Goal: Task Accomplishment & Management: Manage account settings

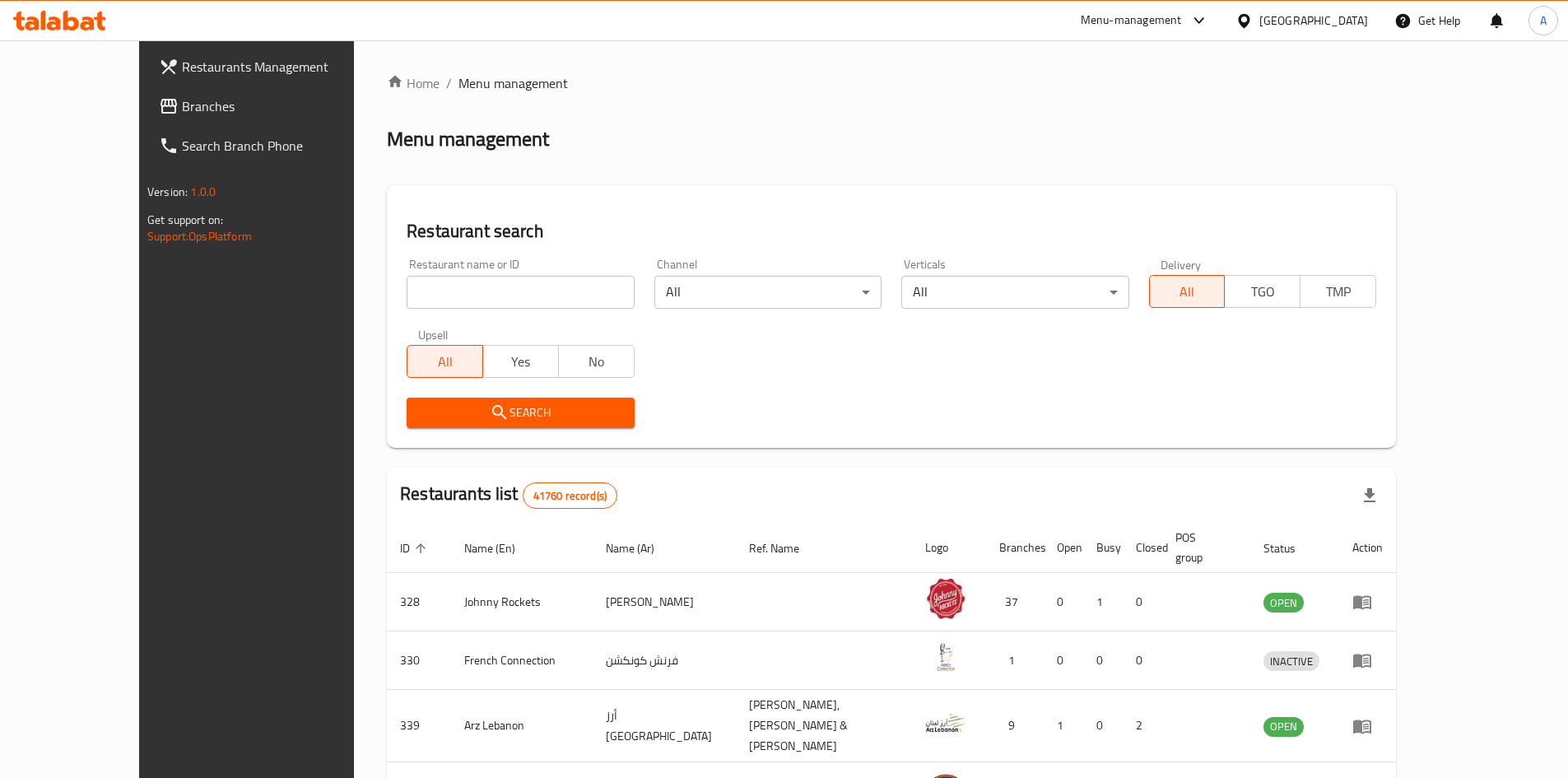
click at [1315, 25] on div "United Arab Emirates" at bounding box center [1314, 21] width 109 height 18
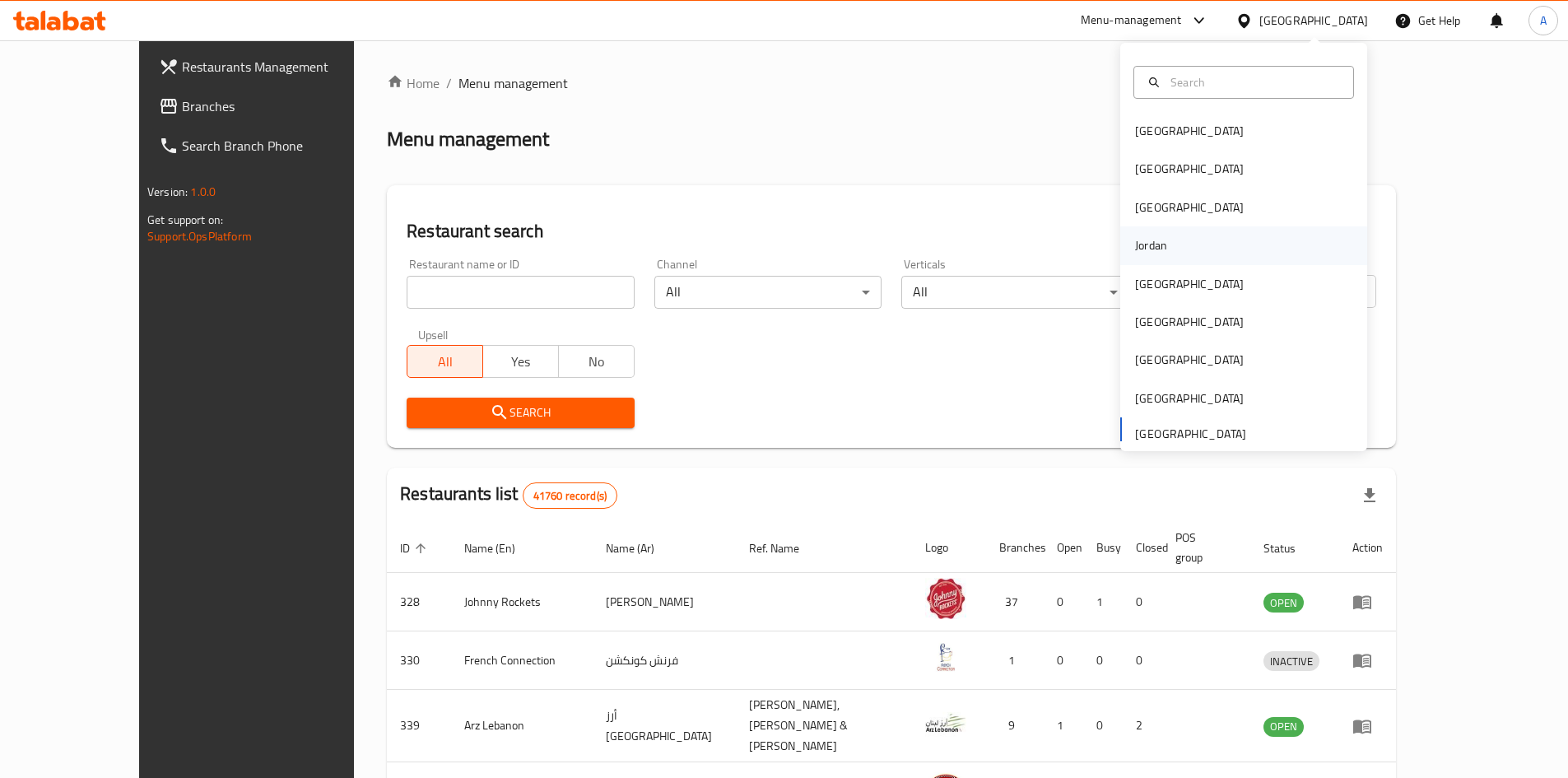
click at [1156, 251] on div "Jordan" at bounding box center [1151, 245] width 58 height 38
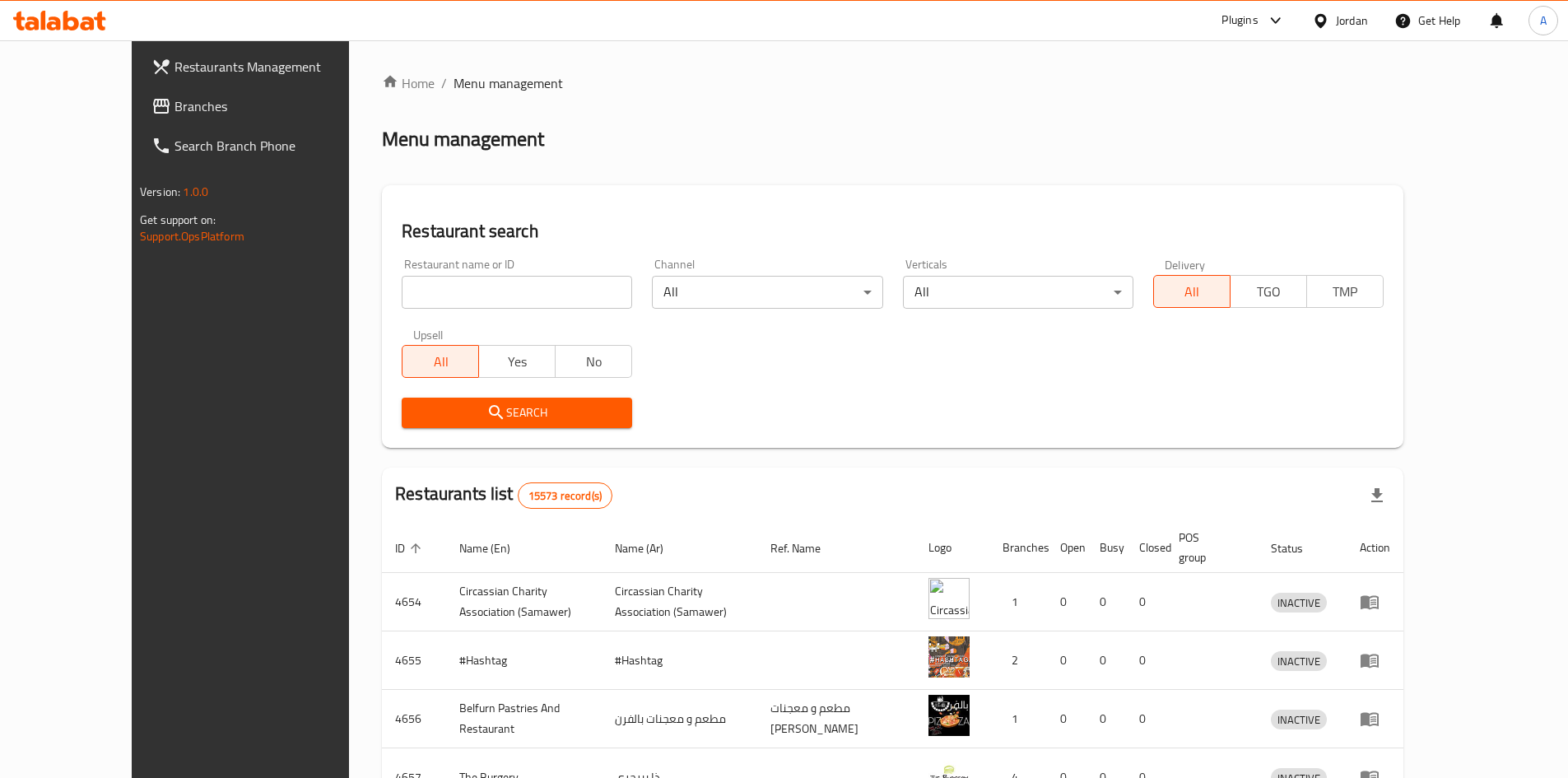
click at [138, 118] on link "Branches" at bounding box center [265, 105] width 255 height 39
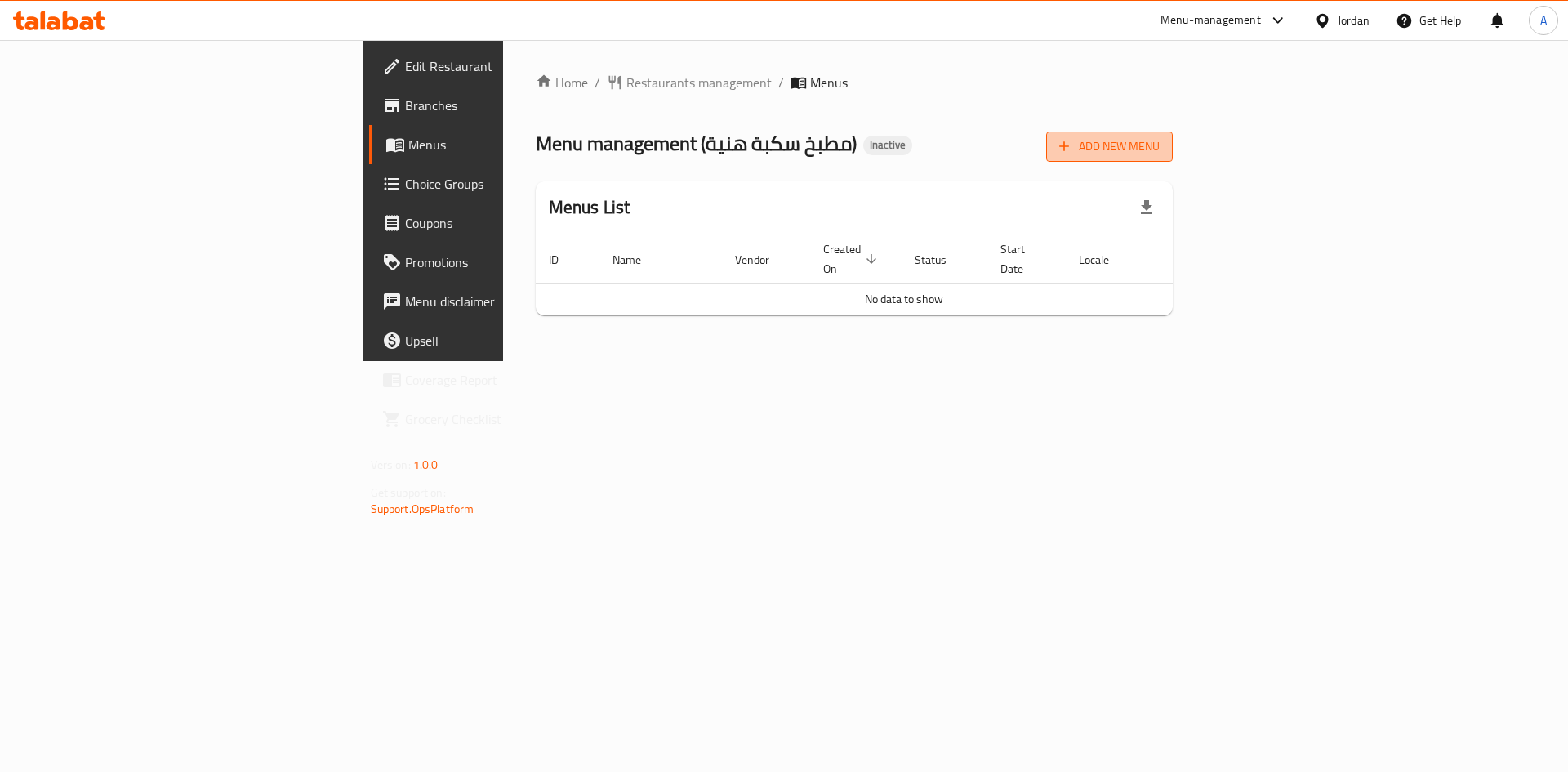
click at [1160, 152] on span "Add New Menu" at bounding box center [1109, 146] width 100 height 21
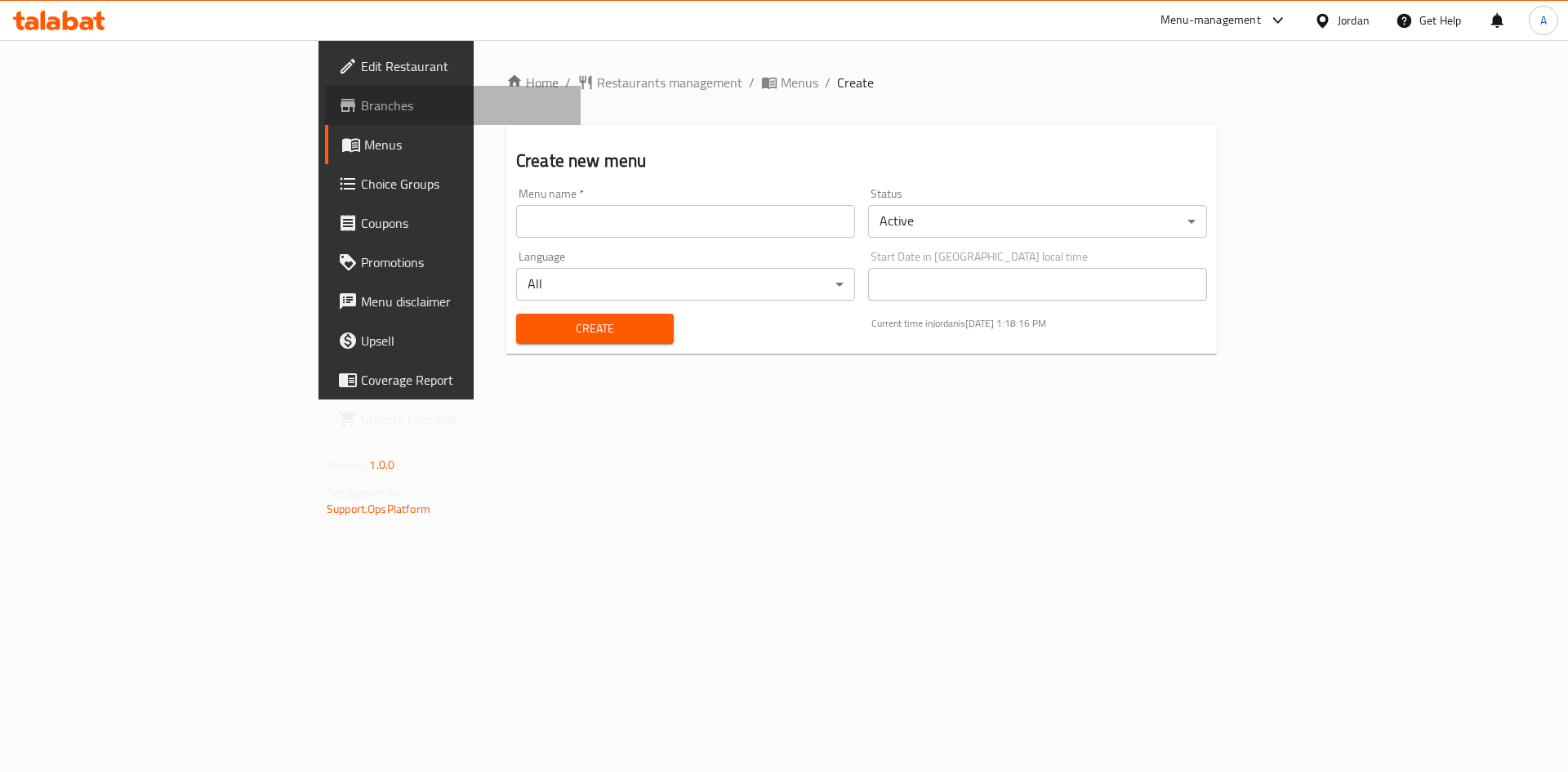
click at [361, 108] on span "Branches" at bounding box center [463, 106] width 206 height 20
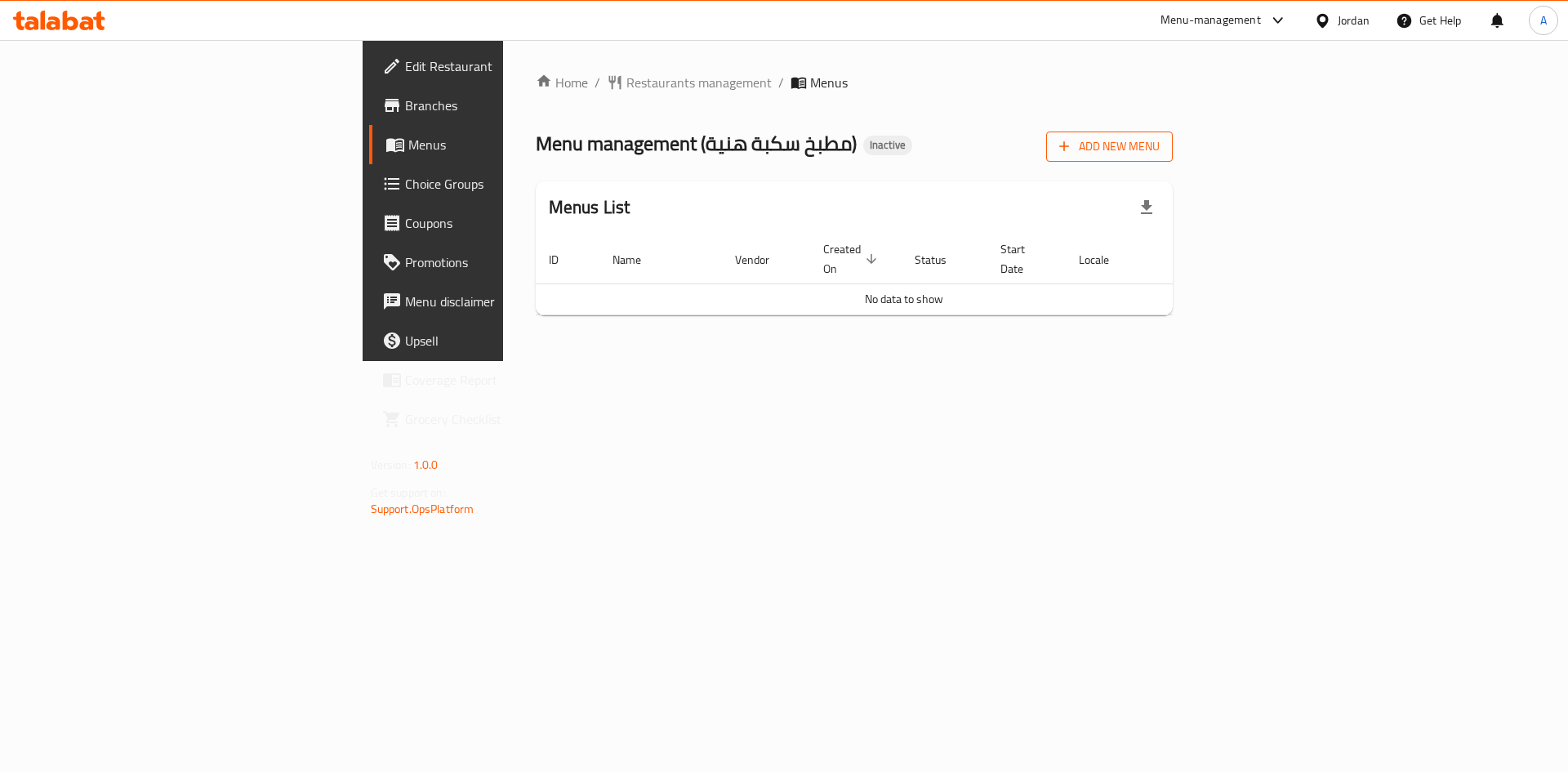
click at [1173, 133] on button "Add New Menu" at bounding box center [1109, 147] width 126 height 31
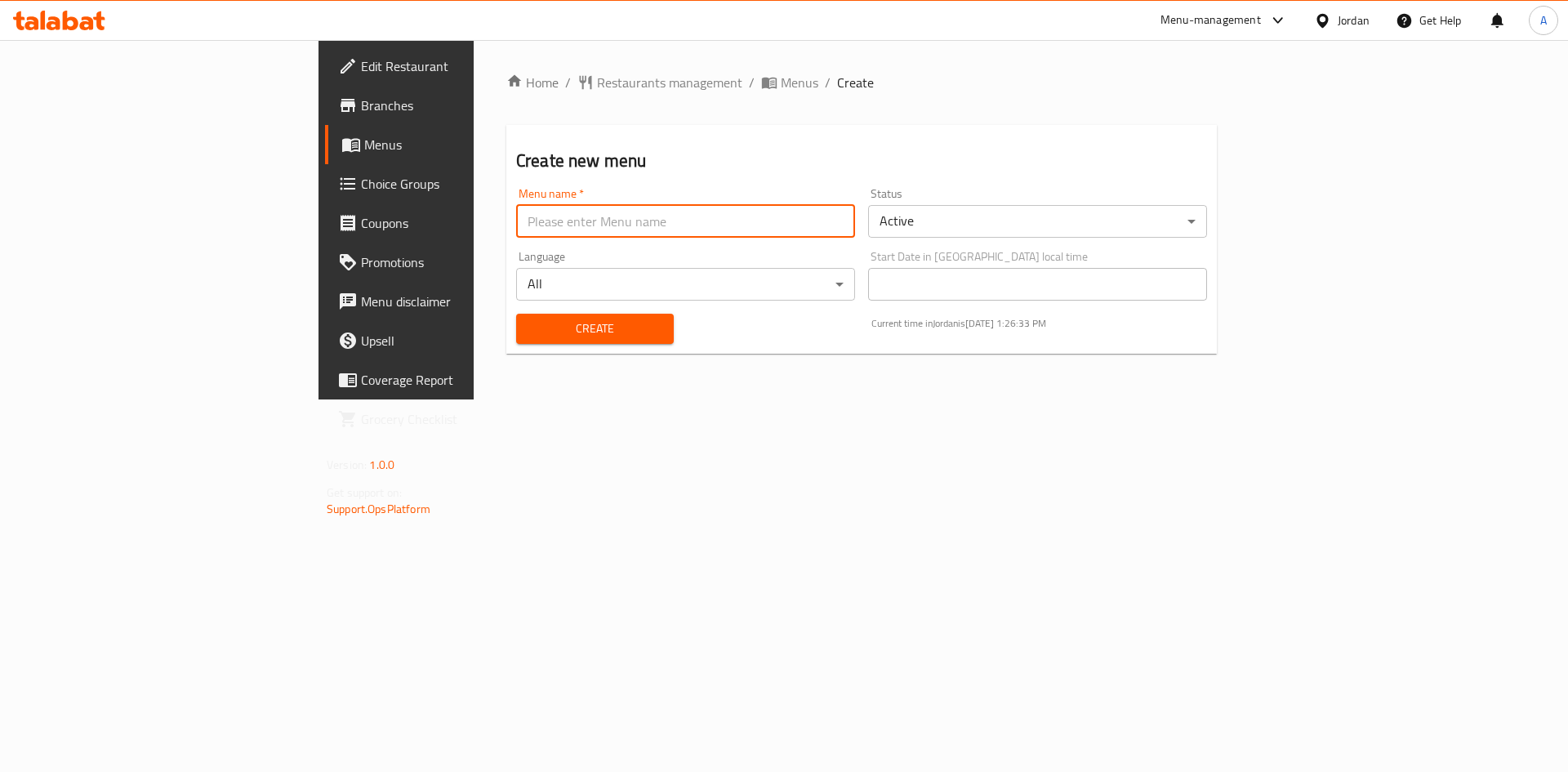
click at [517, 214] on input "text" at bounding box center [686, 221] width 339 height 32
type input "Sakba New"
click at [534, 332] on span "Create" at bounding box center [595, 328] width 132 height 21
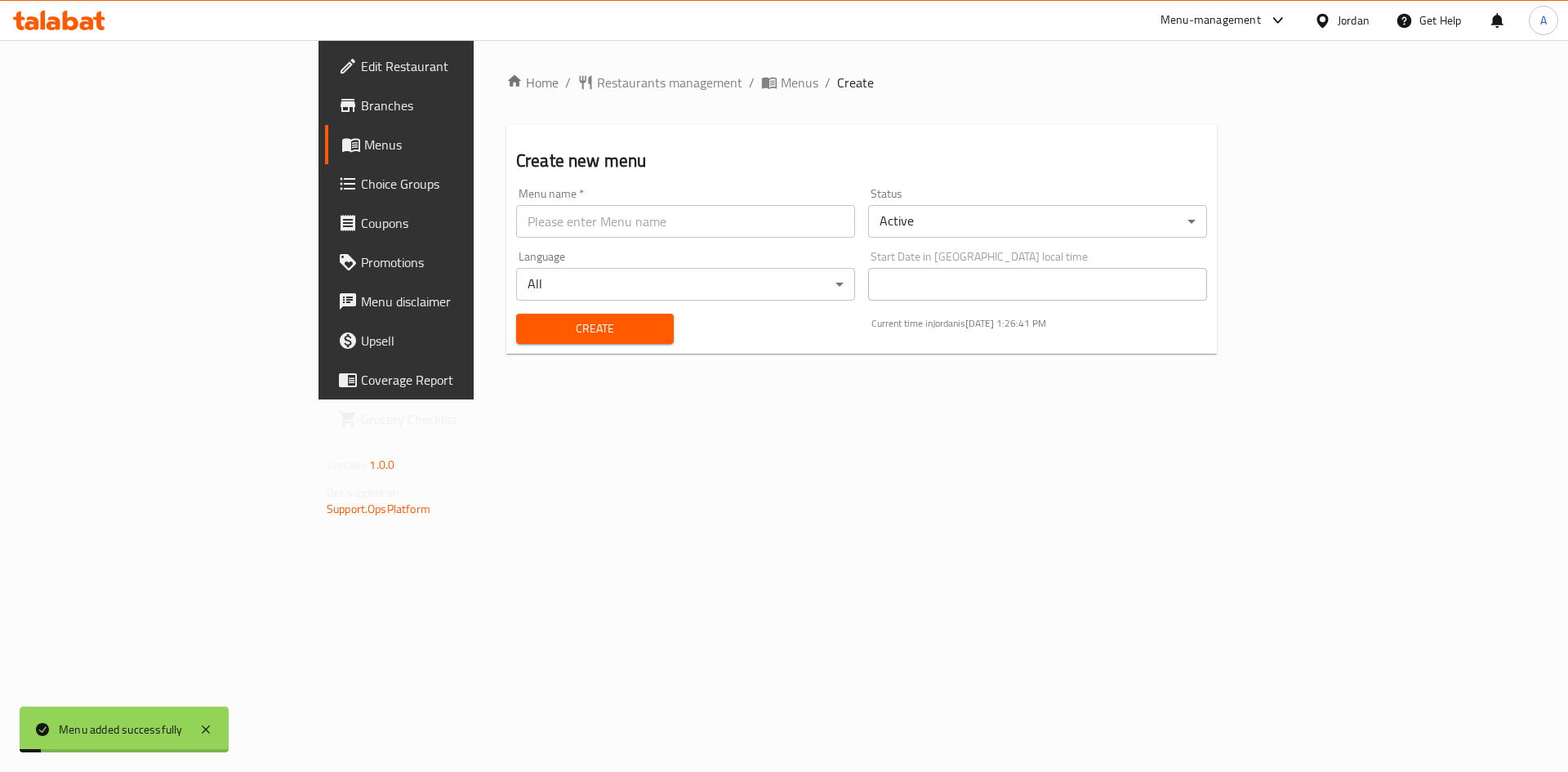
drag, startPoint x: 581, startPoint y: 76, endPoint x: 636, endPoint y: 106, distance: 62.6
click at [781, 76] on span "Menus" at bounding box center [800, 83] width 38 height 20
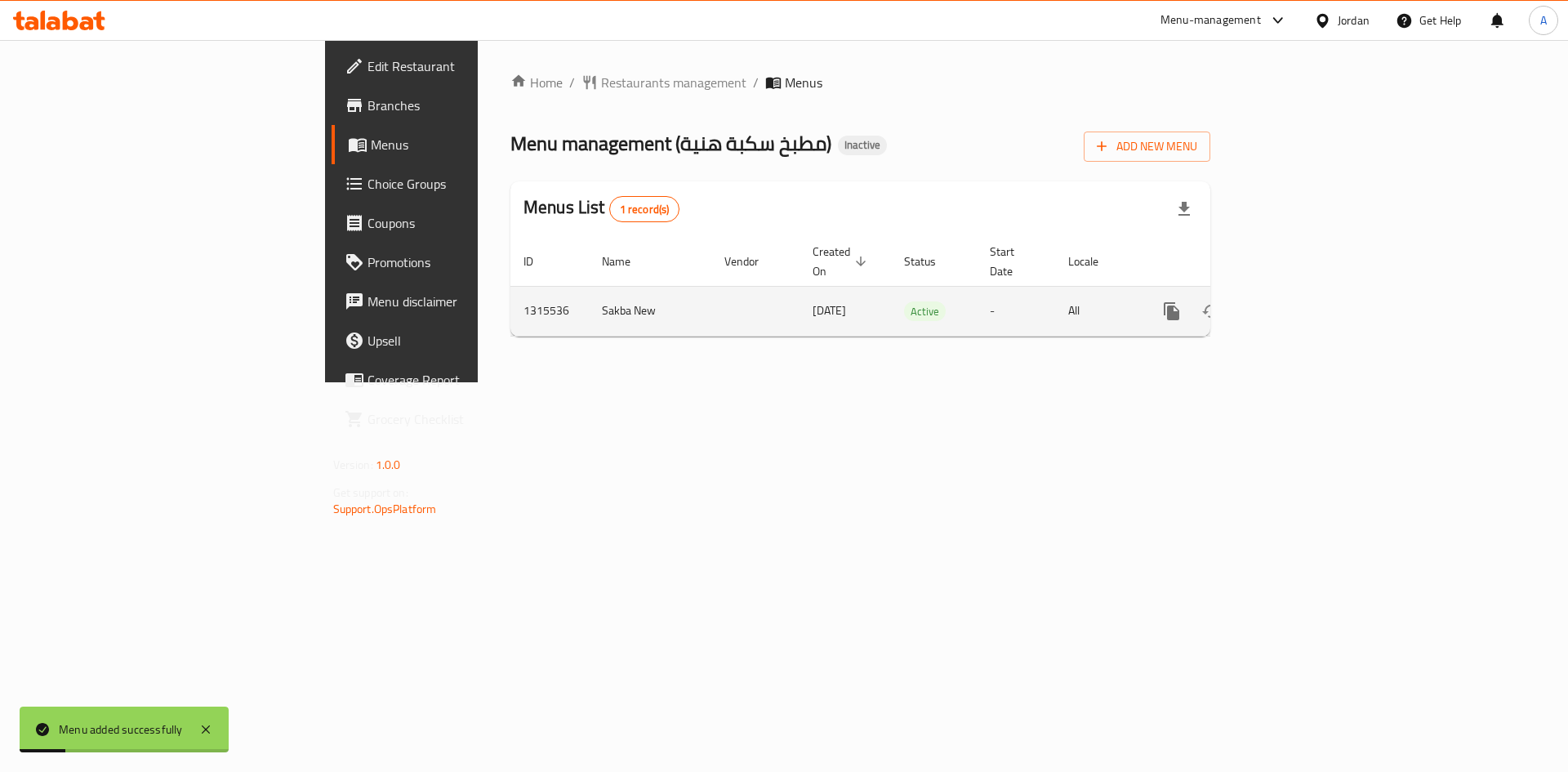
click at [1297, 304] on icon "enhanced table" at bounding box center [1289, 311] width 14 height 14
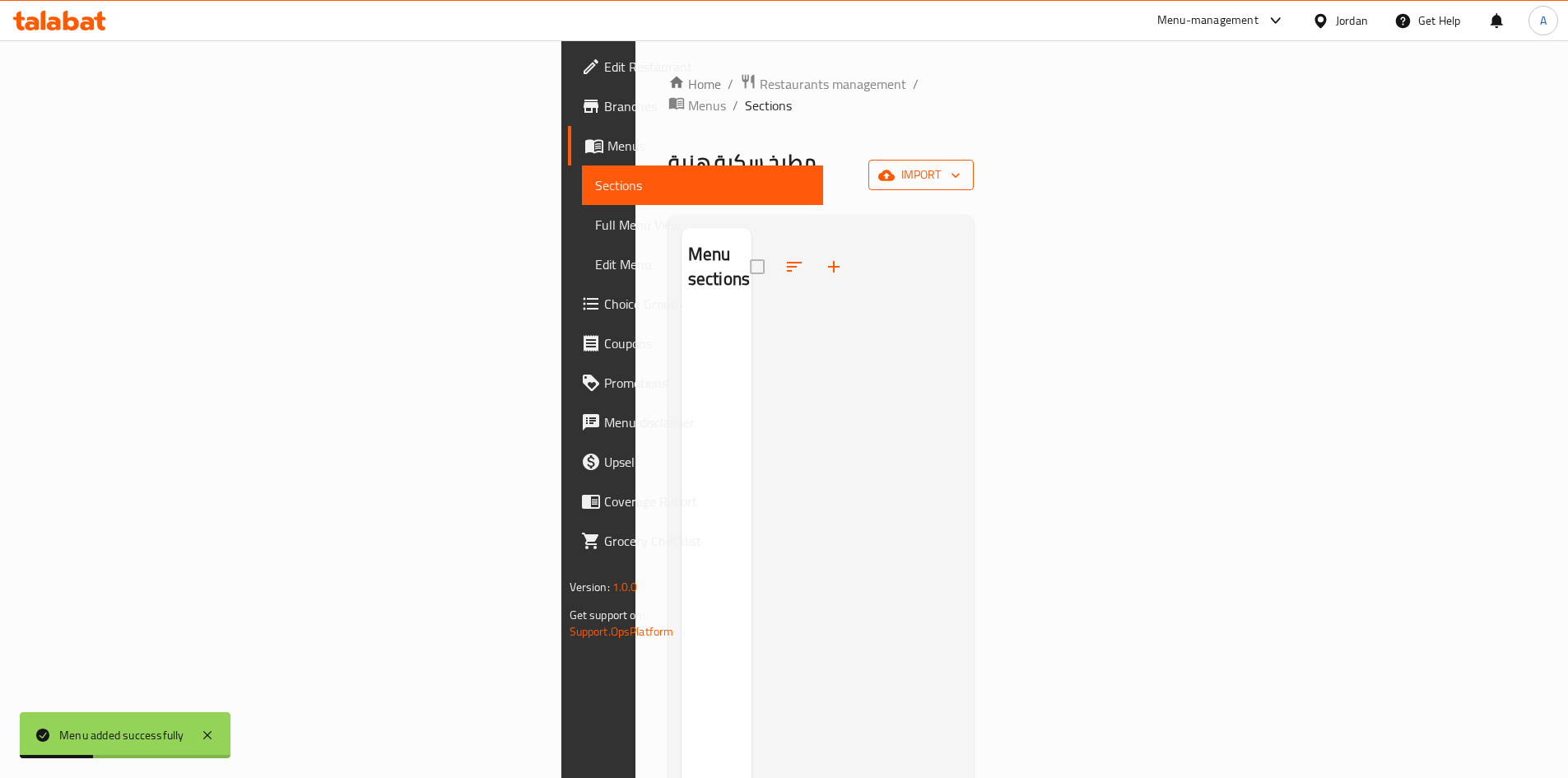
click at [895, 170] on icon "button" at bounding box center [887, 175] width 16 height 11
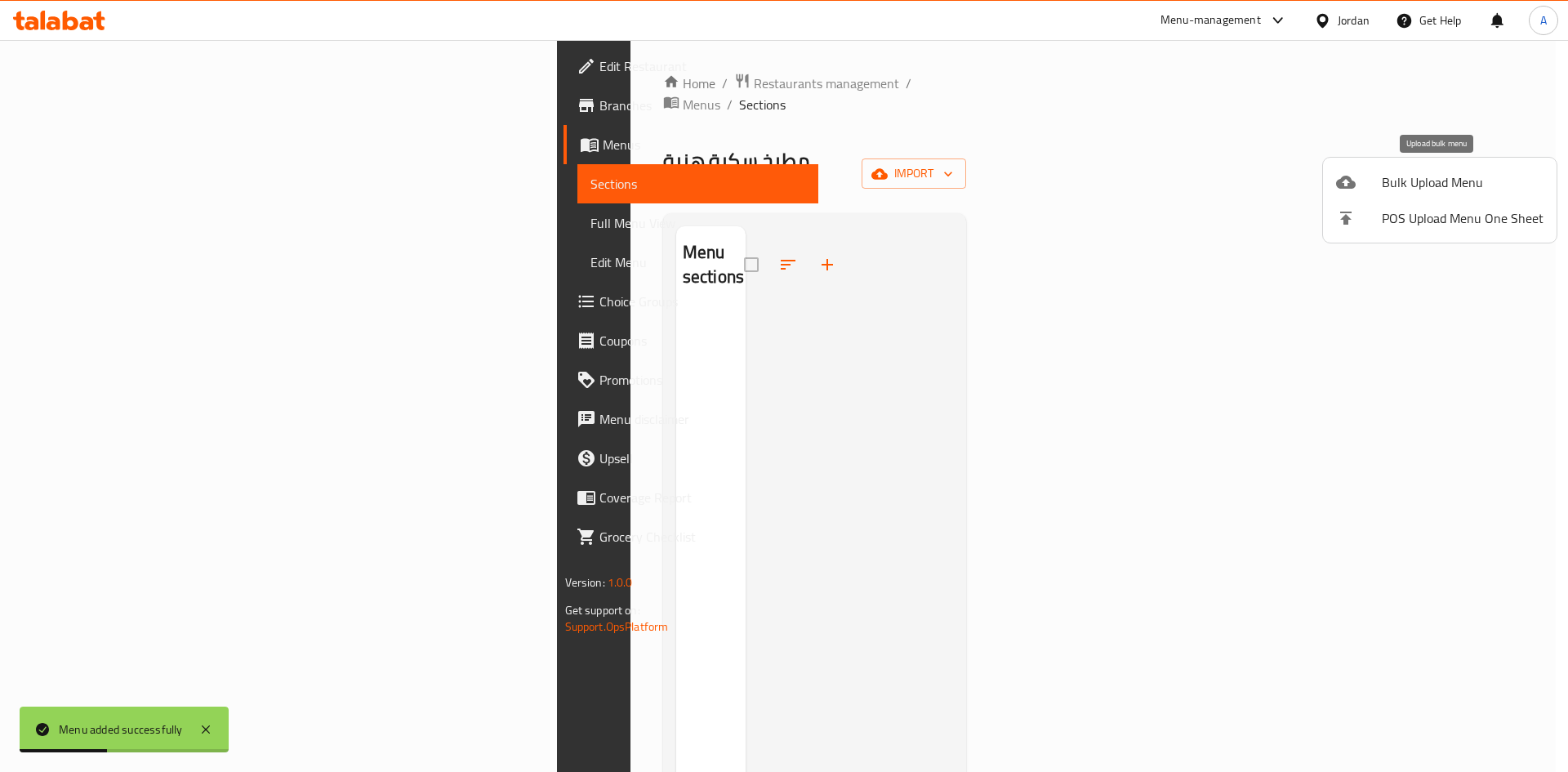
click at [1358, 179] on div at bounding box center [1359, 182] width 46 height 20
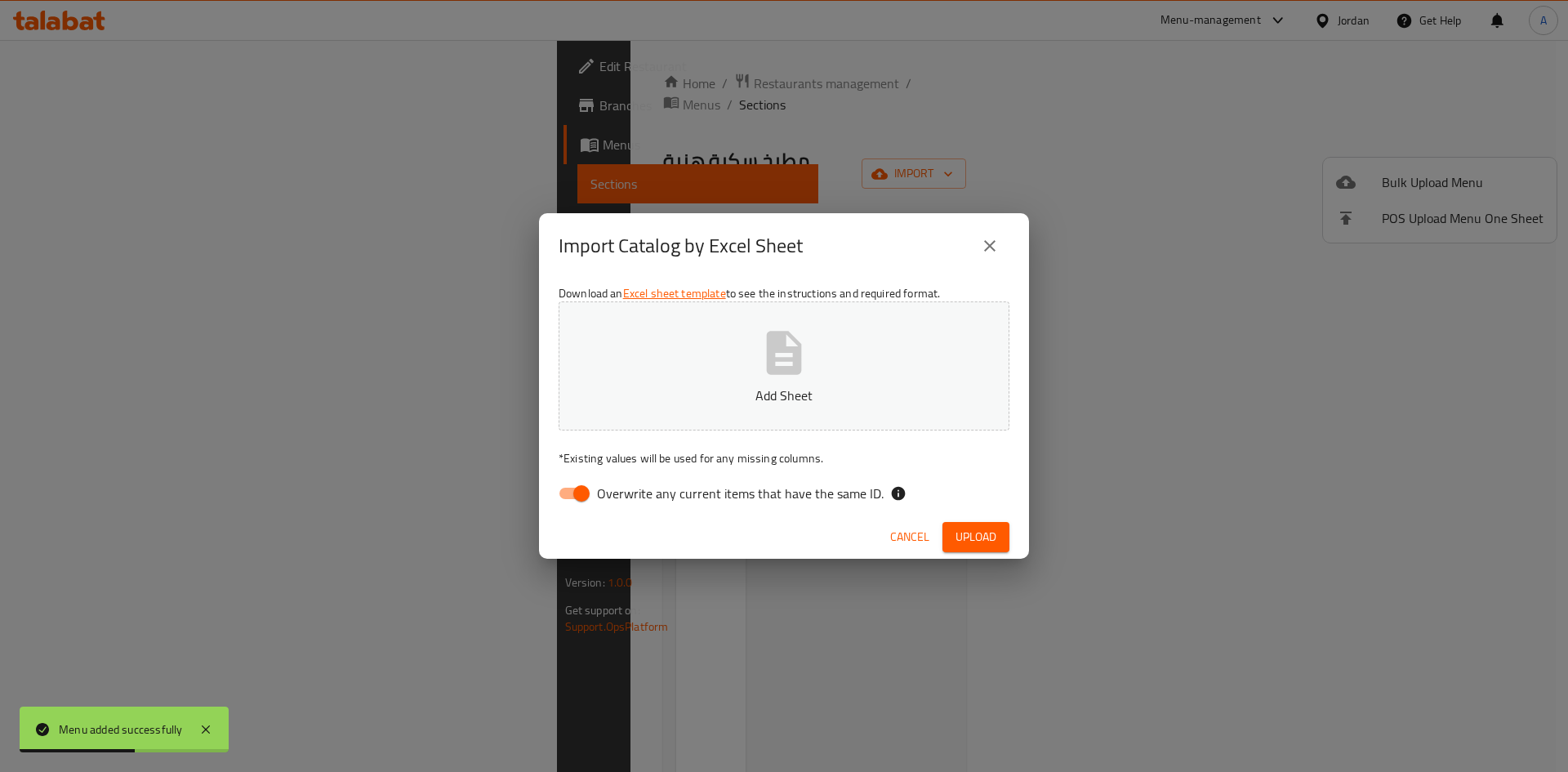
drag, startPoint x: 673, startPoint y: 495, endPoint x: 766, endPoint y: 407, distance: 128.0
click at [675, 496] on span "Overwrite any current items that have the same ID." at bounding box center [740, 493] width 287 height 20
click at [768, 386] on p "Add Sheet" at bounding box center [784, 396] width 400 height 20
click at [579, 496] on input "Overwrite any current items that have the same ID." at bounding box center [581, 493] width 93 height 31
checkbox input "false"
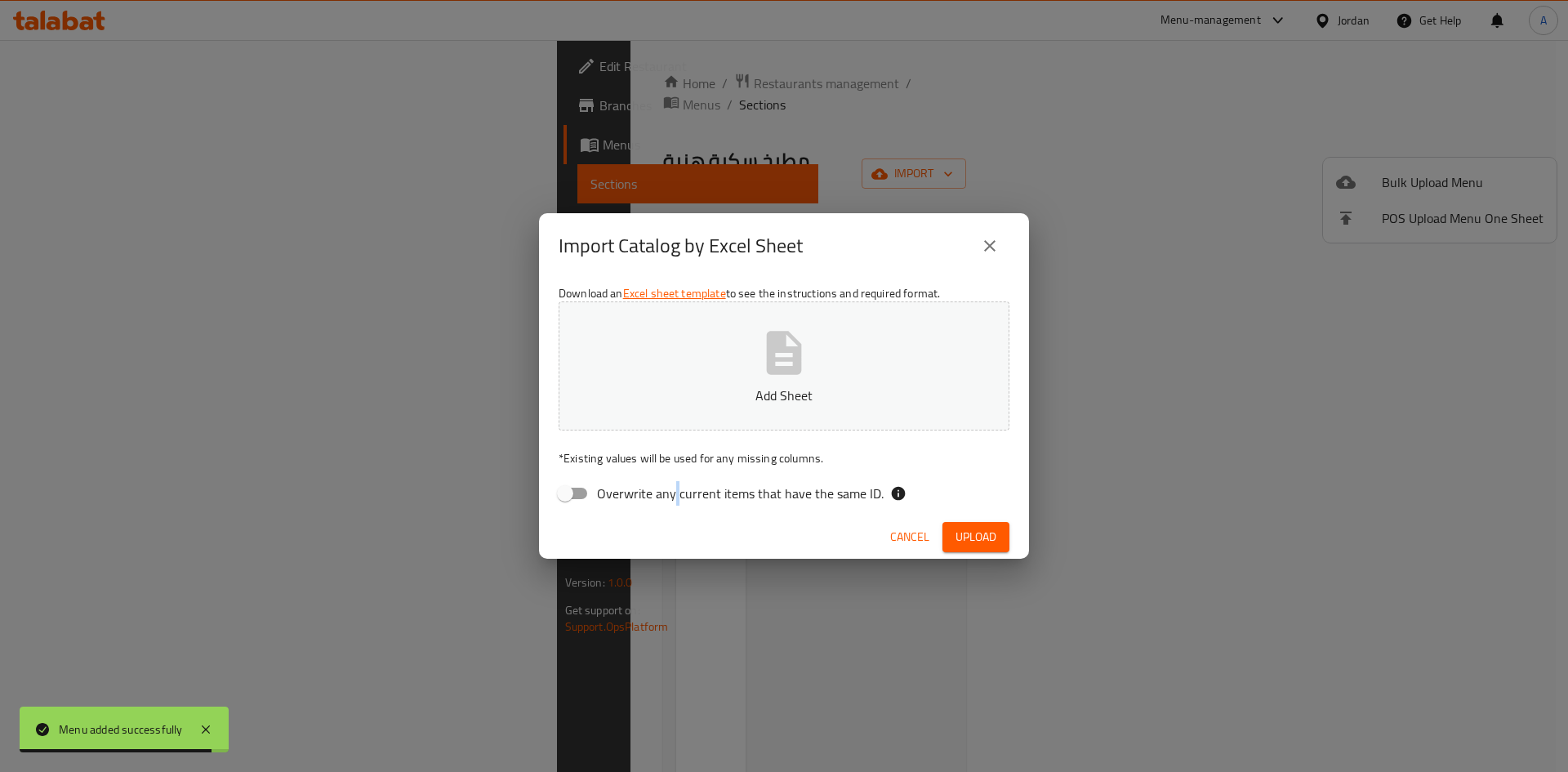
click at [750, 375] on button "Add Sheet" at bounding box center [784, 365] width 451 height 129
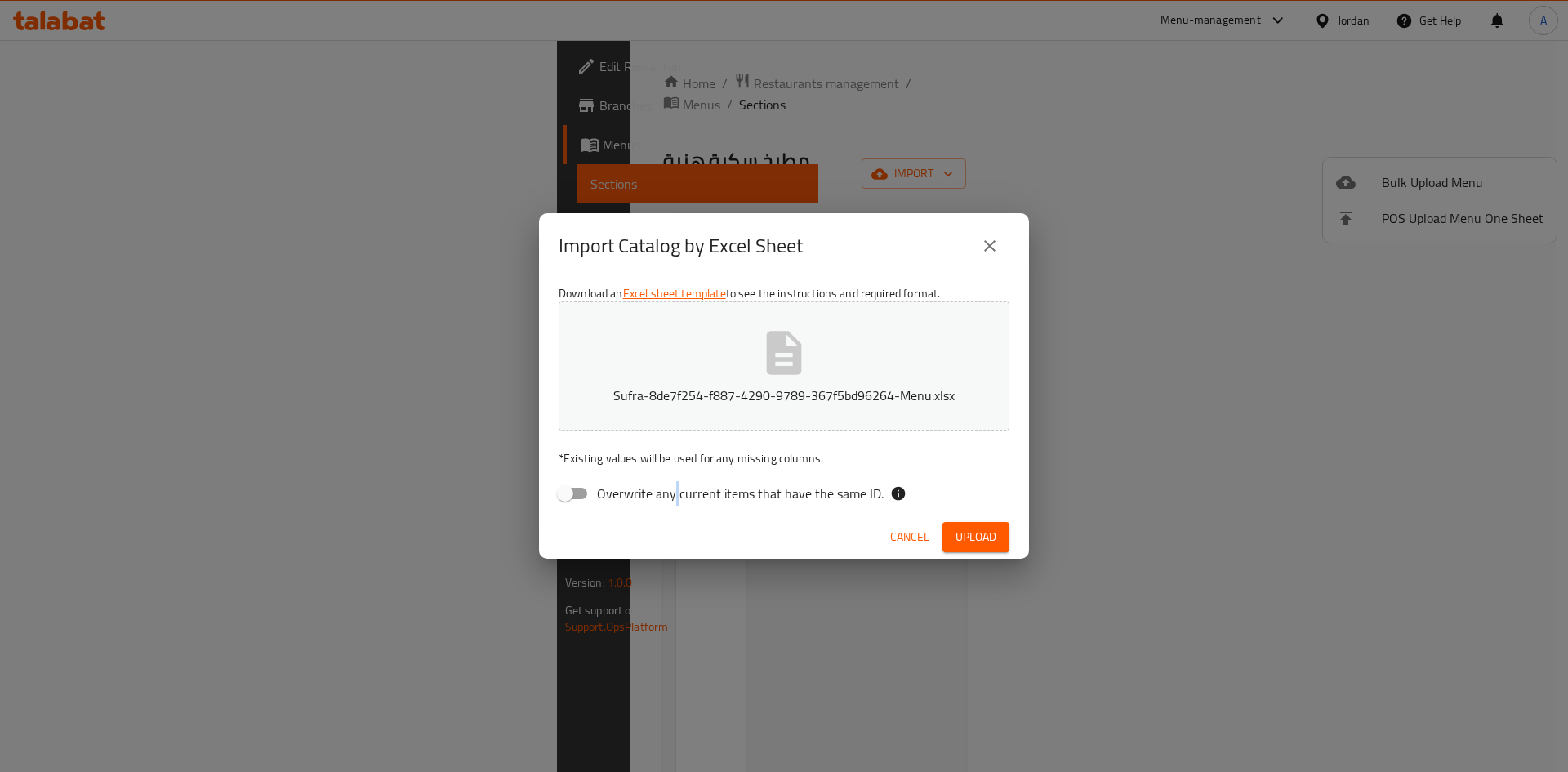
click at [992, 548] on button "Upload" at bounding box center [976, 538] width 67 height 31
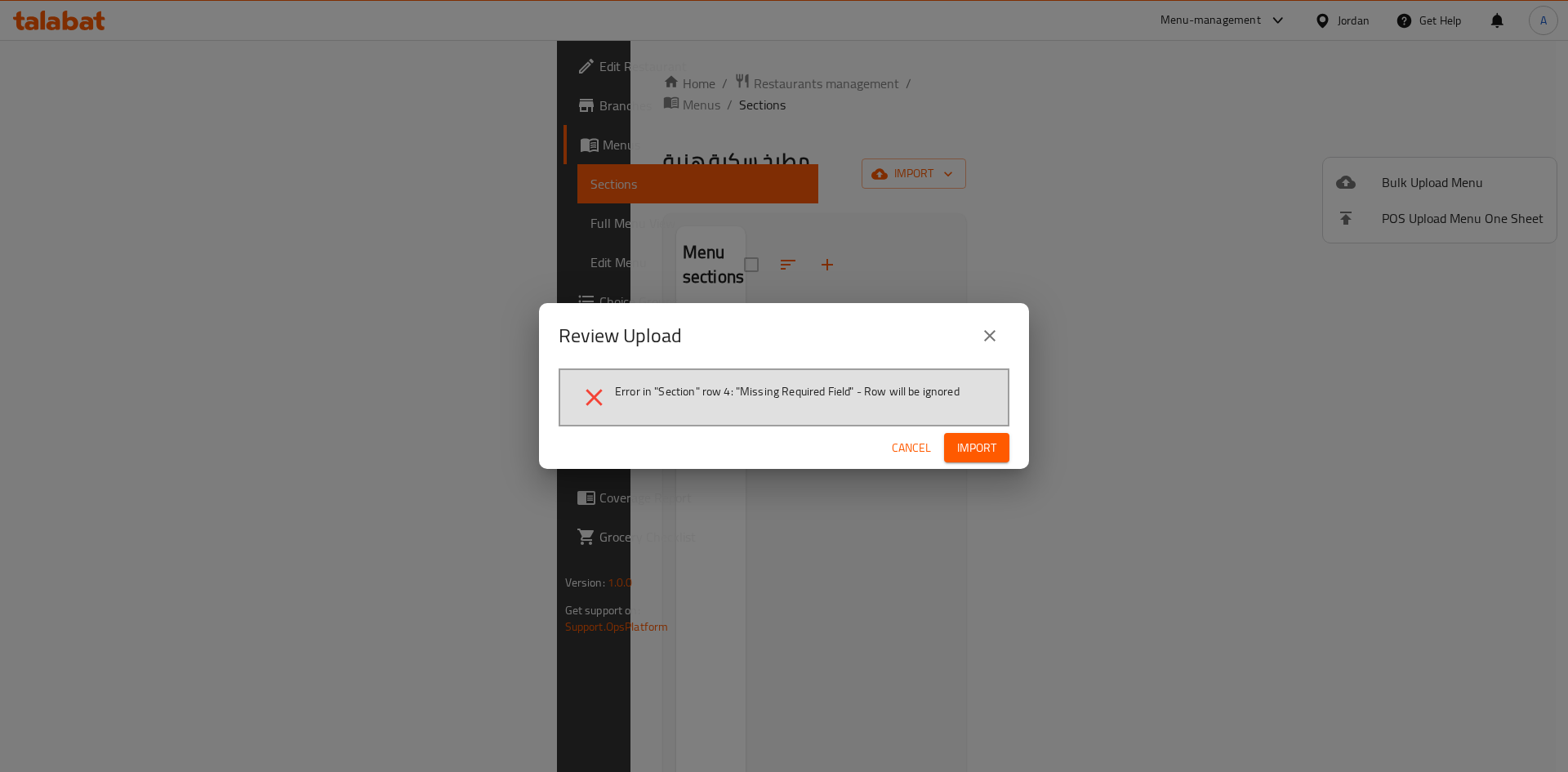
click at [978, 440] on span "Import" at bounding box center [977, 448] width 39 height 21
click at [1270, 103] on div "Review Upload Error in "Section" row 4: "Missing Required Field" - Row will be …" at bounding box center [784, 386] width 1568 height 772
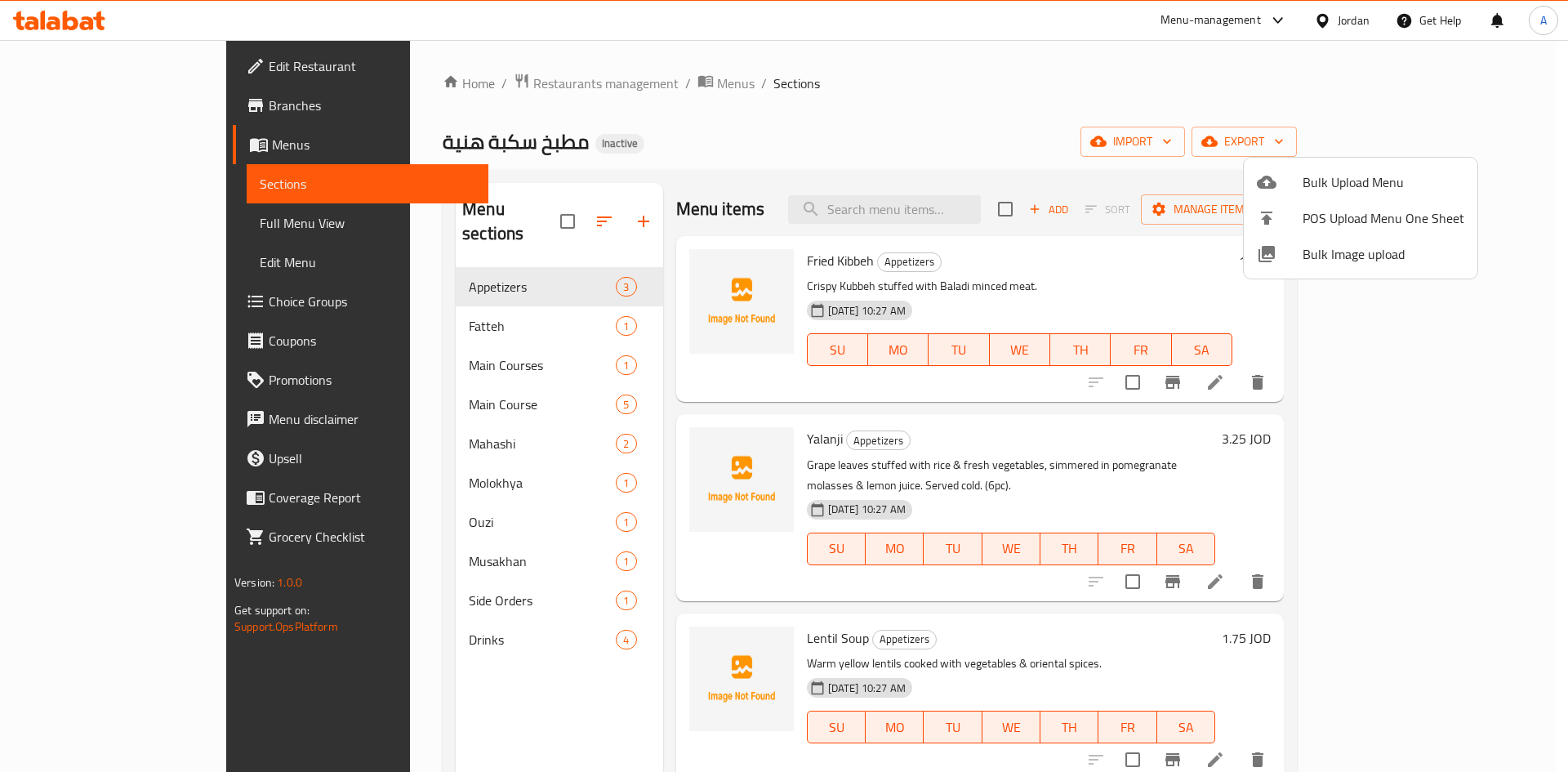
click at [919, 116] on div at bounding box center [784, 386] width 1568 height 772
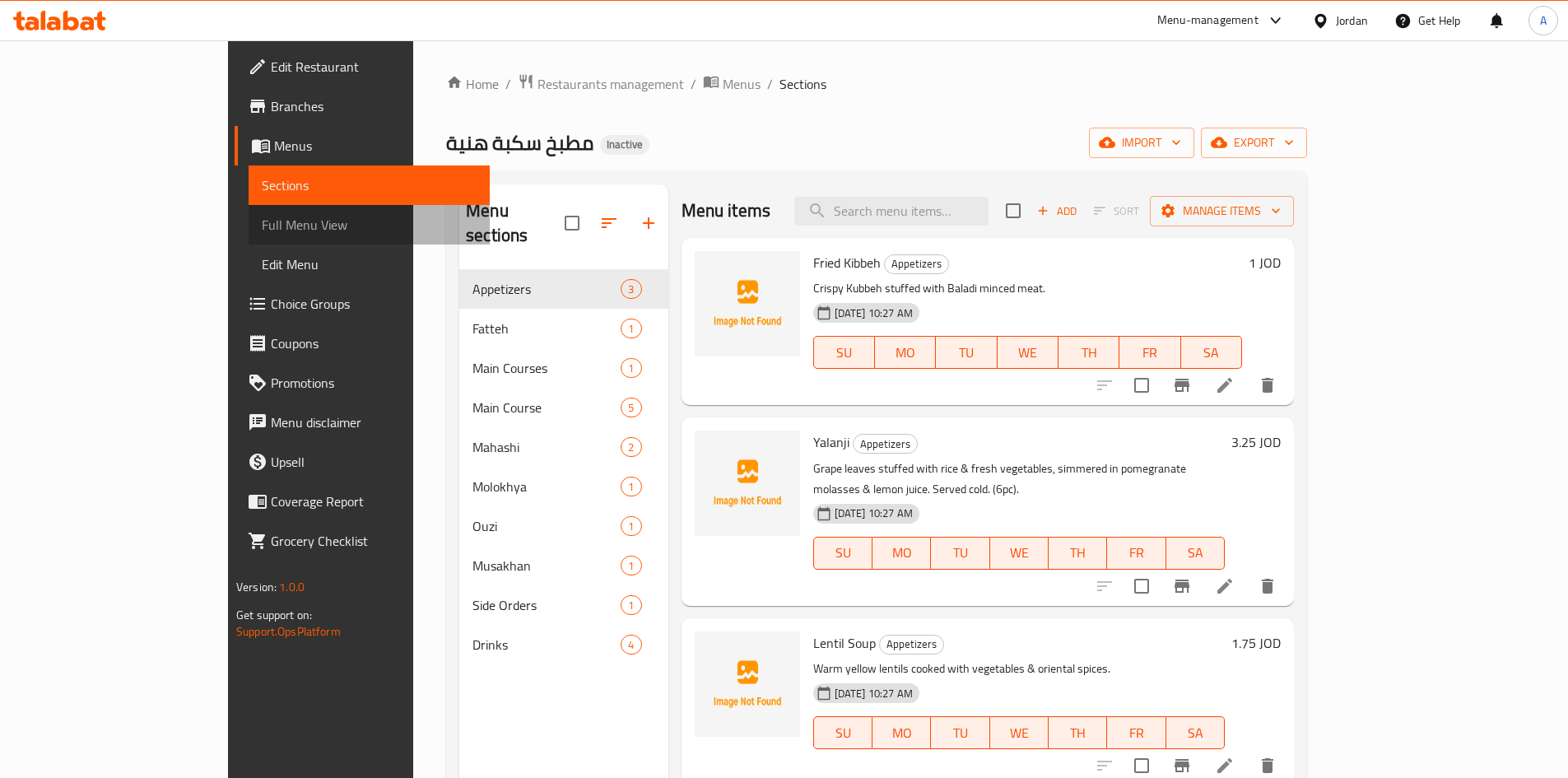
drag, startPoint x: 64, startPoint y: 229, endPoint x: 759, endPoint y: 4, distance: 730.5
click at [262, 229] on span "Full Menu View" at bounding box center [369, 224] width 214 height 20
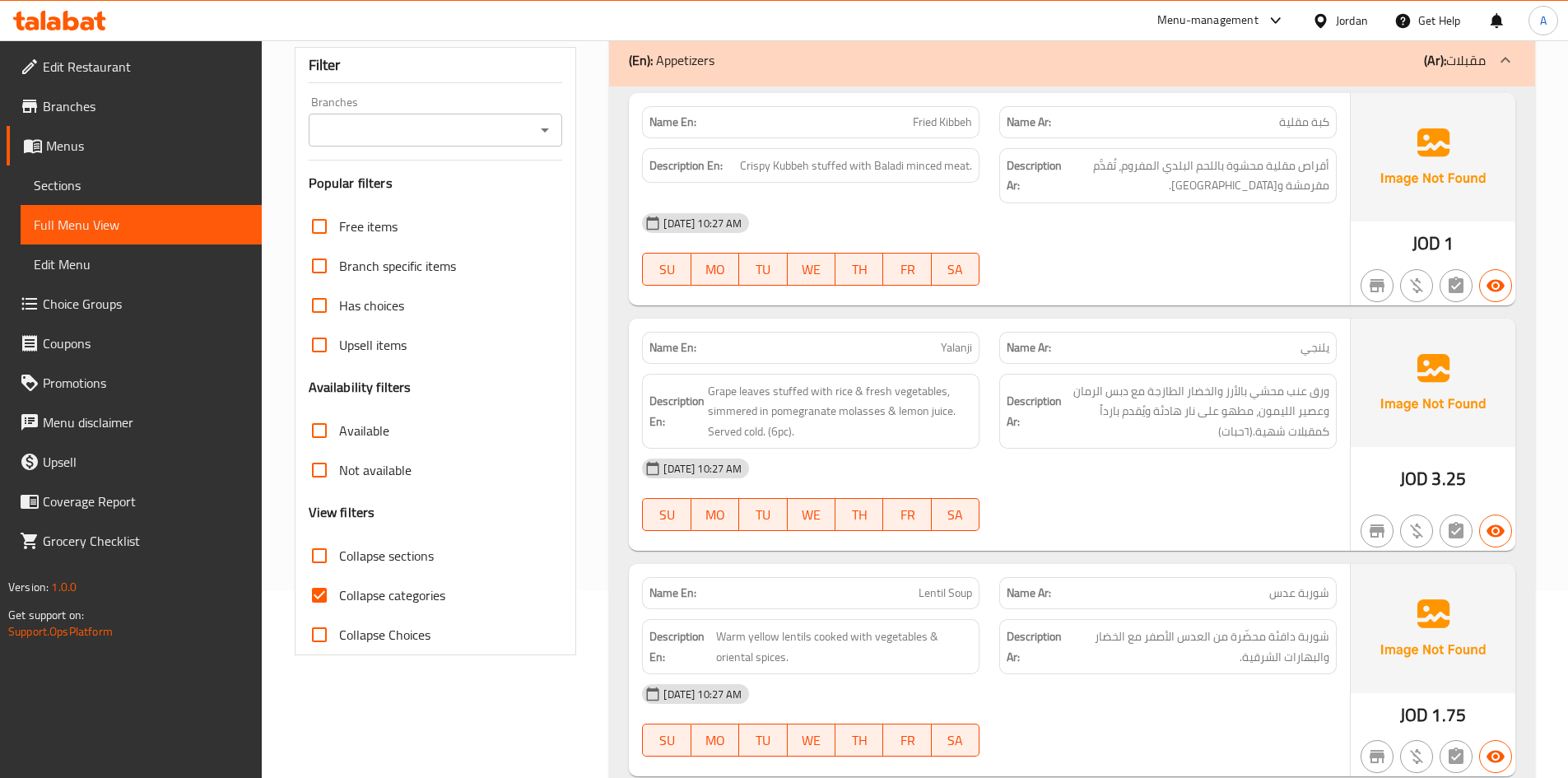
scroll to position [329, 0]
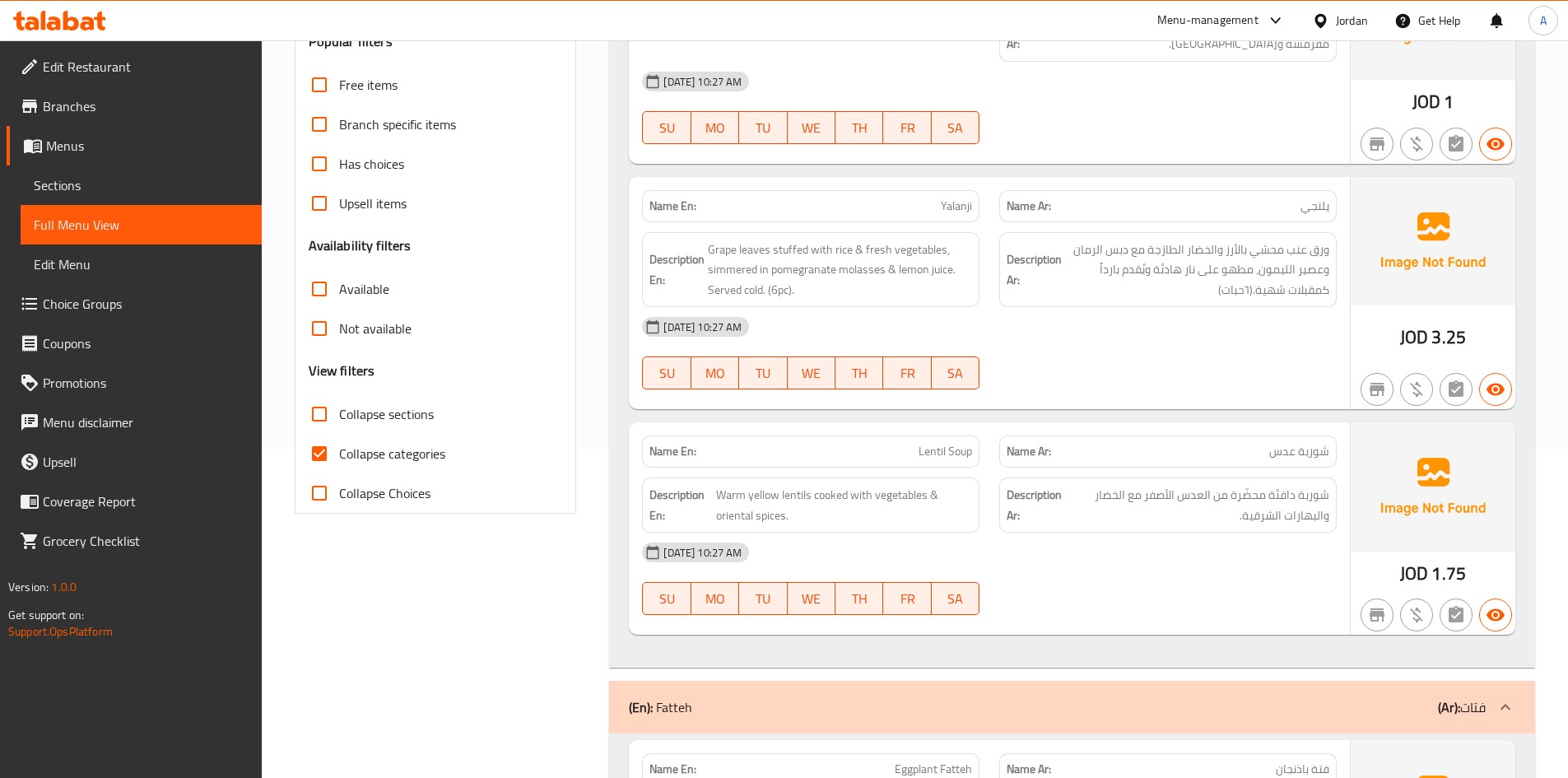
click at [317, 454] on input "Collapse categories" at bounding box center [319, 453] width 39 height 39
checkbox input "false"
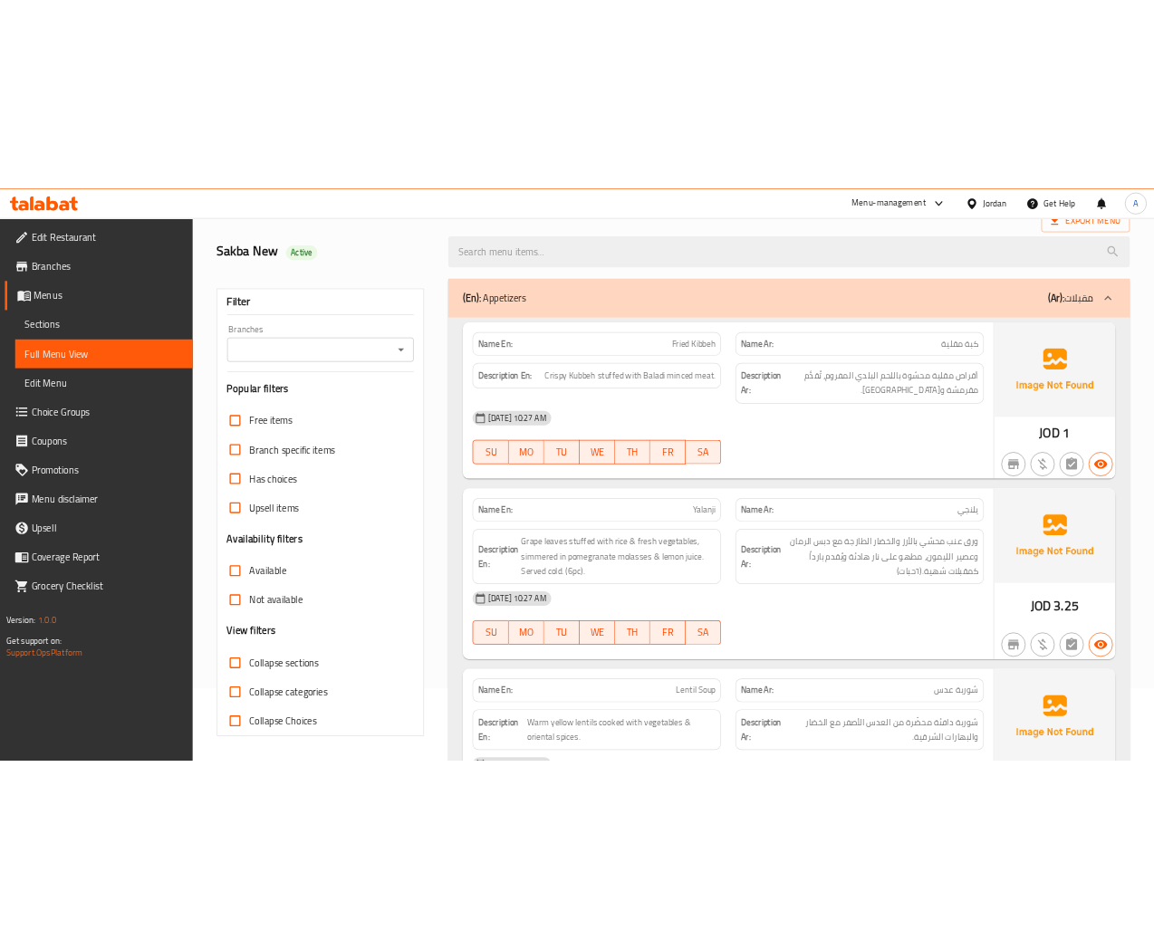
scroll to position [0, 0]
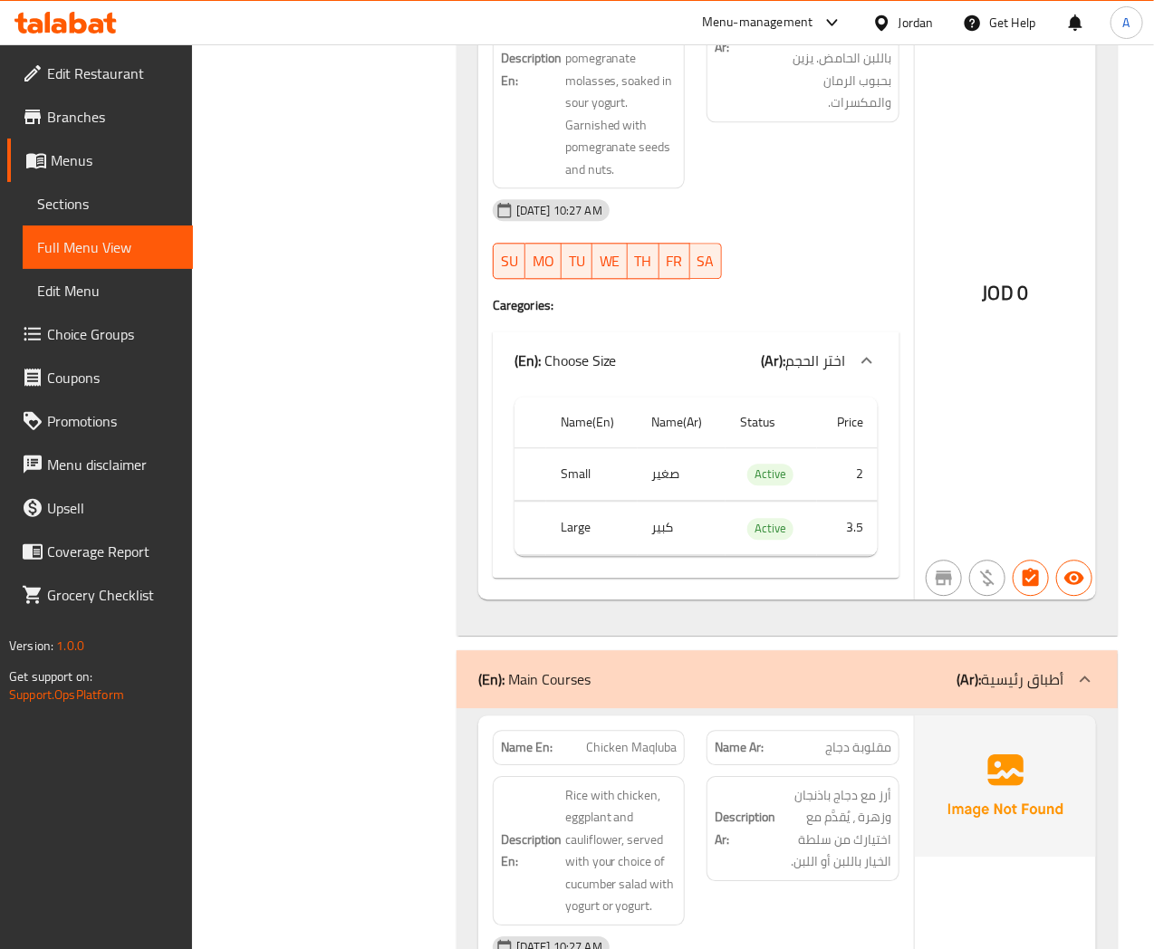
scroll to position [1107, 0]
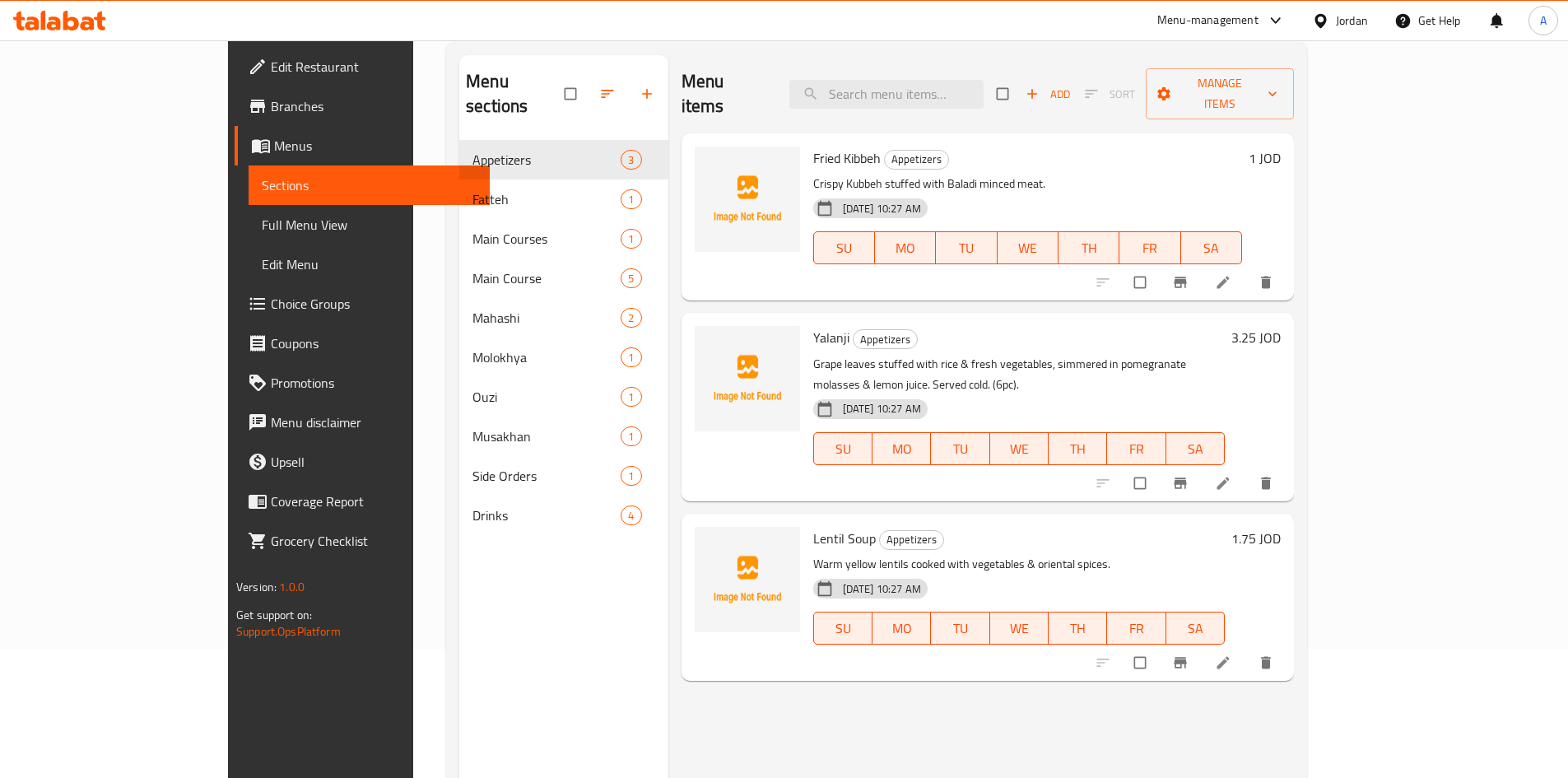
scroll to position [231, 0]
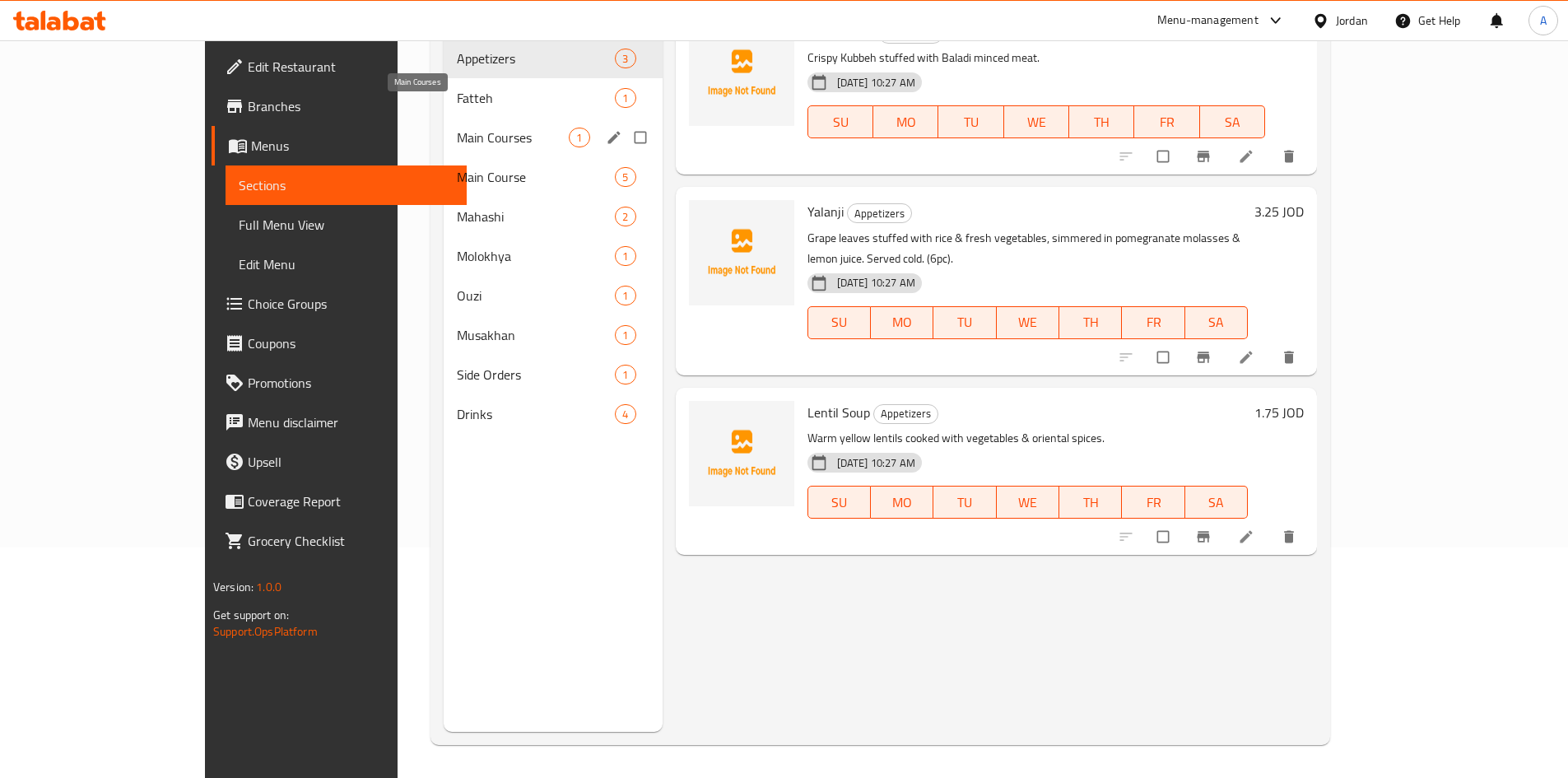
click at [457, 127] on span "Main Courses" at bounding box center [512, 137] width 112 height 20
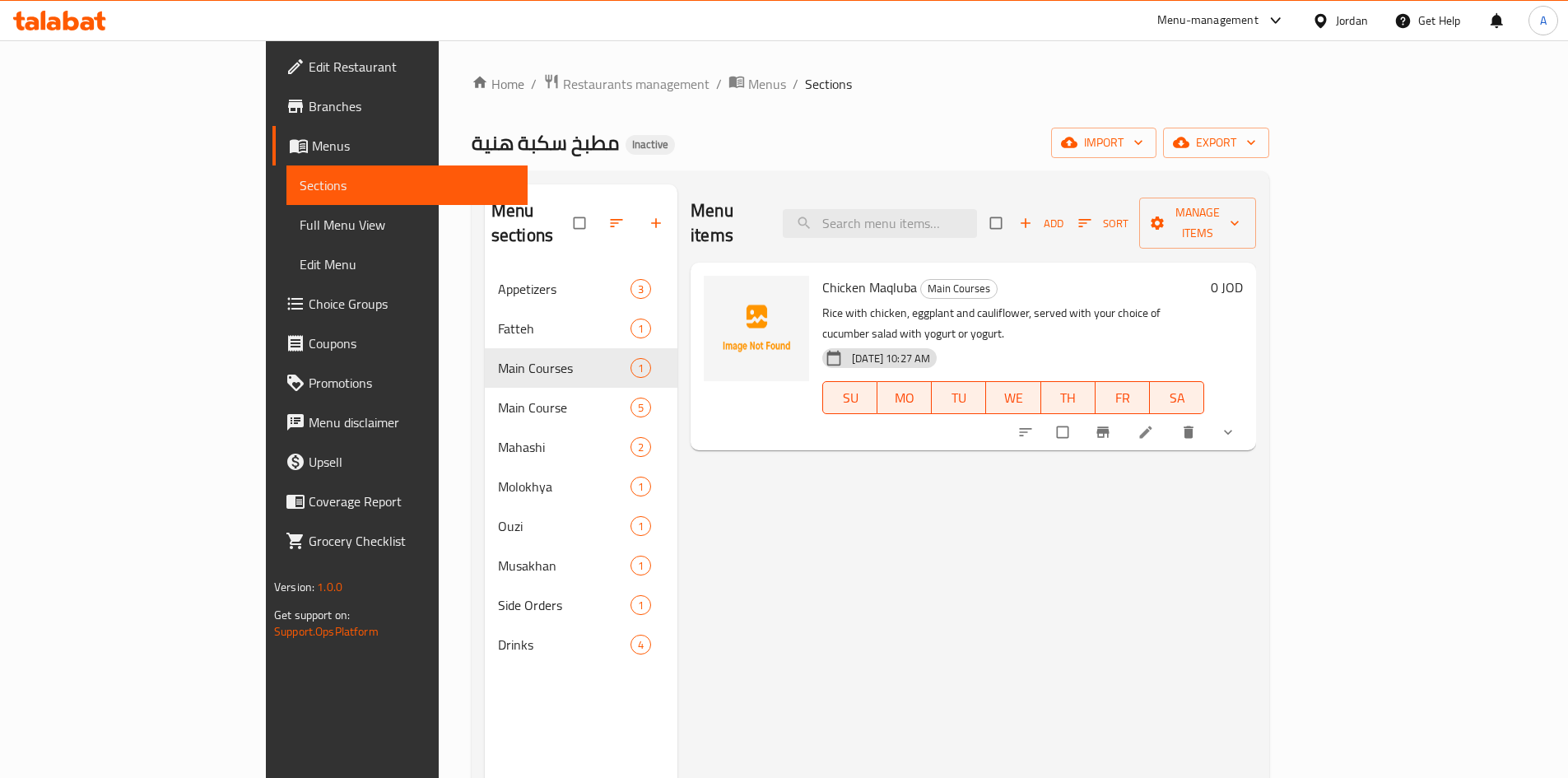
click at [1239, 424] on span "show more" at bounding box center [1229, 433] width 20 height 16
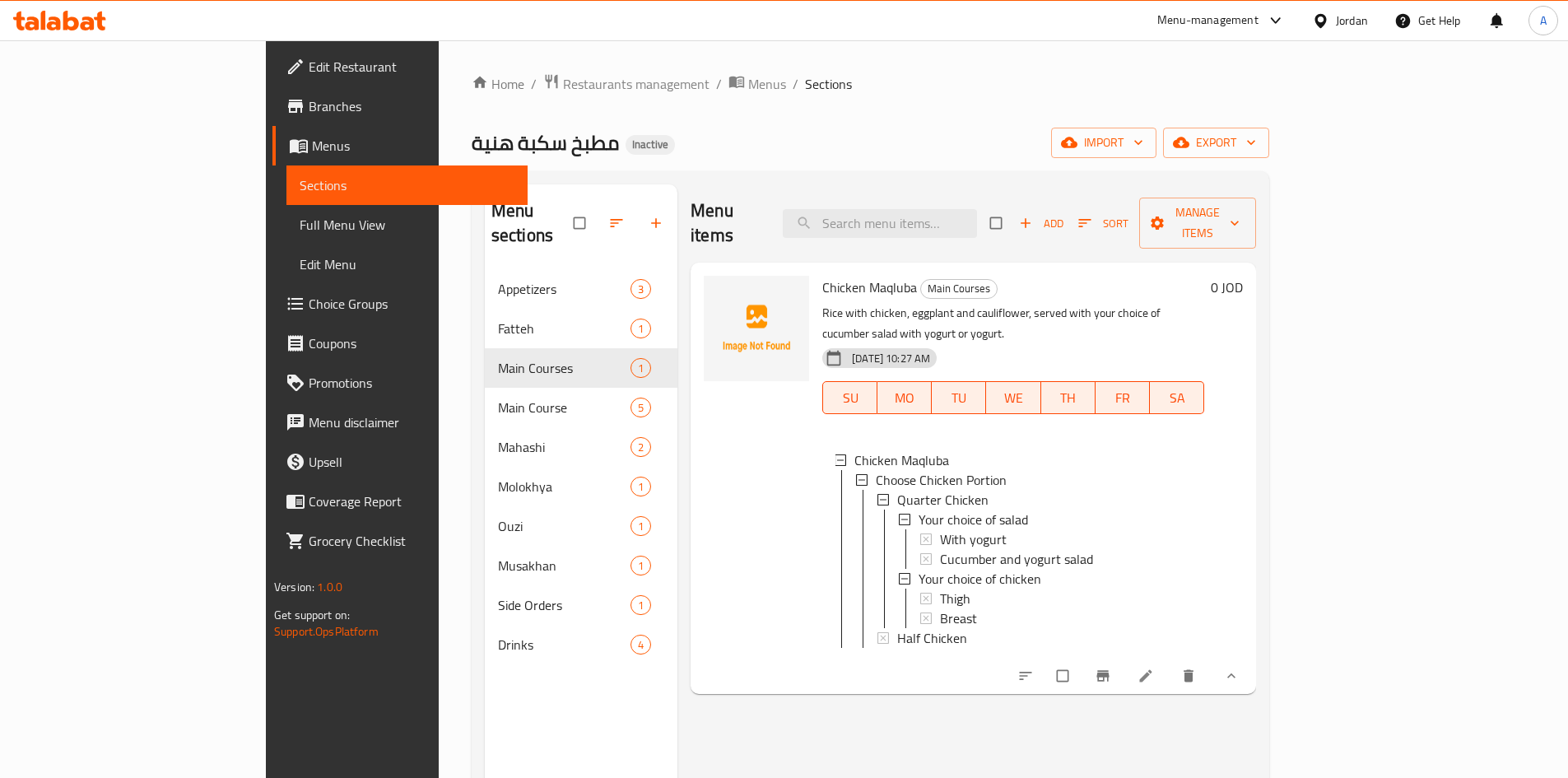
click at [811, 95] on div "Home / Restaurants management / Menus / Sections مطبخ سكبة هنية Inactive import…" at bounding box center [870, 524] width 798 height 903
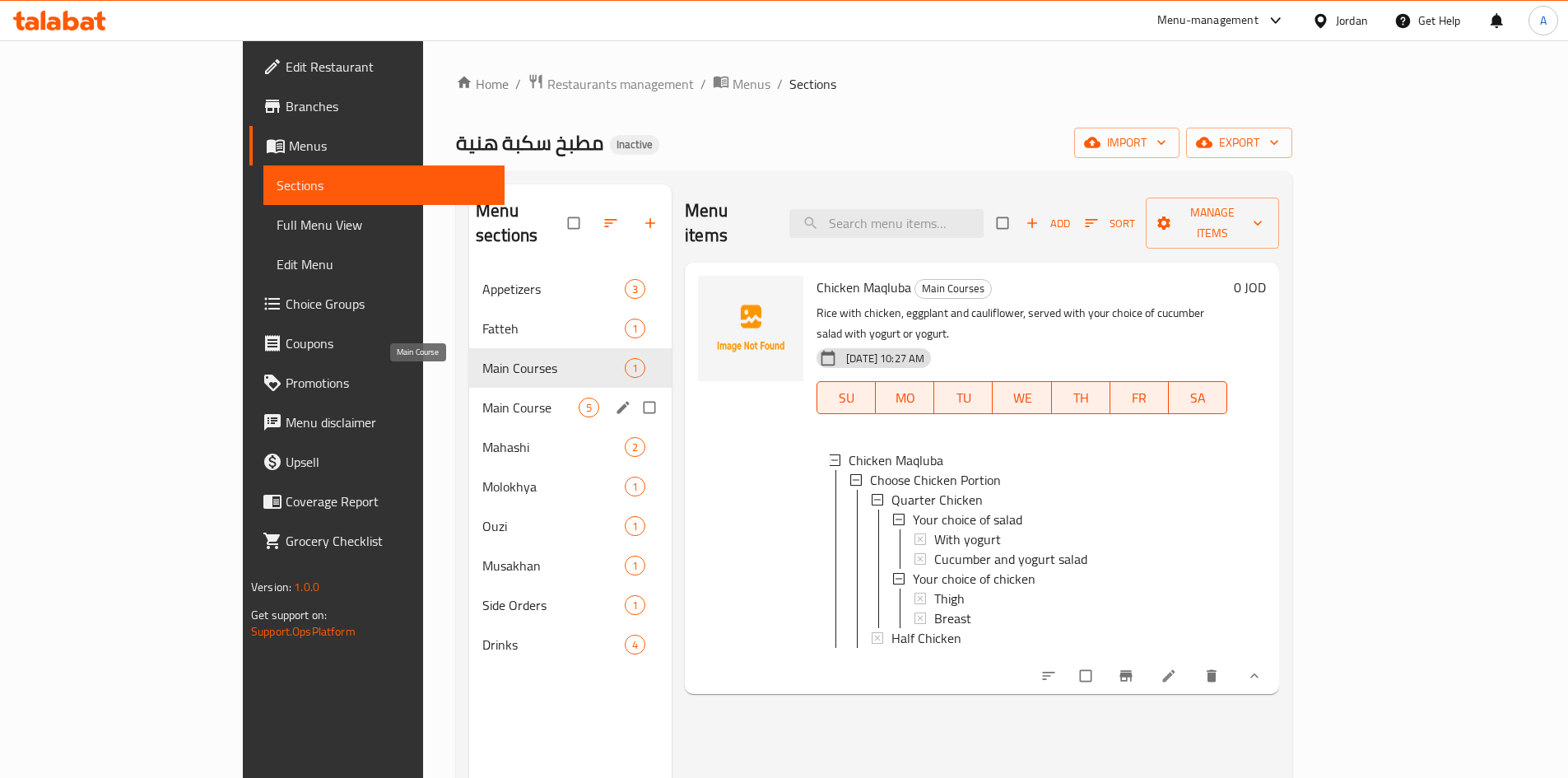
click at [482, 398] on span "Main Course" at bounding box center [531, 408] width 96 height 20
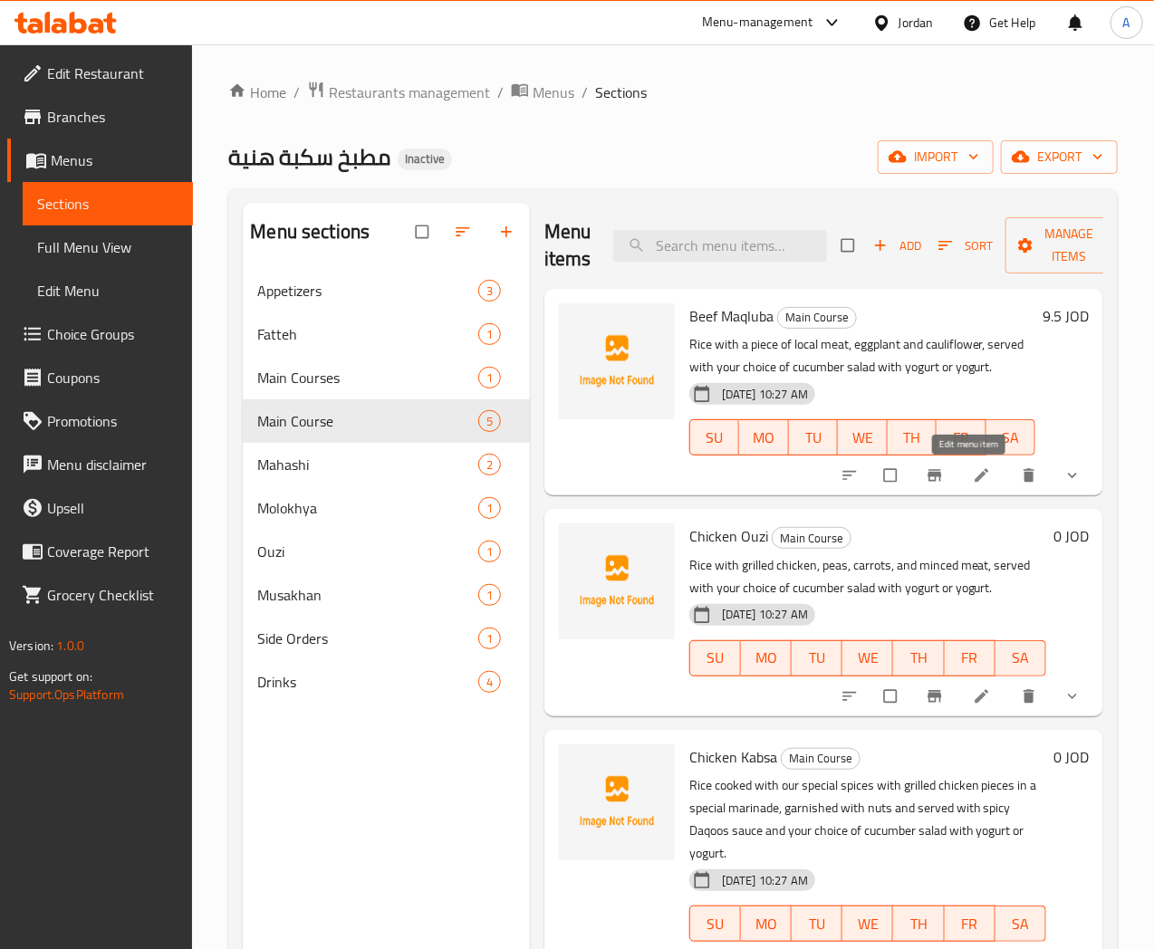
click at [973, 476] on icon at bounding box center [982, 476] width 18 height 18
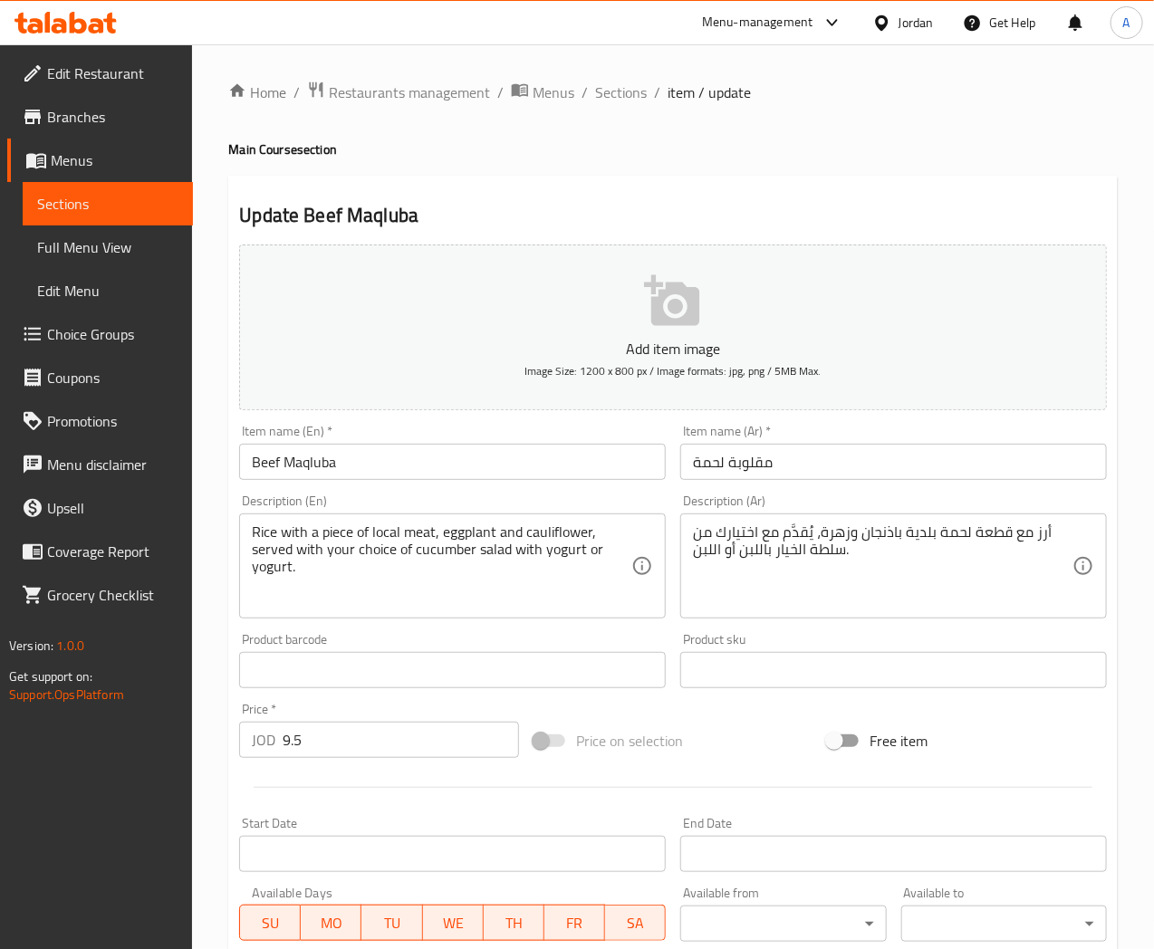
drag, startPoint x: 621, startPoint y: 92, endPoint x: 626, endPoint y: 130, distance: 37.4
click at [622, 92] on span "Sections" at bounding box center [621, 93] width 52 height 22
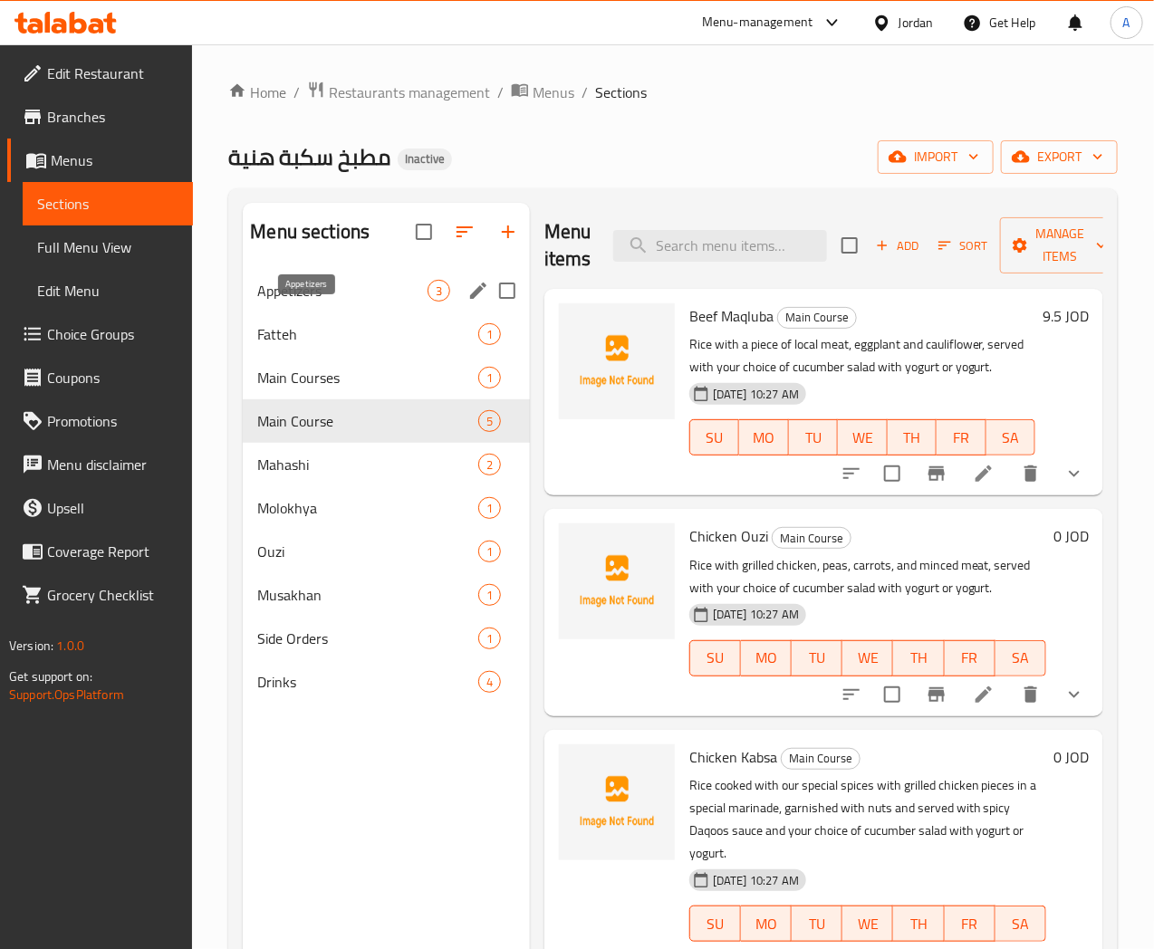
click at [274, 302] on span "Appetizers" at bounding box center [341, 291] width 169 height 22
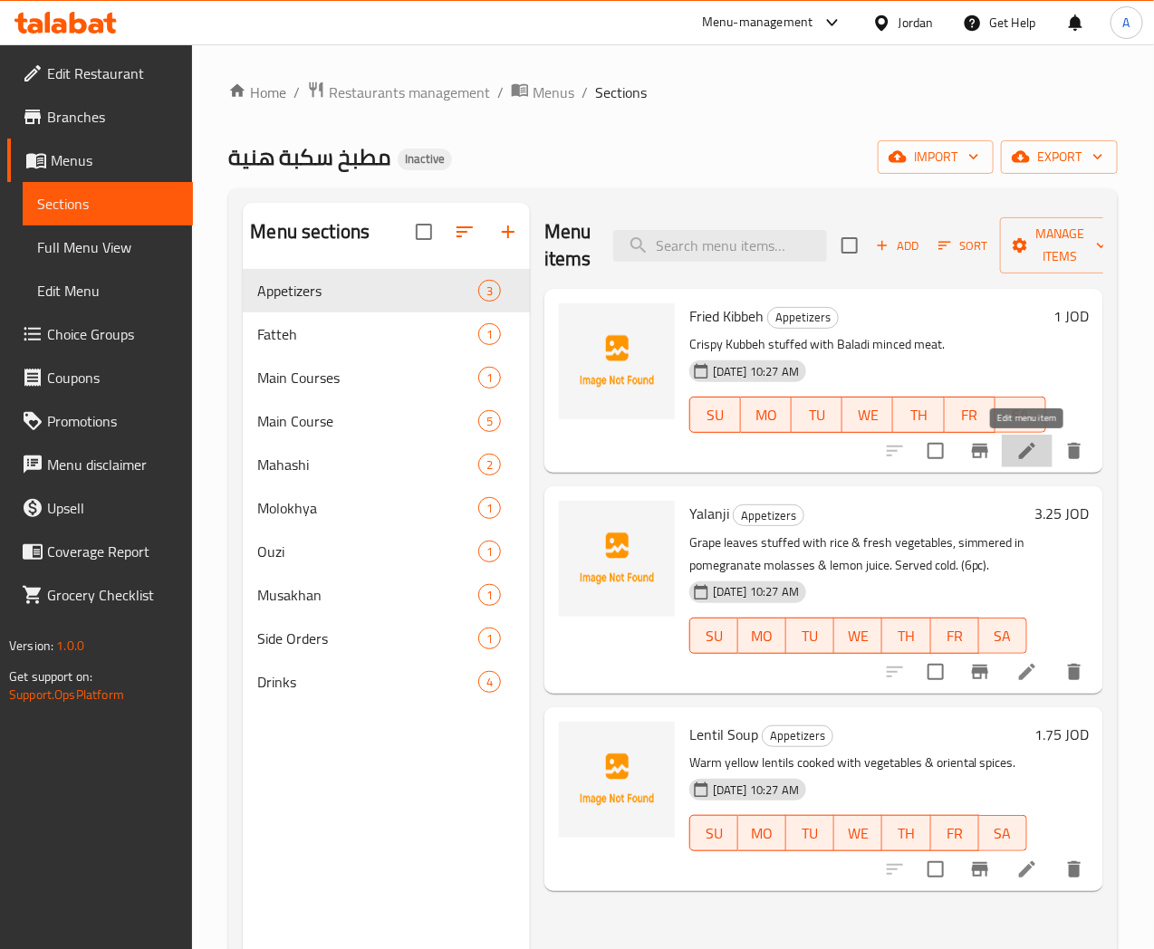
click at [1017, 456] on icon at bounding box center [1027, 451] width 22 height 22
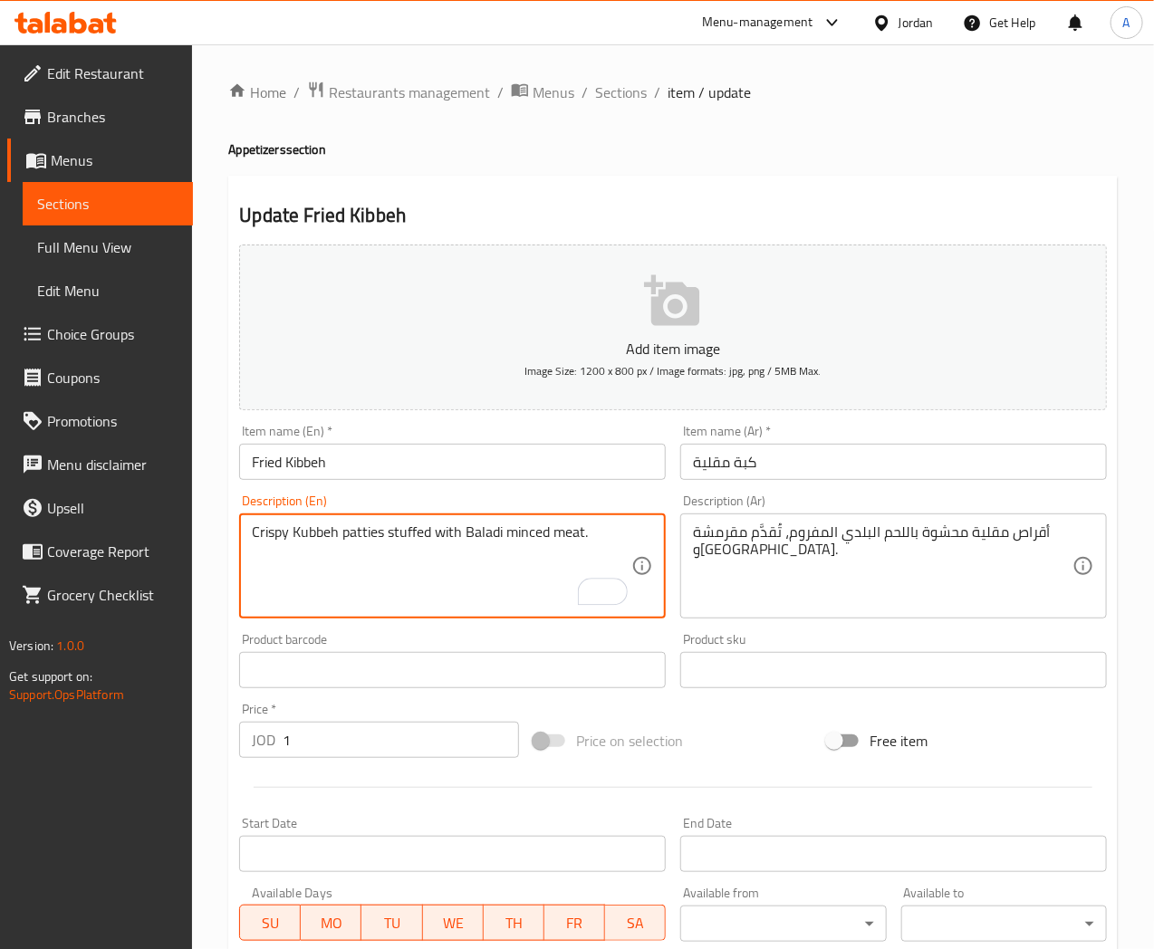
type textarea "Crispy Kubbeh patties stuffed with Baladi minced meat."
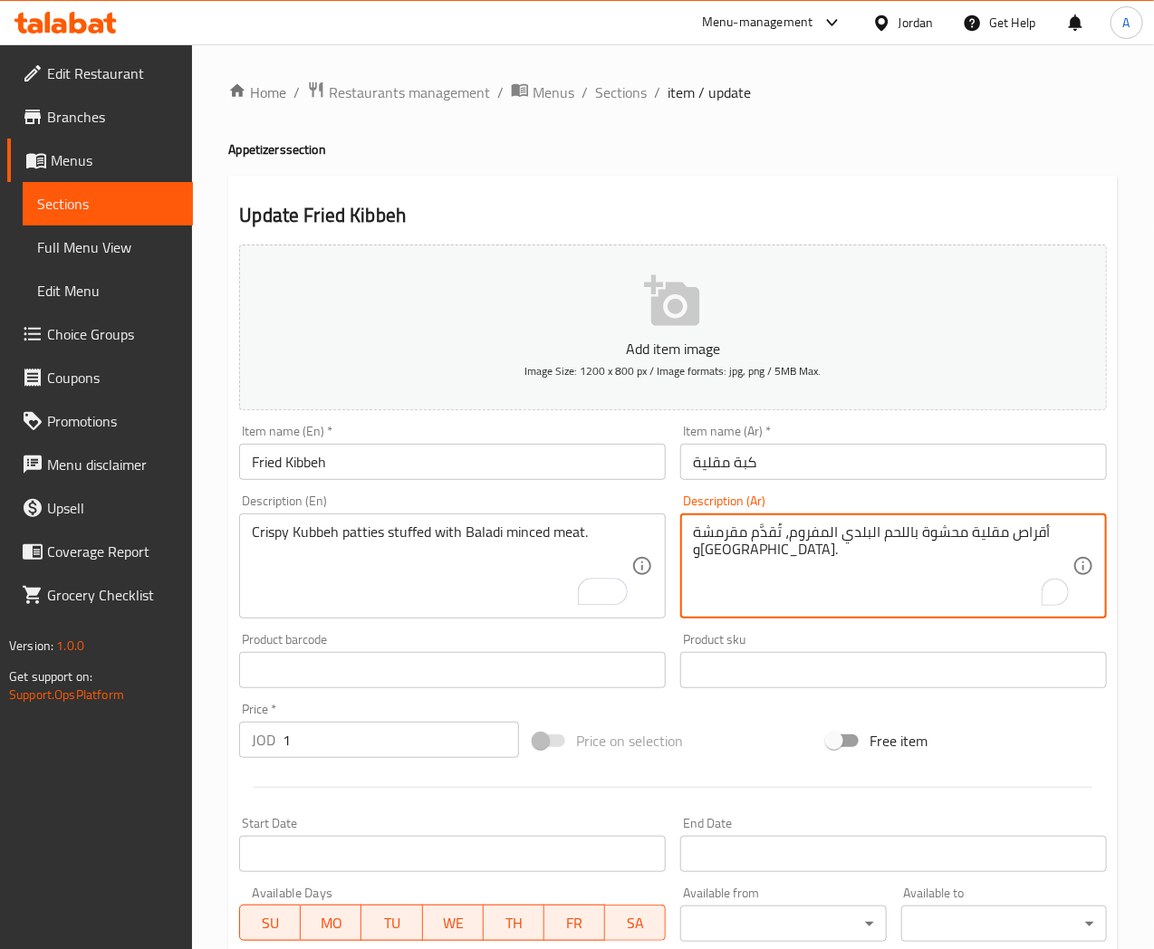
click at [718, 554] on textarea "أقراص مقلية محشوة باللحم البلدي المفروم، تُقدَّم مقرمشة وشهية." at bounding box center [883, 567] width 380 height 86
type textarea "أقراص مقلية محشوة باللحم البلدي المفروم، تُقدَّم مقرمشة."
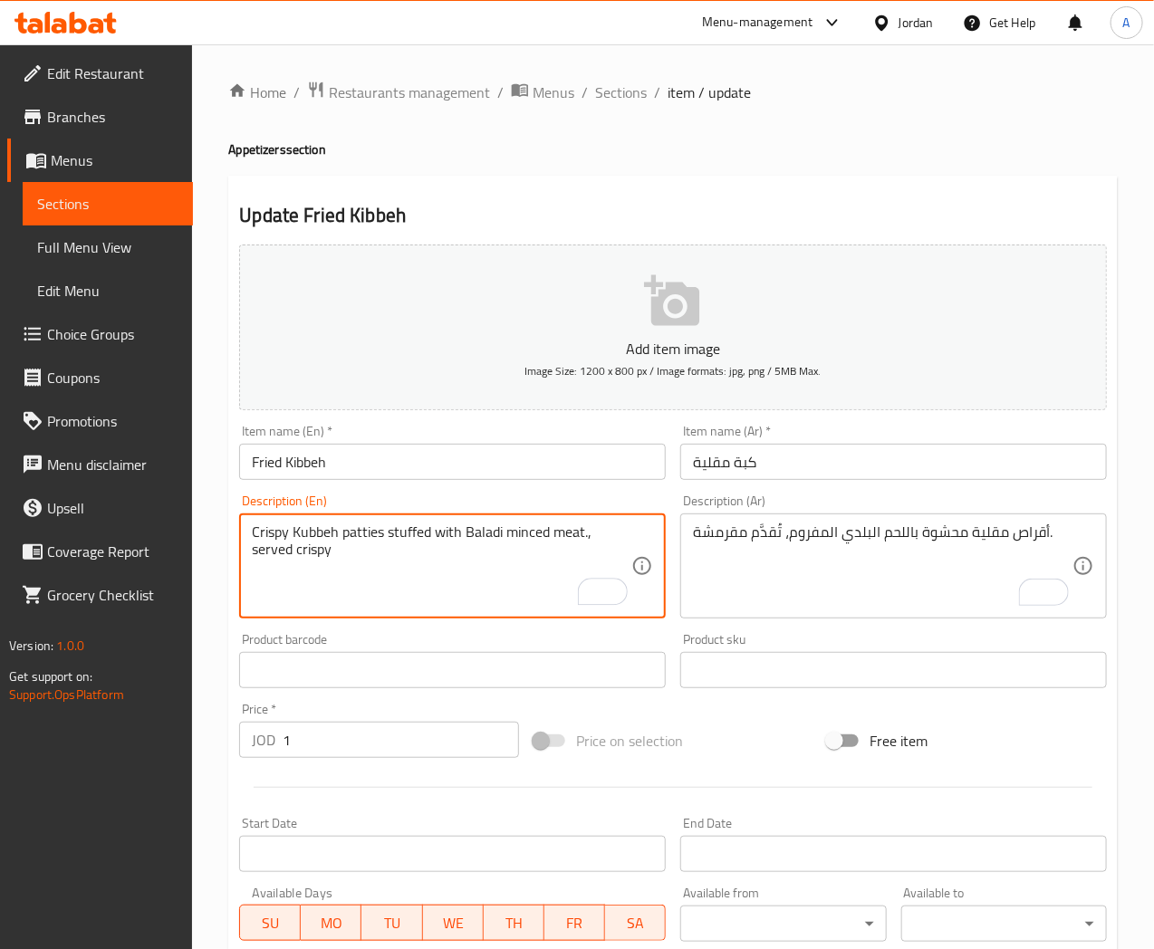
click at [516, 454] on input "Fried Kibbeh" at bounding box center [452, 462] width 427 height 36
type textarea "Crispy Kubbeh patties stuffed with Baladi minced meat, served crispy"
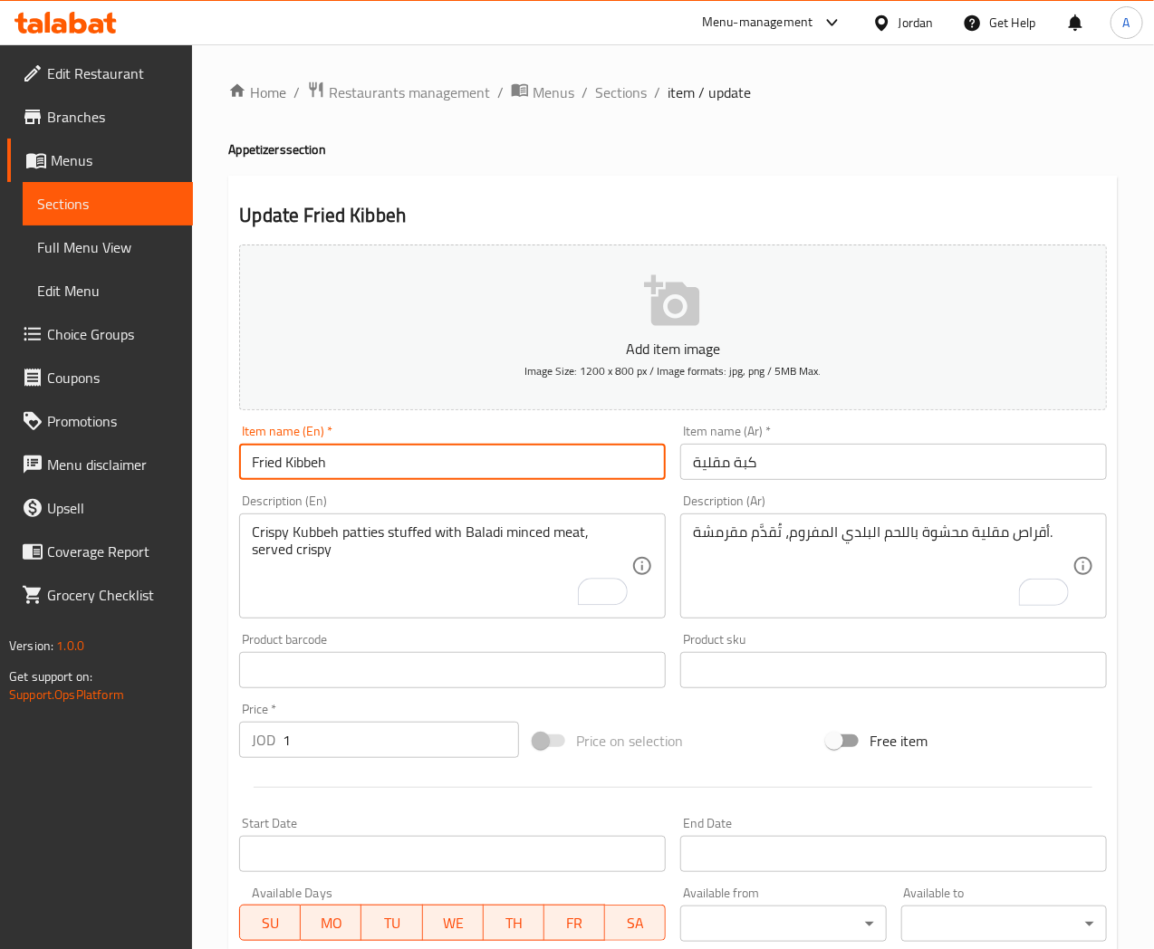
click at [433, 455] on input "Fried Kibbeh" at bounding box center [452, 462] width 427 height 36
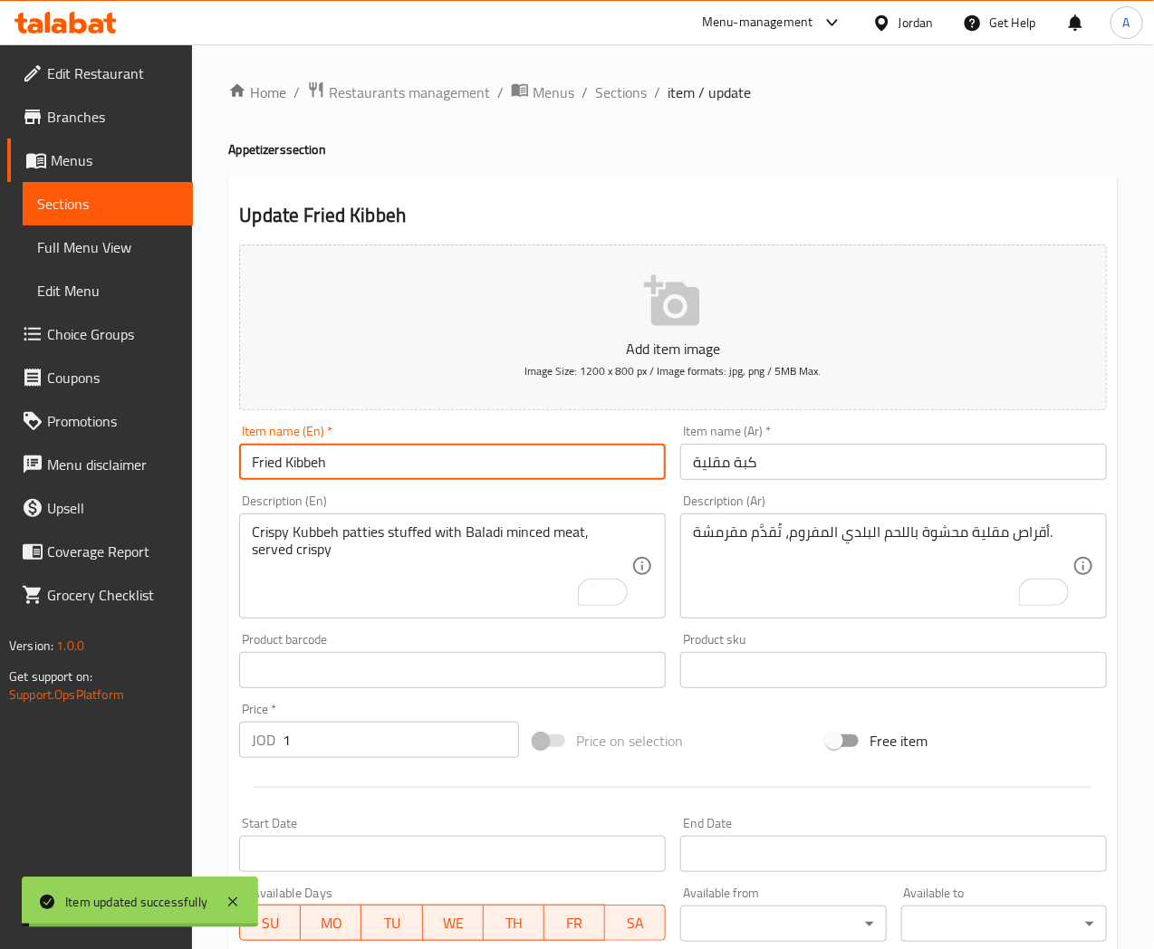
drag, startPoint x: 625, startPoint y: 92, endPoint x: 542, endPoint y: 13, distance: 115.3
click at [625, 92] on span "Sections" at bounding box center [621, 93] width 52 height 22
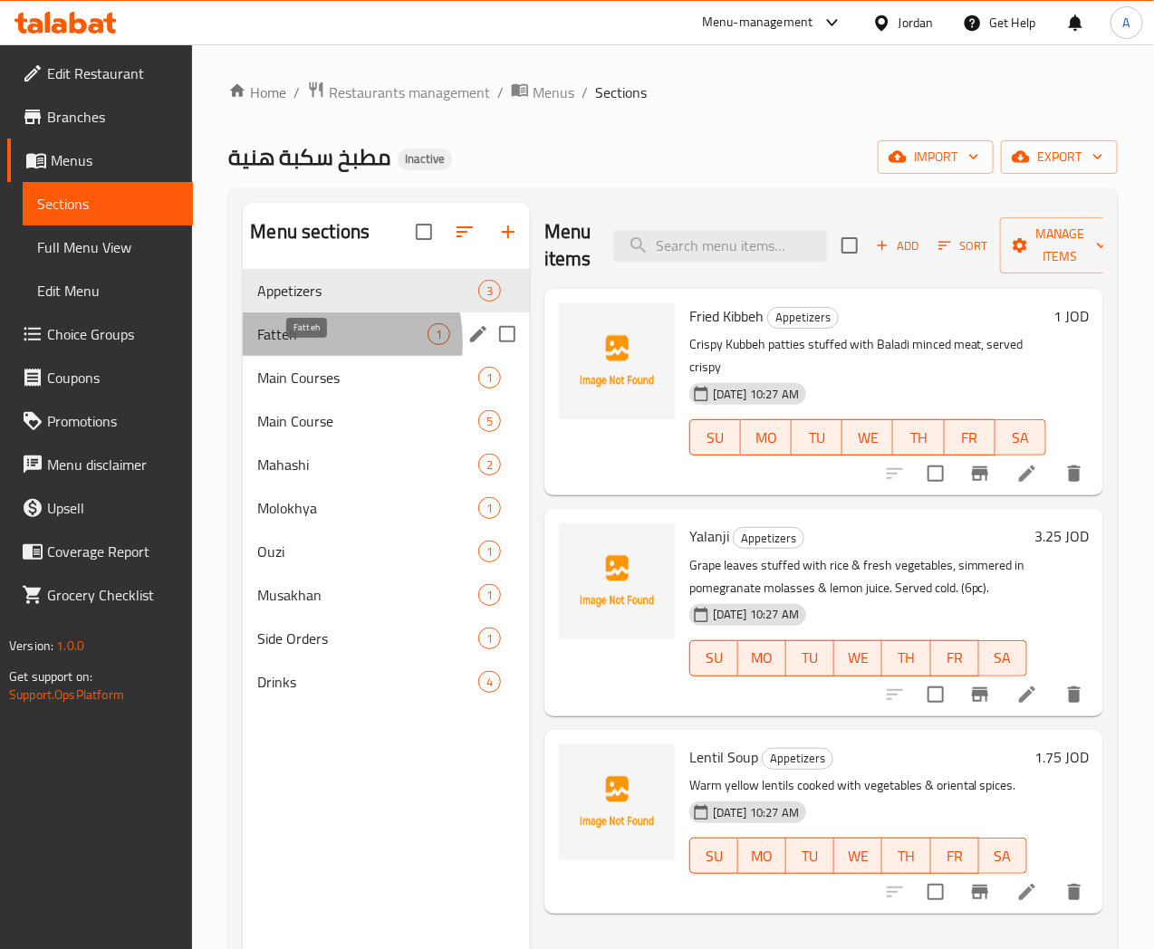
click at [300, 345] on span "Fatteh" at bounding box center [341, 334] width 169 height 22
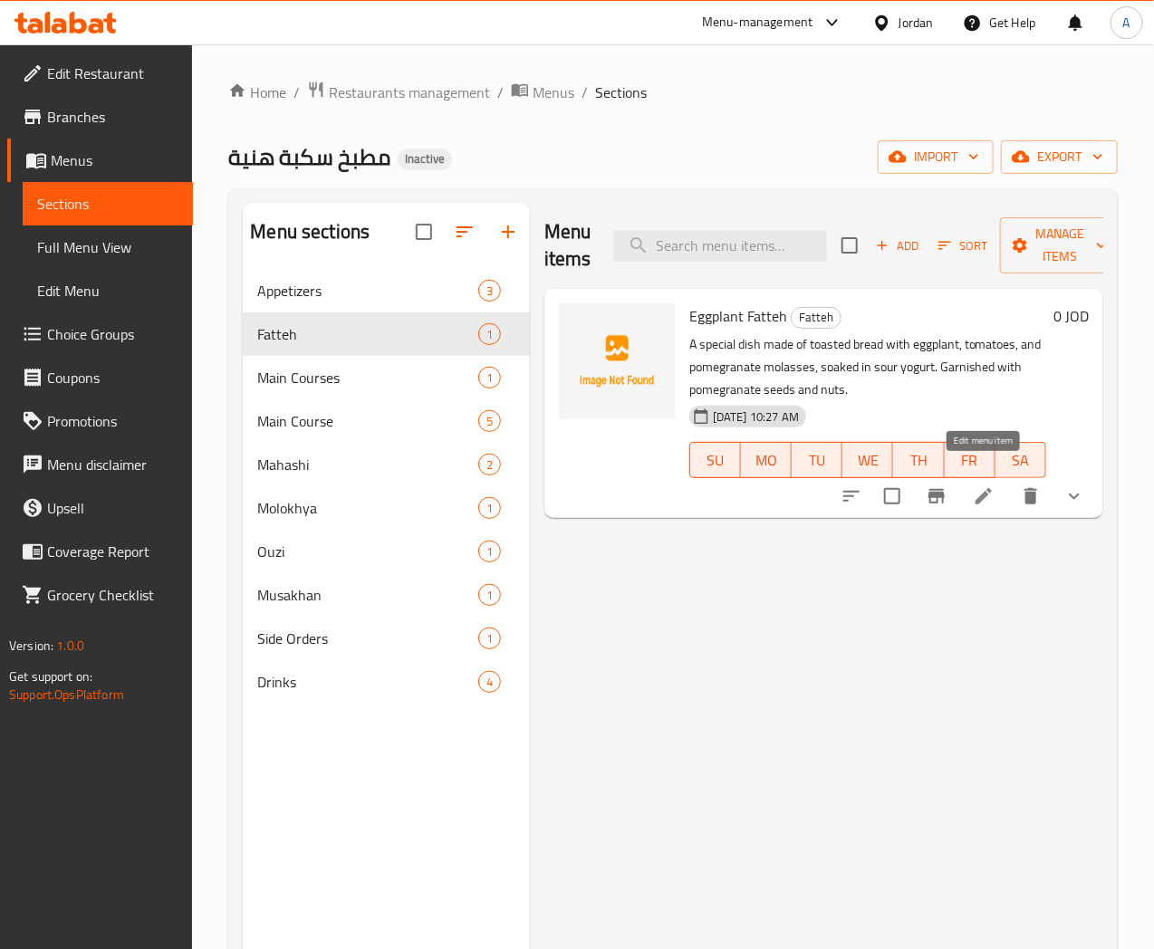
click at [987, 486] on icon at bounding box center [984, 497] width 22 height 22
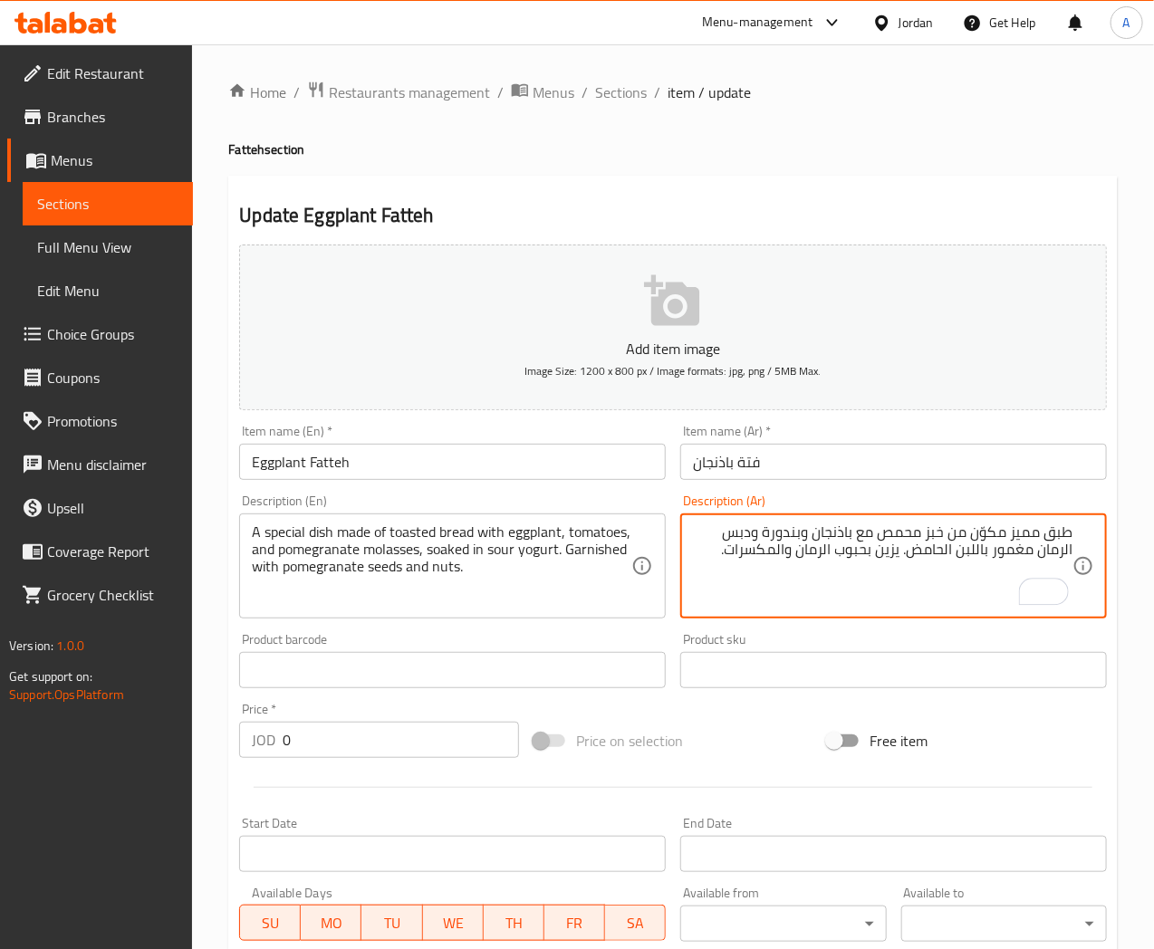
click at [1028, 539] on textarea "طبق مميز مكوّن من خبز محمص مع باذنجان وبندورة ودبس الرمان مغمور باللبن الحامض. …" at bounding box center [883, 567] width 380 height 86
type textarea "طبق مكوّن من خبز محمص مع باذنجان وبندورة ودبس الرمان مغمور باللبن الحامض. يزين …"
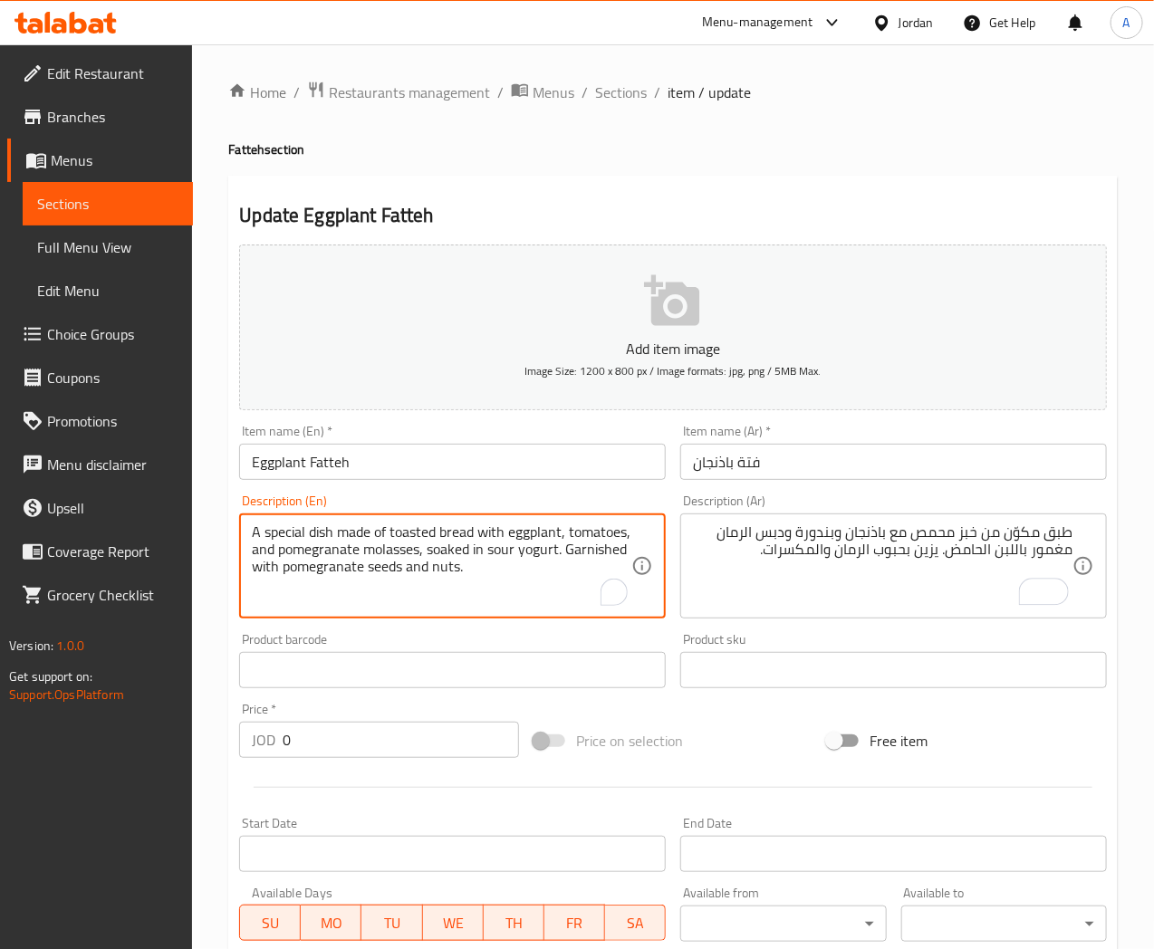
click at [283, 531] on textarea "A special dish made of toasted bread with eggplant, tomatoes, and pomegranate m…" at bounding box center [442, 567] width 380 height 86
click at [482, 555] on textarea "A dish made of toasted bread with eggplant, tomatoes, and pomegranate molasses,…" at bounding box center [442, 567] width 380 height 86
type textarea "A dish made of toasted bread with eggplant, tomatoes, and pomegranate molasses,…"
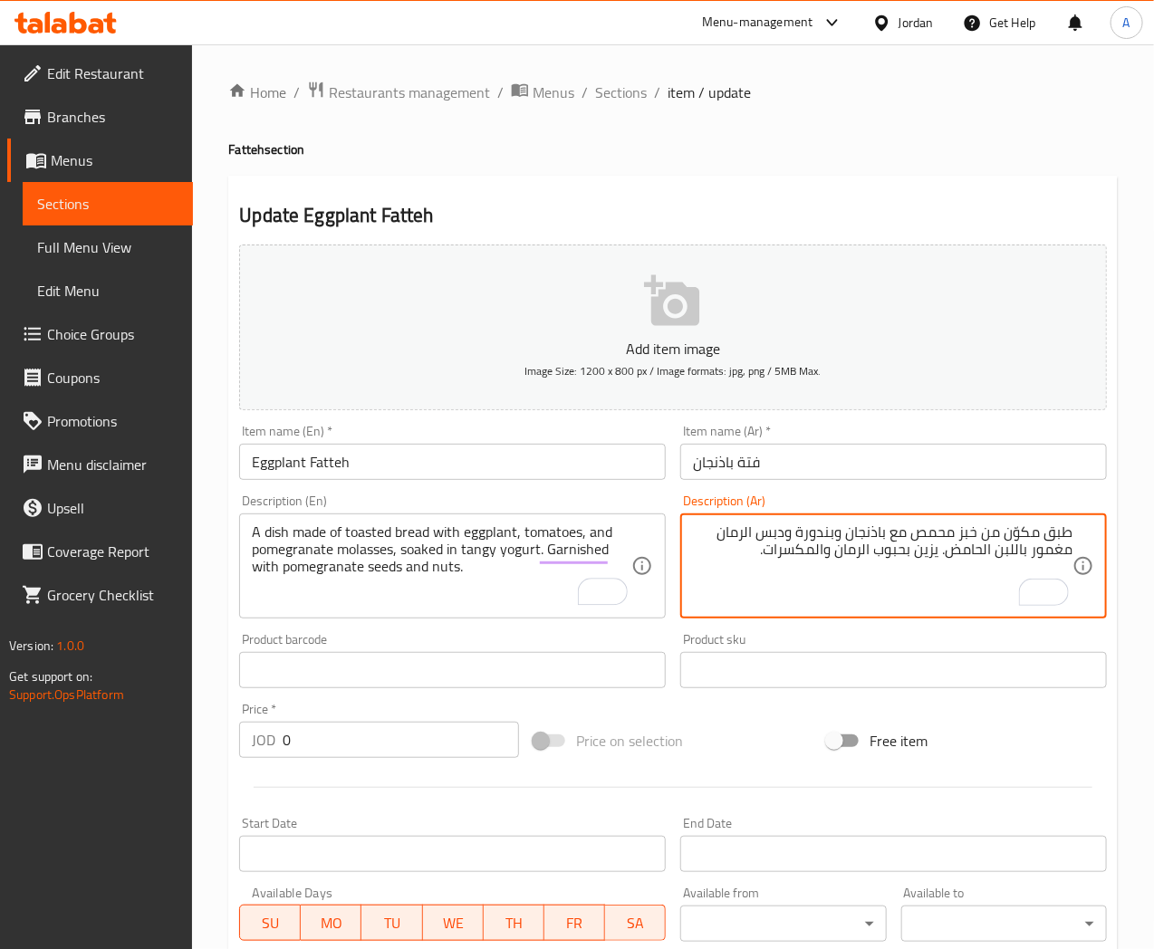
drag, startPoint x: 983, startPoint y: 549, endPoint x: 954, endPoint y: 555, distance: 29.7
type textarea "طبق مكوّن من خبز محمص مع باذنجان وبندورة ودبس الرمان مغمور باللبن المنعش. يزين …"
click at [465, 473] on input "Eggplant Fatteh" at bounding box center [452, 462] width 427 height 36
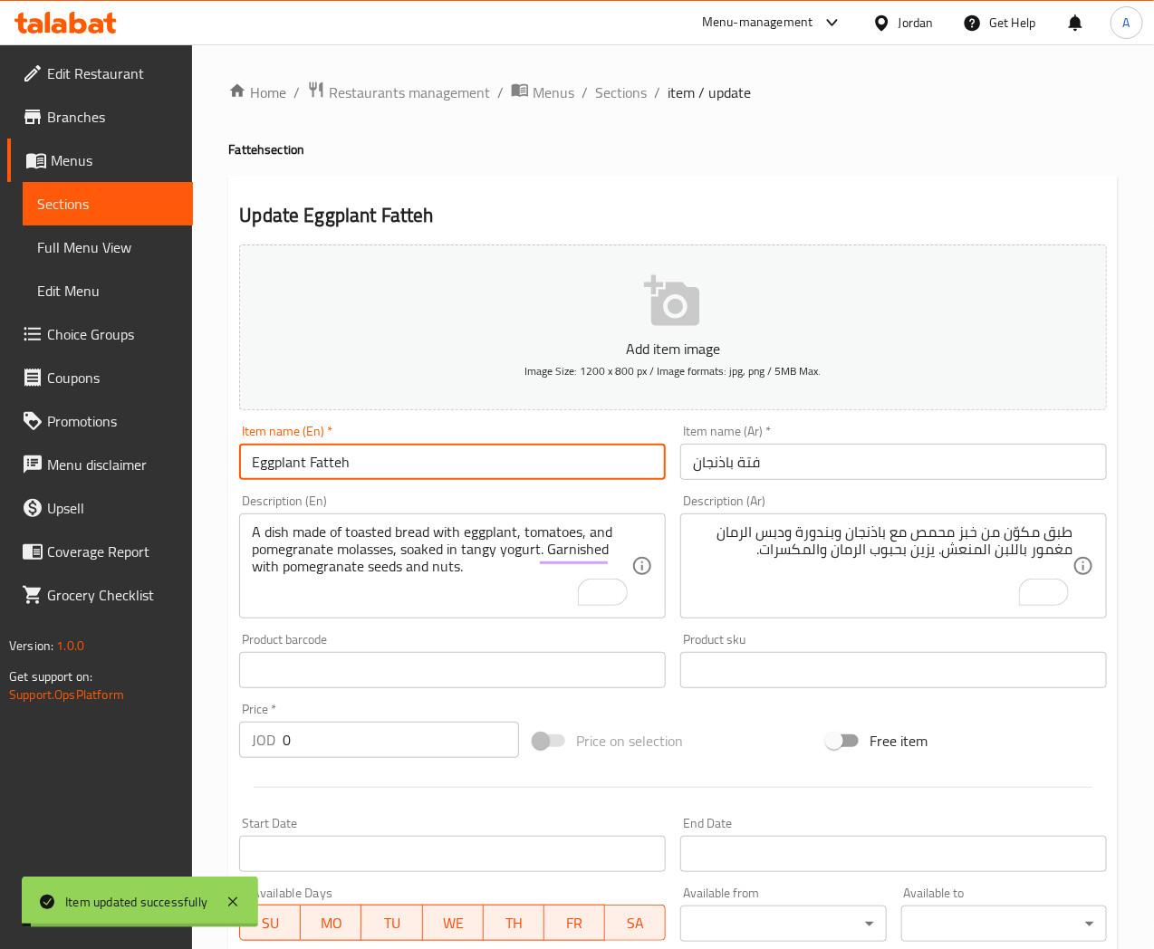
drag, startPoint x: 616, startPoint y: 94, endPoint x: 528, endPoint y: 10, distance: 121.7
click at [616, 94] on span "Sections" at bounding box center [621, 93] width 52 height 22
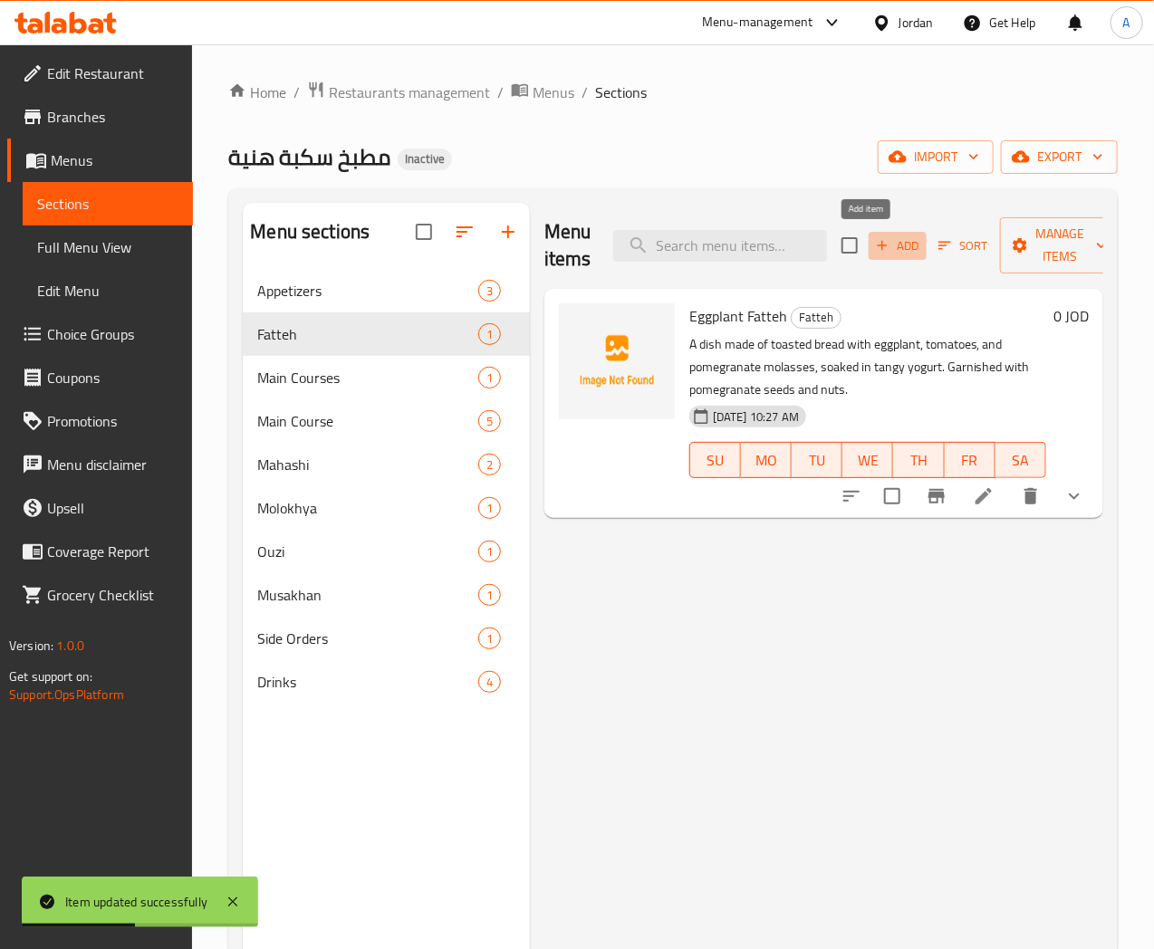
click at [873, 243] on span "Add" at bounding box center [897, 246] width 49 height 21
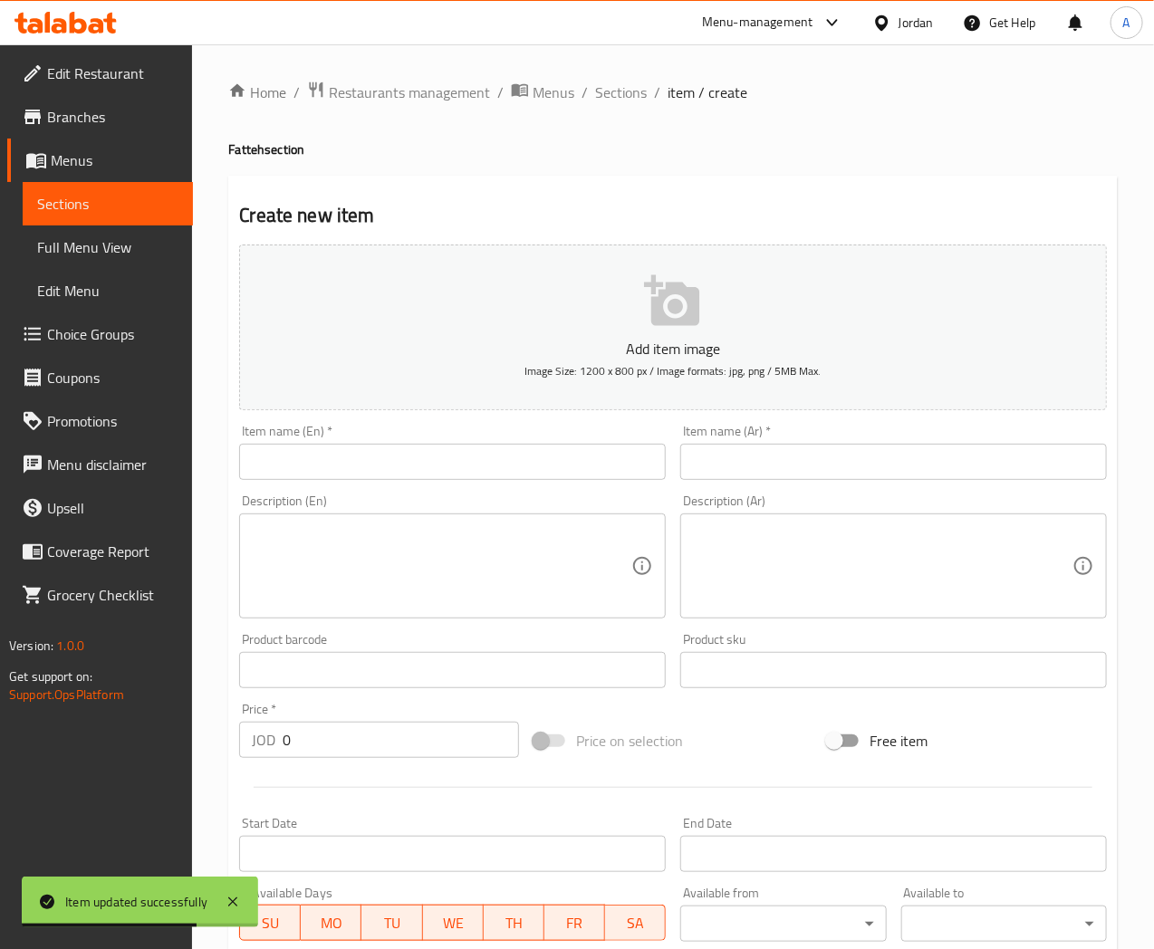
click at [765, 468] on input "text" at bounding box center [893, 462] width 427 height 36
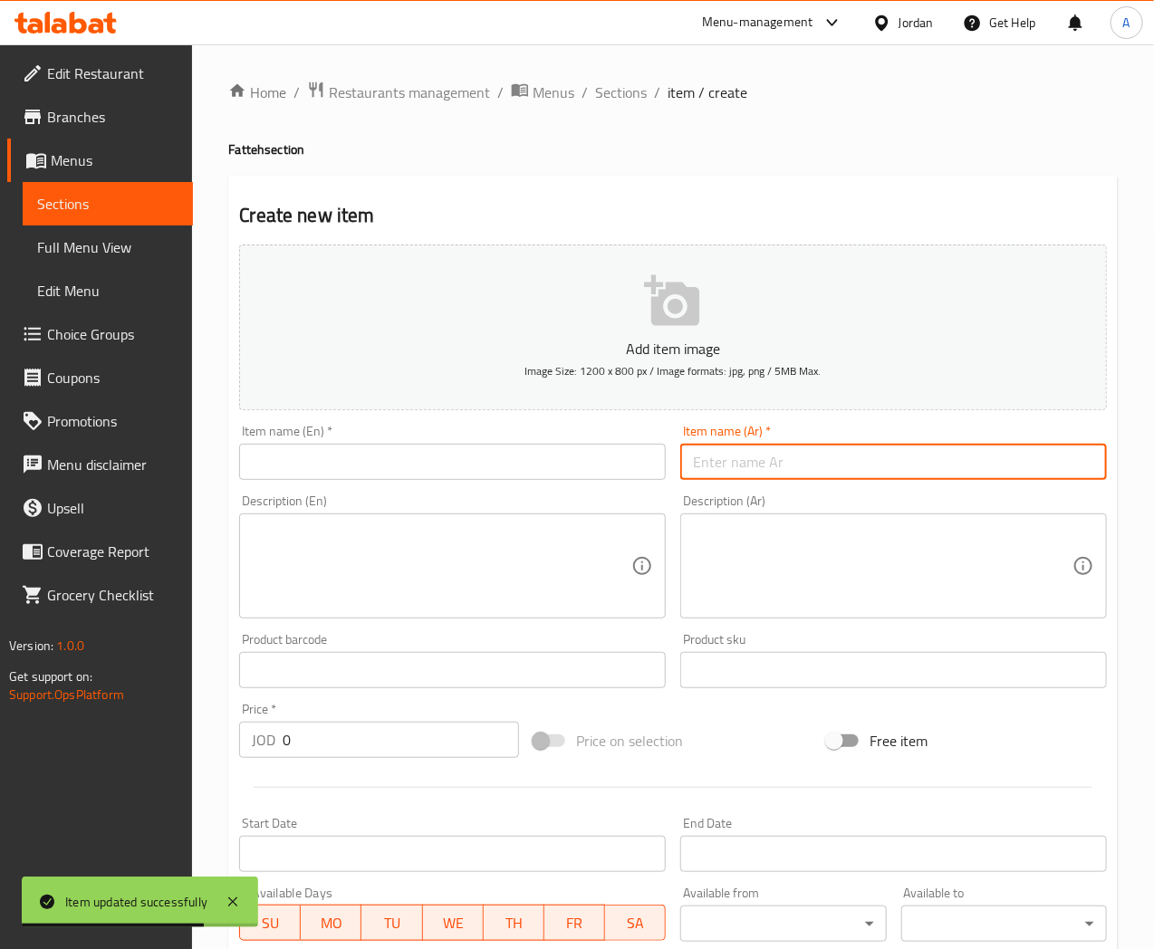
paste input "فتة شاورم"
click at [830, 457] on input "فتة شاورم" at bounding box center [893, 462] width 427 height 36
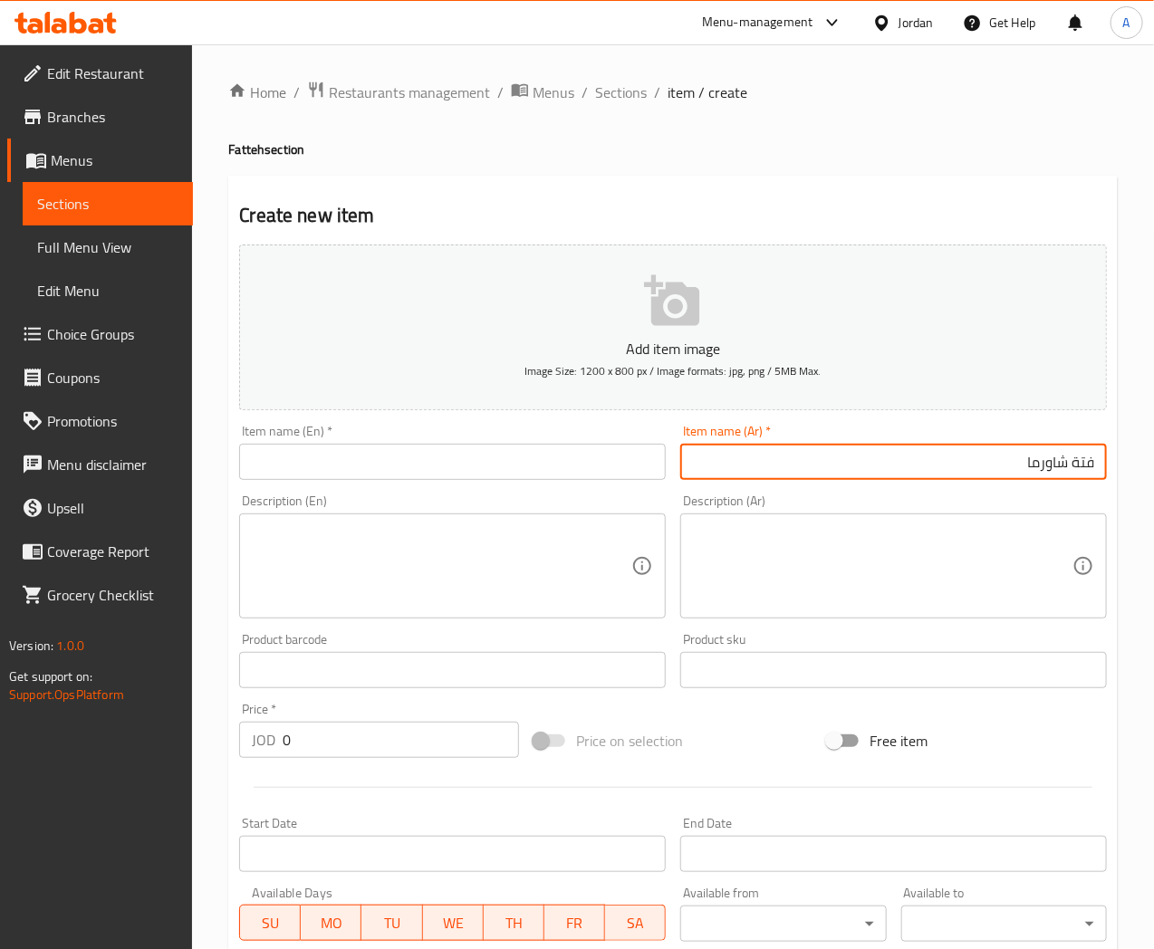
type input "فتة شاورما"
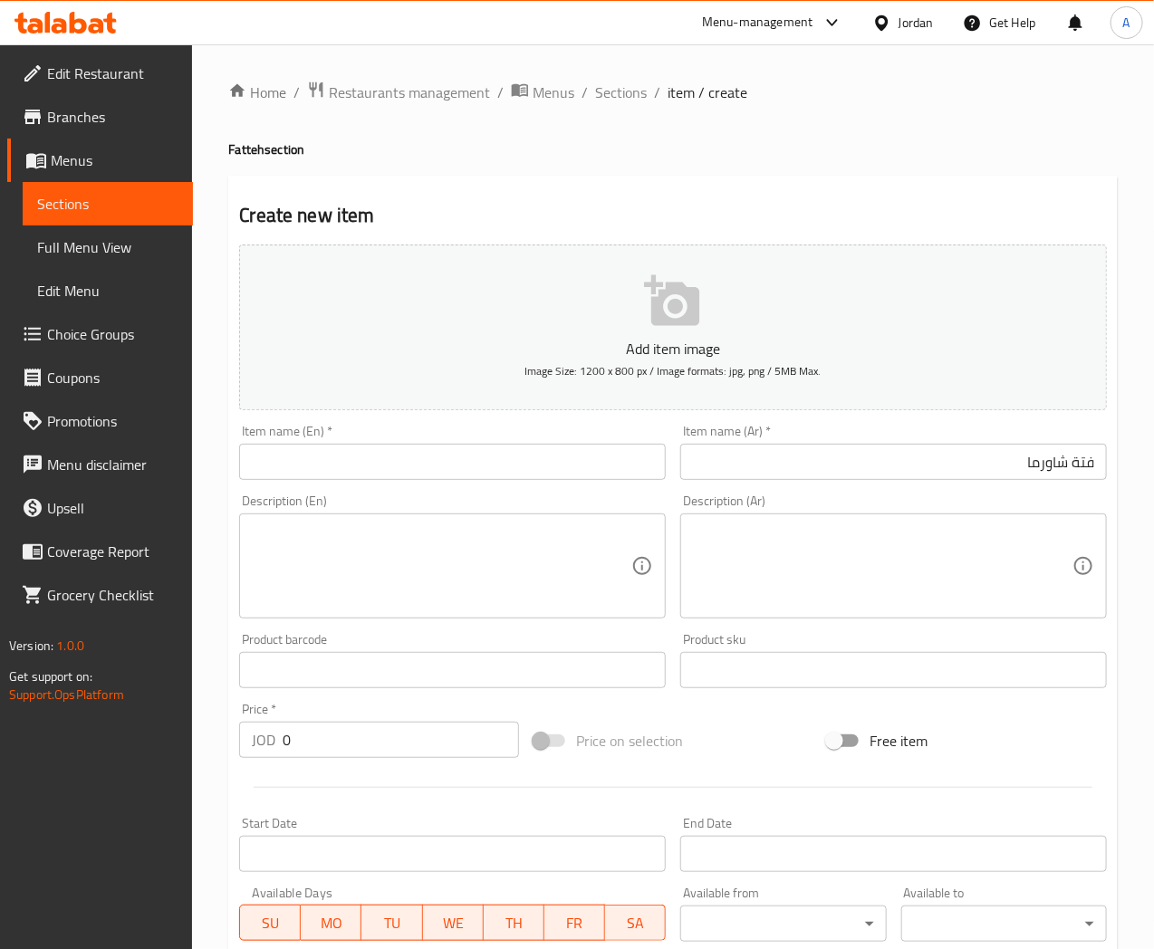
click at [293, 457] on input "text" at bounding box center [452, 462] width 427 height 36
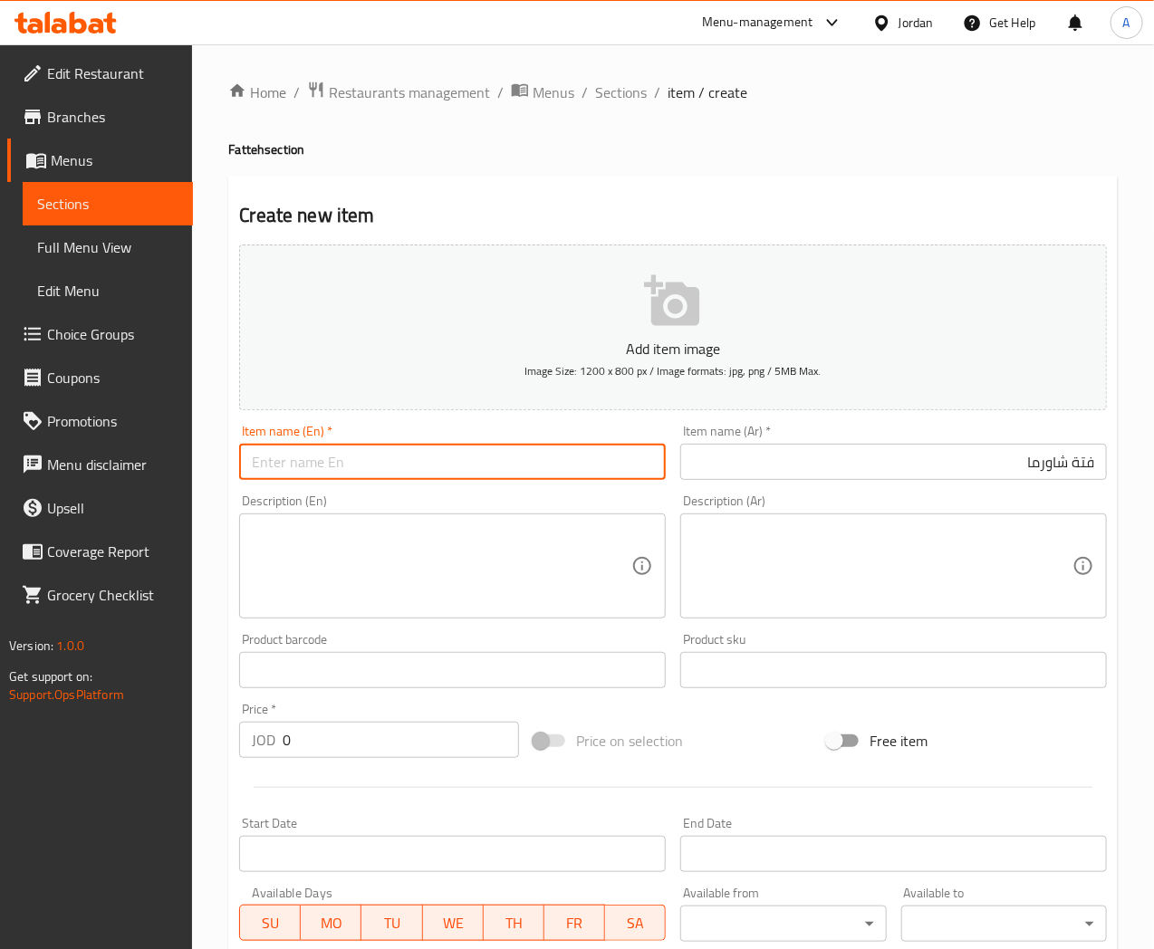
paste input "Shawarma Fatteh"
type input "Shawarma Fatteh"
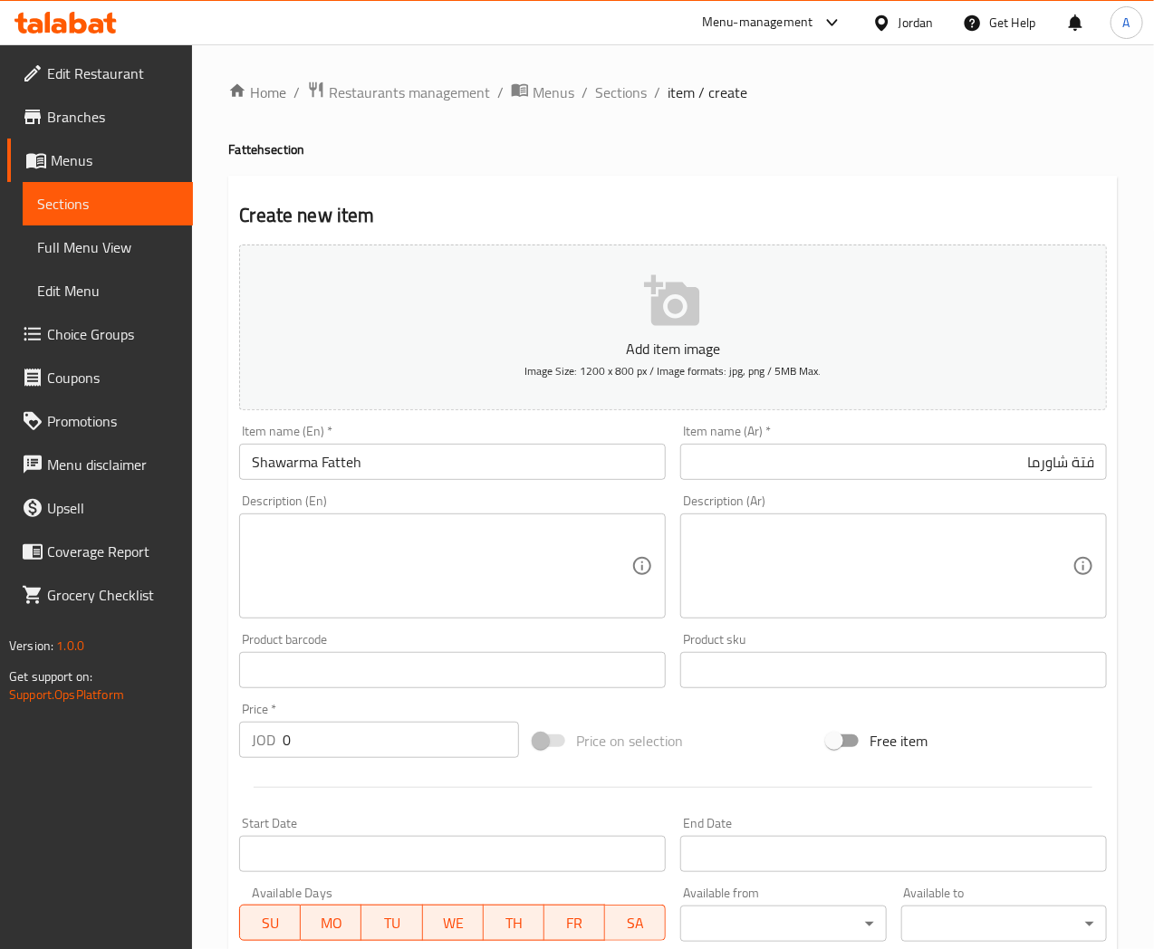
click at [299, 568] on textarea at bounding box center [442, 567] width 380 height 86
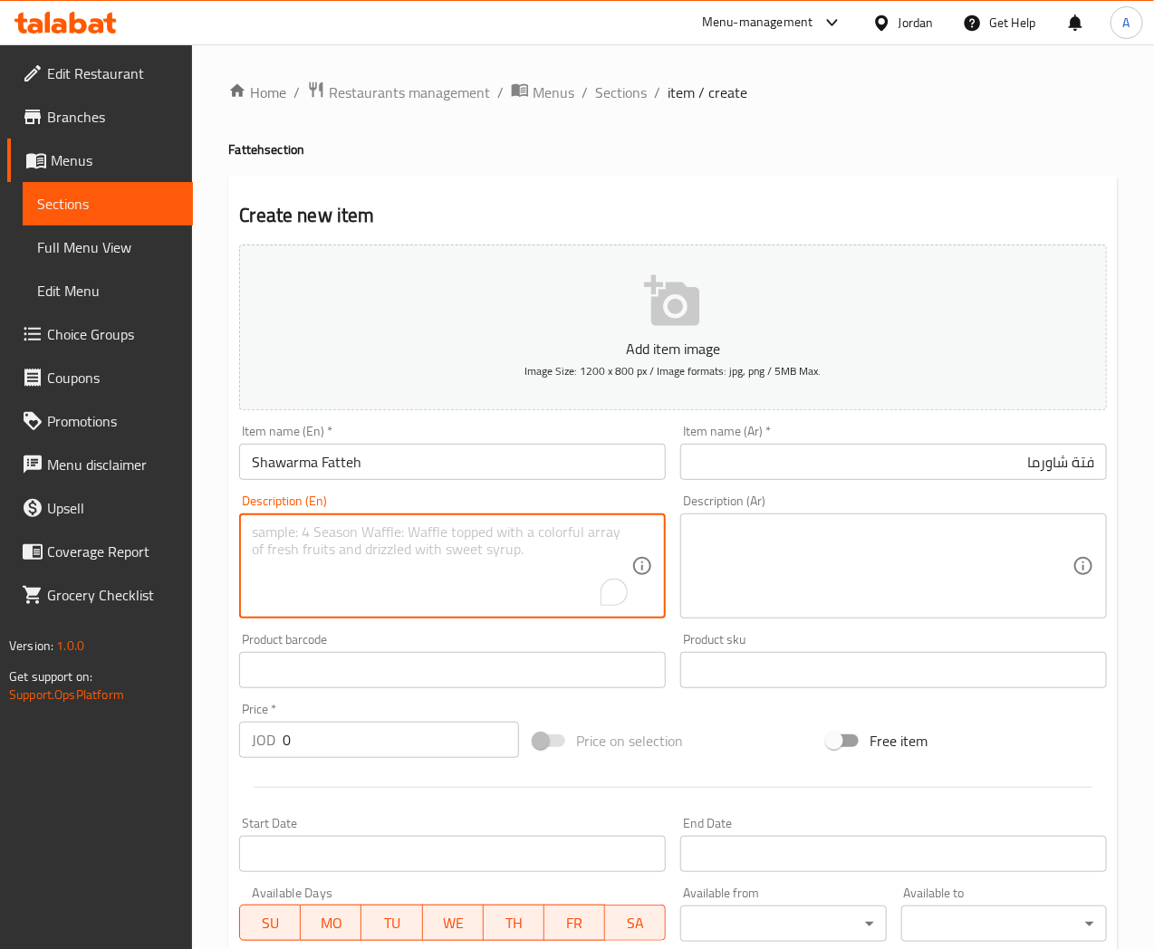
paste textarea "Toasted bread topped with marinated chicken shawarma, tangy yogurt, pickles, po…"
type textarea "Toasted bread topped with marinated chicken shawarma, tangy yogurt, pickles, po…"
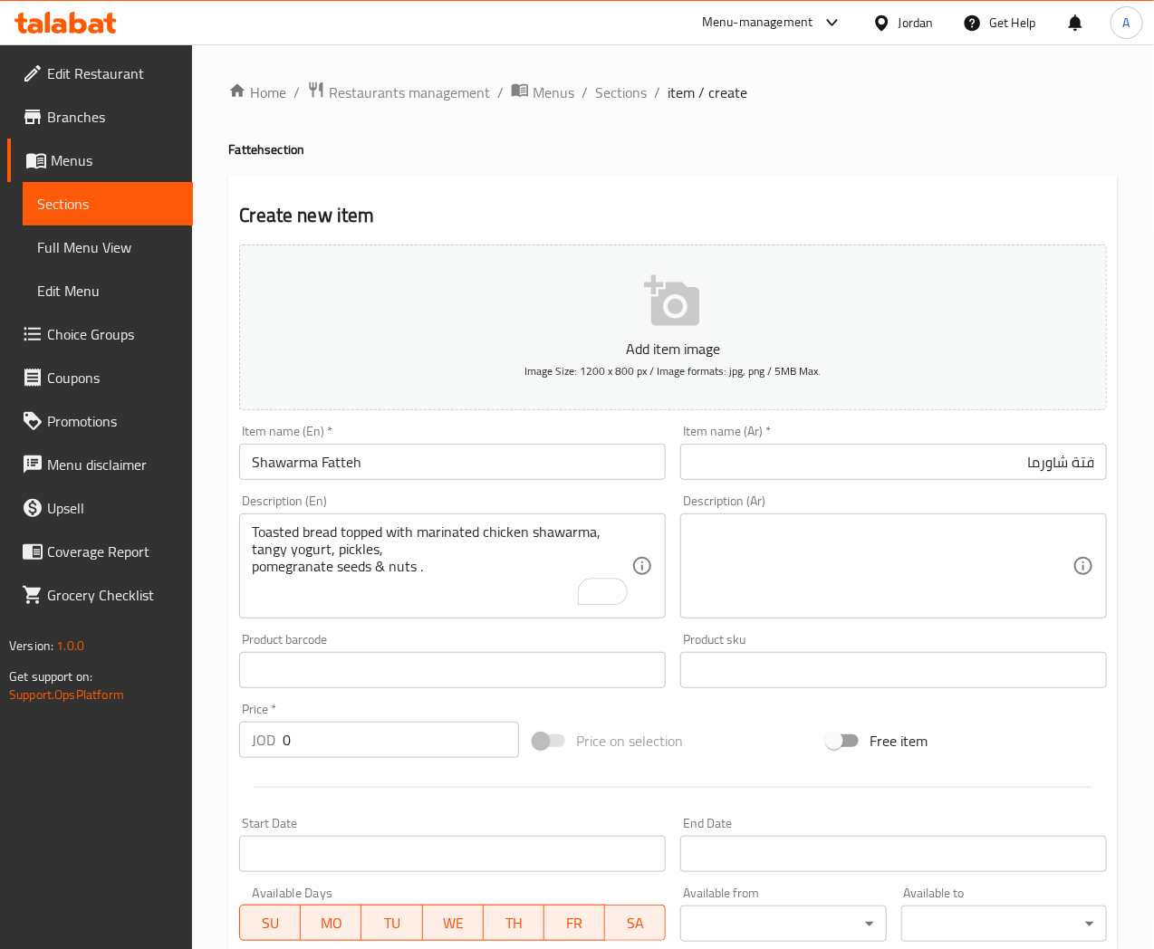
click at [804, 538] on textarea at bounding box center [883, 567] width 380 height 86
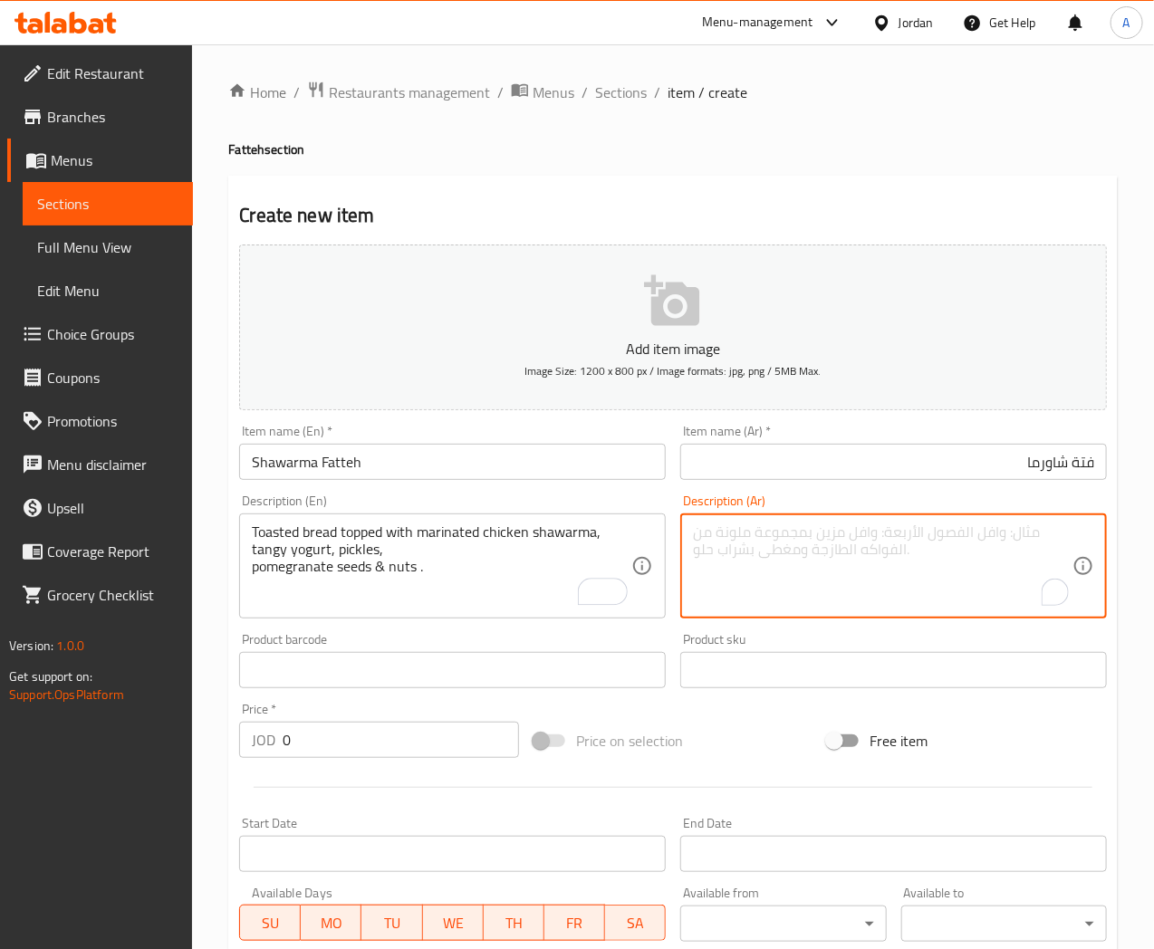
paste textarea "خبز مح ّمص يُغ ّطى بقطع دجاج بتتبيلة الشاورما، مع لبن حامض، ويُزيَّن بالمخلل وح…"
click at [1026, 533] on textarea "خبز مح ّمص يُغ ّطى بقطع دجاج بتتبيلة الشاورما، مع لبن حامض، ويُزيَّن بالمخلل وح…" at bounding box center [883, 567] width 380 height 86
click at [987, 538] on textarea "خبز محمص يُغ ّطى بقطع دجاج بتتبيلة الشاورما، مع لبن حامض، ويُزيَّن بالمخلل وحبو…" at bounding box center [883, 567] width 380 height 86
click at [737, 535] on textarea "خبز محمص يغطى بقطع دجاج بتتبيلة الشاورما، مع لبن حامض، ويُزيَّن بالمخلل وحبوب ا…" at bounding box center [883, 567] width 380 height 86
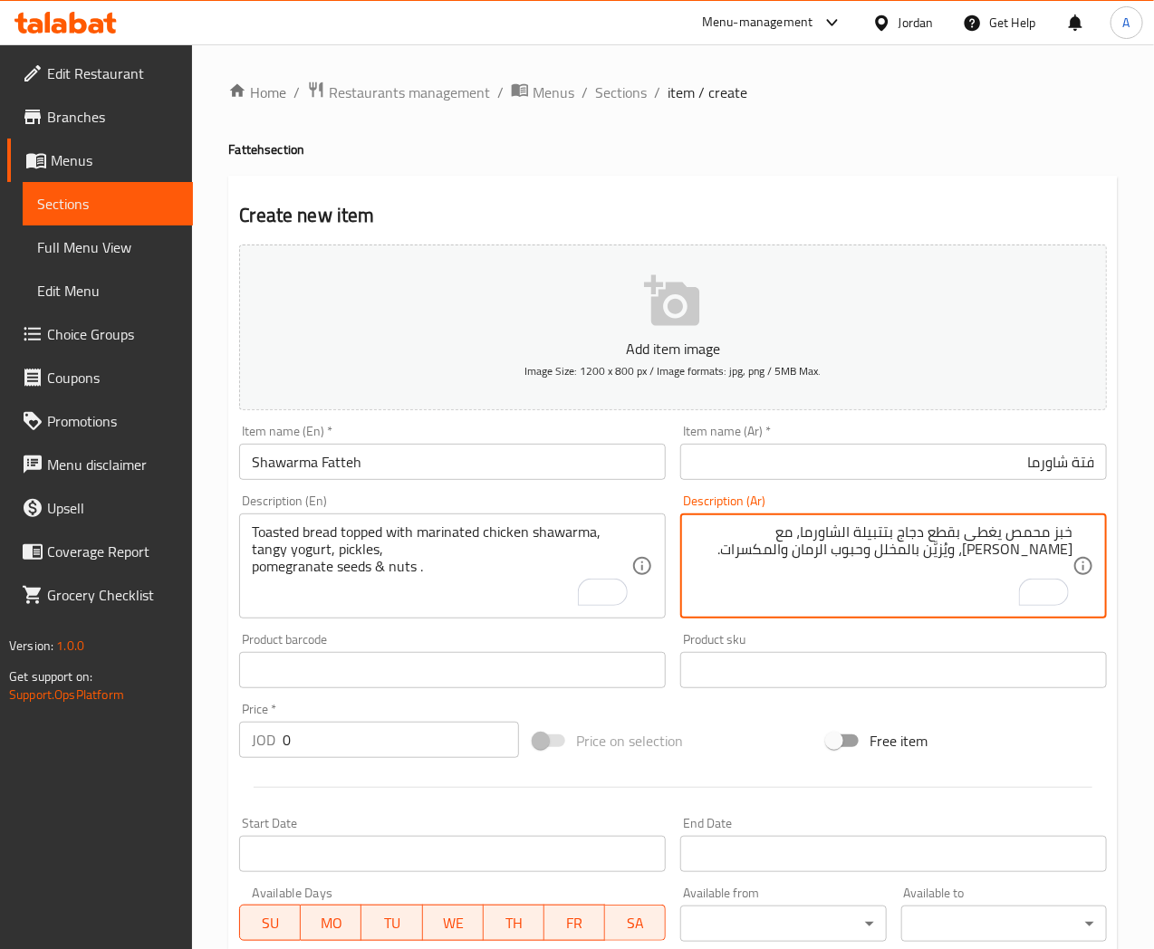
type textarea "خبز محمص يغطى بقطع دجاج بتتبيلة الشاورما، مع لبن منعش، ويُزيَّن بالمخلل وحبوب ا…"
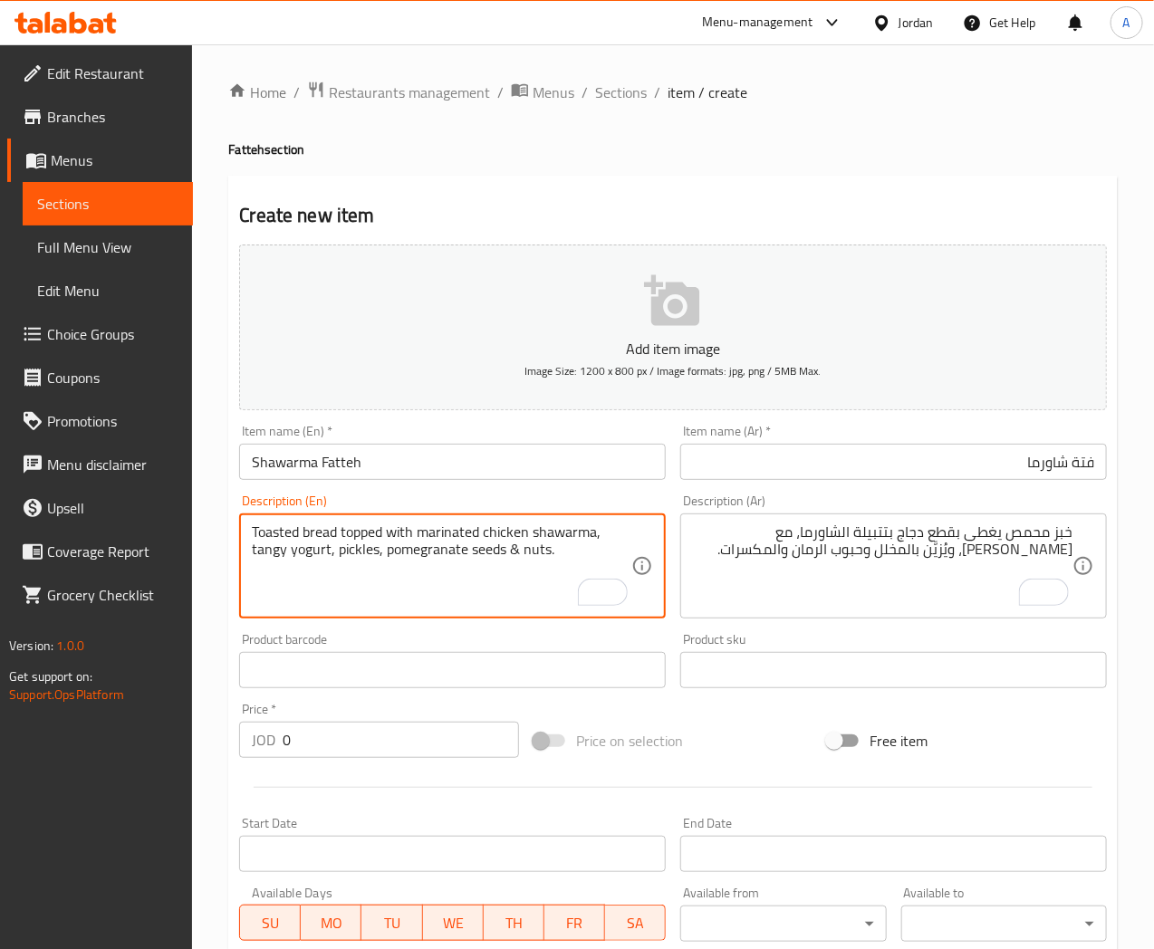
type textarea "Toasted bread topped with marinated chicken shawarma, tangy yogurt, pickles, po…"
click at [435, 460] on input "Shawarma Fatteh" at bounding box center [452, 462] width 427 height 36
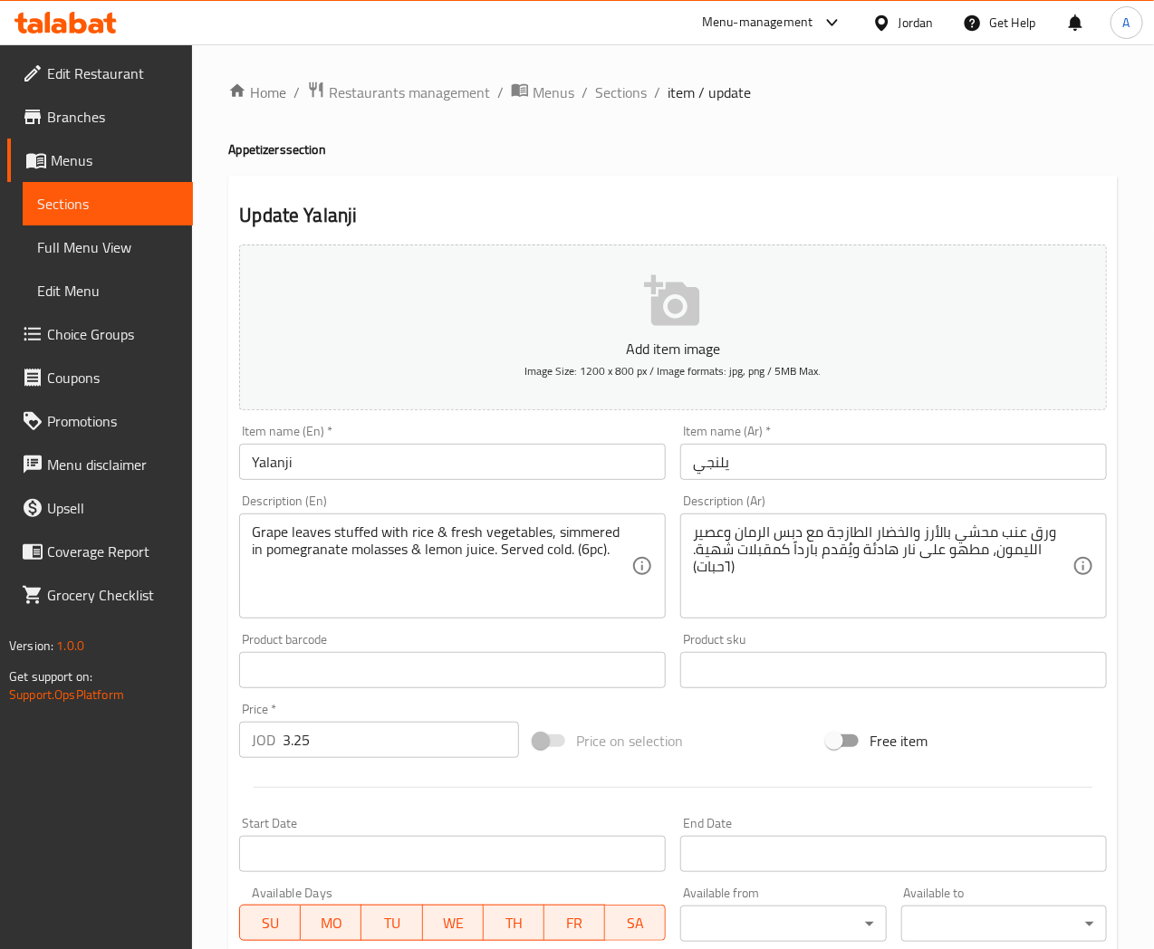
click at [713, 551] on textarea "ورق عنب محشي بالأرز والخضار الطازجة مع دبس الرمان وعصير الليمون، مطهو على نار ه…" at bounding box center [883, 567] width 380 height 86
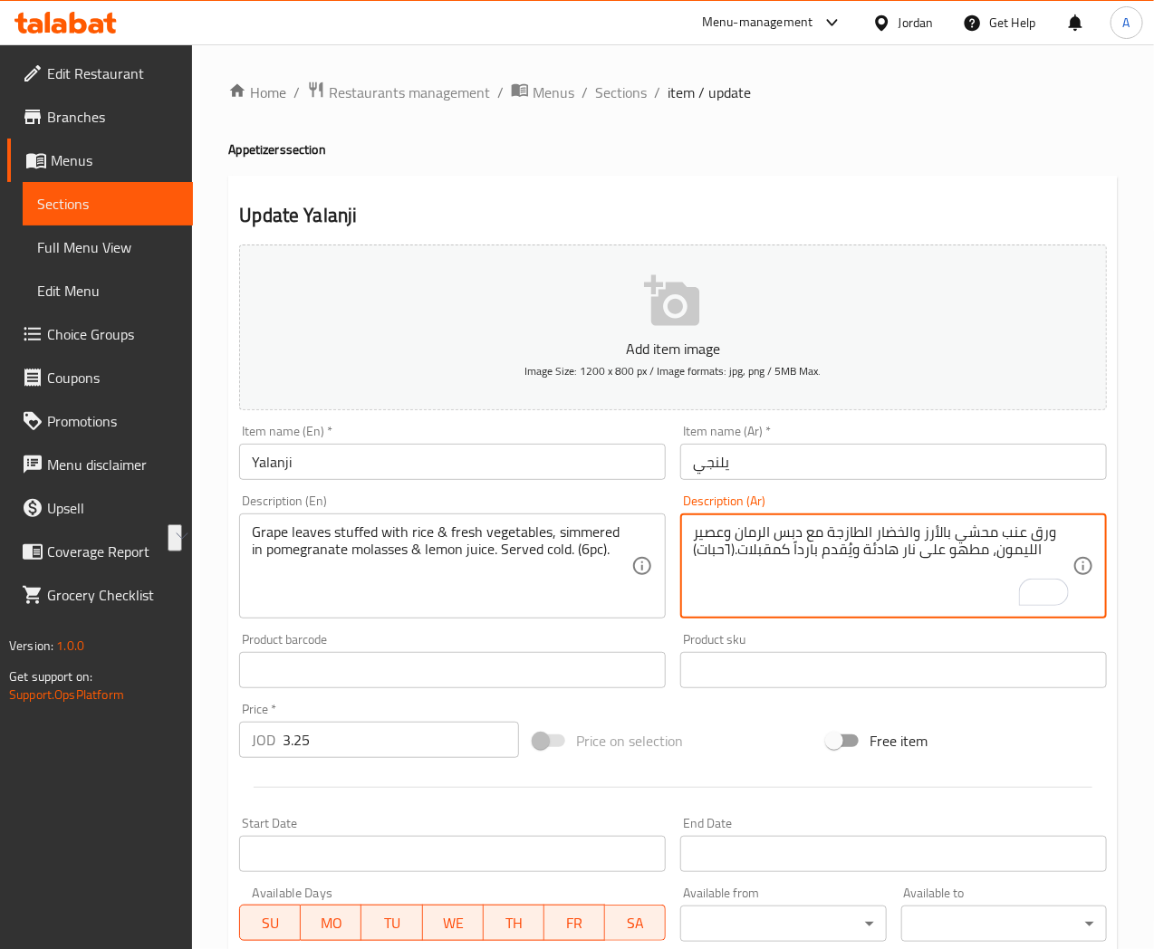
drag, startPoint x: 985, startPoint y: 547, endPoint x: 744, endPoint y: 557, distance: 241.2
click at [744, 557] on textarea "ورق عنب محشي بالأرز والخضار الطازجة مع دبس الرمان وعصير الليمون، مطهو على نار ه…" at bounding box center [883, 567] width 380 height 86
type textarea "ورق عنب محشي بالأرز والخضار الطازجة مع دبس الرمان وعصير الليمون، مطهو على نار ه…"
click at [560, 613] on div "Grape leaves stuffed with rice & fresh vegetables, simmered in pomegranate mola…" at bounding box center [452, 566] width 427 height 105
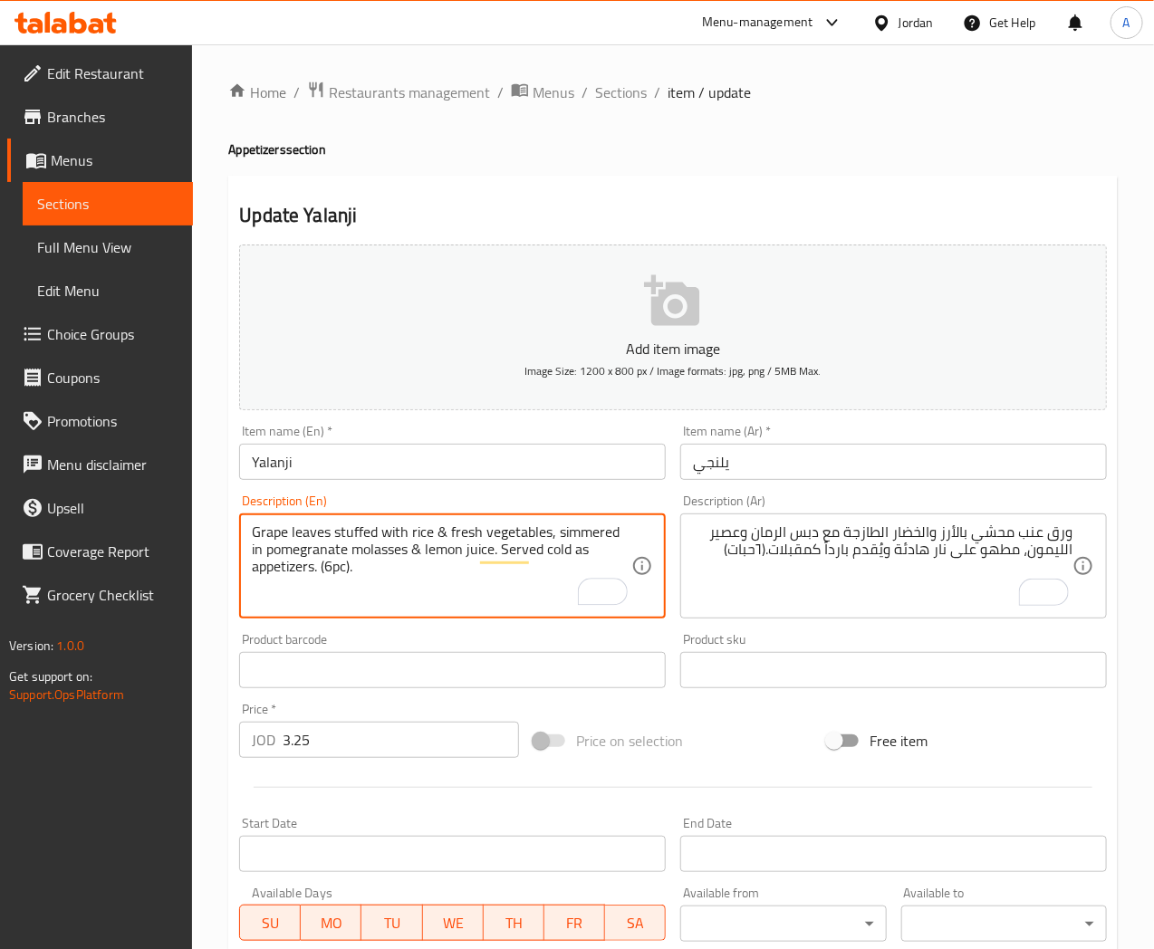
click at [469, 466] on input "Yalanji" at bounding box center [452, 462] width 427 height 36
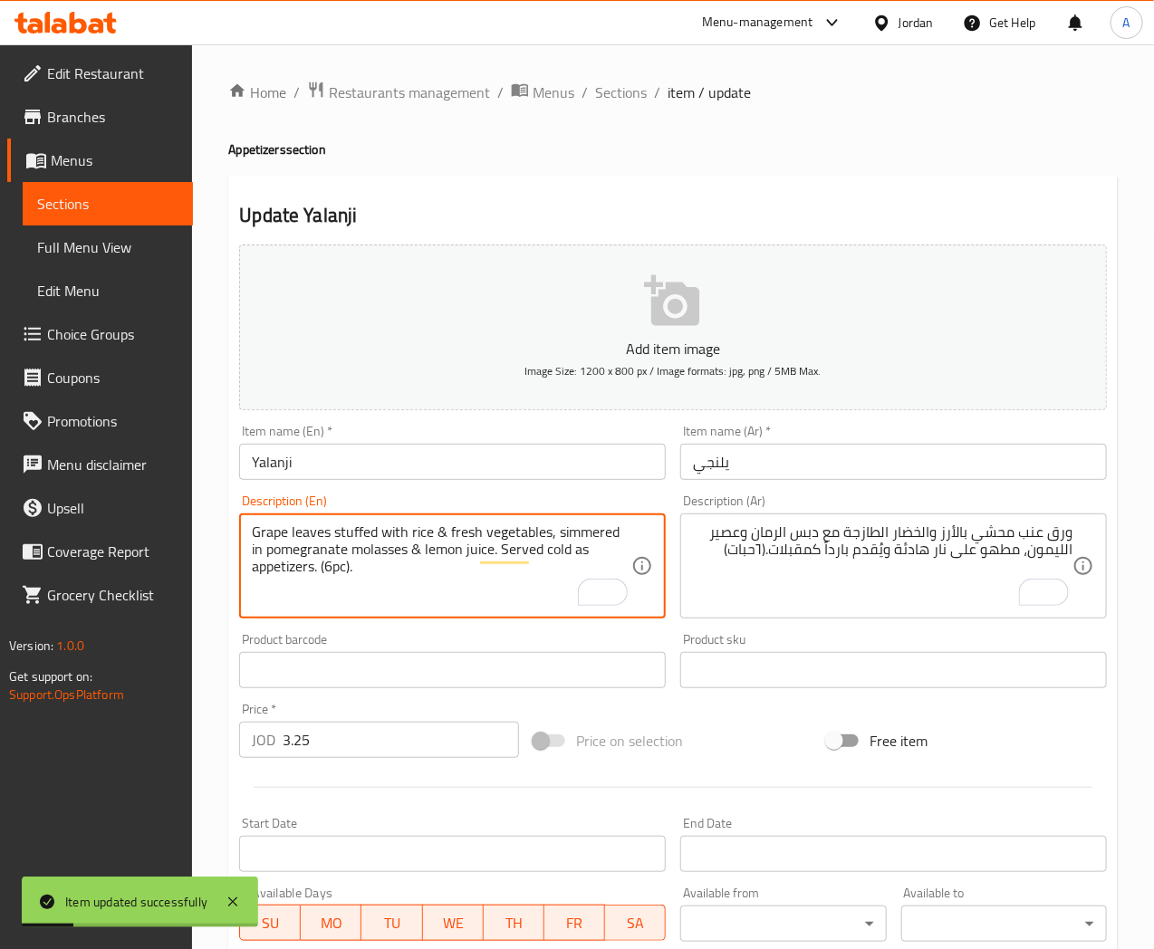
drag, startPoint x: 558, startPoint y: 534, endPoint x: 614, endPoint y: 533, distance: 56.2
click at [438, 587] on textarea "Grape leaves stuffed with rice & fresh vegetables, simmered in pomegranate mola…" at bounding box center [442, 567] width 380 height 86
click at [589, 533] on textarea "Grape leaves stuffed with rice & fresh vegetables, simmered in pomegranate mola…" at bounding box center [442, 567] width 380 height 86
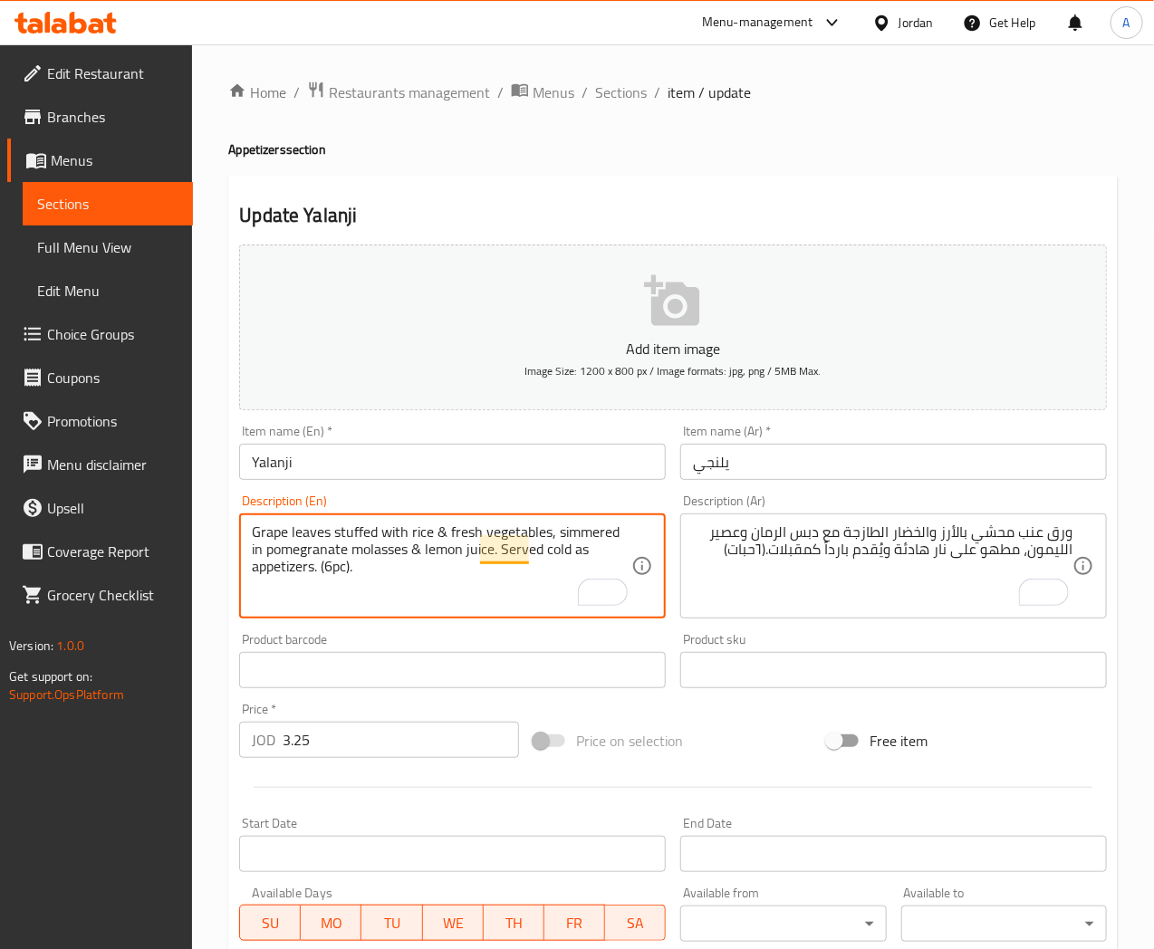
click at [490, 548] on textarea "Grape leaves stuffed with rice & fresh vegetables, simmered in pomegranate mola…" at bounding box center [442, 567] width 380 height 86
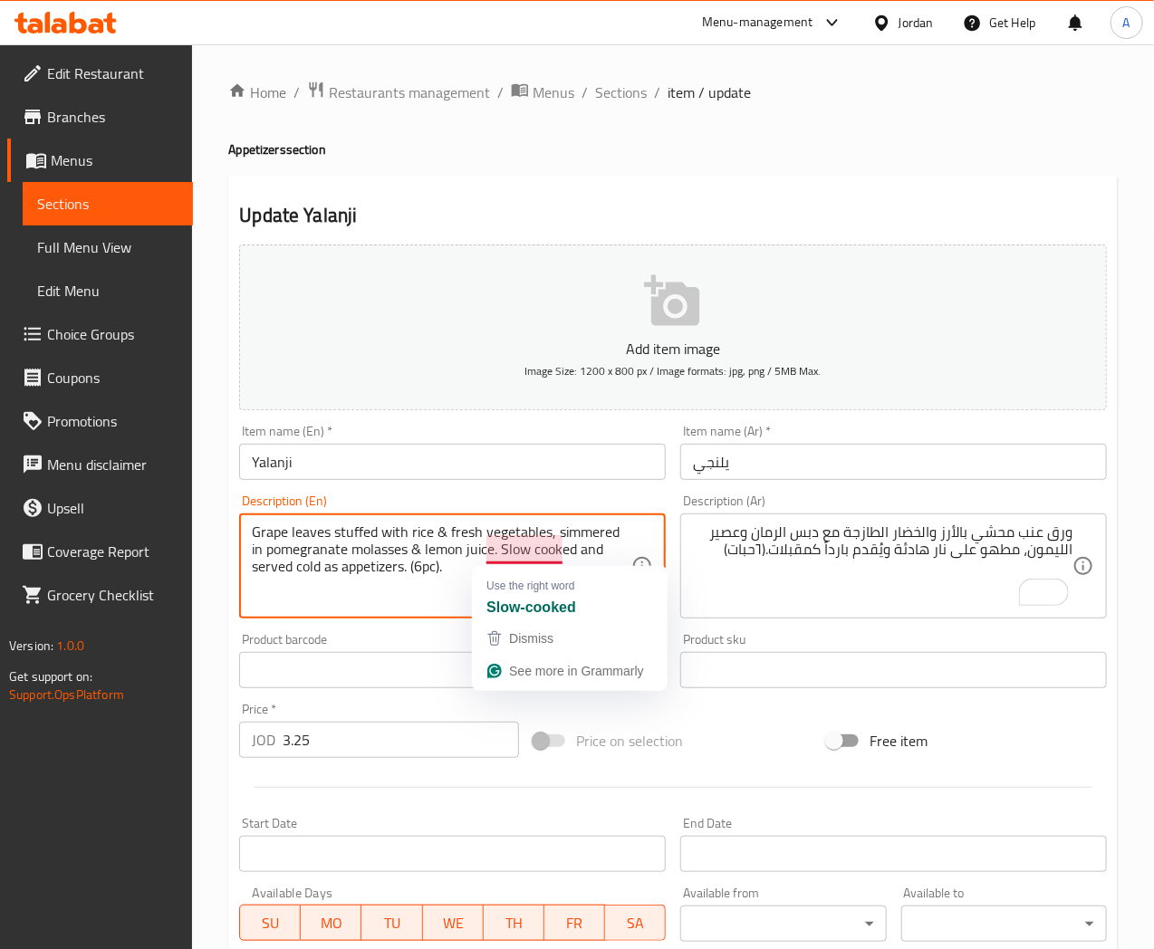
type textarea "Grape leaves stuffed with rice & fresh vegetables, simmered in pomegranate mola…"
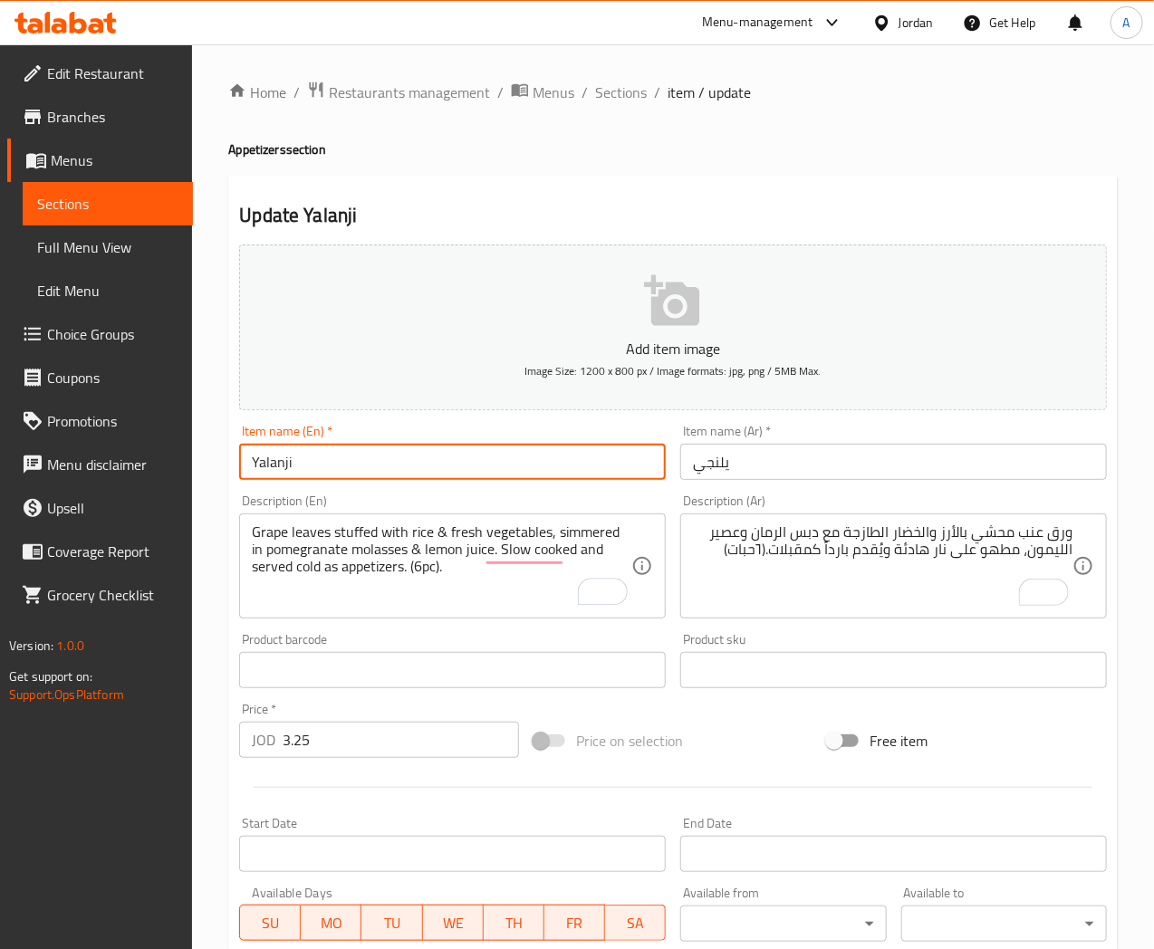
click at [437, 462] on input "Yalanji" at bounding box center [452, 462] width 427 height 36
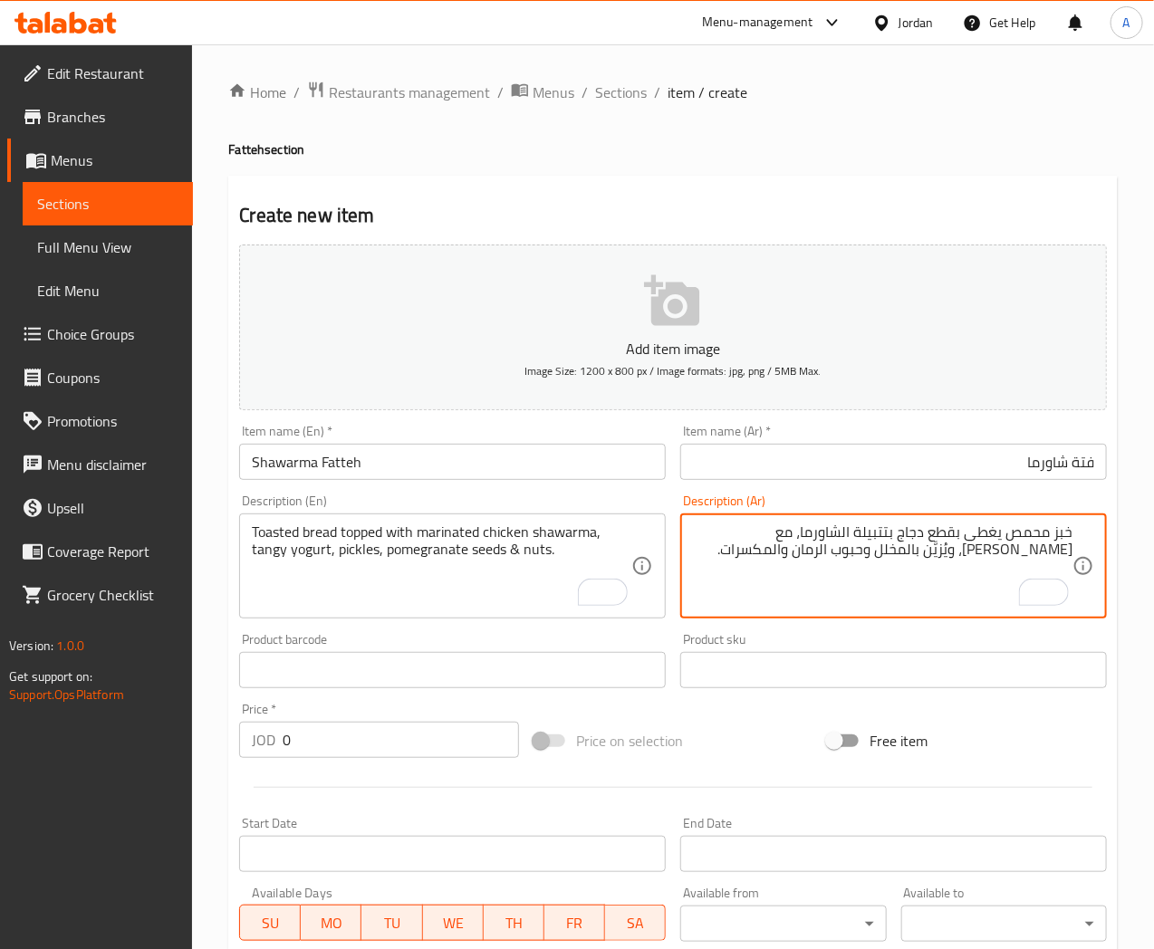
click at [765, 535] on textarea "خبز محمص يغطى بقطع دجاج بتتبيلة الشاورما، مع [PERSON_NAME]، ويُزيَّن بالمخلل وح…" at bounding box center [883, 567] width 380 height 86
type textarea "خبز محمص يغطى بقطع دجاج بتتبيلة الشاورما، مع زبادى منعش، ويُزيَّن بالمخلل وحبوب…"
click at [525, 457] on input "Shawarma Fatteh" at bounding box center [452, 462] width 427 height 36
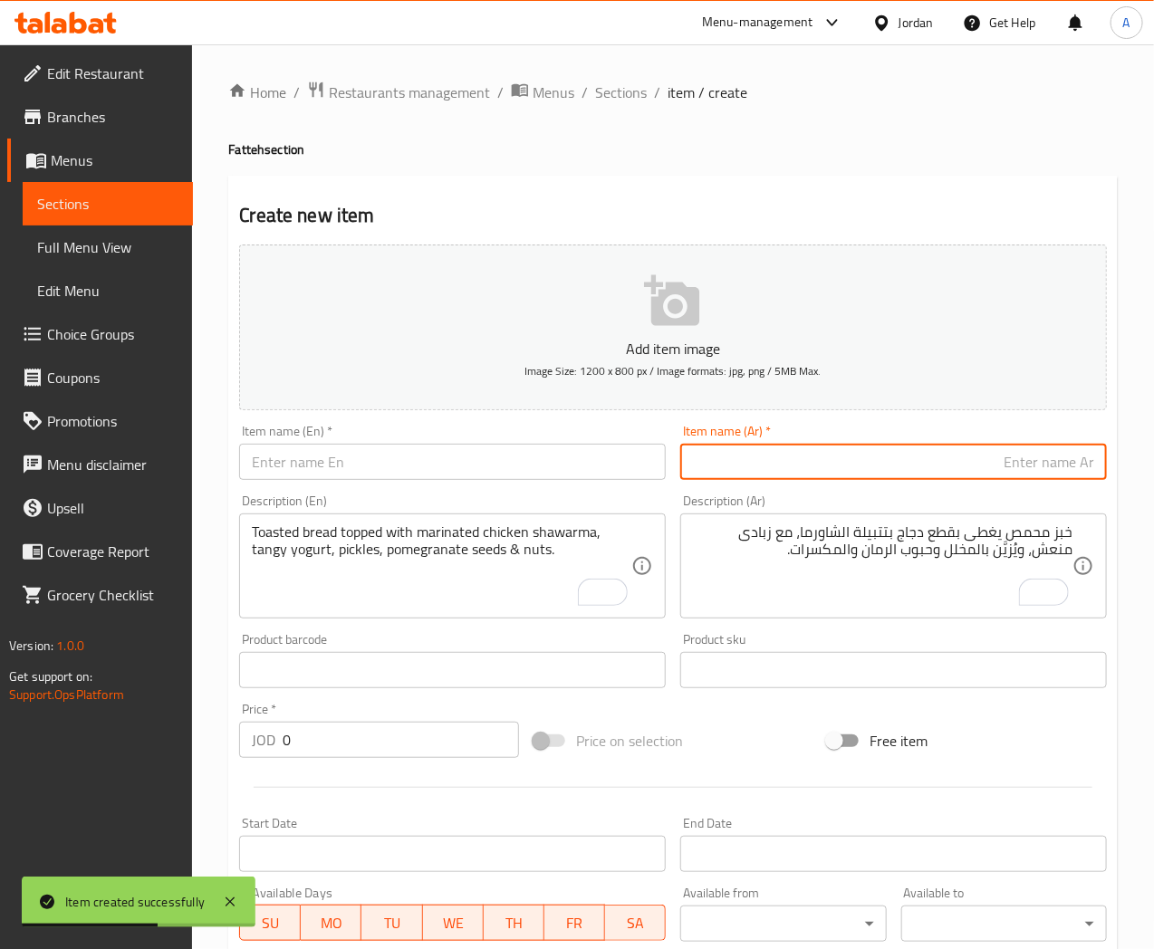
click at [808, 468] on input "text" at bounding box center [893, 462] width 427 height 36
paste input "فتة ملوخية"
type input "فتة ملوخية"
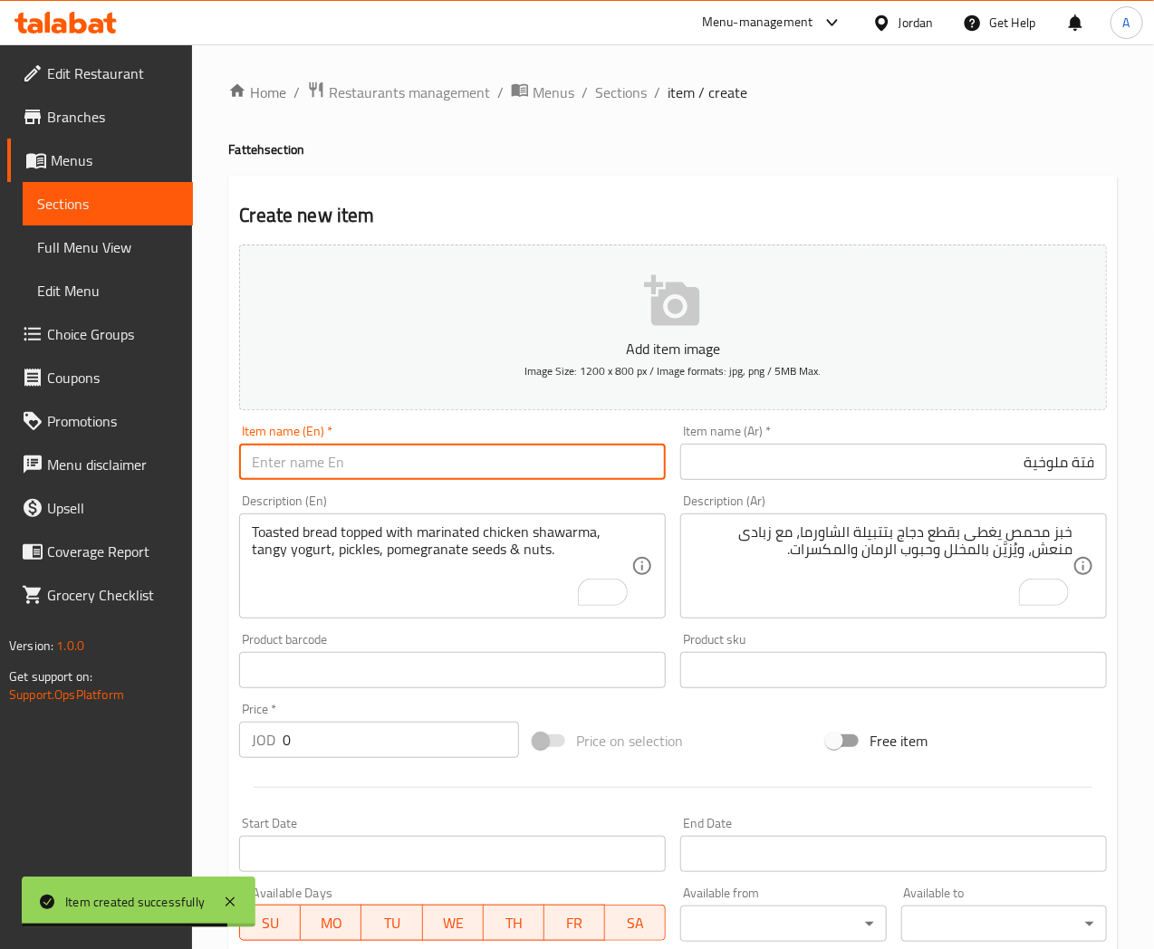
click at [337, 462] on input "text" at bounding box center [452, 462] width 427 height 36
paste input "Molokhia Fatteh"
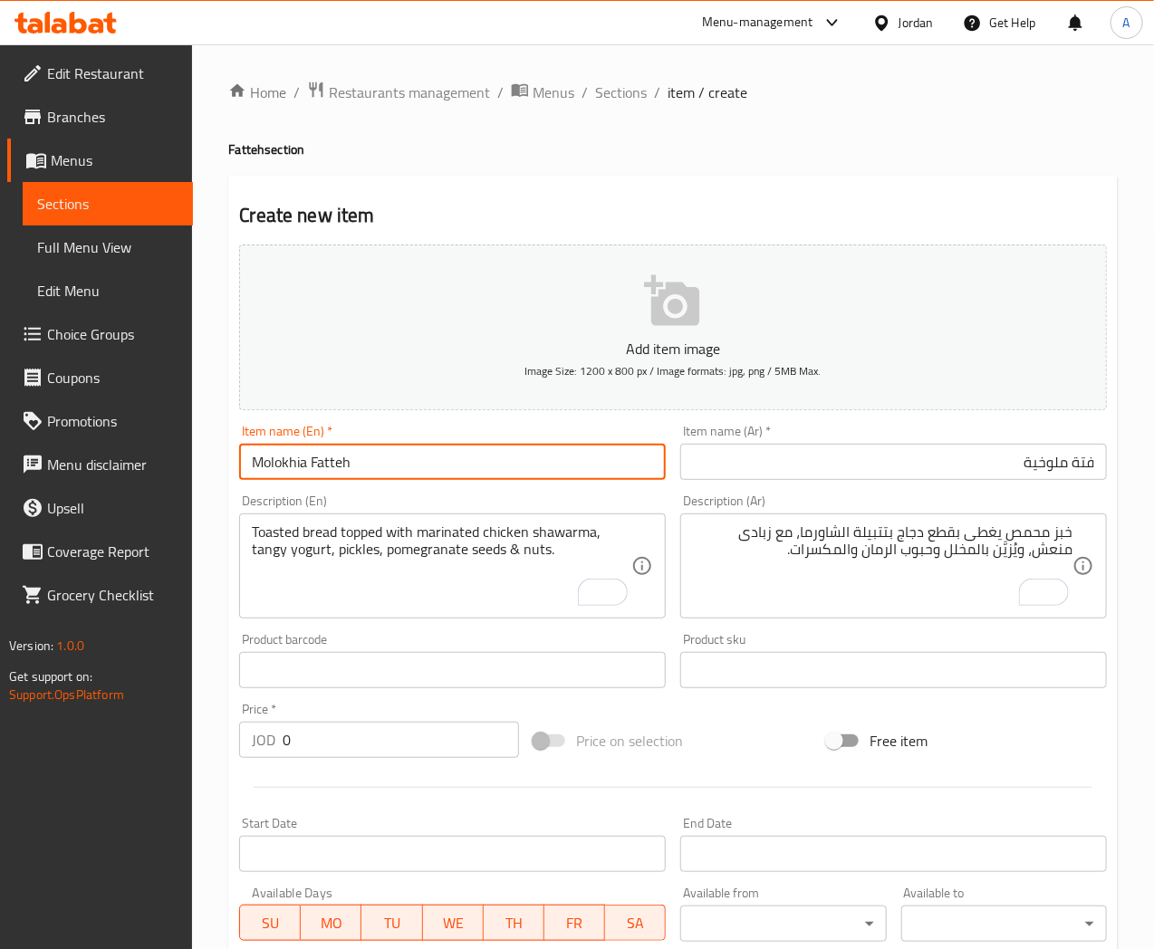
type input "Molokhia Fatteh"
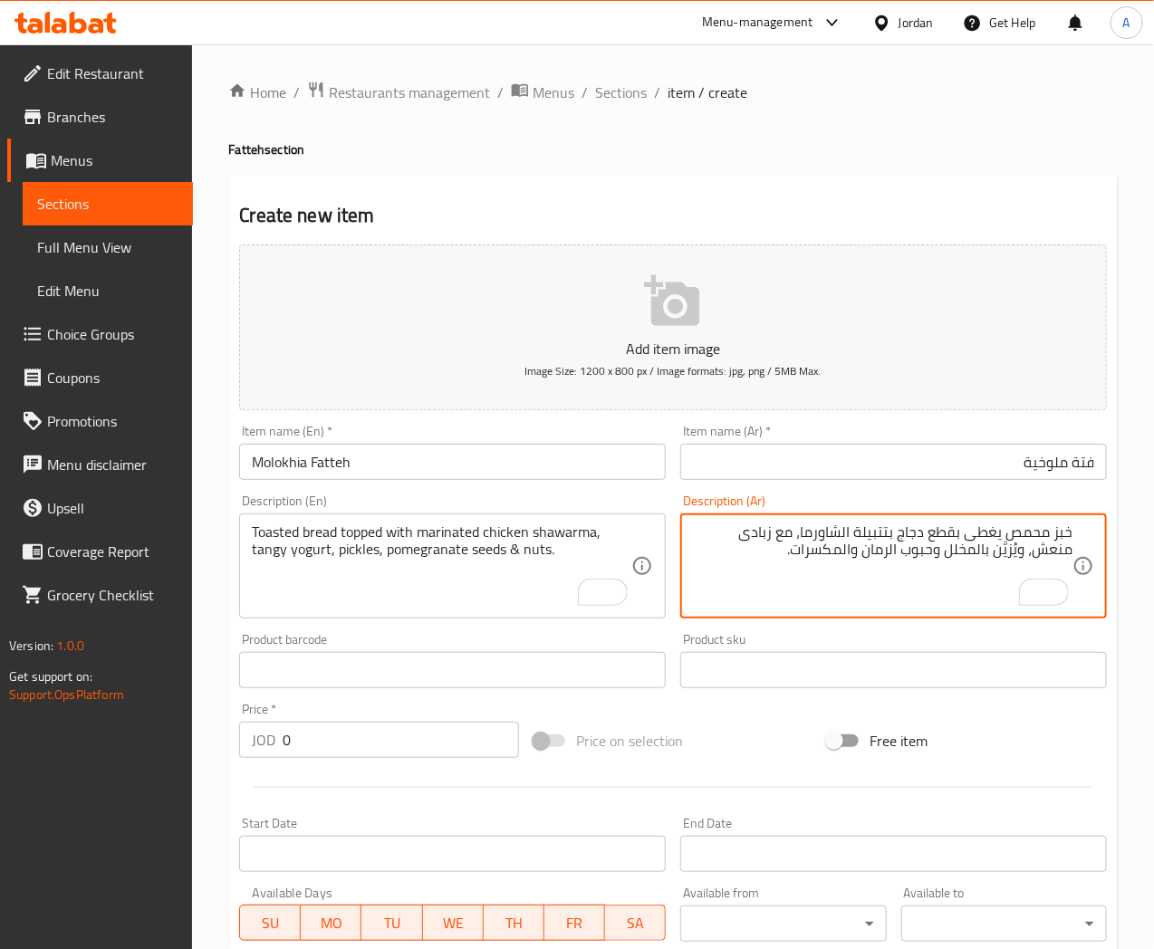
click at [884, 537] on textarea "خبز محمص يغطى بقطع دجاج بتتبيلة الشاورما، مع زبادى منعش، ويُزيَّن بالمخلل وحبوب…" at bounding box center [883, 567] width 380 height 86
paste textarea "رز أبيض يُغ ّطى بالملوخية، دقة الليمون والفلفل والدجاج المس ّحب، مع خبز مح ّمص …"
type textarea "رز أبيض يُغ ّطى بالملوخية، دقة الليمون والفلفل والدجاج المس ّحب، مع خبز مح ّمص …"
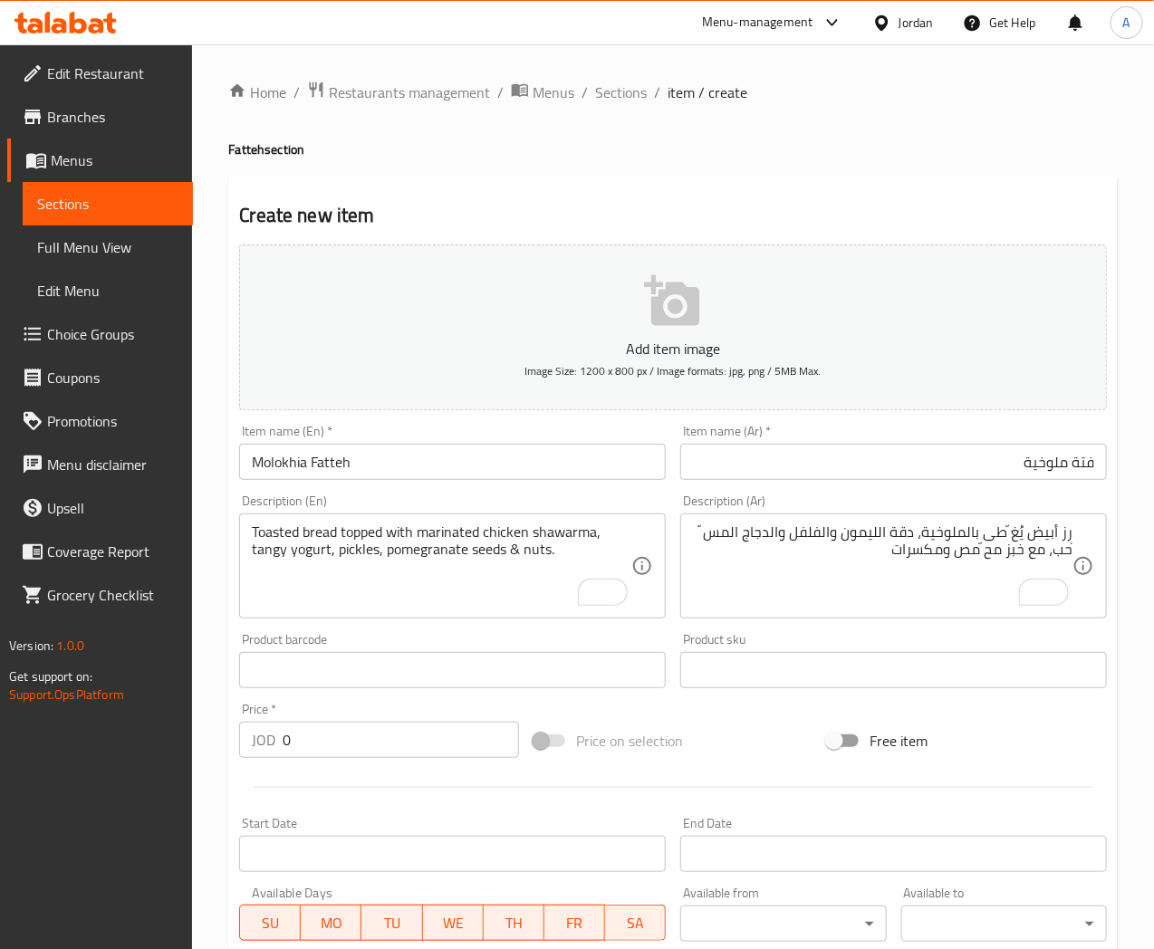
click at [322, 532] on textarea "Toasted bread topped with marinated chicken shawarma, tangy yogurt, pickles, po…" at bounding box center [442, 567] width 380 height 86
paste textarea "White rice topped with Molokhia, shredded chicken, lemon–chili dip & crispy toa…"
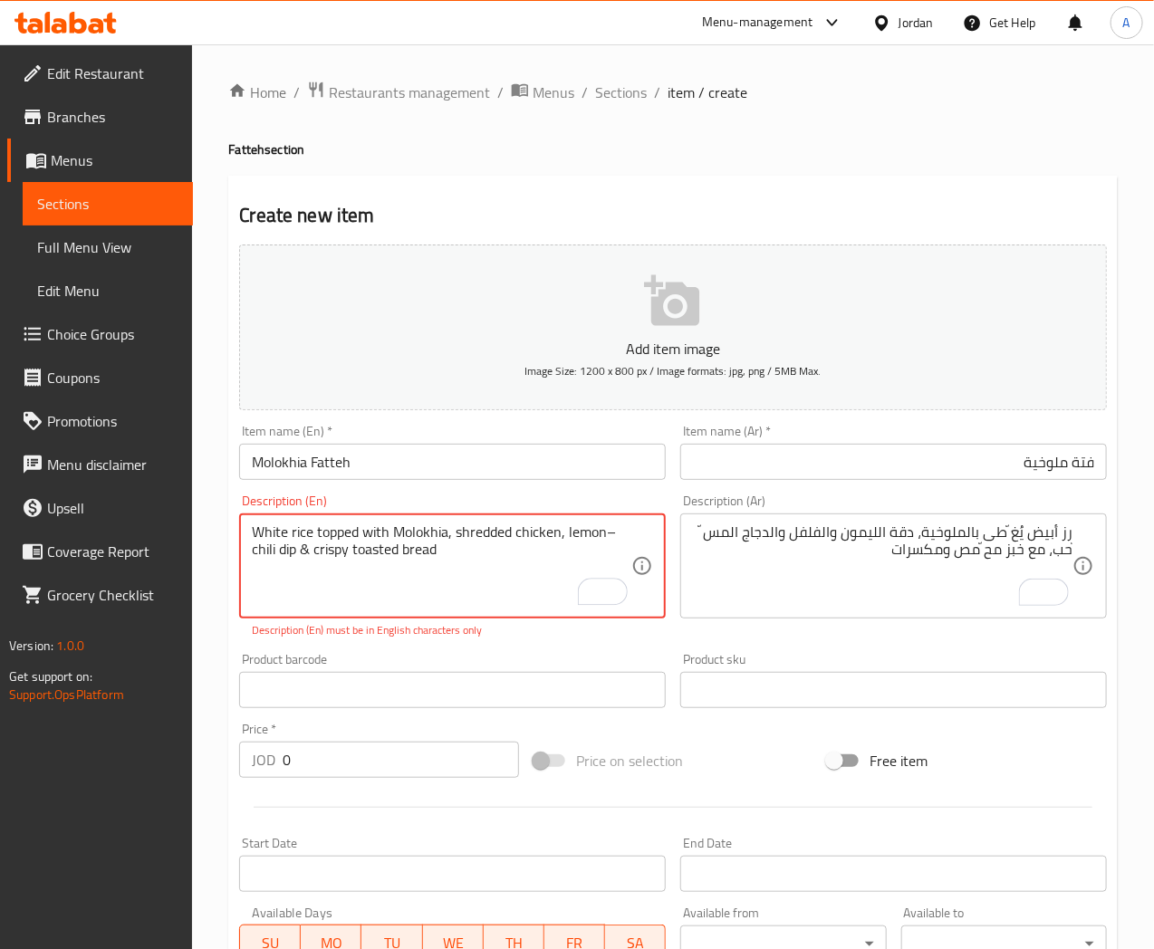
click at [619, 530] on textarea "White rice topped with Molokhia, shredded chicken, lemon–chili dip & crispy toa…" at bounding box center [442, 567] width 380 height 86
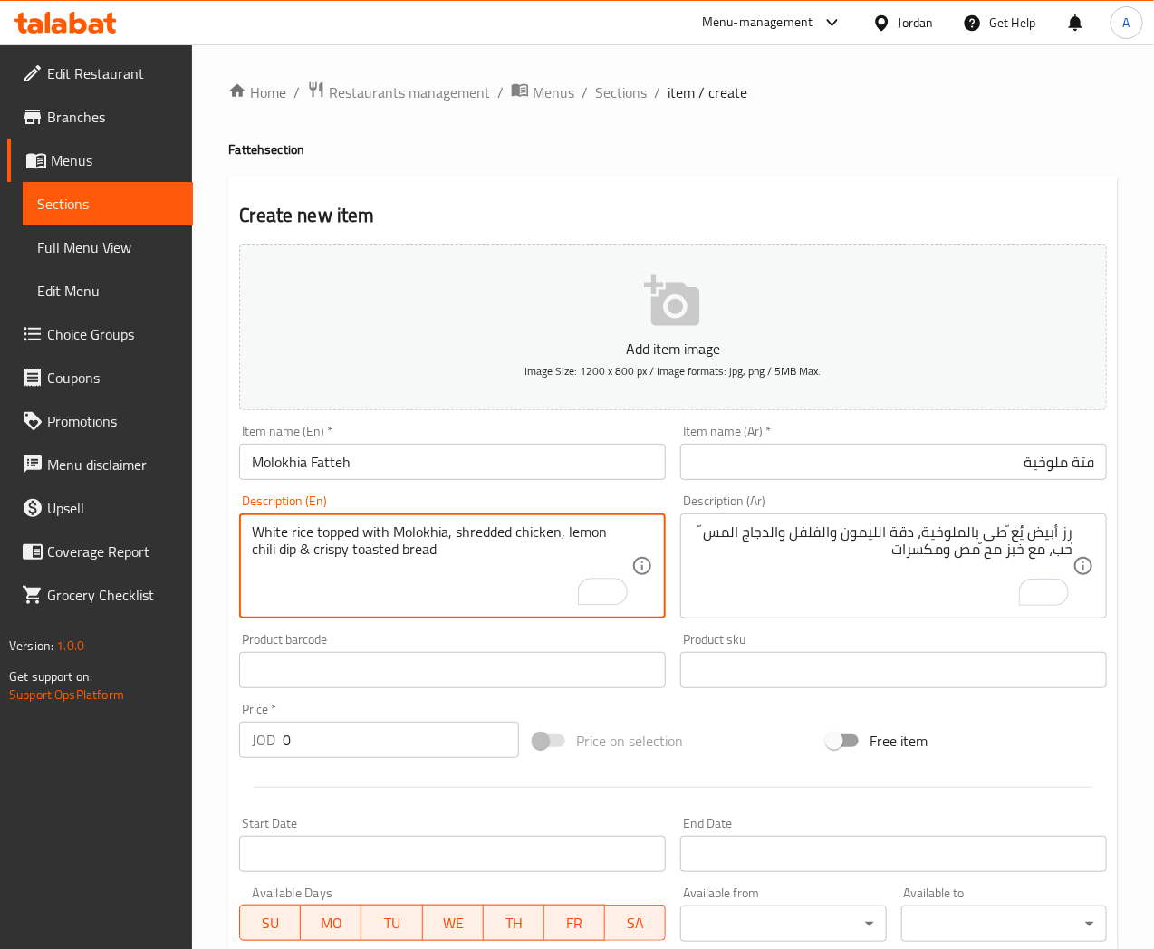
click at [255, 530] on textarea "White rice topped with Molokhia, shredded chicken, lemon chili dip & crispy toa…" at bounding box center [442, 567] width 380 height 86
type textarea "White rice topped with Molokhia, shredded chicken, lemon chili dip & crispy toa…"
click at [1075, 537] on div "رز أبيض يُغ ّطى بالملوخية، دقة الليمون والفلفل والدجاج المس ّحب، مع خبز مح ّمص …" at bounding box center [893, 566] width 427 height 105
click at [485, 534] on textarea "White rice topped with Molokhia, shredded chicken, lemon chili dip & crispy toa…" at bounding box center [442, 567] width 380 height 86
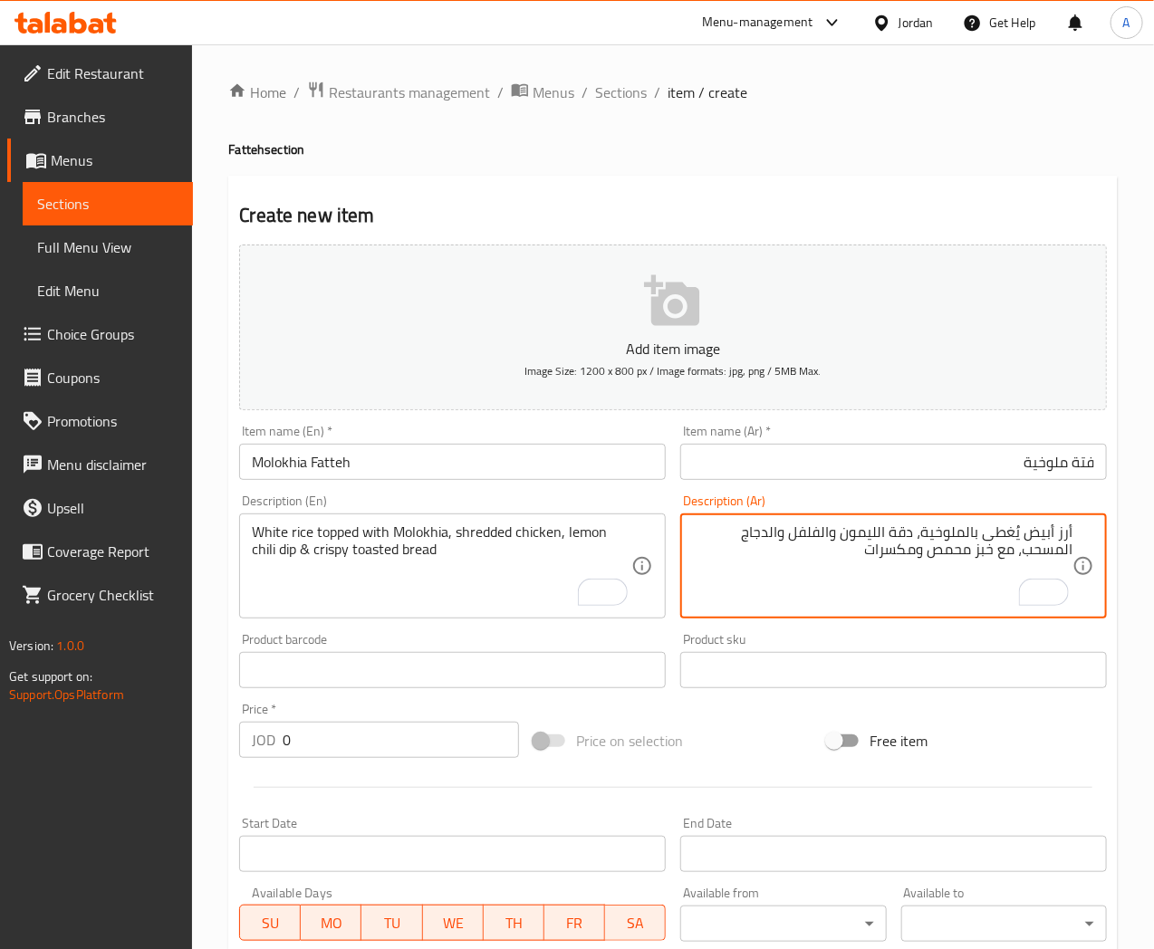
drag, startPoint x: 1062, startPoint y: 553, endPoint x: 1027, endPoint y: 553, distance: 34.4
paste textarea "مبشور"
click at [797, 542] on textarea "أرز أبيض يُغطى بالملوخية، دقة الليمون والفلفل والدجاج المبشور، مع خبز محمص ومكس…" at bounding box center [883, 567] width 380 height 86
click at [904, 536] on textarea "أرز أبيض يُغطى بالملوخية، دقة الليمون والفلفل الحار والدجاج المبشور، مع خبز محم…" at bounding box center [883, 567] width 380 height 86
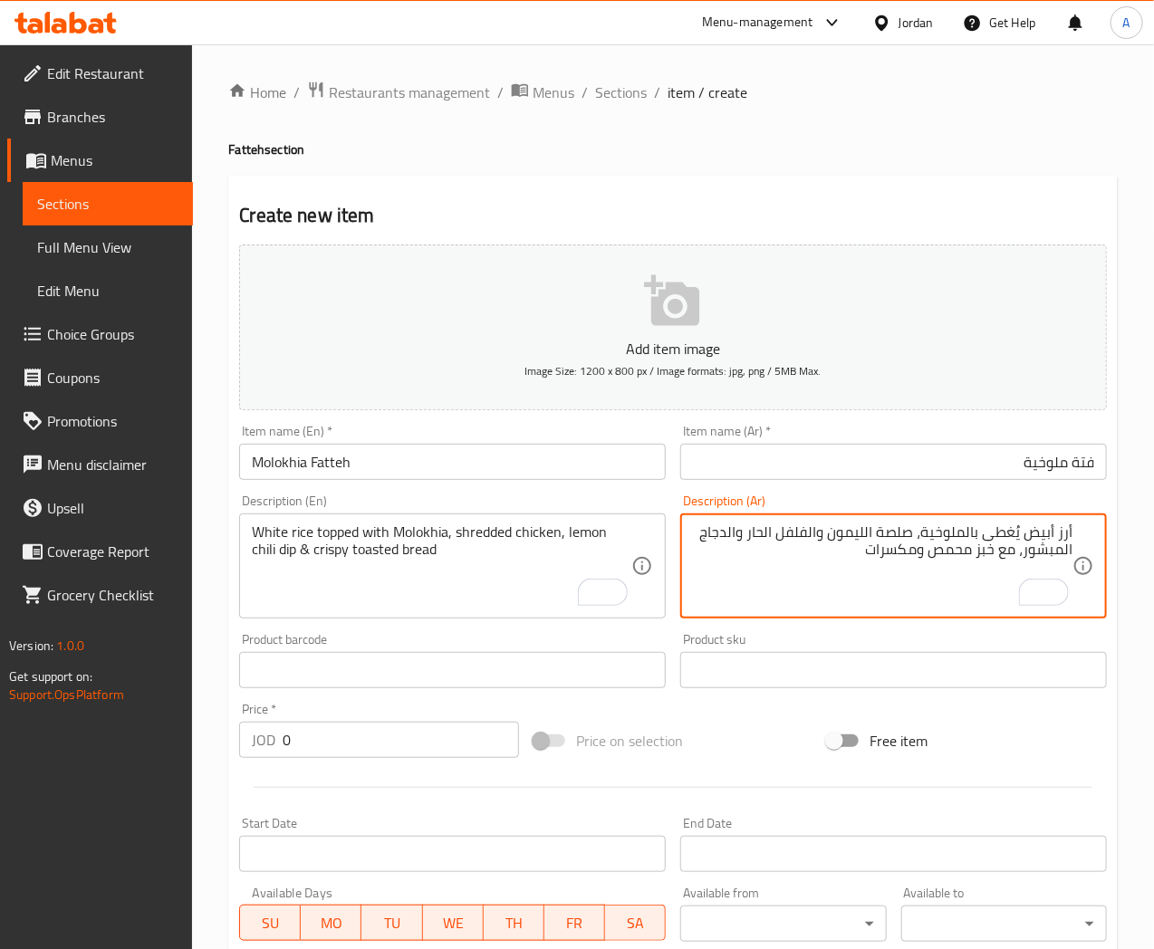
type textarea "أرز أبيض يُغطى بالملوخية، صلصة الليمون والفلفل الحار والدجاج المبشور، مع خبز مح…"
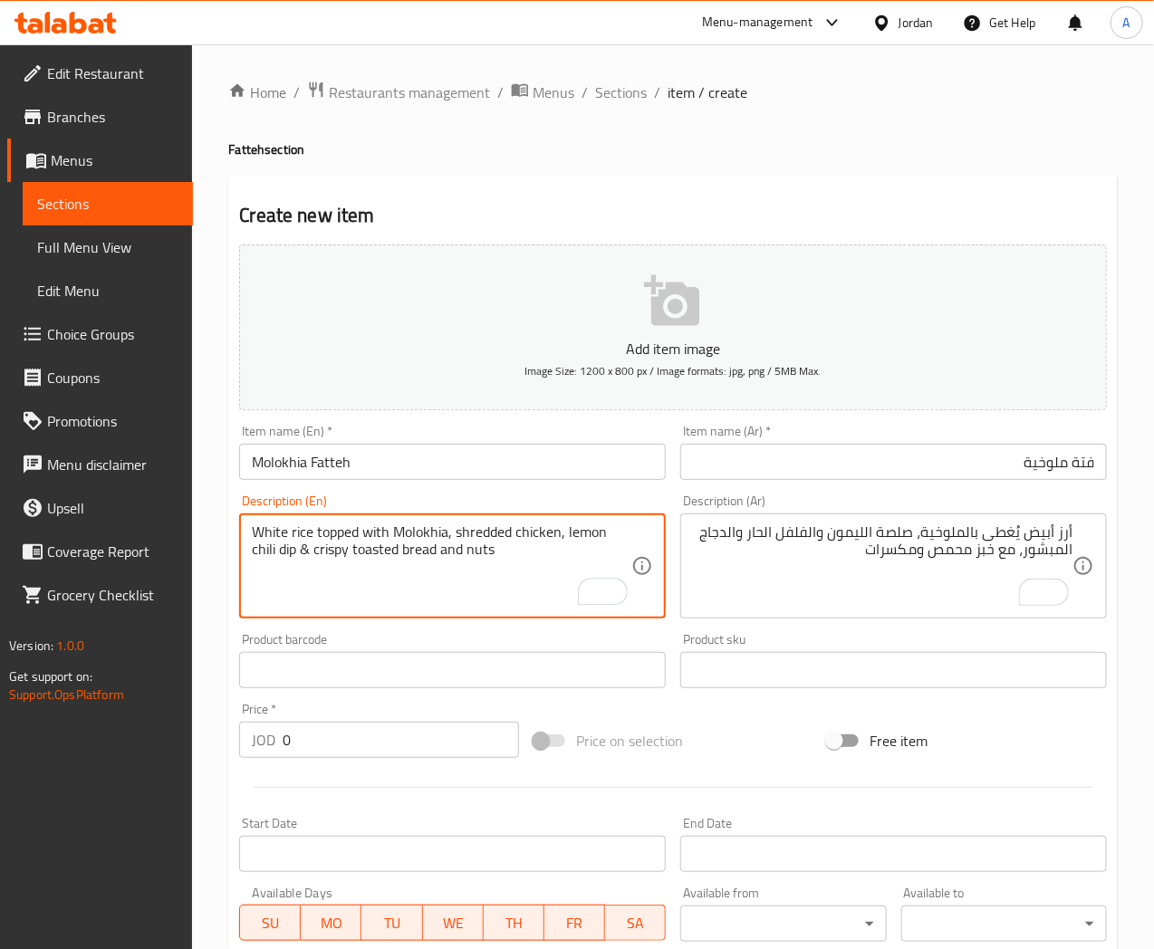
type textarea "White rice topped with Molokhia, shredded chicken, lemon chili dip & crispy toa…"
click at [401, 465] on input "Molokhia Fatteh" at bounding box center [452, 462] width 427 height 36
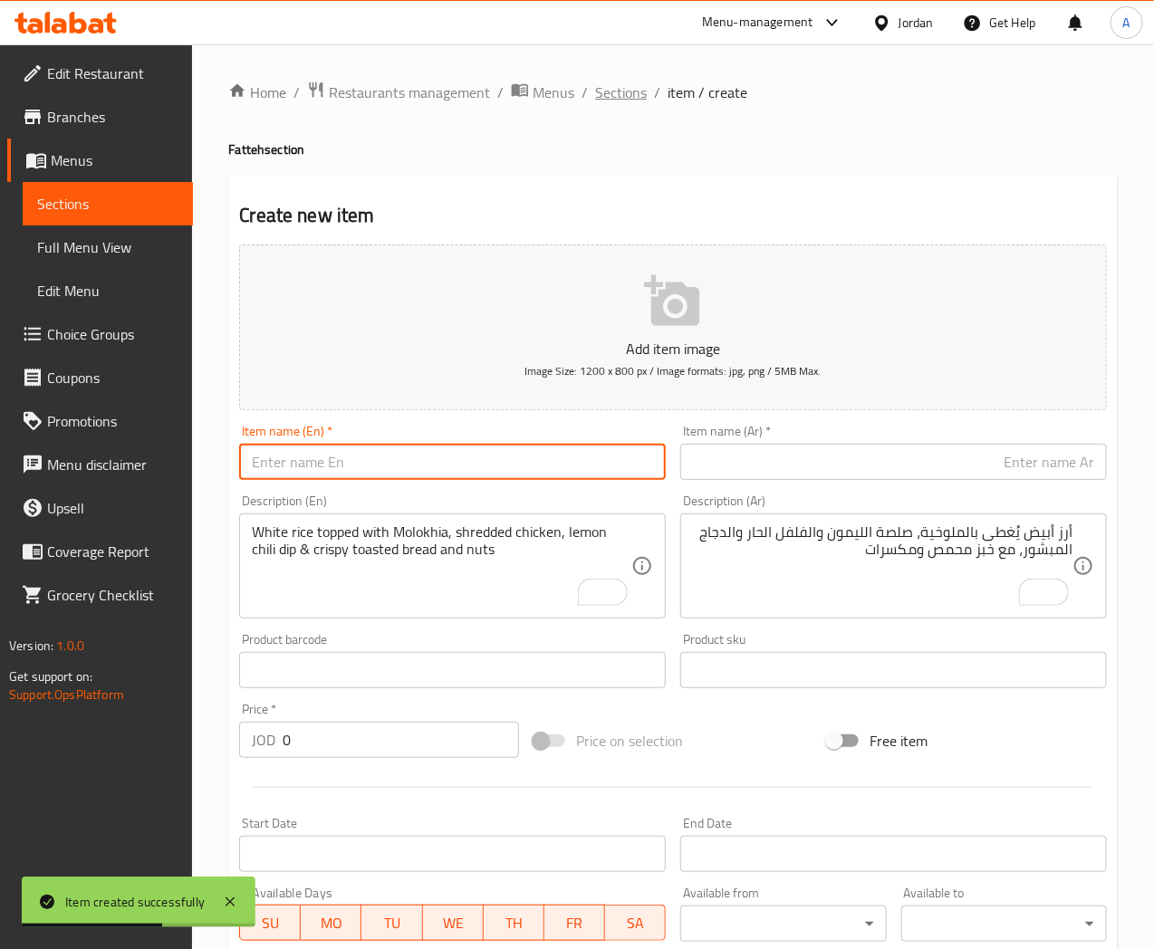
click at [625, 92] on span "Sections" at bounding box center [621, 93] width 52 height 22
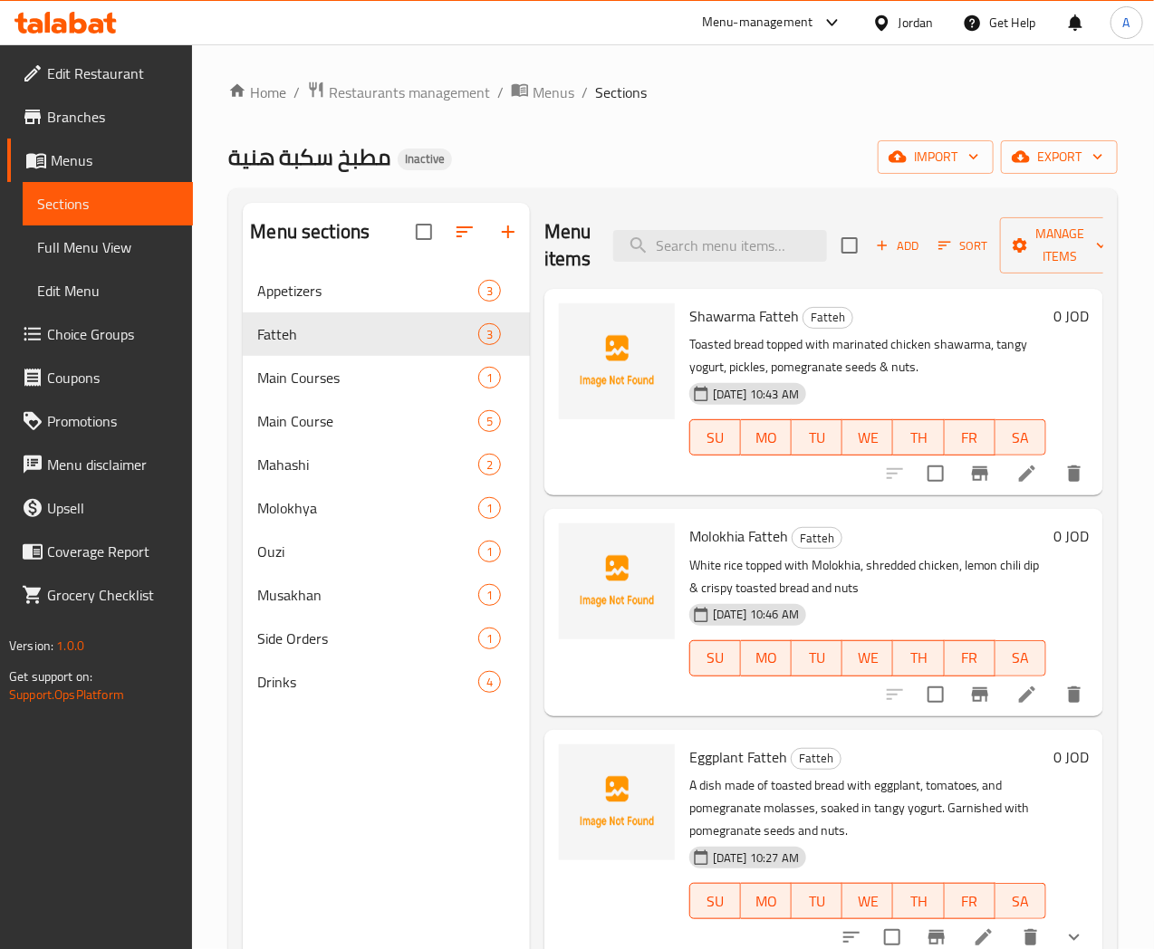
click at [1036, 476] on icon at bounding box center [1027, 474] width 22 height 22
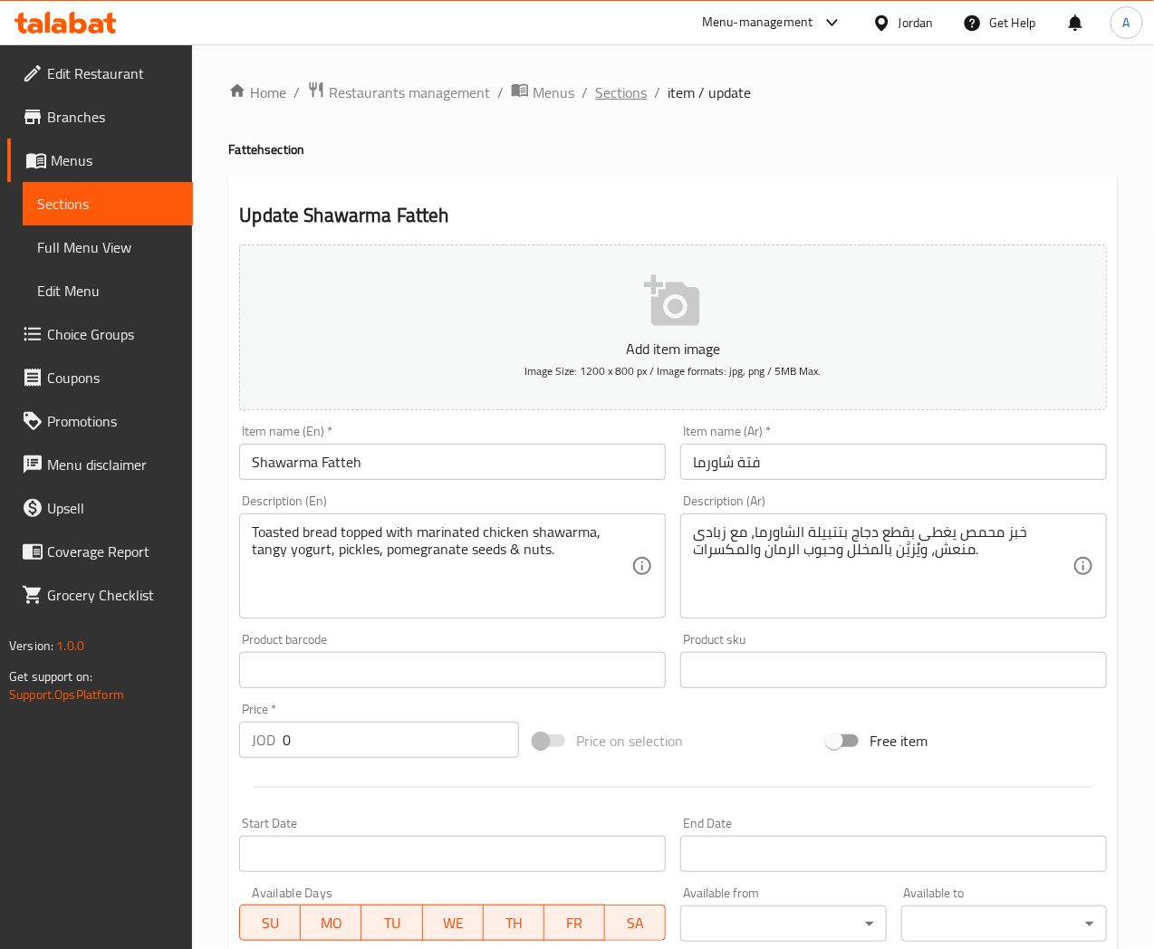
click at [611, 92] on span "Sections" at bounding box center [621, 93] width 52 height 22
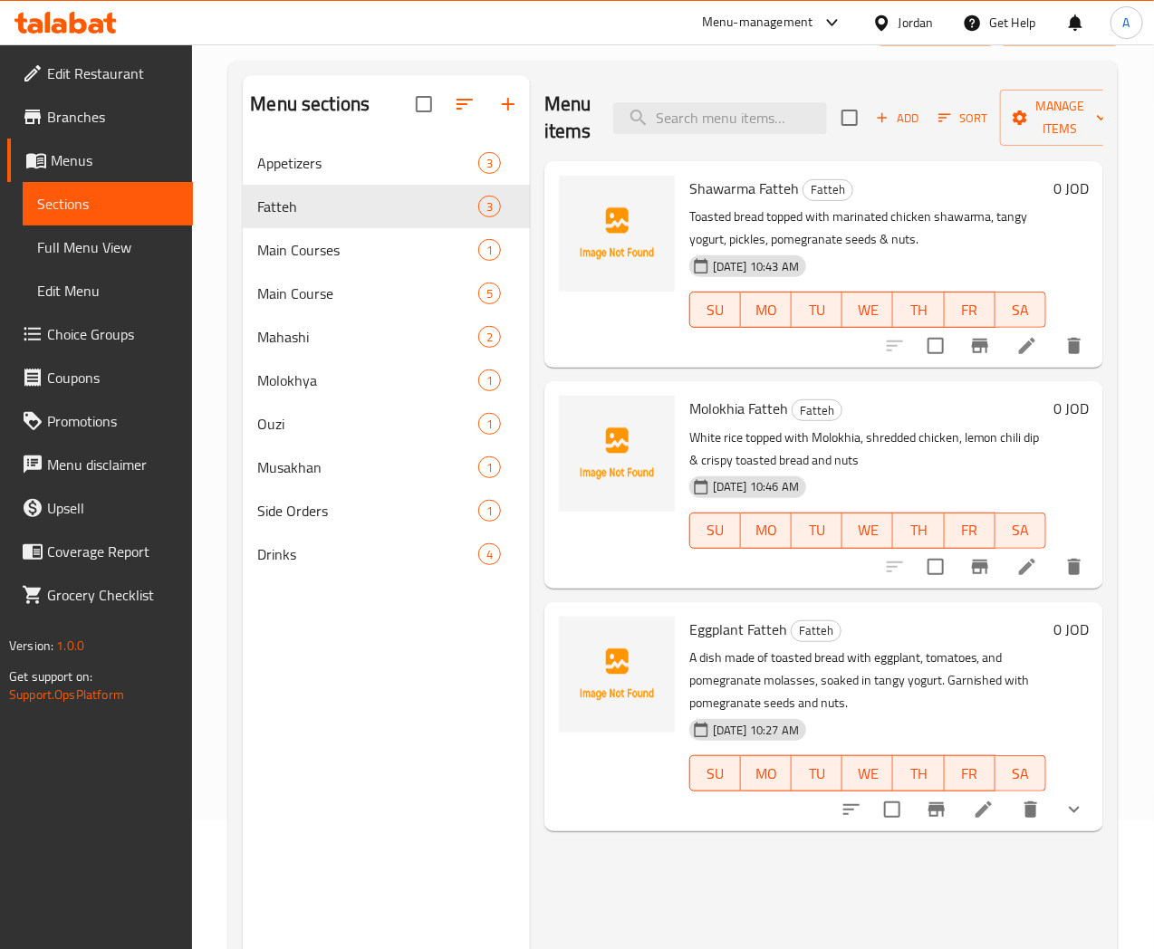
scroll to position [254, 0]
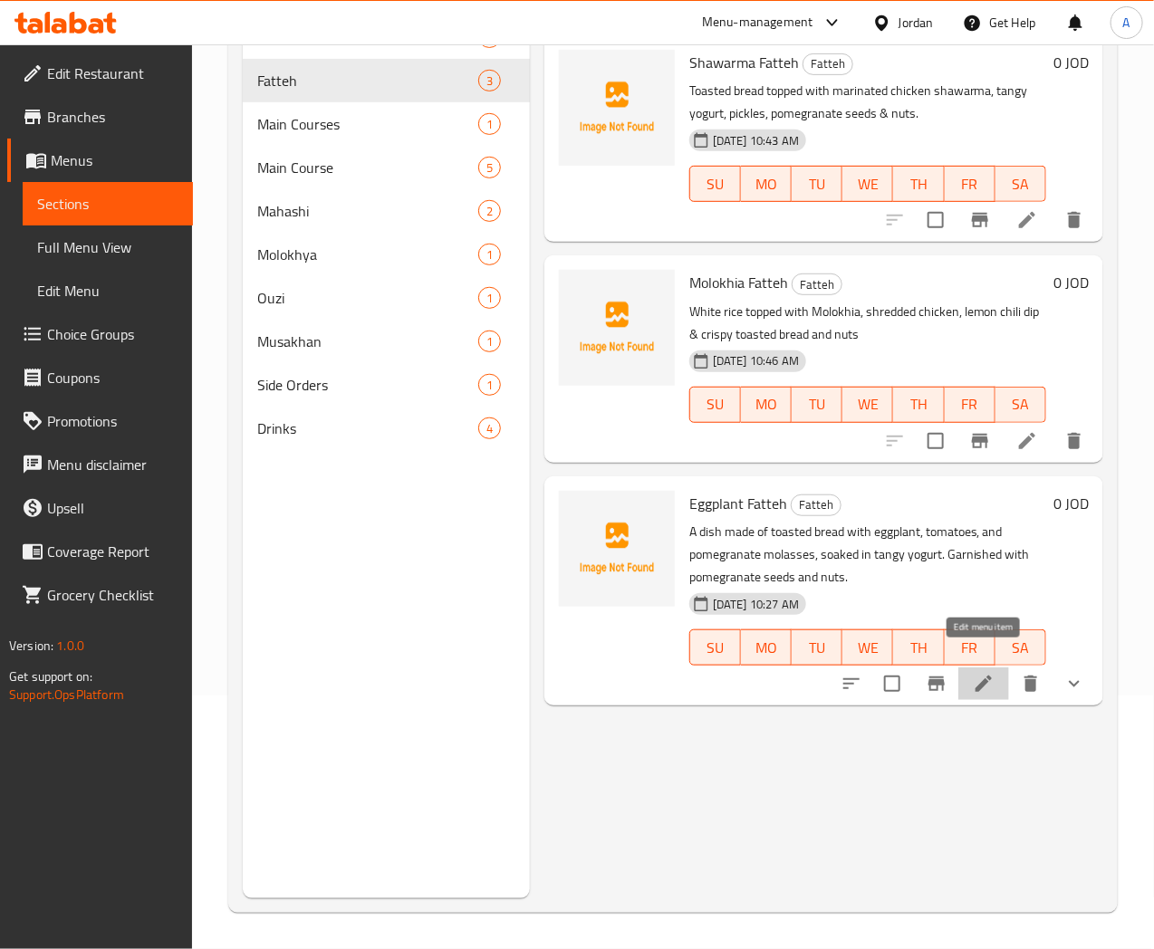
click at [990, 673] on icon at bounding box center [984, 684] width 22 height 22
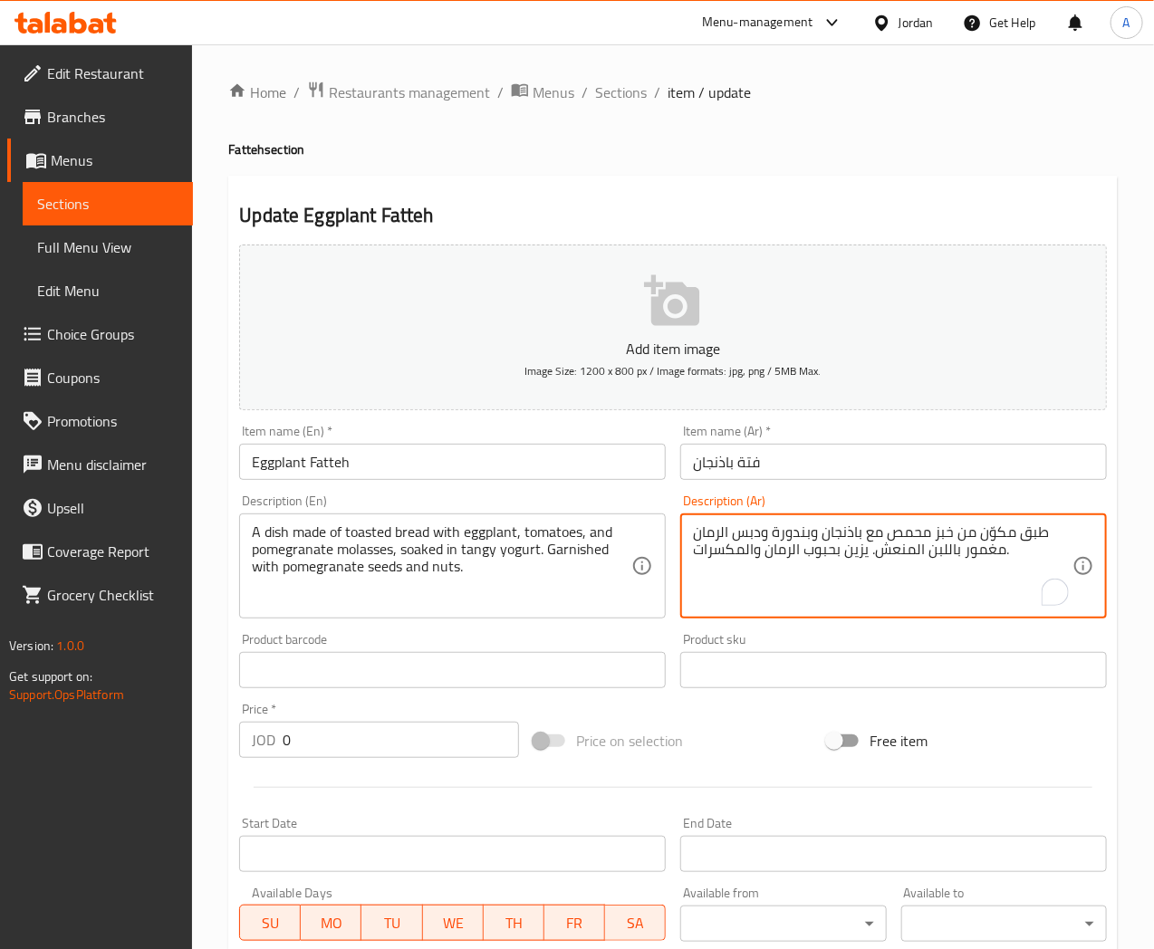
drag, startPoint x: 946, startPoint y: 551, endPoint x: 928, endPoint y: 553, distance: 18.3
type textarea "طبق مكوّن من خبز محمص مع باذنجان وبندورة ودبس الرمان مغمور بالزبادى المنعش. يزي…"
click at [572, 460] on input "Eggplant Fatteh" at bounding box center [452, 462] width 427 height 36
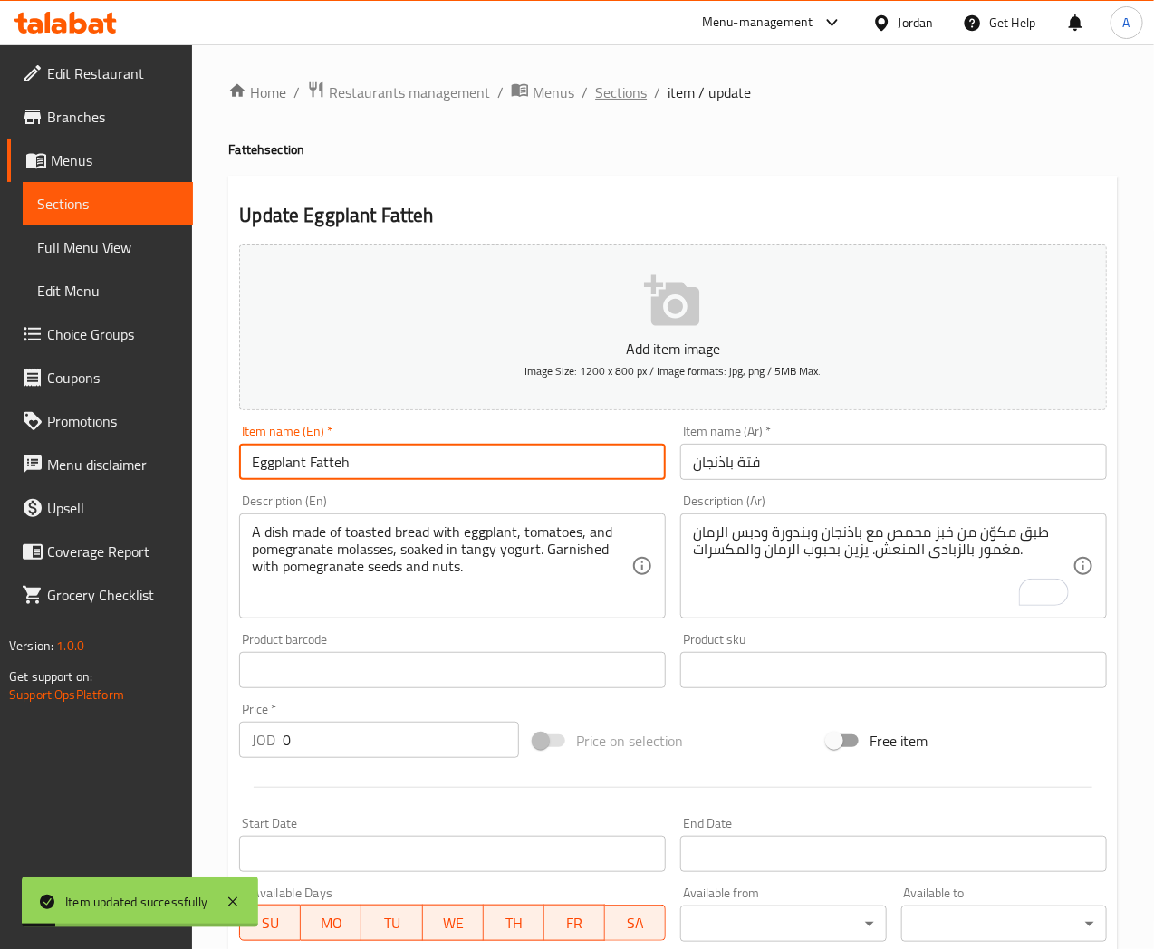
click at [626, 91] on span "Sections" at bounding box center [621, 93] width 52 height 22
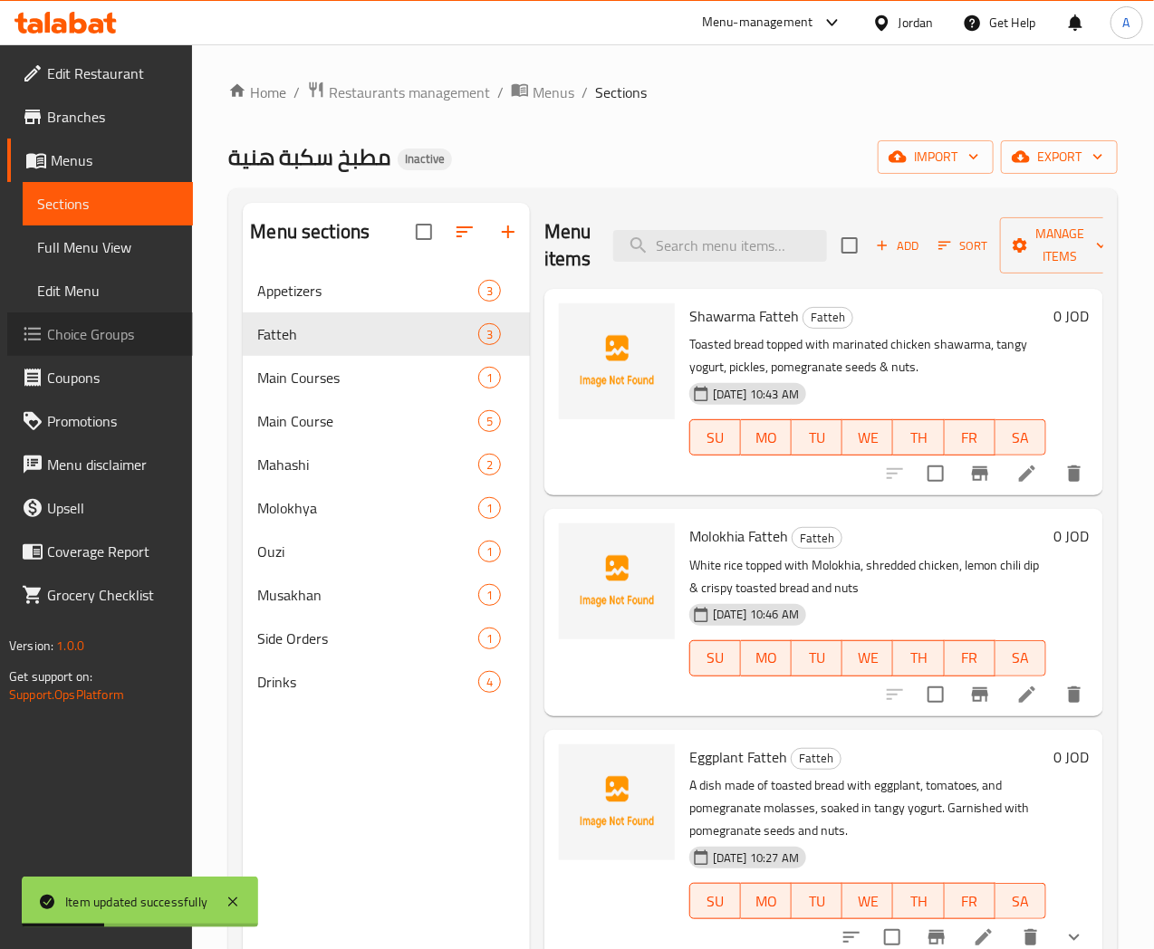
click at [101, 335] on span "Choice Groups" at bounding box center [112, 334] width 131 height 22
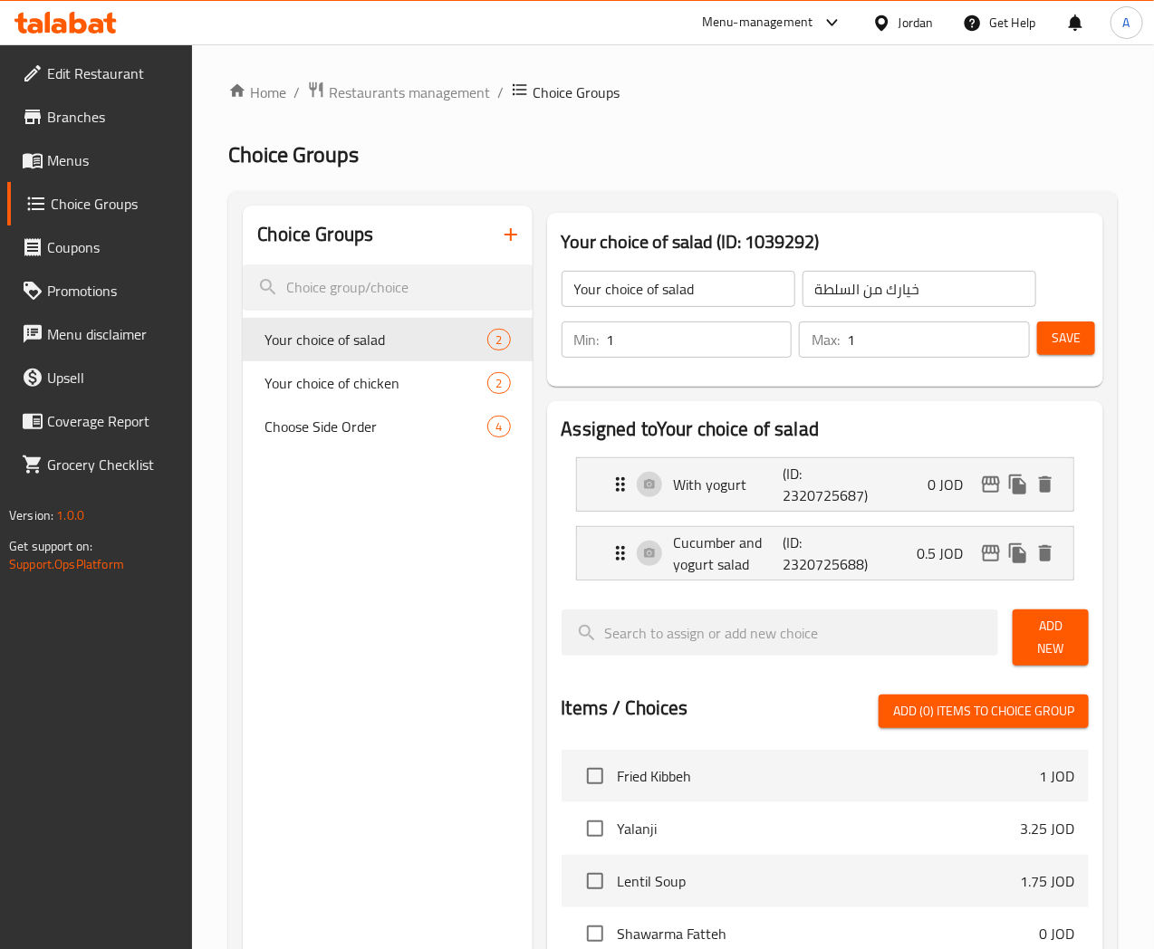
click at [315, 428] on span "Choose Side Order" at bounding box center [376, 427] width 223 height 22
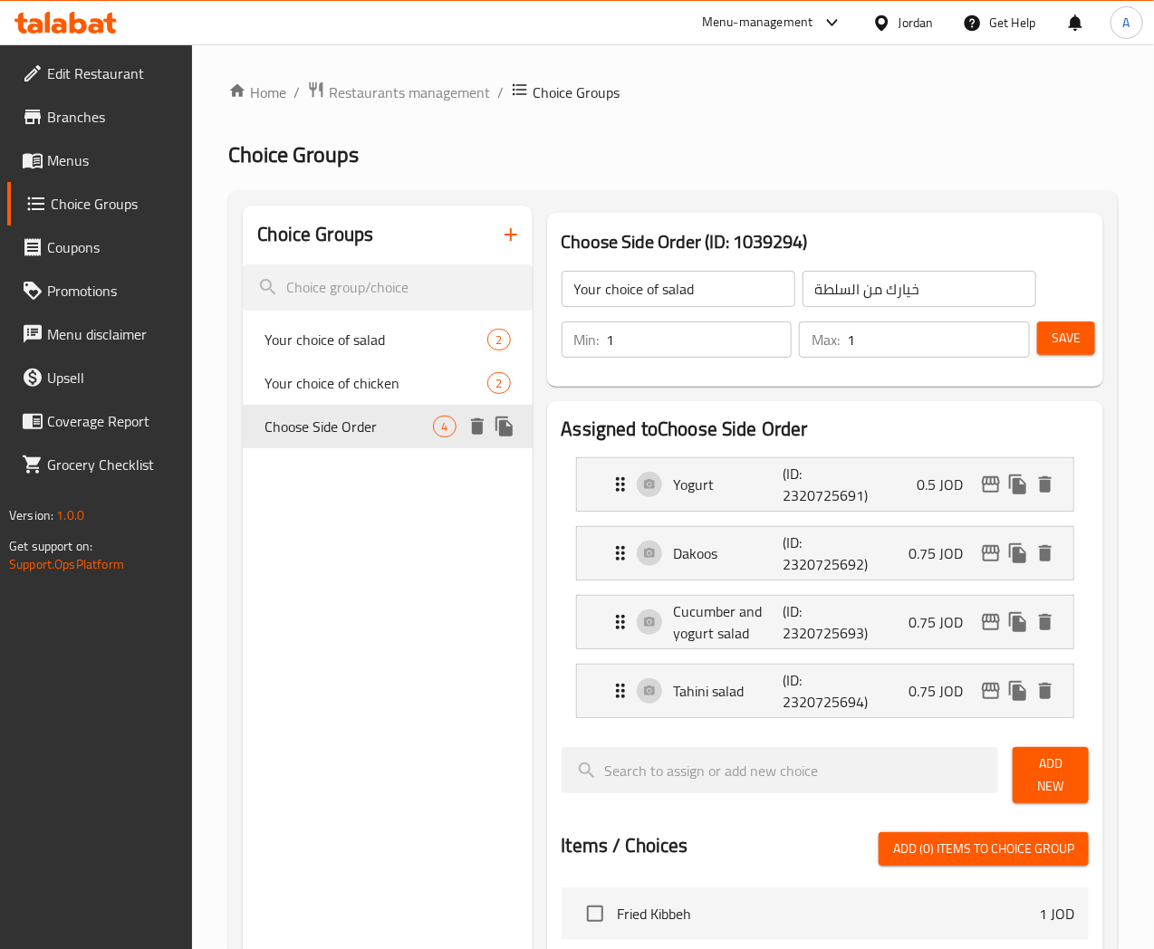
type input "Choose Side Order"
type input "اختر طلب جانبي"
type input "0"
type input "4"
click at [315, 370] on div "Your choice of chicken 2" at bounding box center [387, 382] width 289 height 43
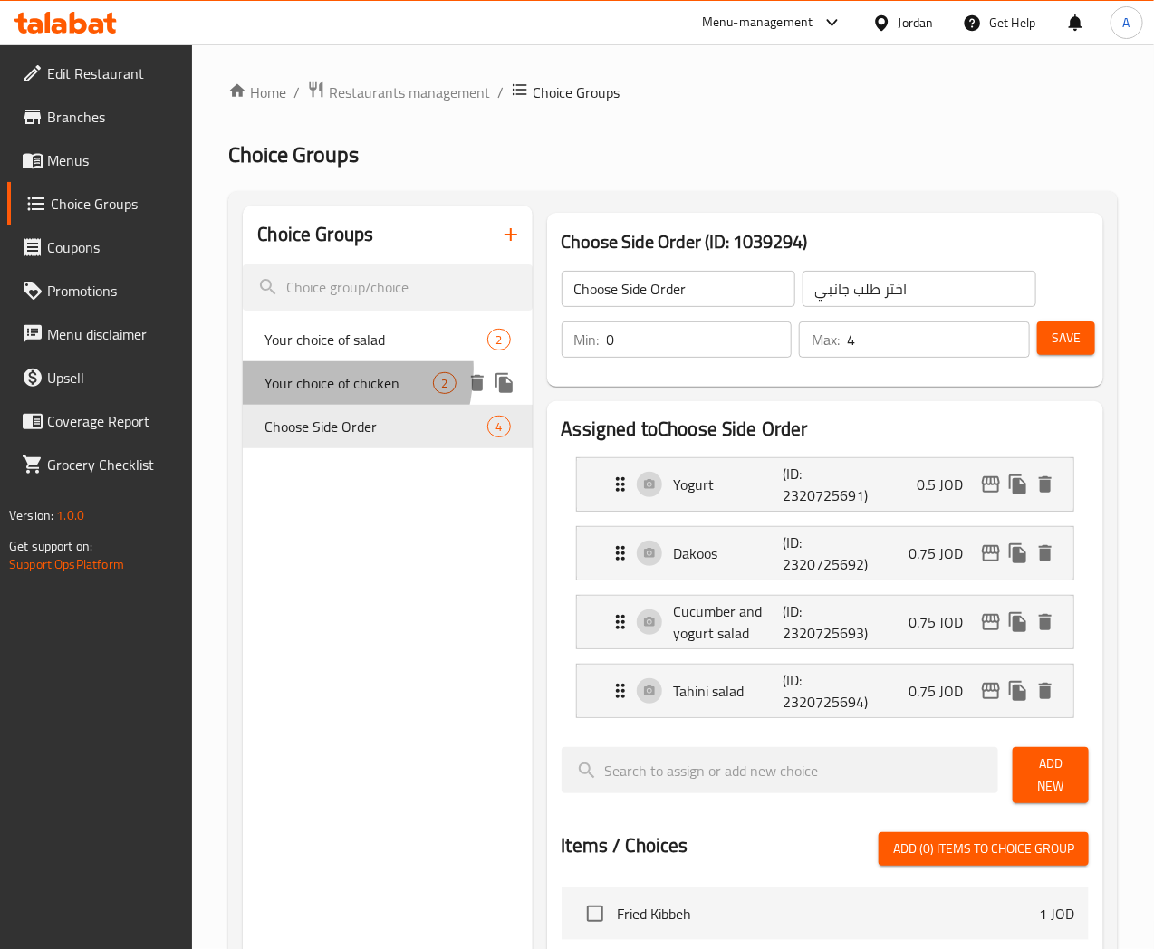
type input "Your choice of chicken"
type input "خيارك من الدجاج"
type input "1"
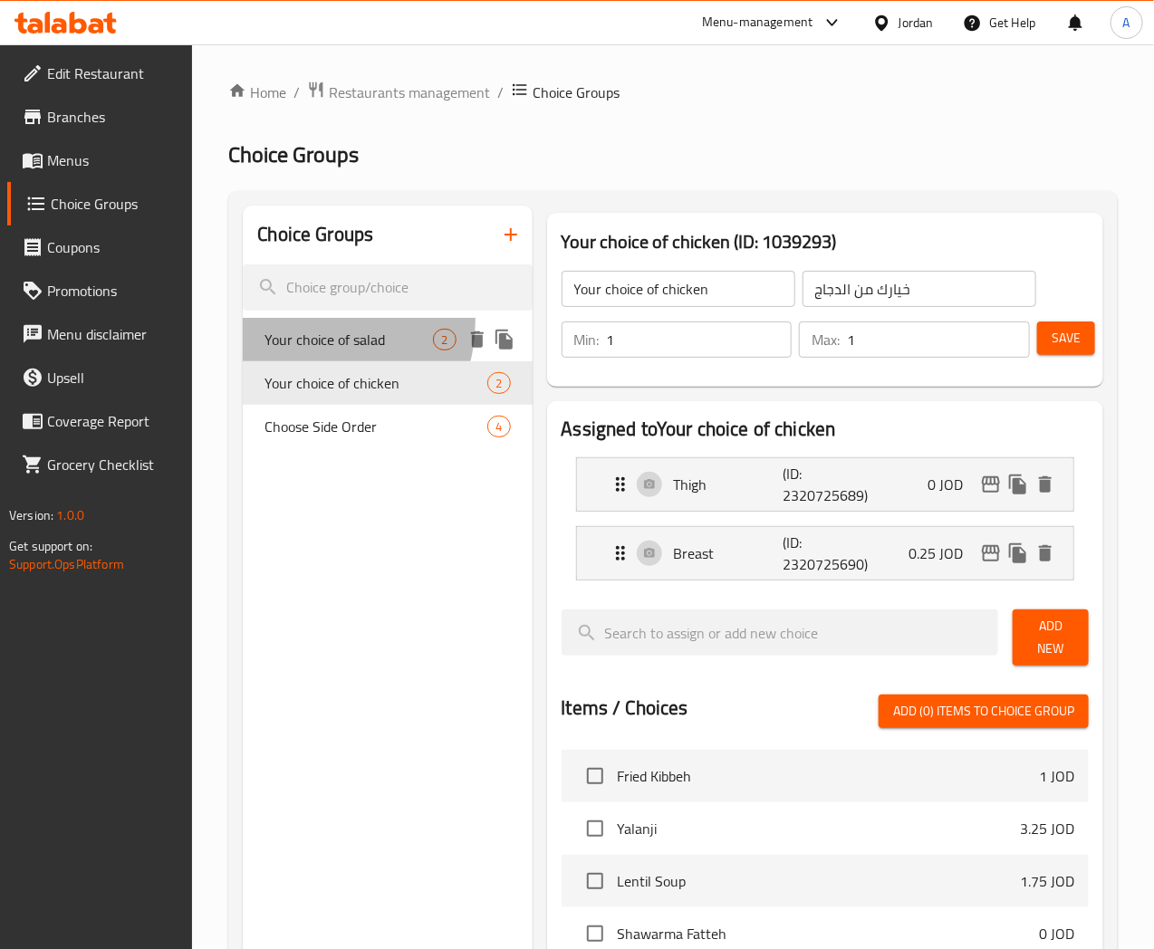
click at [311, 322] on div "Your choice of salad 2" at bounding box center [387, 339] width 289 height 43
type input "Your choice of salad"
type input "خيارك من السلطة"
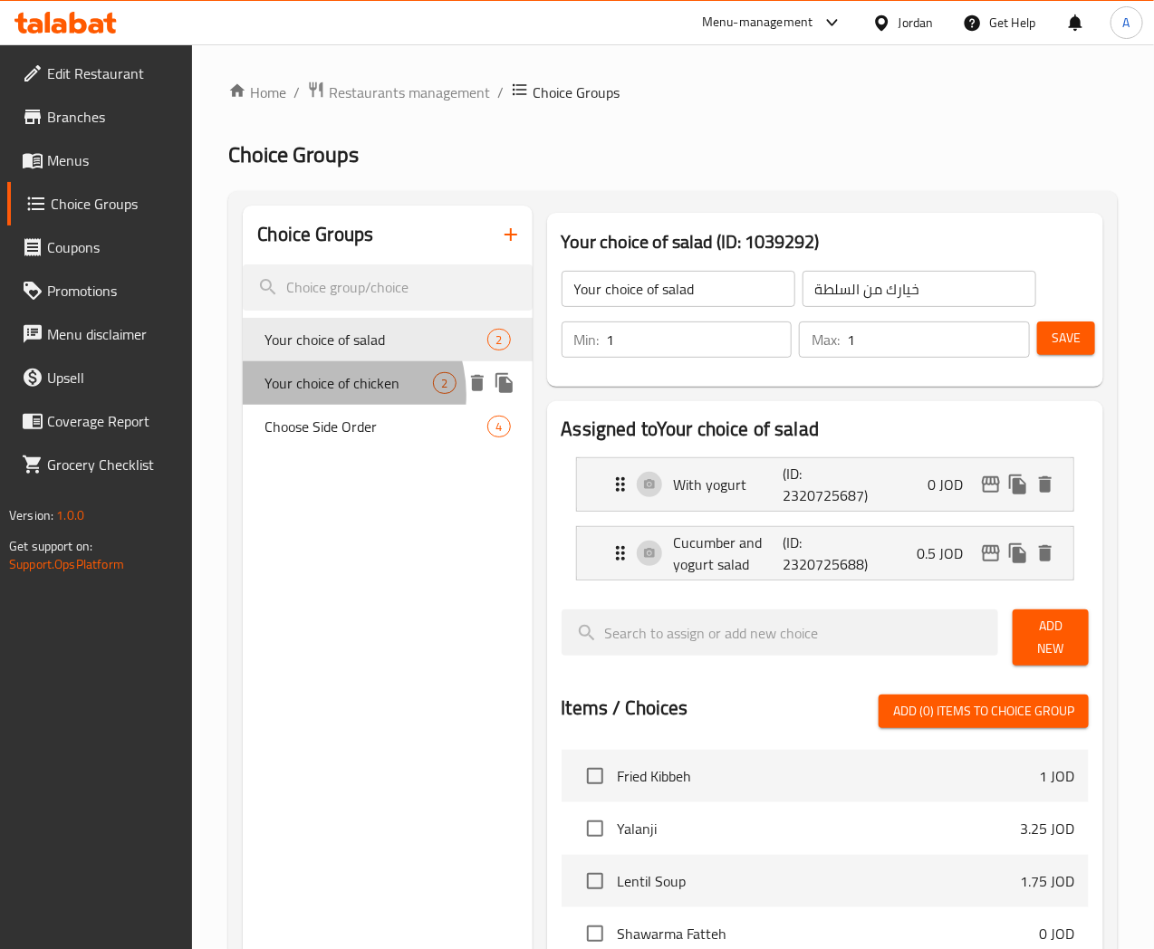
click at [327, 394] on span "Your choice of chicken" at bounding box center [349, 383] width 168 height 22
type input "Your choice of chicken"
type input "خيارك من الدجاج"
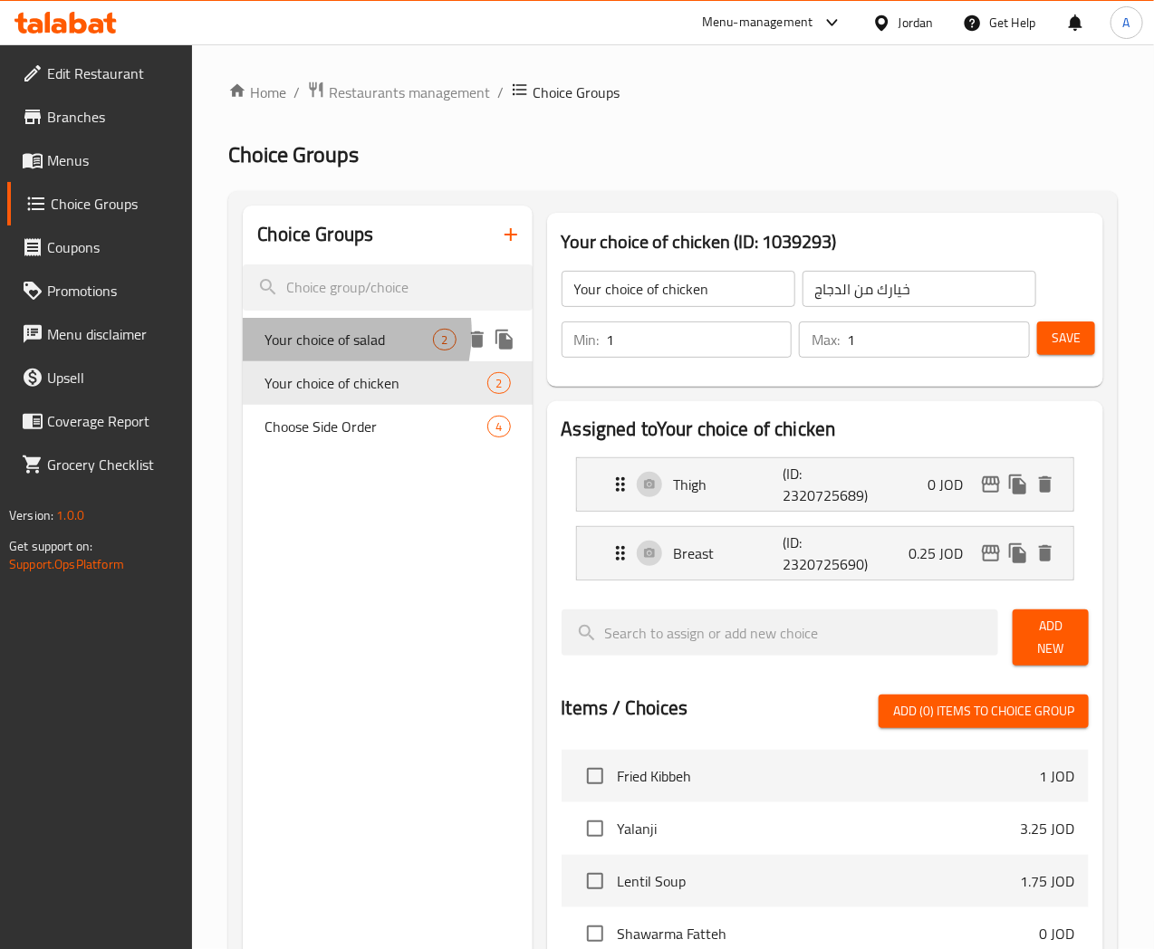
click at [324, 333] on span "Your choice of salad" at bounding box center [349, 340] width 168 height 22
type input "Your choice of salad"
type input "خيارك من السلطة"
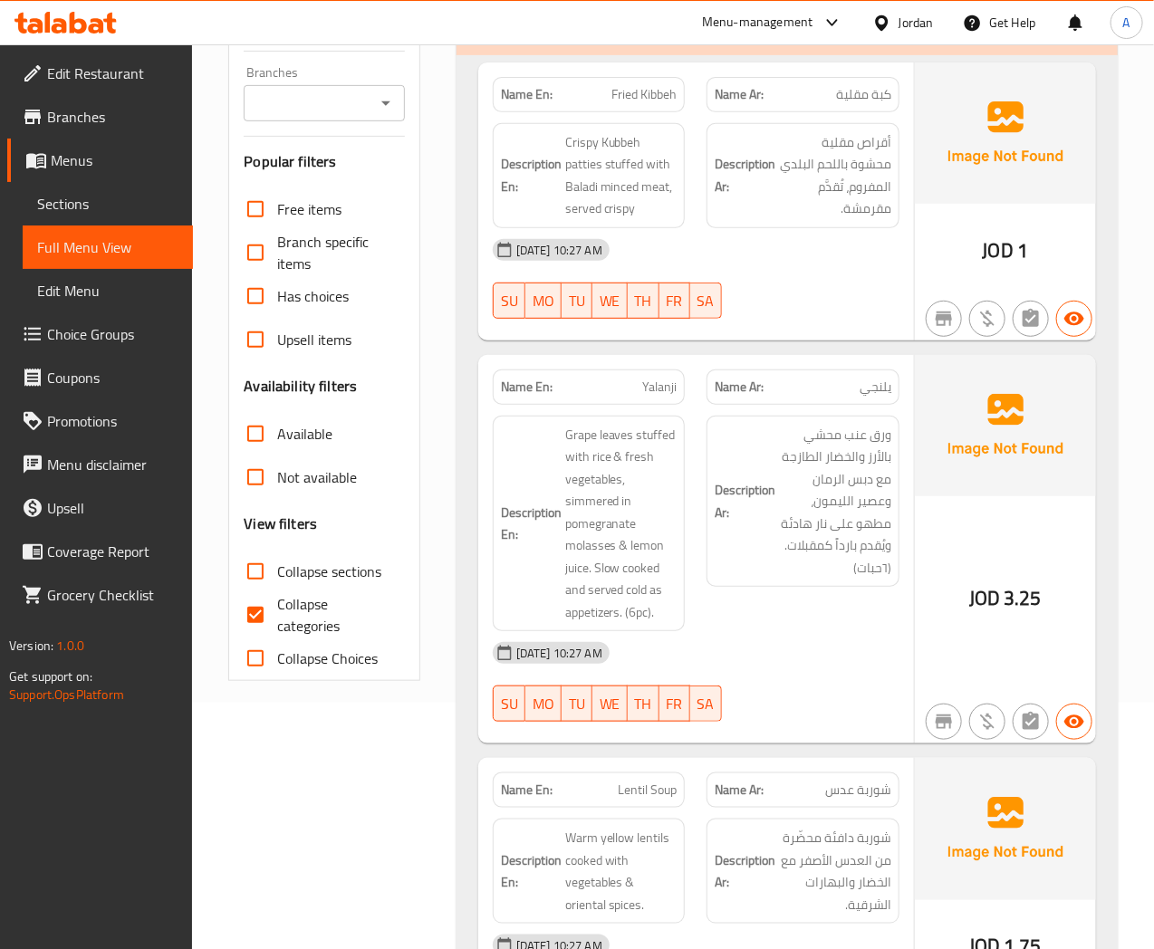
scroll to position [402, 0]
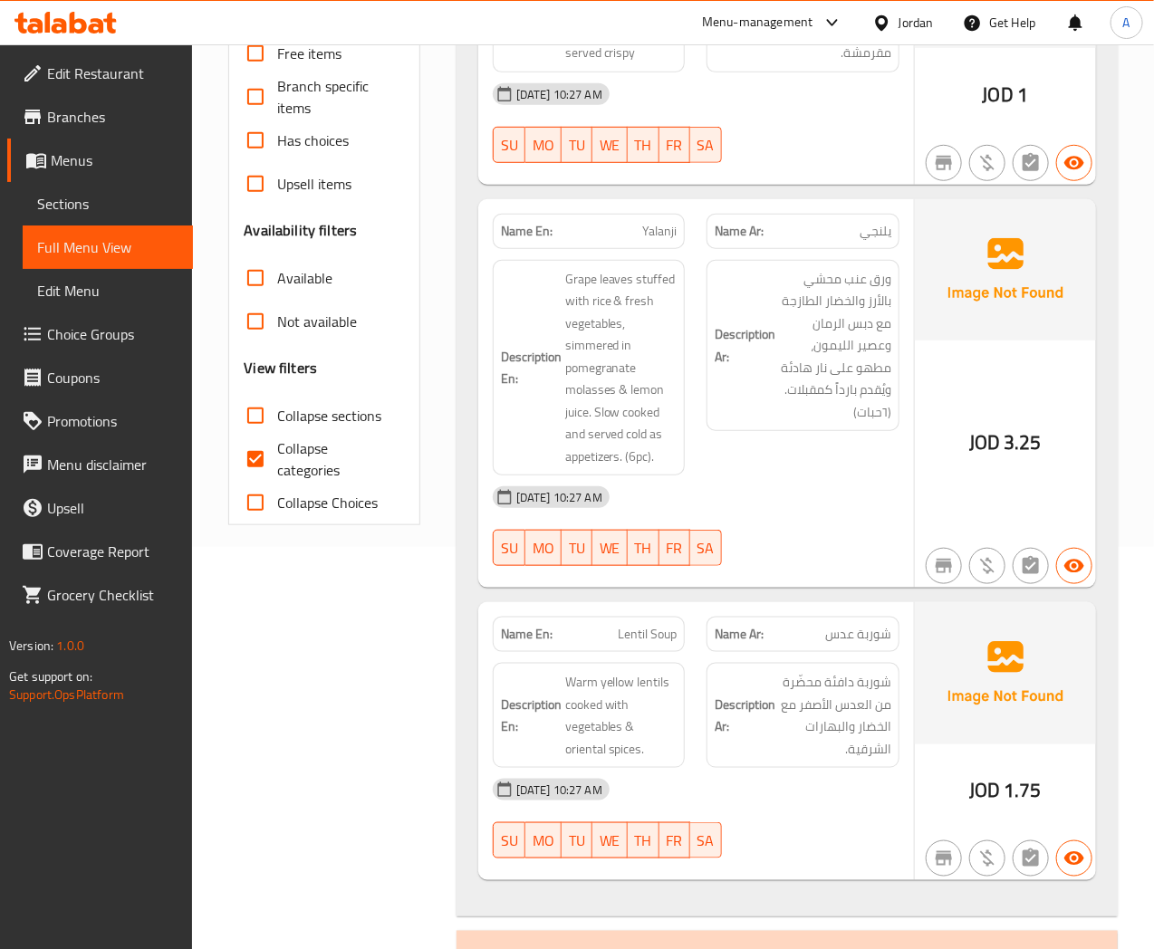
drag, startPoint x: 254, startPoint y: 463, endPoint x: 404, endPoint y: 476, distance: 150.9
click at [255, 462] on input "Collapse categories" at bounding box center [255, 459] width 43 height 43
checkbox input "false"
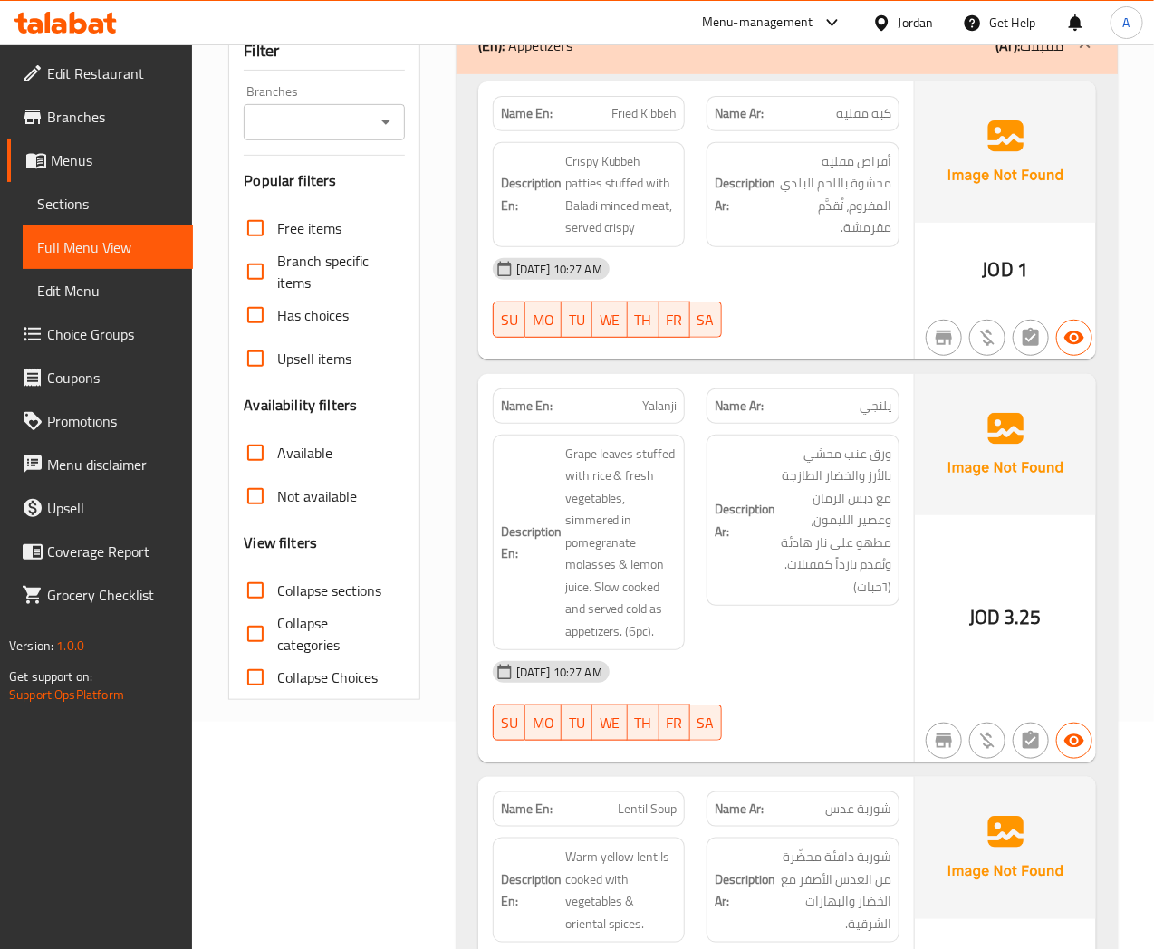
scroll to position [101, 0]
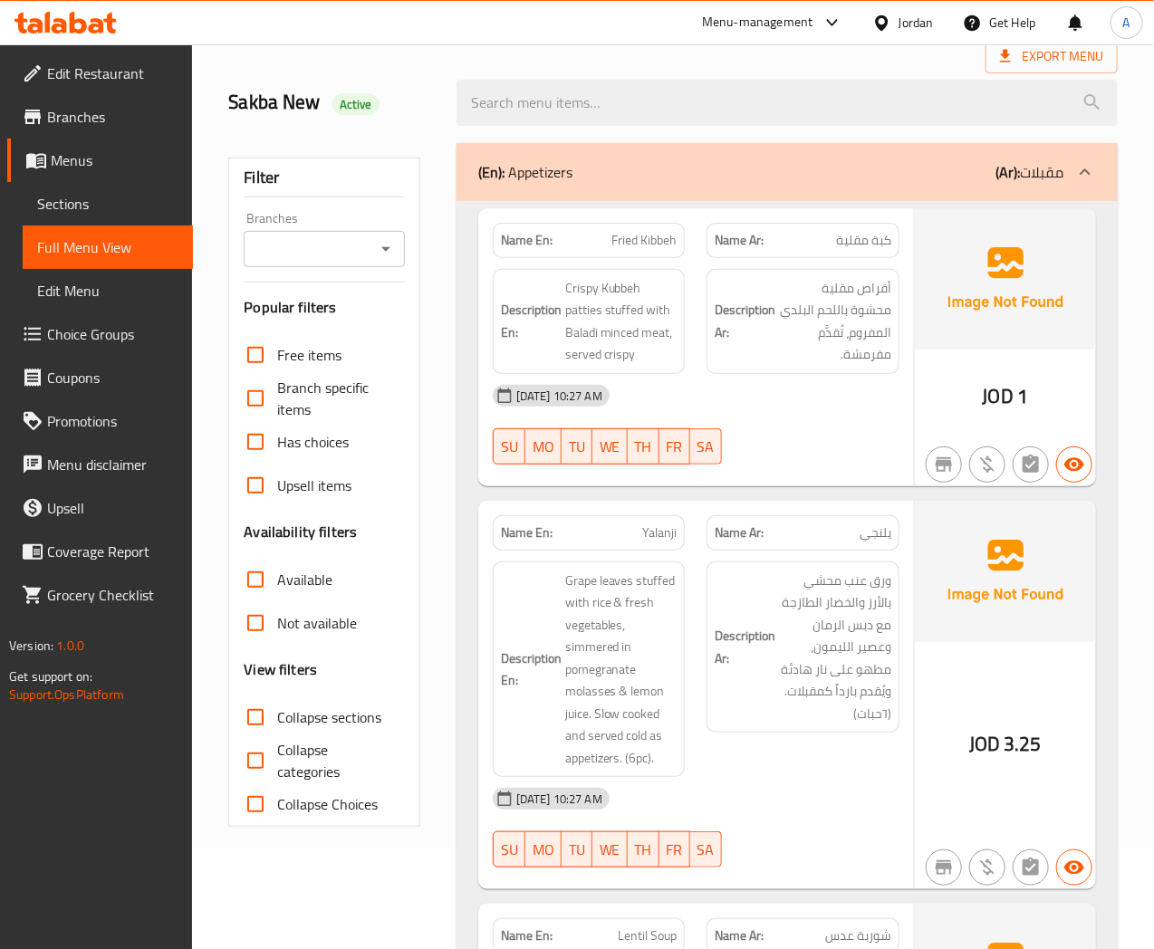
click at [659, 201] on div "Name En: Fried Kibbeh Name Ar: كبة مقلية Description En: Crispy Kubbeh patties …" at bounding box center [787, 710] width 661 height 1018
click at [659, 184] on div "(En): Appetizers (Ar): مقبلات" at bounding box center [787, 172] width 661 height 58
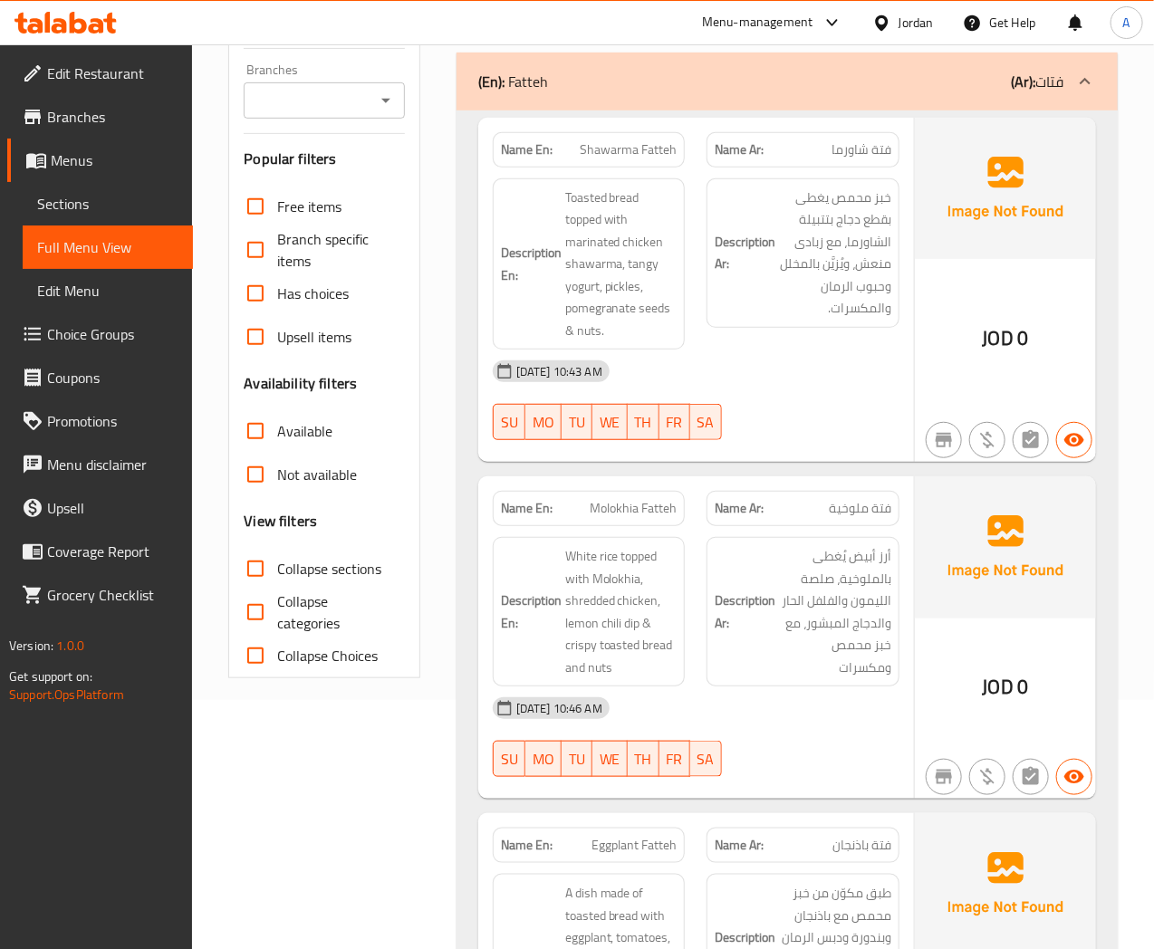
scroll to position [402, 0]
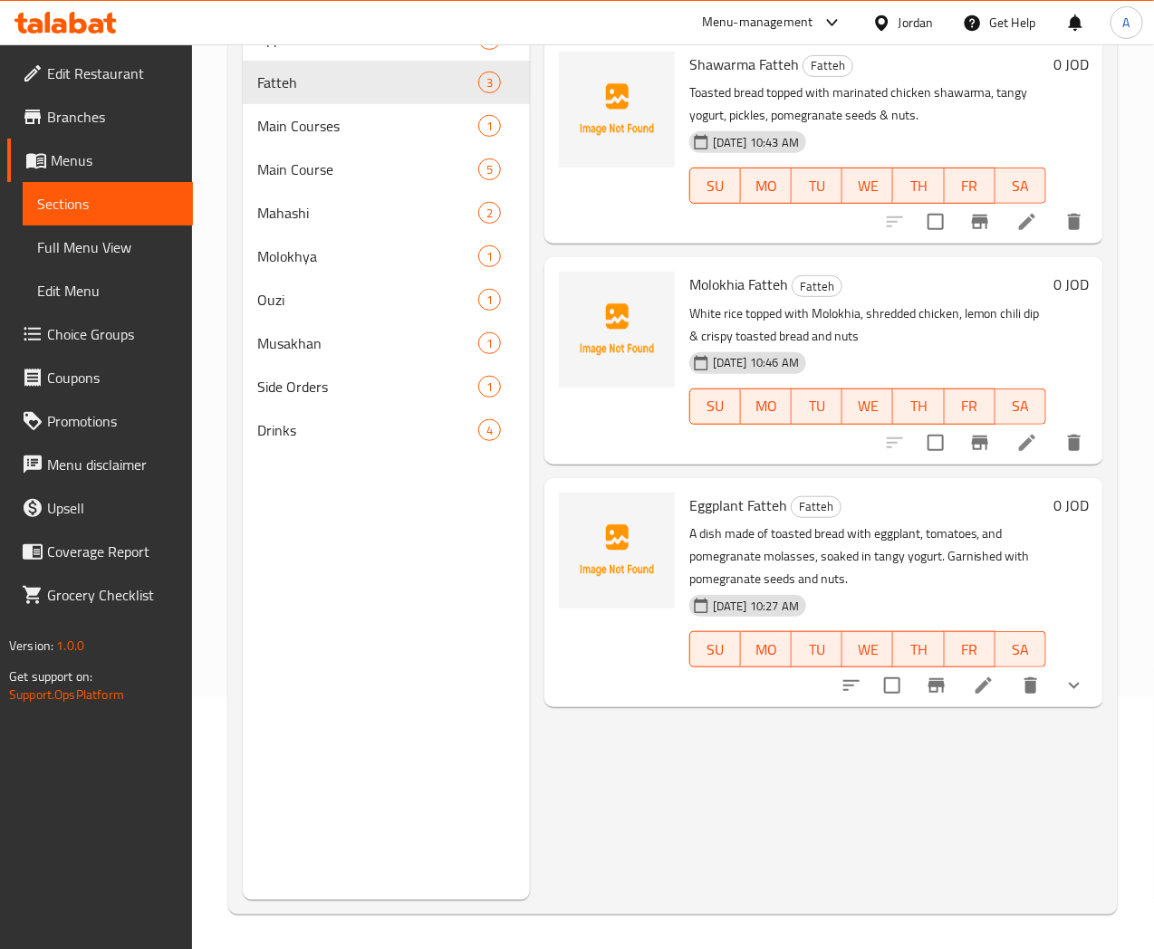
scroll to position [254, 0]
drag, startPoint x: 618, startPoint y: 505, endPoint x: 711, endPoint y: 505, distance: 93.3
click at [711, 505] on span "Eggplant Fatteh" at bounding box center [738, 503] width 98 height 27
copy span "Eggplant Fatteh"
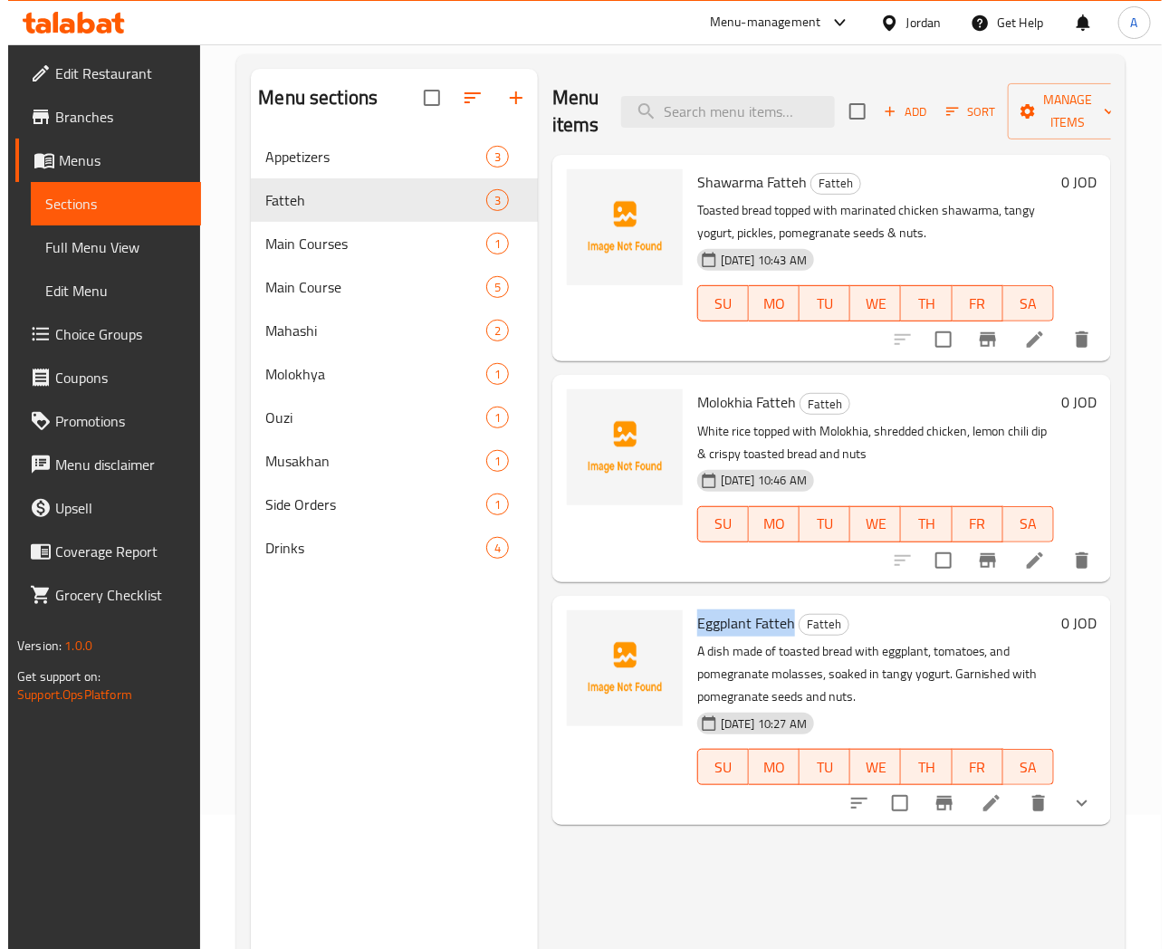
scroll to position [0, 0]
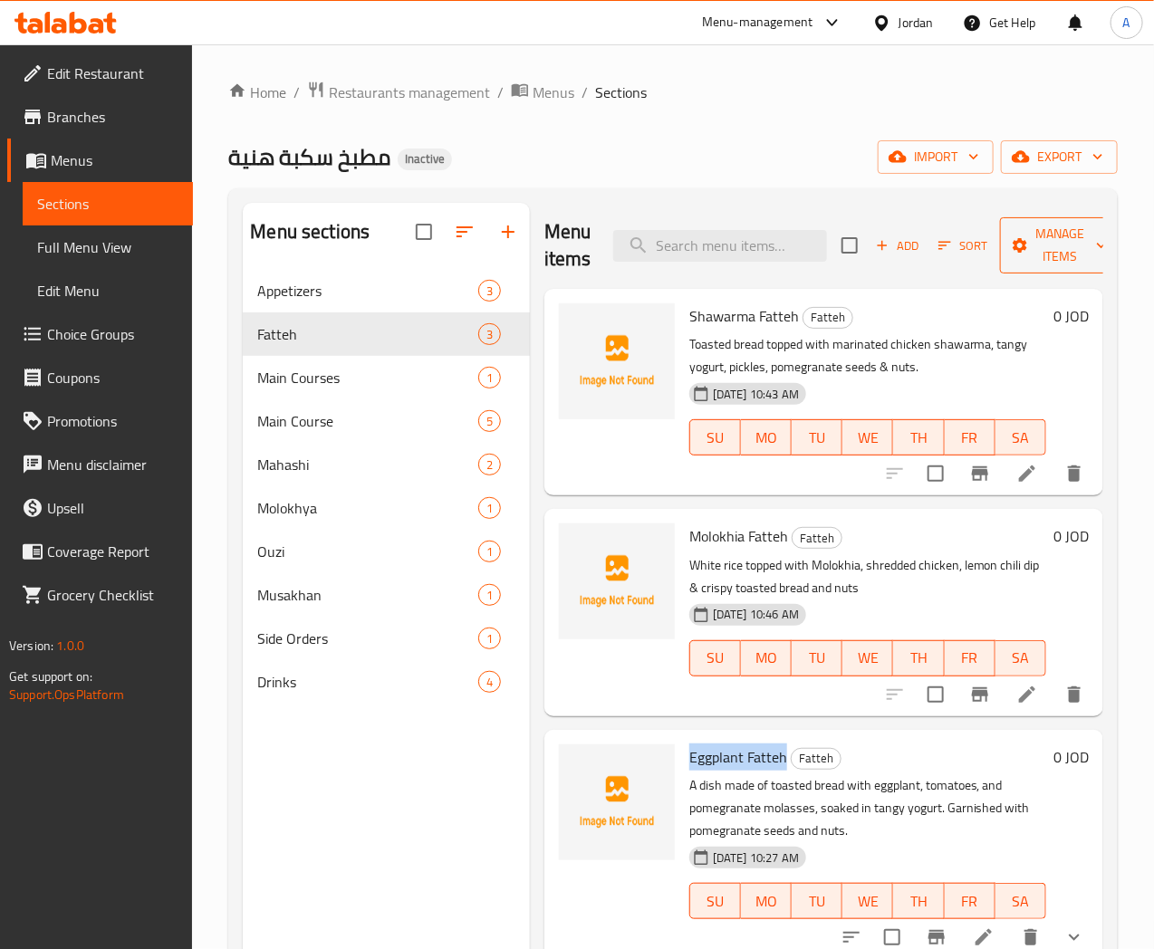
click at [1092, 245] on icon "button" at bounding box center [1101, 245] width 18 height 18
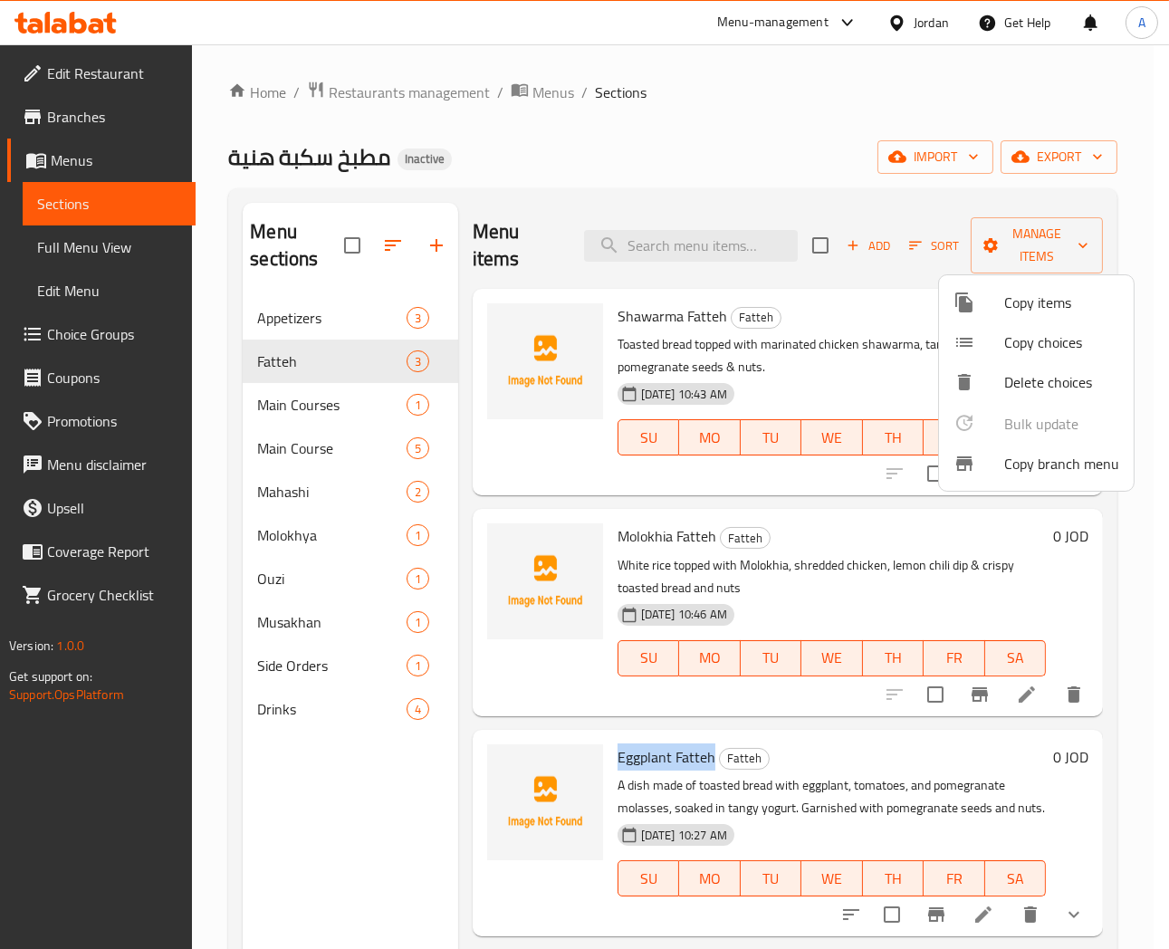
click at [1044, 345] on span "Copy choices" at bounding box center [1062, 343] width 115 height 22
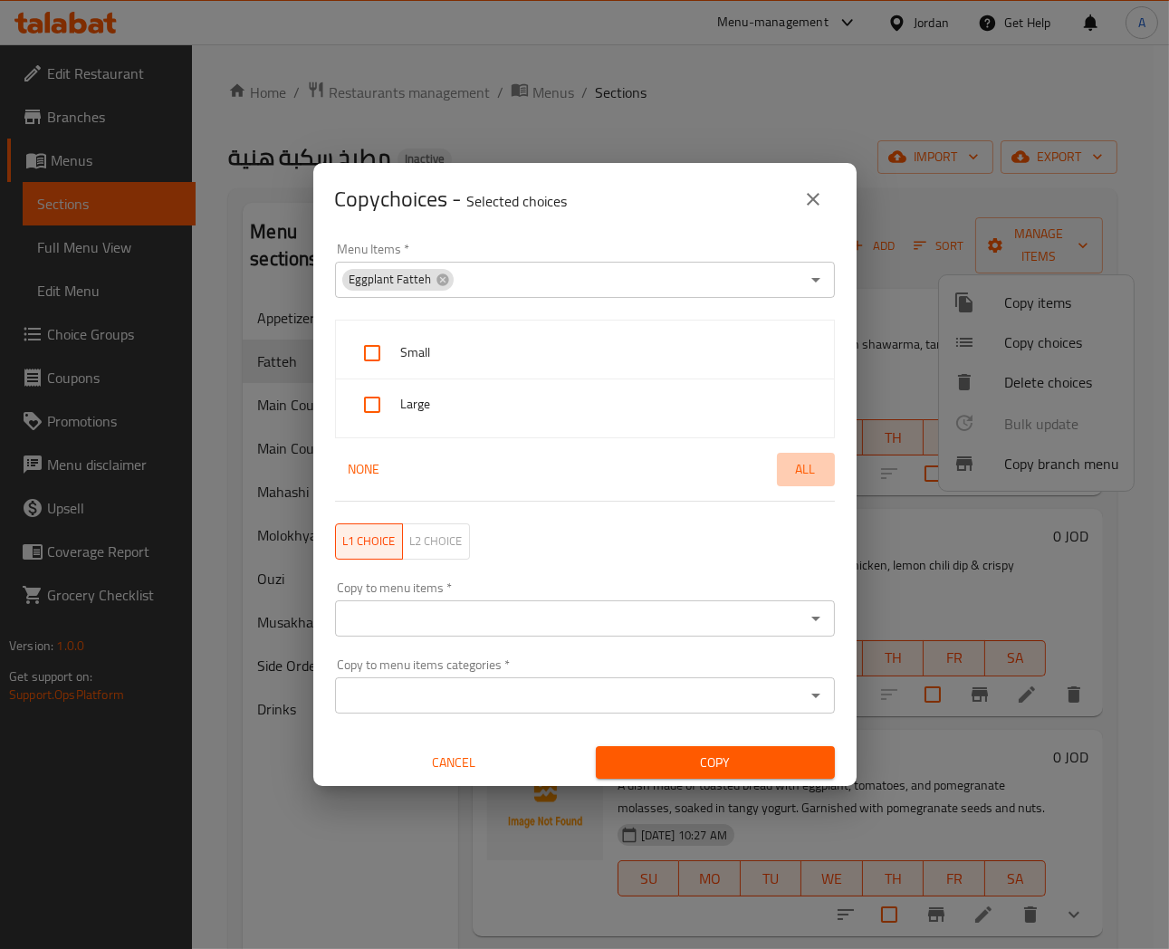
click at [800, 463] on span "All" at bounding box center [805, 469] width 43 height 23
checkbox input "true"
click at [504, 623] on input "Copy to menu items   *" at bounding box center [570, 618] width 459 height 25
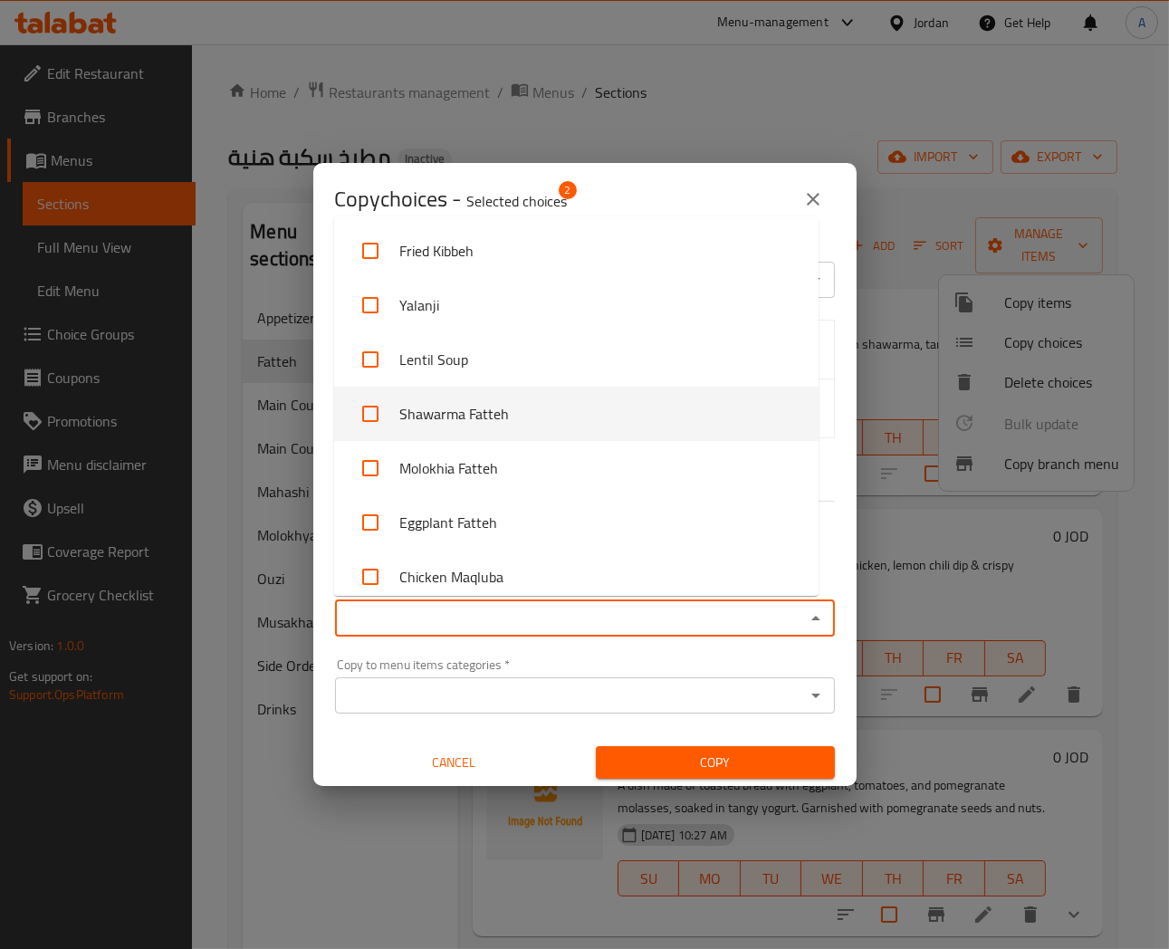
click at [371, 413] on input "checkbox" at bounding box center [370, 413] width 43 height 43
checkbox input "true"
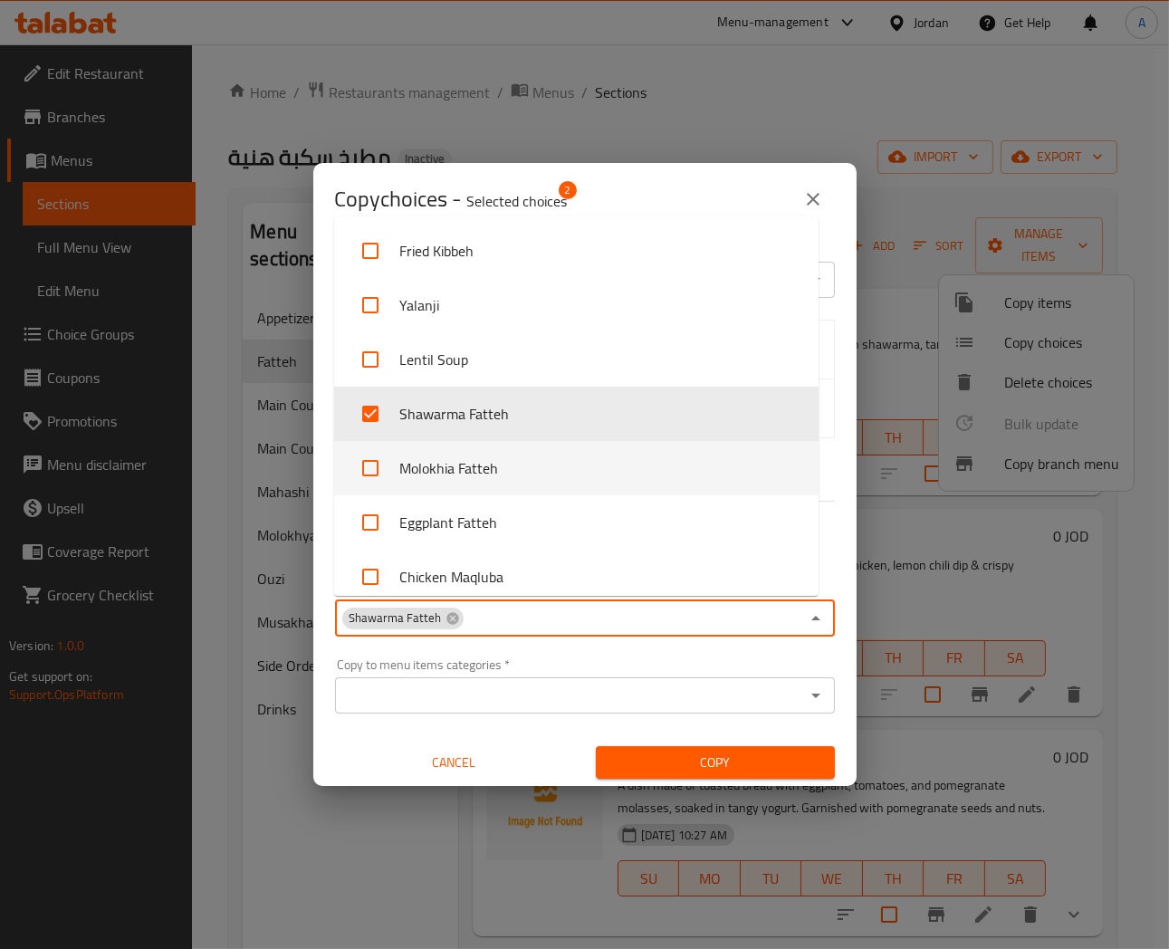
click at [363, 471] on input "checkbox" at bounding box center [370, 468] width 43 height 43
checkbox input "true"
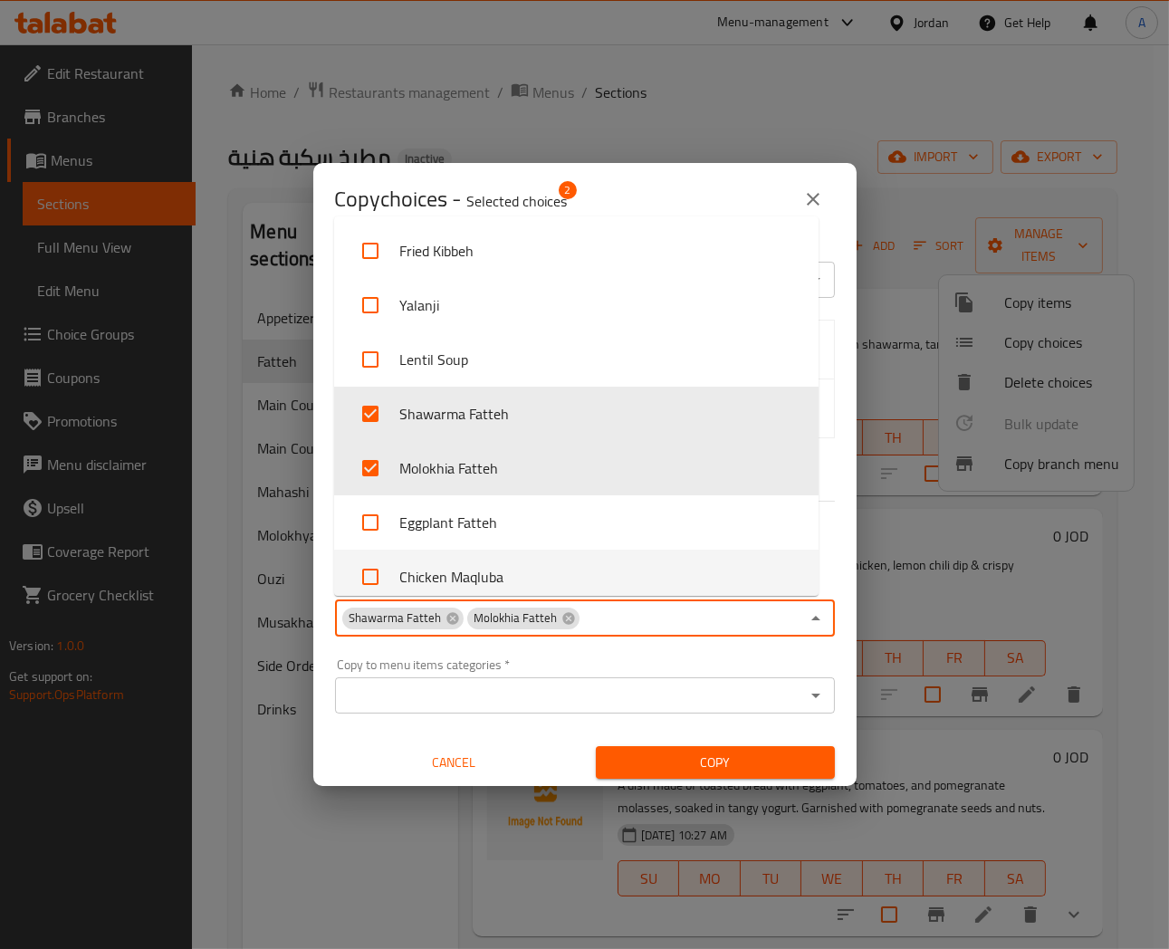
click at [698, 758] on span "Copy" at bounding box center [716, 763] width 210 height 23
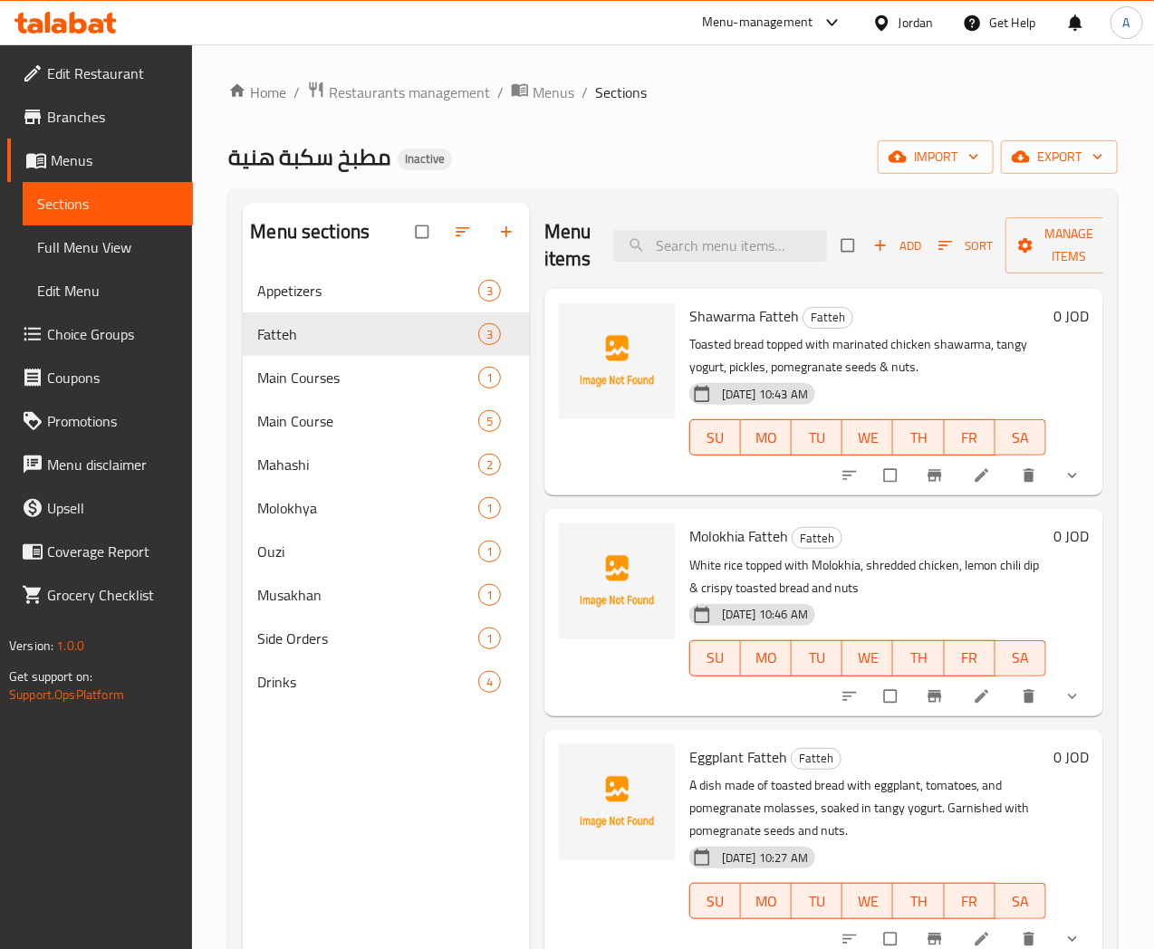
click at [1078, 473] on icon "show more" at bounding box center [1072, 476] width 18 height 18
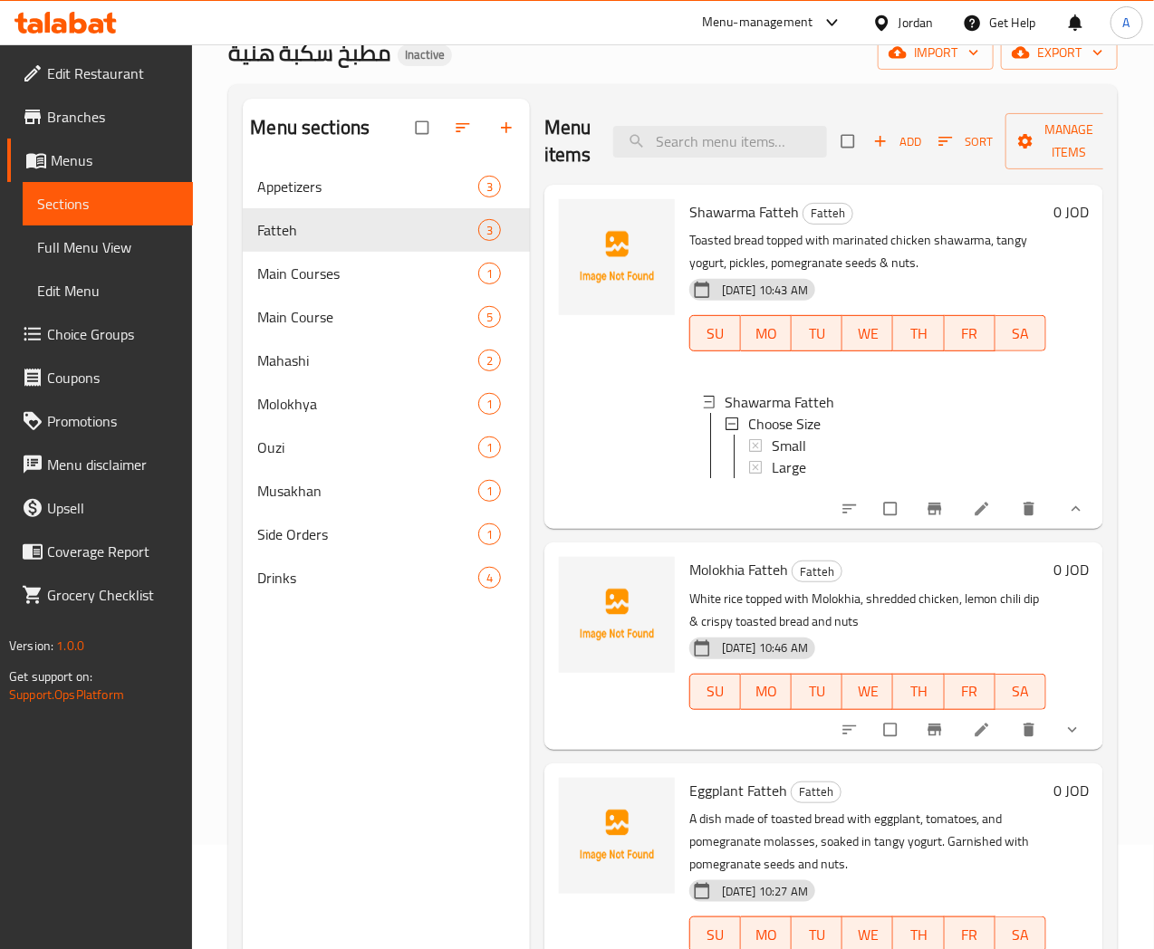
scroll to position [201, 0]
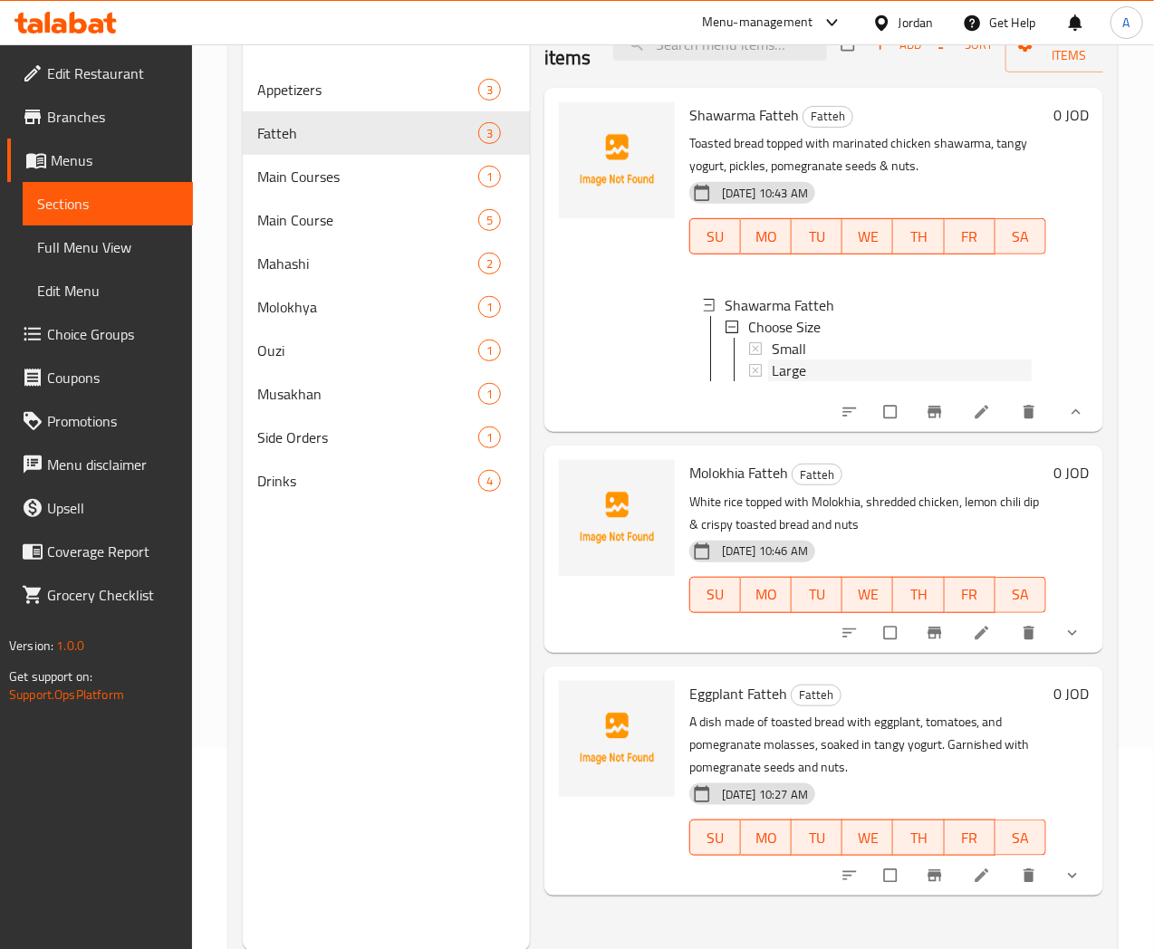
click at [772, 376] on span "Large" at bounding box center [789, 371] width 34 height 22
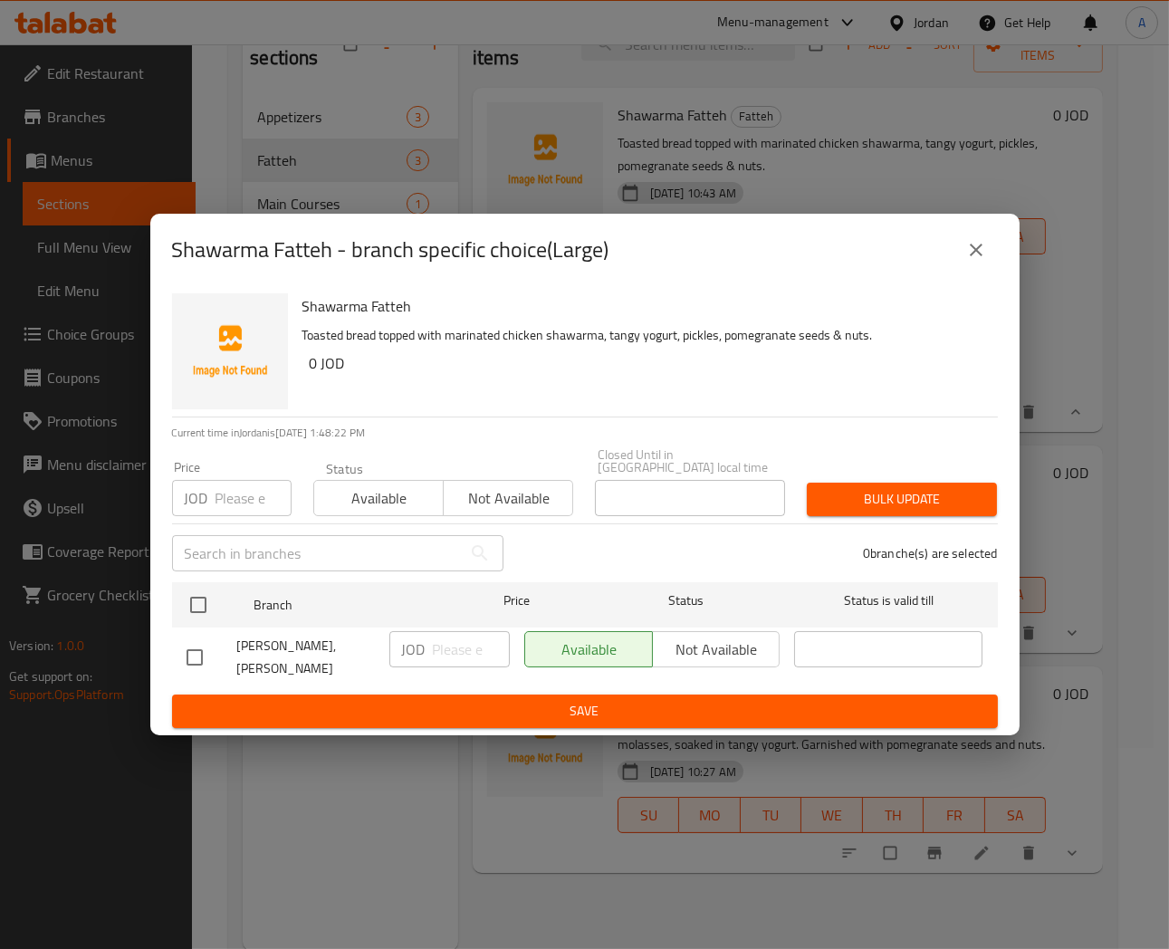
click at [971, 245] on icon "close" at bounding box center [977, 250] width 22 height 22
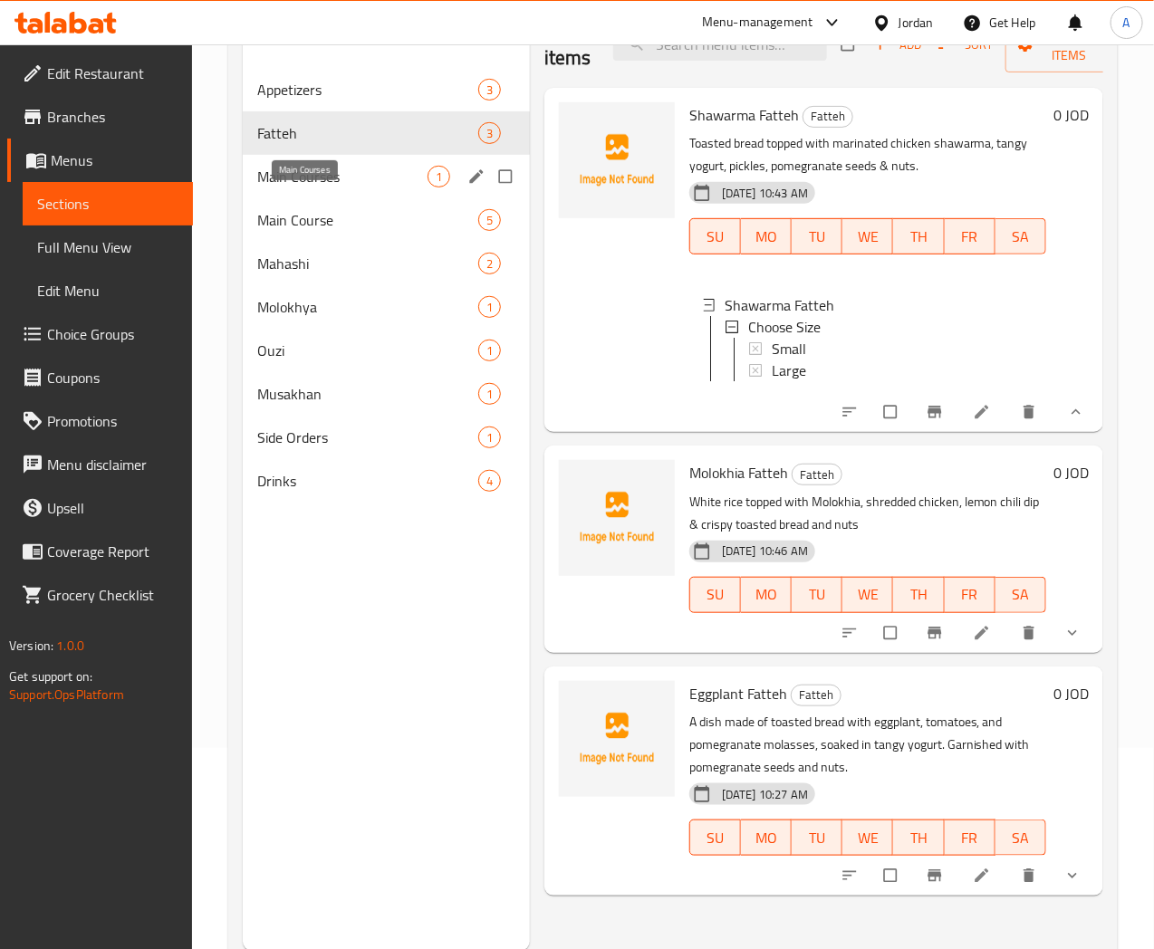
click at [313, 188] on span "Main Courses" at bounding box center [341, 177] width 169 height 22
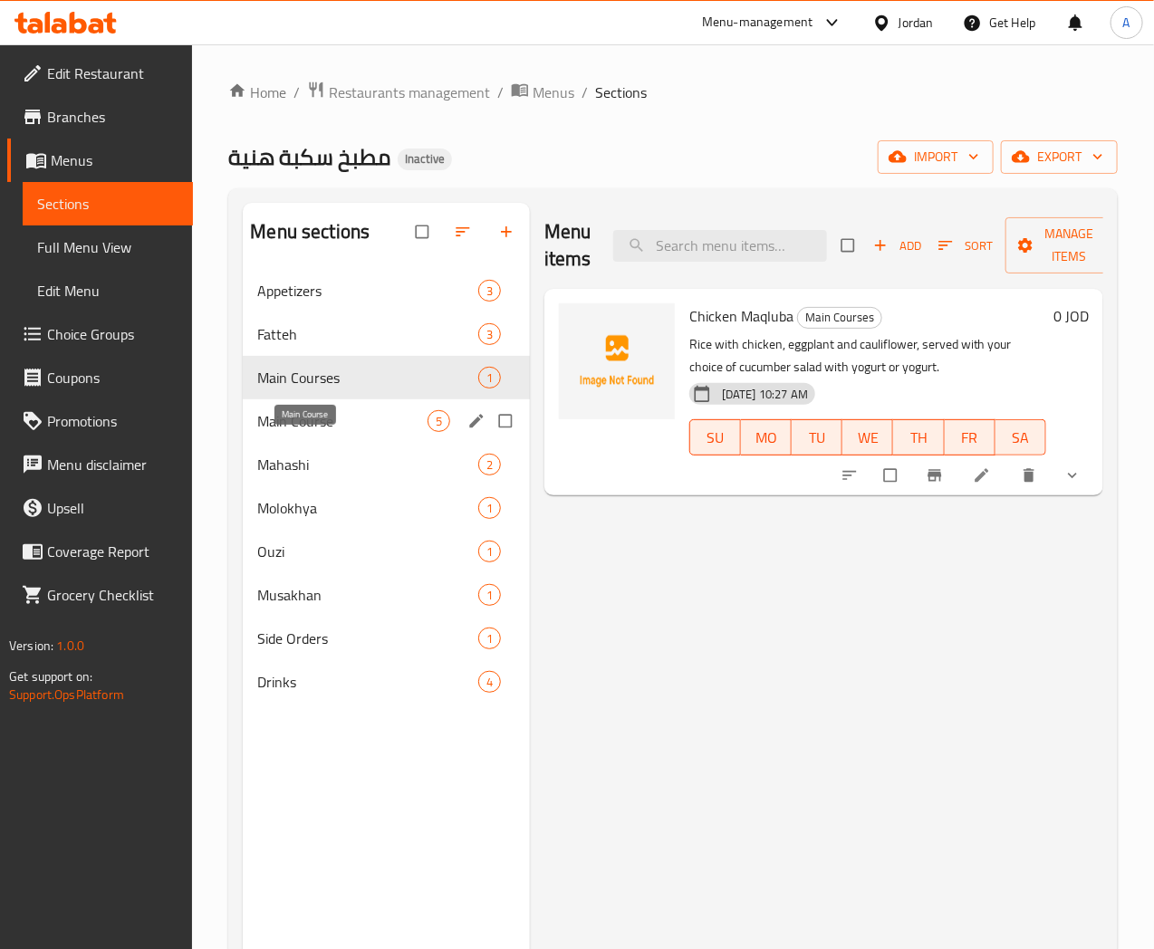
click at [306, 432] on span "Main Course" at bounding box center [341, 421] width 169 height 22
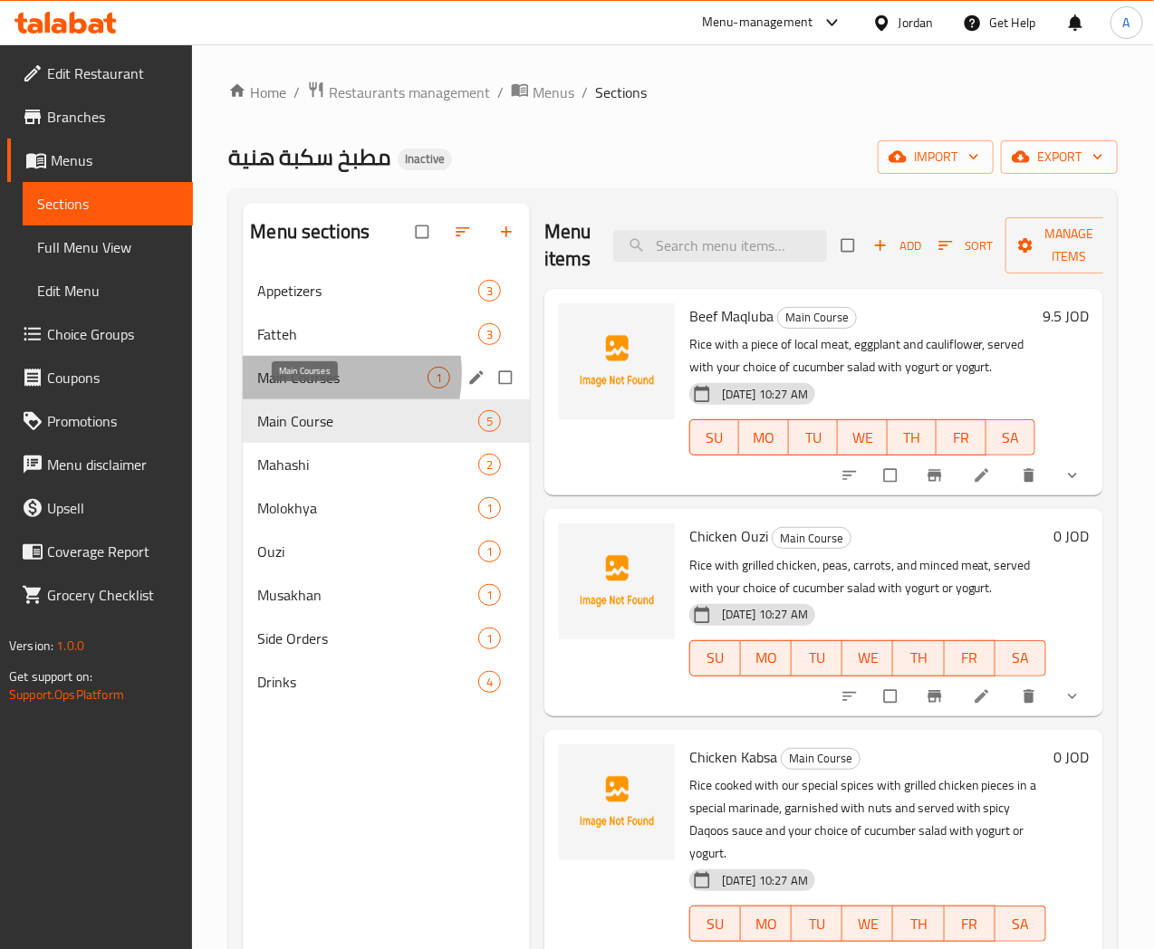
click at [310, 389] on span "Main Courses" at bounding box center [341, 378] width 169 height 22
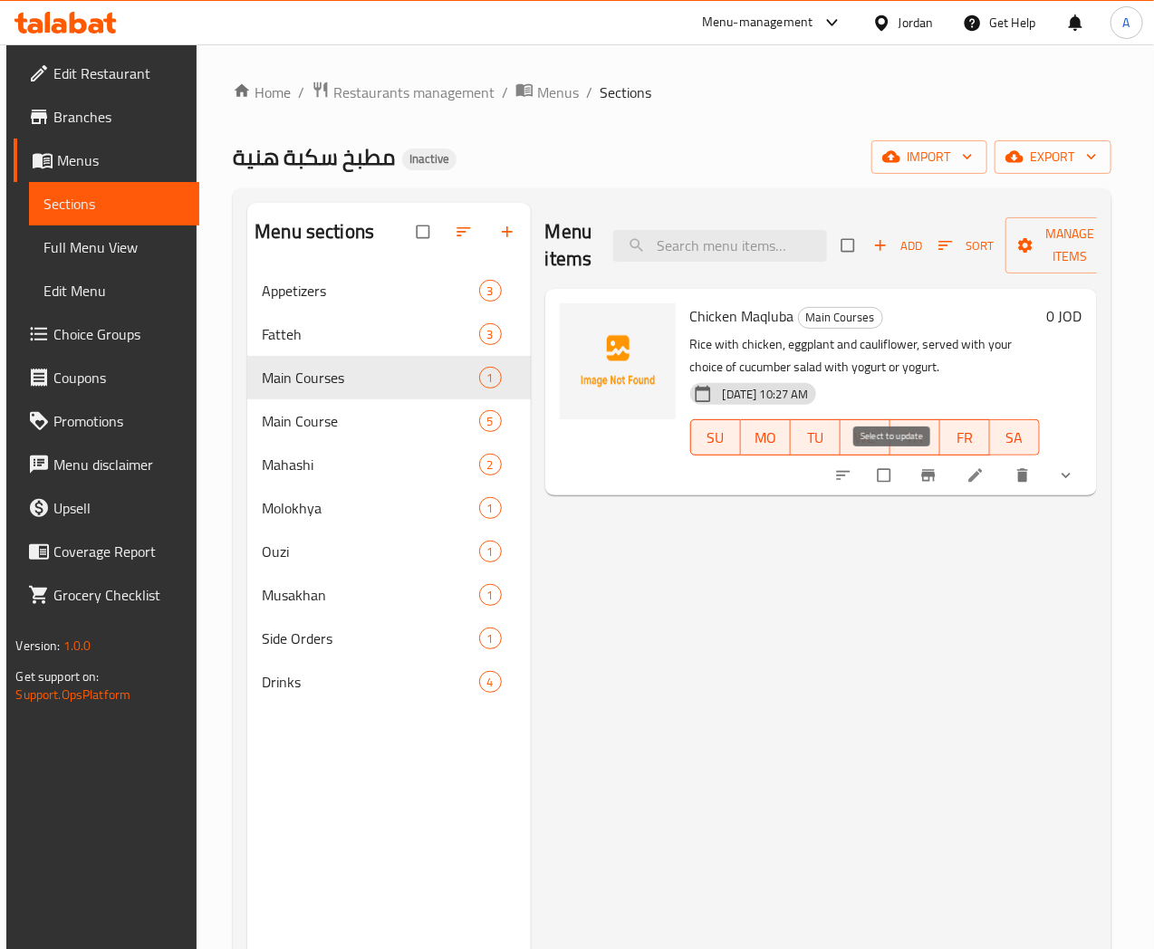
click at [884, 476] on input "checkbox" at bounding box center [886, 475] width 38 height 34
checkbox input "true"
click at [1080, 255] on span "Manage items" at bounding box center [1070, 245] width 100 height 45
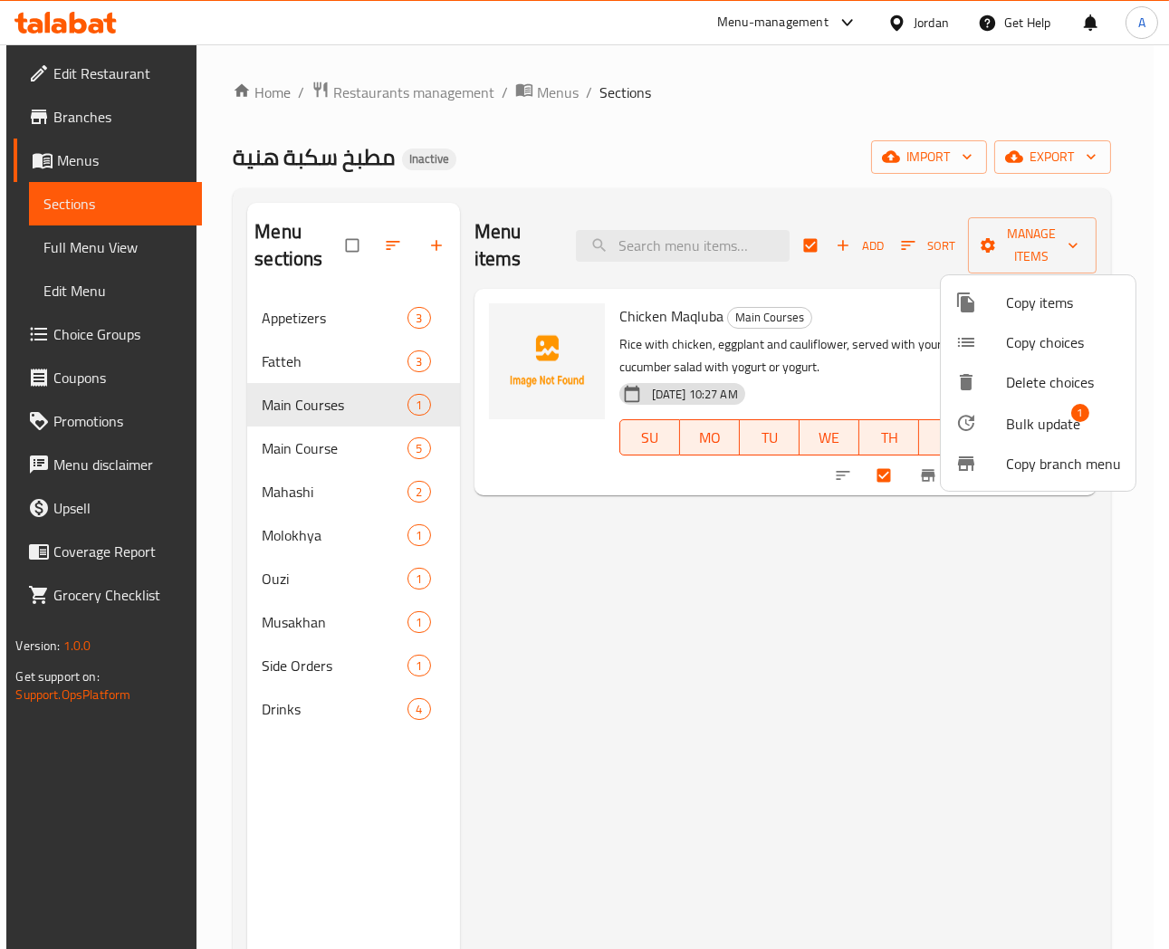
click at [1038, 427] on span "Bulk update" at bounding box center [1043, 424] width 74 height 22
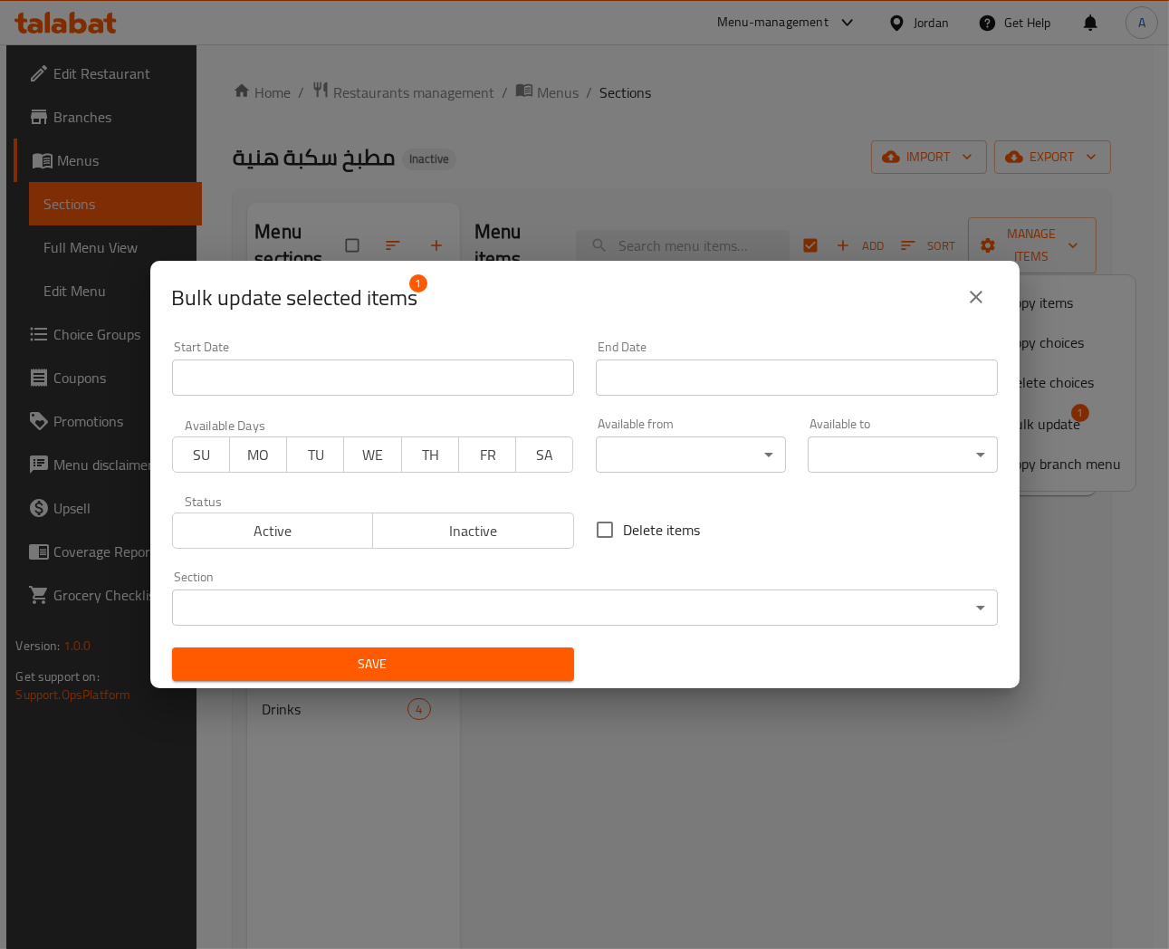
click at [390, 620] on body "​ Menu-management Jordan Get Help A Edit Restaurant Branches Menus Sections Ful…" at bounding box center [584, 496] width 1169 height 905
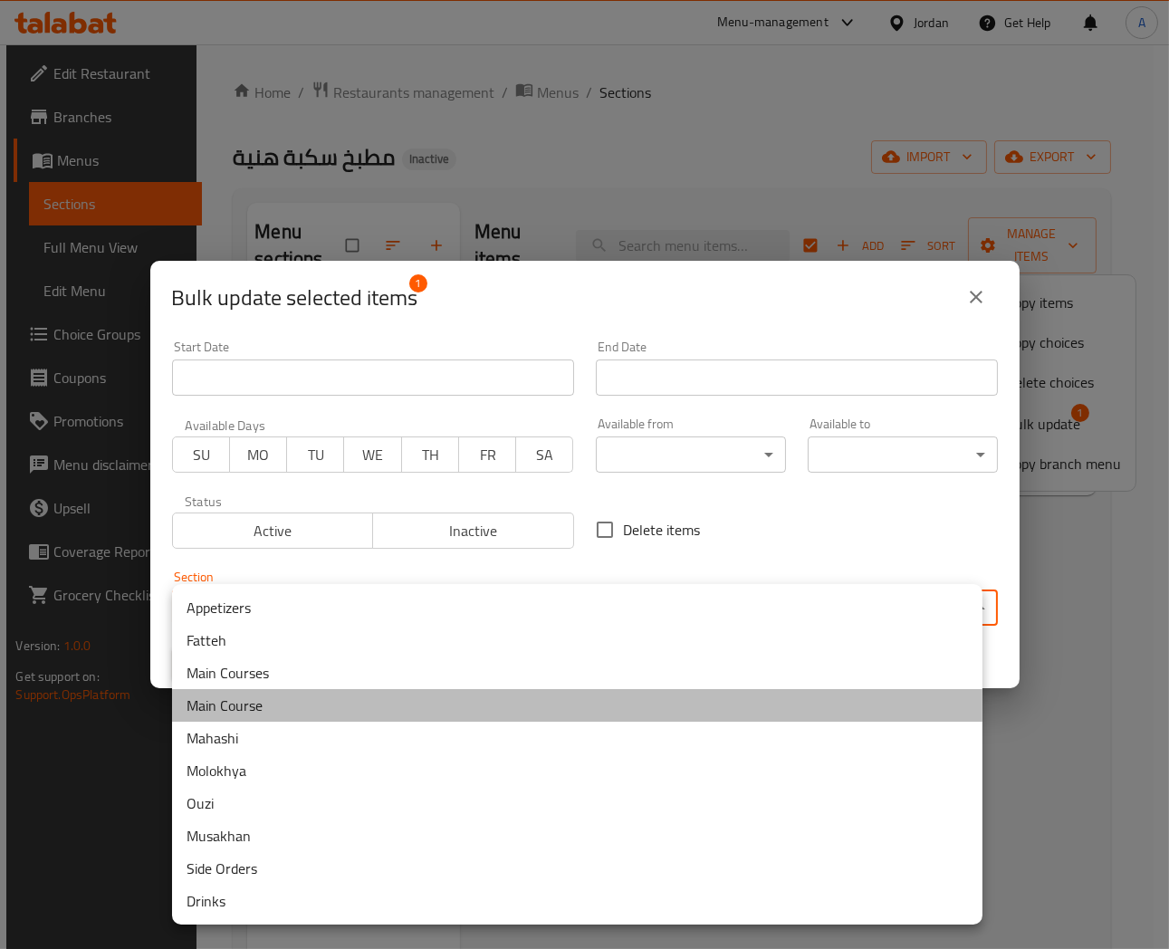
drag, startPoint x: 261, startPoint y: 705, endPoint x: 392, endPoint y: 695, distance: 131.7
click at [263, 705] on li "Main Course" at bounding box center [577, 705] width 811 height 33
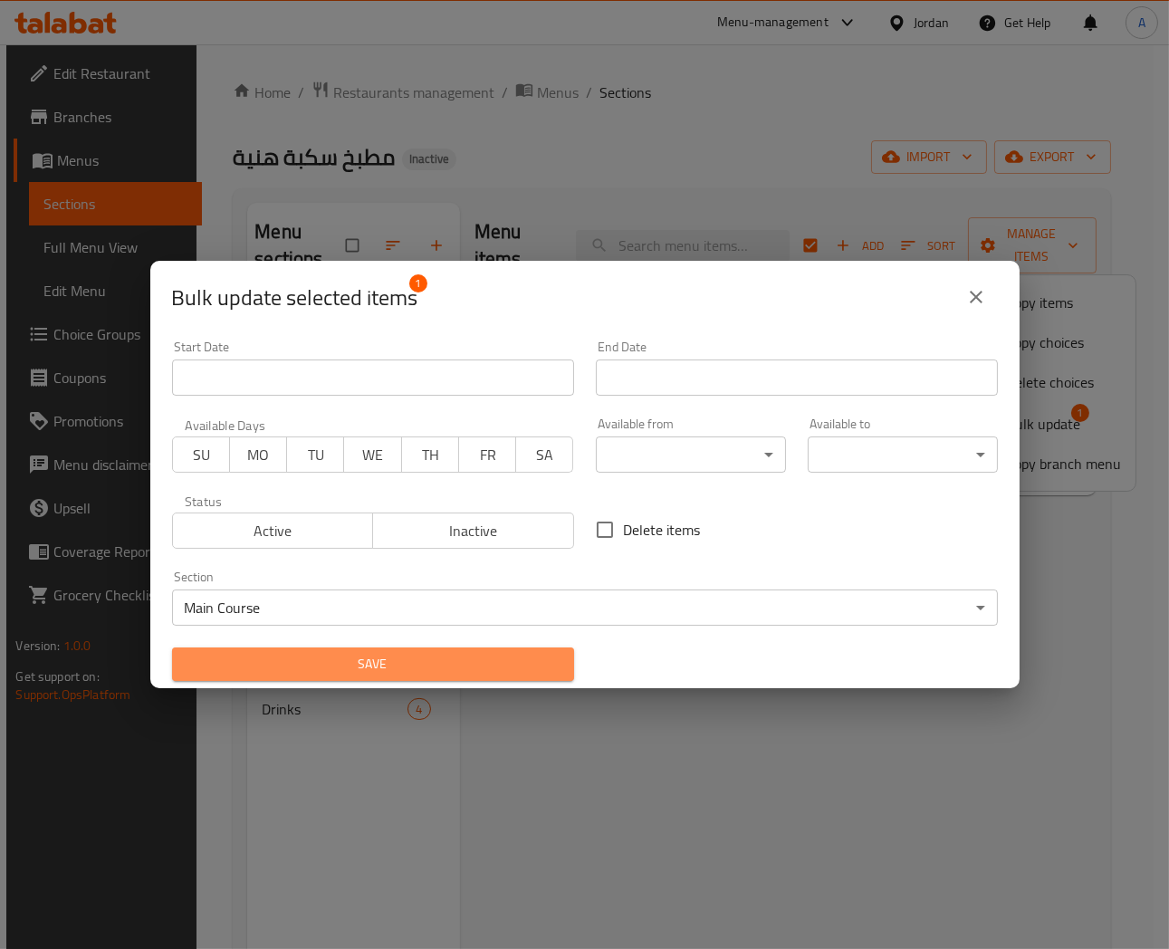
click at [405, 667] on span "Save" at bounding box center [373, 664] width 373 height 23
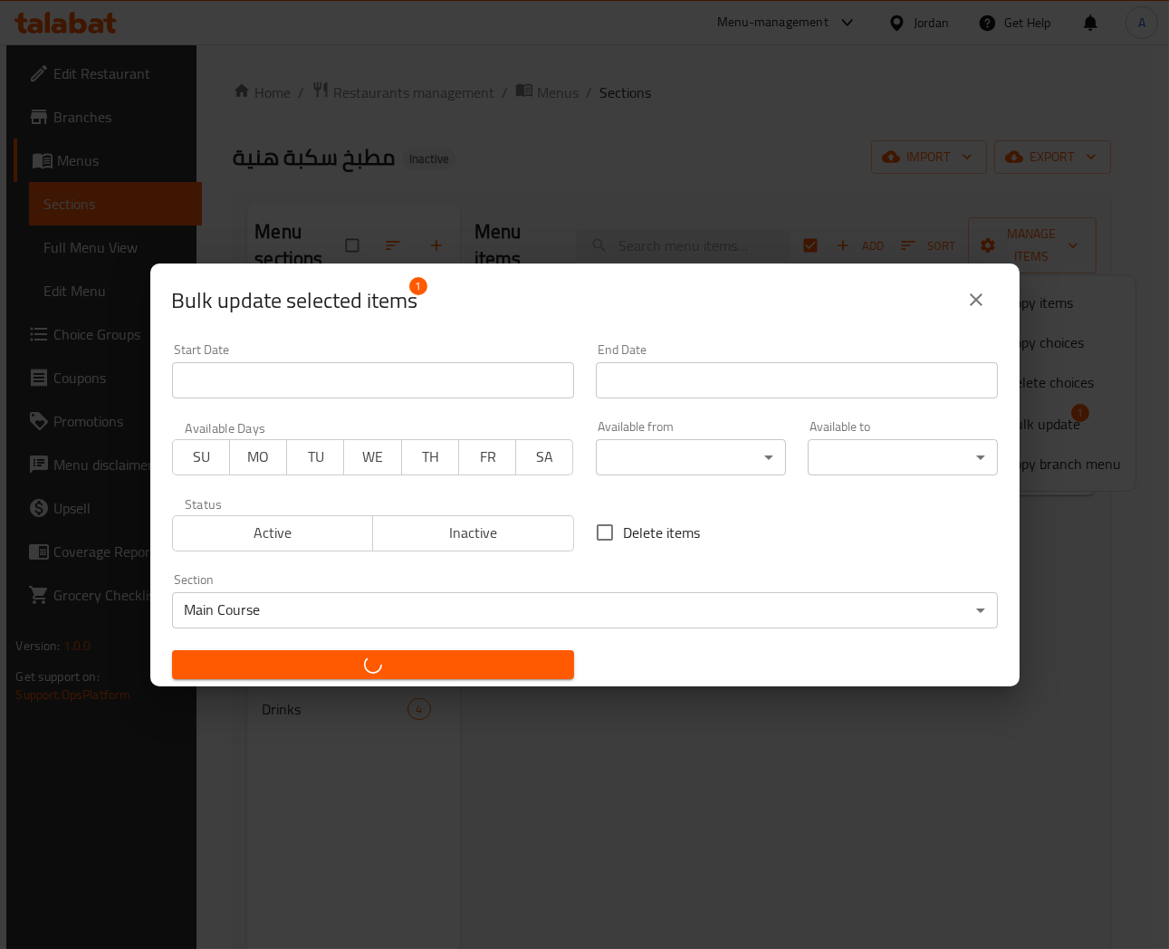
checkbox input "false"
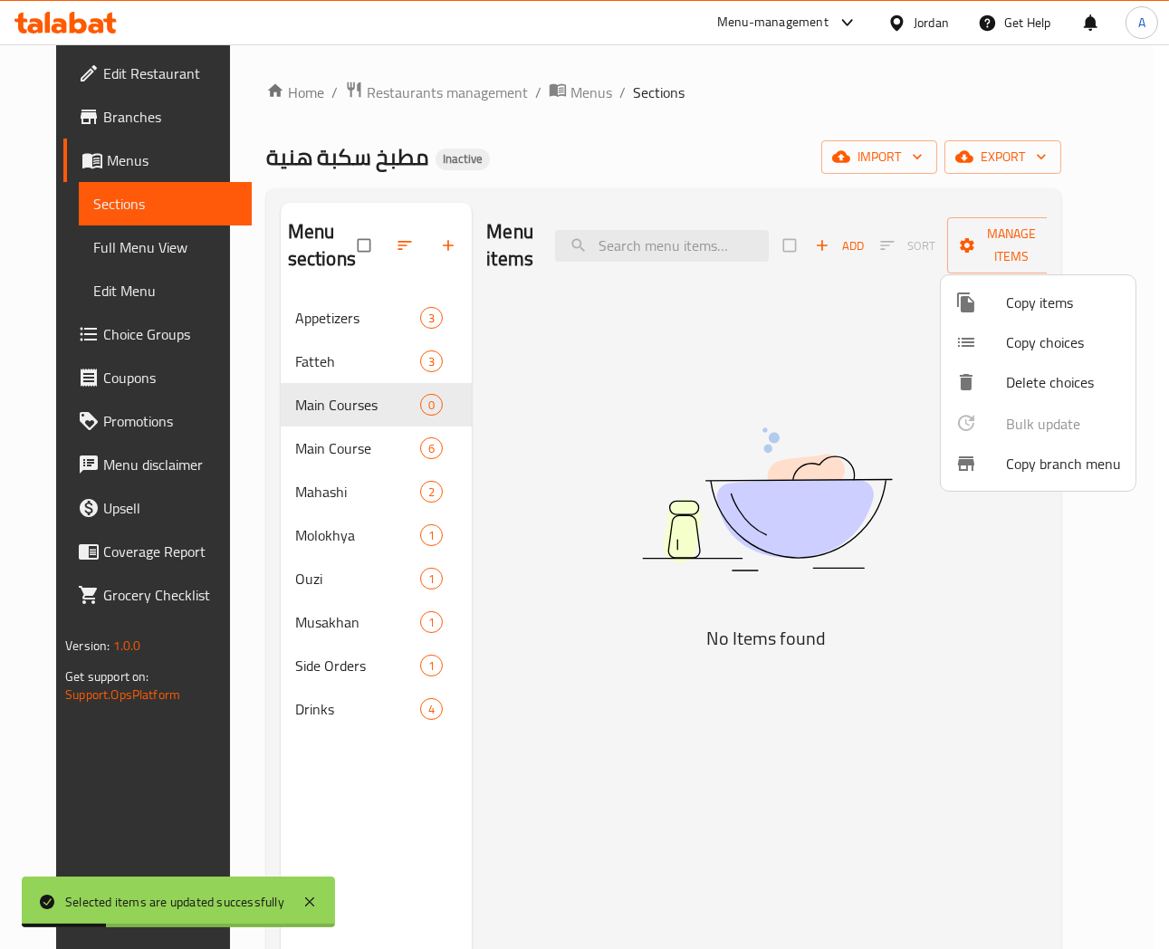
click at [621, 638] on div at bounding box center [584, 474] width 1169 height 949
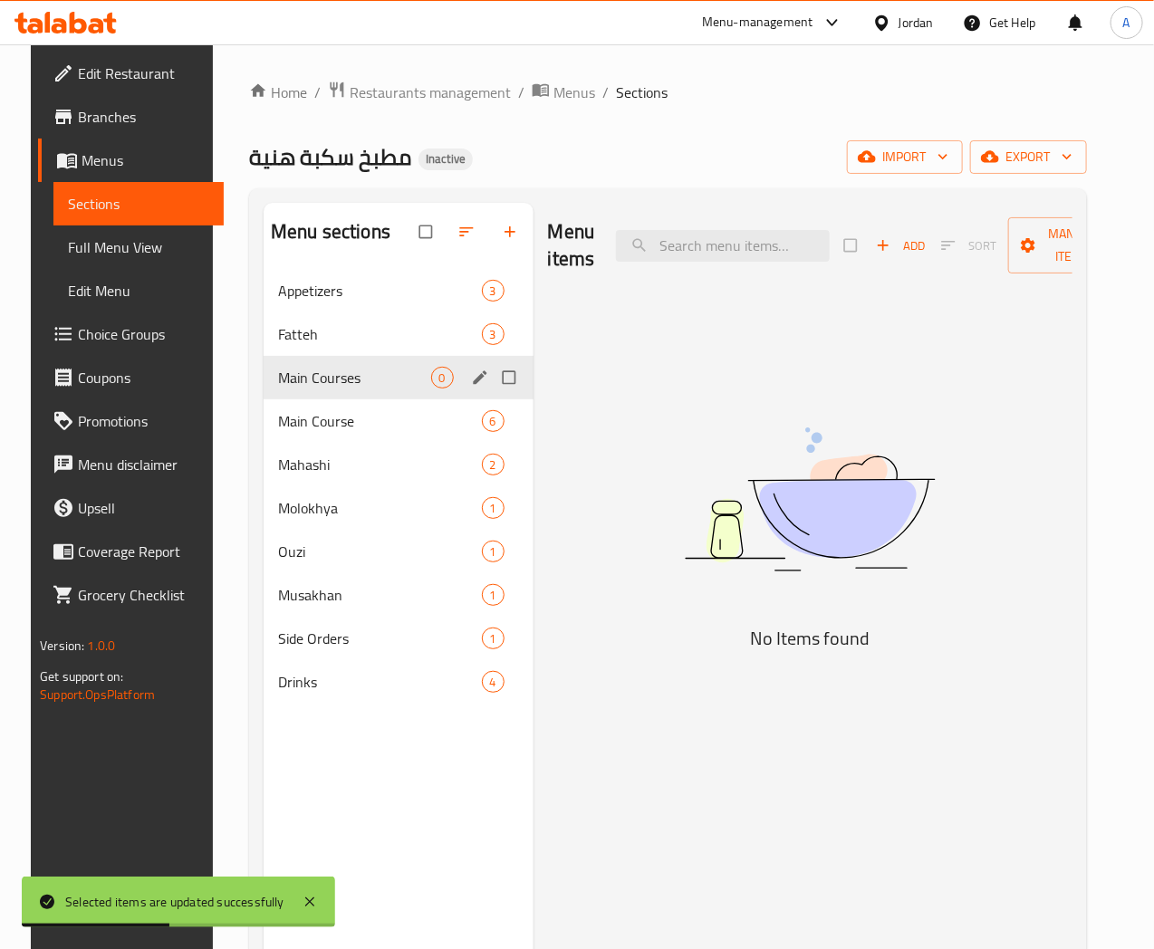
click at [492, 395] on input "Menu sections" at bounding box center [511, 378] width 38 height 34
checkbox input "true"
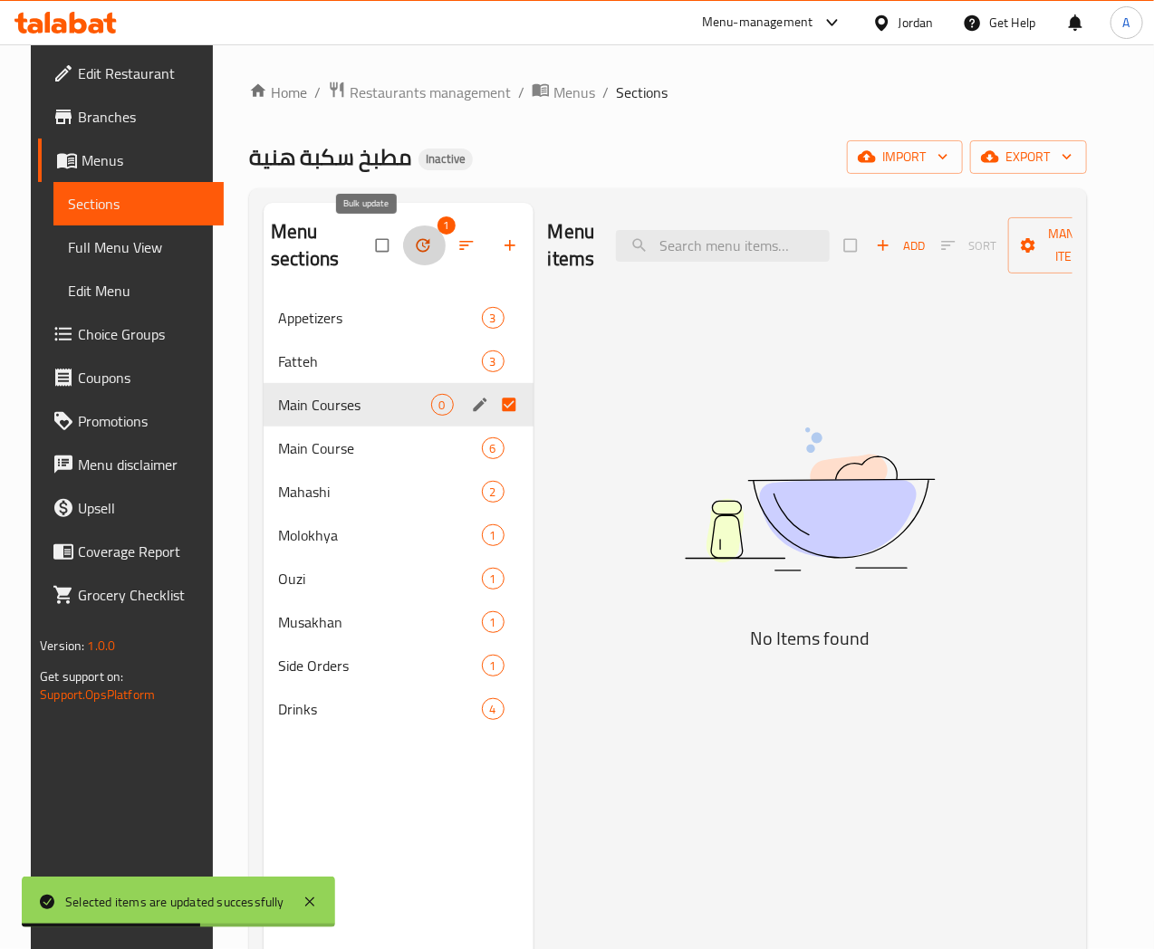
click at [416, 245] on icon "button" at bounding box center [423, 246] width 14 height 14
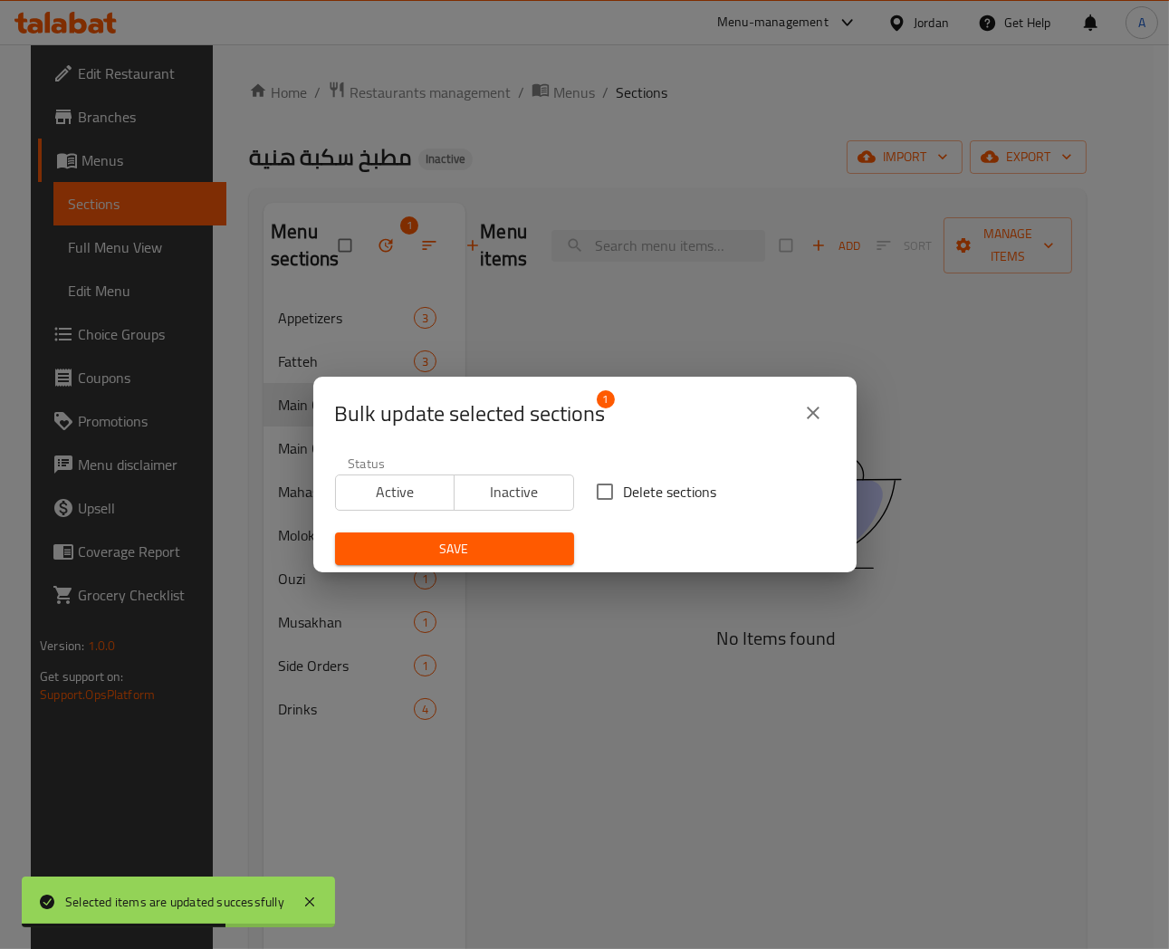
click at [627, 486] on span "Delete sections" at bounding box center [670, 492] width 93 height 22
click at [624, 486] on input "Delete sections" at bounding box center [605, 492] width 38 height 38
checkbox input "true"
drag, startPoint x: 467, startPoint y: 544, endPoint x: 852, endPoint y: 613, distance: 390.4
click at [468, 544] on span "Save" at bounding box center [455, 549] width 210 height 23
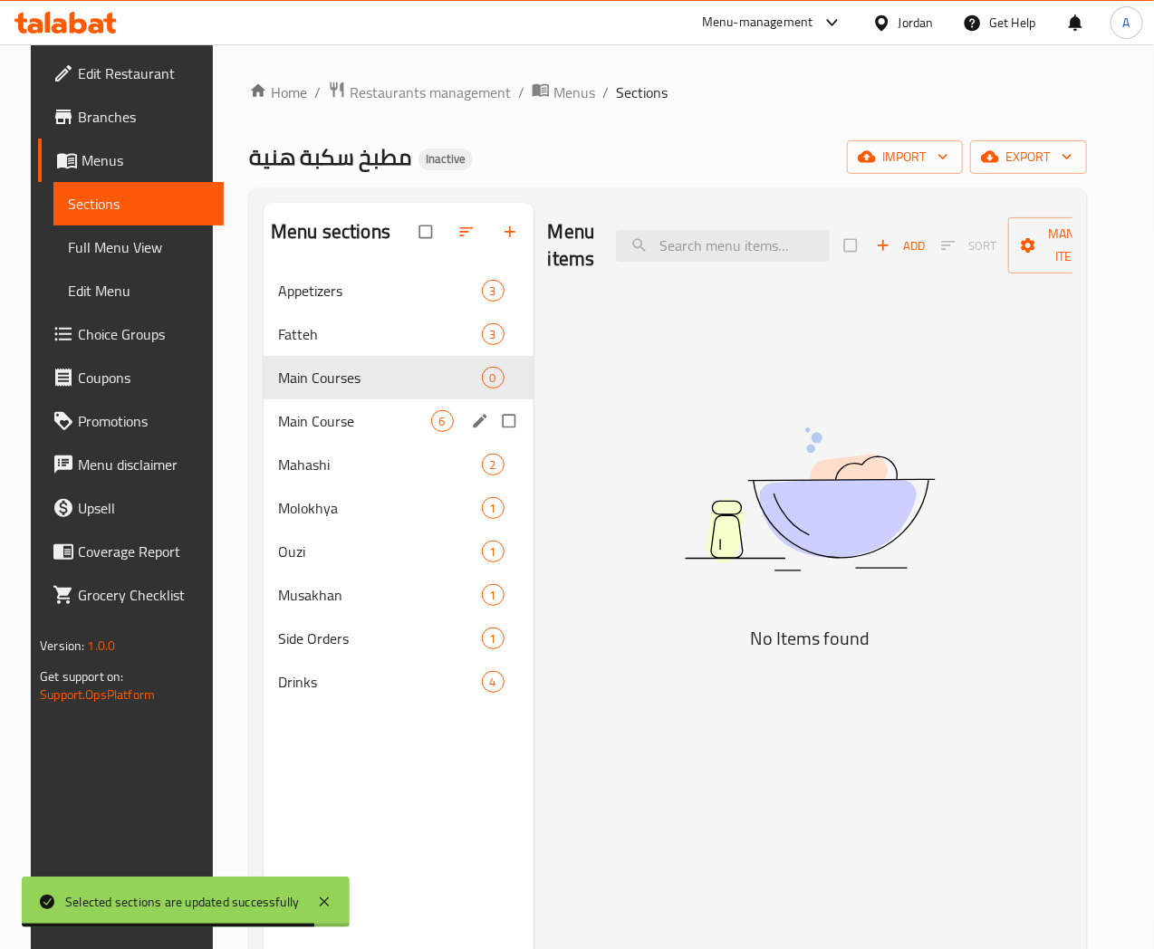
click at [304, 432] on span "Main Course" at bounding box center [354, 421] width 152 height 22
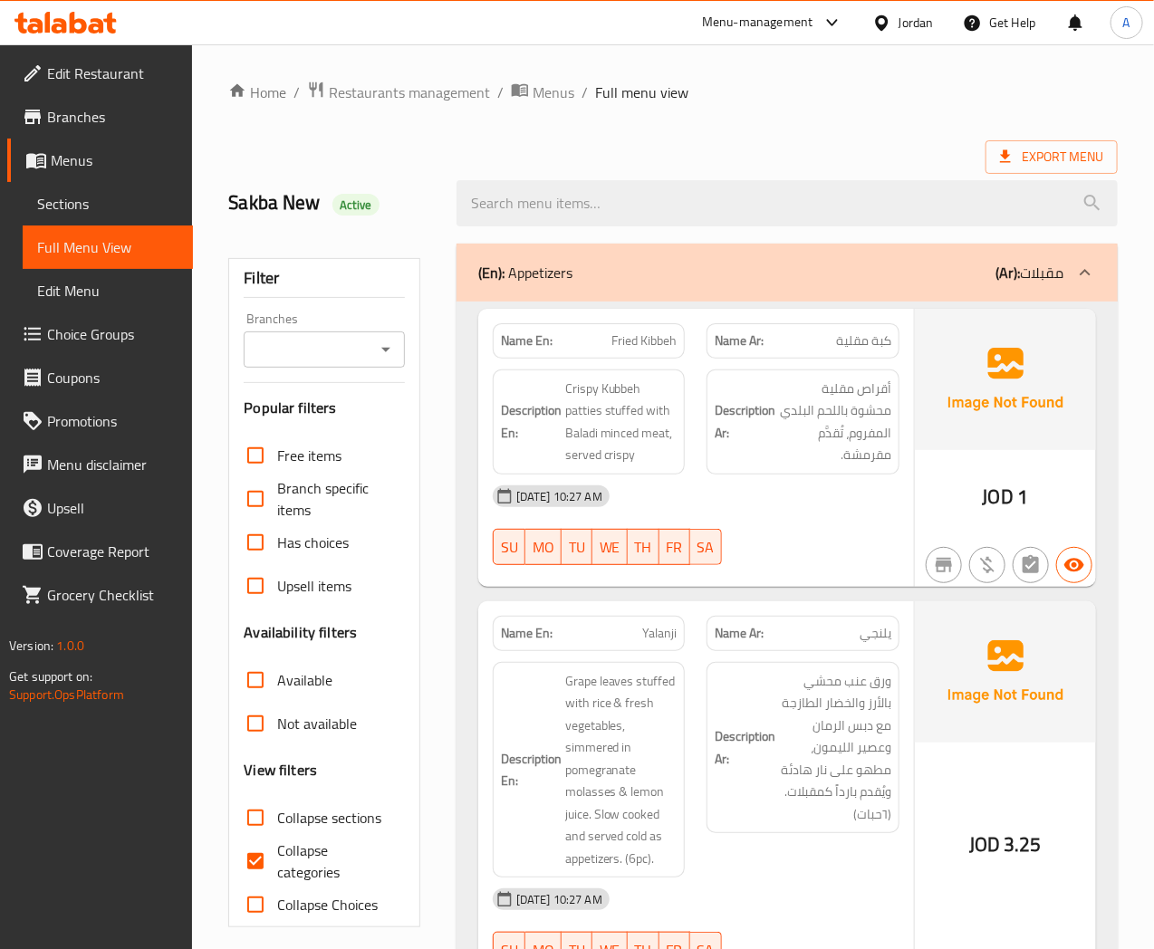
click at [659, 274] on div "(En): Appetizers (Ar): مقبلات" at bounding box center [770, 273] width 585 height 22
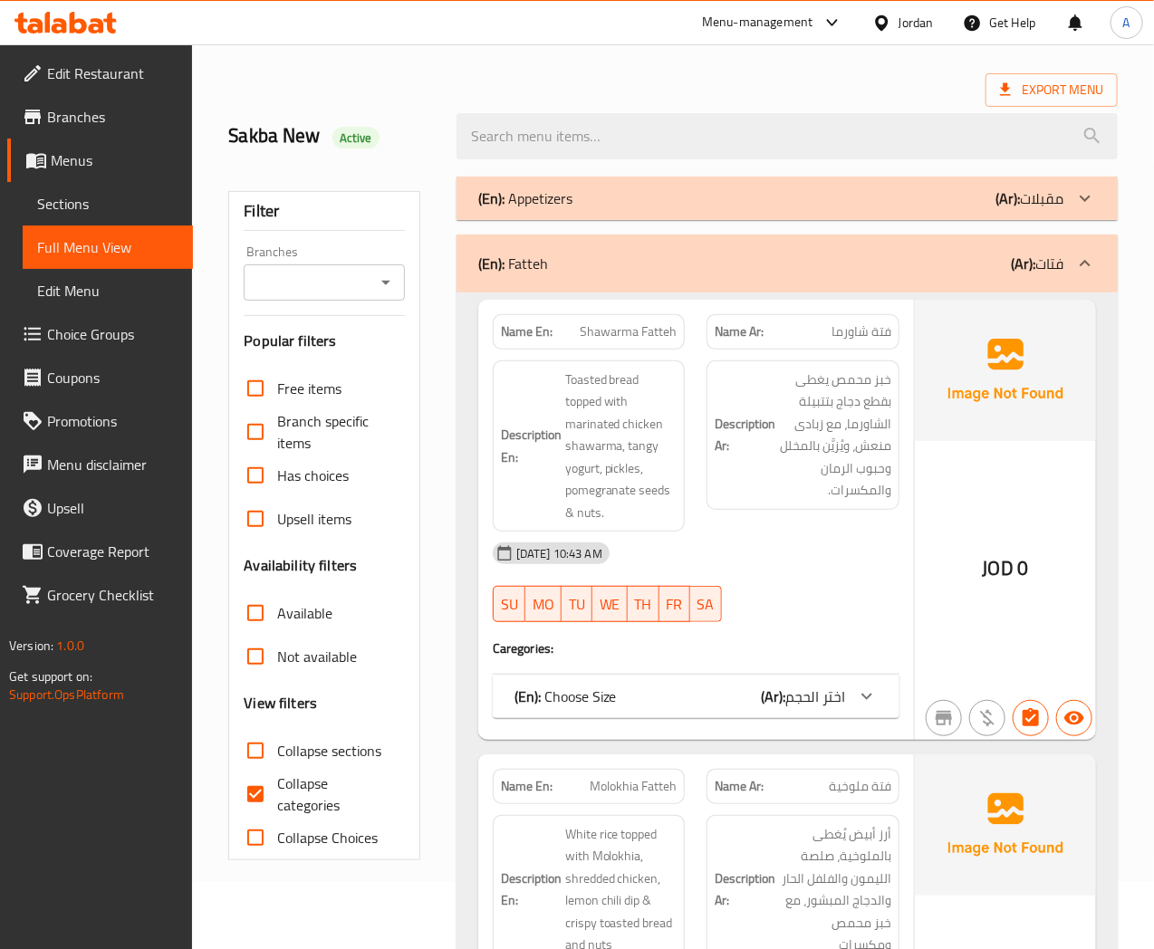
scroll to position [101, 0]
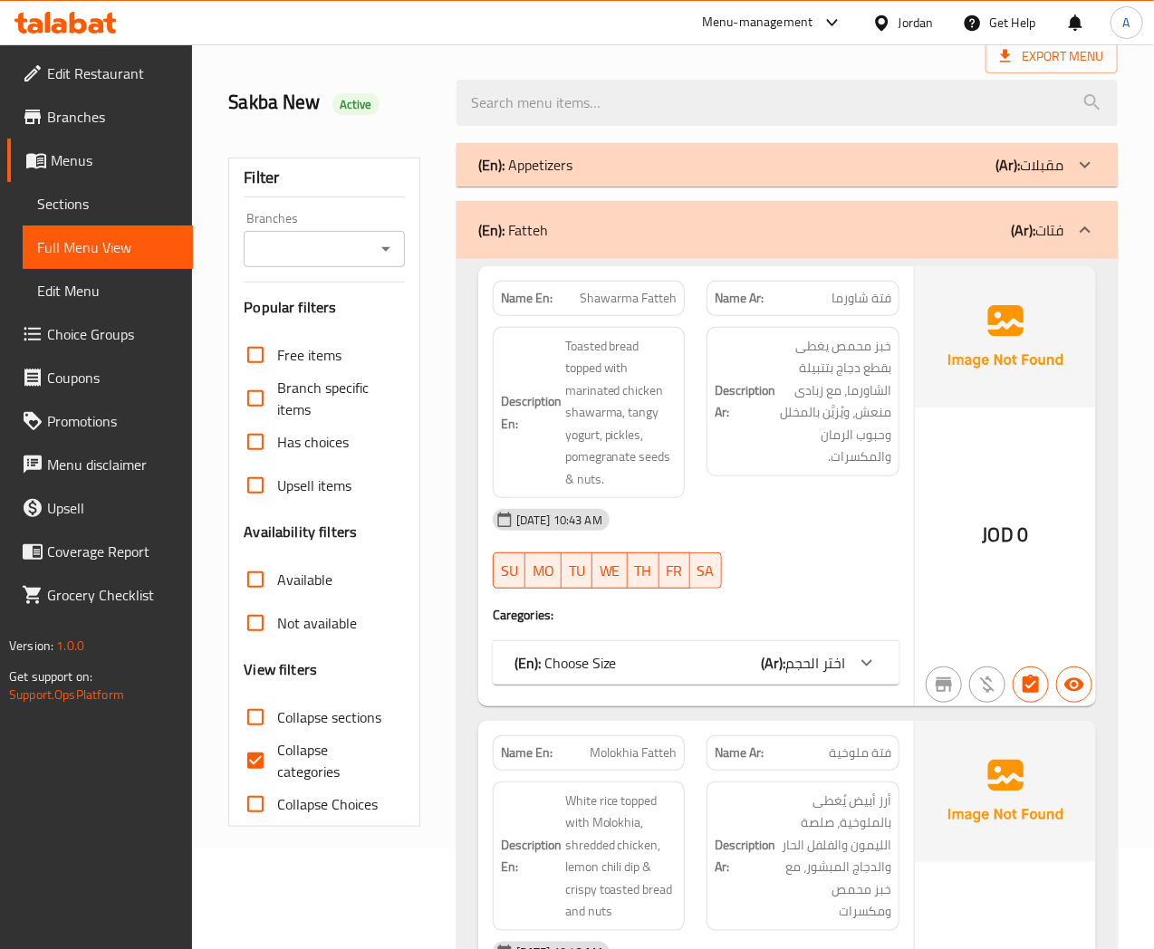
click at [258, 766] on input "Collapse categories" at bounding box center [255, 760] width 43 height 43
checkbox input "false"
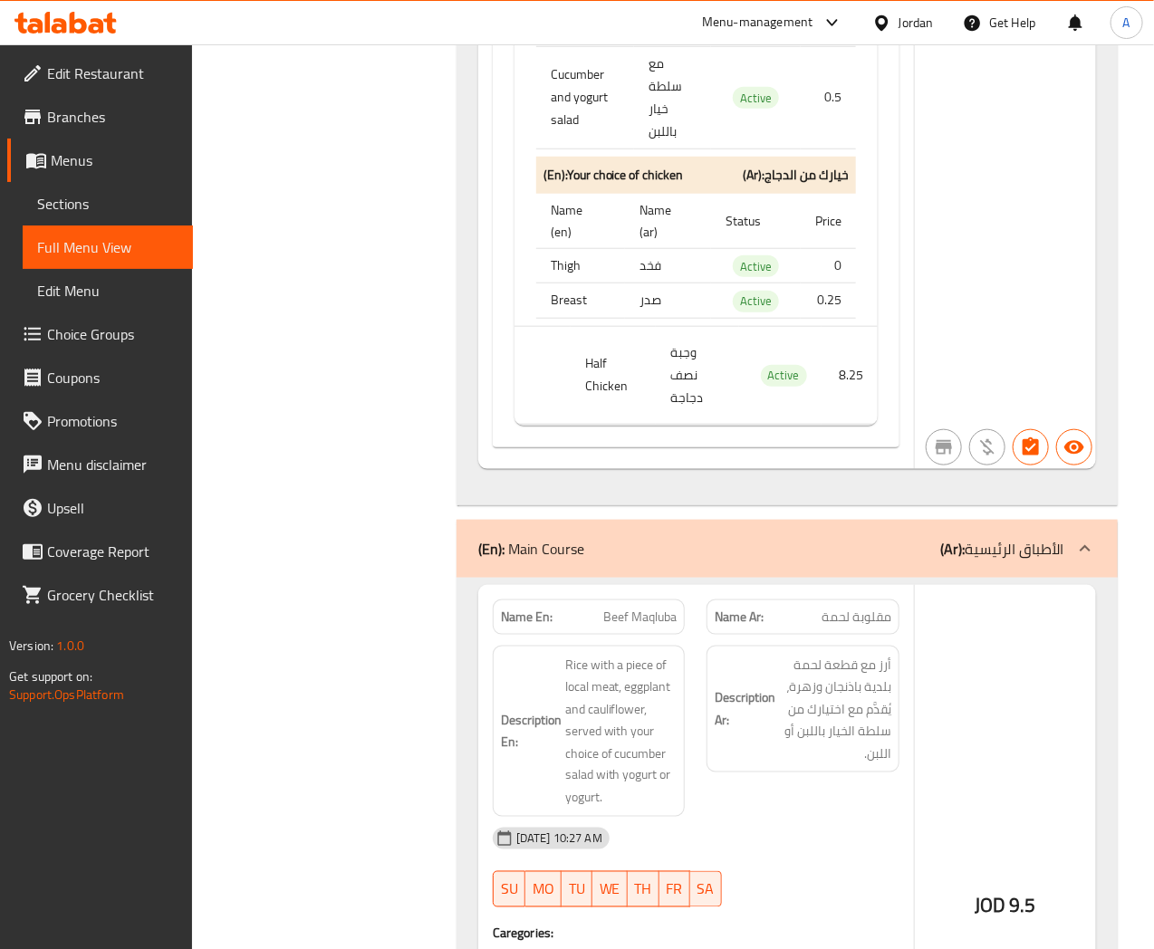
scroll to position [3120, 0]
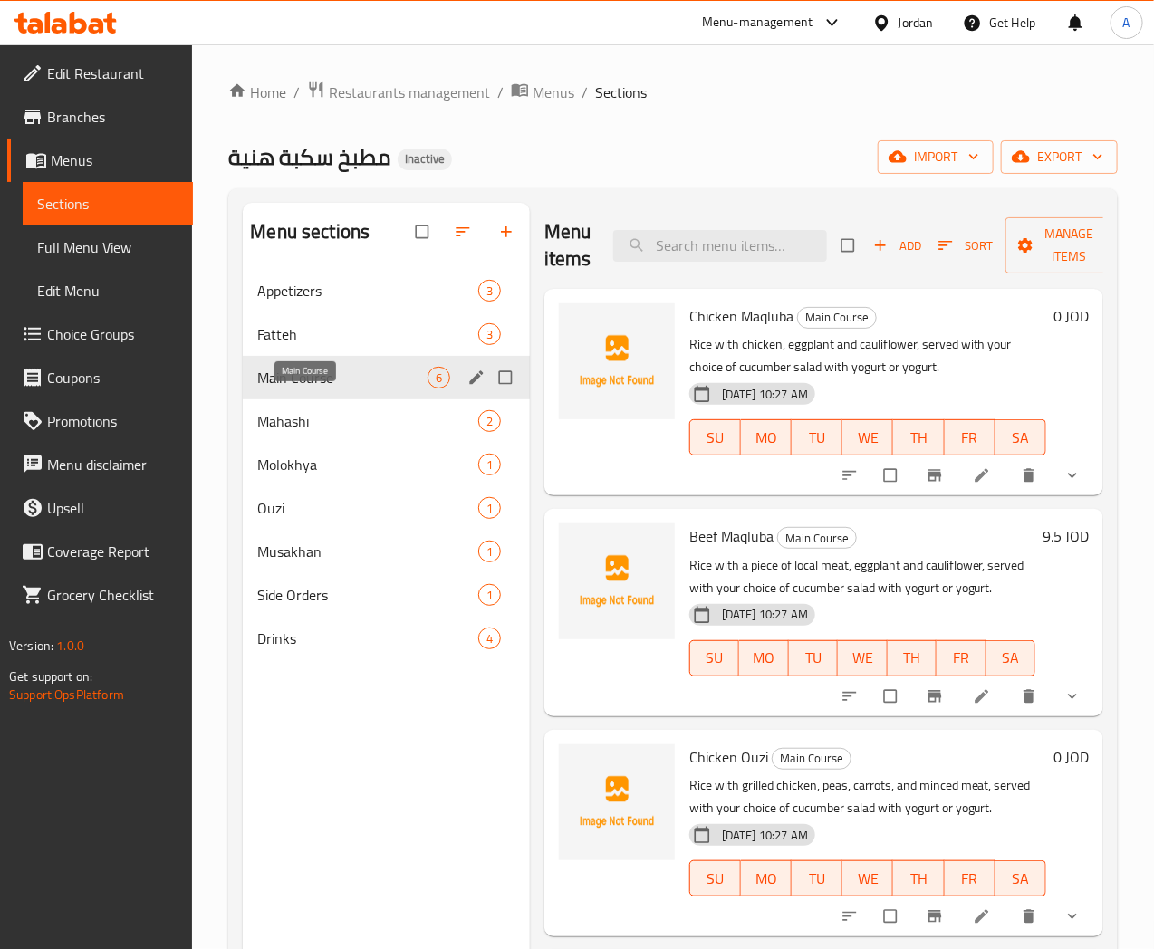
click at [322, 389] on span "Main Course" at bounding box center [341, 378] width 169 height 22
click at [975, 477] on icon at bounding box center [982, 476] width 14 height 14
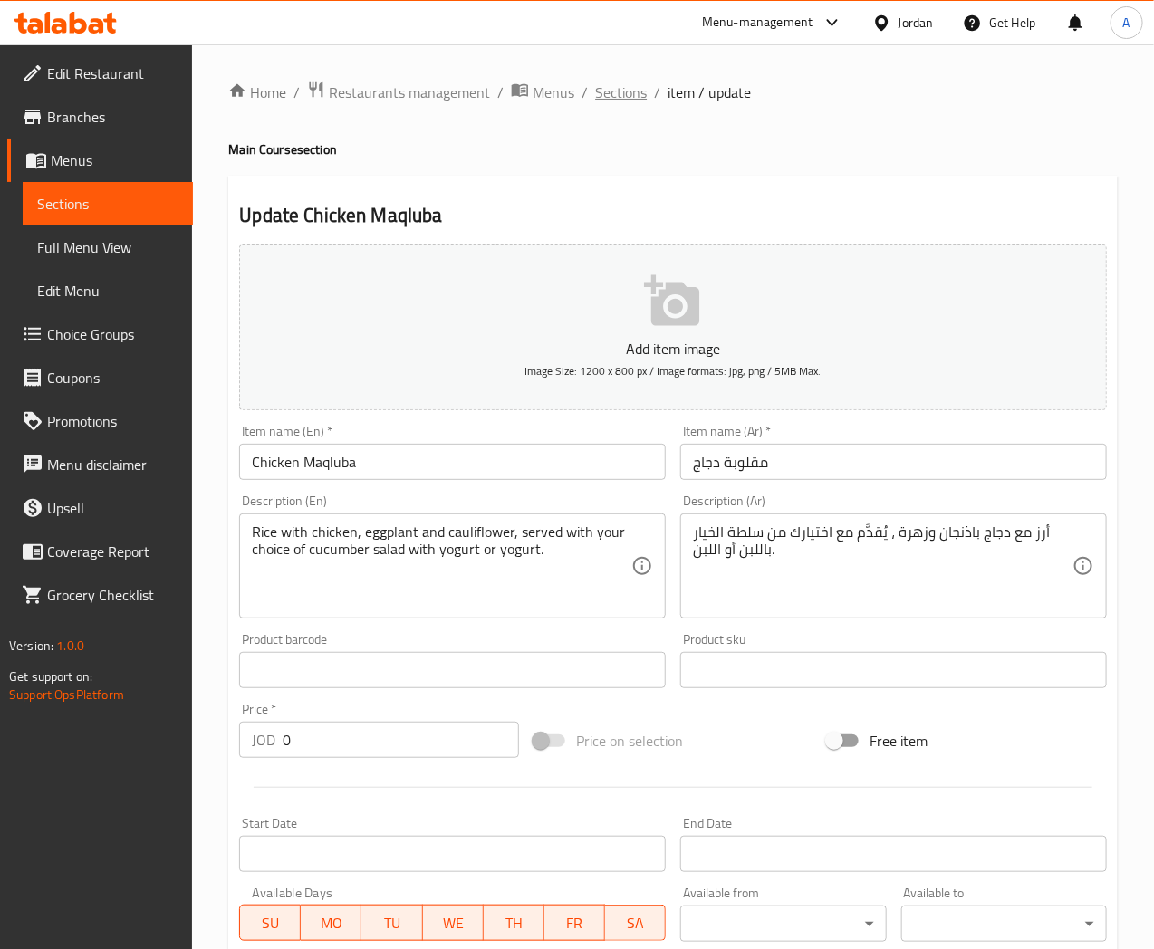
click at [611, 89] on span "Sections" at bounding box center [621, 93] width 52 height 22
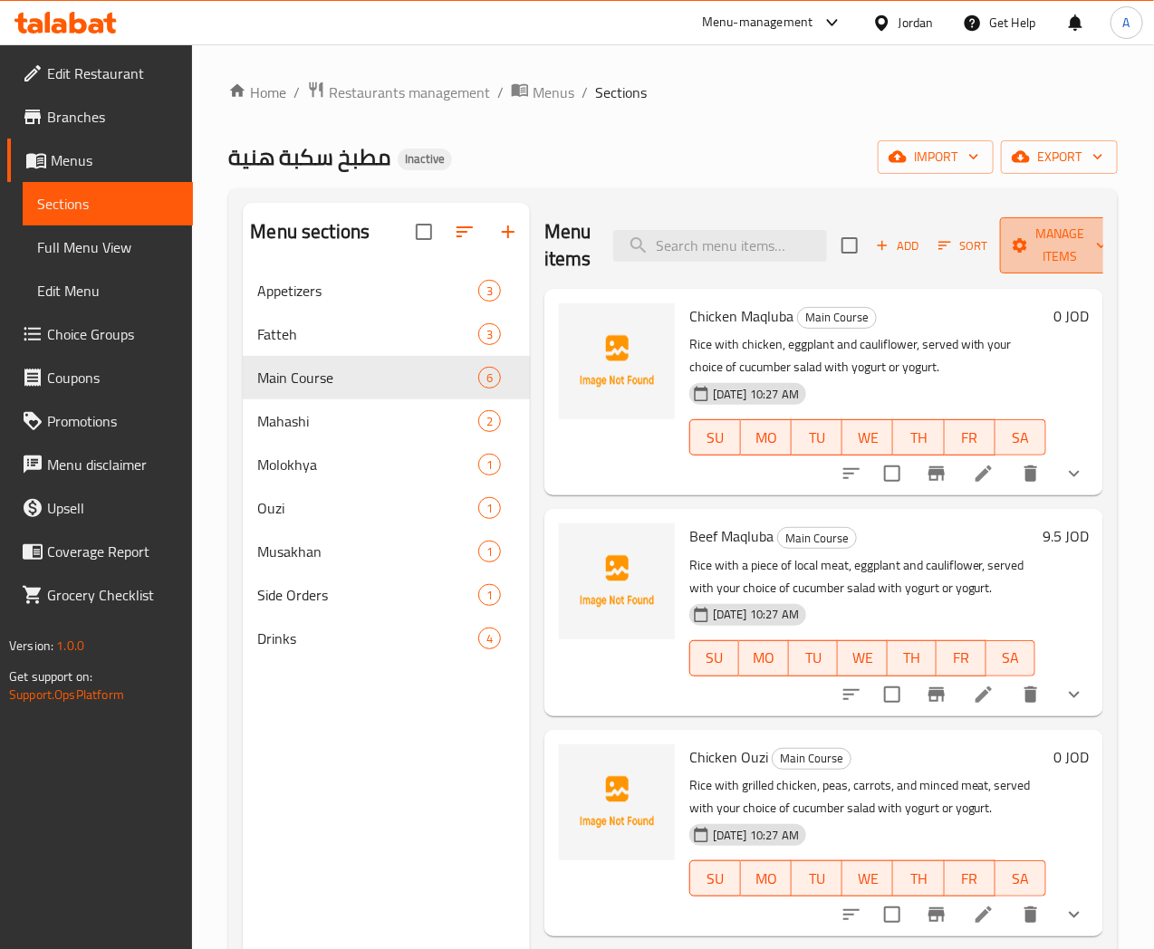
click at [1092, 245] on icon "button" at bounding box center [1101, 245] width 18 height 18
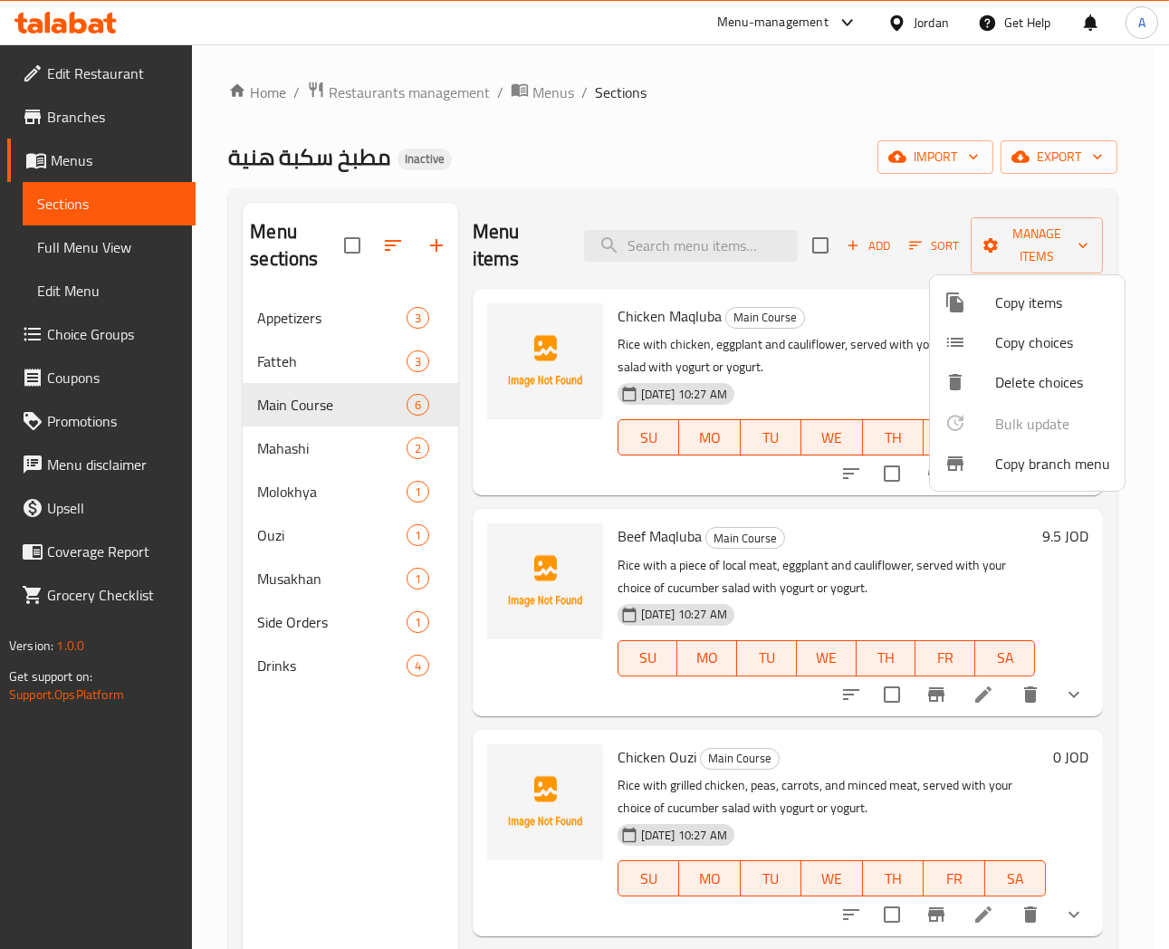
click at [1020, 351] on span "Copy choices" at bounding box center [1053, 343] width 115 height 22
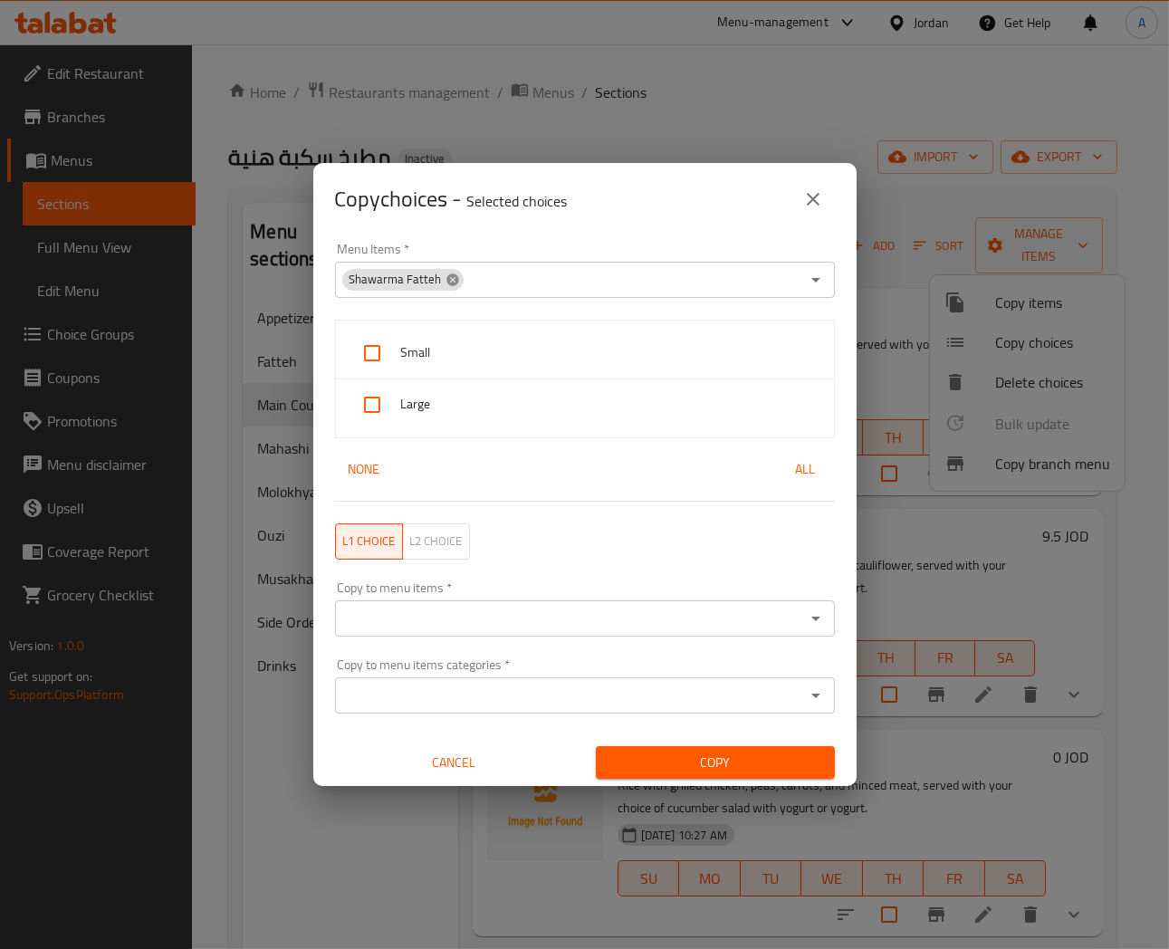
click at [450, 273] on icon at bounding box center [453, 280] width 14 height 14
click at [818, 181] on button "close" at bounding box center [813, 199] width 43 height 43
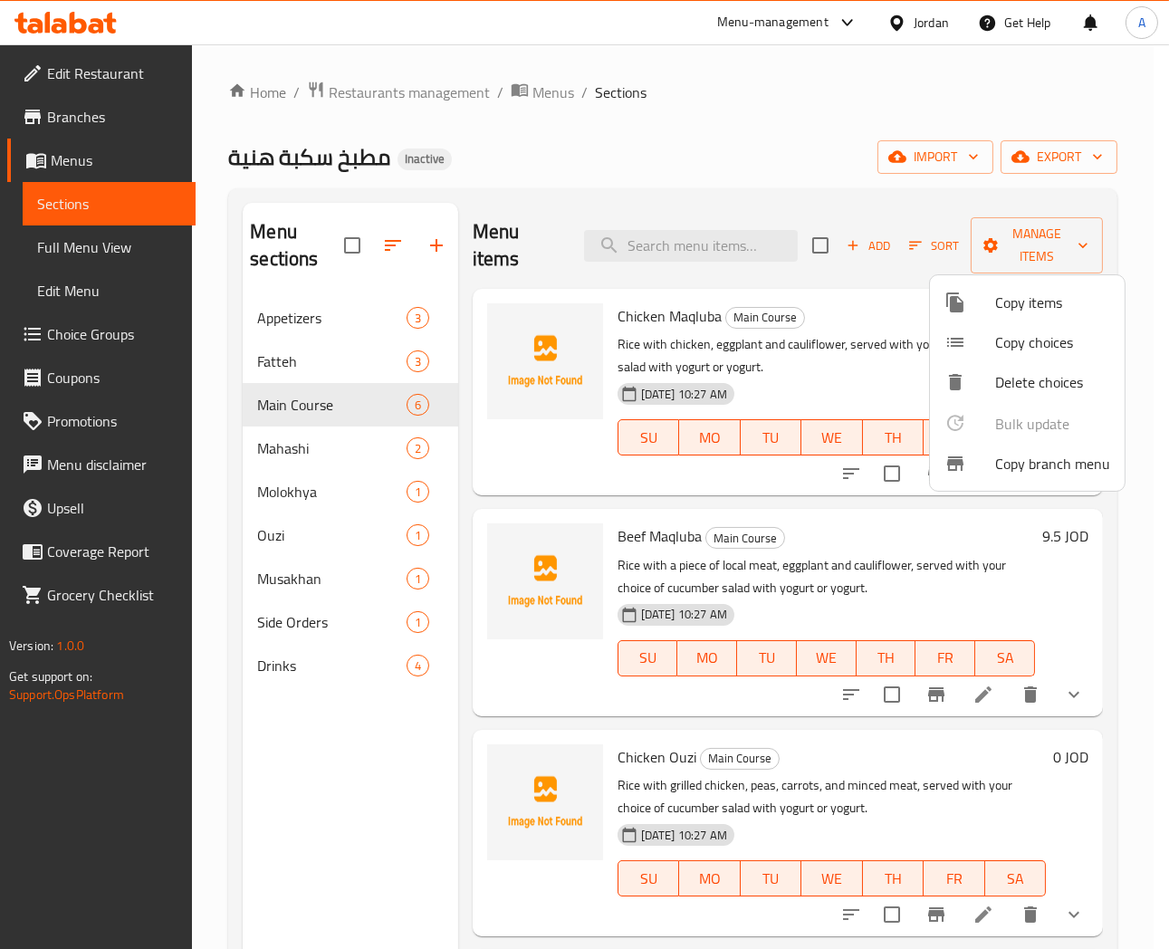
click at [619, 313] on div at bounding box center [584, 474] width 1169 height 949
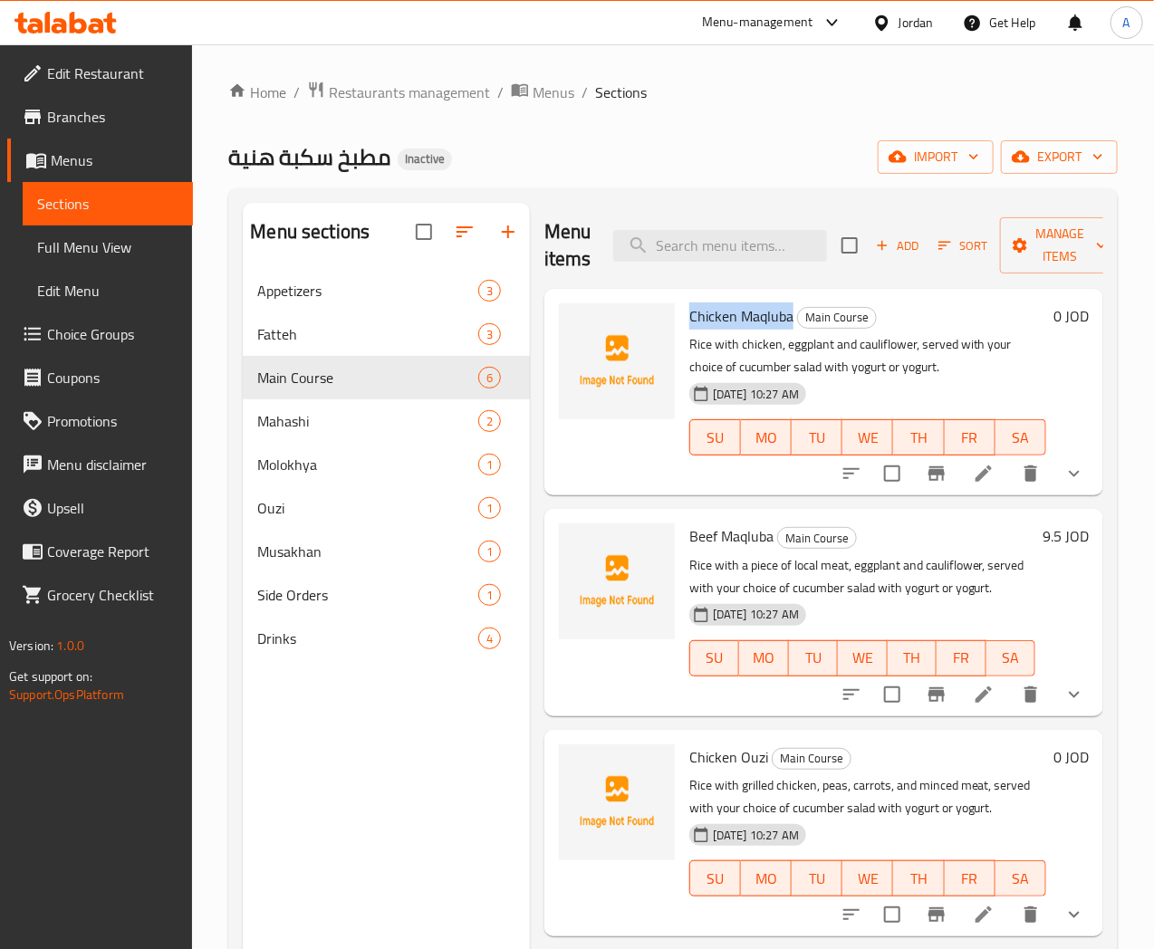
drag, startPoint x: 620, startPoint y: 318, endPoint x: 718, endPoint y: 319, distance: 98.7
click at [718, 319] on span "Chicken Maqluba" at bounding box center [741, 316] width 104 height 27
copy span "Chicken Maqluba"
click at [1097, 245] on icon "button" at bounding box center [1101, 246] width 9 height 5
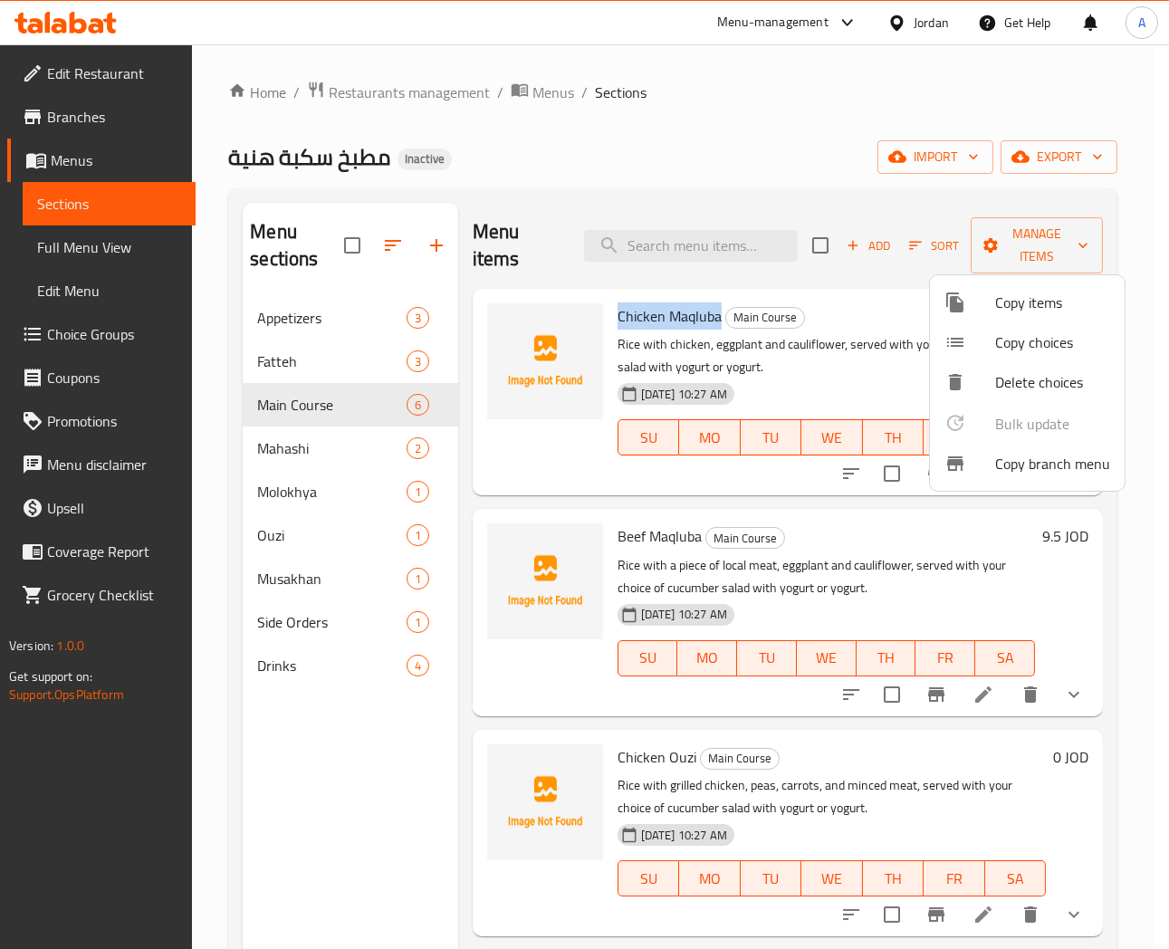
click at [1036, 347] on span "Copy choices" at bounding box center [1053, 343] width 115 height 22
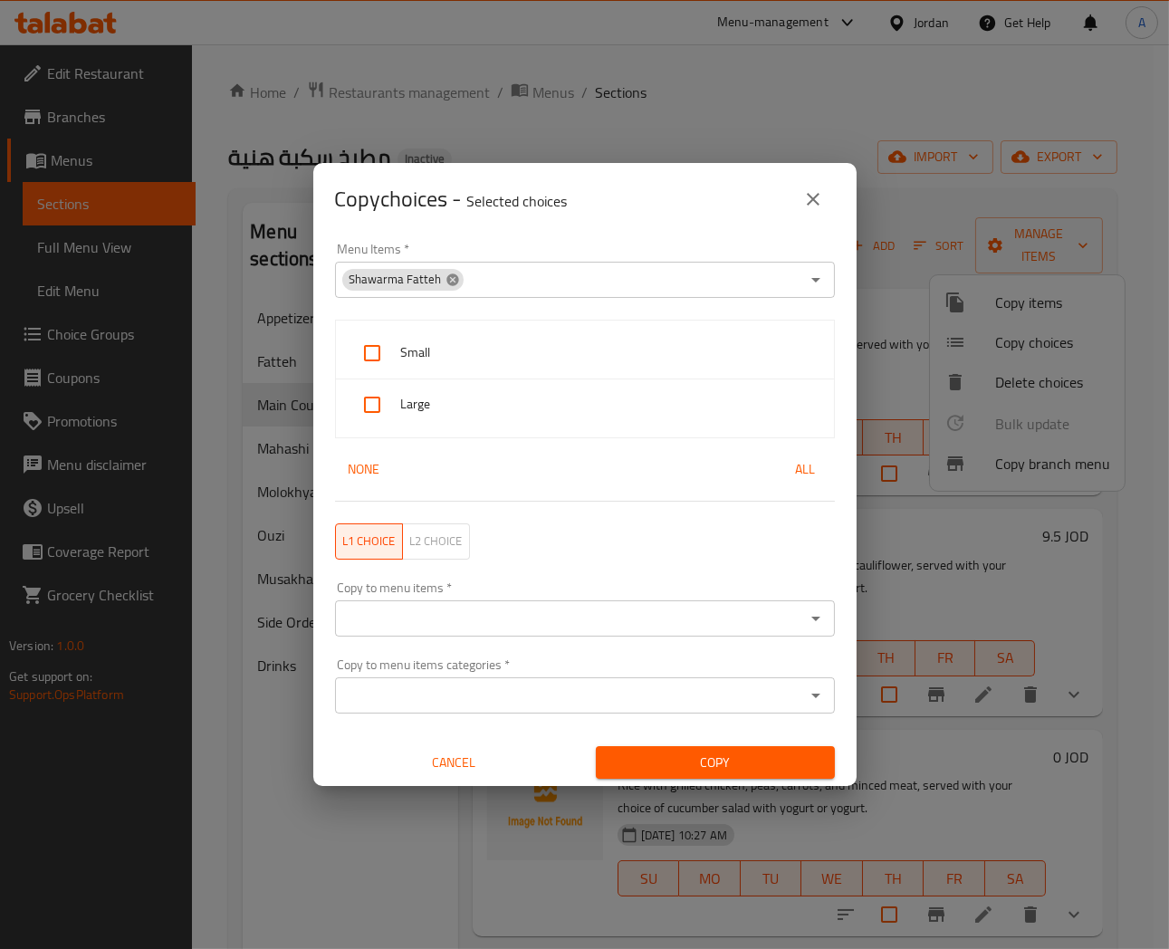
click at [447, 284] on icon at bounding box center [453, 280] width 12 height 12
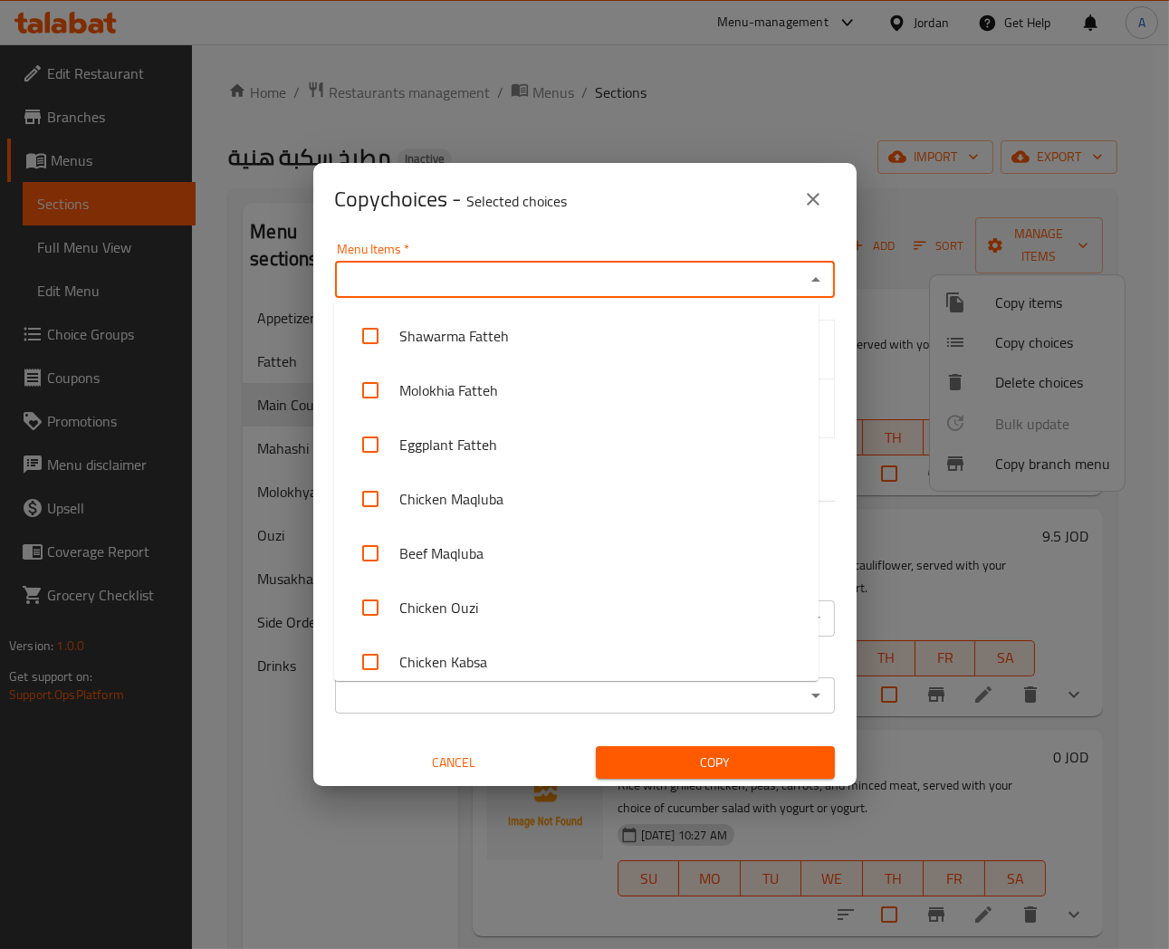
click at [455, 281] on input "Menu Items   *" at bounding box center [570, 279] width 459 height 25
paste input "Chicken Maqluba"
type input "Chicken Maqluba"
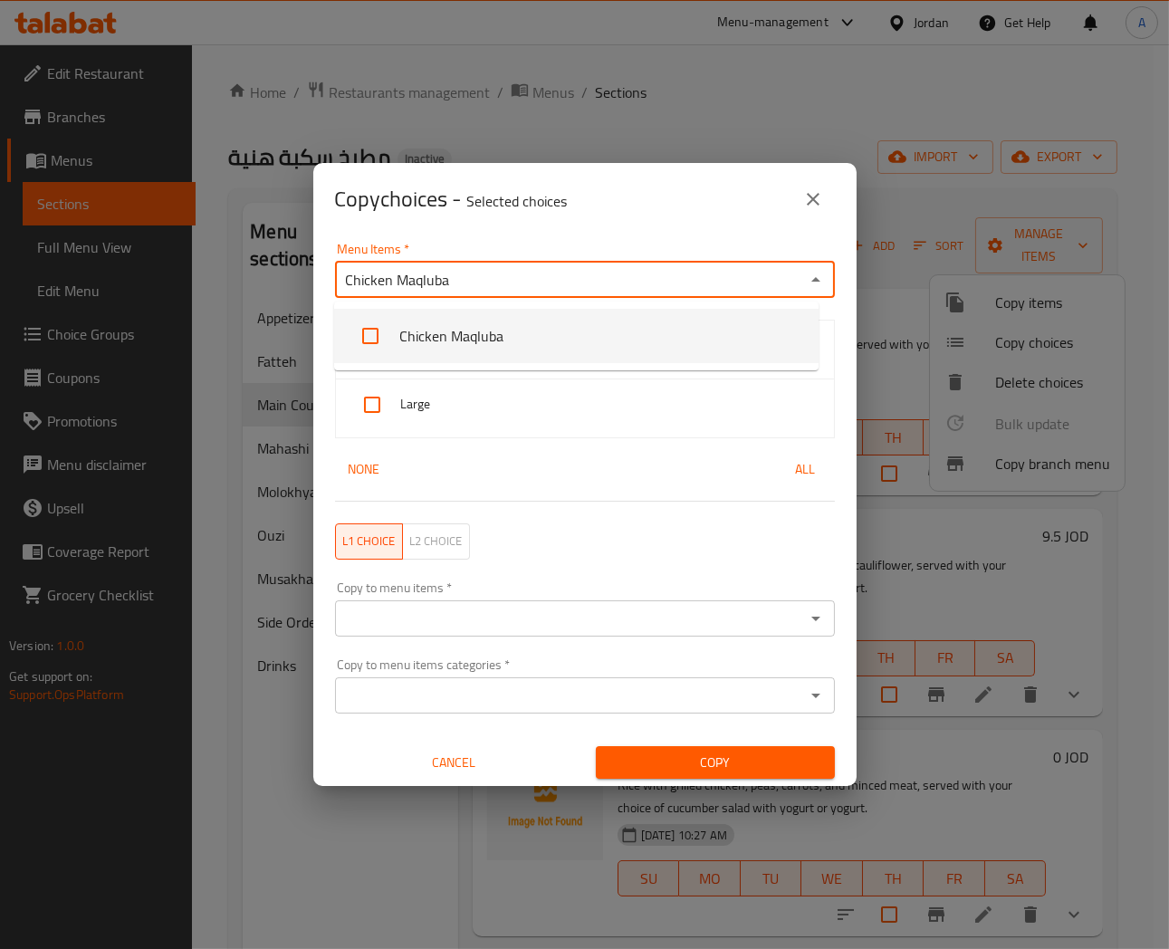
click at [360, 342] on input "checkbox" at bounding box center [370, 335] width 43 height 43
checkbox input "false"
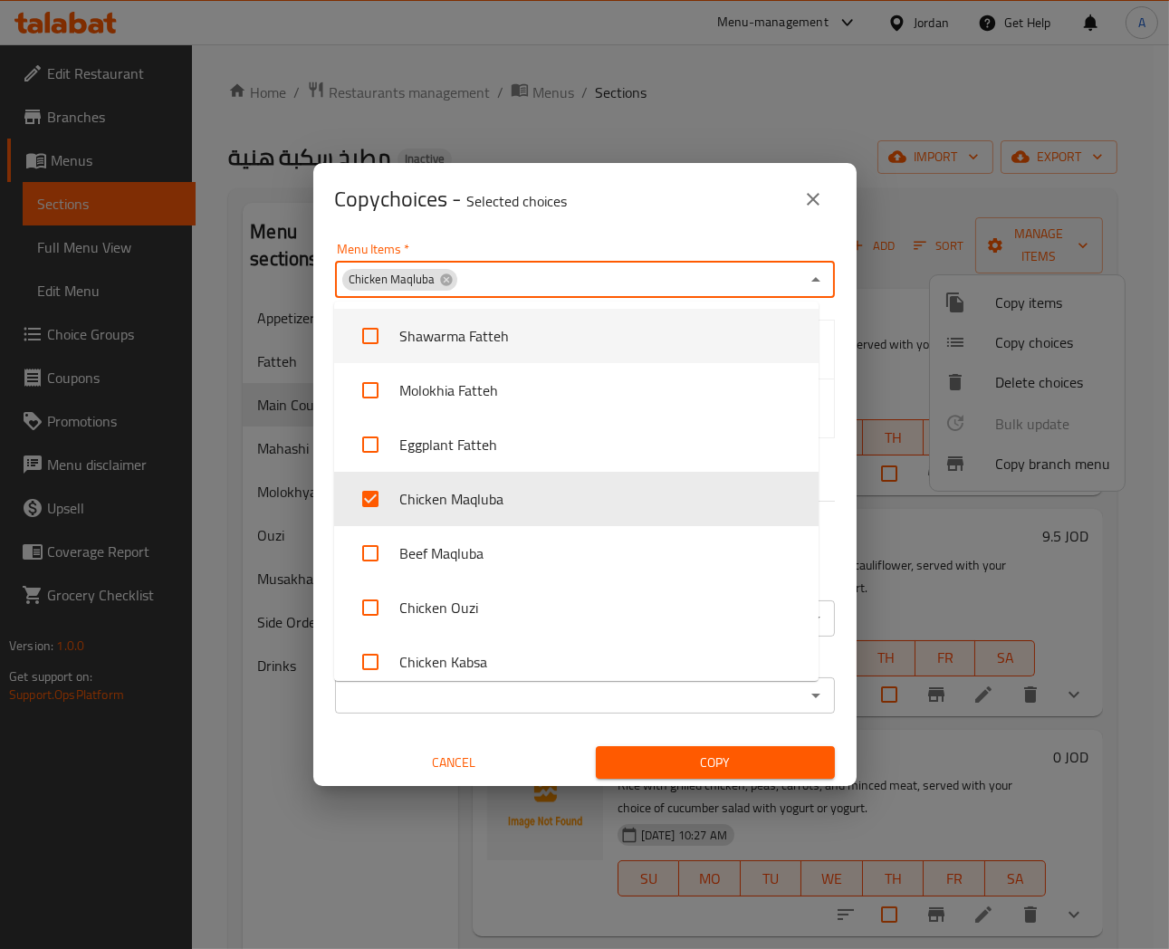
click at [596, 214] on div "Copy choices - Selected choices 0" at bounding box center [585, 199] width 500 height 43
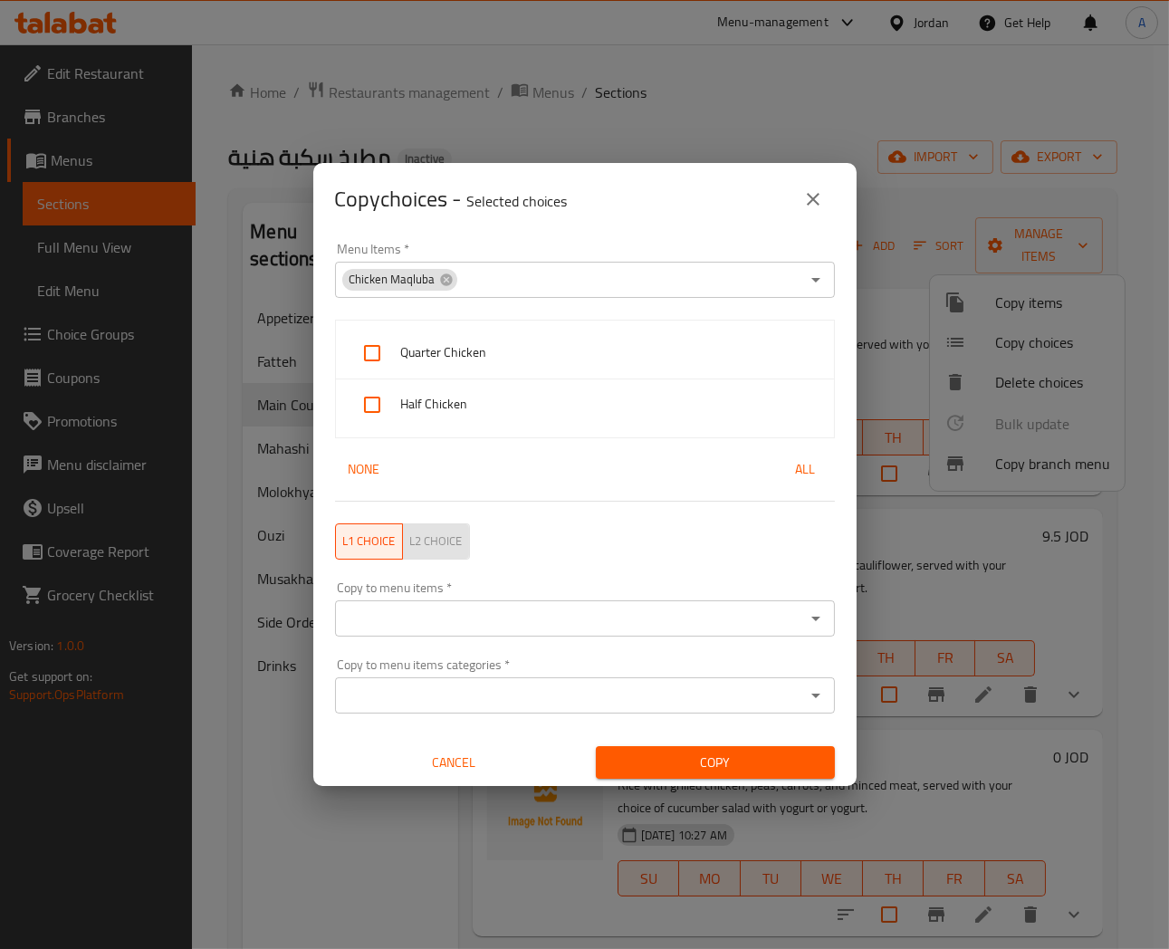
click at [435, 555] on button "L2 choice" at bounding box center [436, 542] width 68 height 36
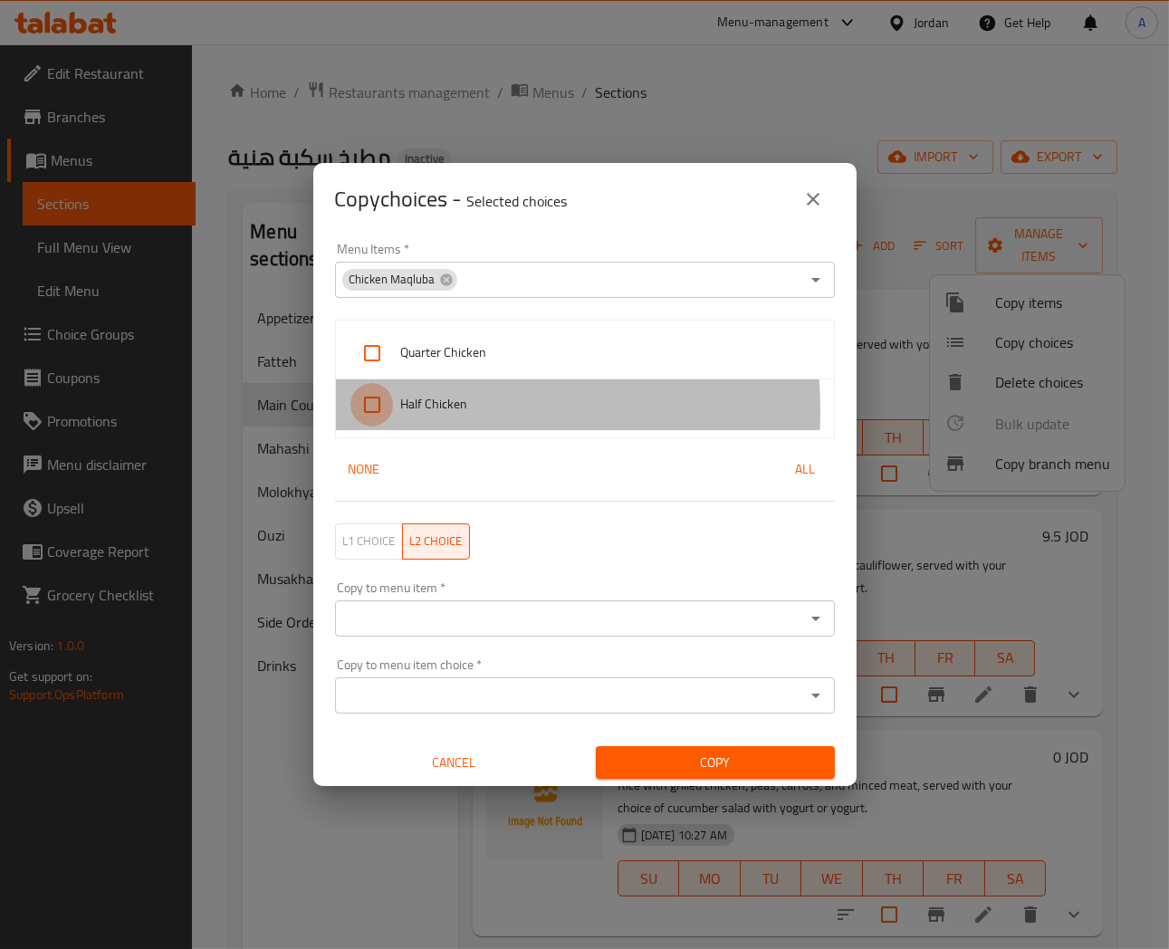
click at [362, 411] on input "checkbox" at bounding box center [372, 404] width 43 height 43
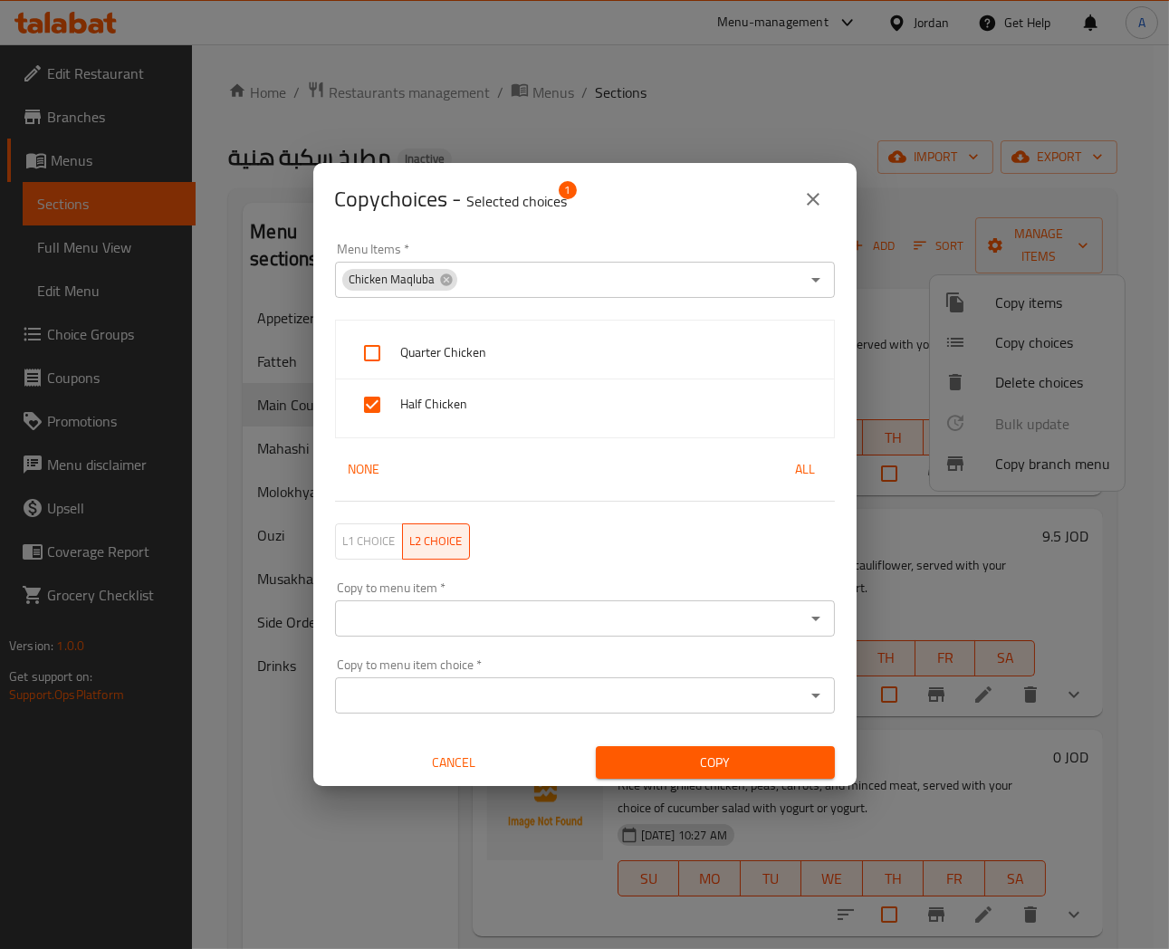
click at [371, 410] on input "checkbox" at bounding box center [372, 404] width 43 height 43
checkbox input "false"
click at [374, 351] on input "checkbox" at bounding box center [372, 353] width 43 height 43
checkbox input "true"
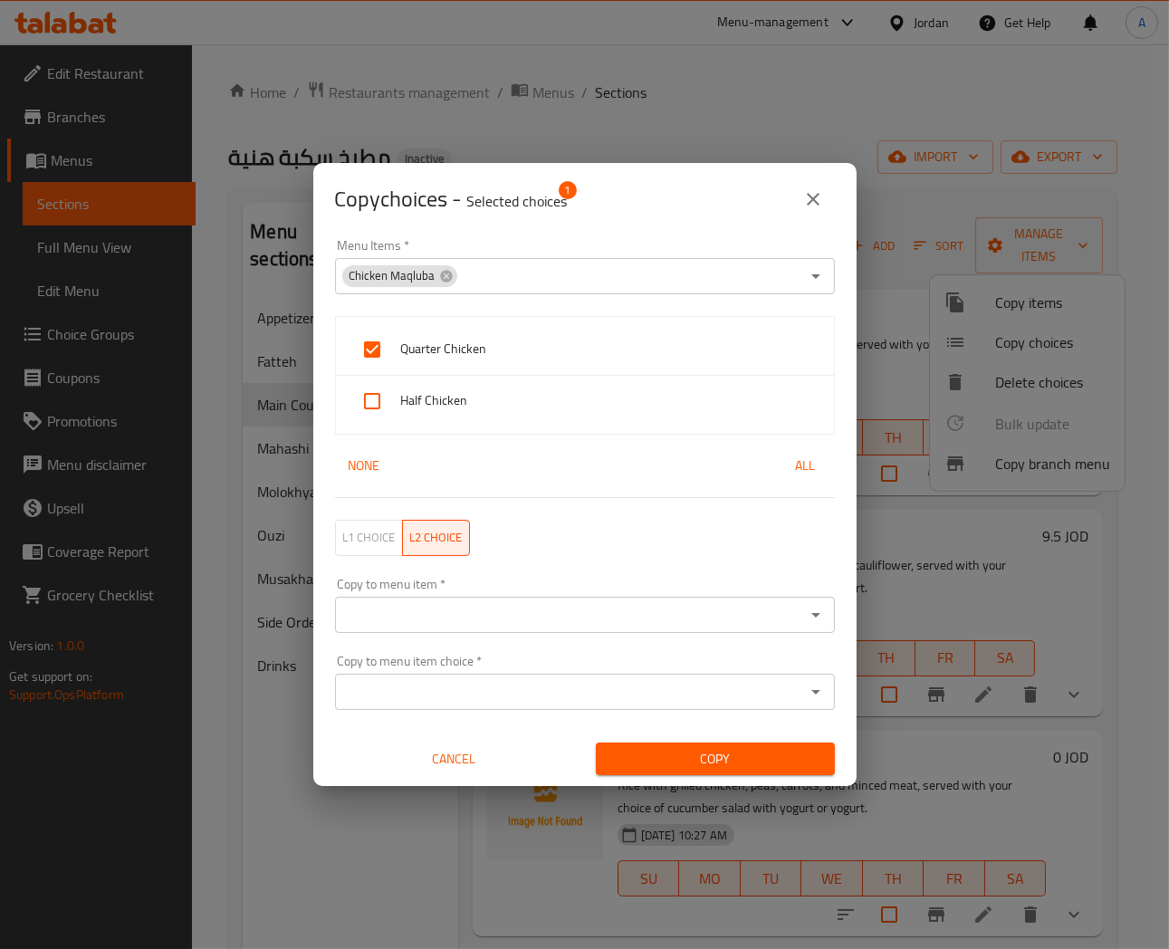
drag, startPoint x: 420, startPoint y: 607, endPoint x: 436, endPoint y: 611, distance: 15.8
click at [421, 607] on input "Copy to menu item   *" at bounding box center [570, 614] width 459 height 25
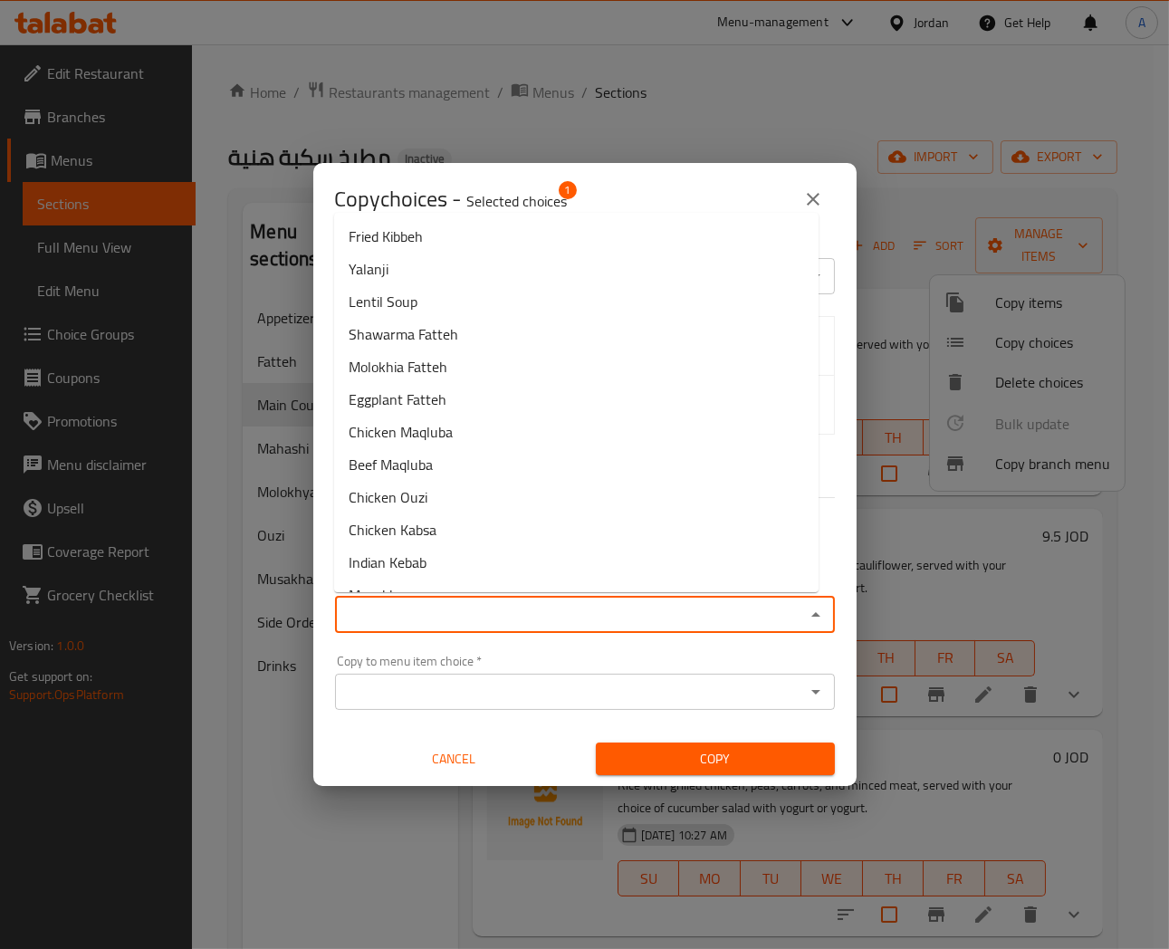
paste input "Chicken Maqluba"
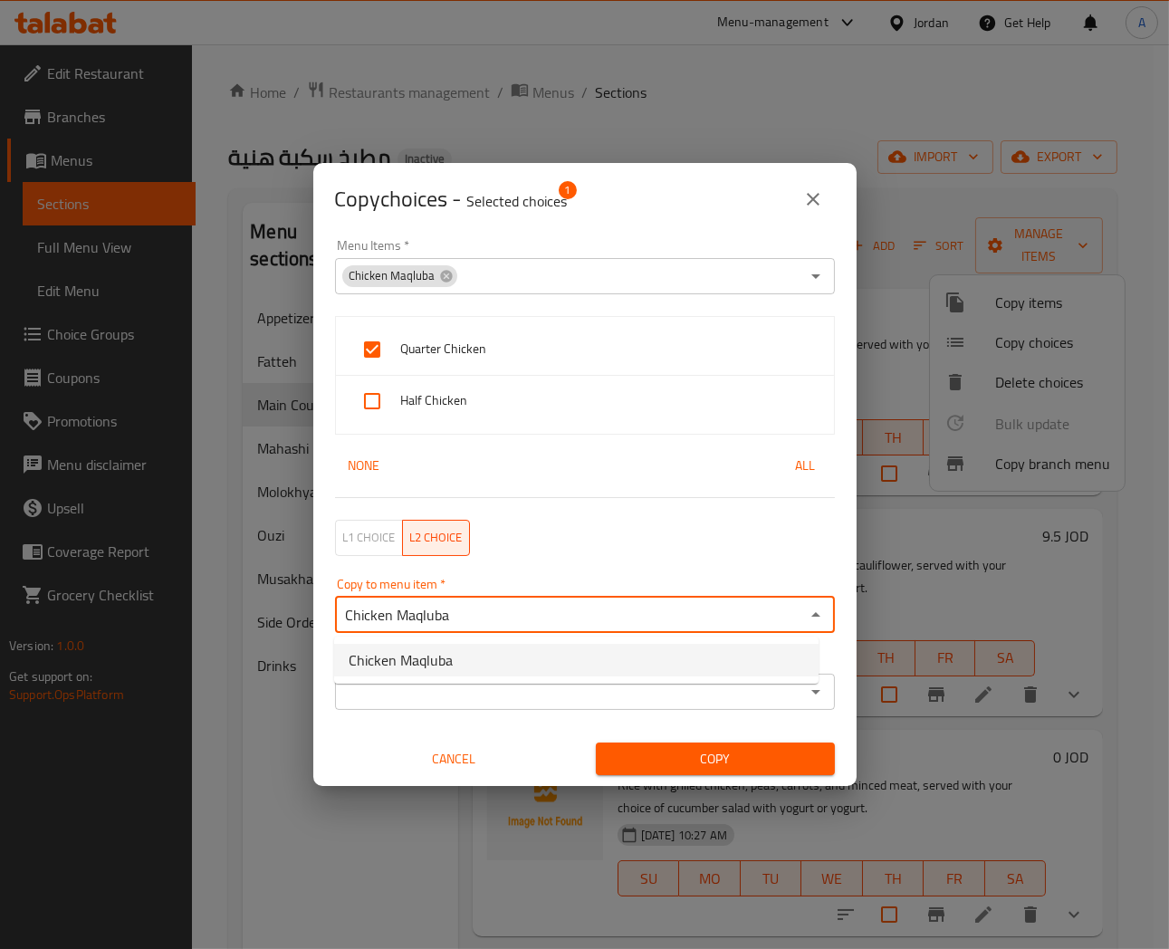
click at [420, 657] on span "Chicken Maqluba" at bounding box center [401, 661] width 104 height 22
type input "Chicken Maqluba"
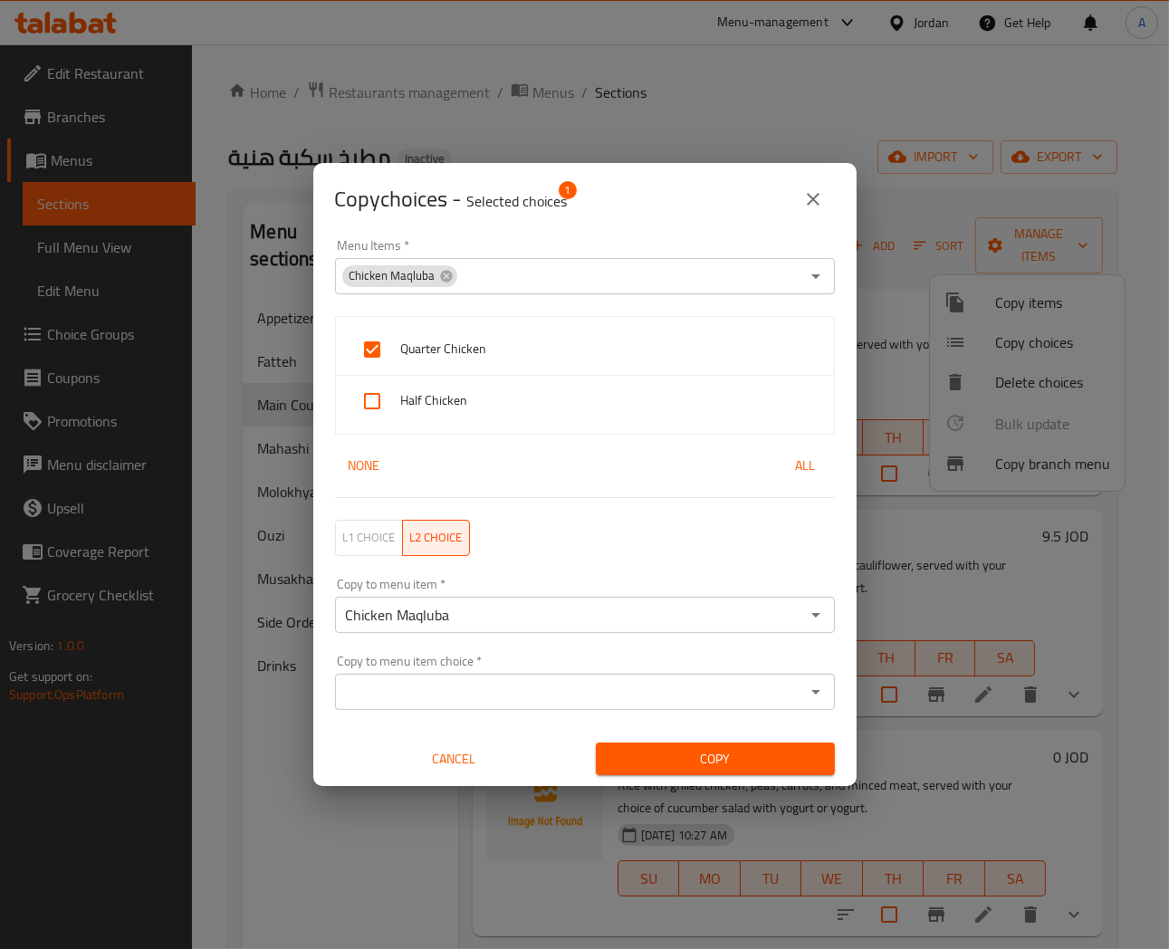
click at [643, 199] on div "Copy choices - Selected choices 1" at bounding box center [585, 199] width 500 height 43
click at [476, 689] on input "Copy to menu item choice   *" at bounding box center [570, 691] width 459 height 25
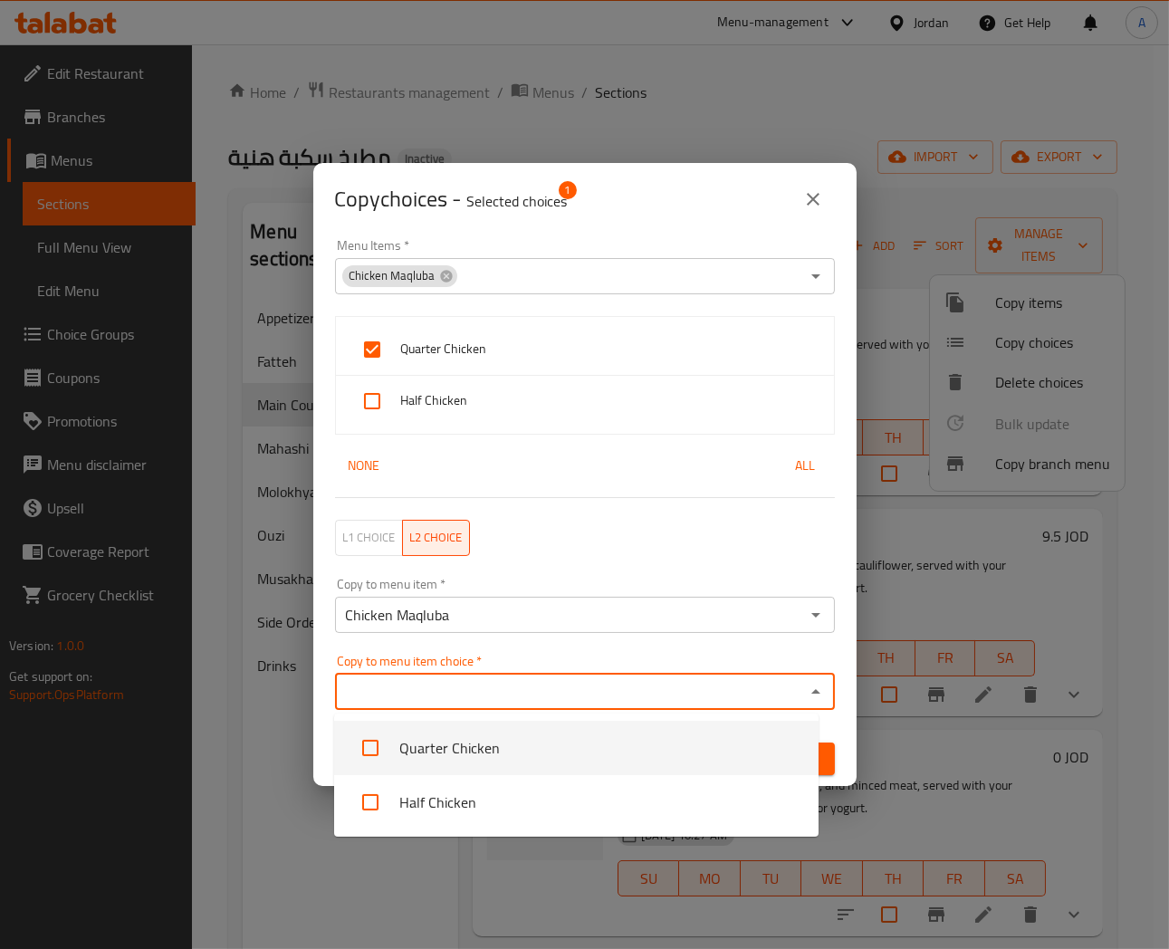
click at [361, 753] on input "checkbox" at bounding box center [370, 748] width 43 height 43
checkbox input "true"
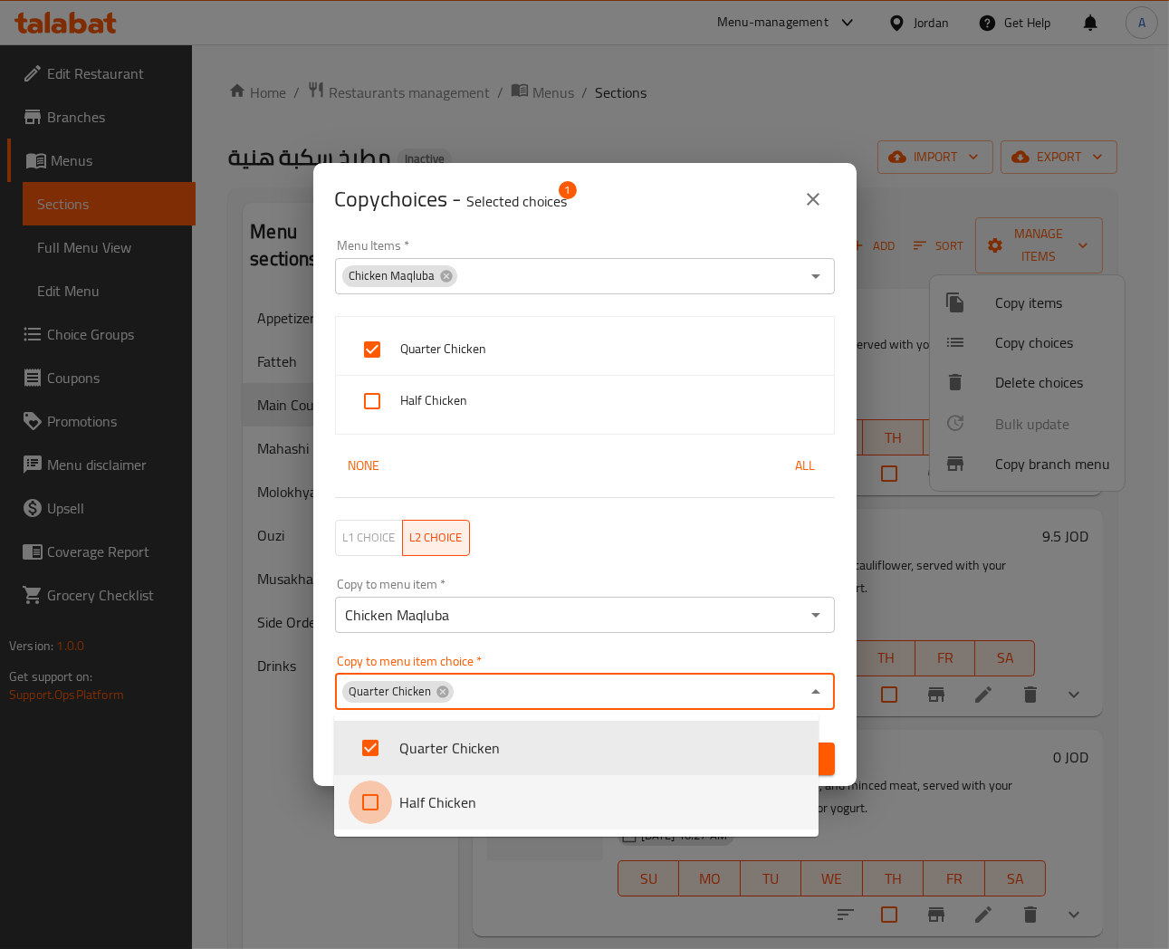
click at [375, 801] on input "checkbox" at bounding box center [370, 802] width 43 height 43
checkbox input "true"
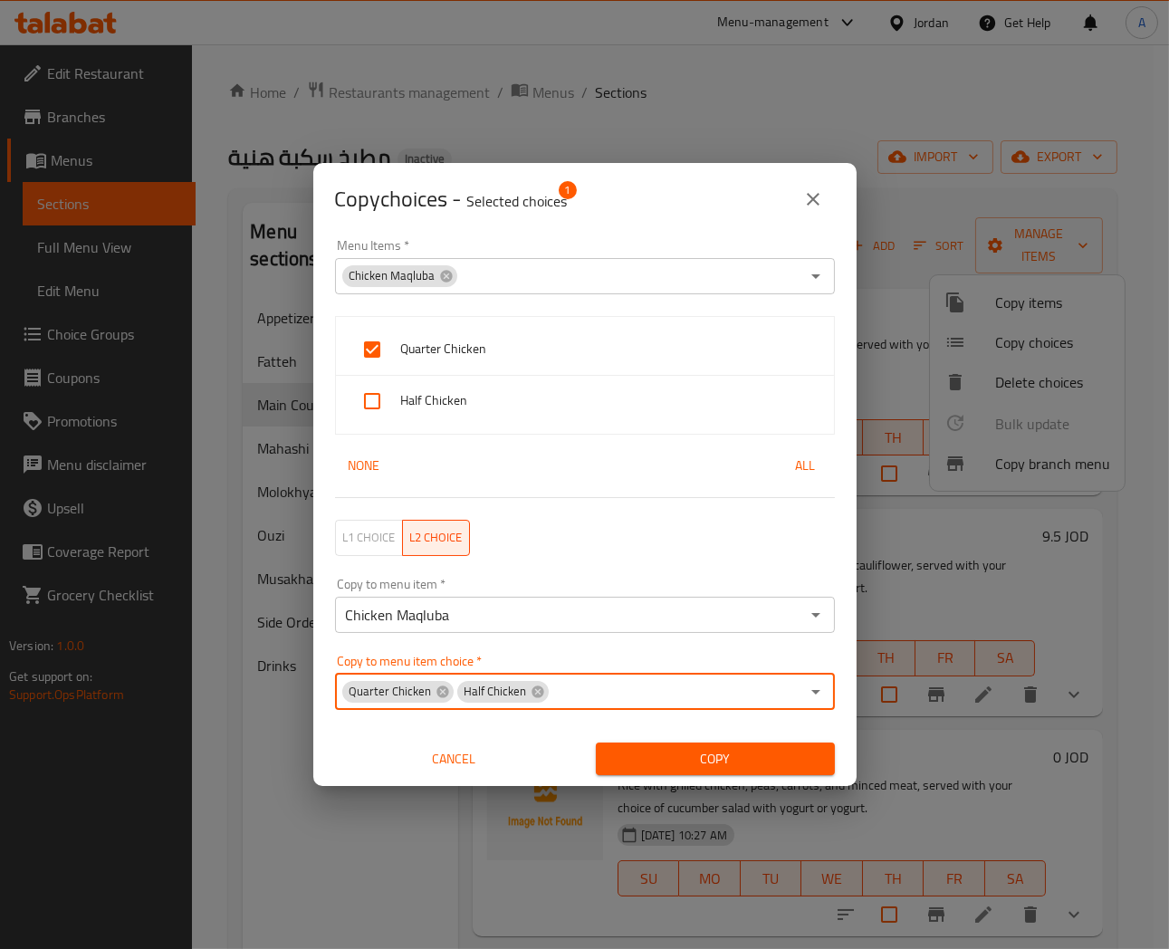
click at [828, 201] on button "close" at bounding box center [813, 199] width 43 height 43
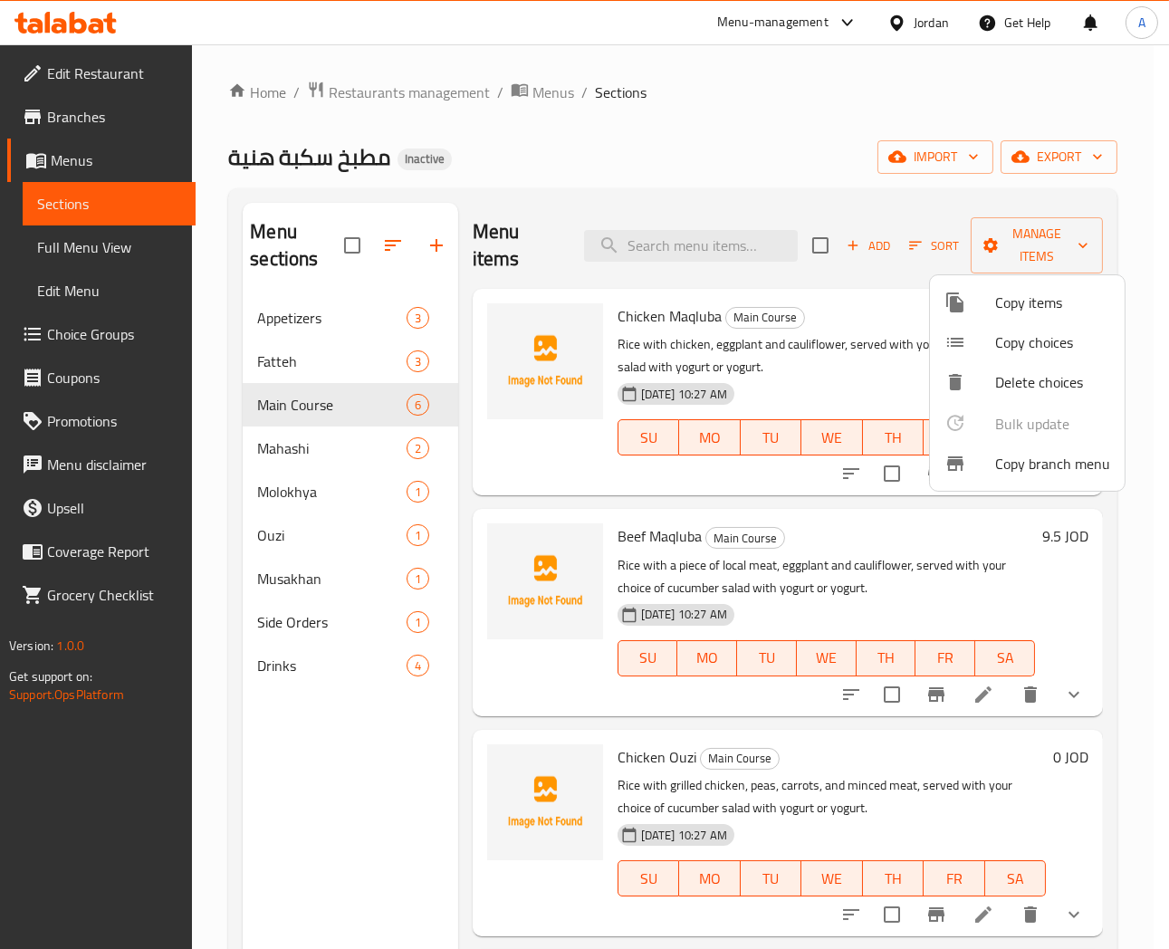
click at [800, 155] on div at bounding box center [584, 474] width 1169 height 949
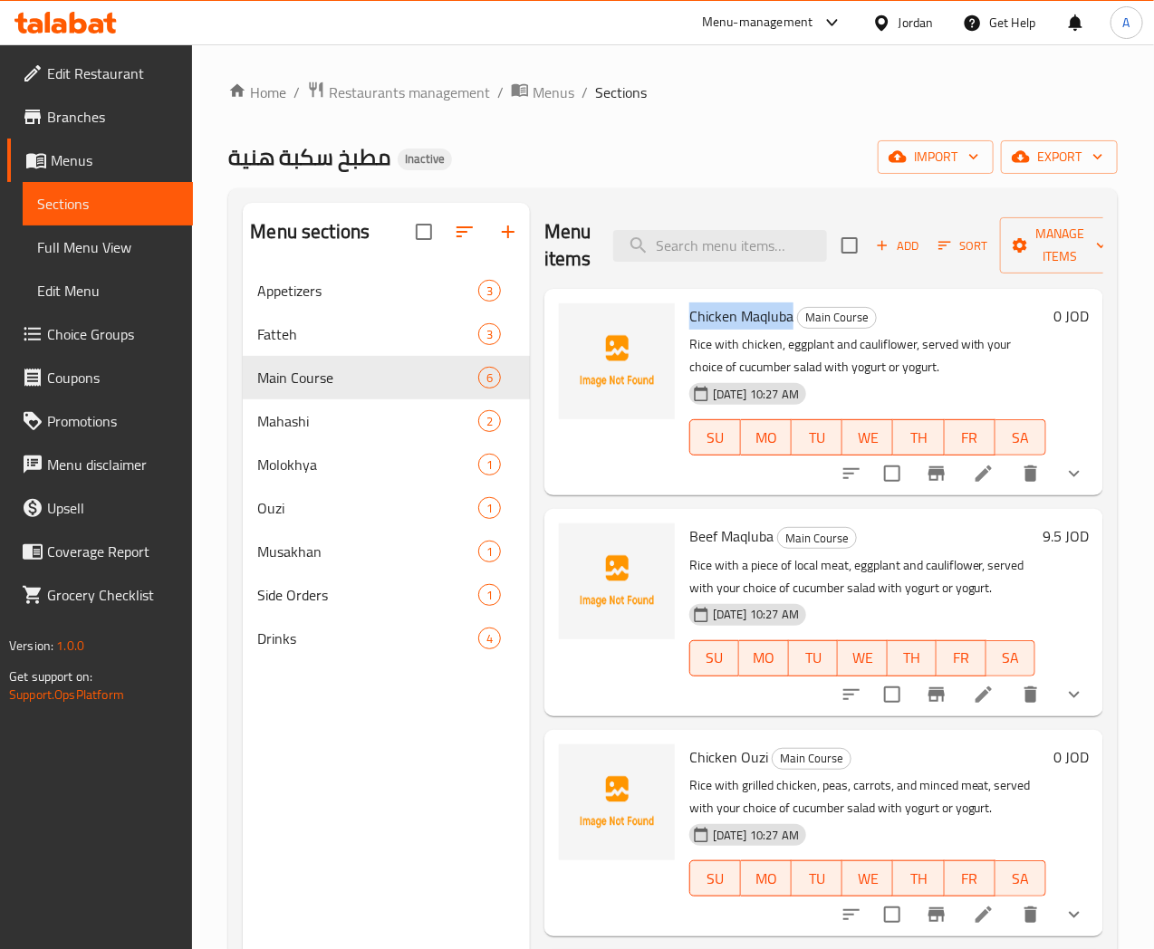
drag, startPoint x: 621, startPoint y: 314, endPoint x: 718, endPoint y: 313, distance: 97.8
click at [718, 313] on span "Chicken Maqluba" at bounding box center [741, 316] width 104 height 27
copy span "Chicken Maqluba"
click at [1072, 234] on span "Manage items" at bounding box center [1061, 245] width 92 height 45
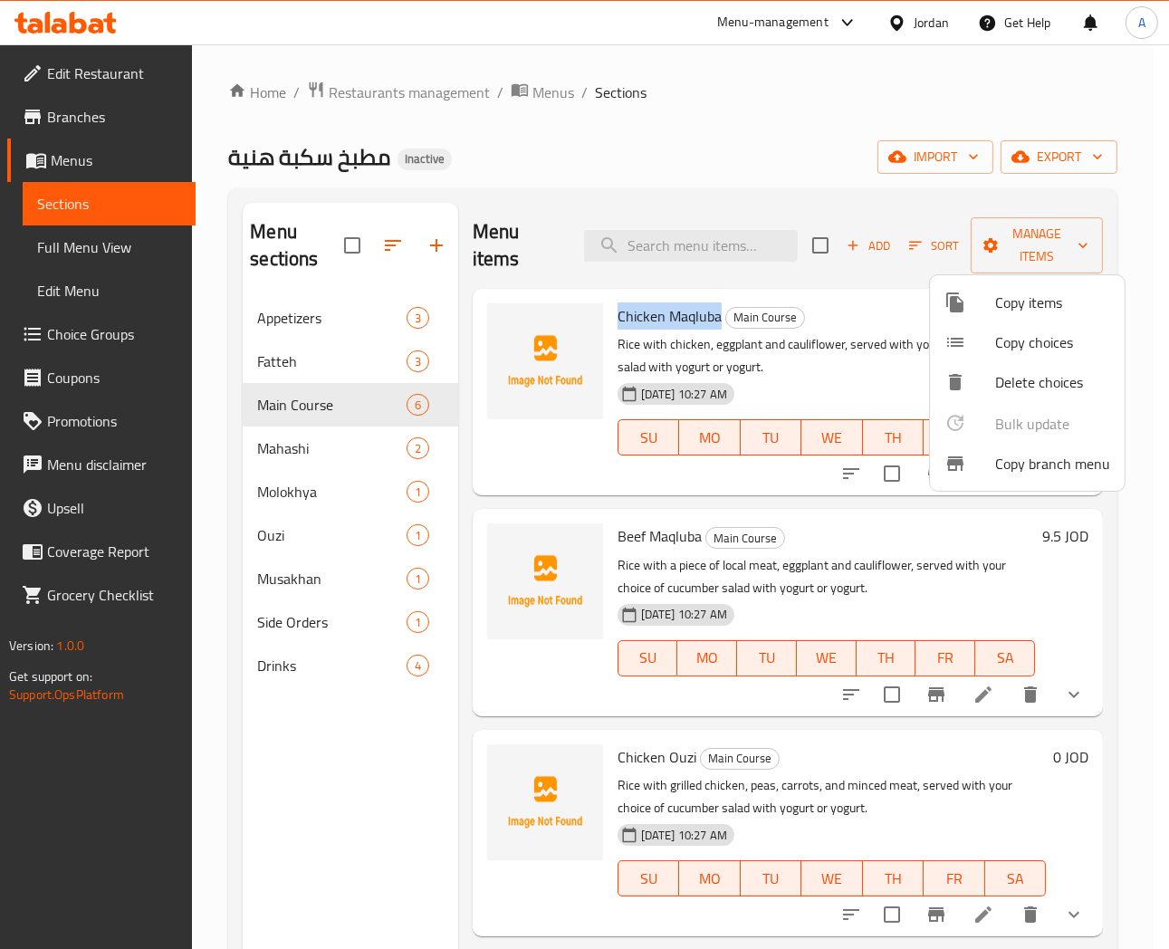
click at [1000, 346] on span "Copy choices" at bounding box center [1053, 343] width 115 height 22
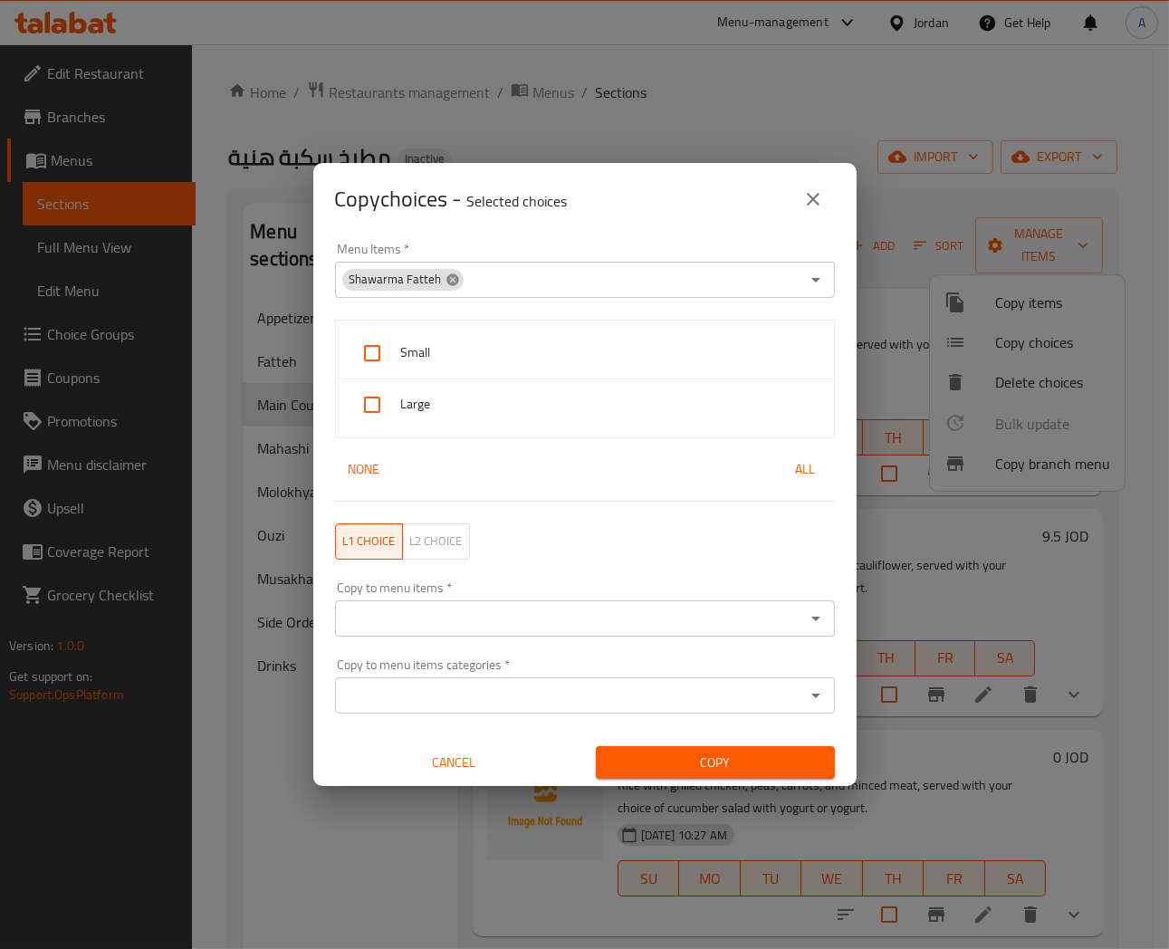
click at [448, 285] on icon at bounding box center [453, 280] width 14 height 14
click at [451, 281] on input "Menu Items   *" at bounding box center [570, 279] width 459 height 25
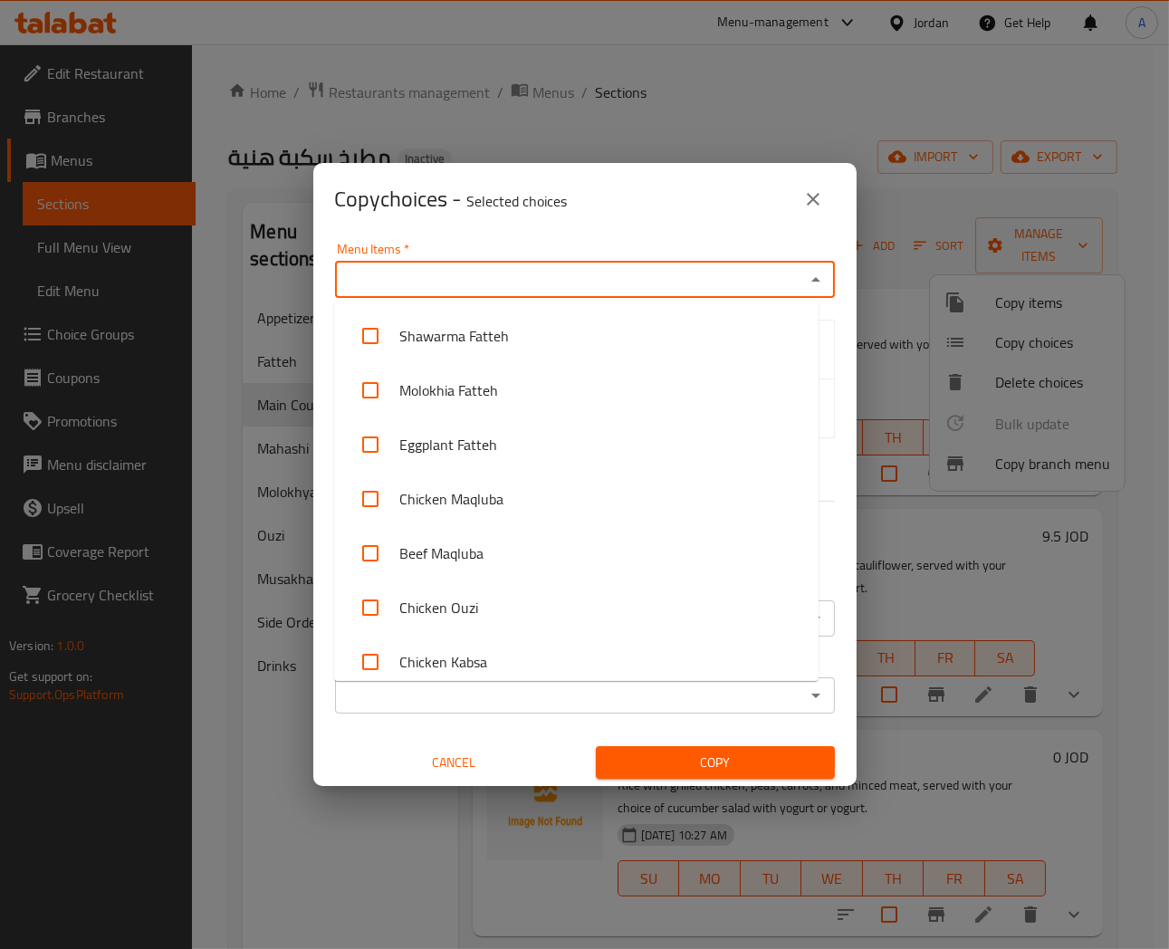
paste input "Chicken Maqluba"
type input "Chicken Maqluba"
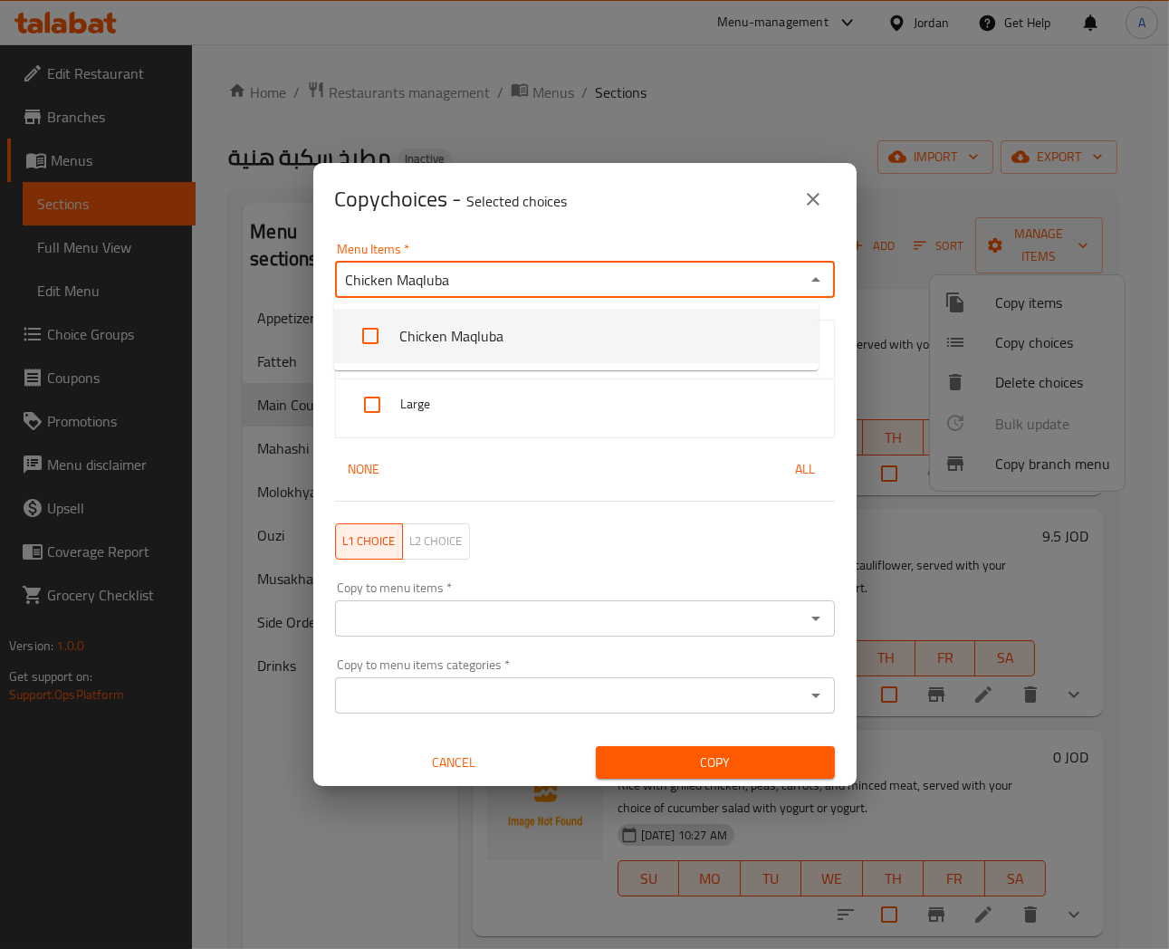
click at [377, 332] on input "checkbox" at bounding box center [370, 335] width 43 height 43
checkbox input "false"
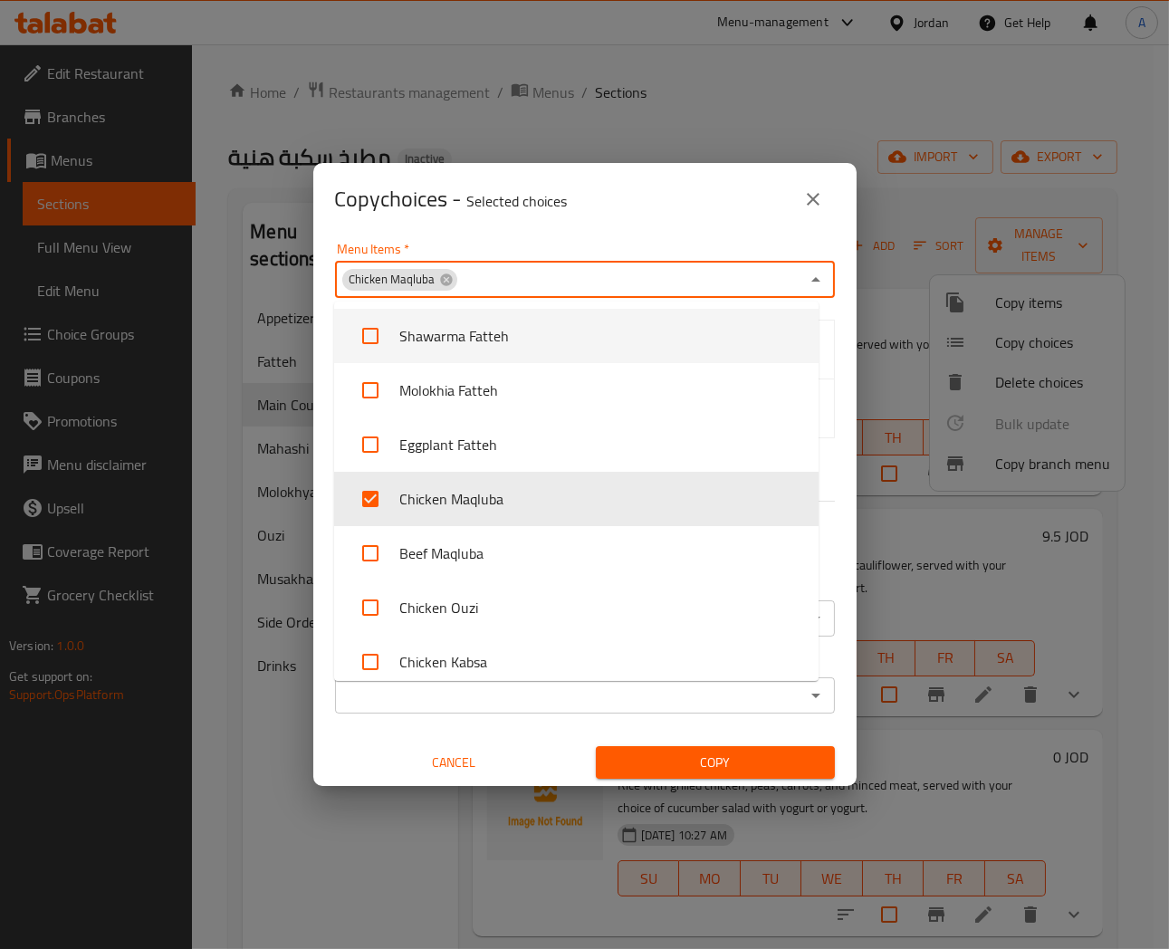
click at [676, 206] on div "Copy choices - Selected choices 0" at bounding box center [585, 199] width 500 height 43
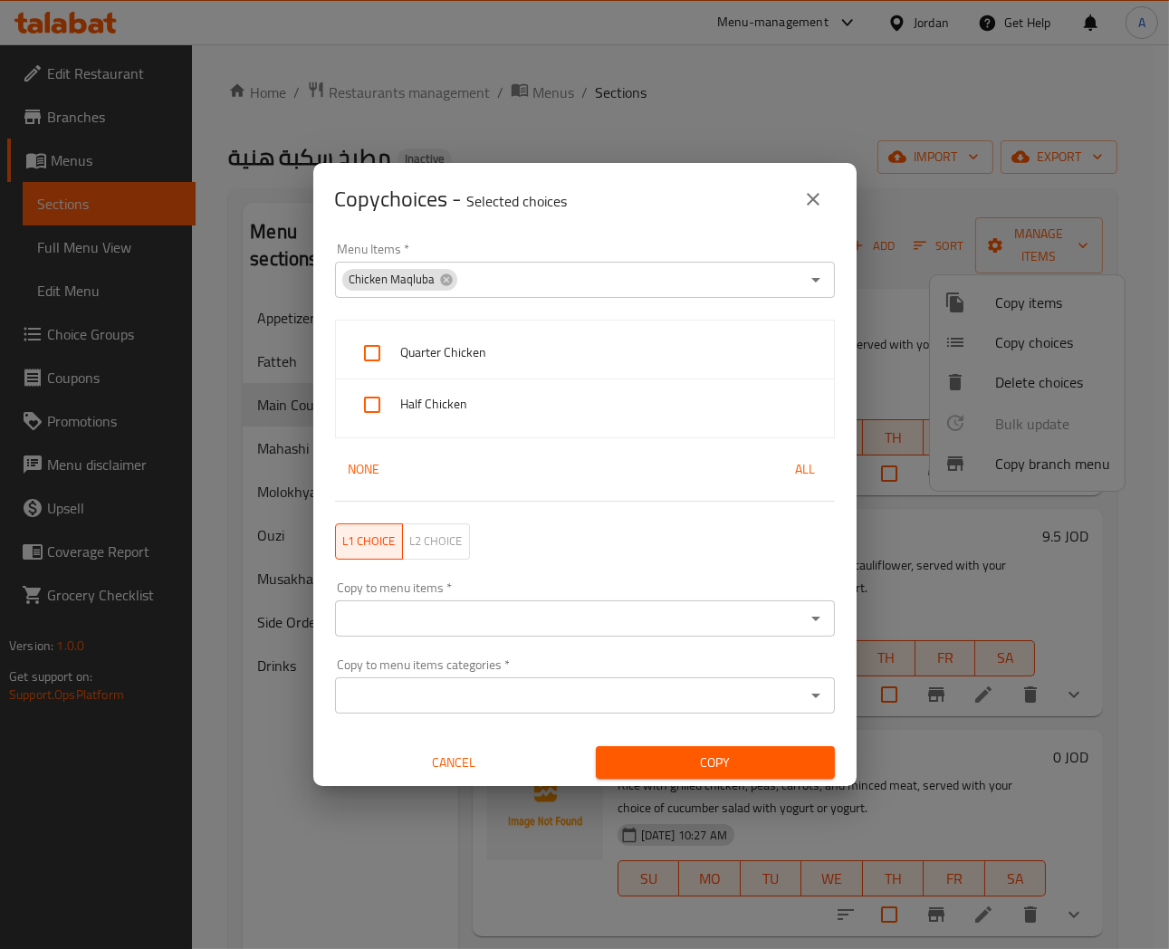
click at [370, 355] on input "checkbox" at bounding box center [372, 353] width 43 height 43
checkbox input "true"
drag, startPoint x: 451, startPoint y: 535, endPoint x: 480, endPoint y: 534, distance: 29.0
click at [451, 536] on span "L2 choice" at bounding box center [436, 541] width 53 height 21
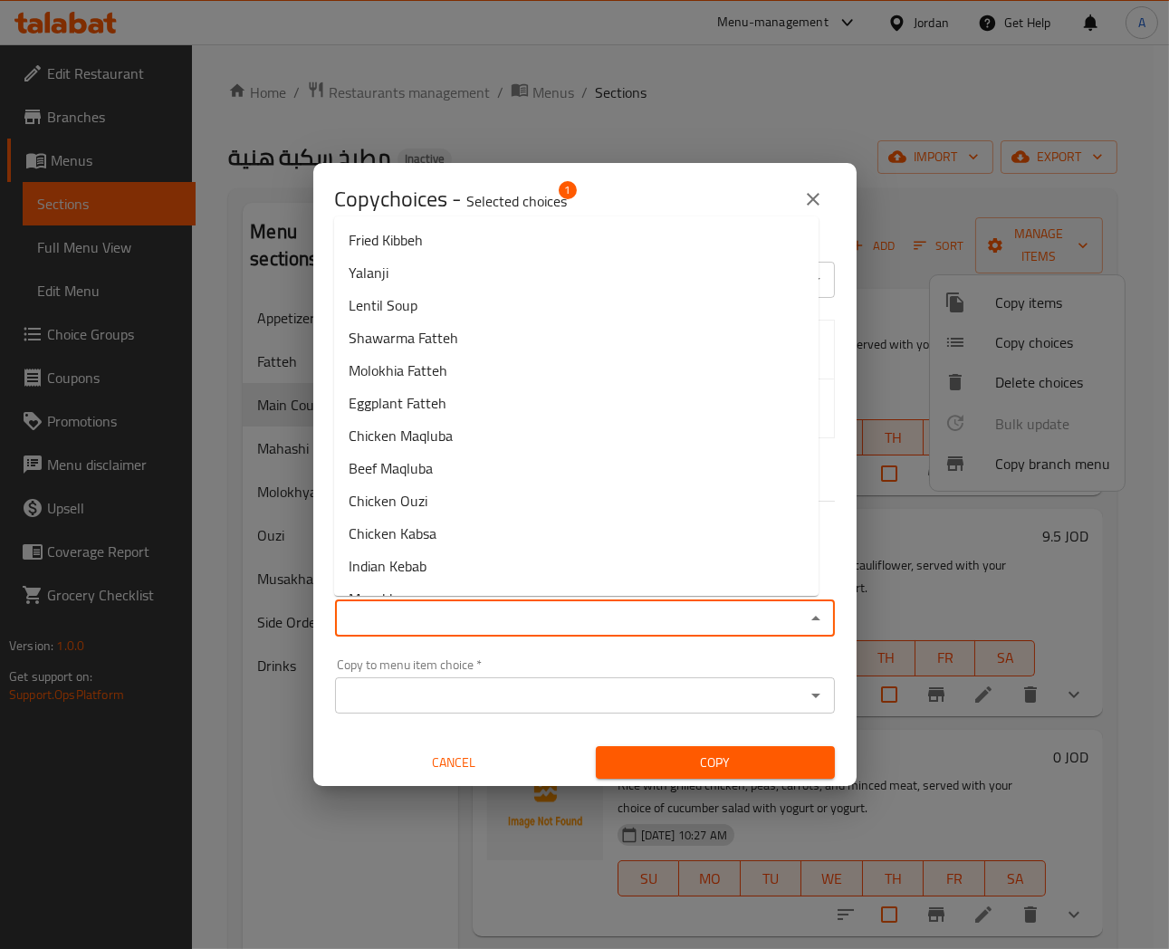
click at [441, 607] on input "Copy to menu item   *" at bounding box center [570, 618] width 459 height 25
paste input "Chicken Maqluba"
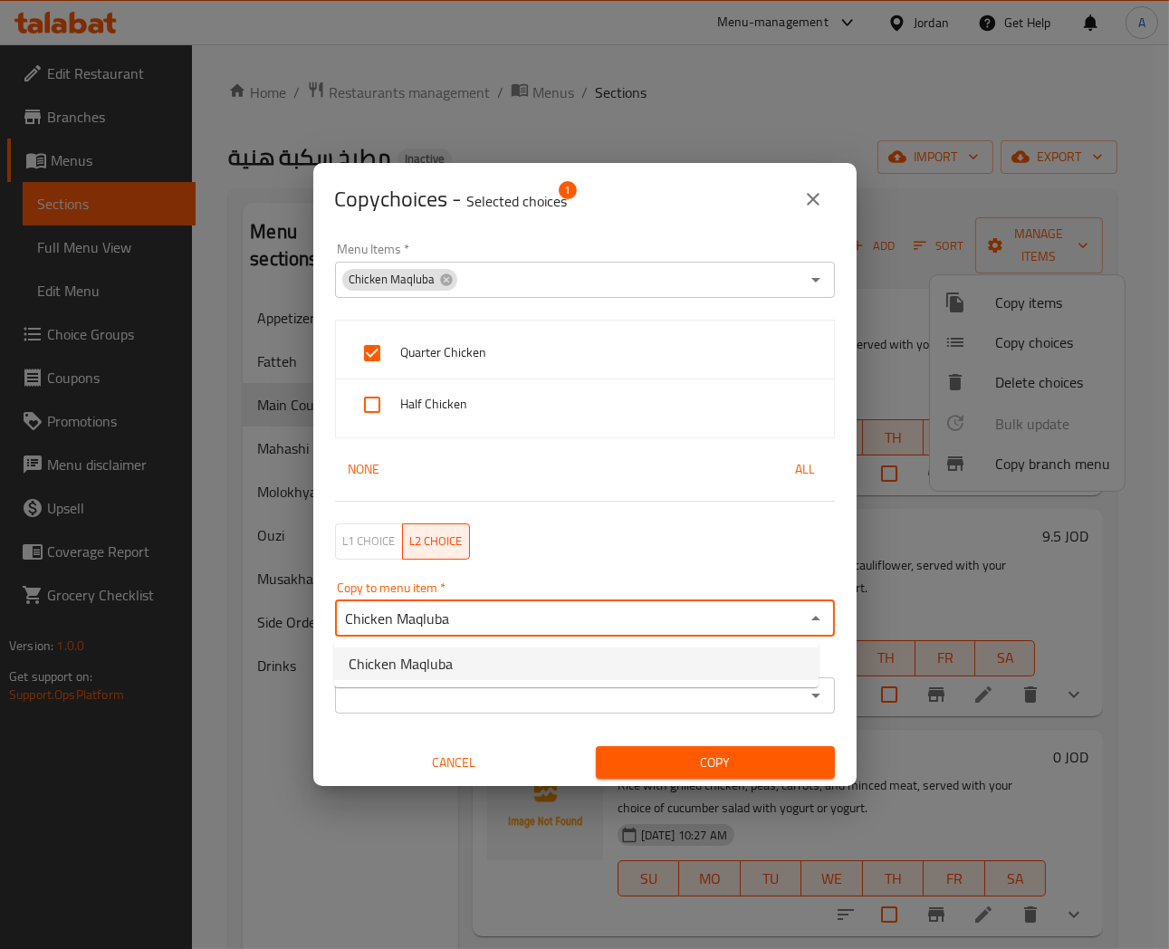
click at [386, 661] on span "Chicken Maqluba" at bounding box center [401, 664] width 104 height 22
type input "Chicken Maqluba"
click at [657, 203] on div "Copy choices - Selected choices 1" at bounding box center [585, 199] width 500 height 43
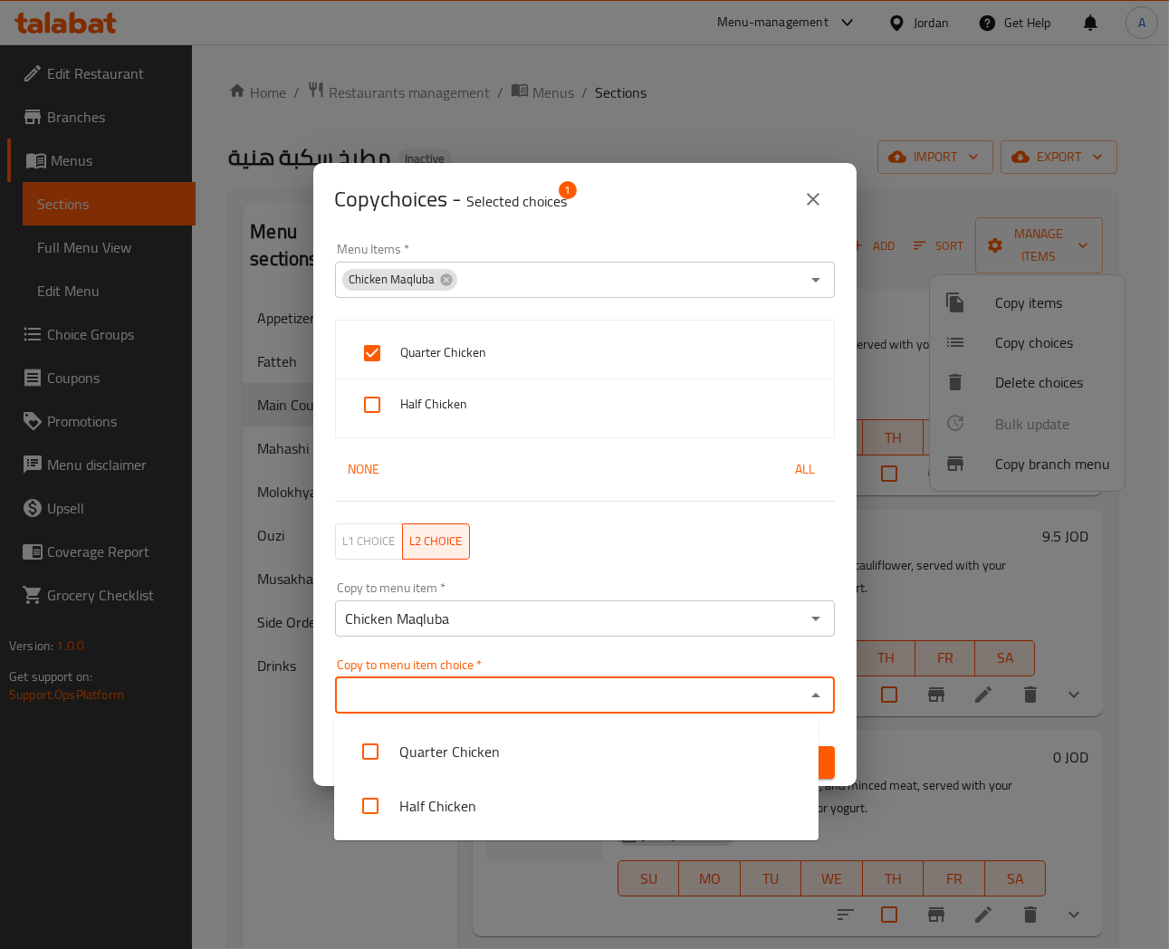
click at [485, 698] on input "Copy to menu item choice   *" at bounding box center [570, 695] width 459 height 25
click at [399, 692] on input "Copy to menu item choice   *" at bounding box center [570, 695] width 459 height 25
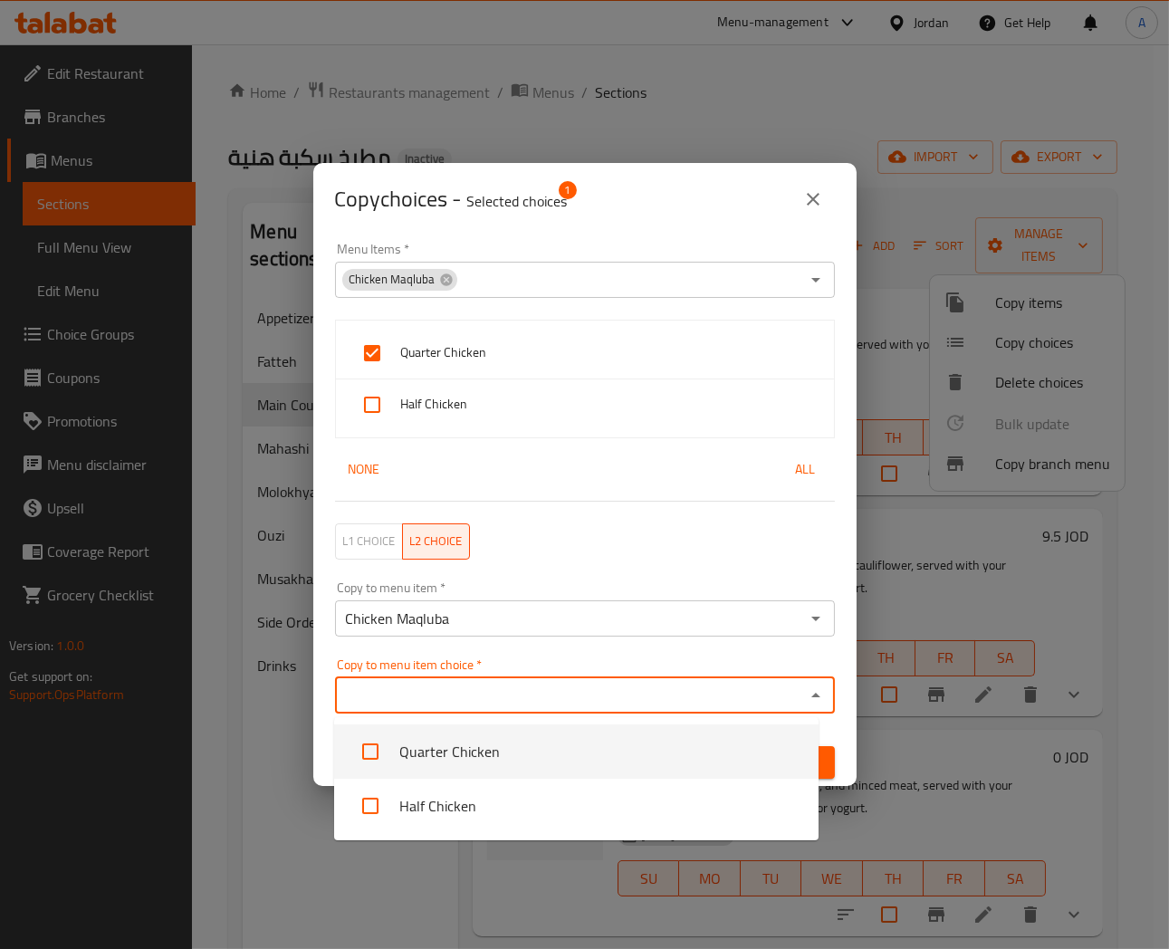
click at [373, 758] on input "checkbox" at bounding box center [370, 751] width 43 height 43
checkbox input "true"
click at [654, 197] on div "Copy choices - Selected choices 1" at bounding box center [585, 199] width 500 height 43
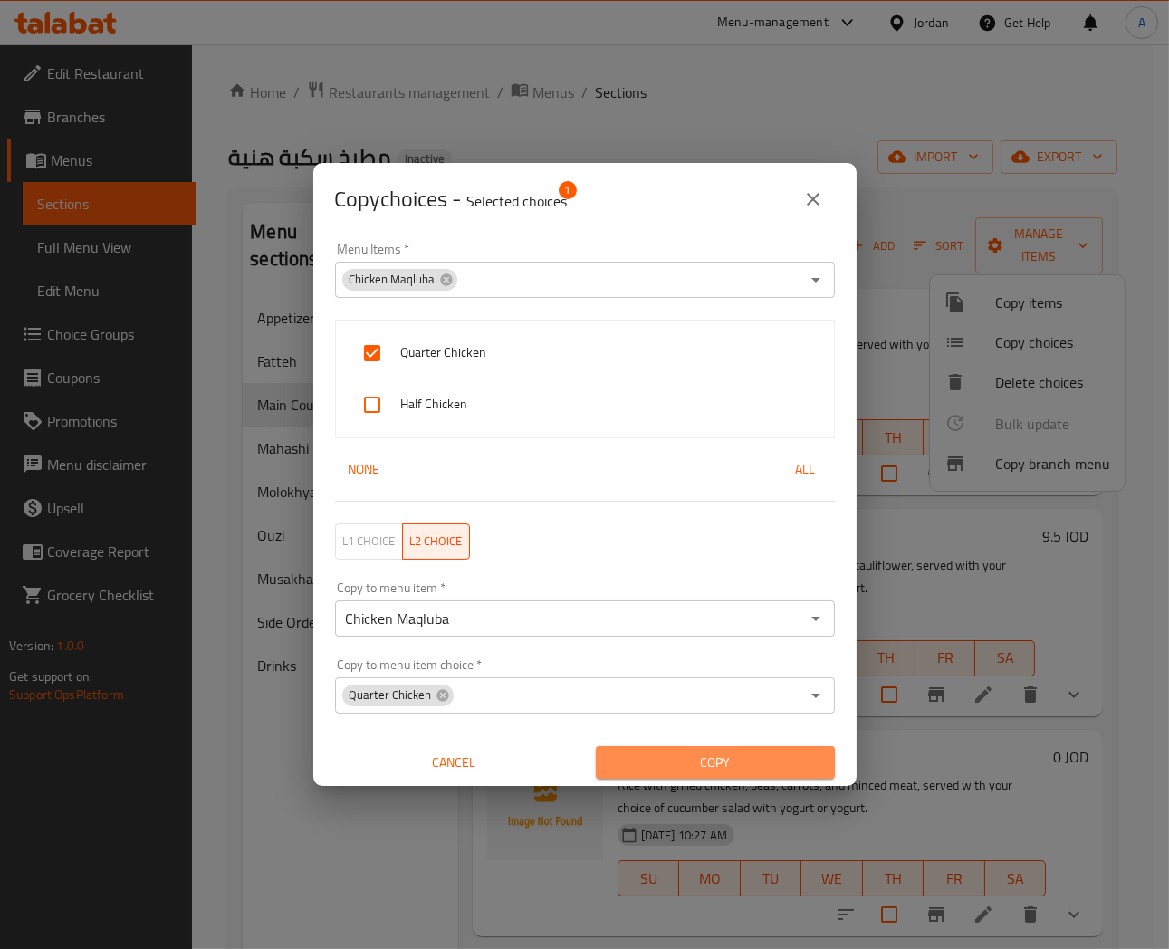
click at [708, 757] on span "Copy" at bounding box center [716, 763] width 210 height 23
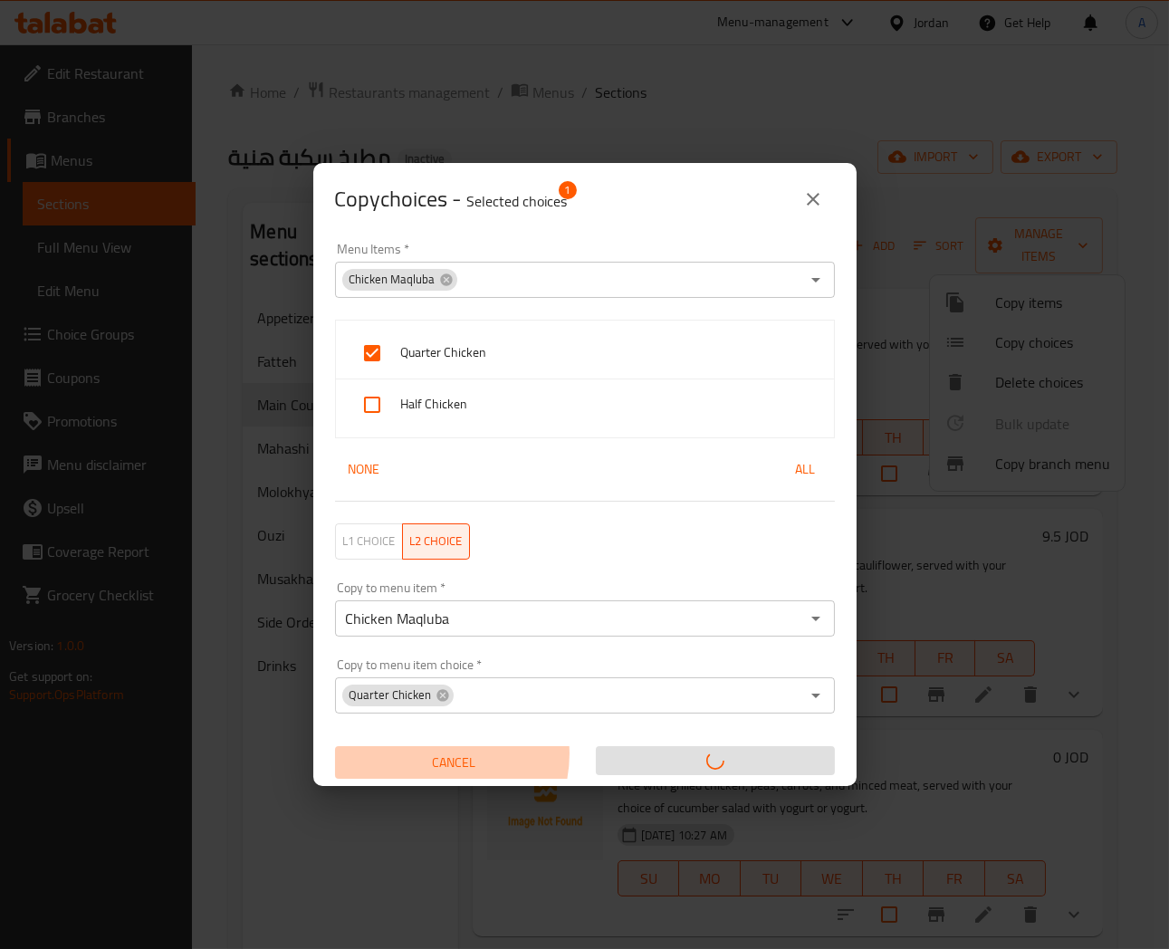
click at [433, 755] on span "Cancel" at bounding box center [454, 763] width 225 height 23
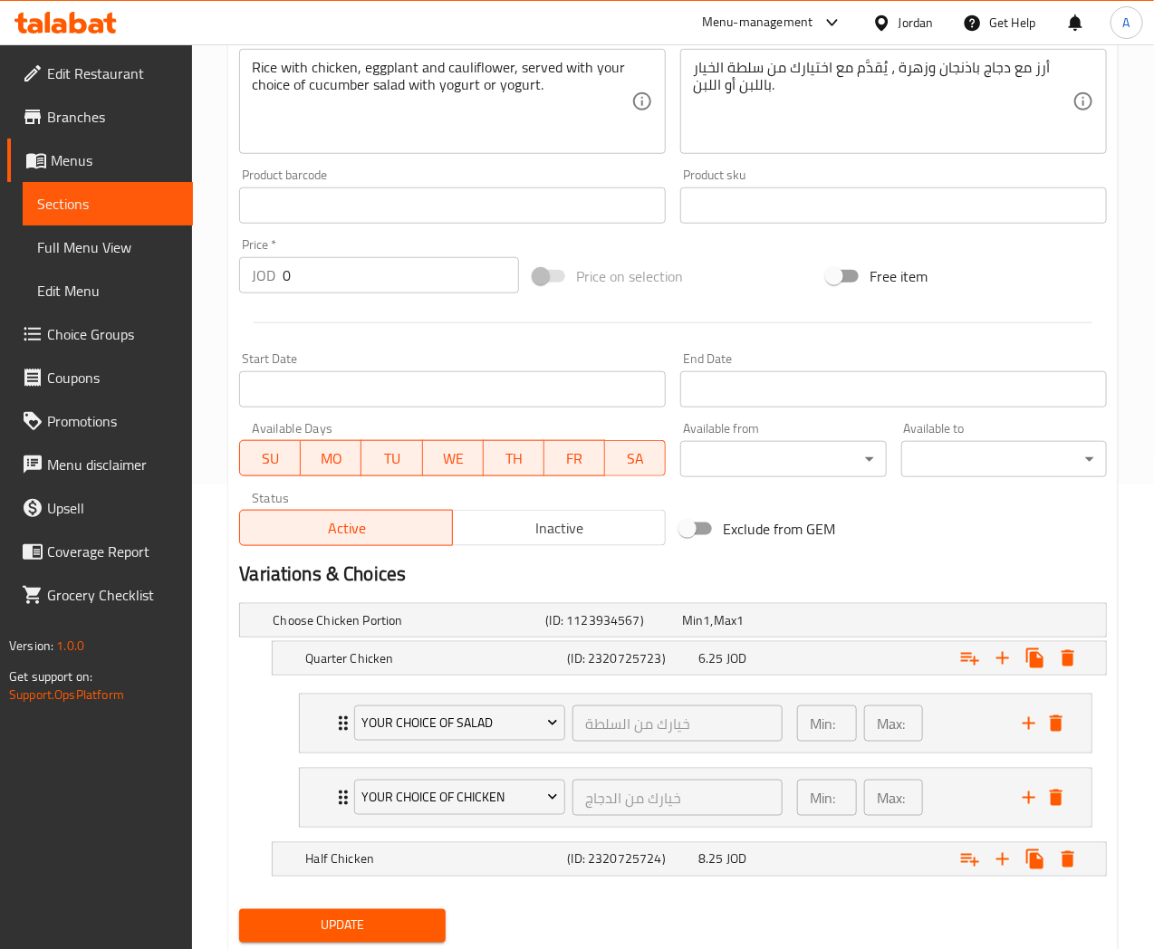
scroll to position [519, 0]
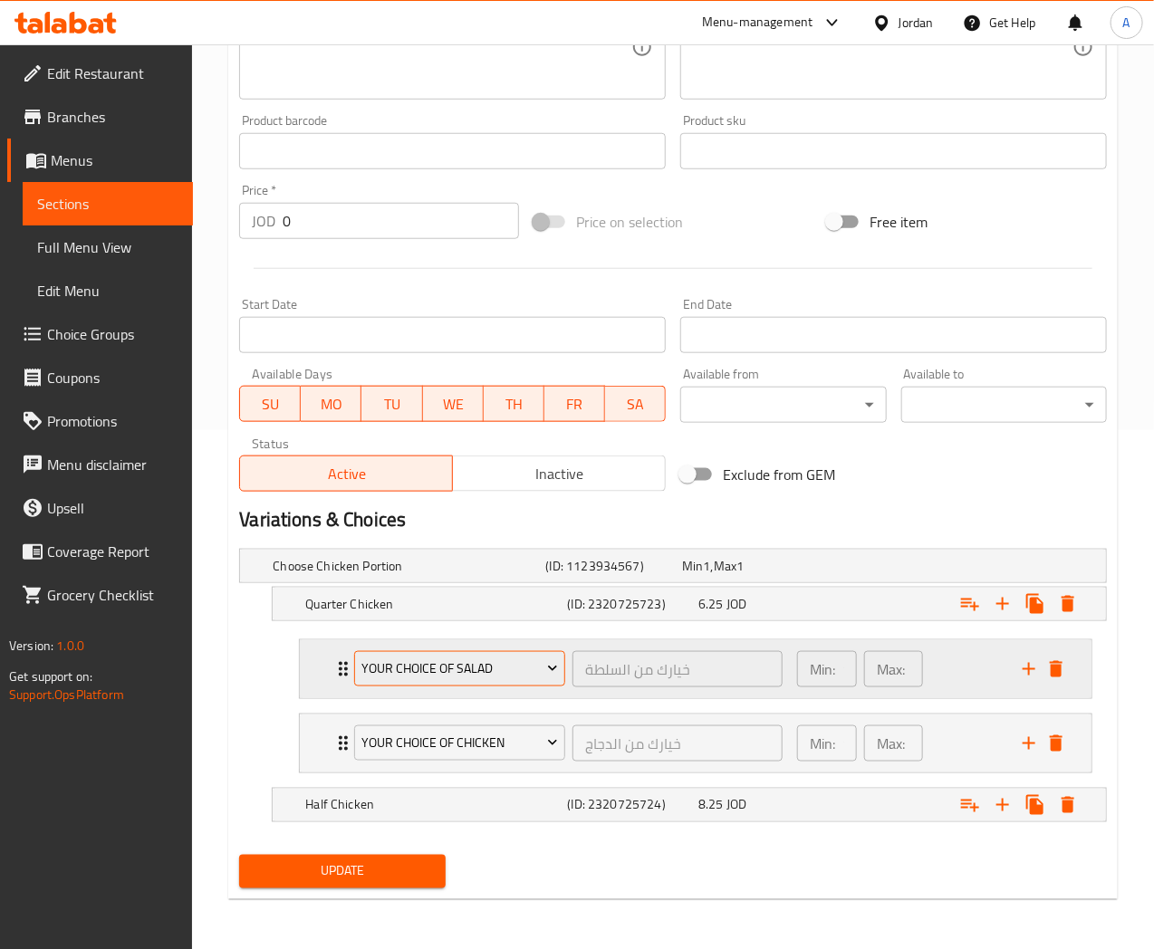
click at [532, 671] on span "Your choice of salad" at bounding box center [459, 669] width 197 height 23
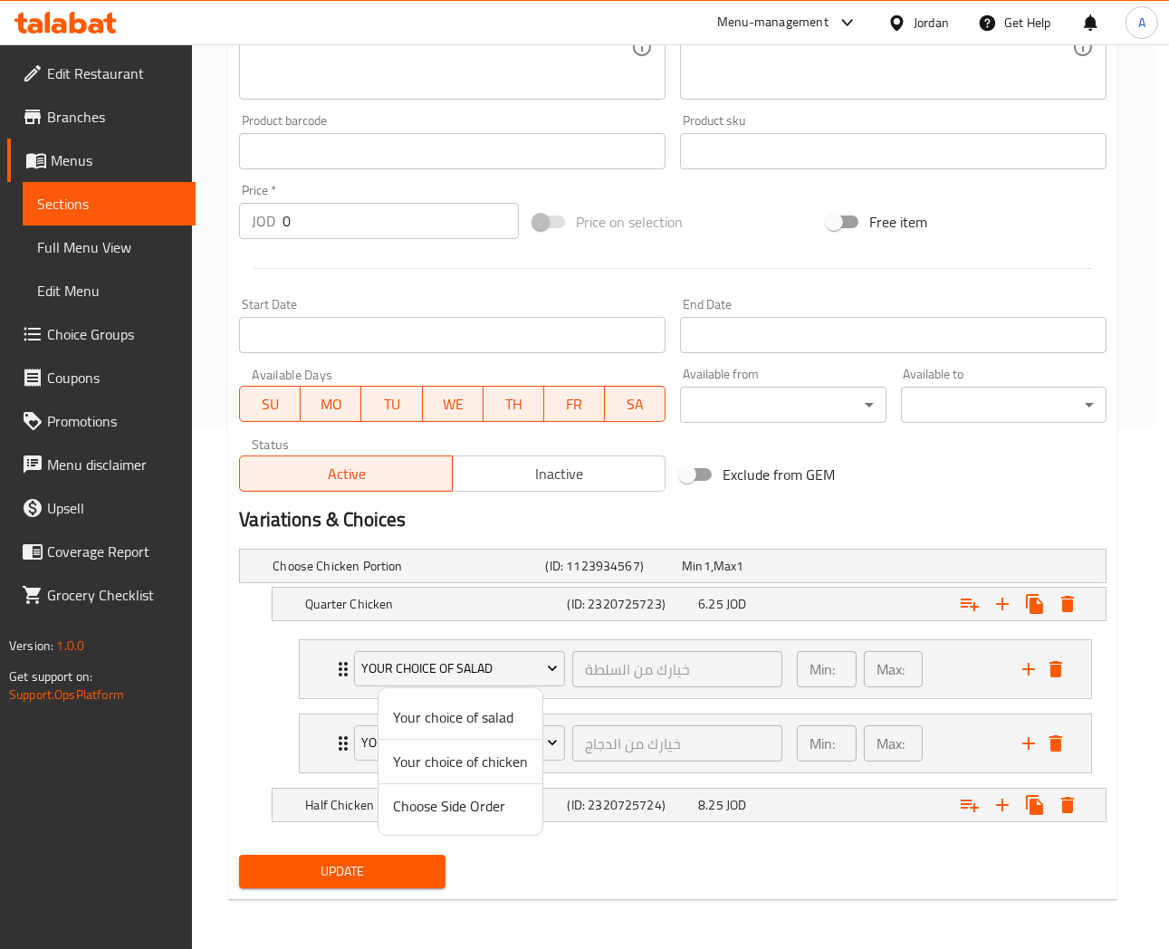
click at [949, 671] on div at bounding box center [584, 474] width 1169 height 949
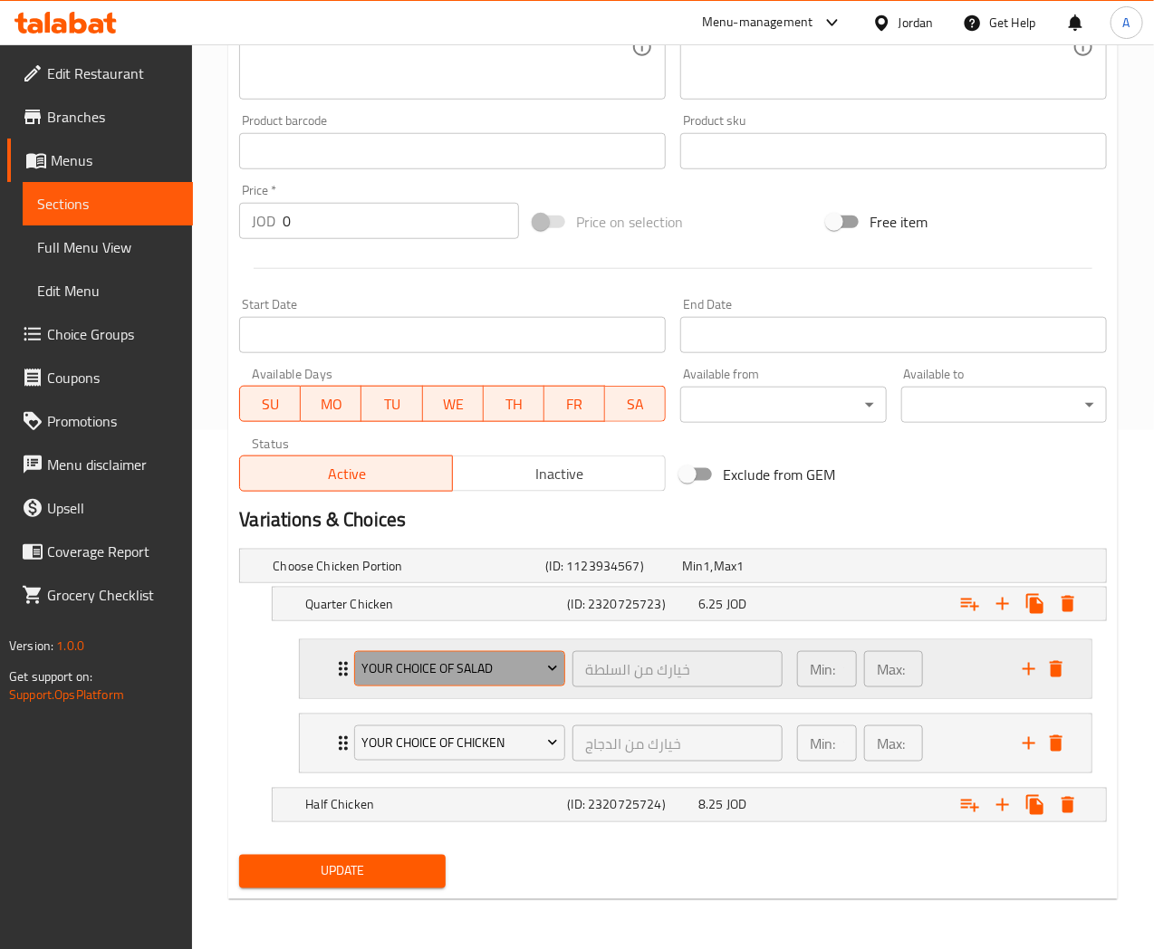
click at [548, 674] on icon "Expand" at bounding box center [553, 668] width 18 height 18
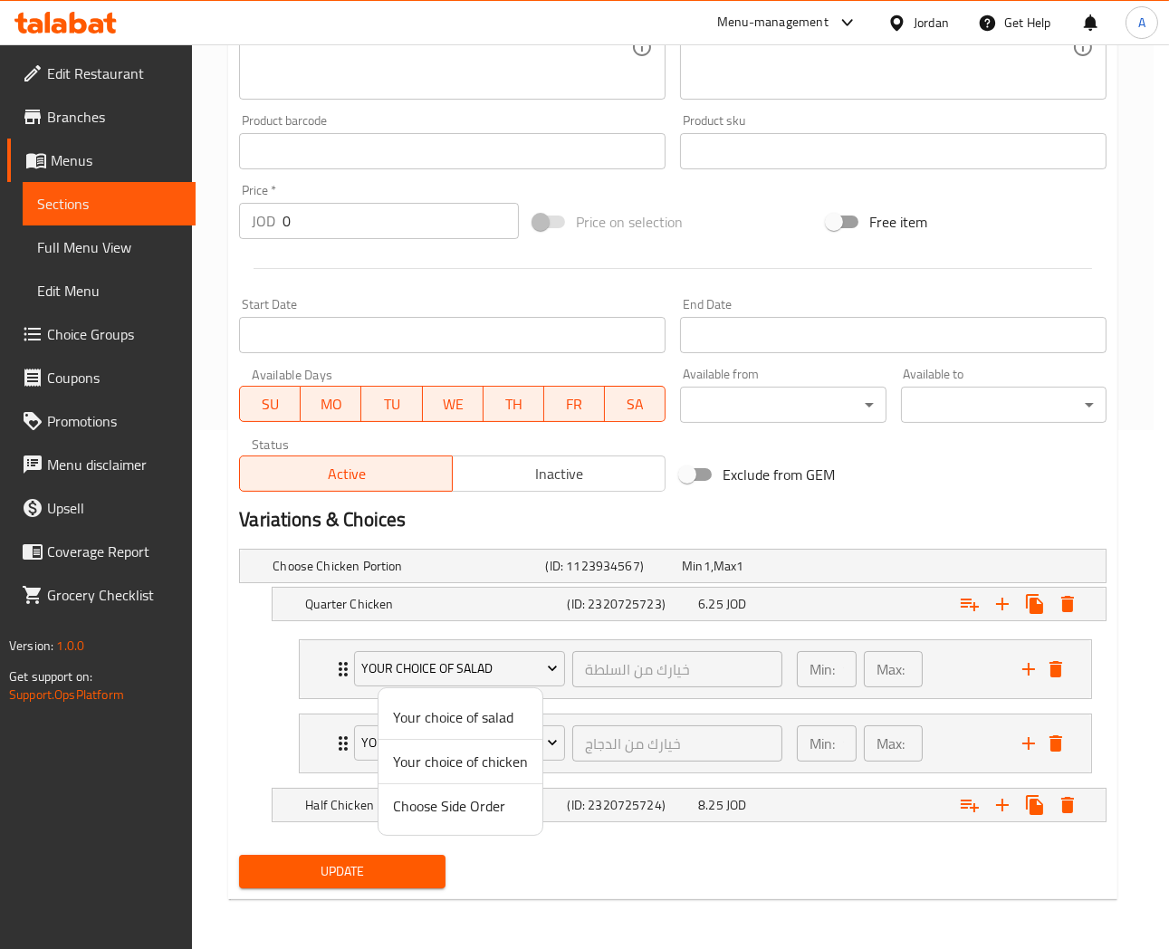
click at [967, 670] on div at bounding box center [584, 474] width 1169 height 949
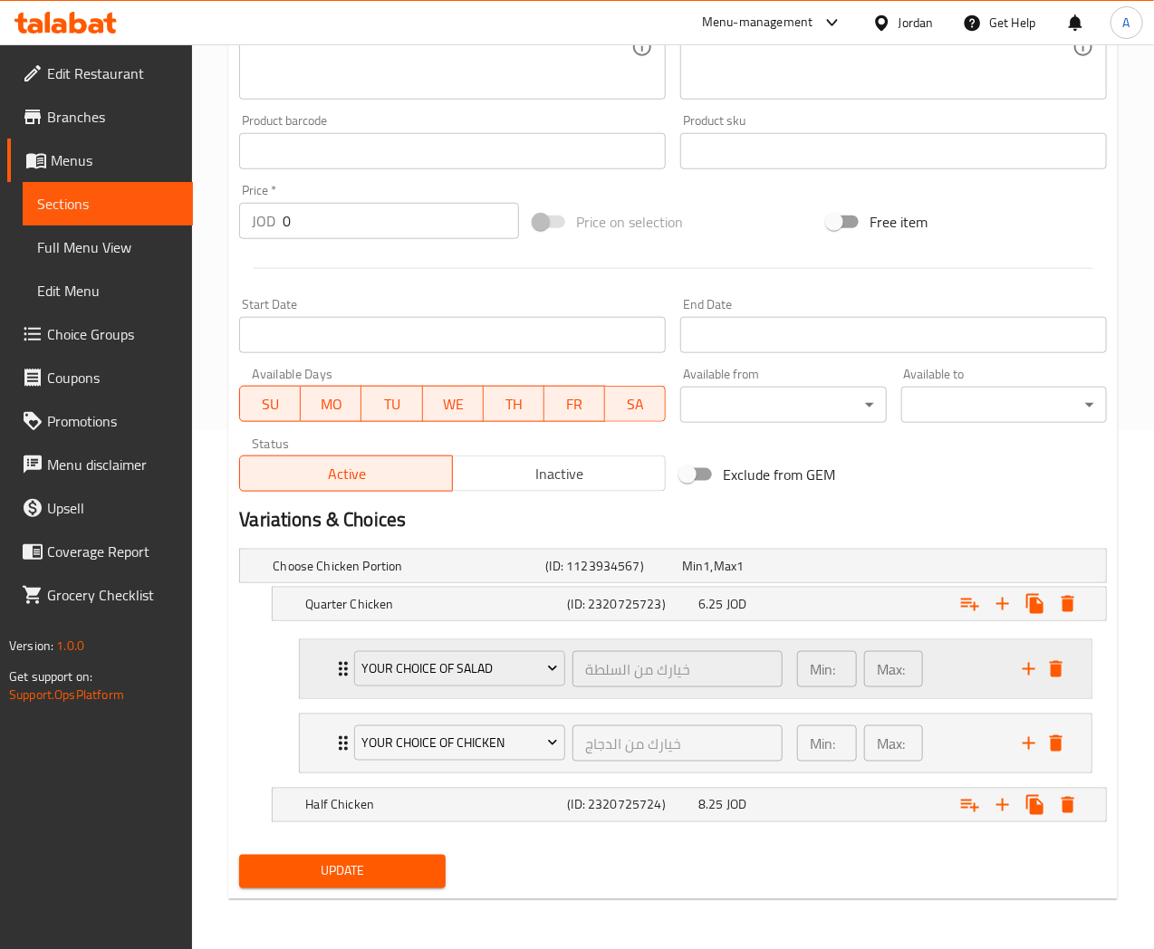
click at [973, 669] on div "Min: 1 ​ Max: 1 ​" at bounding box center [899, 669] width 226 height 58
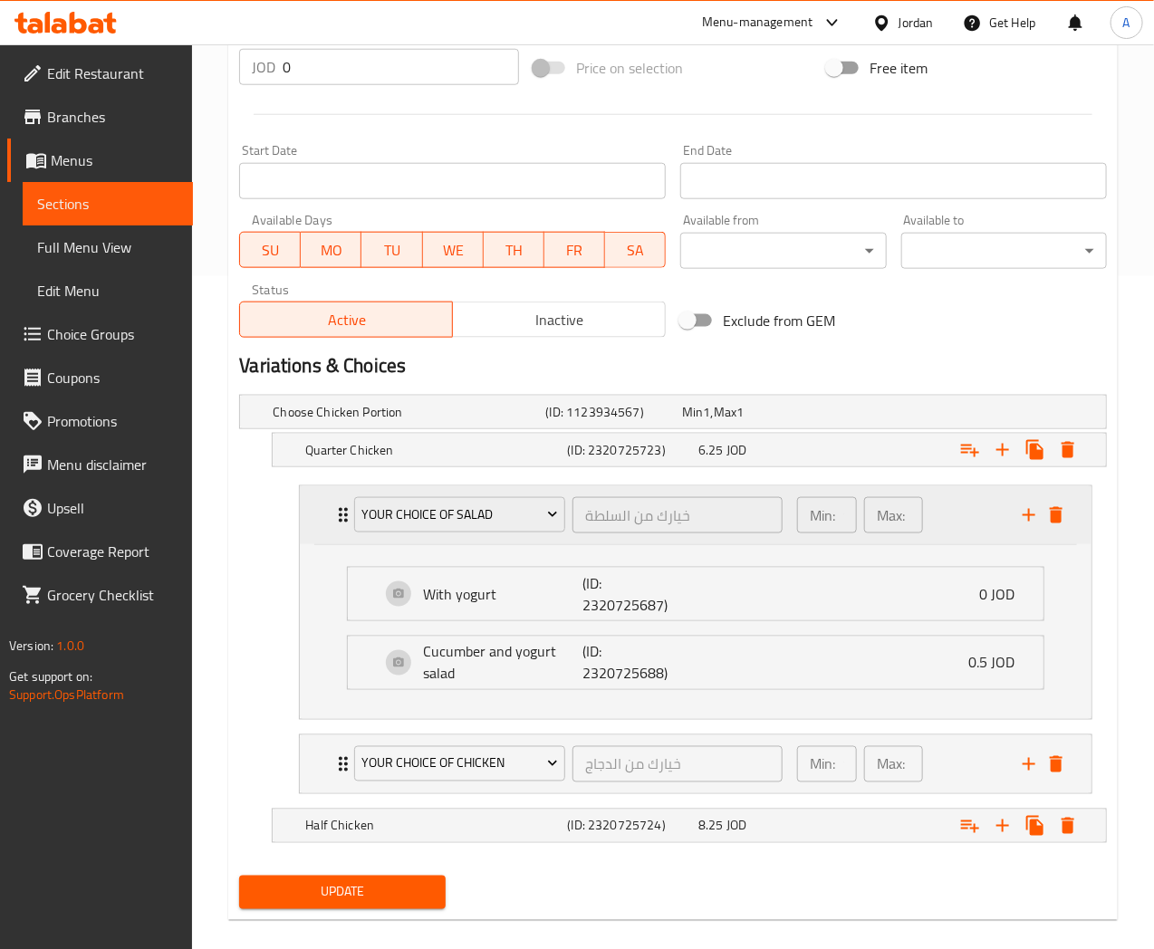
scroll to position [694, 0]
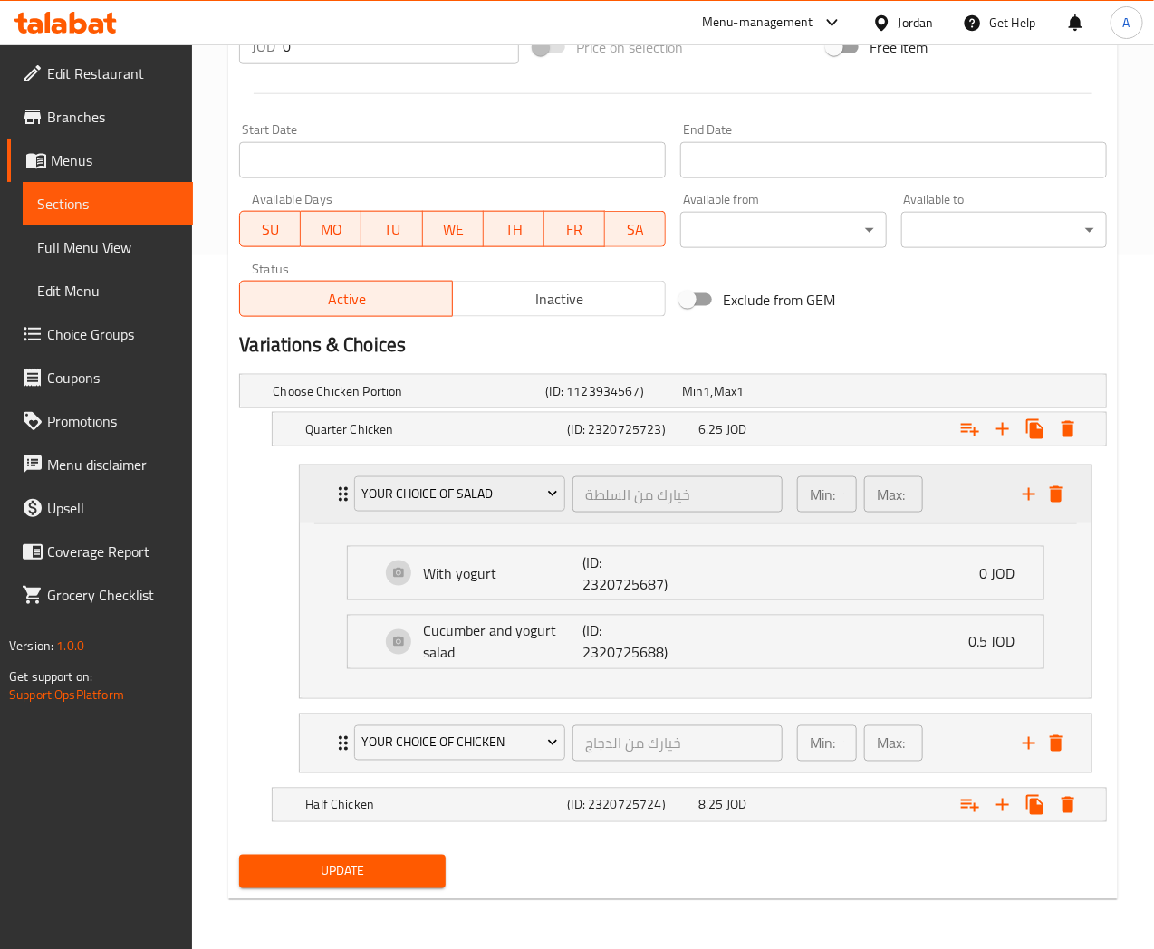
click at [964, 472] on div "Min: 1 ​ Max: 1 ​" at bounding box center [899, 495] width 226 height 58
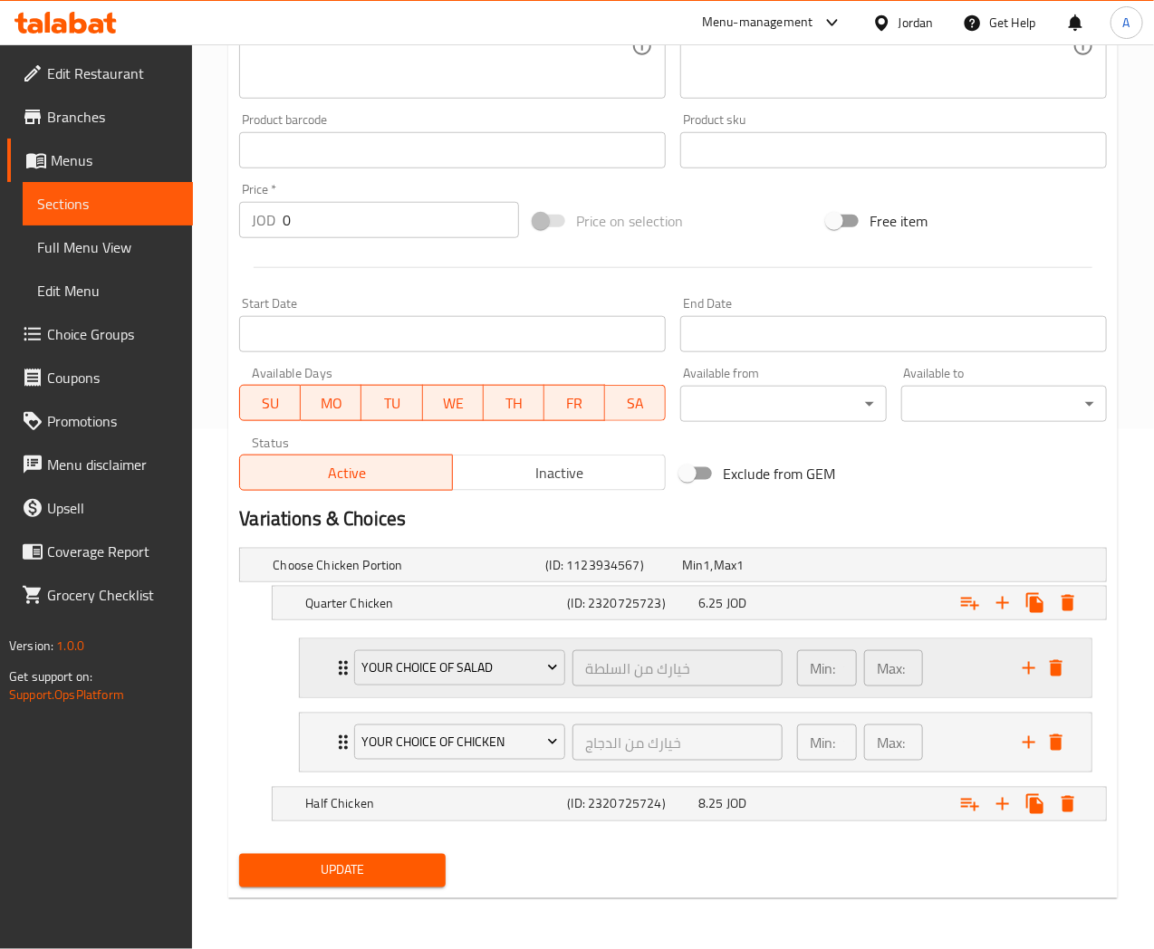
scroll to position [519, 0]
click at [970, 727] on div "Min: 1 ​ Max: 1 ​" at bounding box center [899, 744] width 226 height 58
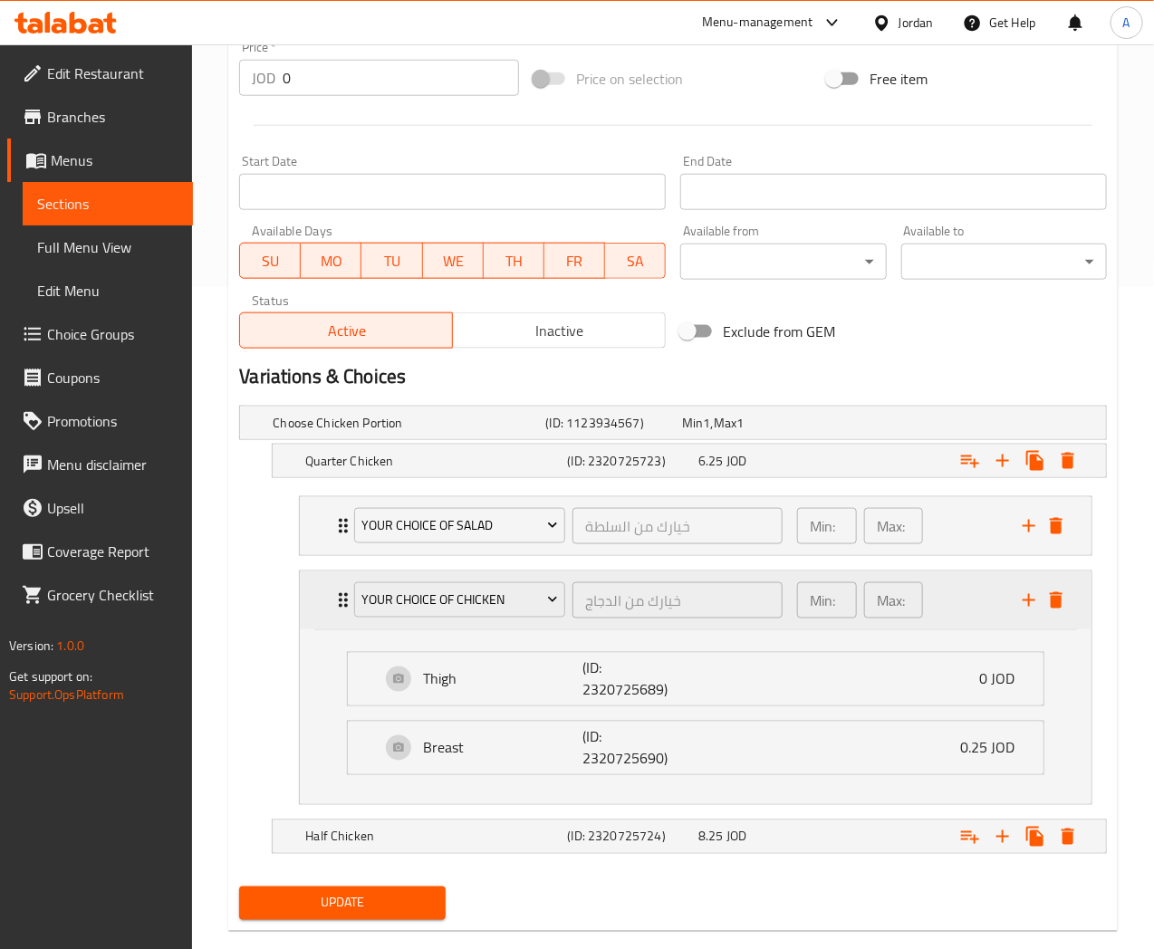
scroll to position [694, 0]
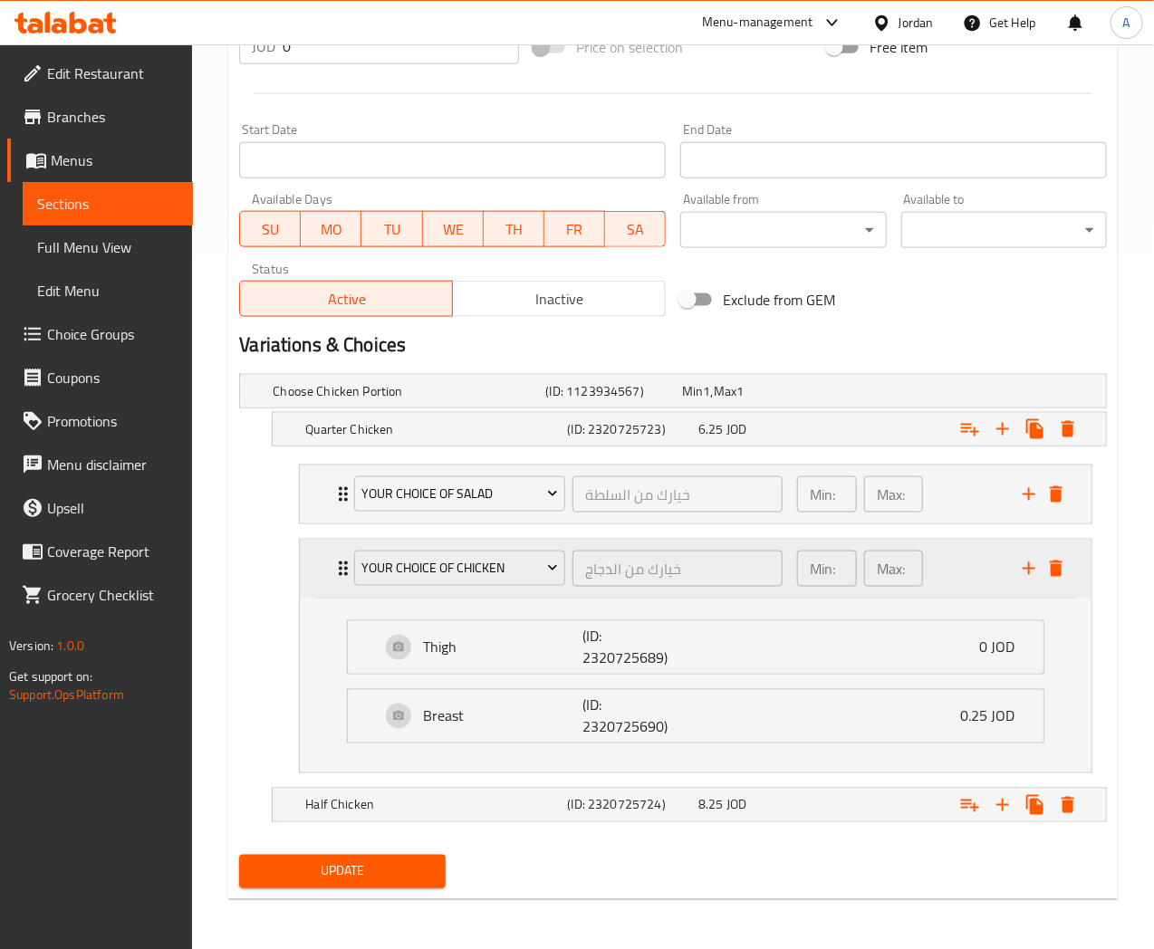
click at [977, 563] on div "Min: 1 ​ Max: 1 ​" at bounding box center [899, 569] width 226 height 58
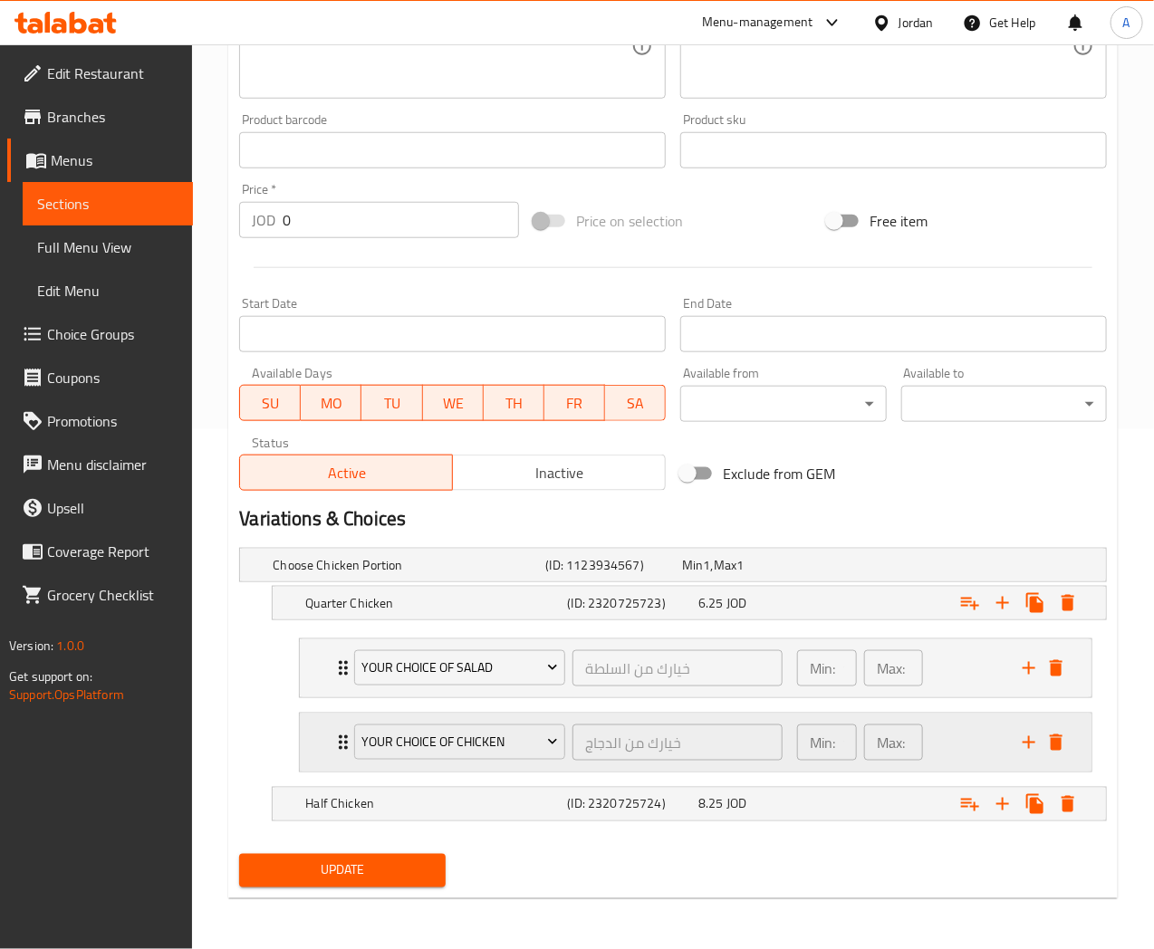
scroll to position [519, 0]
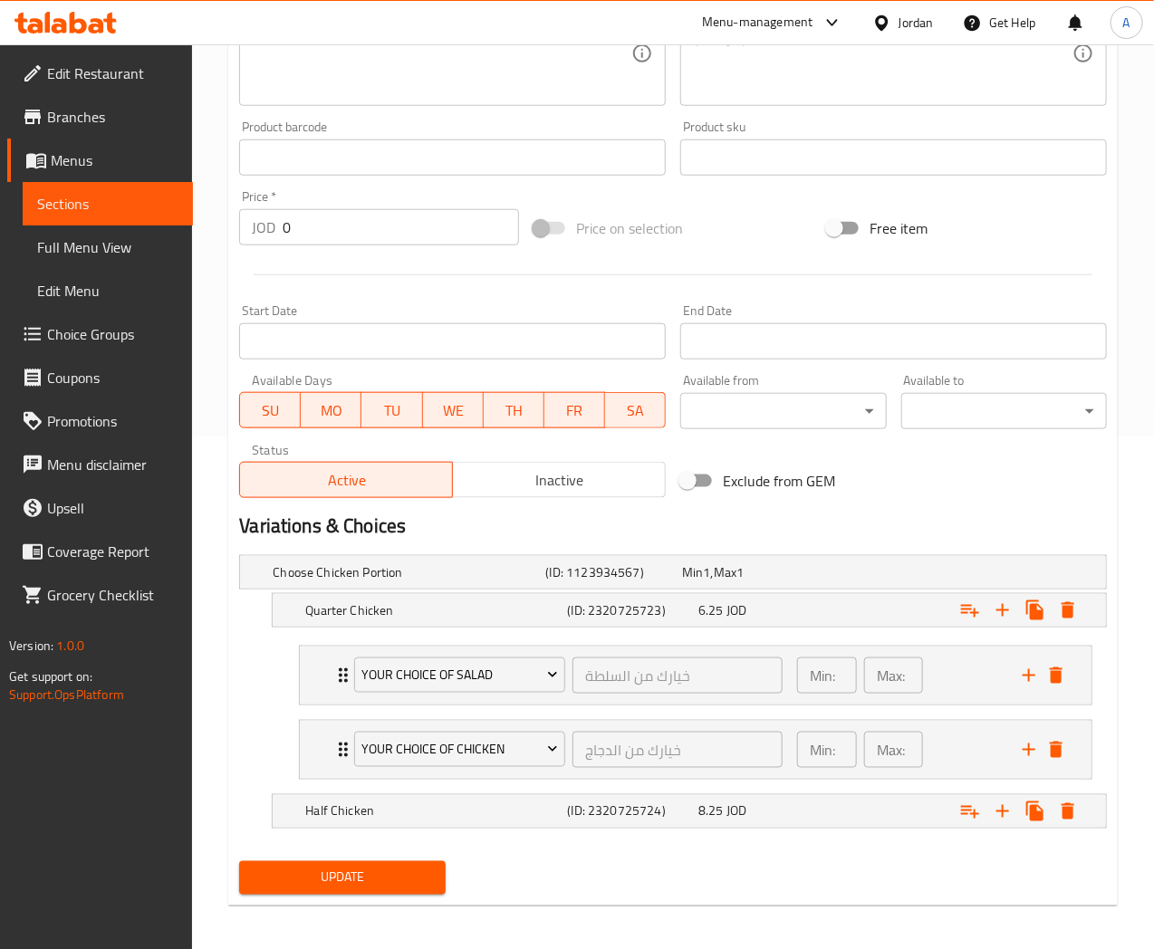
scroll to position [519, 0]
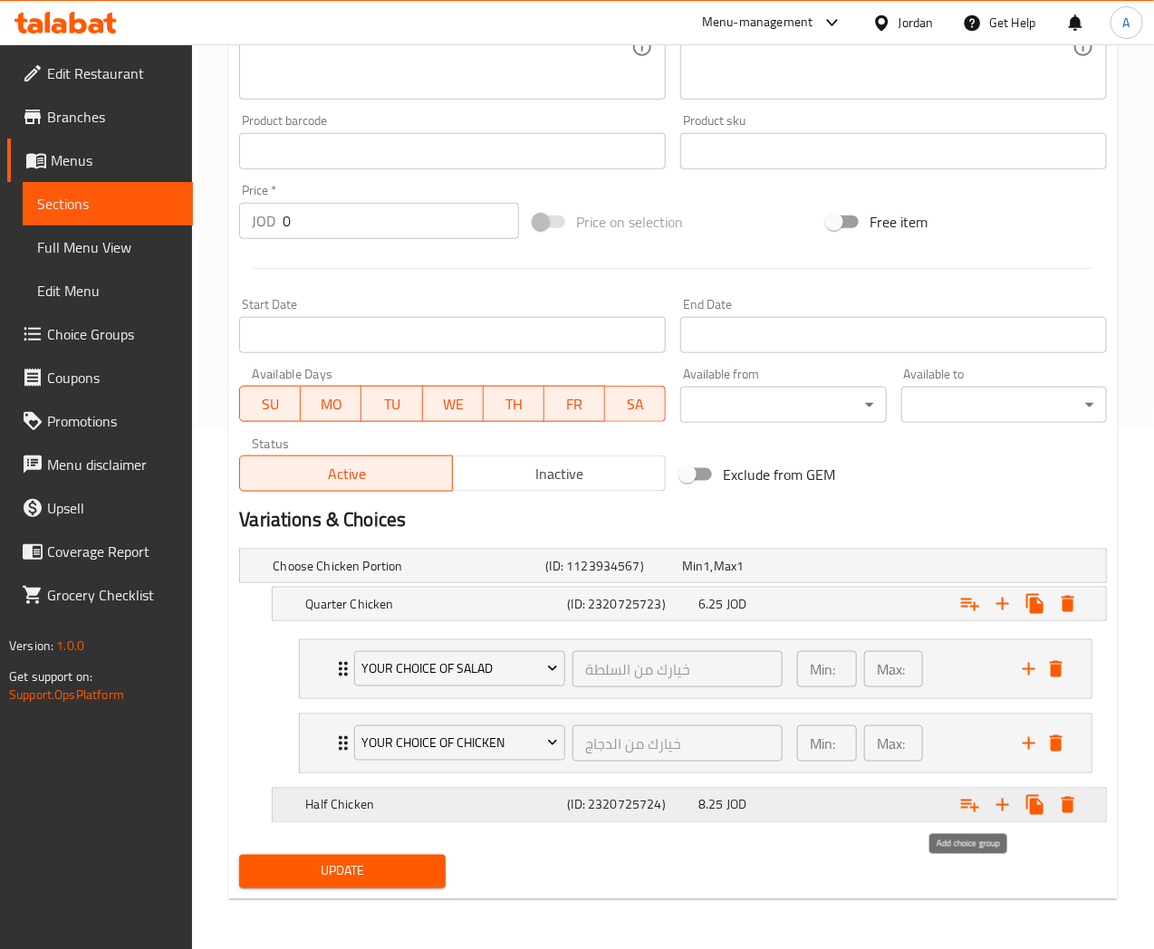
click at [963, 812] on icon "Expand" at bounding box center [970, 805] width 22 height 22
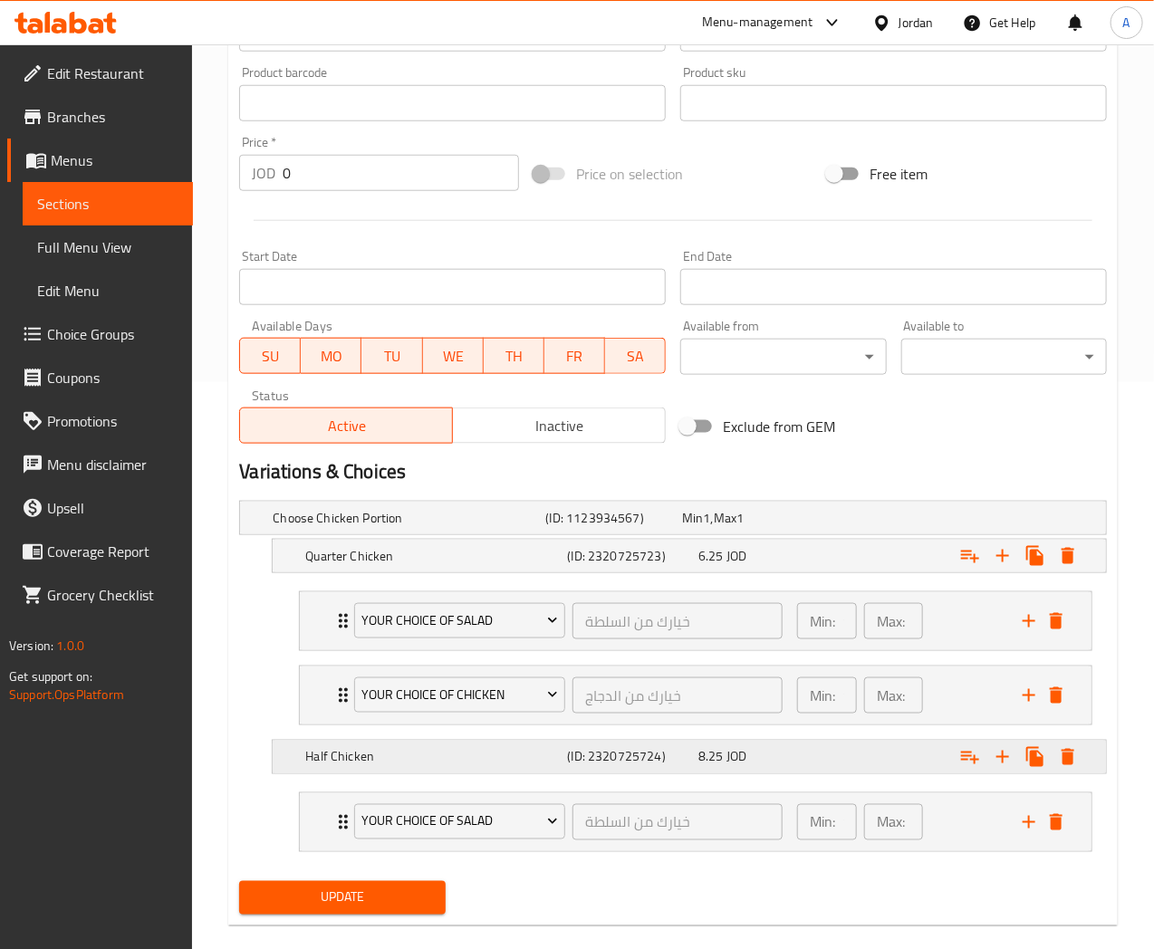
scroll to position [593, 0]
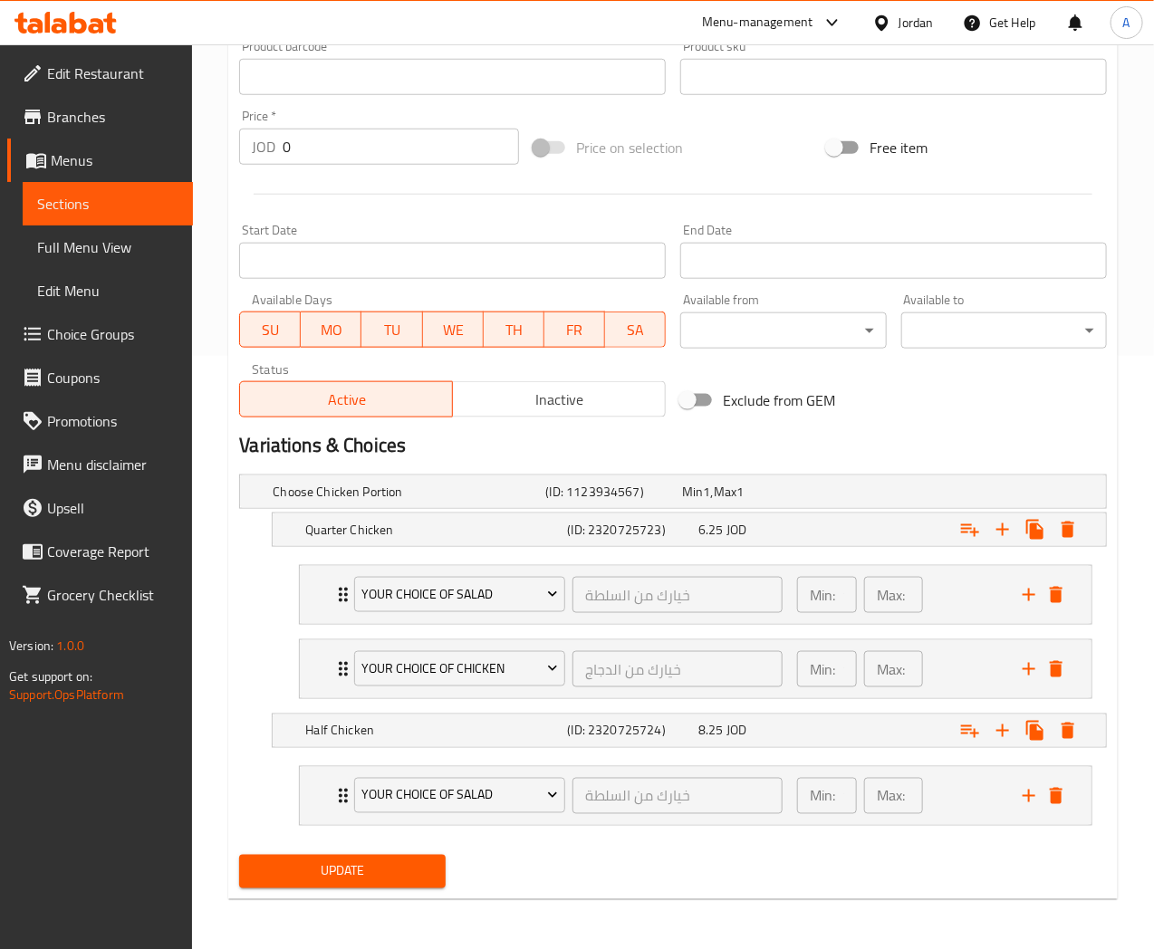
drag, startPoint x: 410, startPoint y: 873, endPoint x: 698, endPoint y: 822, distance: 291.8
click at [409, 873] on span "Update" at bounding box center [342, 872] width 177 height 23
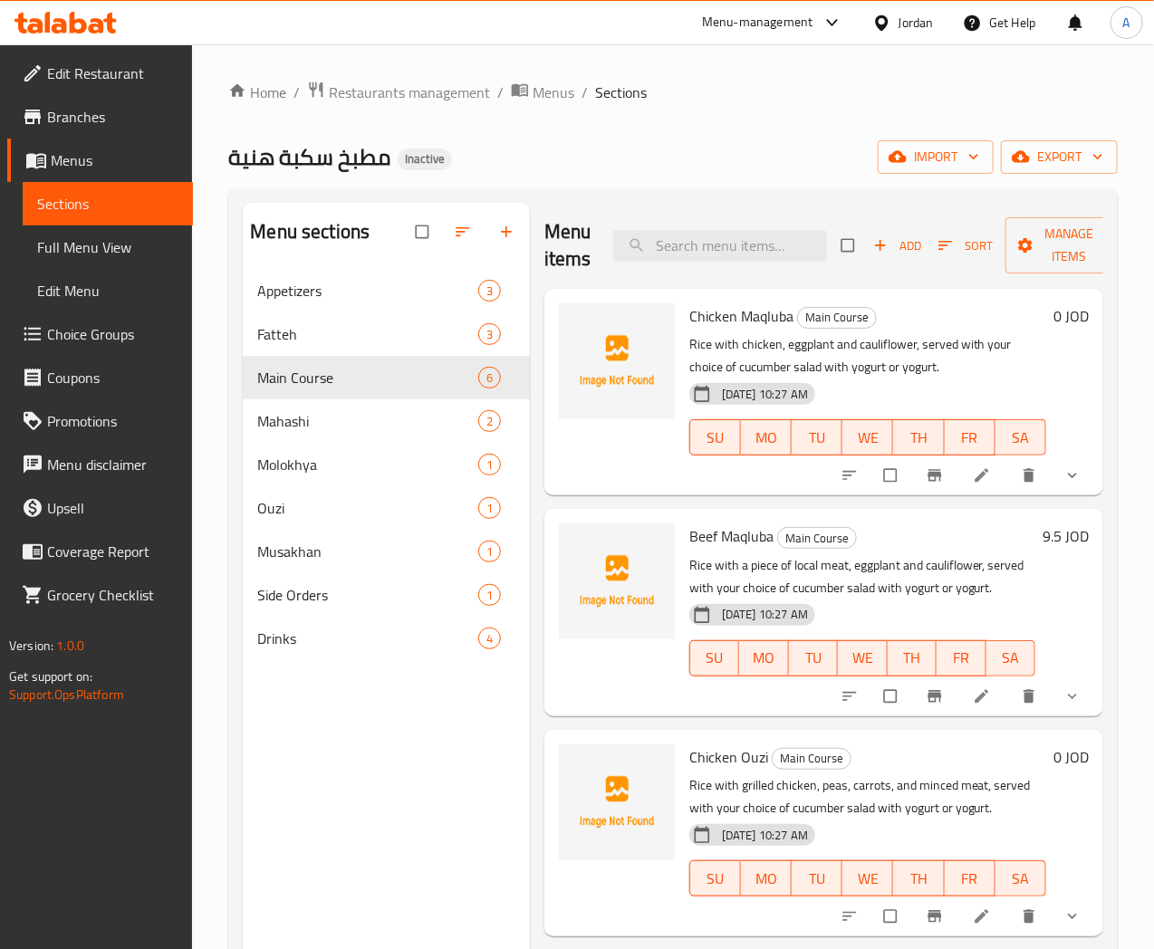
click at [67, 329] on span "Choice Groups" at bounding box center [112, 334] width 131 height 22
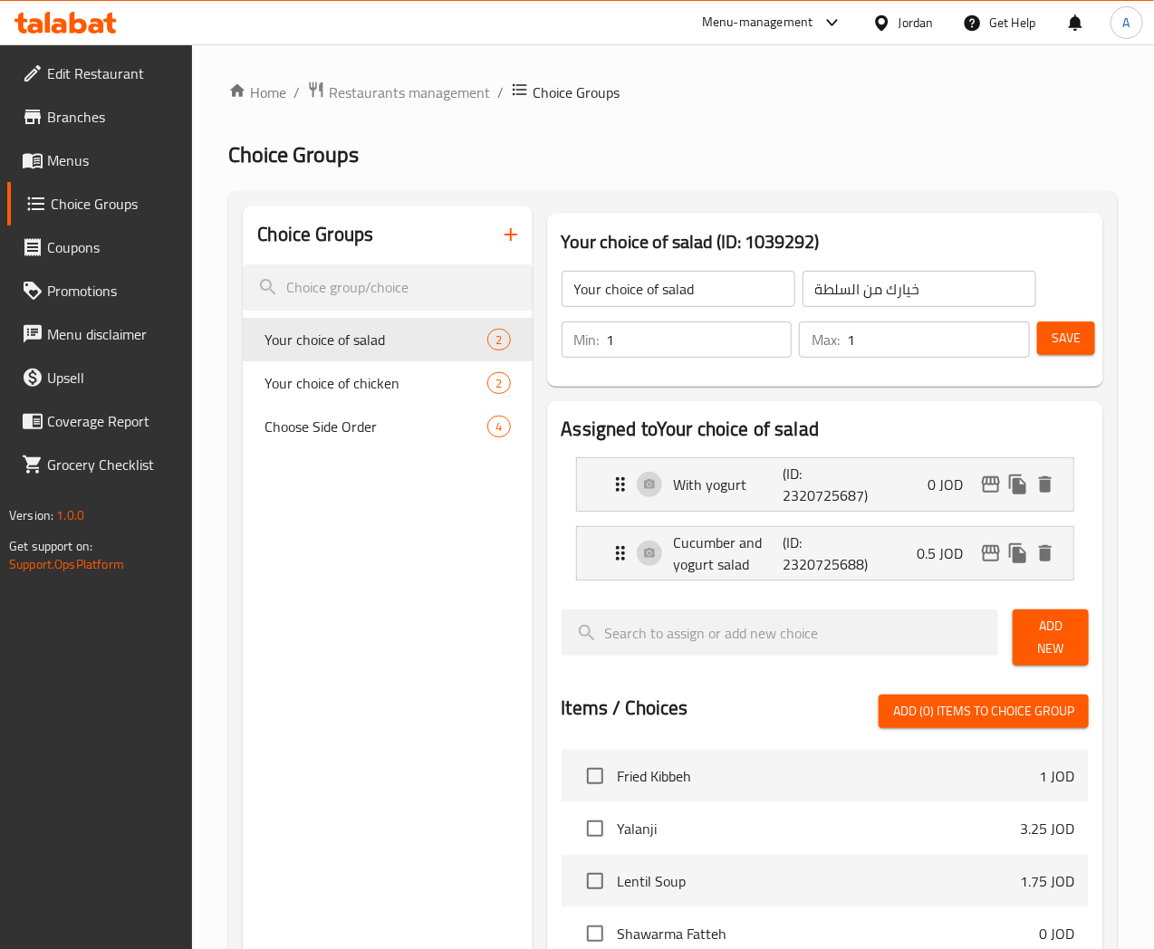
click at [322, 386] on span "Your choice of chicken" at bounding box center [376, 383] width 223 height 22
type input "Your choice of chicken"
type input "خيارك من الدجاج"
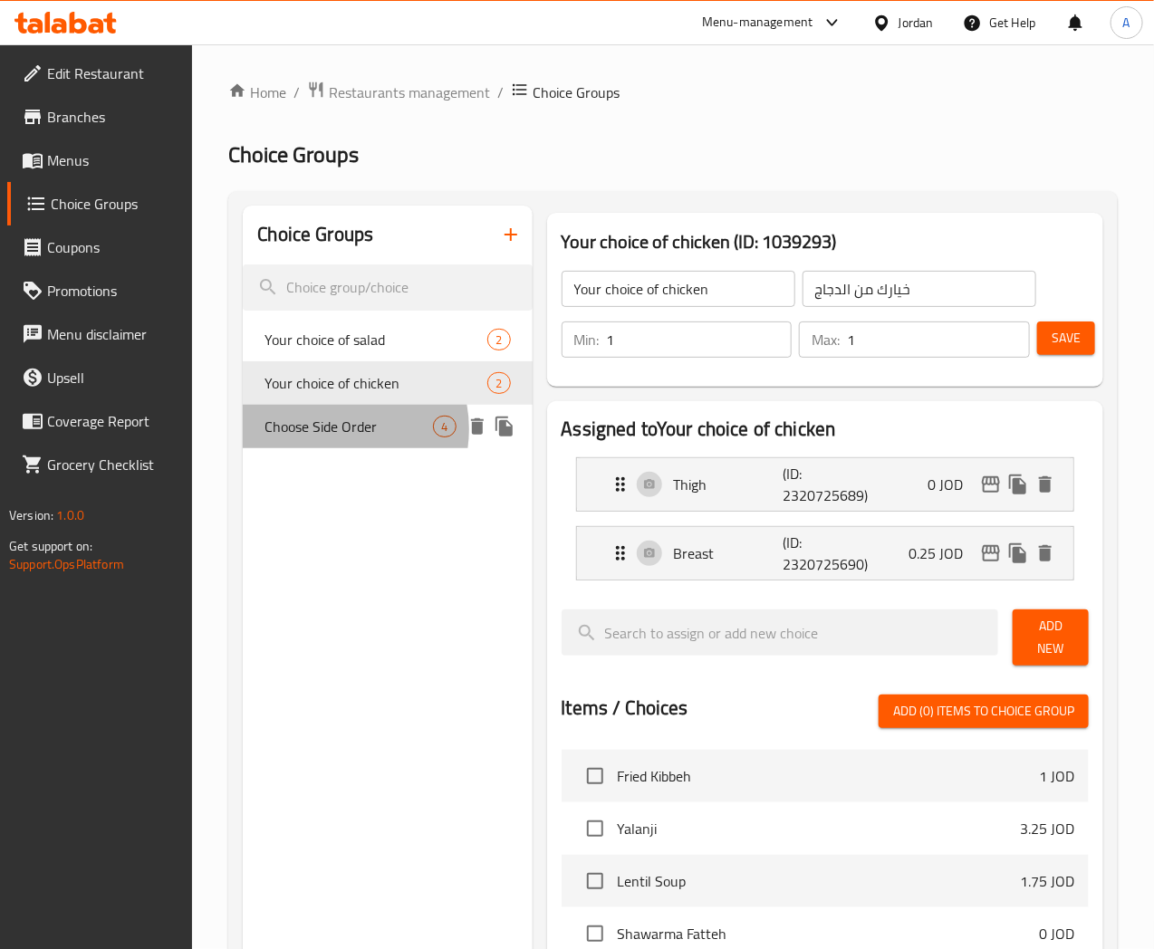
click at [327, 429] on span "Choose Side Order" at bounding box center [349, 427] width 168 height 22
type input "Choose Side Order"
type input "اختر طلب جانبي"
type input "0"
type input "4"
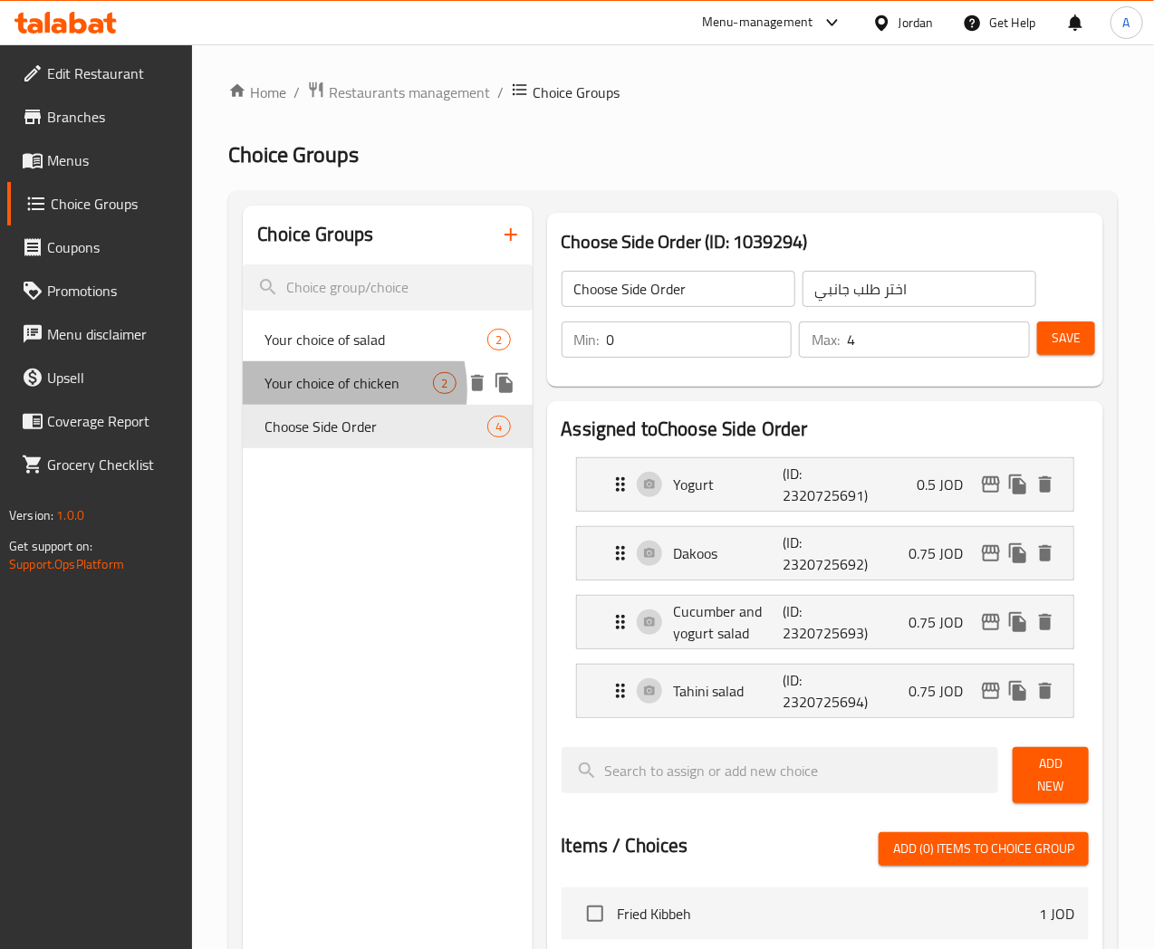
click at [323, 390] on span "Your choice of chicken" at bounding box center [349, 383] width 168 height 22
type input "Your choice of chicken"
type input "خيارك من الدجاج"
type input "1"
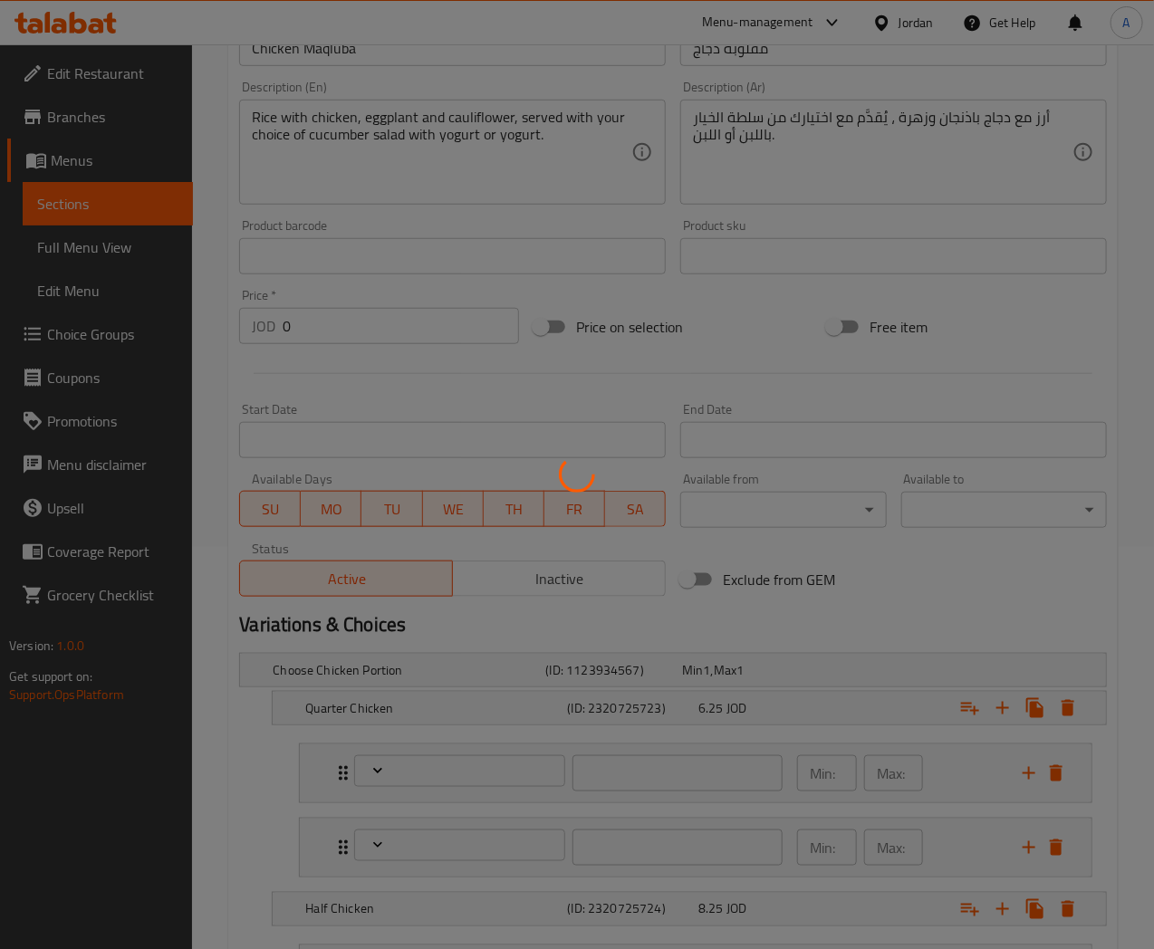
scroll to position [582, 0]
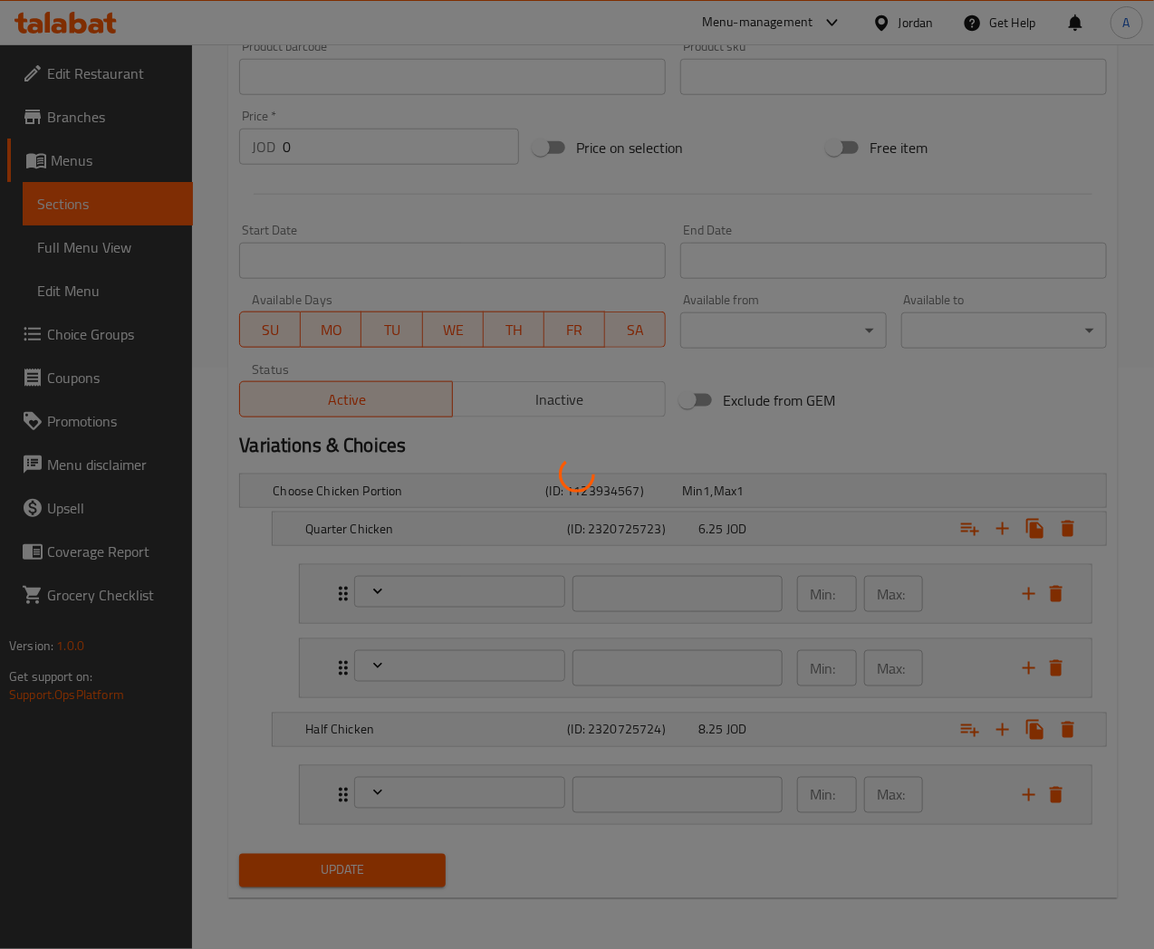
type input "خيارك من السلطة"
type input "1"
type input "خيارك من الدجاج"
type input "1"
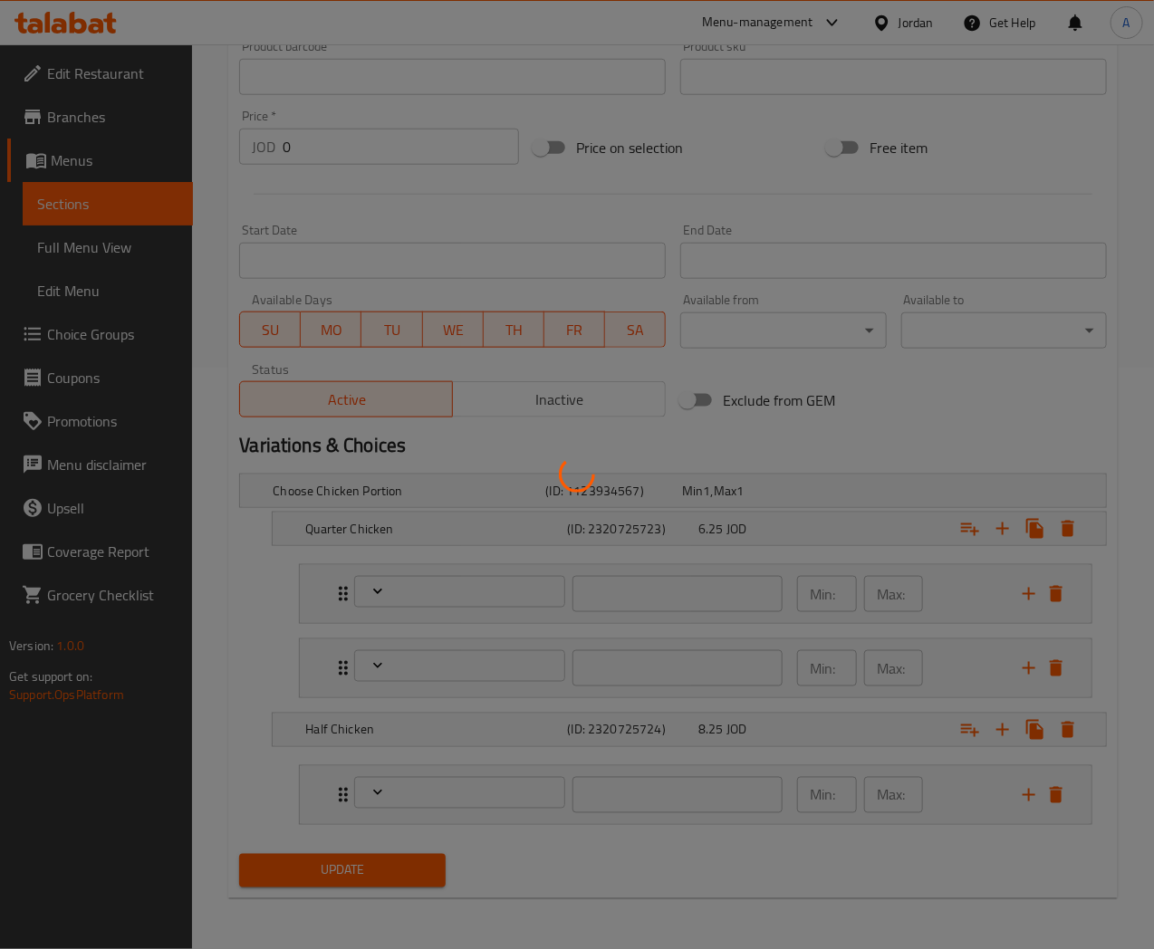
type input "1"
type input "خيارك من السلطة"
type input "1"
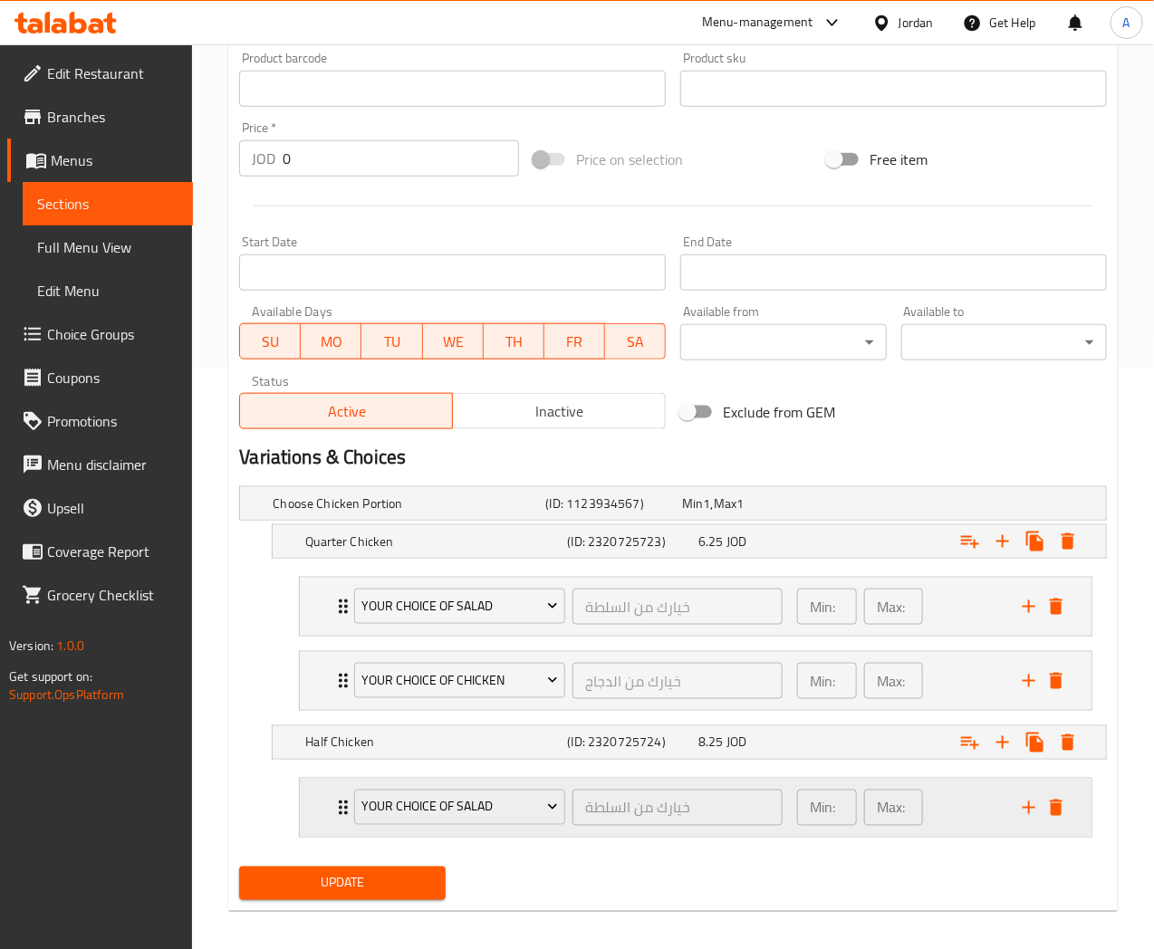
click at [972, 816] on div "Min: 1 ​ Max: 1 ​" at bounding box center [899, 808] width 226 height 58
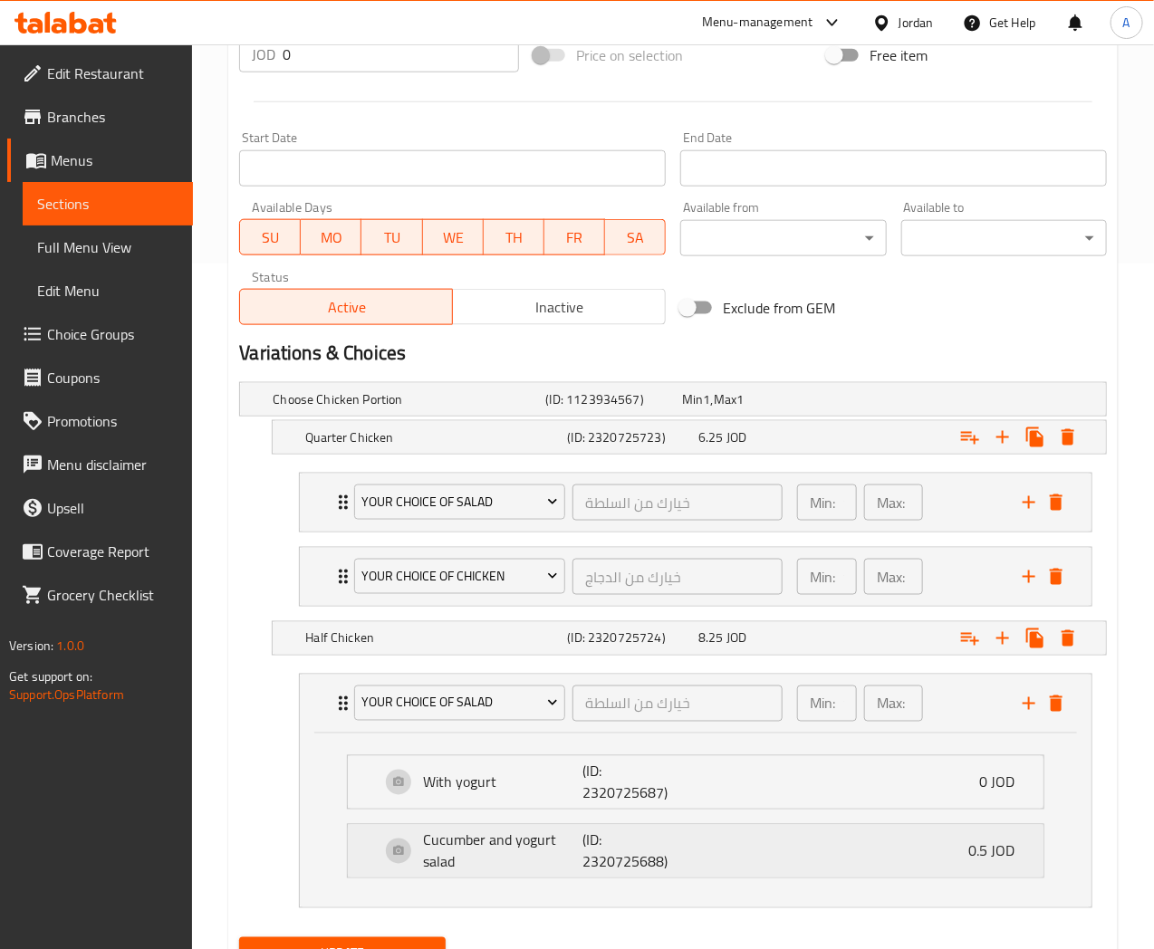
scroll to position [768, 0]
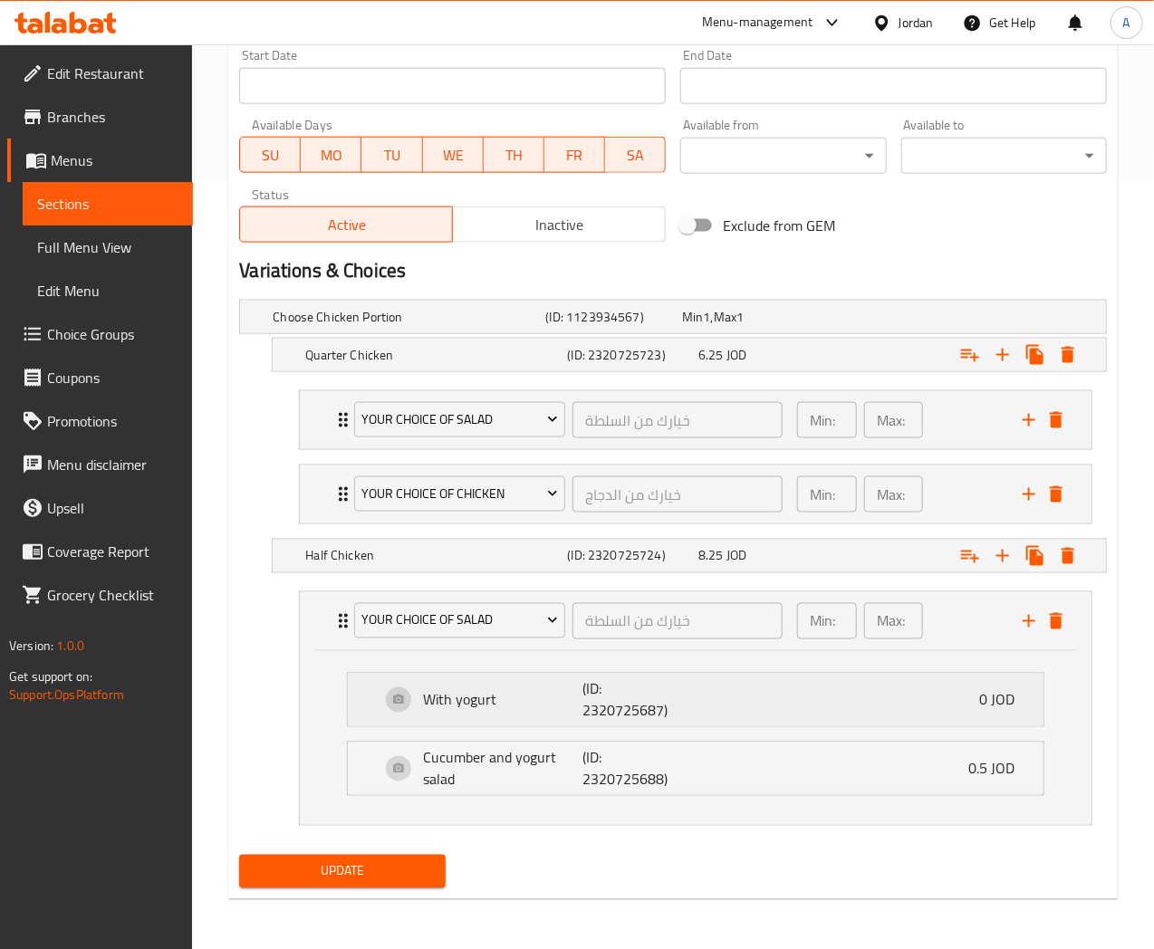
click at [797, 701] on div "With yogurt (ID: 2320725687) 0 JOD" at bounding box center [700, 700] width 641 height 53
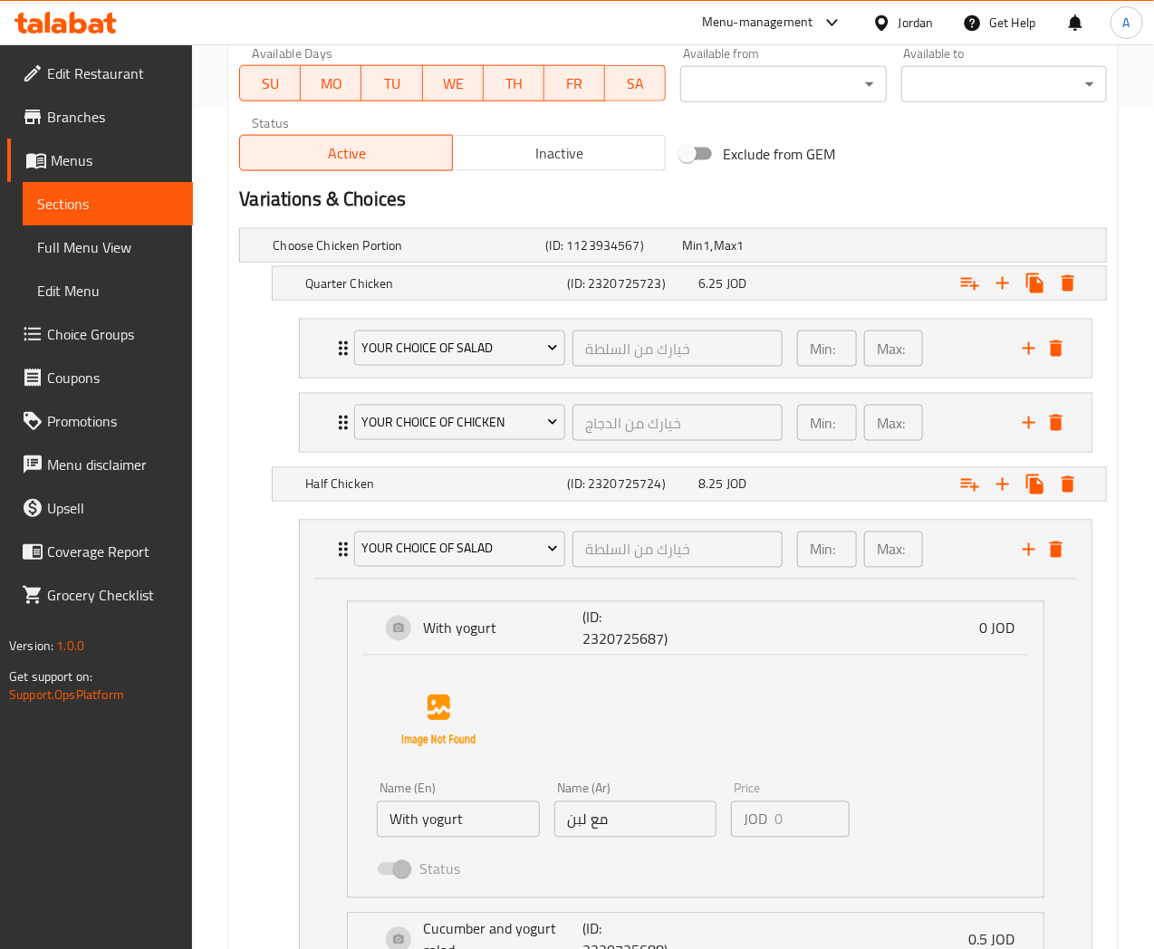
scroll to position [1011, 0]
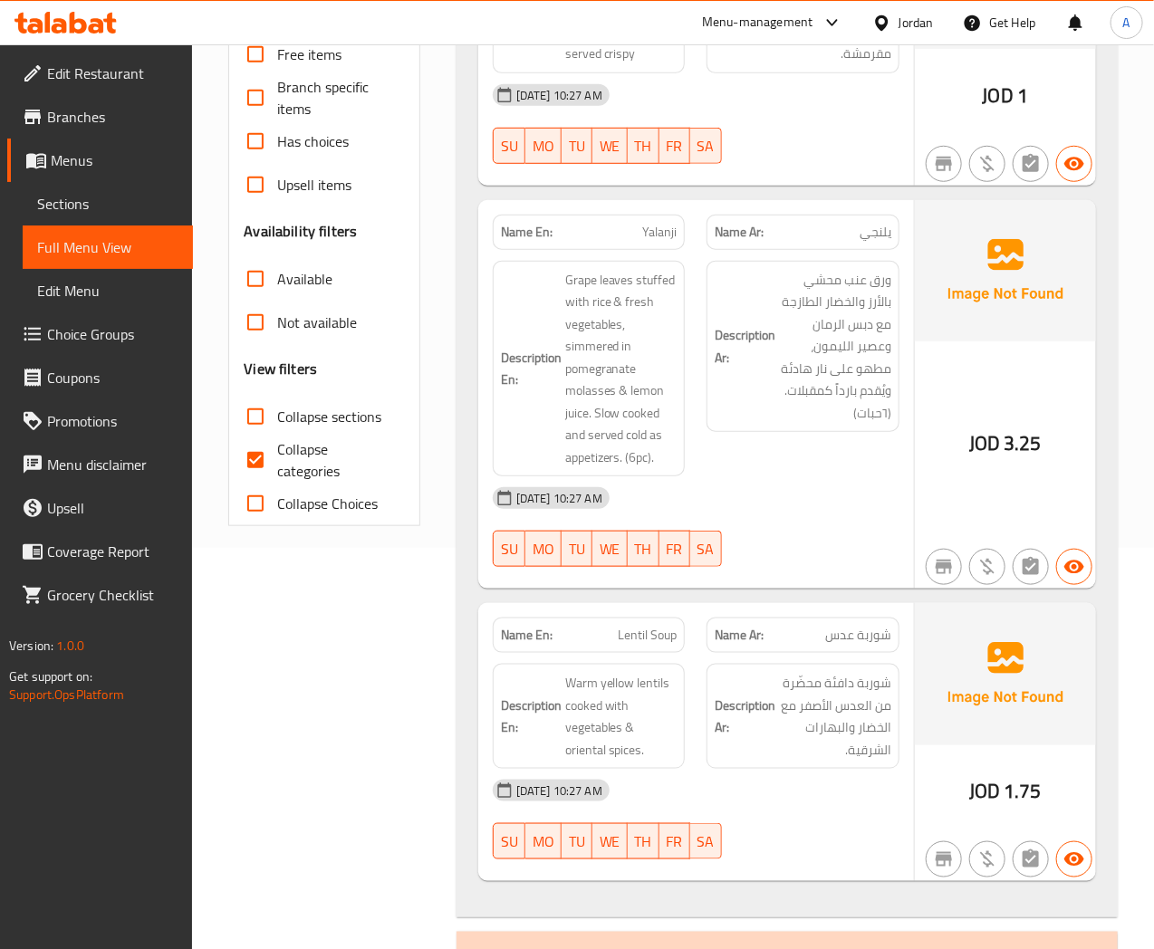
scroll to position [603, 0]
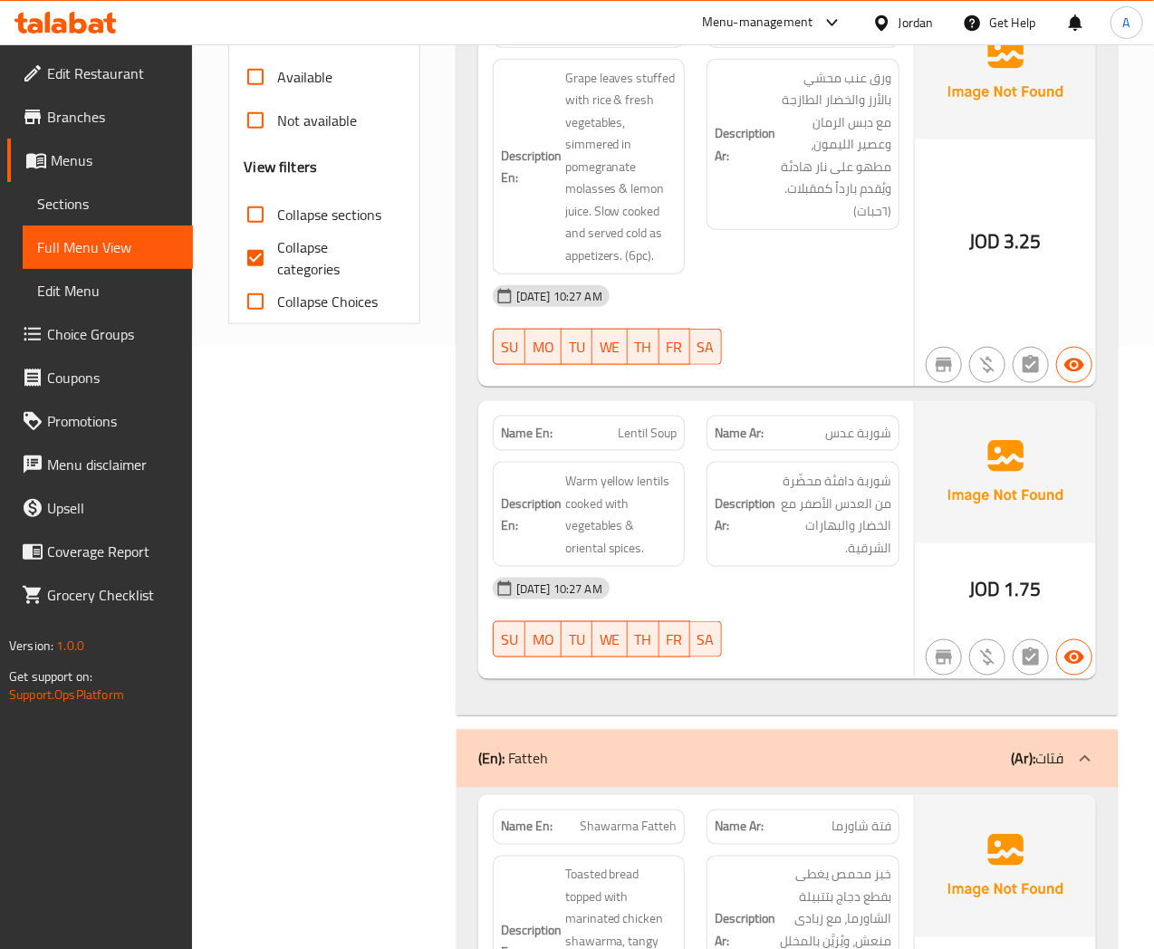
drag, startPoint x: 263, startPoint y: 210, endPoint x: 257, endPoint y: 256, distance: 46.5
click at [263, 210] on input "Collapse sections" at bounding box center [255, 214] width 43 height 43
checkbox input "true"
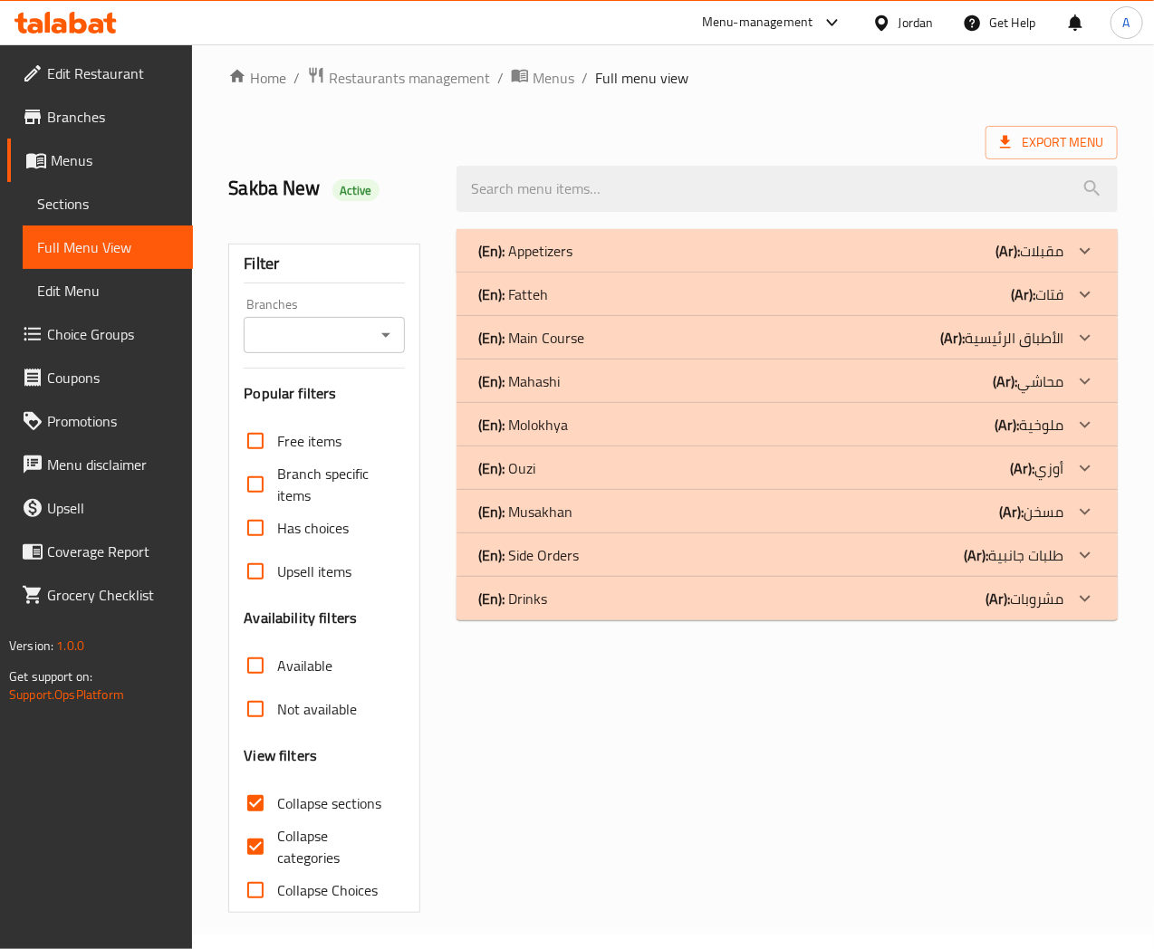
click at [257, 419] on input "Free items" at bounding box center [255, 440] width 43 height 43
checkbox input "true"
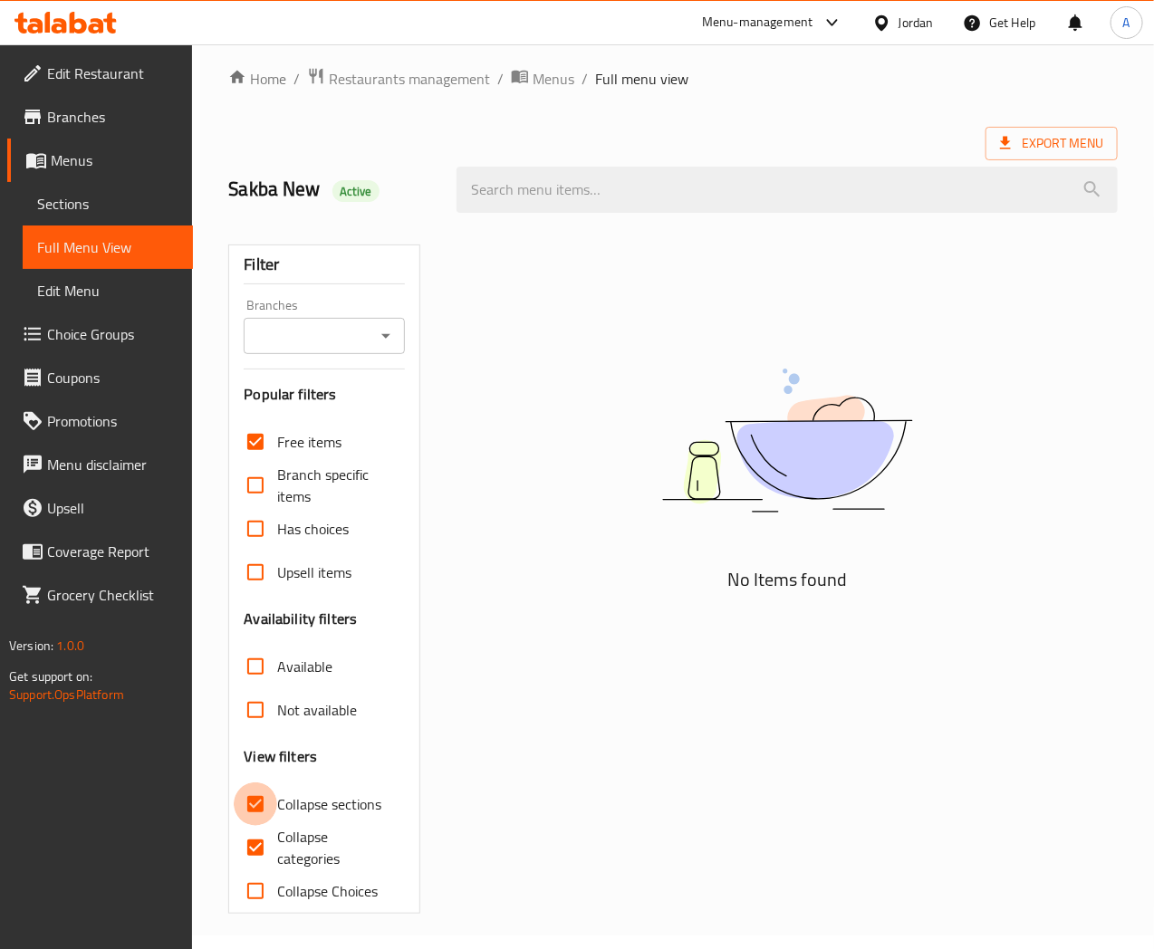
click at [263, 801] on input "Collapse sections" at bounding box center [255, 804] width 43 height 43
checkbox input "false"
click at [257, 852] on input "Collapse categories" at bounding box center [255, 847] width 43 height 43
checkbox input "false"
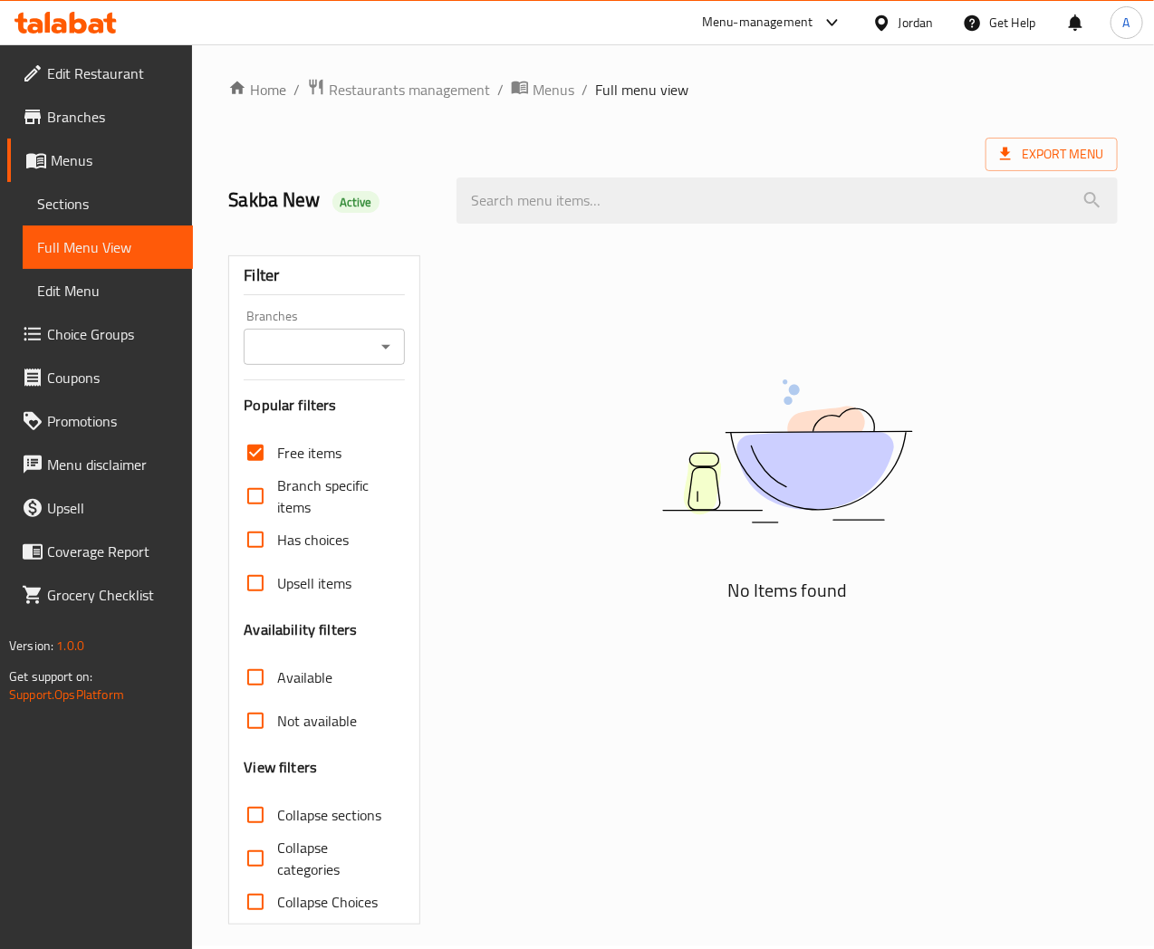
scroll to position [0, 0]
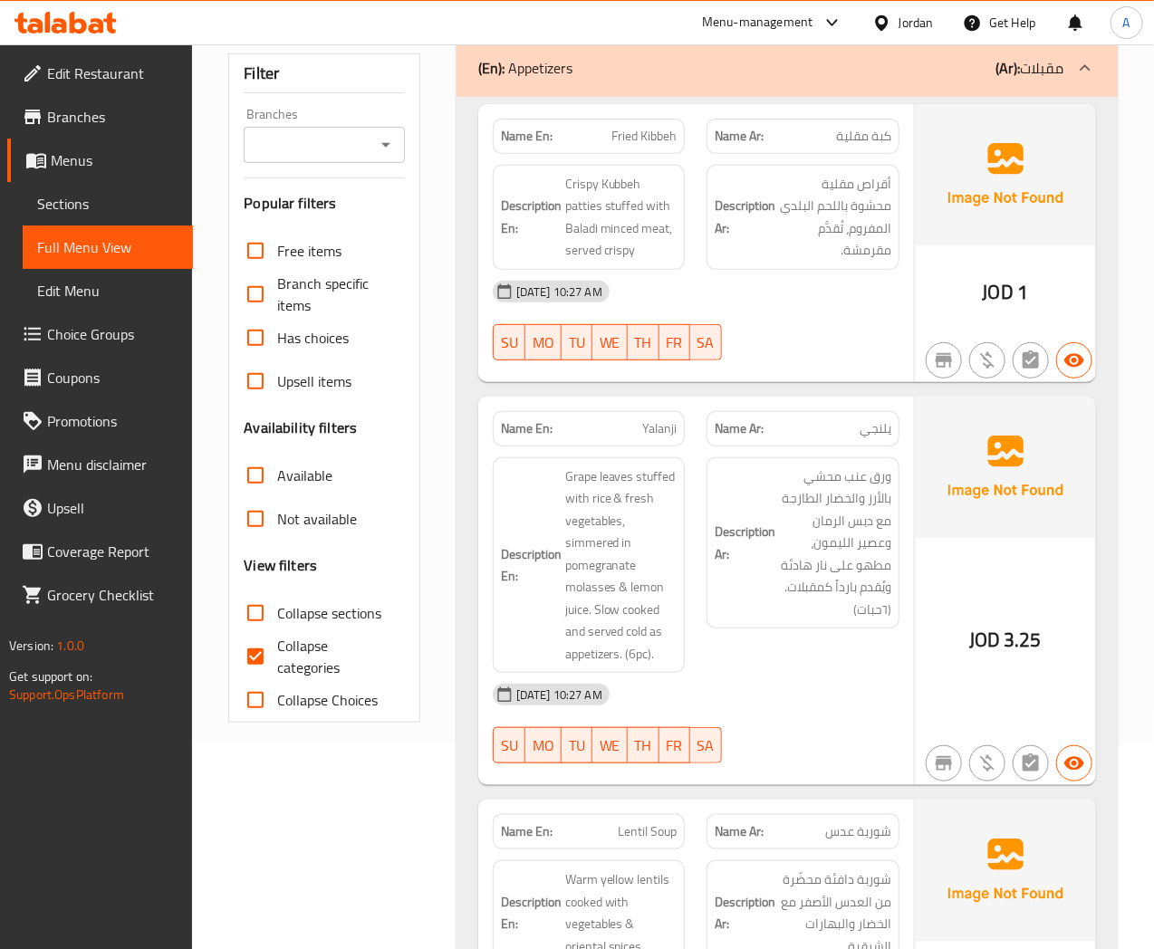
scroll to position [402, 0]
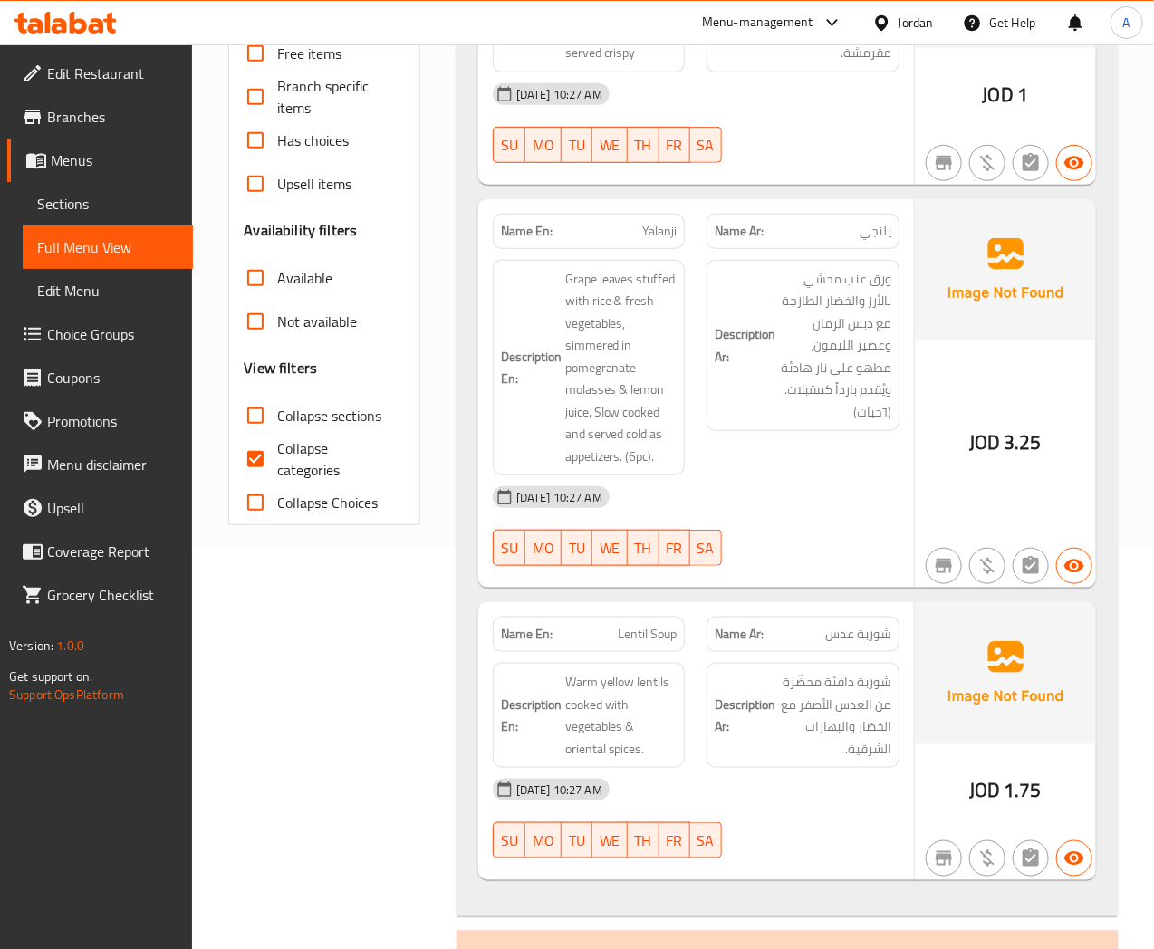
click at [259, 409] on input "Collapse sections" at bounding box center [255, 415] width 43 height 43
checkbox input "true"
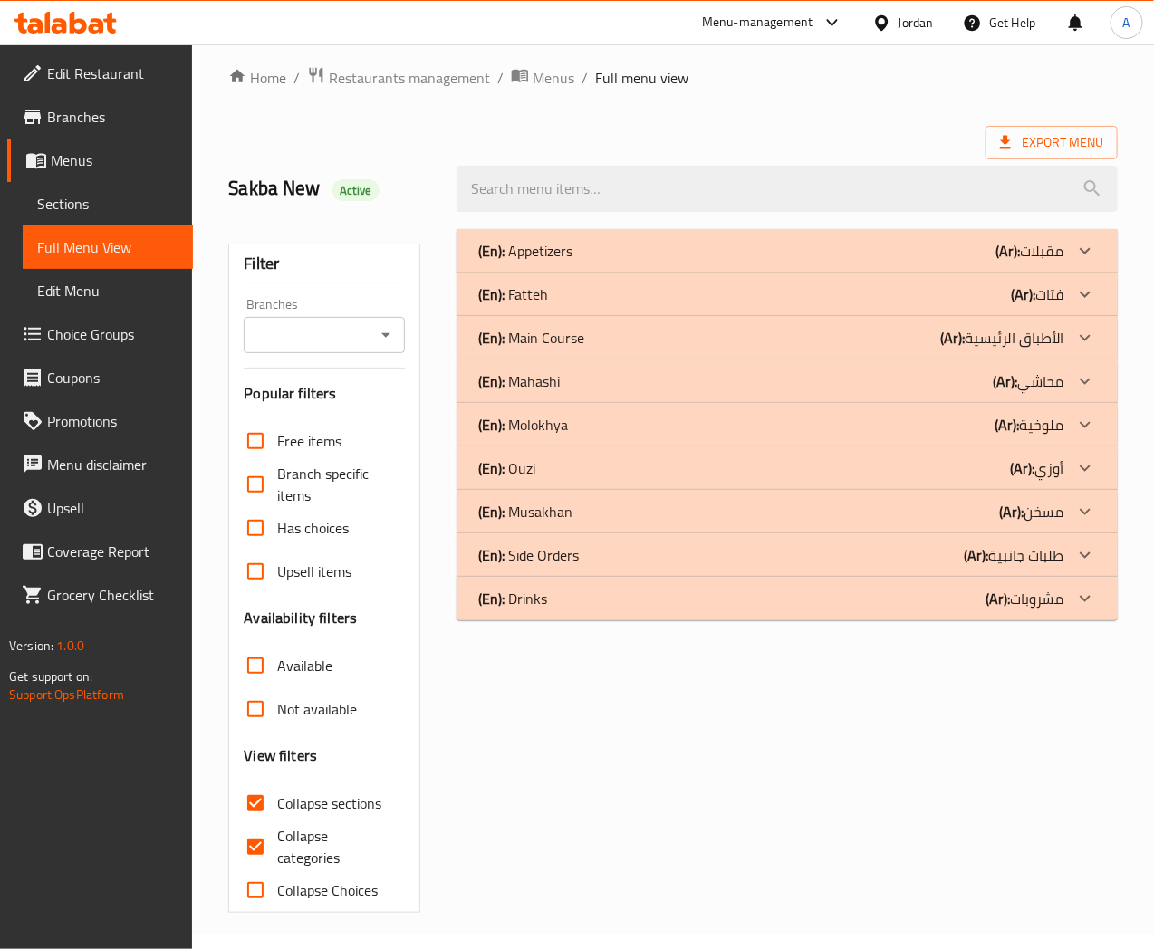
scroll to position [14, 0]
drag, startPoint x: 261, startPoint y: 850, endPoint x: 396, endPoint y: 859, distance: 135.3
click at [260, 852] on input "Collapse categories" at bounding box center [255, 847] width 43 height 43
checkbox input "false"
click at [610, 338] on div "(En): Main Course (Ar): الأطباق الرئيسية" at bounding box center [770, 339] width 585 height 22
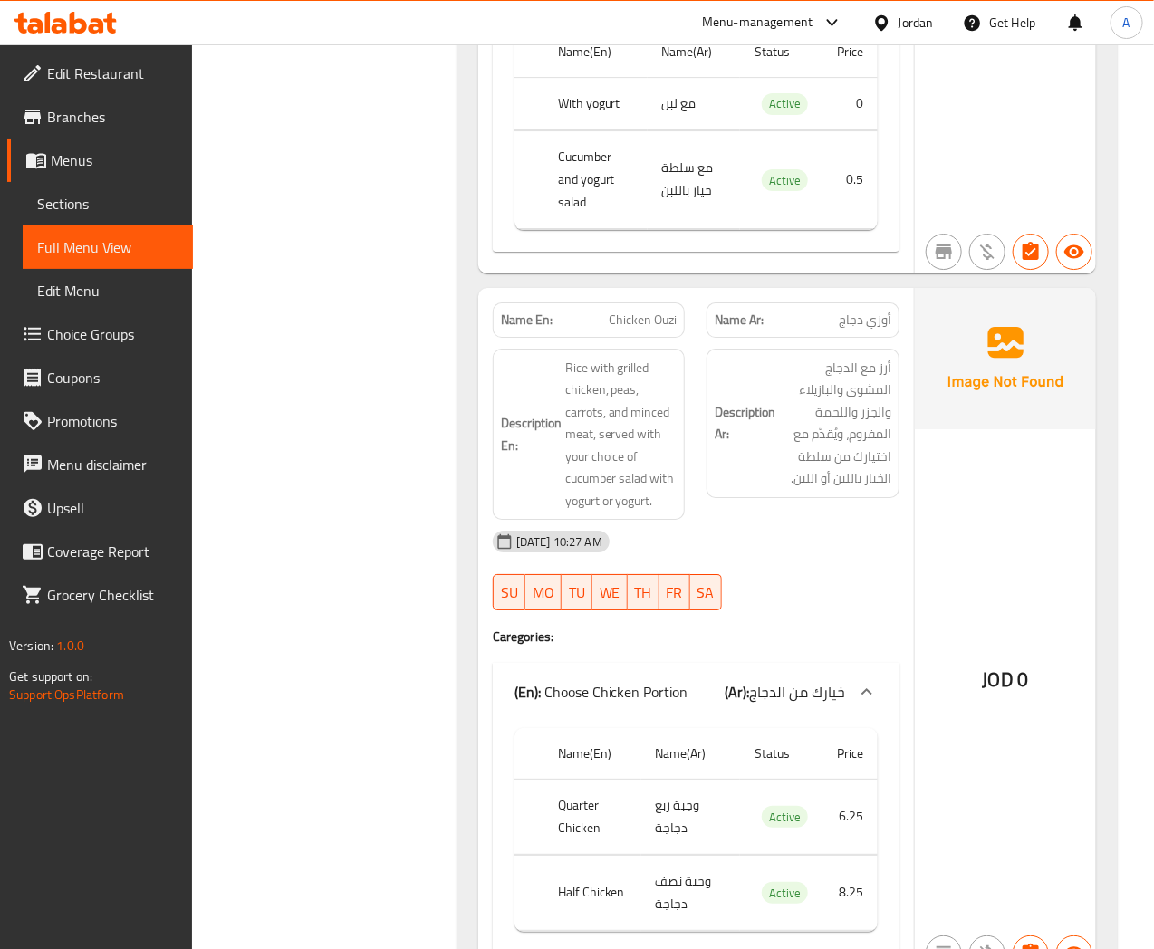
scroll to position [2329, 0]
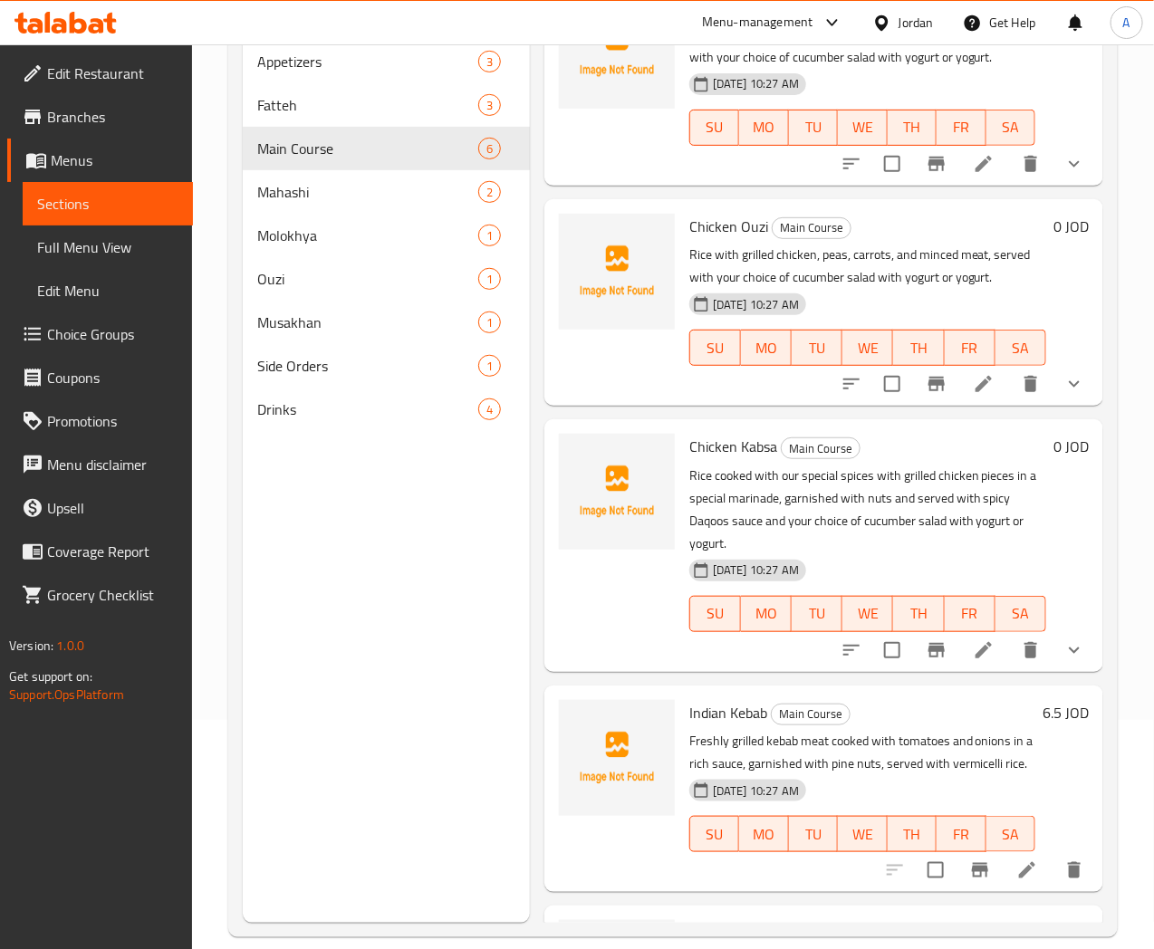
scroll to position [254, 0]
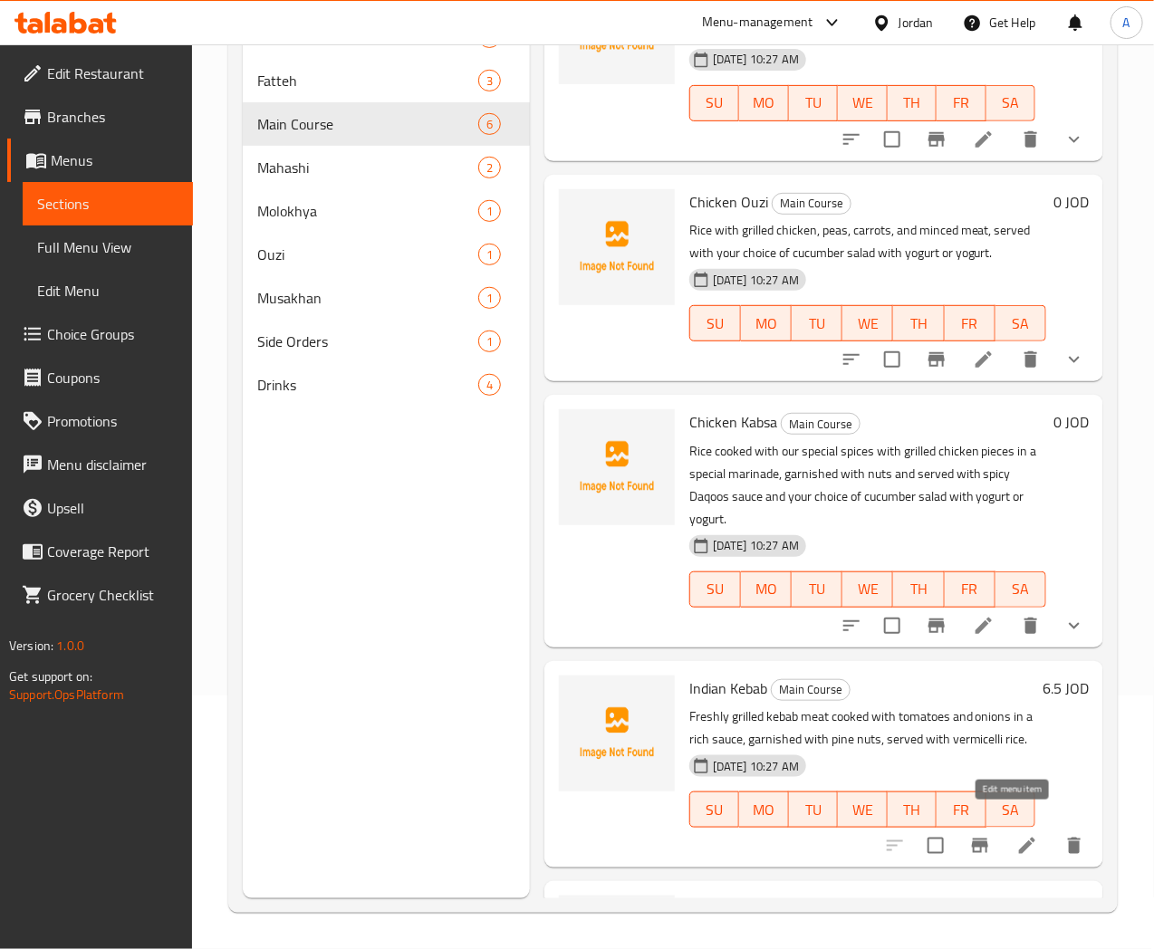
click at [1019, 838] on icon at bounding box center [1027, 846] width 16 height 16
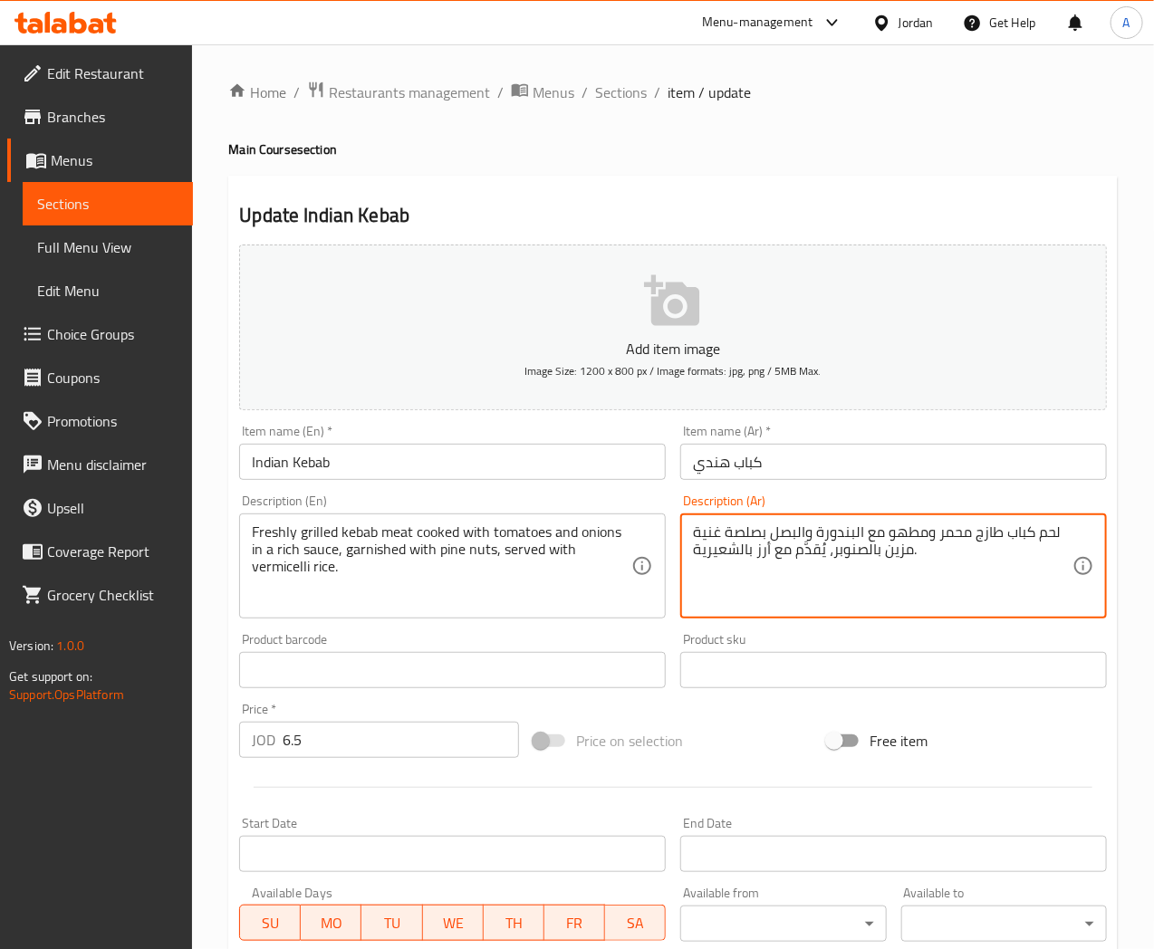
drag, startPoint x: 938, startPoint y: 535, endPoint x: 967, endPoint y: 535, distance: 29.0
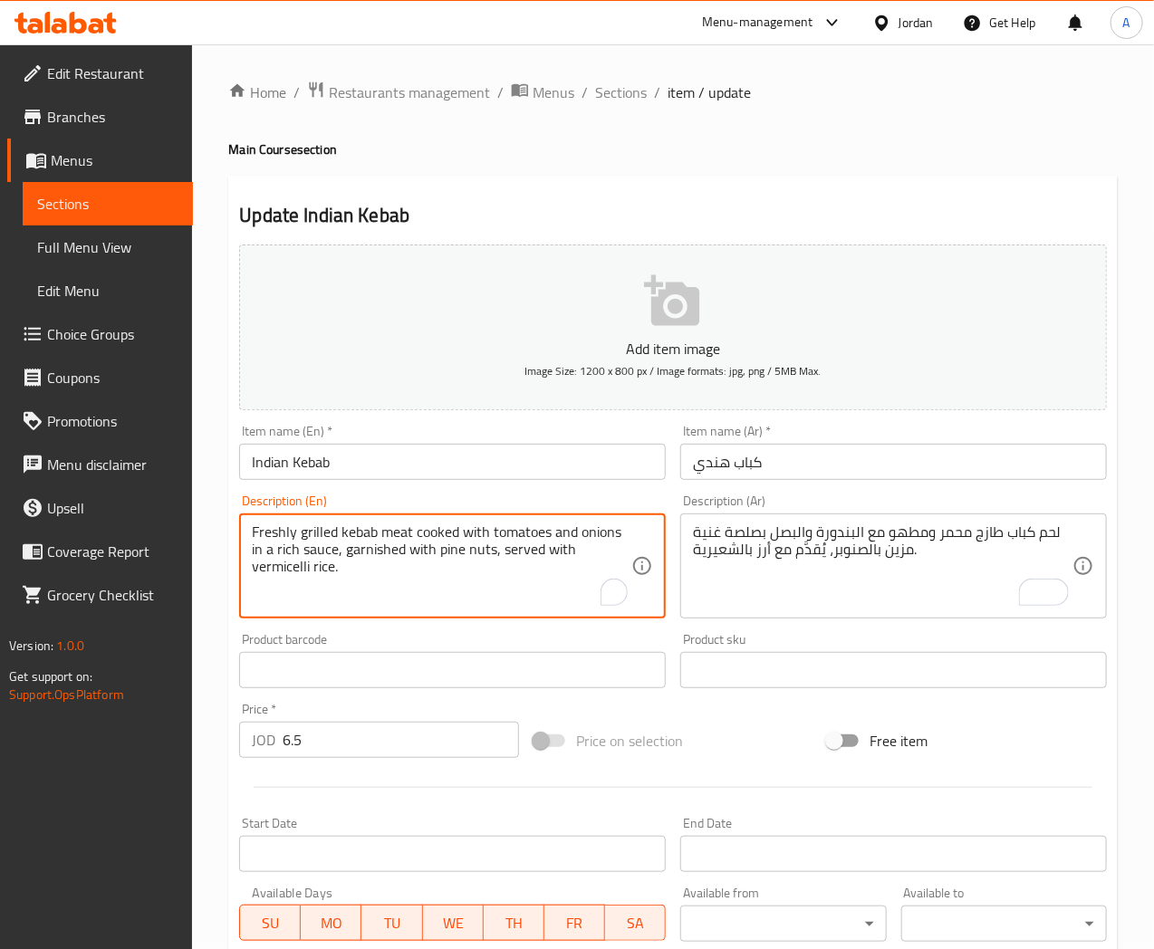
click at [312, 532] on textarea "Freshly grilled kebab meat cooked with tomatoes and onions in a rich sauce, gar…" at bounding box center [442, 567] width 380 height 86
paste textarea "Roasted"
click at [303, 533] on textarea "Freshly Roasted kebab meat cooked with tomatoes and onions in a rich sauce, gar…" at bounding box center [442, 567] width 380 height 86
type textarea "Freshly roasted kebab meat cooked with tomatoes and onions in a rich sauce, gar…"
click at [379, 467] on input "Indian Kebab" at bounding box center [452, 462] width 427 height 36
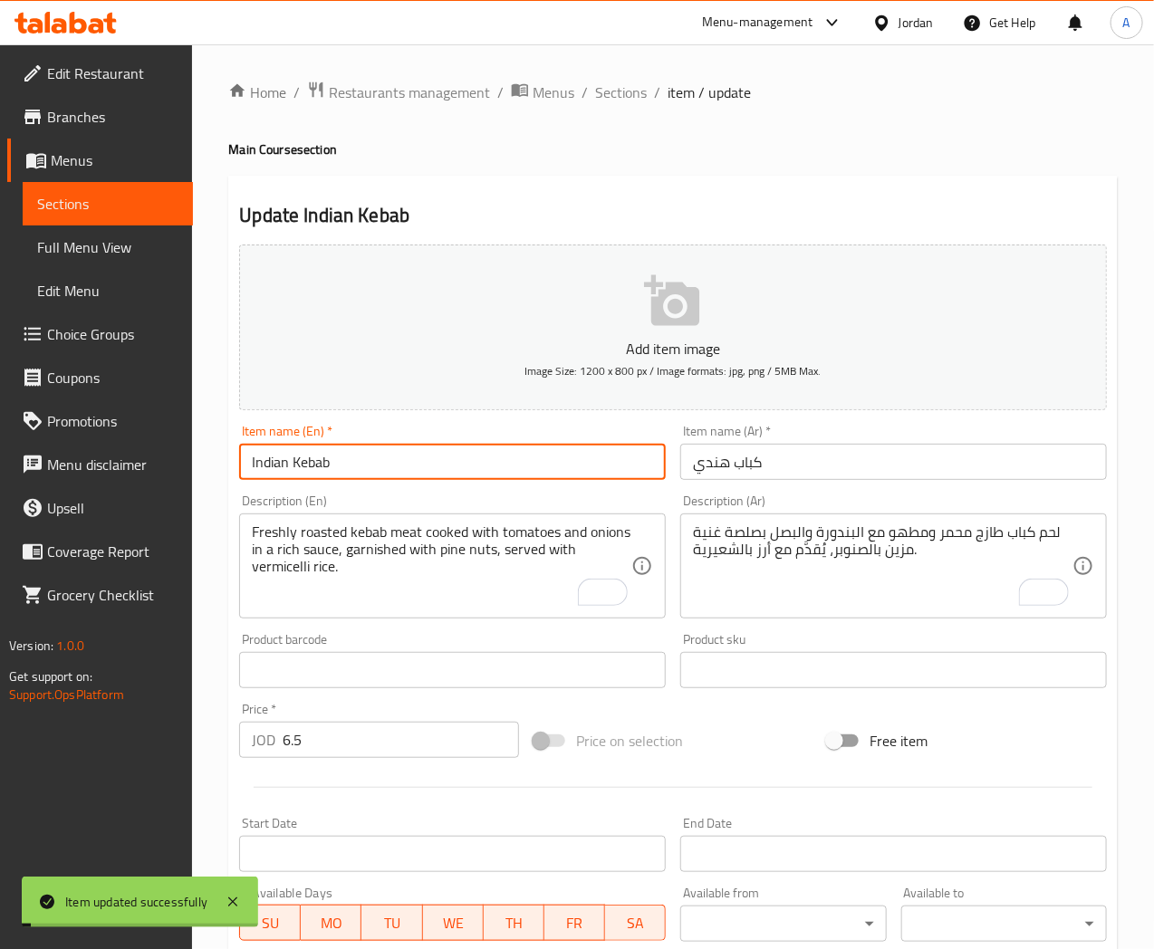
drag, startPoint x: 607, startPoint y: 91, endPoint x: 440, endPoint y: 18, distance: 182.1
click at [607, 91] on span "Sections" at bounding box center [621, 93] width 52 height 22
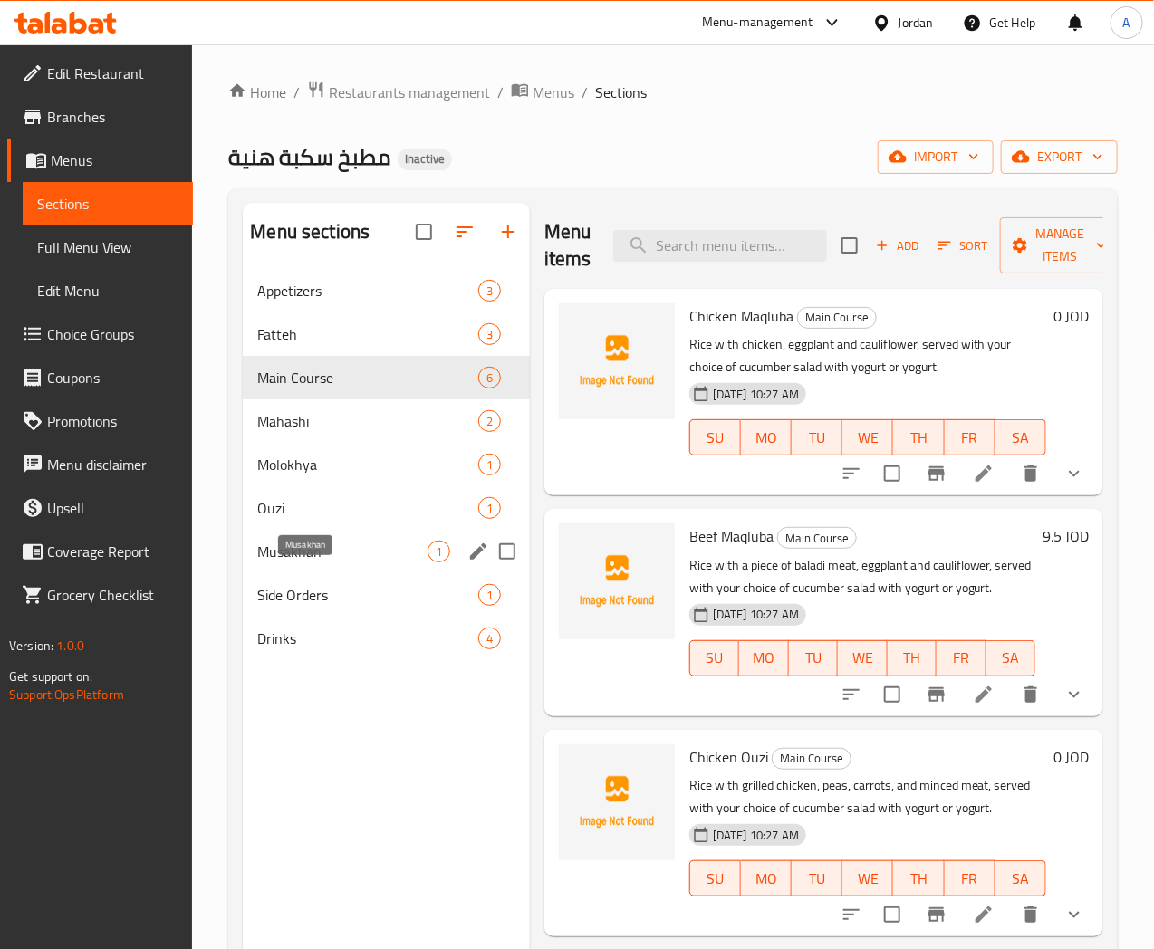
click at [288, 563] on span "Musakhan" at bounding box center [341, 552] width 169 height 22
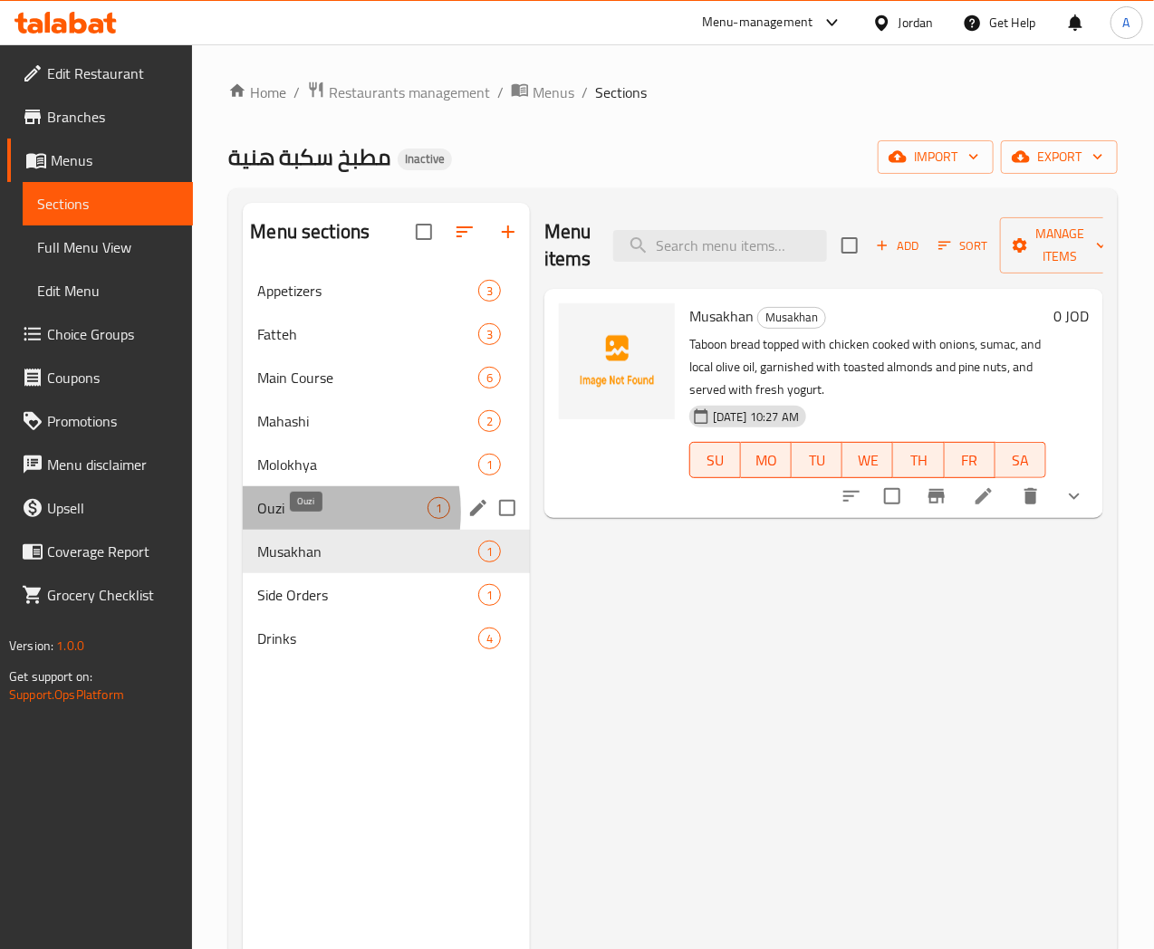
click at [281, 519] on span "Ouzi" at bounding box center [341, 508] width 169 height 22
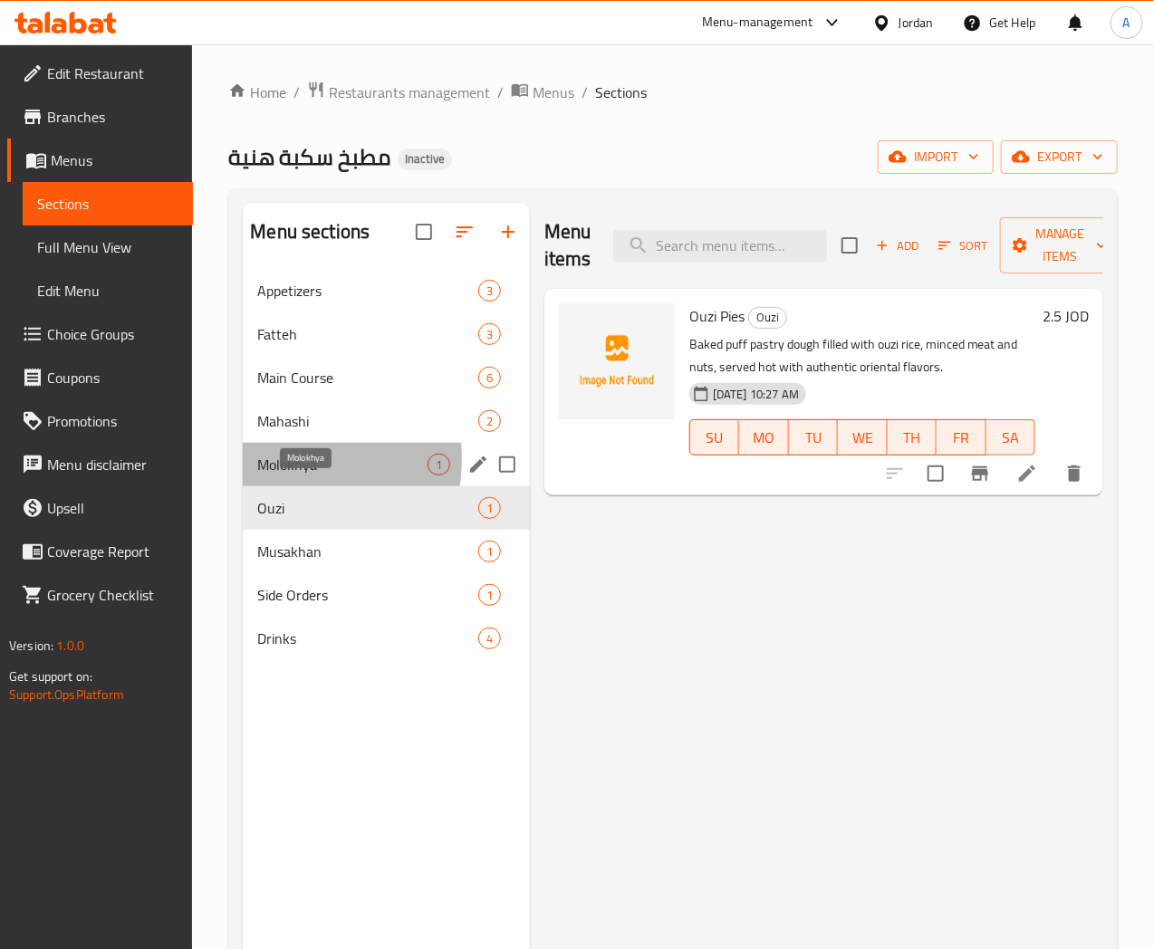
click at [270, 476] on span "Molokhya" at bounding box center [341, 465] width 169 height 22
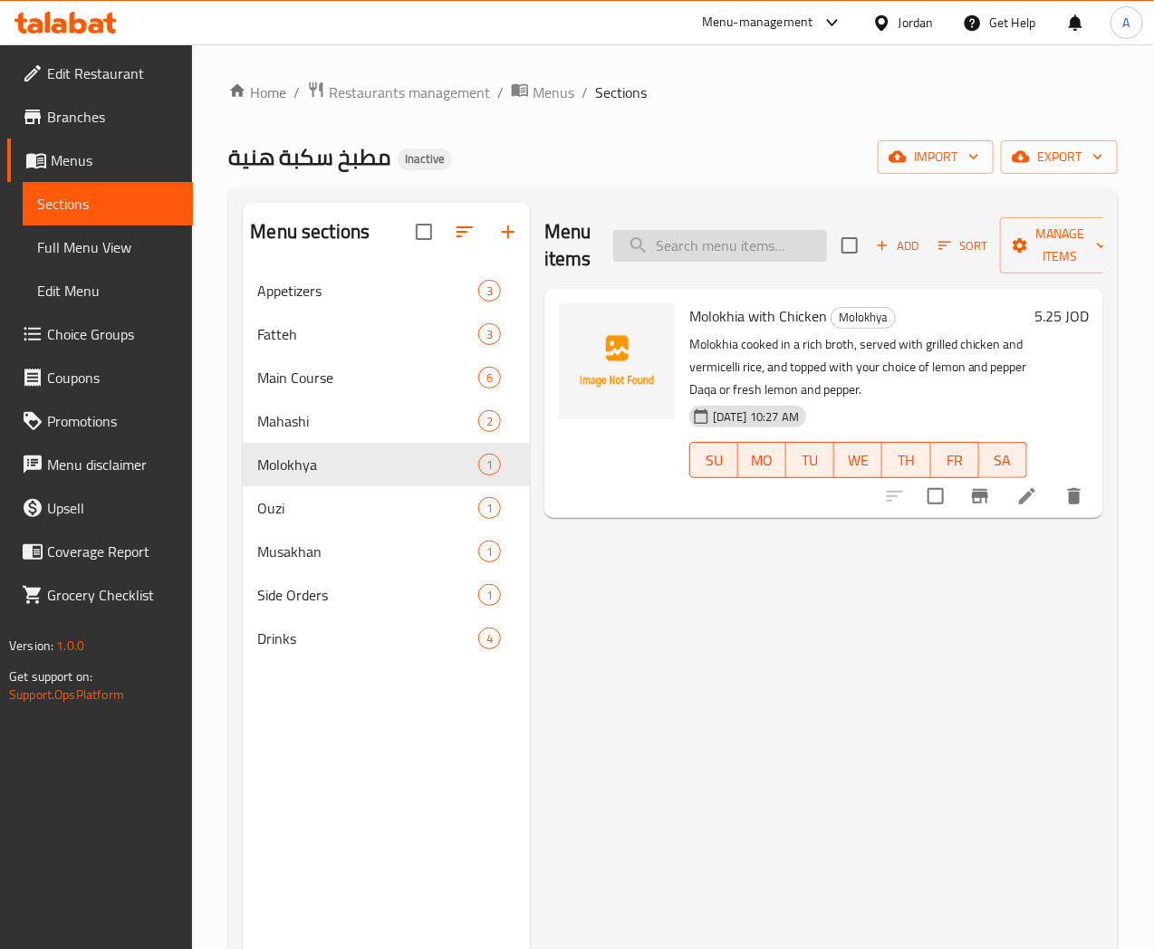
click at [661, 237] on input "search" at bounding box center [720, 246] width 214 height 32
paste input "Shish"
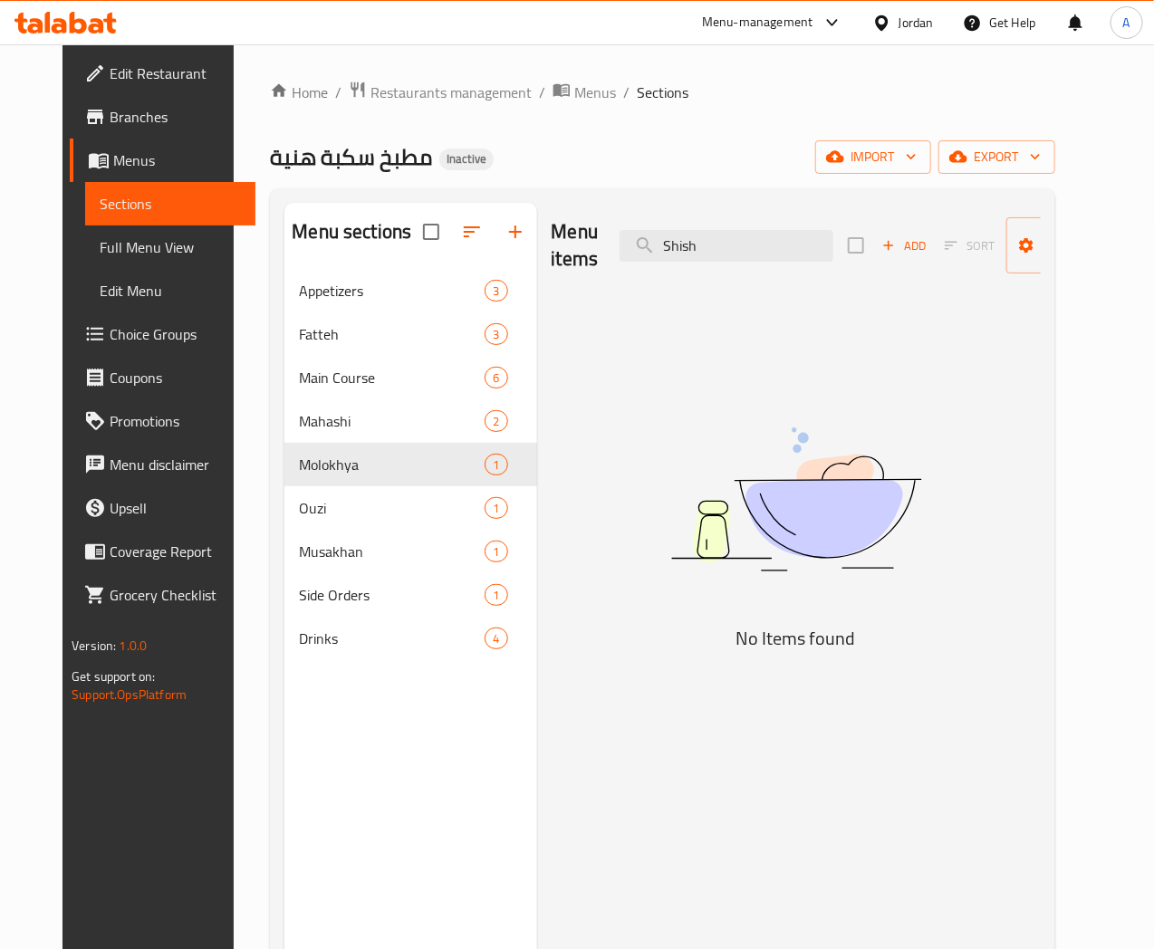
drag, startPoint x: 677, startPoint y: 245, endPoint x: 524, endPoint y: 257, distance: 153.5
click at [552, 258] on div "Menu items Shish Add Sort Manage items" at bounding box center [796, 246] width 489 height 86
paste input "Yogurt"
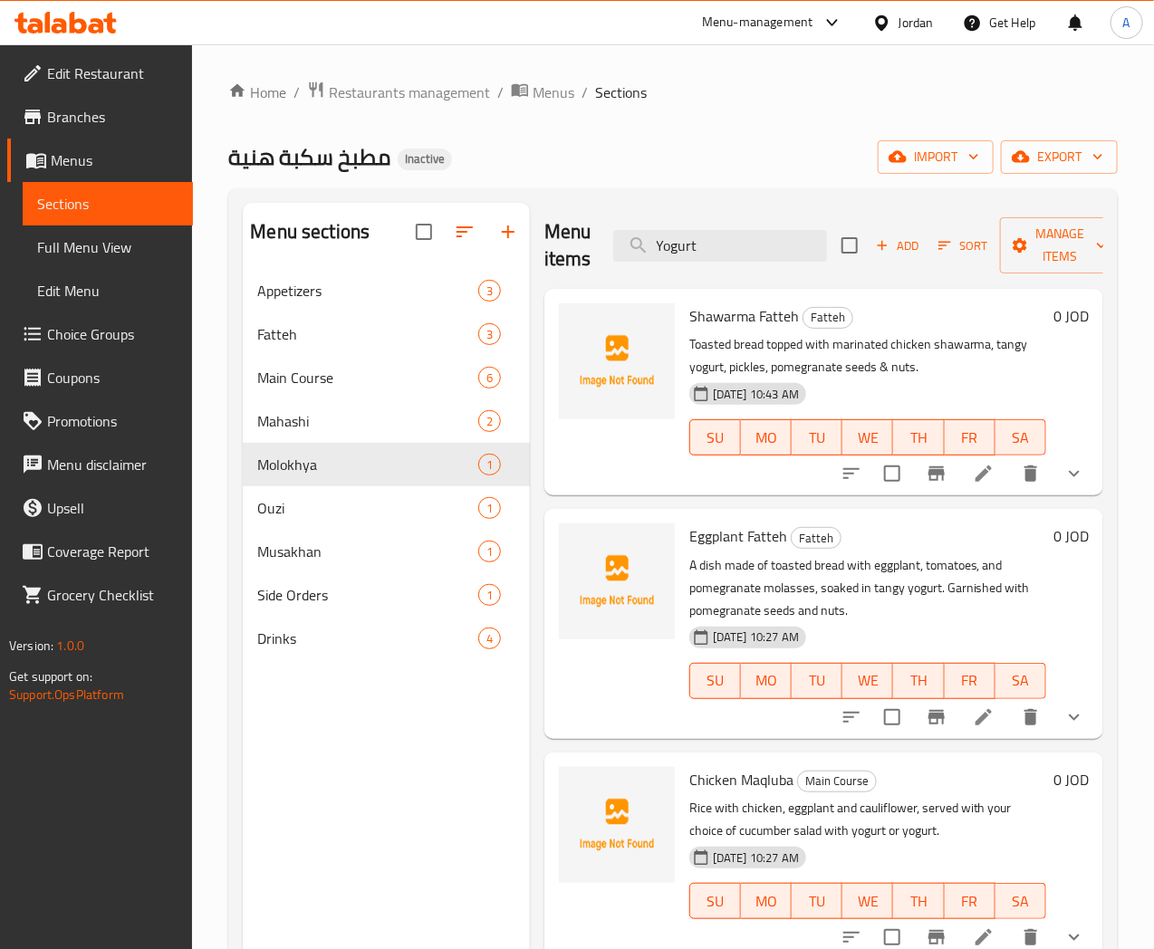
drag, startPoint x: 679, startPoint y: 242, endPoint x: 573, endPoint y: 201, distance: 113.6
click at [544, 237] on div "Menu items Yogurt Add Sort Manage items" at bounding box center [823, 246] width 559 height 86
paste input "Kubbeh"
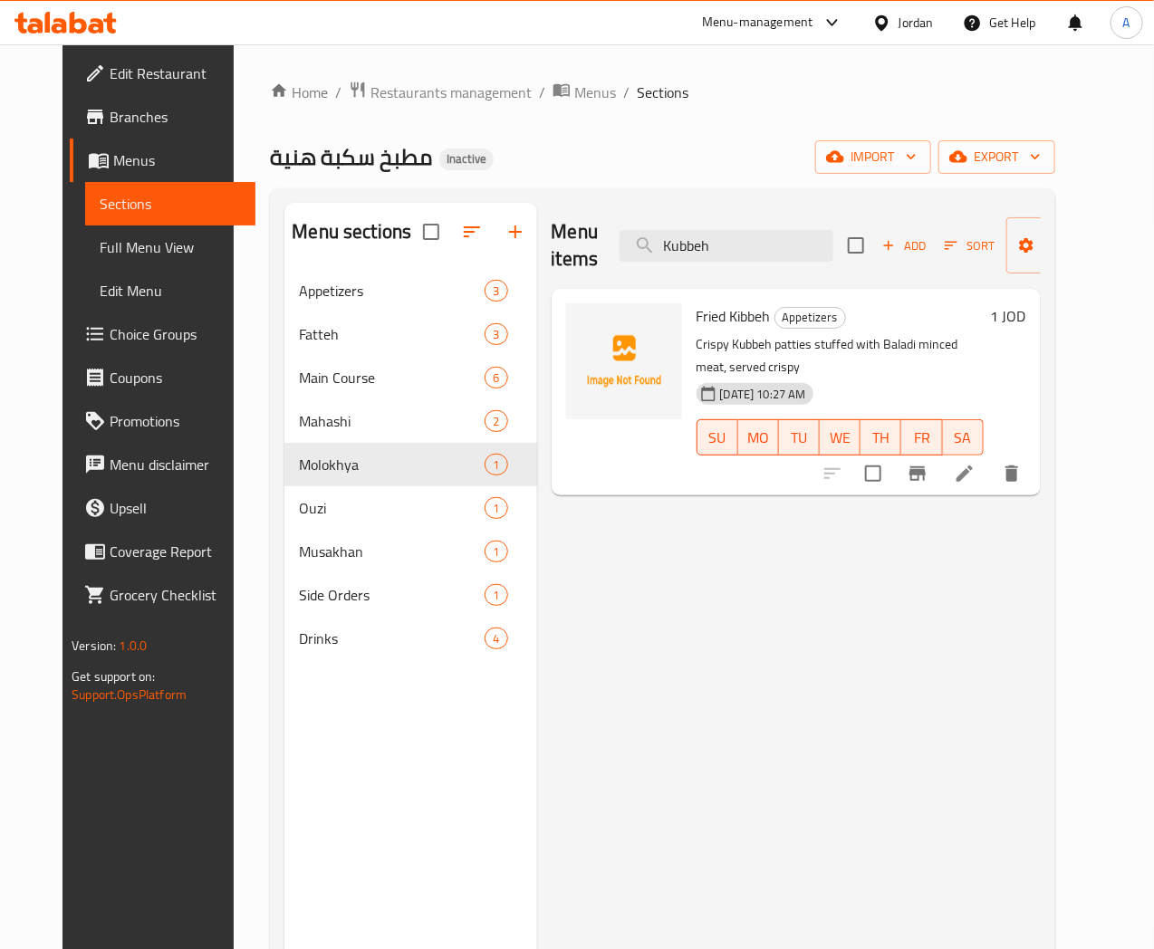
drag, startPoint x: 673, startPoint y: 251, endPoint x: 524, endPoint y: 245, distance: 149.6
click at [552, 245] on div "Menu items Kubbeh Add Sort Manage items" at bounding box center [796, 246] width 489 height 86
paste input "Stuffed Zucc"
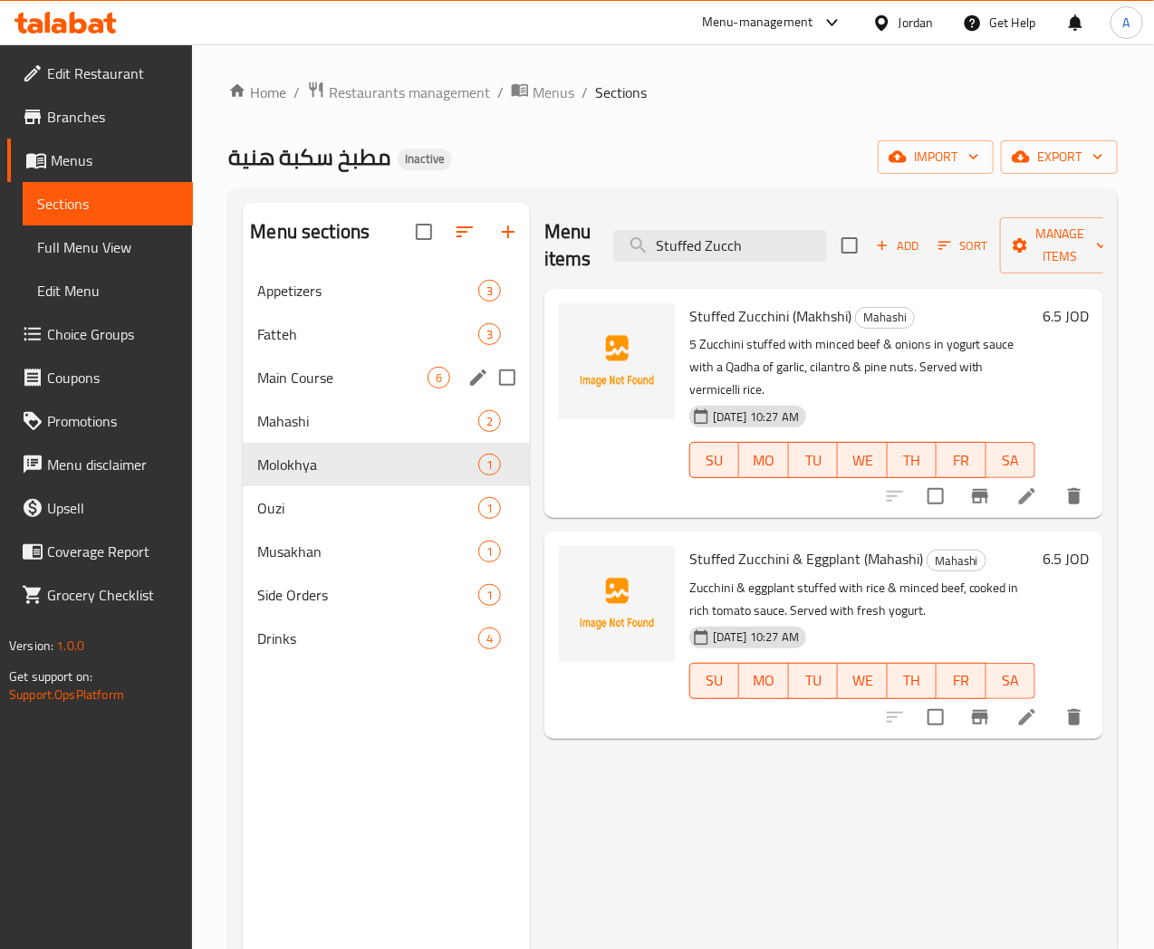
type input "Stuffed Zucch"
click at [297, 389] on span "Main Course" at bounding box center [341, 378] width 169 height 22
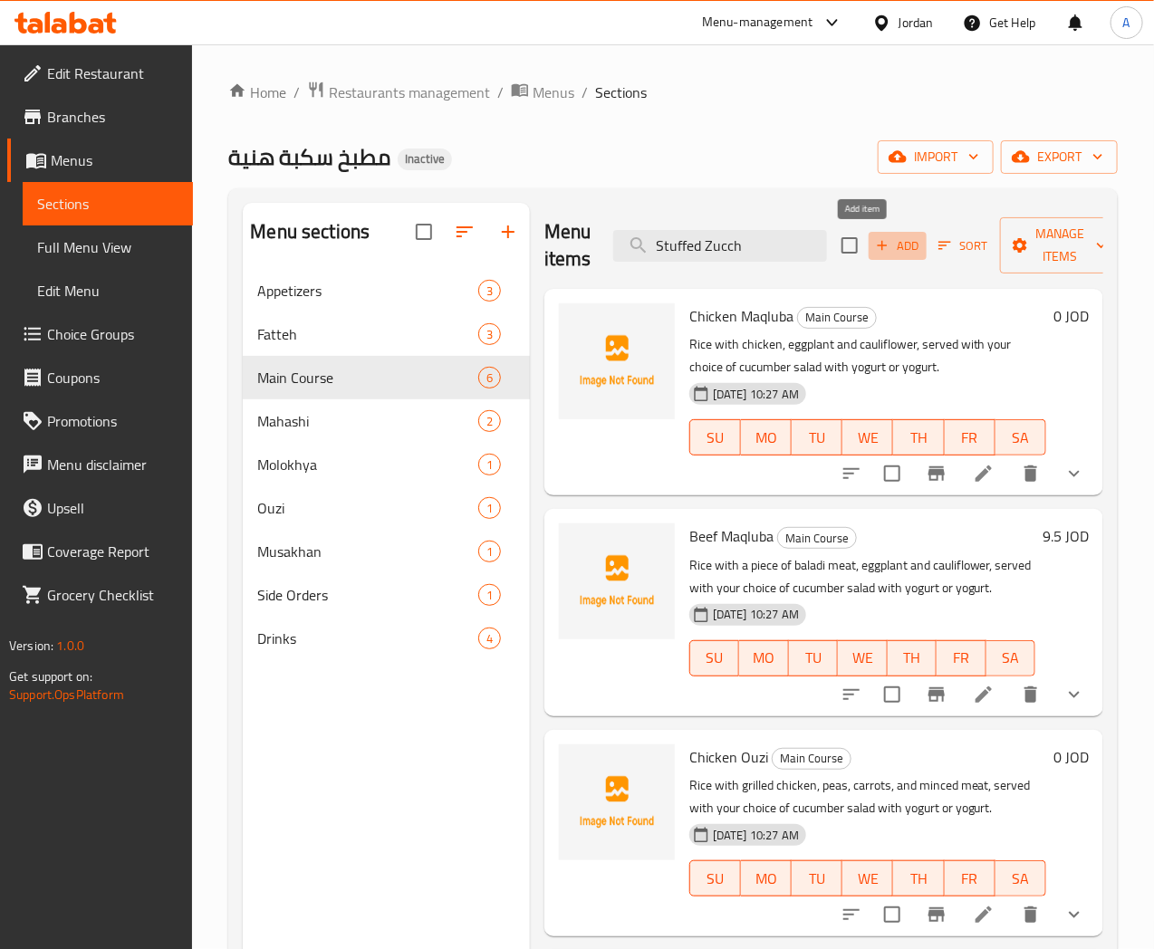
click at [873, 238] on span "Add" at bounding box center [897, 246] width 49 height 21
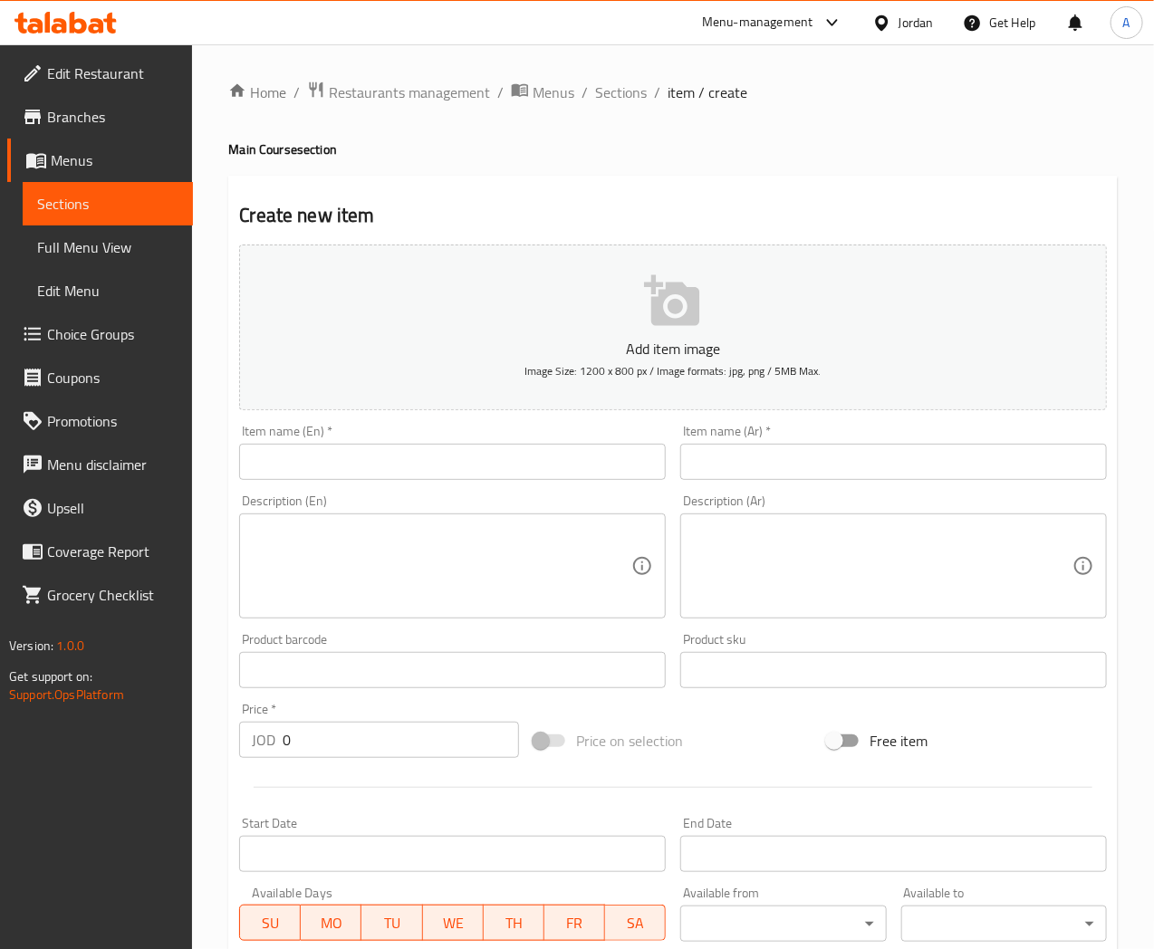
click at [717, 472] on input "text" at bounding box center [893, 462] width 427 height 36
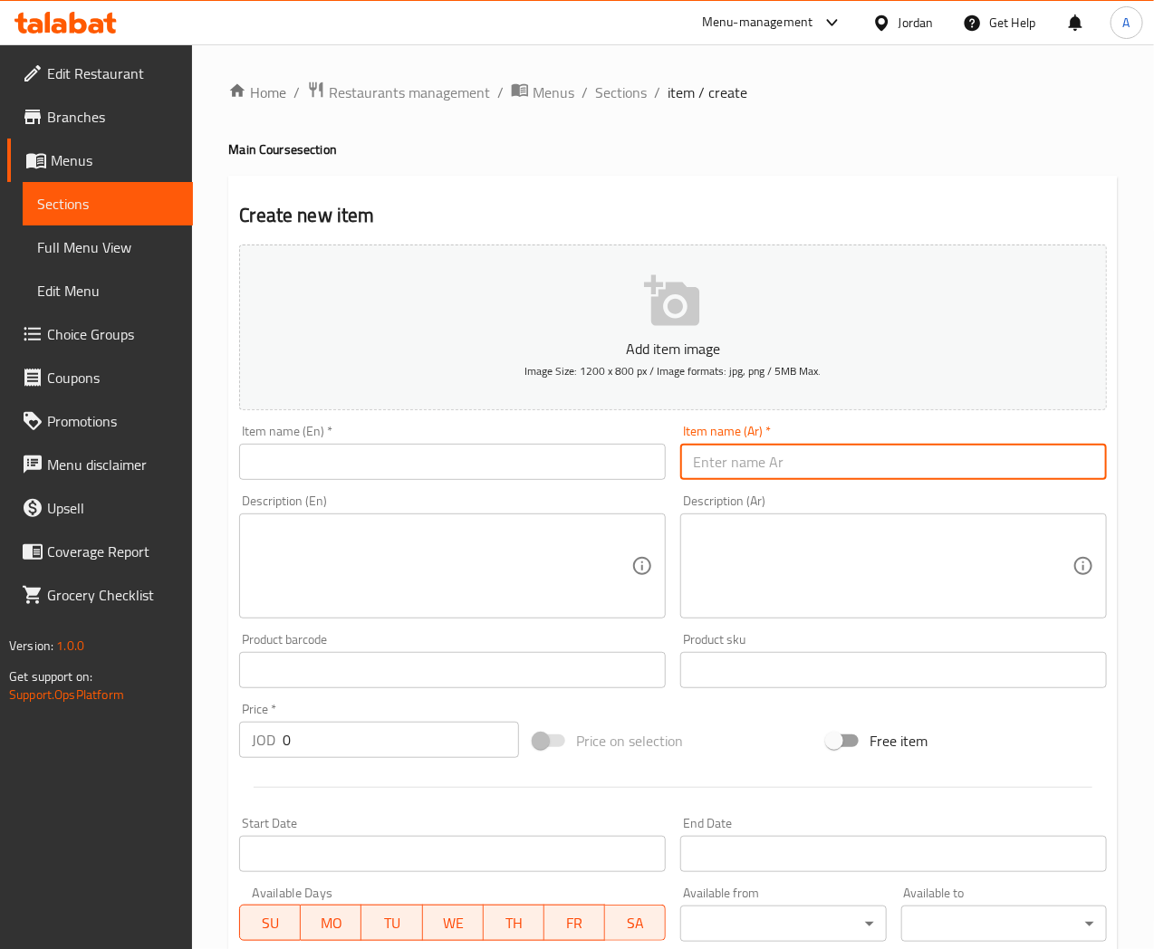
paste input "شيشبرك"
type input "شيشبرك"
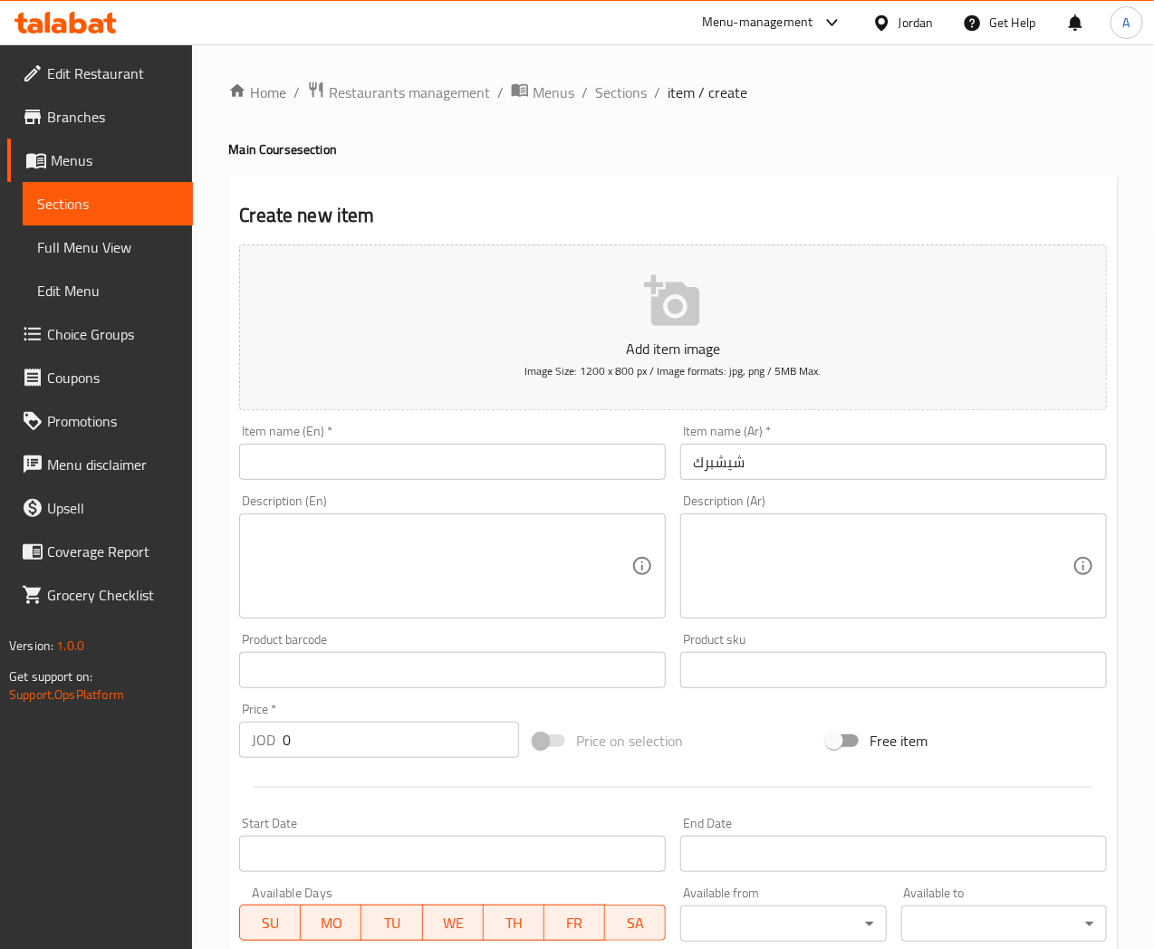
click at [304, 466] on input "text" at bounding box center [452, 462] width 427 height 36
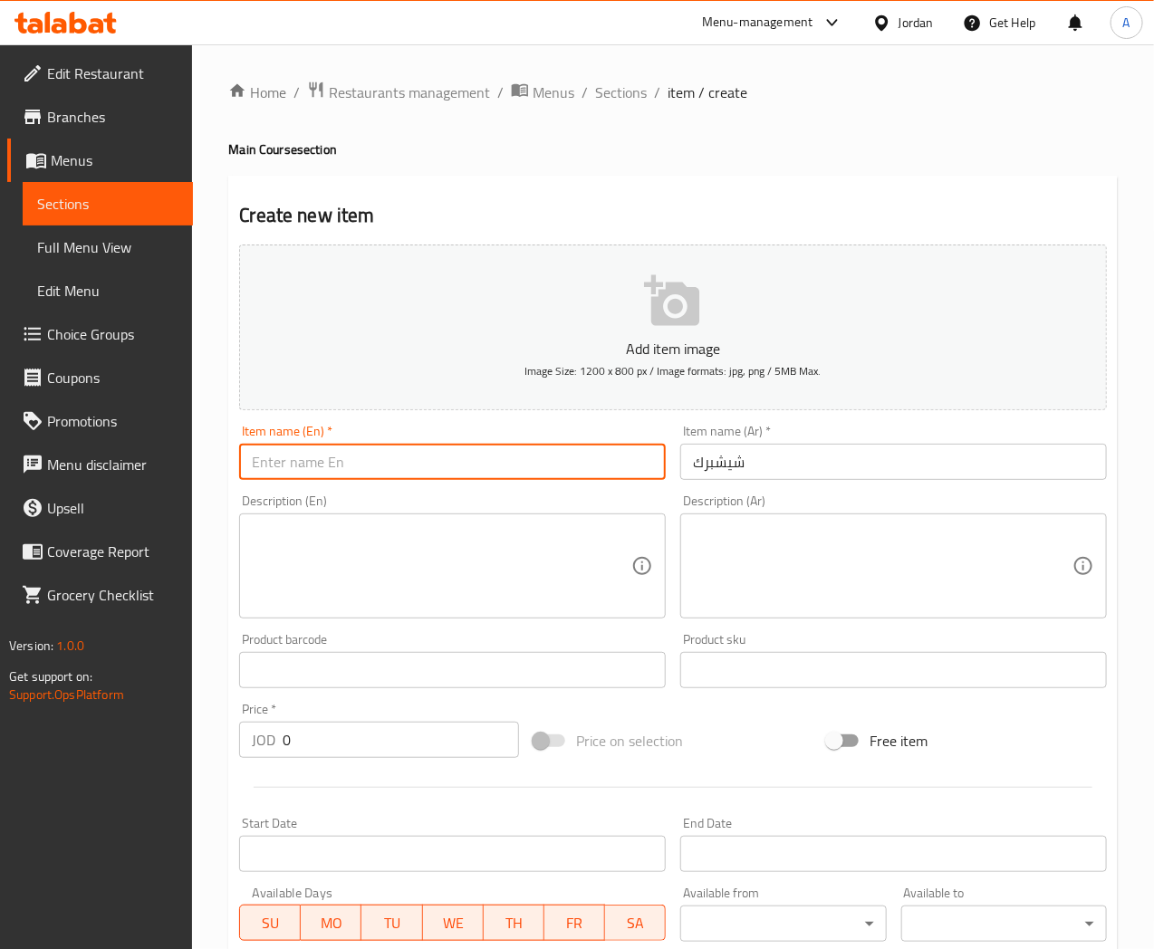
paste input "Shish Barak"
type input "Shish Barak"
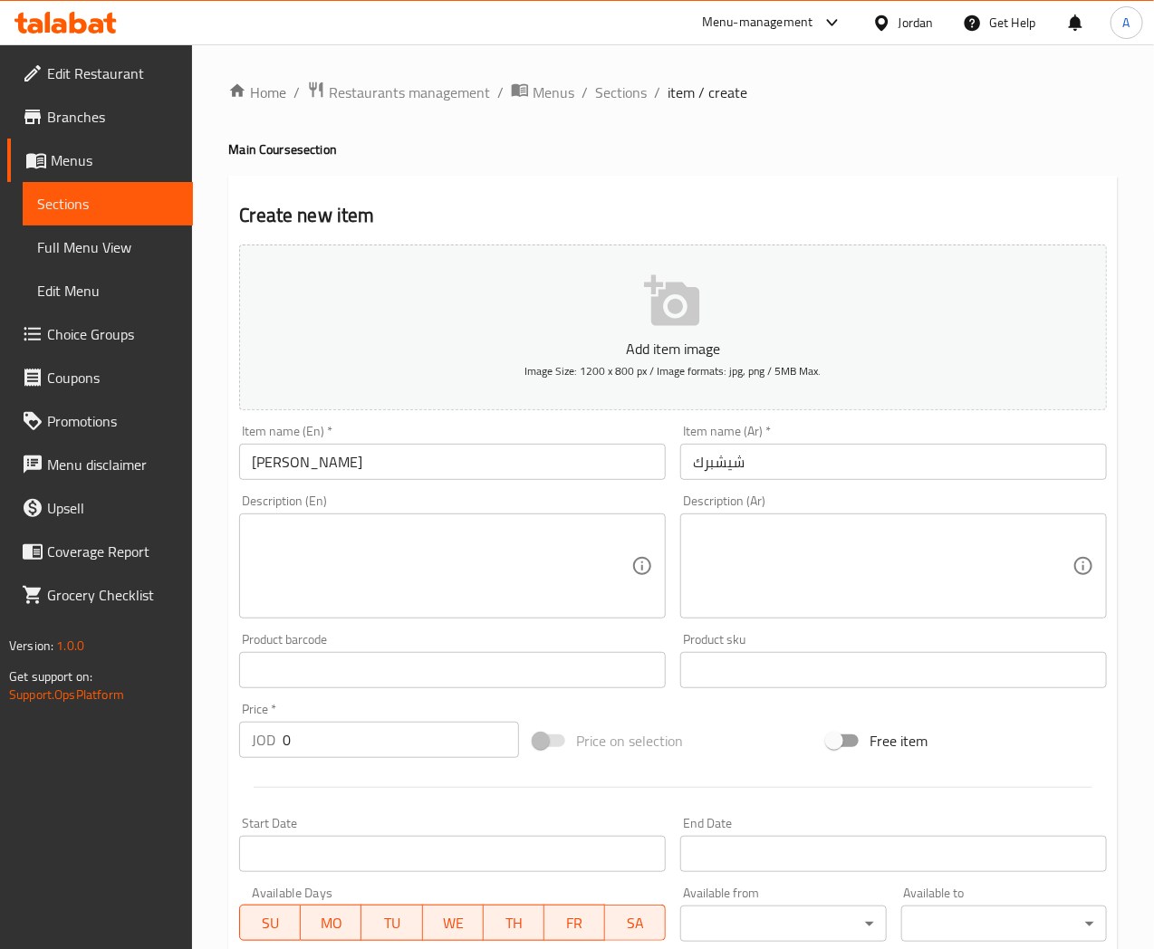
click at [385, 549] on textarea at bounding box center [442, 567] width 380 height 86
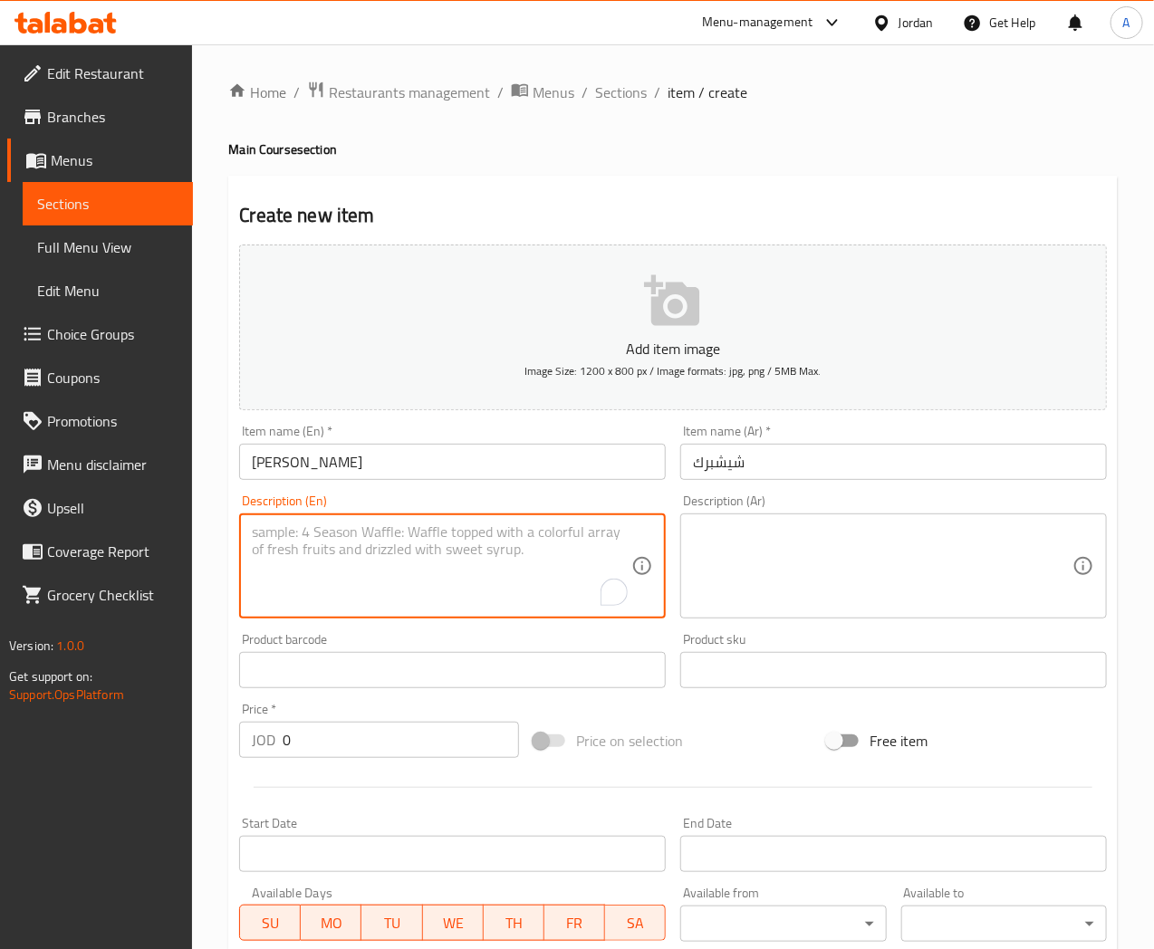
paste textarea "Shishbarak (10 pieces), cooked in yogurt, with a Qadha of garlic, coriander and…"
type textarea "Shishbarak (10 pieces), cooked in yogurt, with a Qadha of garlic, coriander and…"
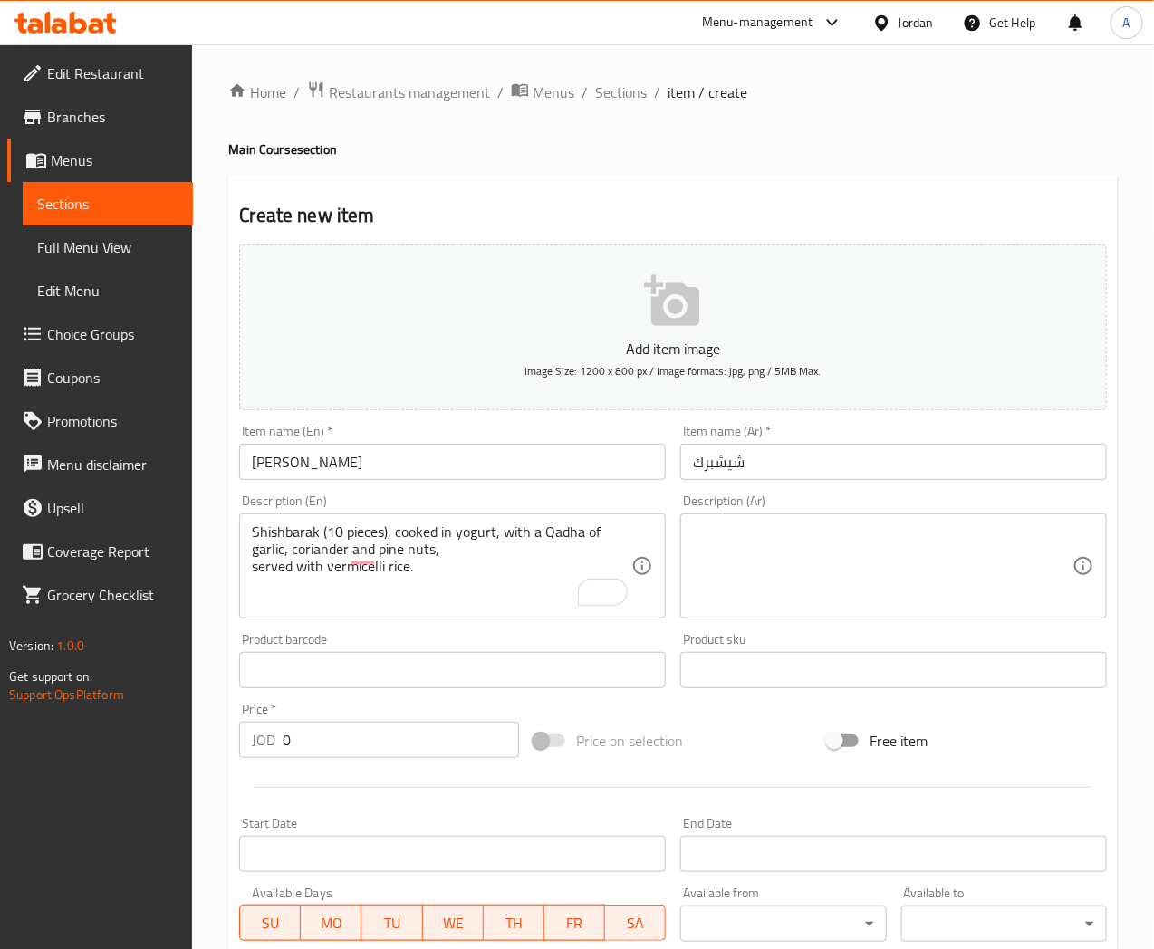
click at [746, 550] on textarea at bounding box center [883, 567] width 380 height 86
paste textarea "شيشبرك )١٠حبات(، مطبوخ باللبن مع قدحة الثوم والكزبرة والصنوبر ، وتُق َّدم مع أر…"
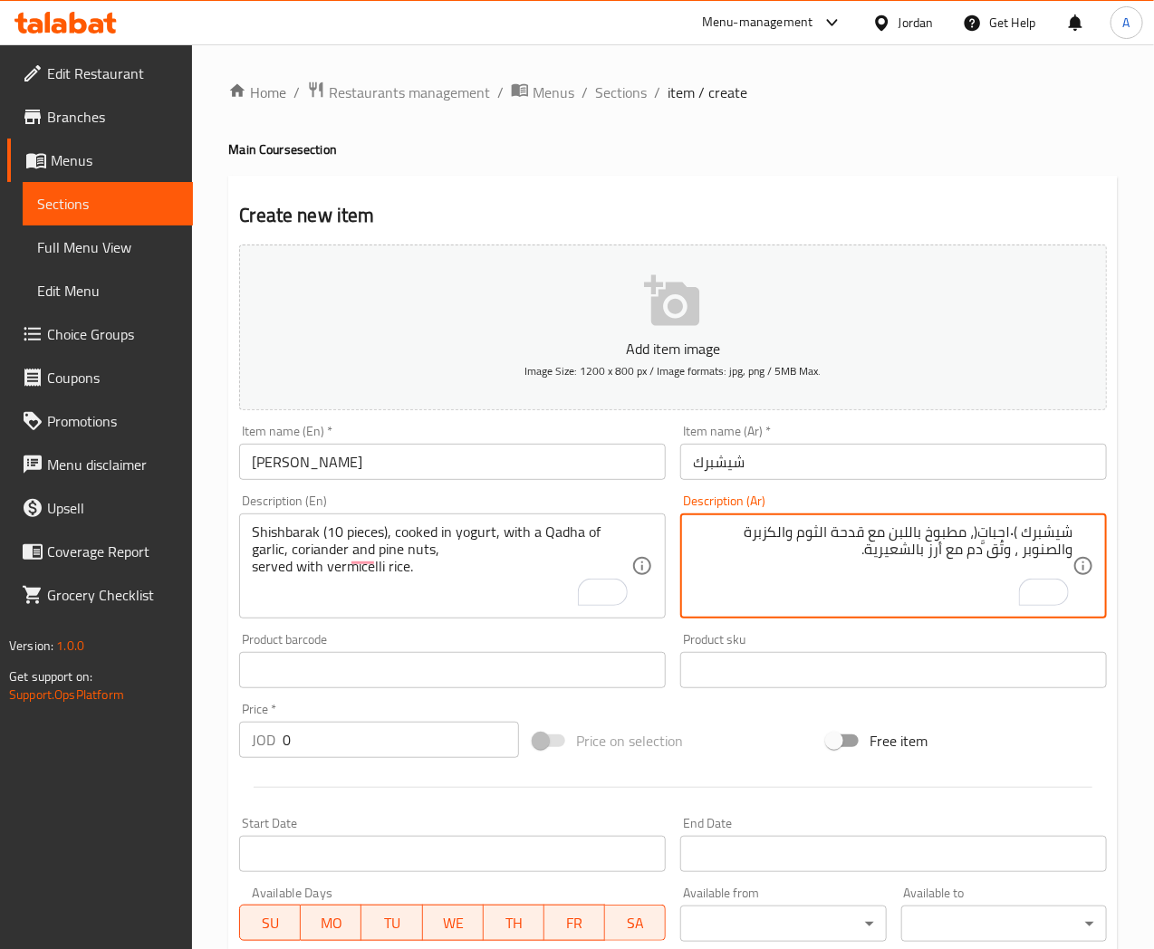
drag, startPoint x: 974, startPoint y: 532, endPoint x: 975, endPoint y: 559, distance: 27.2
click at [974, 535] on textarea "شيشبرك )١٠حبات(، مطبوخ باللبن مع قدحة الثوم والكزبرة والصنوبر ، وتُق َّدم مع أر…" at bounding box center [883, 567] width 380 height 86
type textarea "شيشبرك 10 حبات، مطبوخ باللبن مع قدحة الثوم والكزبرة والصنوبر ، وتُقدم مع أرز با…"
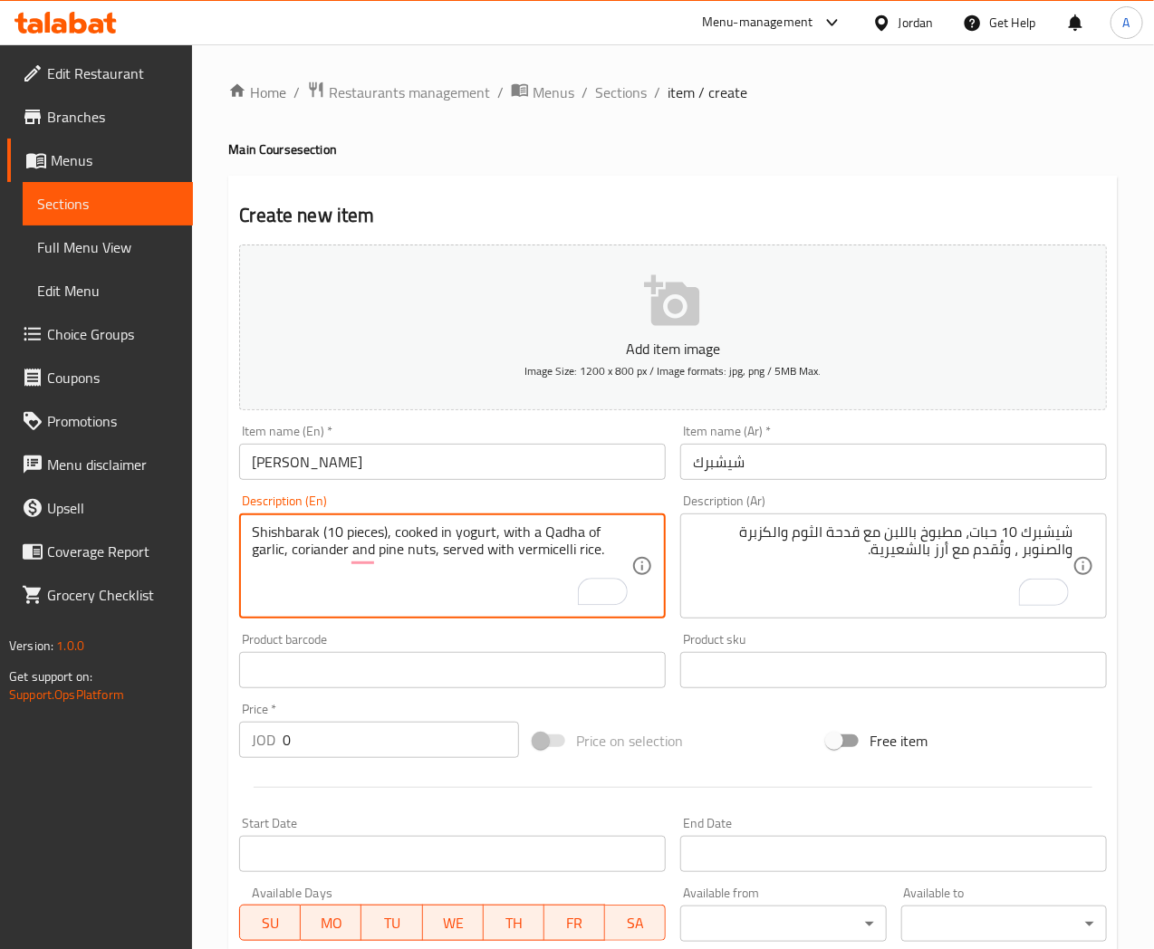
type textarea "Shishbarak (10 pieces), cooked in yogurt, with a Qadha of garlic, coriander and…"
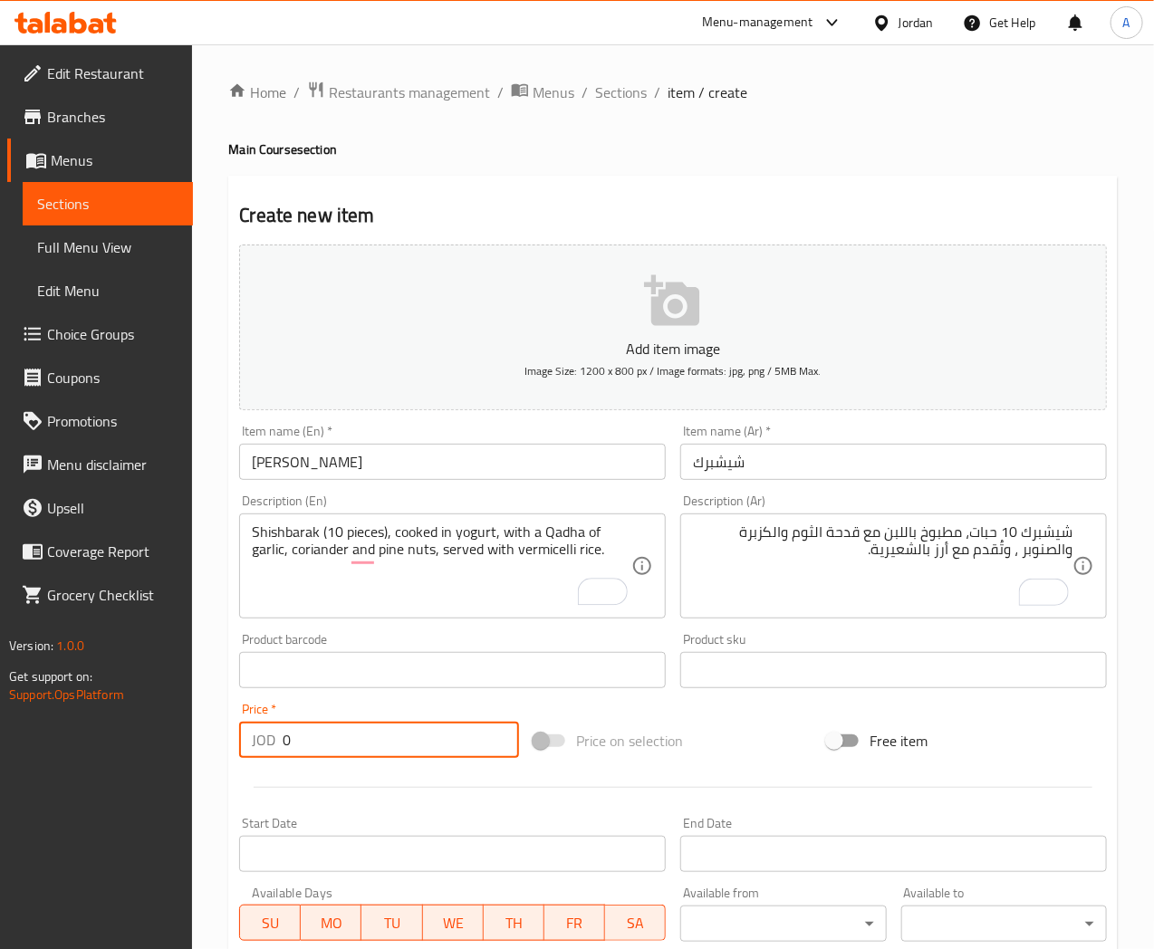
drag, startPoint x: 327, startPoint y: 743, endPoint x: 248, endPoint y: 753, distance: 79.4
click at [248, 753] on div "JOD 0 Price *" at bounding box center [379, 740] width 280 height 36
type input "6.5"
click at [342, 450] on input "[PERSON_NAME]" at bounding box center [452, 462] width 427 height 36
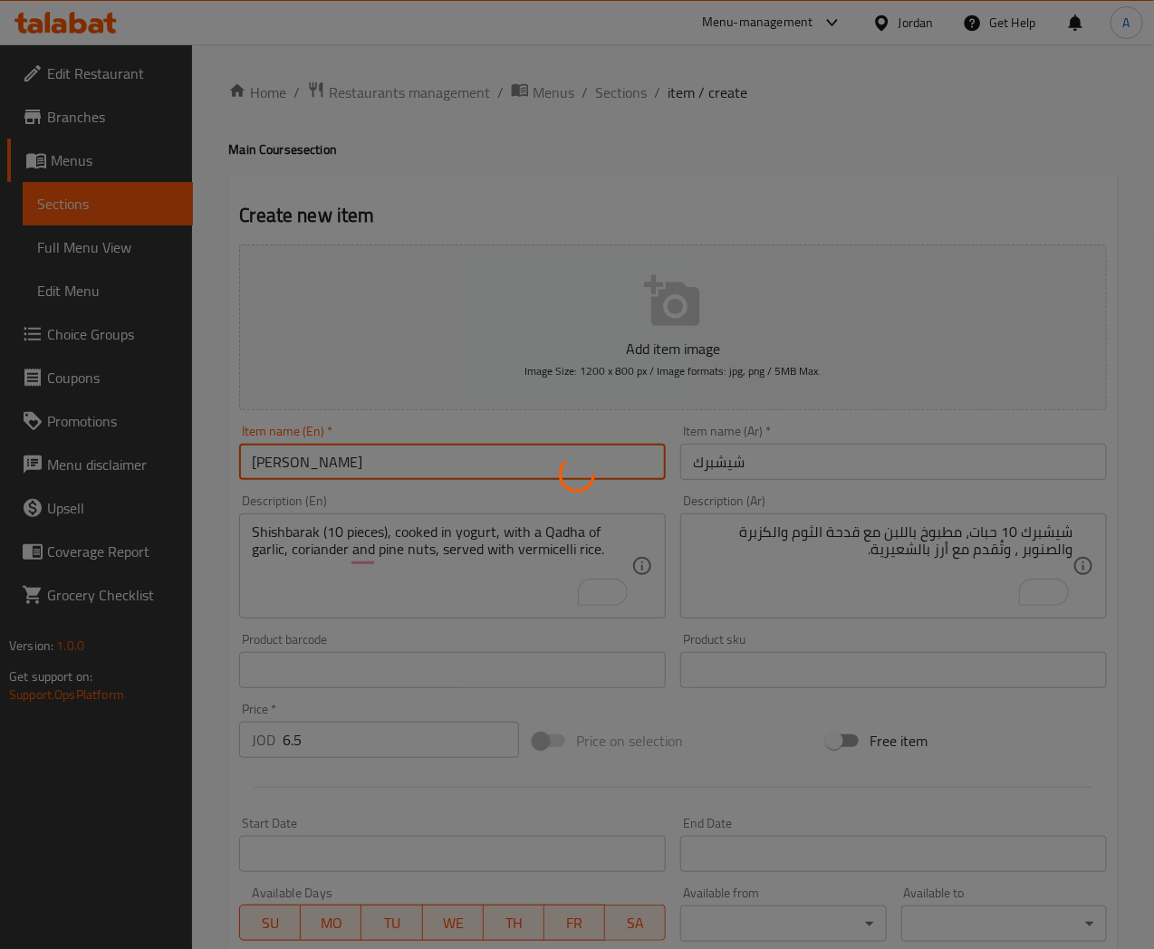
type input "0"
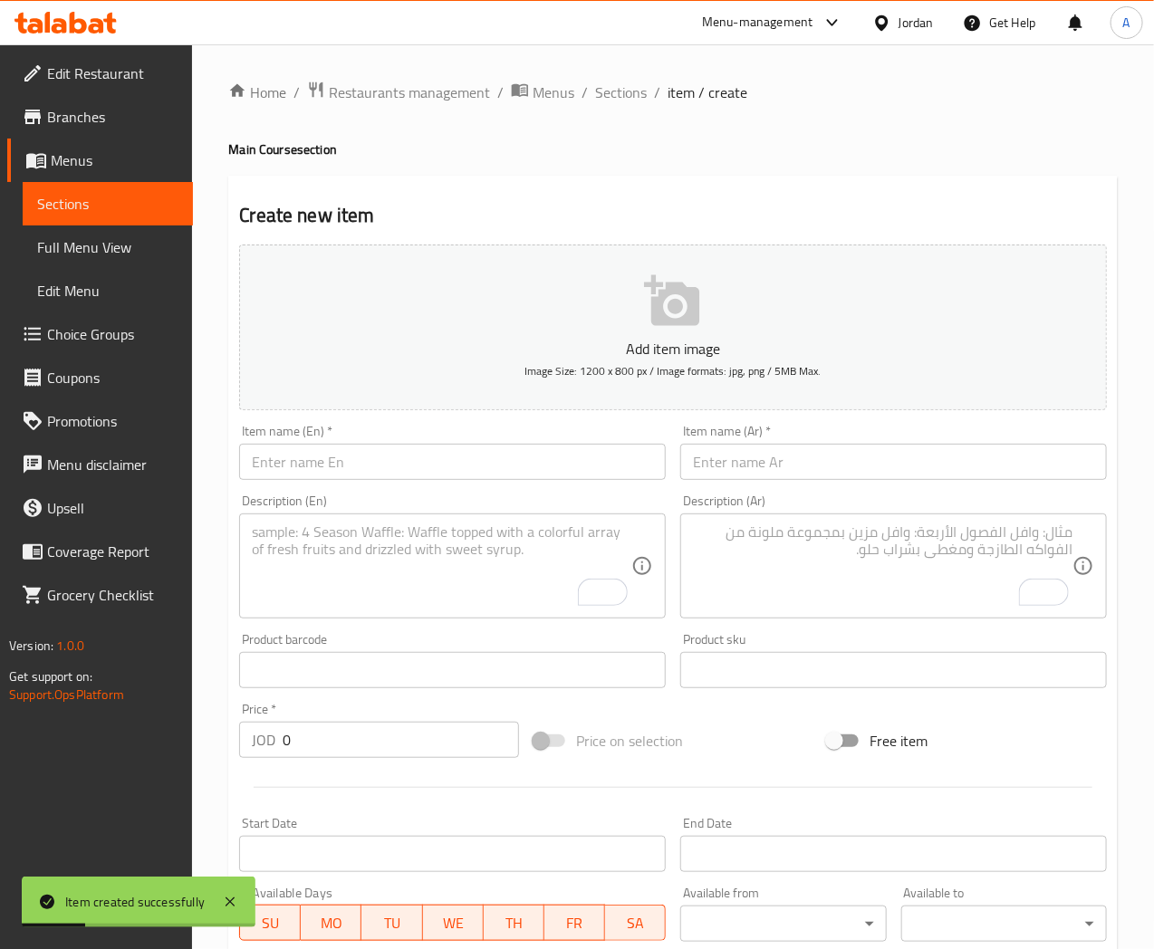
click at [762, 455] on input "text" at bounding box center [893, 462] width 427 height 36
paste input "كبة باللبن"
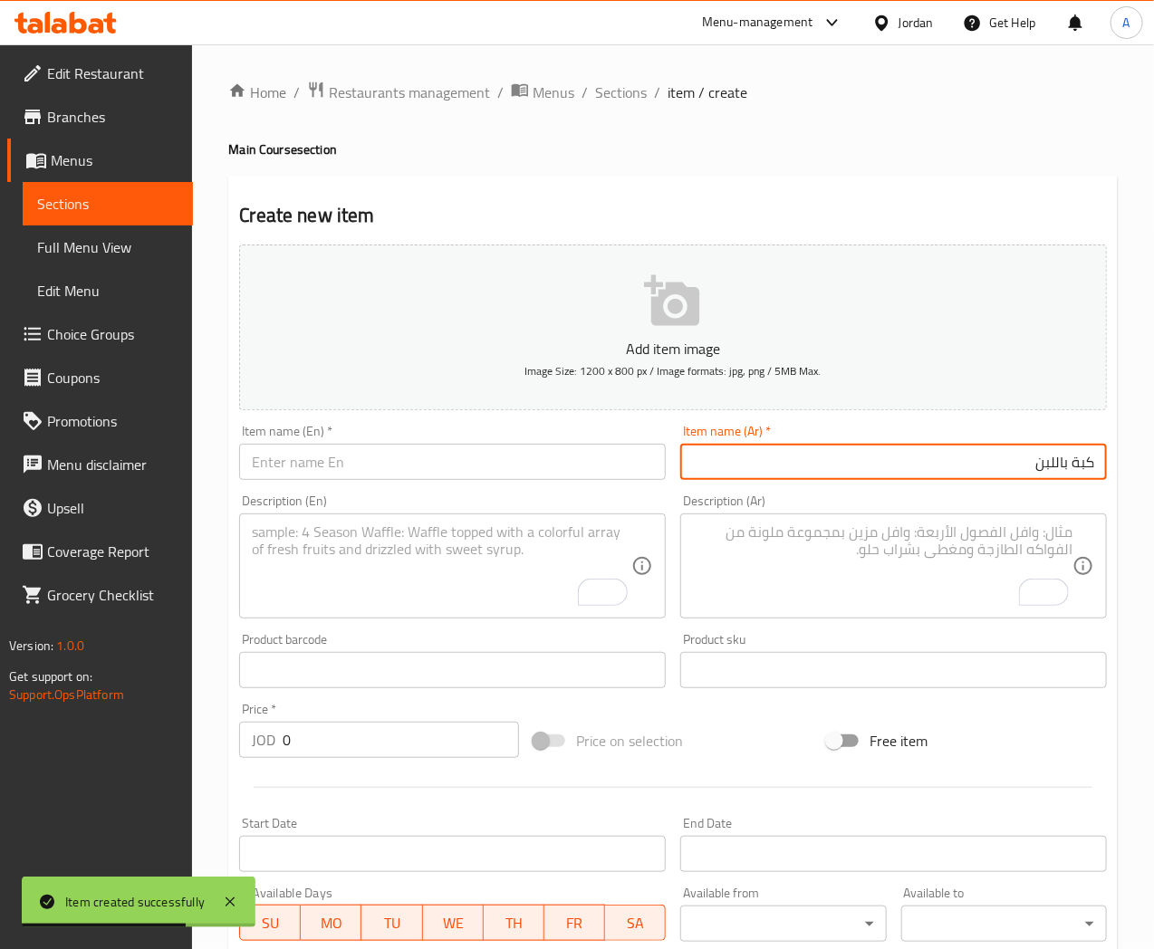
type input "كبة باللبن"
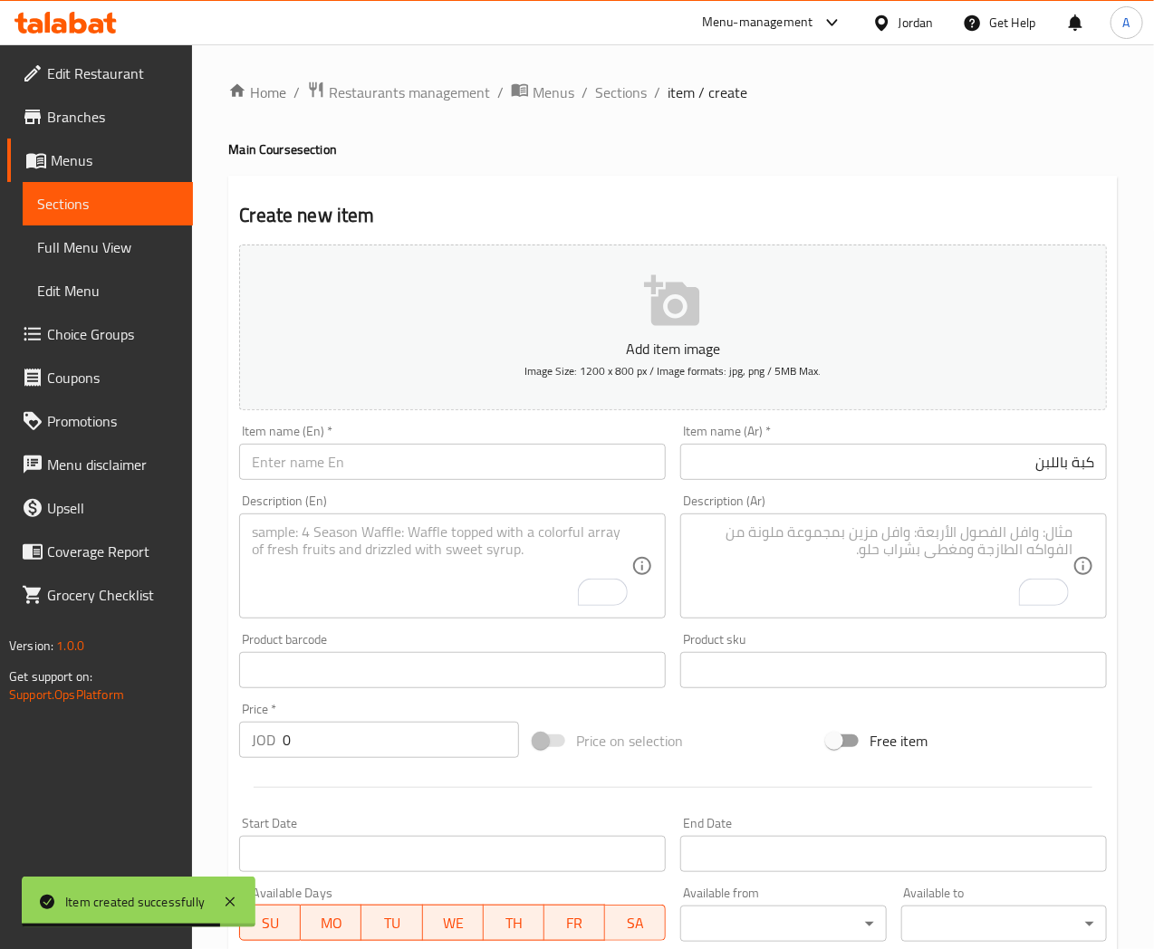
click at [354, 464] on input "text" at bounding box center [452, 462] width 427 height 36
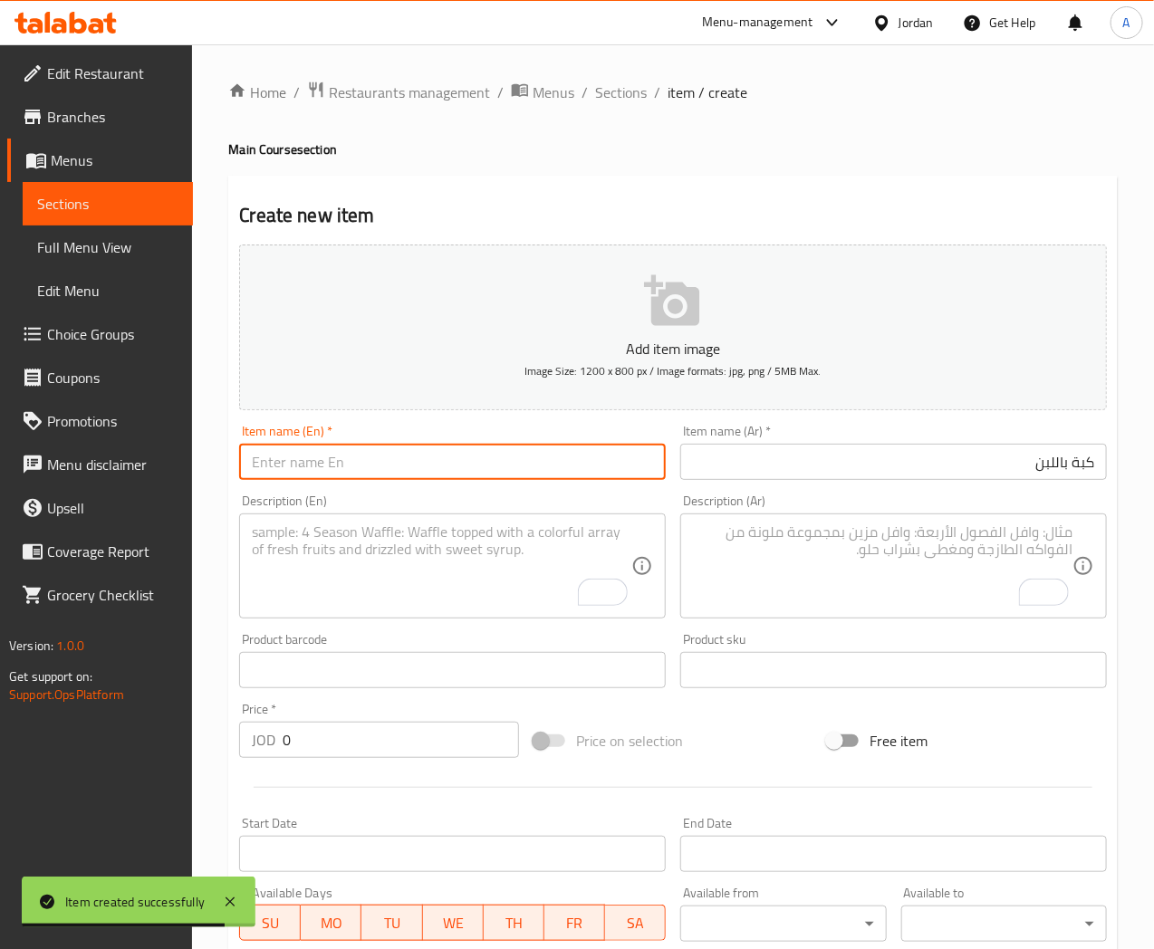
paste input "[PERSON_NAME] in [GEOGRAPHIC_DATA]"
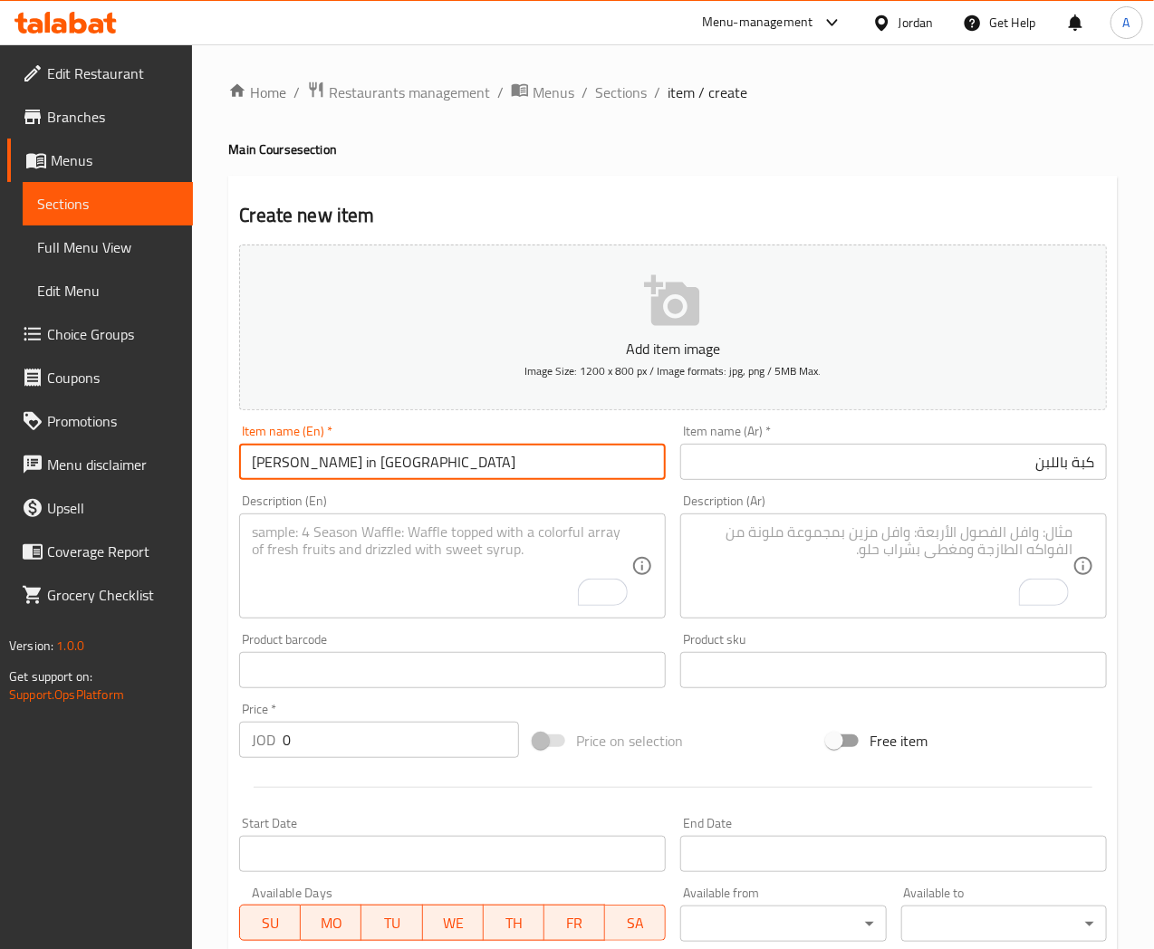
type input "[PERSON_NAME] in [GEOGRAPHIC_DATA]"
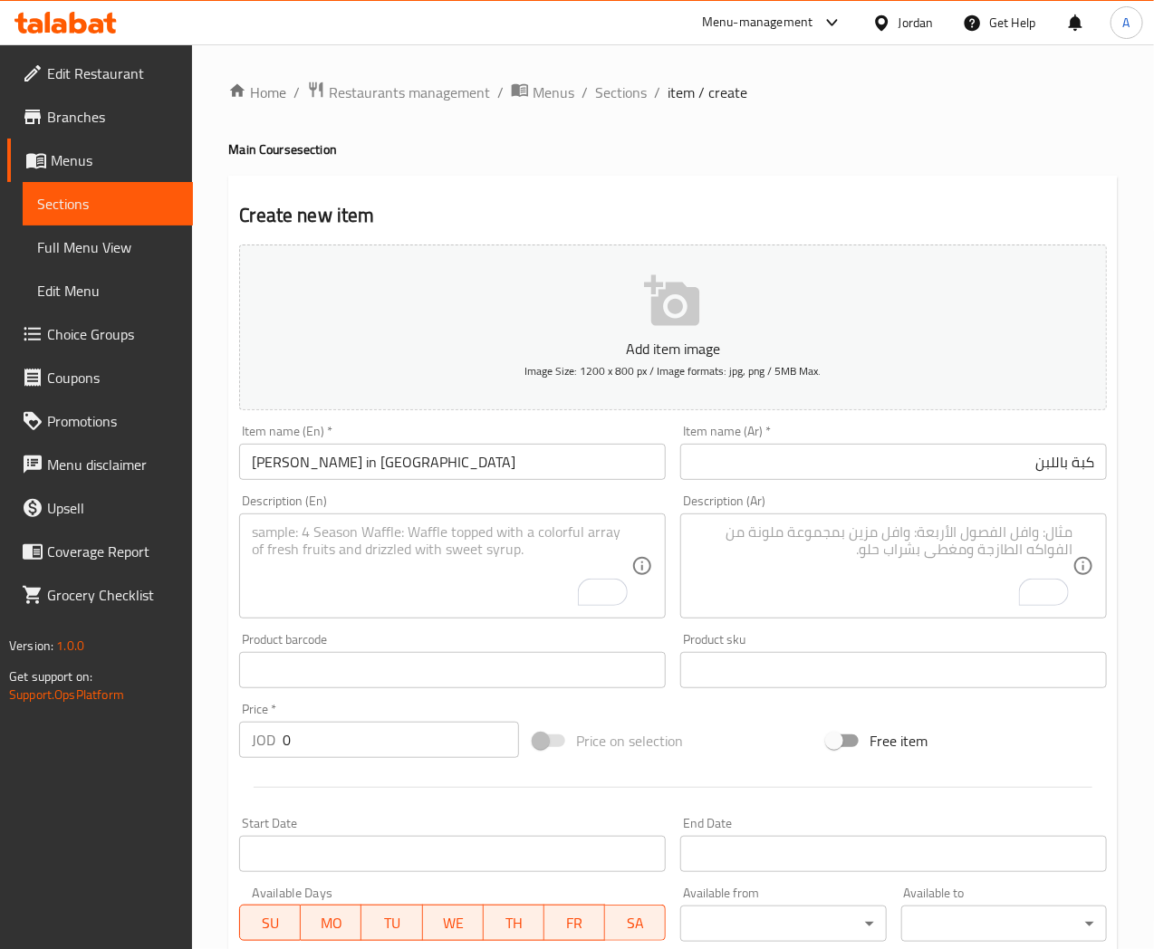
click at [286, 532] on textarea "To enrich screen reader interactions, please activate Accessibility in Grammarl…" at bounding box center [442, 567] width 380 height 86
paste textarea "4 Stuffed Kubbeh, cooked in warm yogurt sauce with a Qadha of garlic, cilantro …"
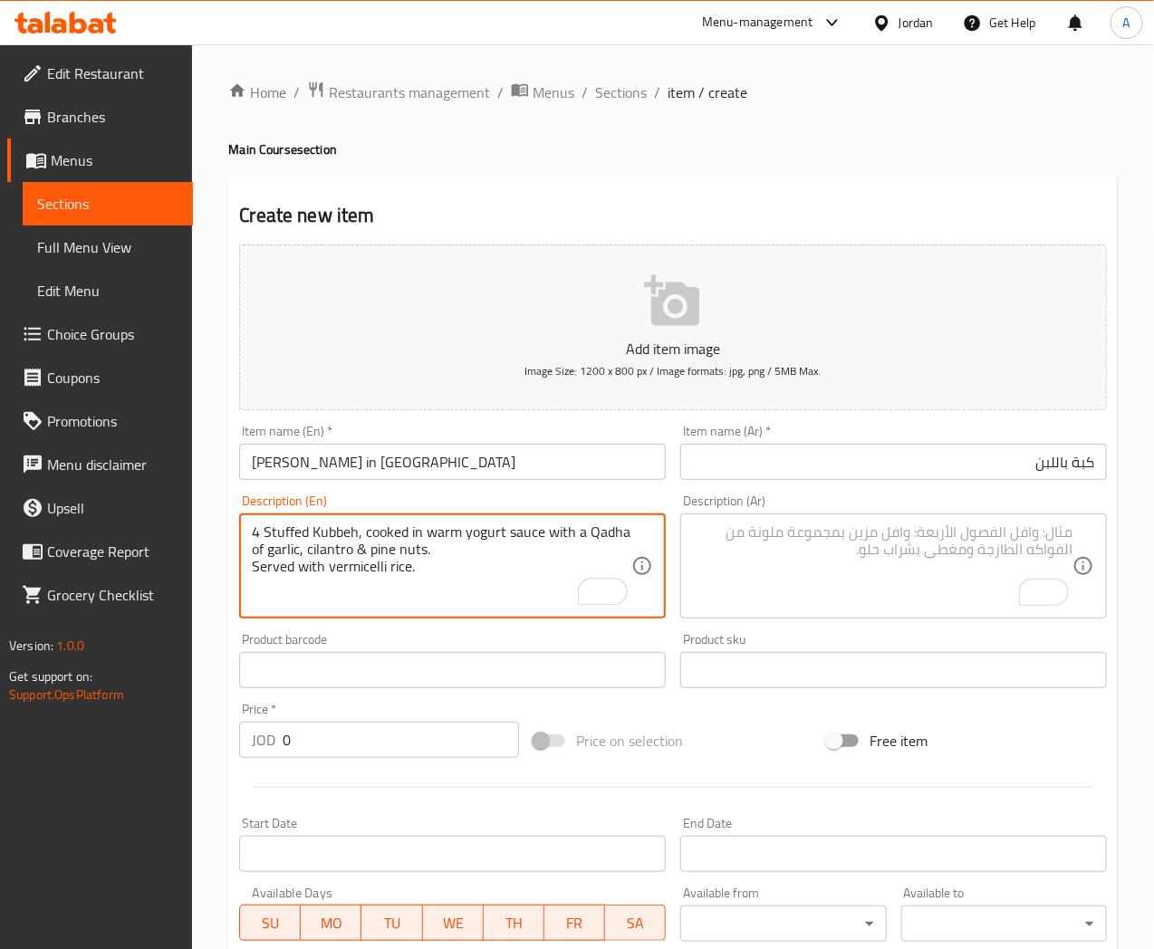
type textarea "4 Stuffed Kubbeh, cooked in warm yogurt sauce with a Qadha of garlic, cilantro …"
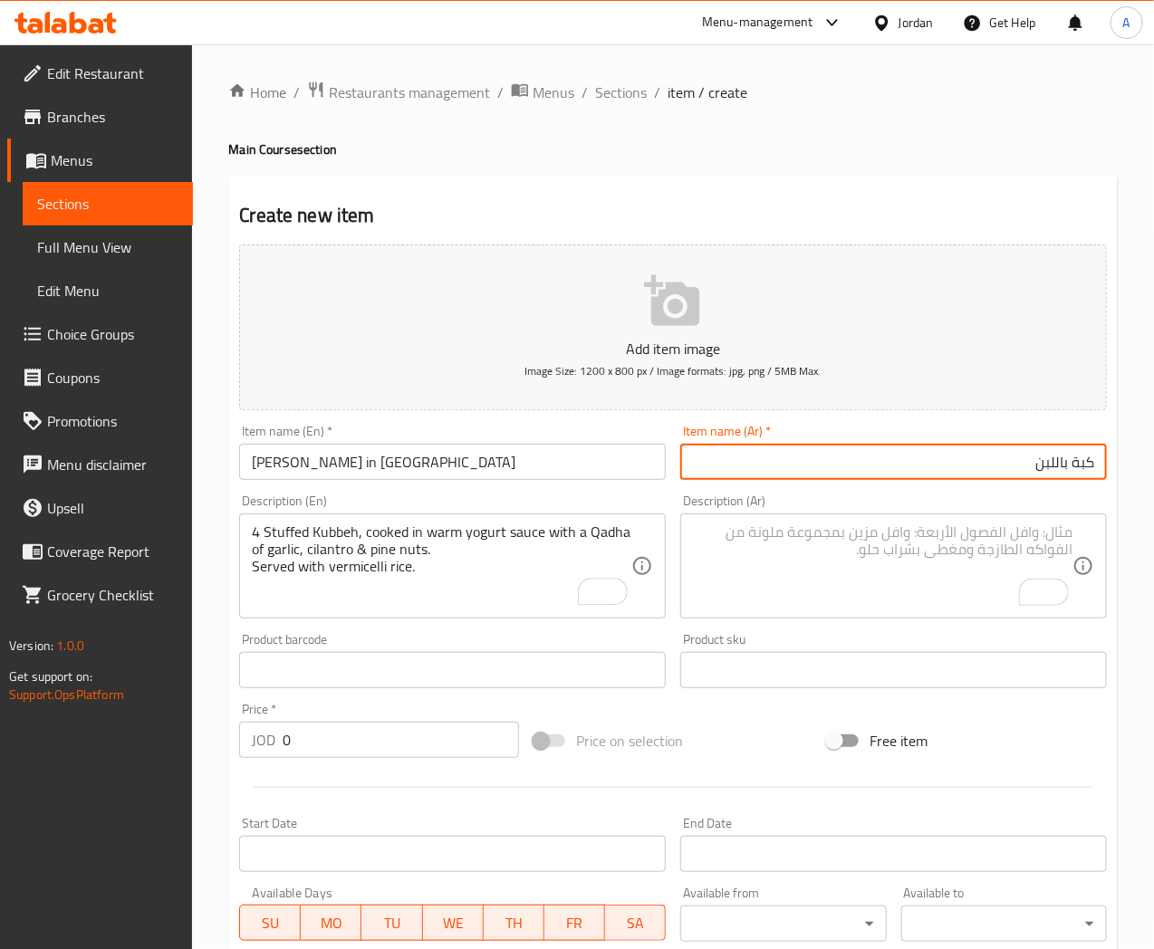
click at [1040, 467] on input "كبة باللبن" at bounding box center [893, 462] width 427 height 36
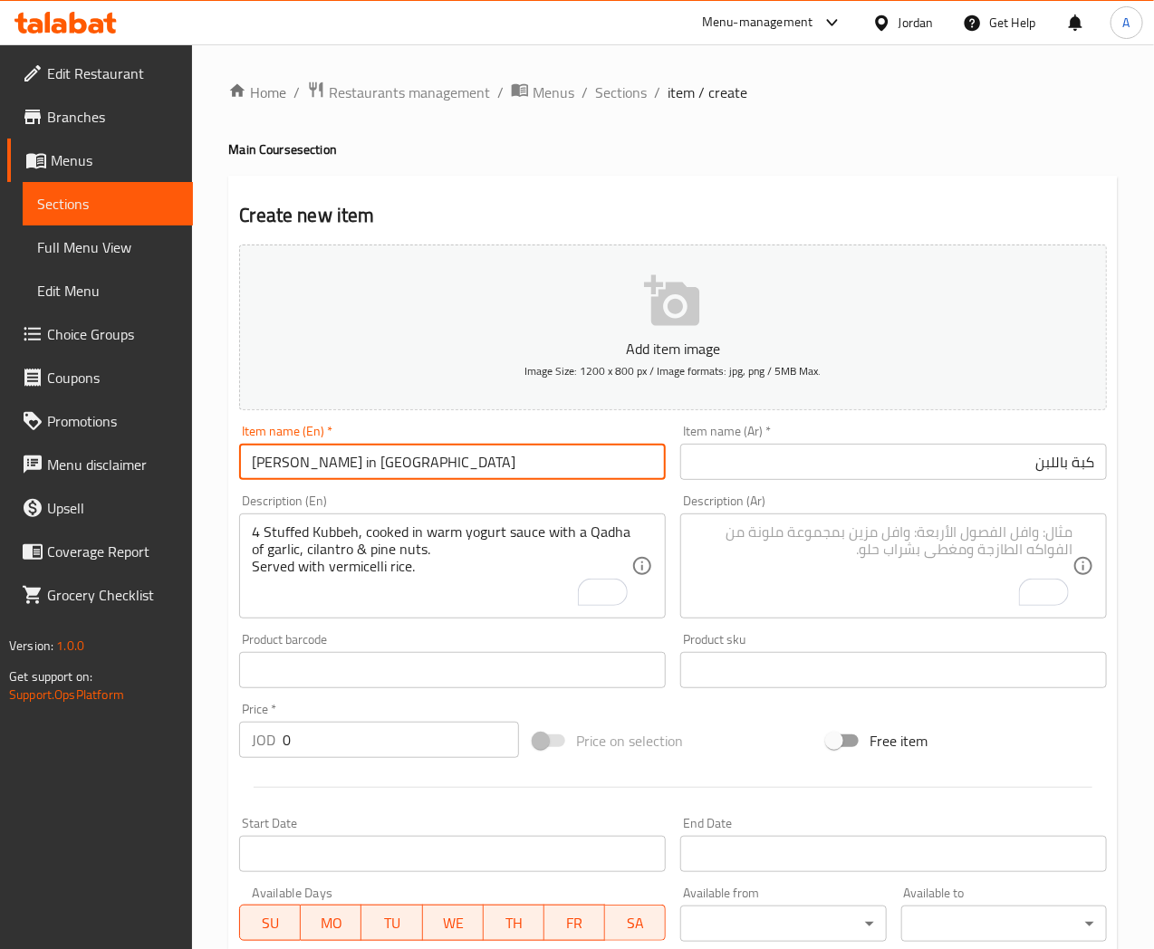
drag, startPoint x: 370, startPoint y: 462, endPoint x: 237, endPoint y: 447, distance: 133.1
click at [237, 447] on div "Item name (En)   * Kubbeh in Yogurt Item name (En) *" at bounding box center [452, 453] width 441 height 70
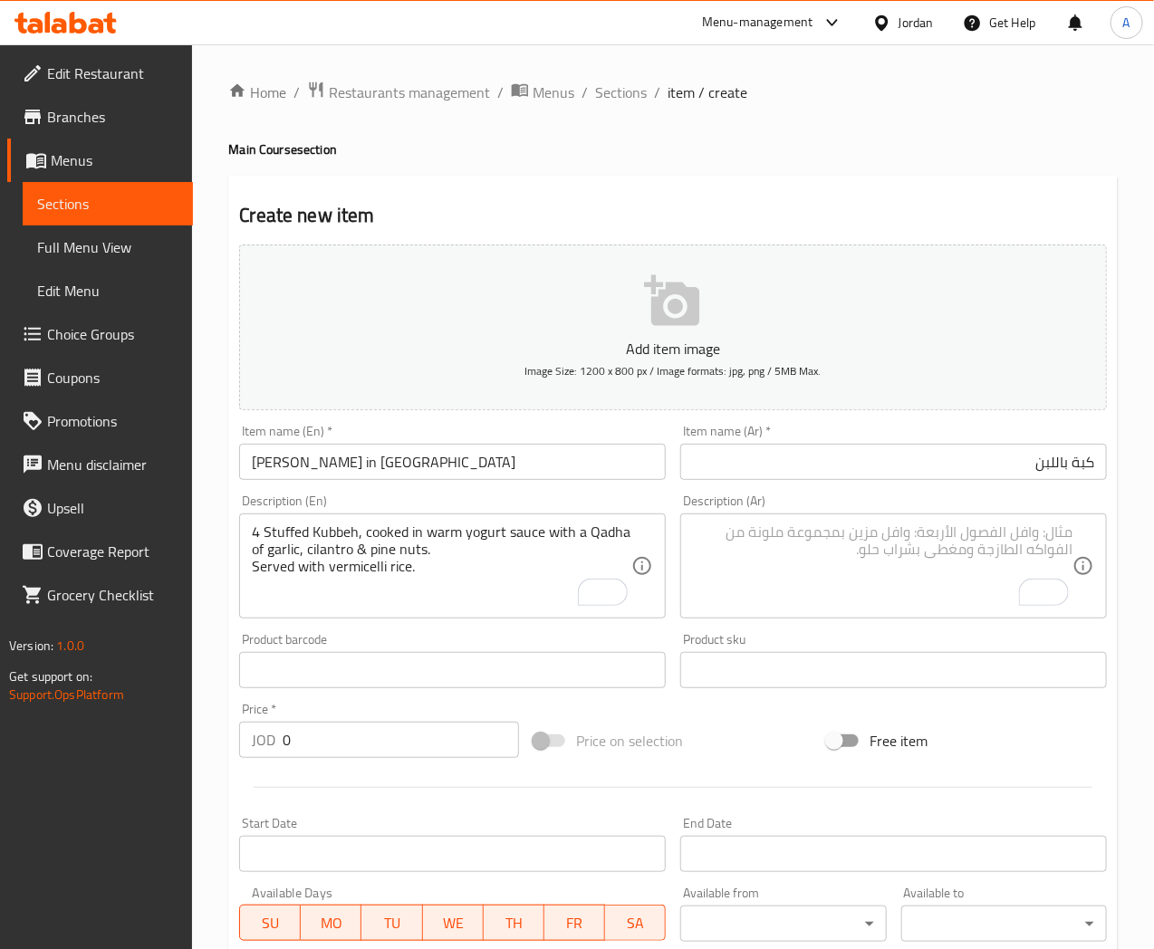
click at [834, 537] on textarea "To enrich screen reader interactions, please activate Accessibility in Grammarl…" at bounding box center [883, 567] width 380 height 86
paste textarea "ربع حبات كبة محشوة باللحم، مطبوخ باللبن مع قدحة الثوم والكزبرة والصنوبر ، وتُق …"
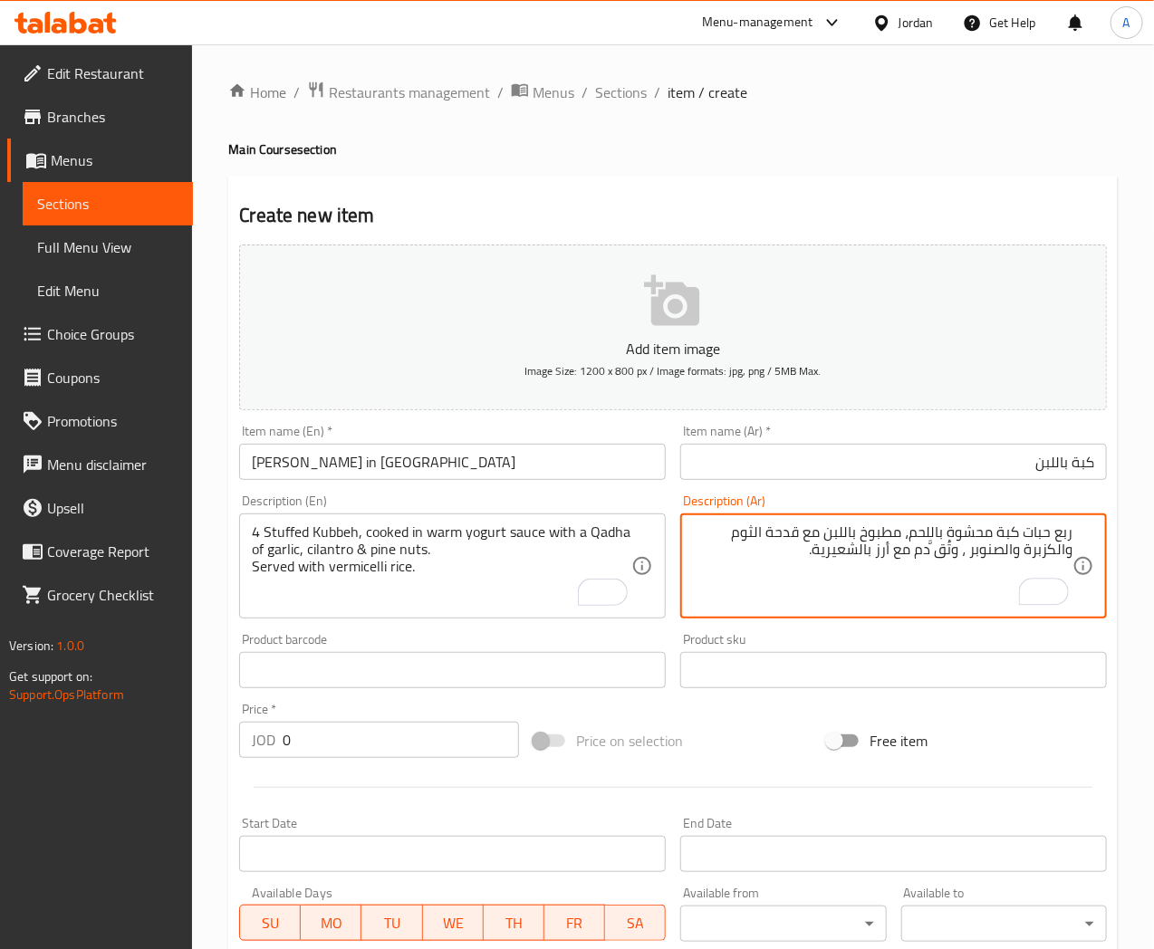
click at [1063, 534] on textarea "ربع حبات كبة محشوة باللحم، مطبوخ باللبن مع قدحة الثوم والكزبرة والصنوبر ، وتُق …" at bounding box center [883, 567] width 380 height 86
type textarea "4 حبات كبة محشوة باللحم، مطبوخ باللبن مع قدحة الثوم والكزبرة والصنوبر ، وتُق َّ…"
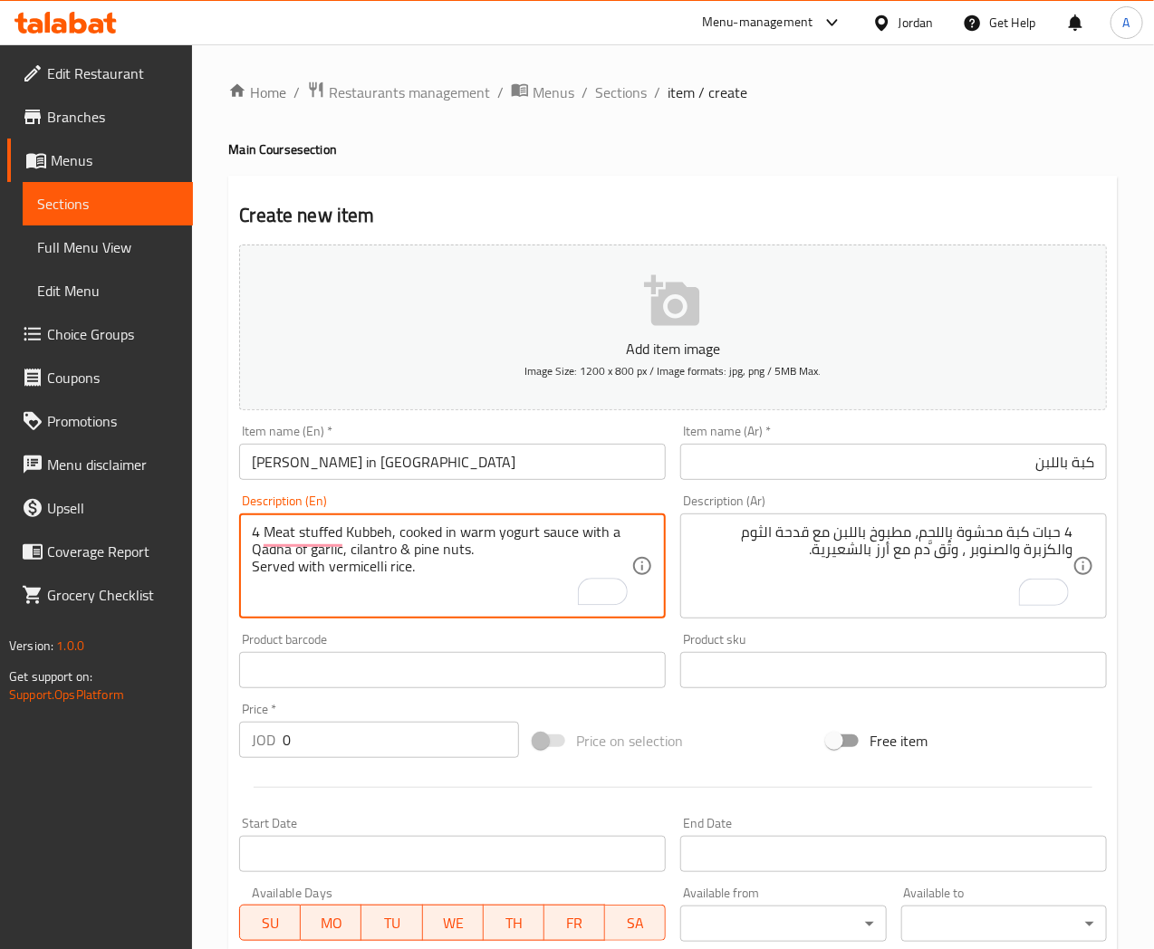
type textarea "4 Meat stuffed Kubbeh, cooked in warm yogurt sauce with a Qadha of garlic, cila…"
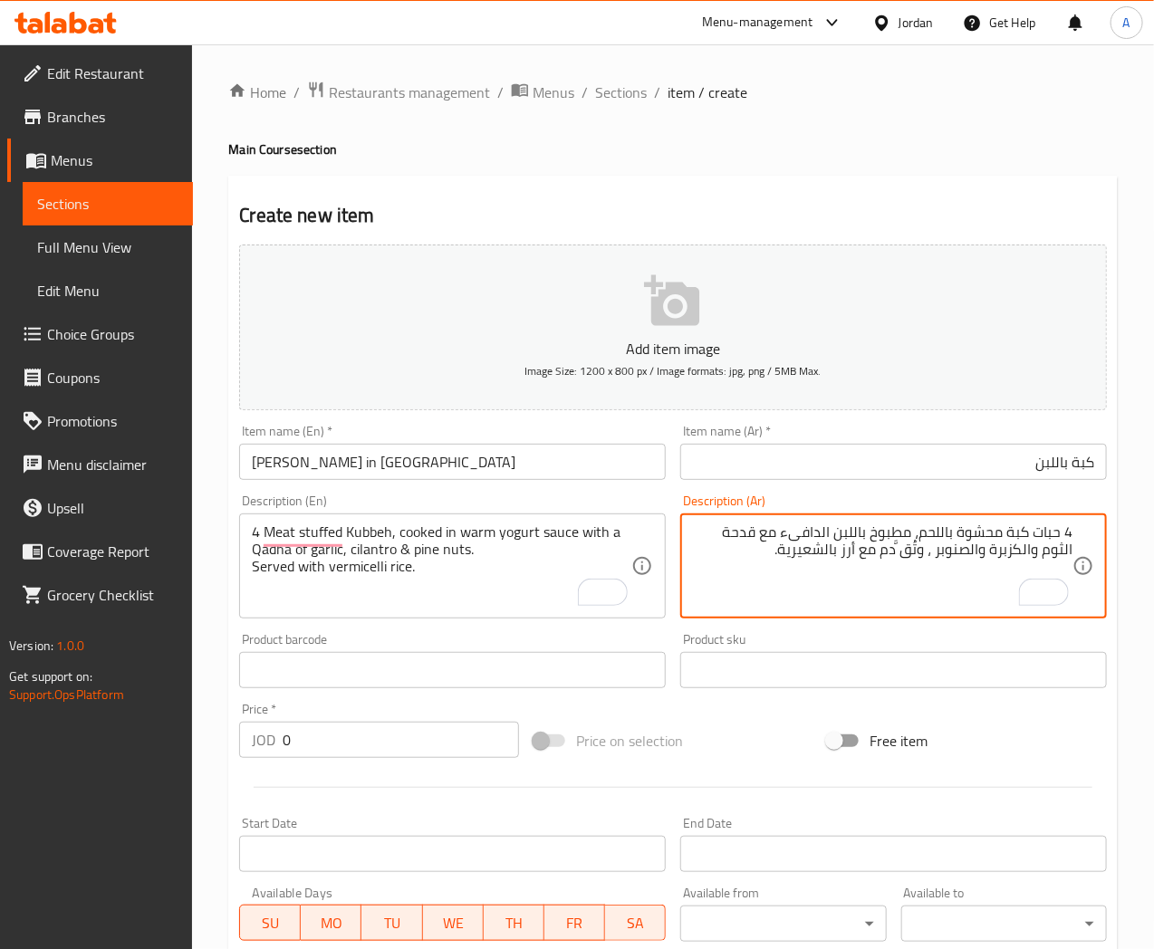
click at [862, 534] on textarea "4 حبات كبة محشوة باللحم، مطبوخ باللبن الدافىء مع قدحة الثوم والكزبرة والصنوبر ،…" at bounding box center [883, 567] width 380 height 86
type textarea "4 حبات كبة محشوة باللحم، مطبوخ بصوص اللبن الدافىء مع قدحة الثوم والكزبرة والصنو…"
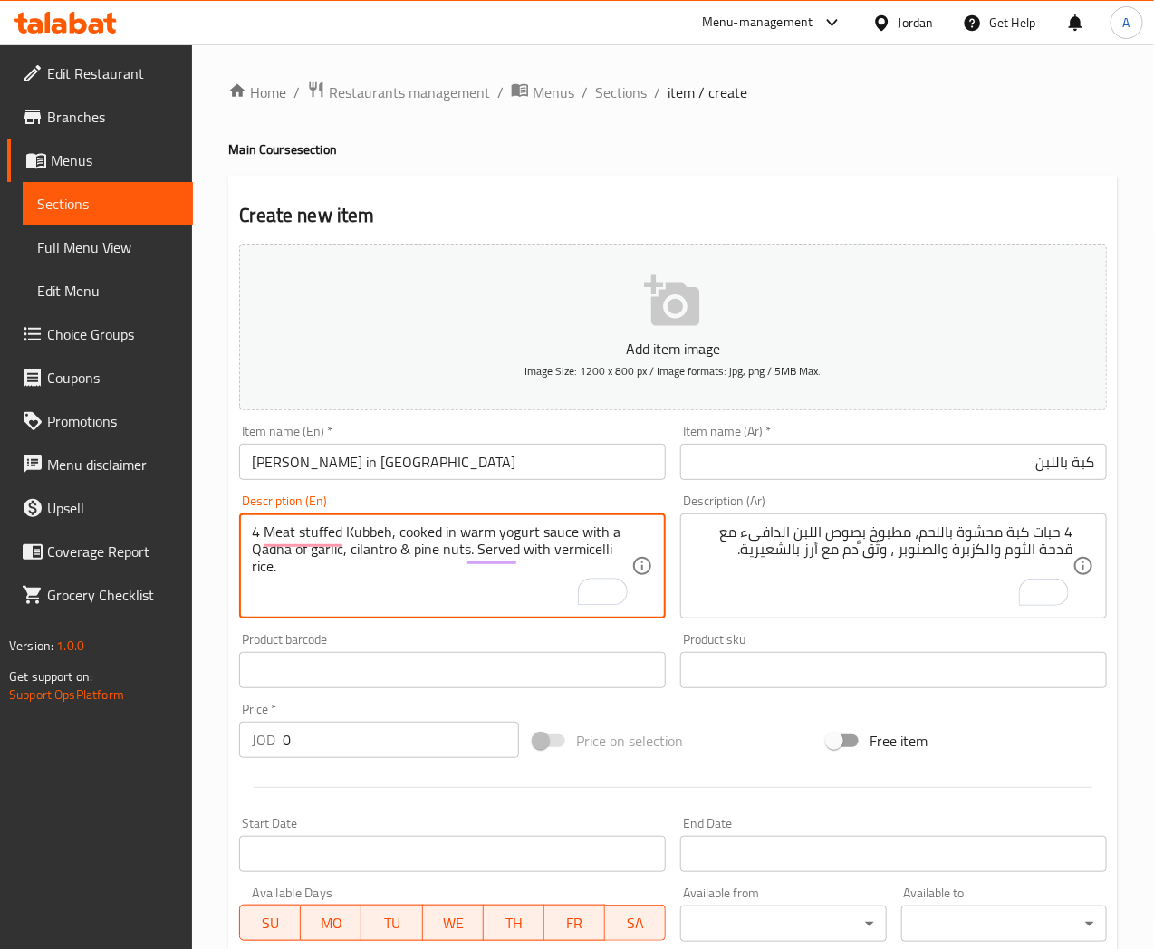
type textarea "4 Meat stuffed Kubbeh, cooked in warm yogurt sauce with a Qadha of garlic, cila…"
drag, startPoint x: 861, startPoint y: 546, endPoint x: 863, endPoint y: 567, distance: 21.0
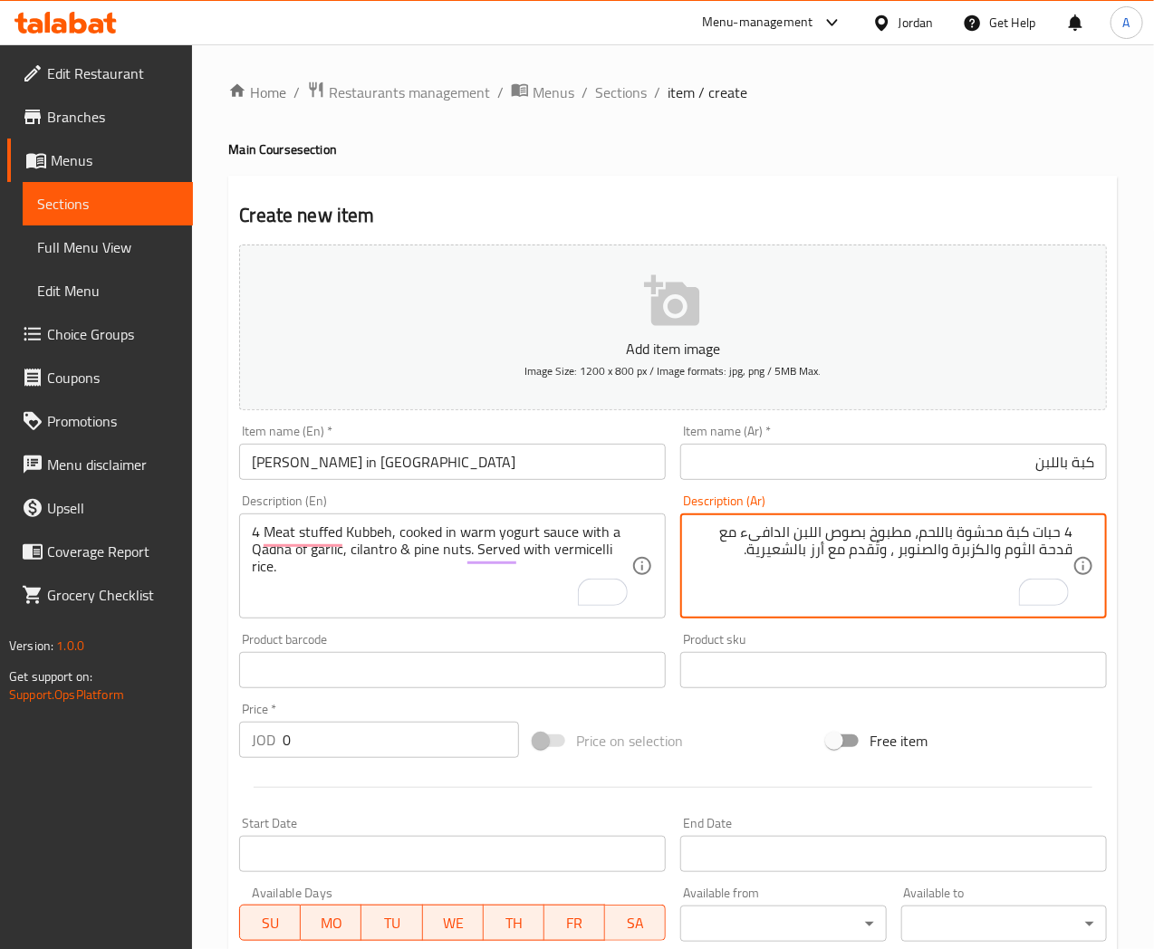
type textarea "4 حبات كبة محشوة باللحم، مطبوخ بصوص اللبن الدافىء مع قدحة الثوم والكزبرة والصنو…"
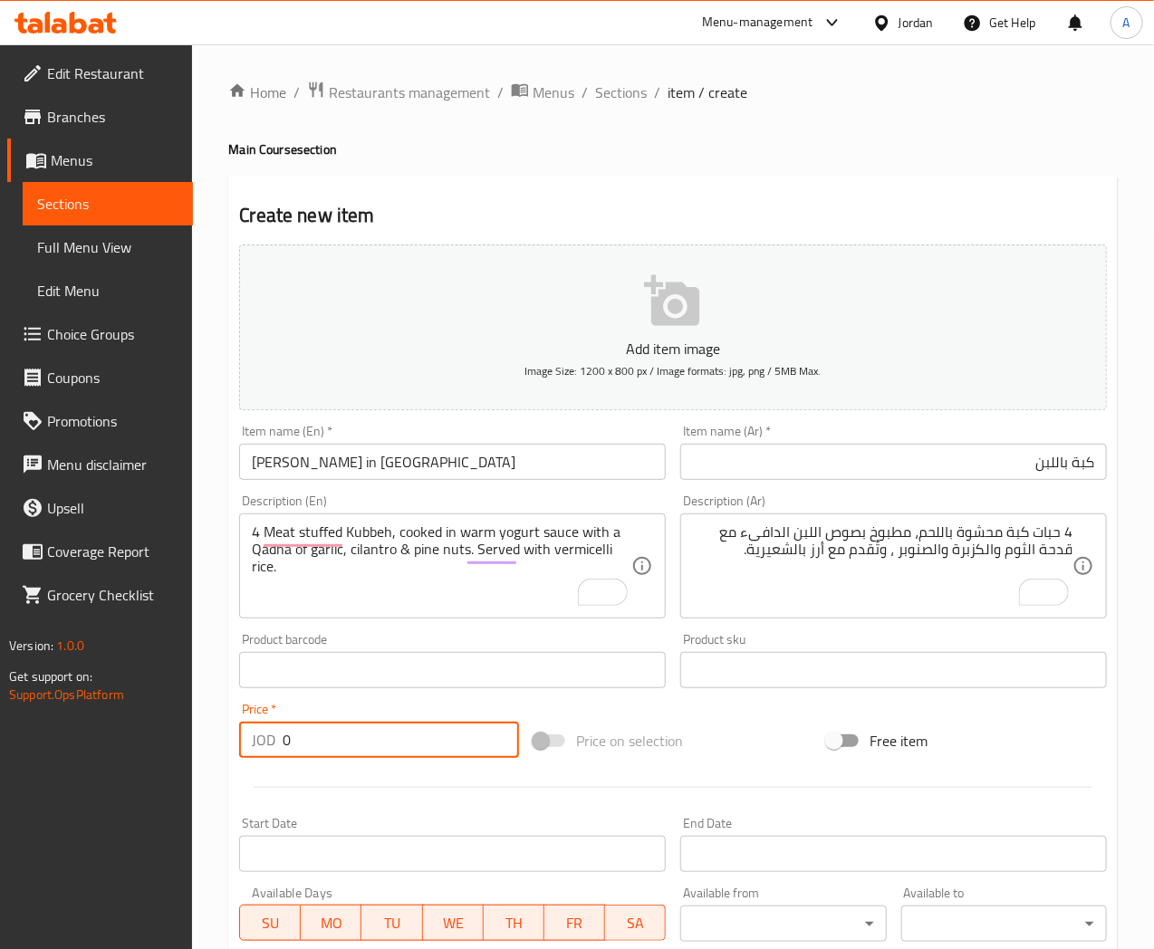
drag, startPoint x: 303, startPoint y: 746, endPoint x: 261, endPoint y: 748, distance: 42.7
click at [261, 748] on div "JOD 0 Price *" at bounding box center [379, 740] width 280 height 36
type input "7"
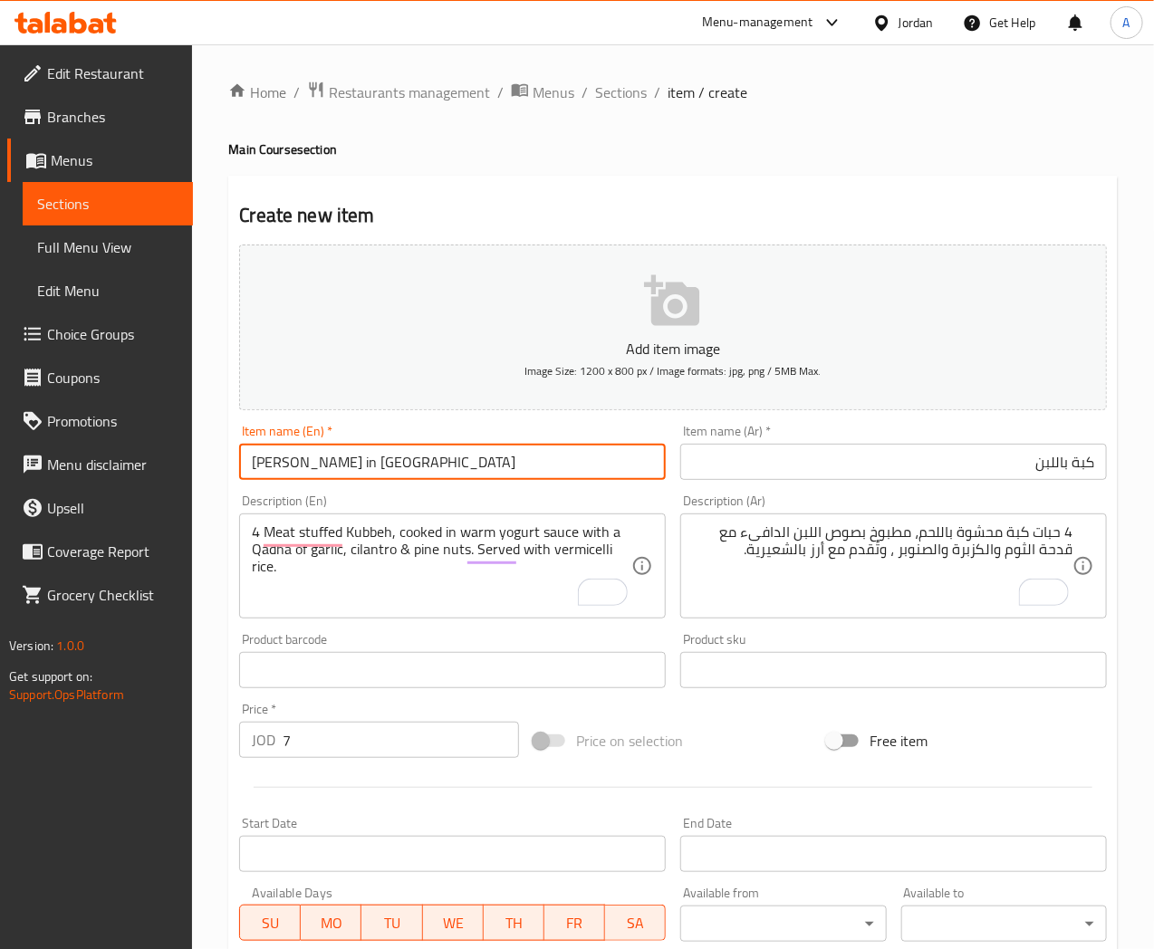
click at [435, 453] on input "[PERSON_NAME] in [GEOGRAPHIC_DATA]" at bounding box center [452, 462] width 427 height 36
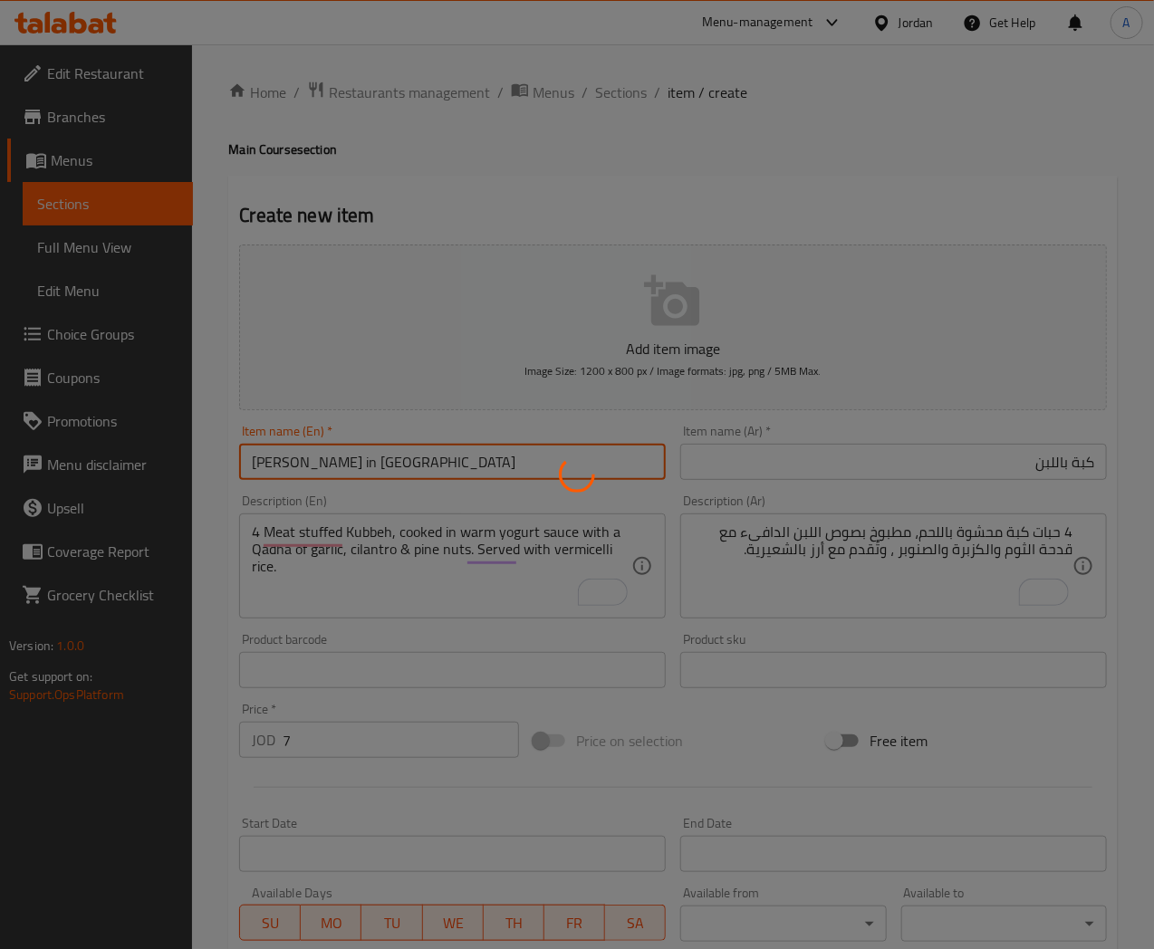
type input "0"
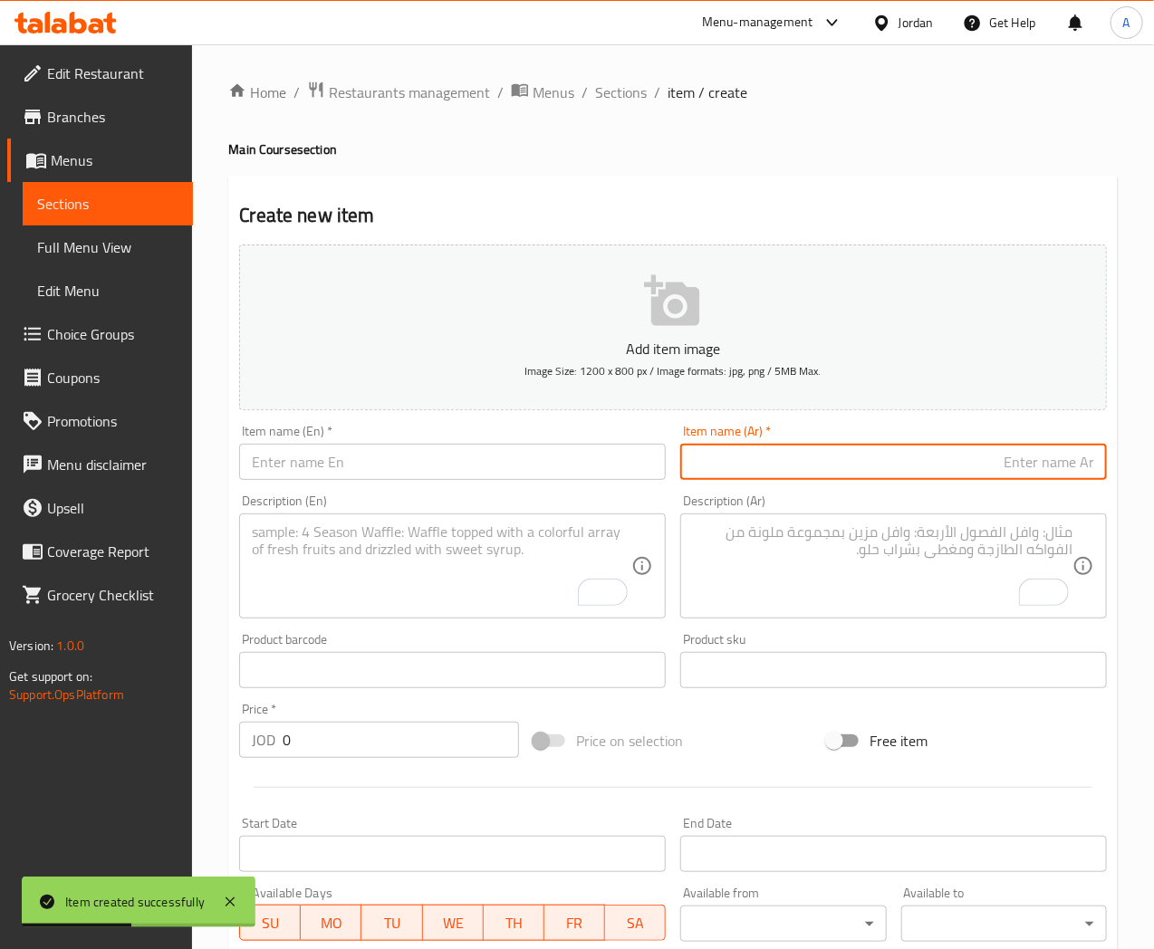
click at [788, 471] on input "text" at bounding box center [893, 462] width 427 height 36
paste input "مكس شيشبرك و كبة"
type input "مكس شيشبرك و كبة"
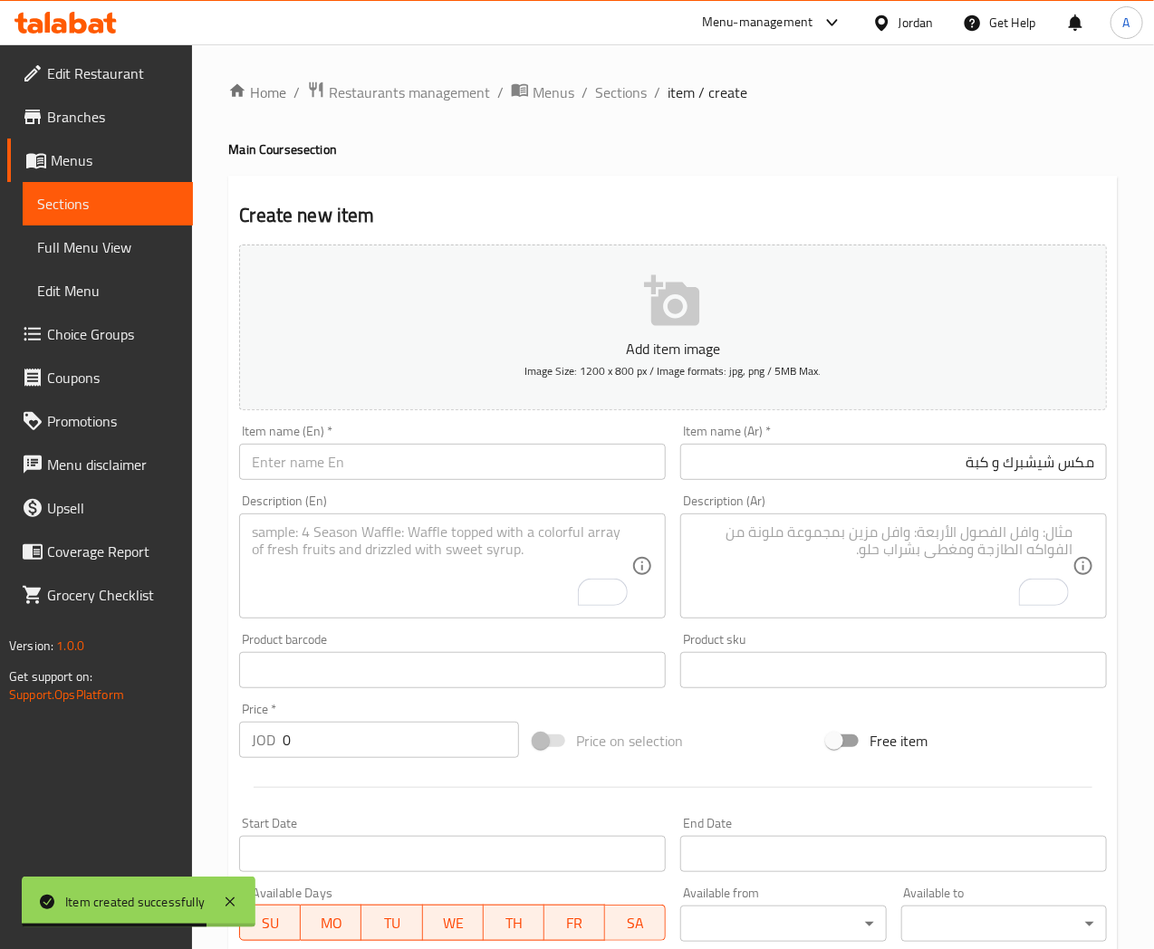
click at [354, 464] on input "text" at bounding box center [452, 462] width 427 height 36
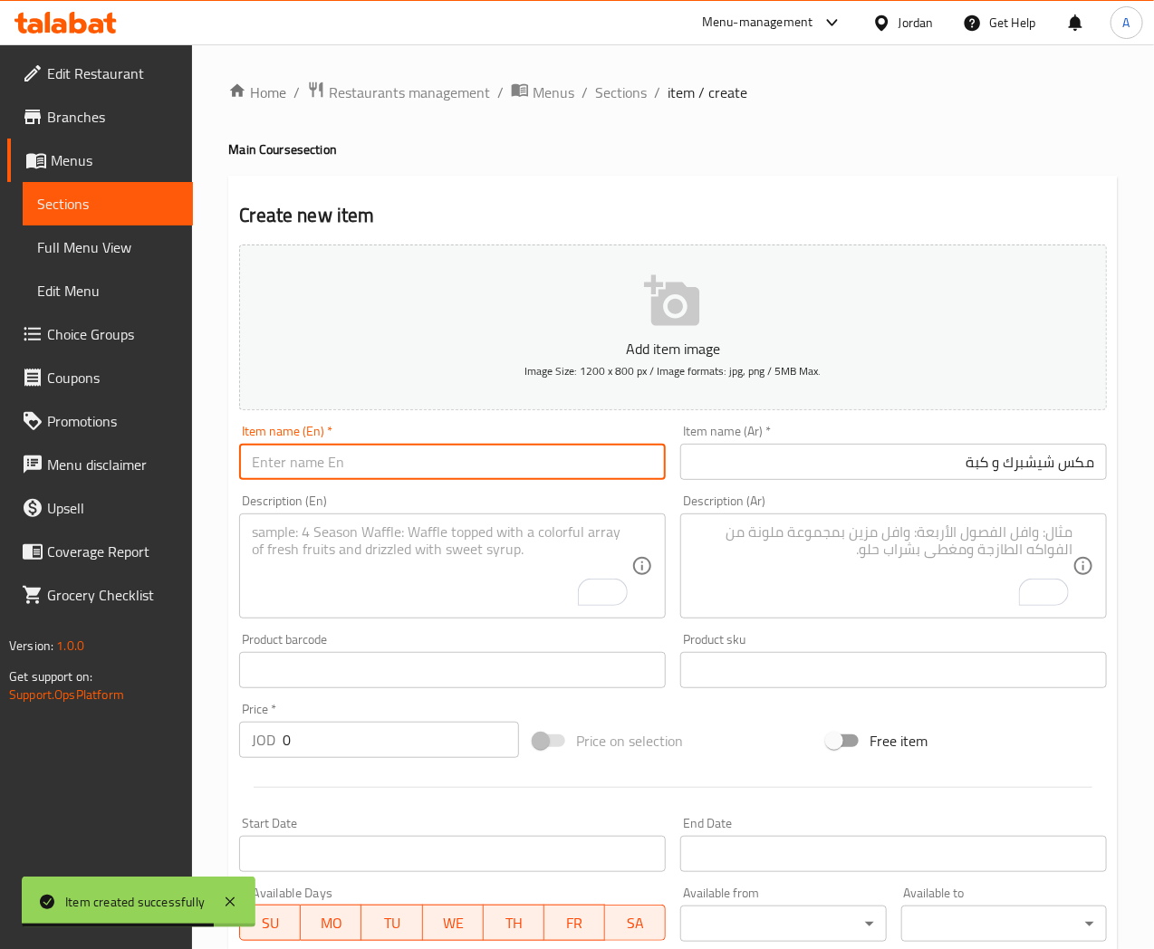
paste input "[PERSON_NAME] and [PERSON_NAME] Mix"
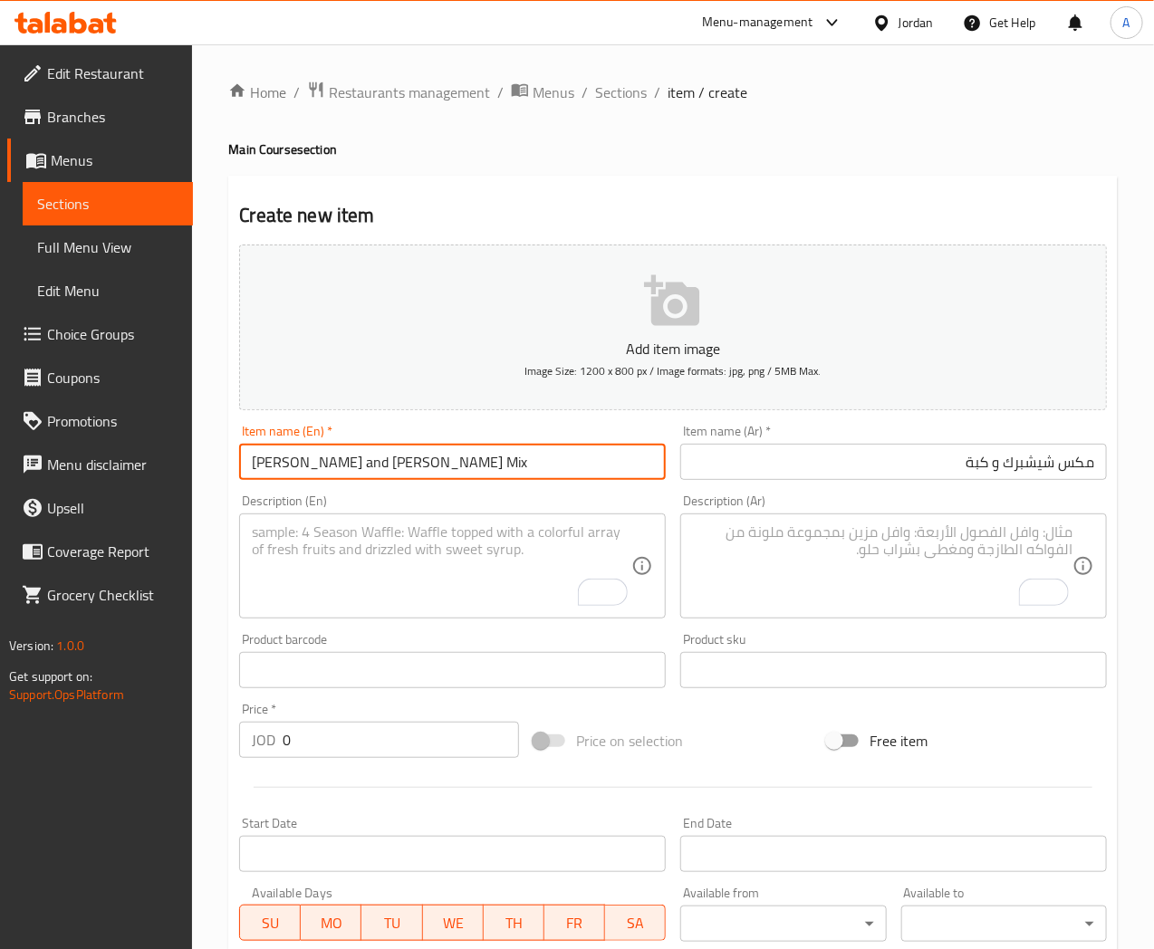
type input "[PERSON_NAME] and [PERSON_NAME] Mix"
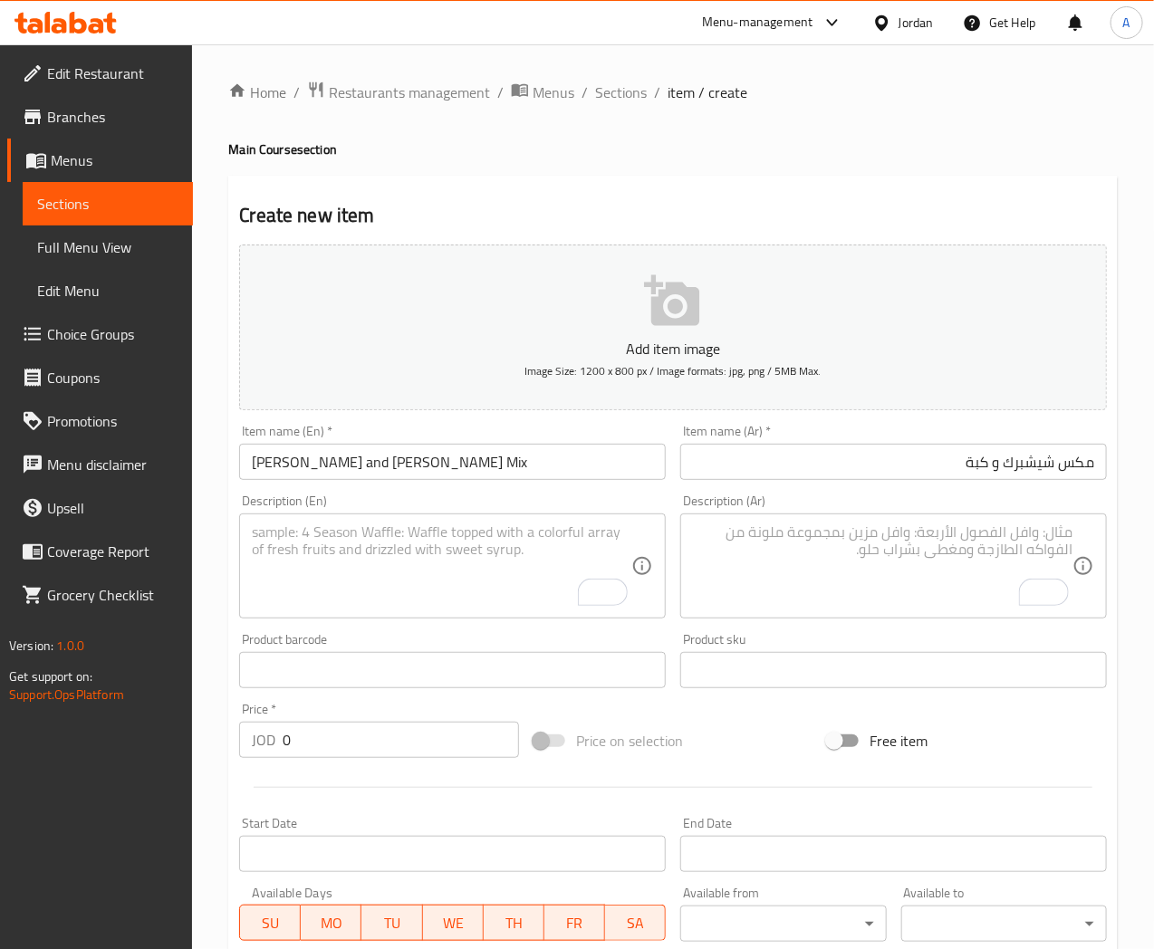
click at [918, 535] on textarea "To enrich screen reader interactions, please activate Accessibility in Grammarl…" at bounding box center [883, 567] width 380 height 86
paste textarea "كبة )2 حبة( وشيشبرك )5 حبات(، مطبوخ باللبن مع قدحة الثوم والكزبرة والصنوبر ، وت…"
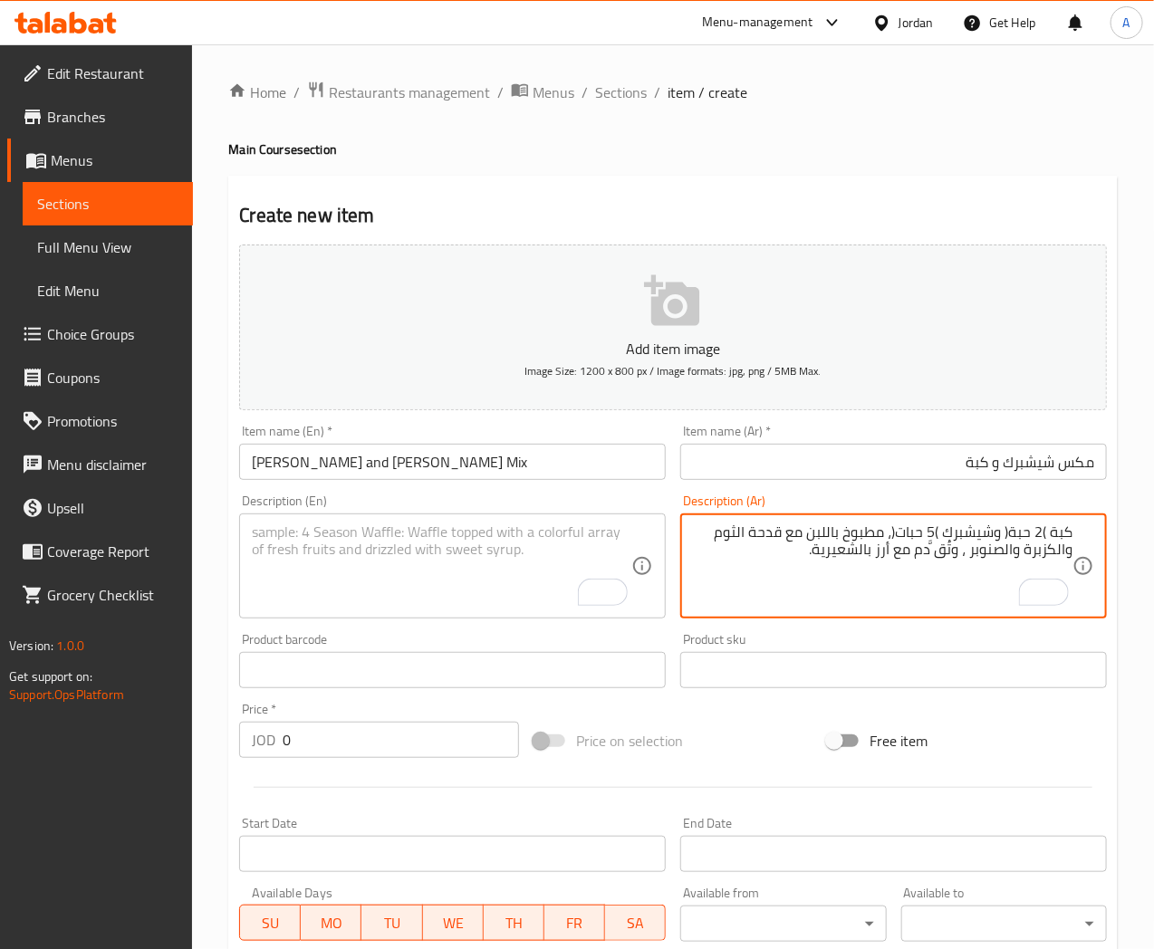
click at [1045, 533] on textarea "كبة )2 حبة( وشيشبرك )5 حبات(، مطبوخ باللبن مع قدحة الثوم والكزبرة والصنوبر ، وت…" at bounding box center [883, 567] width 380 height 86
click at [1011, 536] on textarea "كبة 2 حبة( وشيشبرك )5 حبات(، مطبوخ باللبن مع قدحة الثوم والكزبرة والصنوبر ، وتُ…" at bounding box center [883, 567] width 380 height 86
type textarea "كبة 2 حبة وشيشبرك 5 حبات، مطبوخ باللبن مع قدحة الثوم والكزبرة والصنوبر ، وتُق ّ…"
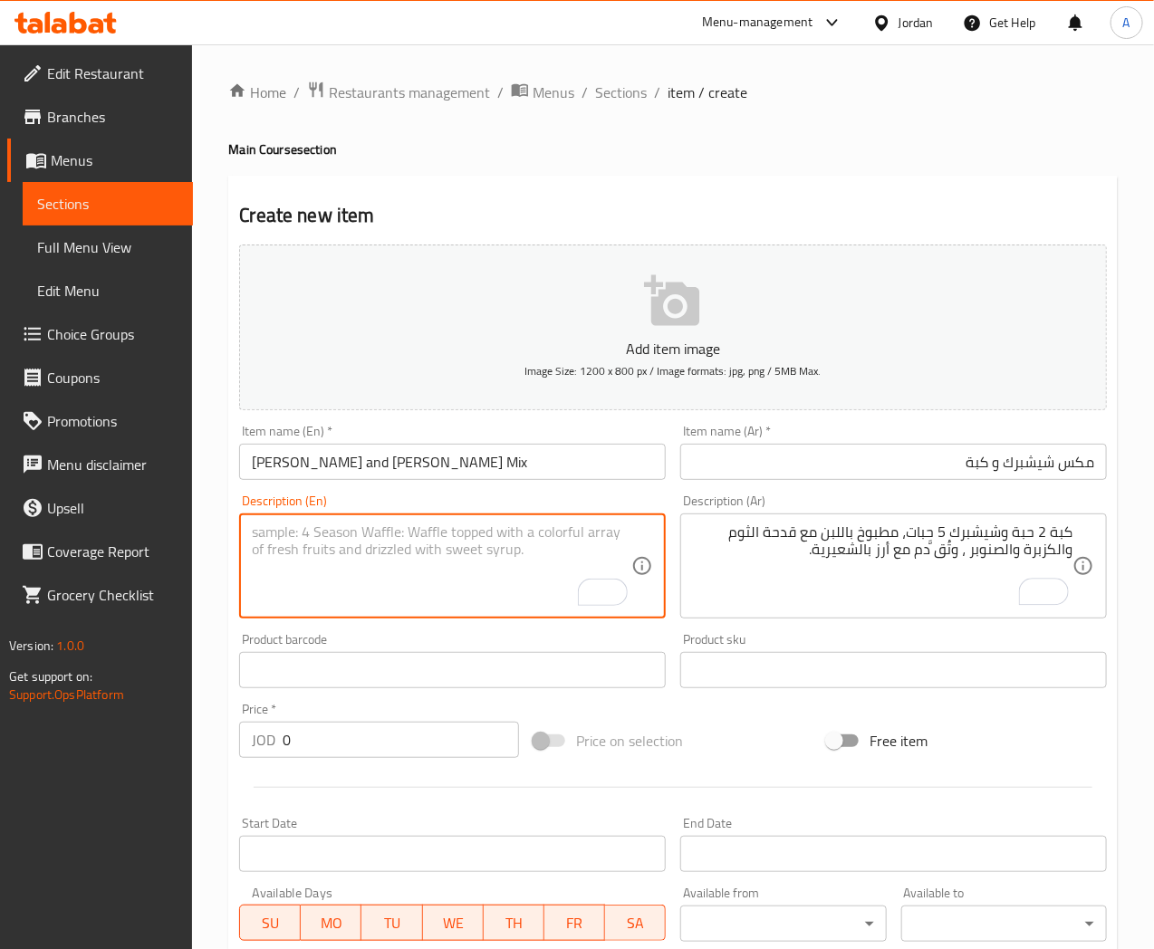
click at [278, 532] on textarea "To enrich screen reader interactions, please activate Accessibility in Grammarl…" at bounding box center [442, 567] width 380 height 86
paste textarea "hish Barak (5 pieces), Kubbeh (2 Pieces), cooked in yogurt, with a Qadha of gar…"
drag, startPoint x: 254, startPoint y: 573, endPoint x: 322, endPoint y: 612, distance: 79.6
click at [254, 572] on textarea "hish Barak (5 pieces), Kubbeh (2 Pieces), cooked in yogurt, with a Qadha of gar…" at bounding box center [442, 567] width 380 height 86
type textarea "hish Barak (5 pieces), Kubbeh (2 Pieces), cooked in yogurt, with a Qadha of gar…"
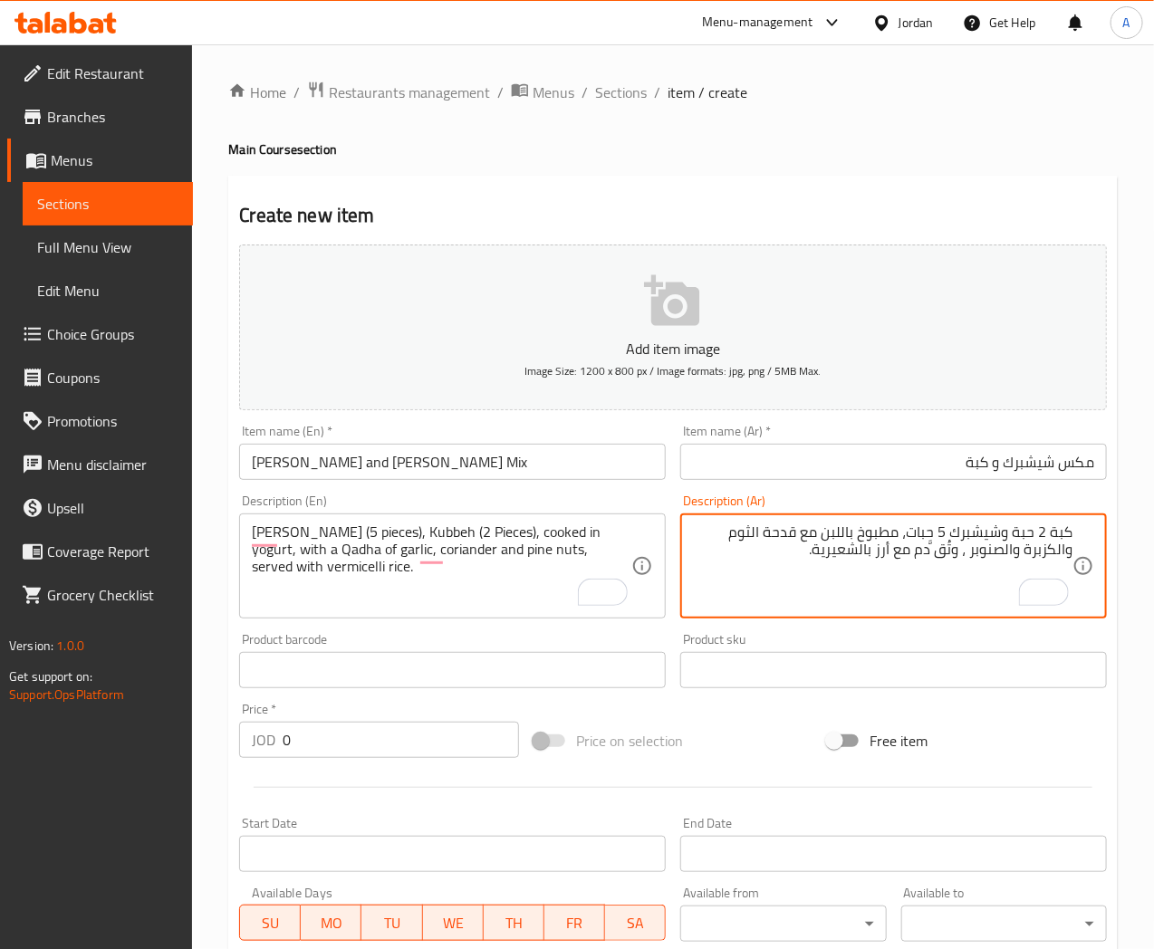
drag, startPoint x: 1044, startPoint y: 530, endPoint x: 1033, endPoint y: 568, distance: 39.8
drag, startPoint x: 916, startPoint y: 556, endPoint x: 954, endPoint y: 553, distance: 38.1
click at [954, 553] on textarea "كبة (2 حبة) وشيشبرك (5 حبات)، مطبوخ باللبن مع قدحة الثوم والكزبرة والصنوبر ، وت…" at bounding box center [883, 567] width 380 height 86
click at [902, 602] on textarea "كبة (2 حبة) وشيشبرك (5 حبات)، مطبوخ باللبن مع قدحة الثوم والكزبرة والصنوبر ، وت…" at bounding box center [883, 567] width 380 height 86
click at [930, 549] on textarea "كبة (2 حبة) وشيشبرك (5 حبات)، مطبوخ باللبن مع قدحة الثوم والكزبرة والصنوبر ، وت…" at bounding box center [883, 567] width 380 height 86
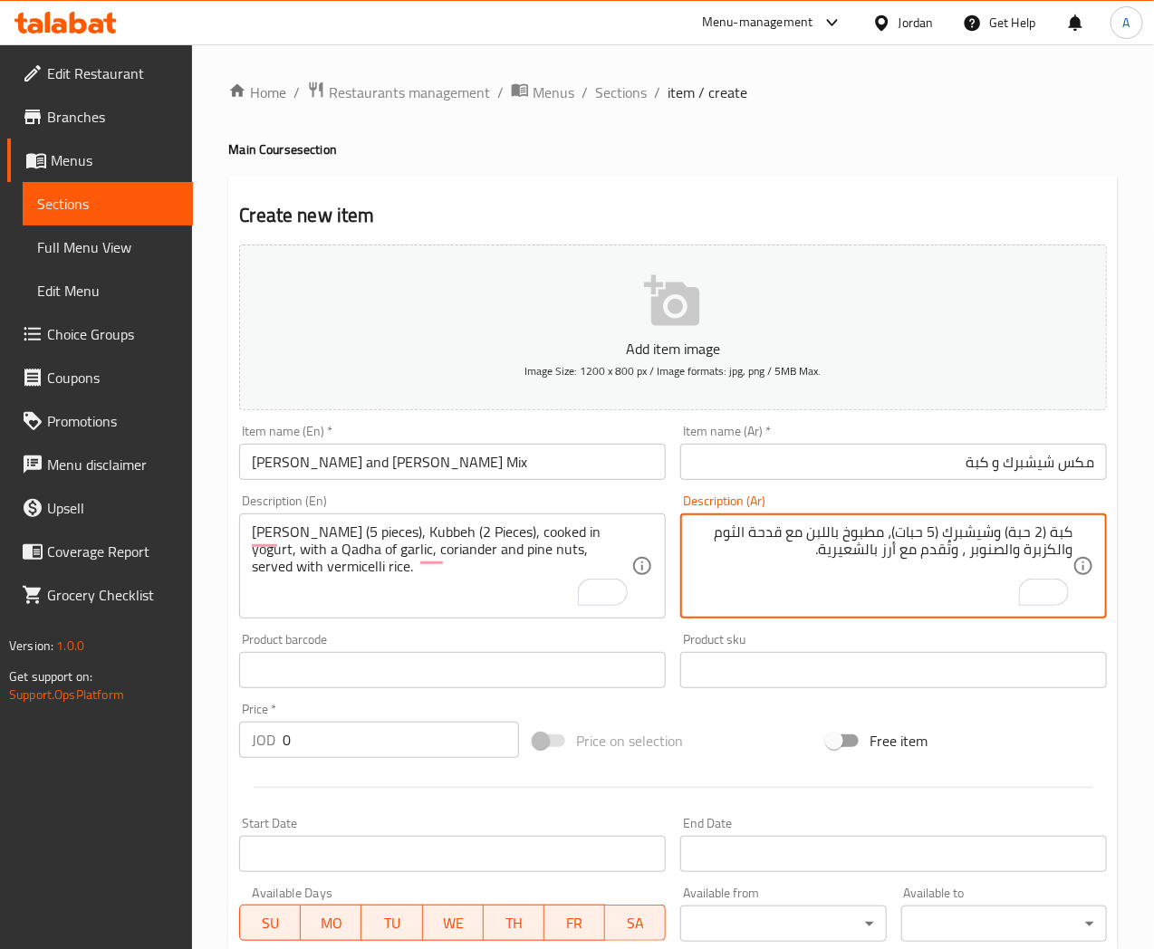
type textarea "كبة (2 حبة) وشيشبرك (5 حبات)، مطبوخ باللبن مع قدحة الثوم والكزبرة والصنوبر ، وت…"
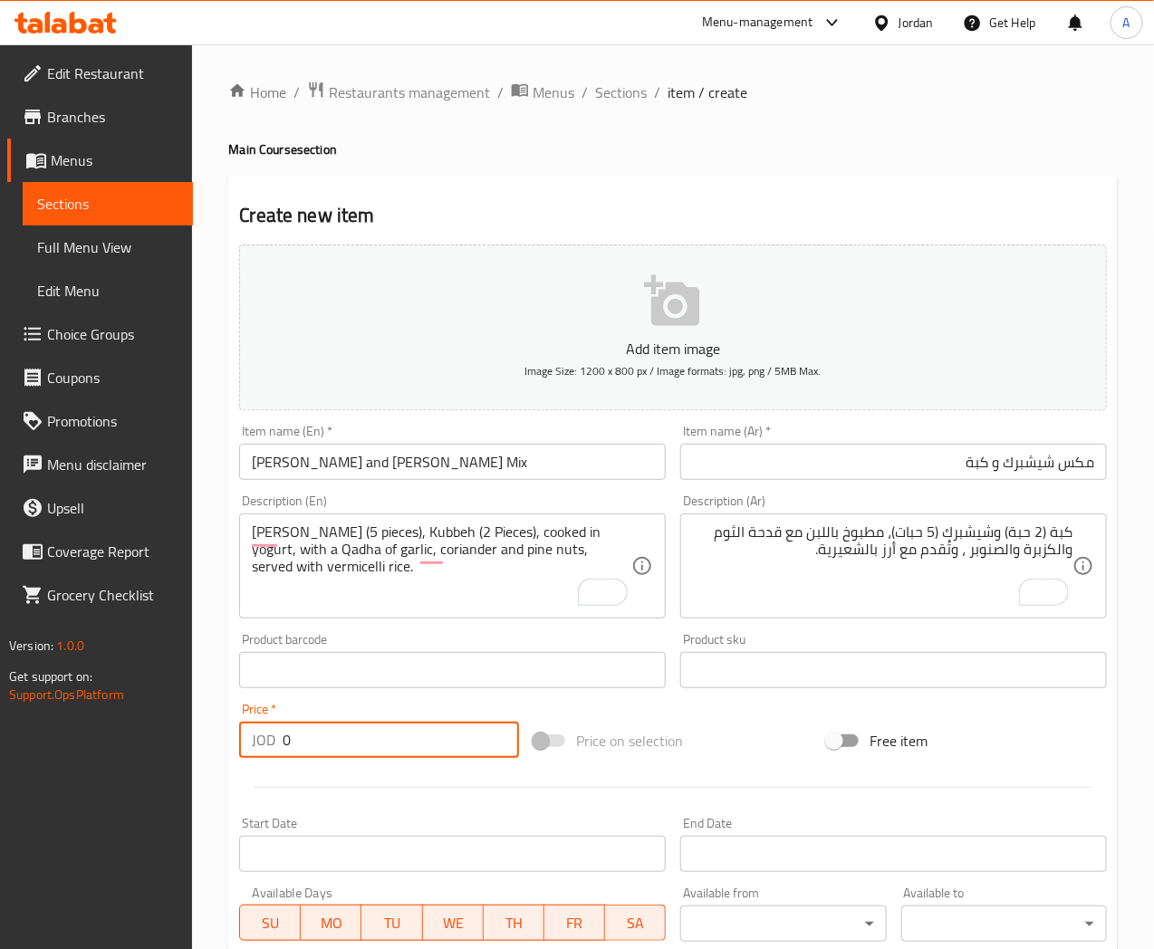
drag, startPoint x: 292, startPoint y: 736, endPoint x: 222, endPoint y: 749, distance: 70.9
click at [222, 749] on div "Home / Restaurants management / Menus / Sections / item / create Main Course se…" at bounding box center [673, 662] width 962 height 1236
type input "6.5"
click at [489, 468] on input "Shish Barak and Kubbeh Mix" at bounding box center [452, 462] width 427 height 36
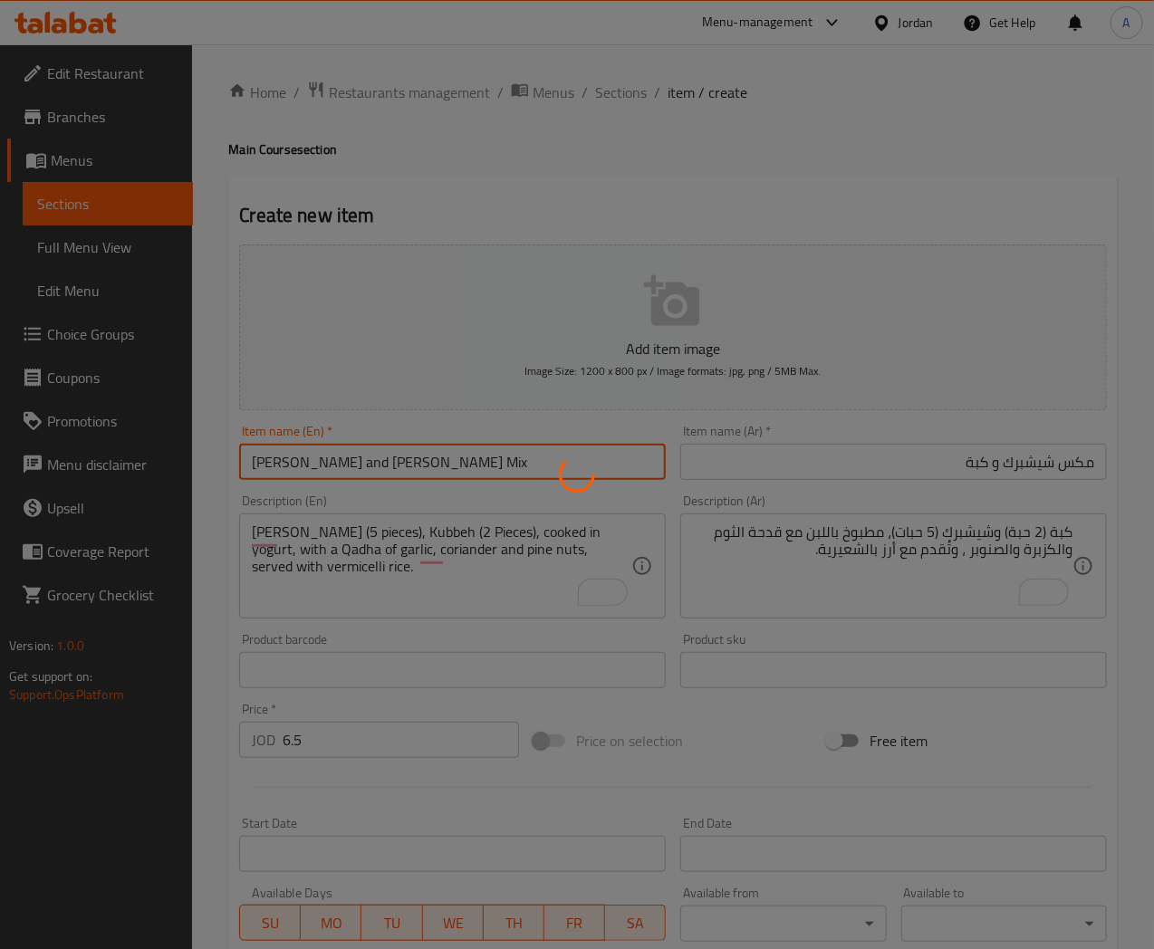
type input "0"
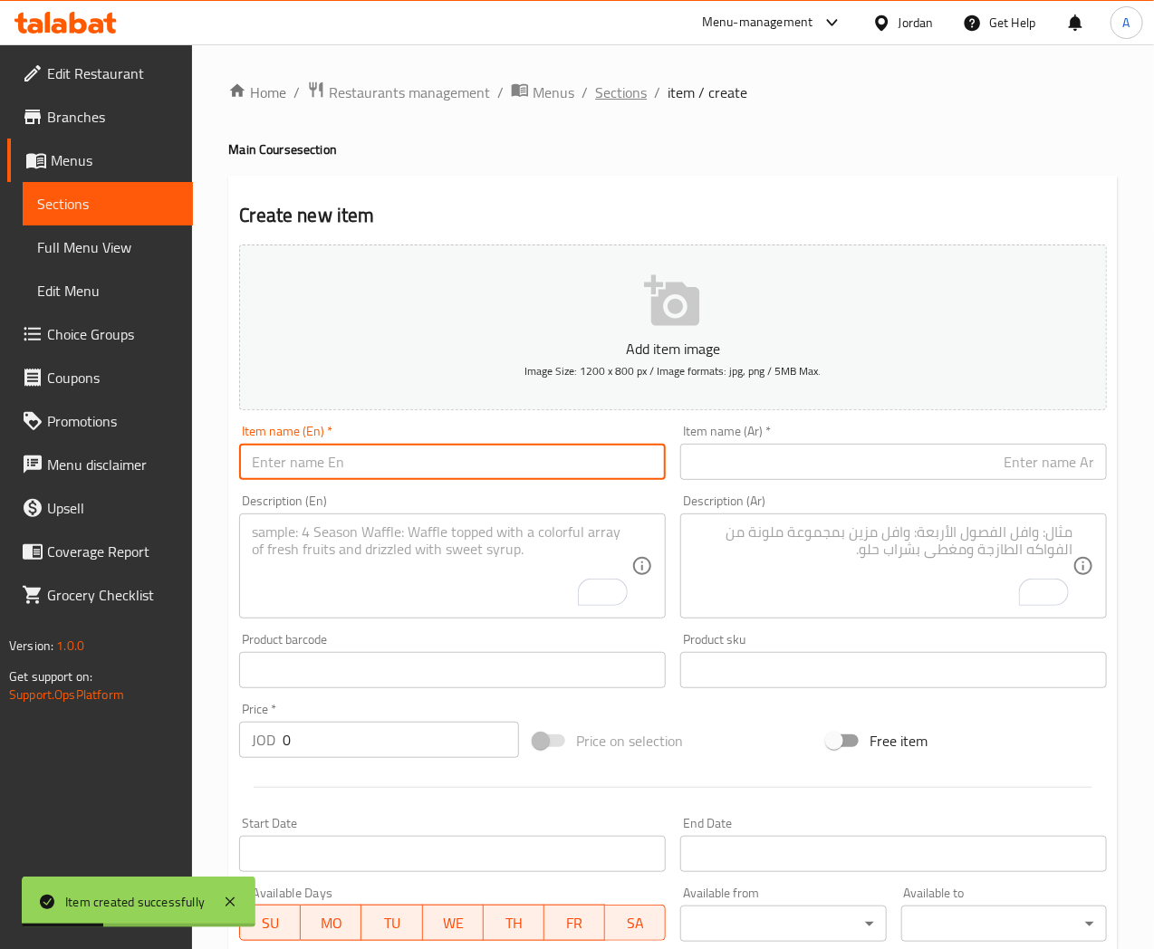
click at [604, 92] on span "Sections" at bounding box center [621, 93] width 52 height 22
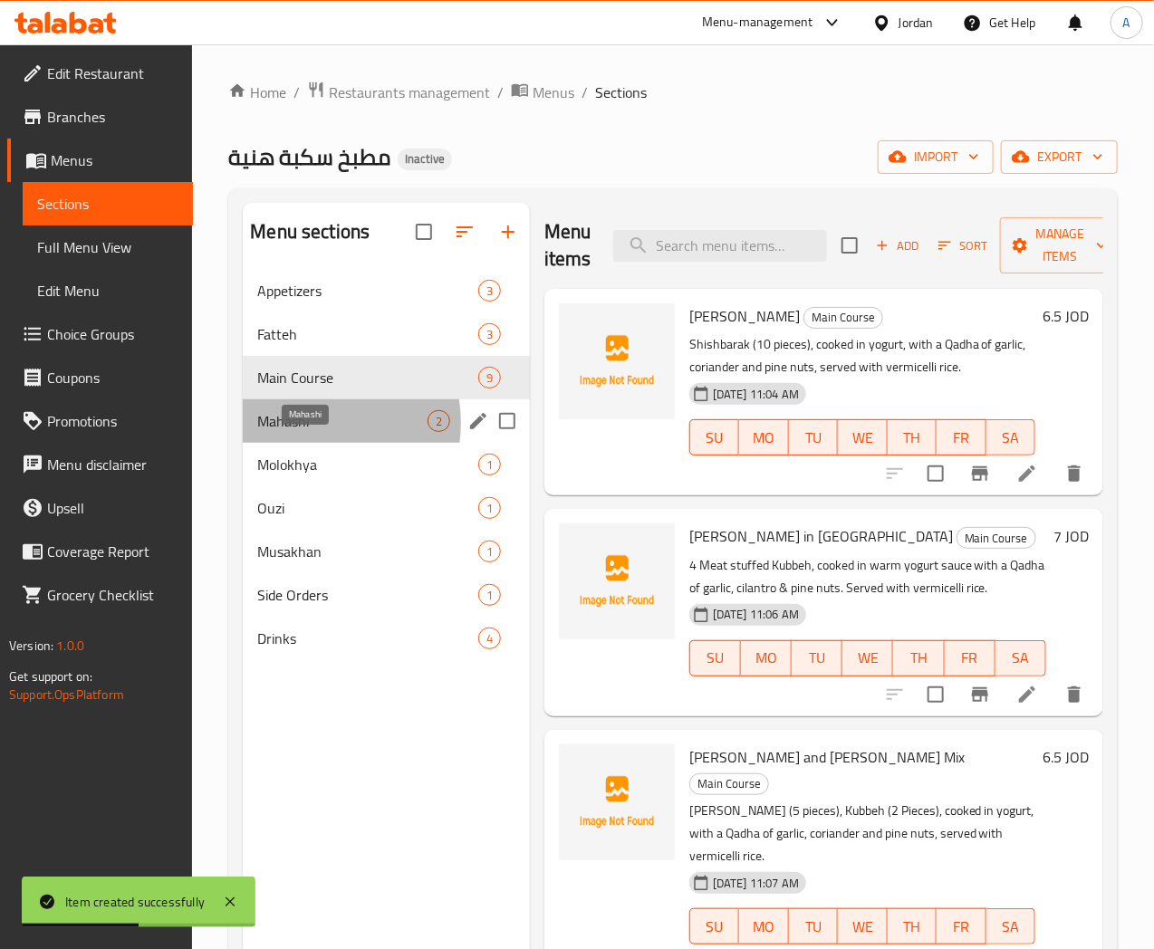
click at [304, 432] on span "Mahashi" at bounding box center [341, 421] width 169 height 22
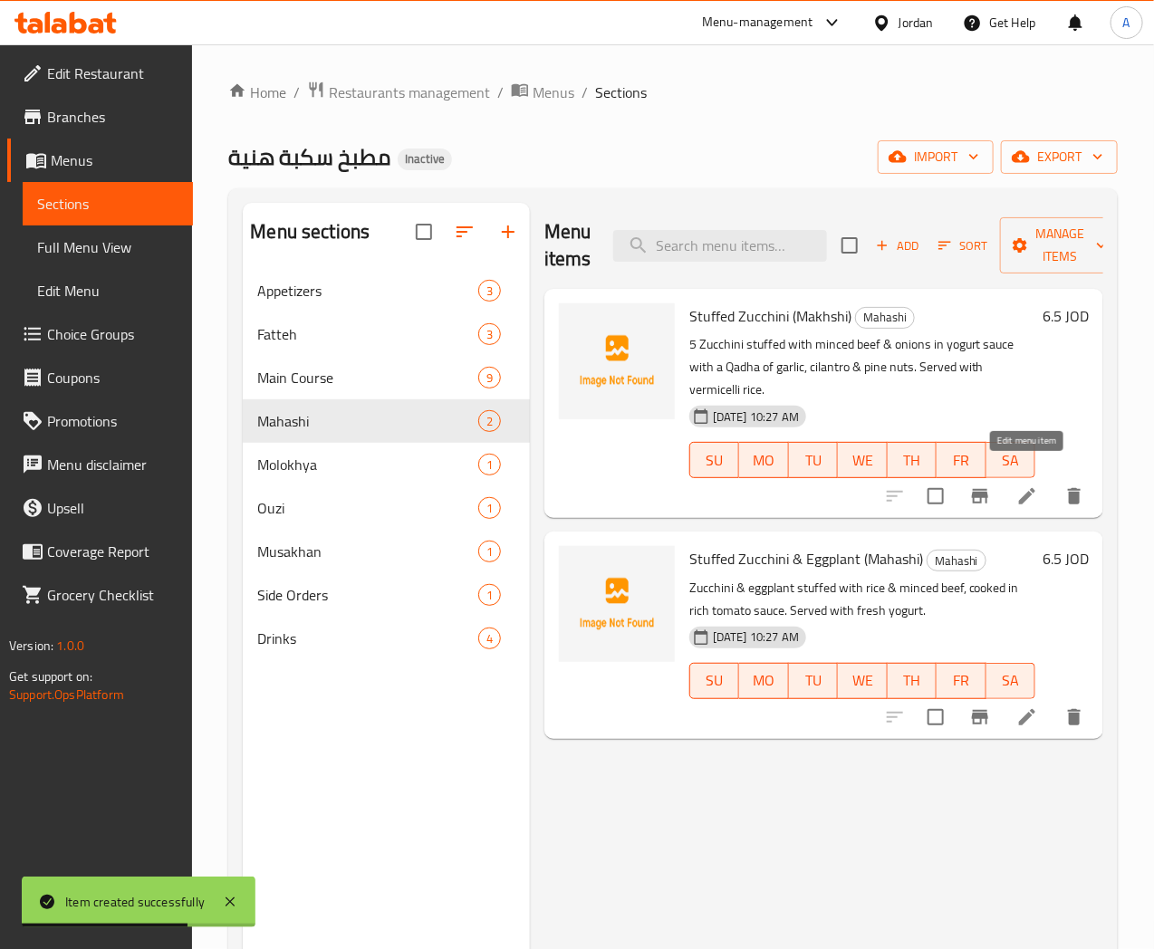
click at [1035, 486] on icon at bounding box center [1027, 497] width 22 height 22
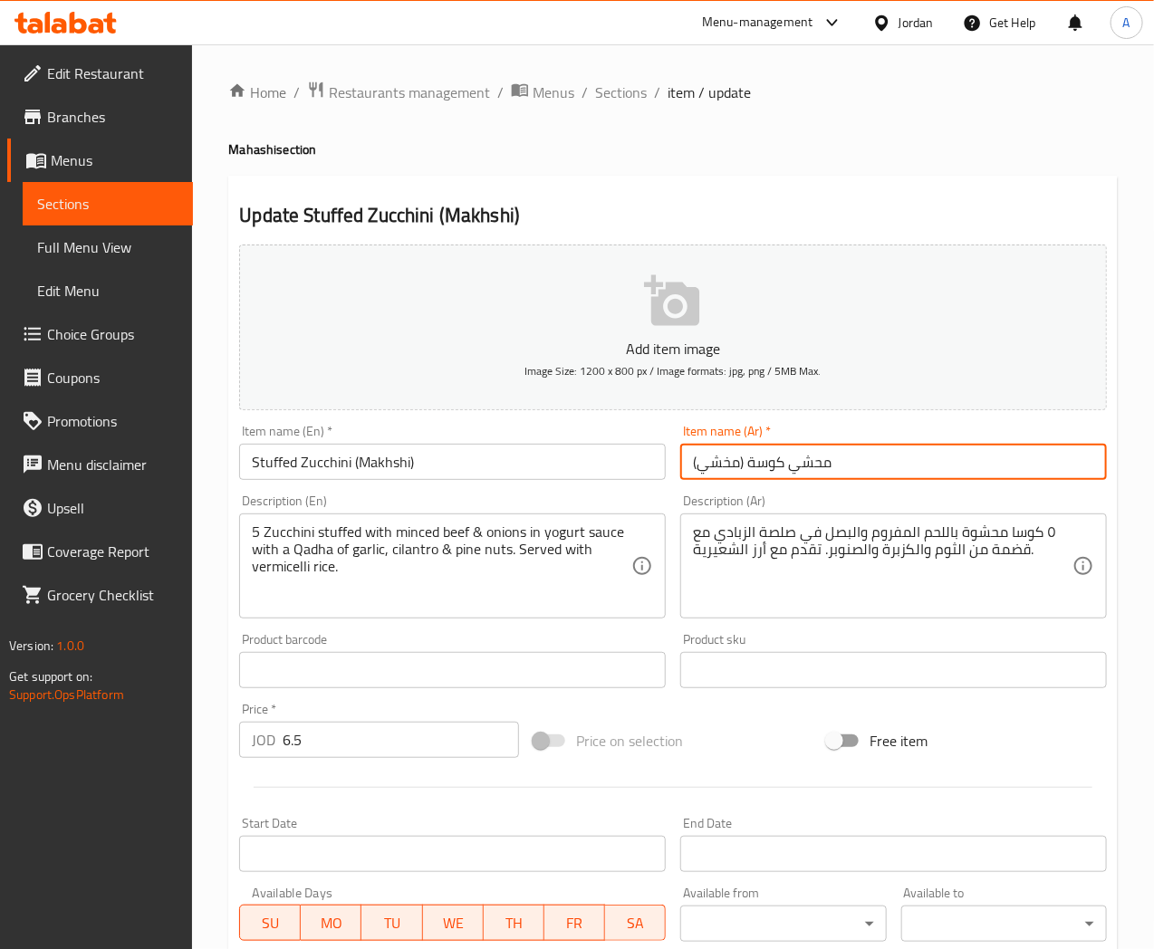
click at [727, 462] on input "محشي كوسة (مخشي)" at bounding box center [893, 462] width 427 height 36
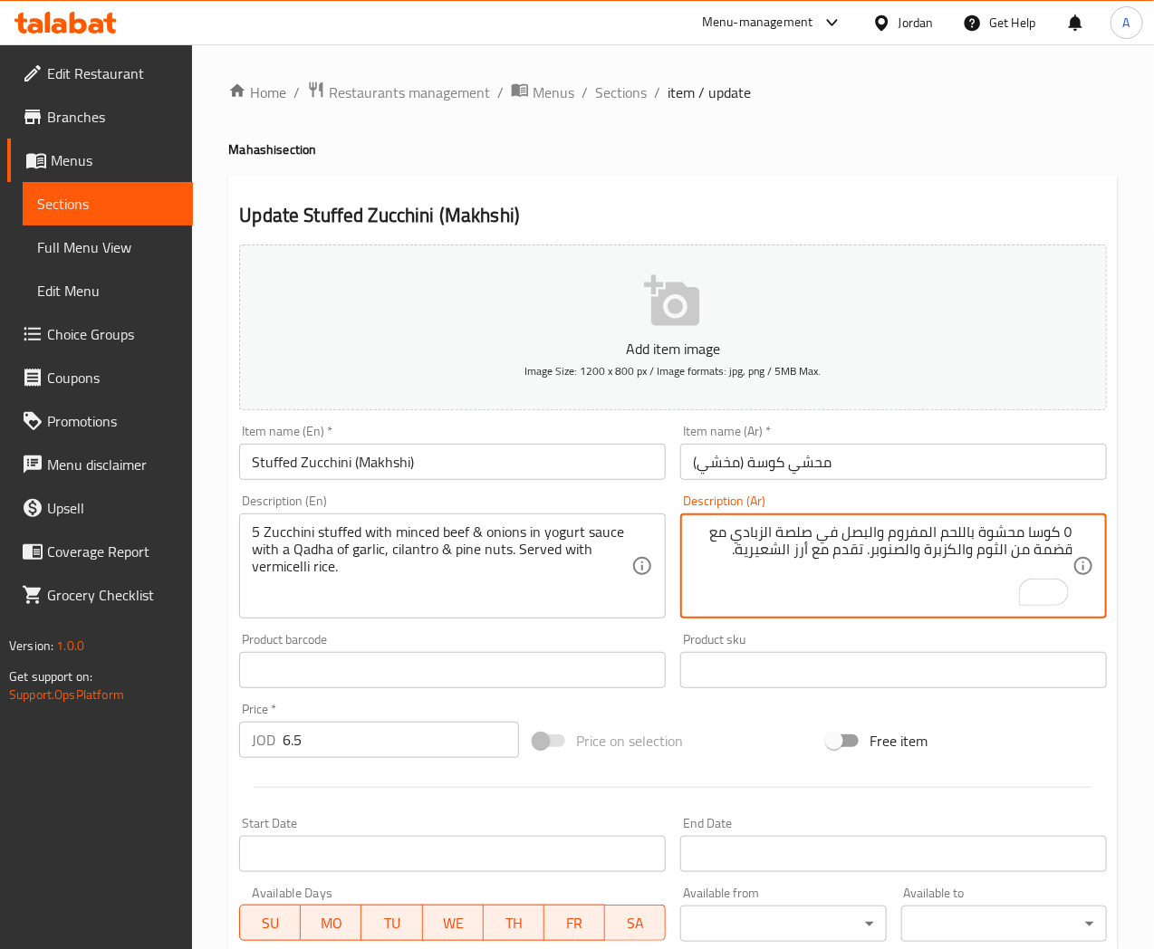
click at [1074, 531] on div "٥ كوسا محشوة باللحم المفروم والبصل في صلصة الزبادي مع قضمة من الثوم والكزبرة وا…" at bounding box center [893, 566] width 427 height 105
click at [1051, 551] on textarea "5 كوسا محشوة باللحم المفروم والبصل في صلصة الزبادي مع قضمة من الثوم والكزبرة وا…" at bounding box center [883, 567] width 380 height 86
type textarea "5 كوسا محشوة باللحم المفروم والبصل في صلصة الزبادي مع قضحة من الثوم والكزبرة وا…"
click at [804, 464] on input "محشي كوسة (مخشي)" at bounding box center [893, 462] width 427 height 36
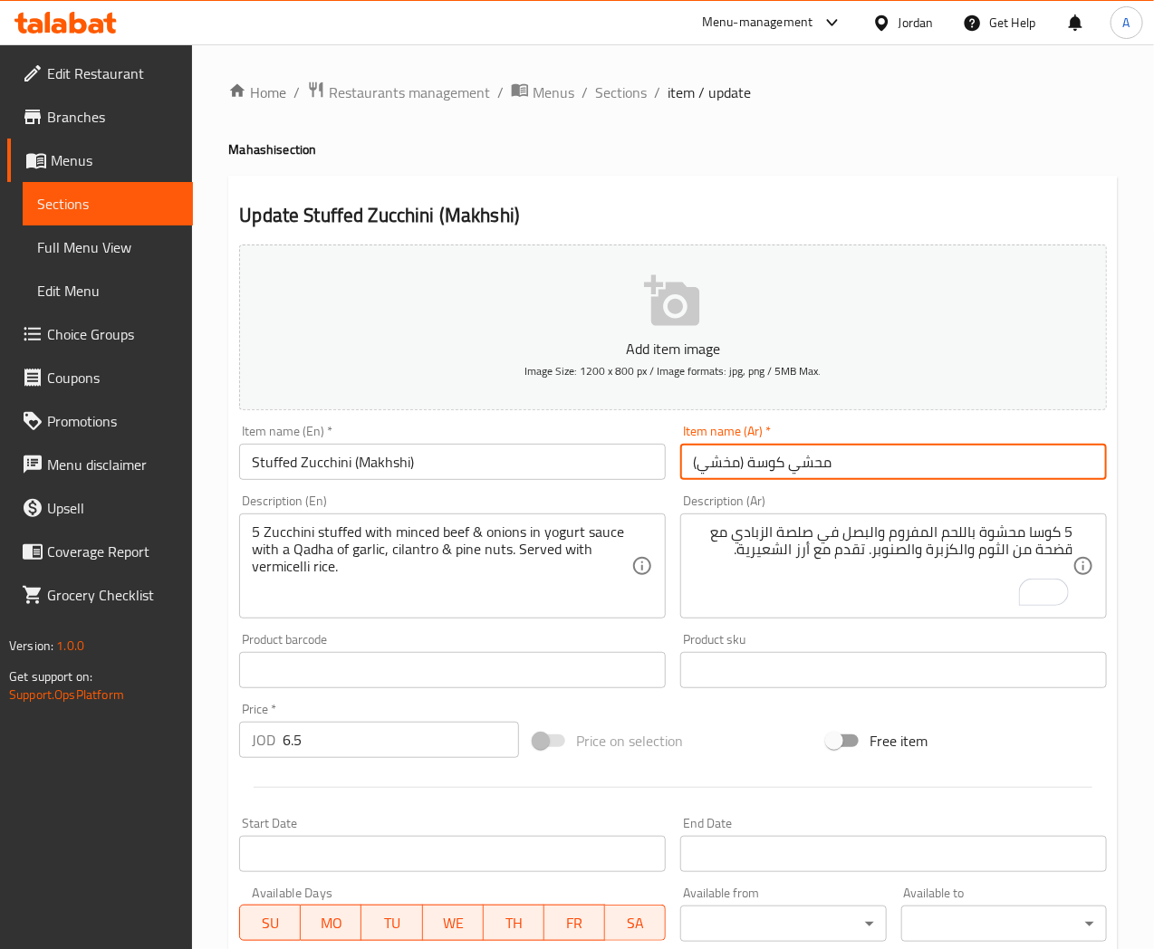
click at [804, 464] on input "محشي كوسة (مخشي)" at bounding box center [893, 462] width 427 height 36
paste input "محشي"
type input "كوسة محشية (مخشي)"
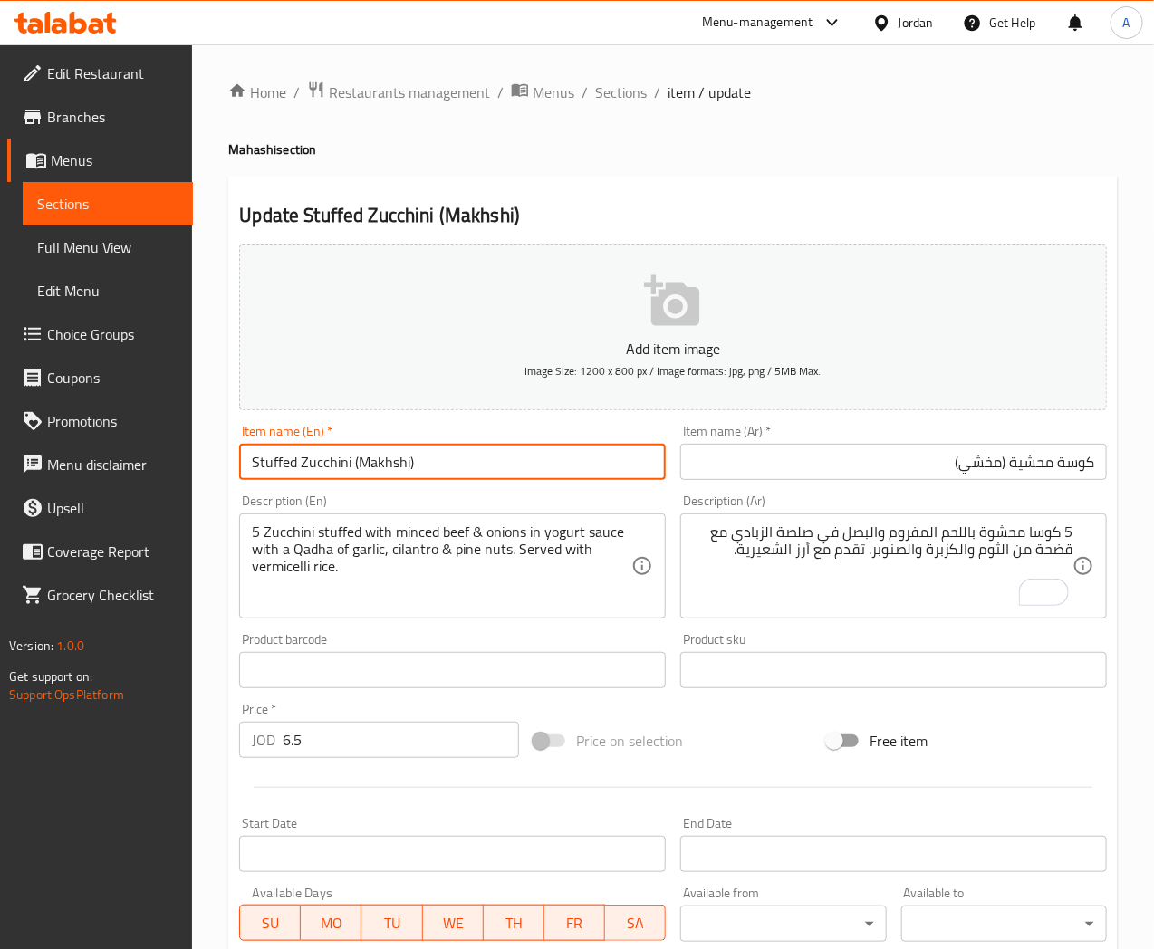
click at [532, 464] on input "Stuffed Zucchini (Makhshi)" at bounding box center [452, 462] width 427 height 36
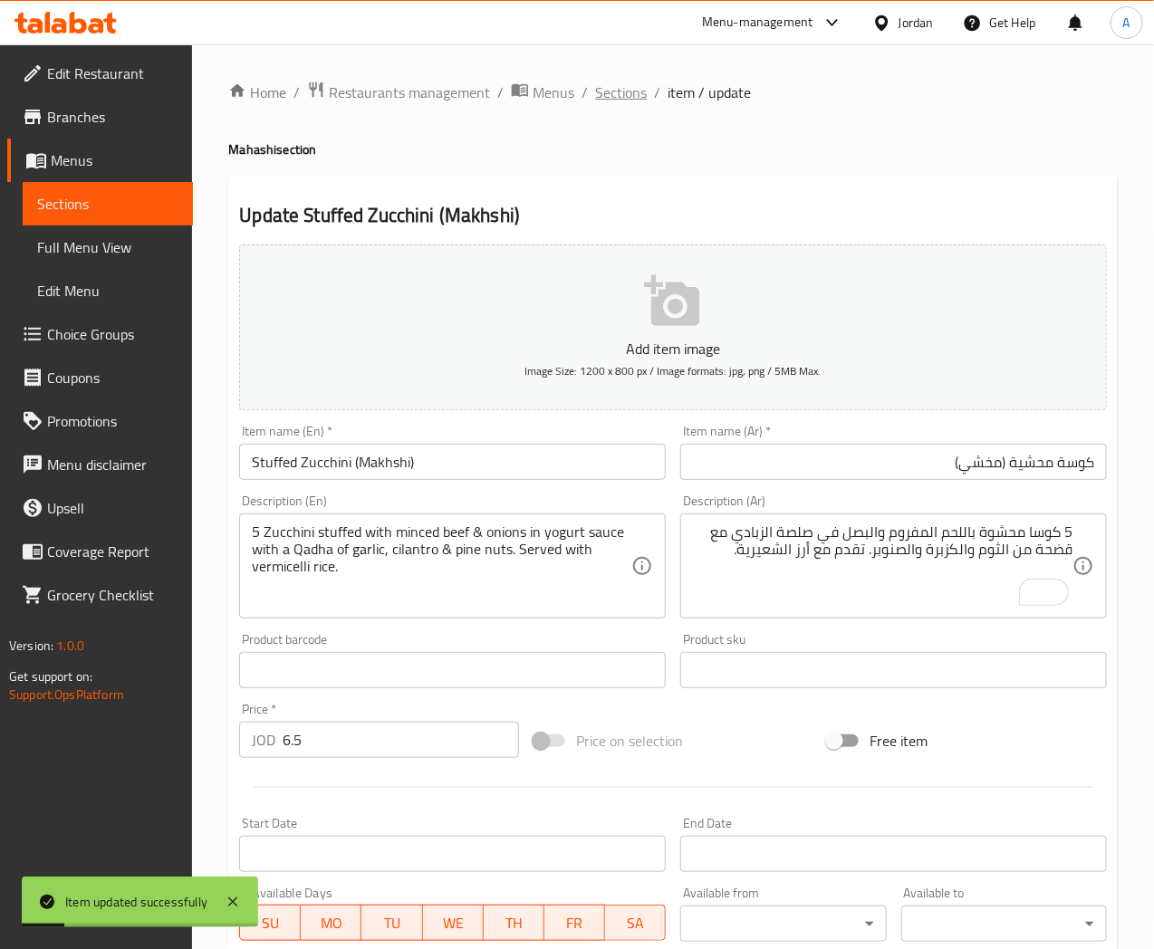
click at [611, 84] on span "Sections" at bounding box center [621, 93] width 52 height 22
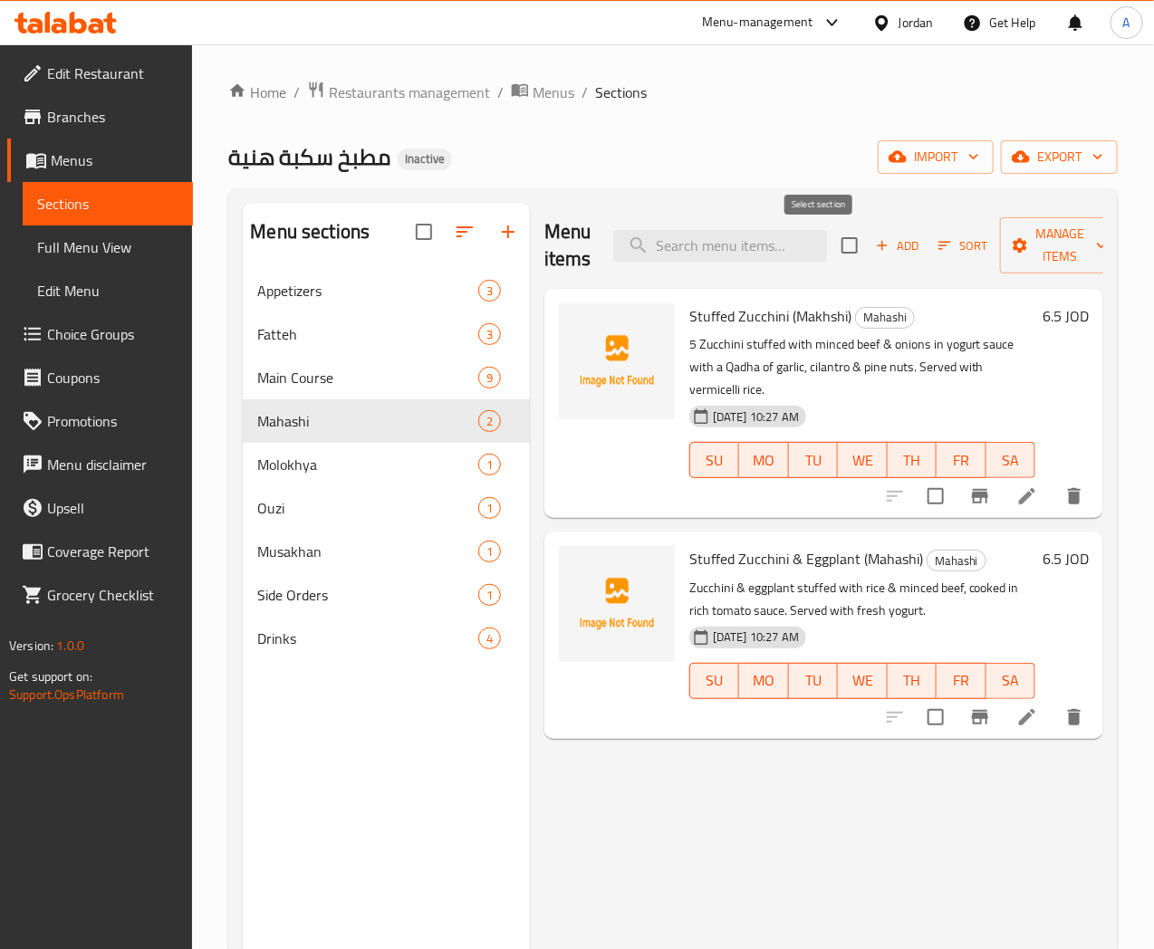
click at [831, 245] on input "checkbox" at bounding box center [850, 245] width 38 height 38
checkbox input "true"
click at [1067, 243] on span "Manage items" at bounding box center [1061, 245] width 92 height 45
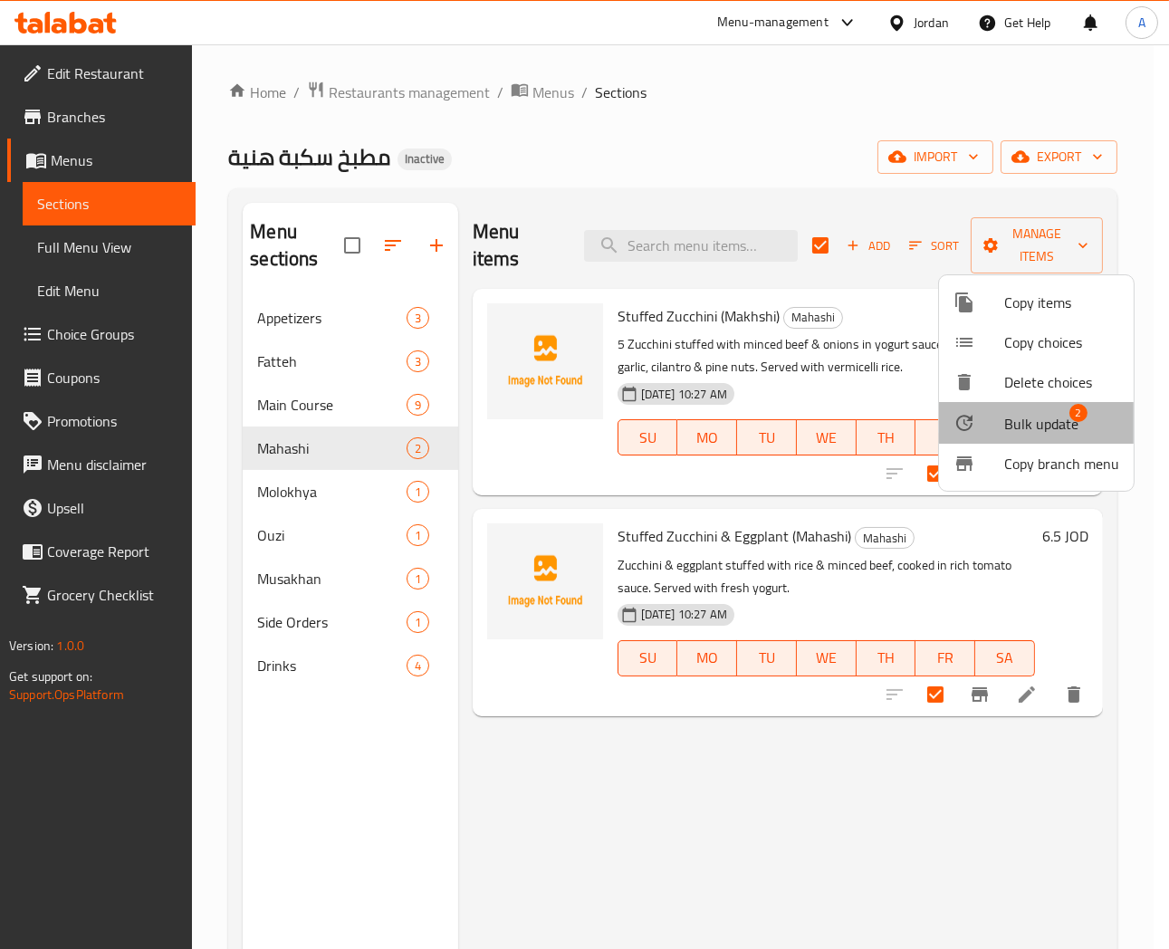
click at [1042, 413] on span "Bulk update" at bounding box center [1042, 424] width 74 height 22
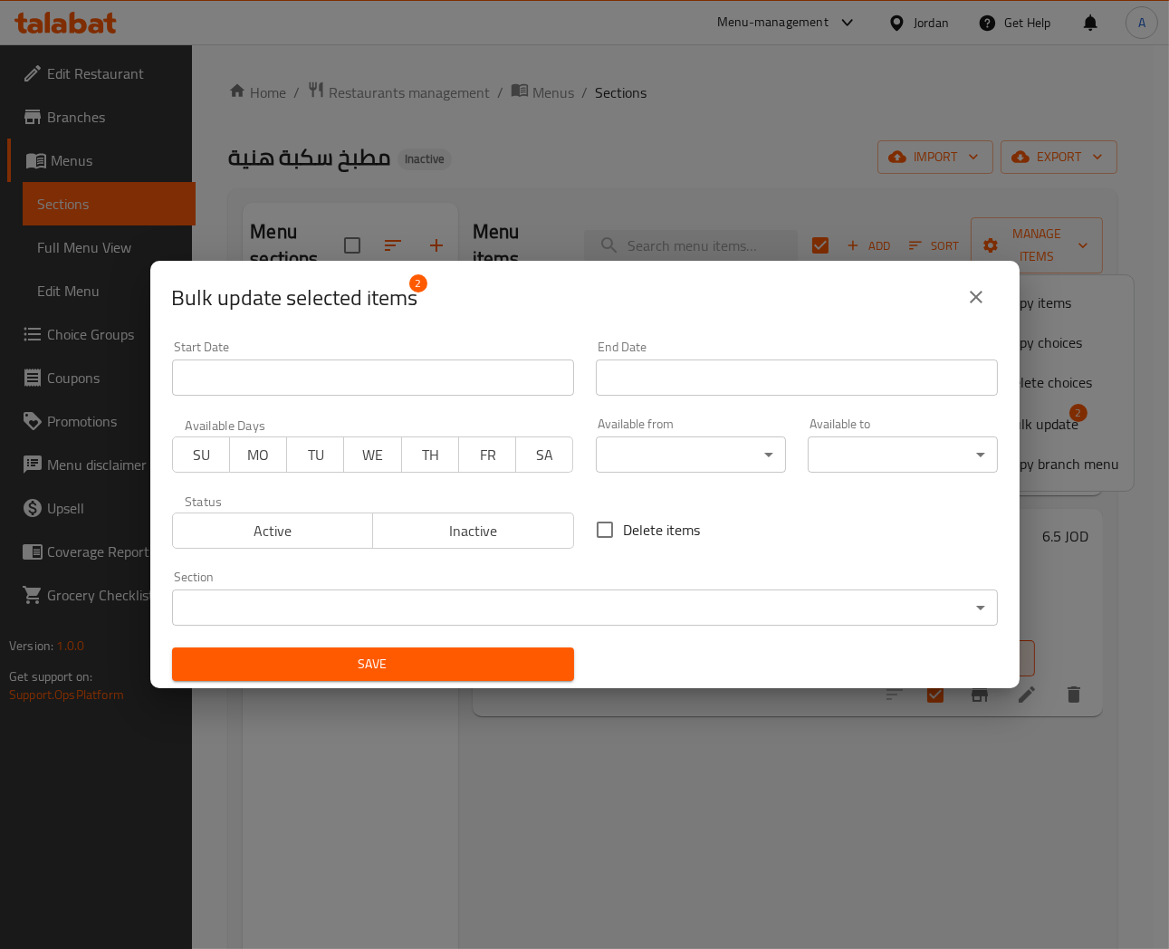
click at [414, 607] on body "​ Menu-management Jordan Get Help A Edit Restaurant Branches Menus Sections Ful…" at bounding box center [584, 496] width 1169 height 905
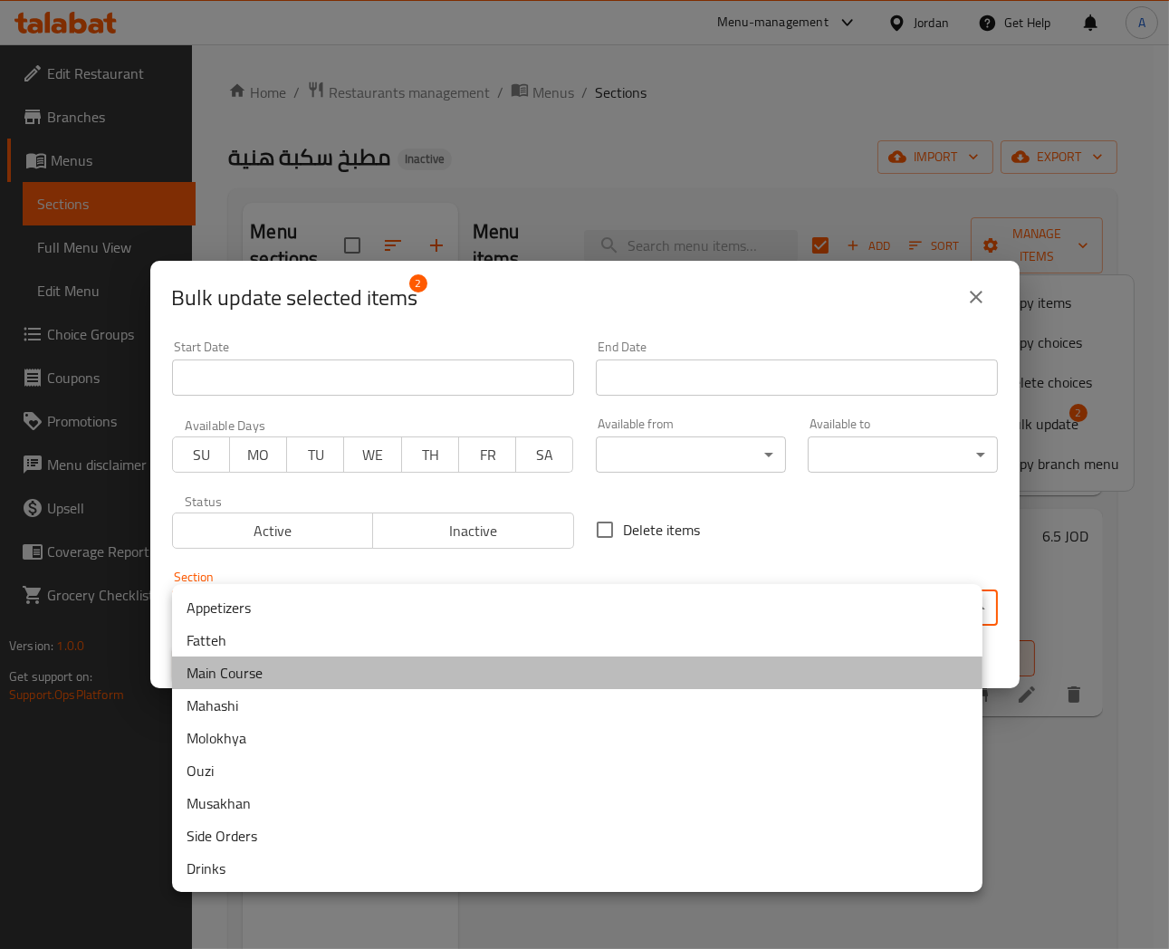
click at [219, 685] on li "Main Course" at bounding box center [577, 673] width 811 height 33
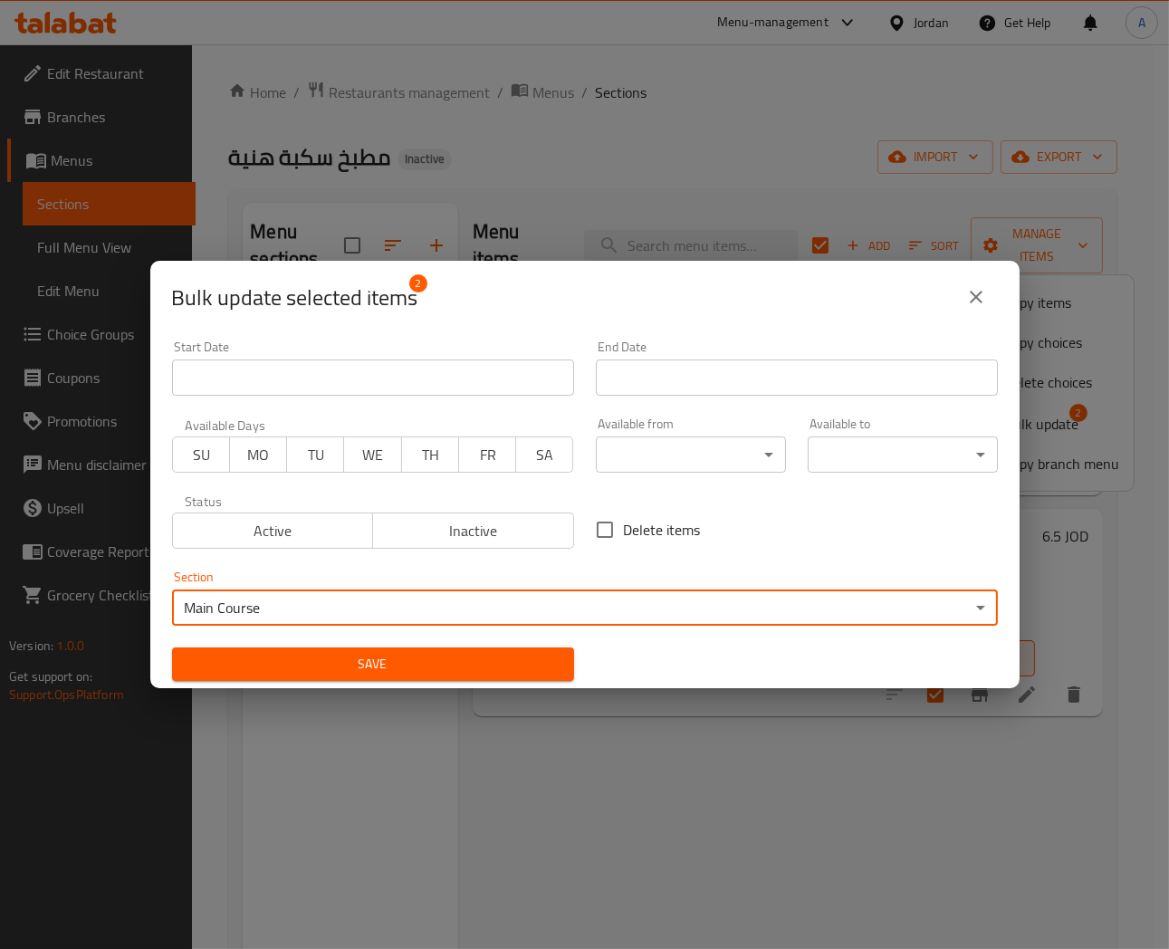
click at [347, 666] on span "Save" at bounding box center [373, 664] width 373 height 23
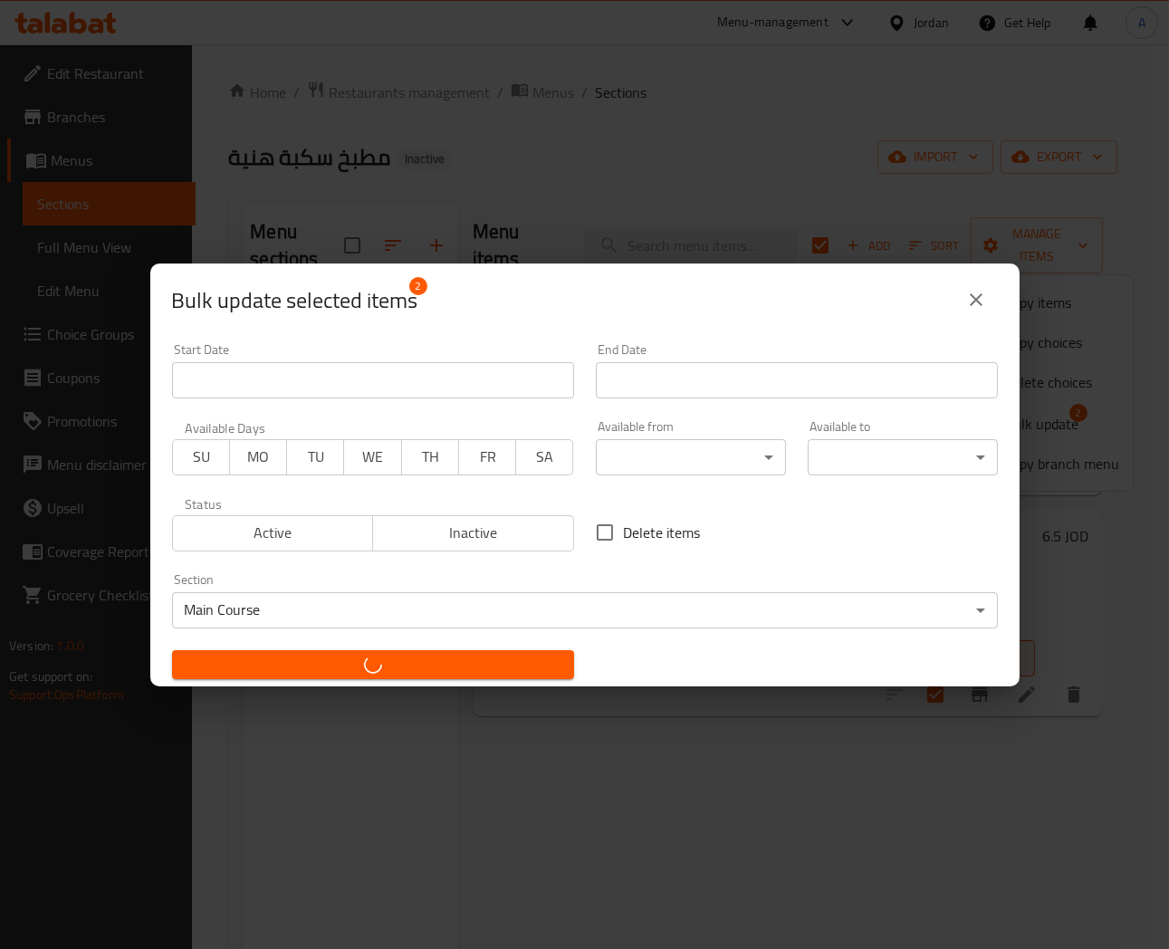
checkbox input "false"
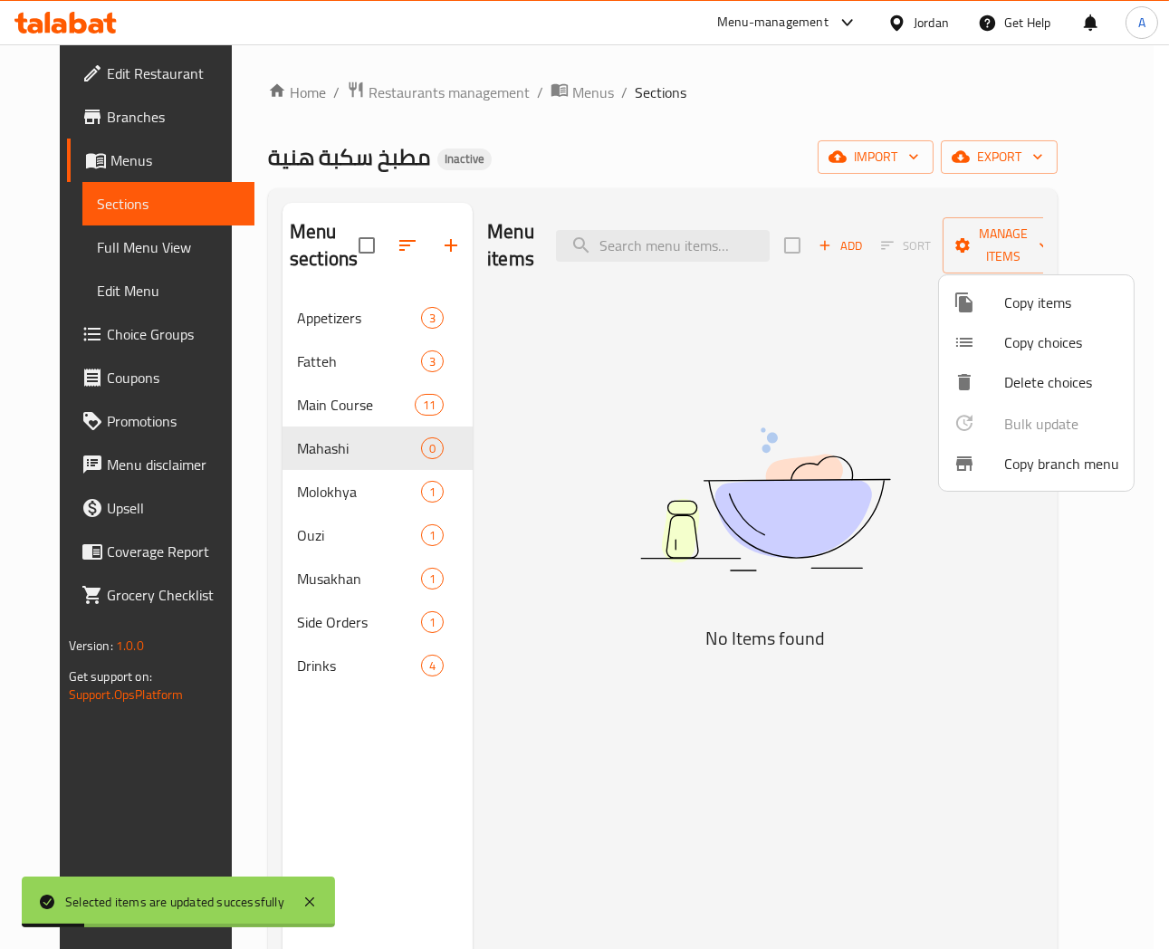
click at [521, 531] on div at bounding box center [584, 474] width 1169 height 949
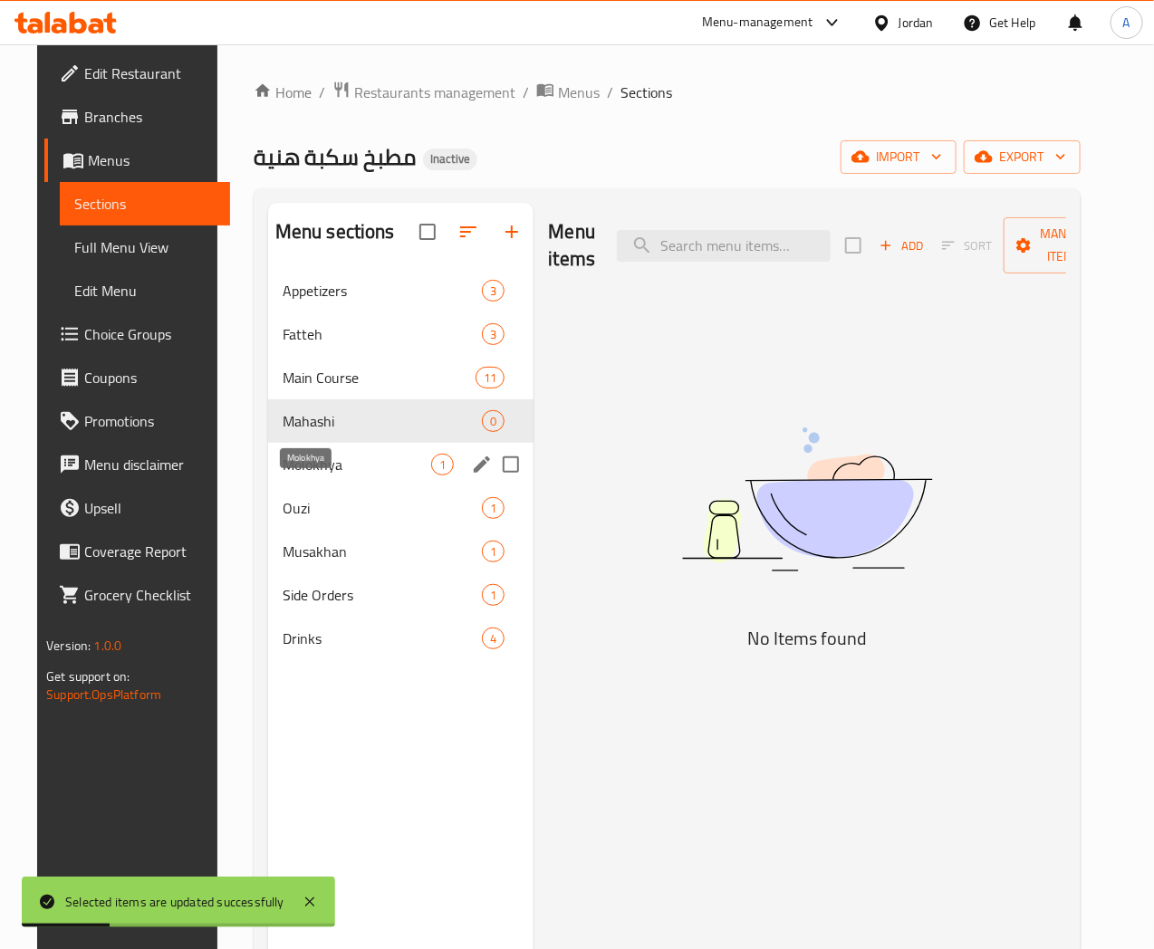
click at [283, 476] on span "Molokhya" at bounding box center [357, 465] width 149 height 22
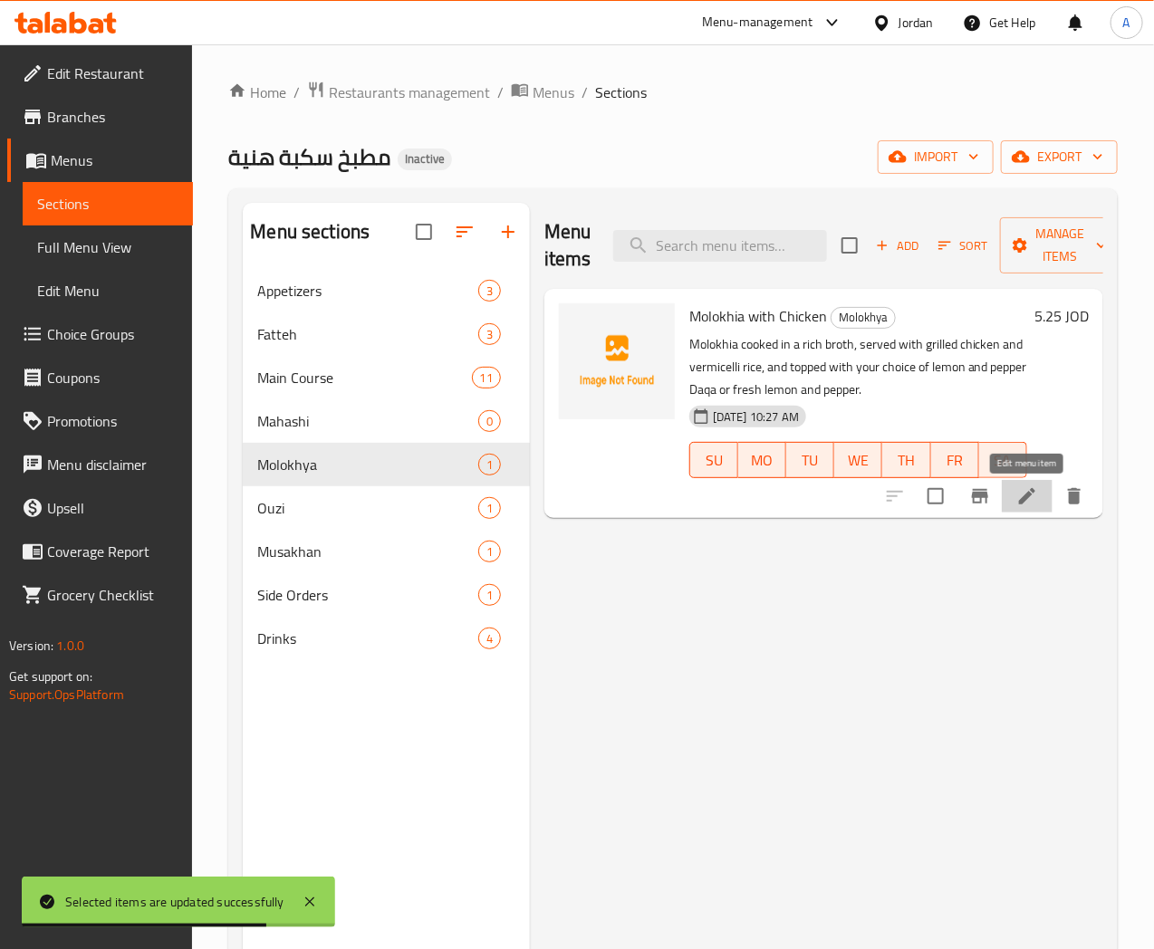
click at [1030, 498] on icon at bounding box center [1027, 497] width 22 height 22
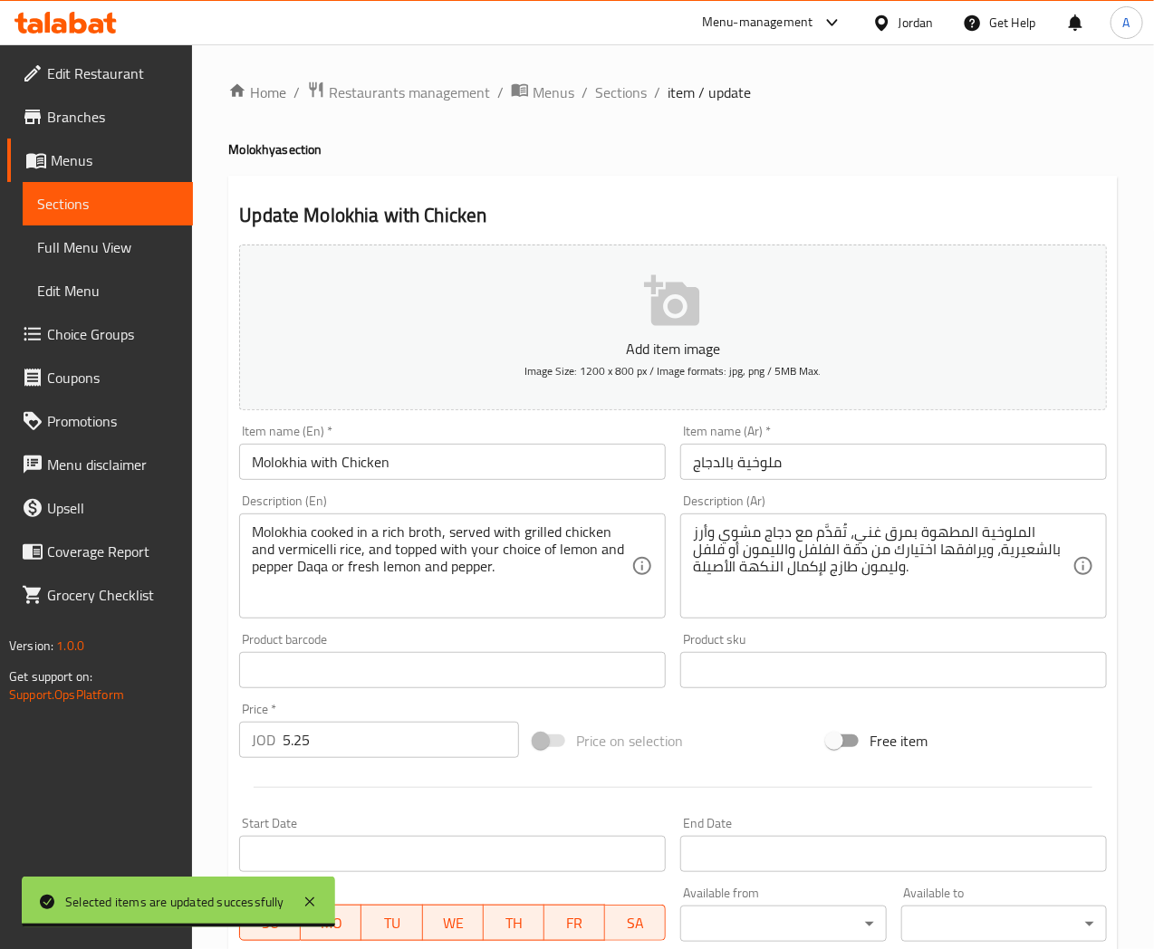
click at [828, 467] on input "ملوخية بالدجاج" at bounding box center [893, 462] width 427 height 36
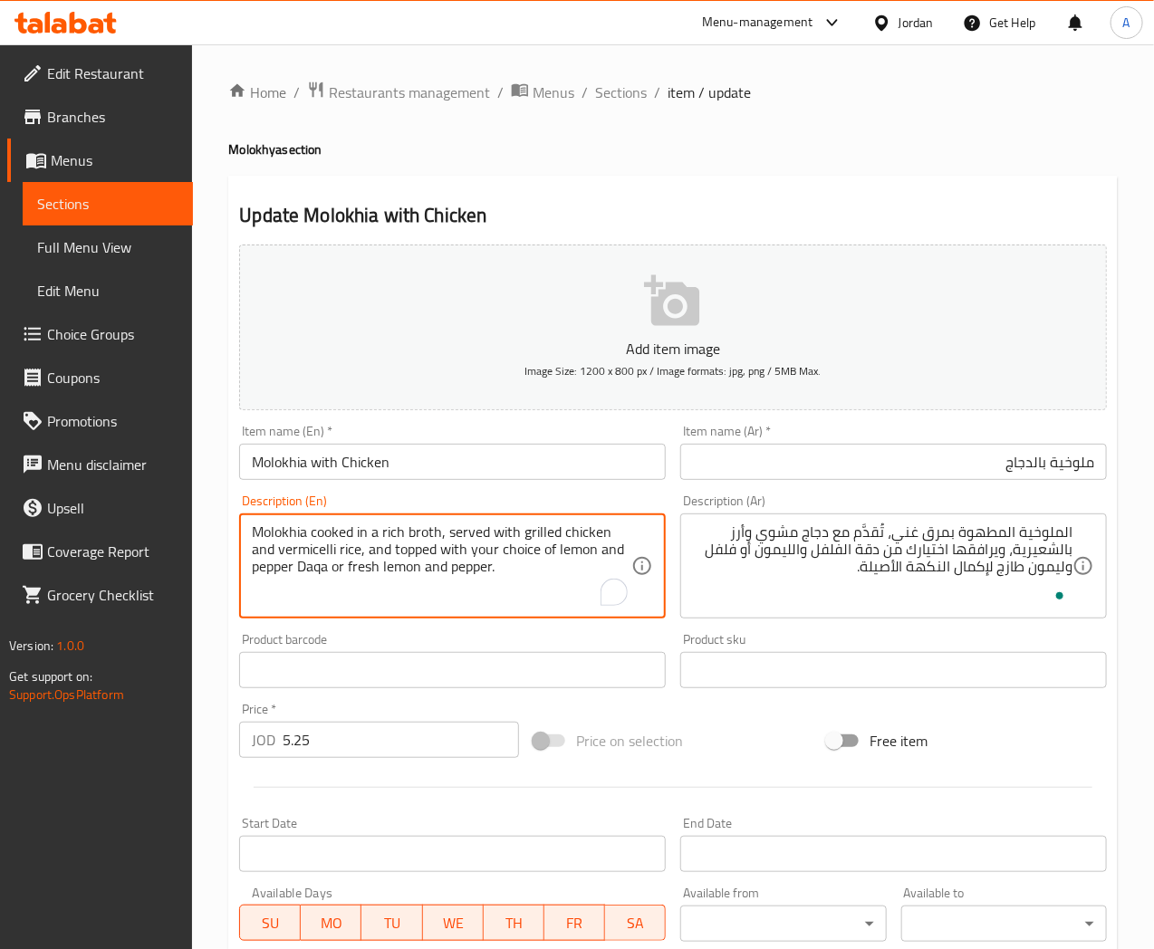
drag, startPoint x: 409, startPoint y: 537, endPoint x: 438, endPoint y: 532, distance: 29.5
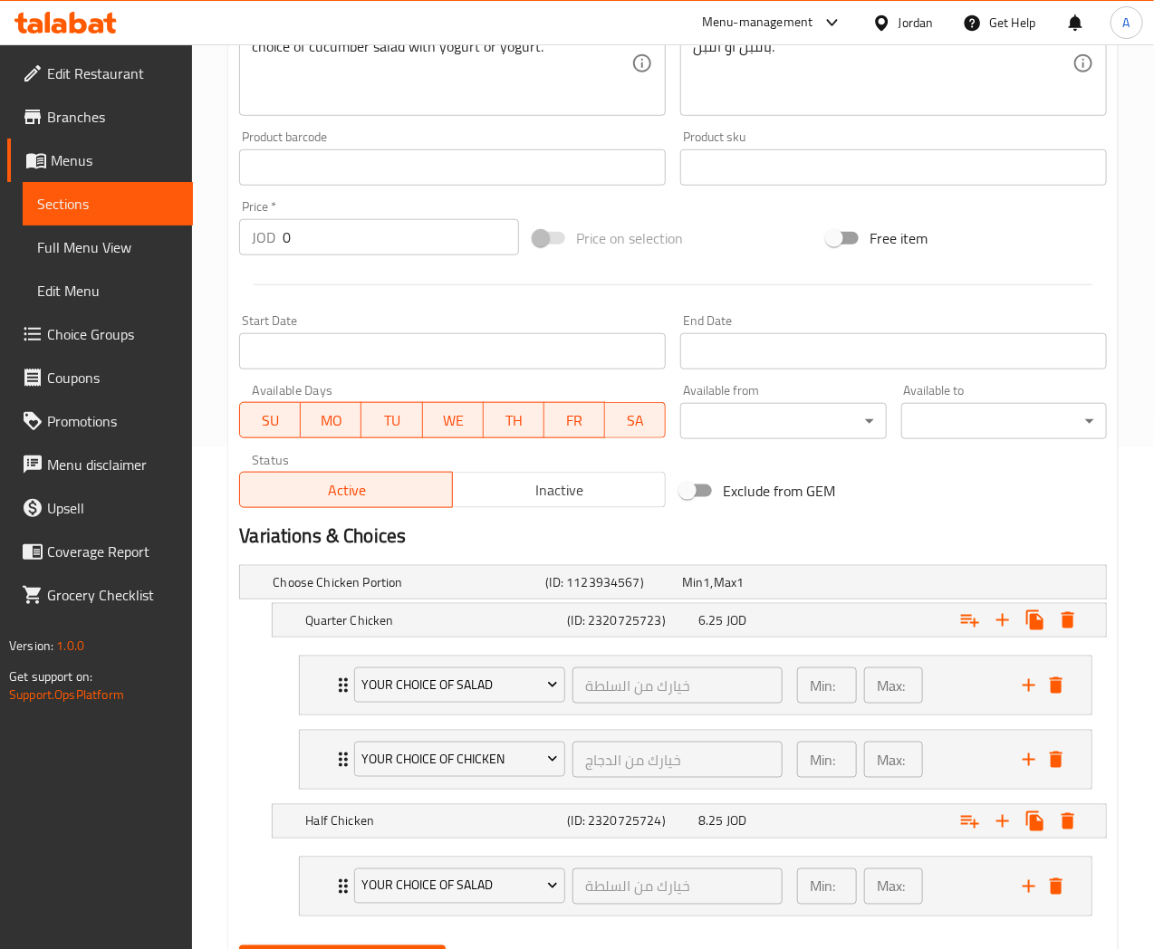
scroll to position [593, 0]
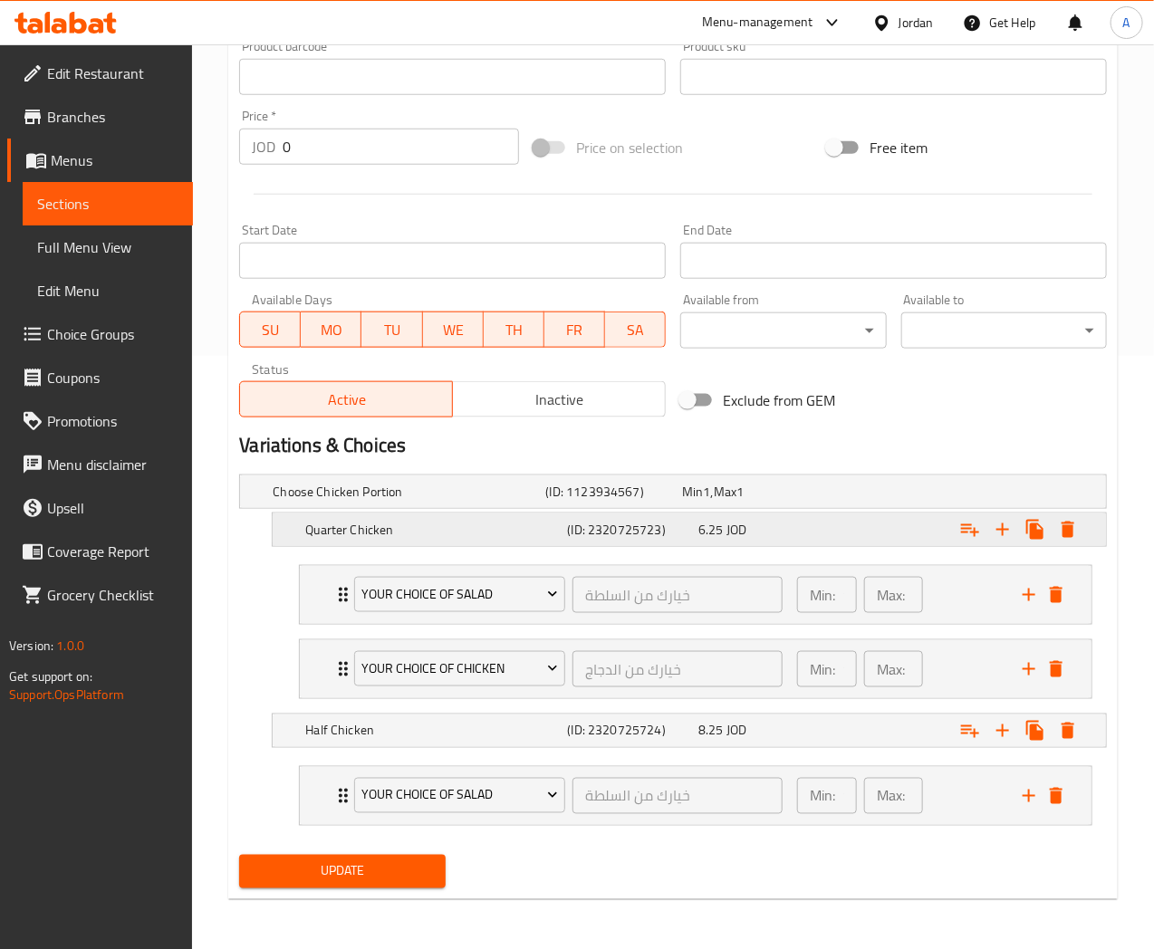
click at [813, 536] on div "6.25 JOD" at bounding box center [760, 530] width 124 height 18
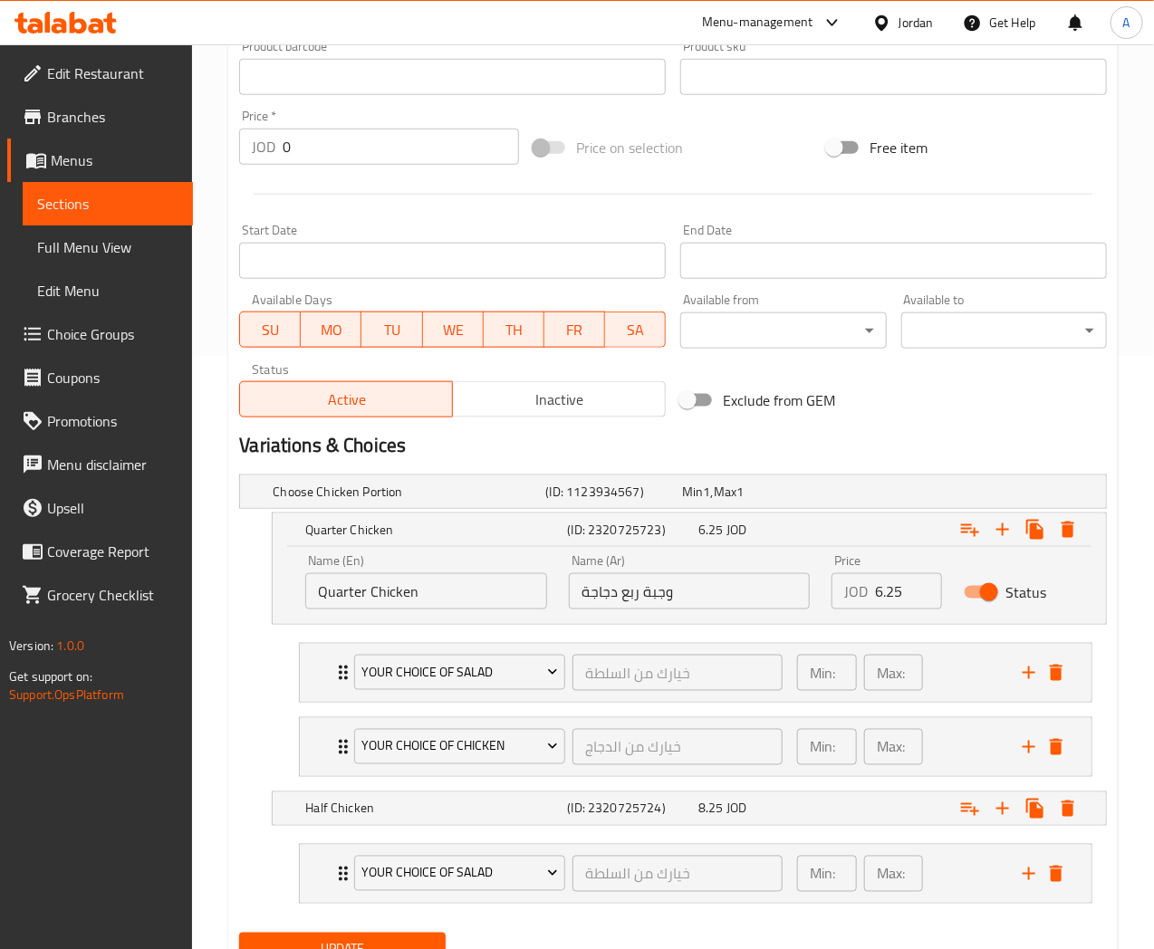
click at [701, 590] on input "وجبة ربع دجاجة" at bounding box center [690, 591] width 242 height 36
click at [457, 589] on input "Quarter Chicken" at bounding box center [426, 591] width 242 height 36
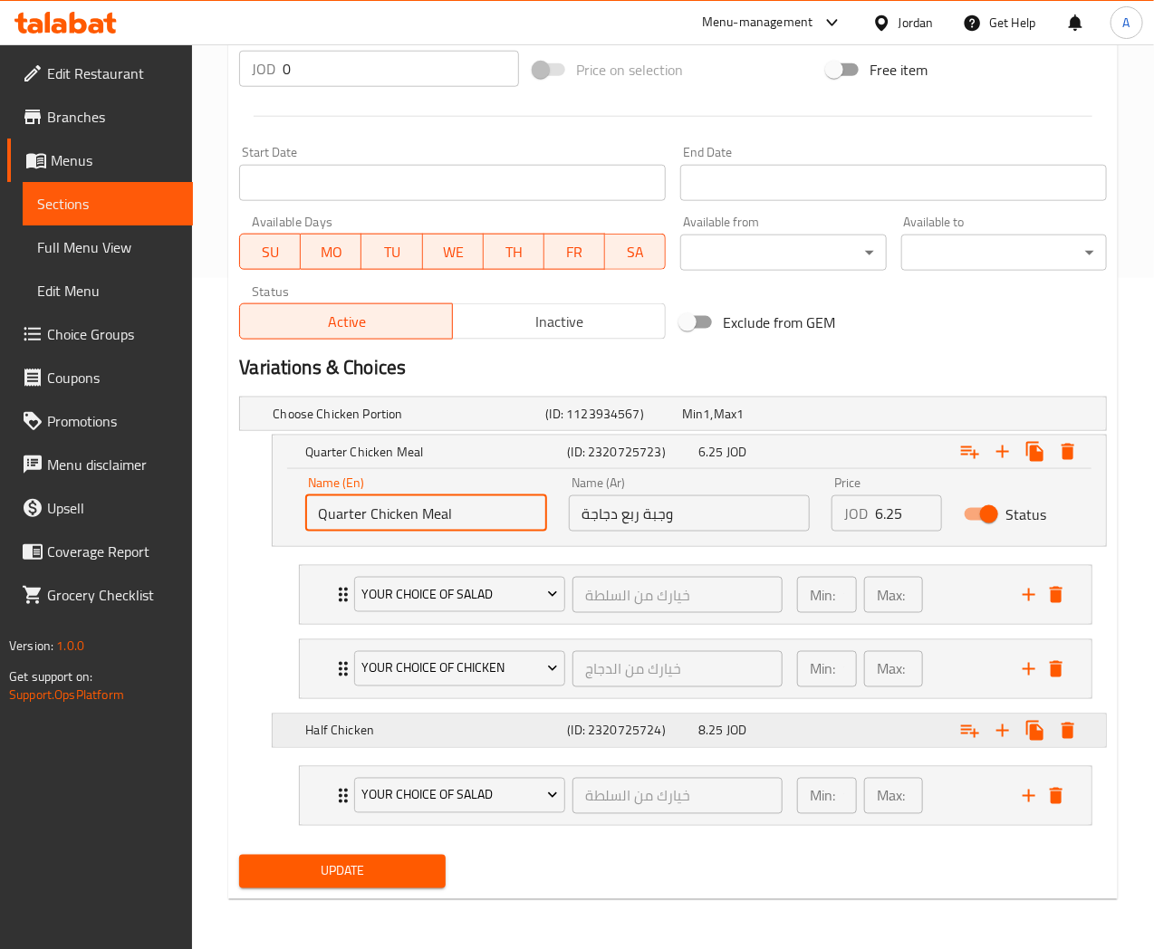
type input "Quarter Chicken Meal"
click at [510, 728] on h5 "Half Chicken" at bounding box center [432, 731] width 255 height 18
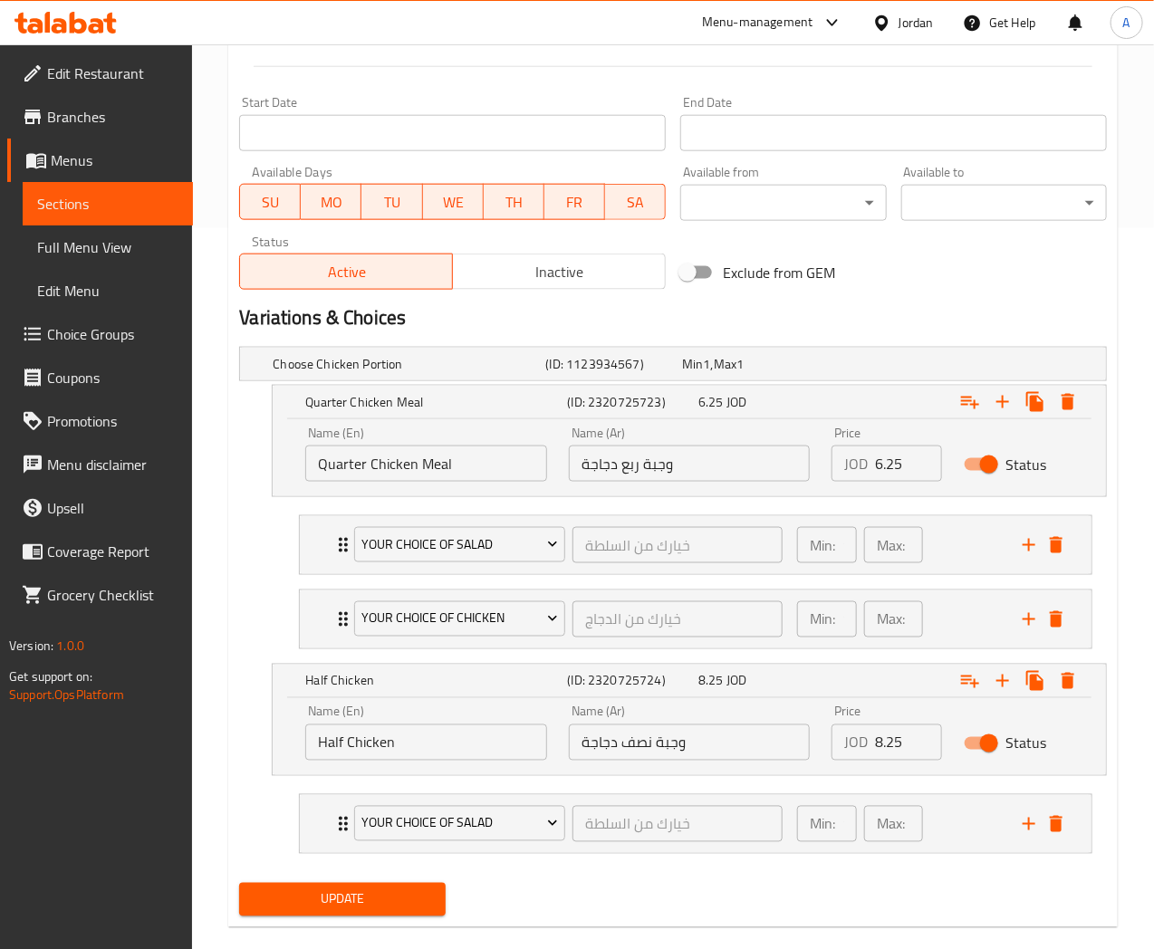
scroll to position [749, 0]
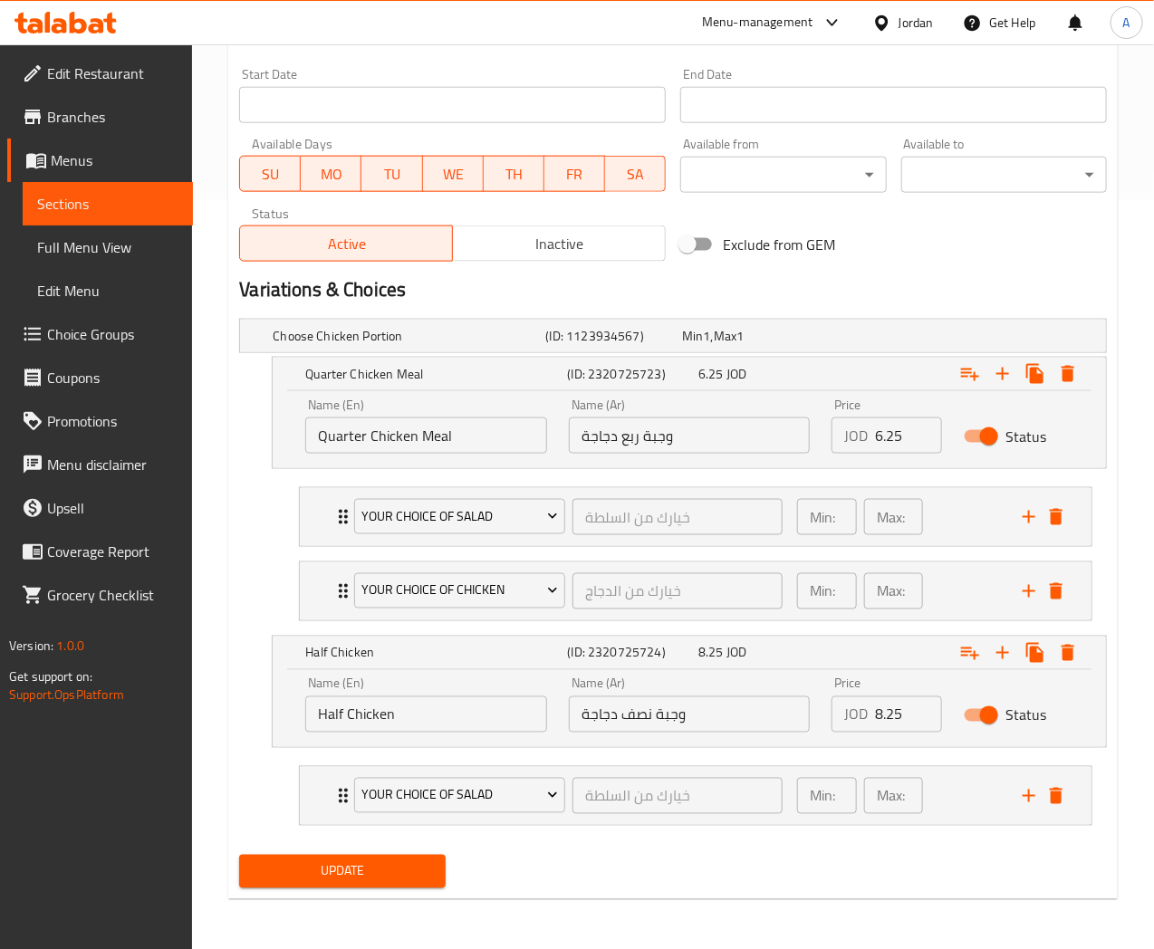
click at [429, 717] on input "Half Chicken" at bounding box center [426, 715] width 242 height 36
type input "Half Chicken Meal"
click at [410, 863] on span "Update" at bounding box center [342, 872] width 177 height 23
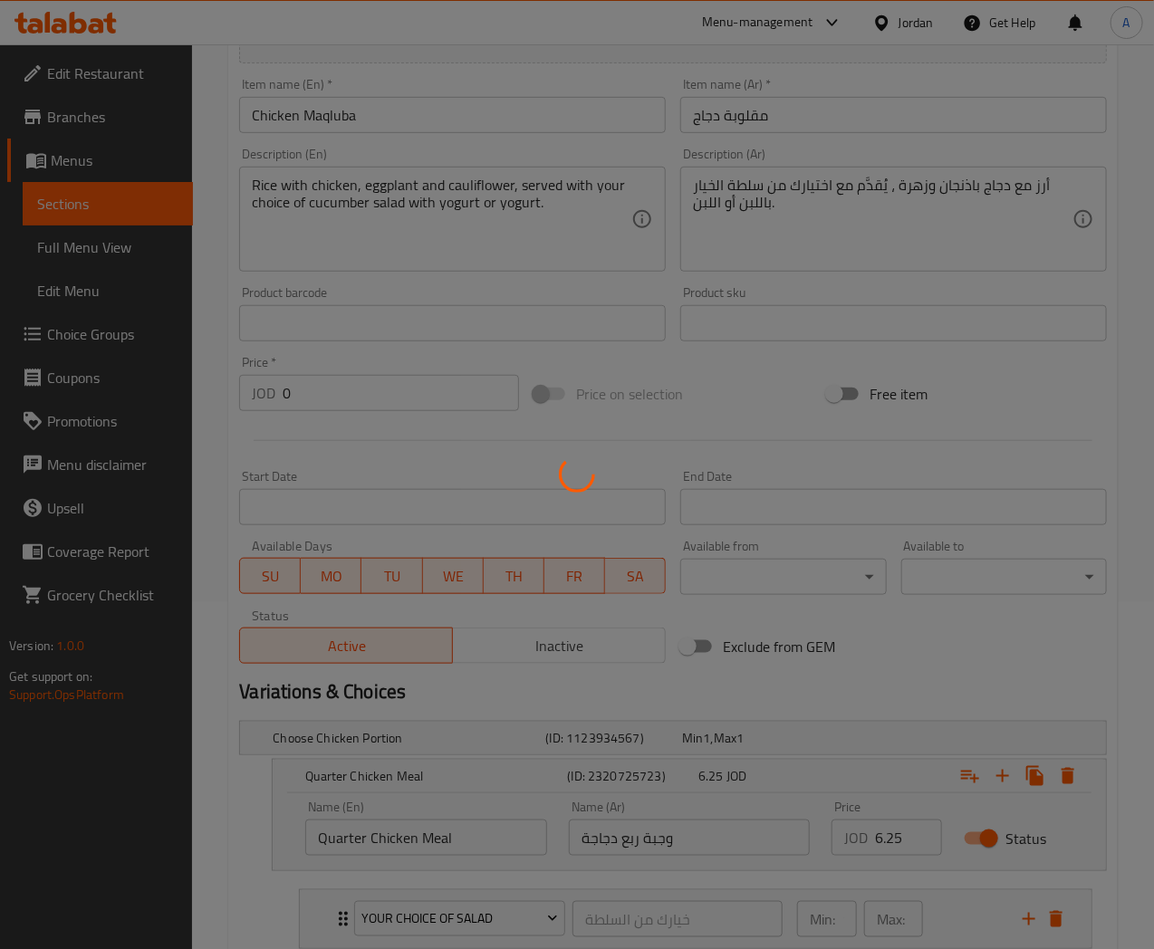
scroll to position [0, 0]
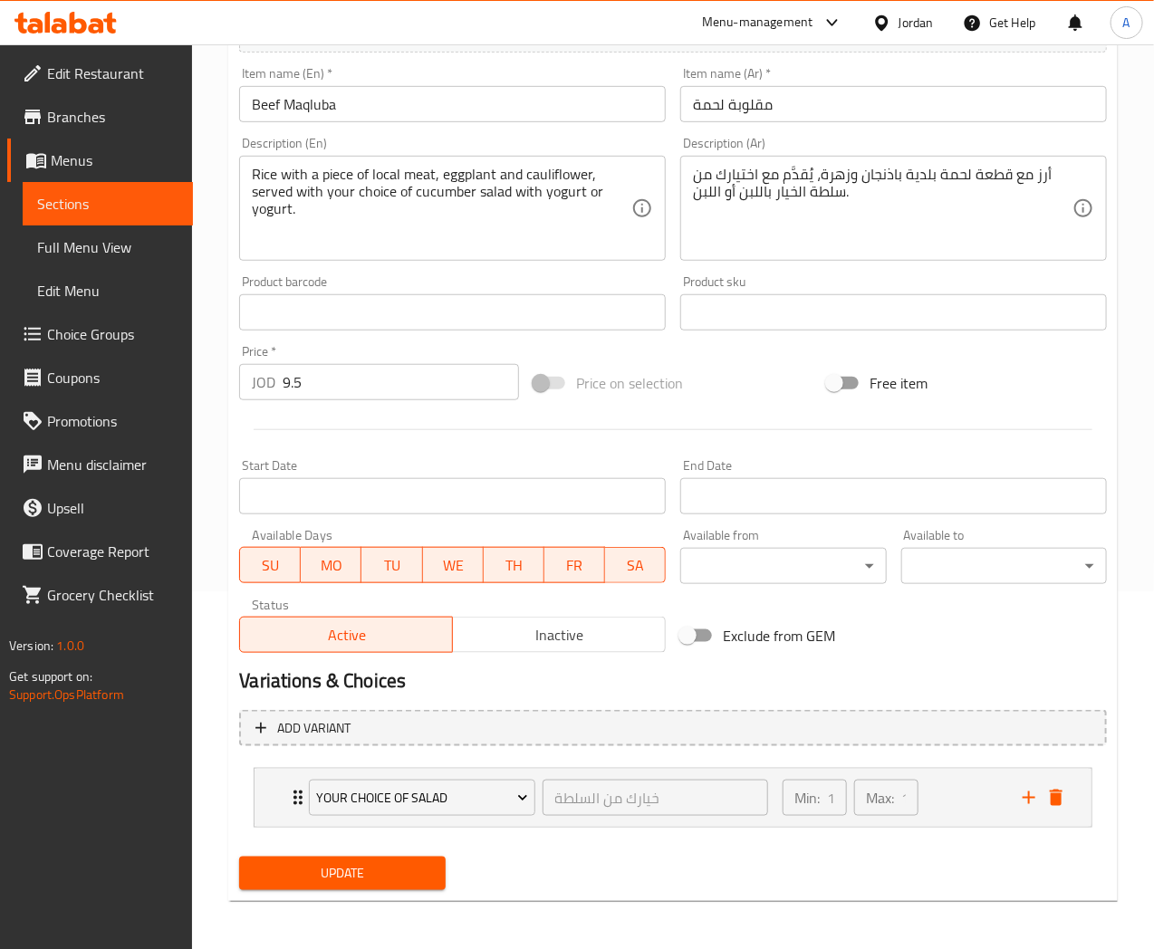
scroll to position [56, 0]
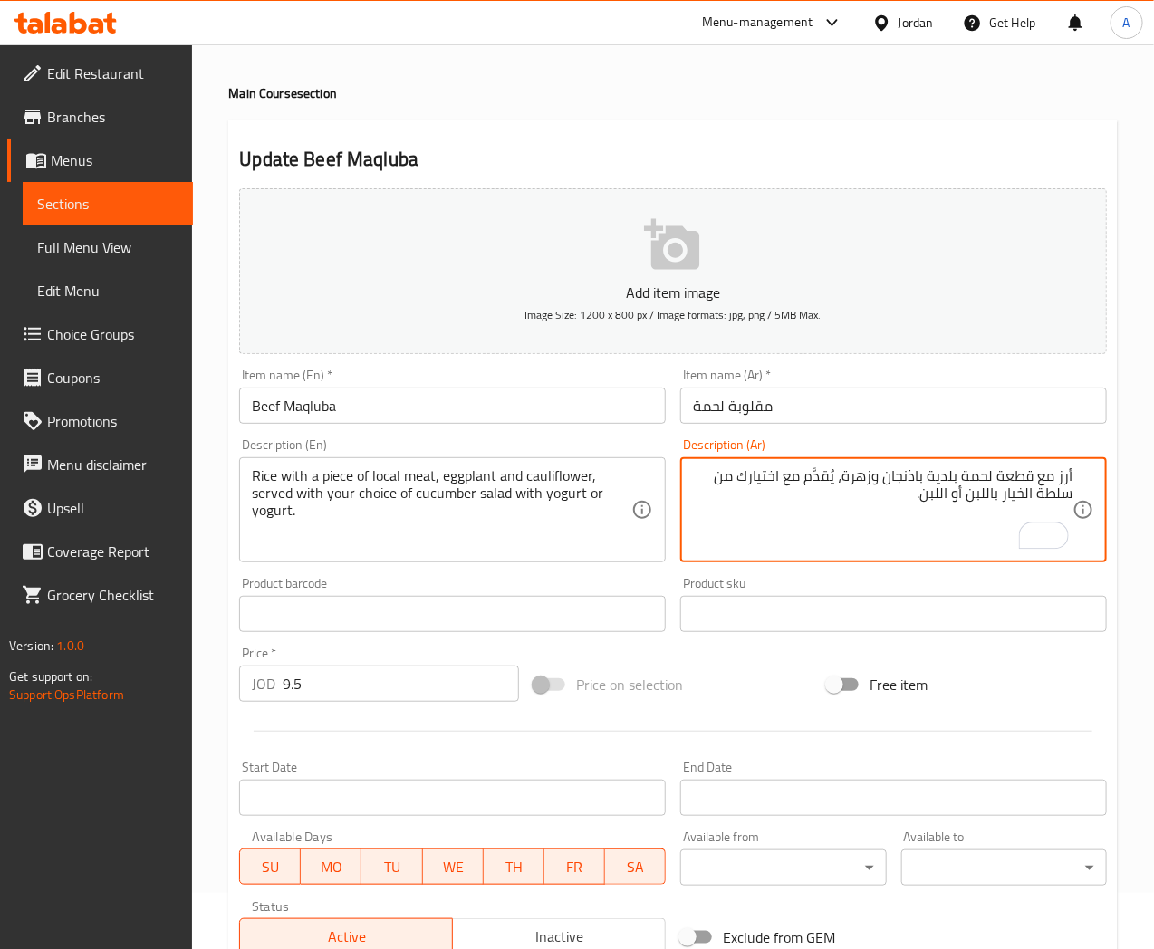
click at [933, 471] on textarea "أرز مع قطعة لحمة بلدية باذنجان وزهرة، يُقدَّم مع اختيارك من سلطة الخيار باللبن …" at bounding box center [883, 510] width 380 height 86
type textarea "أرز مع قطعة لحمة بلدية، باذنجان وزهرة، يُقدَّم مع اختيارك من سلطة الخيار باللبن…"
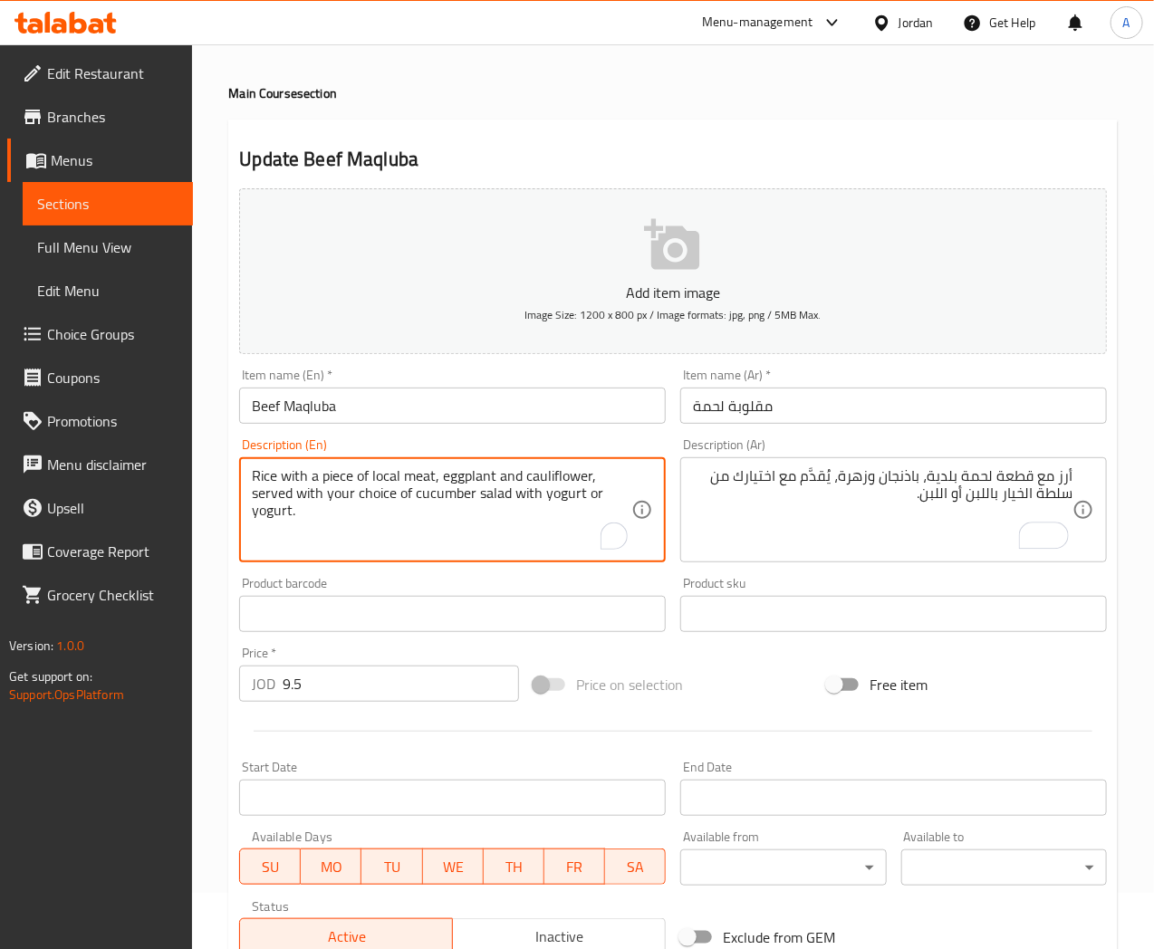
click at [374, 478] on textarea "Rice with a piece of local meat, eggplant and cauliflower, served with your cho…" at bounding box center [442, 510] width 380 height 86
click at [381, 478] on textarea "Rice with a piece of local meat, eggplant and cauliflower, served with your cho…" at bounding box center [442, 510] width 380 height 86
type textarea "Rice with a piece of baladi meat, eggplant and cauliflower, served with your ch…"
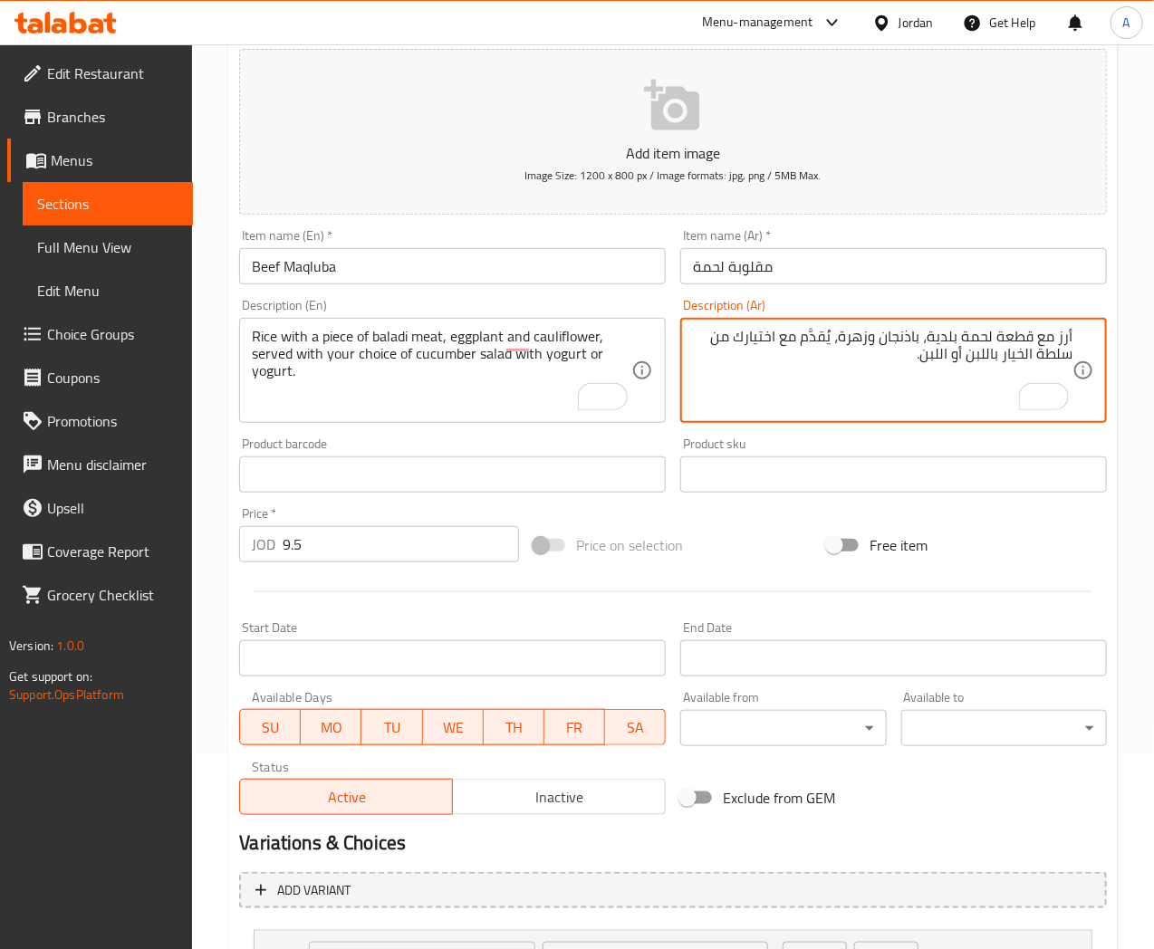
scroll to position [358, 0]
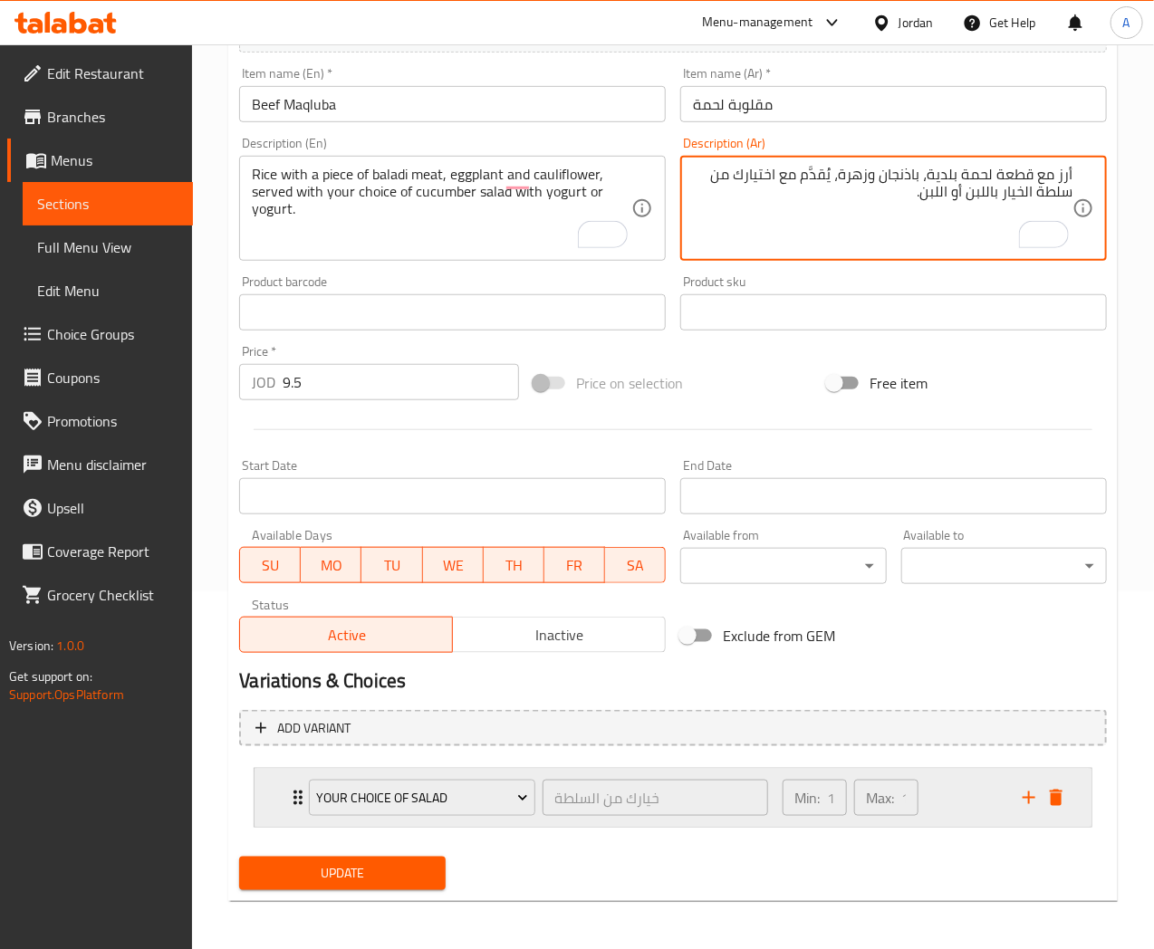
click at [949, 792] on div "Min: 1 ​ Max: 1 ​" at bounding box center [892, 798] width 240 height 58
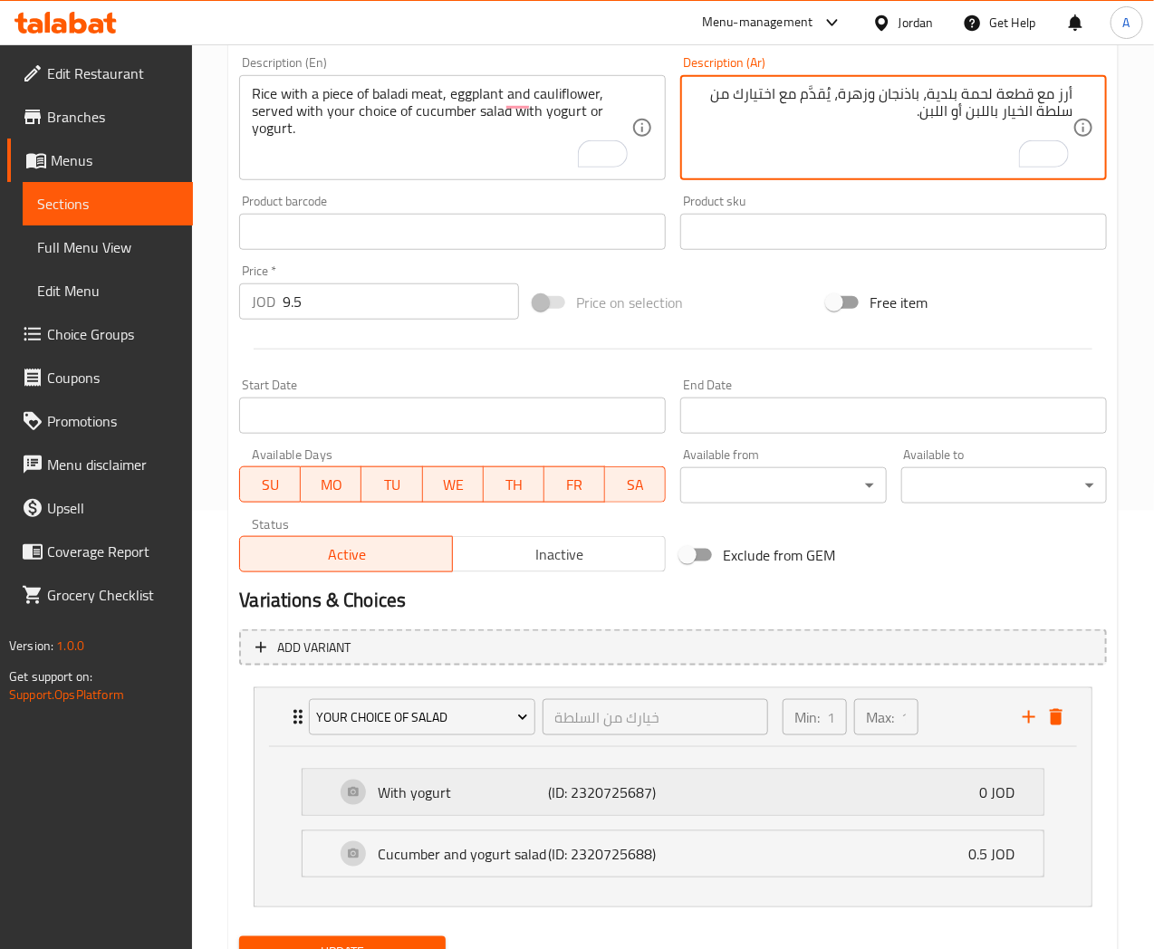
scroll to position [519, 0]
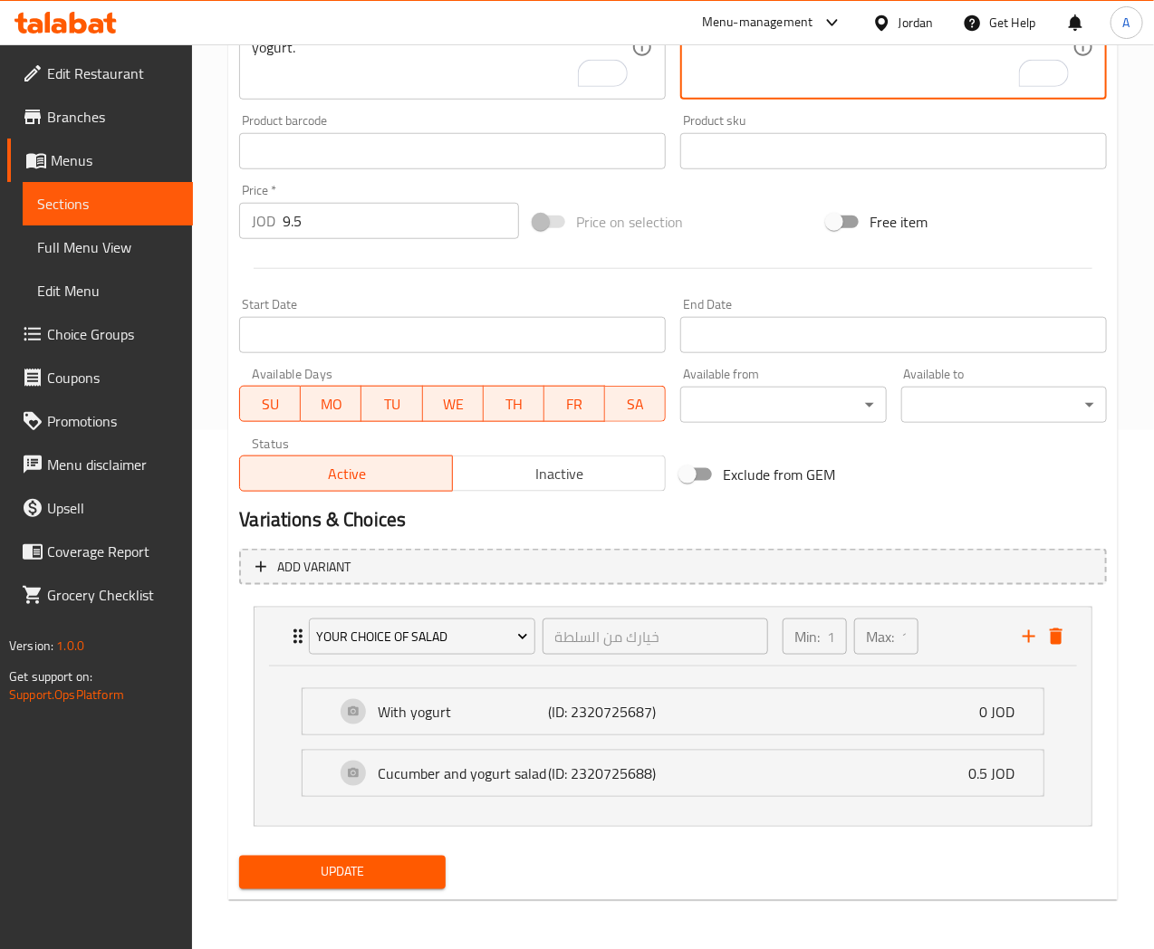
click at [415, 880] on span "Update" at bounding box center [342, 872] width 177 height 23
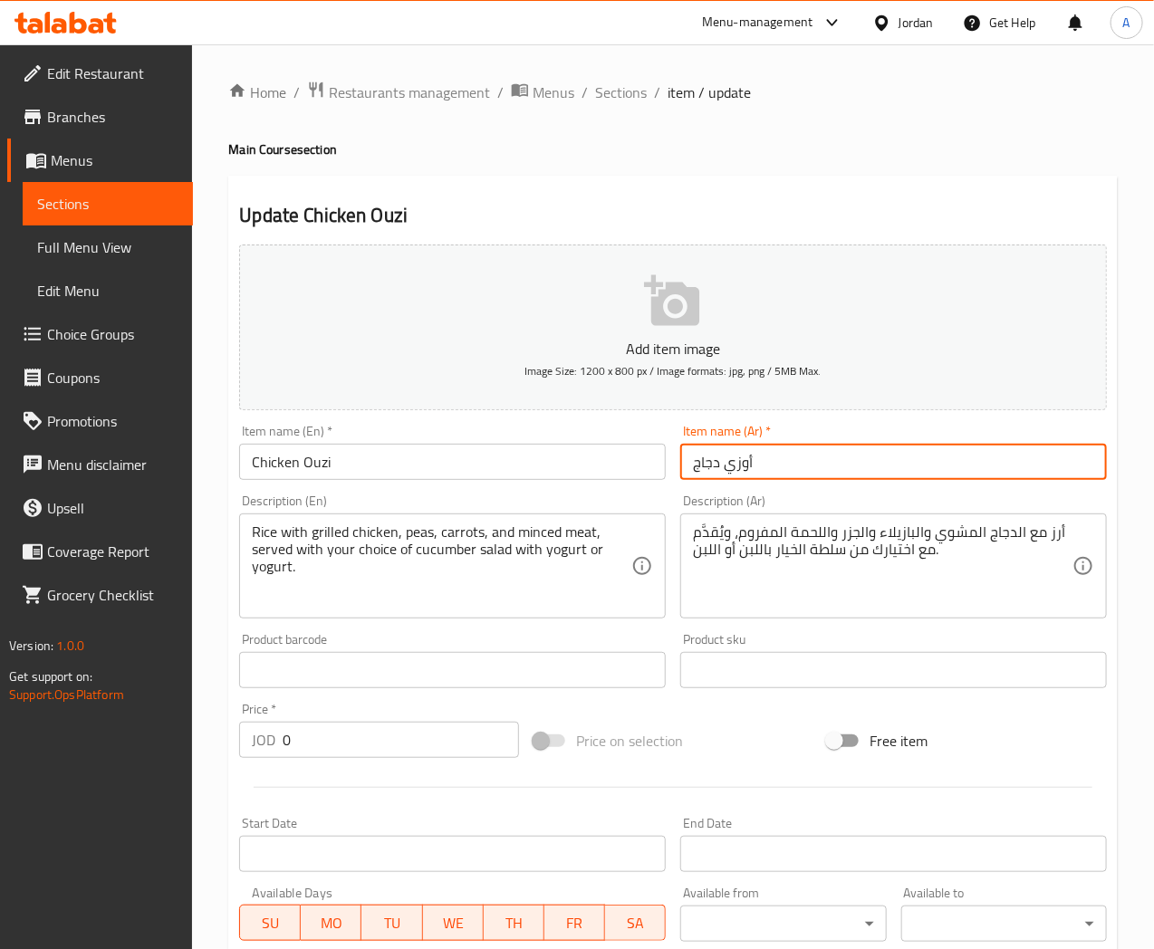
click at [819, 457] on input "أوزي دجاج" at bounding box center [893, 462] width 427 height 36
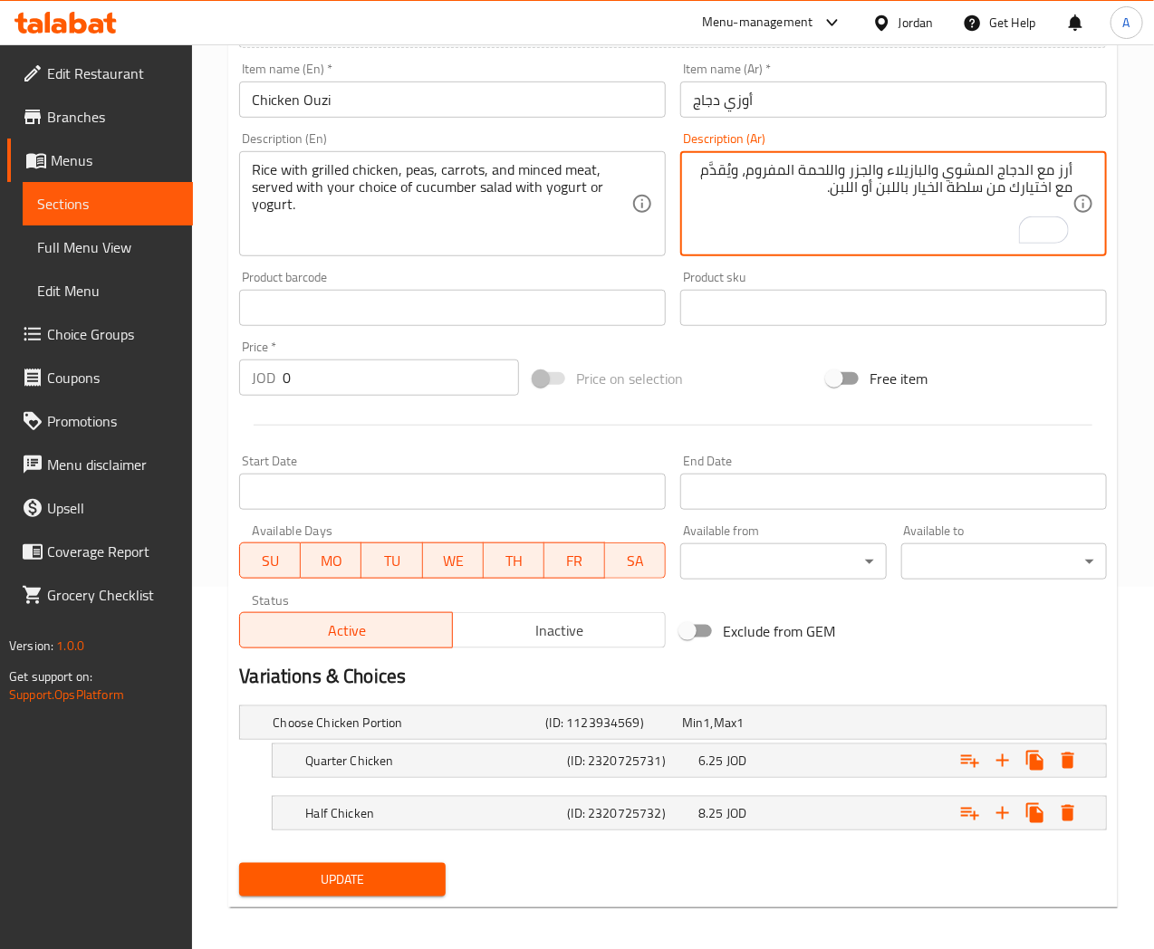
scroll to position [370, 0]
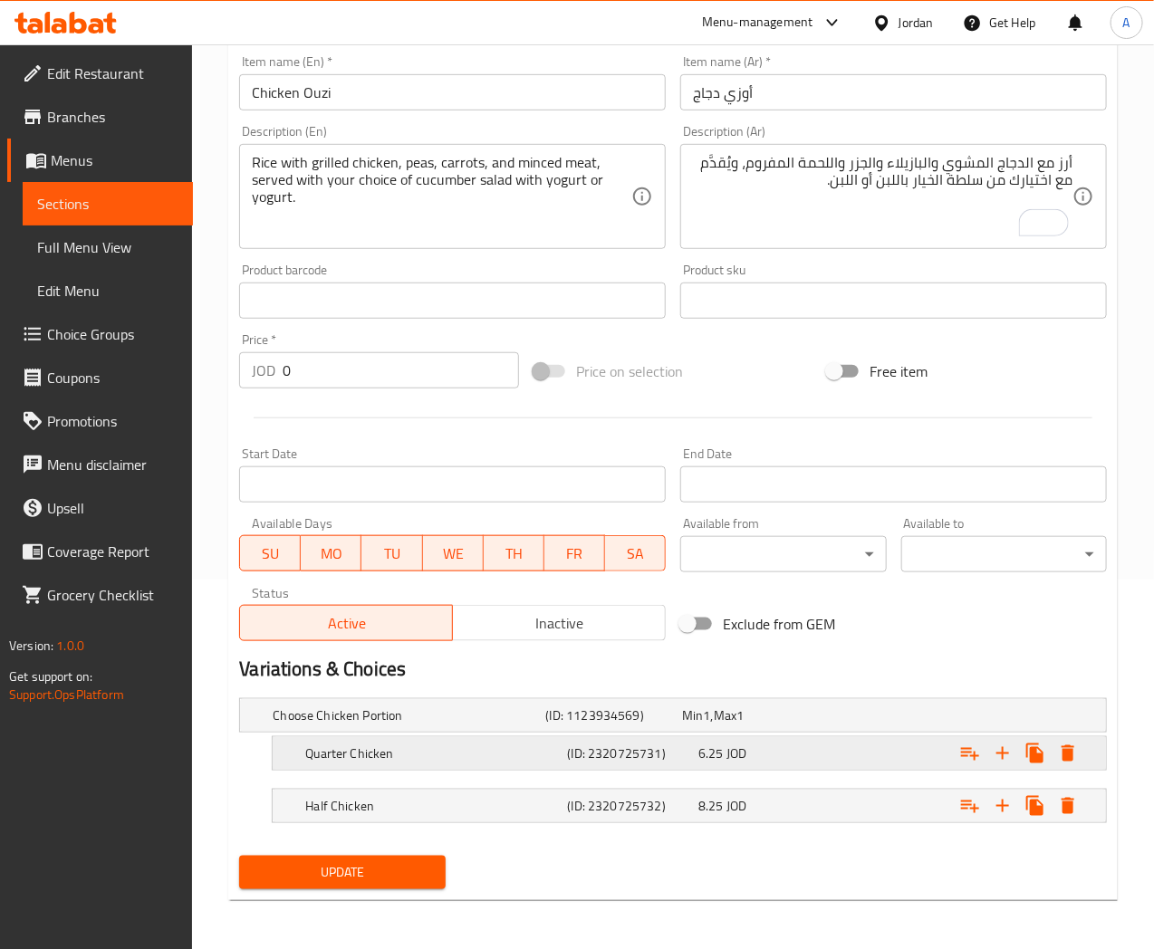
click at [832, 759] on div "Expand" at bounding box center [957, 754] width 262 height 40
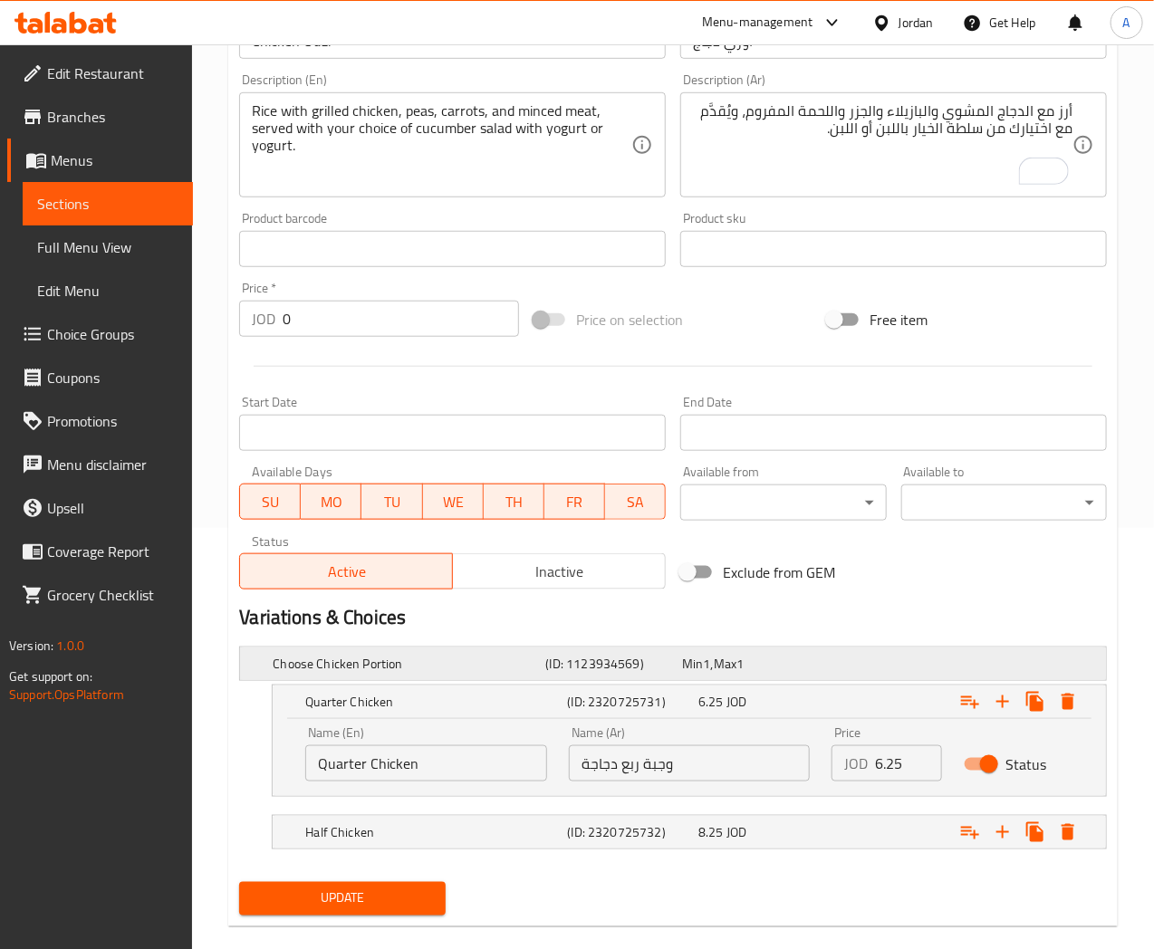
scroll to position [448, 0]
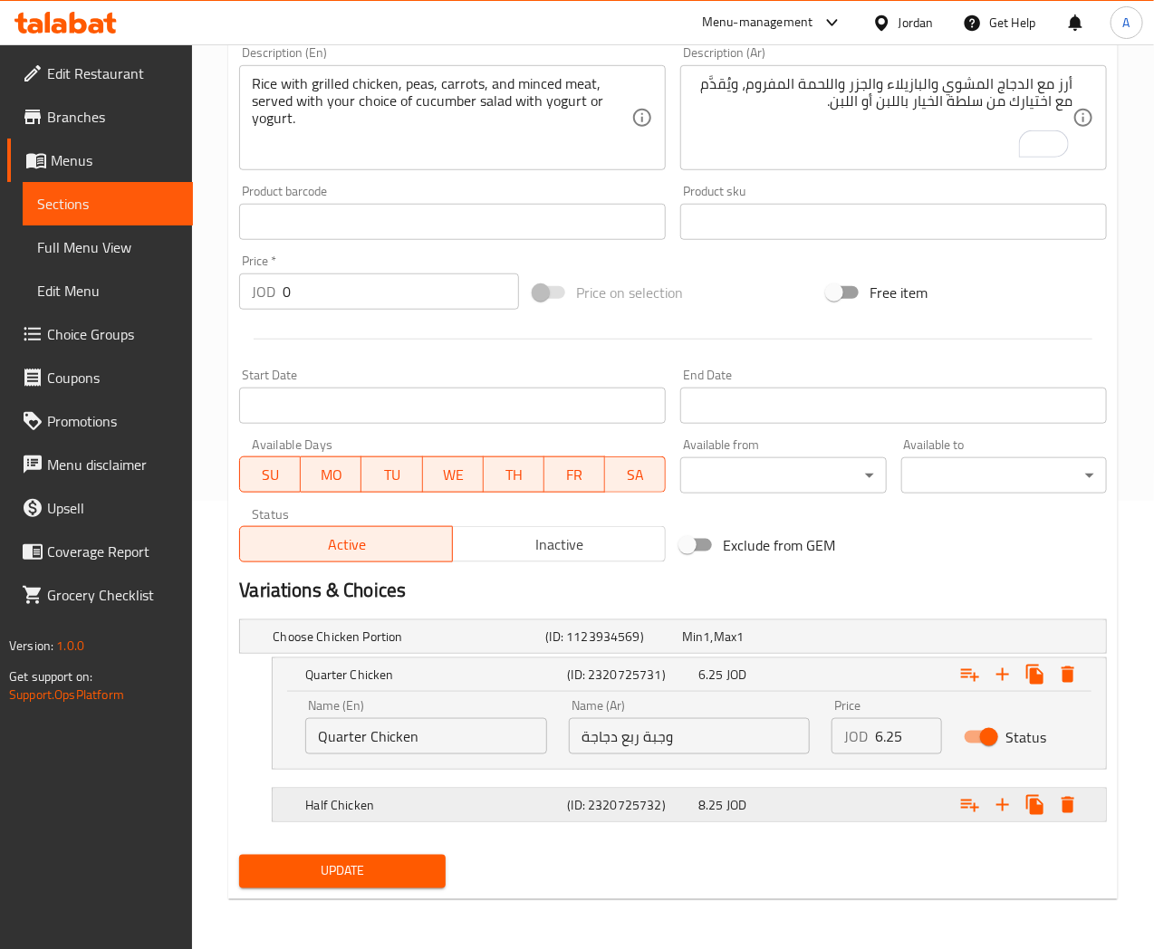
click at [886, 812] on div "Expand" at bounding box center [957, 805] width 262 height 40
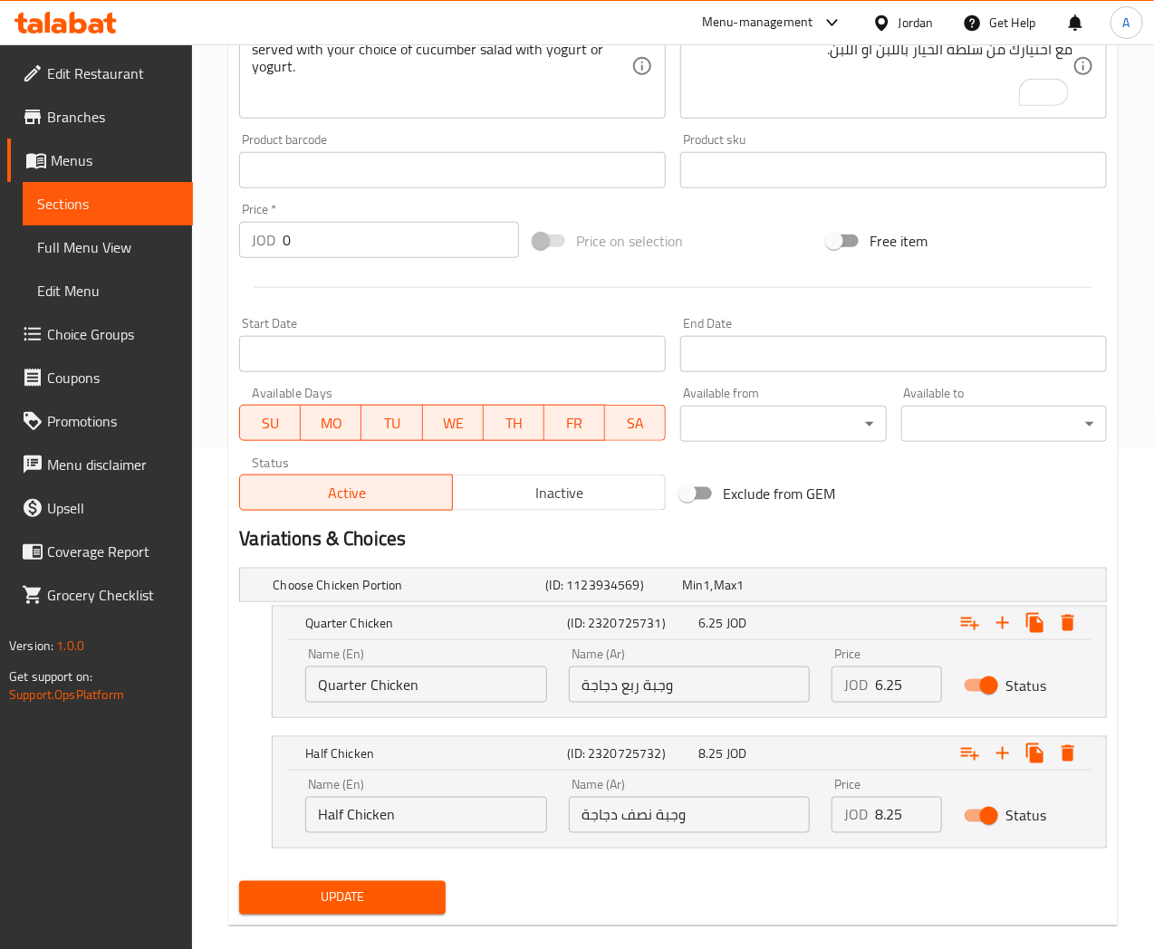
scroll to position [526, 0]
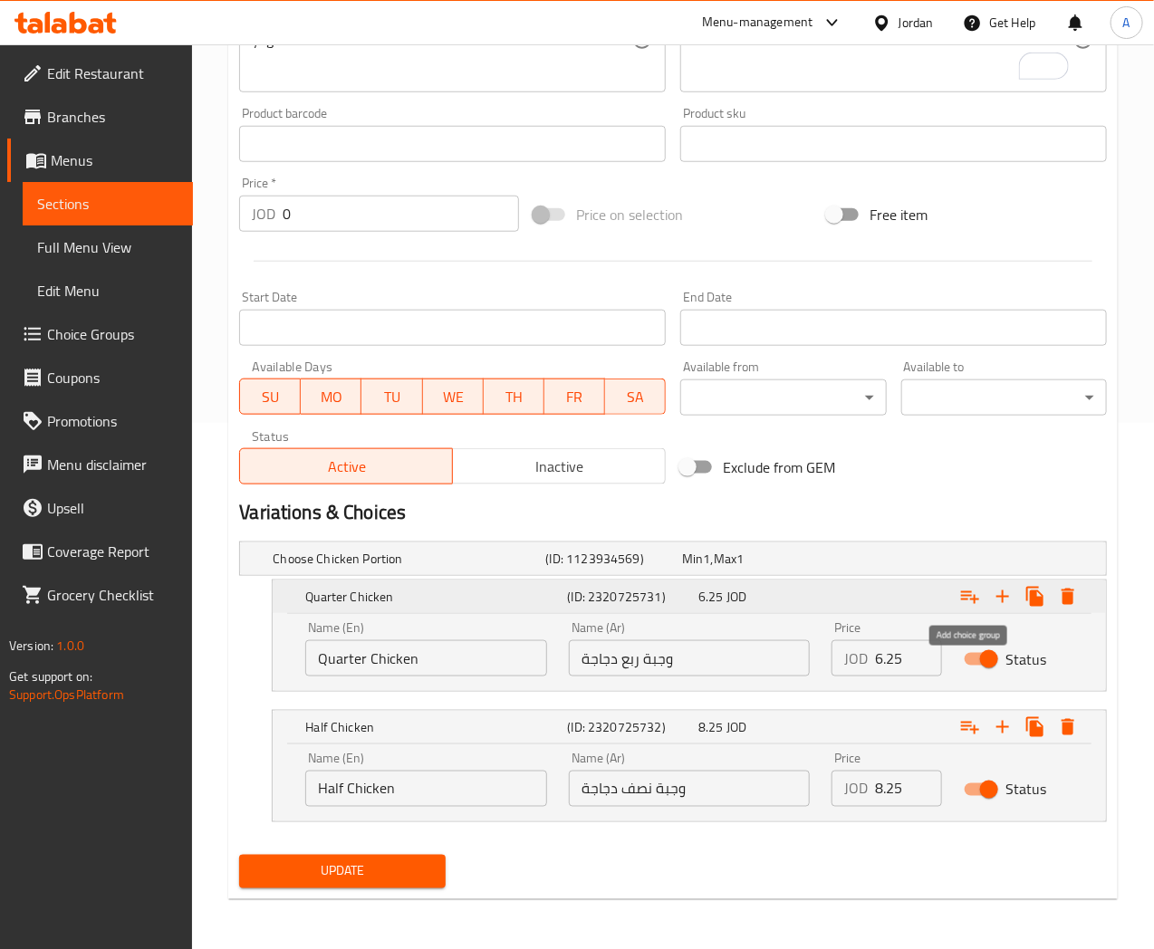
click at [971, 605] on icon "Expand" at bounding box center [970, 597] width 22 height 22
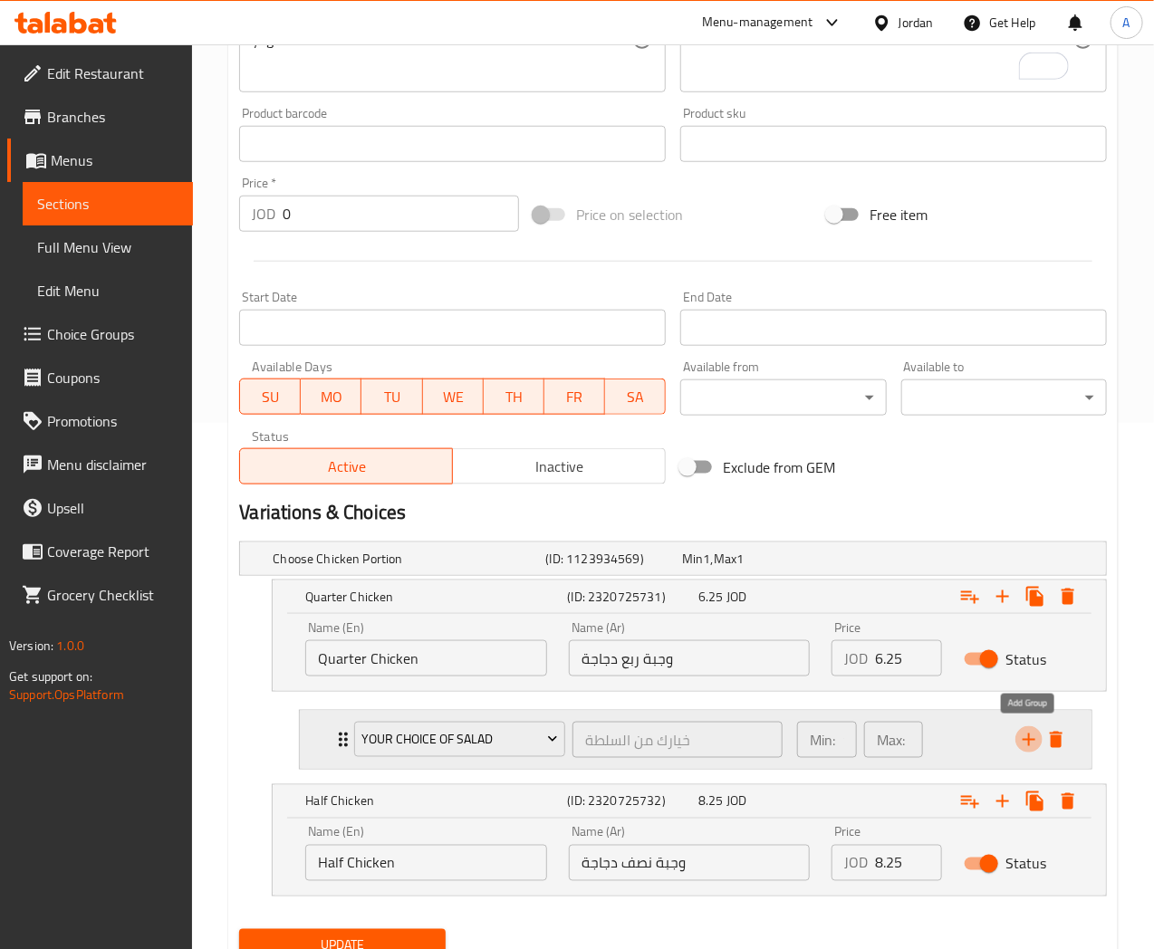
click at [1026, 740] on icon "add" at bounding box center [1029, 740] width 13 height 13
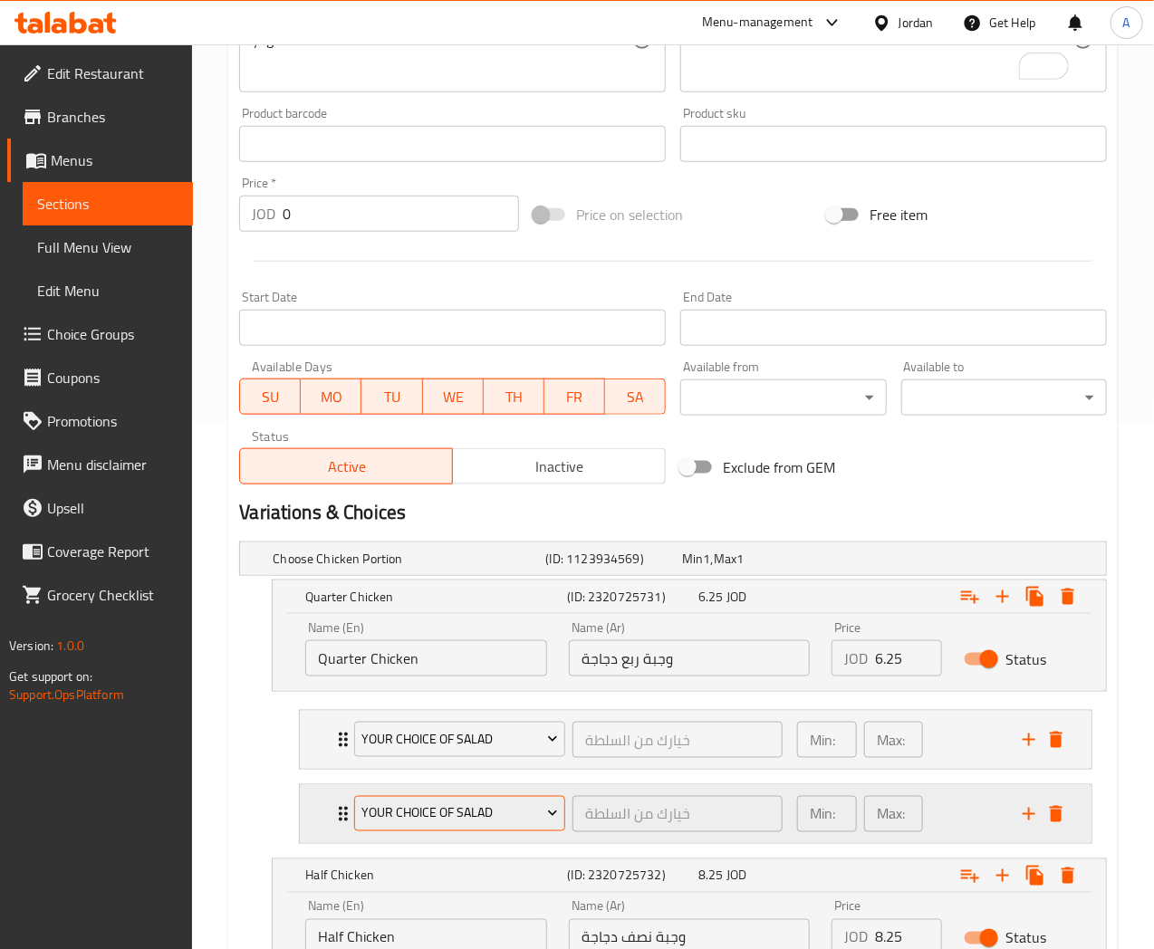
click at [530, 816] on span "Your choice of salad" at bounding box center [459, 814] width 197 height 23
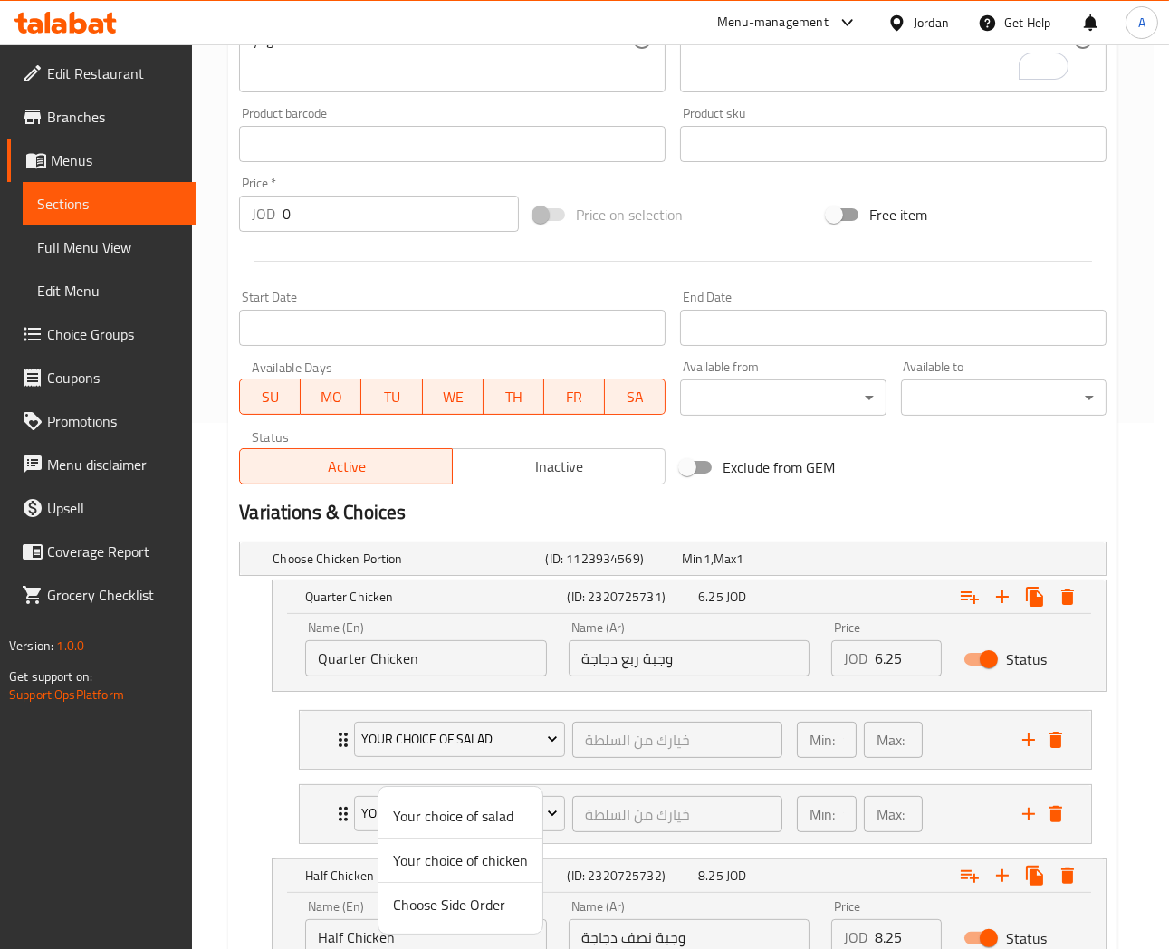
click at [493, 864] on span "Your choice of chicken" at bounding box center [460, 861] width 135 height 22
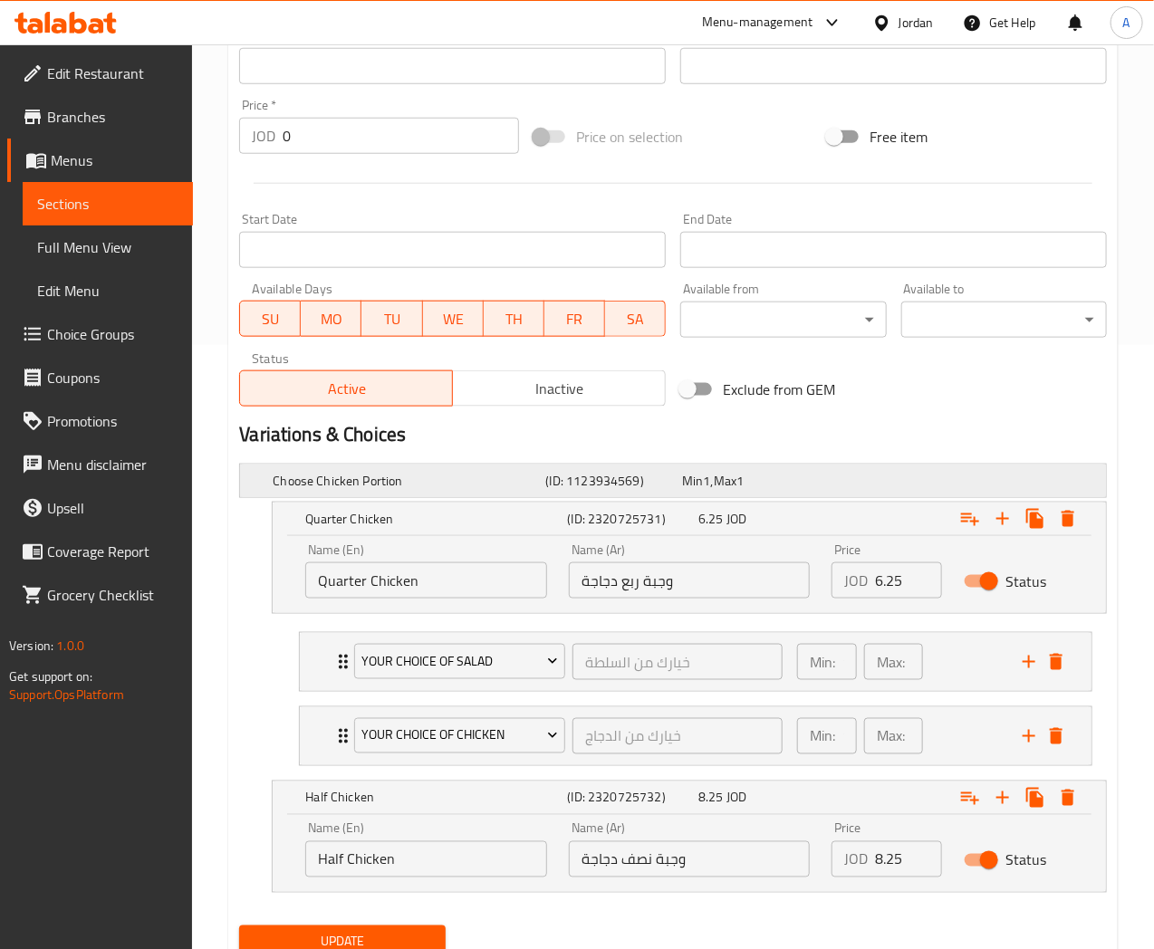
scroll to position [675, 0]
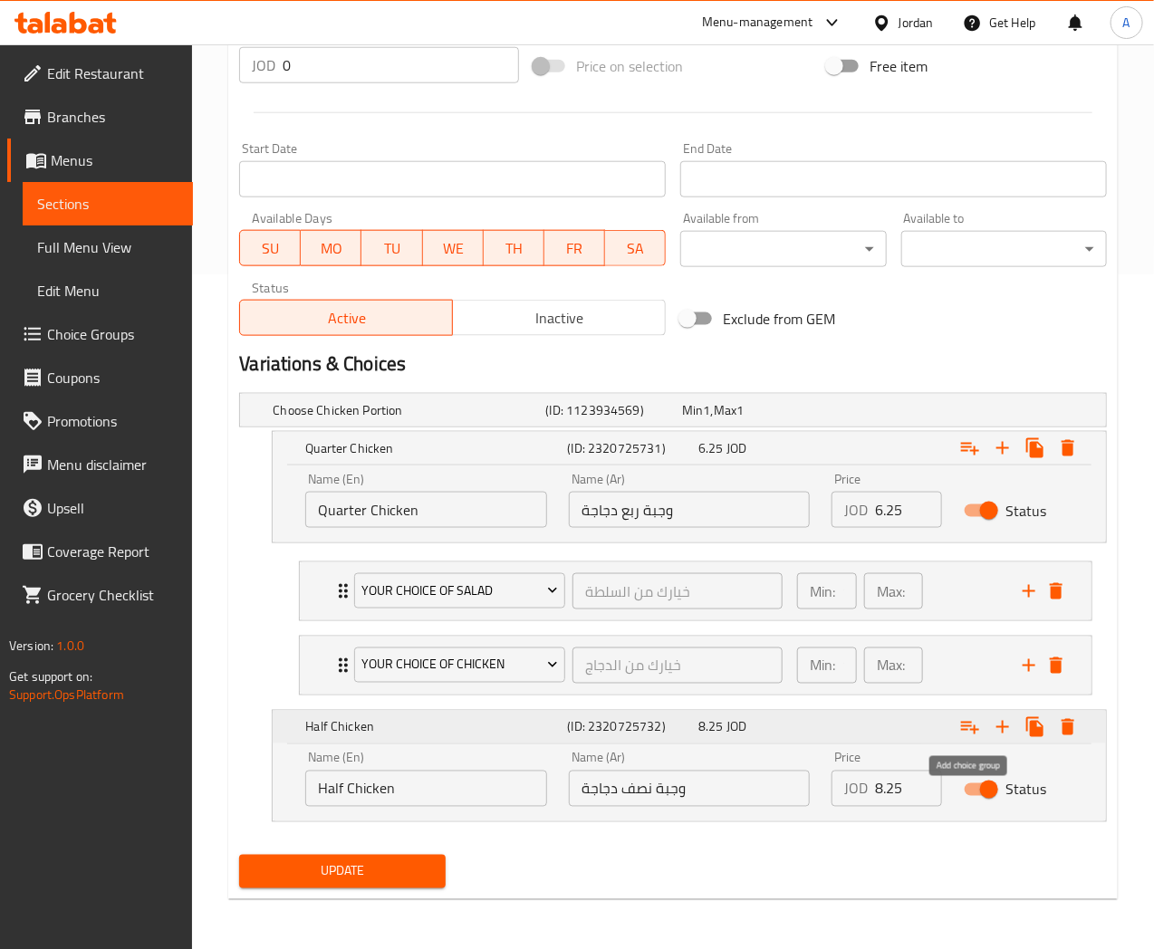
click at [967, 736] on icon "Expand" at bounding box center [970, 728] width 22 height 22
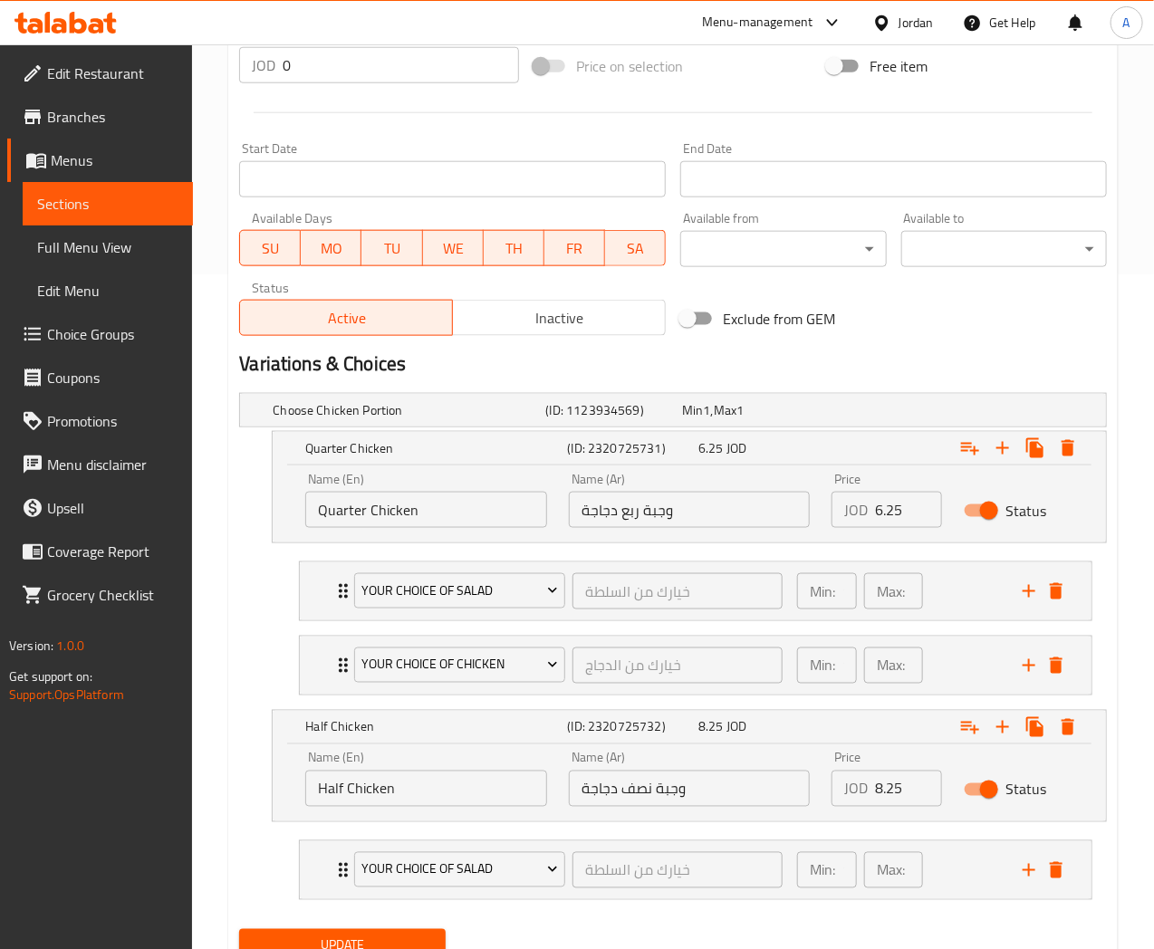
click at [441, 512] on input "Quarter Chicken" at bounding box center [426, 510] width 242 height 36
type input "Quarter Chicken Meal"
click at [468, 783] on input "Half Chicken" at bounding box center [426, 789] width 242 height 36
type input "Half Chicken Meal"
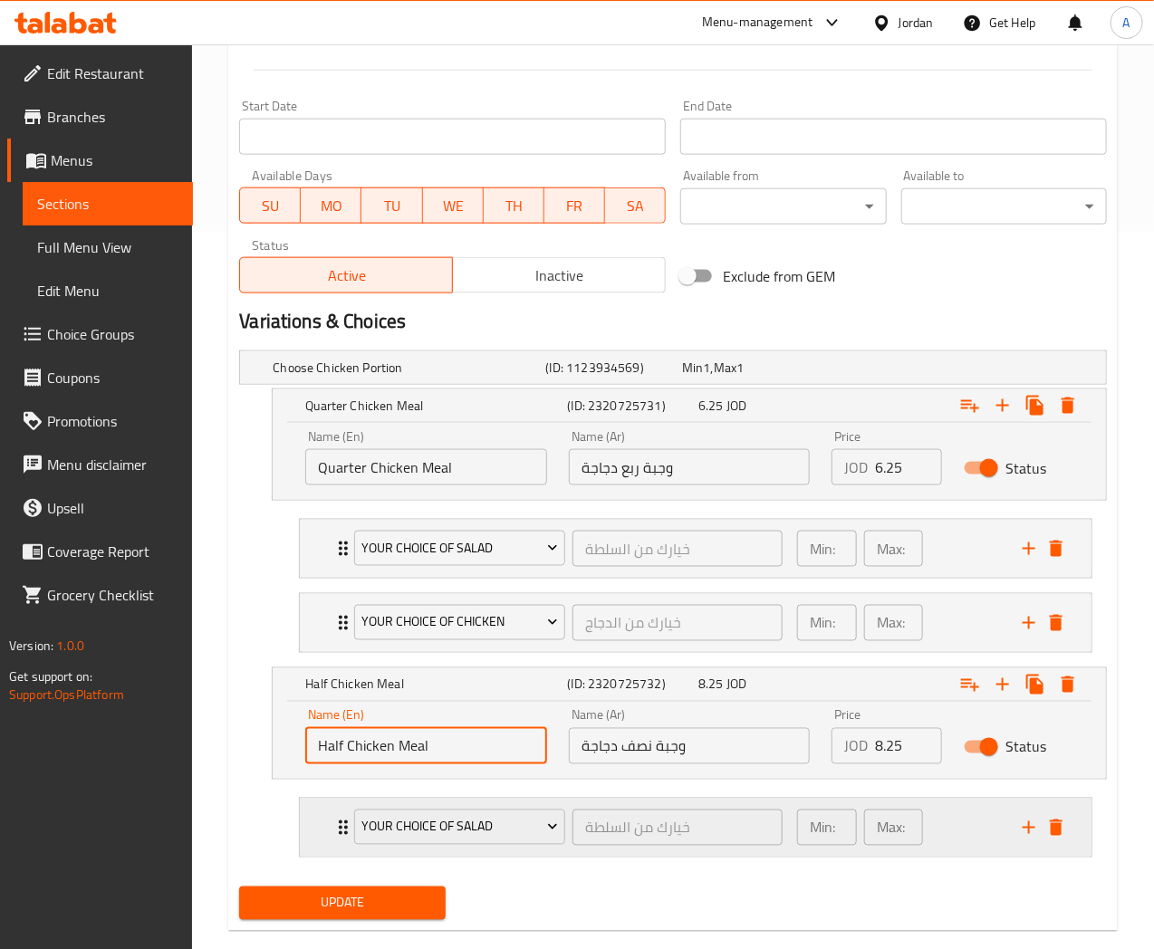
scroll to position [749, 0]
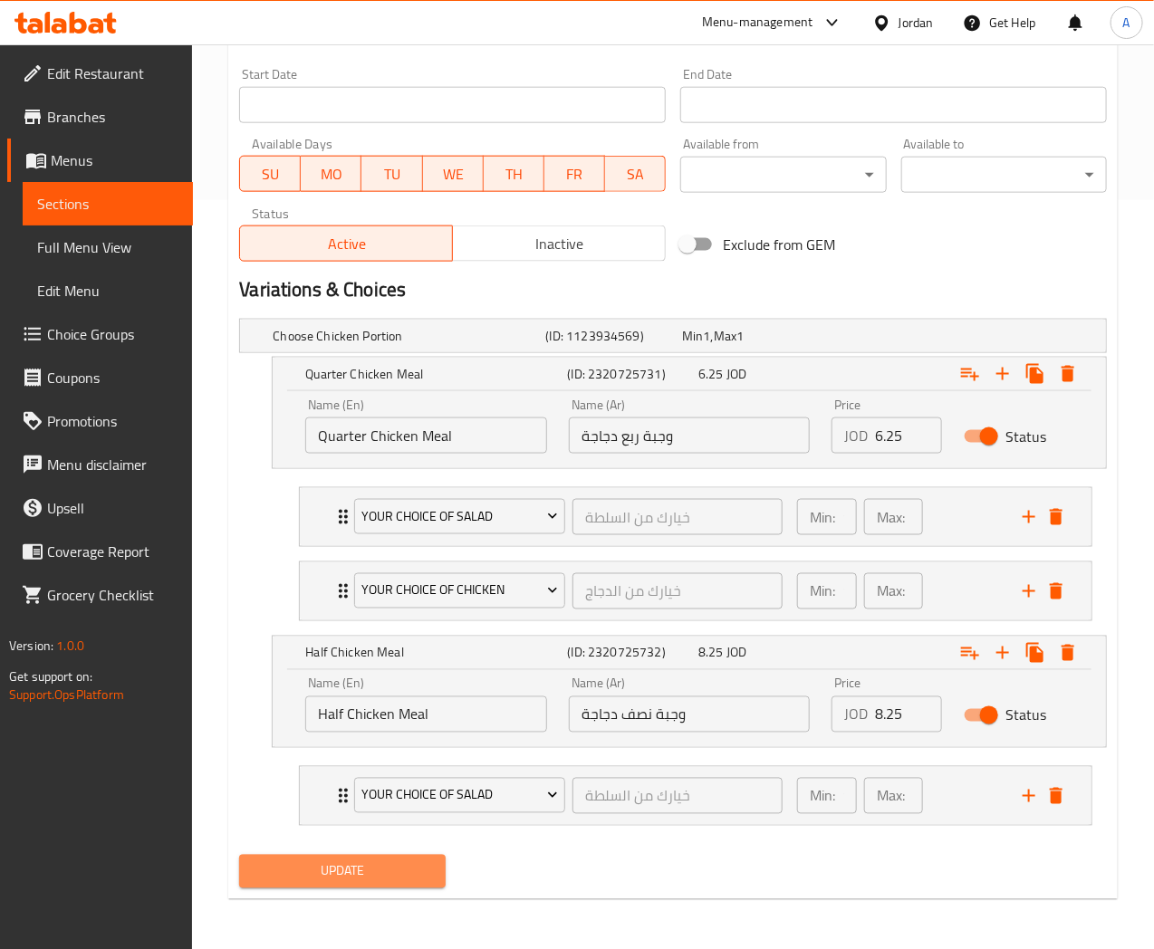
click at [376, 877] on span "Update" at bounding box center [342, 872] width 177 height 23
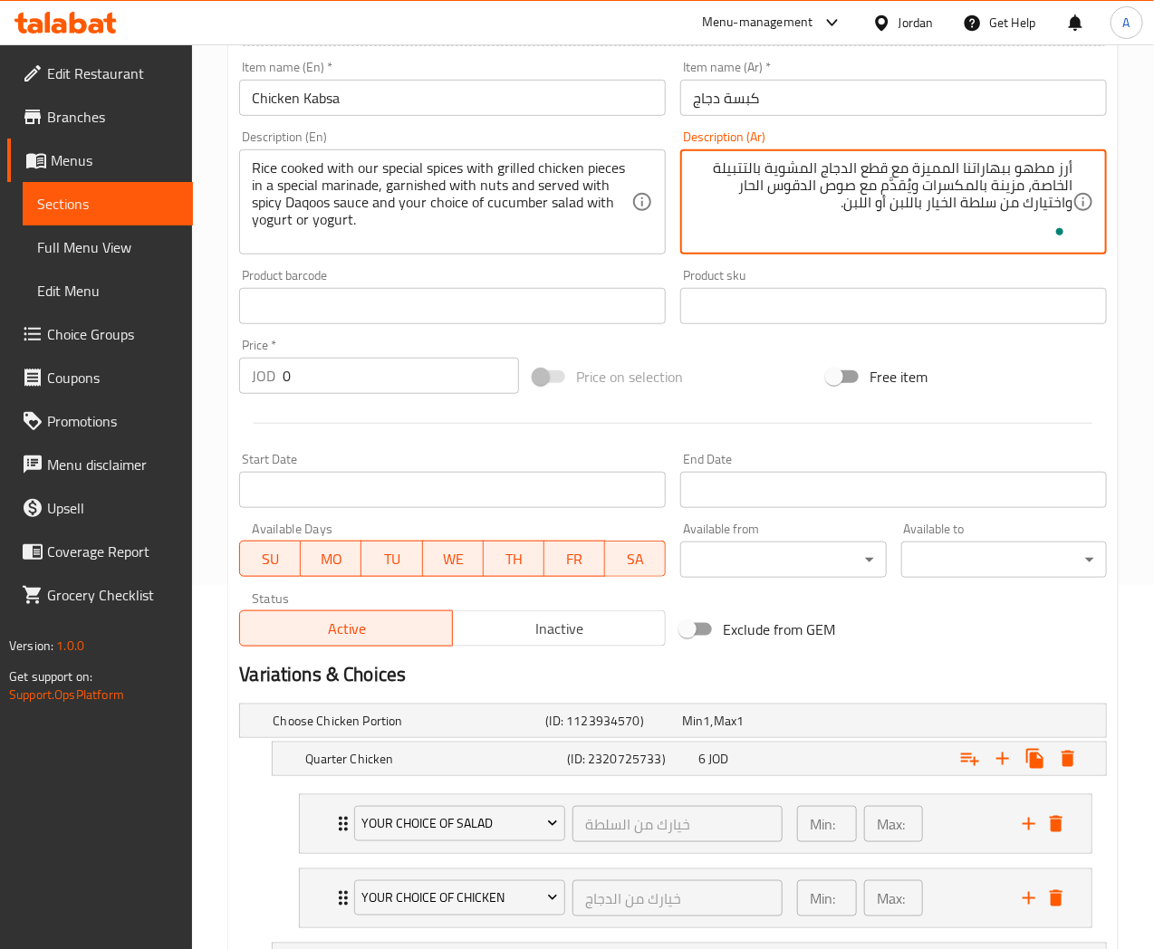
scroll to position [519, 0]
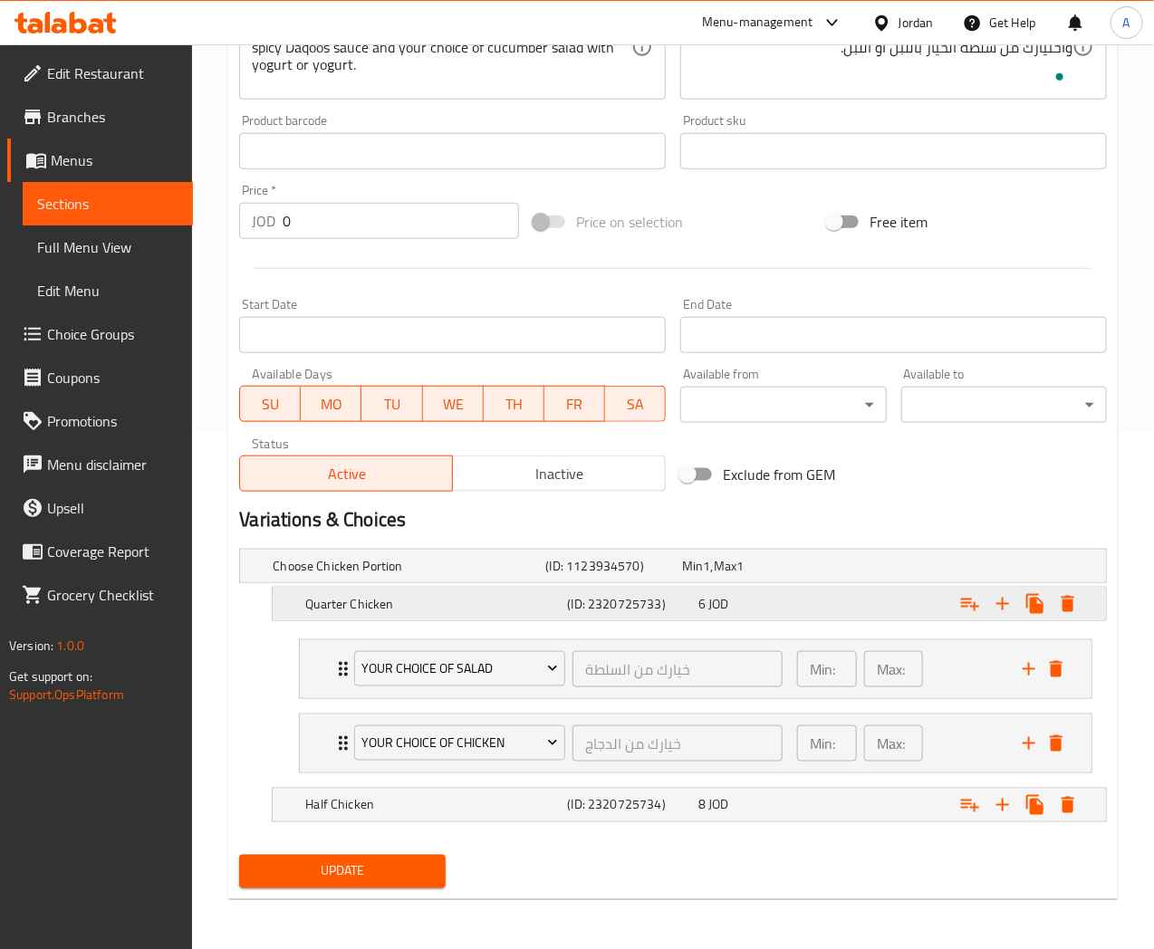
click at [449, 602] on h5 "Quarter Chicken" at bounding box center [432, 604] width 255 height 18
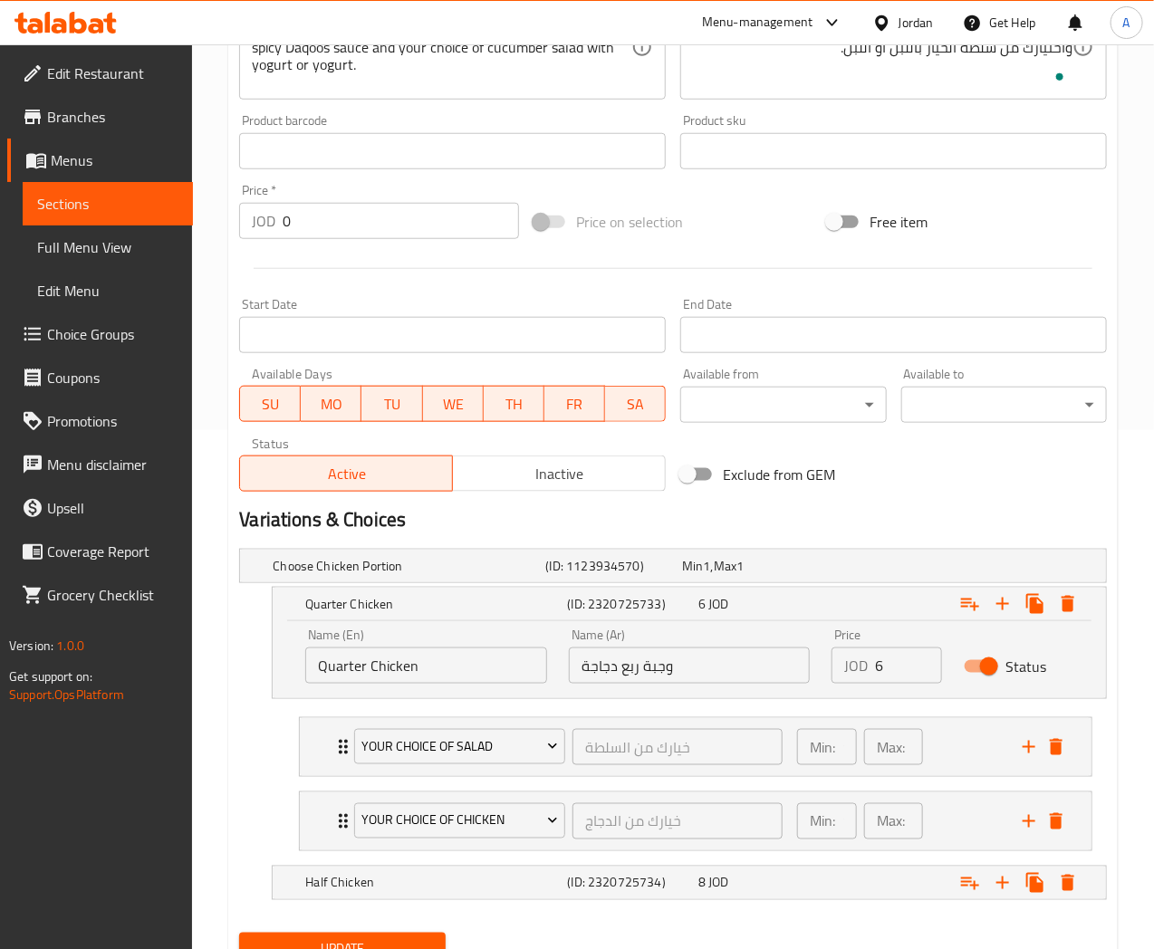
click at [462, 655] on input "Quarter Chicken" at bounding box center [426, 666] width 242 height 36
click at [476, 871] on div "Half Chicken" at bounding box center [433, 883] width 262 height 25
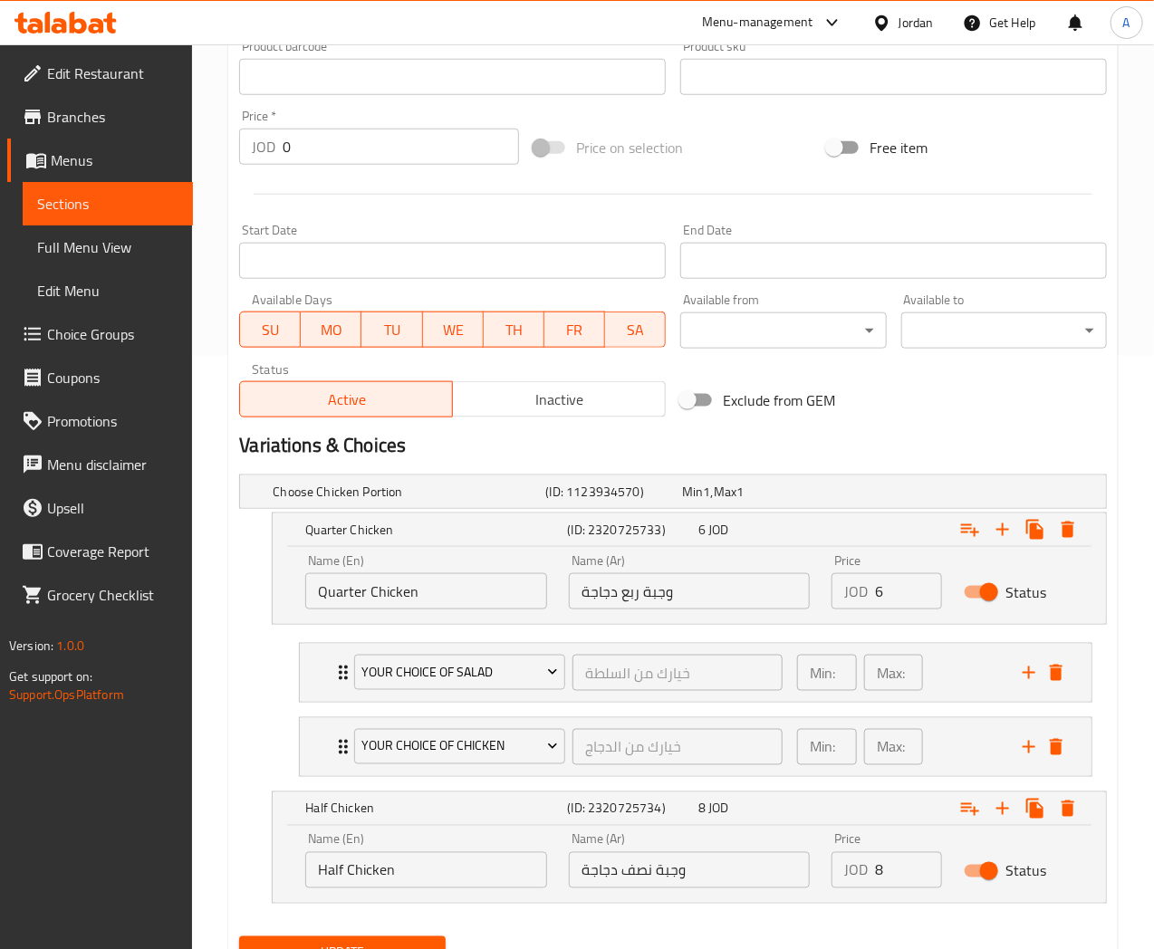
scroll to position [675, 0]
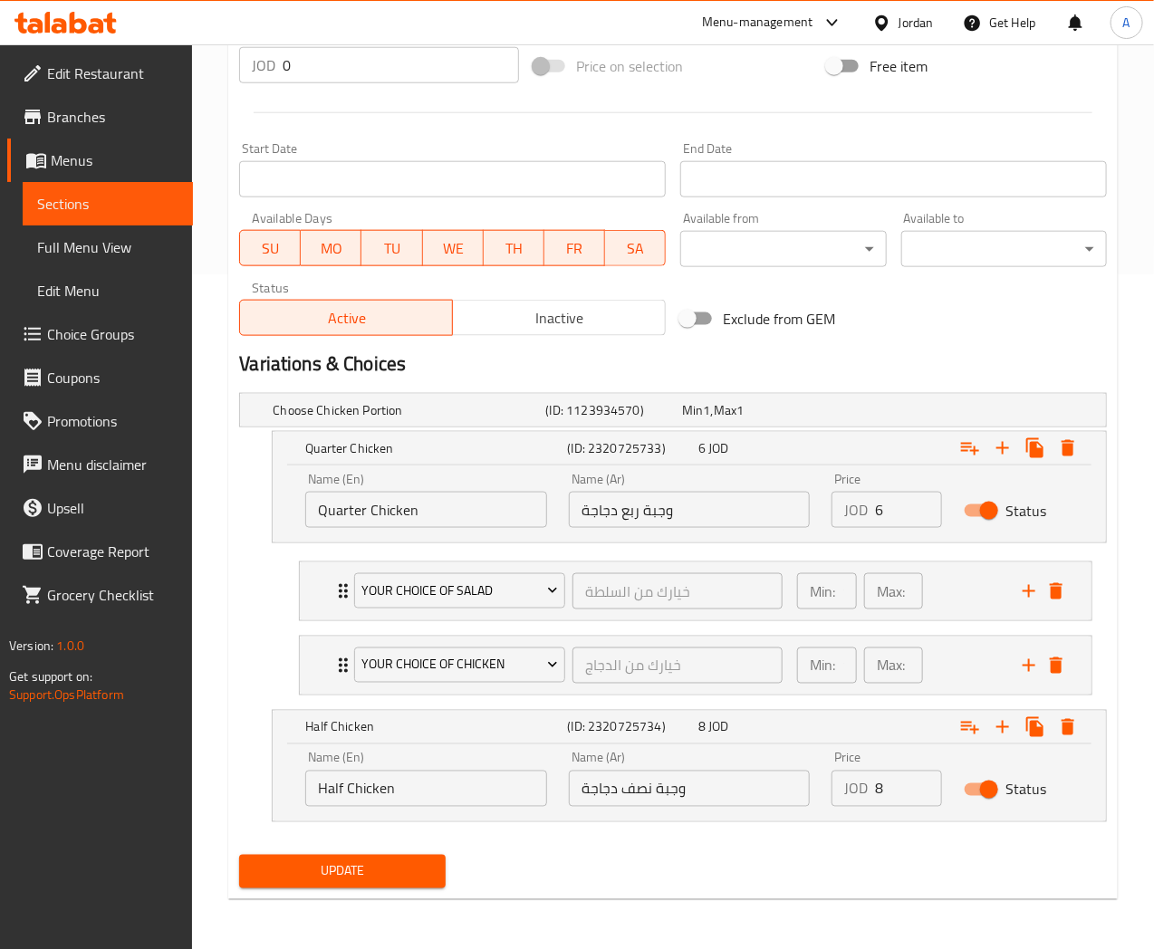
drag, startPoint x: 472, startPoint y: 795, endPoint x: 471, endPoint y: 804, distance: 9.1
click at [471, 798] on input "Half Chicken" at bounding box center [426, 789] width 242 height 36
type input "Half Chicken Meal"
click at [601, 850] on div "Update" at bounding box center [673, 872] width 882 height 48
click at [972, 732] on icon "Expand" at bounding box center [970, 728] width 22 height 22
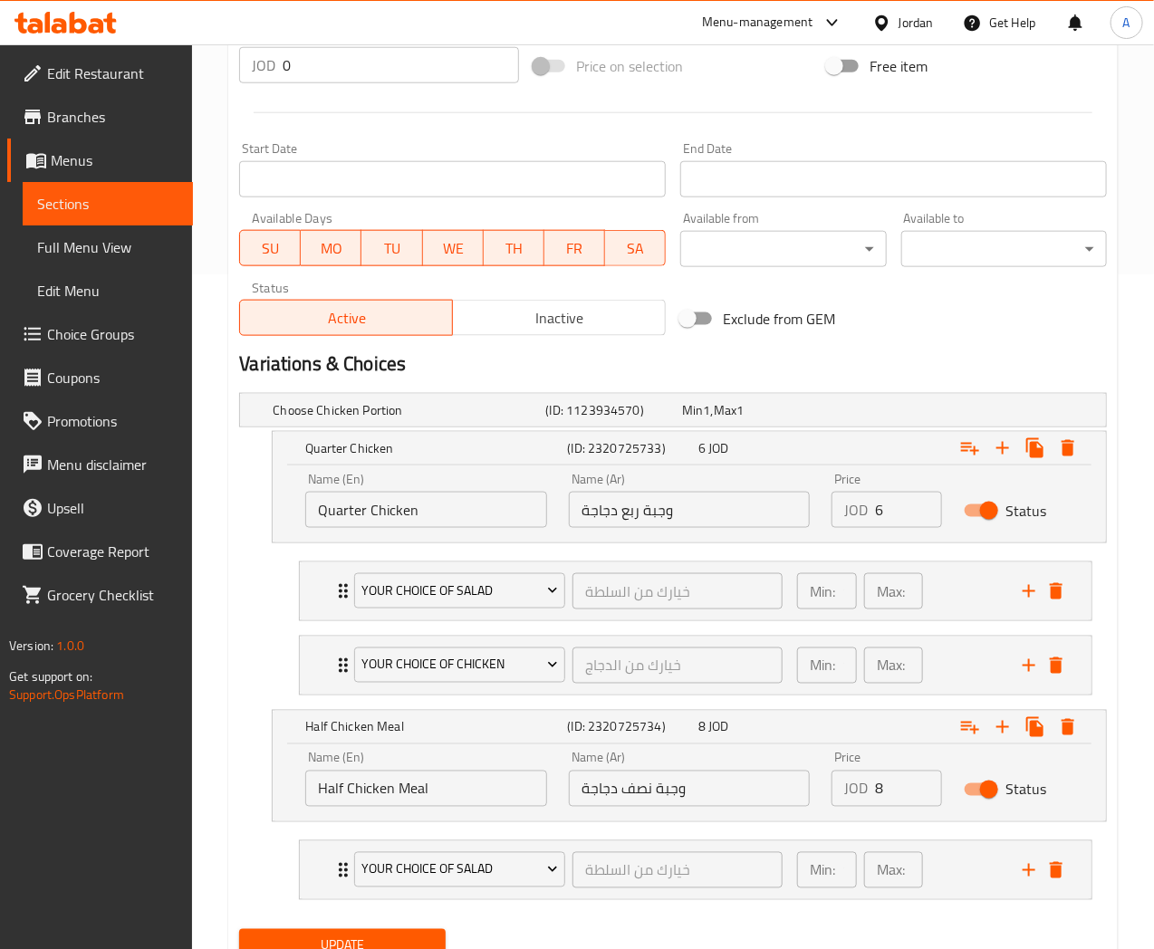
click at [374, 938] on span "Update" at bounding box center [342, 946] width 177 height 23
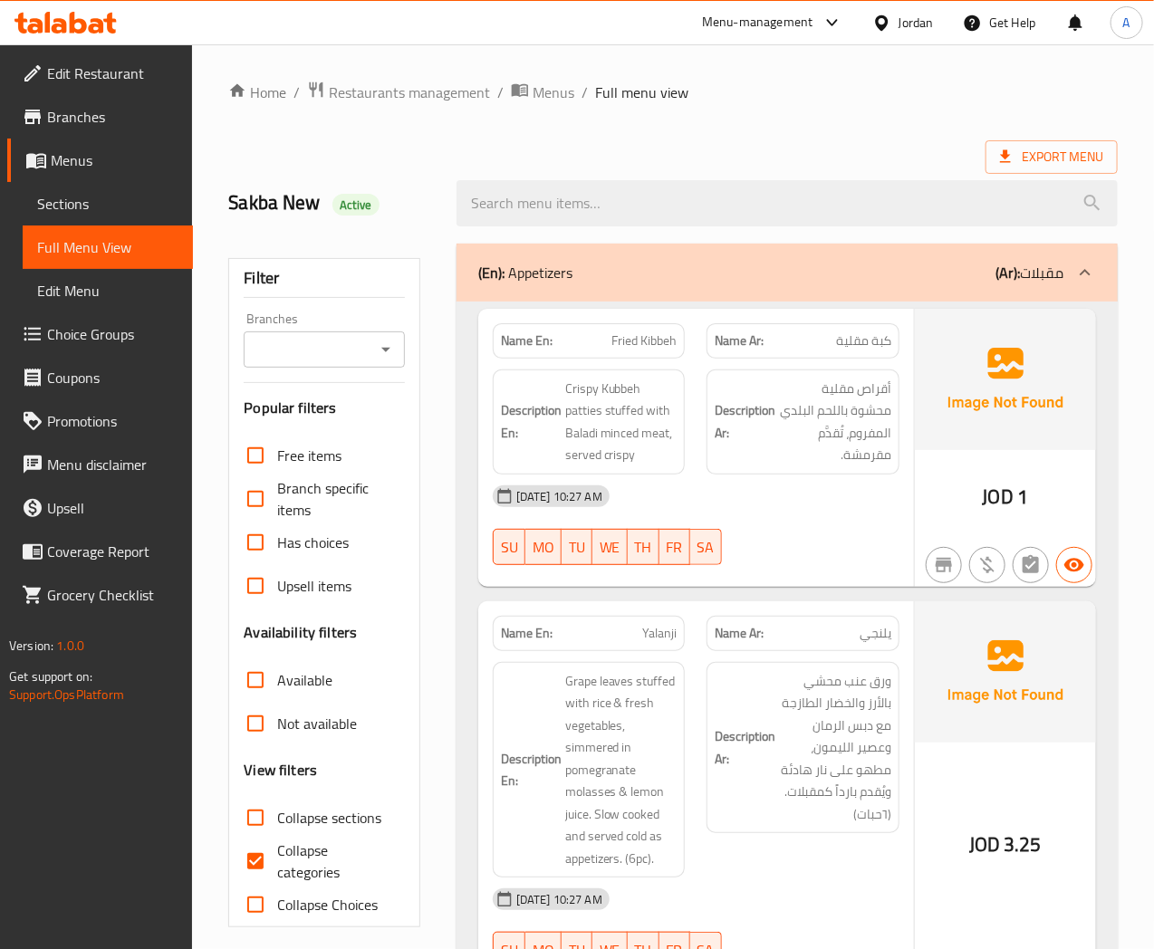
click at [627, 264] on div "(En): Appetizers (Ar): مقبلات" at bounding box center [770, 273] width 585 height 22
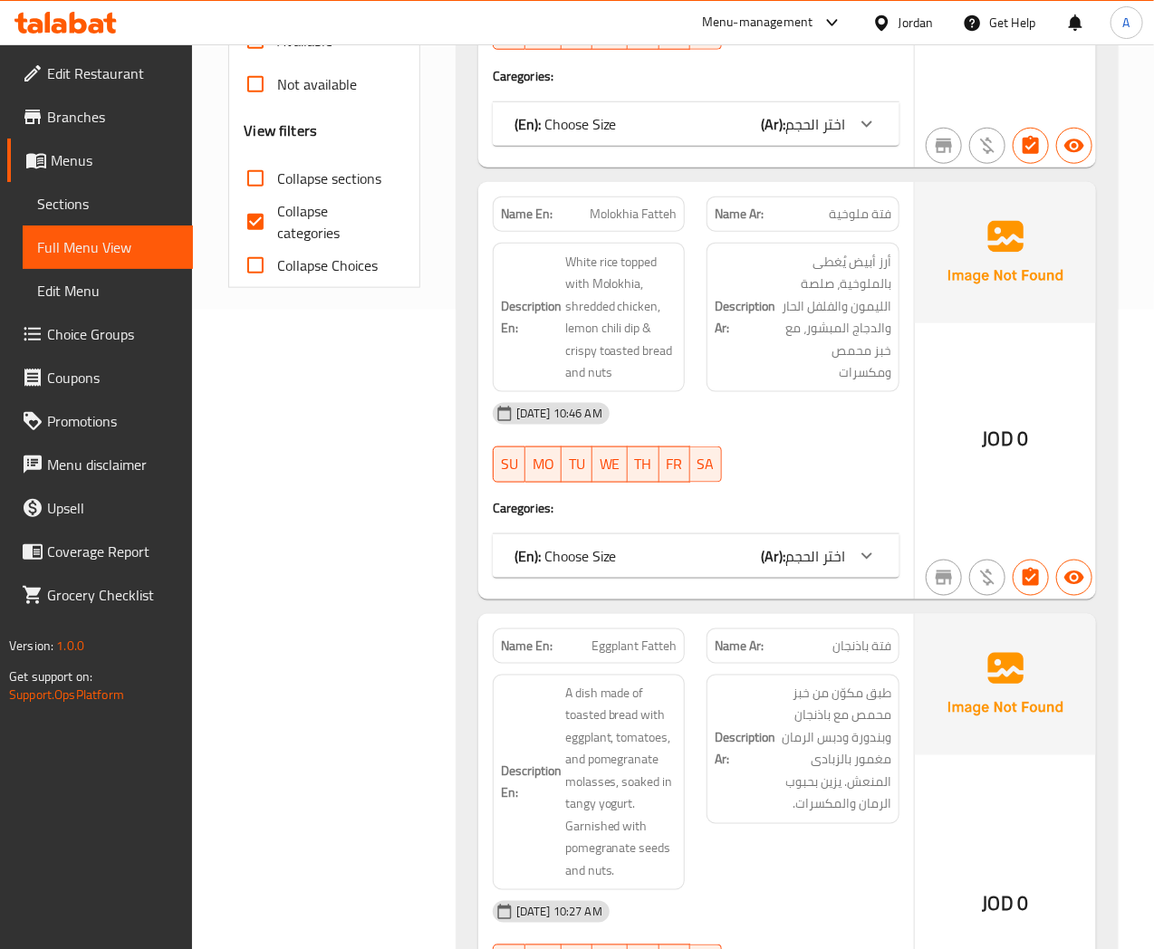
scroll to position [603, 0]
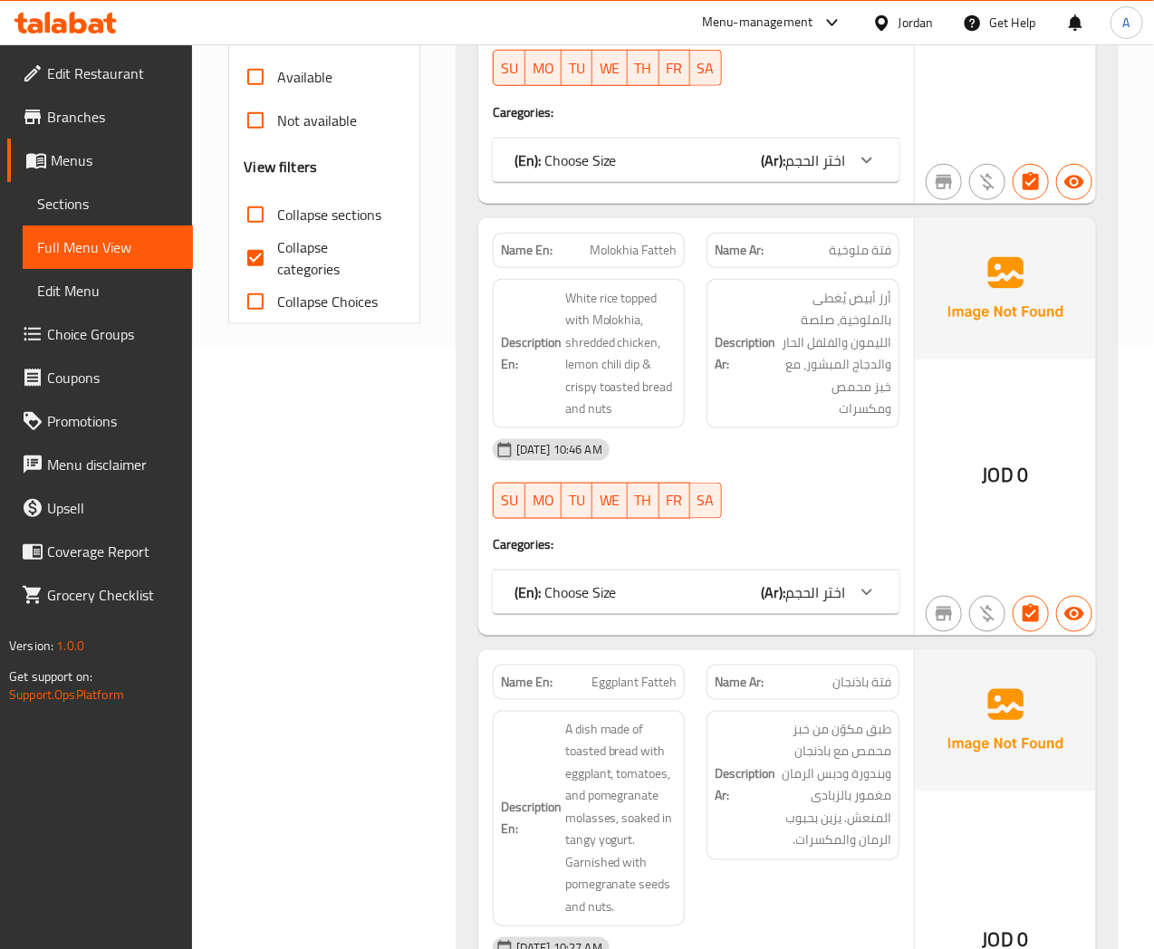
click at [255, 265] on input "Collapse categories" at bounding box center [255, 257] width 43 height 43
checkbox input "false"
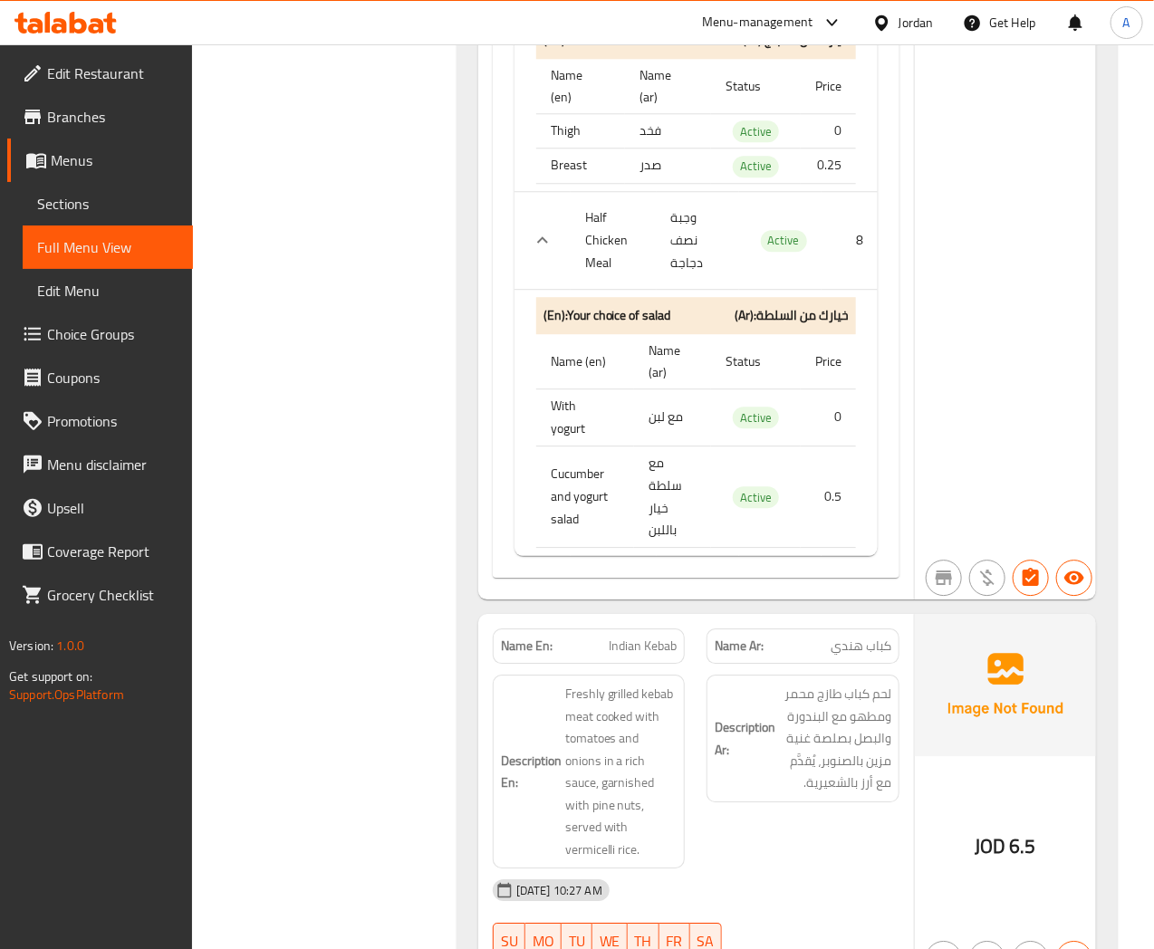
scroll to position [6944, 0]
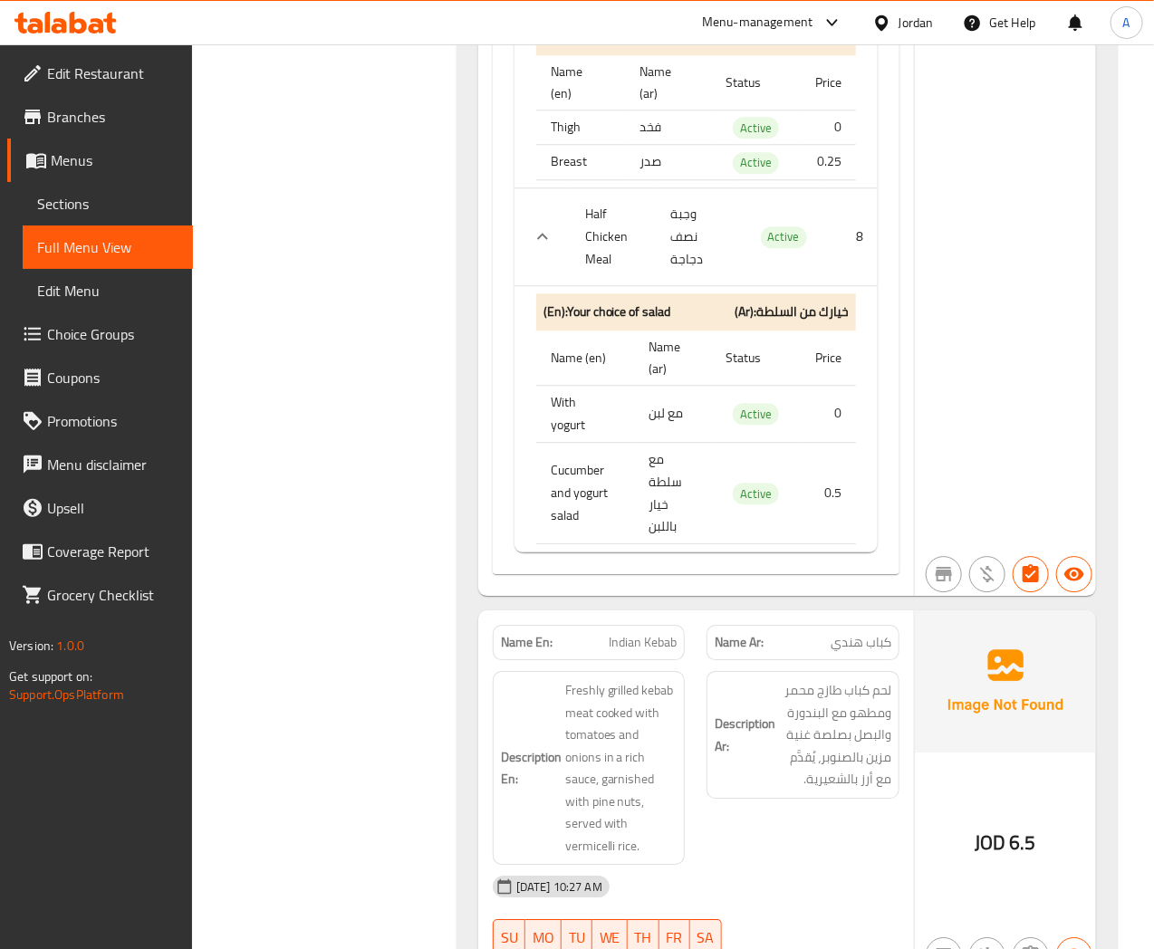
click at [641, 633] on span "Indian Kebab" at bounding box center [643, 642] width 68 height 19
copy span "Indian Kebab"
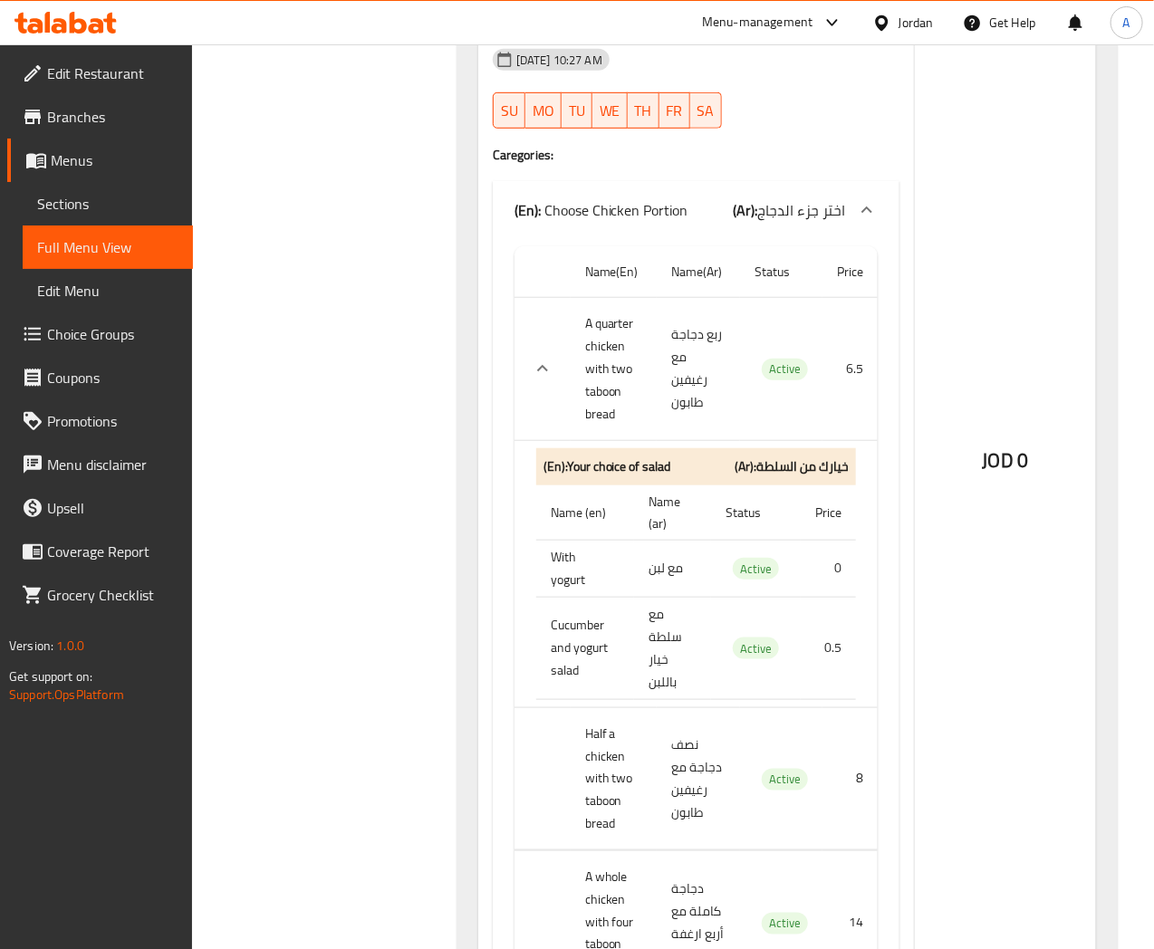
scroll to position [8454, 0]
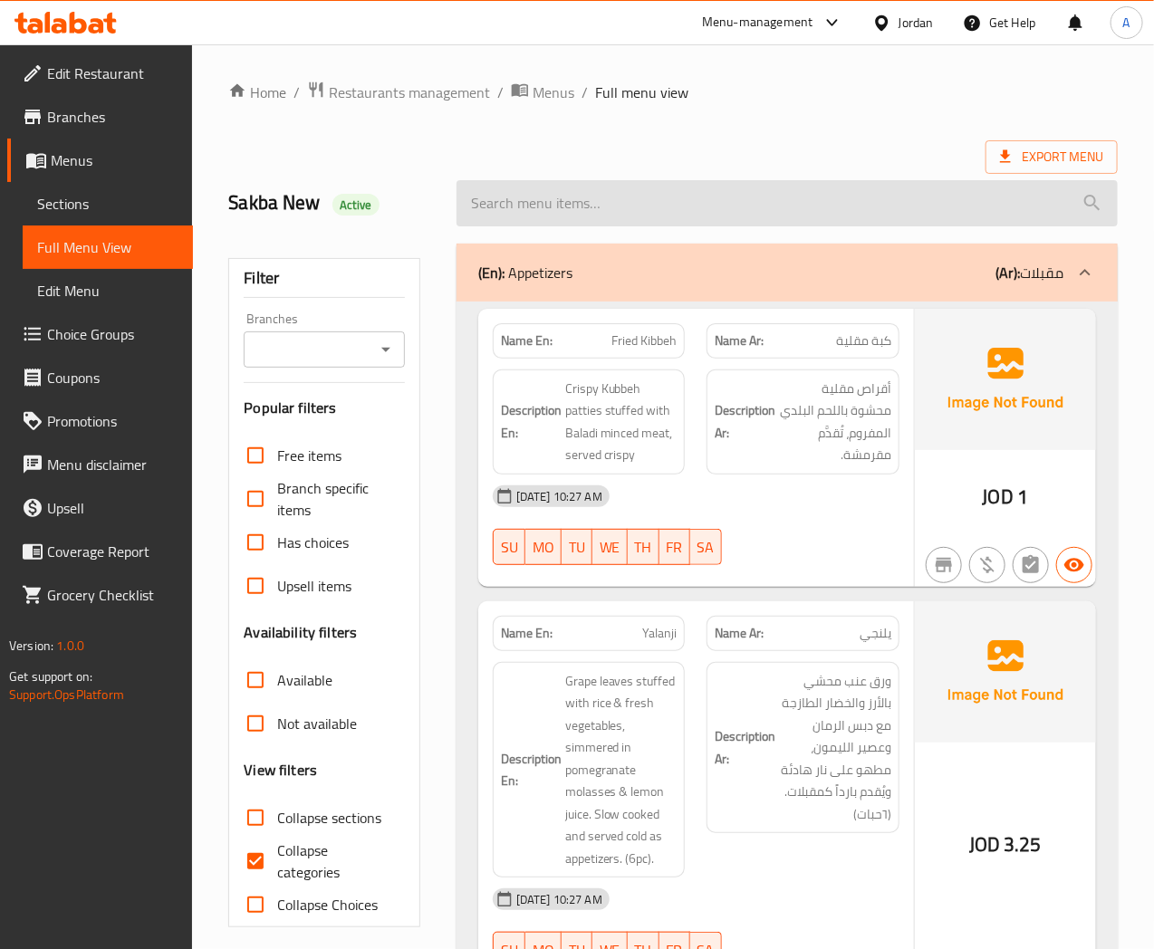
drag, startPoint x: 261, startPoint y: 865, endPoint x: 599, endPoint y: 219, distance: 728.9
click at [264, 865] on input "Collapse categories" at bounding box center [255, 861] width 43 height 43
checkbox input "false"
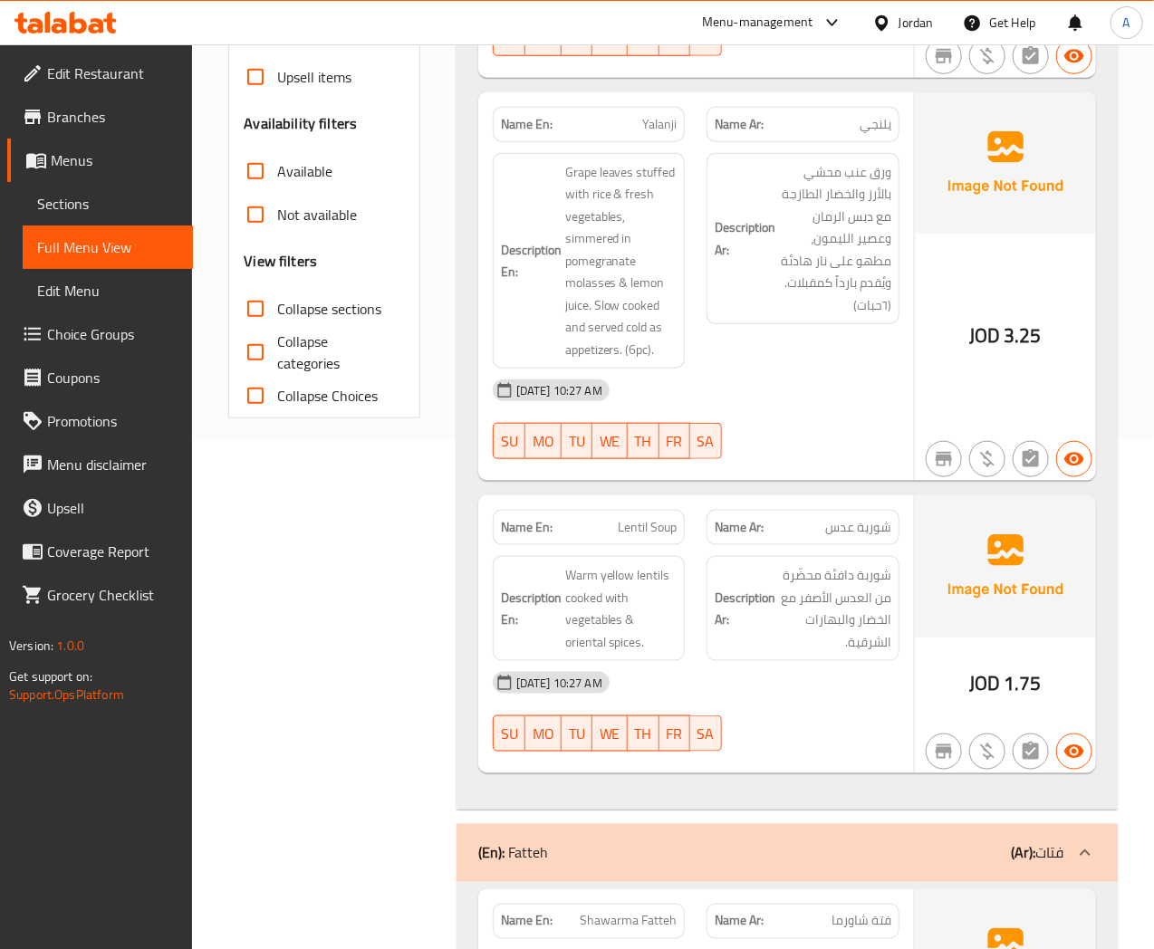
scroll to position [804, 0]
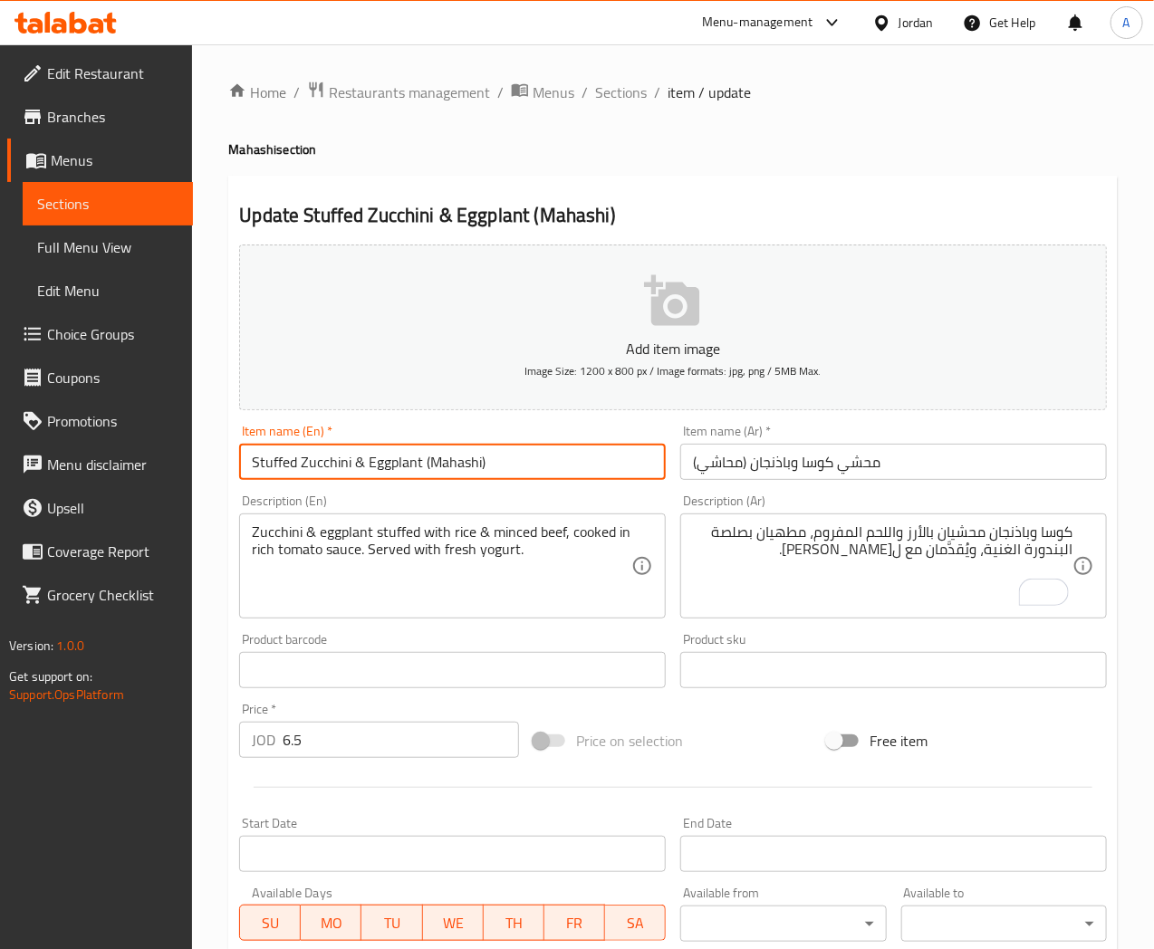
click at [573, 467] on input "Stuffed Zucchini & Eggplant (Mahashi)" at bounding box center [452, 462] width 427 height 36
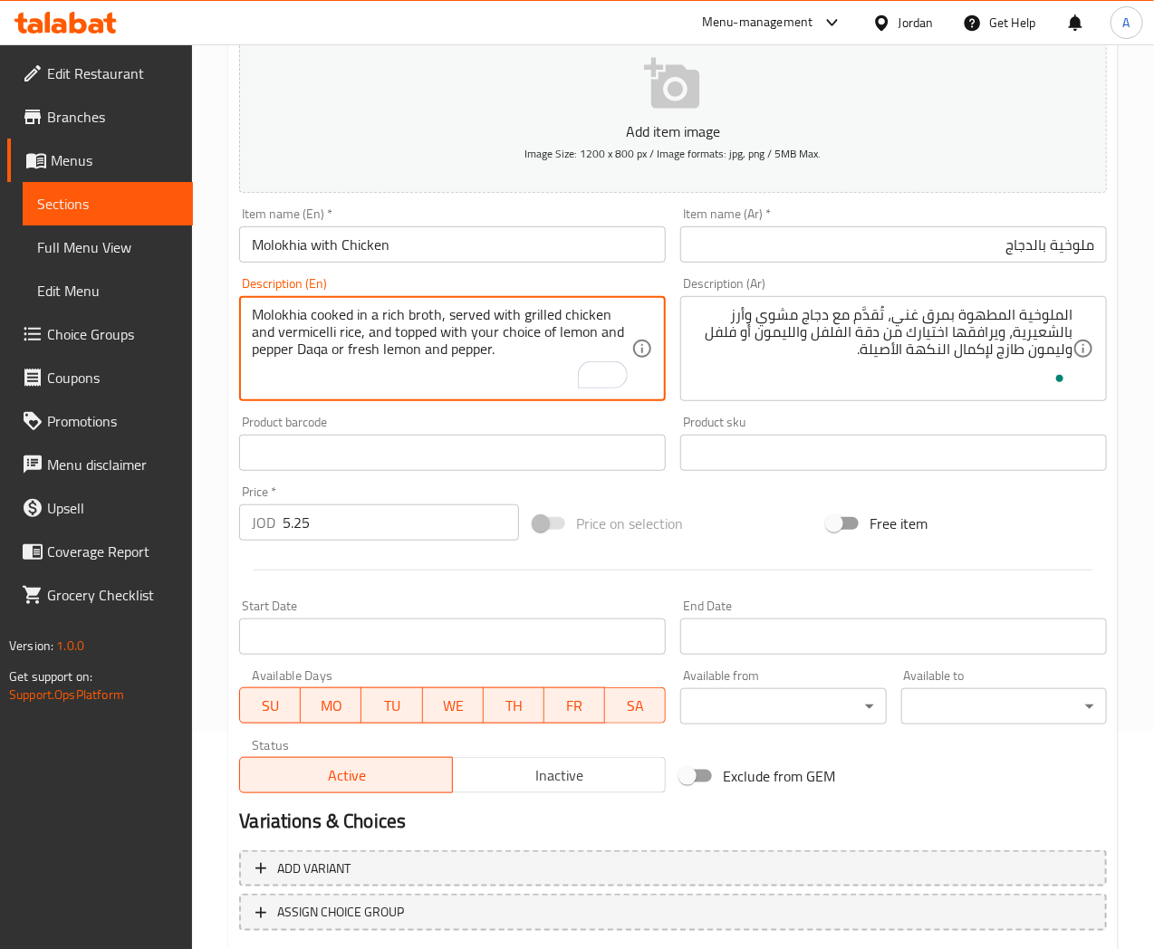
scroll to position [125, 0]
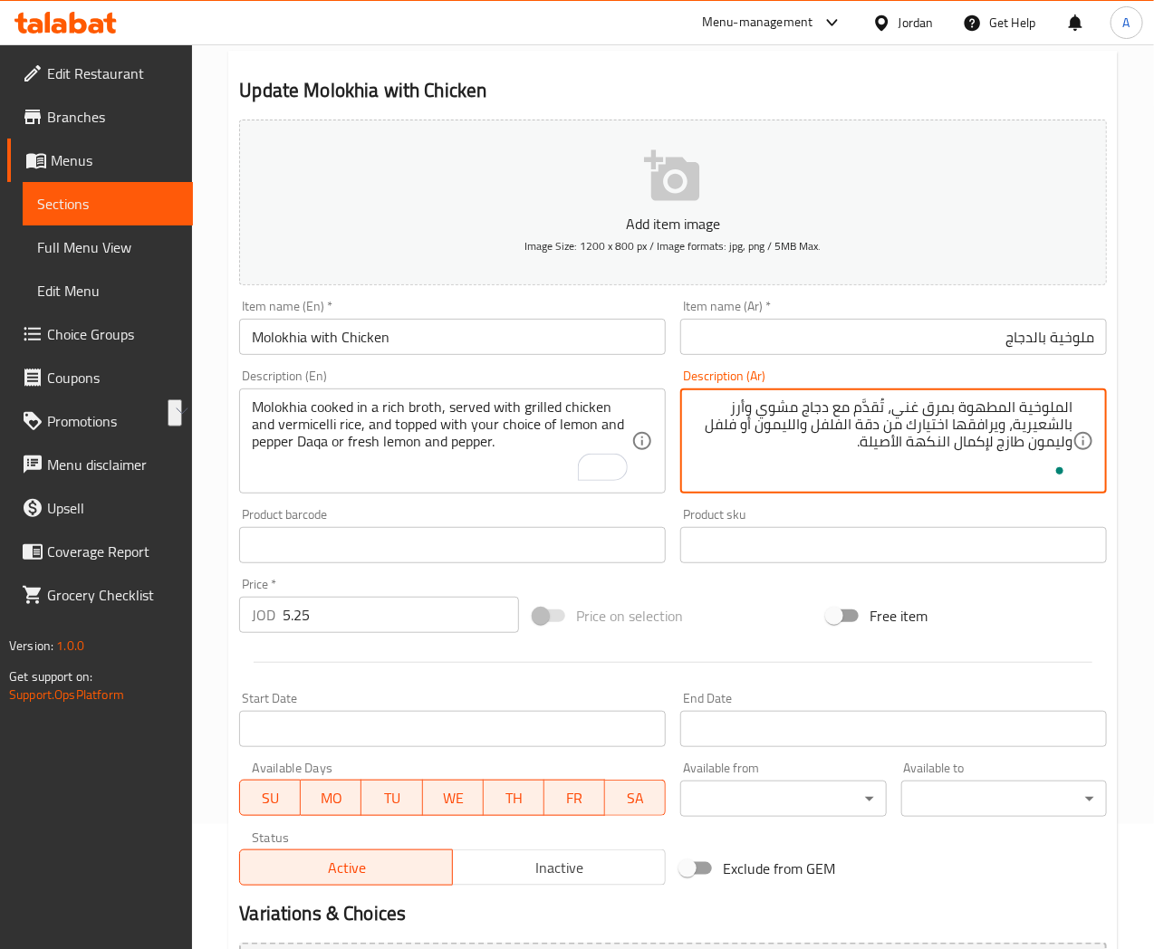
drag, startPoint x: 994, startPoint y: 442, endPoint x: 816, endPoint y: 457, distance: 178.1
type textarea "الملوخية المطهوة بمرق غني، تُقدَّم مع دجاج مشوي وأرز بالشعيرية، ويرافقها اختيار…"
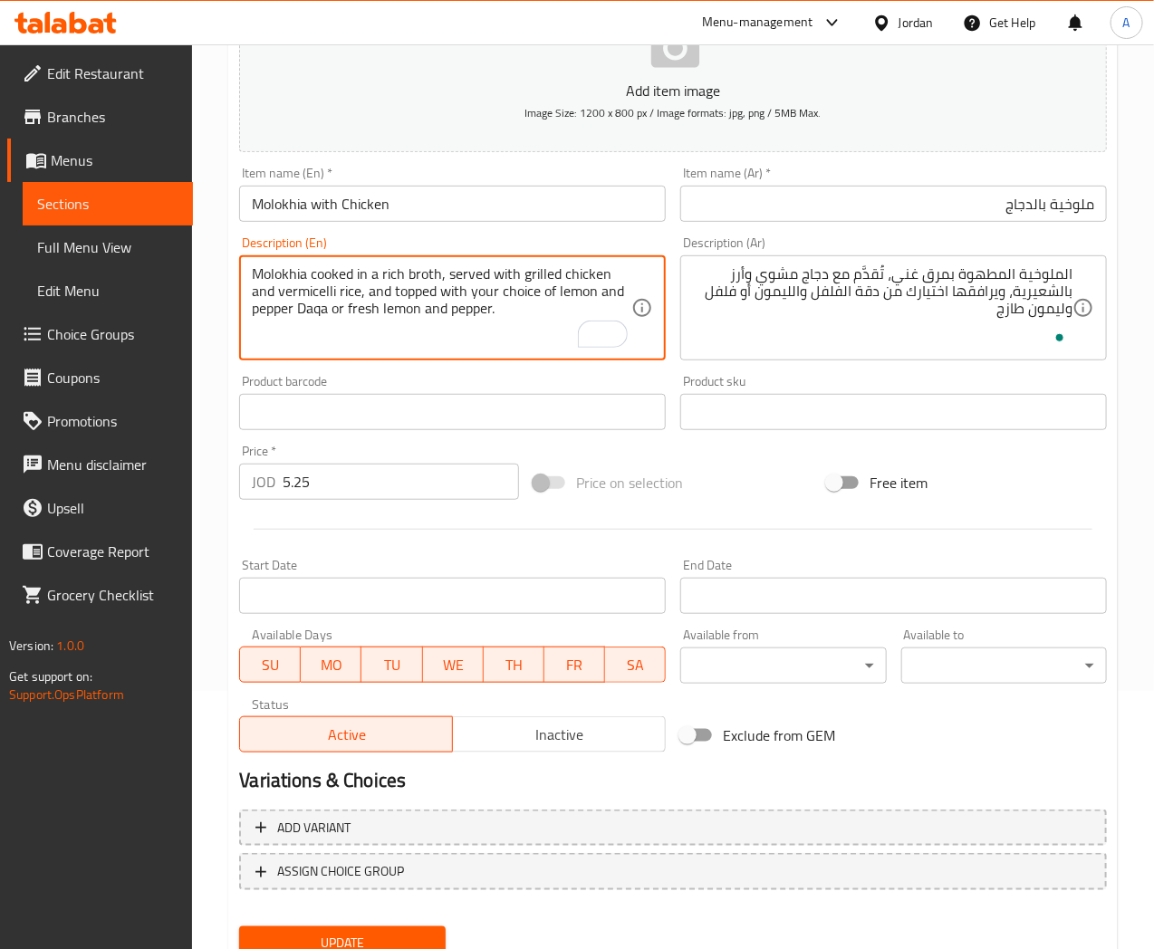
scroll to position [226, 0]
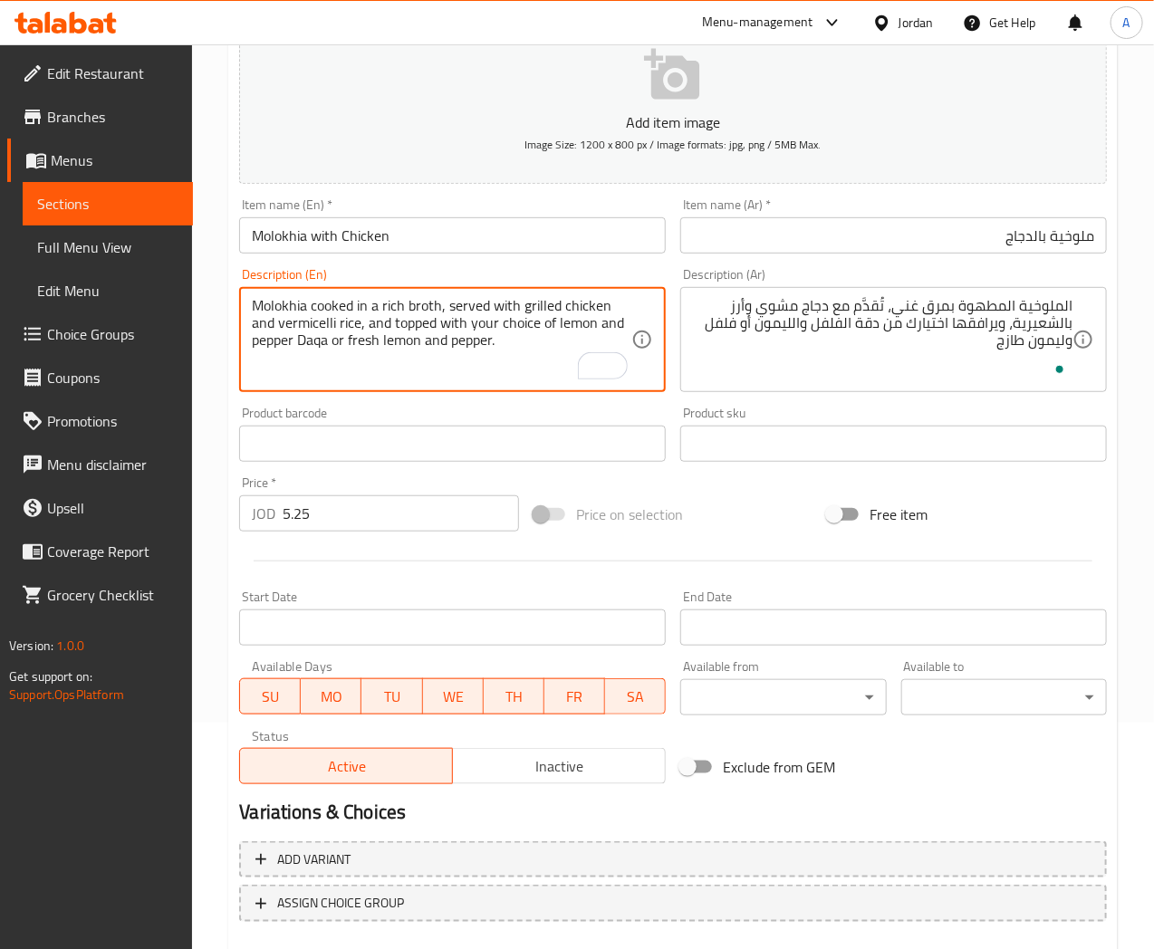
click at [464, 245] on input "Molokhia with Chicken" at bounding box center [452, 235] width 427 height 36
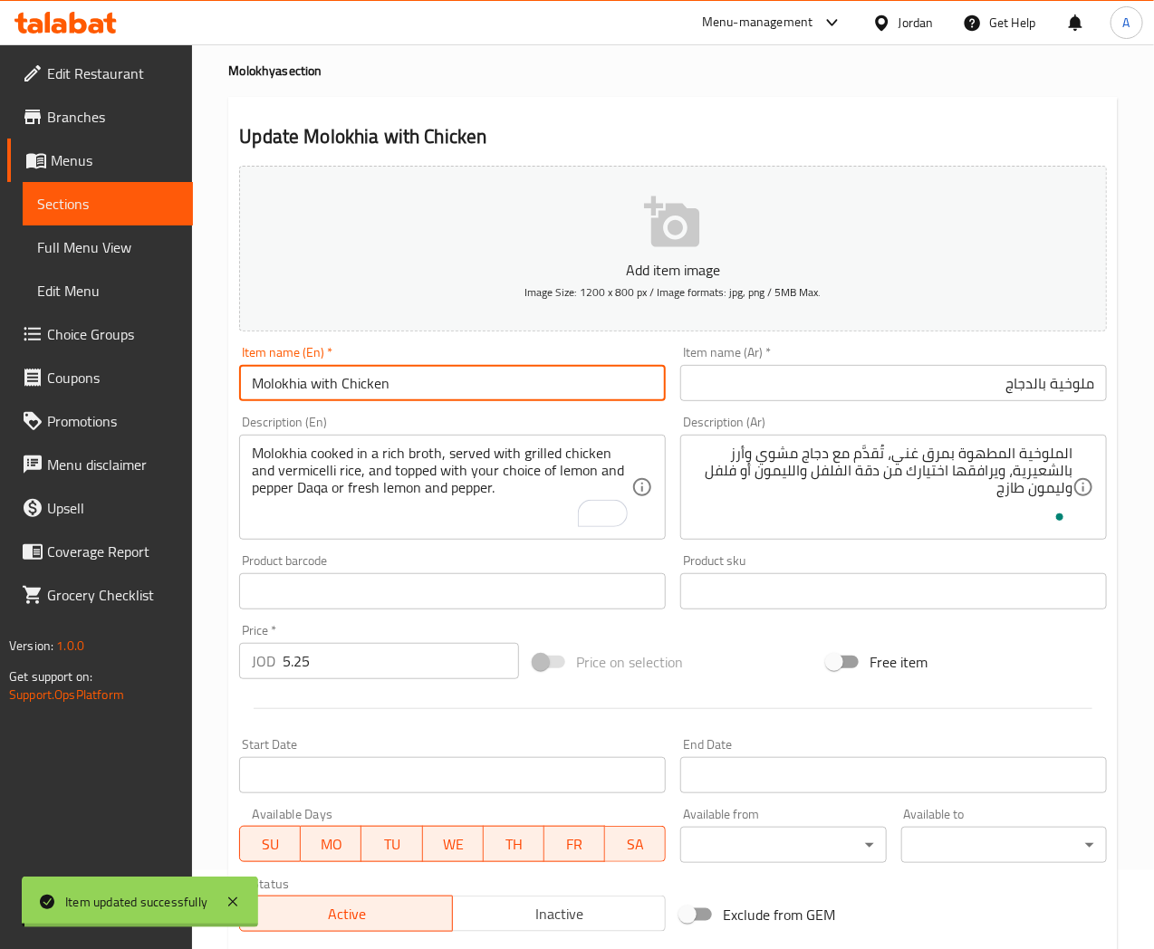
scroll to position [0, 0]
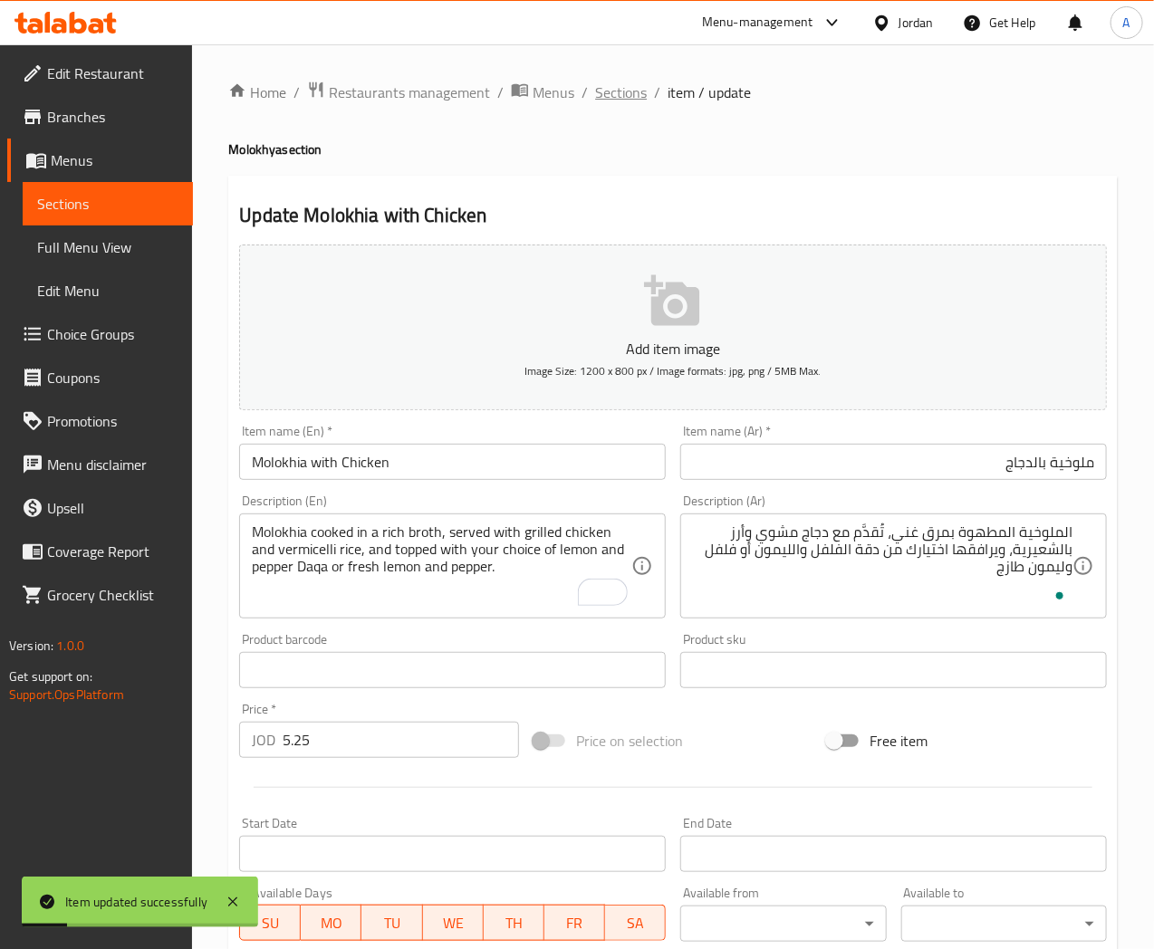
click at [623, 89] on span "Sections" at bounding box center [621, 93] width 52 height 22
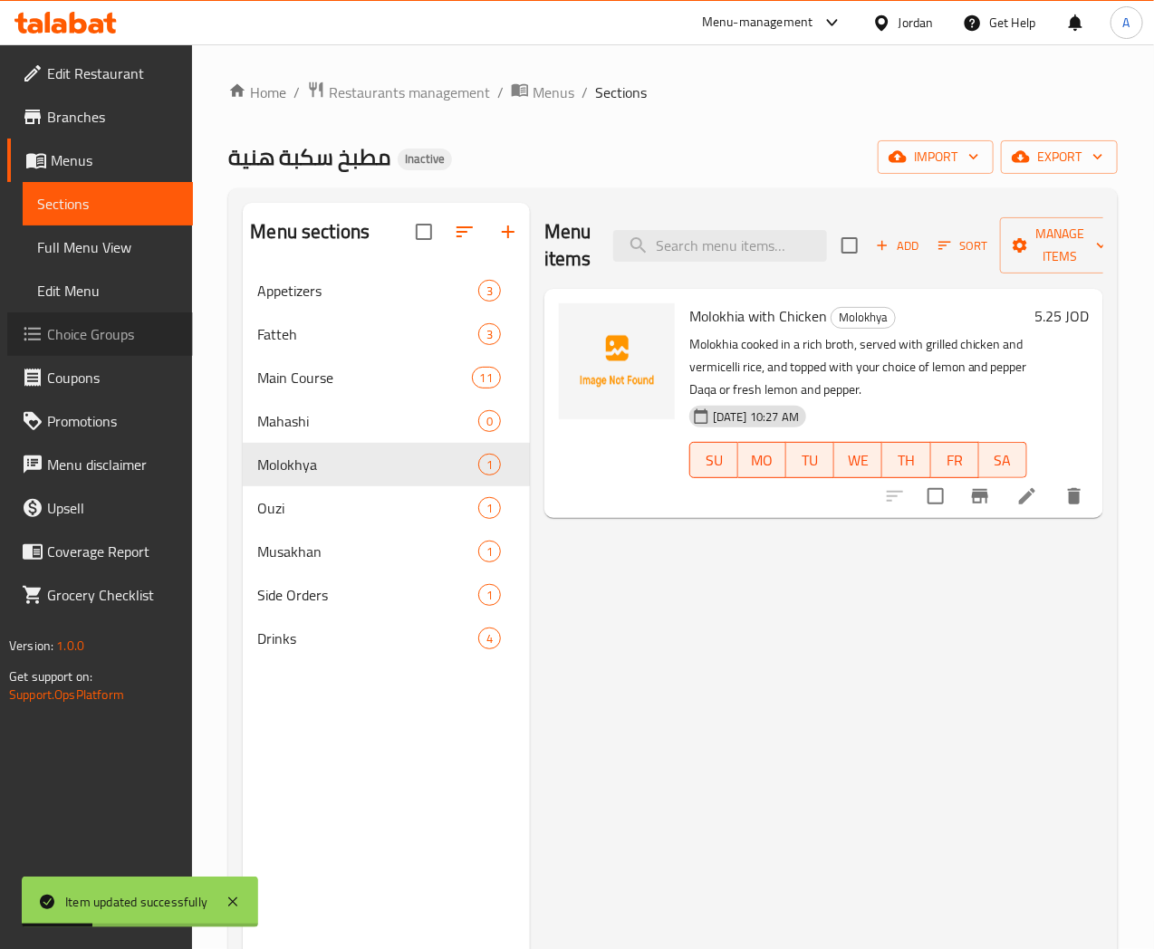
click at [91, 335] on span "Choice Groups" at bounding box center [112, 334] width 131 height 22
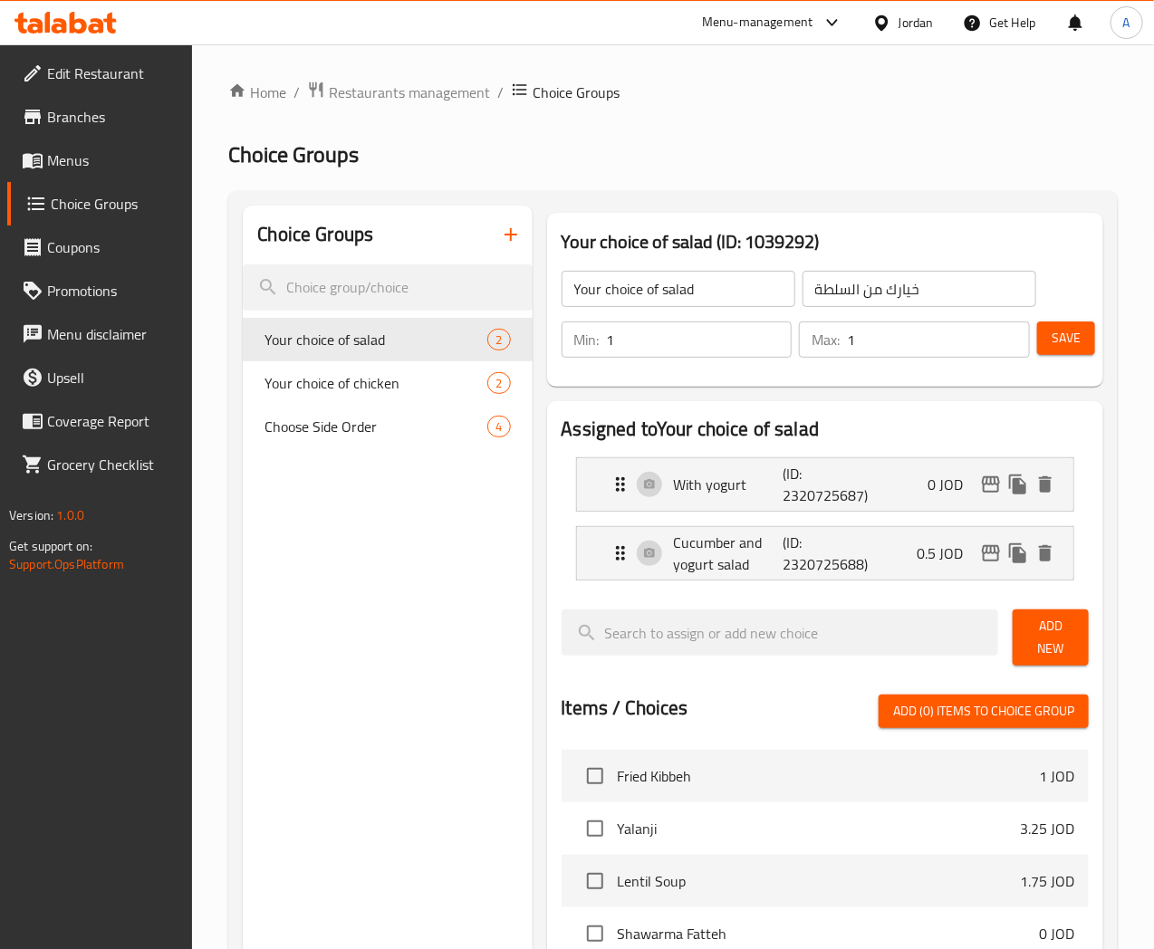
click at [500, 226] on icon "button" at bounding box center [511, 235] width 22 height 22
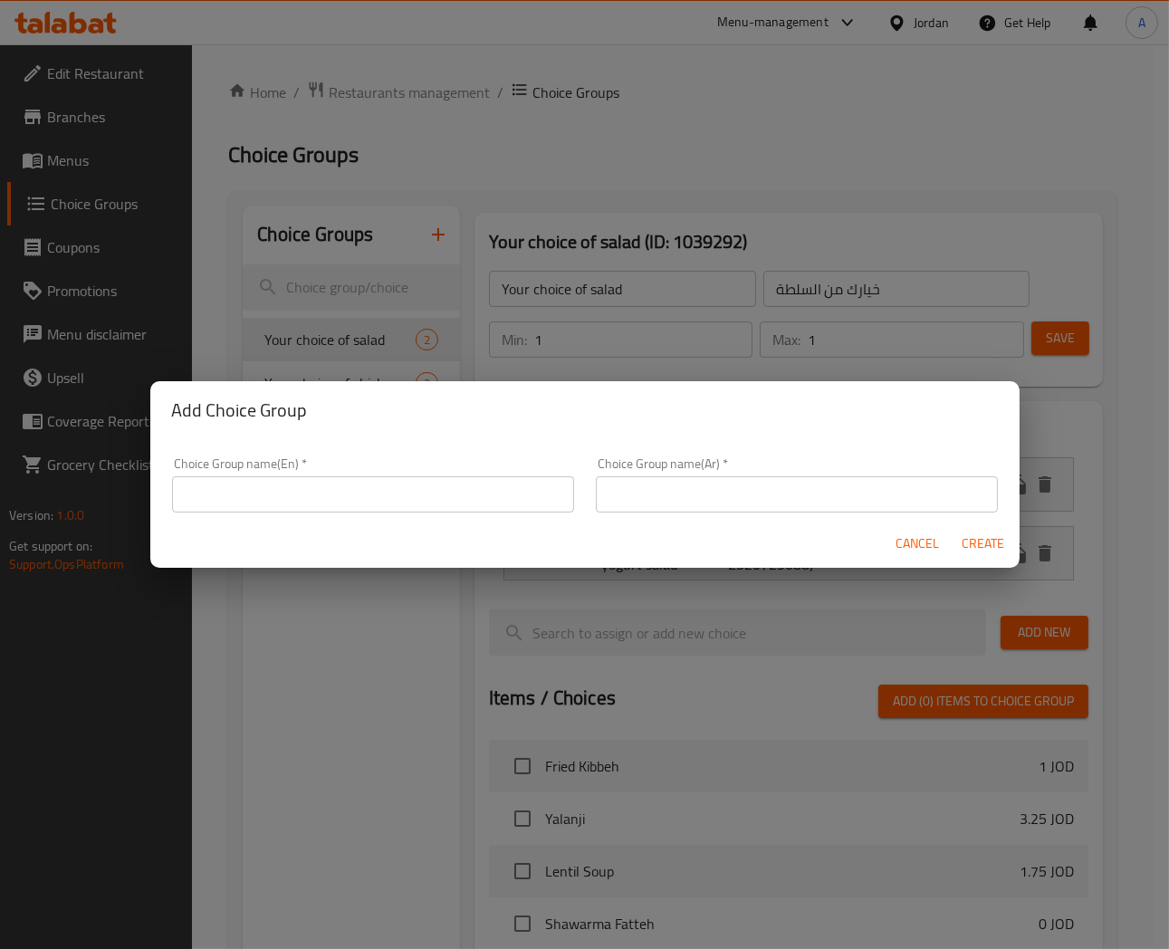
click at [323, 505] on input "text" at bounding box center [373, 494] width 402 height 36
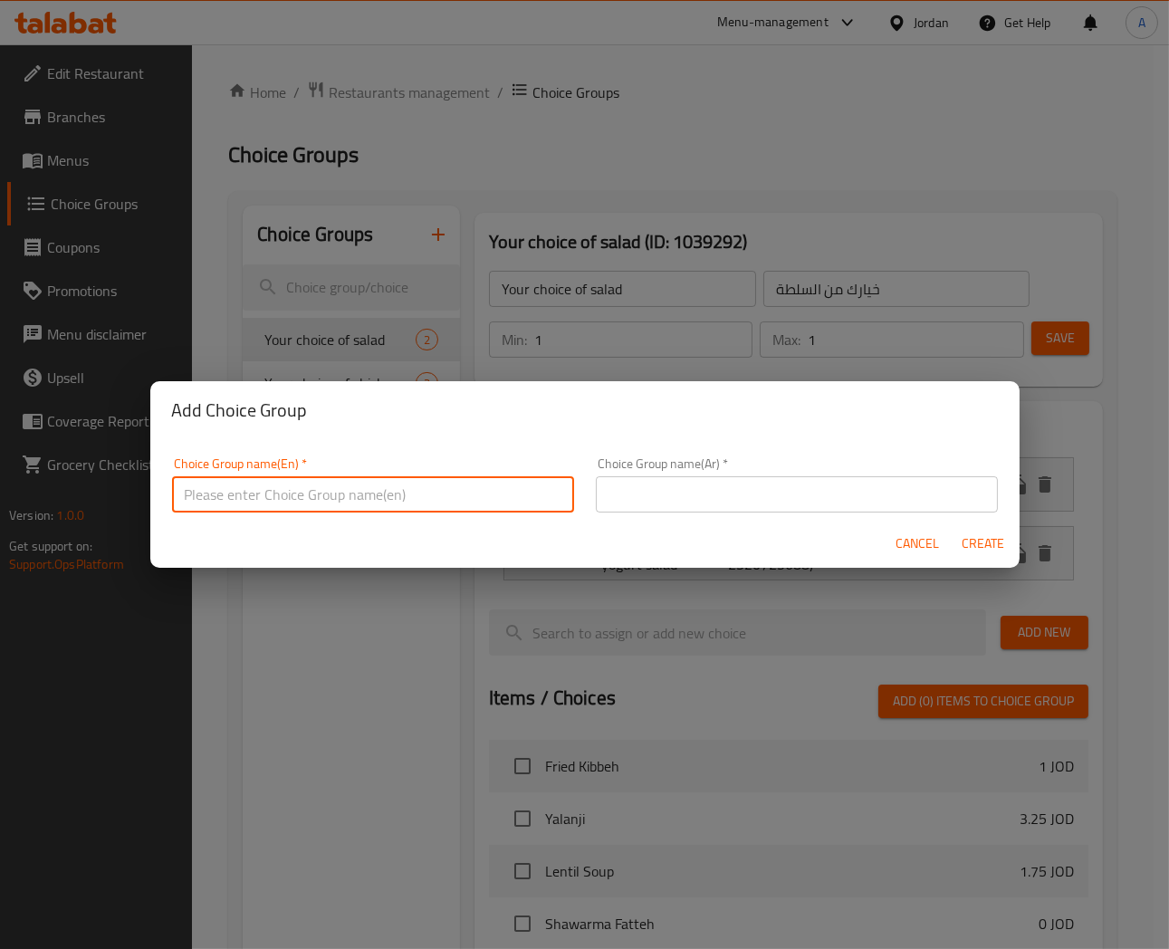
type input "Your choice of"
click at [650, 489] on input "text" at bounding box center [797, 494] width 402 height 36
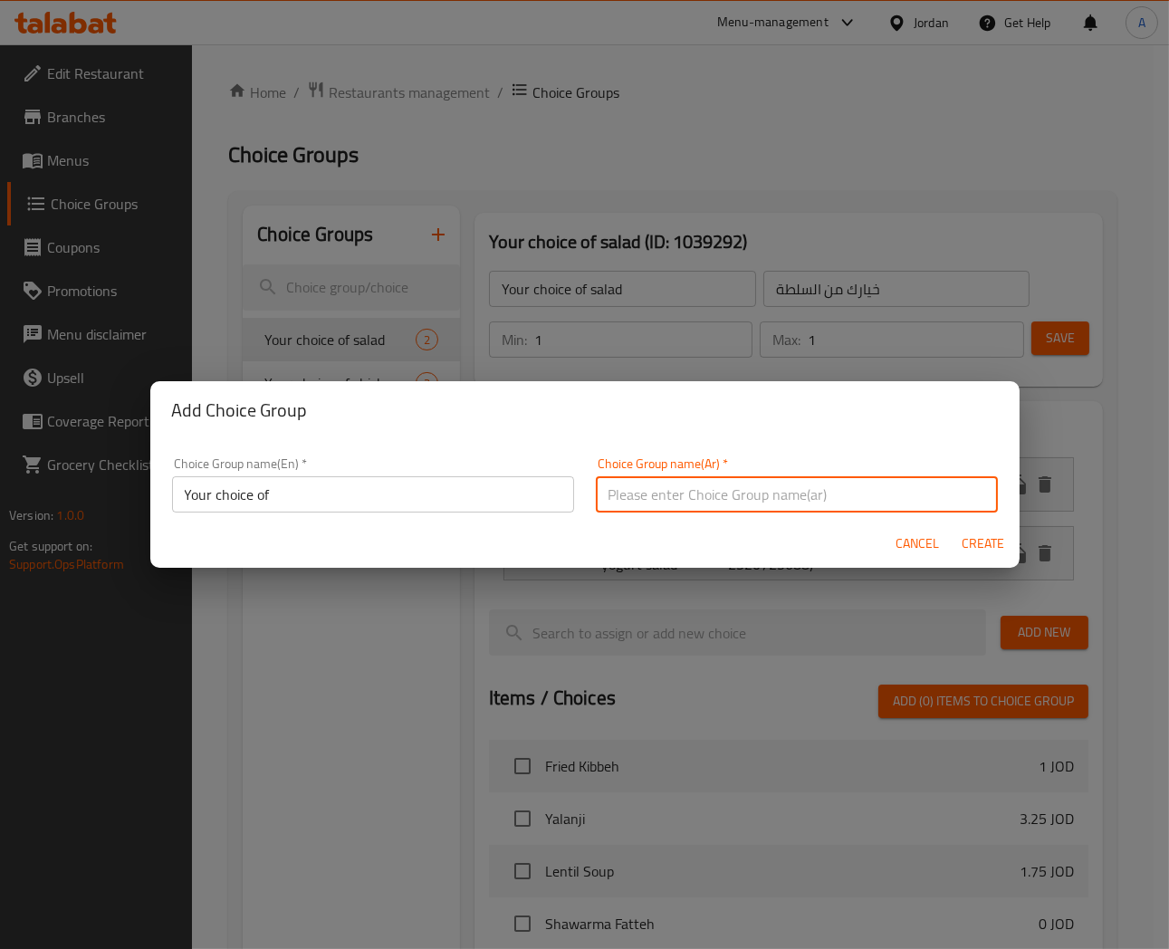
type input "إختيارك من:"
click at [984, 549] on span "Create" at bounding box center [983, 544] width 43 height 23
type input "Your choice of"
type input "إختيارك من:"
type input "0"
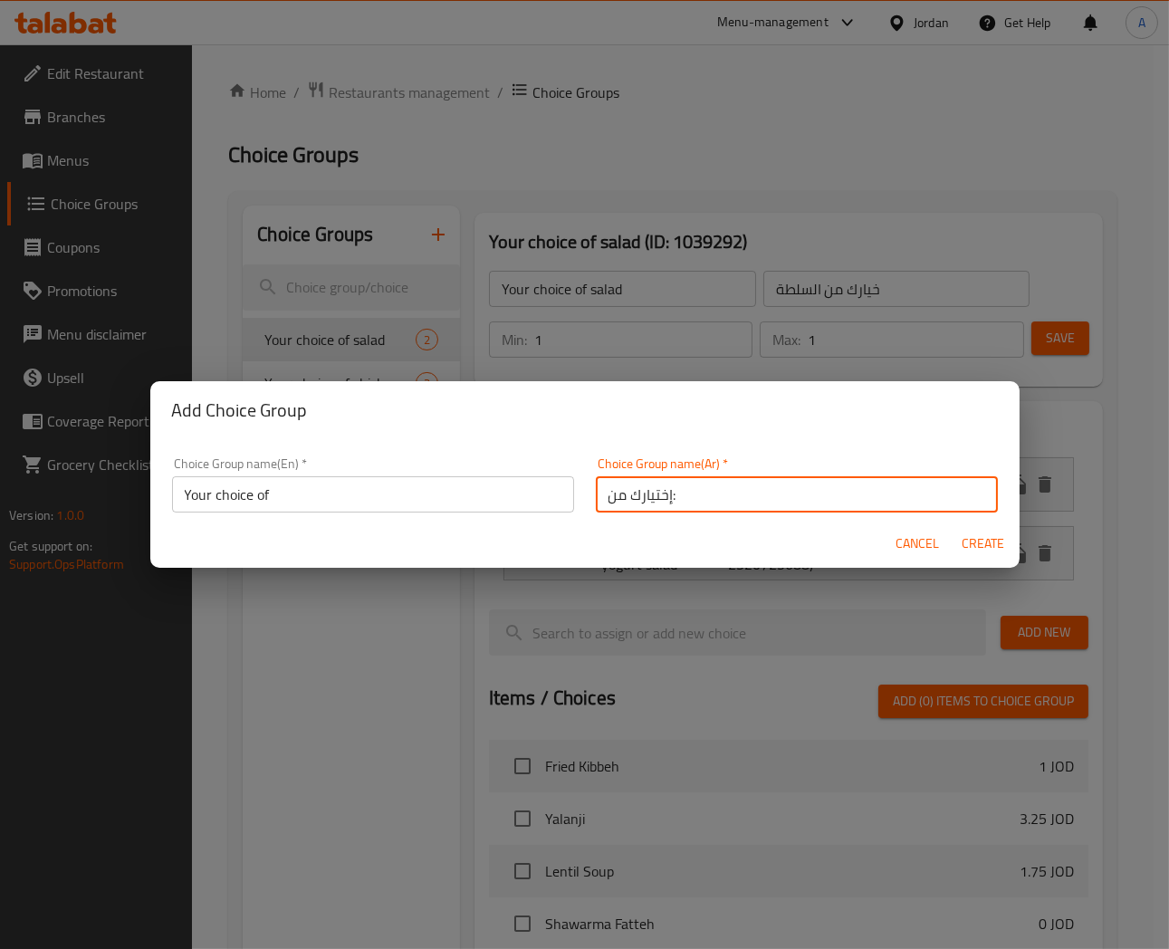
type input "0"
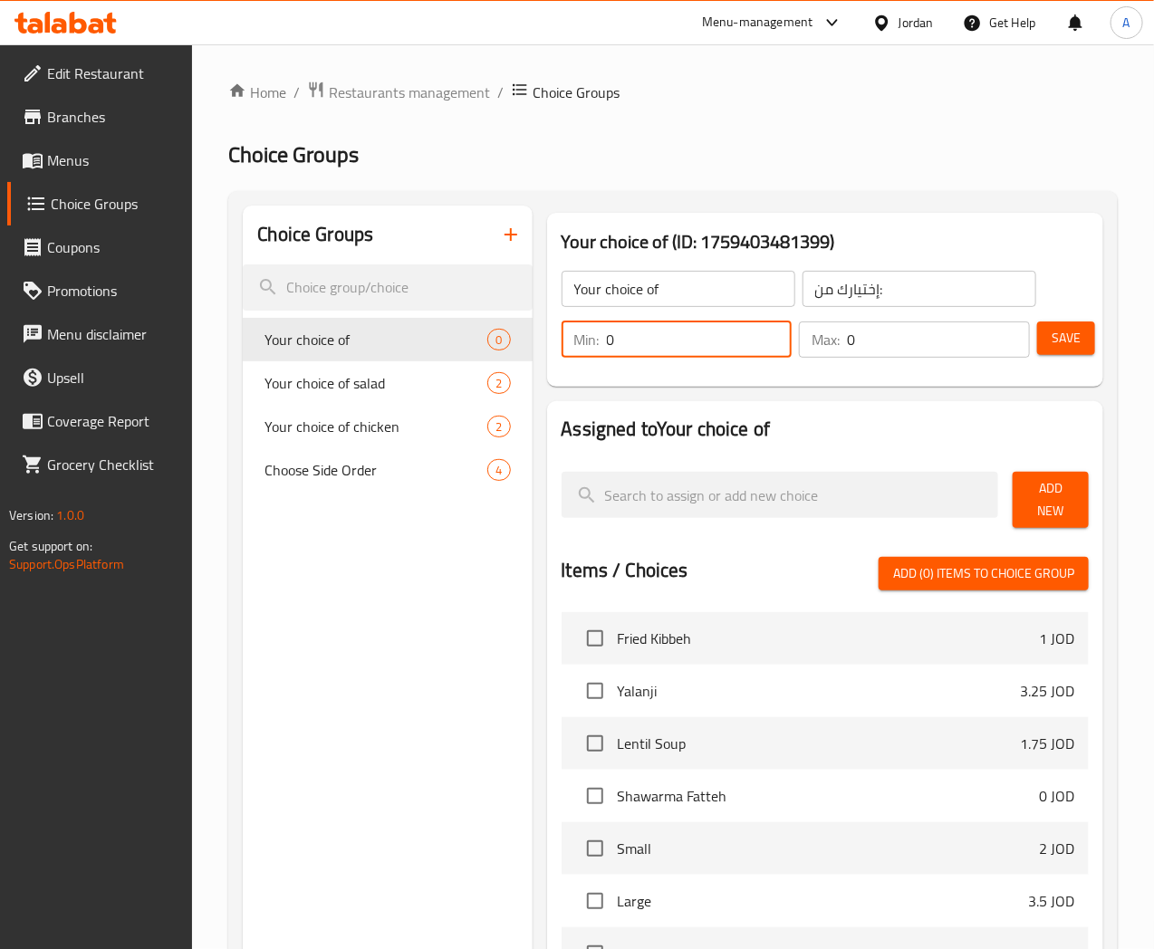
drag, startPoint x: 560, startPoint y: 344, endPoint x: 498, endPoint y: 363, distance: 64.5
click at [558, 360] on div "Min: 0 ​" at bounding box center [677, 339] width 238 height 43
type input "1"
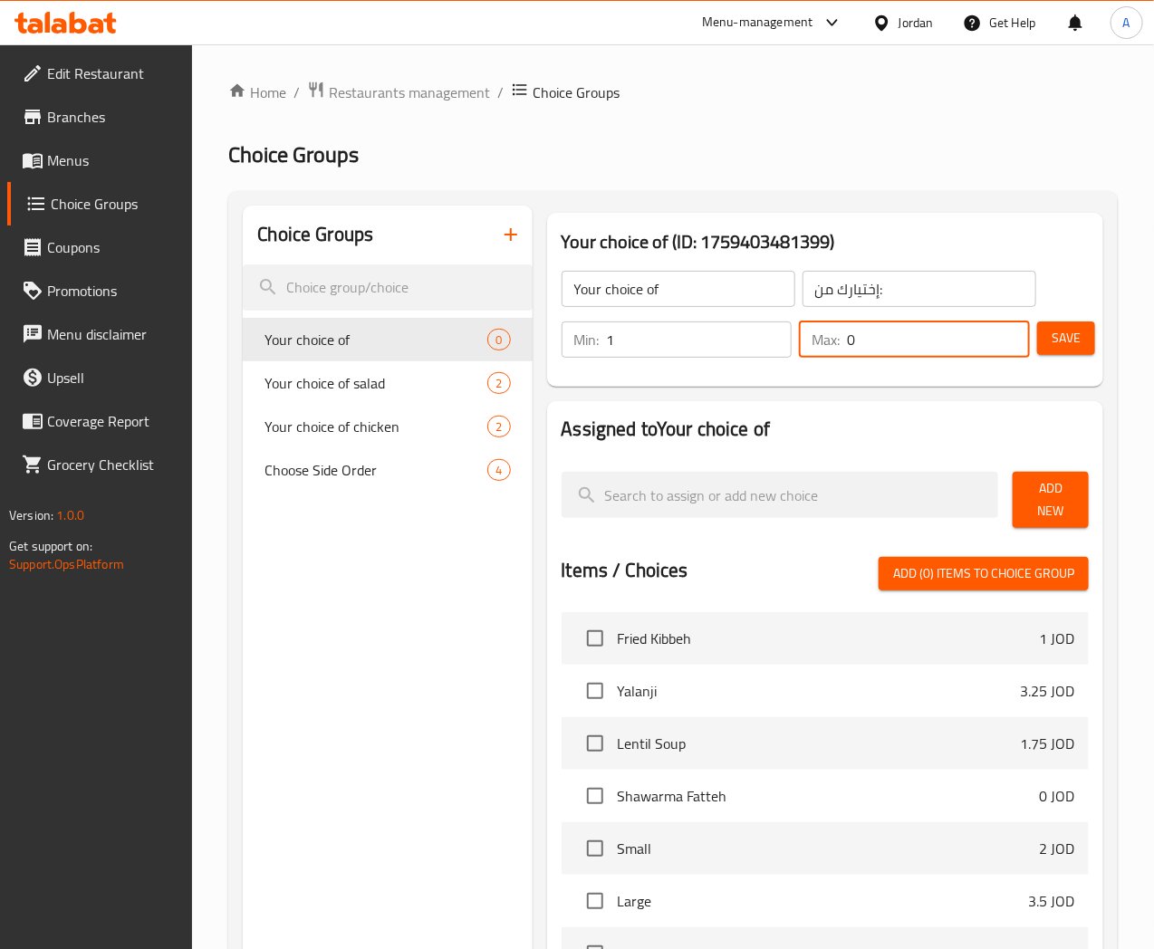
drag, startPoint x: 831, startPoint y: 342, endPoint x: 740, endPoint y: 379, distance: 97.9
click at [748, 365] on div "Min: 1 ​ Max: 0 ​ Save" at bounding box center [822, 340] width 542 height 58
type input "1"
click at [1052, 489] on span "Add New" at bounding box center [1050, 499] width 47 height 45
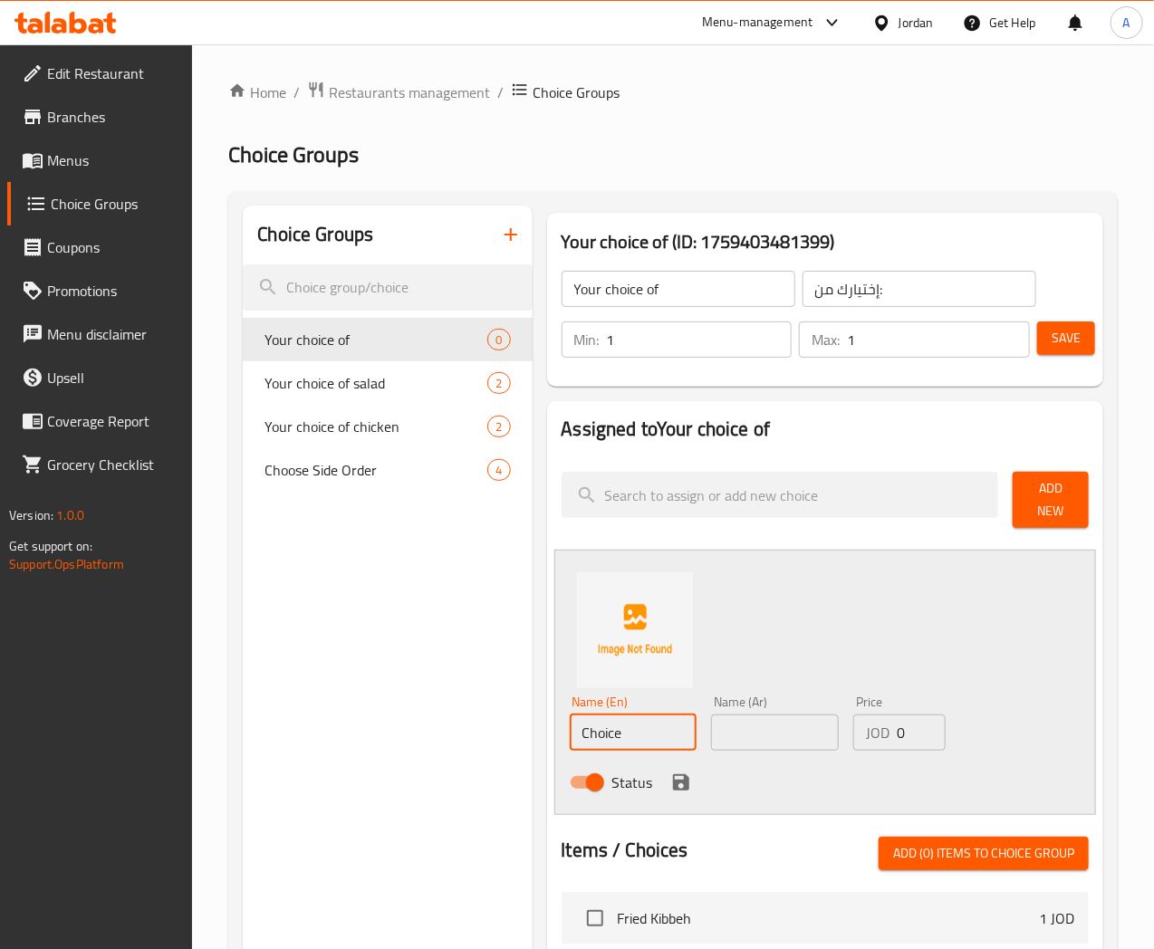
drag, startPoint x: 571, startPoint y: 722, endPoint x: 382, endPoint y: 722, distance: 188.4
click at [384, 722] on div "Choice Groups Your choice of 0 Your choice of salad 2 Your choice of chicken 2 …" at bounding box center [677, 905] width 868 height 1398
paste input "lemon and pepper Daqa"
type input "lemon and pepper Daqa"
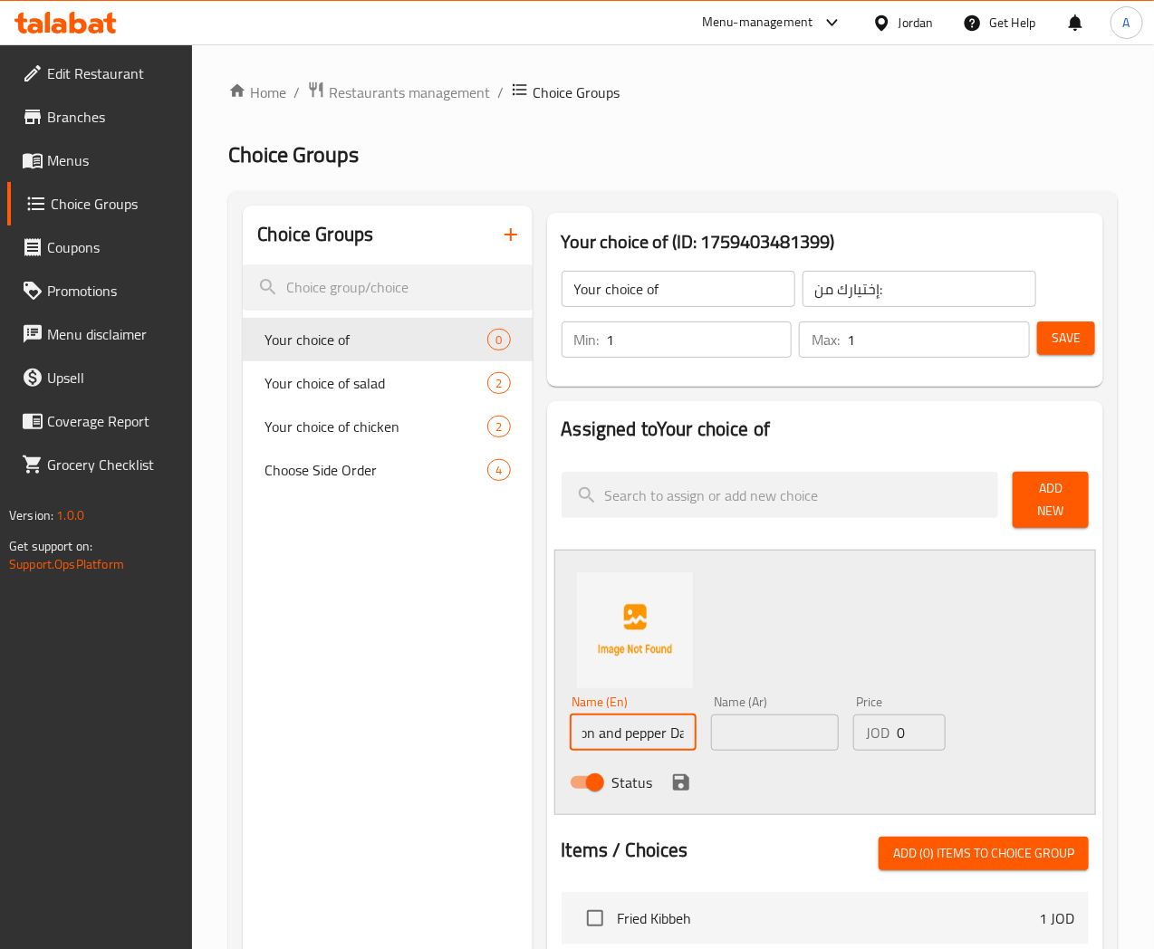
scroll to position [0, 0]
drag, startPoint x: 720, startPoint y: 719, endPoint x: 734, endPoint y: 719, distance: 13.6
click at [722, 719] on input "text" at bounding box center [775, 733] width 128 height 36
paste input "من ة الفلفل والليمون"
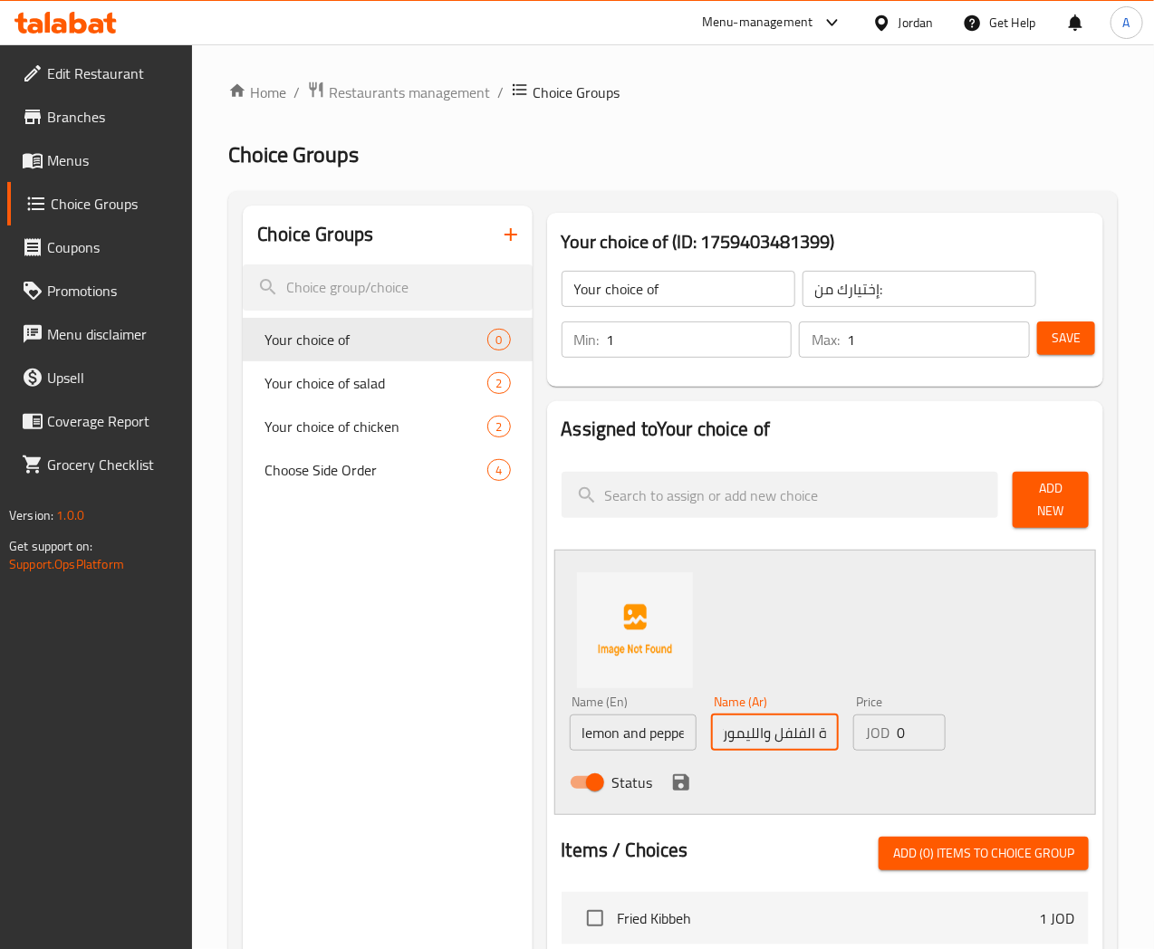
click at [779, 726] on input "من ة الفلفل والليمون" at bounding box center [775, 733] width 128 height 36
click at [779, 727] on input "من ة الفلفل والليمون" at bounding box center [775, 733] width 128 height 36
click at [788, 728] on input "من ة الفلفل والليمون" at bounding box center [775, 733] width 128 height 36
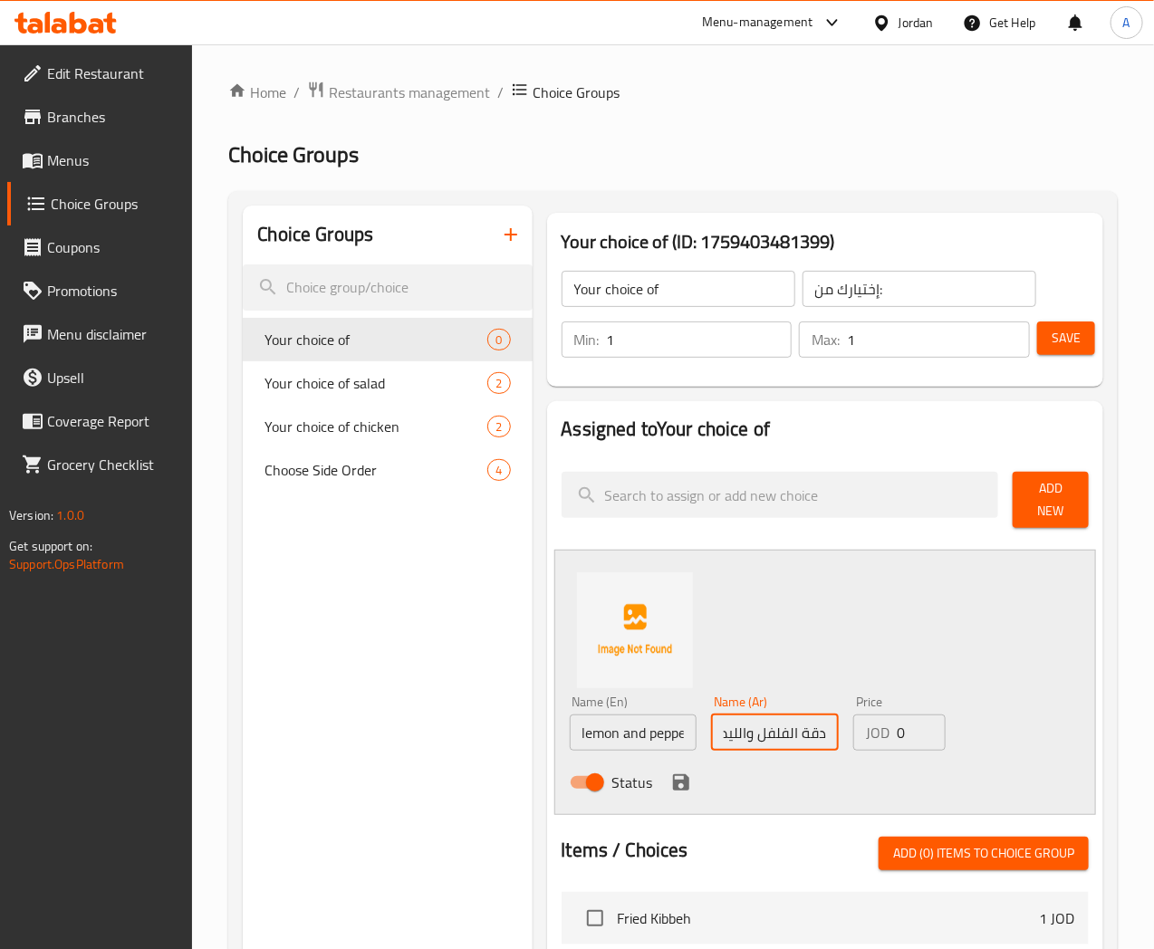
type input "دقة الفلفل والليمون"
click at [583, 728] on input "lemon and pepper Daqa" at bounding box center [634, 733] width 128 height 36
type input "Lemon and Pepper Daqa"
click at [785, 723] on input "دقة الفلفل والليمون" at bounding box center [775, 733] width 128 height 36
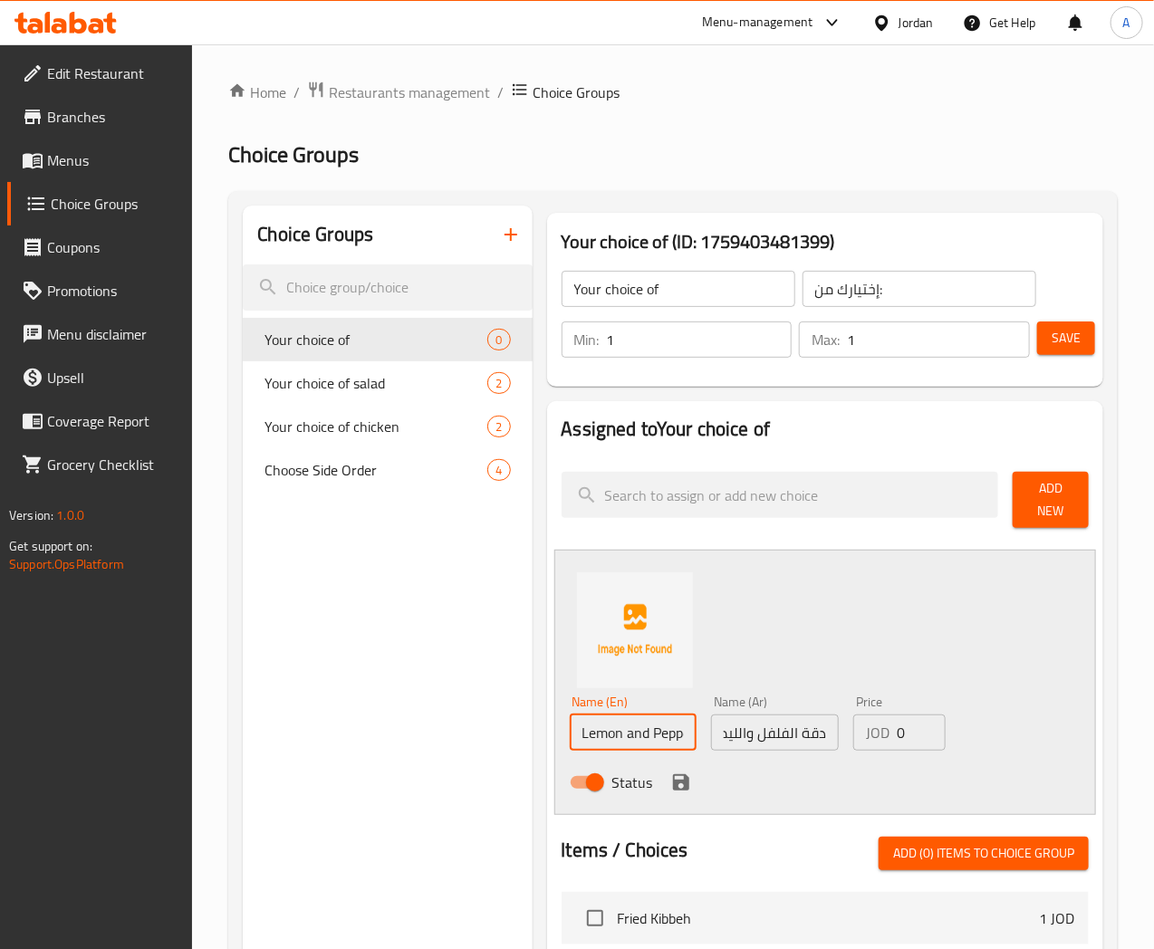
scroll to position [0, 25]
drag, startPoint x: 531, startPoint y: 726, endPoint x: 674, endPoint y: 726, distance: 143.1
click at [674, 726] on div "Name (En) Lemon and Pepper Daqa Name (En) Name (Ar) دقة الفلفل والليمون Name (A…" at bounding box center [776, 747] width 426 height 119
click at [654, 758] on div "Status" at bounding box center [776, 782] width 426 height 49
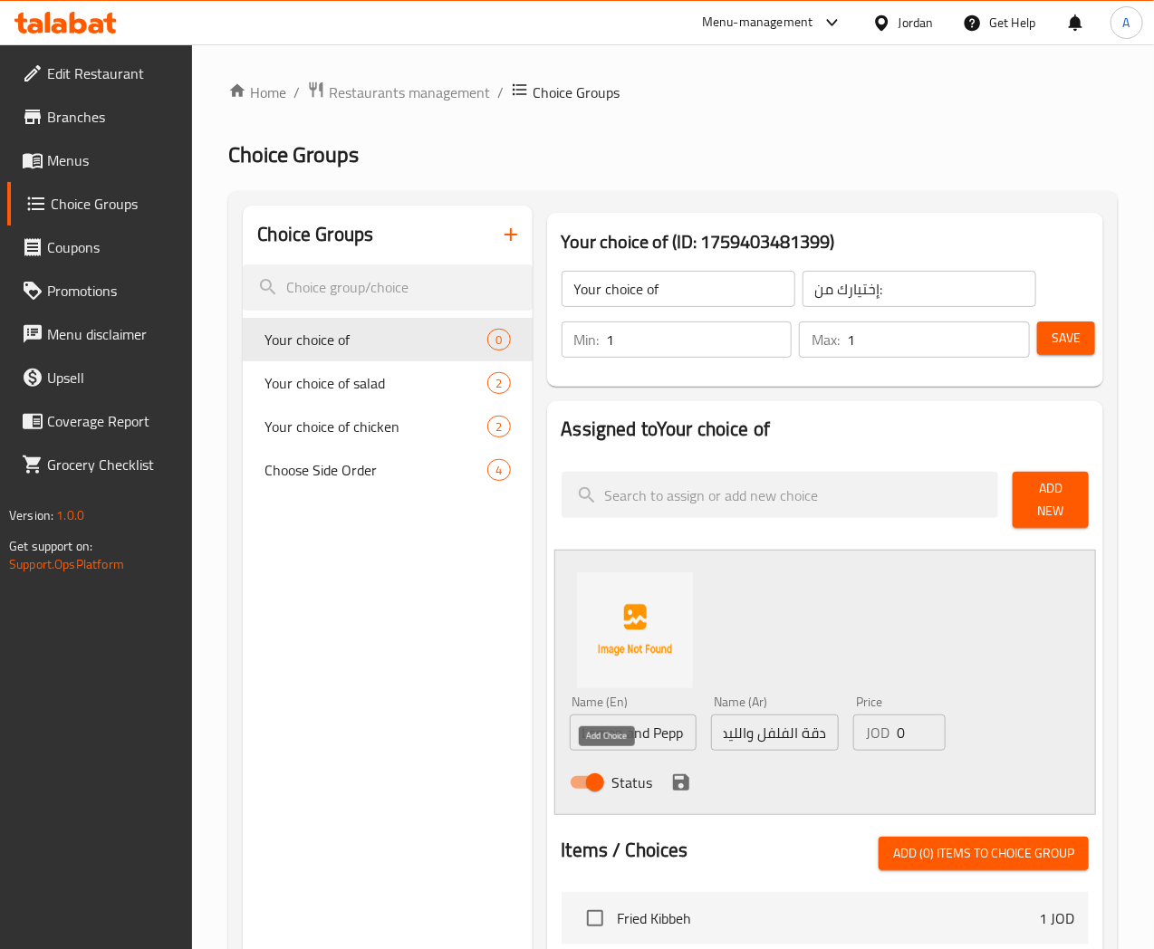
click at [670, 777] on icon "save" at bounding box center [681, 783] width 22 height 22
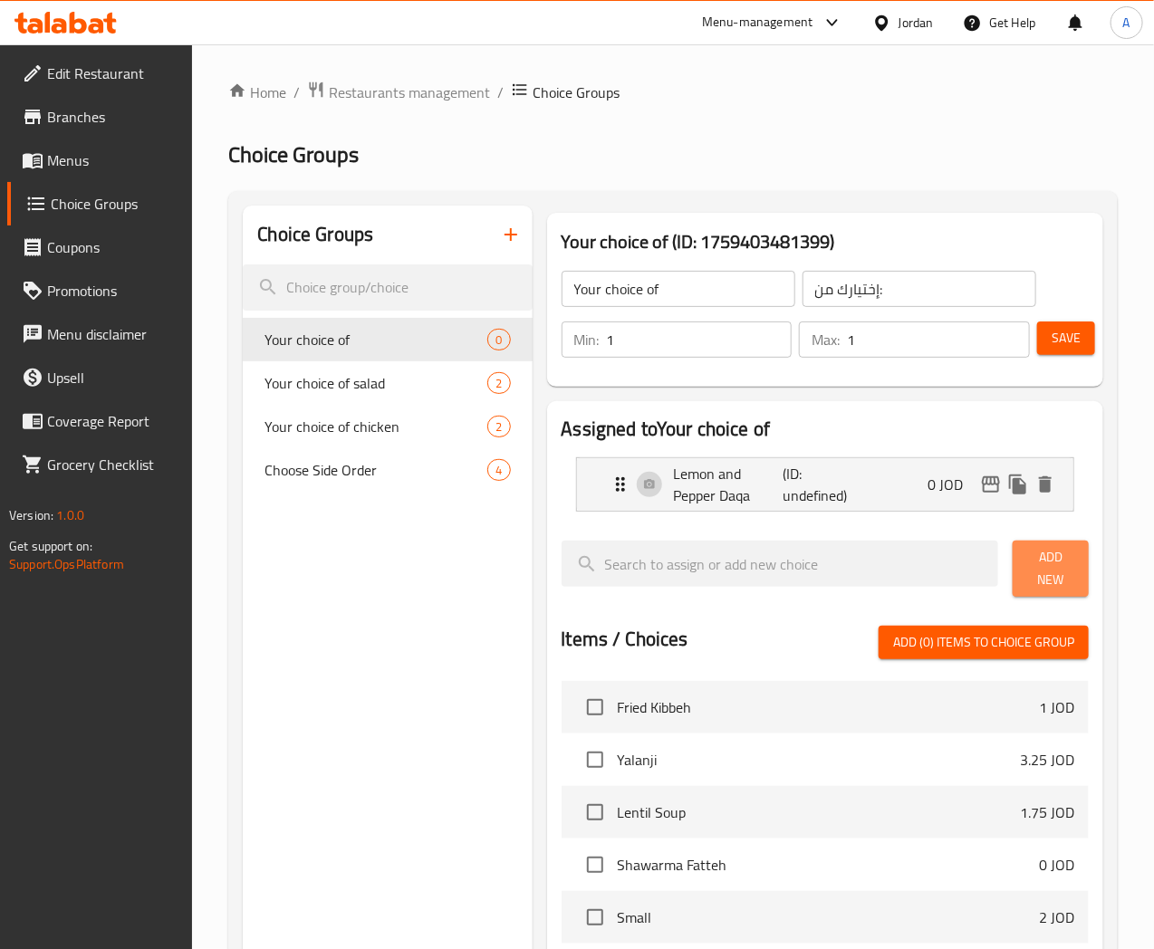
click at [1027, 556] on span "Add New" at bounding box center [1050, 568] width 47 height 45
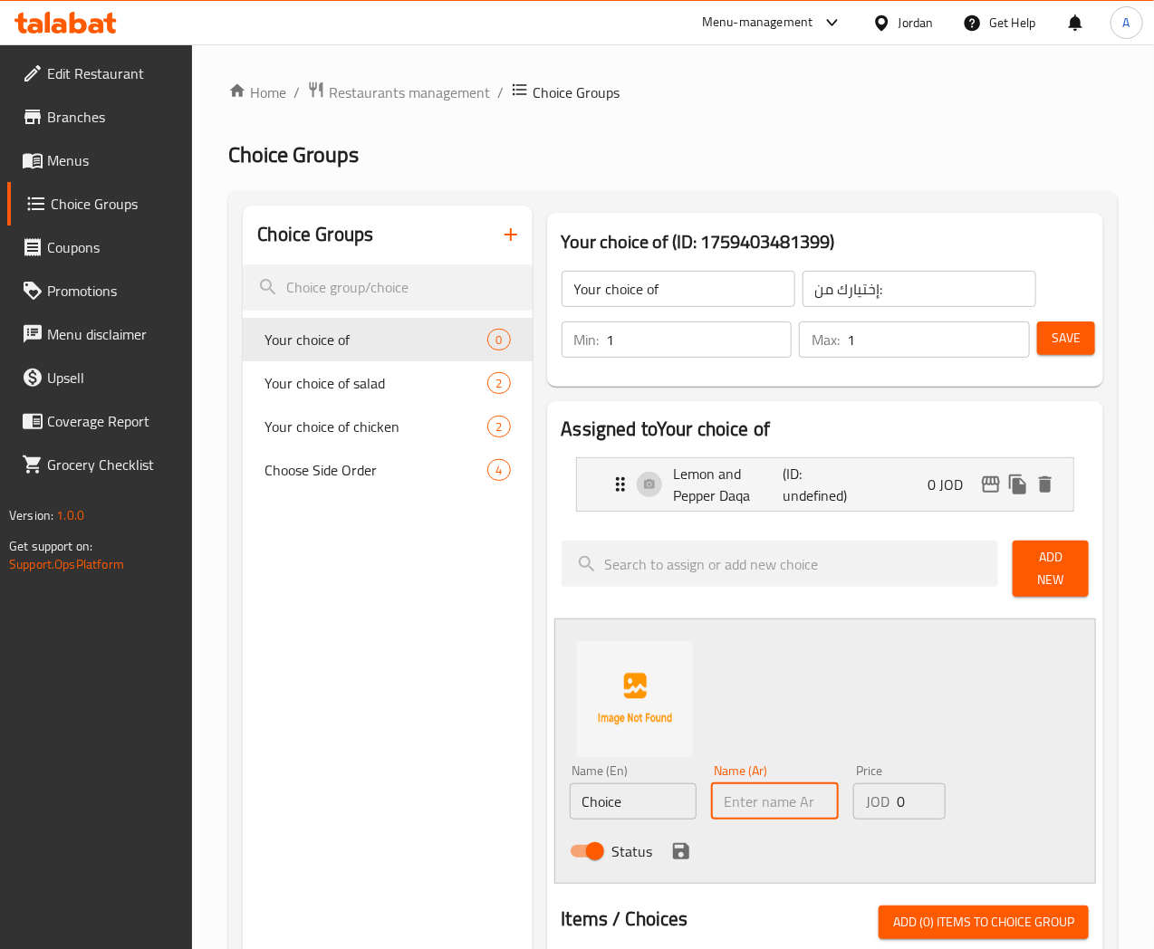
click at [744, 799] on input "text" at bounding box center [775, 802] width 128 height 36
paste input "فلفل ّ وليمون طازج"
click at [711, 793] on input "فلفل ّ وليمون ط" at bounding box center [775, 802] width 128 height 36
type input "فلفل ّ وليمون طازج"
paste input "فلفل ّ وليمون طازج"
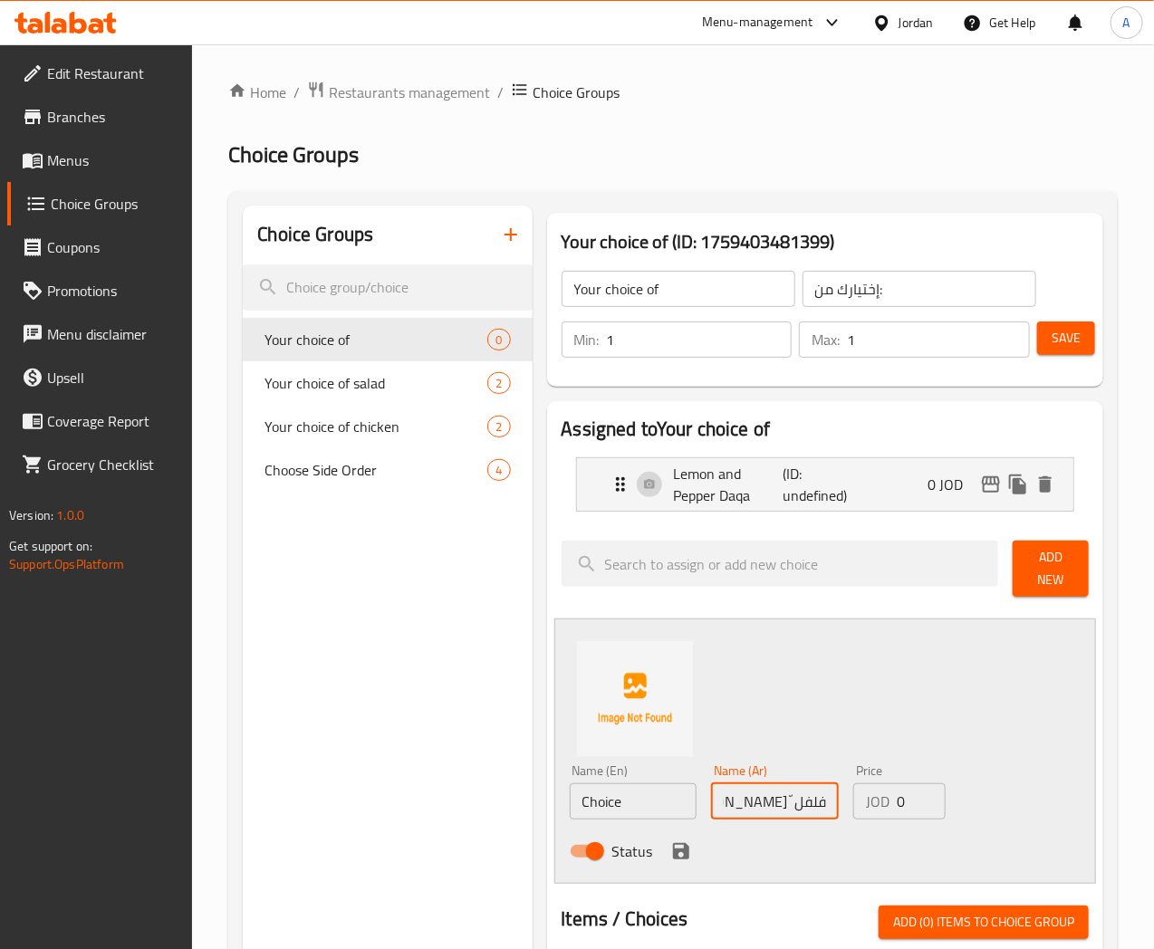
drag, startPoint x: 756, startPoint y: 789, endPoint x: 773, endPoint y: 824, distance: 38.9
click at [757, 791] on input "فلفل ّ وليمون طازج" at bounding box center [775, 802] width 128 height 36
type input "فلفل وليمون طازج"
drag, startPoint x: 565, startPoint y: 794, endPoint x: 333, endPoint y: 793, distance: 231.9
click at [341, 794] on div "Choice Groups Your choice of 0 Your choice of salad 2 Your choice of chicken 2 …" at bounding box center [677, 939] width 868 height 1467
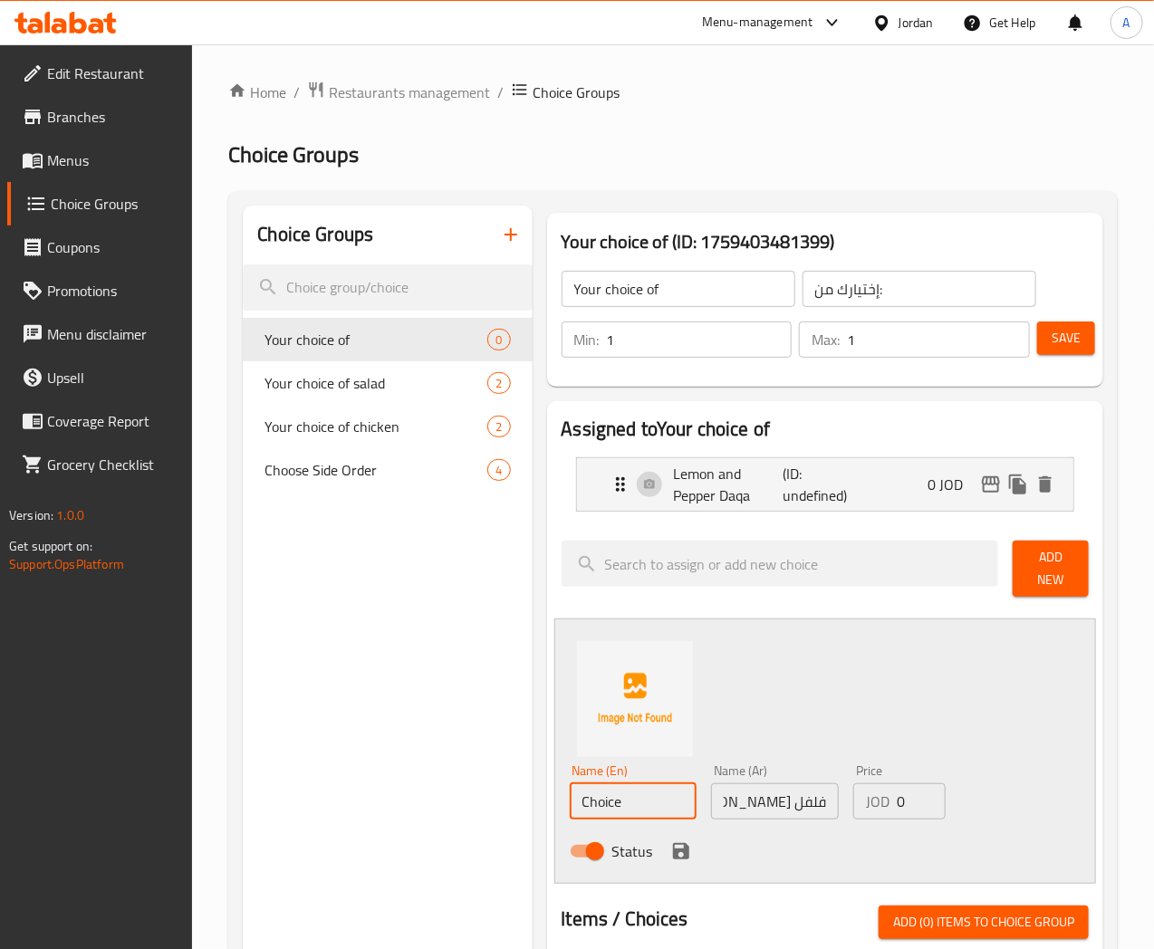
paste input "fresh lemon and pepper"
type input "fresh lemon and pepper"
click at [673, 843] on icon "save" at bounding box center [681, 851] width 16 height 16
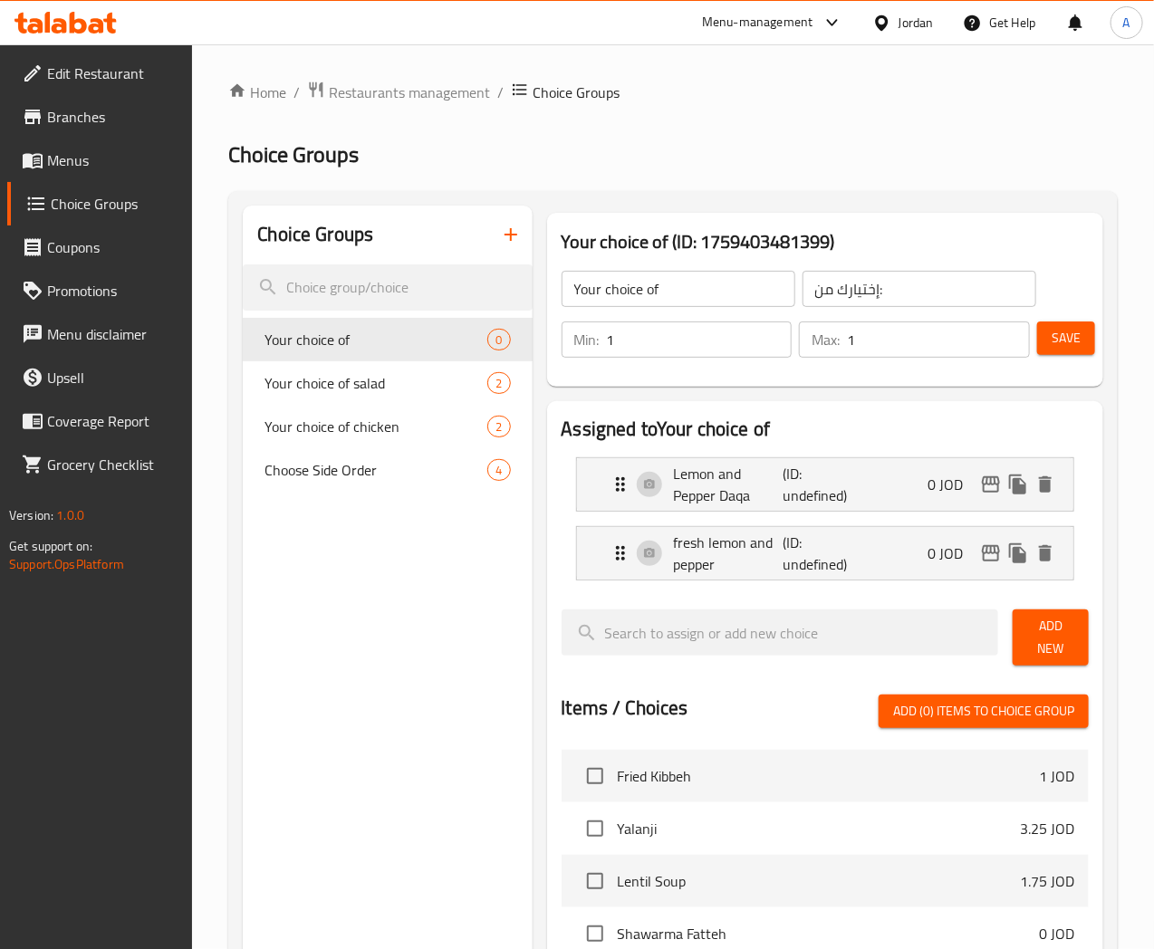
click at [1063, 347] on span "Save" at bounding box center [1066, 338] width 29 height 23
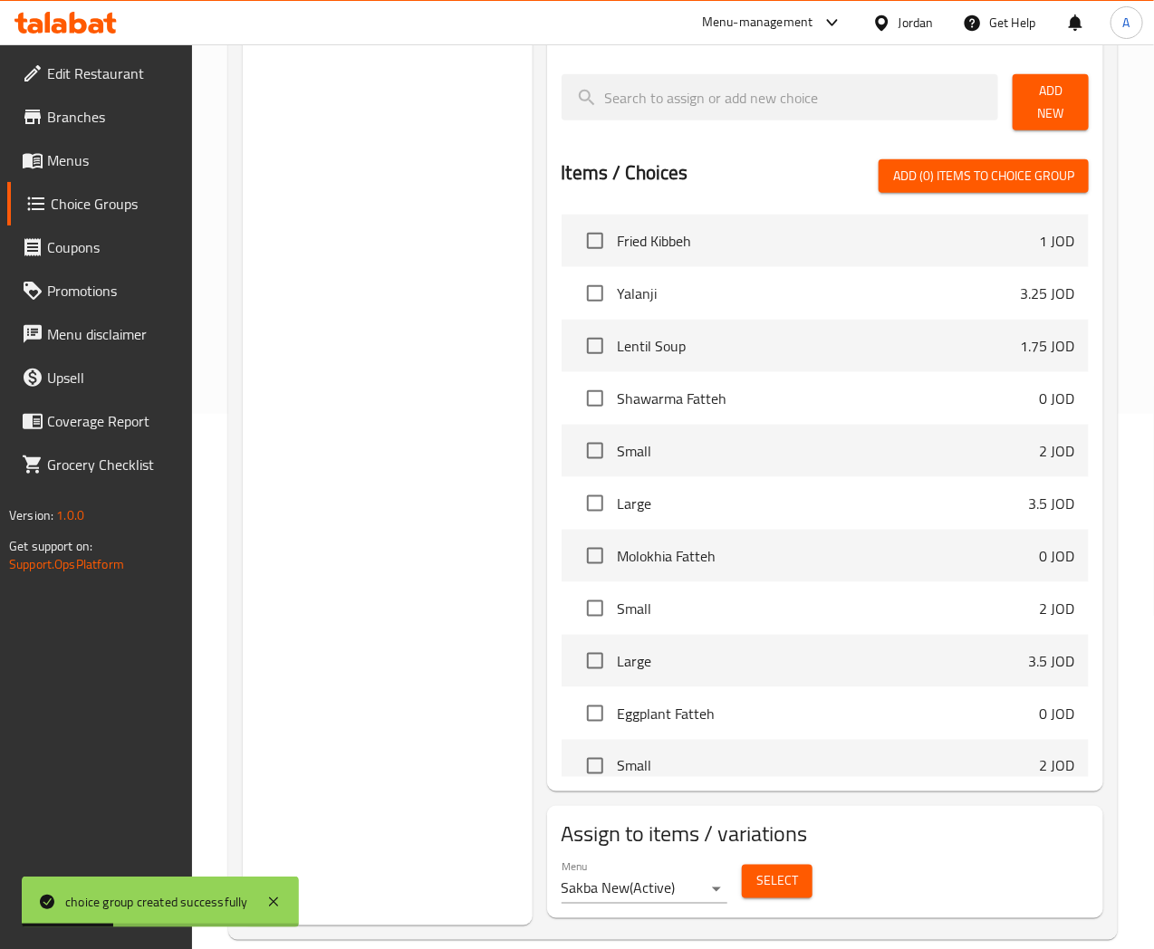
scroll to position [553, 0]
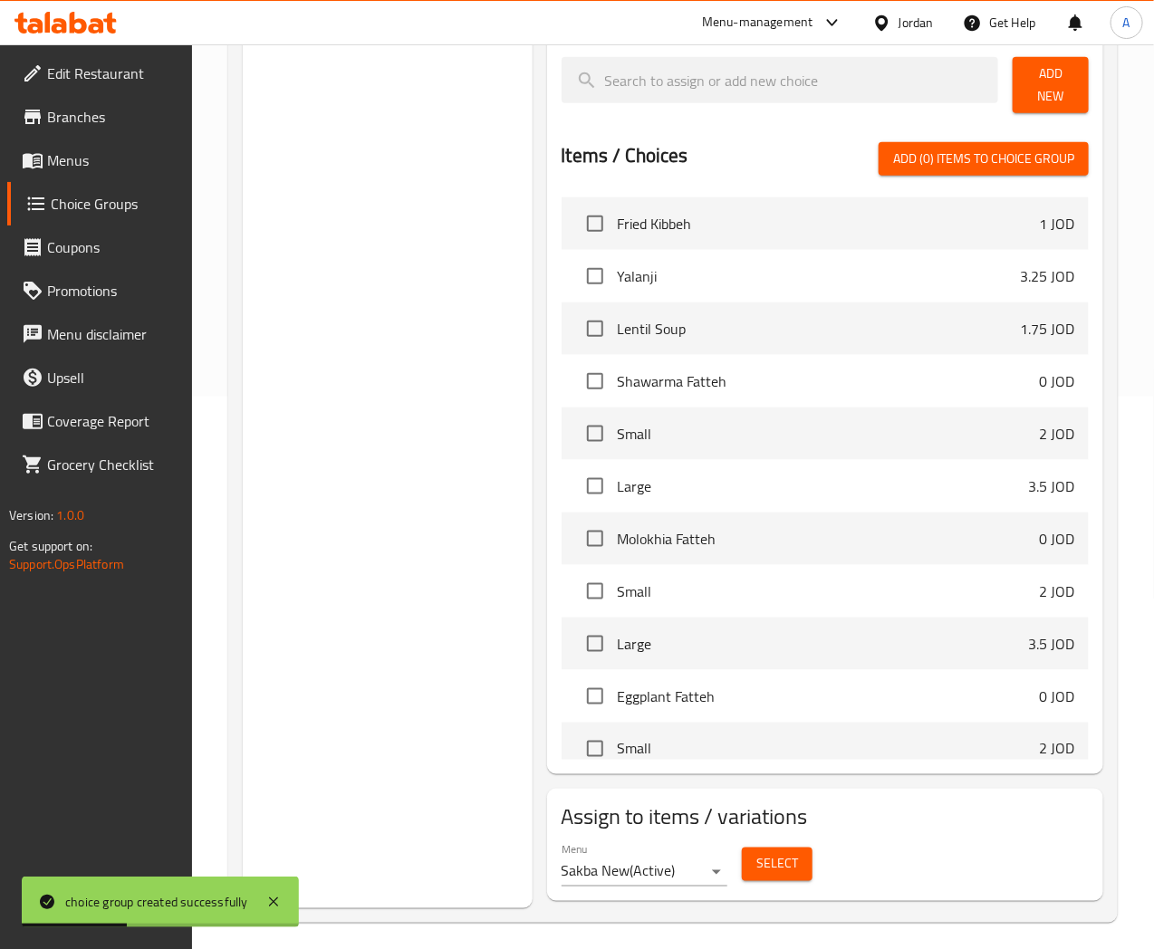
click at [756, 861] on span "Select" at bounding box center [777, 864] width 42 height 23
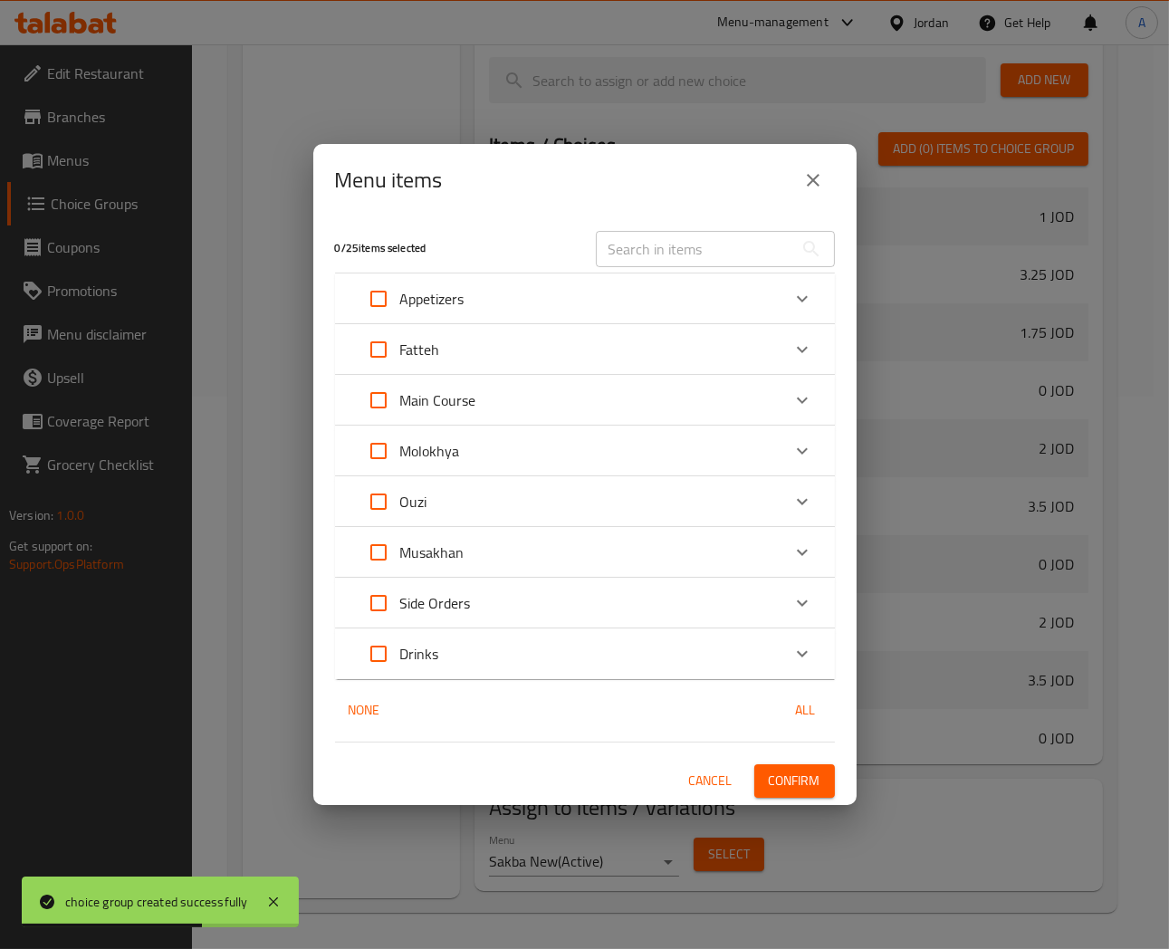
click at [542, 440] on div "Molokhya" at bounding box center [569, 450] width 424 height 43
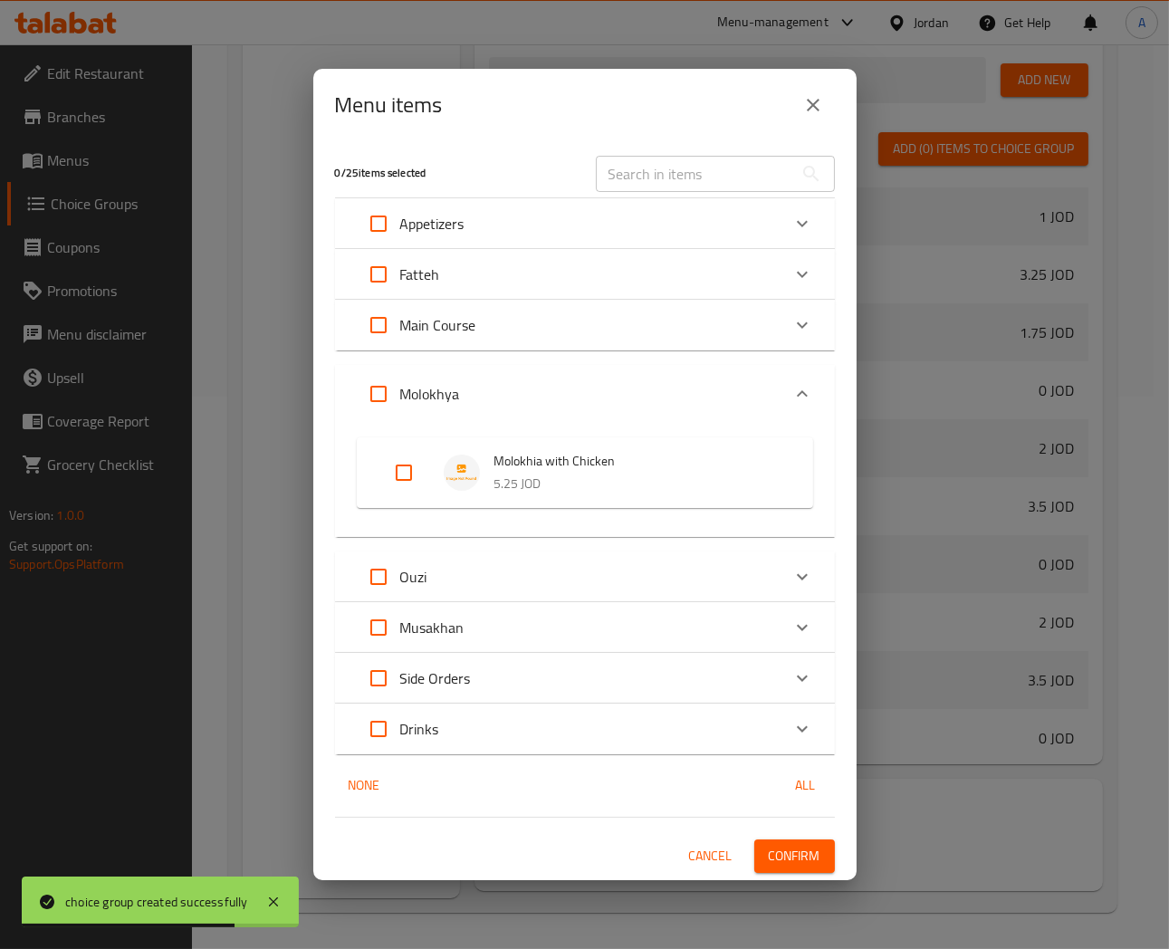
click at [401, 481] on input "Expand" at bounding box center [403, 472] width 43 height 43
checkbox input "true"
click at [792, 866] on span "Confirm" at bounding box center [795, 856] width 52 height 23
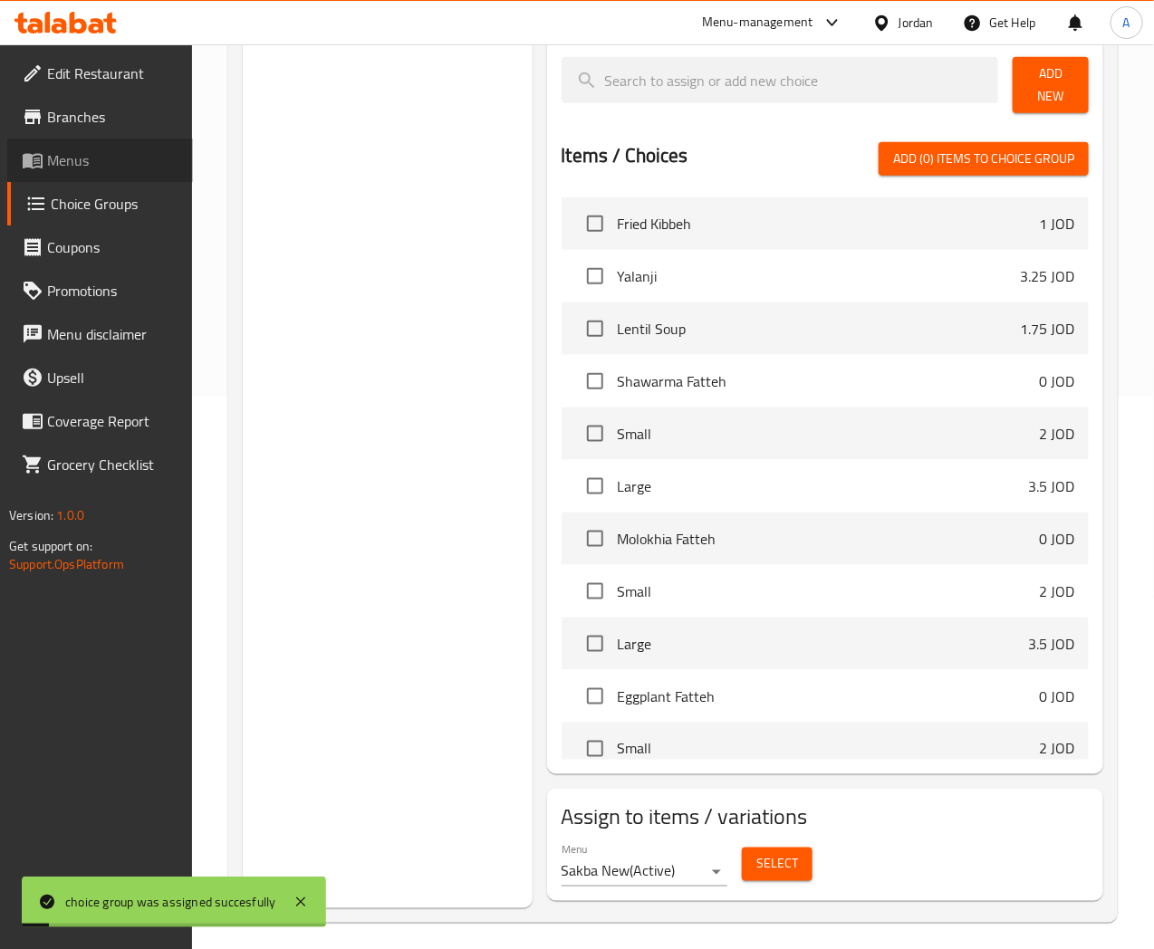
drag, startPoint x: 70, startPoint y: 158, endPoint x: 82, endPoint y: 158, distance: 11.8
click at [70, 158] on span "Menus" at bounding box center [112, 160] width 131 height 22
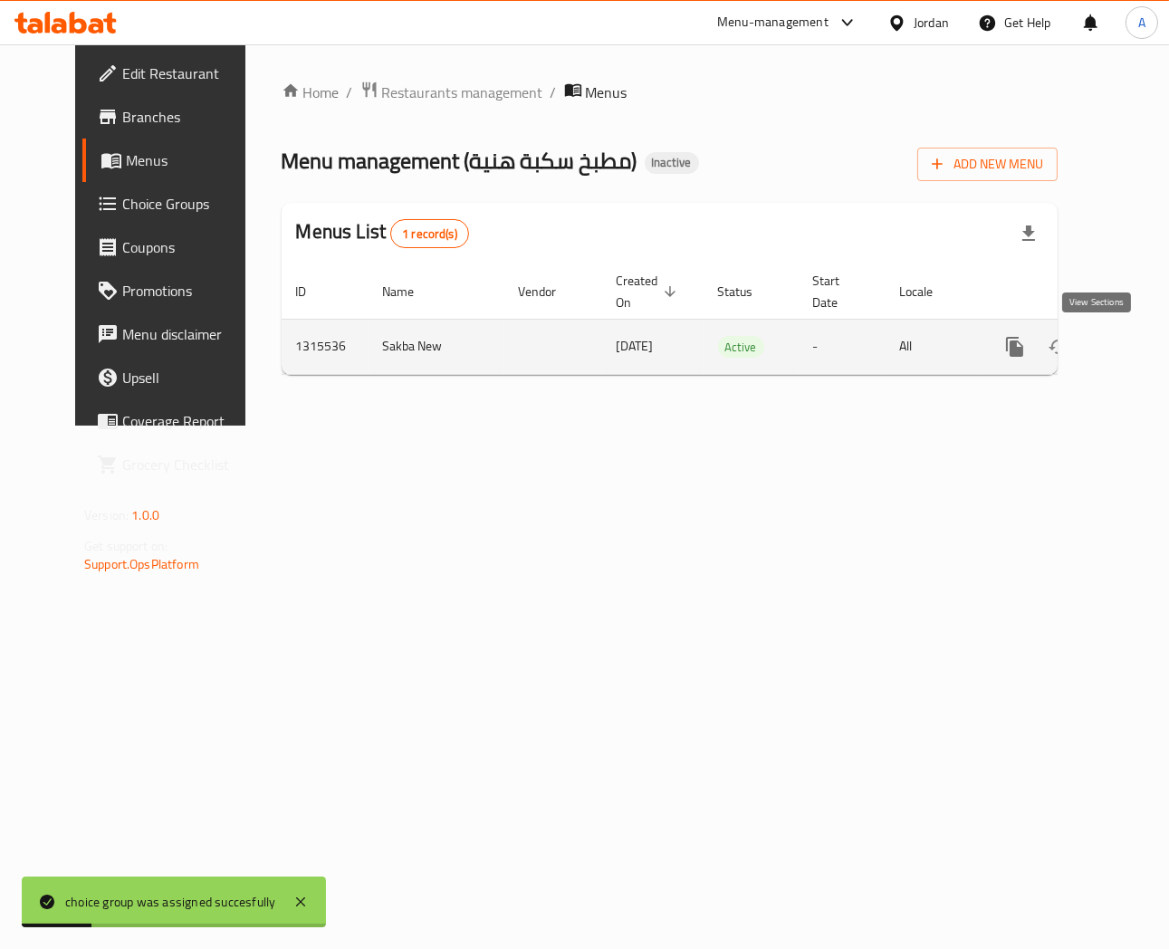
click at [1138, 353] on icon "enhanced table" at bounding box center [1146, 347] width 16 height 16
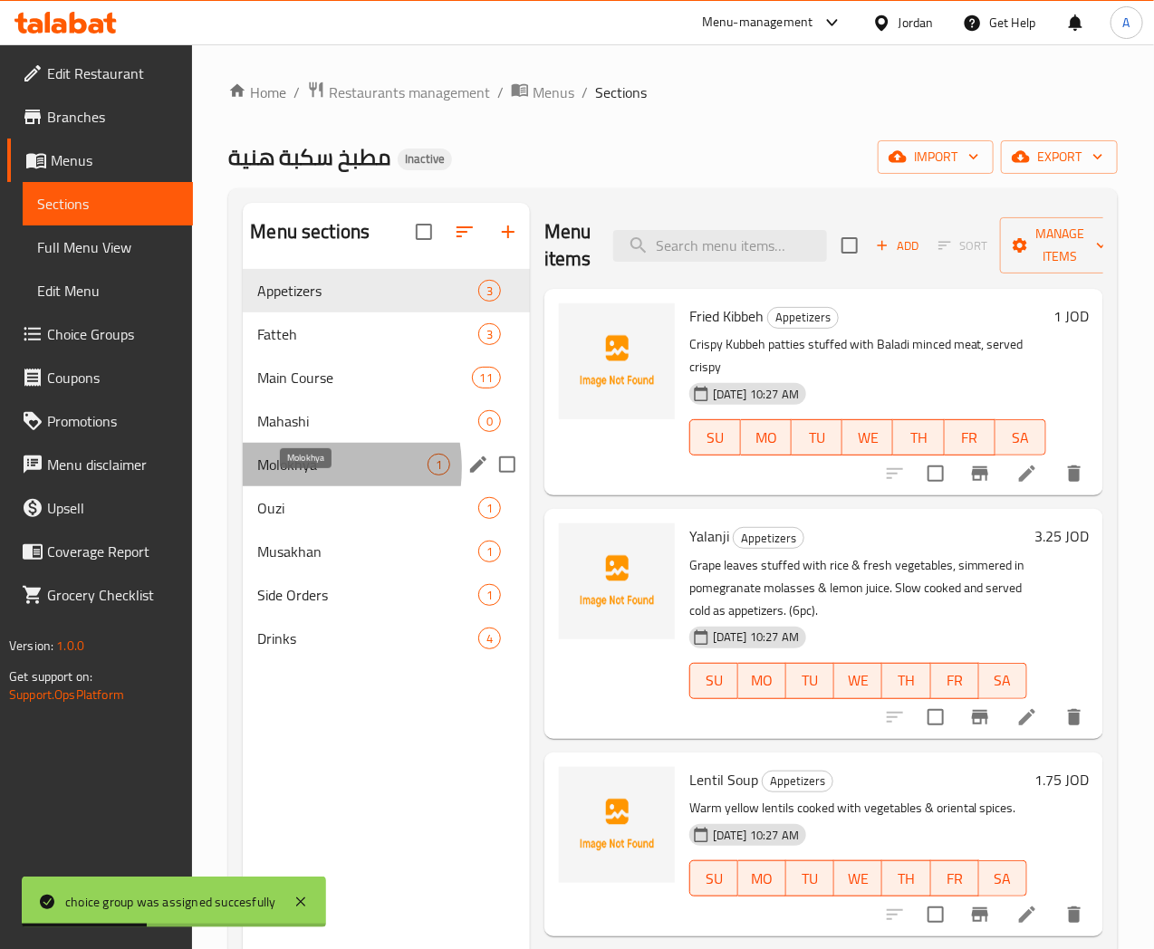
drag, startPoint x: 288, startPoint y: 496, endPoint x: 948, endPoint y: 541, distance: 661.0
click at [288, 476] on span "Molokhya" at bounding box center [341, 465] width 169 height 22
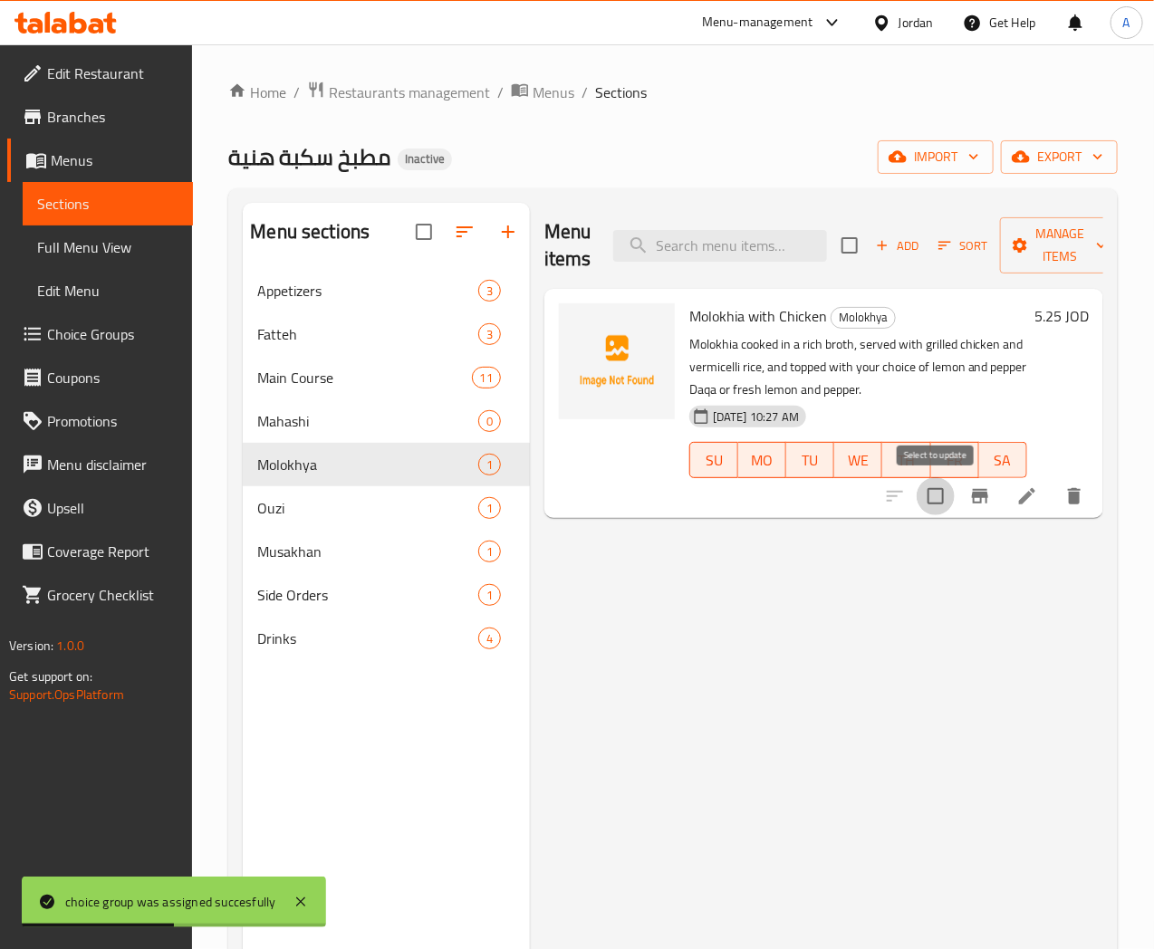
click at [929, 500] on input "checkbox" at bounding box center [936, 496] width 38 height 38
checkbox input "true"
click at [1092, 239] on icon "button" at bounding box center [1101, 245] width 18 height 18
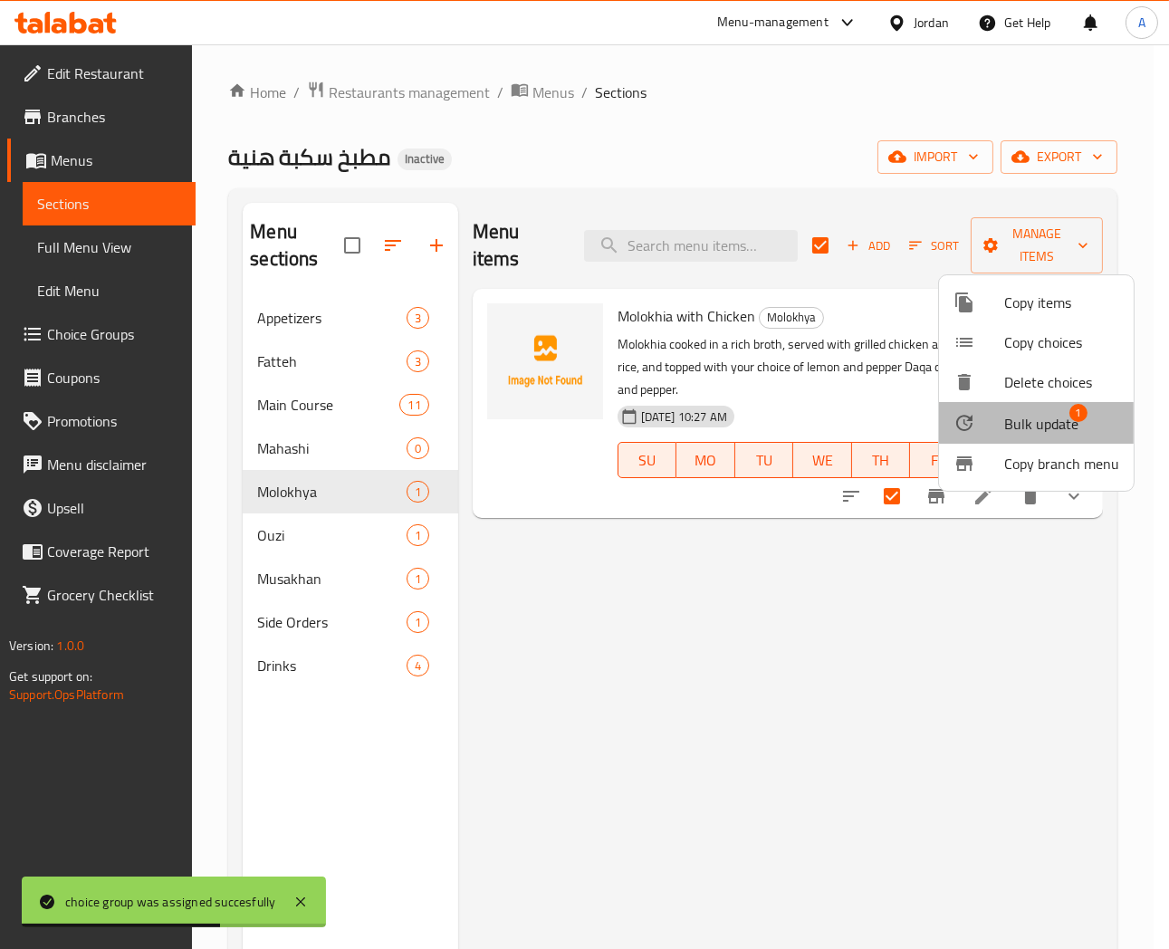
click at [1044, 428] on span "Bulk update" at bounding box center [1042, 424] width 74 height 22
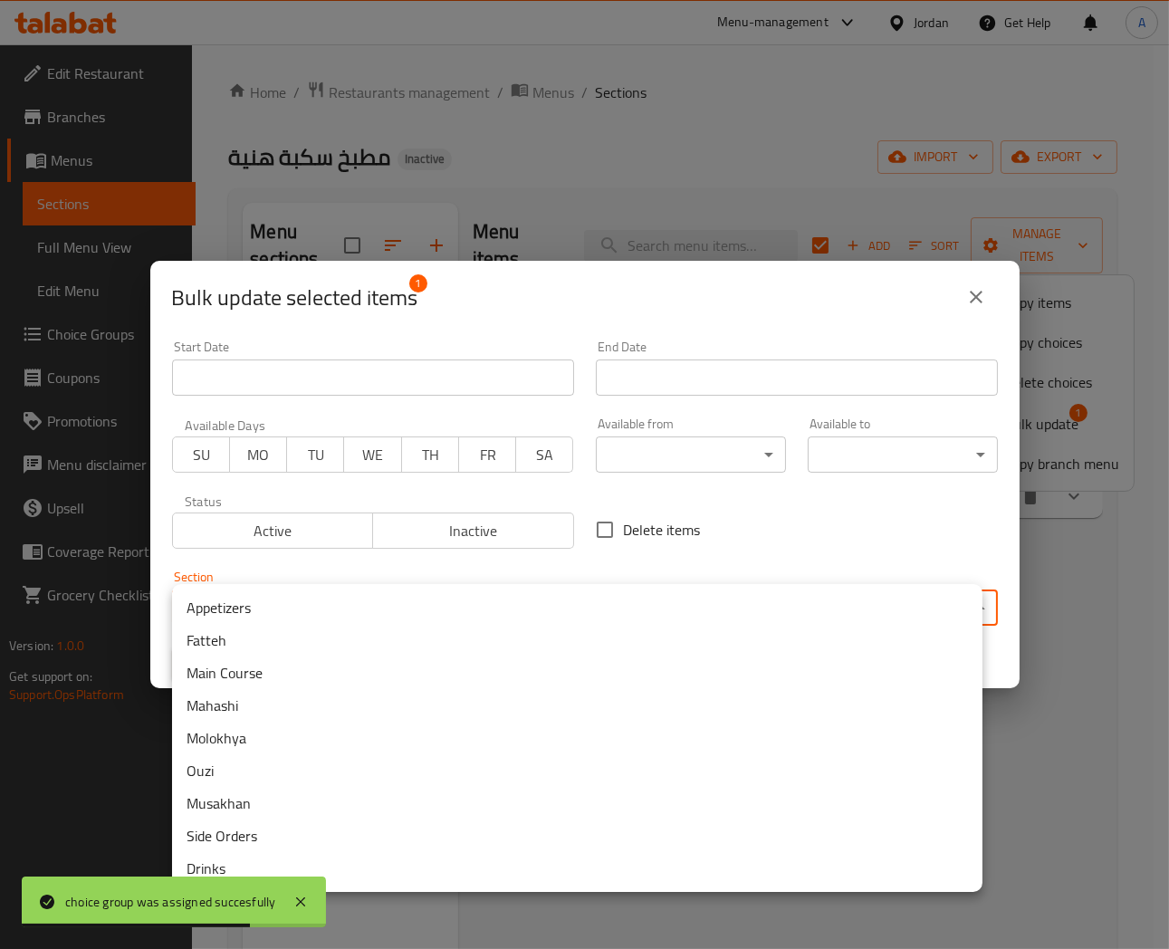
click at [342, 610] on body "choice group was assigned succesfully ​ Menu-management Jordan Get Help A Edit …" at bounding box center [584, 496] width 1169 height 905
click at [223, 673] on li "Main Course" at bounding box center [577, 673] width 811 height 33
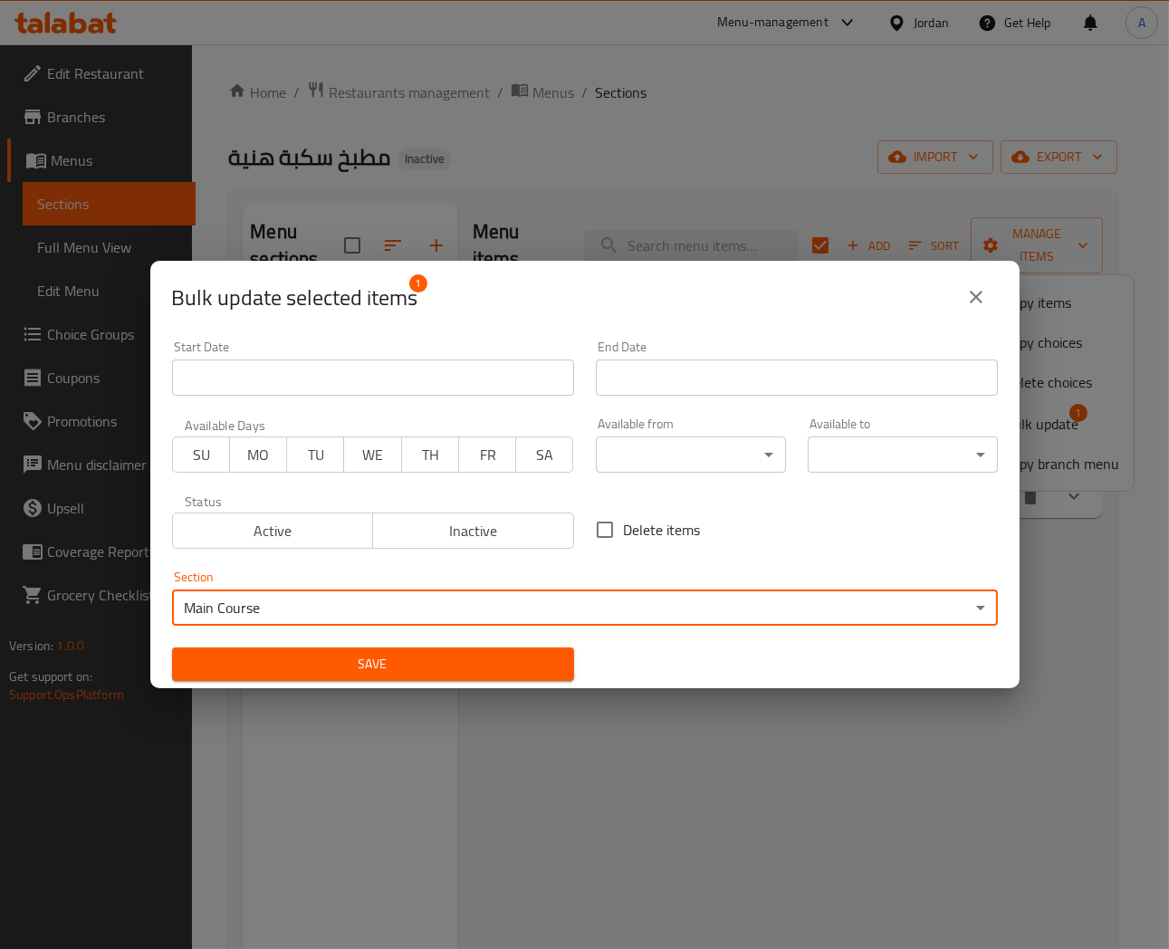
drag, startPoint x: 332, startPoint y: 661, endPoint x: 587, endPoint y: 728, distance: 264.1
click at [333, 662] on span "Save" at bounding box center [373, 664] width 373 height 23
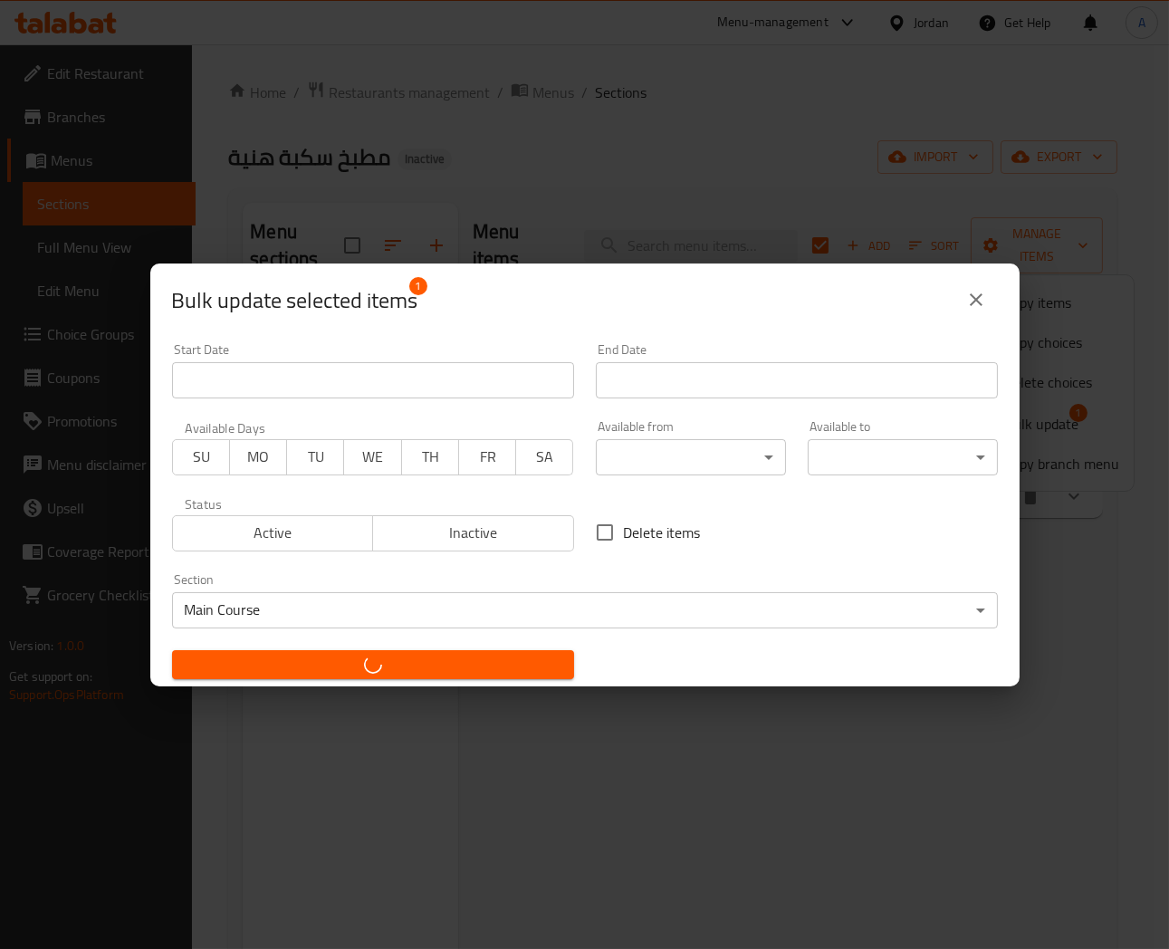
checkbox input "false"
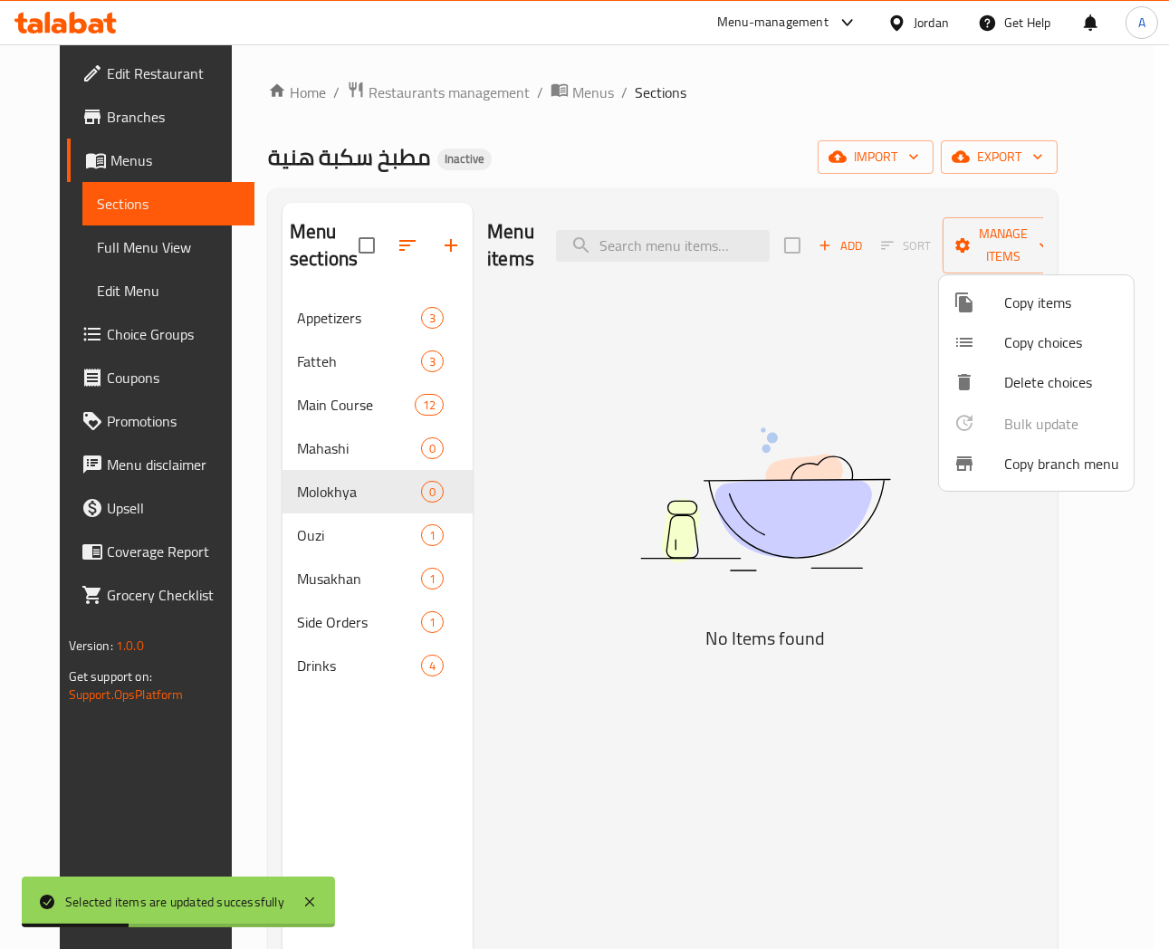
click at [294, 541] on div at bounding box center [584, 474] width 1169 height 949
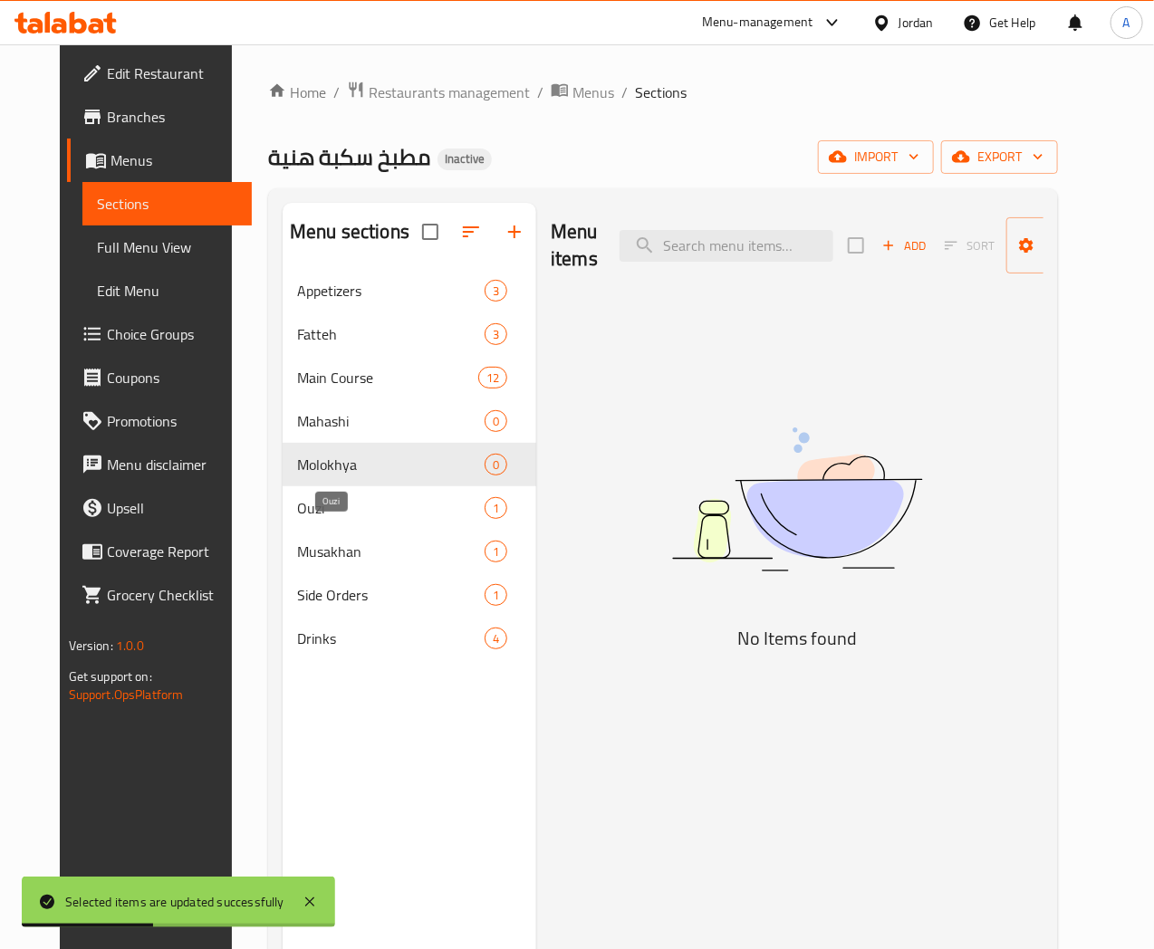
click at [297, 519] on span "Ouzi" at bounding box center [391, 508] width 188 height 22
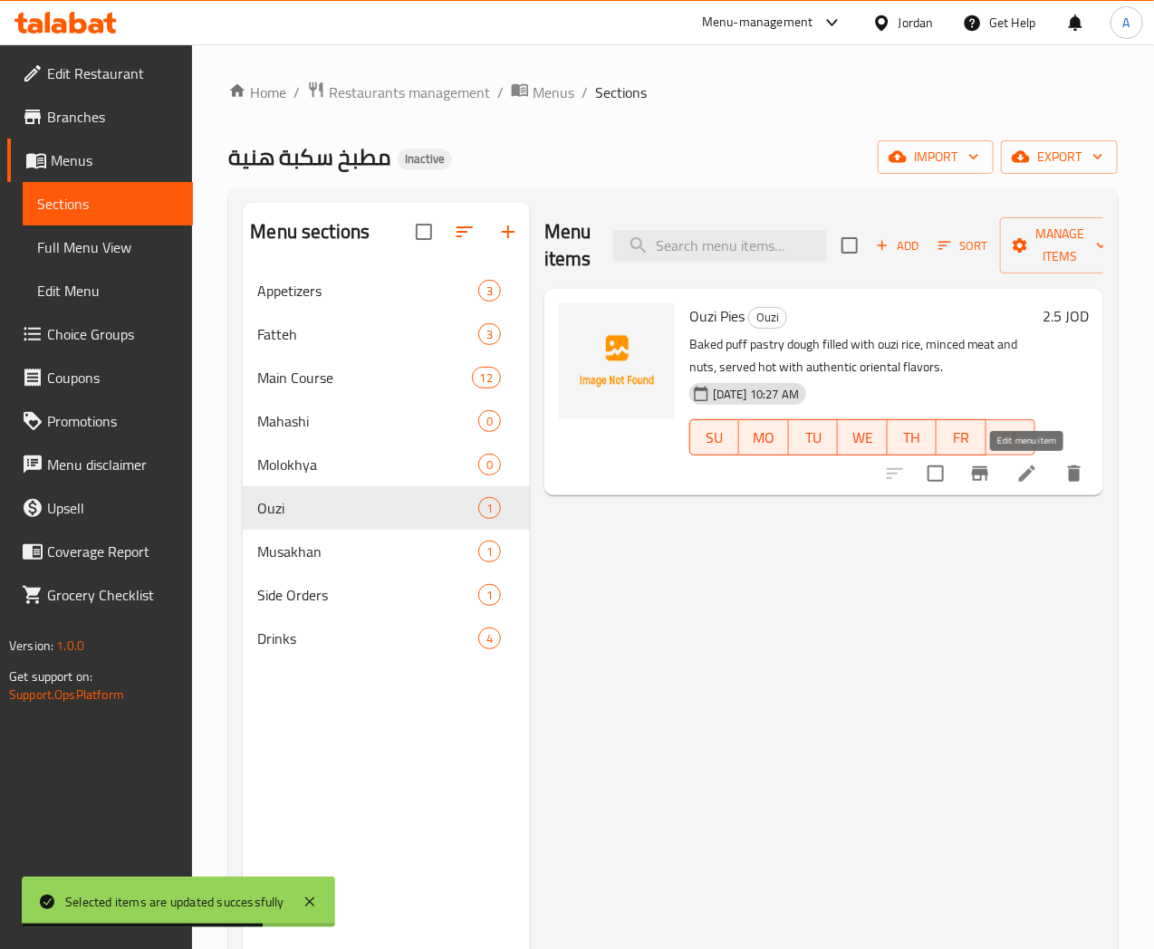
click at [1018, 469] on icon at bounding box center [1027, 474] width 22 height 22
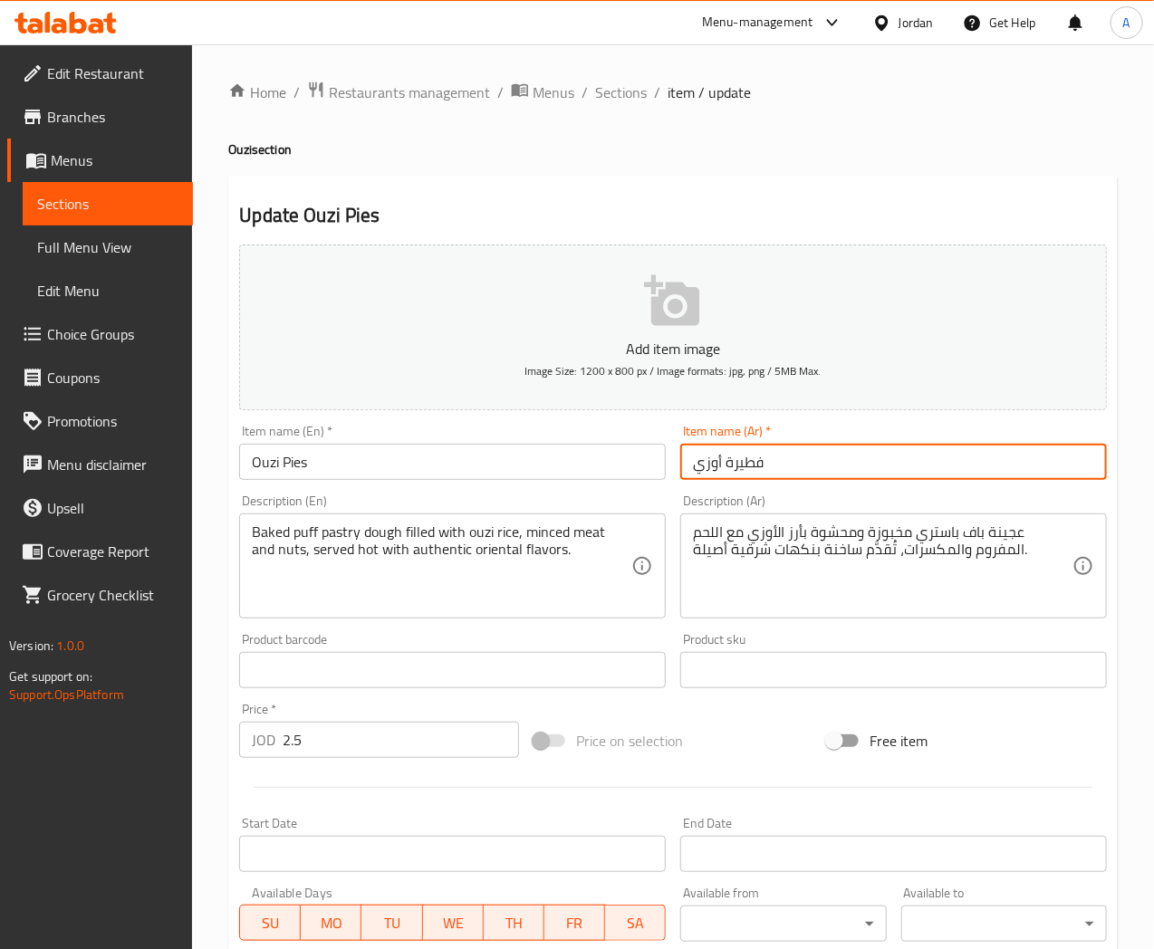
click at [740, 467] on input "فطيرة أوزي" at bounding box center [893, 462] width 427 height 36
type input "فطاير أوزي"
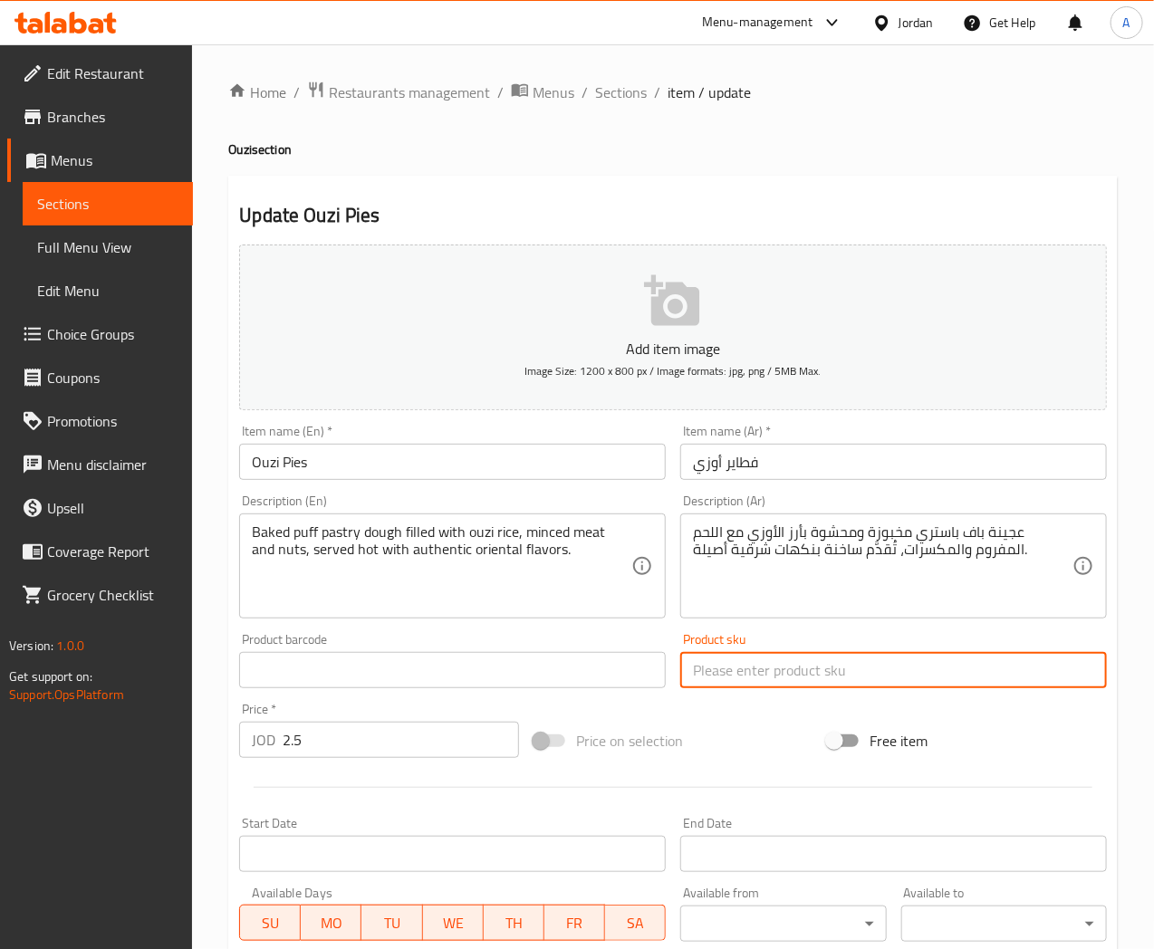
drag, startPoint x: 756, startPoint y: 666, endPoint x: 765, endPoint y: 676, distance: 12.9
click at [756, 666] on input "text" at bounding box center [893, 670] width 427 height 36
paste input "أوزي صرر"
click at [732, 673] on input "أوزي صرر" at bounding box center [893, 670] width 427 height 36
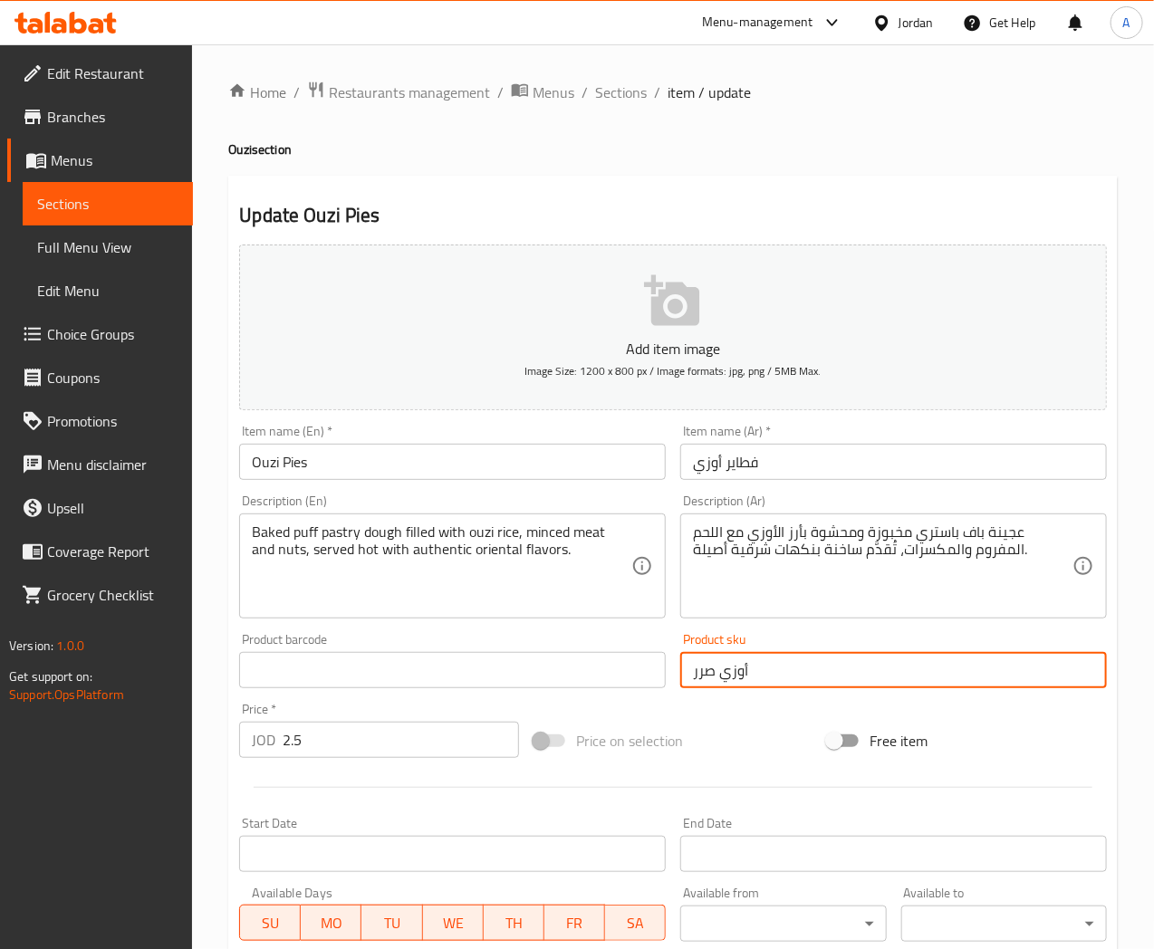
click at [732, 673] on input "أوزي صرر" at bounding box center [893, 670] width 427 height 36
type input "أوزي صرر"
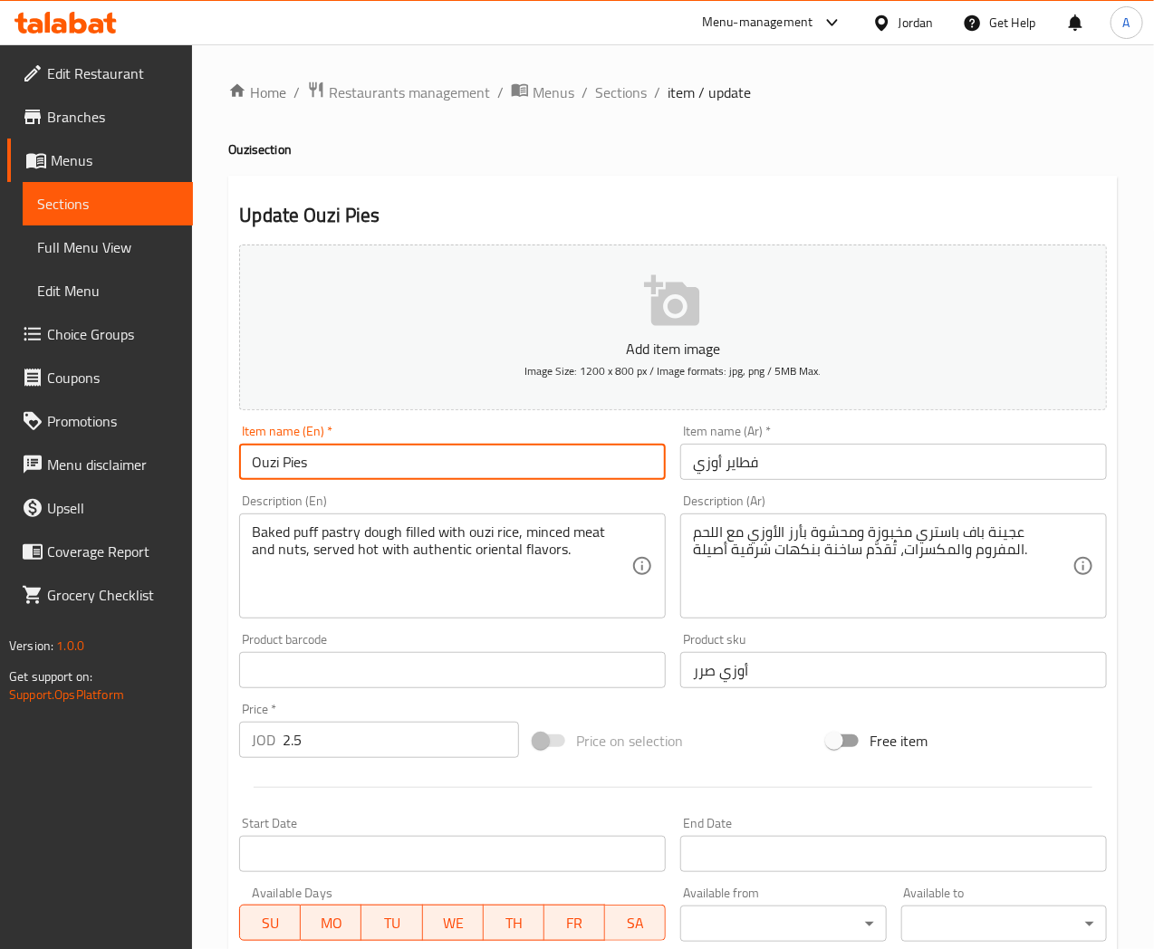
drag, startPoint x: 313, startPoint y: 462, endPoint x: 231, endPoint y: 462, distance: 81.5
click at [232, 462] on div "Item name (En)   * Ouzi Pies Item name (En) *" at bounding box center [452, 453] width 441 height 70
click at [745, 466] on input "فطاير أوزي" at bounding box center [893, 462] width 427 height 36
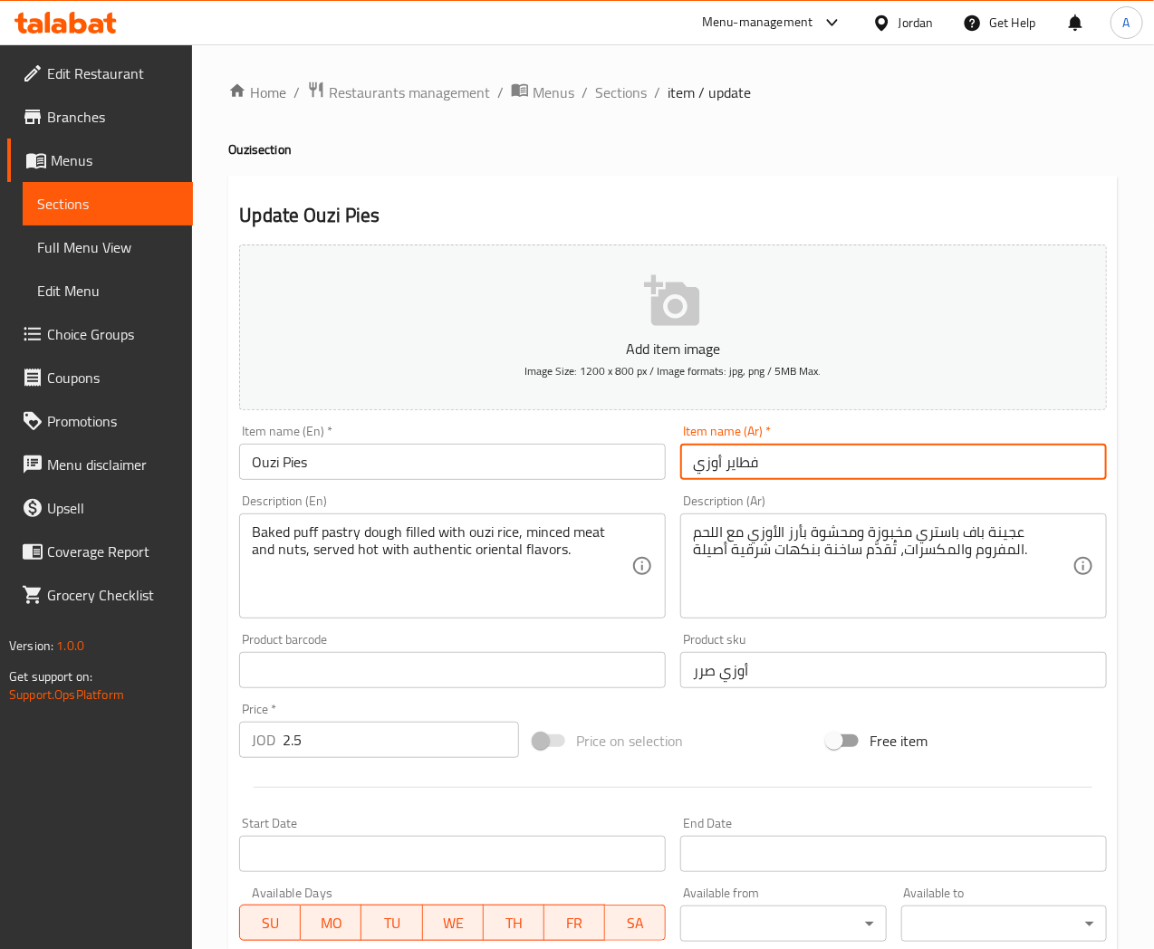
click at [745, 466] on input "فطاير أوزي" at bounding box center [893, 462] width 427 height 36
click at [801, 459] on input "أوزي" at bounding box center [893, 462] width 427 height 36
type input "أوزي صرر"
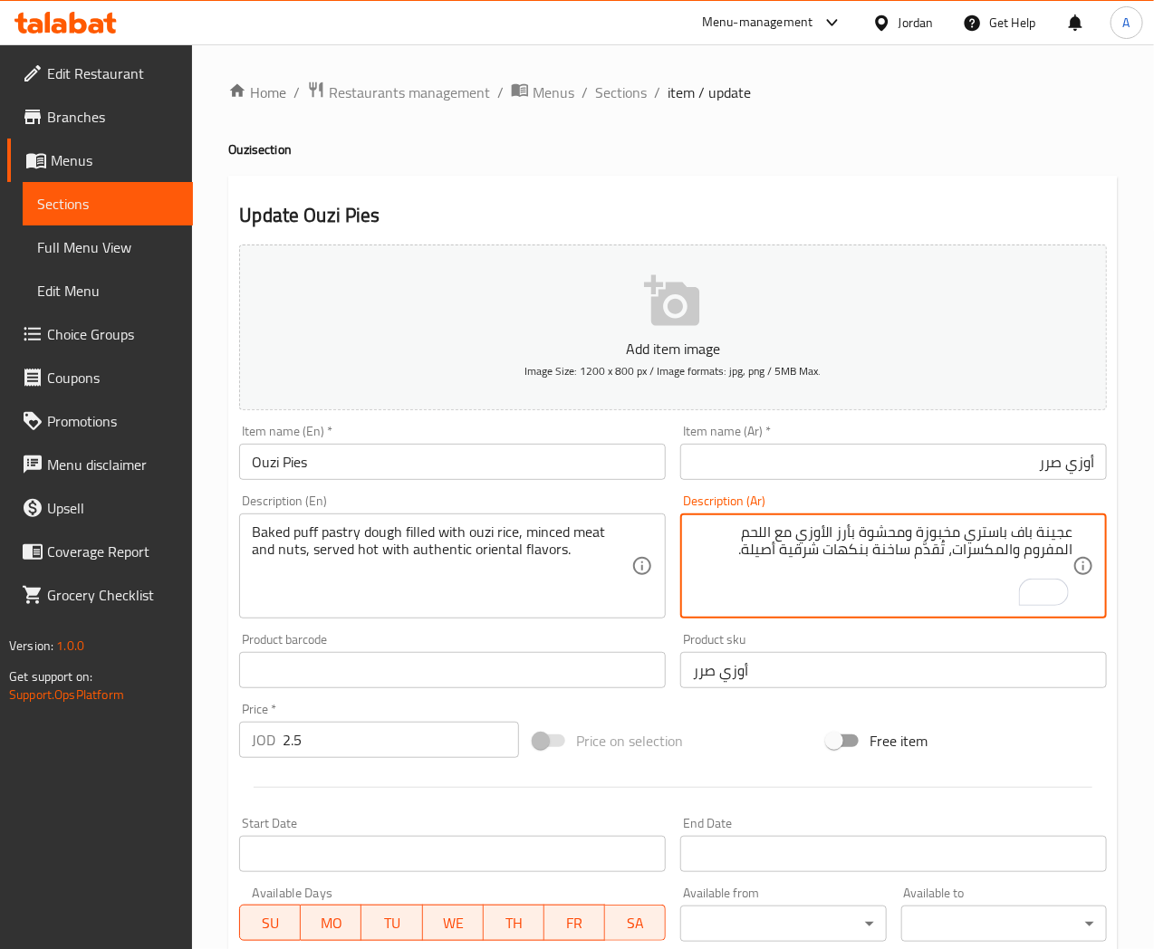
drag, startPoint x: 766, startPoint y: 674, endPoint x: 560, endPoint y: 674, distance: 206.5
click at [560, 674] on div "Add item image Image Size: 1200 x 800 px / Image formats: jpg, png / 5MB Max. I…" at bounding box center [673, 627] width 882 height 781
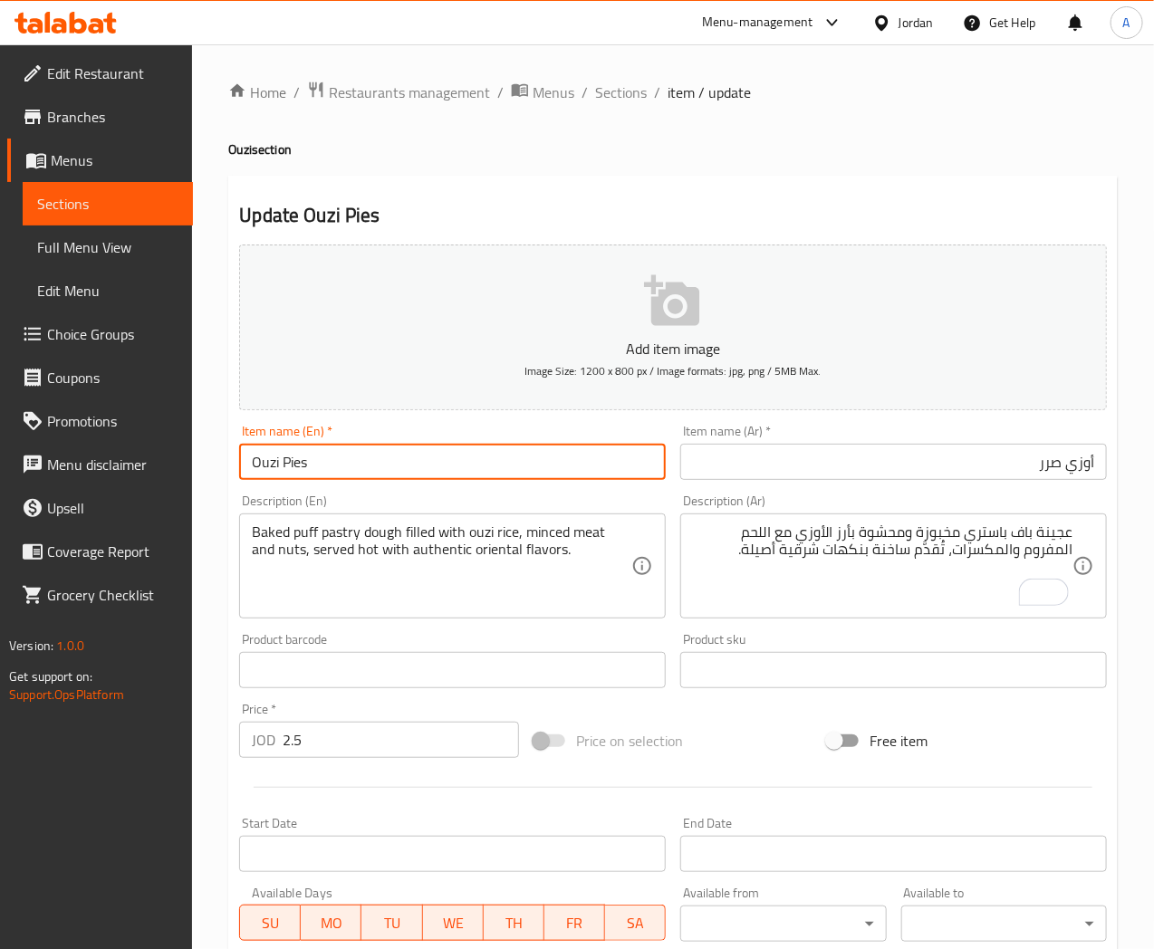
click at [576, 473] on input "Ouzi Pies" at bounding box center [452, 462] width 427 height 36
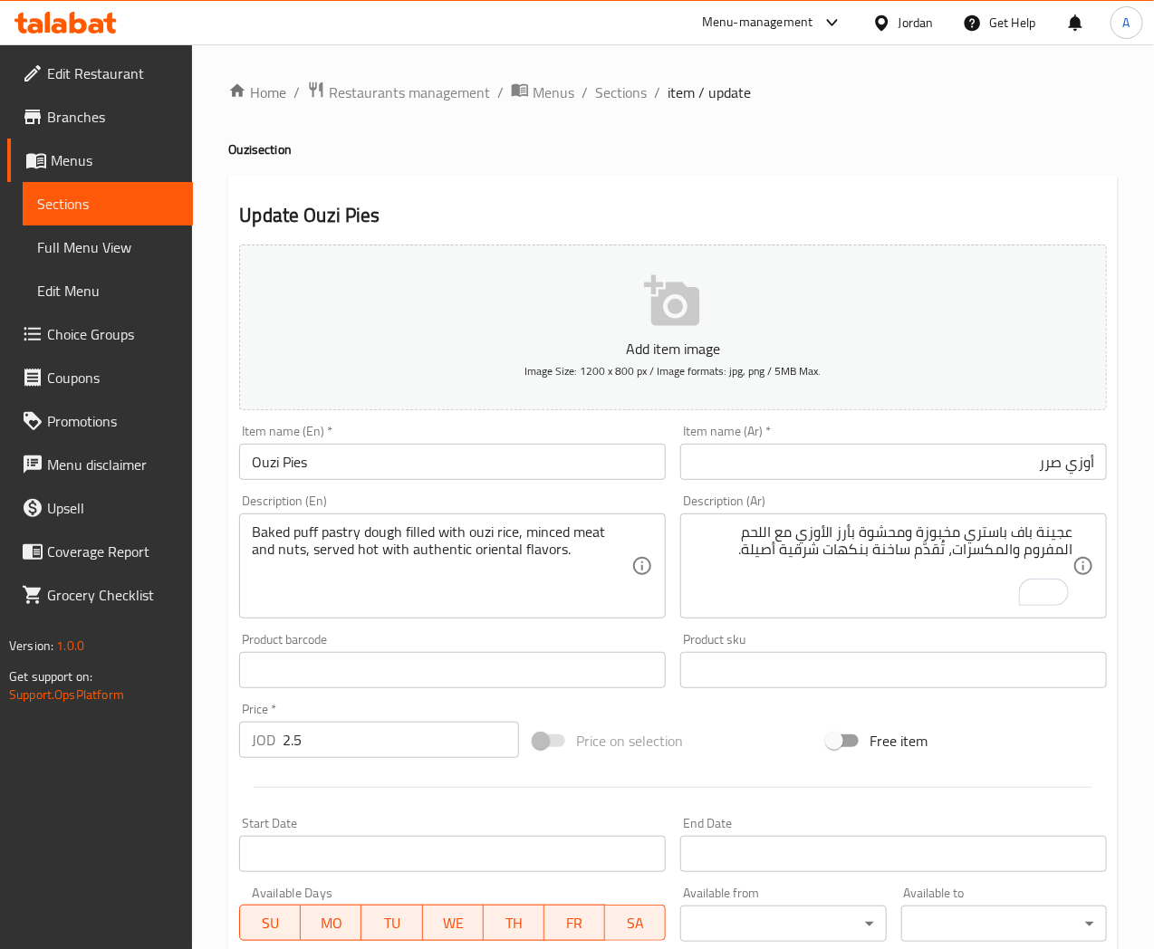
click at [901, 187] on div "Update Ouzi Pies Add item image Image Size: 1200 x 800 px / Image formats: jpg,…" at bounding box center [673, 703] width 890 height 1054
click at [601, 93] on span "Sections" at bounding box center [621, 93] width 52 height 22
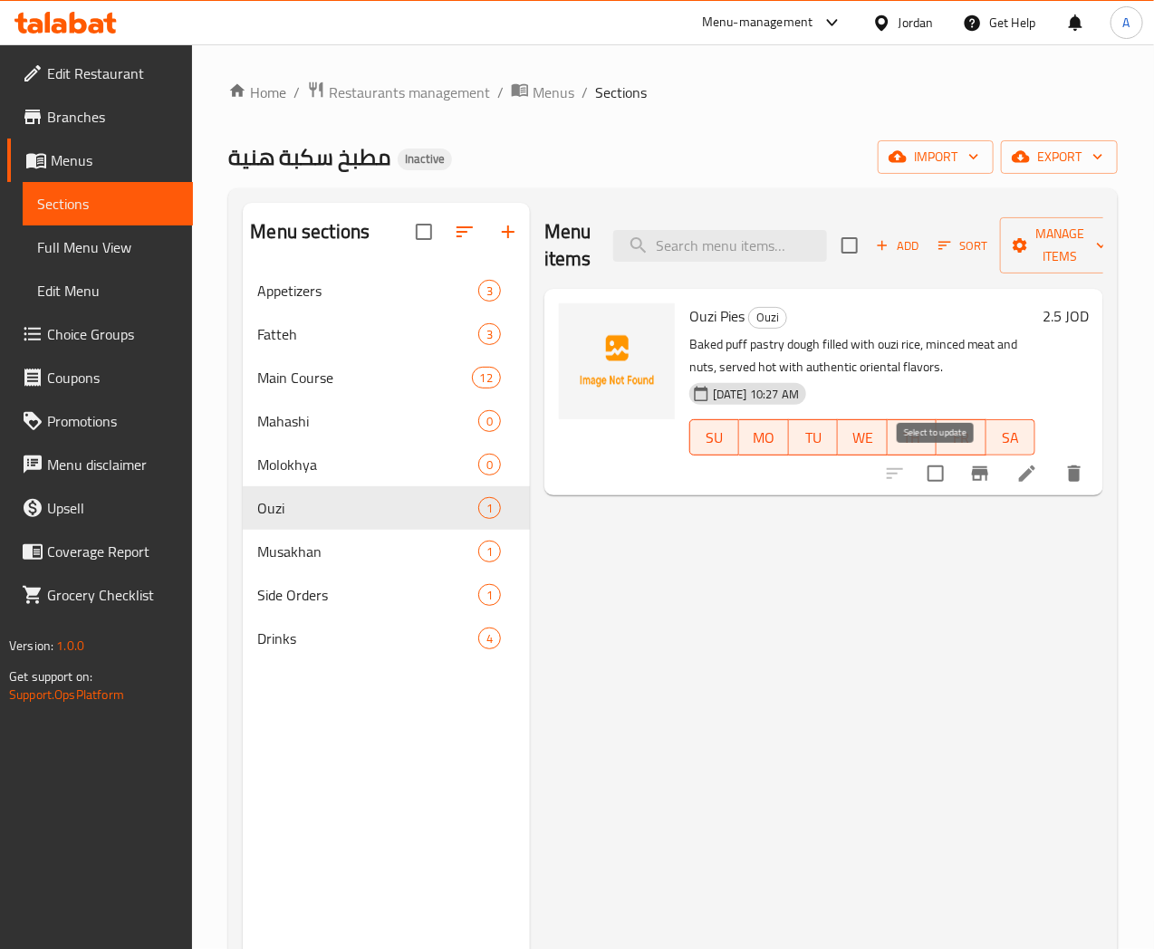
click at [944, 481] on input "checkbox" at bounding box center [936, 474] width 38 height 38
checkbox input "true"
click at [1073, 231] on span "Manage items" at bounding box center [1061, 245] width 92 height 45
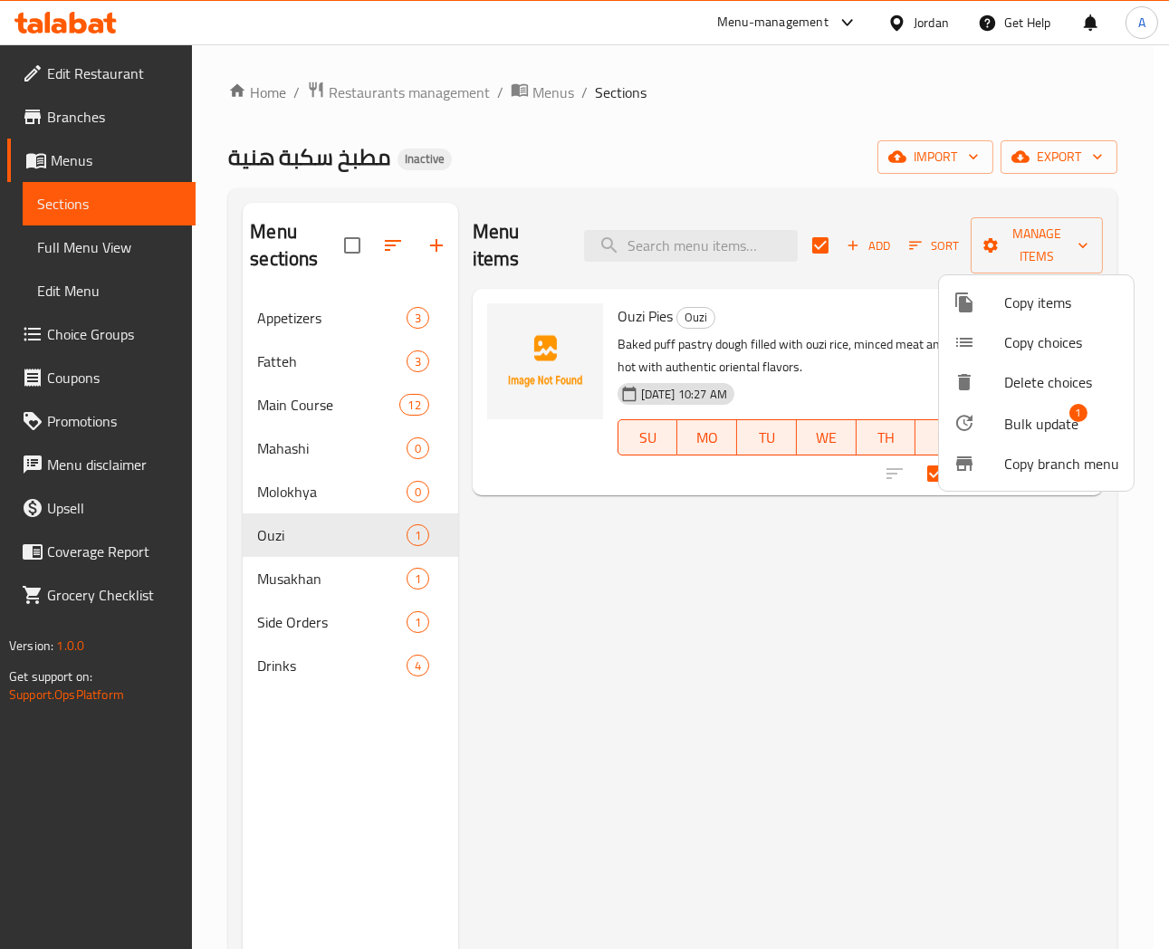
click at [1013, 435] on span "Bulk update" at bounding box center [1042, 424] width 74 height 22
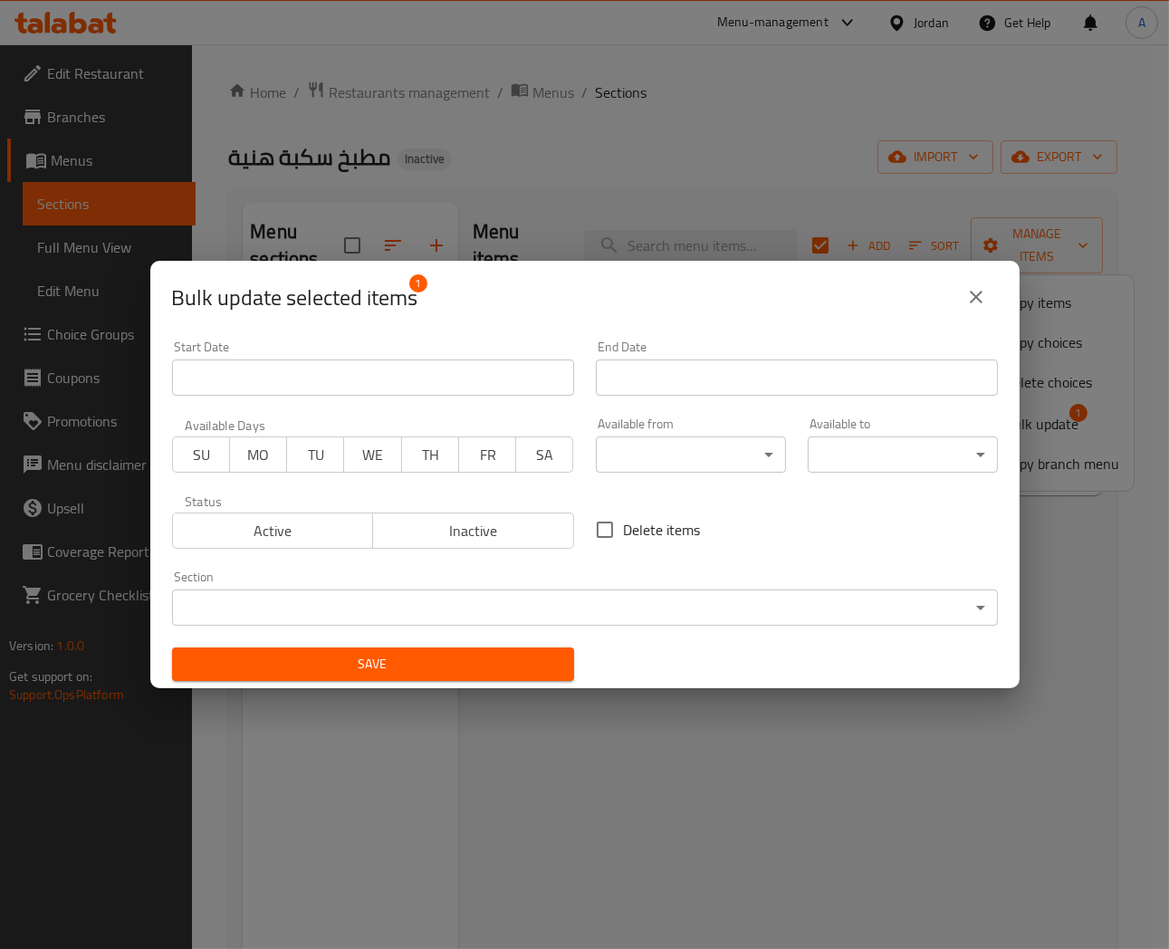
click at [274, 603] on body "​ Menu-management Jordan Get Help A Edit Restaurant Branches Menus Sections Ful…" at bounding box center [584, 496] width 1169 height 905
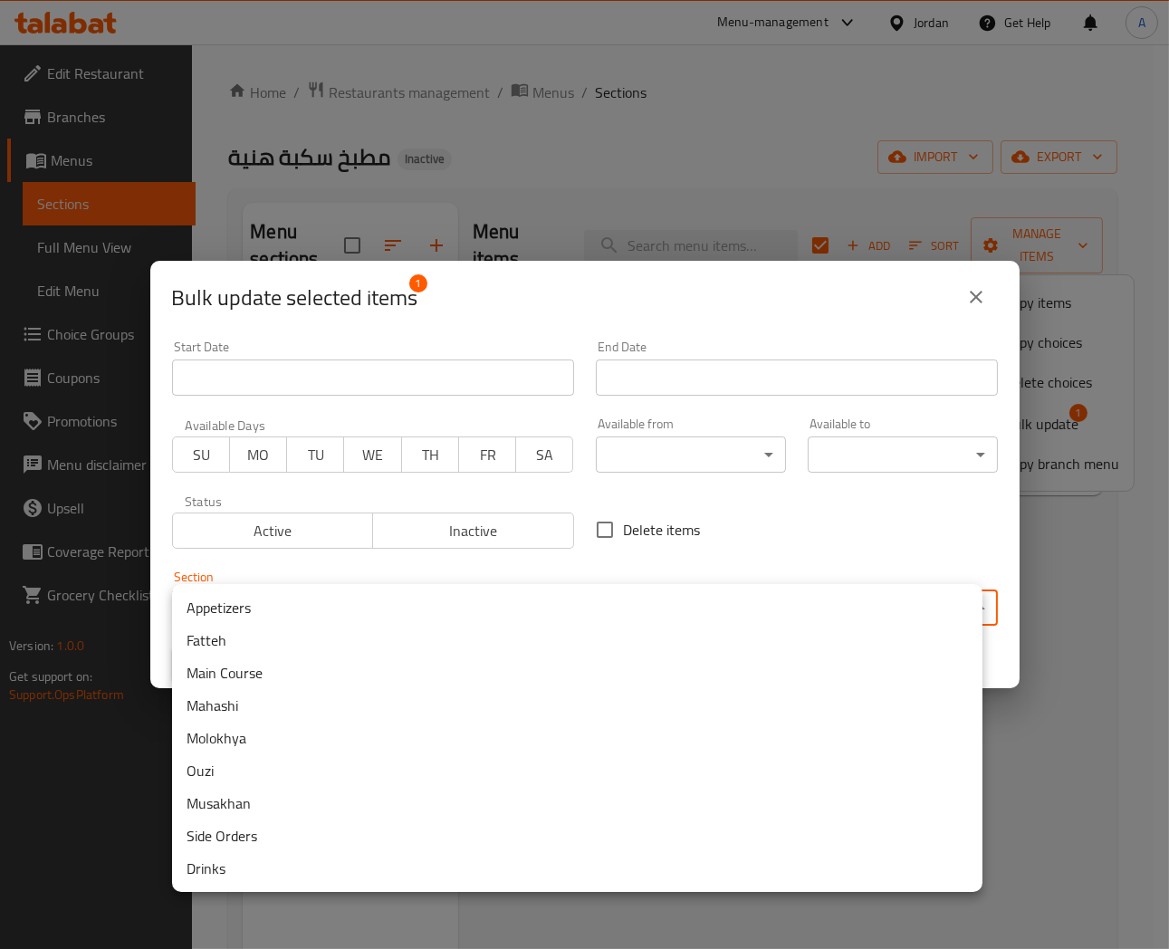
click at [245, 675] on li "Main Course" at bounding box center [577, 673] width 811 height 33
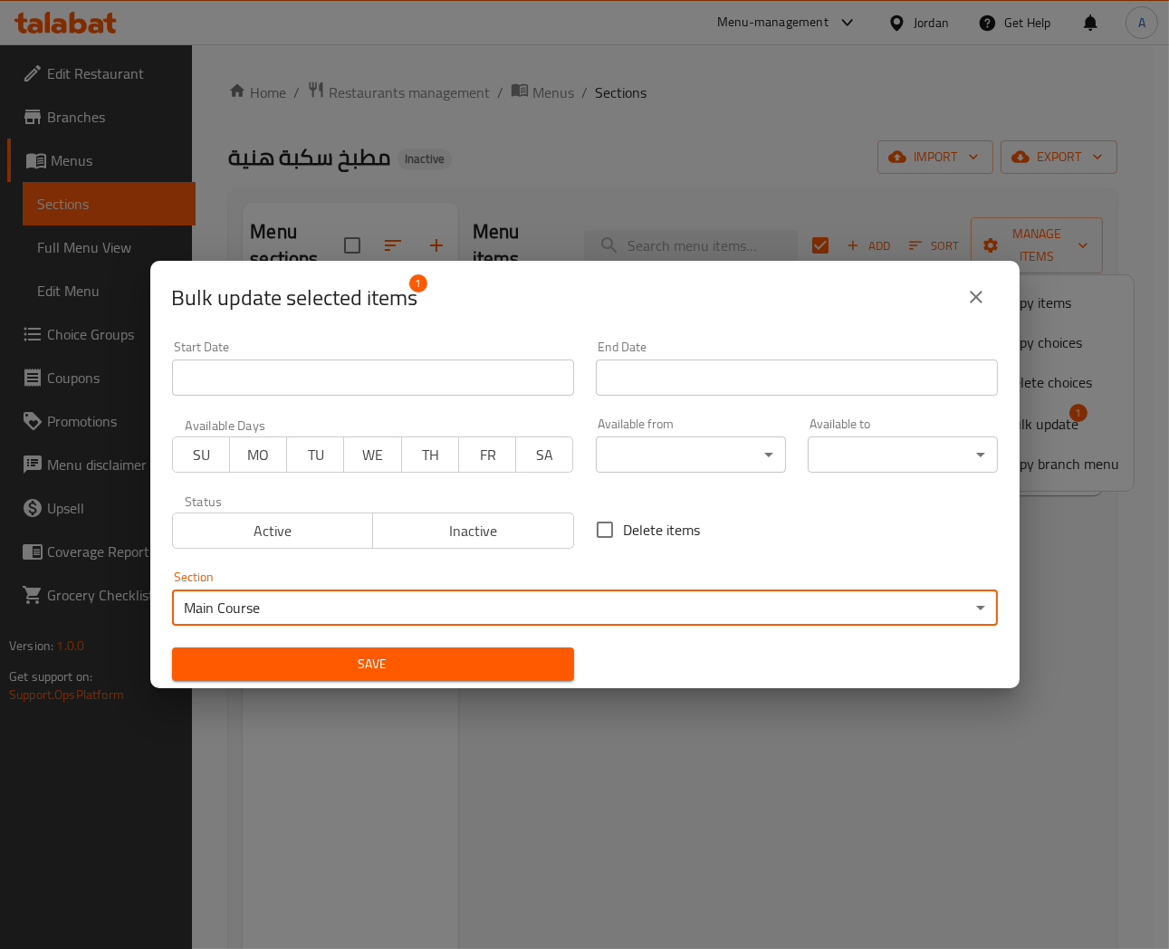
click at [356, 666] on span "Save" at bounding box center [373, 664] width 373 height 23
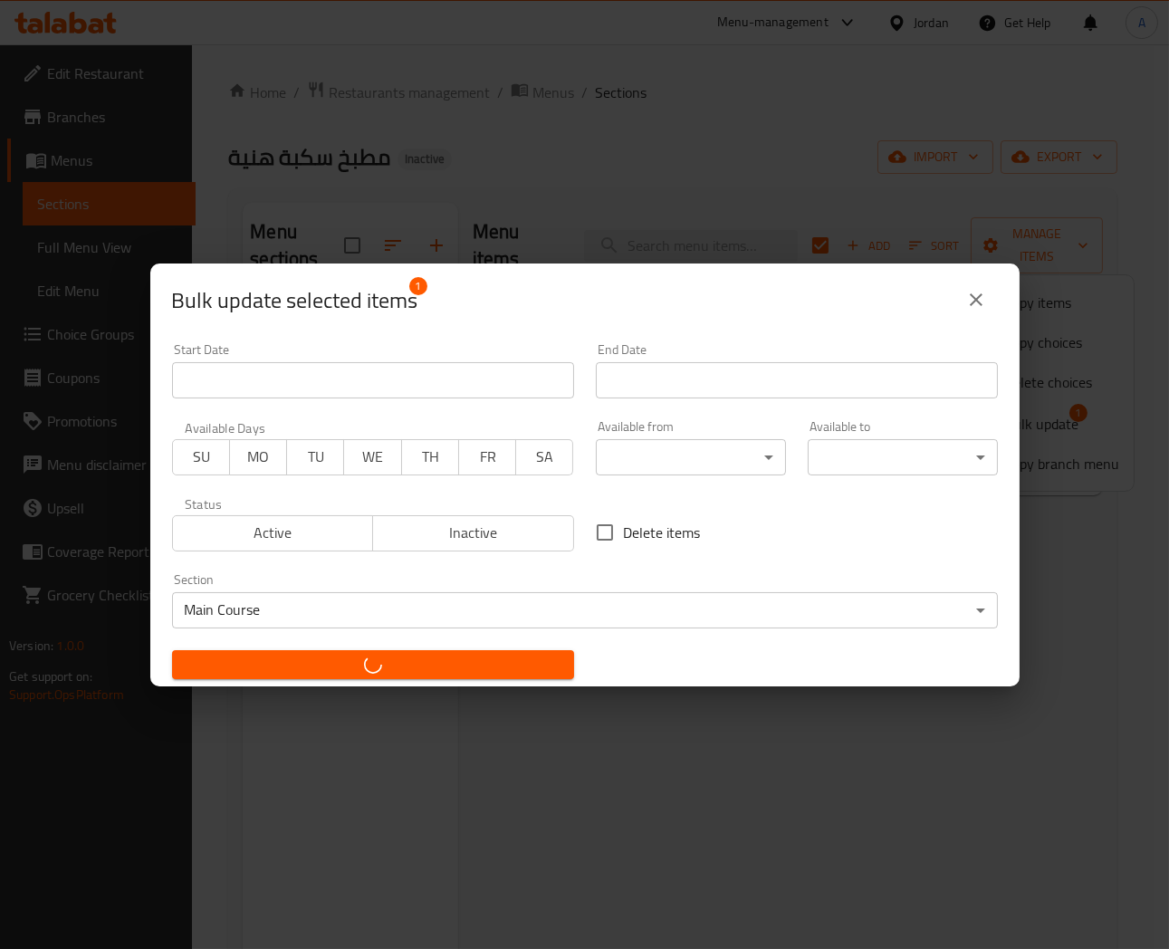
checkbox input "false"
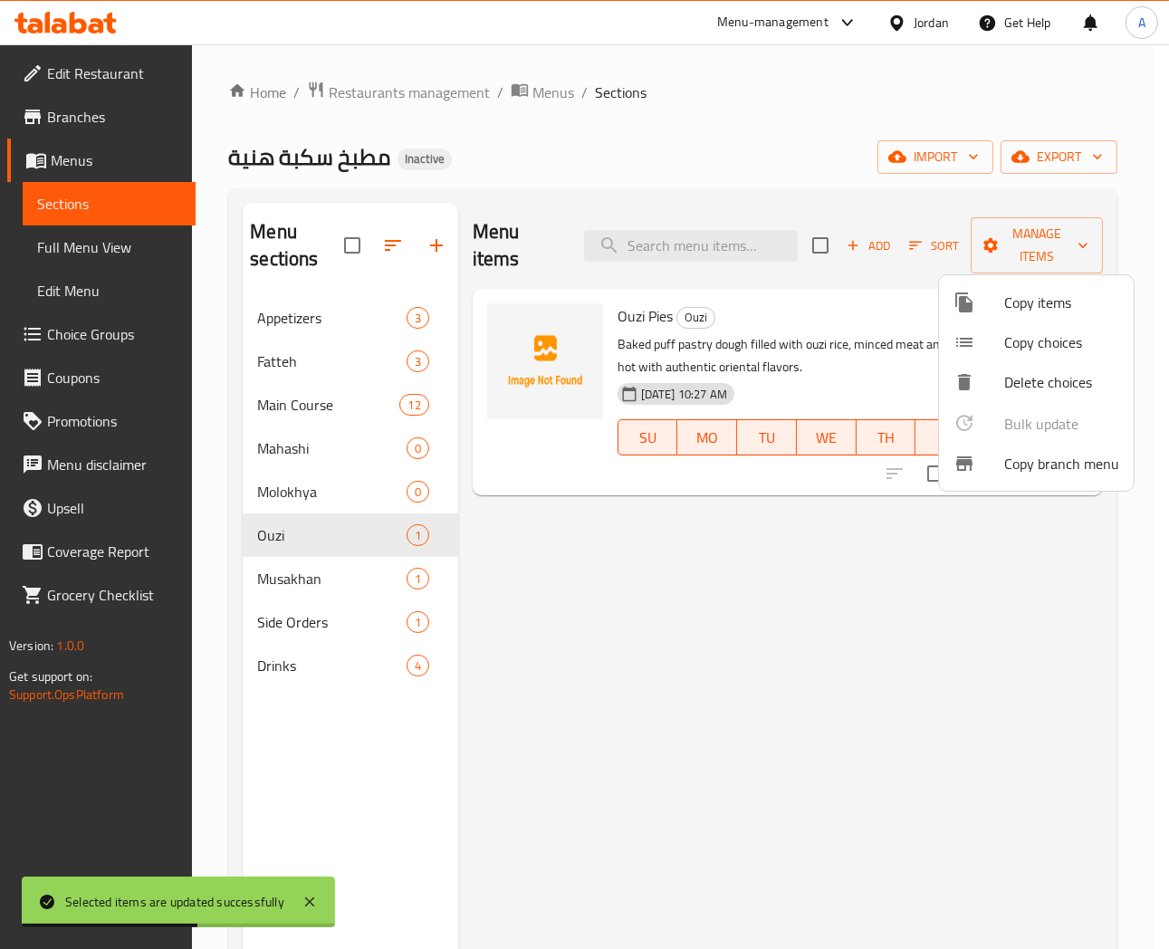
click at [582, 564] on div at bounding box center [584, 474] width 1169 height 949
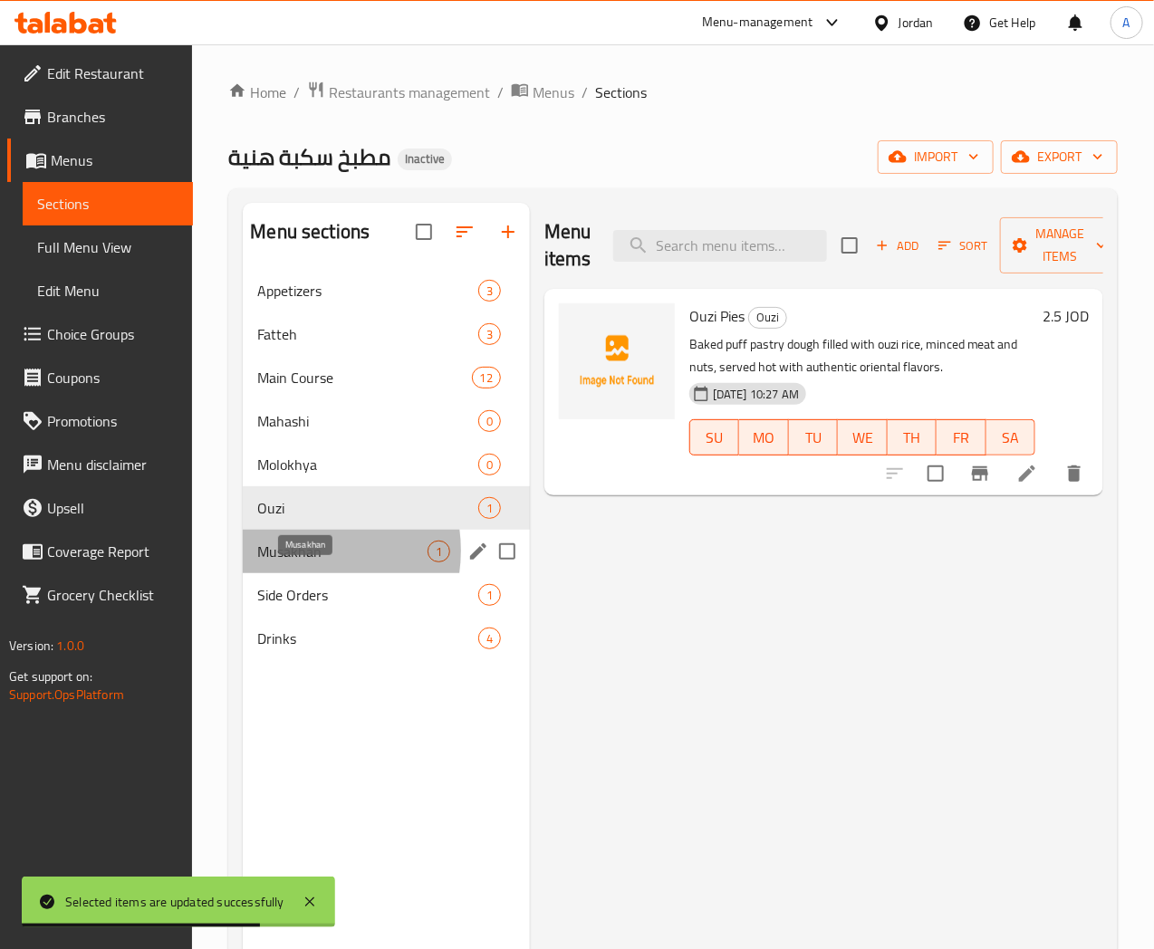
click at [297, 563] on span "Musakhan" at bounding box center [341, 552] width 169 height 22
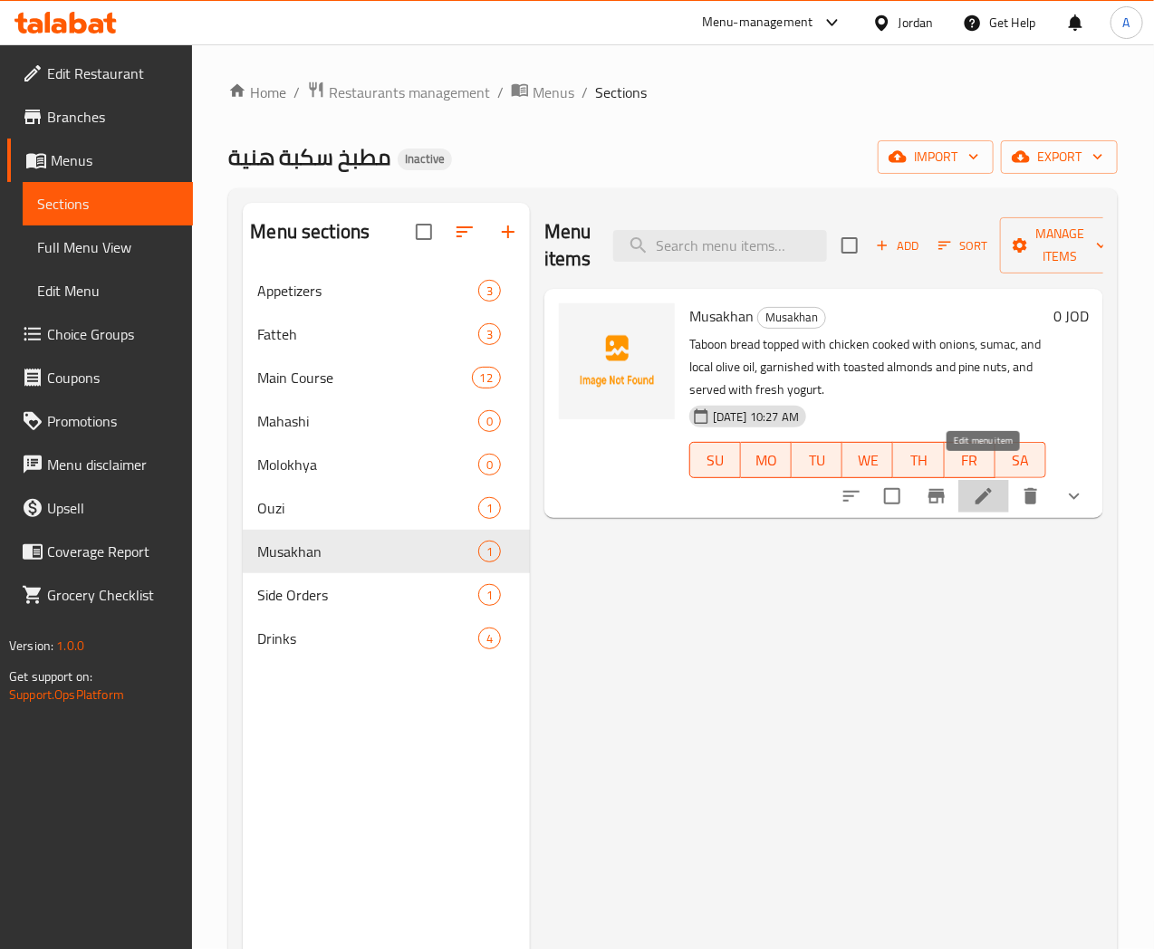
click at [978, 486] on icon at bounding box center [984, 497] width 22 height 22
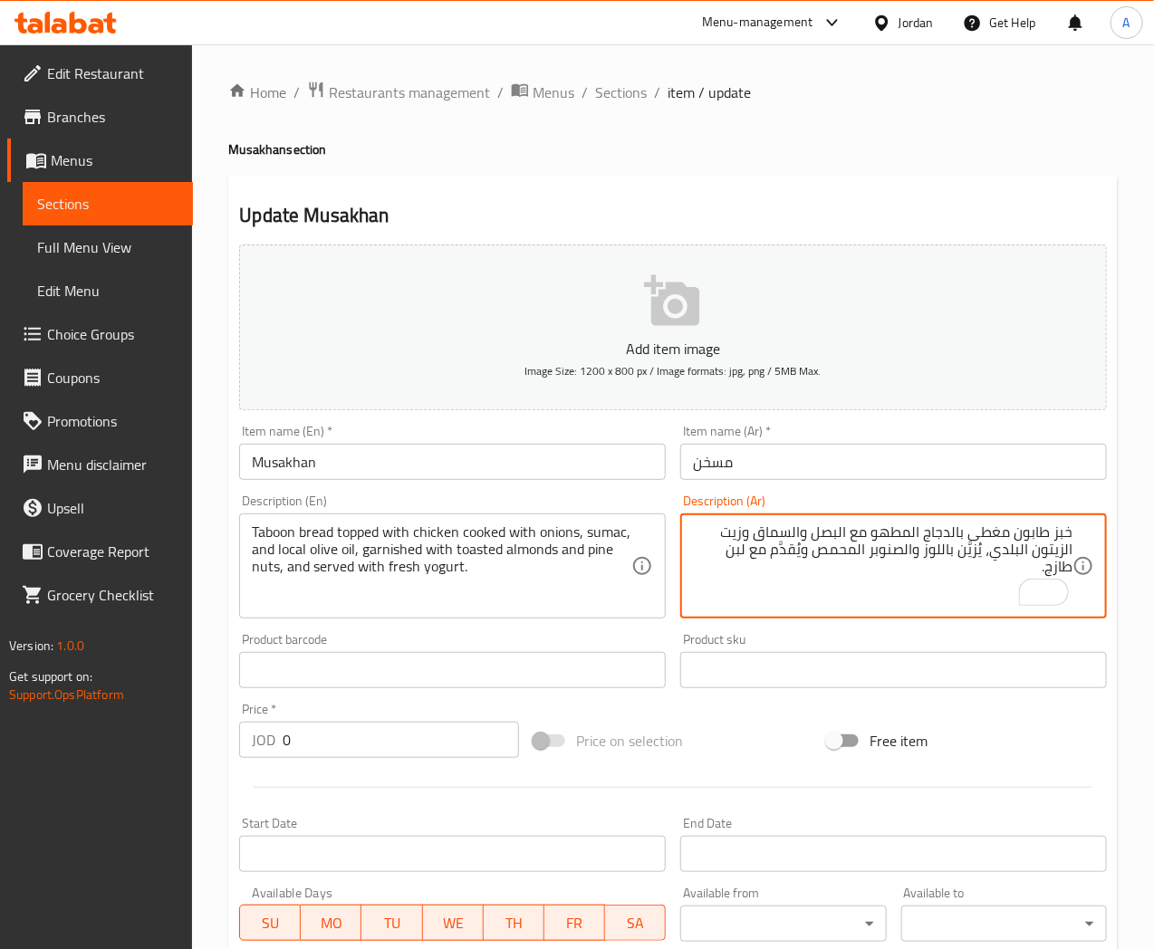
drag, startPoint x: 1015, startPoint y: 539, endPoint x: 1047, endPoint y: 533, distance: 32.3
click at [1047, 533] on textarea "خبز طابون مغطى بالدجاج المطهو مع البصل والسماق وزيت الزيتون البلدي، يُزيَّن بال…" at bounding box center [883, 567] width 380 height 86
click at [1026, 550] on textarea "خبز طابون مغطى بالدجاج المطهو مع البصل والسماق وزيت الزيتون البلدي، يُزيَّن بال…" at bounding box center [883, 567] width 380 height 86
type textarea "خبز طابون مغطى بالدجاج المطهو مع البصل والسماق وزيت الزيتون البكر البلدي، يُزيّ…"
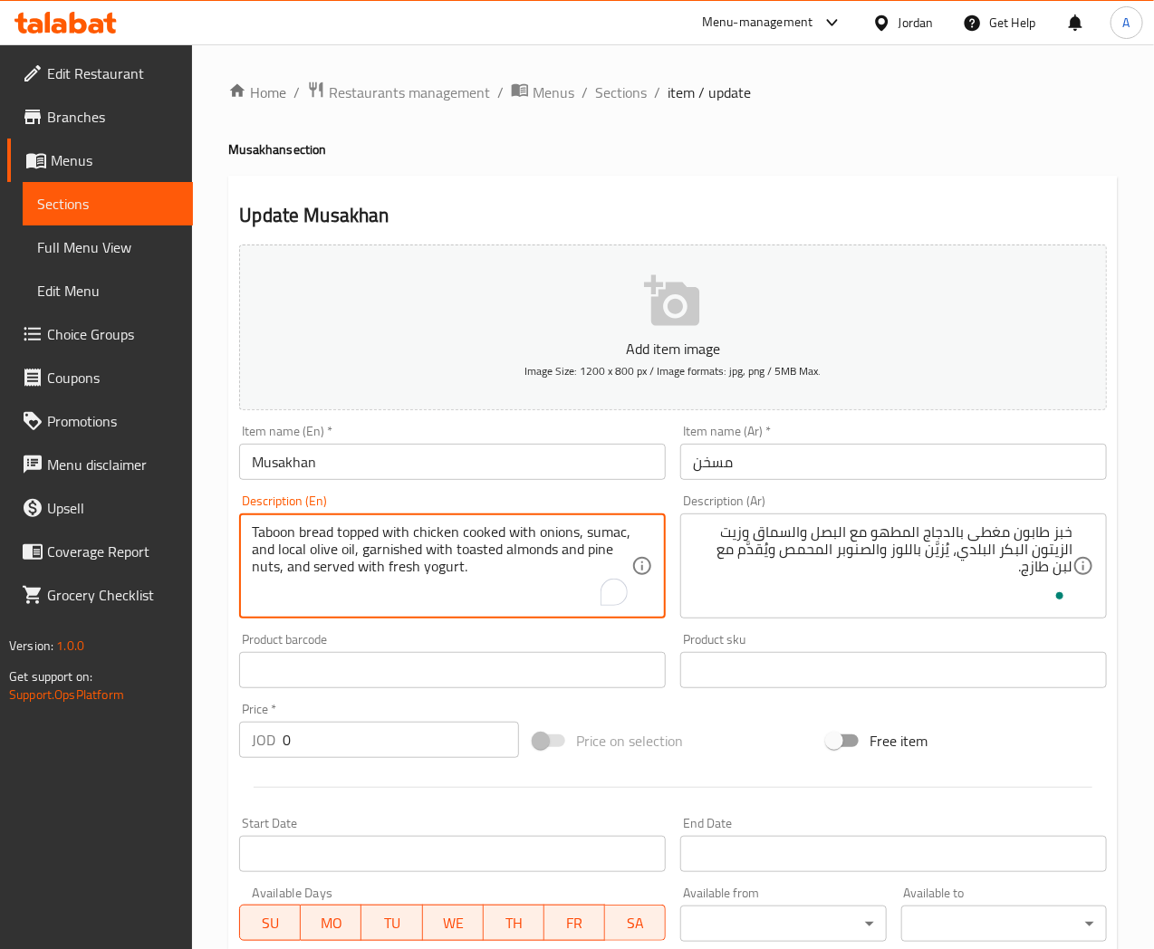
click at [287, 549] on textarea "Taboon bread topped with chicken cooked with onions, sumac, and local olive oil…" at bounding box center [442, 567] width 380 height 86
type textarea "Taboon bread topped with chicken cooked with onions, sumac, and baladi extra vi…"
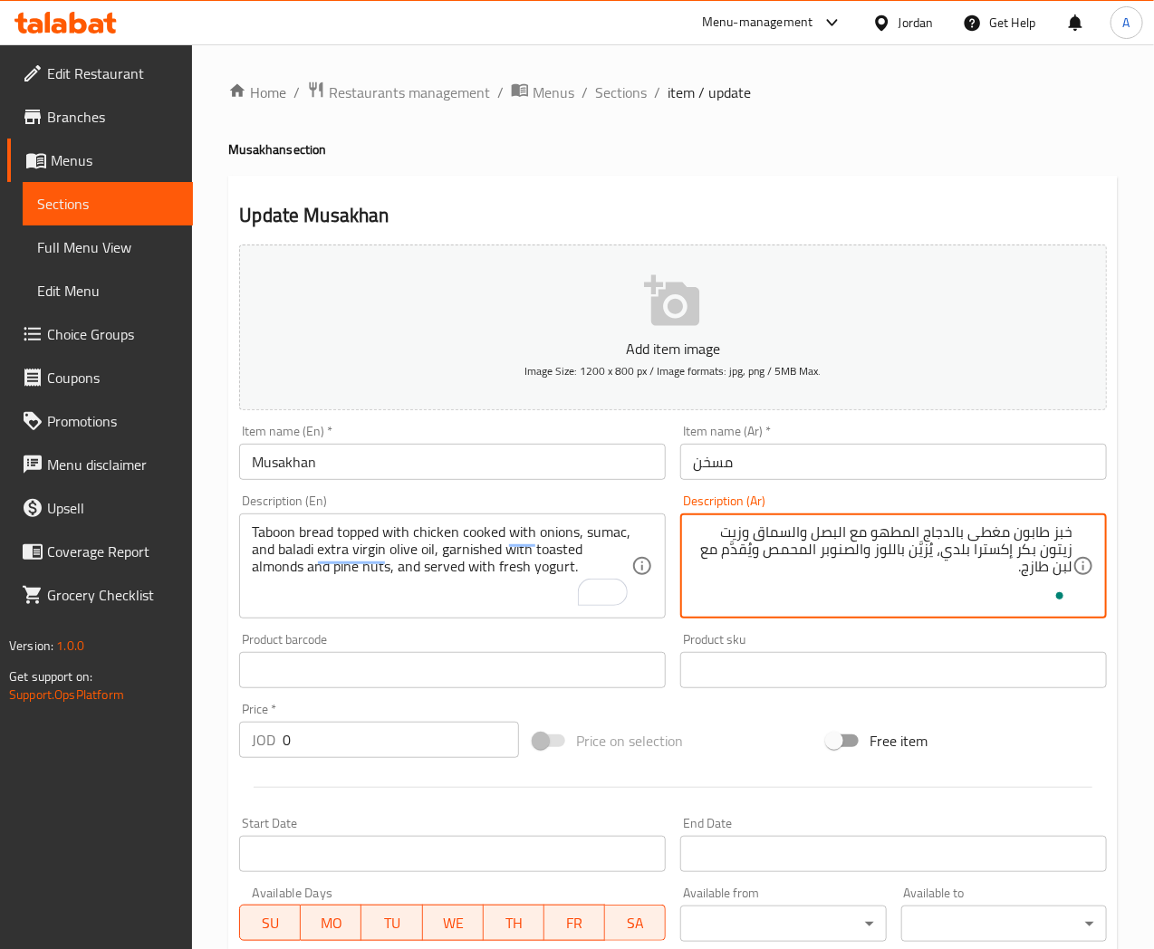
type textarea "خبز طابون مغطى بالدجاج المطهو مع البصل والسماق وزيت زيتون بكر إكسترا بلدي، يُزي…"
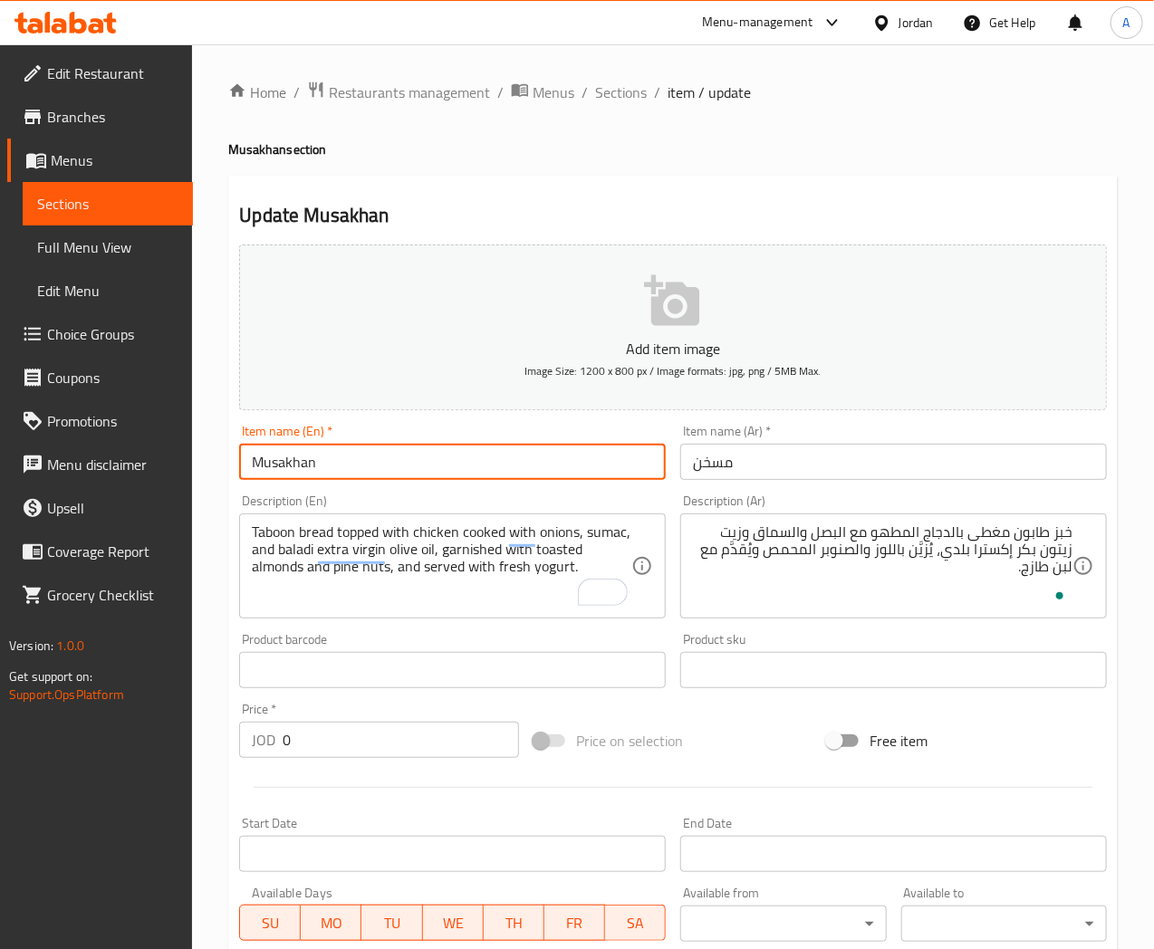
click at [390, 472] on input "Musakhan" at bounding box center [452, 462] width 427 height 36
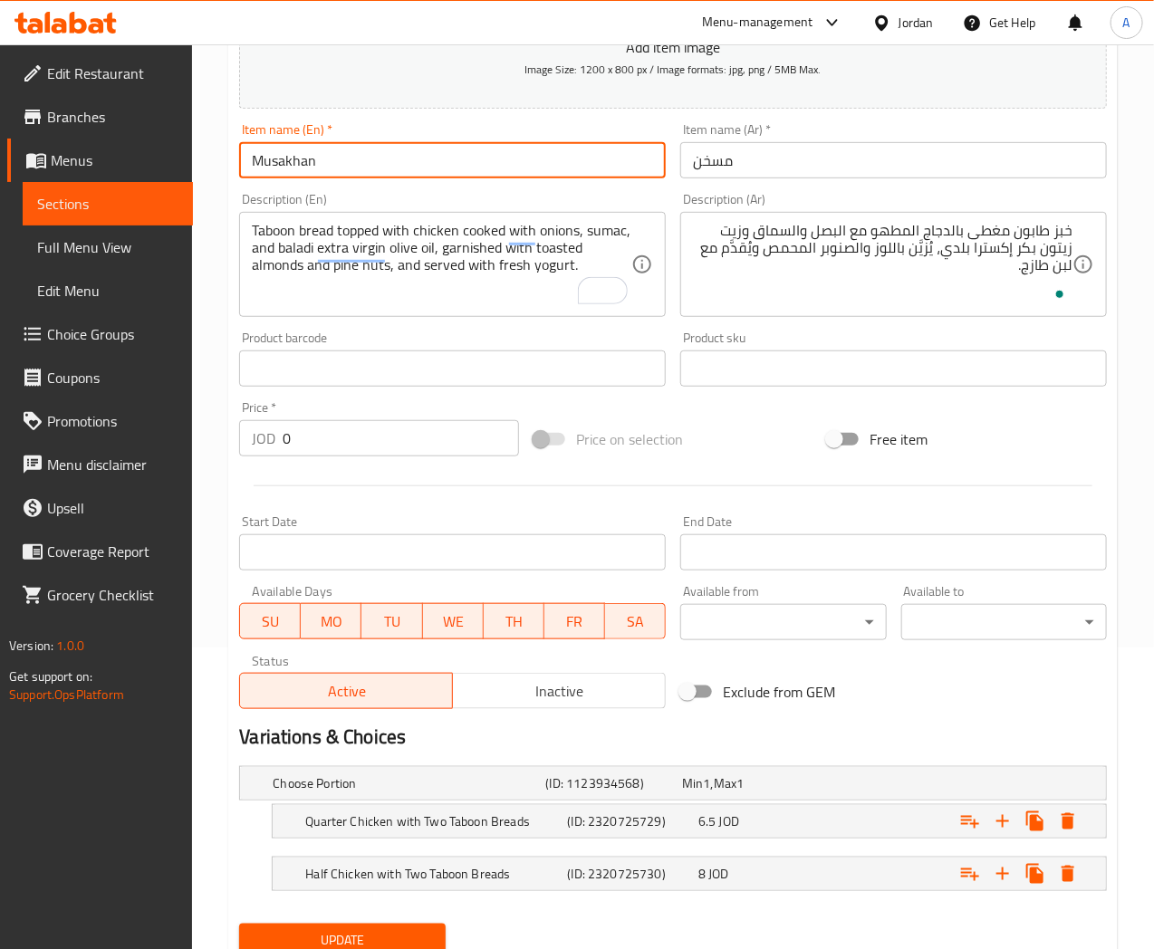
scroll to position [370, 0]
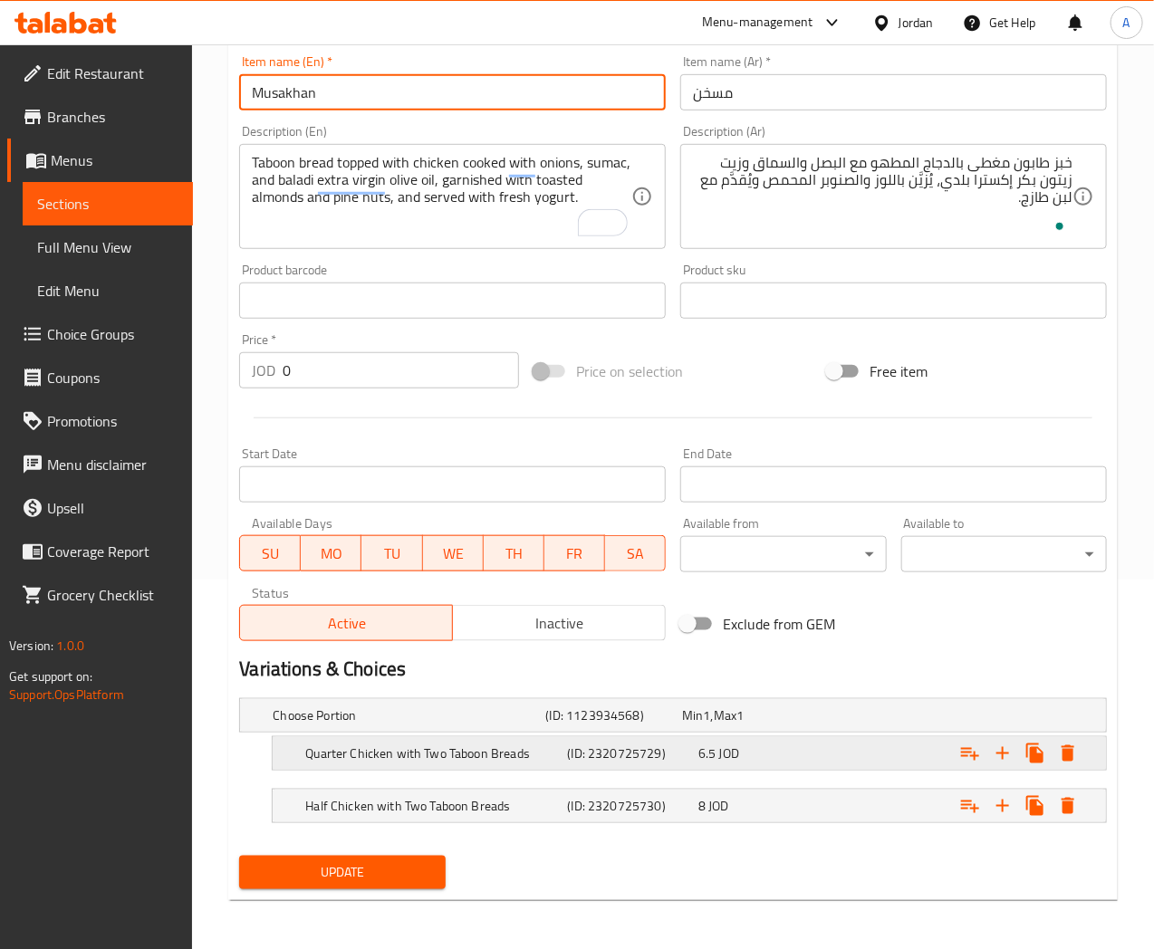
click at [812, 746] on div "6.5 JOD" at bounding box center [760, 754] width 124 height 18
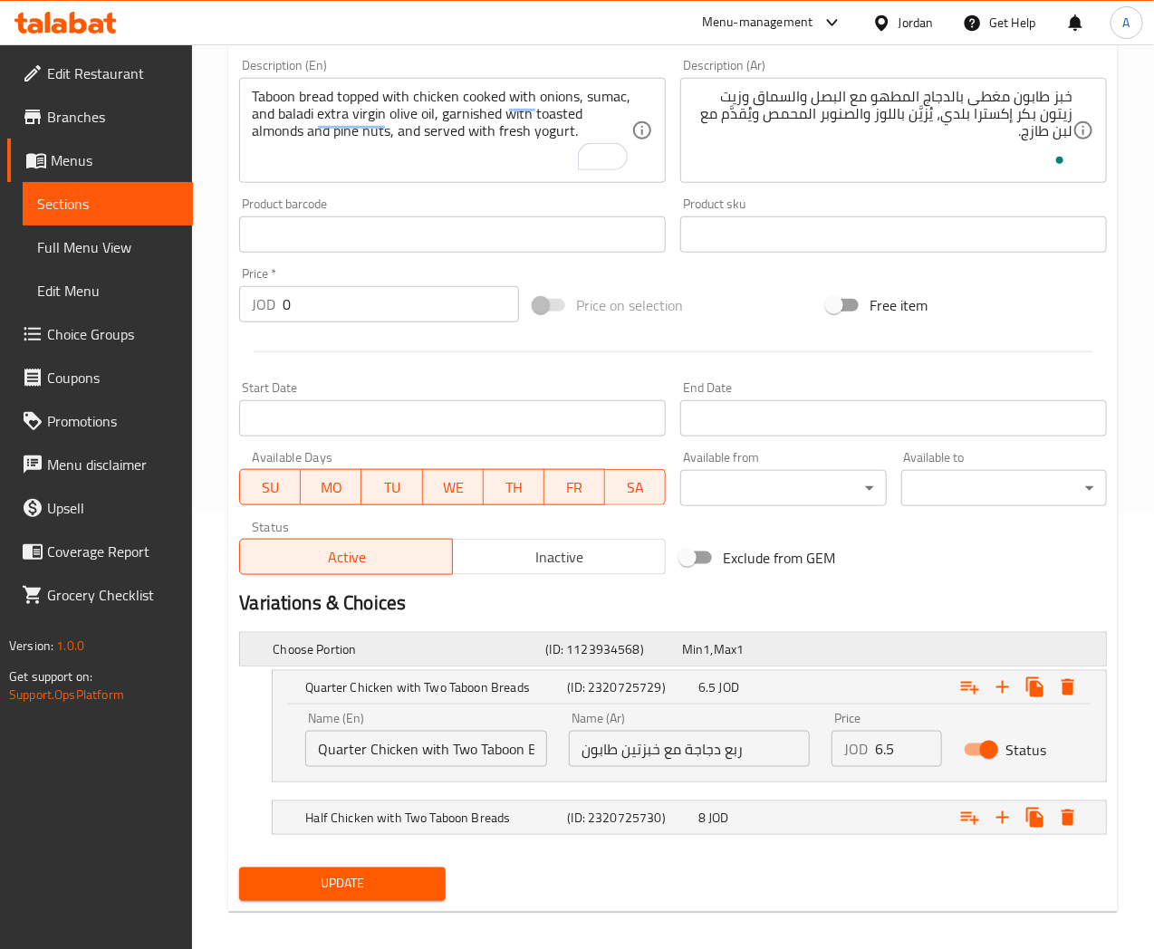
scroll to position [448, 0]
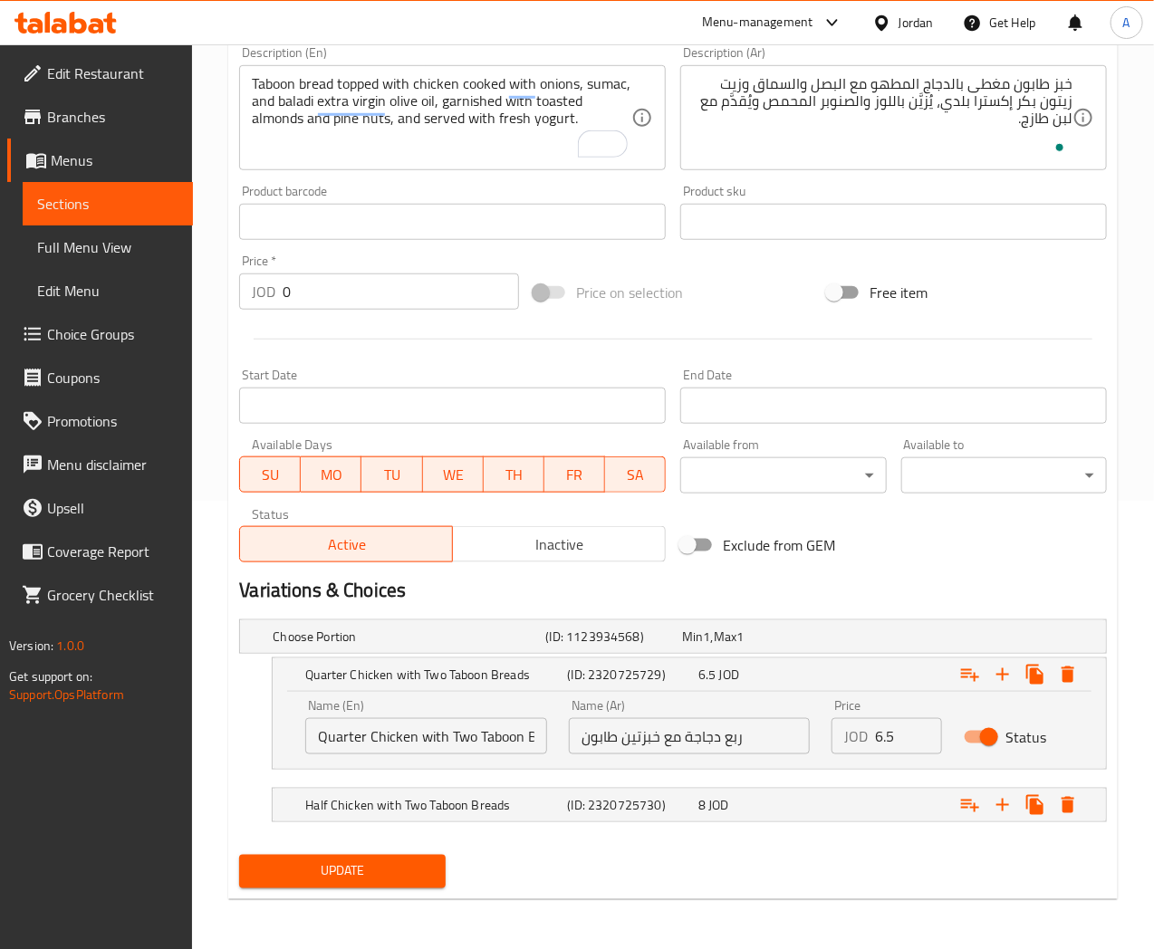
click at [639, 739] on input "ربع دجاجة مع خبزتين طابون" at bounding box center [690, 736] width 242 height 36
paste input "غيفين"
type input "ربع دجاجة مع رغيفين طابون"
click at [772, 808] on div "8 JOD" at bounding box center [760, 805] width 124 height 18
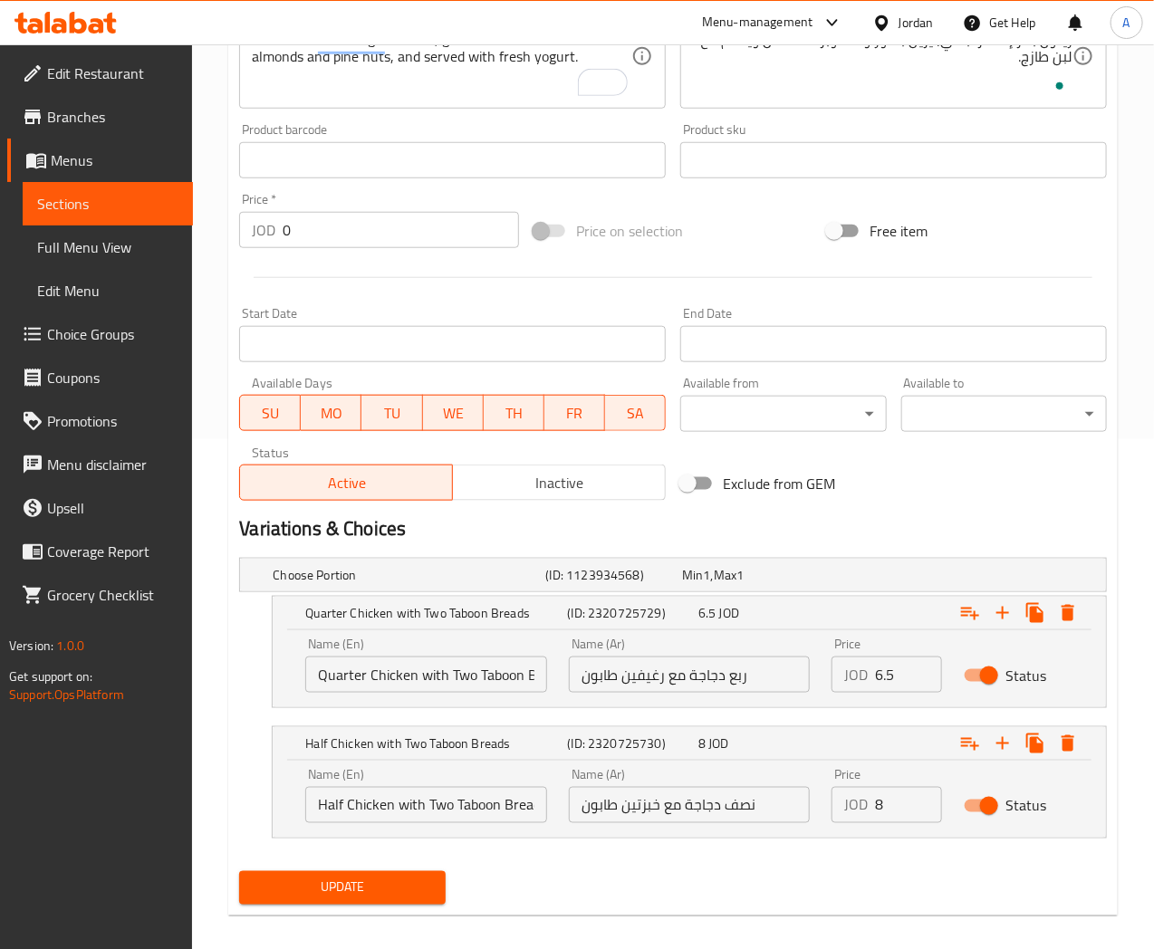
scroll to position [526, 0]
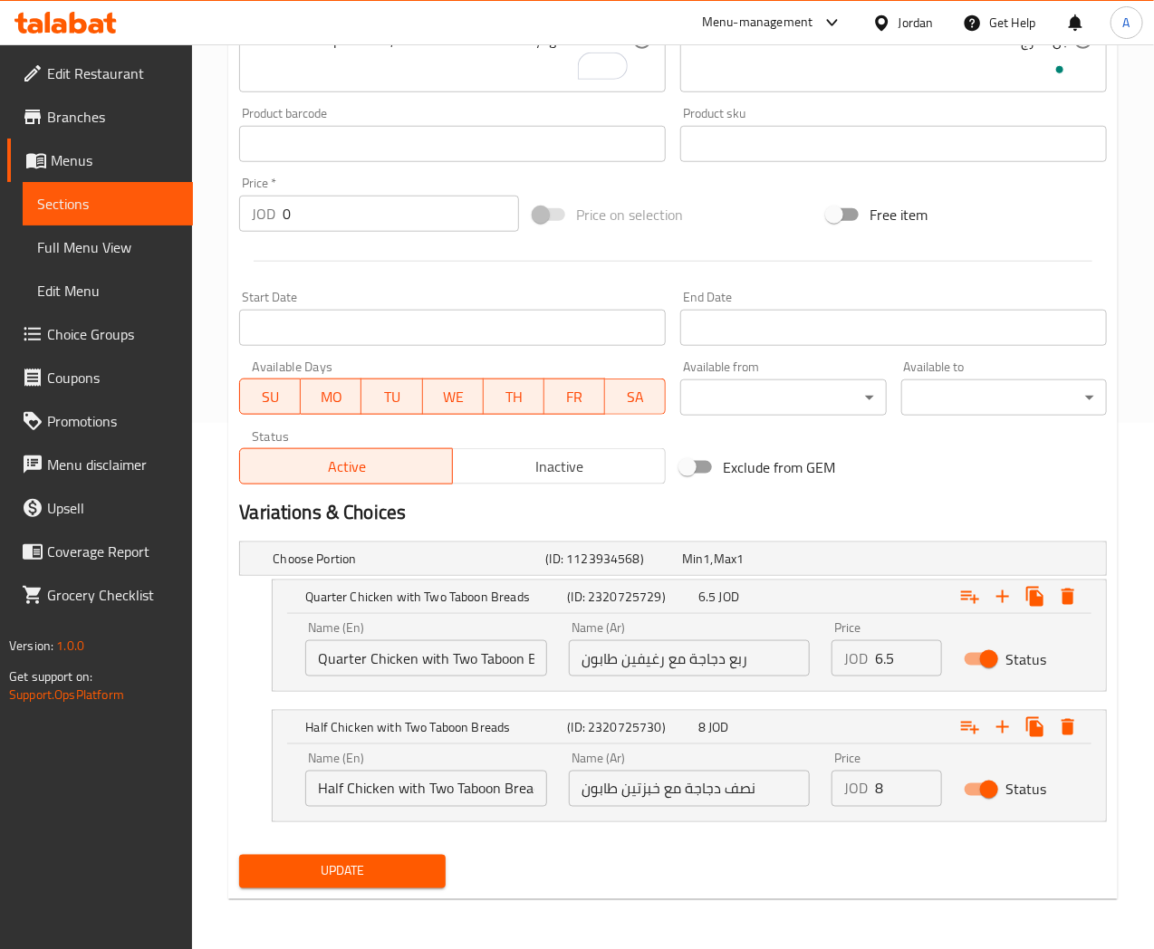
click at [636, 790] on input "نصف دجاجة مع خبزتين طابون" at bounding box center [690, 789] width 242 height 36
paste input "غيفين"
type input "نصف دجاجة مع رغيفين طابون"
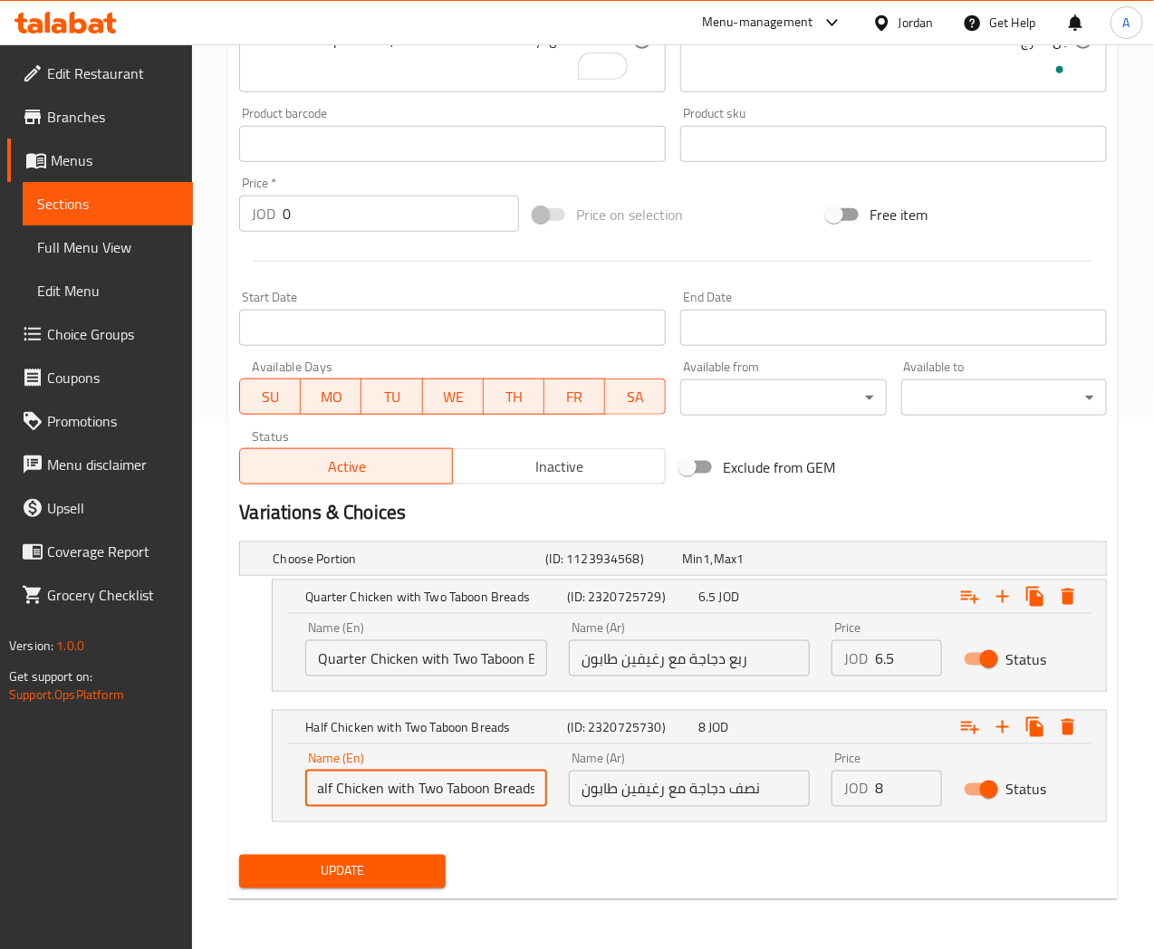
drag, startPoint x: 318, startPoint y: 792, endPoint x: 562, endPoint y: 794, distance: 243.7
click at [562, 794] on div "Name (En) Half Chicken with Two Taboon Breads Name (En) Name (Ar) نصف دجاجة مع …" at bounding box center [689, 779] width 790 height 77
click at [781, 875] on div "Update" at bounding box center [673, 872] width 882 height 48
click at [827, 718] on div "Expand" at bounding box center [957, 727] width 262 height 40
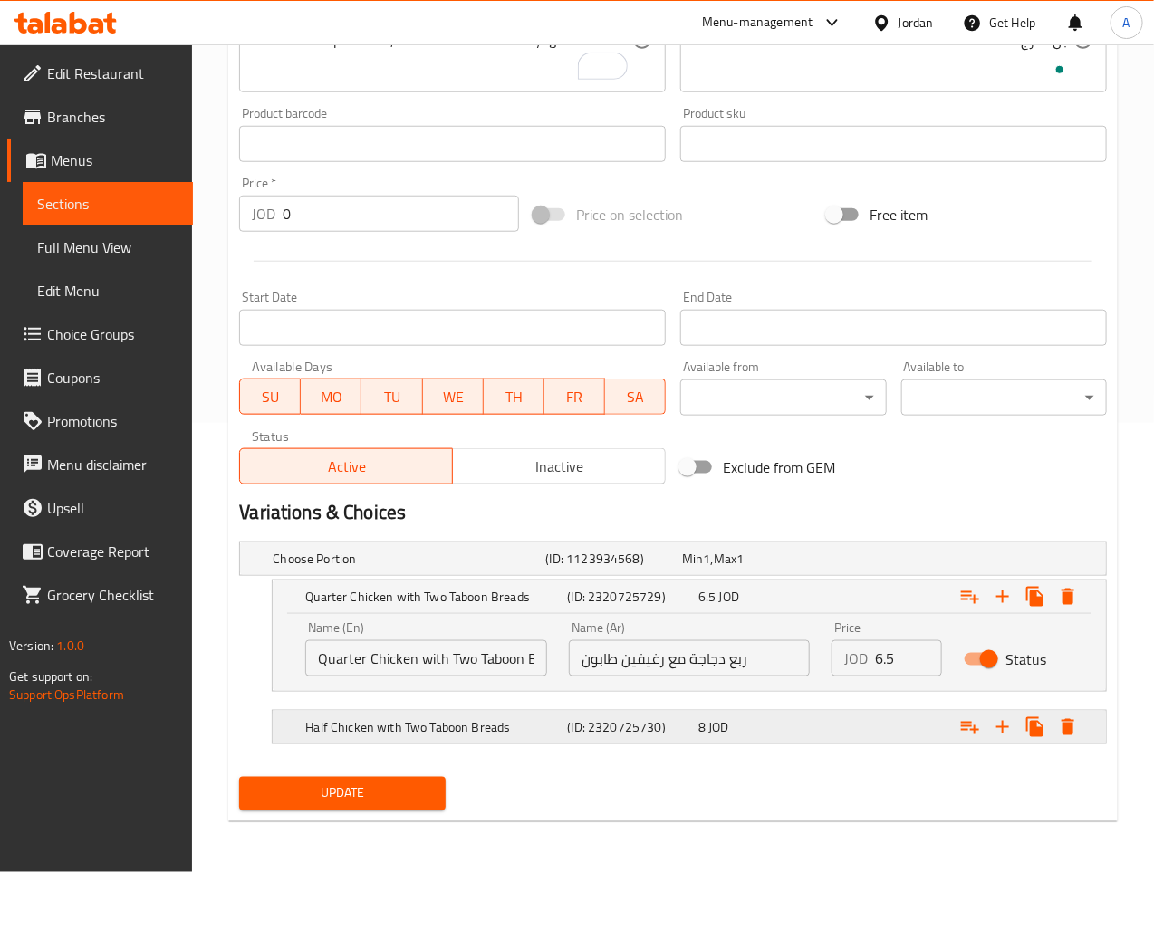
scroll to position [448, 0]
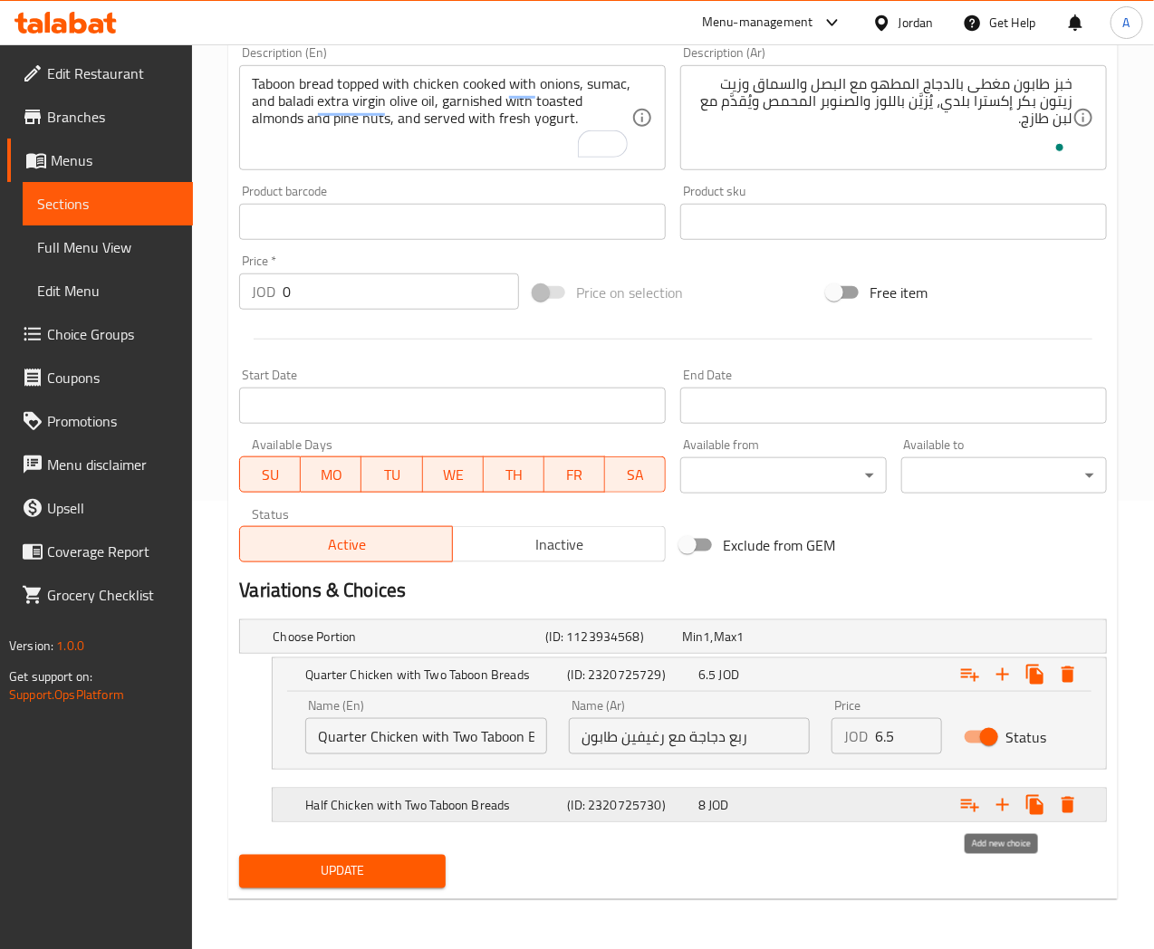
click at [1010, 810] on icon "Expand" at bounding box center [1003, 805] width 22 height 22
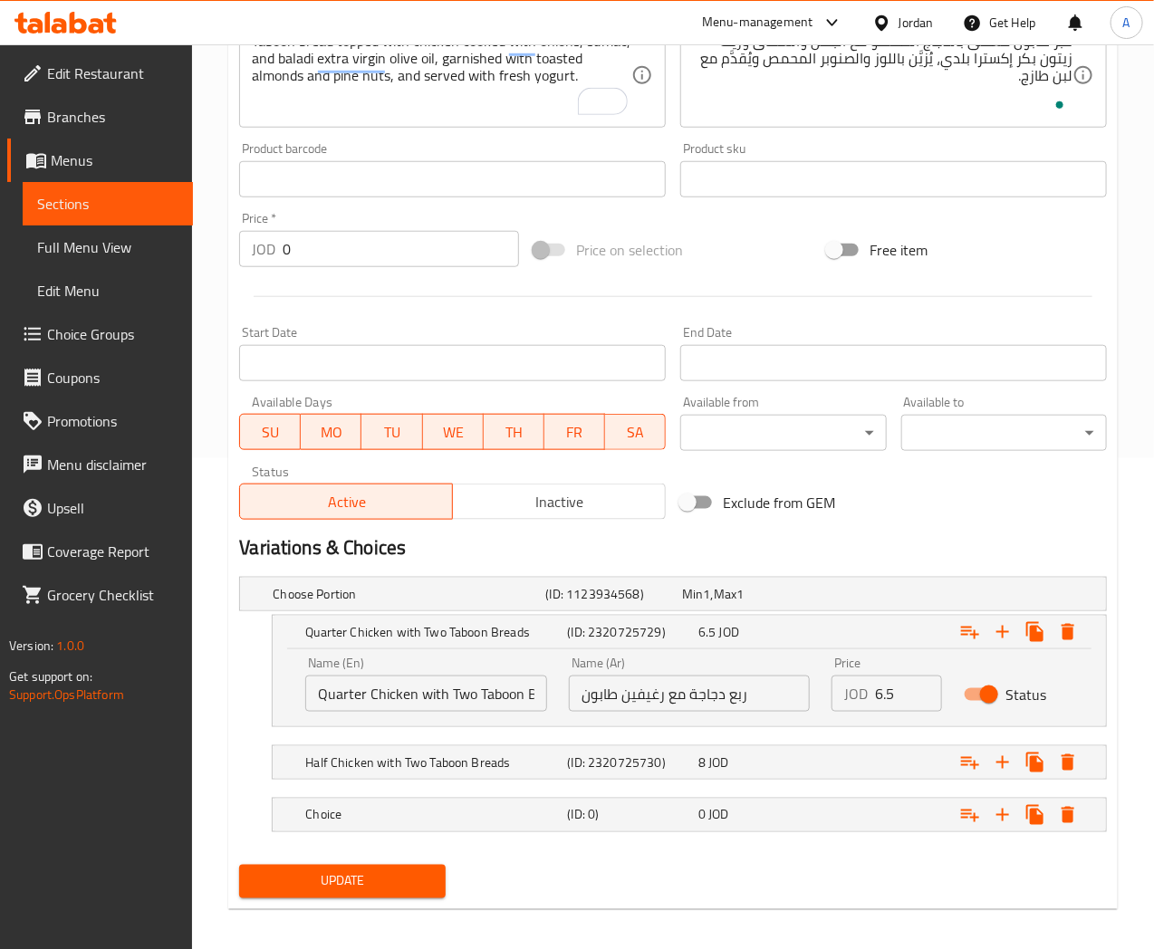
scroll to position [501, 0]
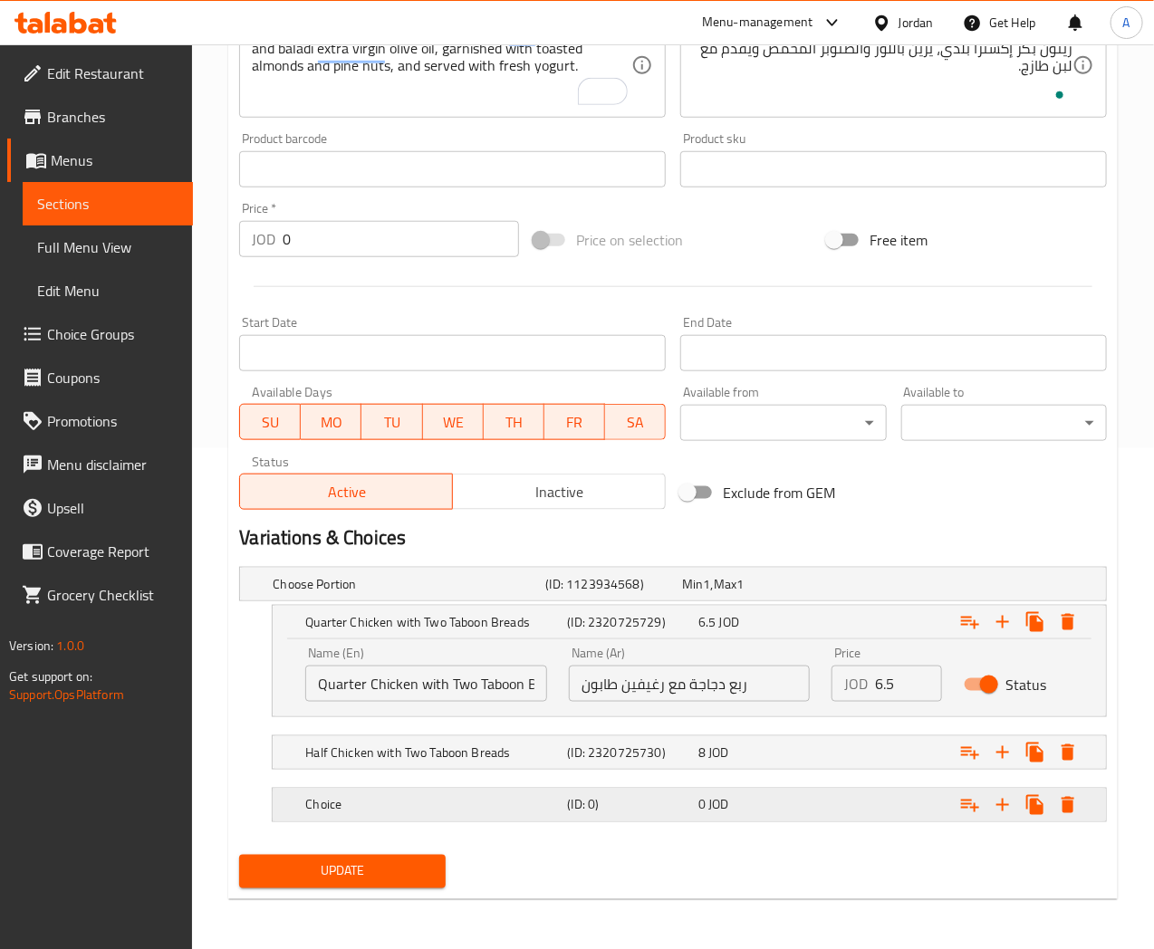
click at [510, 796] on h5 "Choice" at bounding box center [432, 805] width 255 height 18
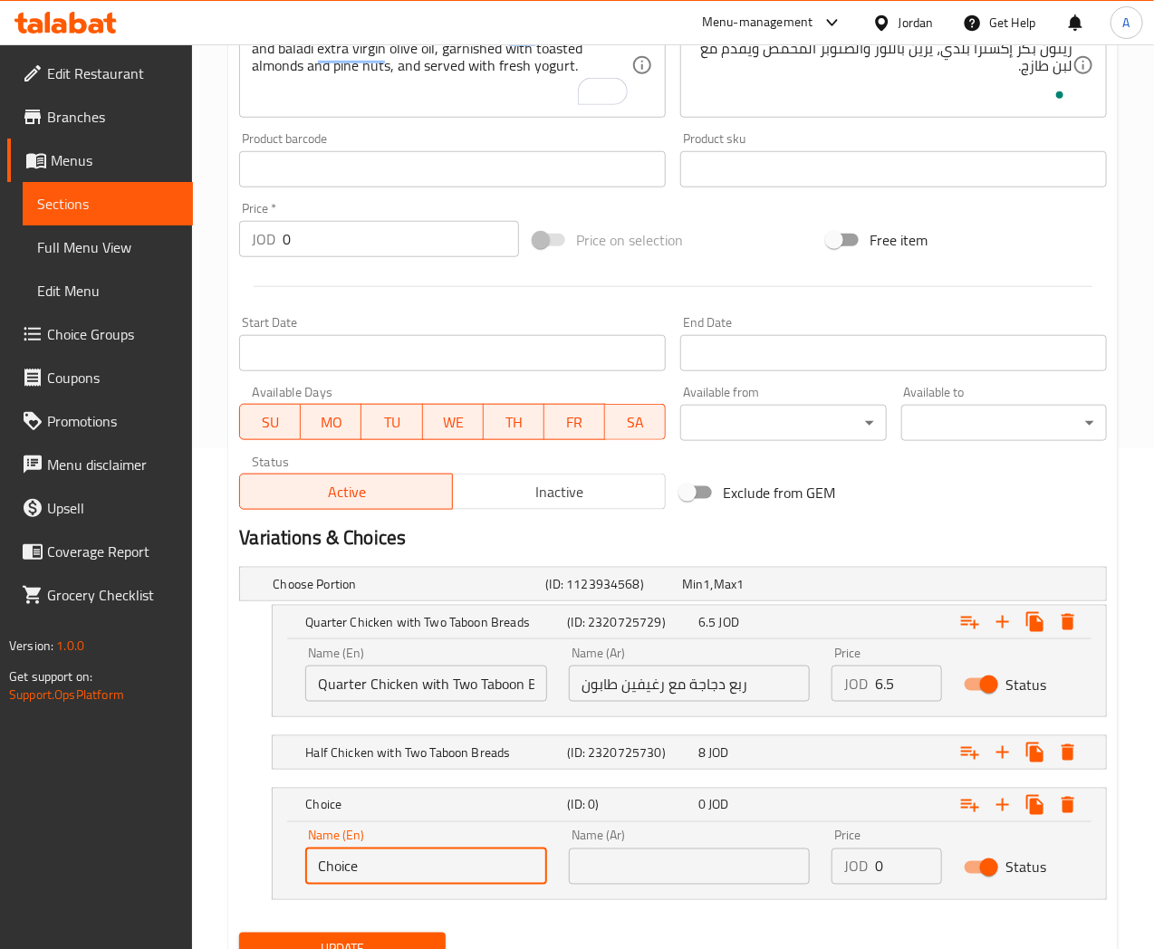
click at [329, 871] on input "Choice" at bounding box center [426, 867] width 242 height 36
paste input "A whole chicken with four taboon bread"
click at [438, 870] on input "A whole chicken with four taboon bread" at bounding box center [426, 867] width 242 height 36
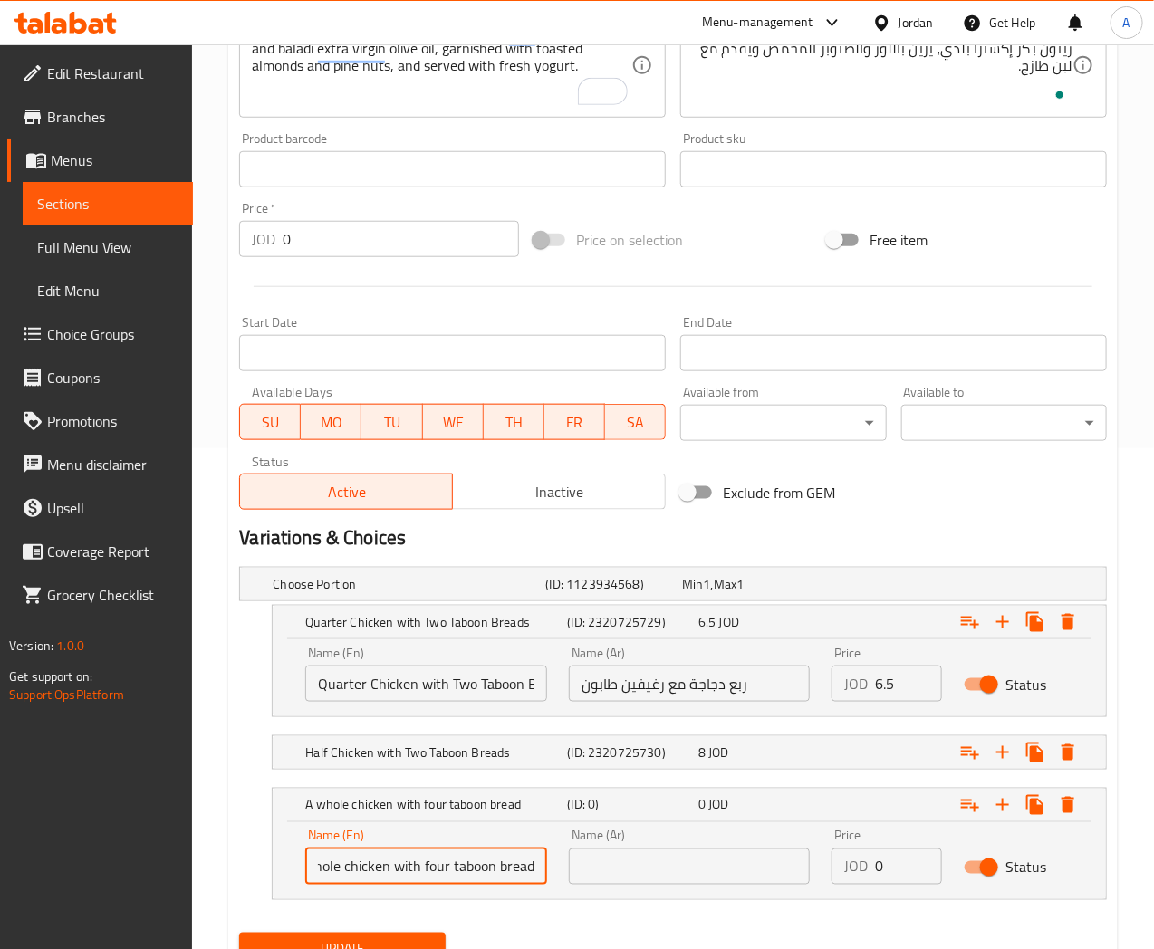
click at [438, 870] on input "A whole chicken with four taboon bread" at bounding box center [426, 867] width 242 height 36
type input "A whole chicken with 4 taboon bread"
click at [419, 759] on h5 "Half Chicken with Two Taboon Breads" at bounding box center [432, 753] width 255 height 18
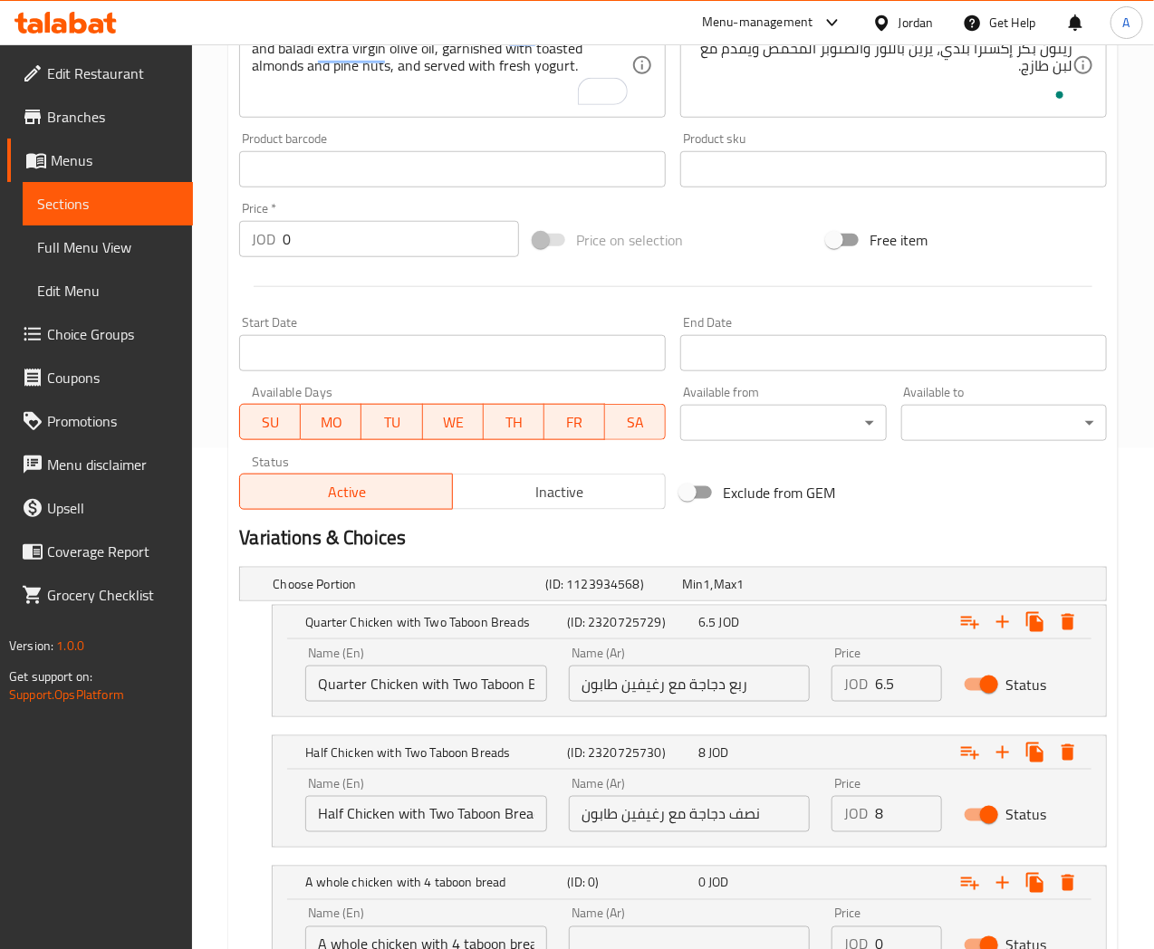
click at [433, 820] on input "Half Chicken with Two Taboon Breads" at bounding box center [426, 814] width 242 height 36
type input "Half Chicken with 2 Taboon Breads"
click at [457, 684] on input "Quarter Chicken with Two Taboon Breads" at bounding box center [426, 684] width 242 height 36
click at [457, 683] on input "Quarter Chicken with Two Taboon Breads" at bounding box center [426, 684] width 242 height 36
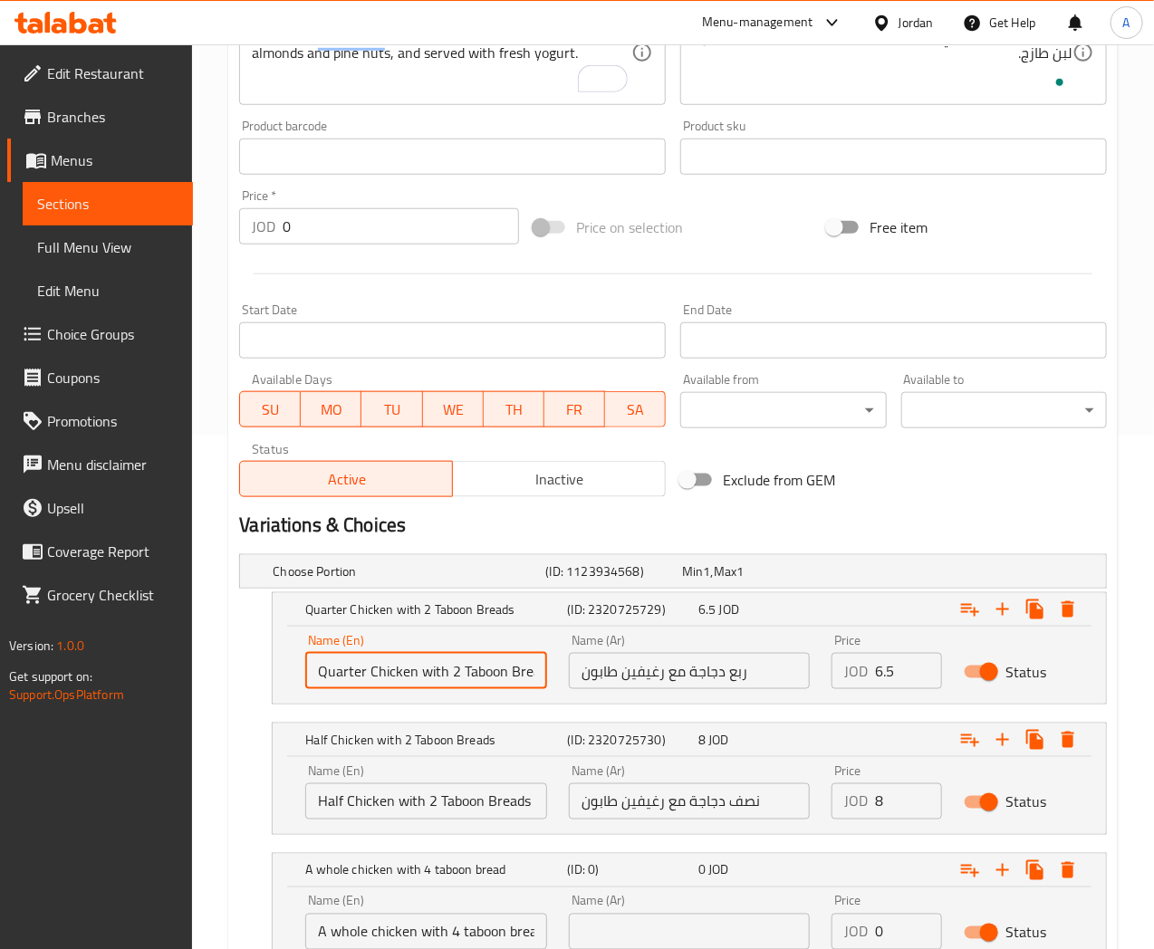
scroll to position [657, 0]
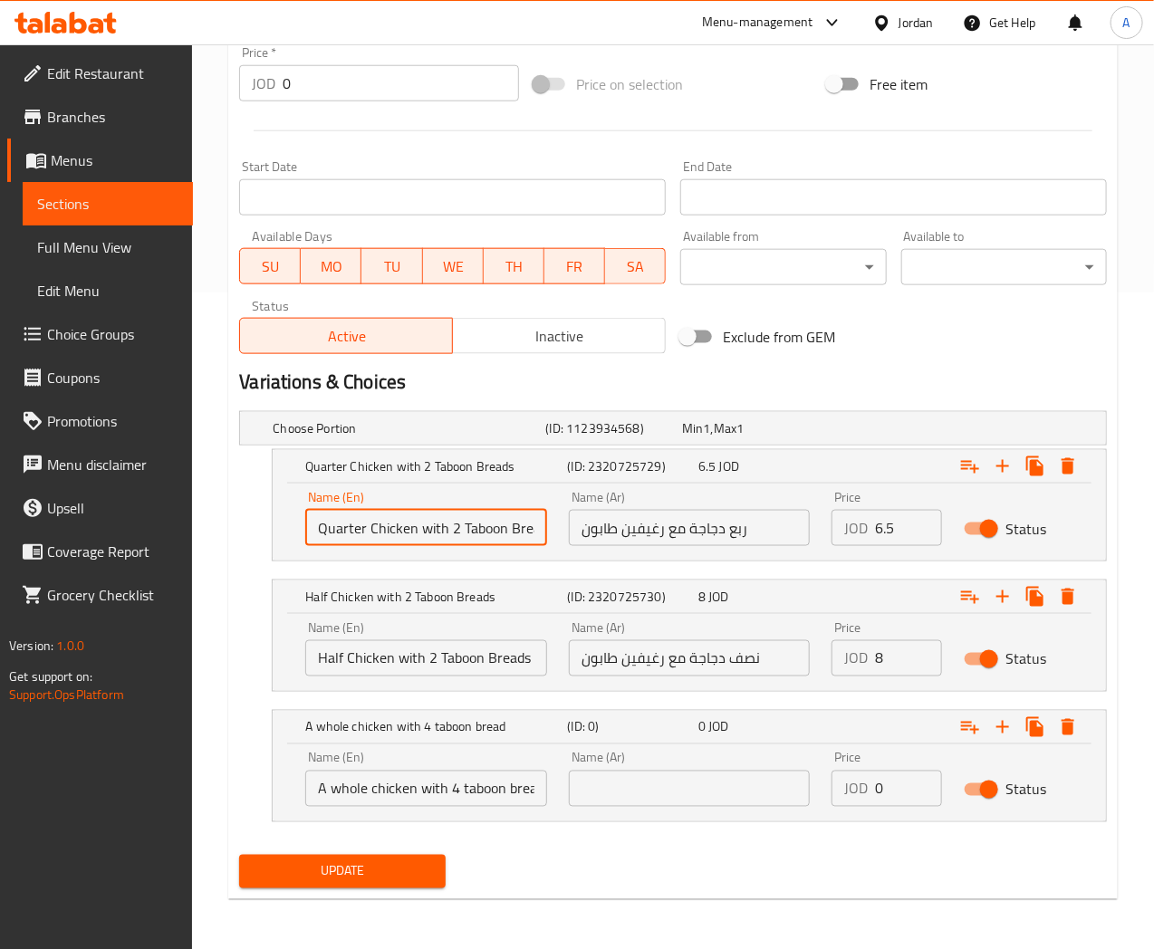
type input "Quarter Chicken with 2 Taboon Breads"
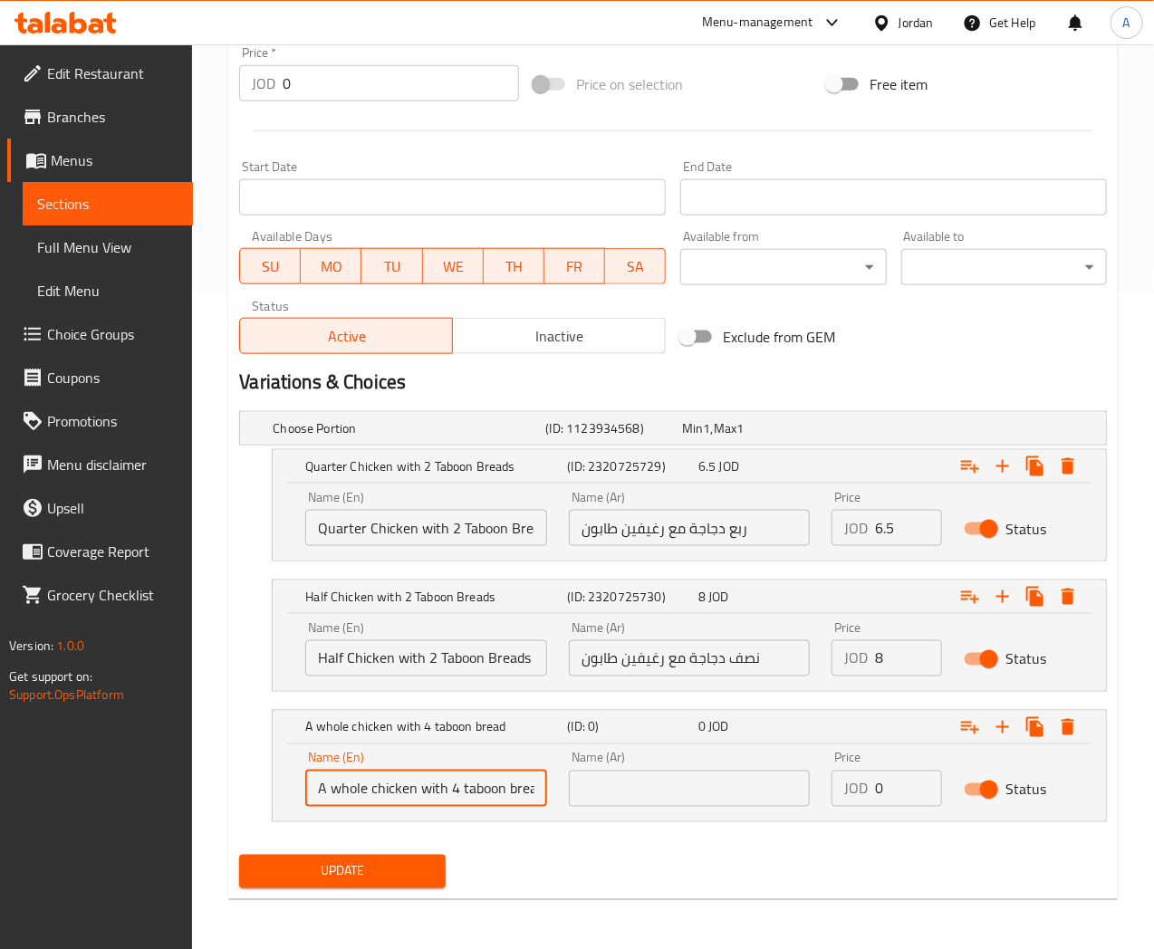
scroll to position [0, 10]
drag, startPoint x: 326, startPoint y: 785, endPoint x: 553, endPoint y: 793, distance: 226.6
click at [557, 788] on div "Name (En) A whole chicken with 4 taboon bread Name (En) Name (Ar) Name (Ar) Pri…" at bounding box center [689, 779] width 790 height 77
click at [701, 659] on input "نصف دجاجة مع رغيفين طابون" at bounding box center [690, 658] width 242 height 36
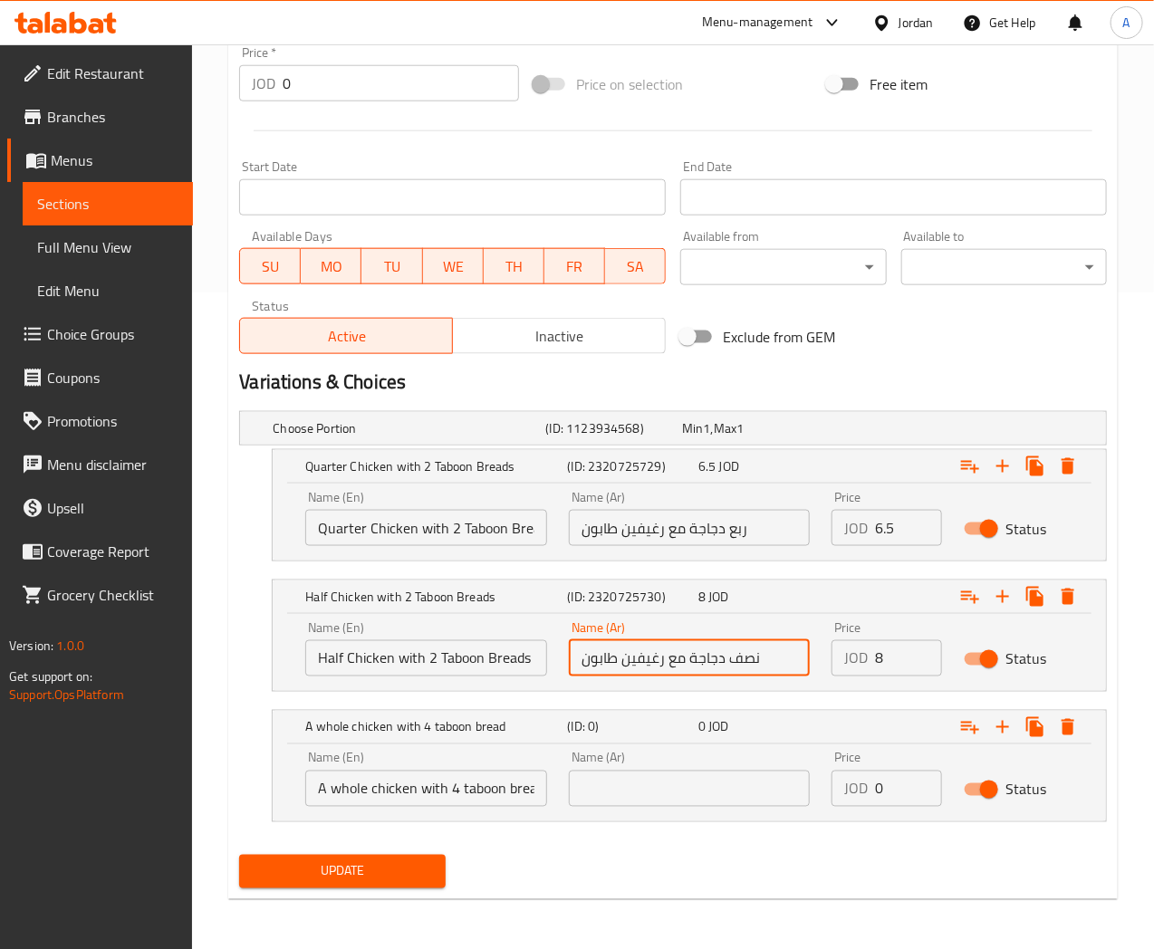
click at [701, 659] on input "نصف دجاجة مع رغيفين طابون" at bounding box center [690, 658] width 242 height 36
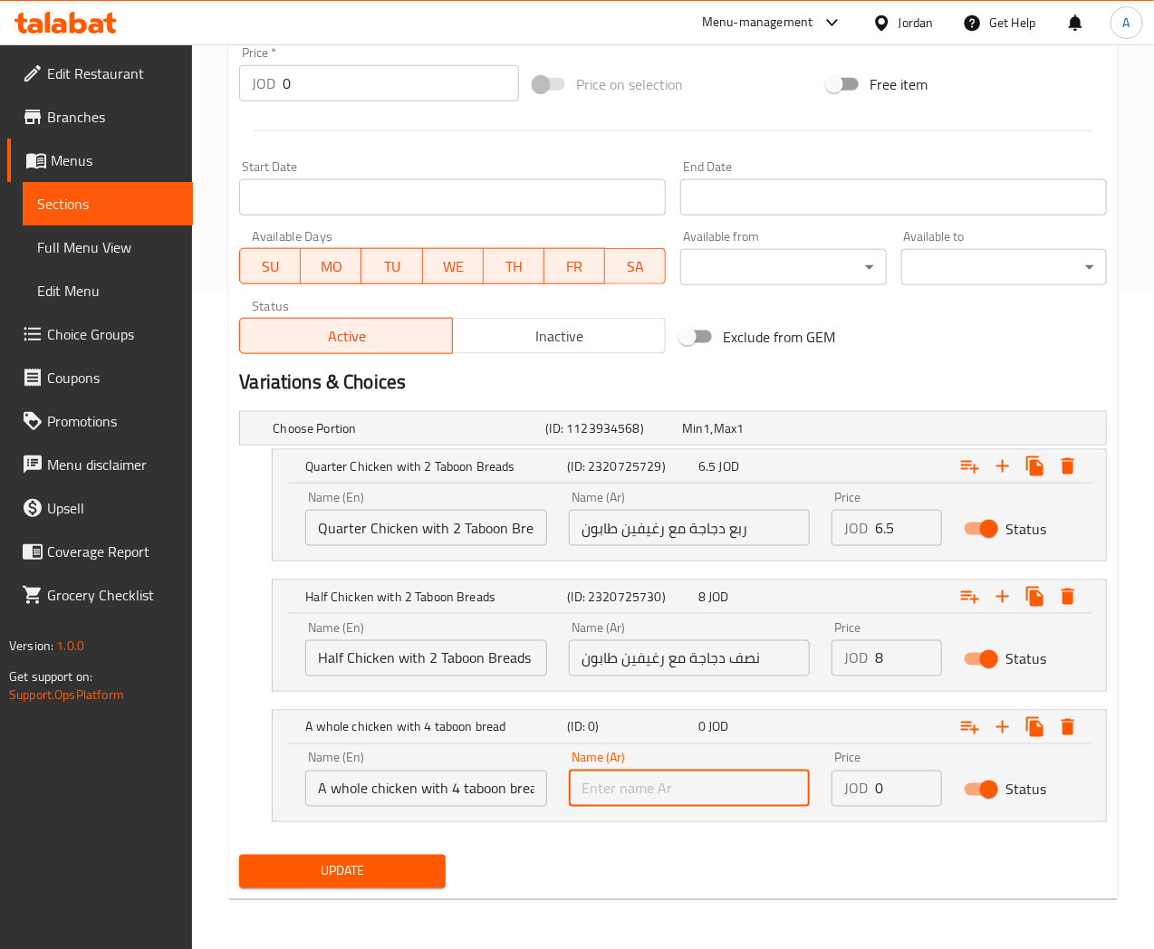
click at [728, 786] on input "text" at bounding box center [690, 789] width 242 height 36
paste input "نصف دجاجة مع رغيفين طابون"
click at [743, 793] on input "نصف دجاجة مع رغيفين طابون" at bounding box center [690, 789] width 242 height 36
drag, startPoint x: 756, startPoint y: 795, endPoint x: 763, endPoint y: 833, distance: 38.6
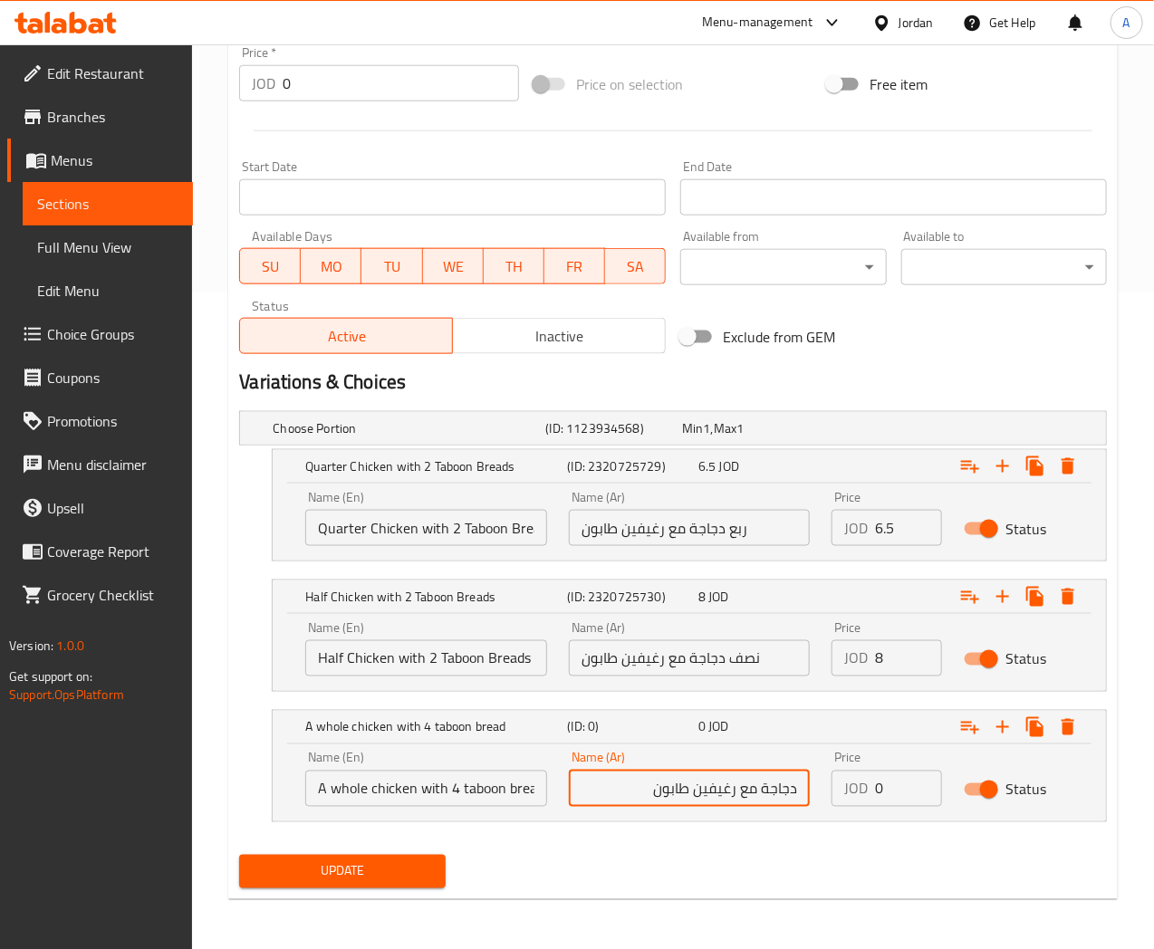
click at [758, 808] on div "Name (Ar) دجاجة مع رغيفين طابون Name (Ar)" at bounding box center [690, 779] width 264 height 77
click at [698, 790] on input "دجاجة كاملة مع رغيفين طابون" at bounding box center [690, 789] width 242 height 36
click at [685, 794] on input "دجاجة كاملة مع رغيفين طابون" at bounding box center [690, 789] width 242 height 36
type input "دجاجة كاملة مع 4 خبز طابون"
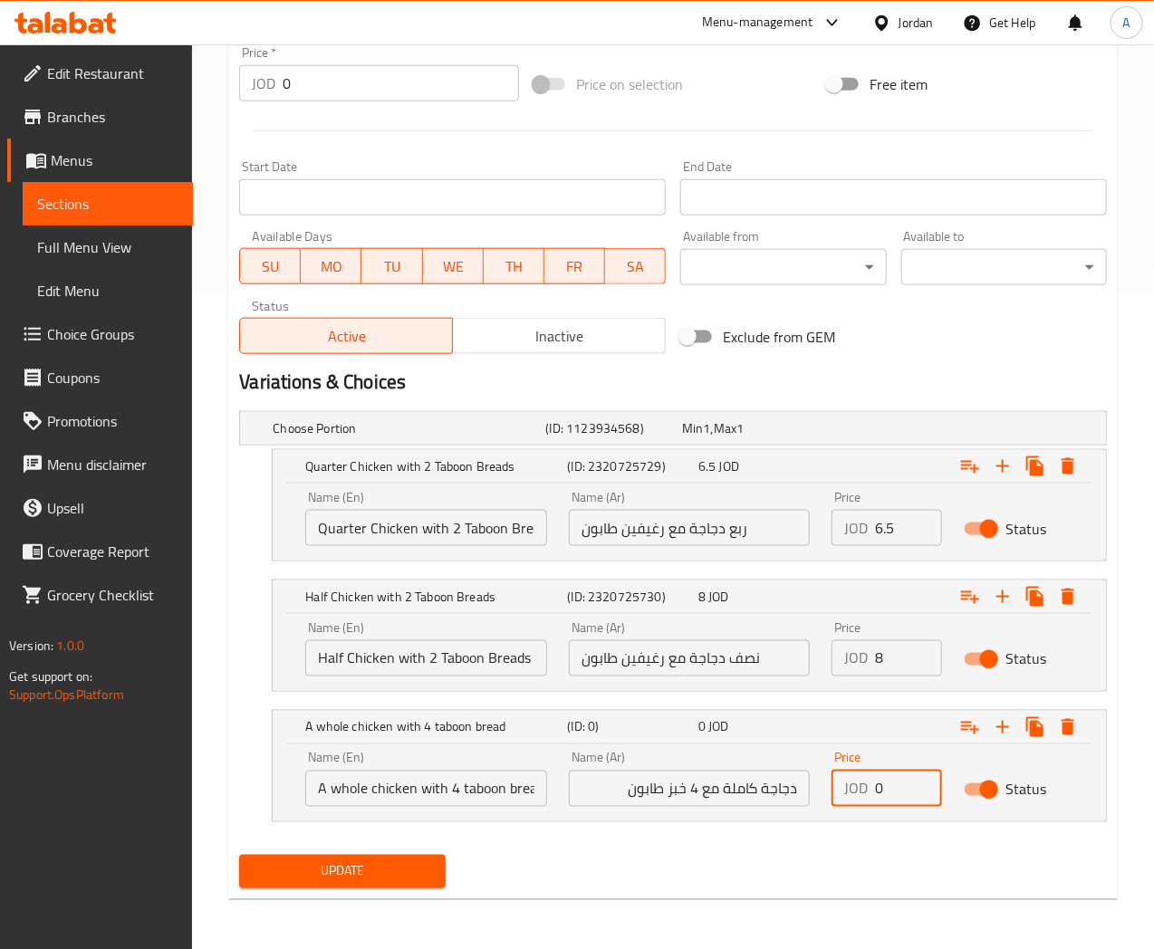
drag, startPoint x: 893, startPoint y: 791, endPoint x: 836, endPoint y: 808, distance: 59.6
click at [838, 808] on div "Price JOD 0 Price" at bounding box center [886, 779] width 131 height 77
type input "14"
click at [726, 840] on div "Choose Portion (ID: 1123934568) Min 1 , Max 1 Name (En) Choose Portion Name (En…" at bounding box center [673, 626] width 882 height 444
click at [419, 867] on span "Update" at bounding box center [342, 872] width 177 height 23
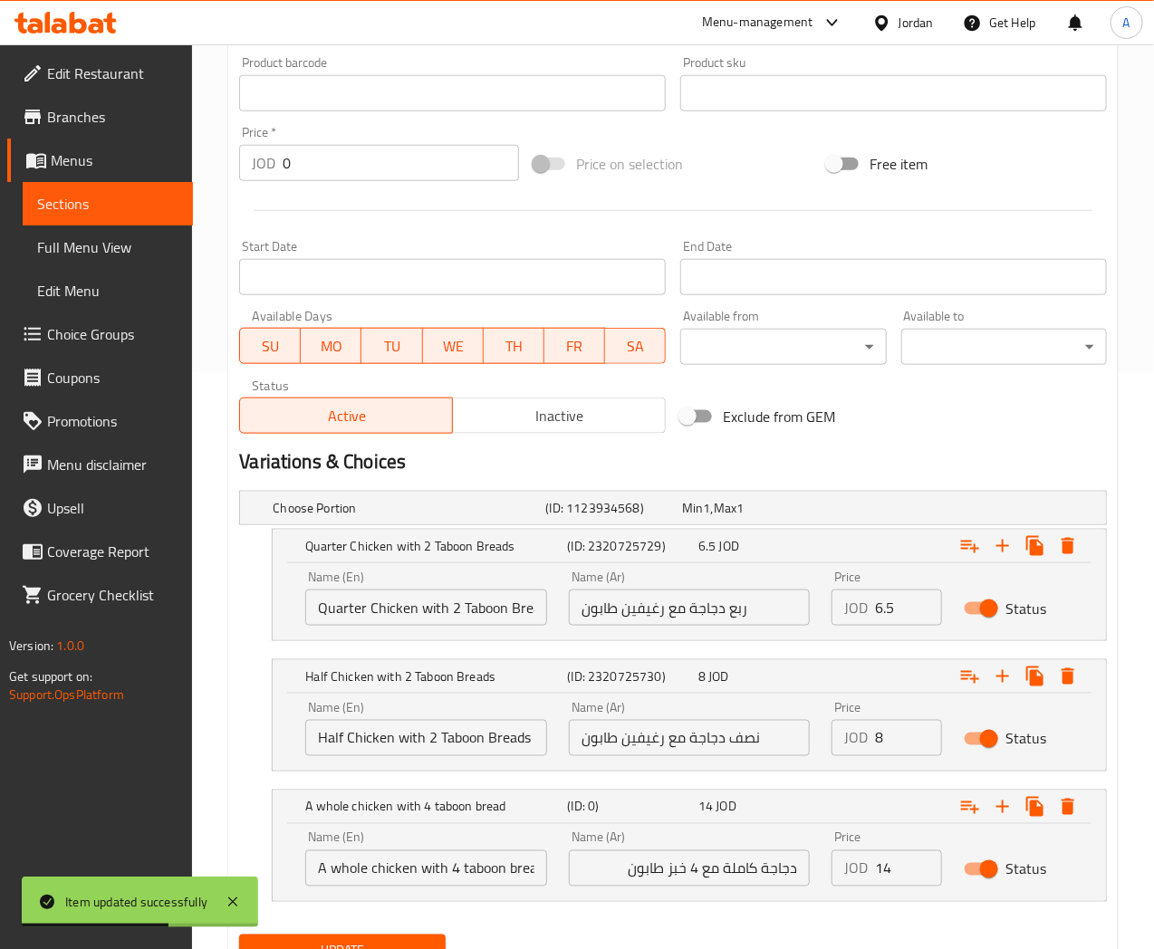
scroll to position [657, 0]
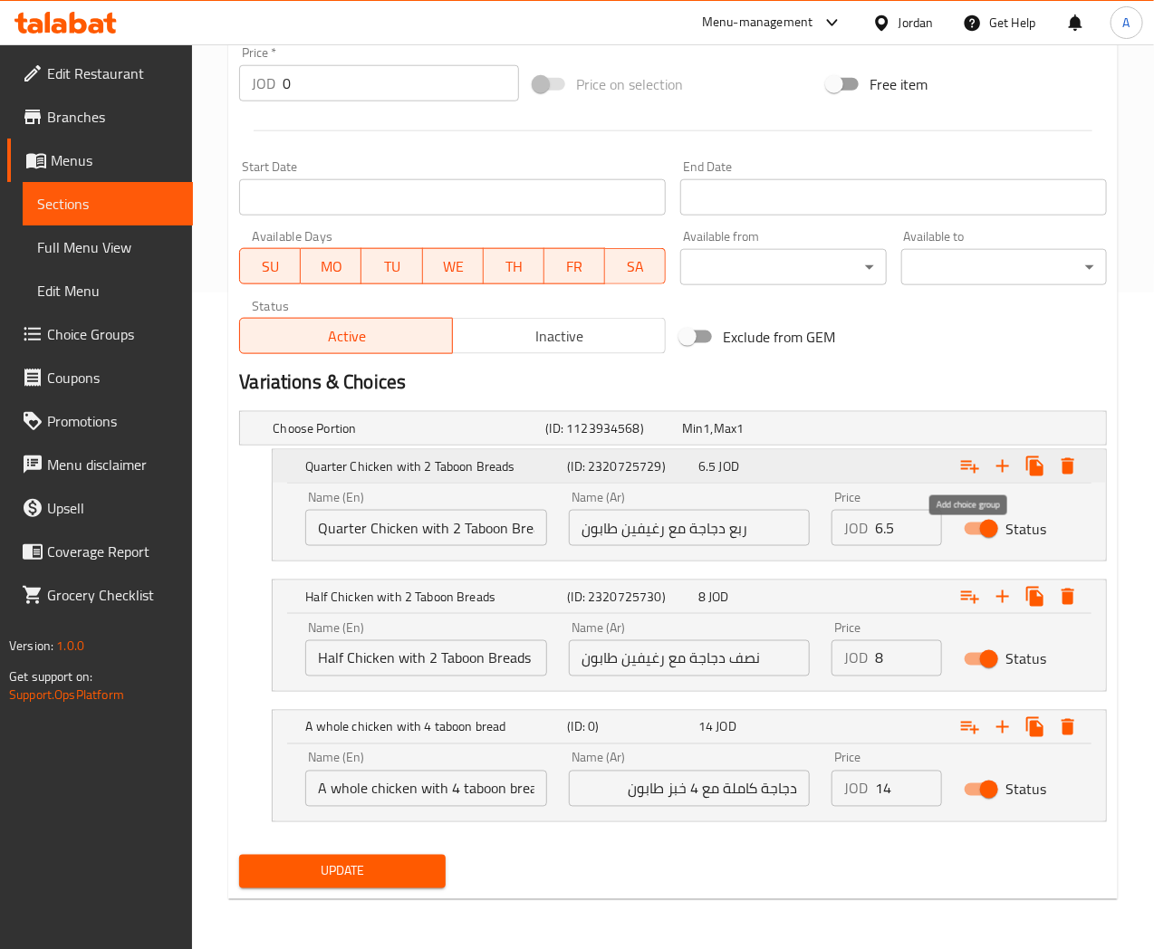
click at [971, 467] on icon "Expand" at bounding box center [970, 467] width 22 height 22
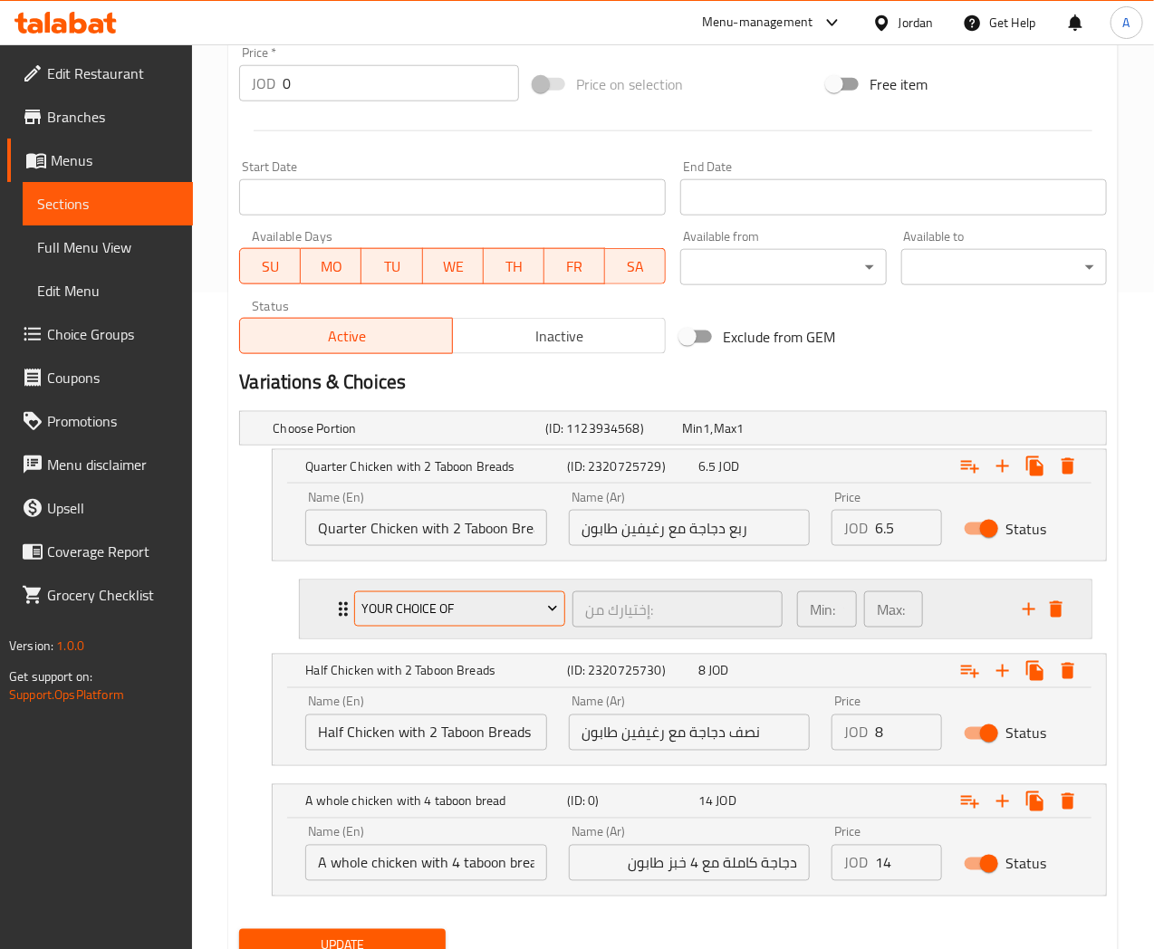
click at [533, 614] on span "Your choice of" at bounding box center [459, 609] width 197 height 23
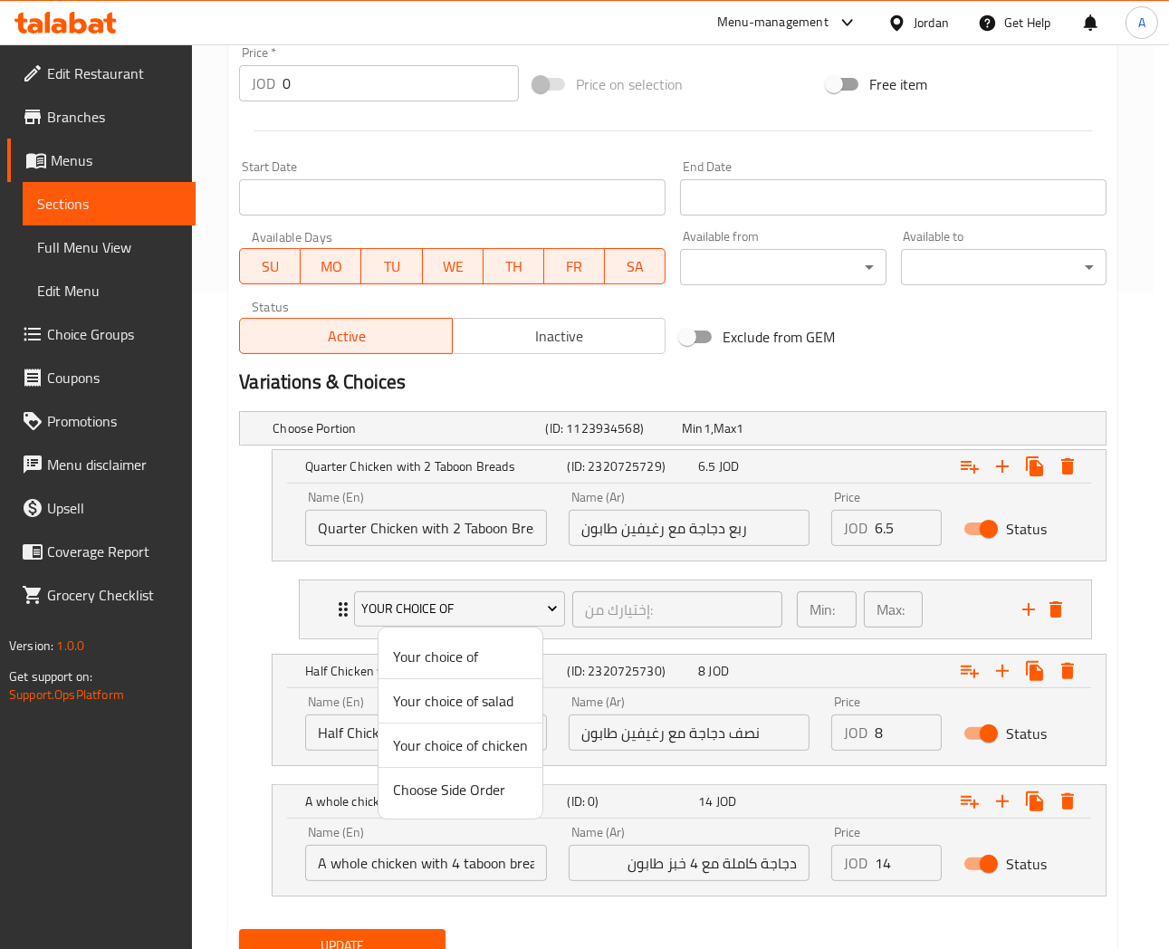
click at [484, 707] on span "Your choice of salad" at bounding box center [460, 701] width 135 height 22
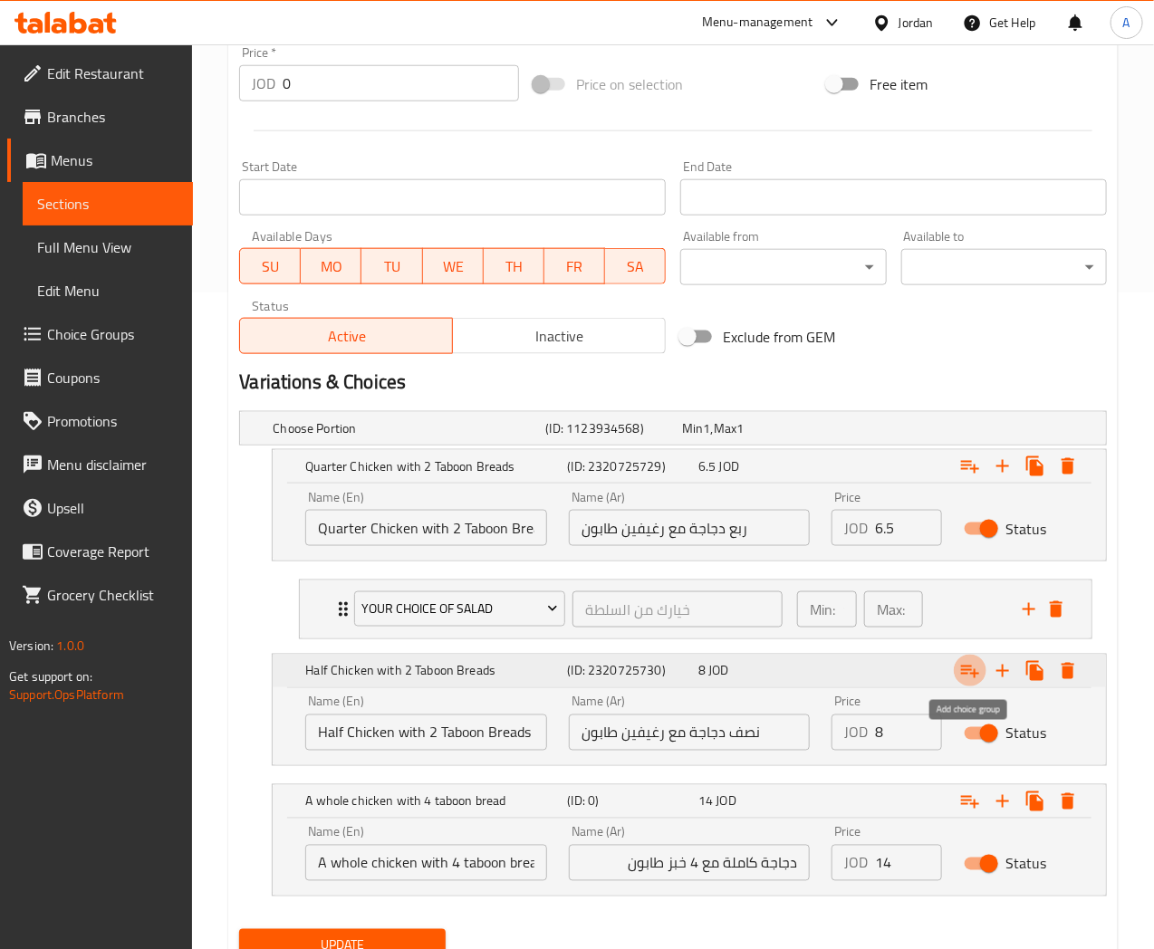
click at [973, 670] on icon "Expand" at bounding box center [970, 671] width 22 height 22
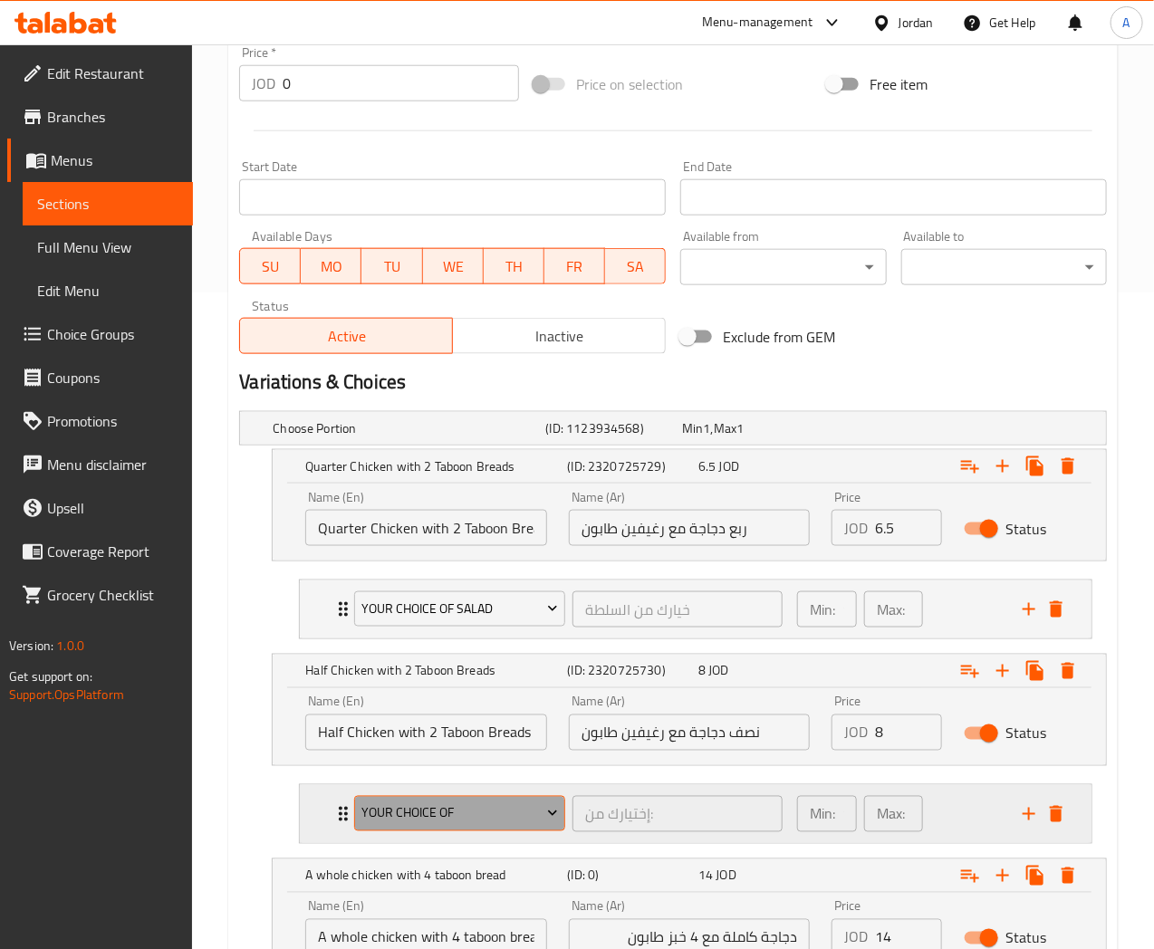
click at [504, 815] on span "Your choice of" at bounding box center [459, 814] width 197 height 23
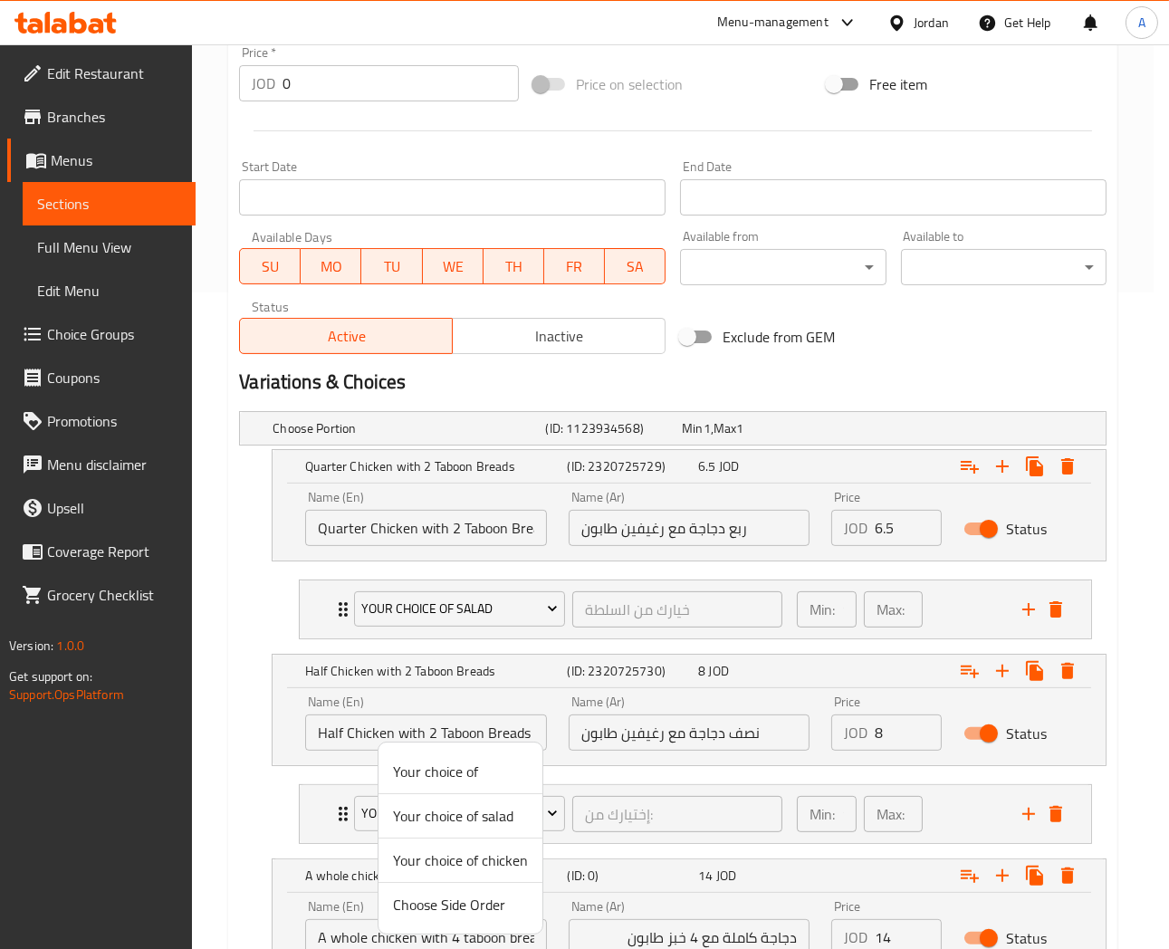
click at [481, 825] on span "Your choice of salad" at bounding box center [460, 816] width 135 height 22
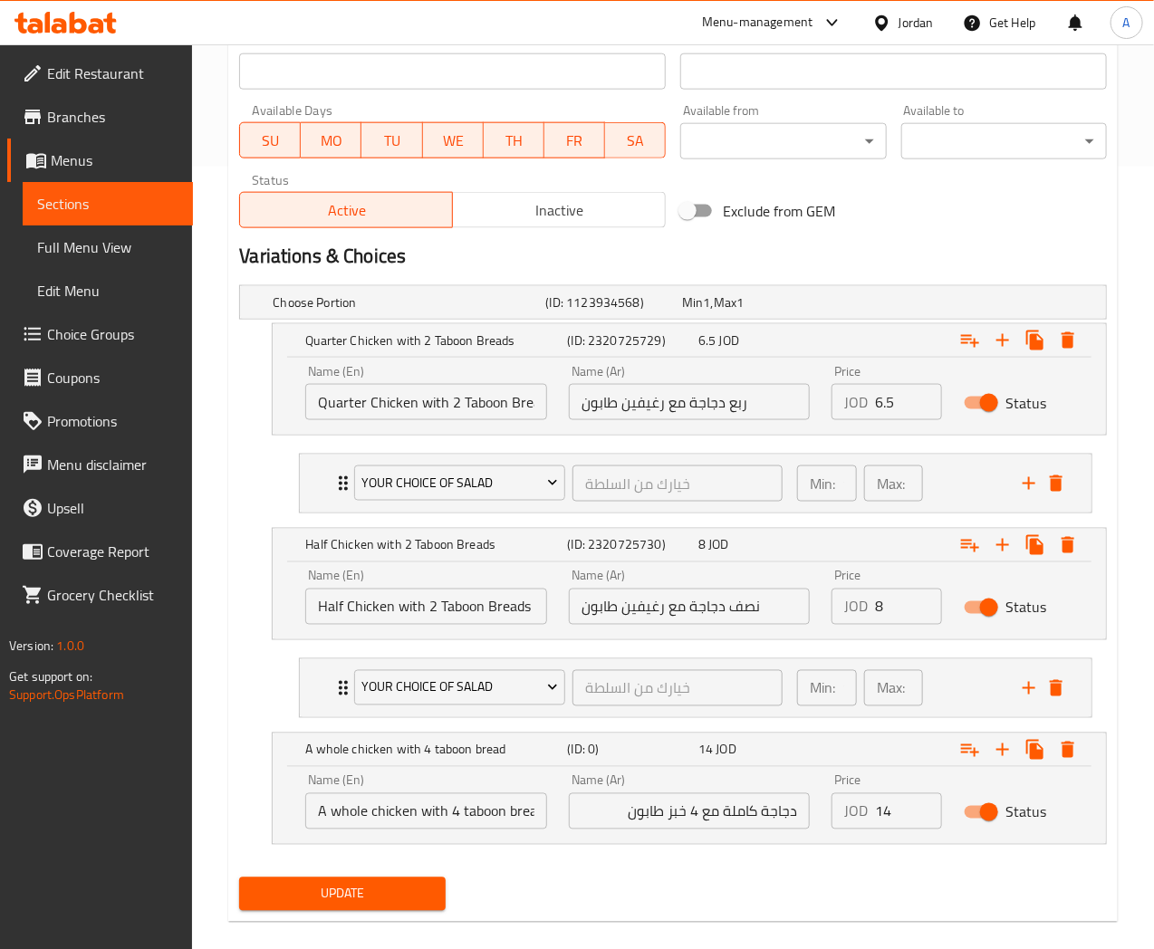
scroll to position [804, 0]
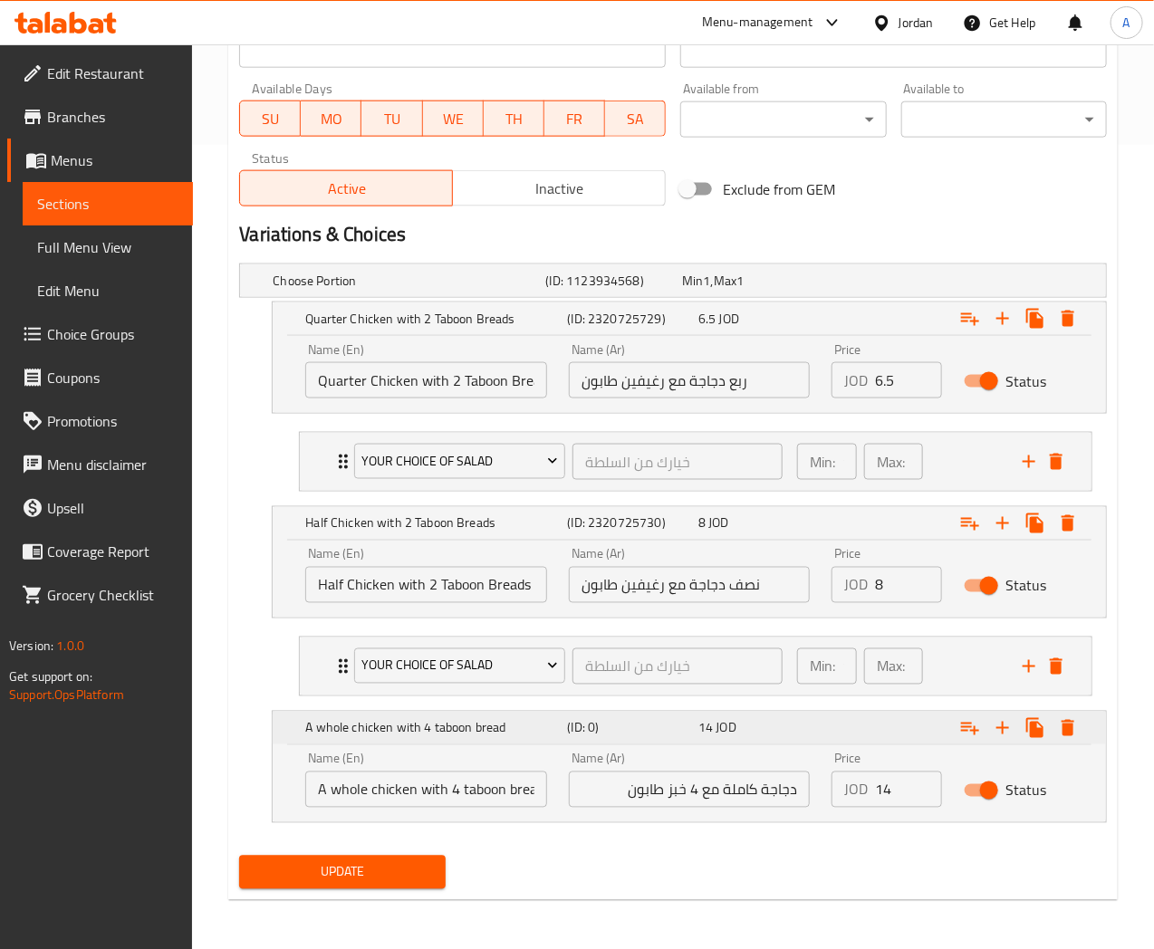
click at [980, 728] on icon "Expand" at bounding box center [970, 728] width 22 height 22
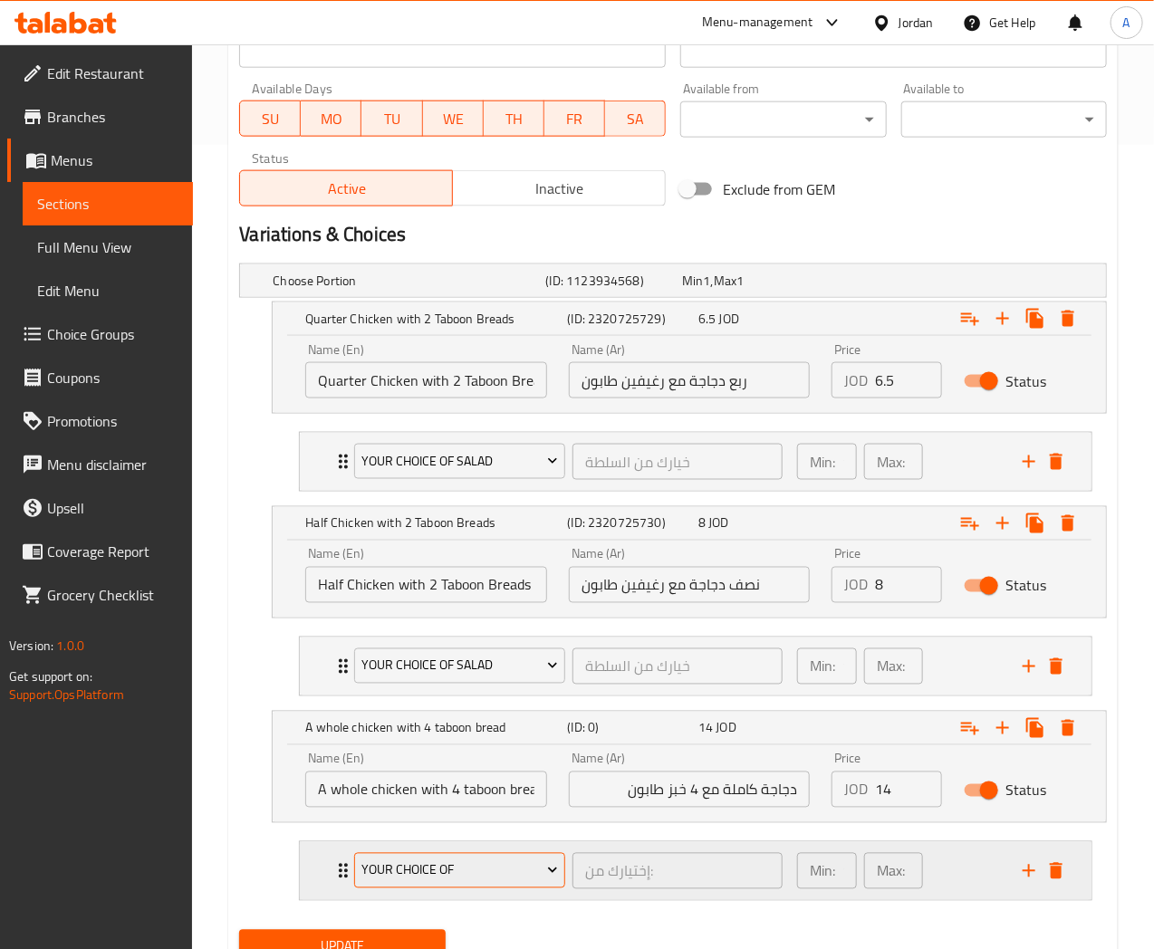
click at [520, 879] on span "Your choice of" at bounding box center [459, 871] width 197 height 23
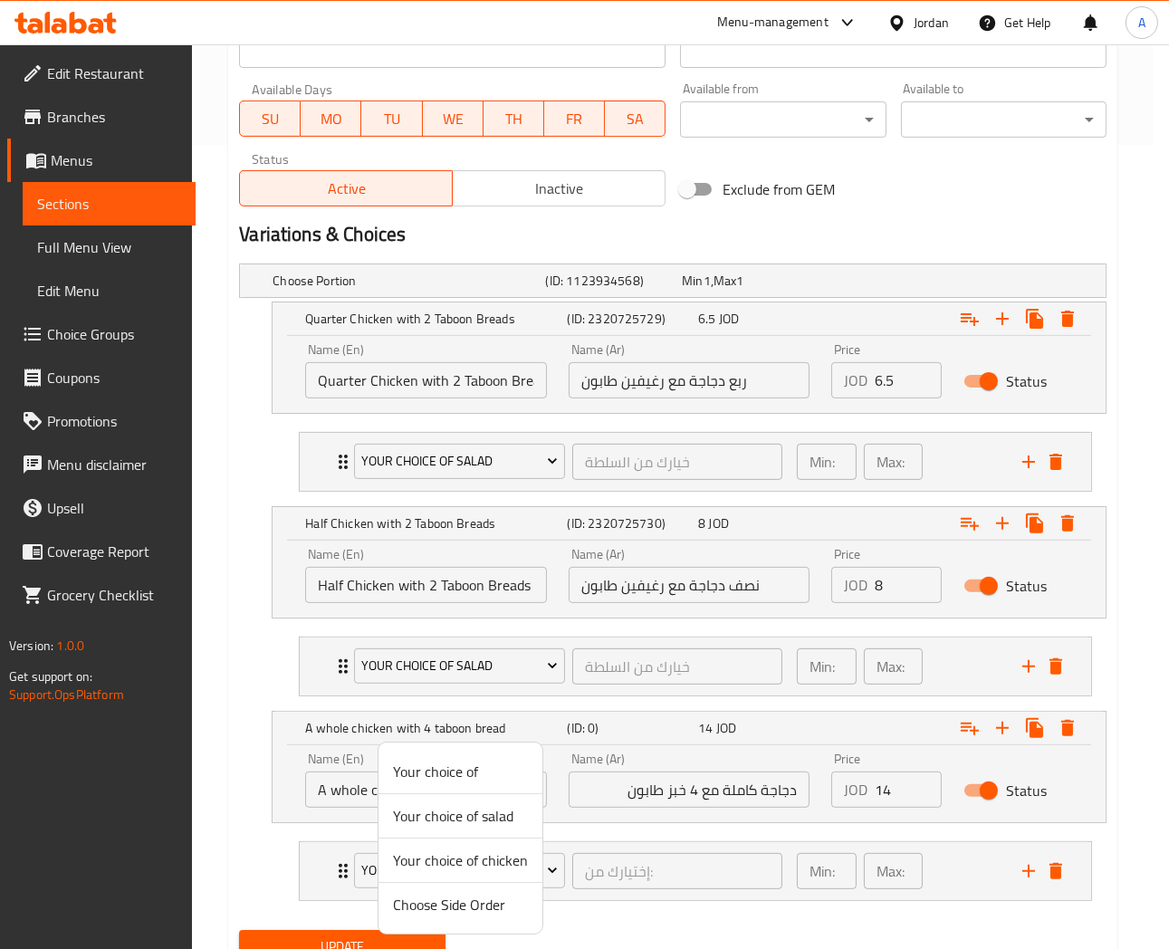
click at [478, 821] on span "Your choice of salad" at bounding box center [460, 816] width 135 height 22
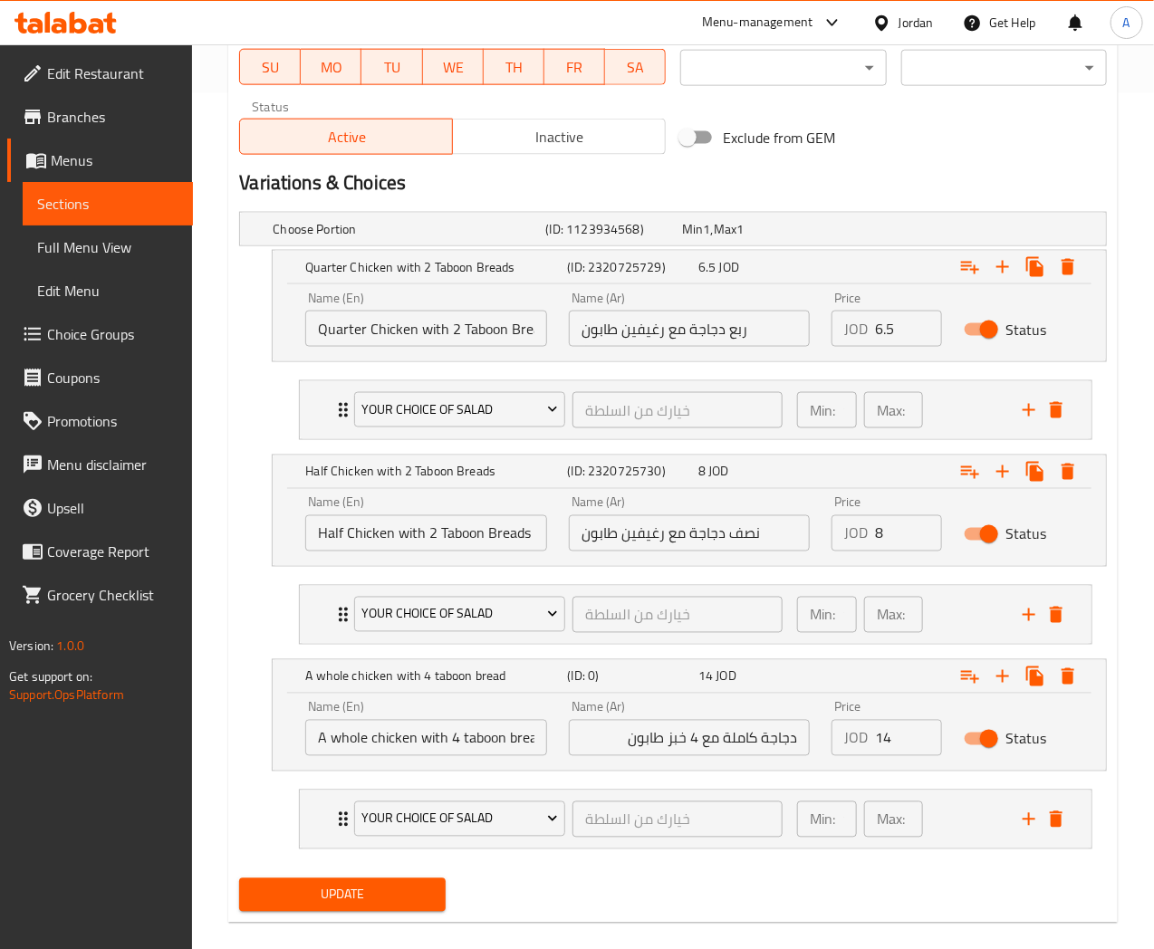
scroll to position [880, 0]
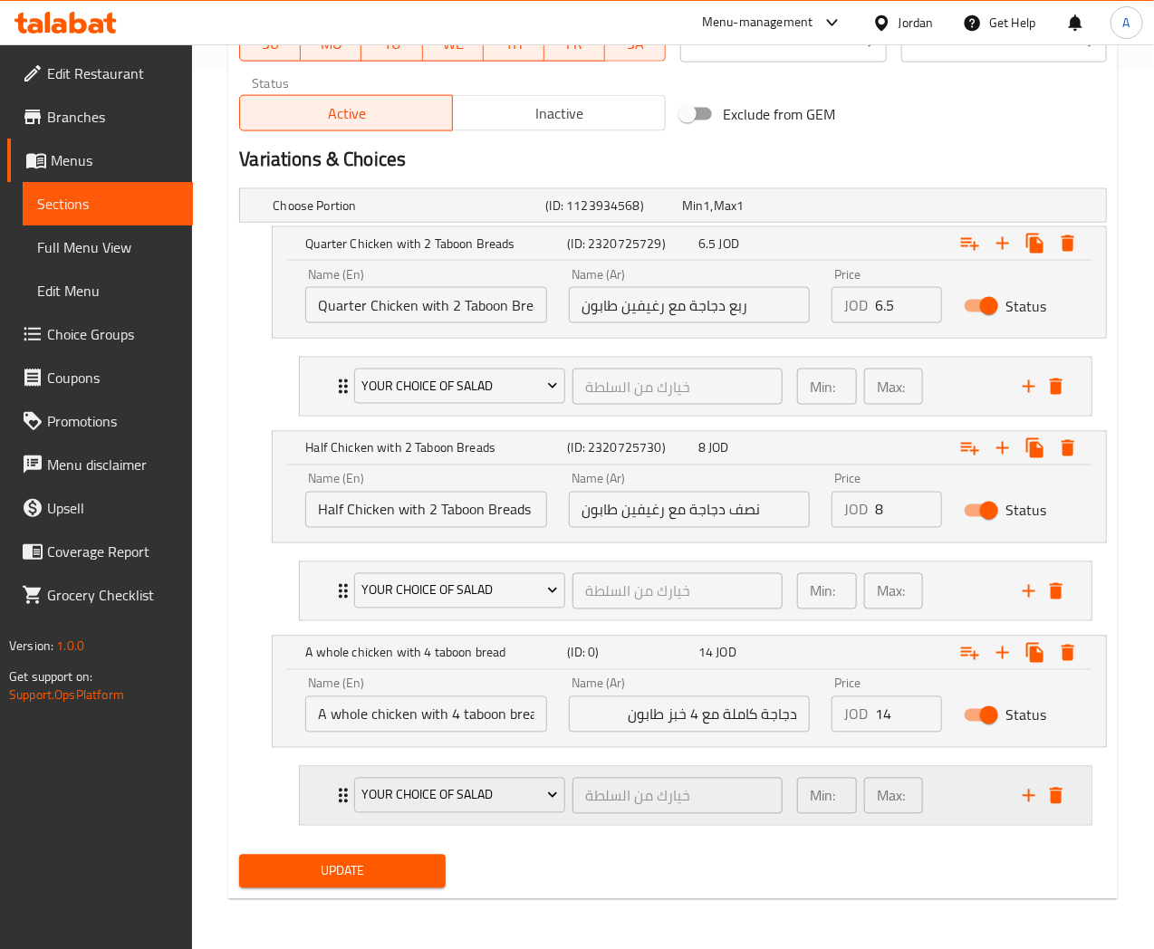
click at [967, 804] on div "Min: 1 ​ Max: 1 ​" at bounding box center [899, 796] width 226 height 58
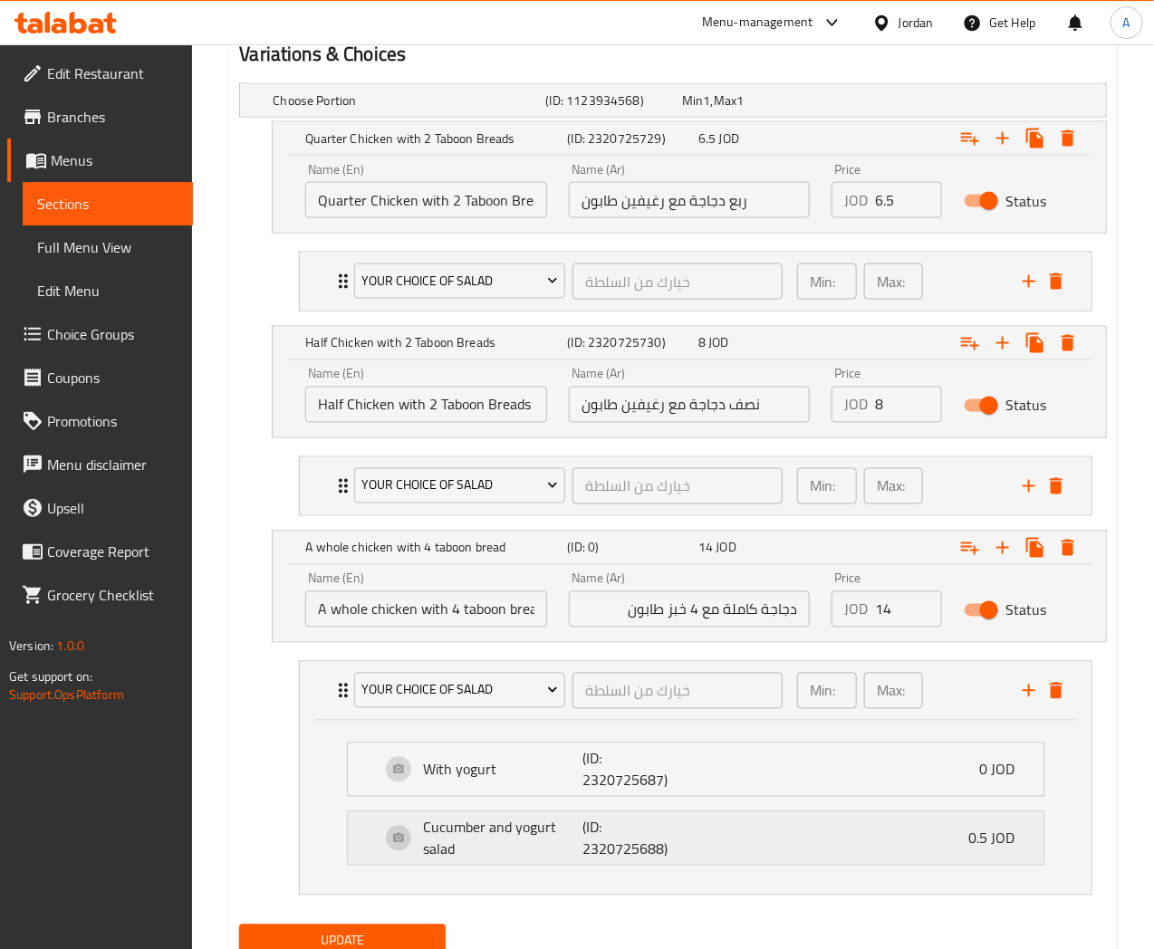
scroll to position [1054, 0]
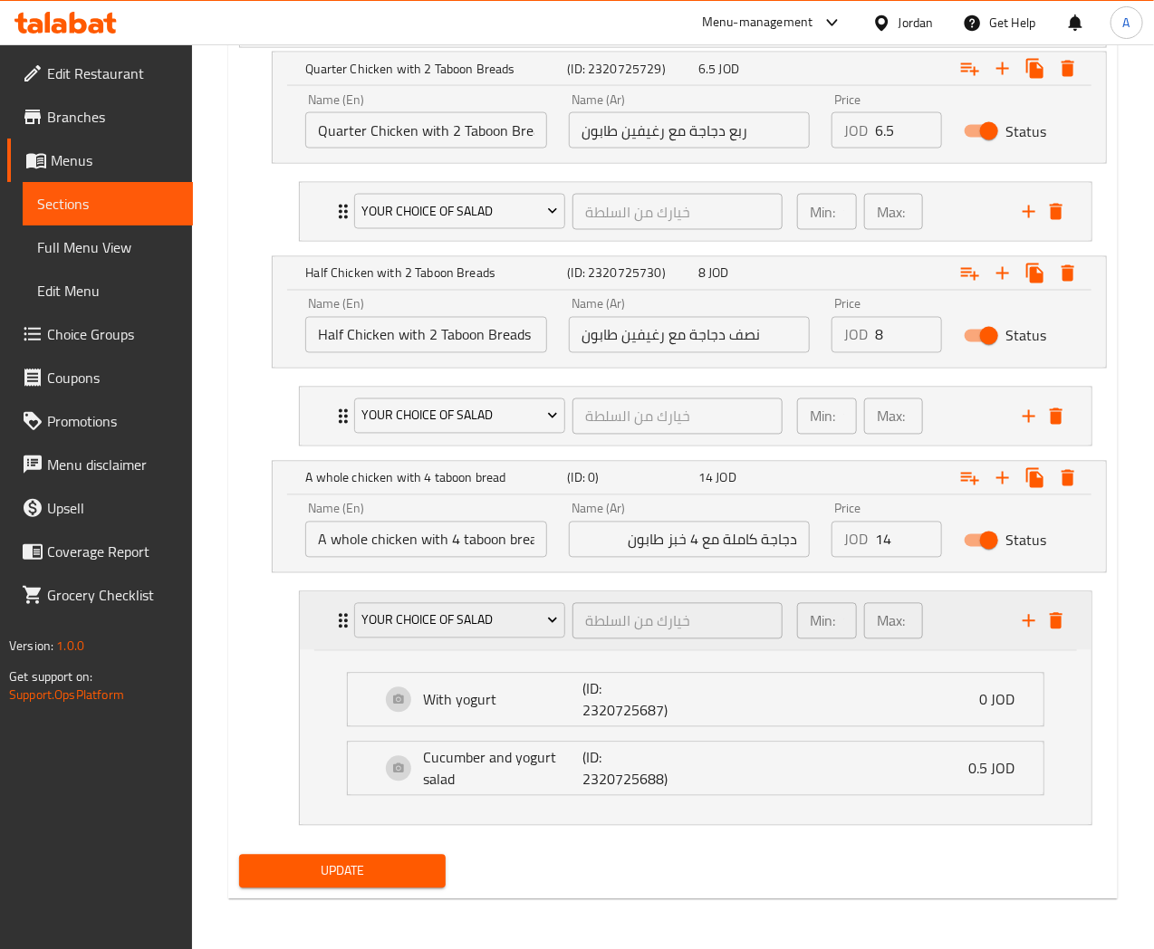
click at [973, 611] on div "Min: 1 ​ Max: 1 ​" at bounding box center [899, 621] width 226 height 58
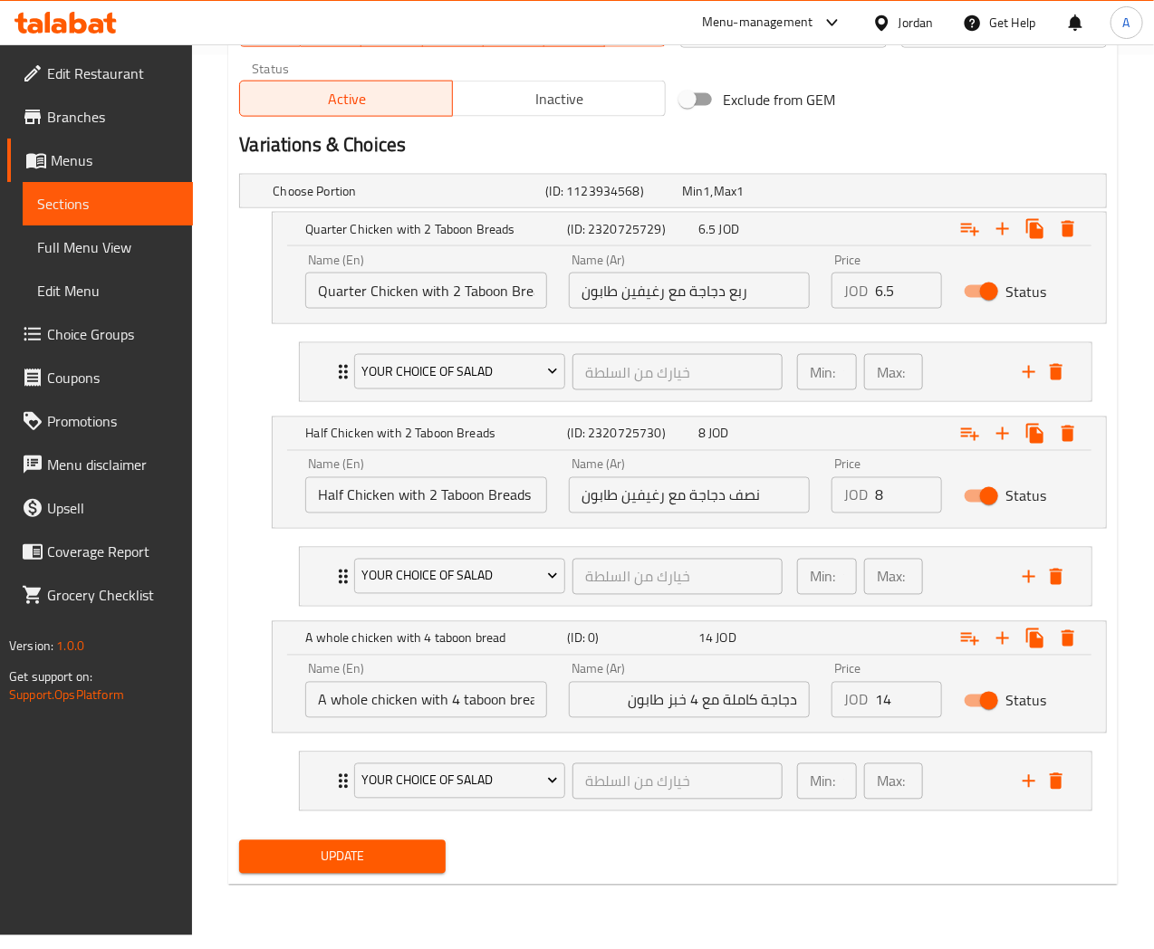
scroll to position [880, 0]
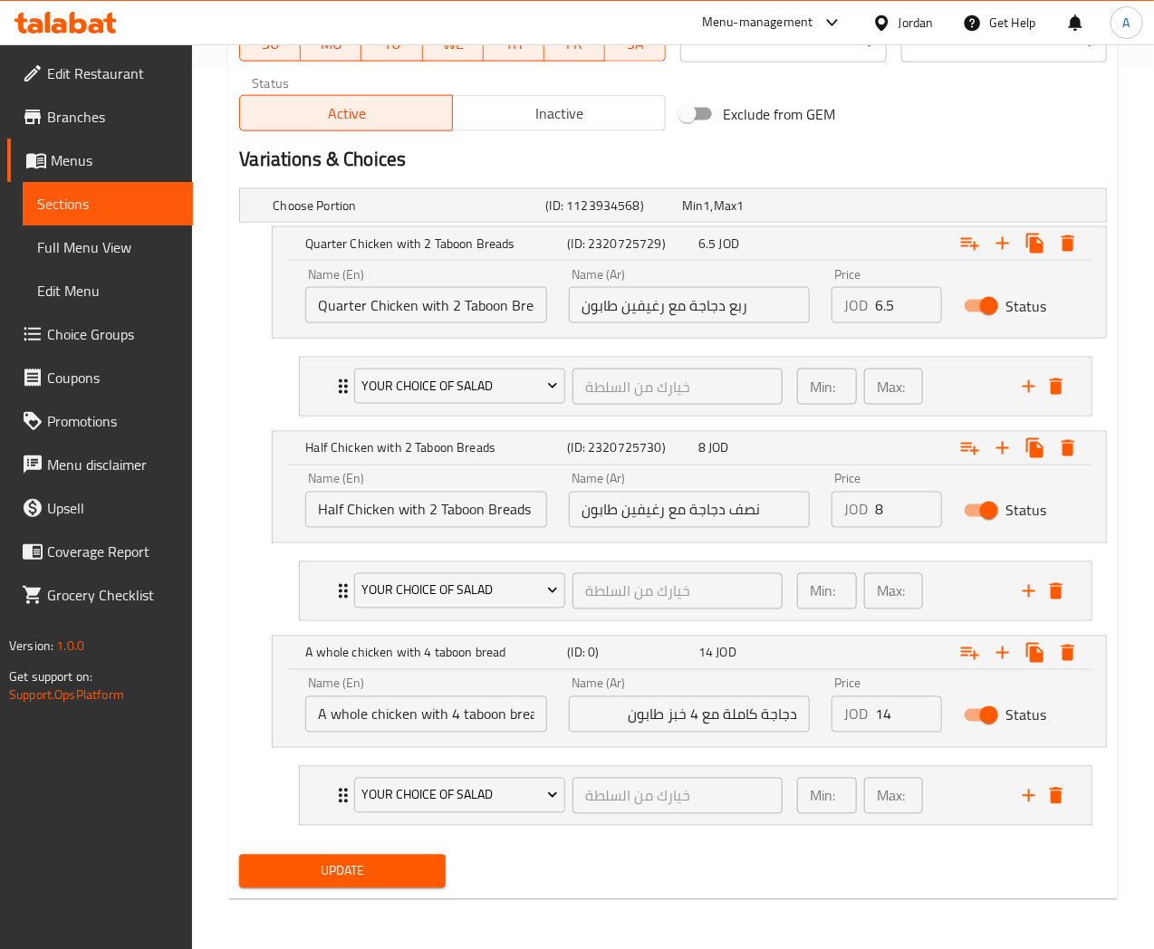
click at [364, 866] on span "Update" at bounding box center [342, 872] width 177 height 23
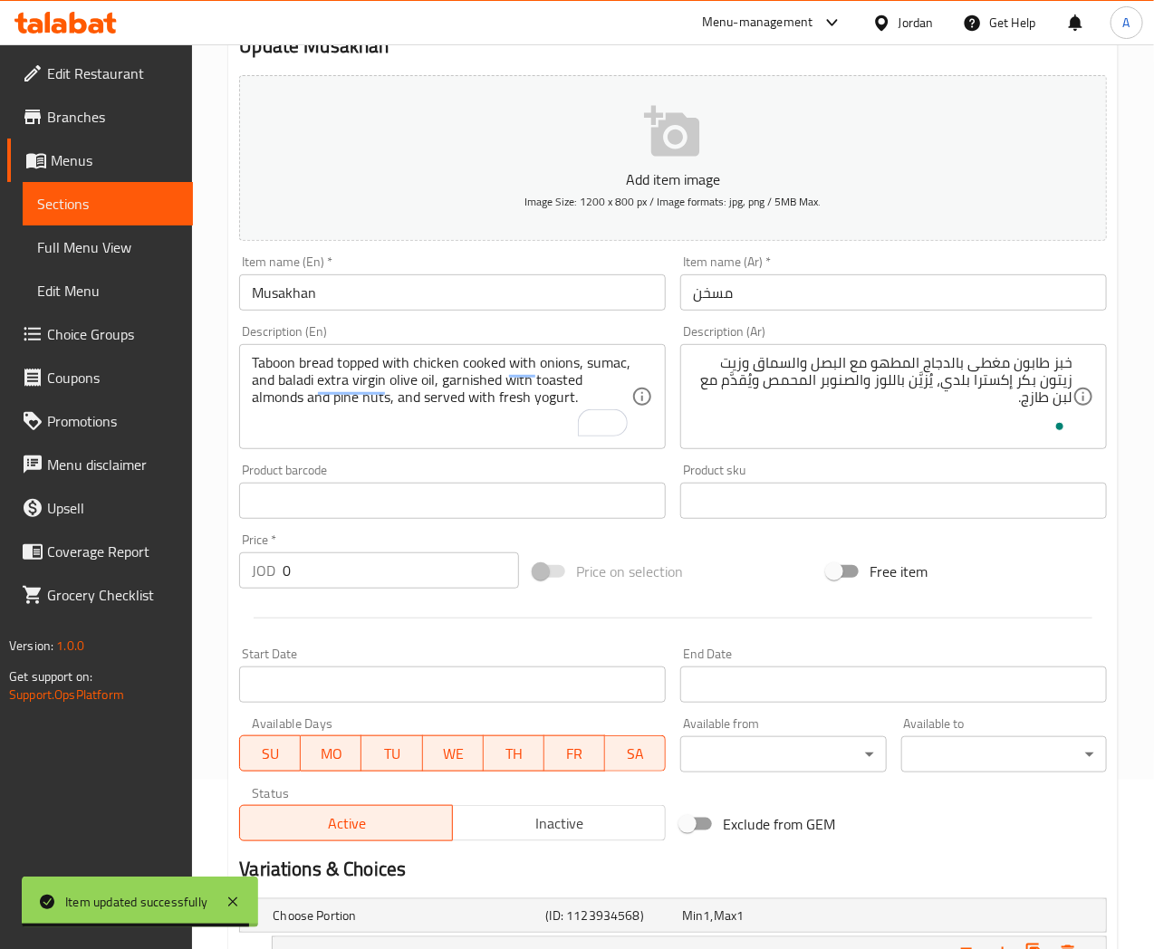
scroll to position [0, 0]
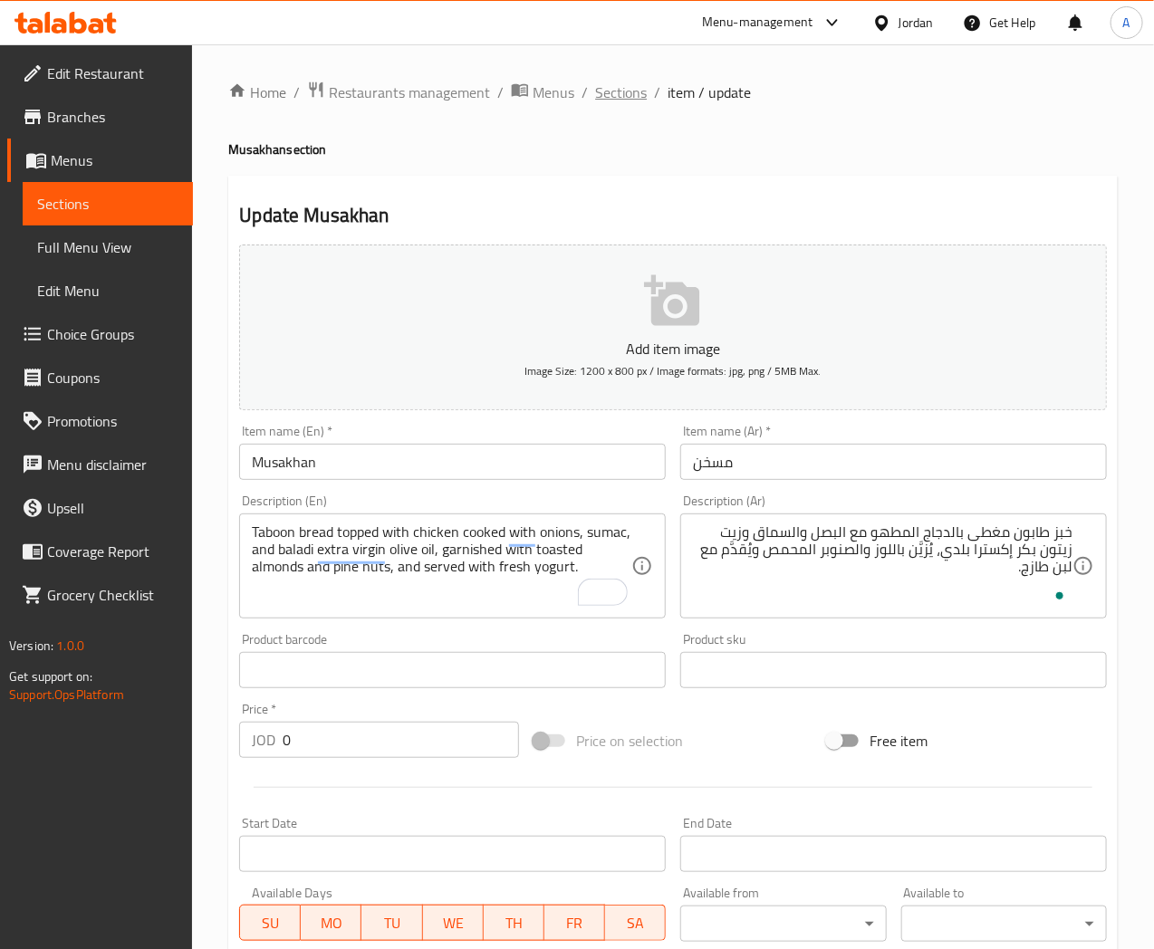
click at [608, 91] on span "Sections" at bounding box center [621, 93] width 52 height 22
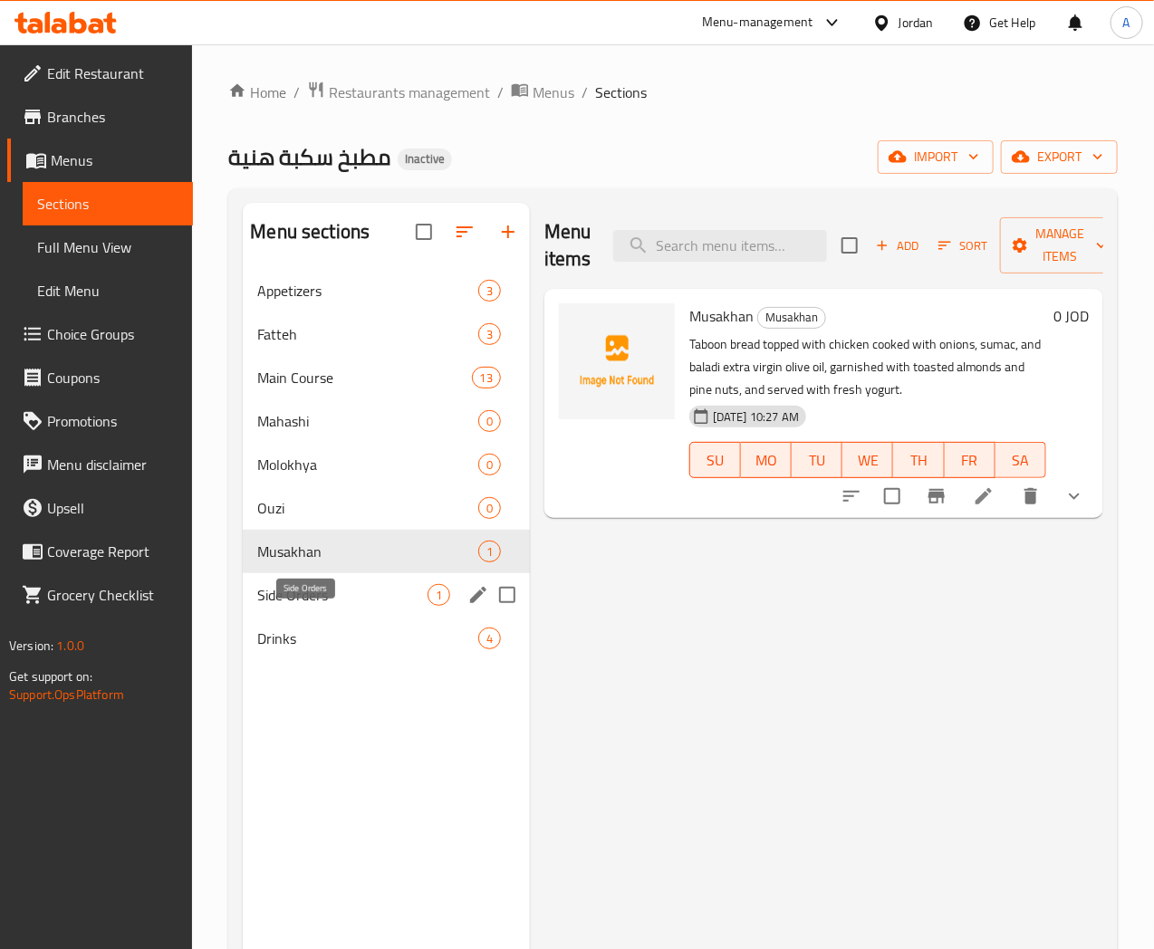
click at [326, 606] on span "Side Orders" at bounding box center [341, 595] width 169 height 22
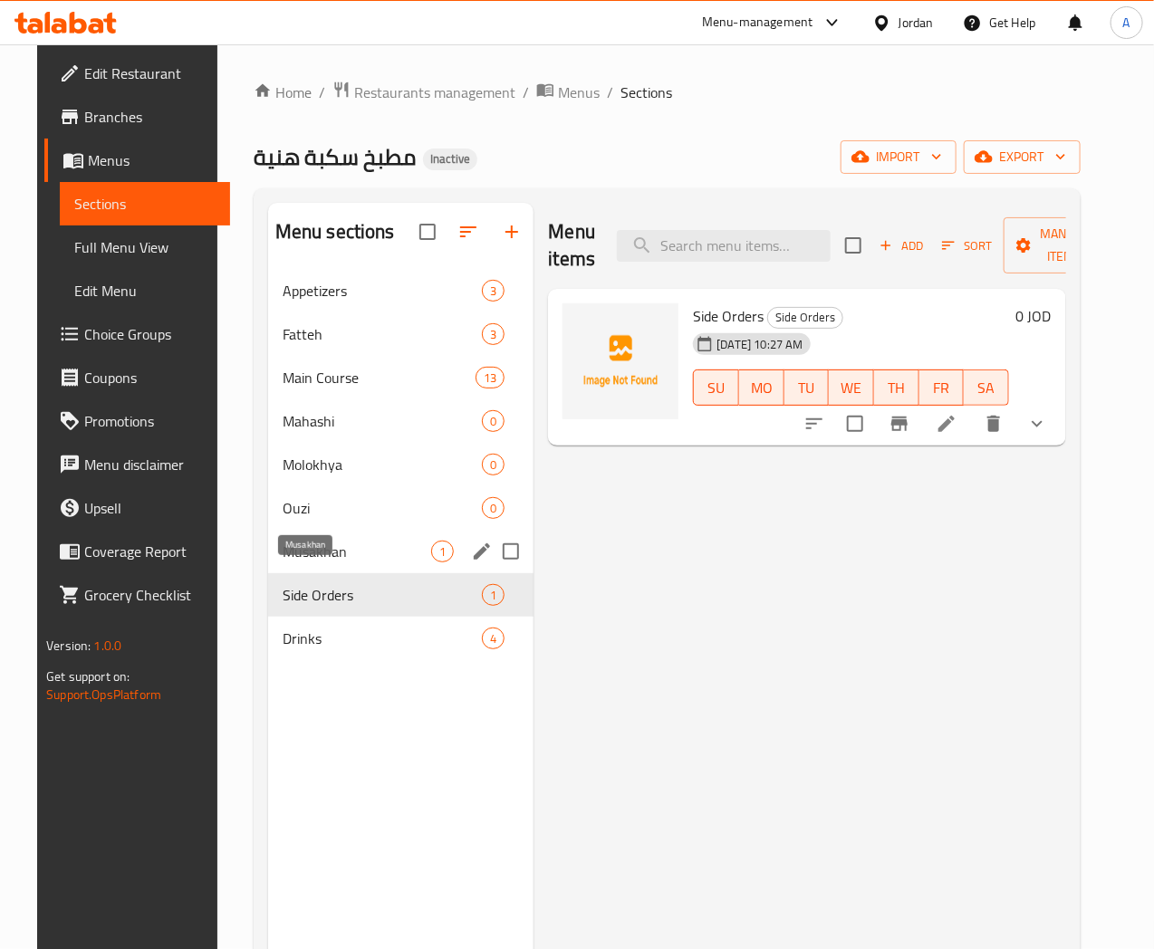
click at [293, 563] on span "Musakhan" at bounding box center [357, 552] width 149 height 22
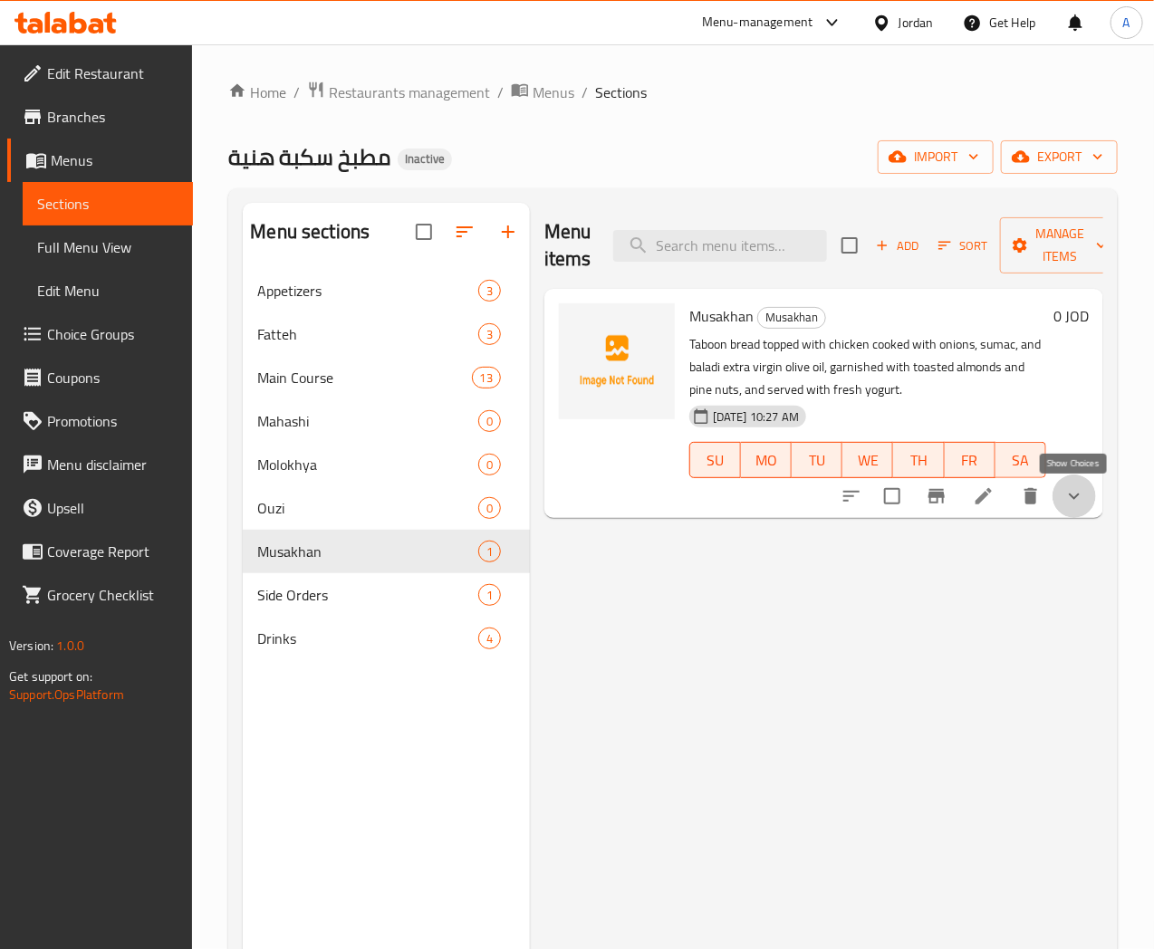
click at [1073, 499] on icon "show more" at bounding box center [1074, 497] width 22 height 22
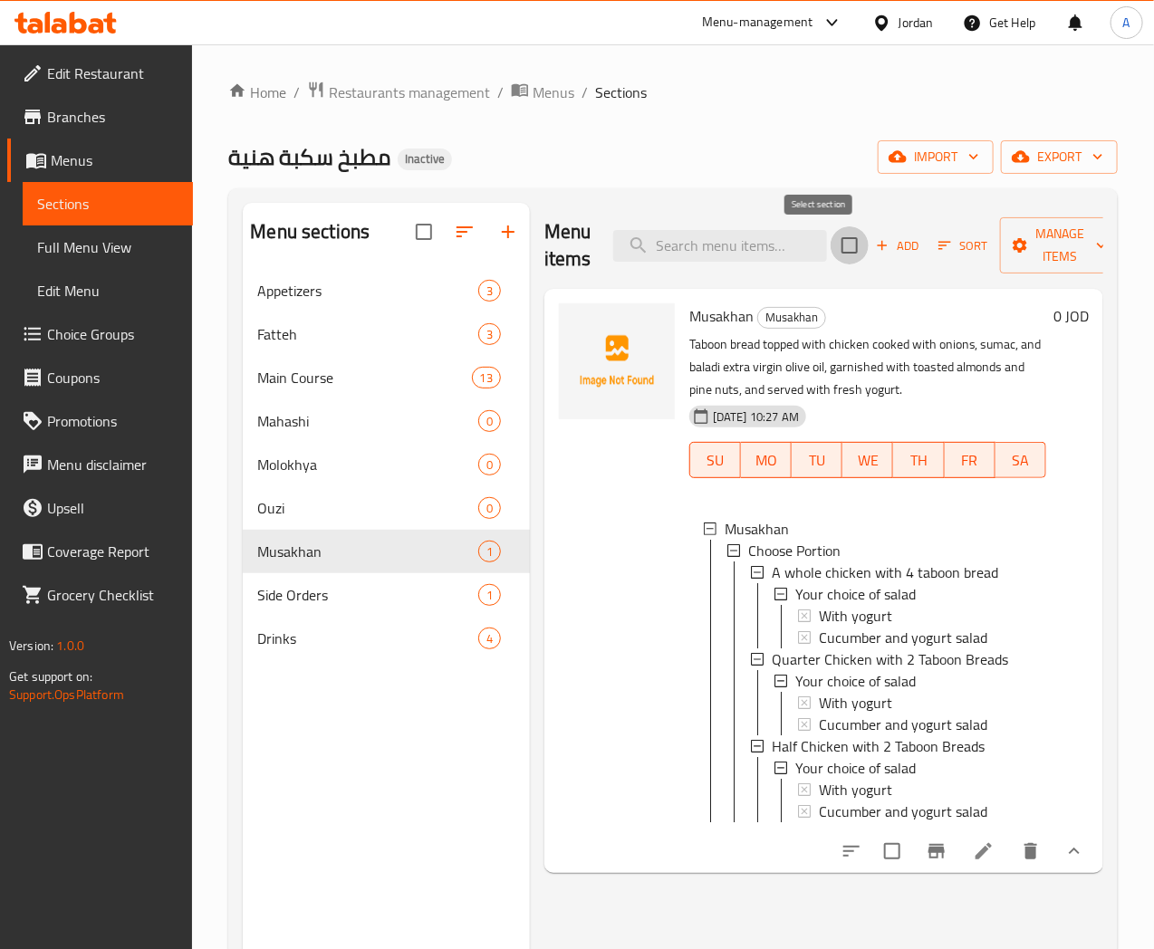
click at [831, 245] on input "checkbox" at bounding box center [850, 245] width 38 height 38
checkbox input "true"
click at [1092, 254] on icon "button" at bounding box center [1101, 245] width 18 height 18
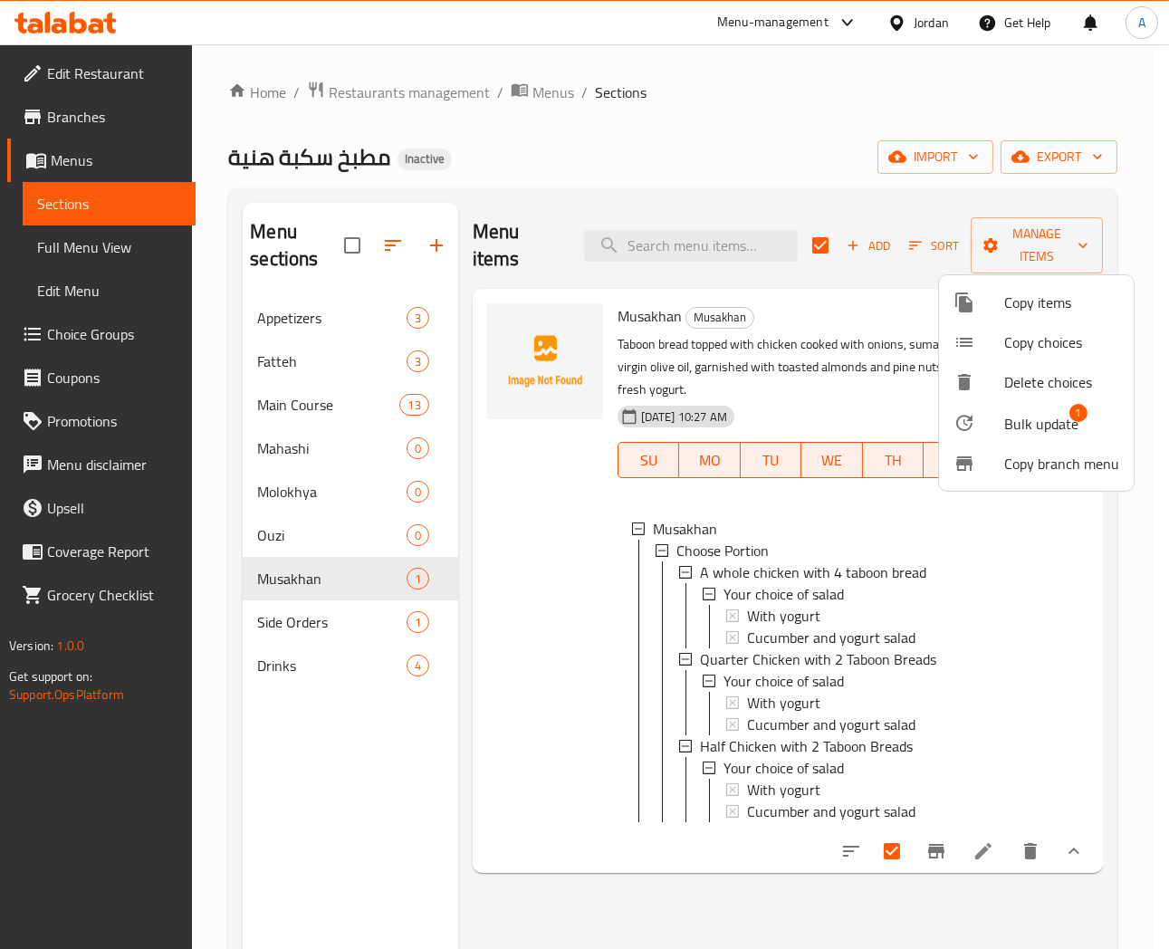
click at [1015, 430] on span "Bulk update" at bounding box center [1042, 424] width 74 height 22
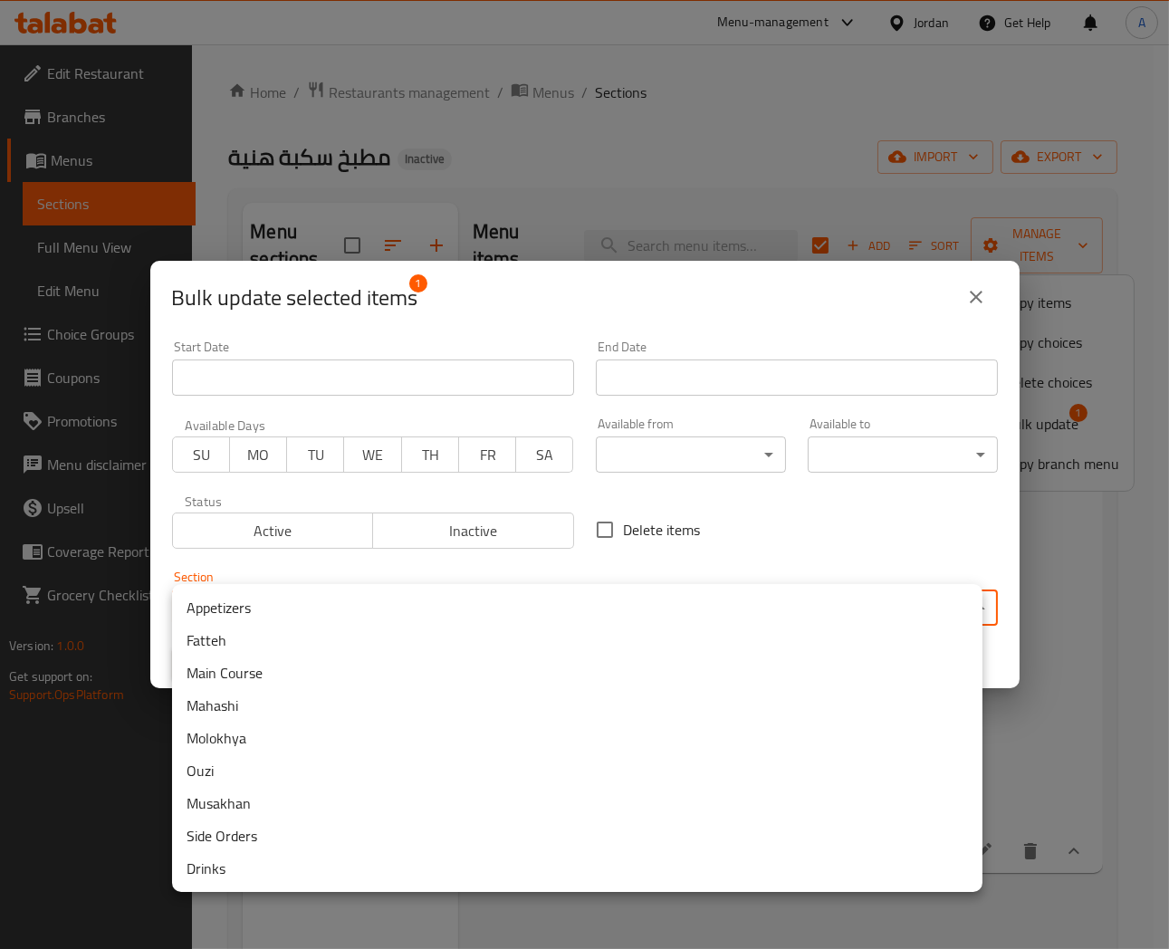
click at [359, 601] on body "​ Menu-management Jordan Get Help A Edit Restaurant Branches Menus Sections Ful…" at bounding box center [584, 496] width 1169 height 905
click at [218, 677] on li "Main Course" at bounding box center [577, 673] width 811 height 33
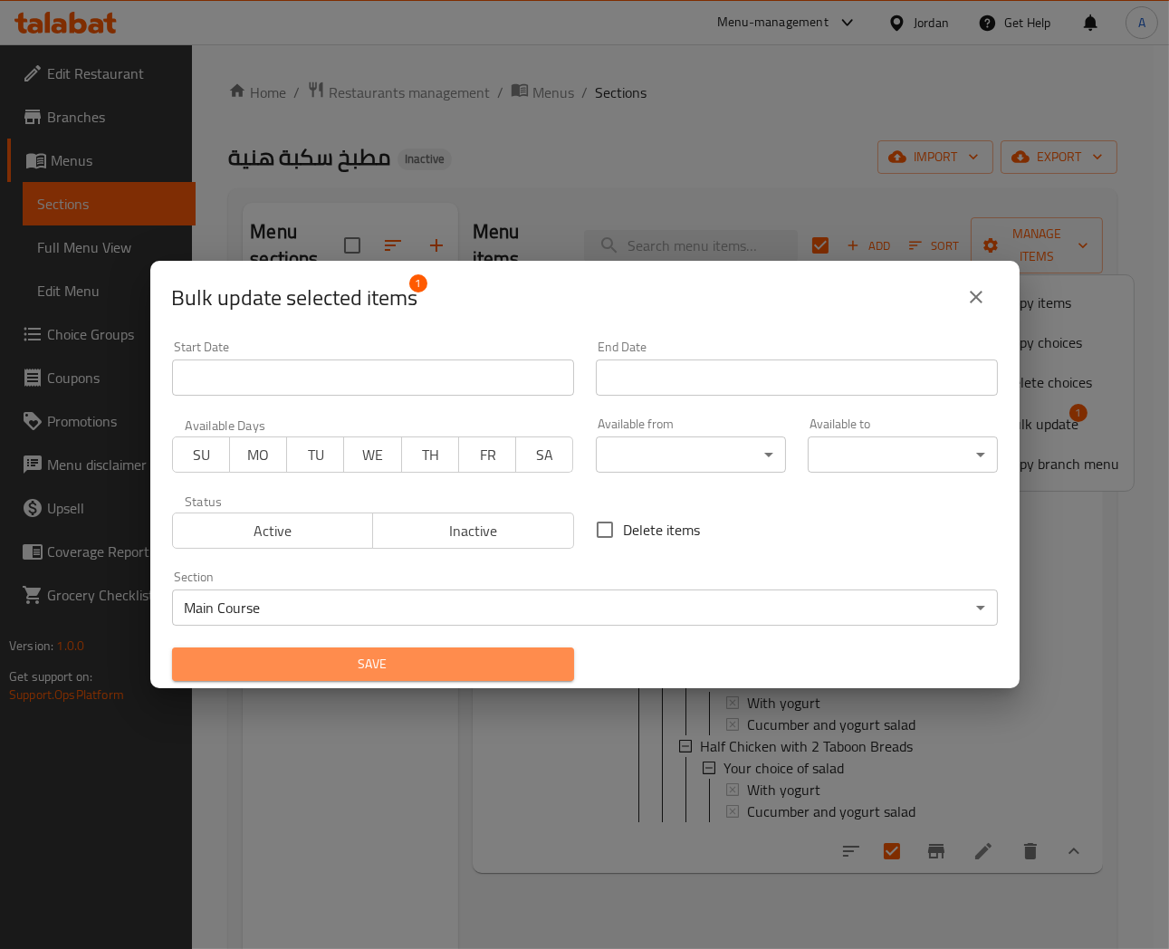
click at [400, 668] on span "Save" at bounding box center [373, 664] width 373 height 23
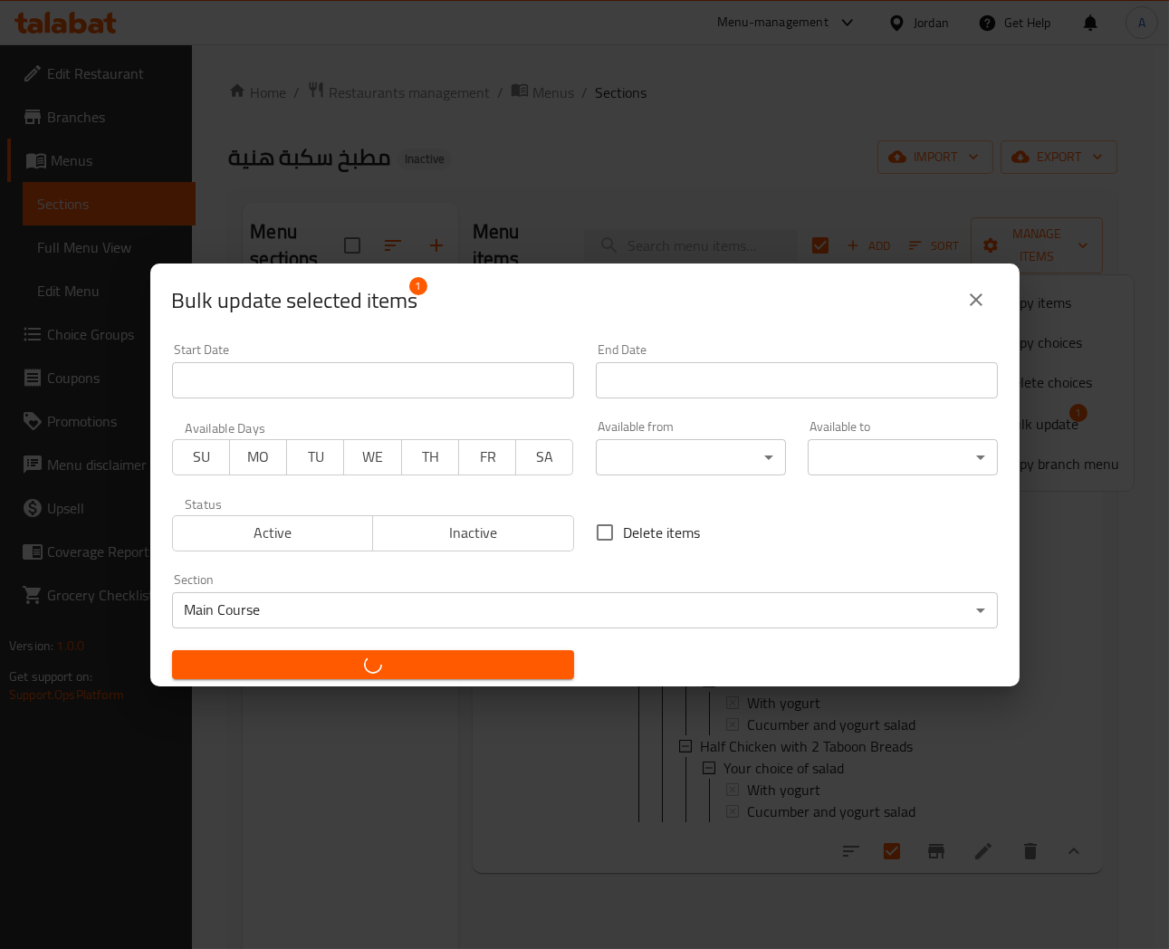
checkbox input "false"
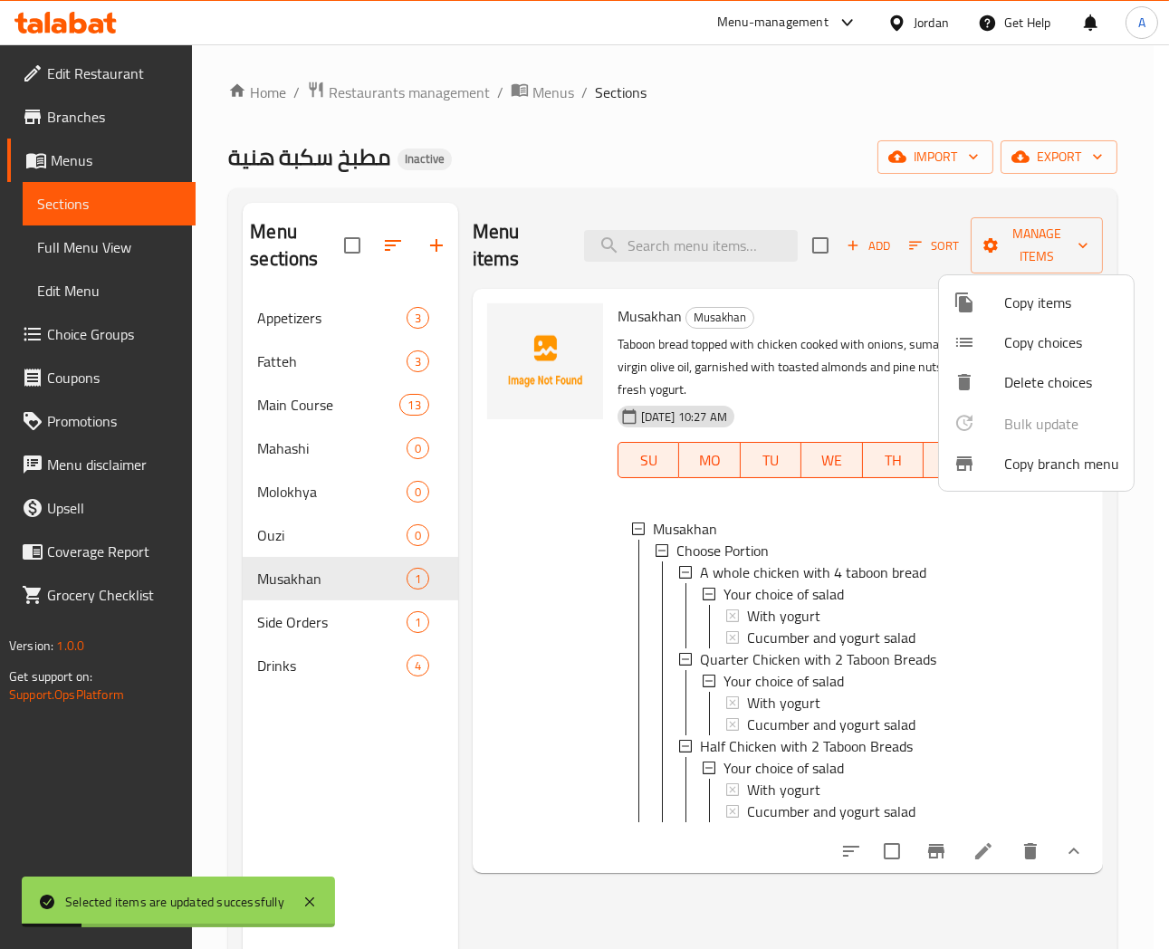
click at [304, 625] on div at bounding box center [584, 474] width 1169 height 949
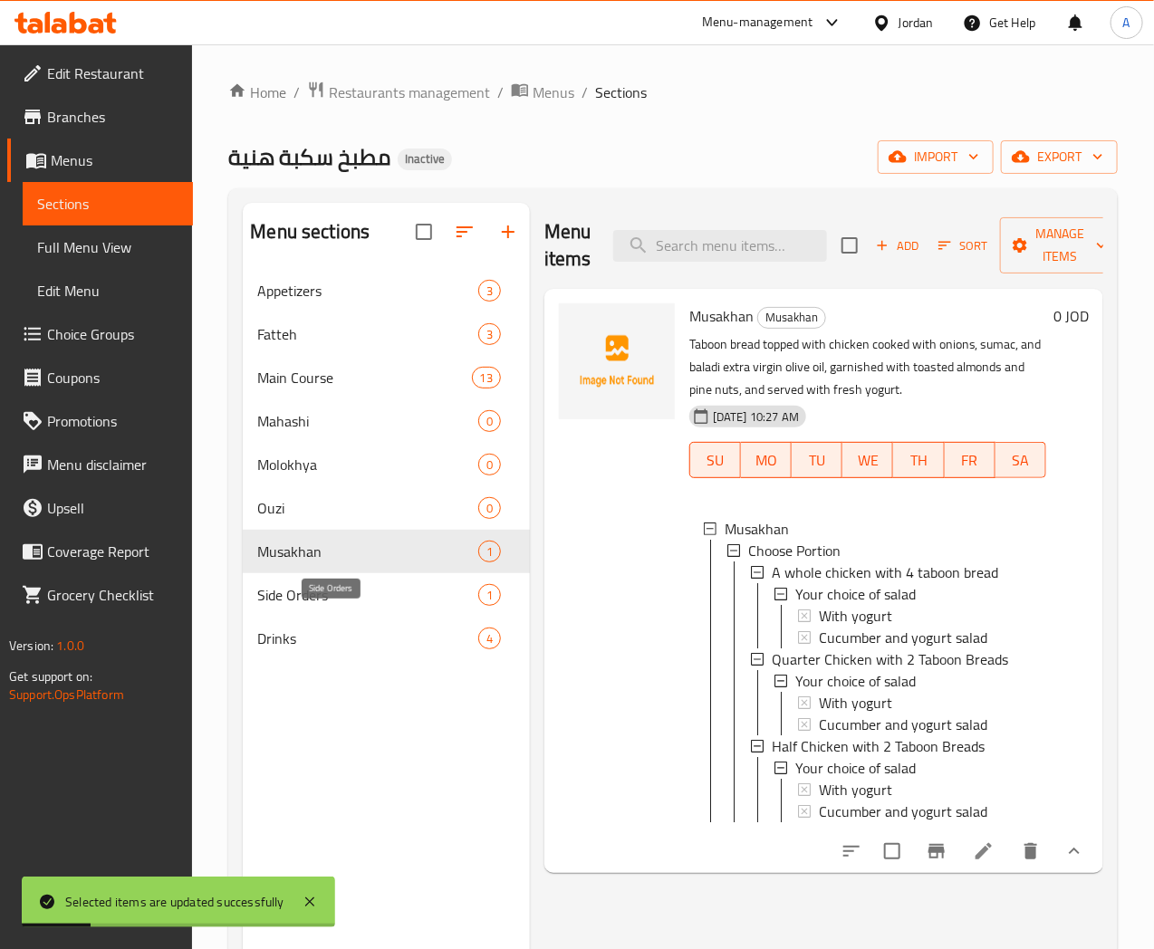
click at [304, 606] on span "Side Orders" at bounding box center [367, 595] width 220 height 22
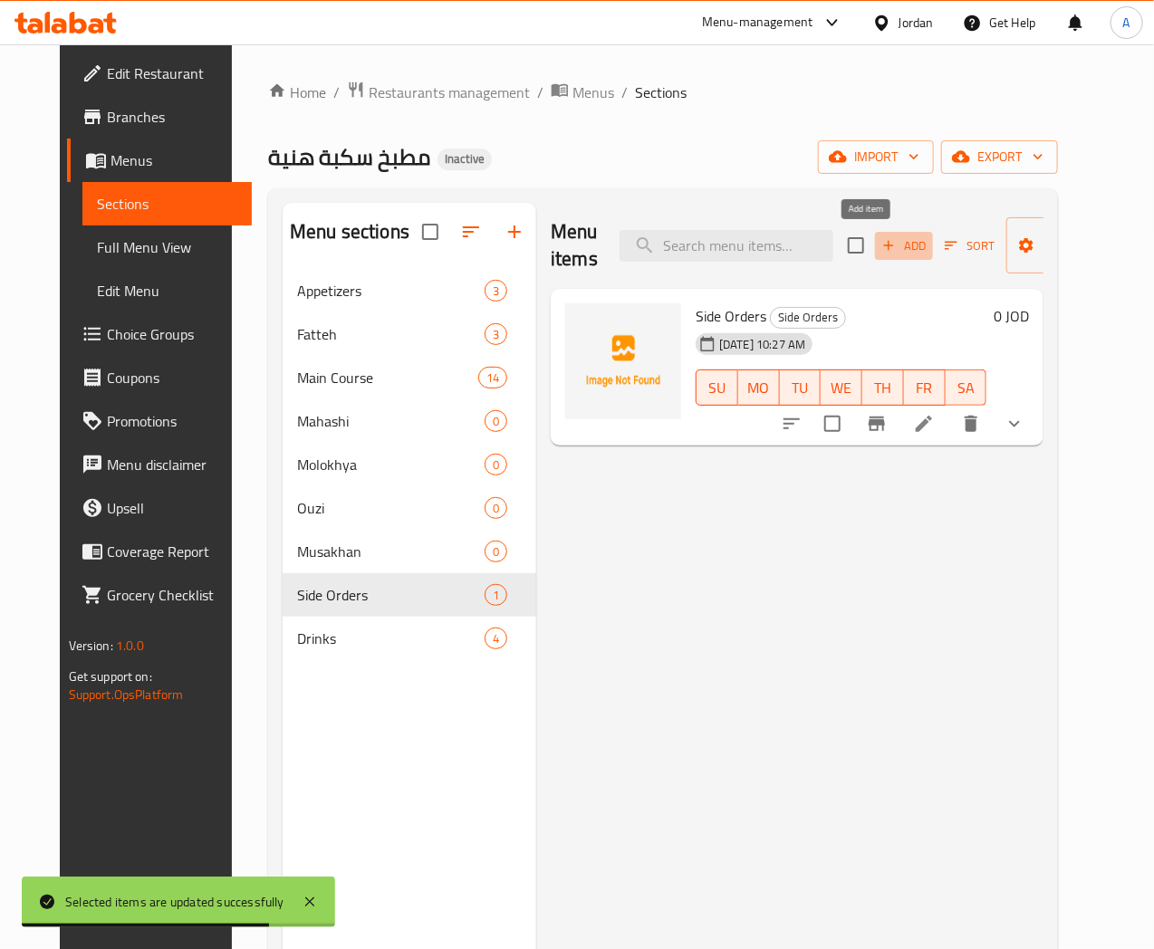
click at [880, 249] on span "Add" at bounding box center [904, 246] width 49 height 21
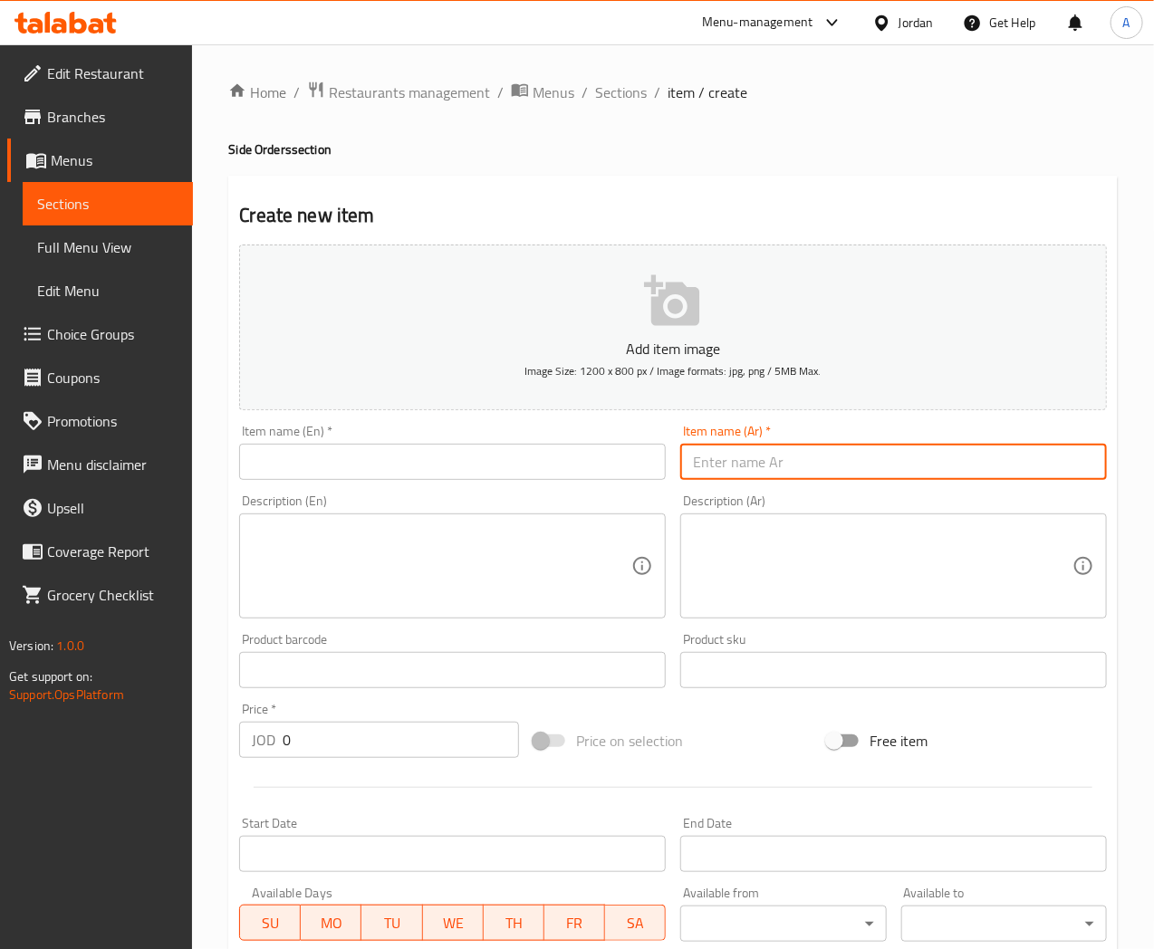
click at [739, 467] on input "text" at bounding box center [893, 462] width 427 height 36
paste input "لبن"
type input "لبن"
click at [303, 462] on input "text" at bounding box center [452, 462] width 427 height 36
paste input "Yogurt"
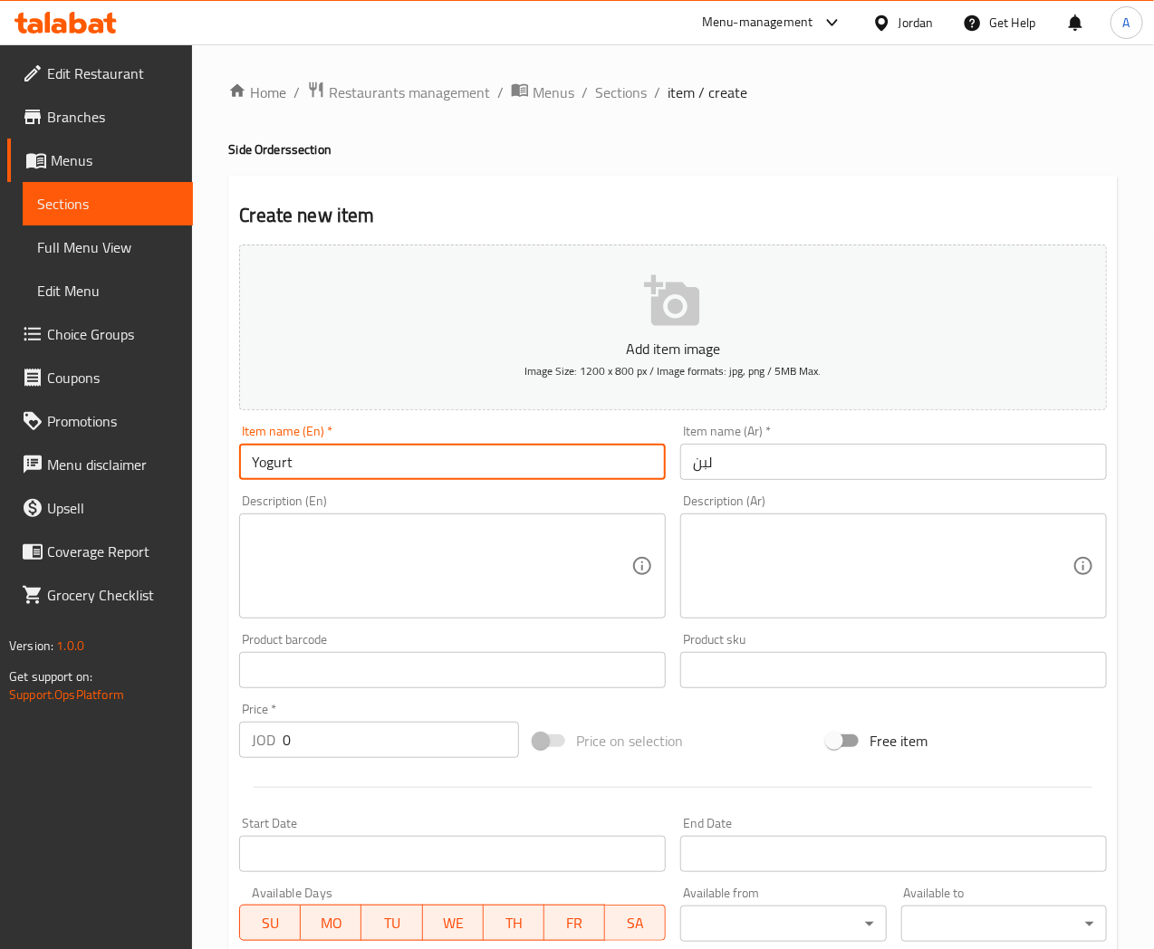
type input "Yogurt"
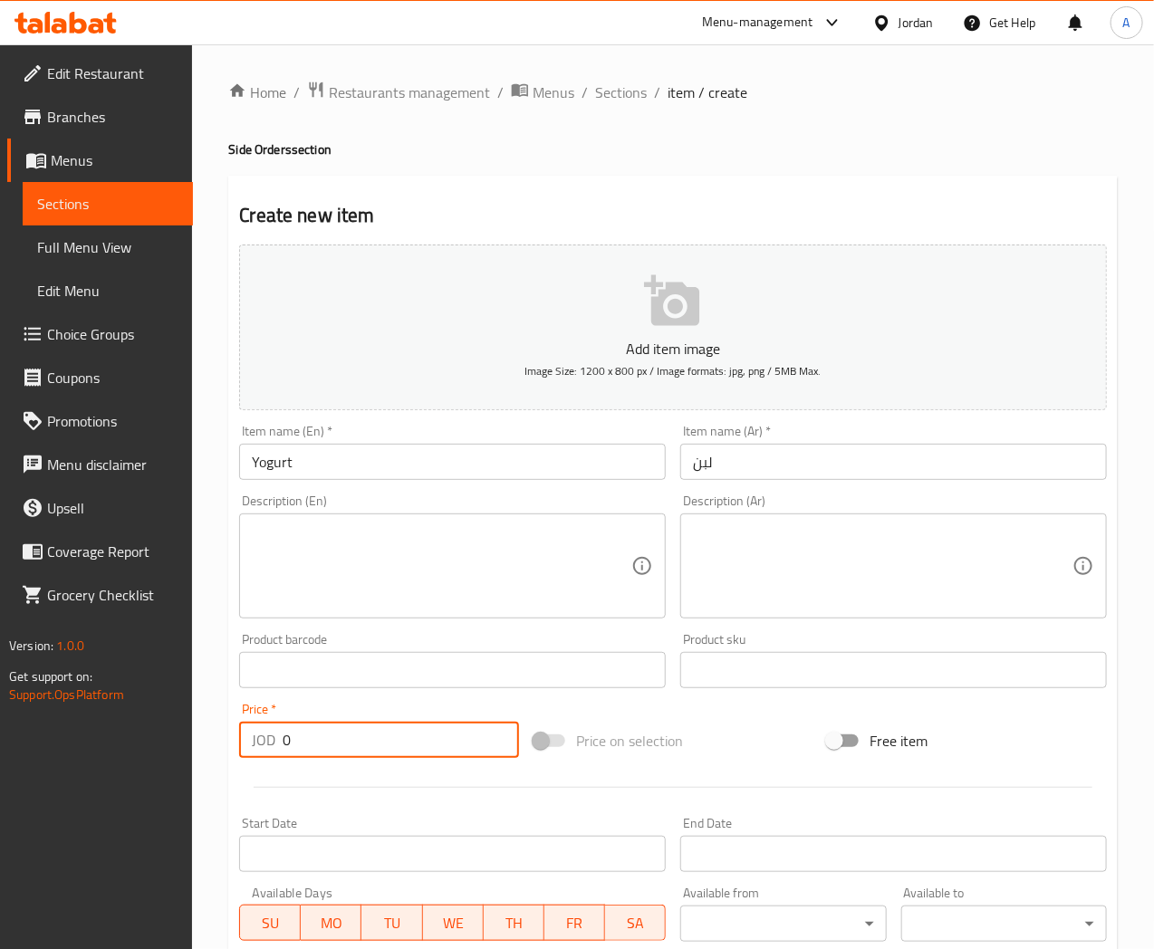
drag, startPoint x: 315, startPoint y: 735, endPoint x: 225, endPoint y: 754, distance: 92.6
click at [225, 754] on div "Home / Restaurants management / Menus / Sections / item / create Side Orders se…" at bounding box center [673, 662] width 962 height 1236
type input ".5"
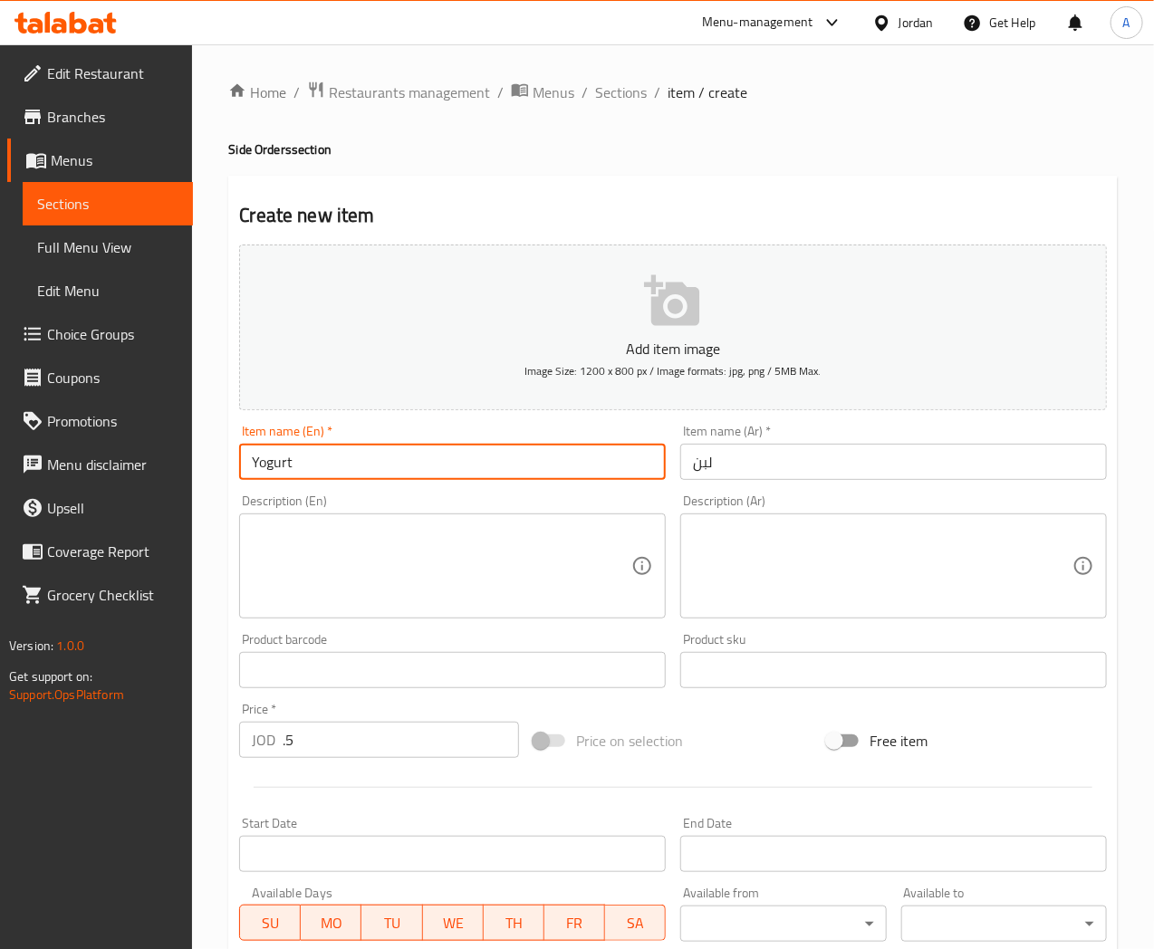
click at [340, 455] on input "Yogurt" at bounding box center [452, 462] width 427 height 36
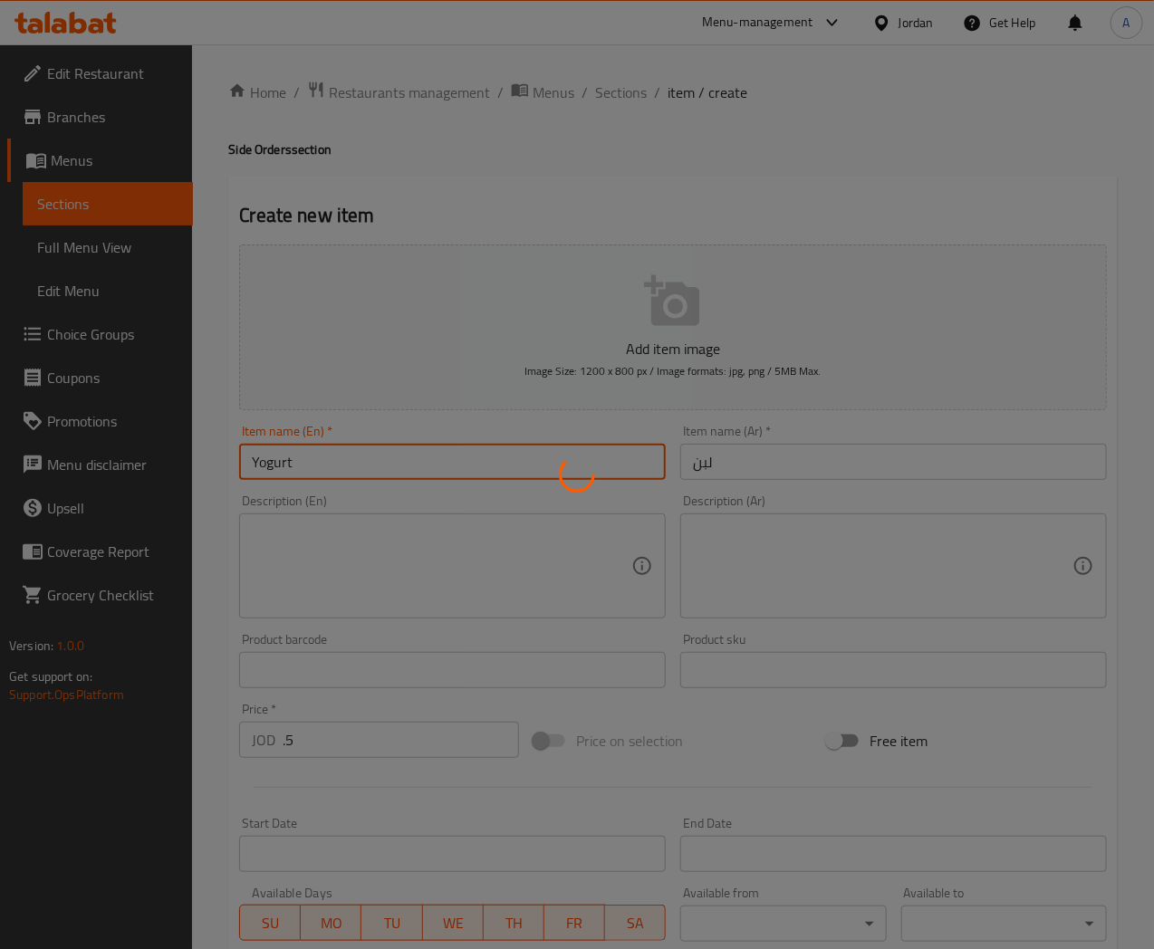
type input "0"
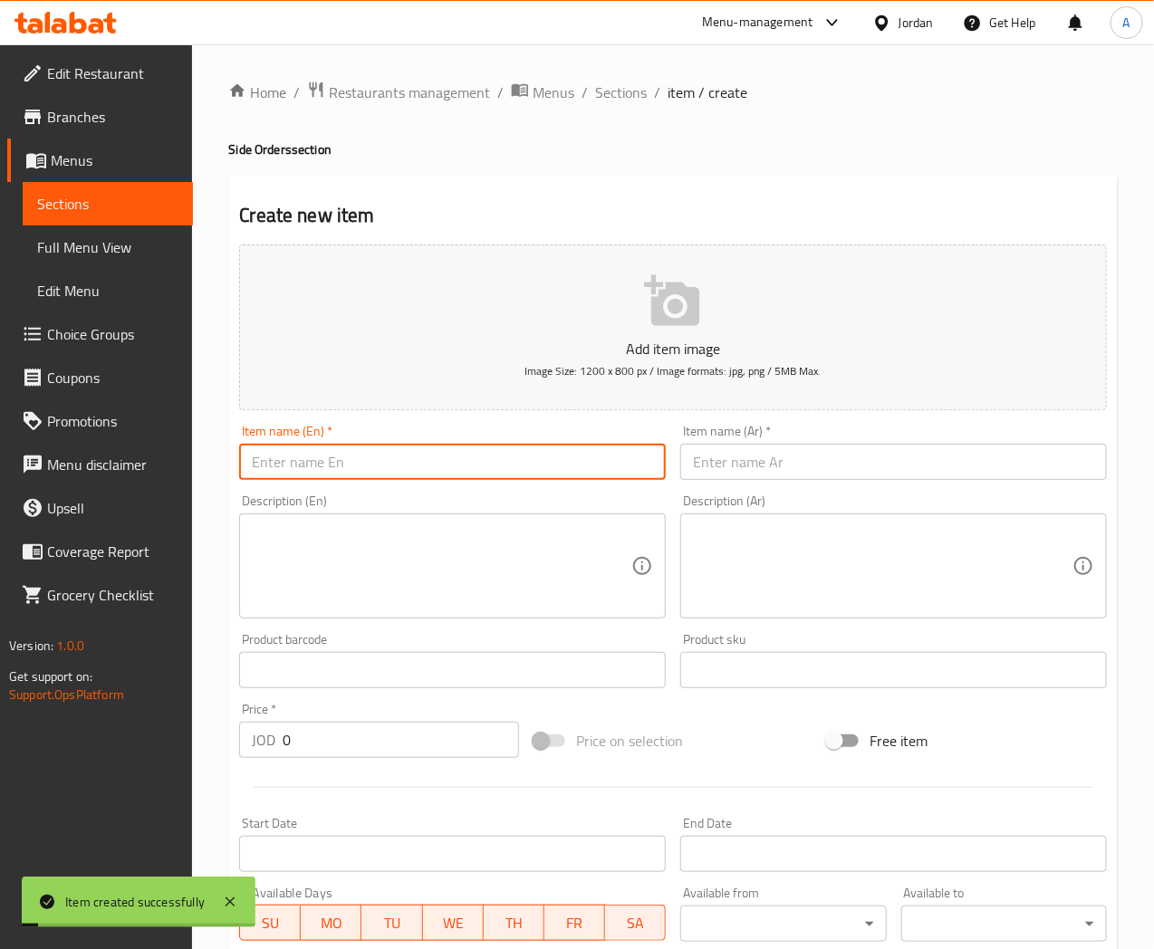
click at [335, 457] on input "text" at bounding box center [452, 462] width 427 height 36
paste input "Dakoos"
type input "Dakoos"
click at [738, 454] on input "text" at bounding box center [893, 462] width 427 height 36
paste input "دقوس"
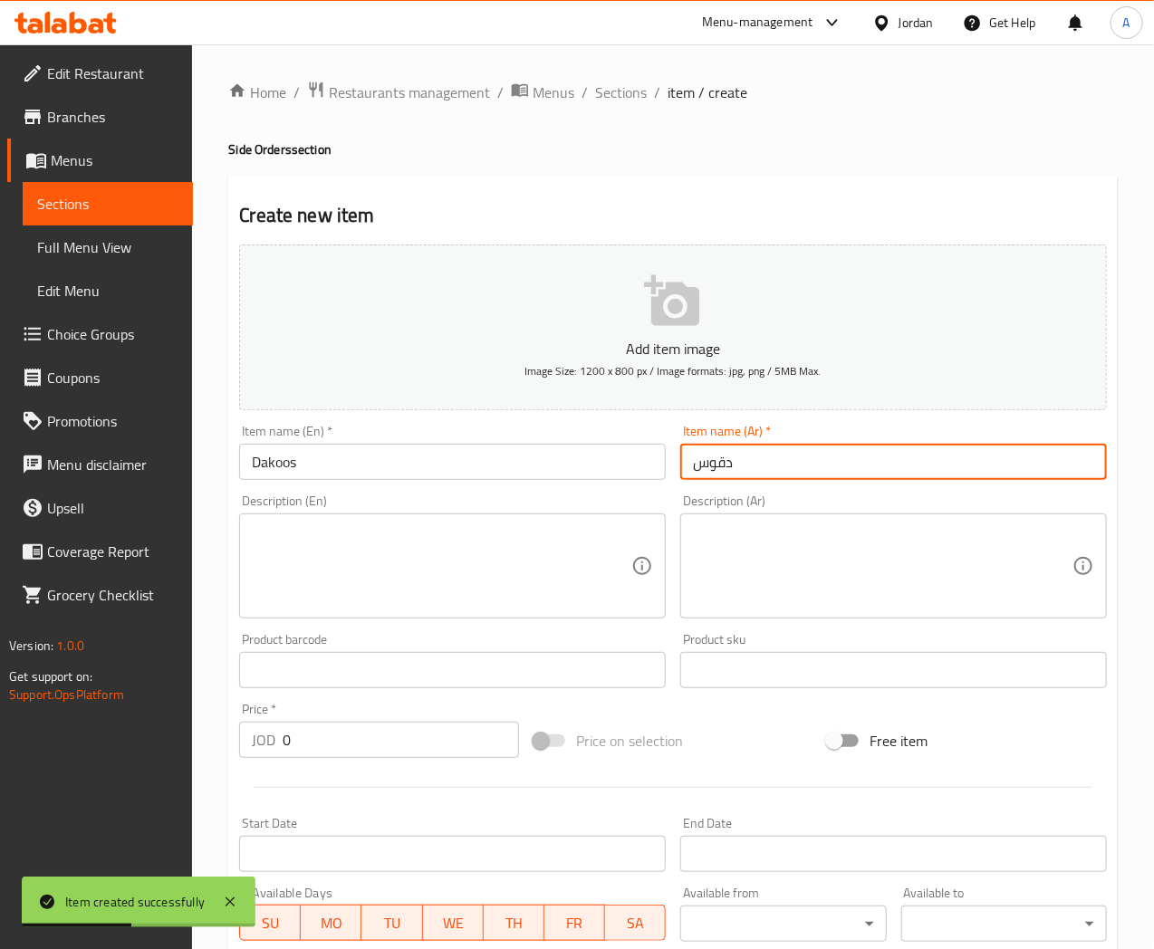
type input "دقوس"
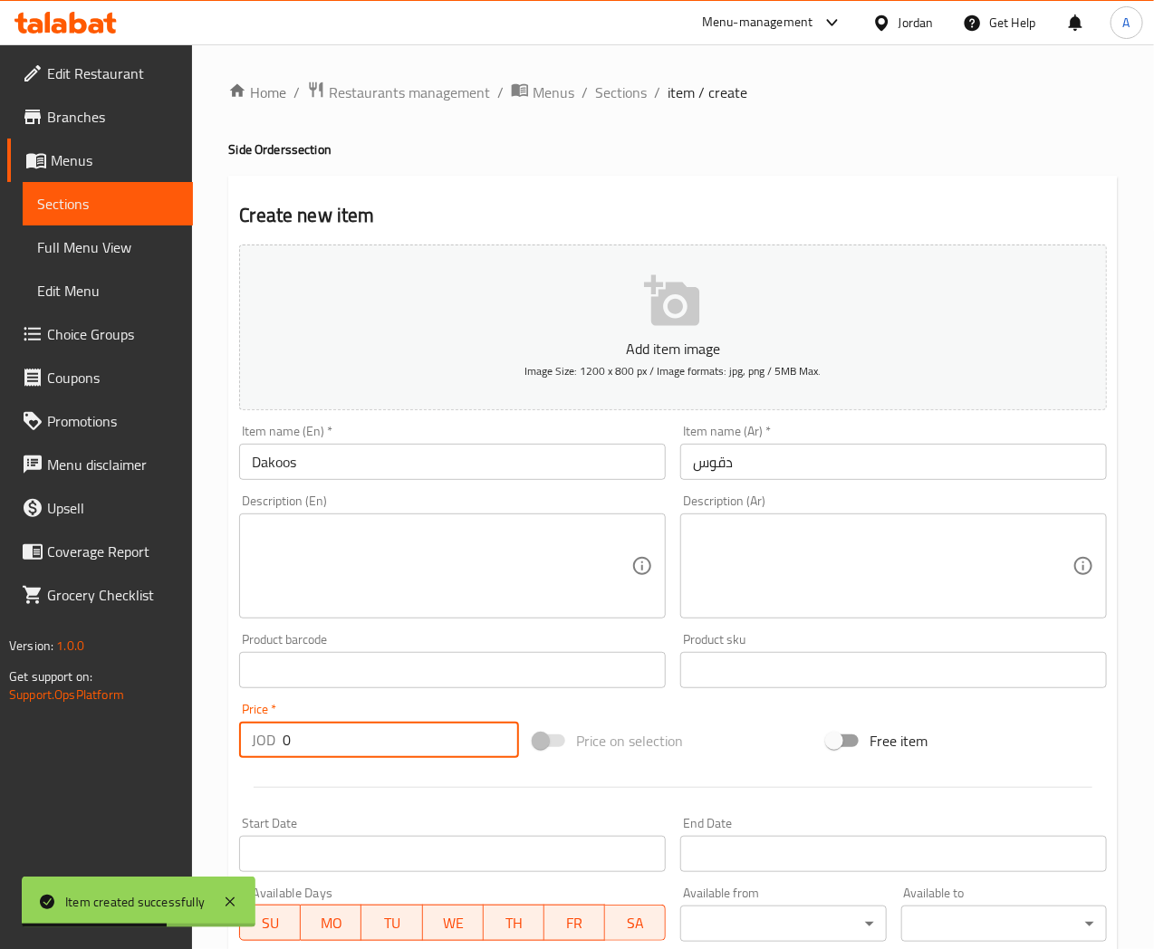
drag, startPoint x: 311, startPoint y: 738, endPoint x: 225, endPoint y: 710, distance: 90.5
click at [212, 739] on div "Home / Restaurants management / Menus / Sections / item / create Side Orders se…" at bounding box center [673, 662] width 962 height 1236
paste input ".75"
type input "0.75"
click at [432, 460] on input "Dakoos" at bounding box center [452, 462] width 427 height 36
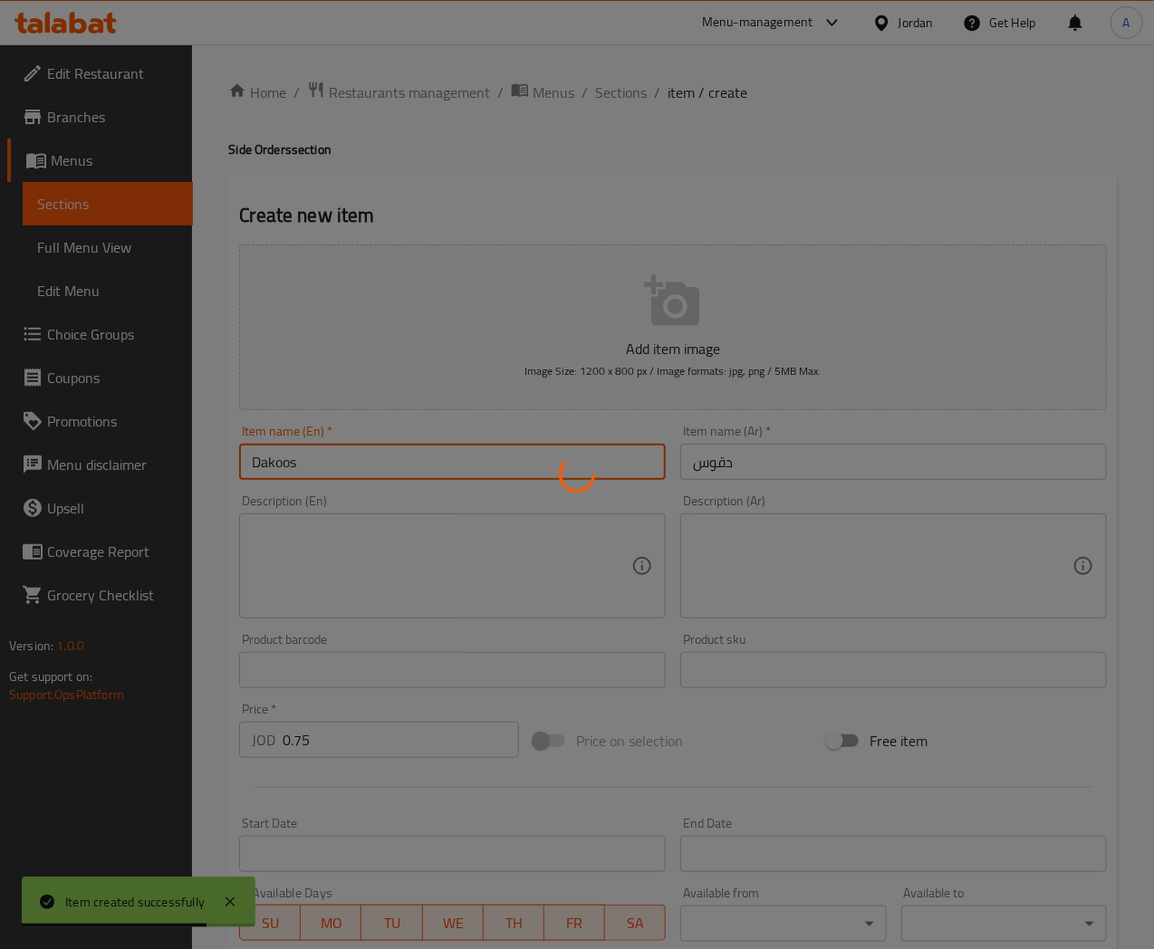
type input "0"
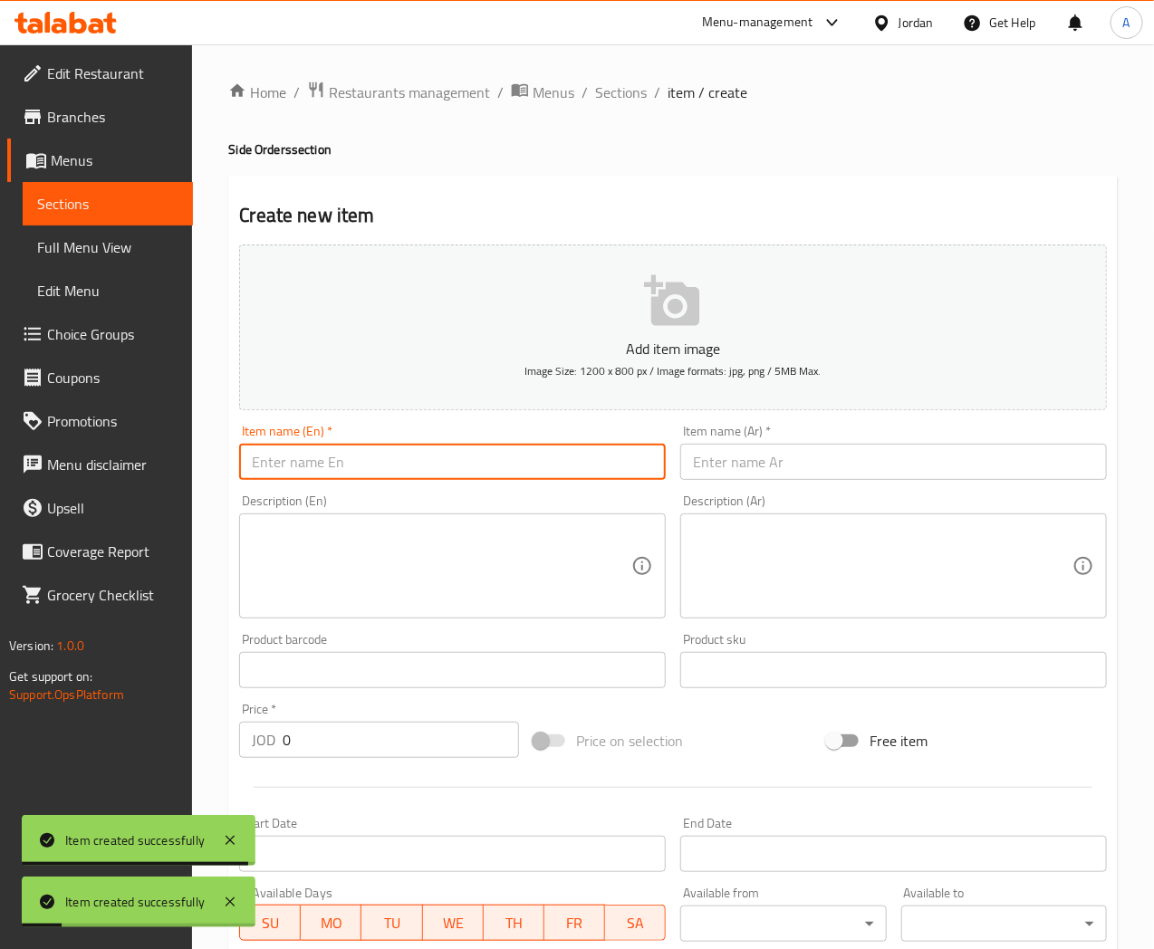
click at [372, 469] on input "text" at bounding box center [452, 462] width 427 height 36
paste input "Cucumber and yogurt salad"
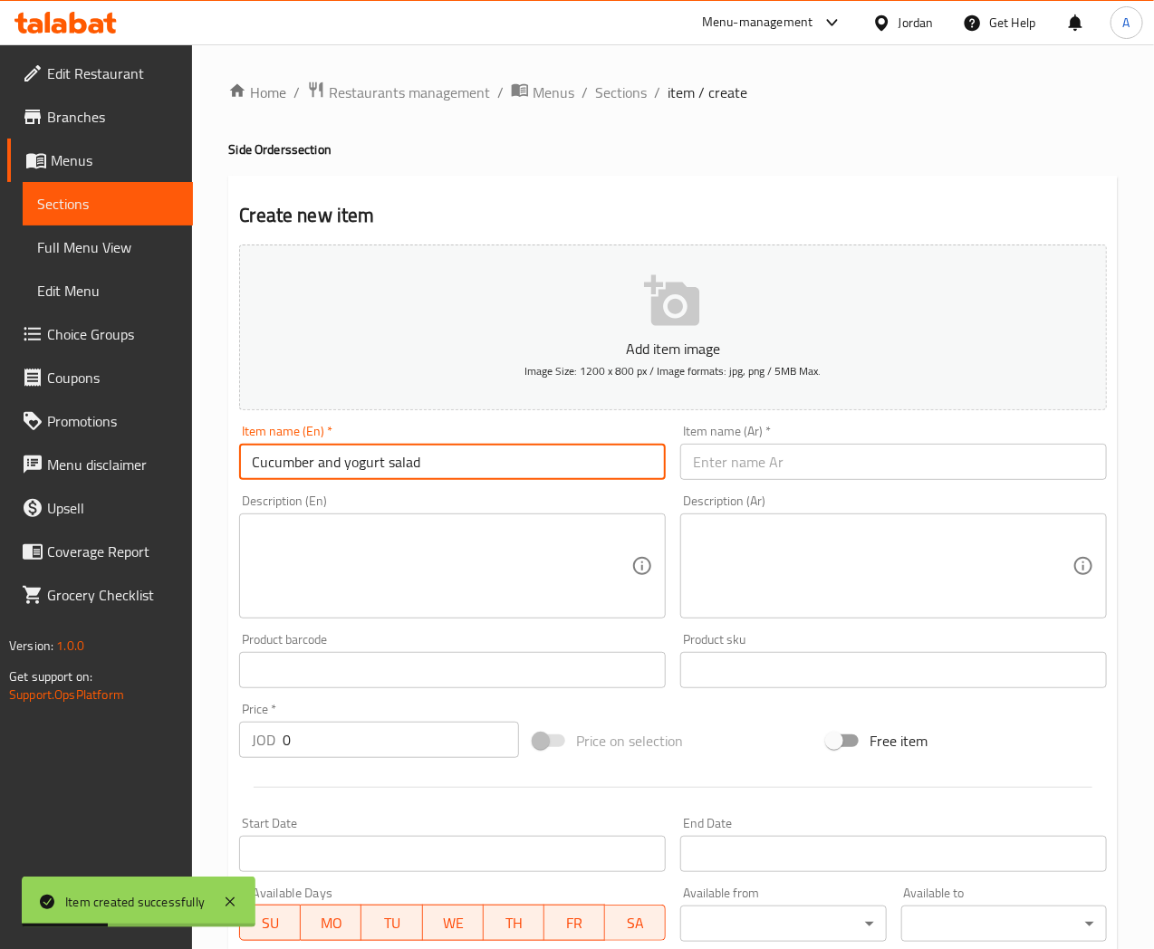
type input "Cucumber and yogurt salad"
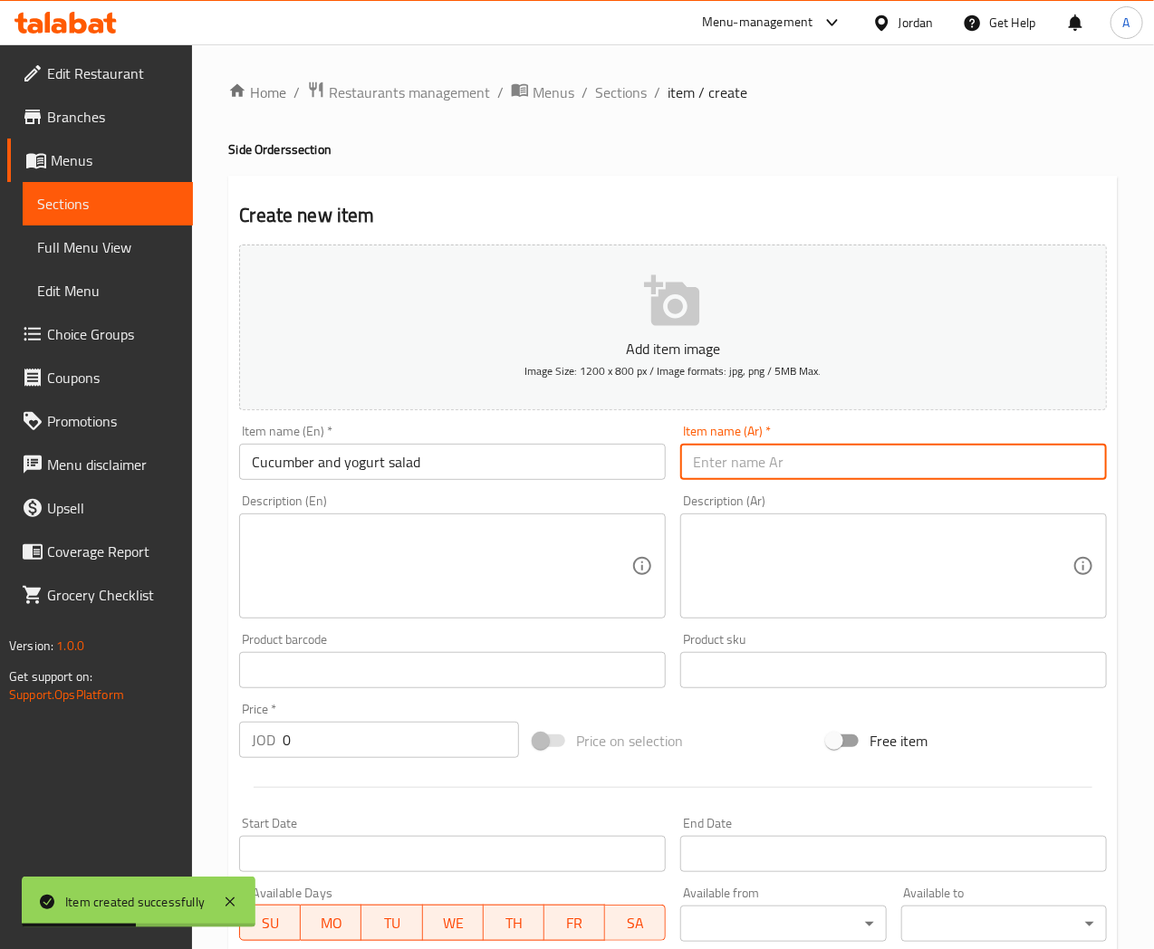
drag, startPoint x: 727, startPoint y: 457, endPoint x: 727, endPoint y: 480, distance: 23.6
click at [727, 457] on input "text" at bounding box center [893, 462] width 427 height 36
paste input "سلطة خيار باللبن"
type input "سلطة خيار باللبن"
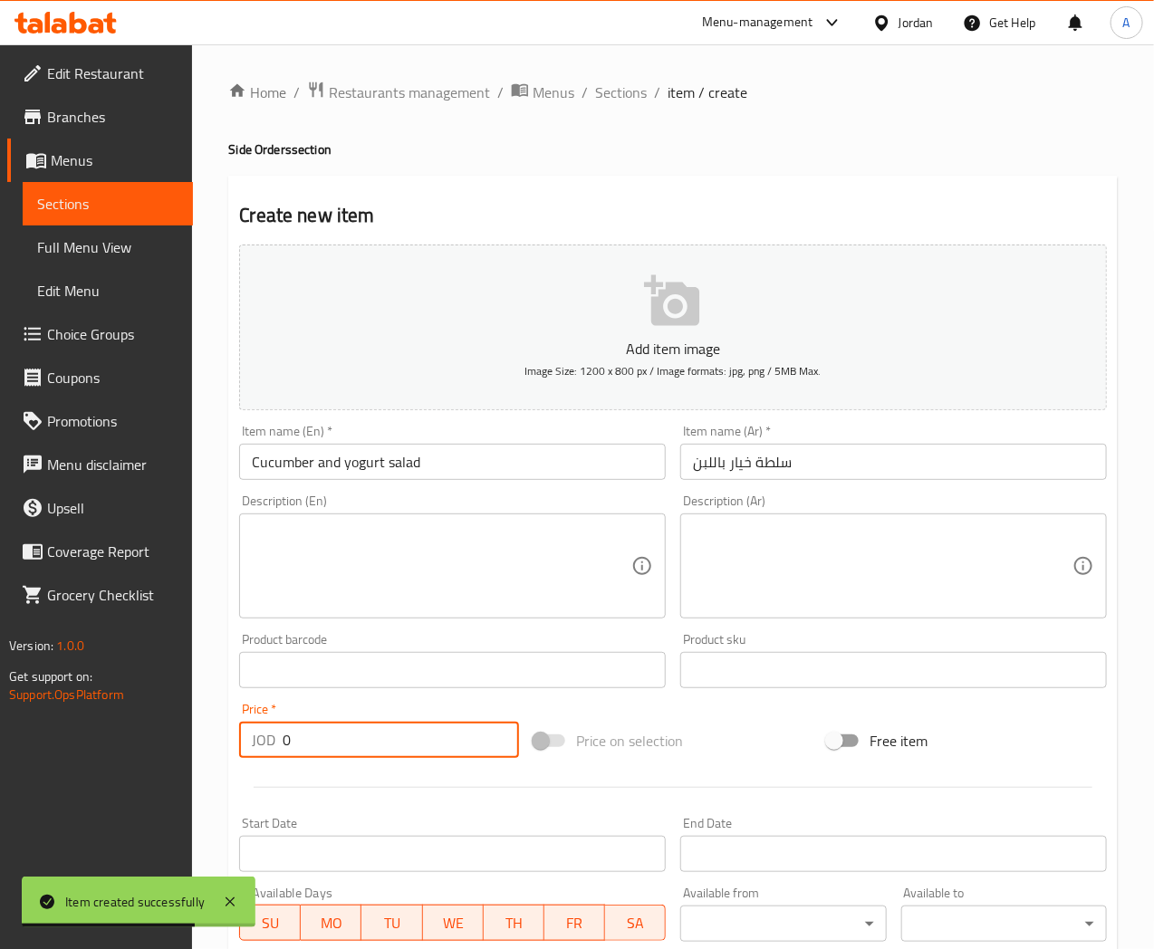
drag, startPoint x: 313, startPoint y: 729, endPoint x: 265, endPoint y: 745, distance: 49.6
click at [265, 745] on div "JOD 0 Price *" at bounding box center [379, 740] width 280 height 36
type input ".75"
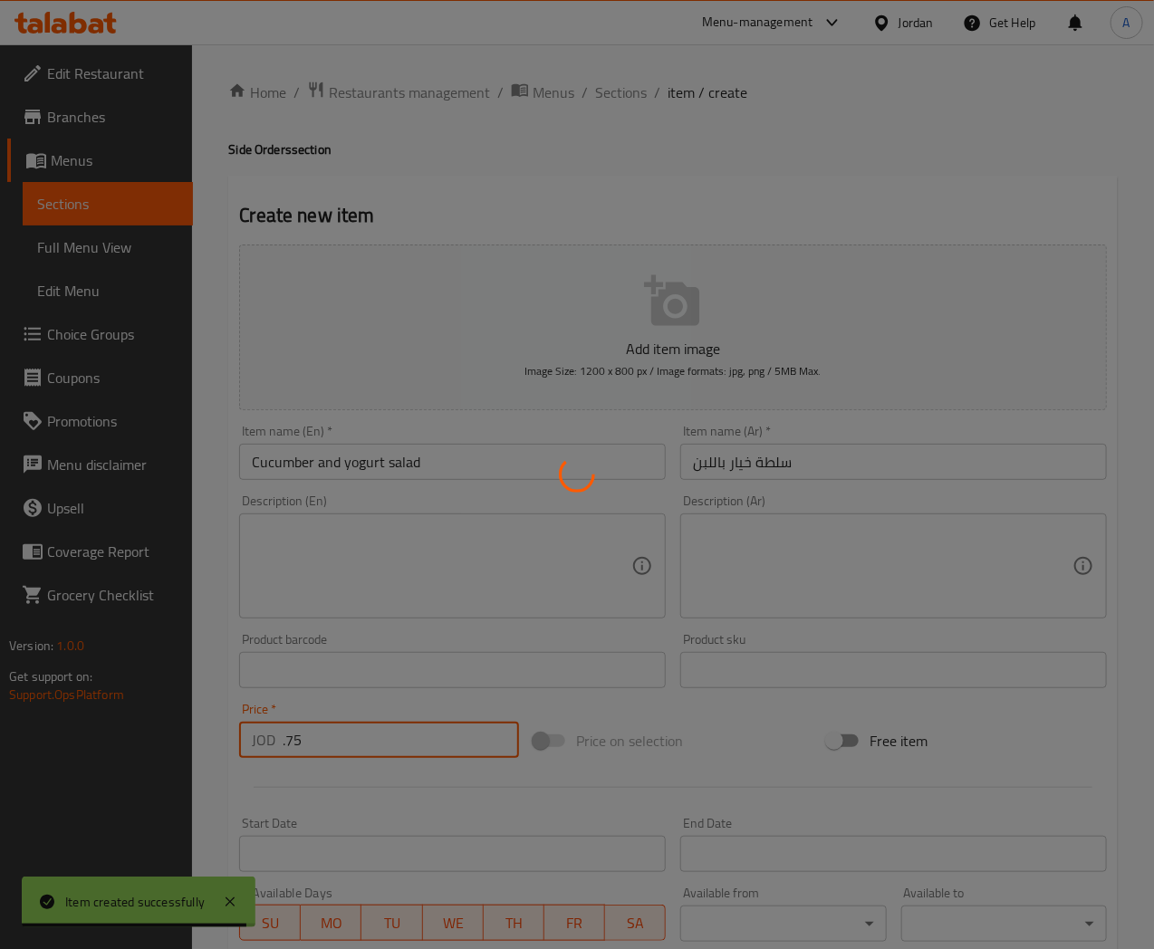
type input "0"
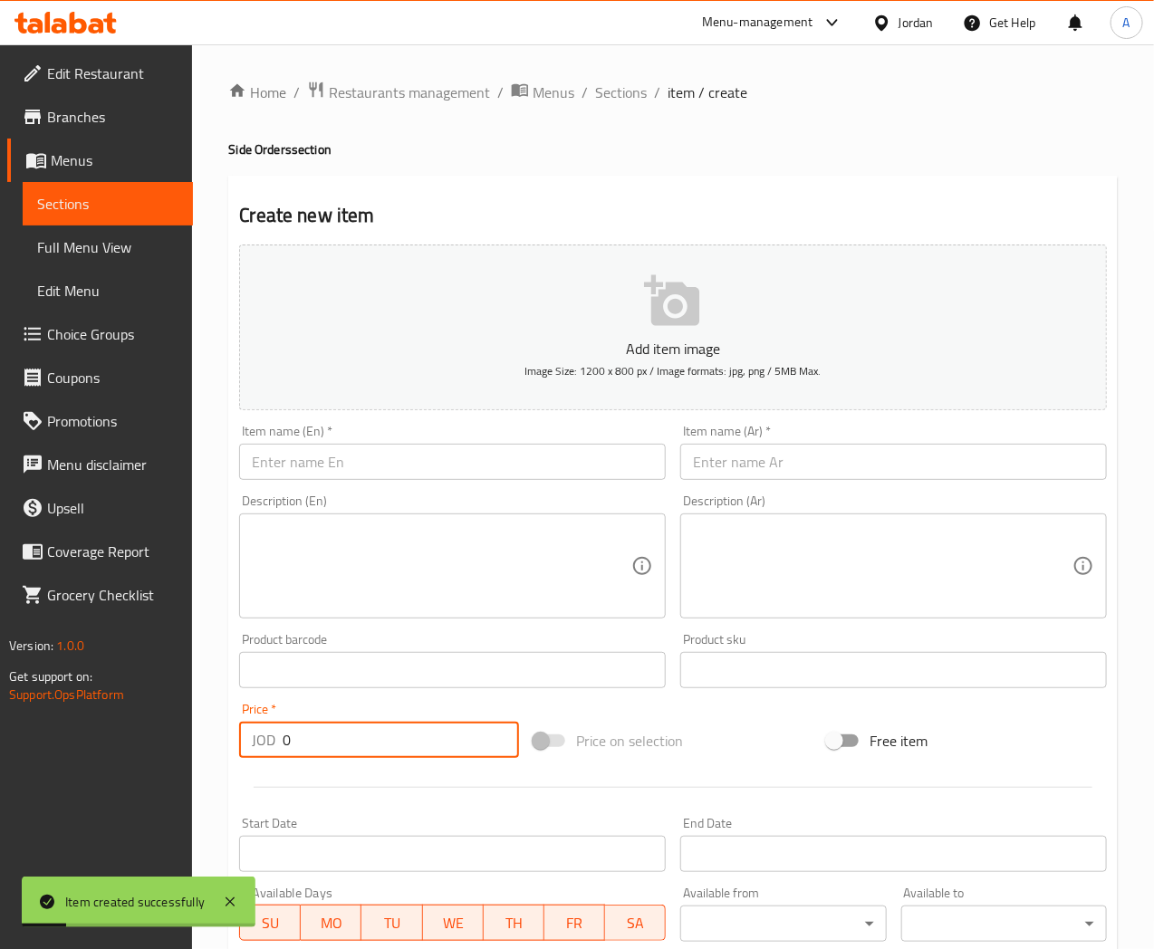
drag, startPoint x: 397, startPoint y: 460, endPoint x: 415, endPoint y: 379, distance: 83.5
click at [397, 460] on input "text" at bounding box center [452, 462] width 427 height 36
paste input "Tahini salad"
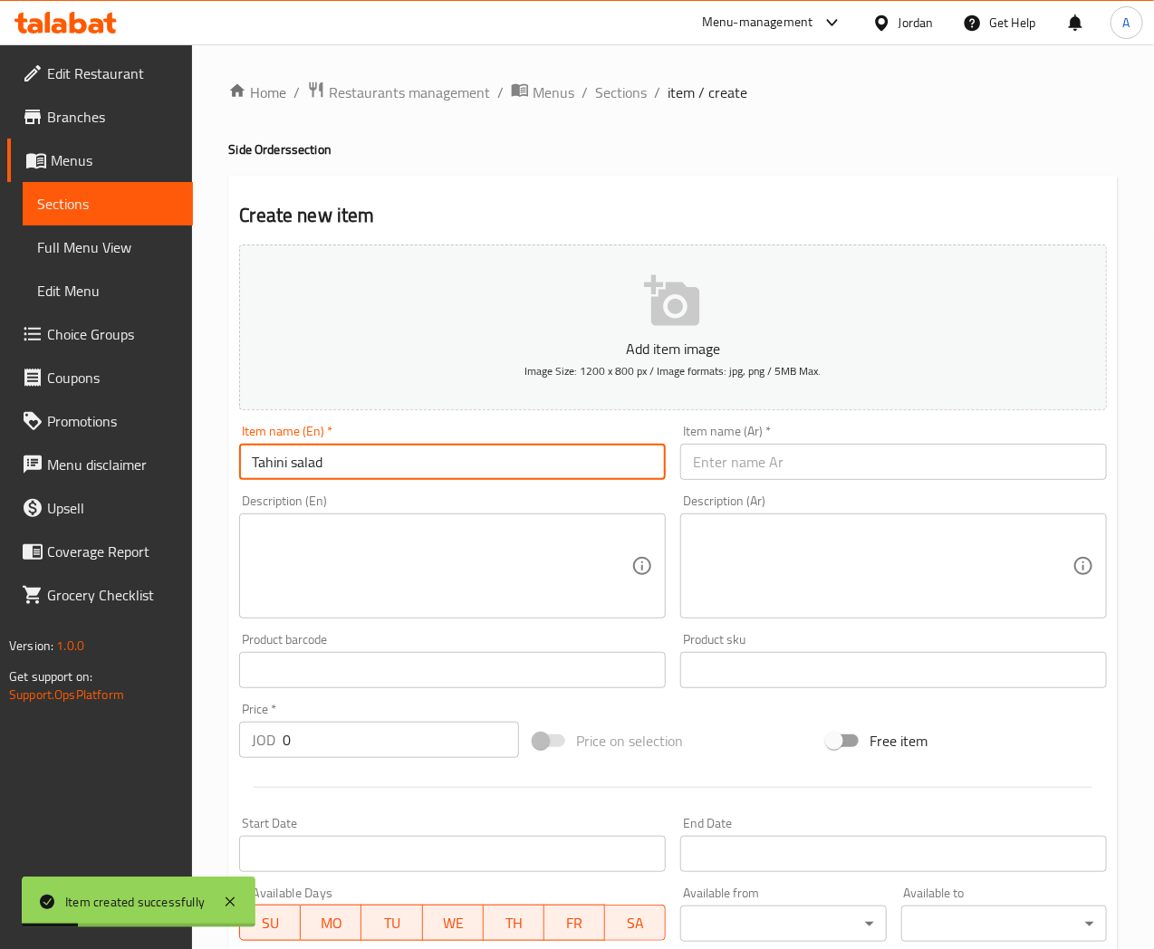
type input "Tahini salad"
click at [747, 464] on input "text" at bounding box center [893, 462] width 427 height 36
paste input "سلطة طحينية"
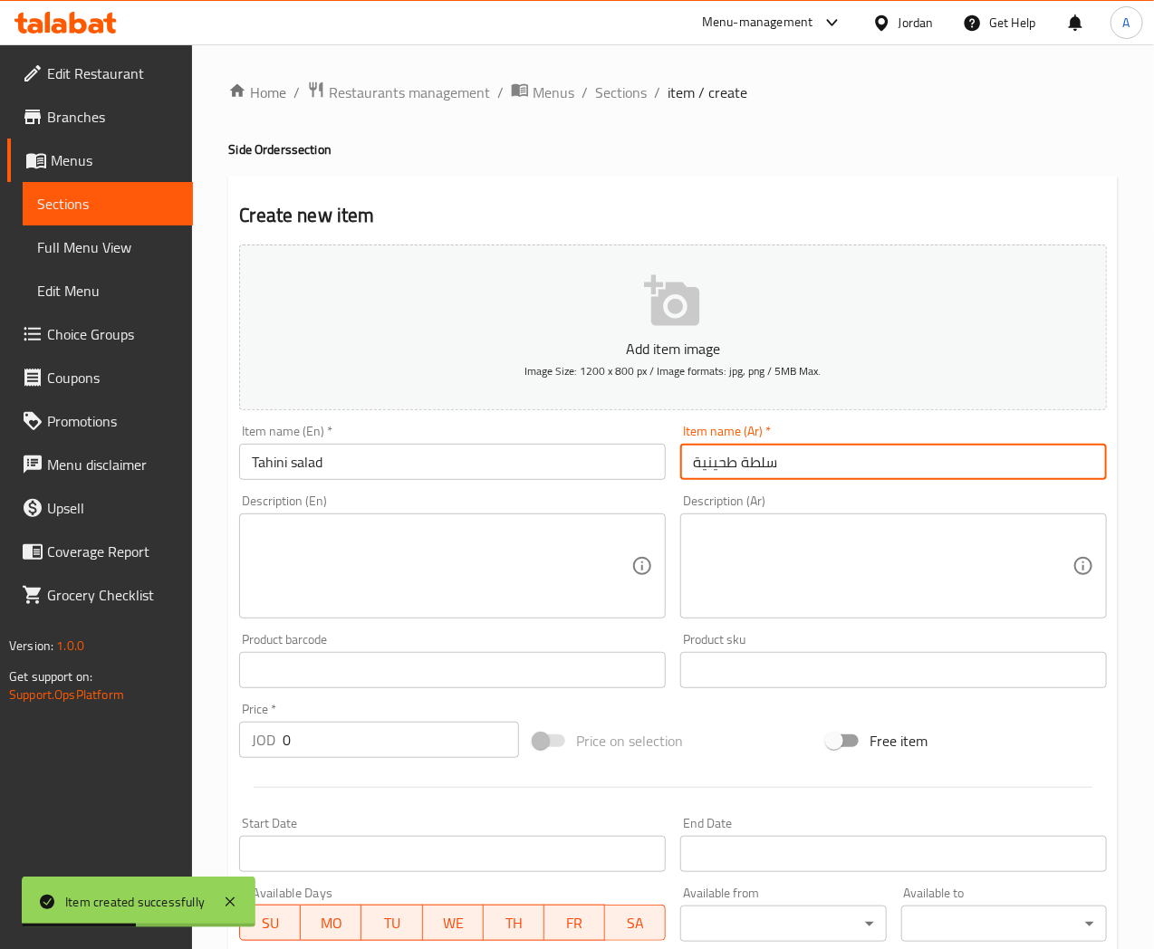
type input "سلطة طحينية"
click at [551, 447] on input "Tahini salad" at bounding box center [452, 462] width 427 height 36
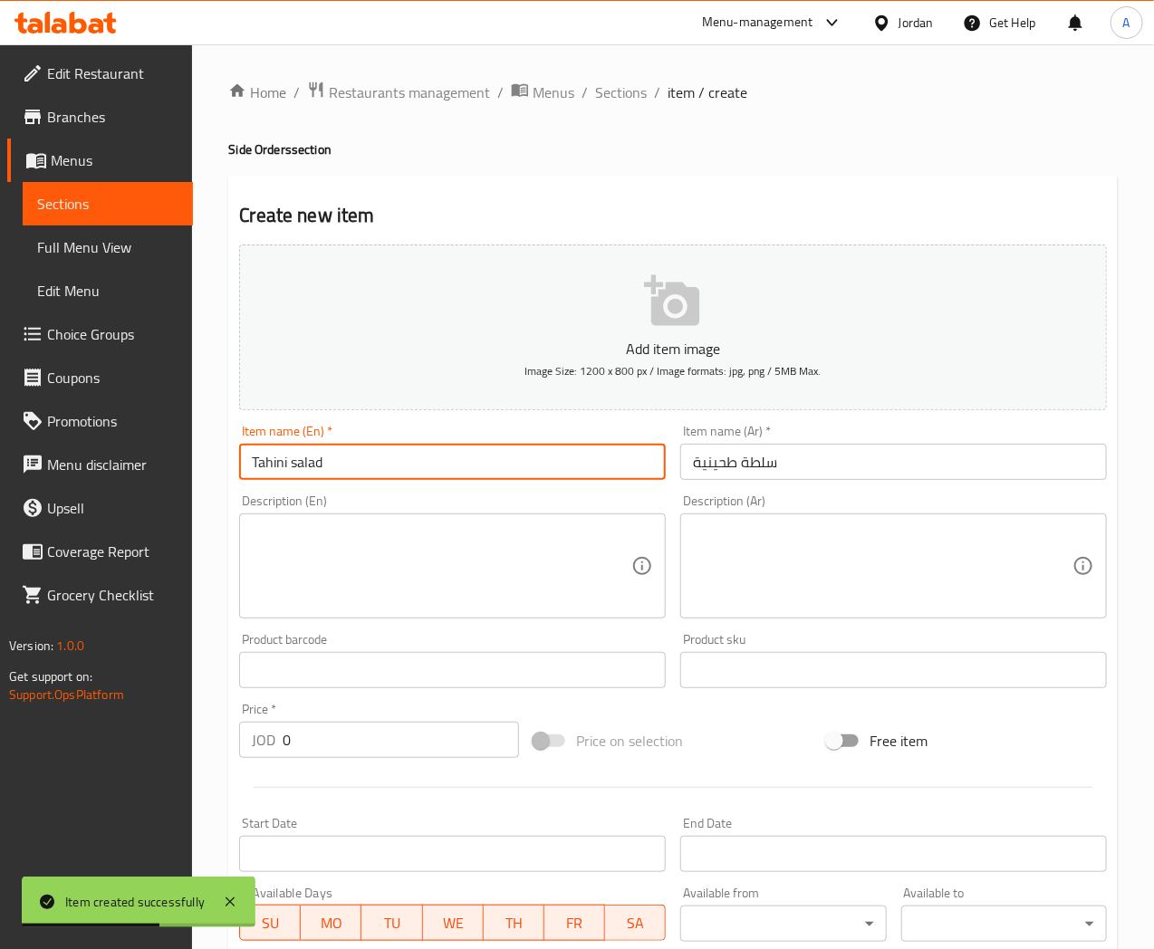
type input "Tahini salad"
drag, startPoint x: 225, startPoint y: 745, endPoint x: 188, endPoint y: 750, distance: 36.6
click at [193, 749] on div "Home / Restaurants management / Menus / Sections / item / create Side Orders se…" at bounding box center [673, 662] width 962 height 1236
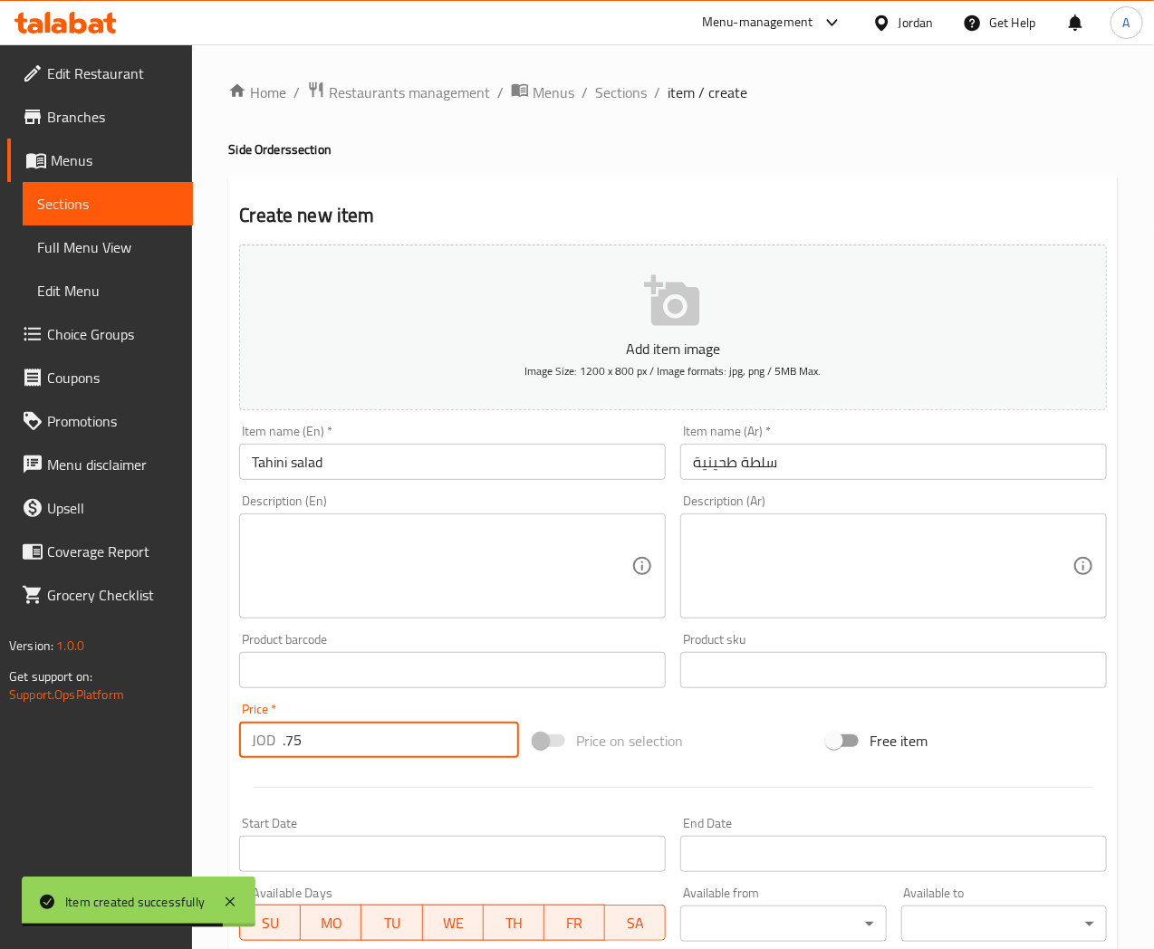
type input ".75"
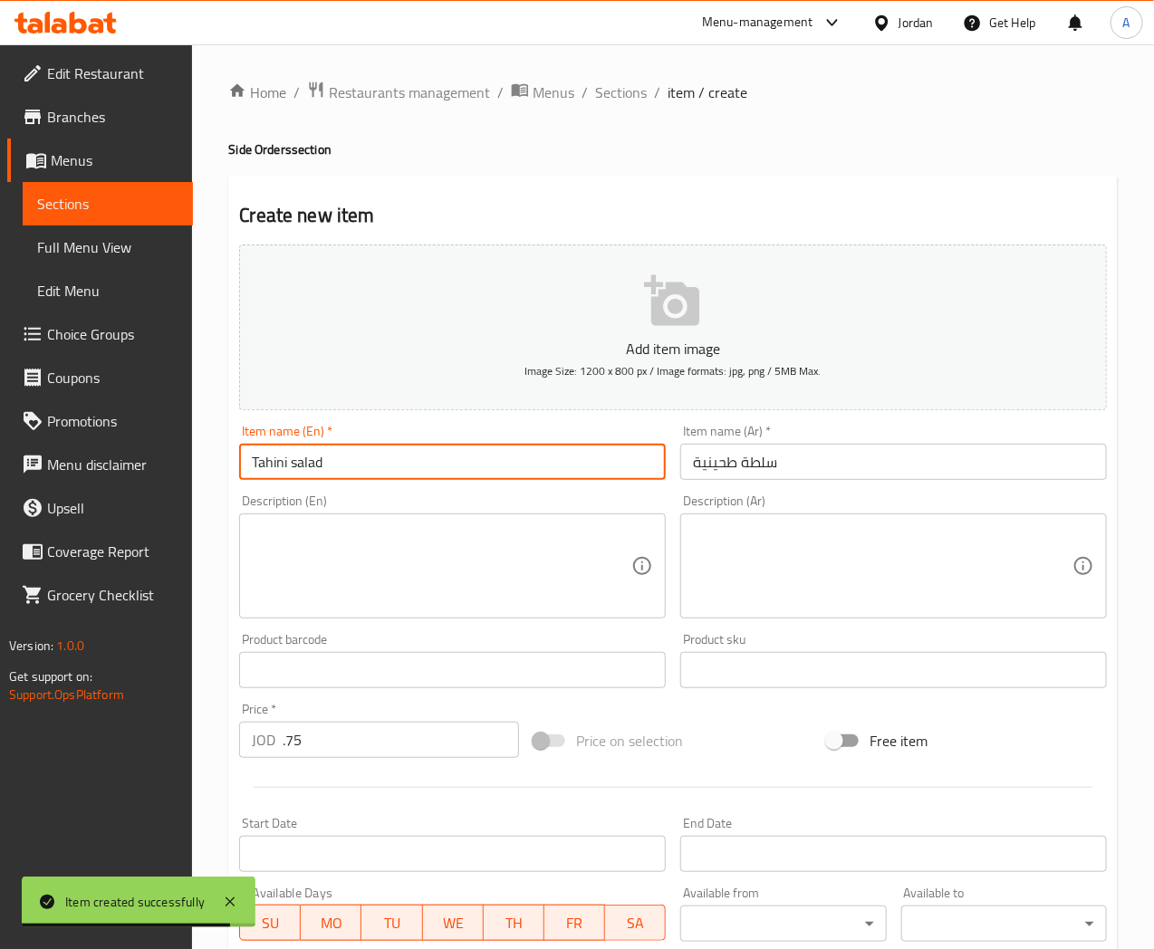
click at [357, 465] on input "Tahini salad" at bounding box center [452, 462] width 427 height 36
click at [408, 462] on input "Tahini Salad" at bounding box center [452, 462] width 427 height 36
click at [287, 469] on input "Tahini Salad" at bounding box center [452, 462] width 427 height 36
click at [394, 459] on input "Tahina Salad" at bounding box center [452, 462] width 427 height 36
type input "Tahina Salad"
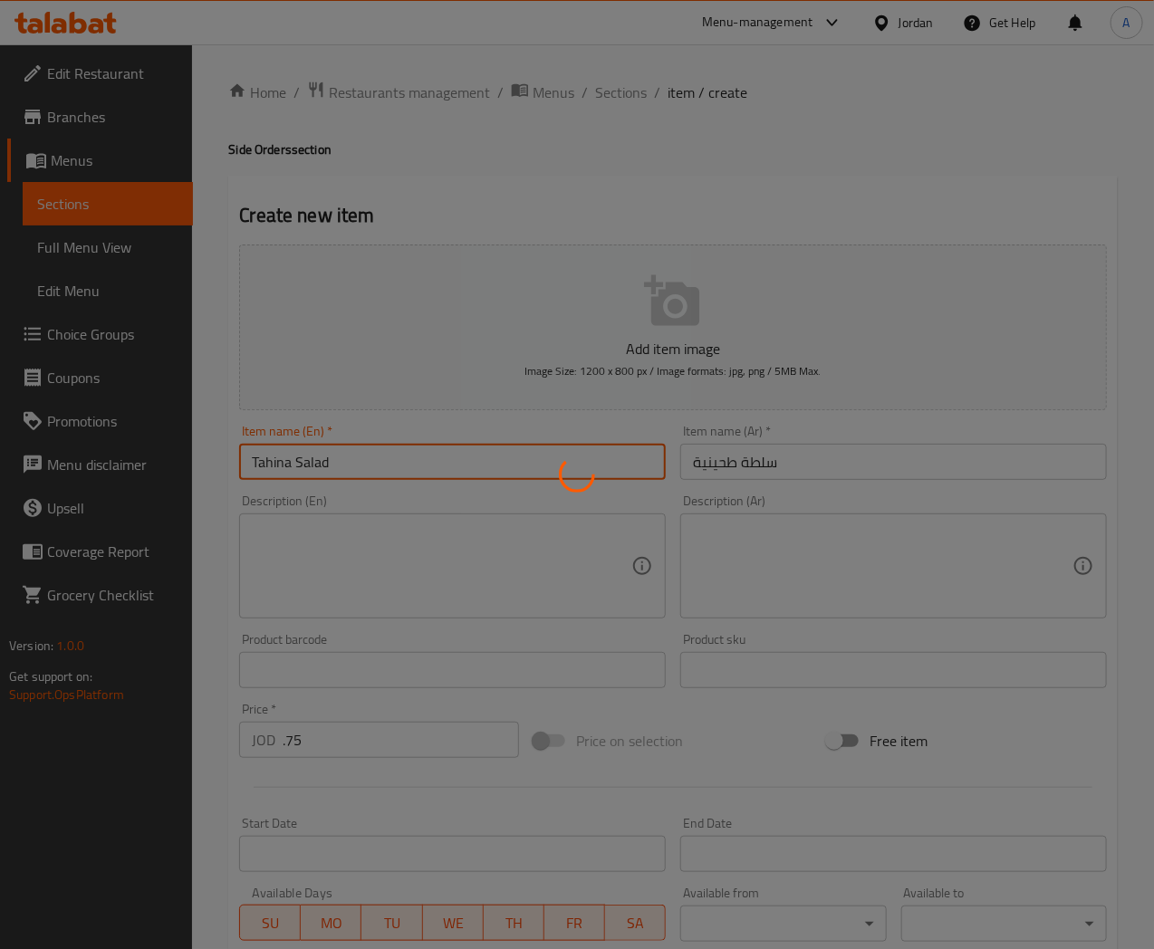
type input "0"
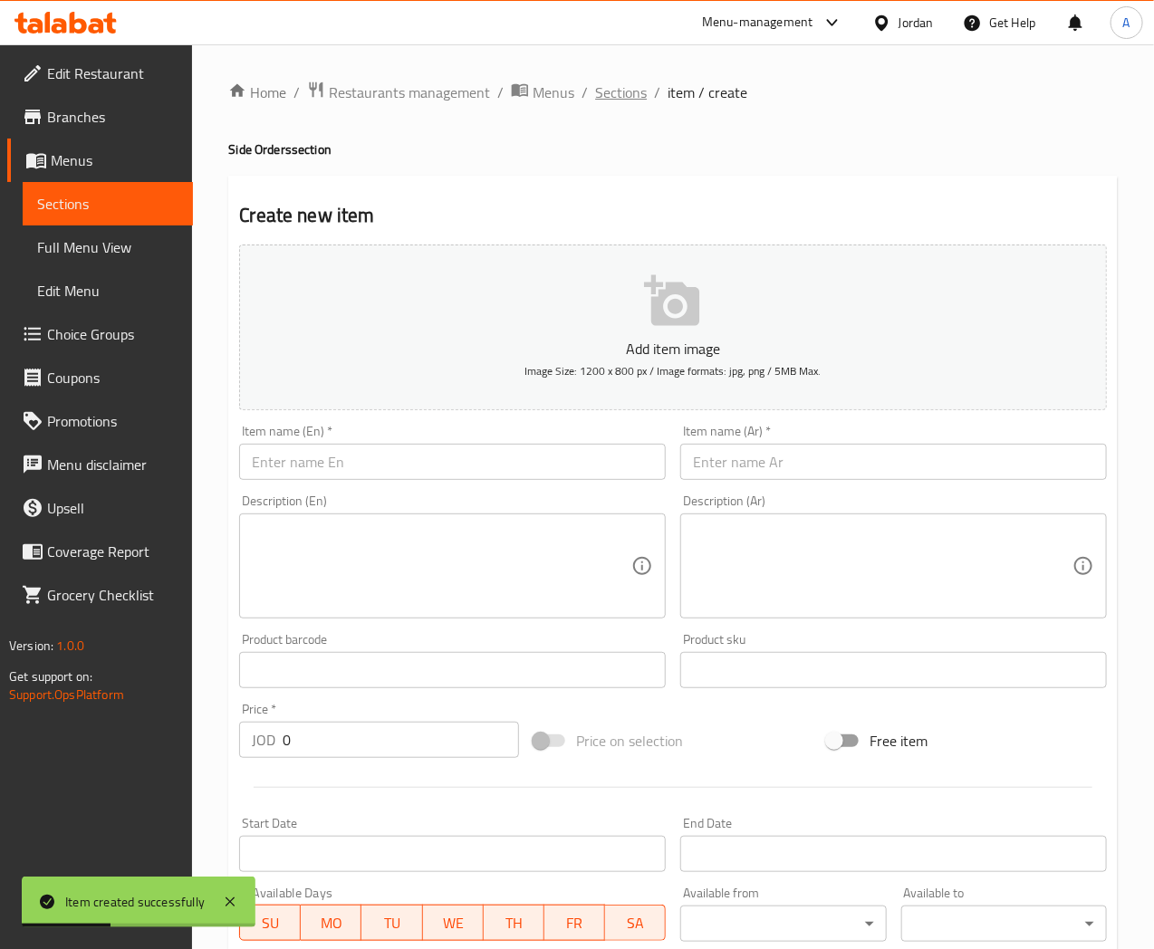
click at [614, 97] on span "Sections" at bounding box center [621, 93] width 52 height 22
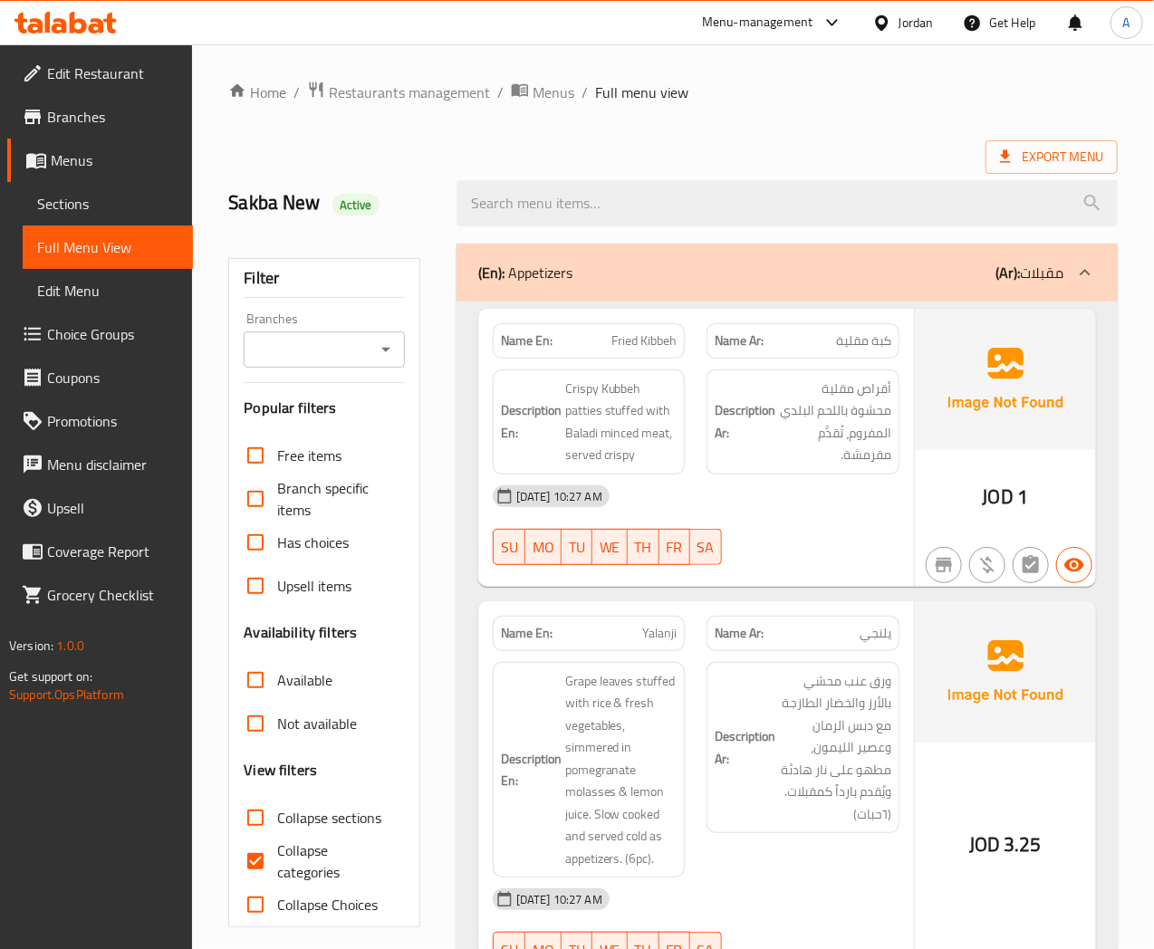
click at [404, 158] on div "Export Menu" at bounding box center [673, 157] width 890 height 34
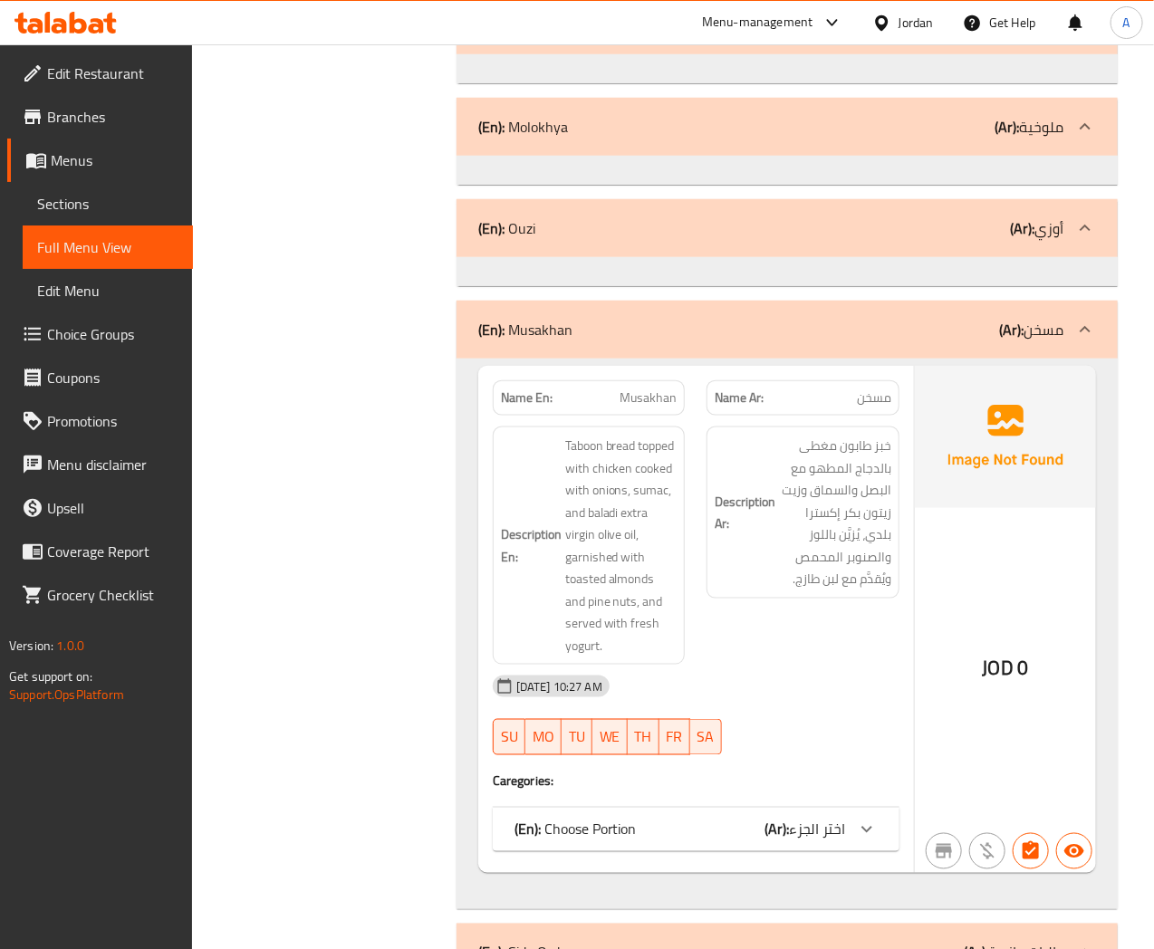
scroll to position [8476, 0]
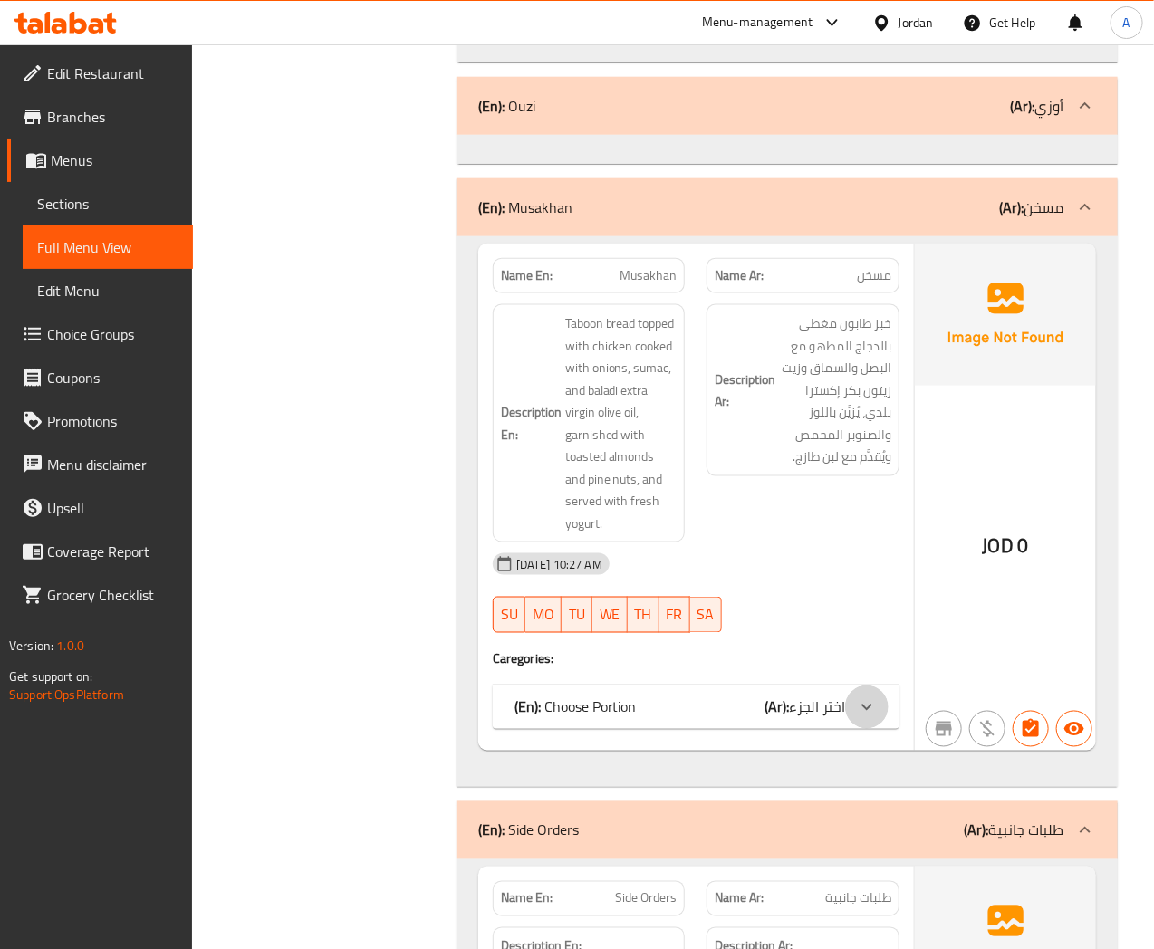
click at [881, 708] on div at bounding box center [866, 707] width 43 height 43
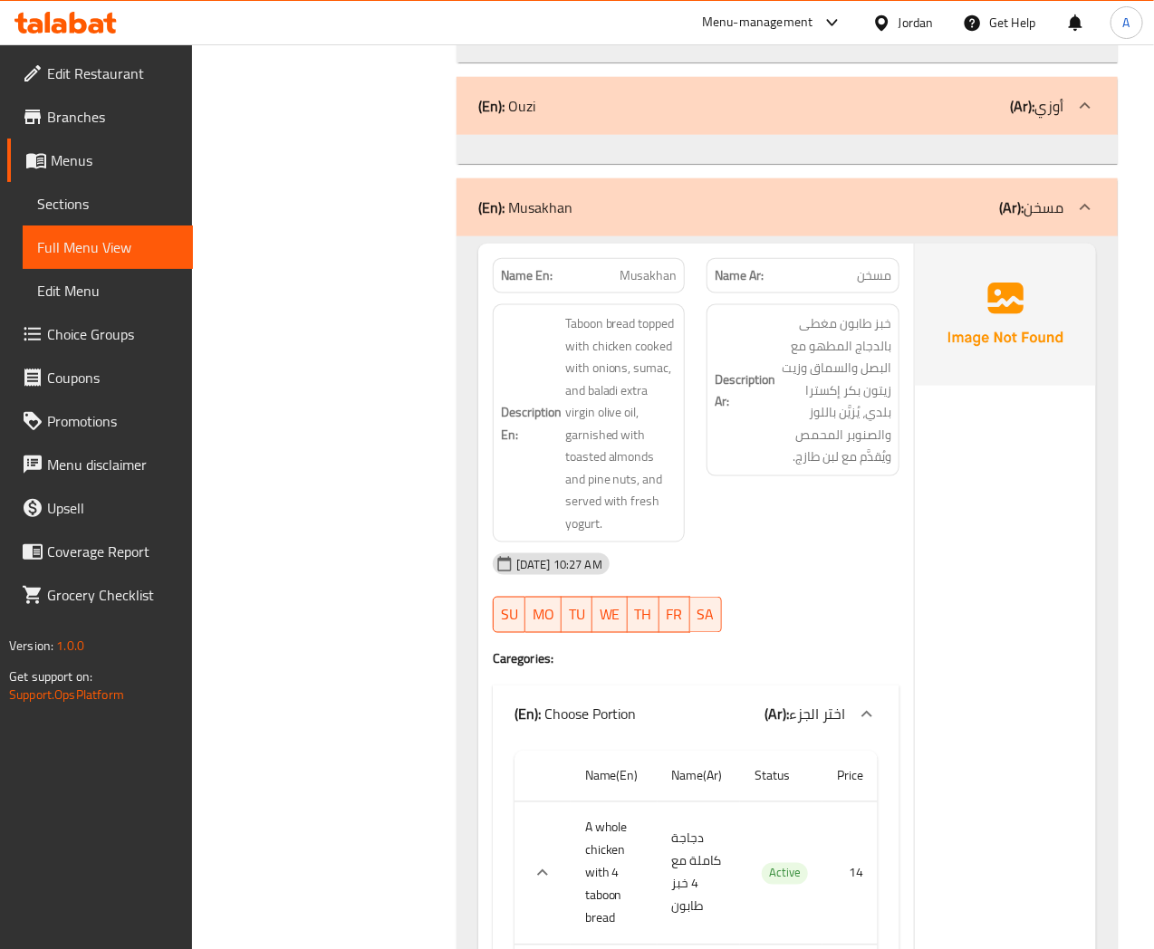
click at [881, 708] on div at bounding box center [866, 714] width 43 height 43
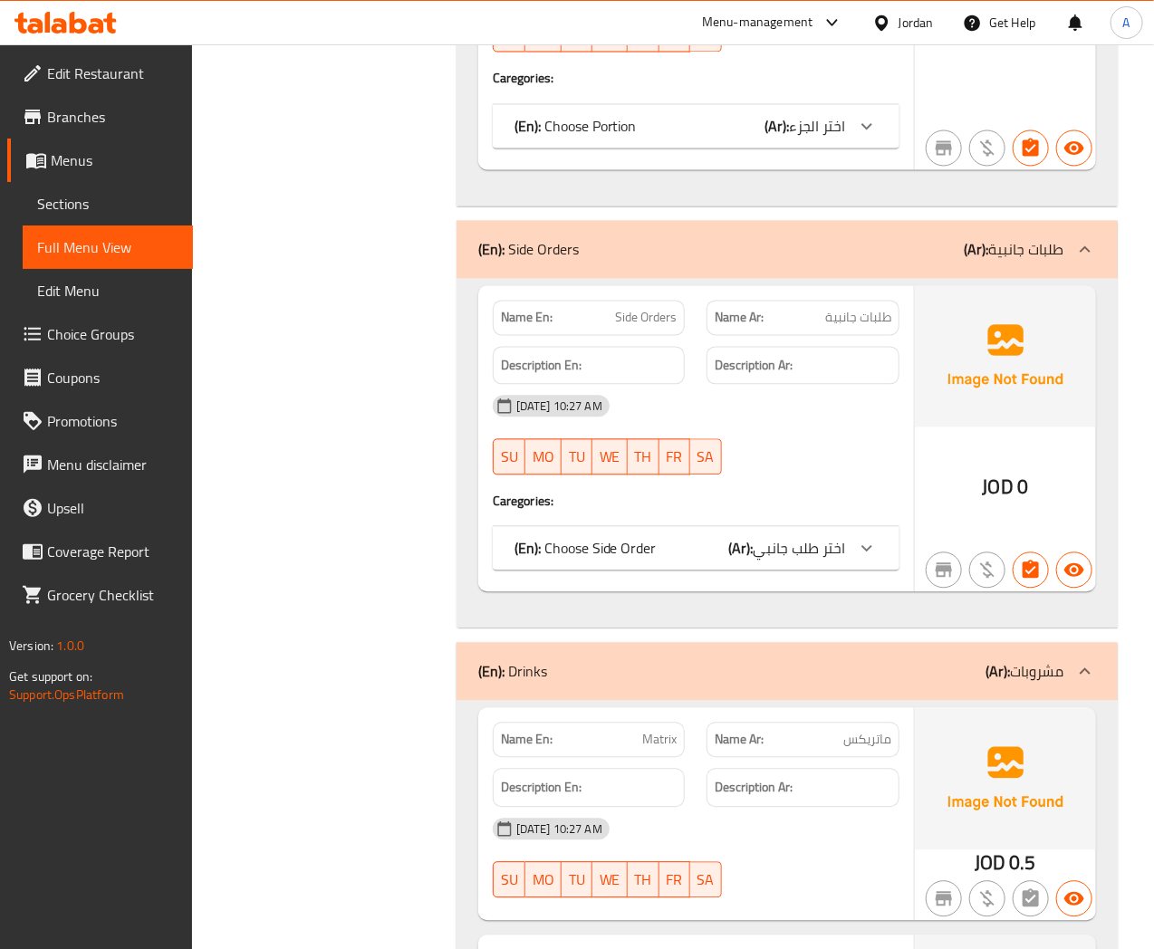
scroll to position [9080, 0]
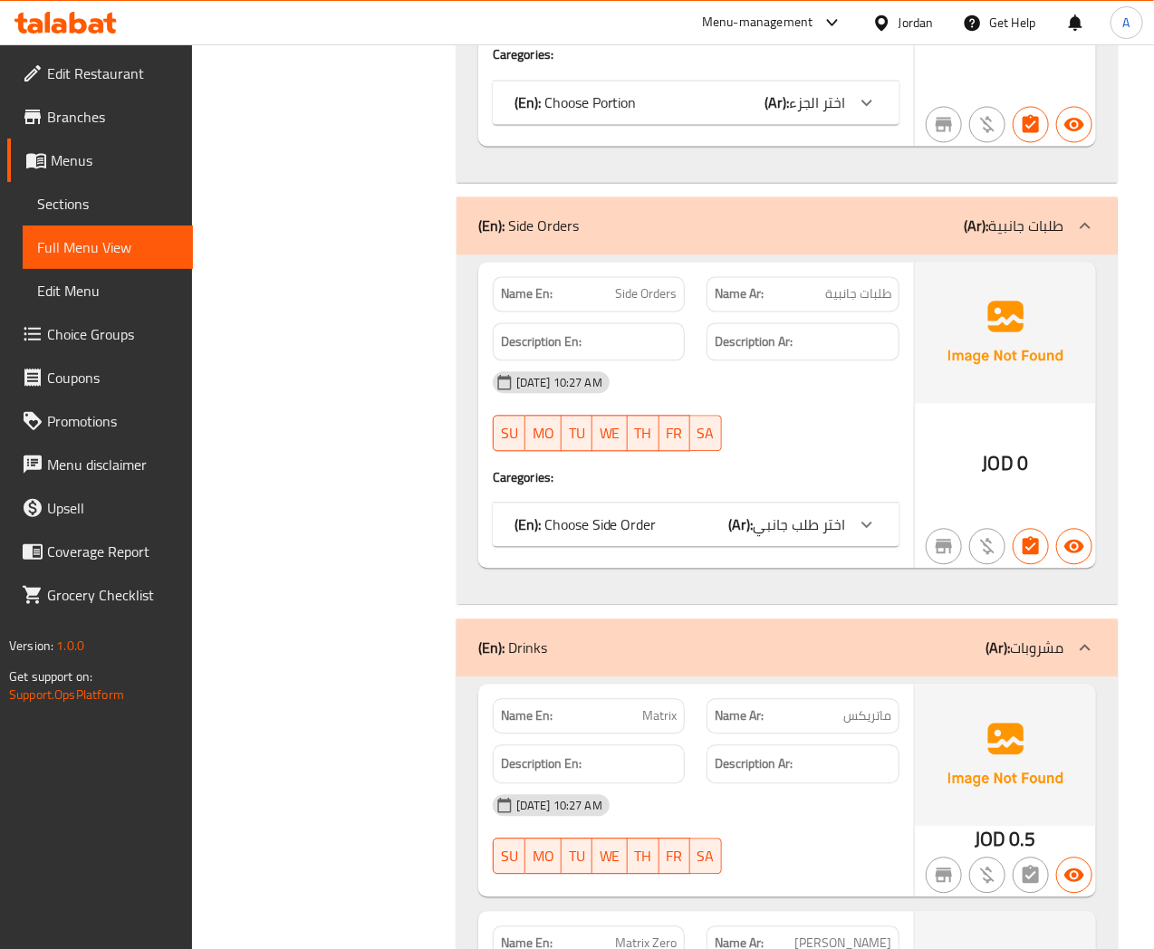
click at [873, 536] on icon at bounding box center [867, 526] width 22 height 22
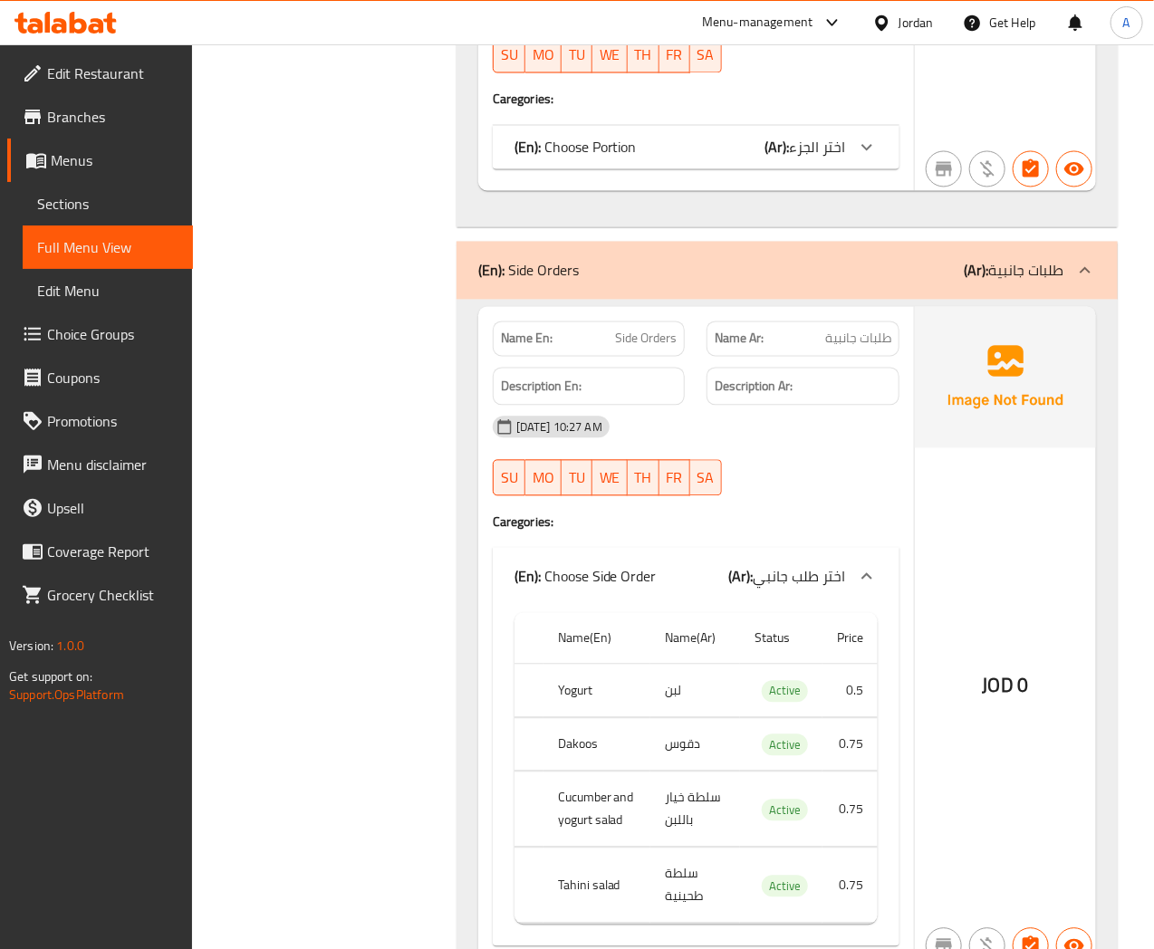
scroll to position [9035, 0]
click at [669, 696] on td "لبن" at bounding box center [695, 692] width 90 height 53
click at [671, 704] on td "لبن" at bounding box center [695, 692] width 90 height 53
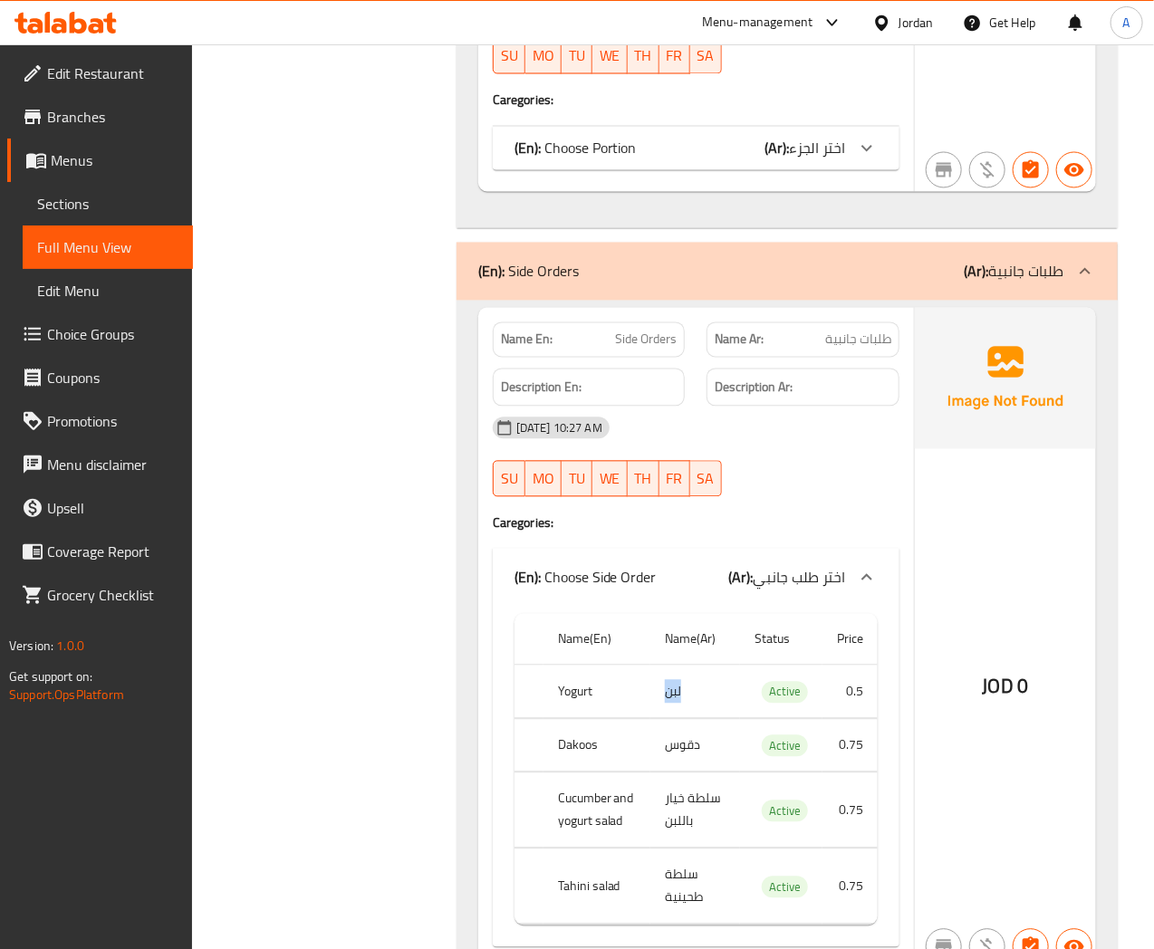
copy td "لبن"
click at [577, 699] on th "Yogurt" at bounding box center [597, 692] width 107 height 53
click at [576, 699] on th "Yogurt" at bounding box center [597, 692] width 107 height 53
copy th "Yogurt"
click at [572, 753] on th "Dakoos" at bounding box center [597, 745] width 107 height 53
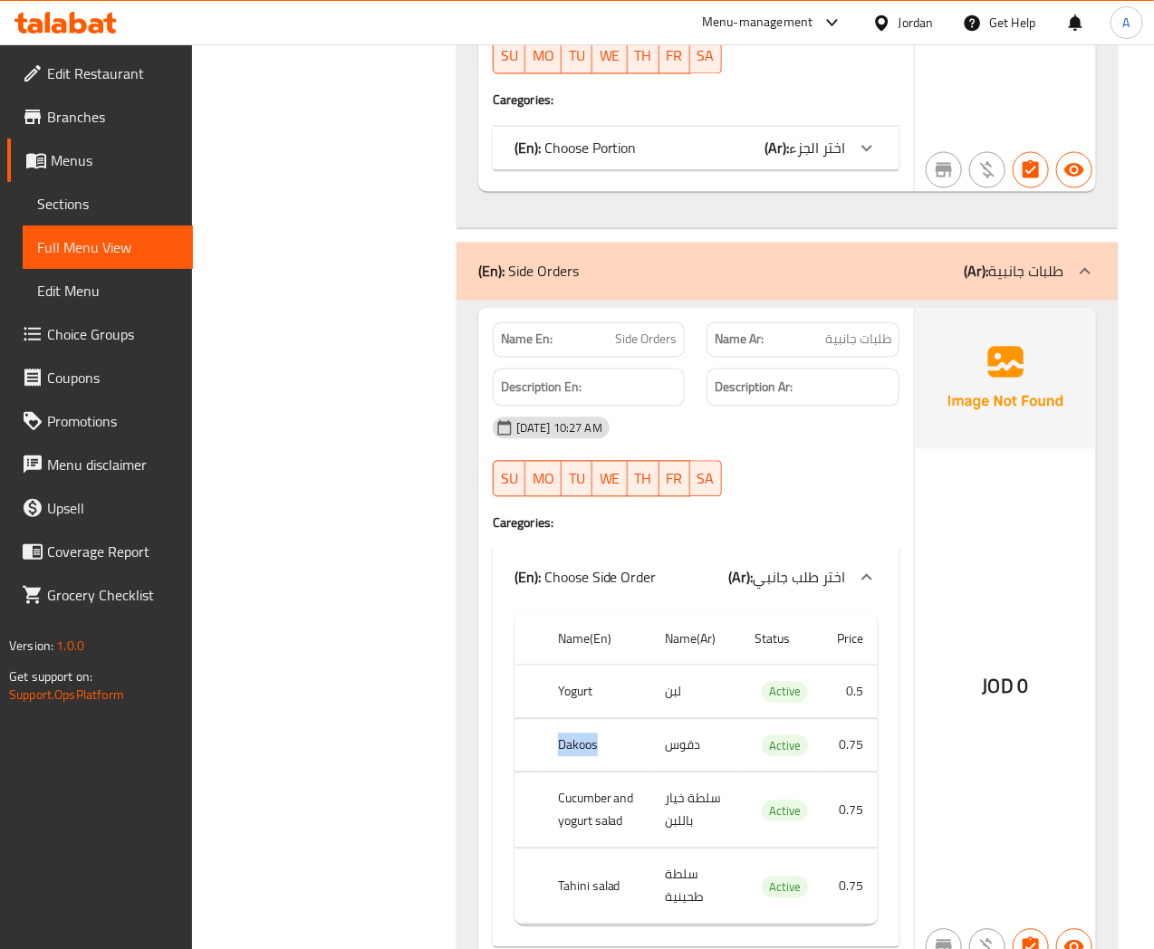
click at [572, 753] on th "Dakoos" at bounding box center [597, 745] width 107 height 53
copy th "Dakoos"
click at [683, 748] on td "دقوس" at bounding box center [695, 745] width 90 height 53
copy td "دقوس"
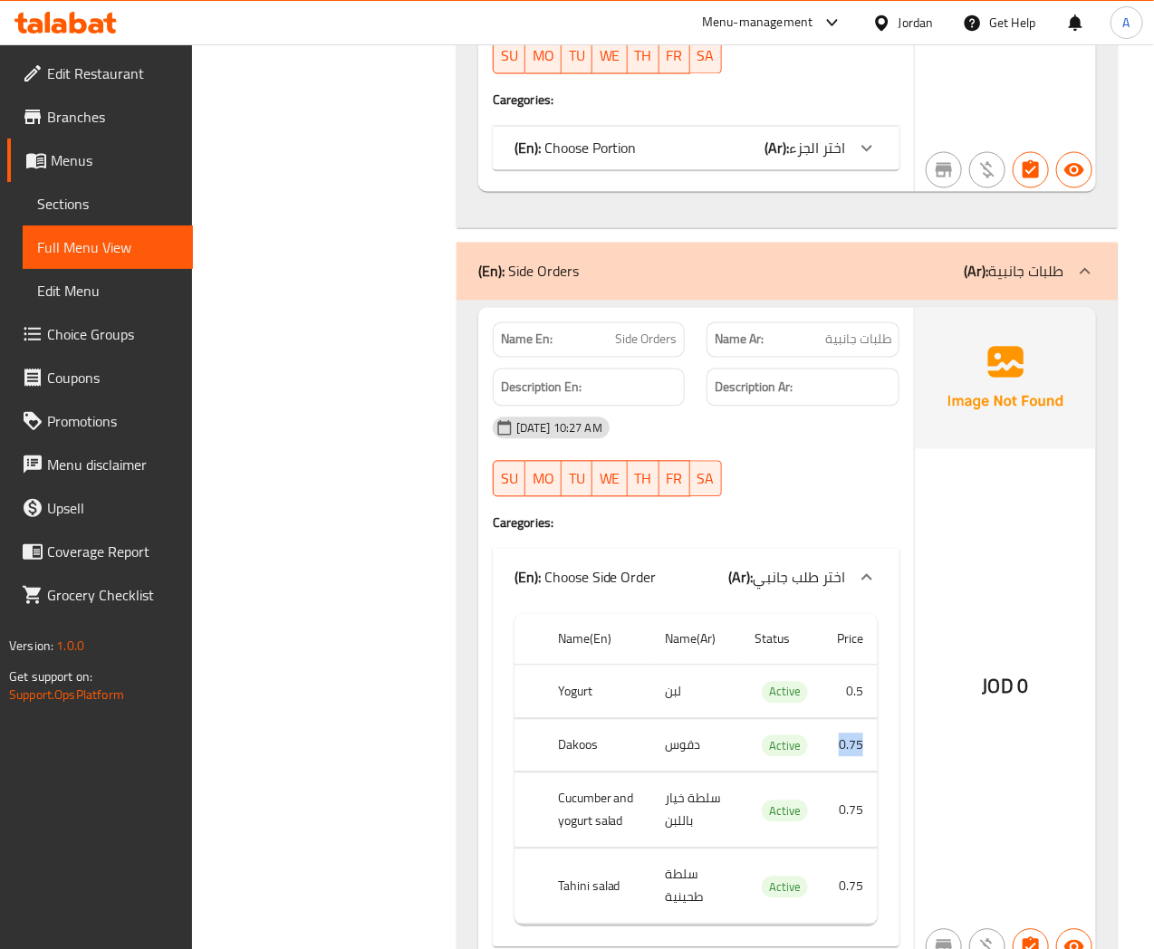
drag, startPoint x: 839, startPoint y: 755, endPoint x: 865, endPoint y: 750, distance: 26.7
click at [865, 750] on td "0.75" at bounding box center [850, 745] width 55 height 53
copy td "0.75"
click at [575, 807] on th "Cucumber and yogurt salad" at bounding box center [597, 811] width 107 height 75
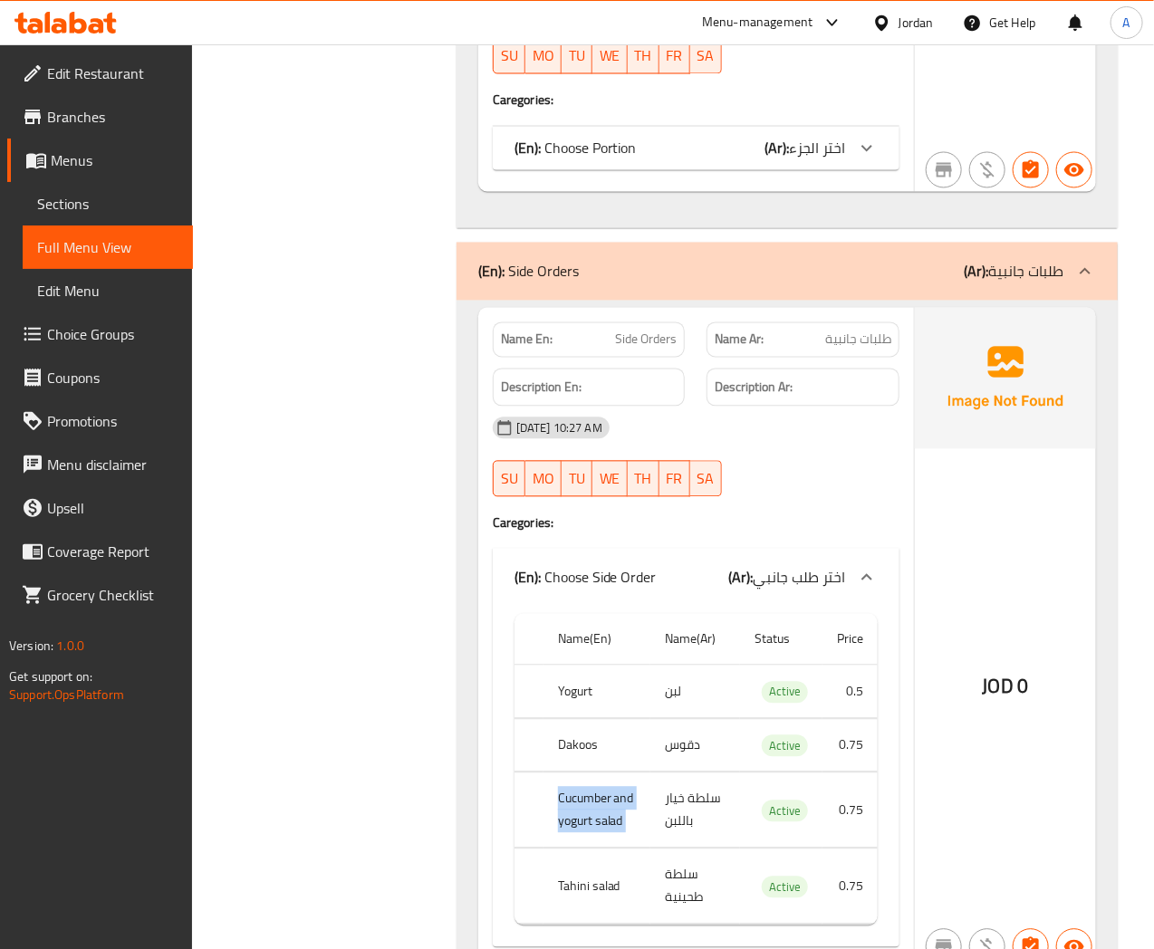
click at [575, 807] on th "Cucumber and yogurt salad" at bounding box center [597, 811] width 107 height 75
copy th "Cucumber and yogurt salad"
click at [683, 801] on td "سلطة خيار باللبن" at bounding box center [695, 811] width 90 height 75
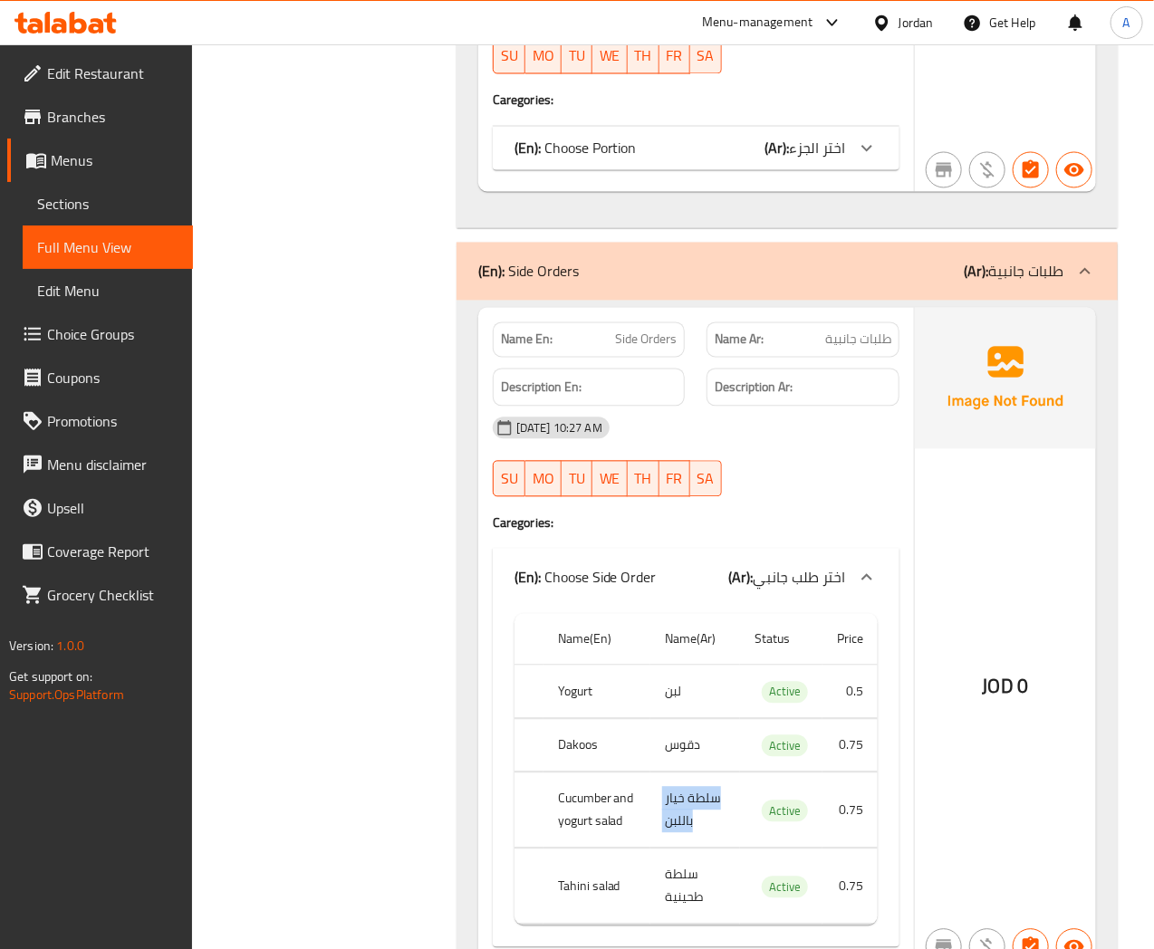
copy td "سلطة خيار باللبن"
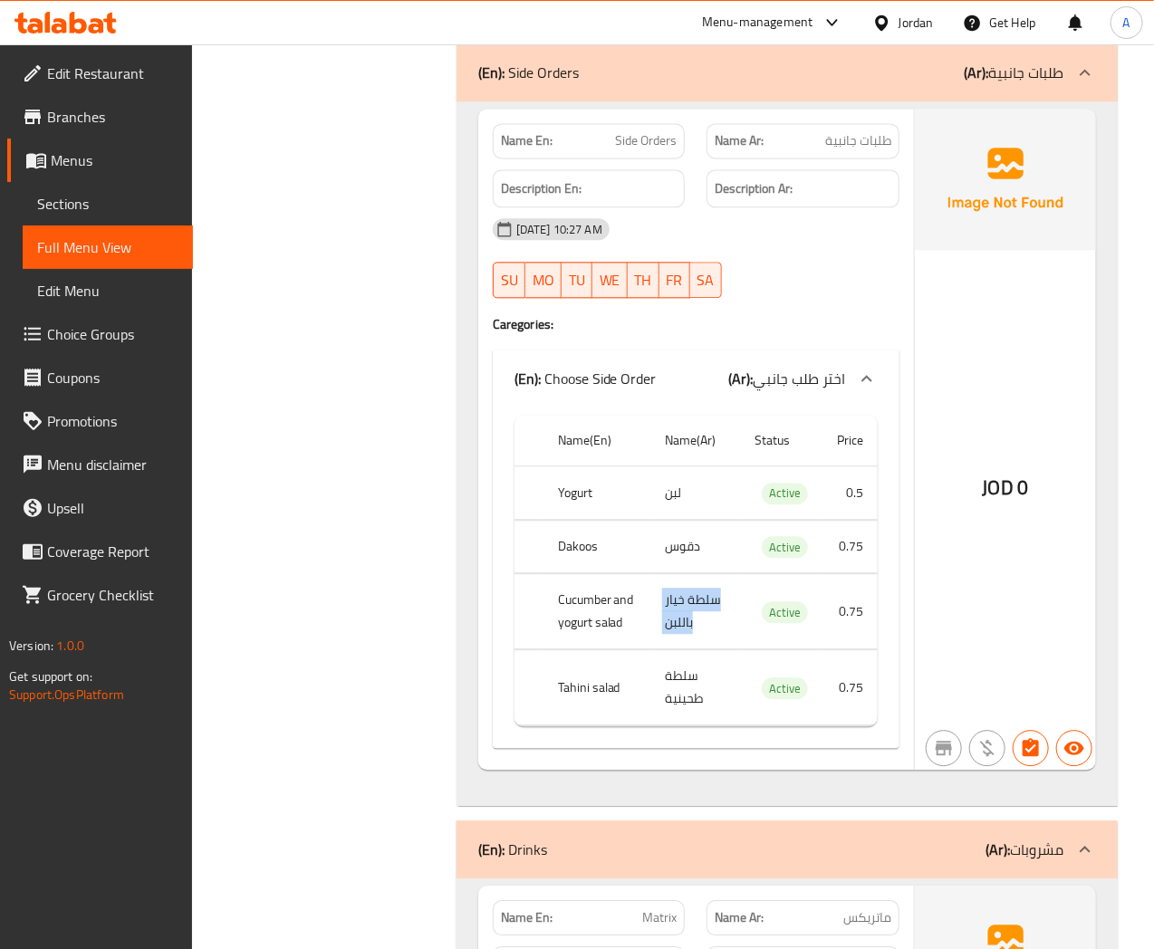
scroll to position [9236, 0]
click at [582, 688] on th "Tahini salad" at bounding box center [597, 686] width 107 height 75
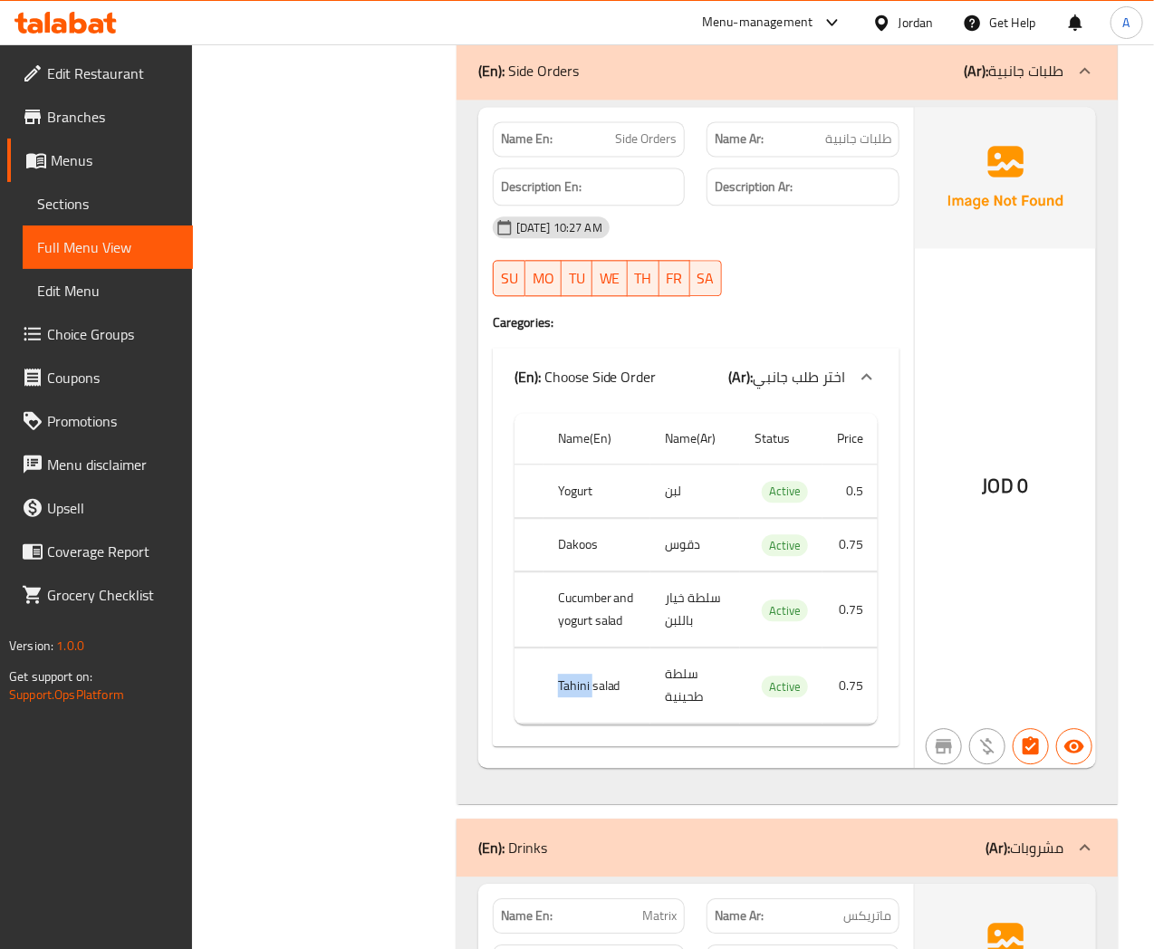
click at [582, 688] on th "Tahini salad" at bounding box center [597, 686] width 107 height 75
copy th "Tahini salad"
click at [685, 689] on td "سلطة طحينية" at bounding box center [695, 686] width 90 height 75
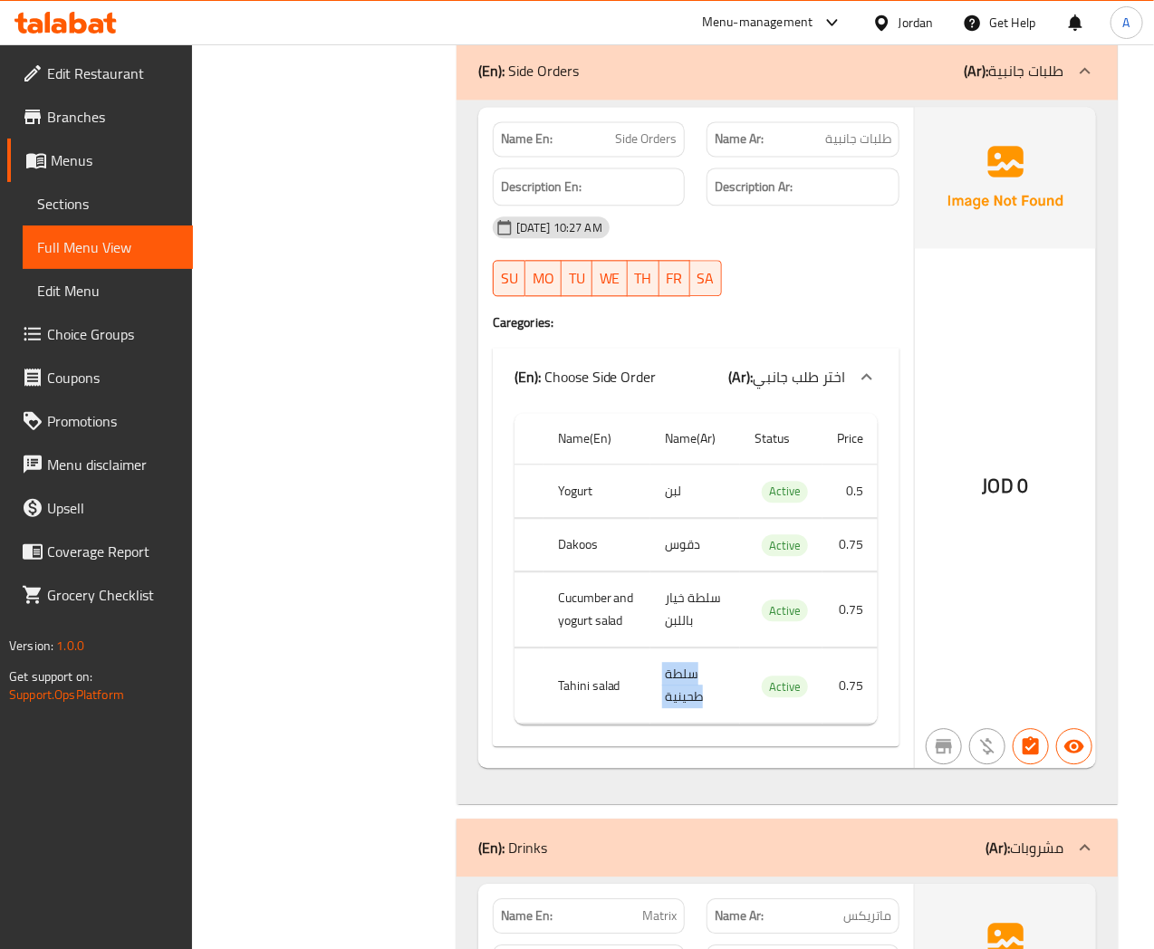
click at [685, 689] on td "سلطة طحينية" at bounding box center [695, 686] width 90 height 75
copy td "سلطة طحينية"
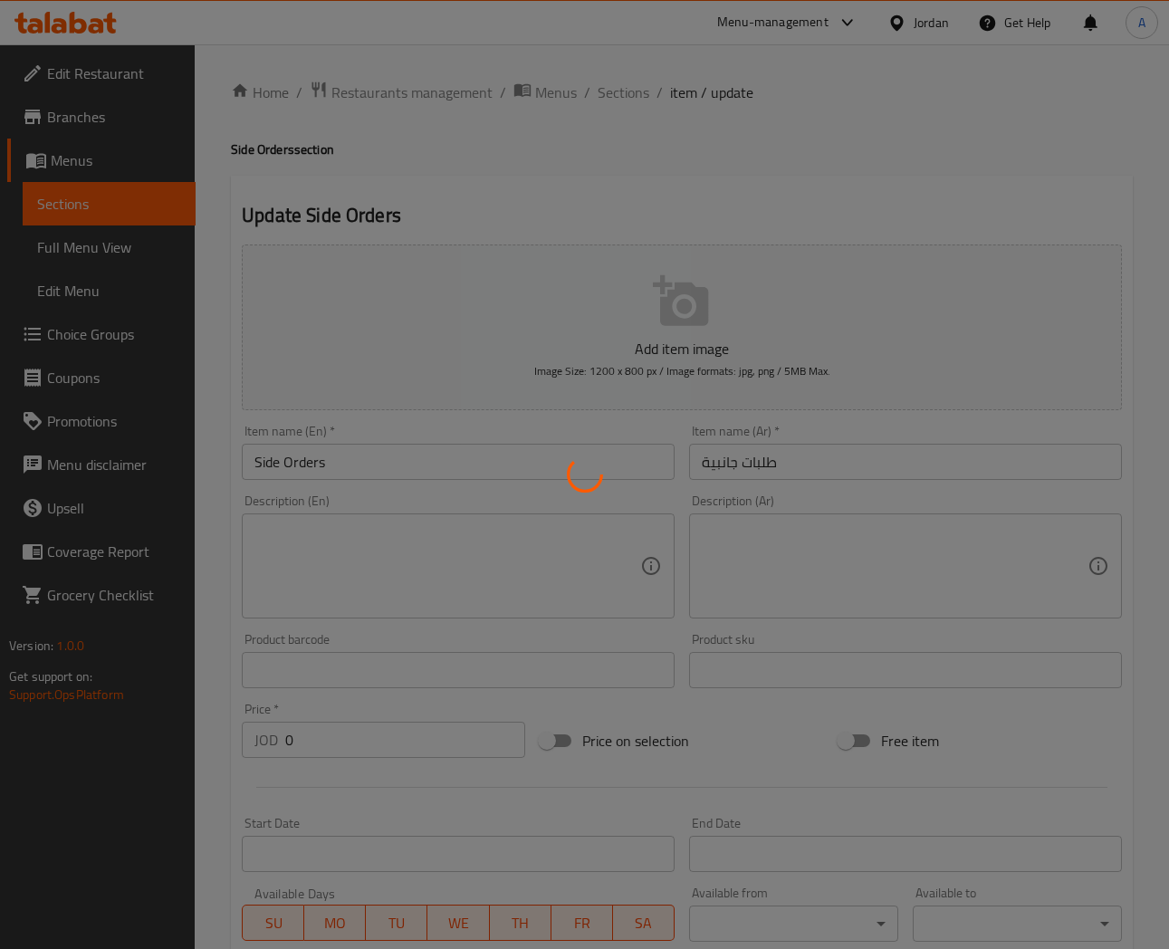
type input "اختر طلب جانبي"
type input "0"
type input "4"
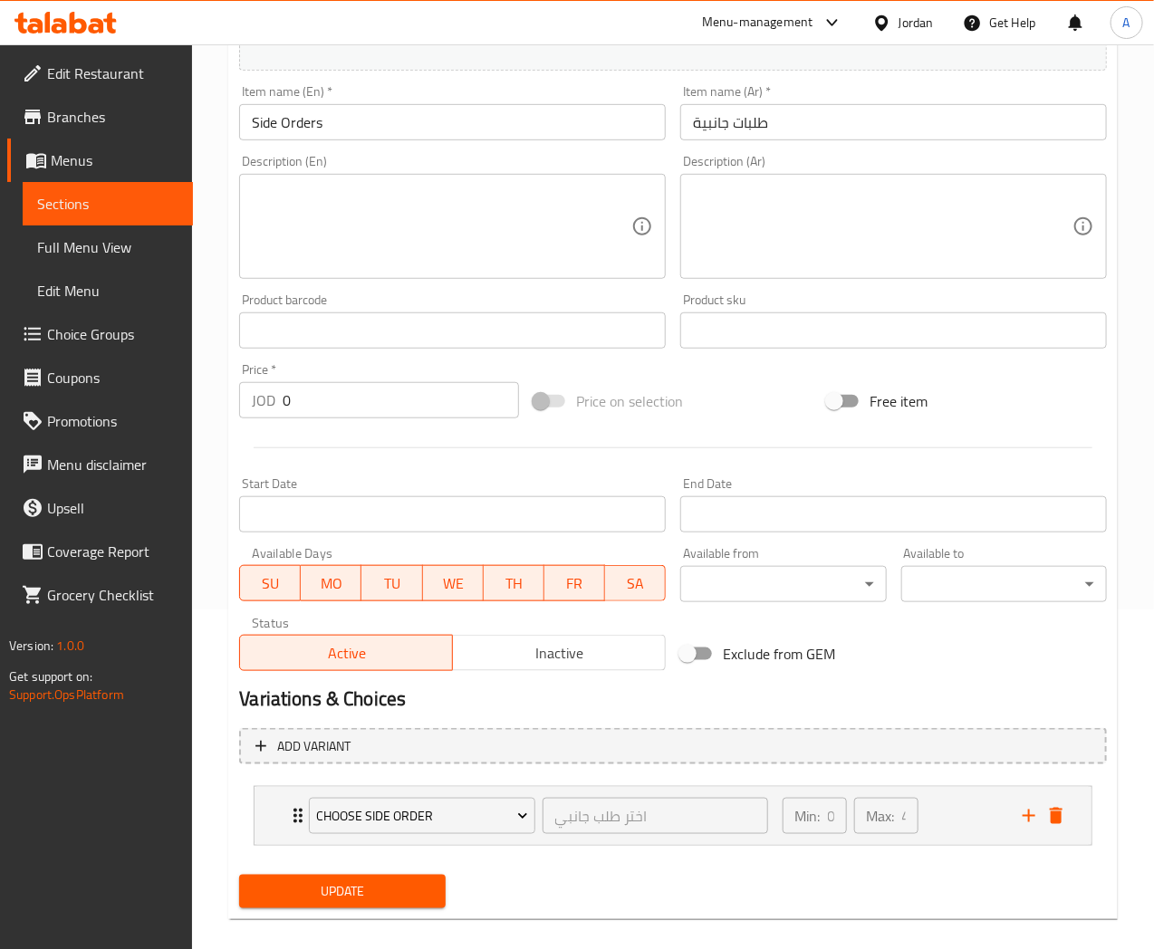
scroll to position [358, 0]
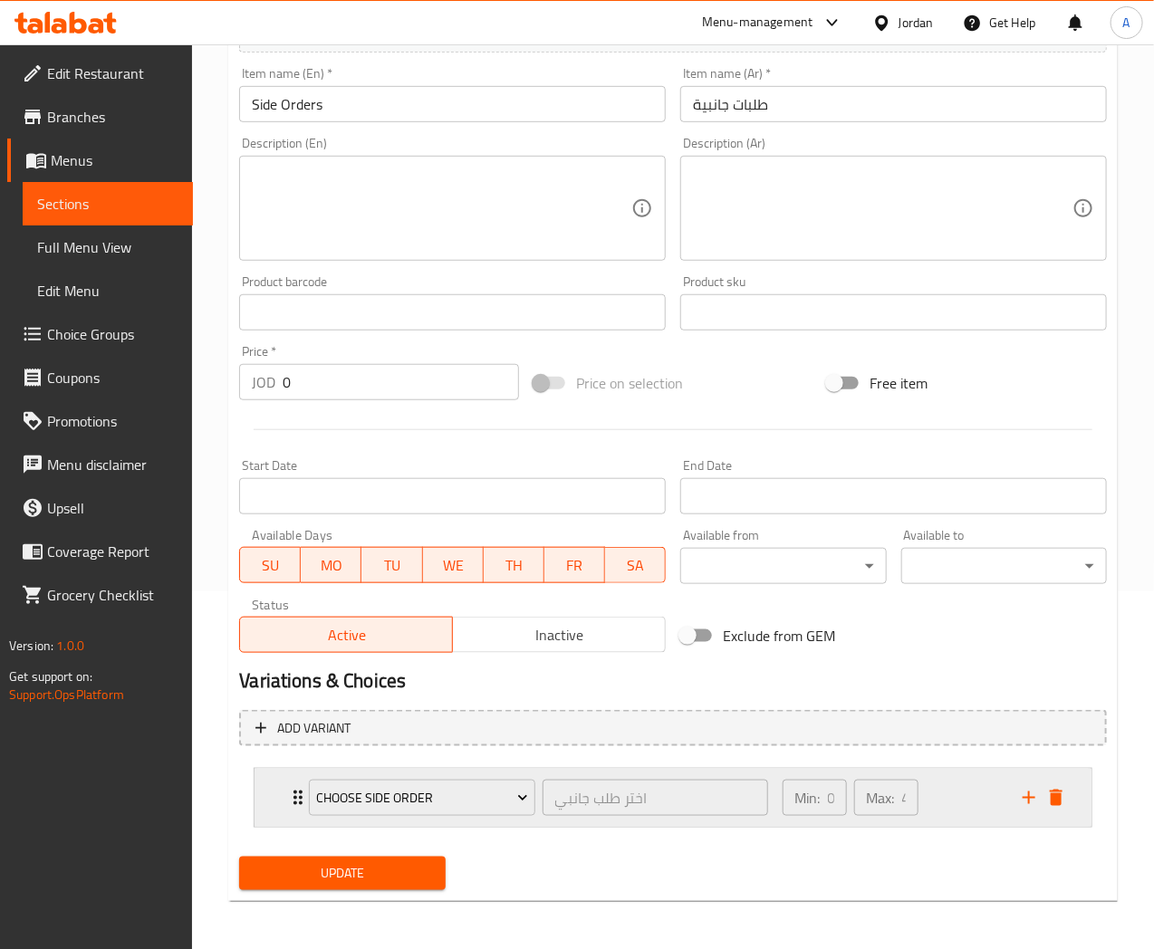
click at [984, 815] on div "Min: 0 ​ Max: 4 ​" at bounding box center [892, 798] width 240 height 58
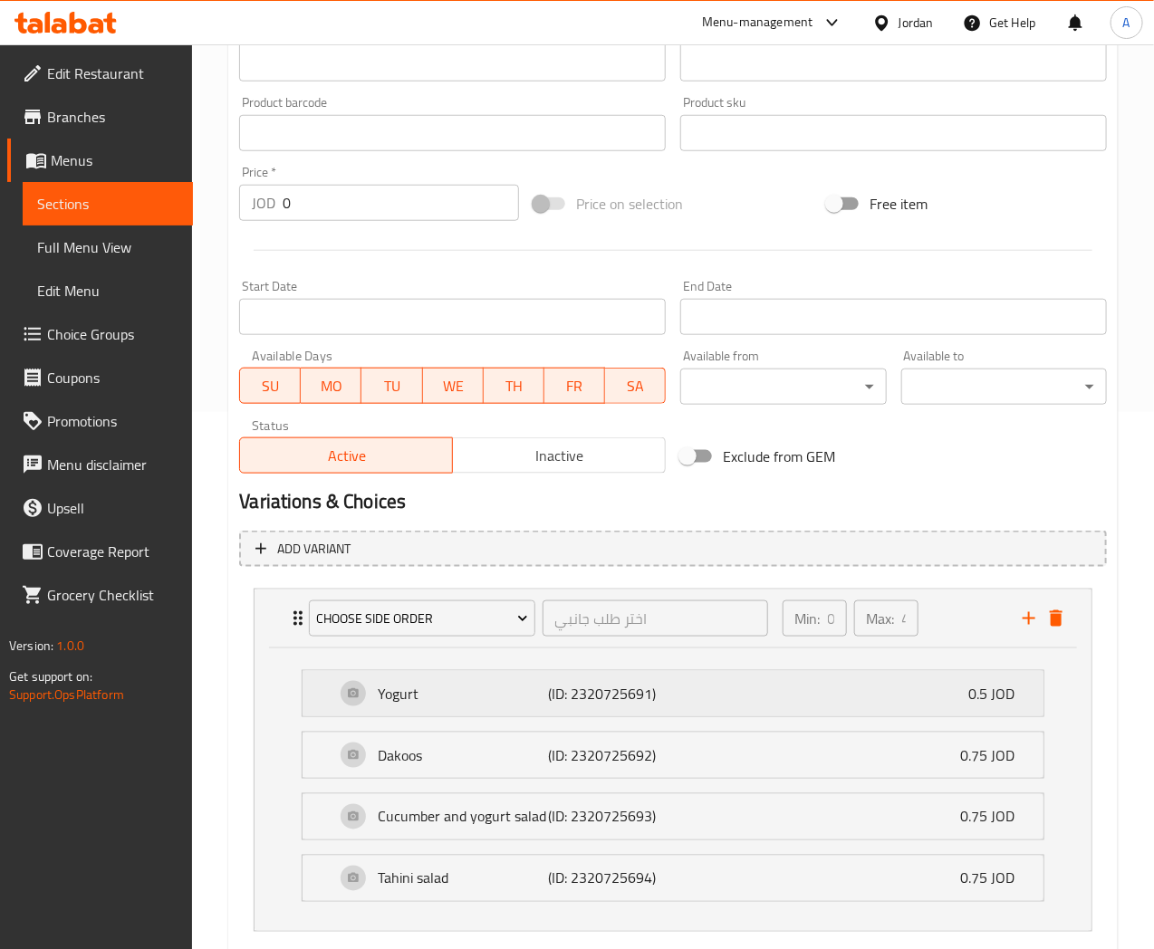
scroll to position [643, 0]
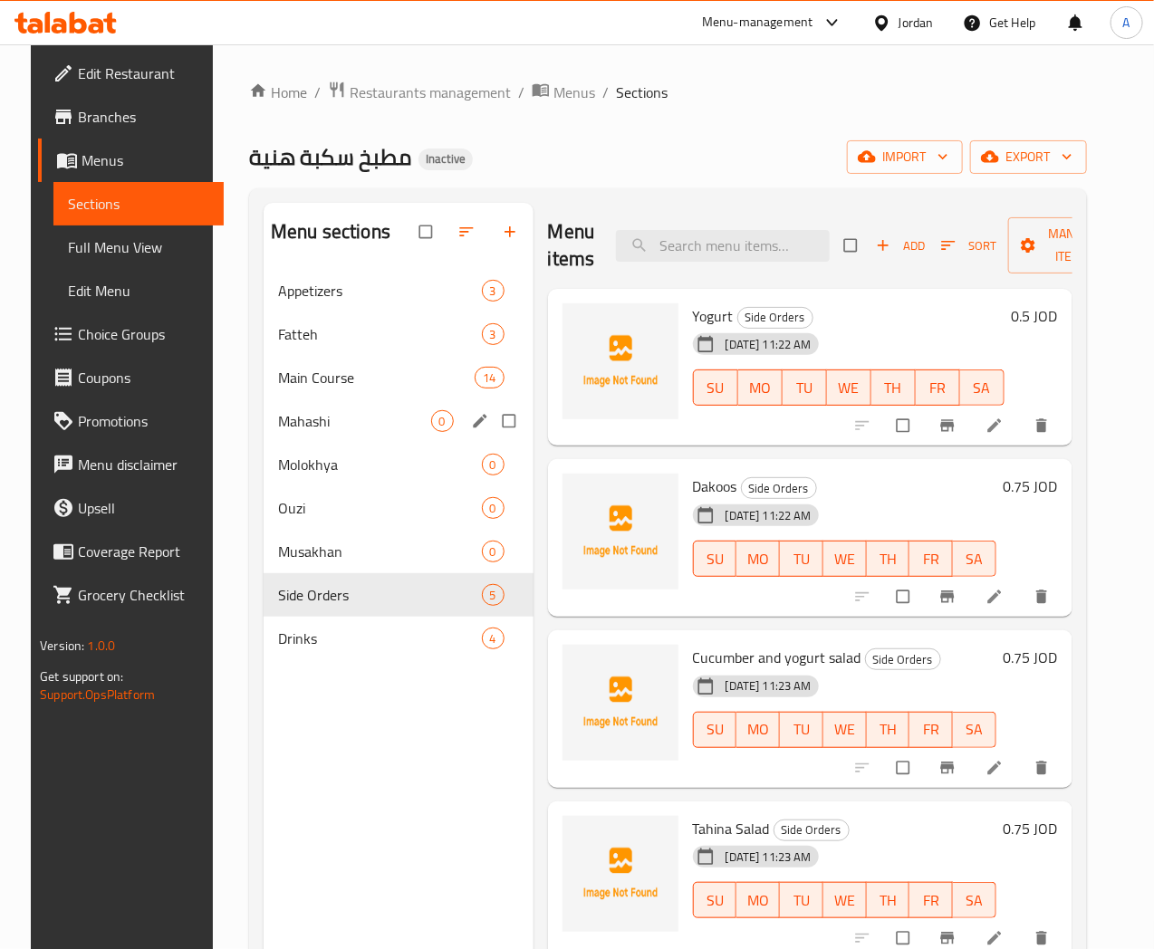
drag, startPoint x: 440, startPoint y: 449, endPoint x: 442, endPoint y: 486, distance: 36.3
click at [492, 438] on input "Menu sections" at bounding box center [511, 421] width 38 height 34
checkbox input "true"
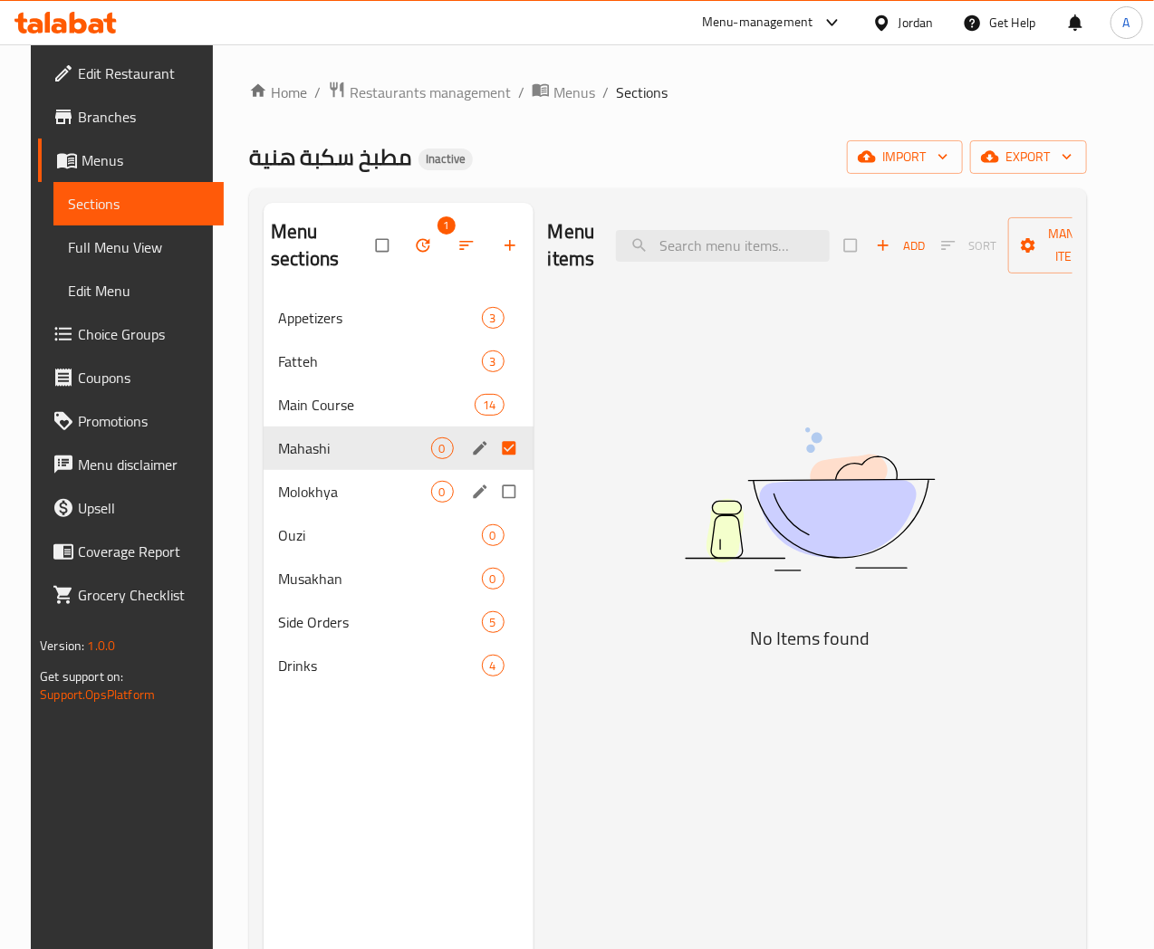
click at [492, 493] on input "Menu sections" at bounding box center [511, 492] width 38 height 34
checkbox input "true"
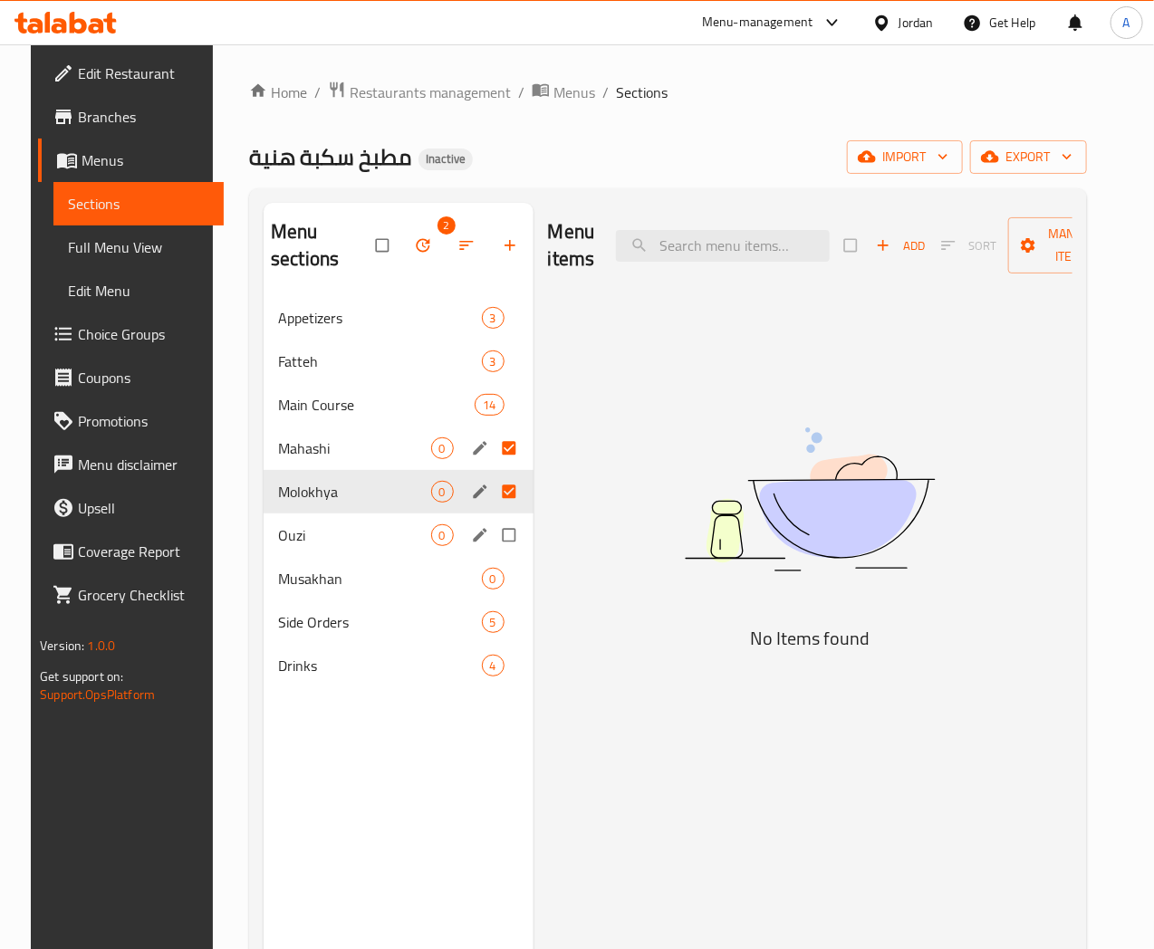
click at [492, 536] on input "Menu sections" at bounding box center [511, 535] width 38 height 34
checkbox input "true"
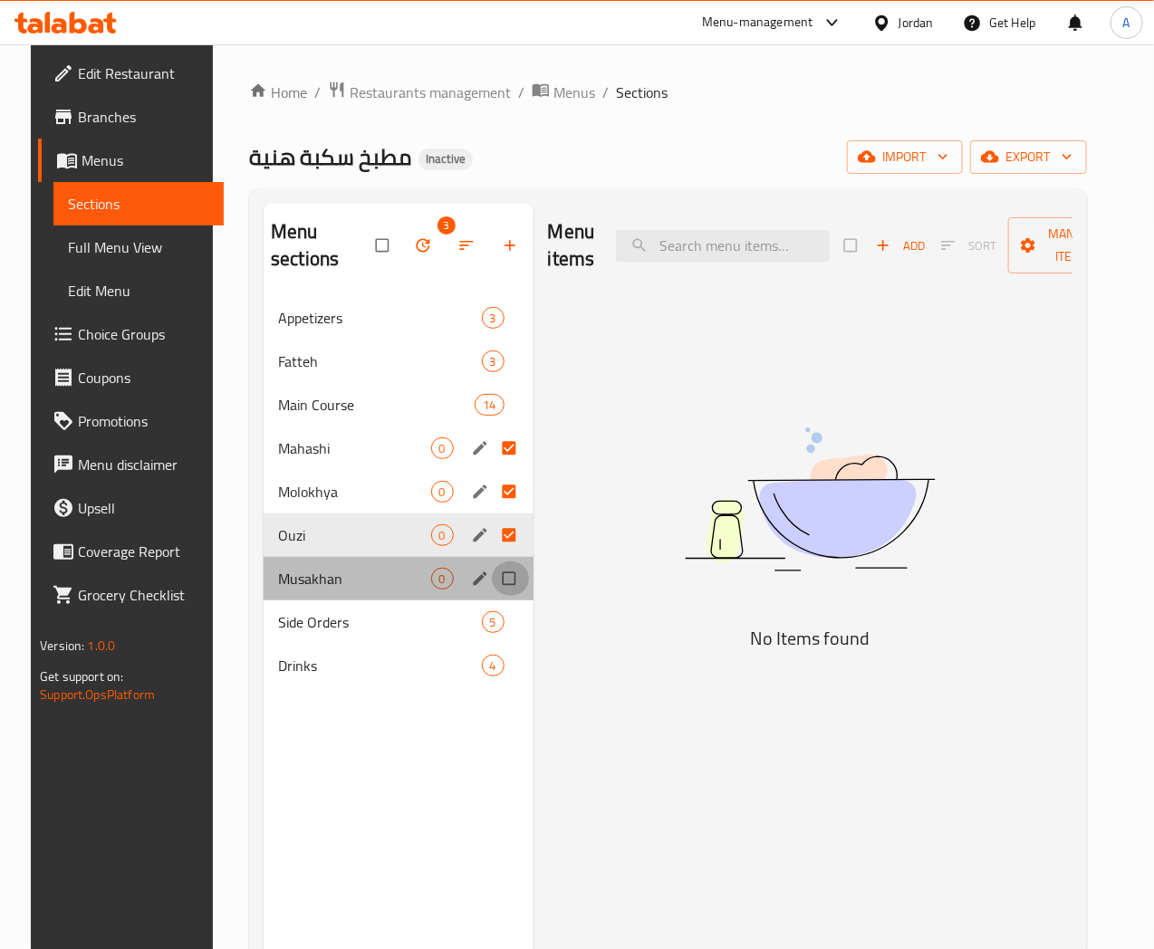
click at [492, 582] on input "Menu sections" at bounding box center [511, 579] width 38 height 34
checkbox input "true"
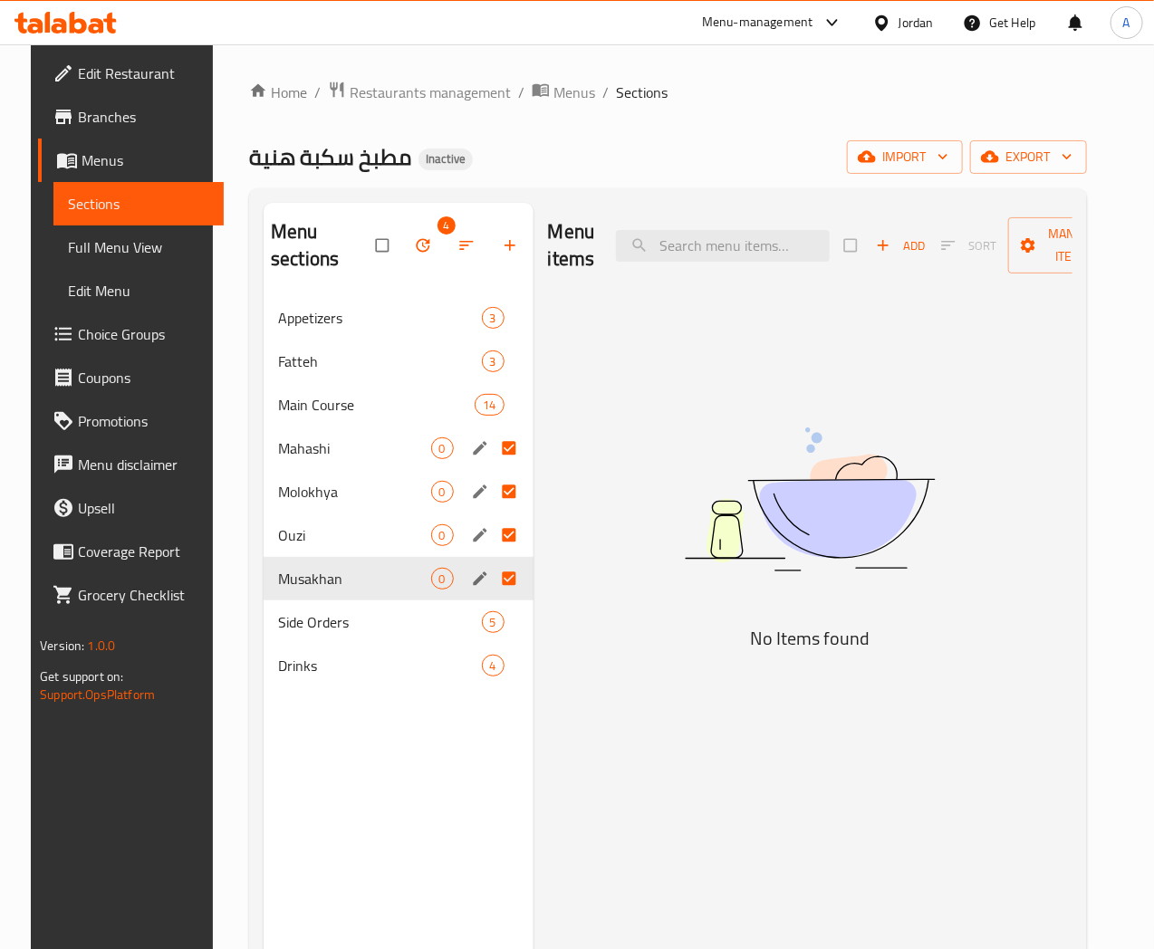
click at [403, 255] on button "button" at bounding box center [424, 246] width 43 height 40
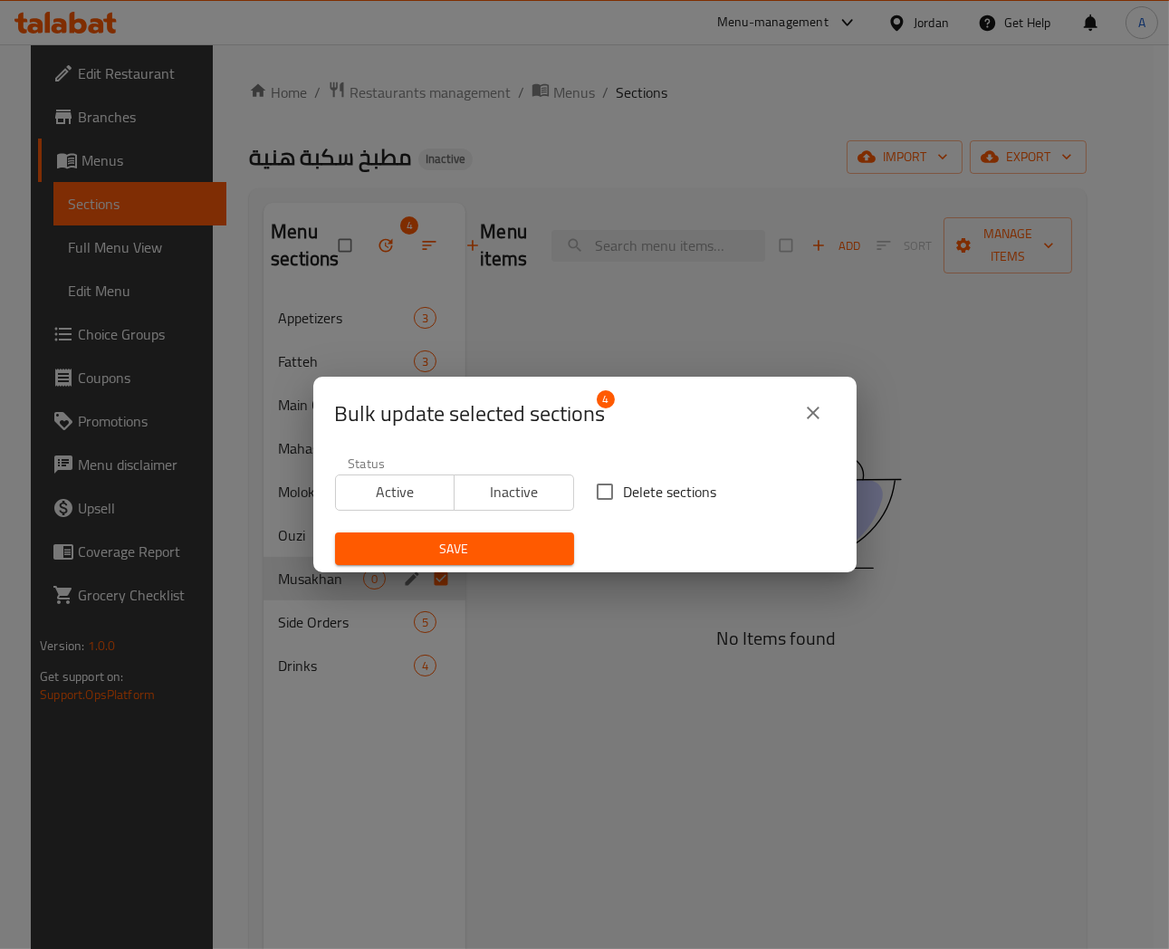
drag, startPoint x: 639, startPoint y: 500, endPoint x: 568, endPoint y: 532, distance: 77.4
click at [638, 500] on span "Delete sections" at bounding box center [670, 492] width 93 height 22
click at [624, 500] on input "Delete sections" at bounding box center [605, 492] width 38 height 38
checkbox input "true"
click at [505, 549] on span "Save" at bounding box center [455, 549] width 210 height 23
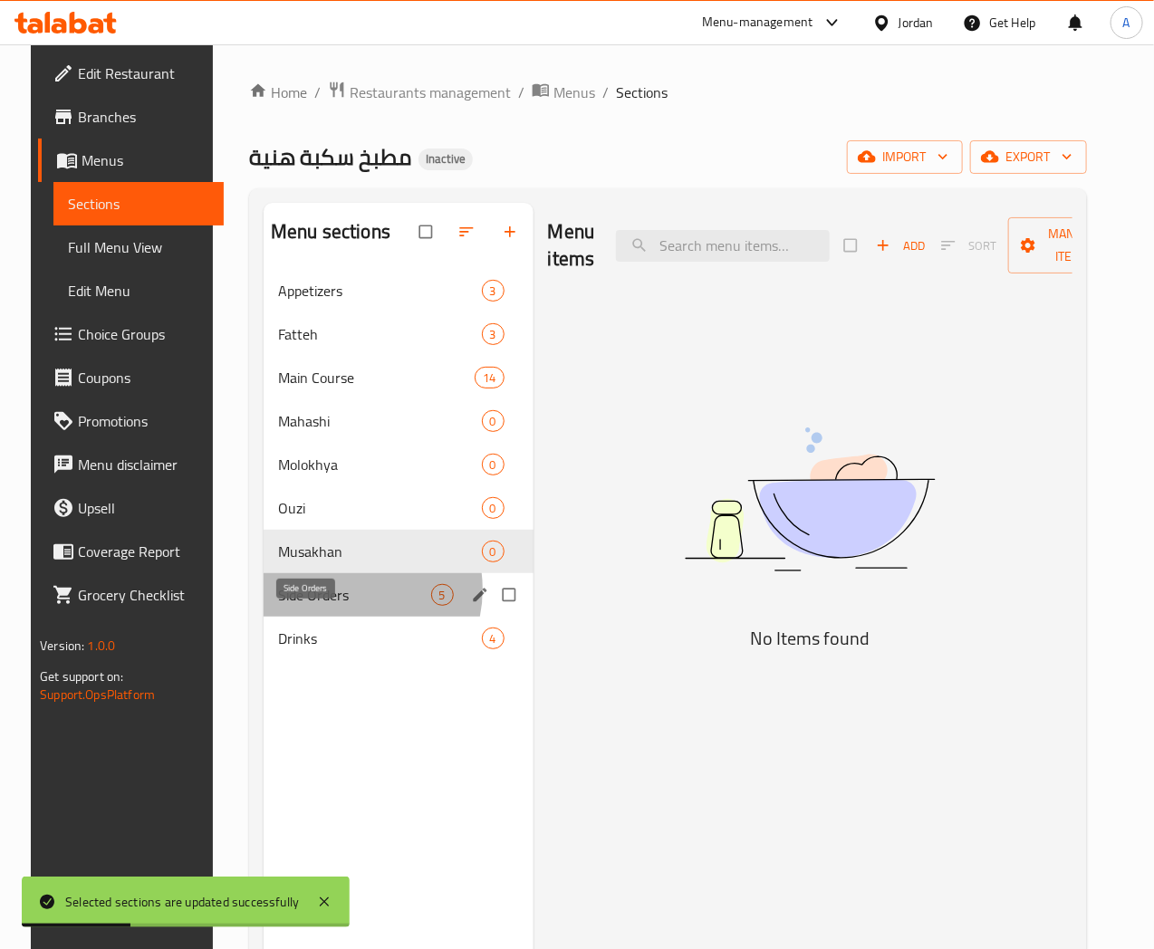
click at [324, 606] on span "Side Orders" at bounding box center [354, 595] width 152 height 22
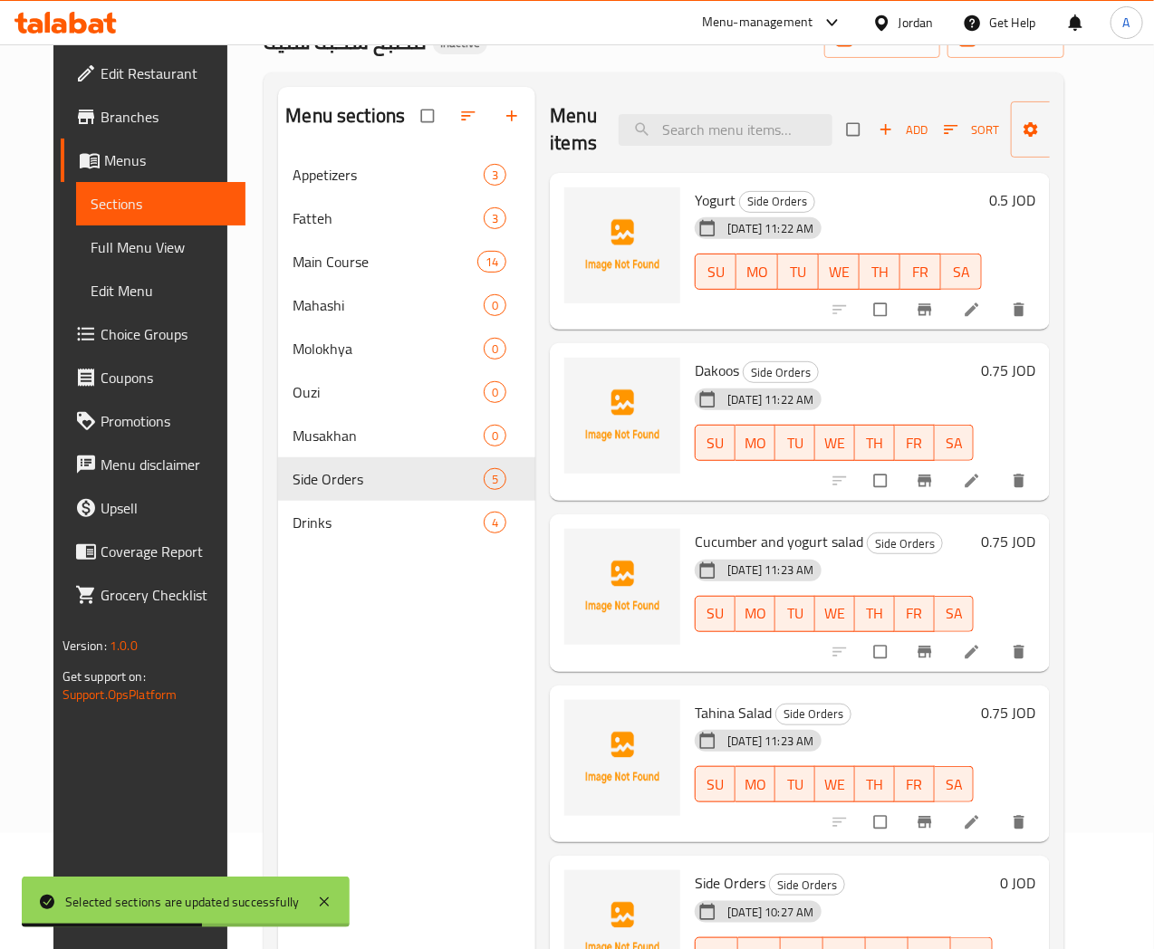
scroll to position [254, 0]
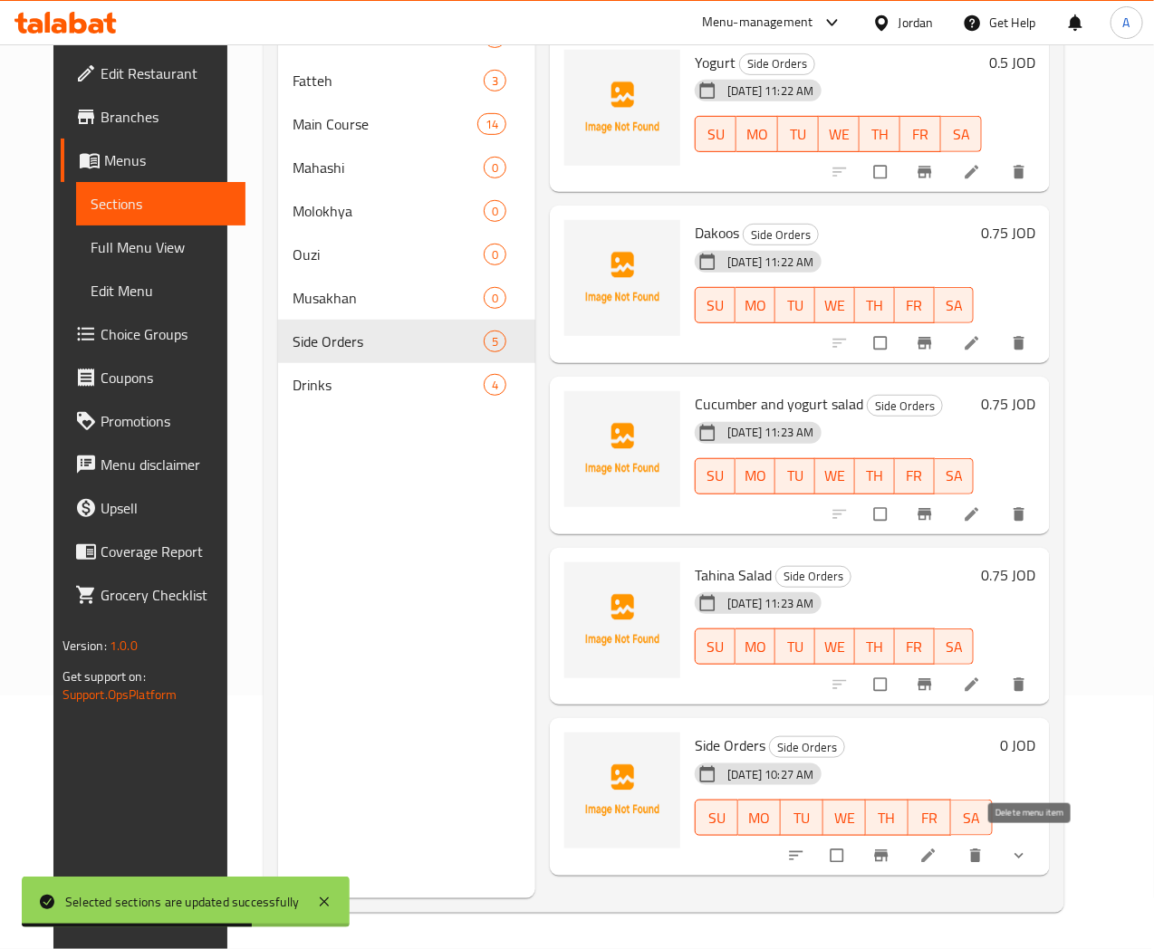
click at [985, 864] on icon "delete" at bounding box center [976, 856] width 18 height 18
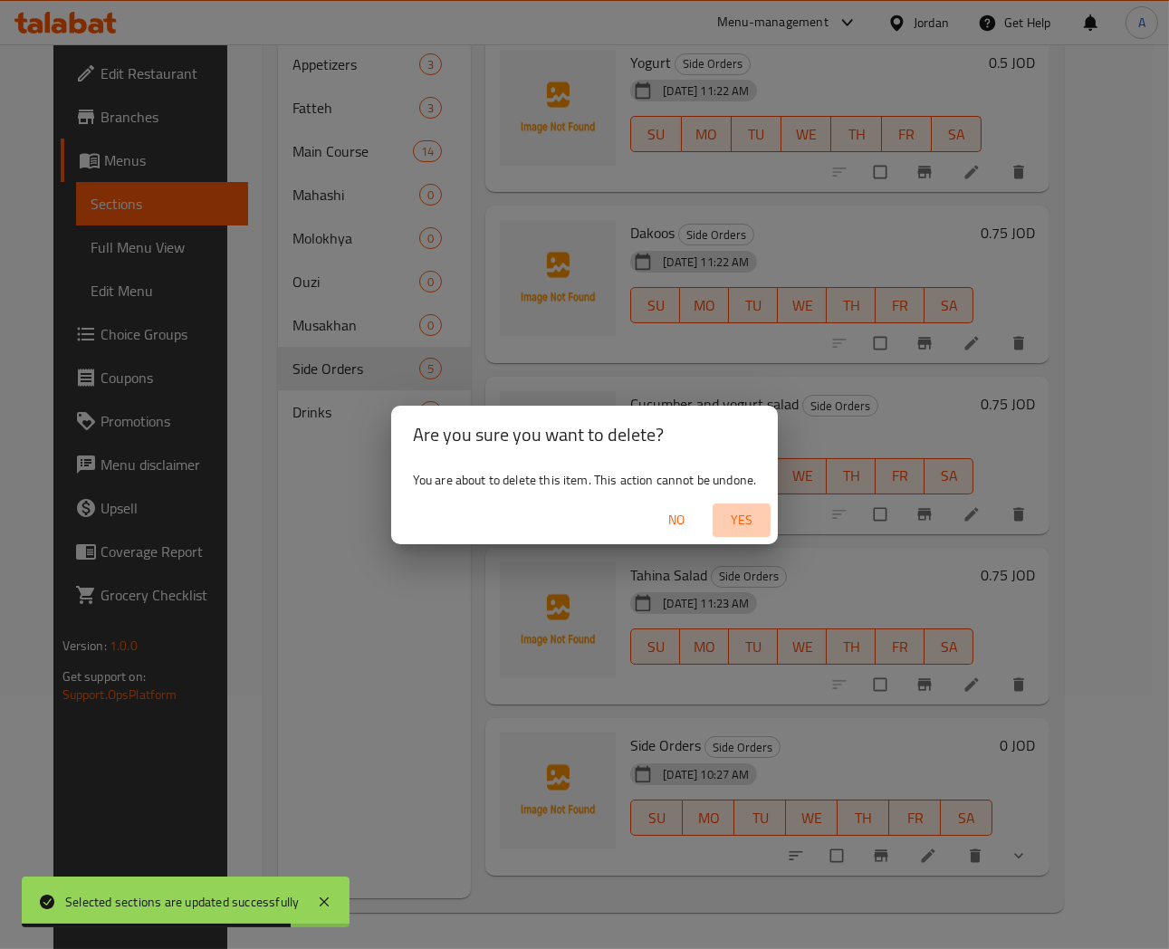
click at [739, 520] on span "Yes" at bounding box center [741, 520] width 43 height 23
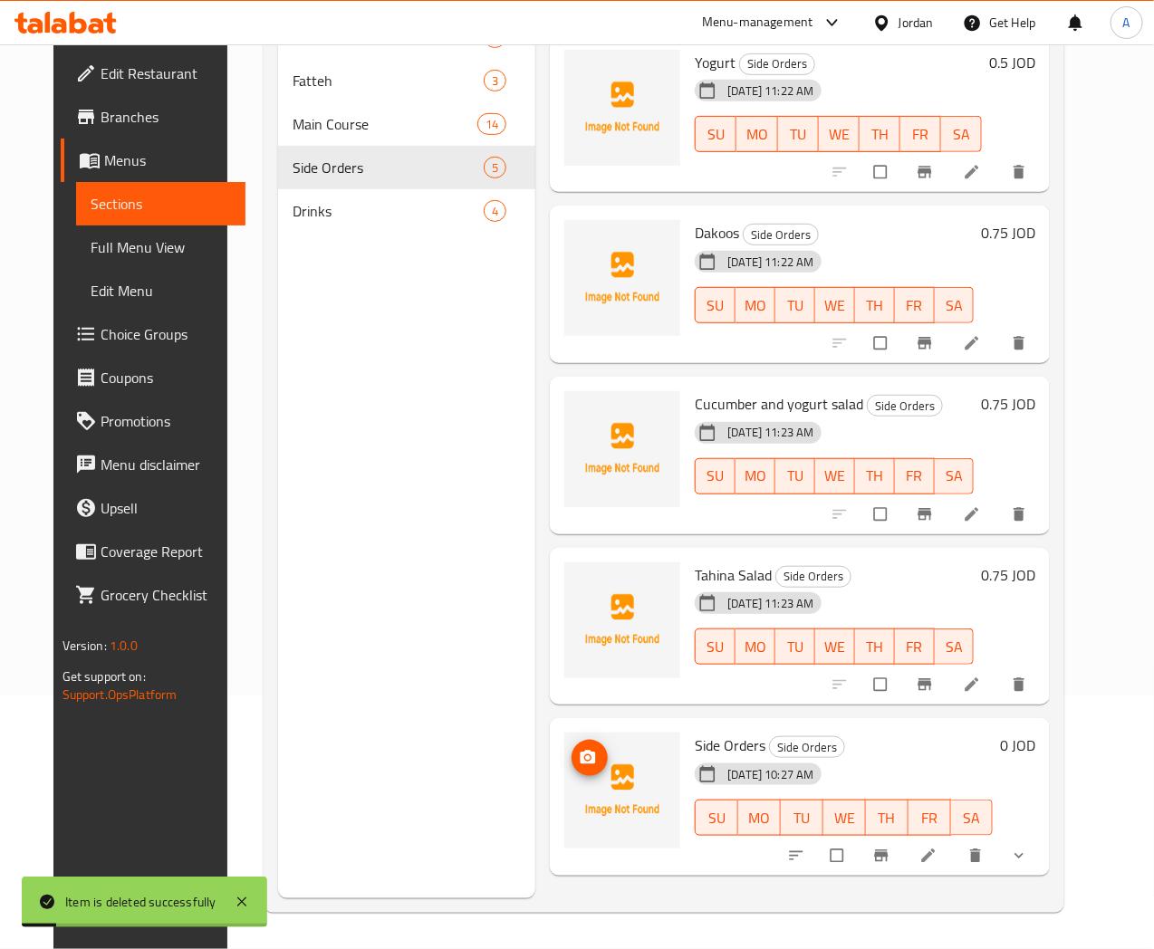
scroll to position [0, 0]
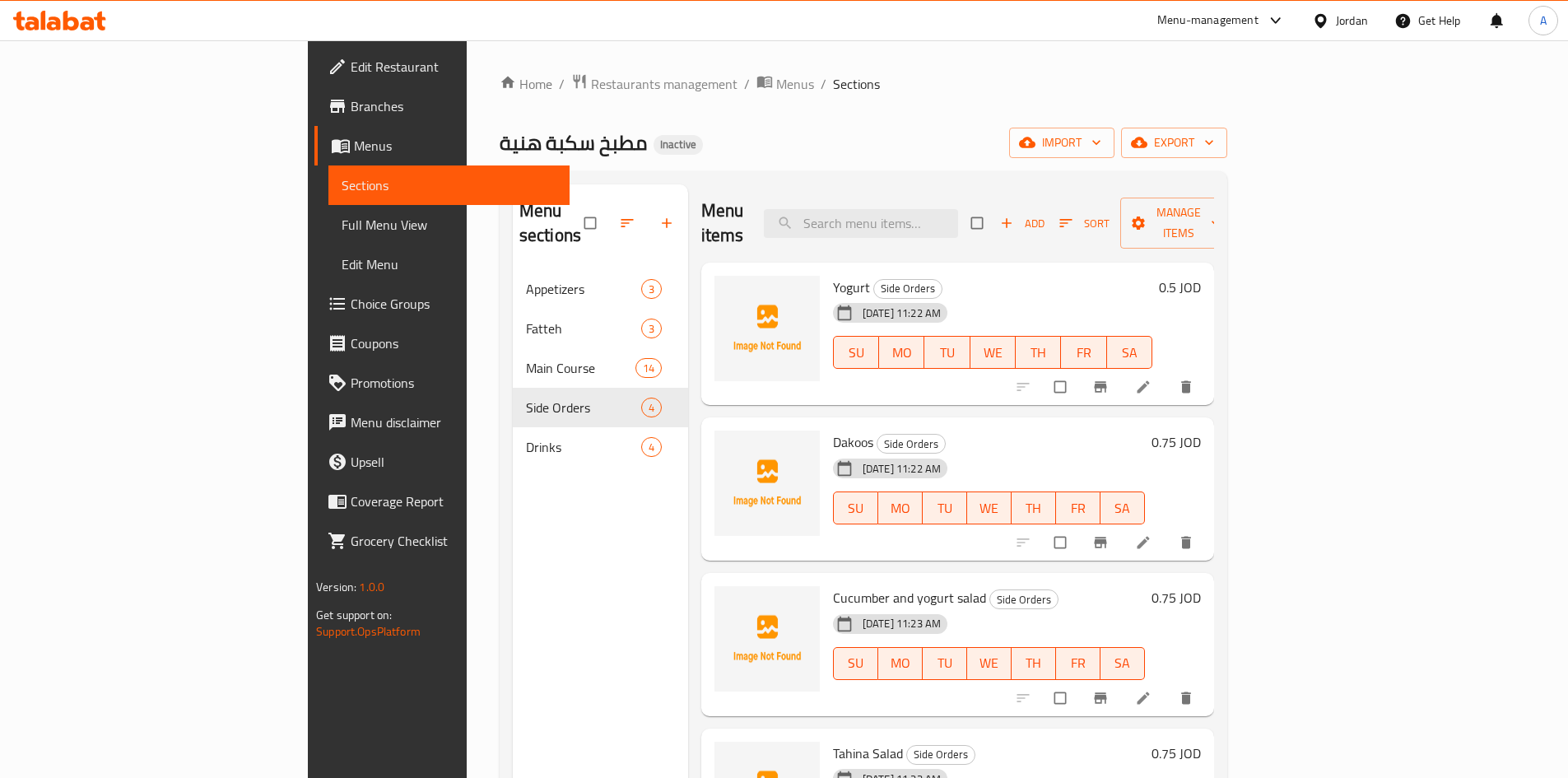
drag, startPoint x: 100, startPoint y: 75, endPoint x: 117, endPoint y: 75, distance: 17.0
click at [351, 75] on span "Edit Restaurant" at bounding box center [453, 67] width 205 height 20
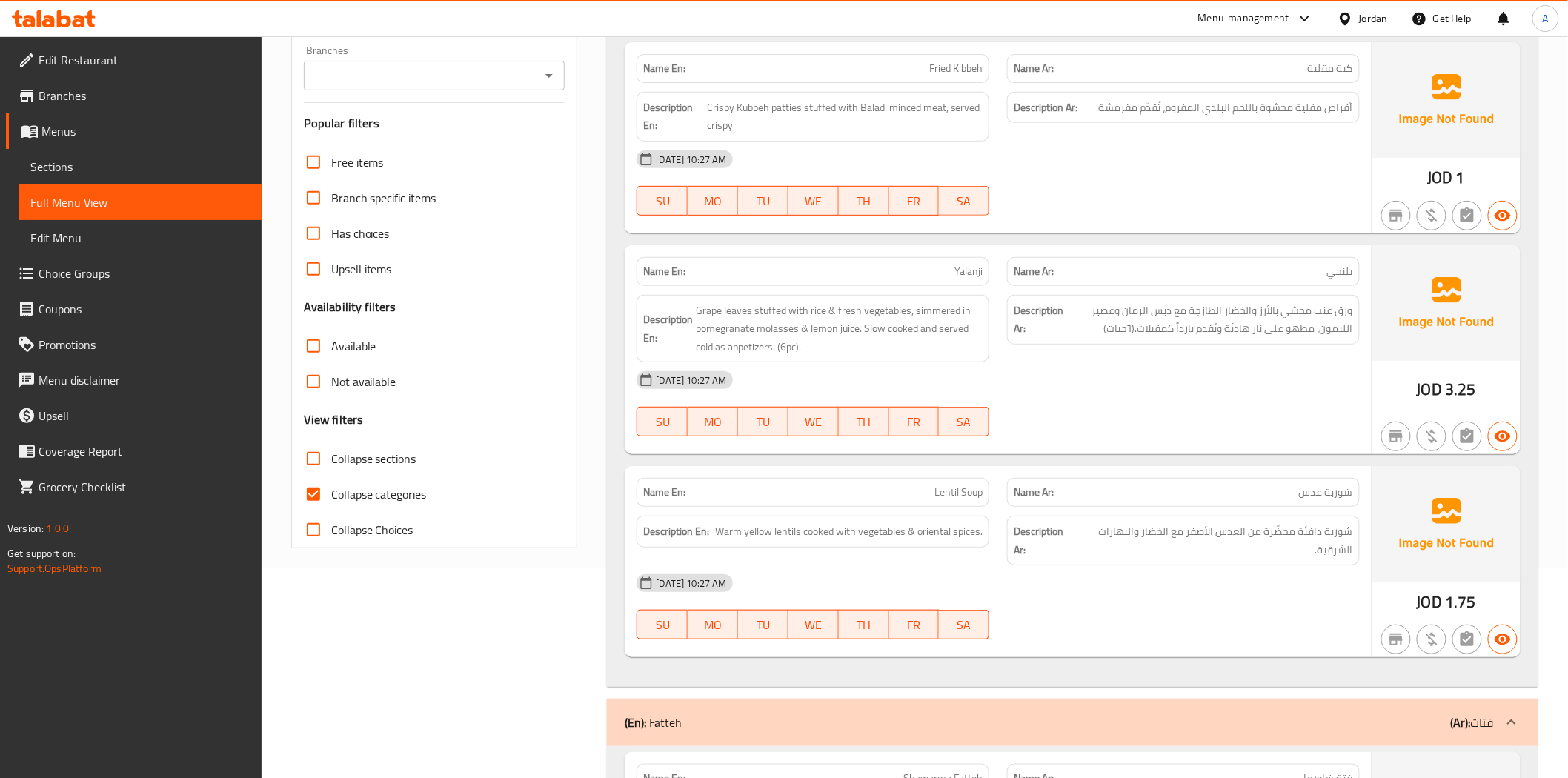
scroll to position [329, 0]
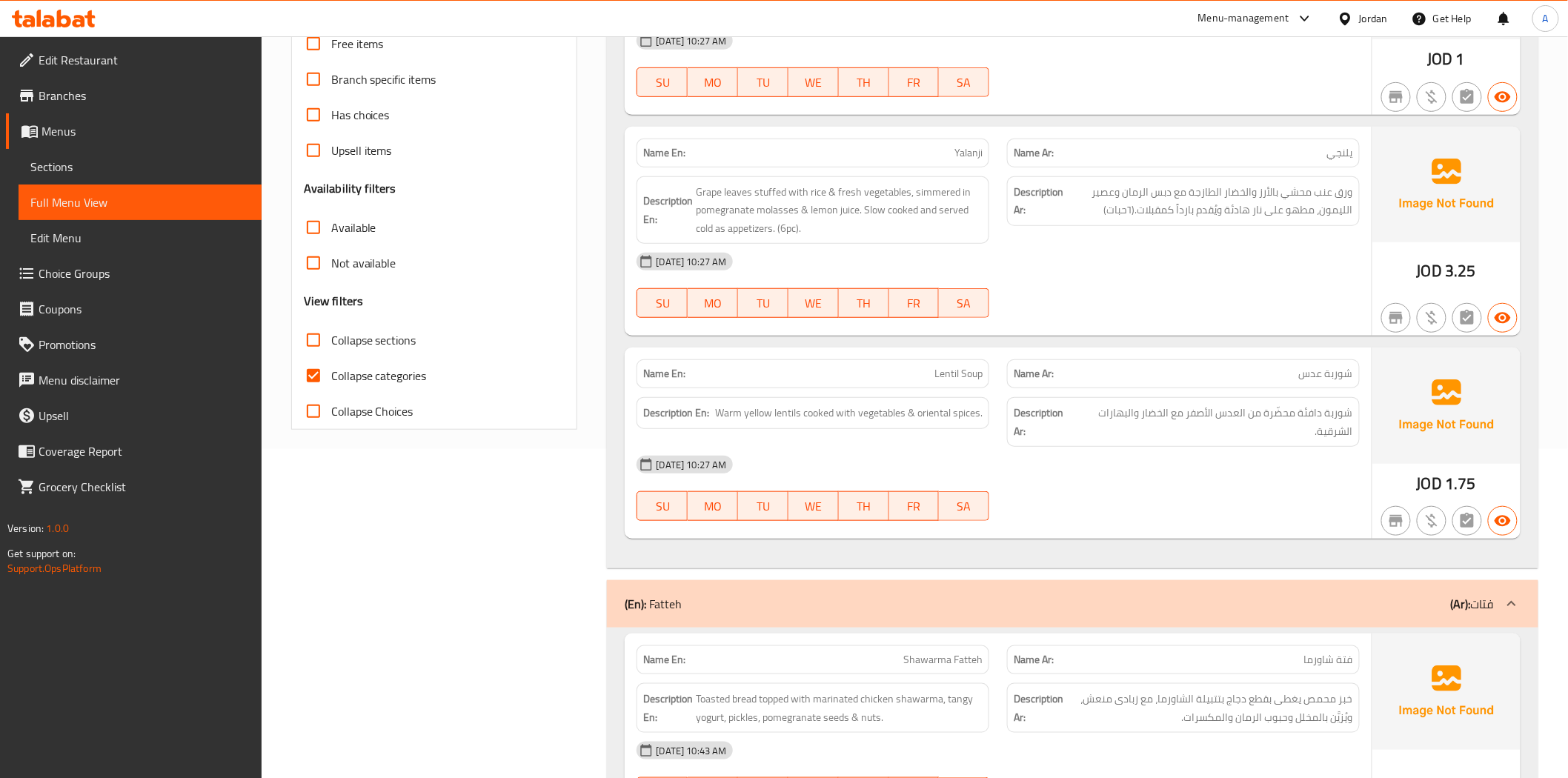
click at [313, 375] on input "Collapse categories" at bounding box center [312, 376] width 35 height 35
checkbox input "false"
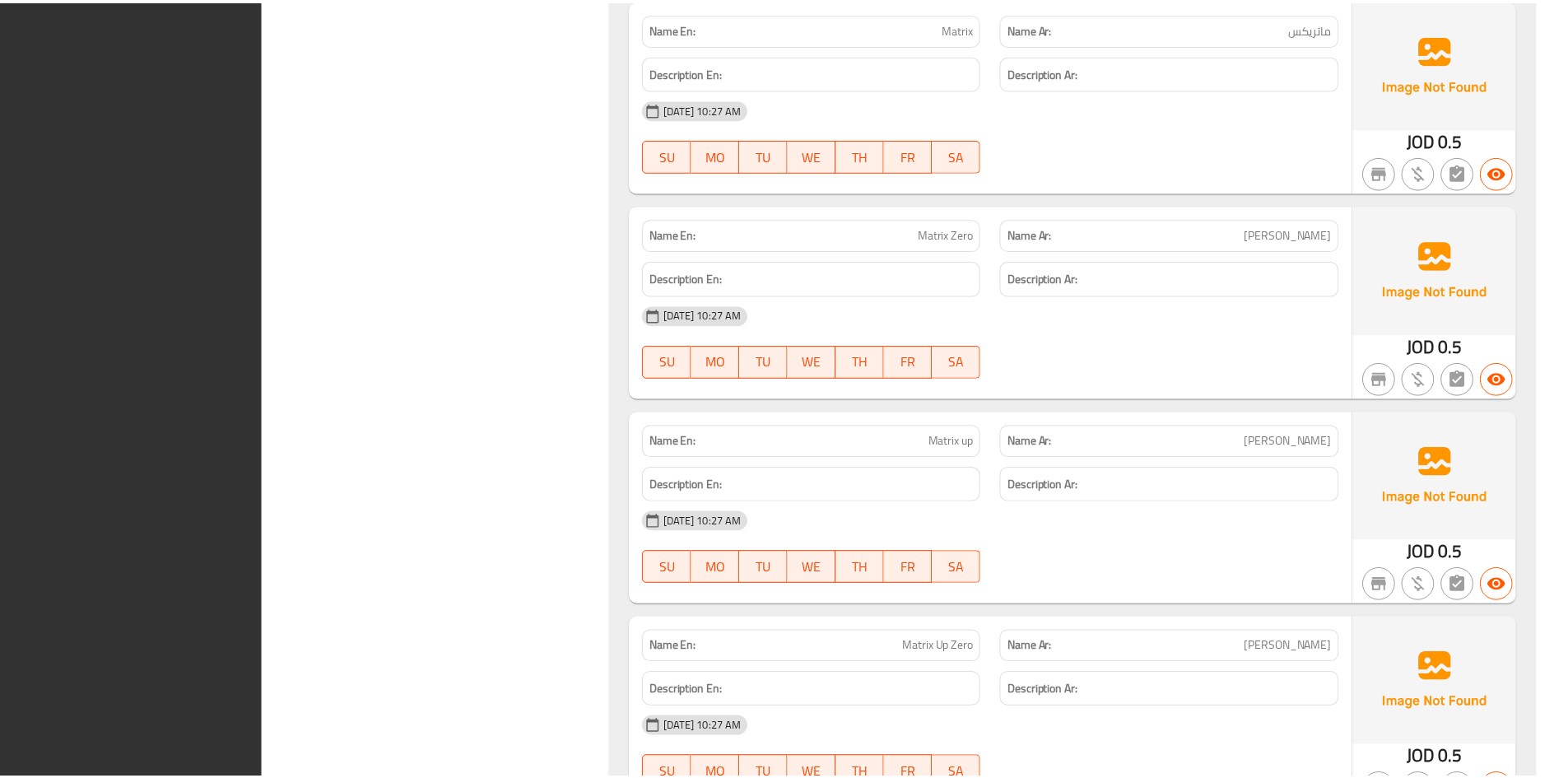
scroll to position [11084, 0]
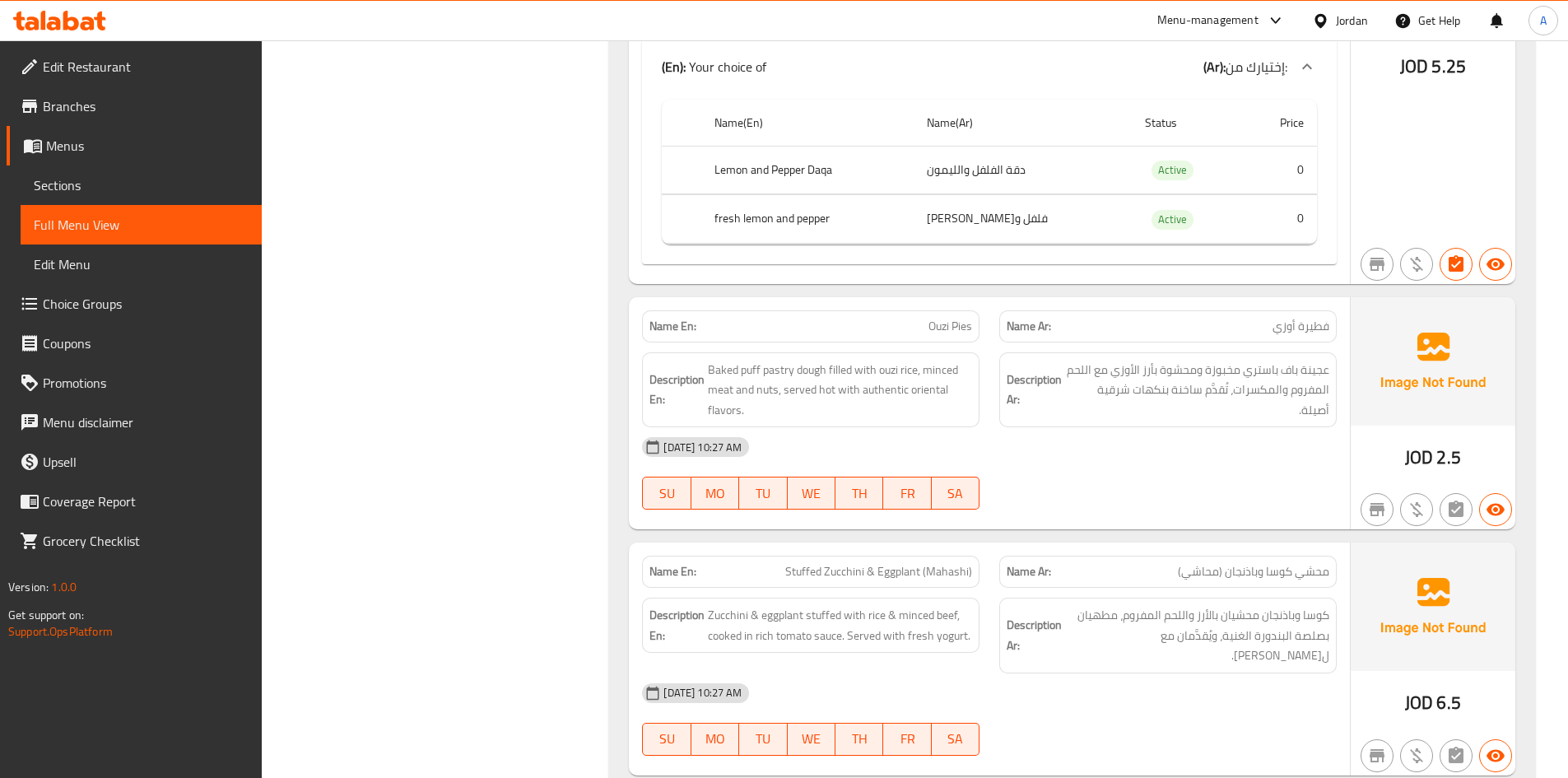
scroll to position [0, 0]
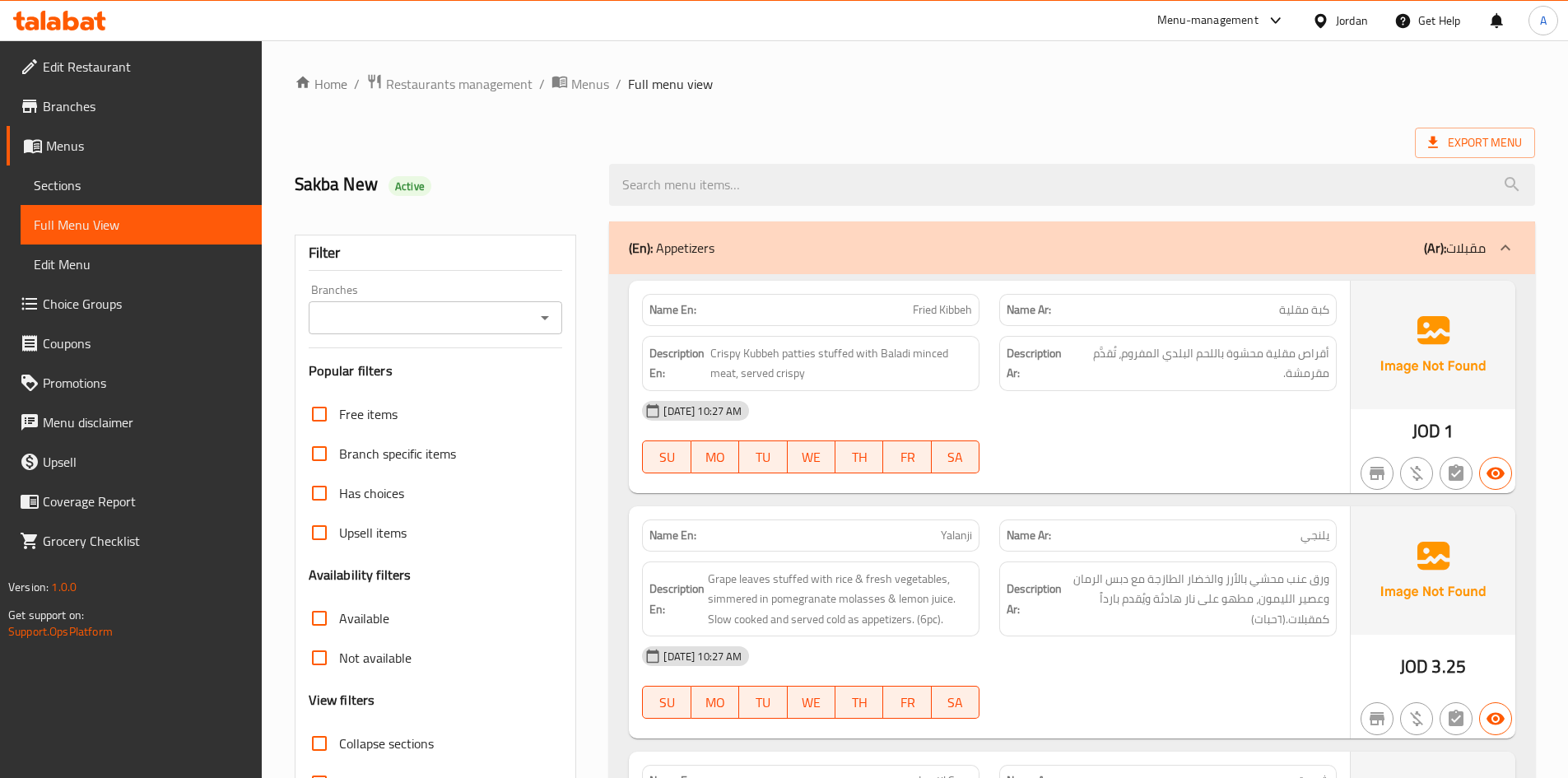
click at [89, 107] on span "Branches" at bounding box center [145, 106] width 205 height 20
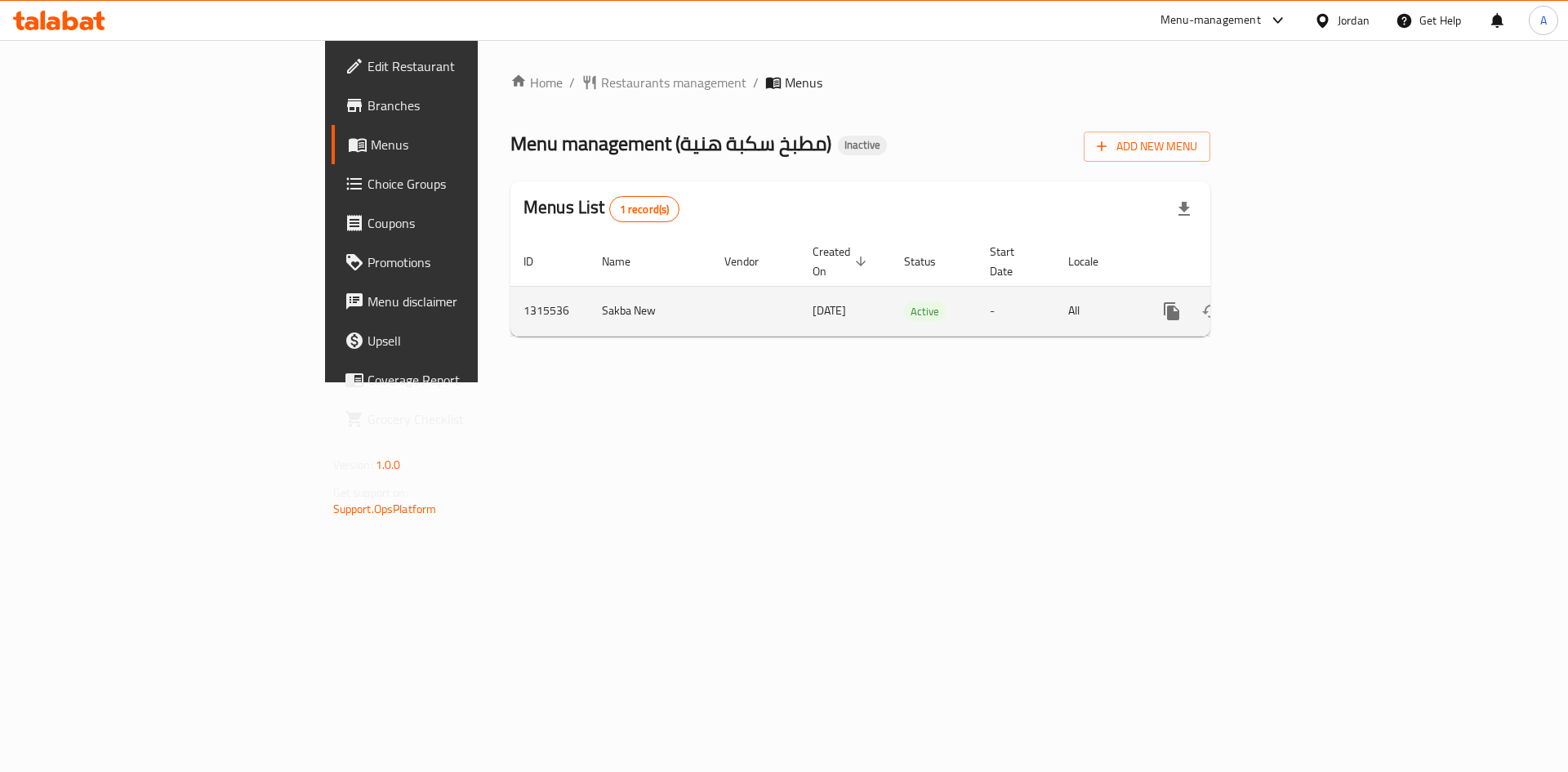
click at [1297, 304] on icon "enhanced table" at bounding box center [1289, 311] width 14 height 14
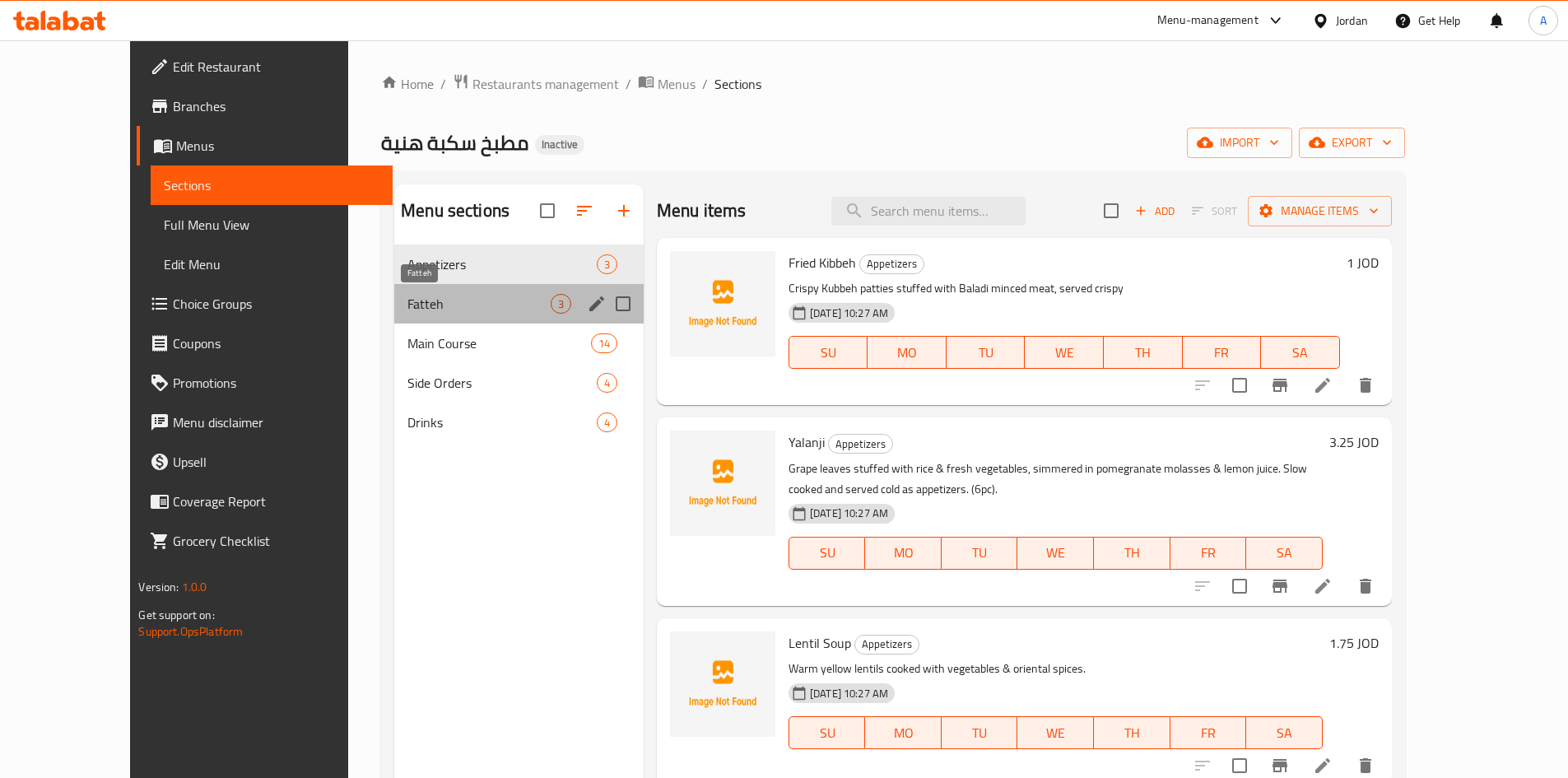
click at [407, 294] on span "Fatteh" at bounding box center [479, 304] width 144 height 20
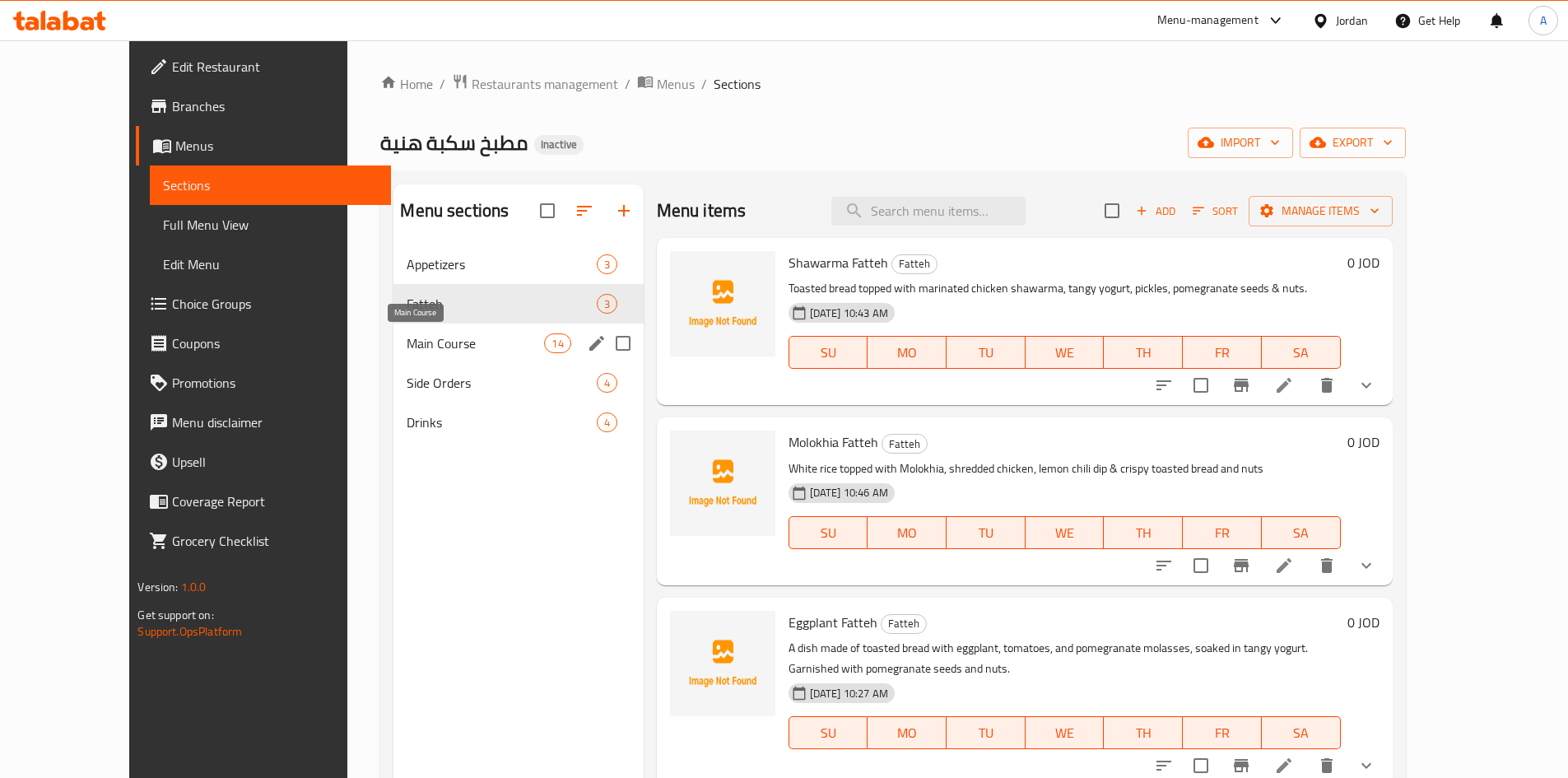
click at [406, 343] on span "Main Course" at bounding box center [474, 344] width 137 height 20
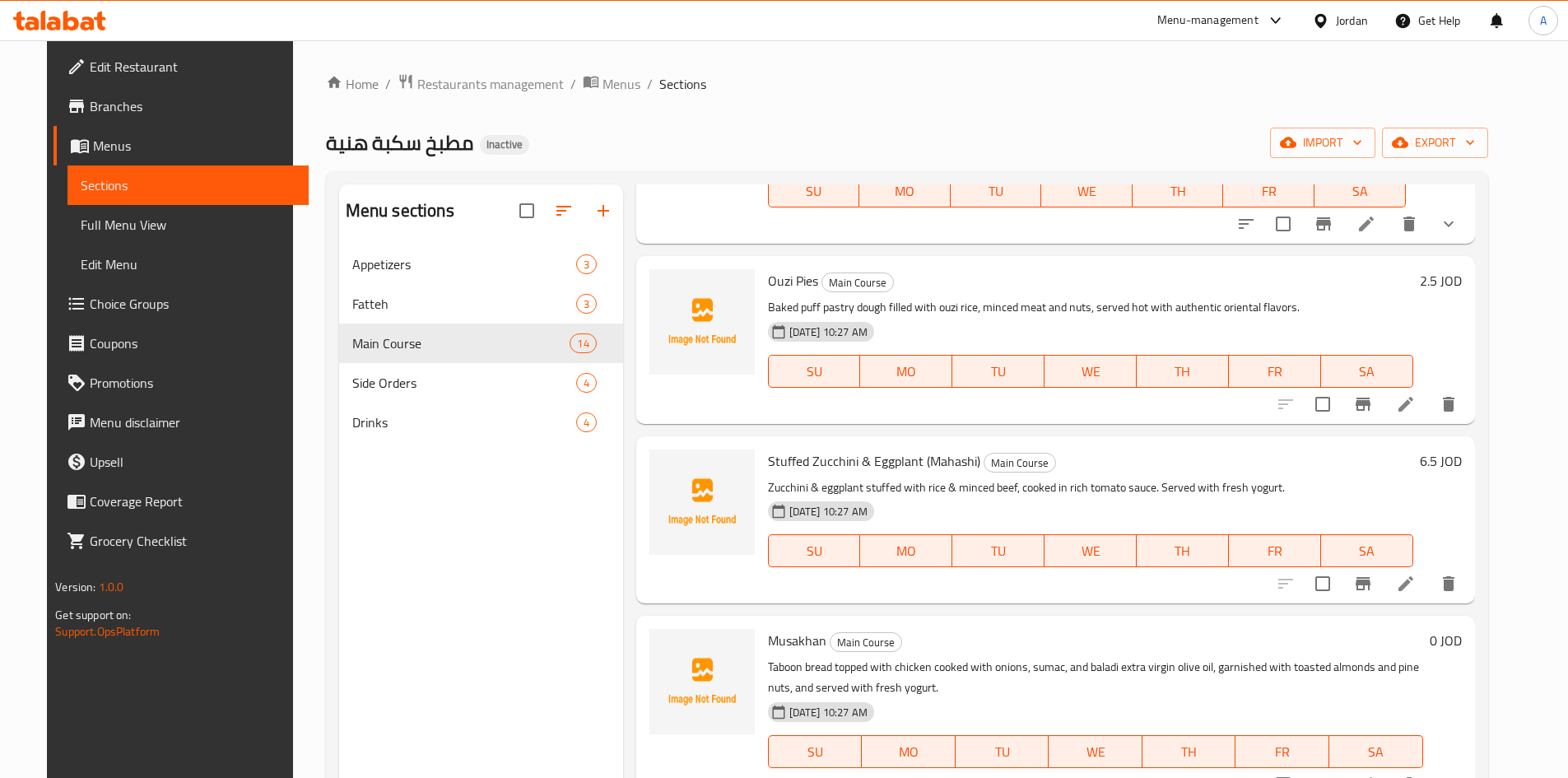
scroll to position [1842, 0]
drag, startPoint x: 53, startPoint y: 103, endPoint x: 196, endPoint y: 137, distance: 147.0
click at [90, 103] on span "Branches" at bounding box center [193, 106] width 205 height 20
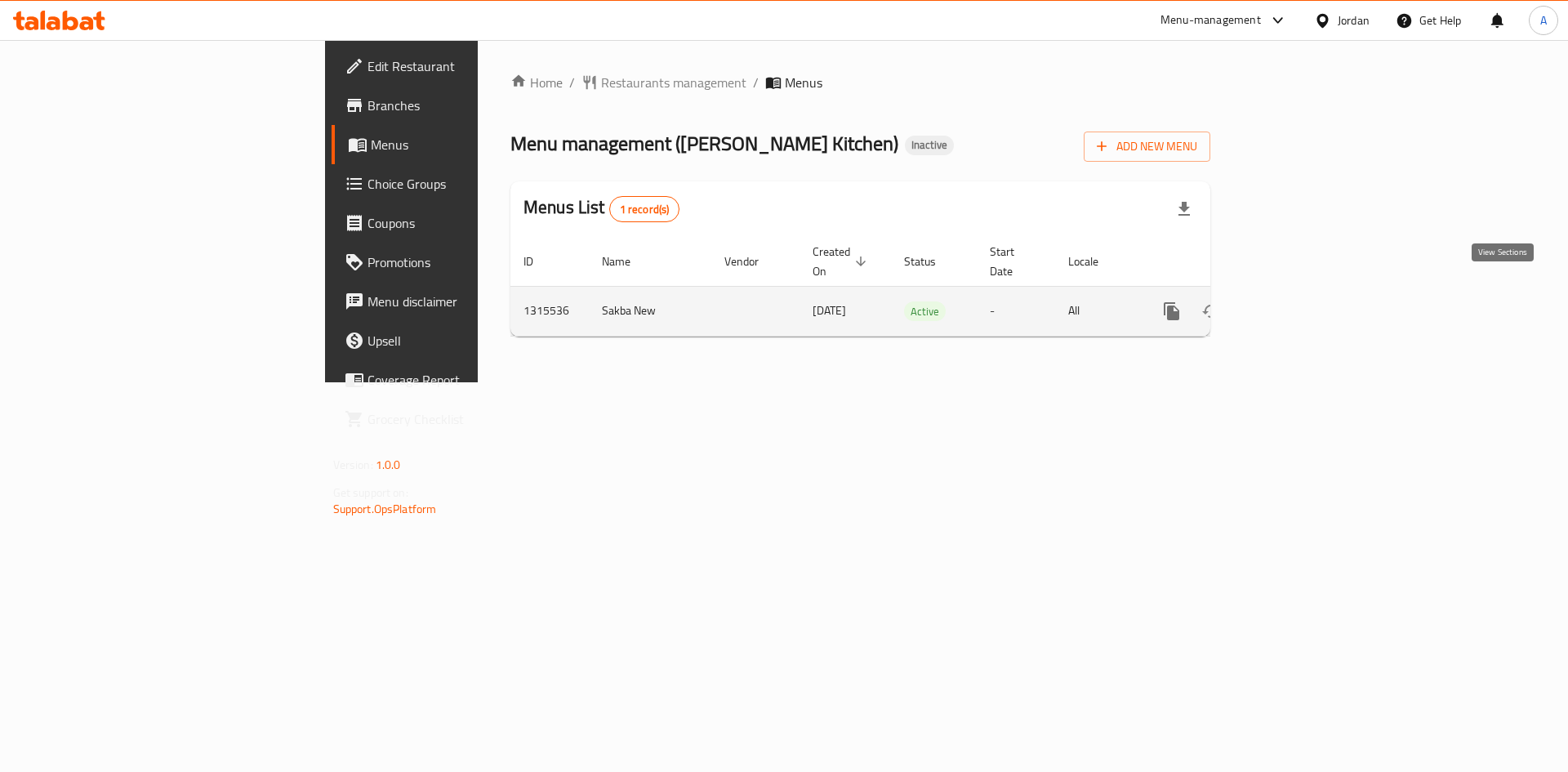
click at [1299, 301] on icon "enhanced table" at bounding box center [1289, 311] width 20 height 20
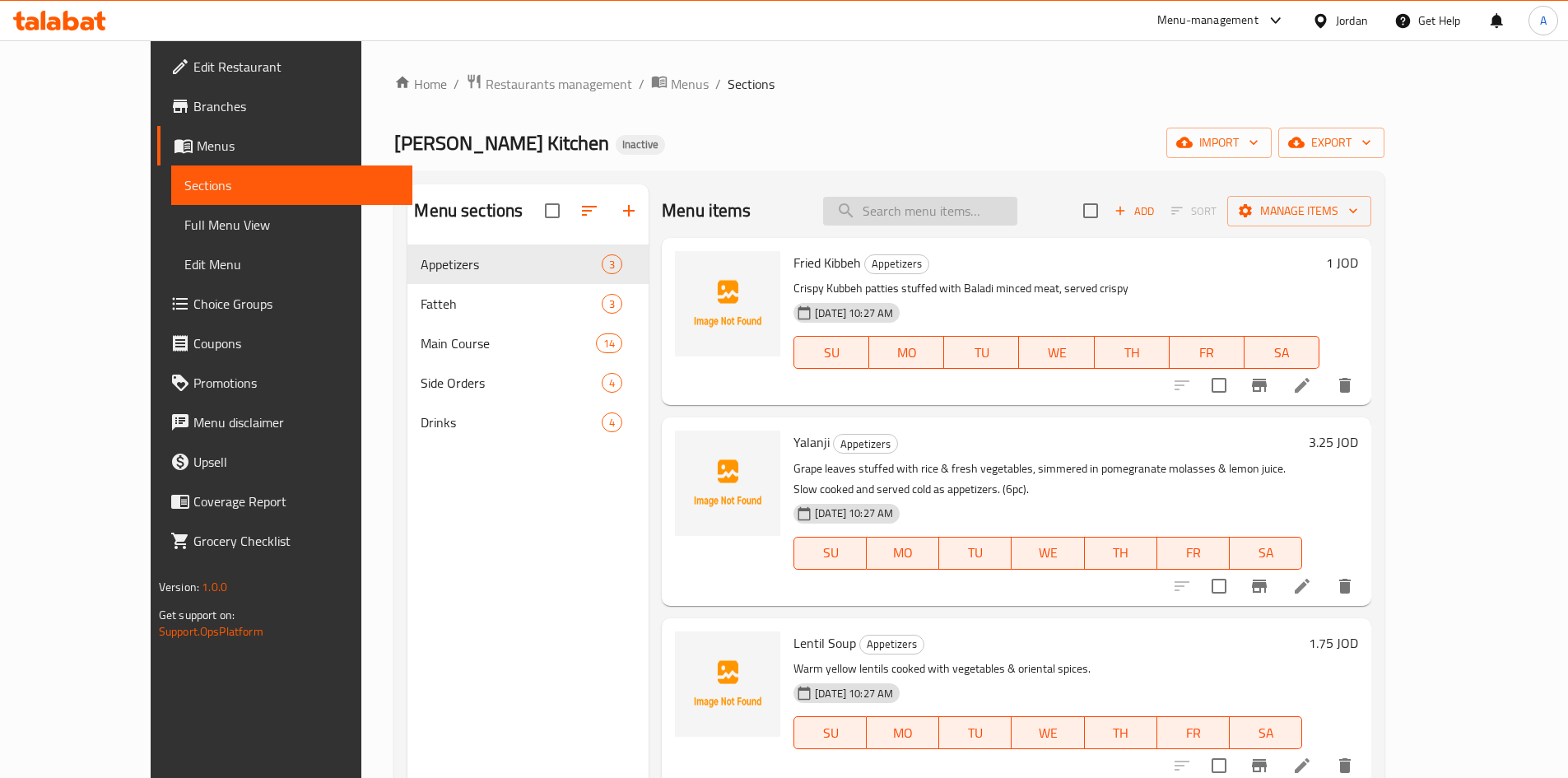
click at [968, 206] on input "search" at bounding box center [920, 212] width 194 height 29
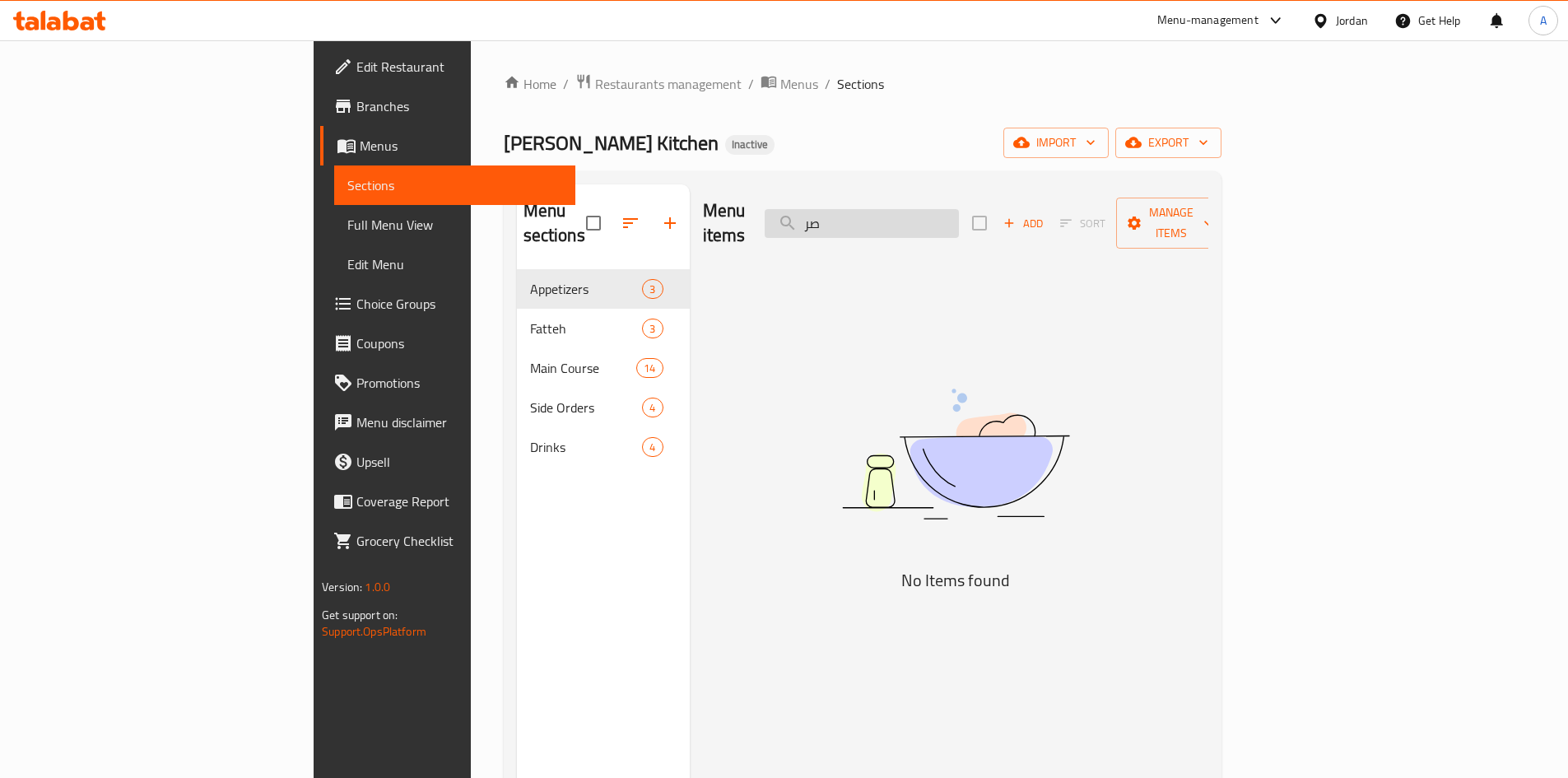
type input "ص"
type input "ح"
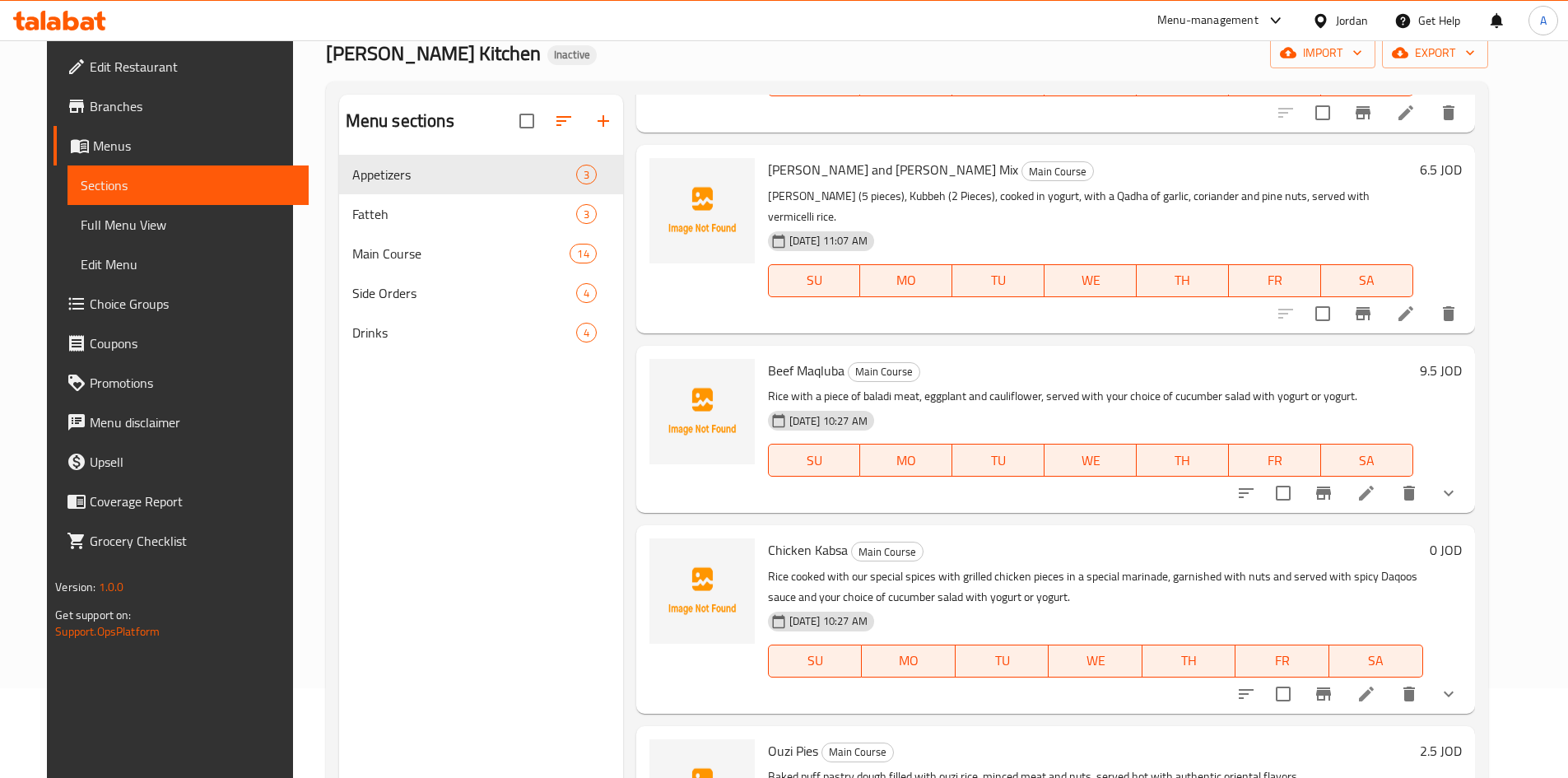
scroll to position [231, 0]
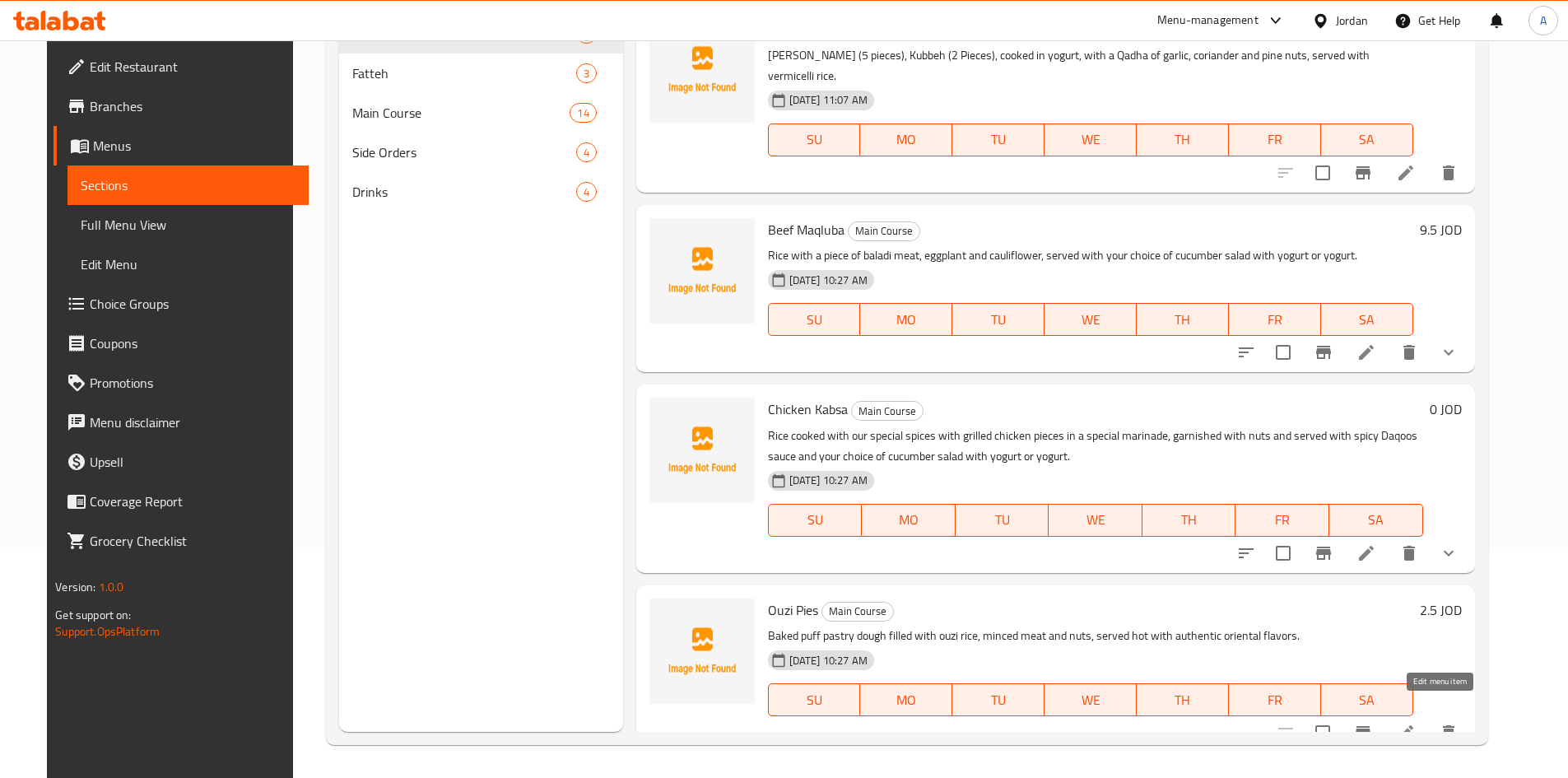
type input "pie"
click at [1415, 723] on icon at bounding box center [1405, 733] width 20 height 20
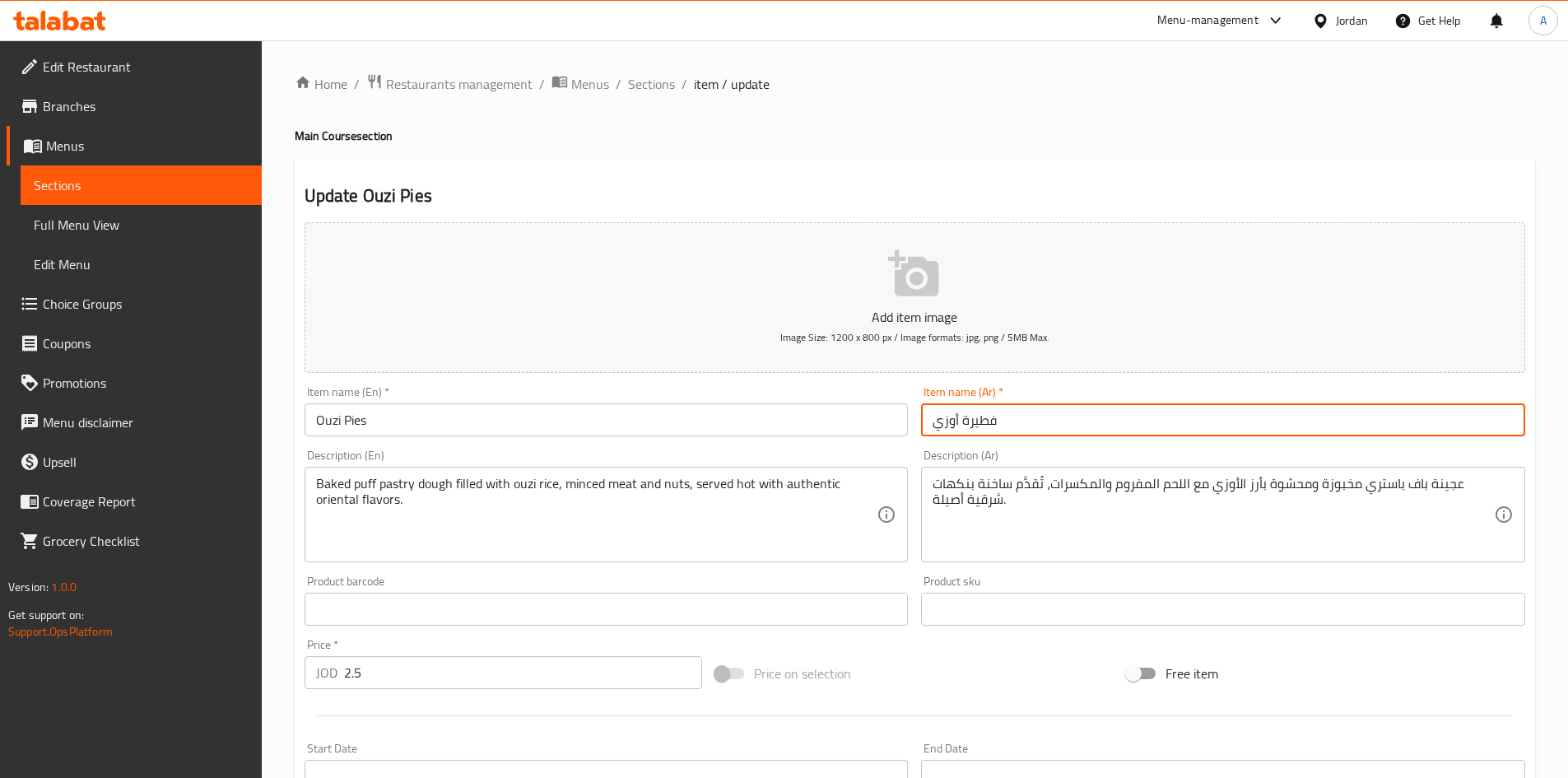
click at [976, 422] on input "فطيرة أوزي" at bounding box center [1223, 420] width 604 height 33
type input "فطاير أوزي"
click at [811, 430] on input "Ouzi Pies" at bounding box center [606, 420] width 604 height 33
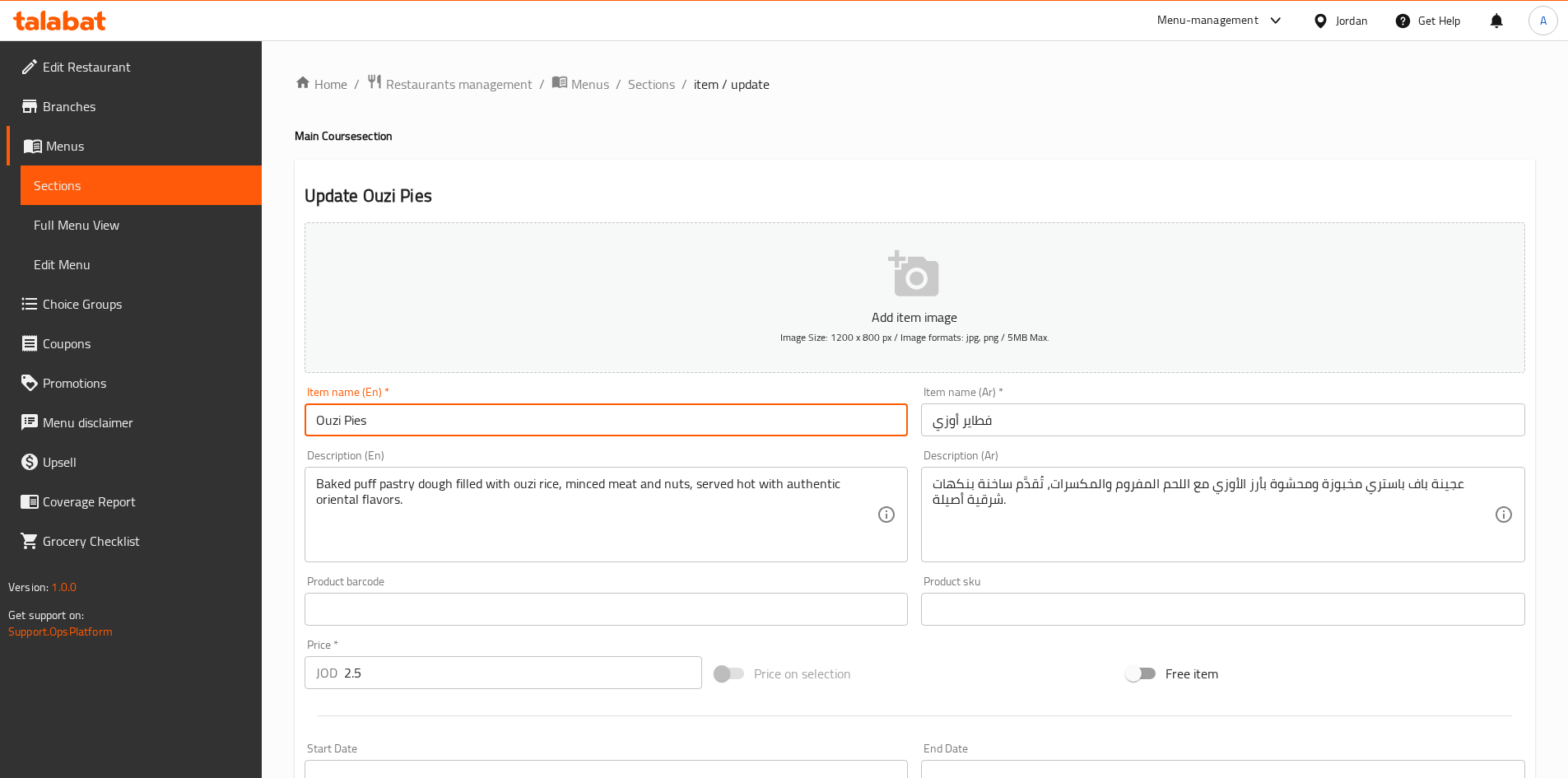
drag, startPoint x: 656, startPoint y: 86, endPoint x: 729, endPoint y: 7, distance: 107.6
click at [656, 86] on span "Sections" at bounding box center [651, 85] width 47 height 20
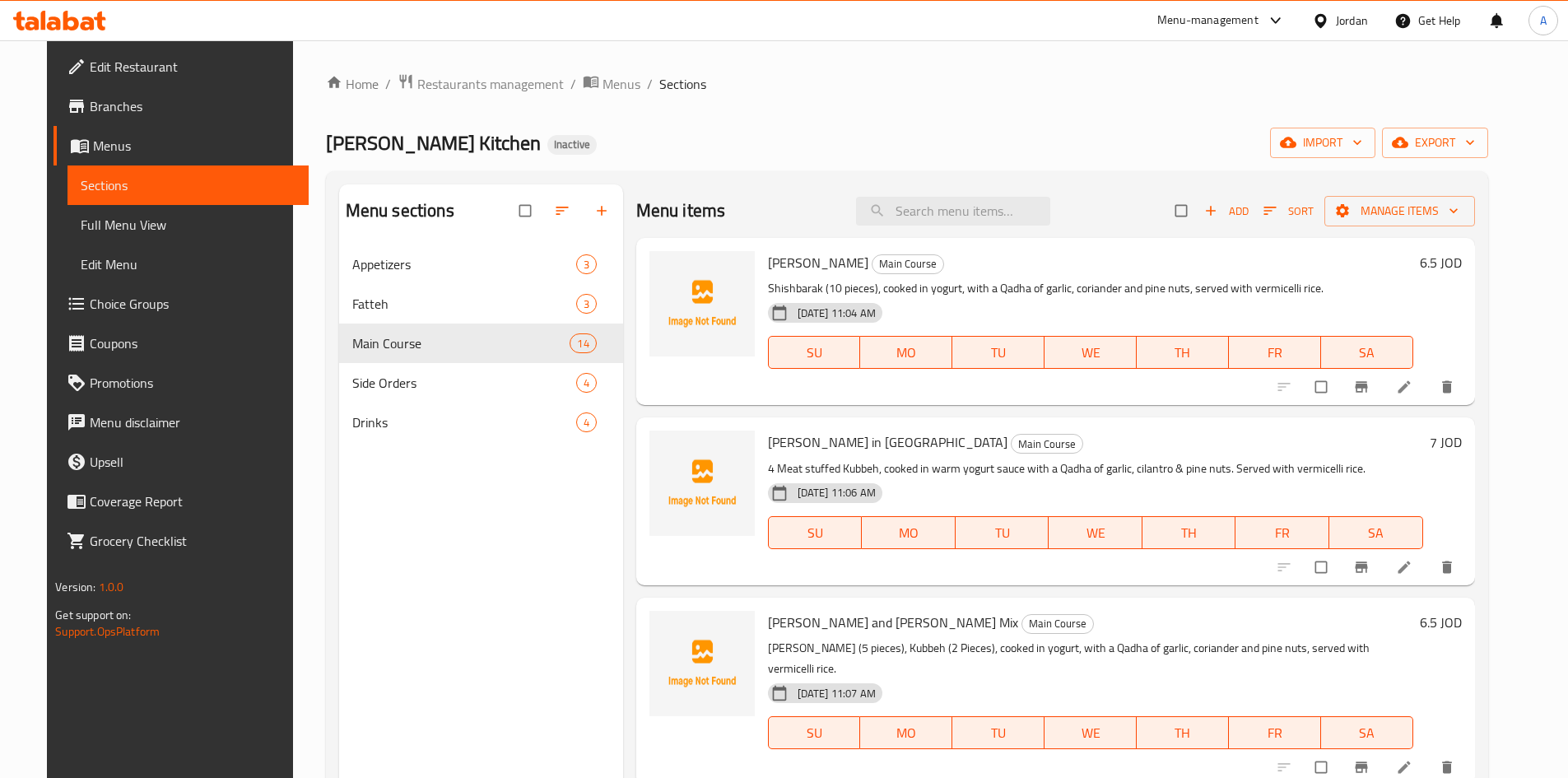
drag, startPoint x: 100, startPoint y: 221, endPoint x: 608, endPoint y: 0, distance: 554.0
click at [100, 221] on span "Full Menu View" at bounding box center [188, 224] width 214 height 20
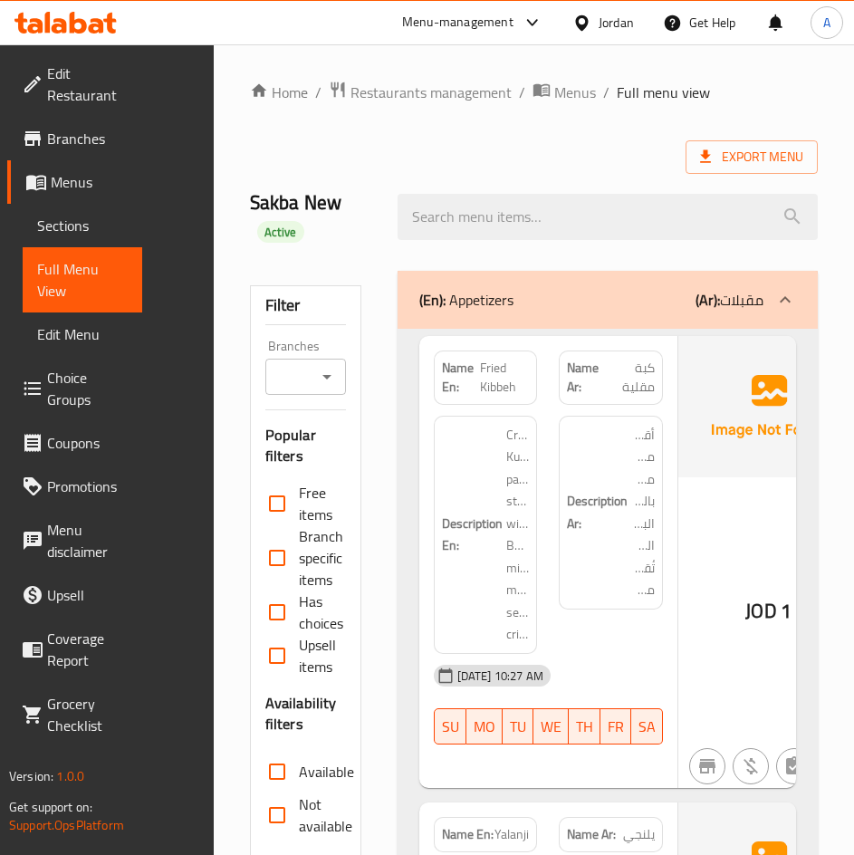
click at [378, 157] on div "Export Menu" at bounding box center [534, 157] width 568 height 34
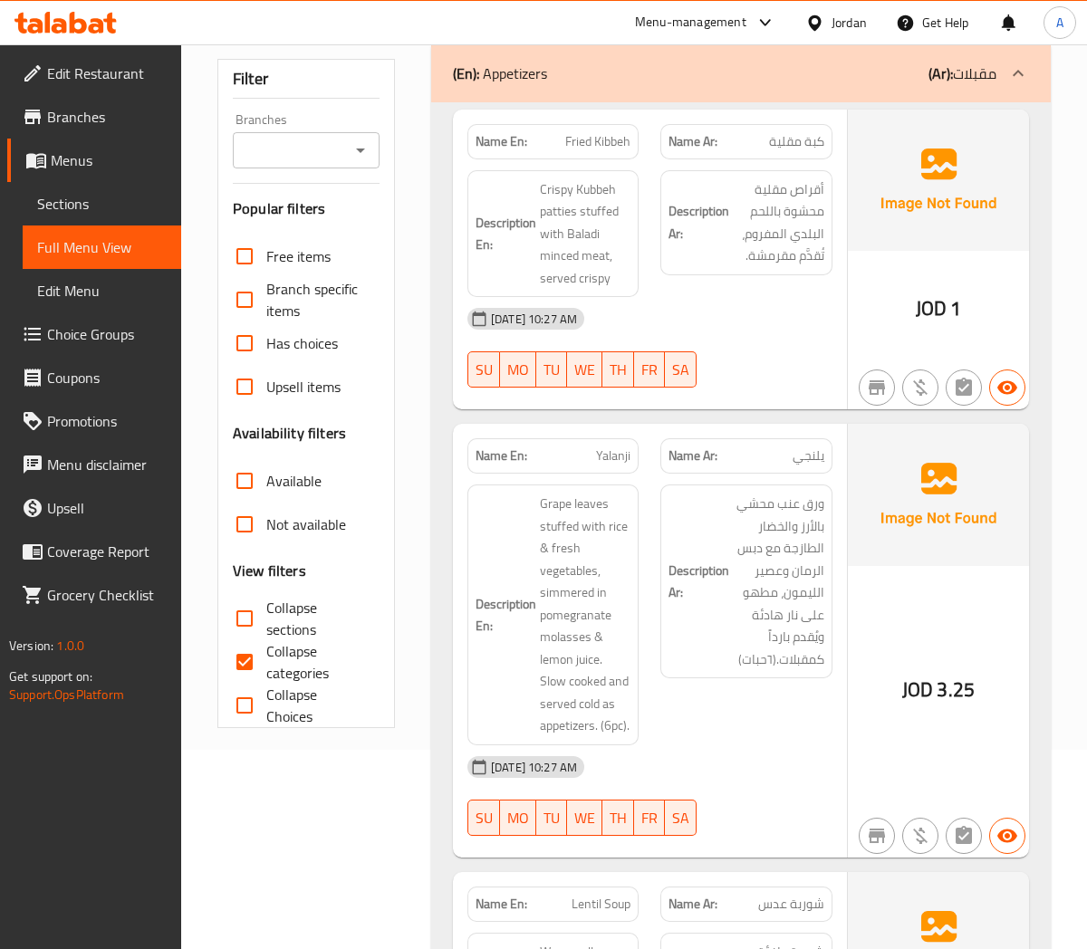
scroll to position [201, 0]
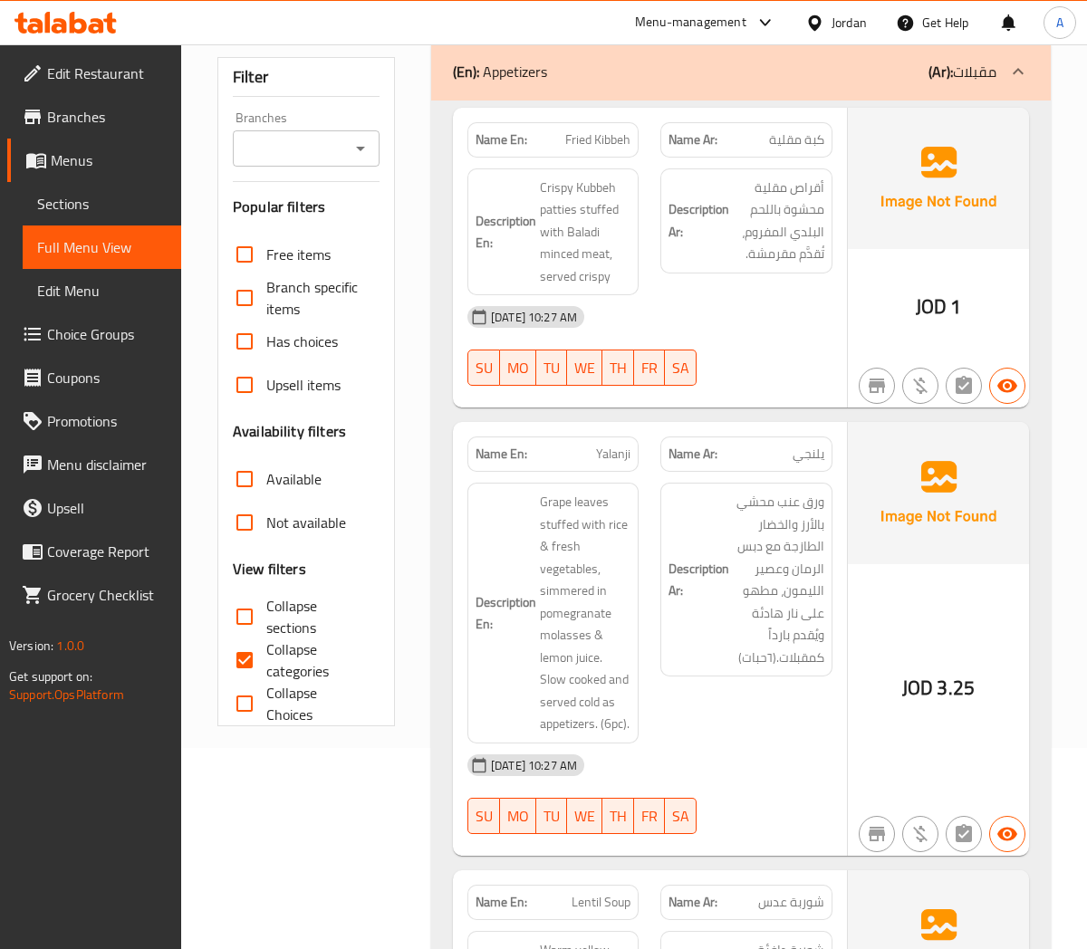
click at [621, 455] on span "Yalanji" at bounding box center [613, 454] width 34 height 19
copy span "Yalanji"
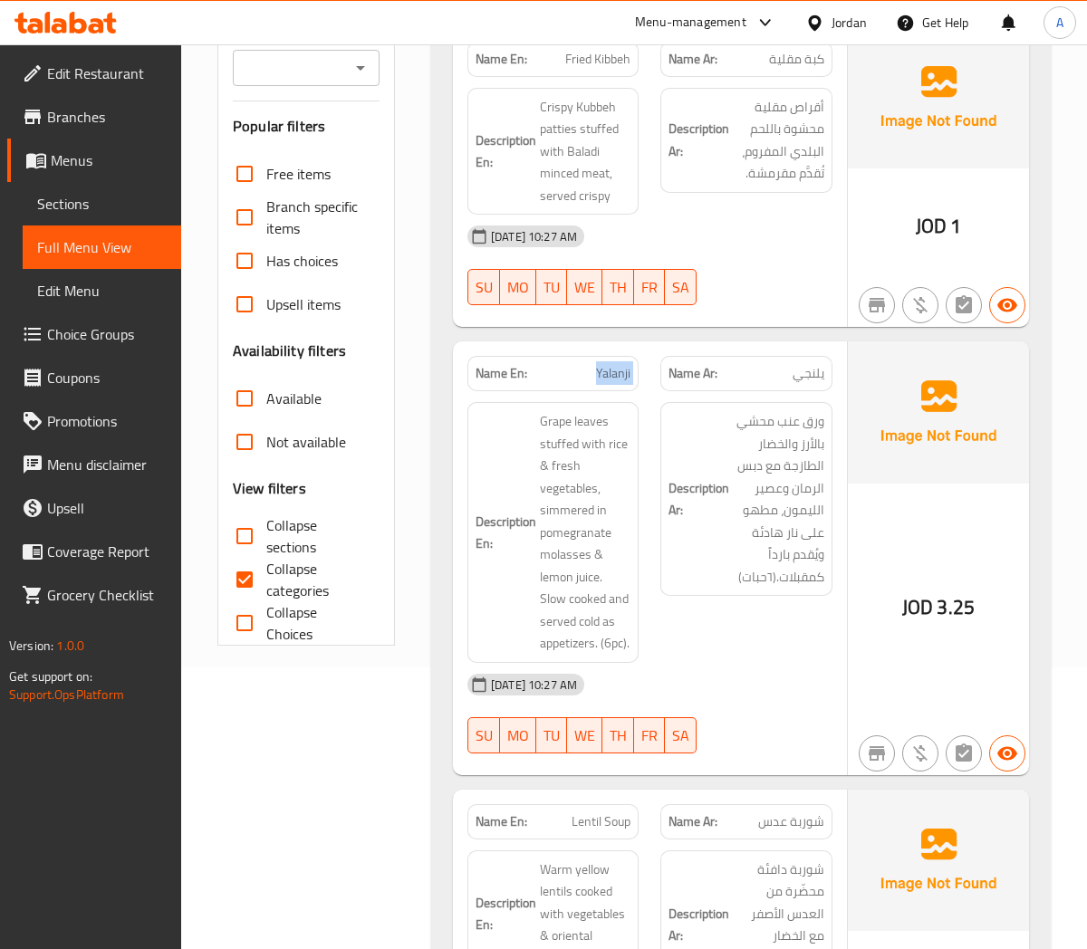
scroll to position [101, 0]
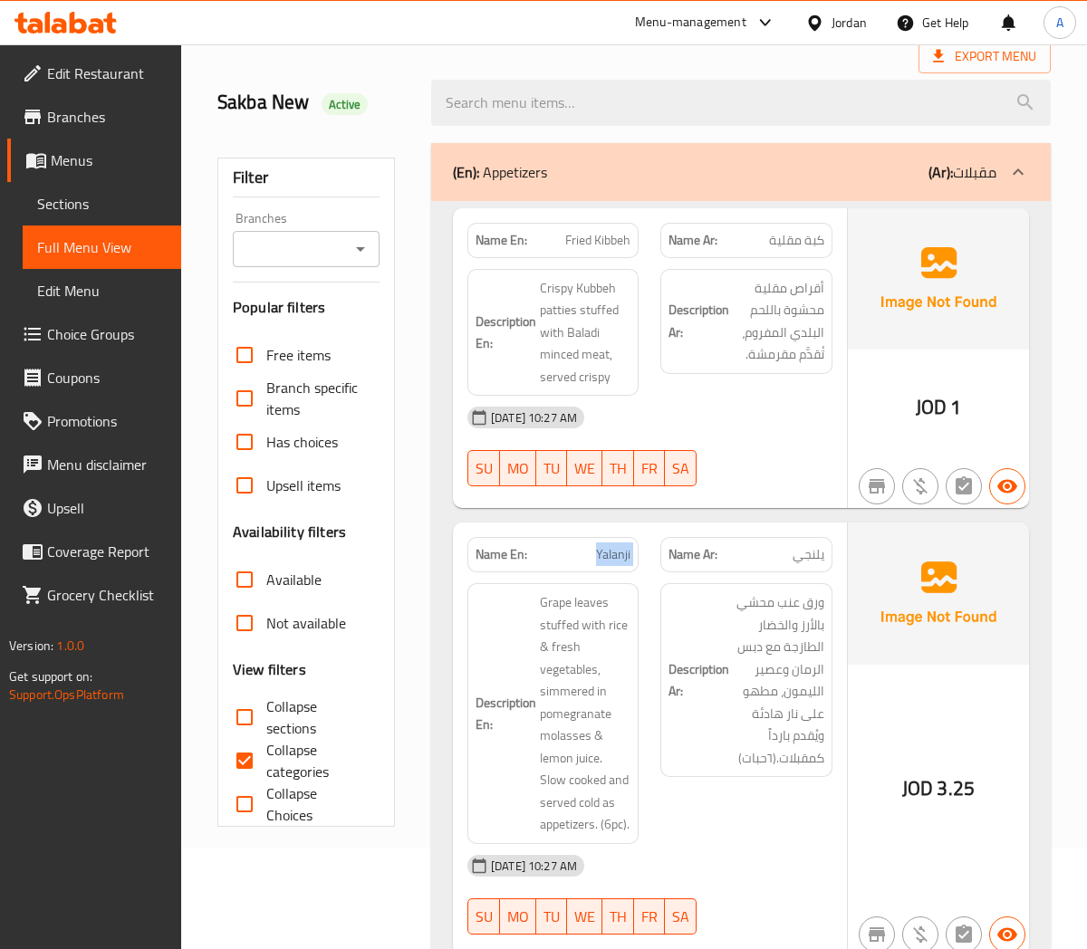
click at [246, 772] on input "Collapse categories" at bounding box center [244, 760] width 43 height 43
checkbox input "false"
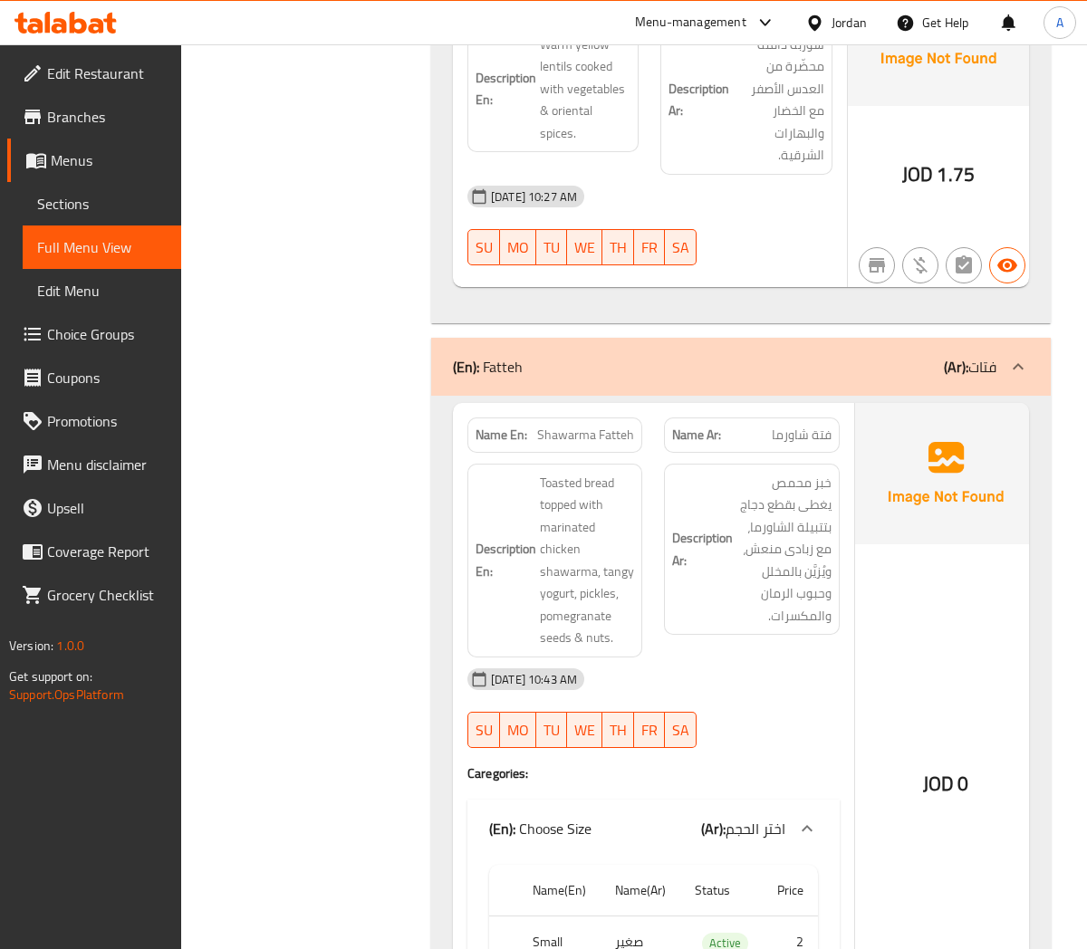
scroll to position [1208, 0]
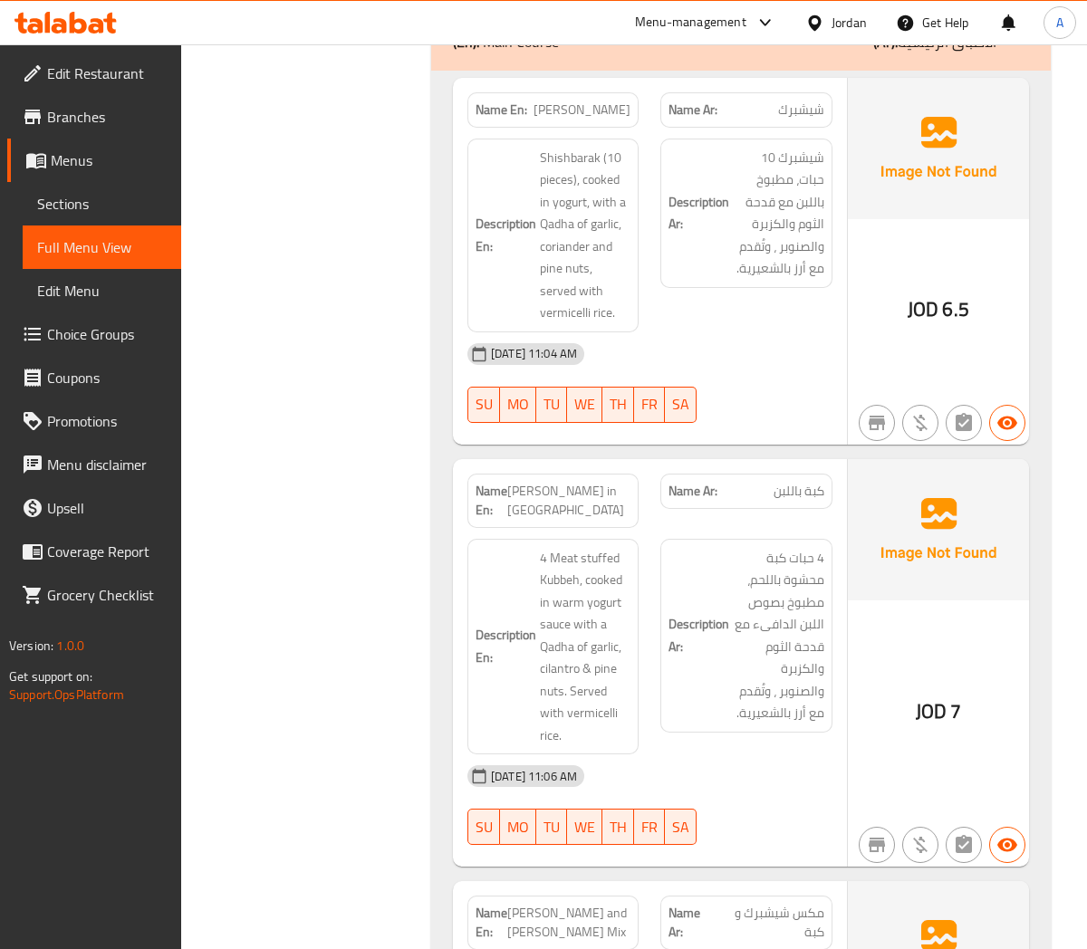
scroll to position [3646, 0]
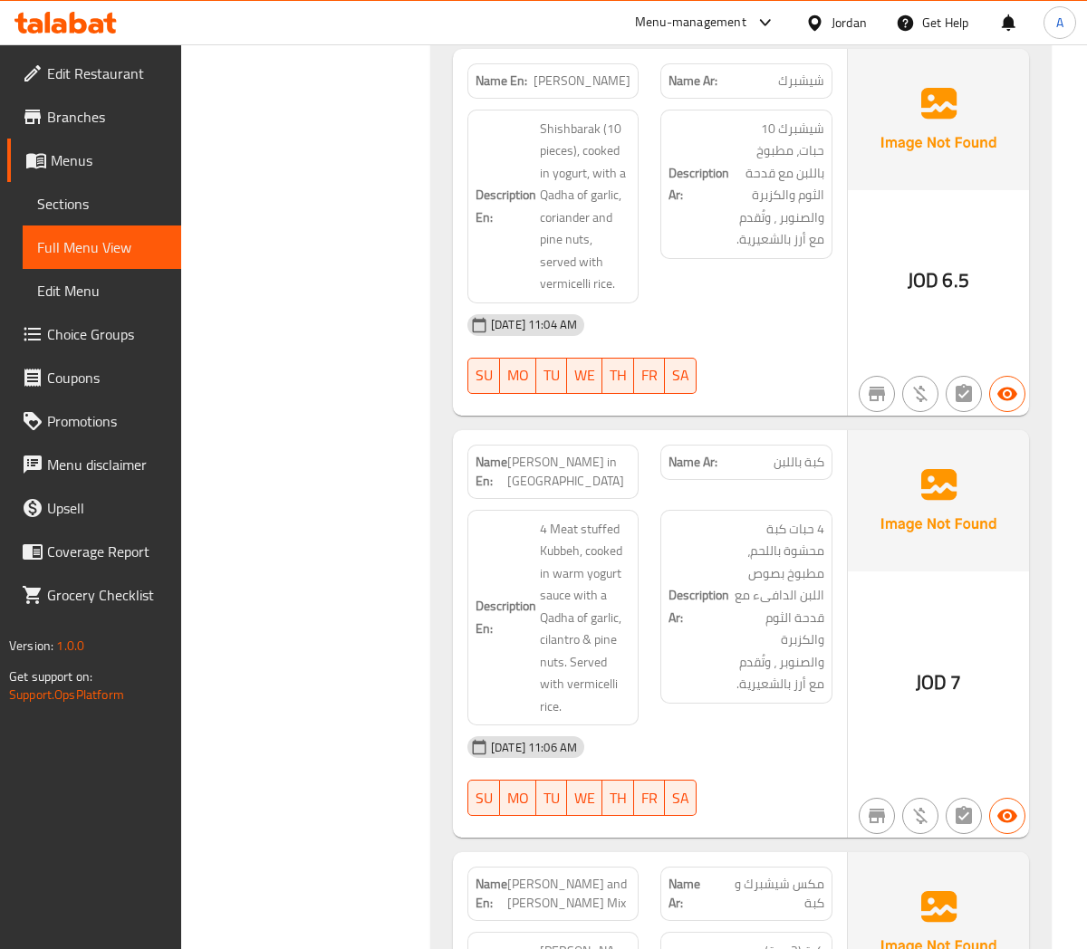
click at [587, 467] on span "[PERSON_NAME] in [GEOGRAPHIC_DATA]" at bounding box center [568, 472] width 123 height 38
click at [601, 464] on span "[PERSON_NAME] in [GEOGRAPHIC_DATA]" at bounding box center [568, 472] width 123 height 38
drag, startPoint x: 599, startPoint y: 460, endPoint x: 637, endPoint y: 460, distance: 38.0
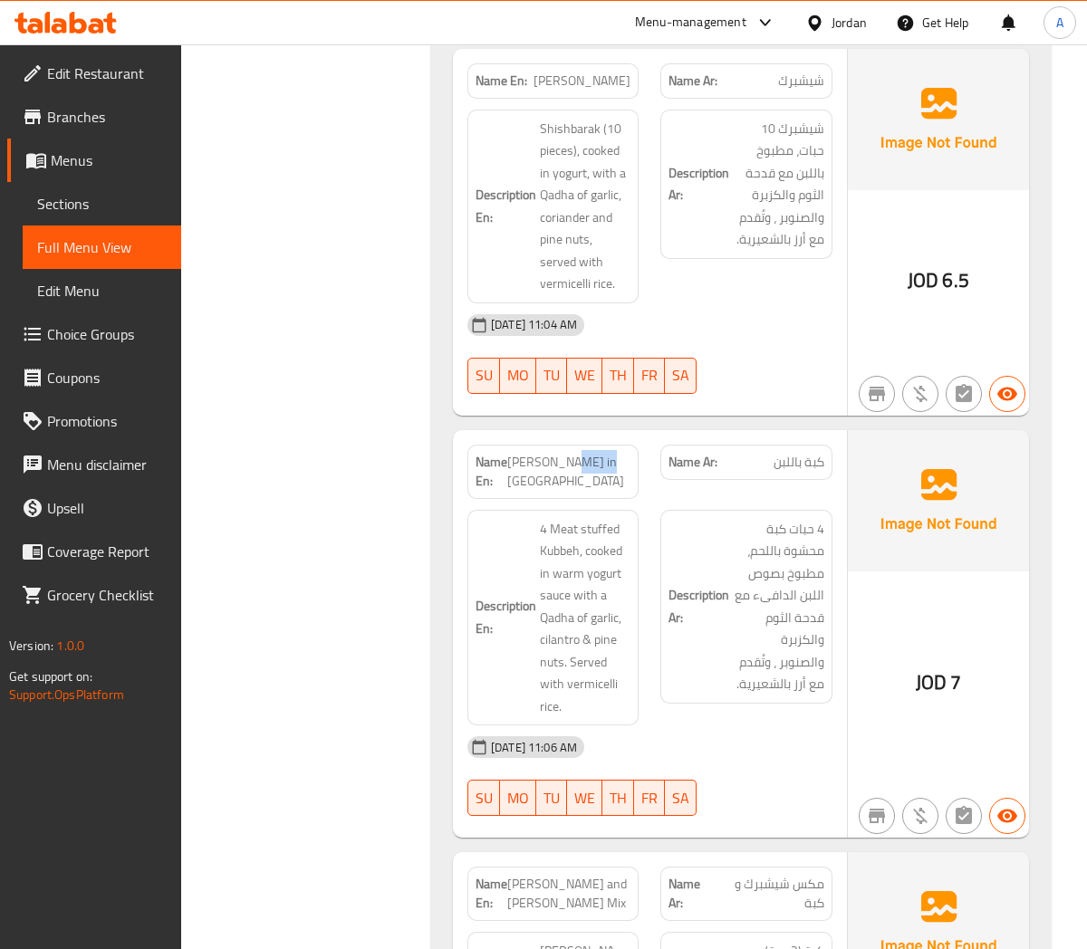
click at [637, 460] on div "Name En: Kubbeh in Yogurt" at bounding box center [552, 472] width 171 height 54
copy span "Yogurt"
click at [618, 472] on span "[PERSON_NAME] in [GEOGRAPHIC_DATA]" at bounding box center [568, 472] width 123 height 38
drag, startPoint x: 598, startPoint y: 460, endPoint x: 690, endPoint y: 462, distance: 92.4
click at [666, 462] on div "Name En: Kubbeh in Yogurt Name Ar: كبة باللبن" at bounding box center [650, 472] width 387 height 76
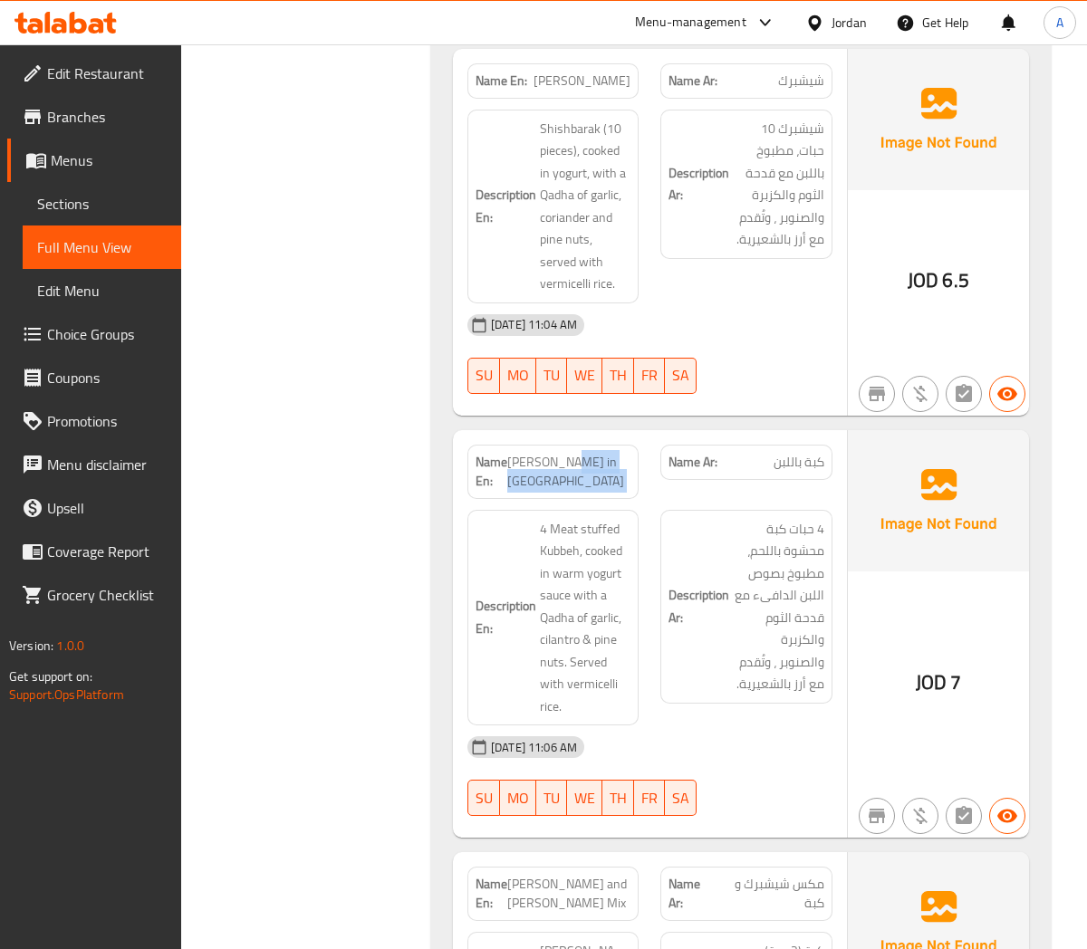
copy span "Yogurt"
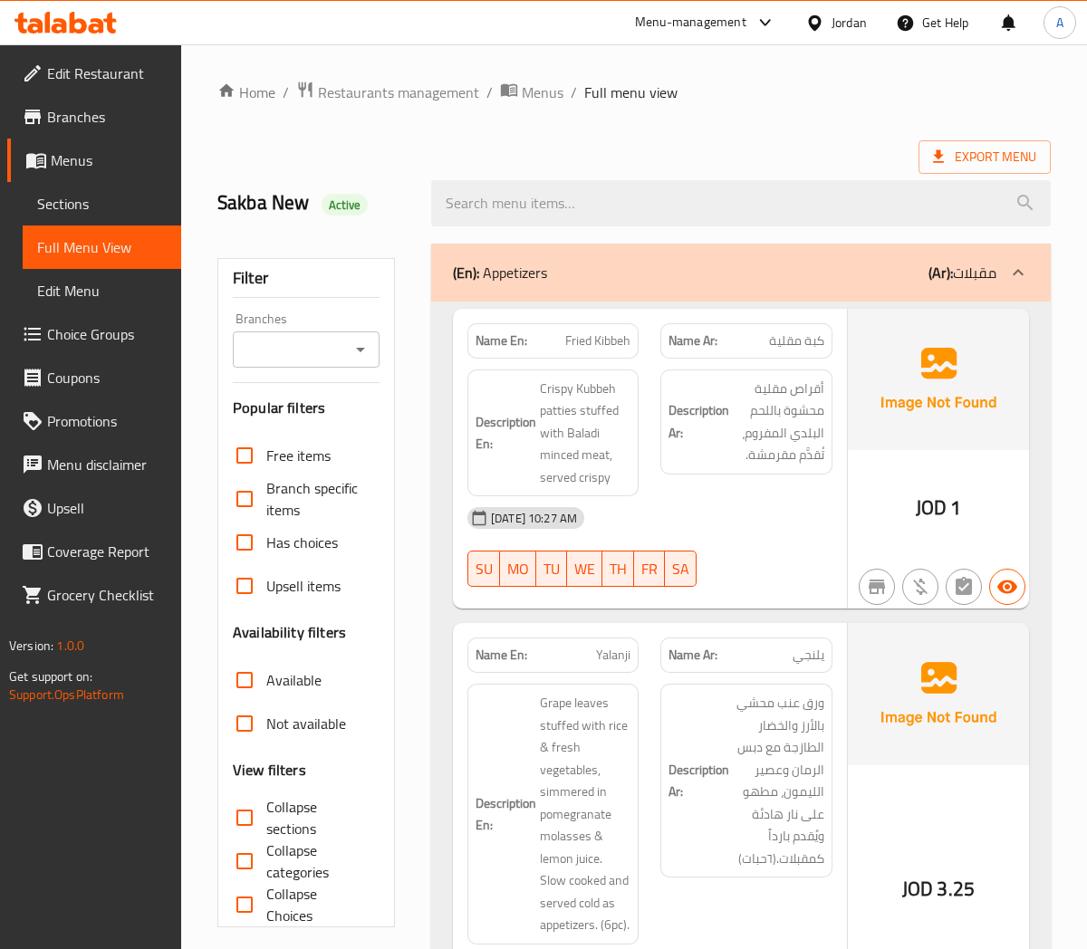
scroll to position [3344, 0]
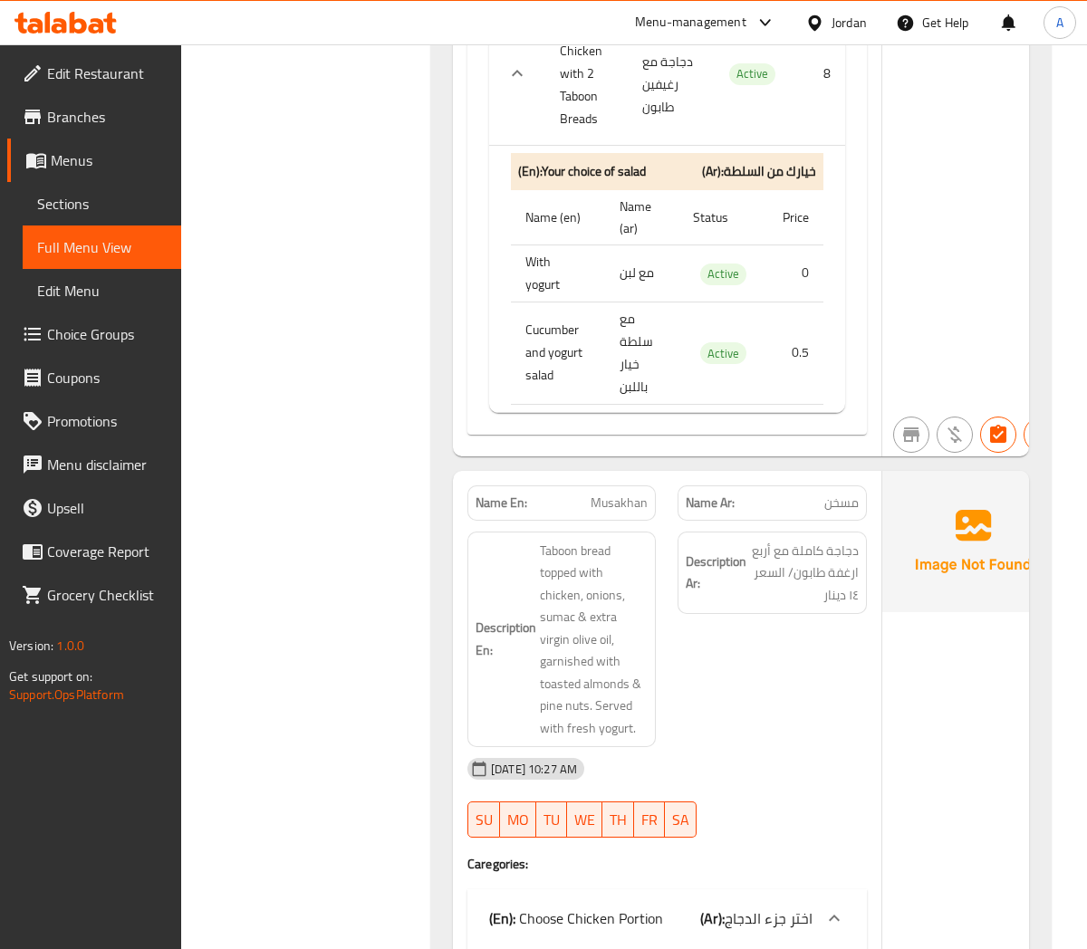
scroll to position [14252, 0]
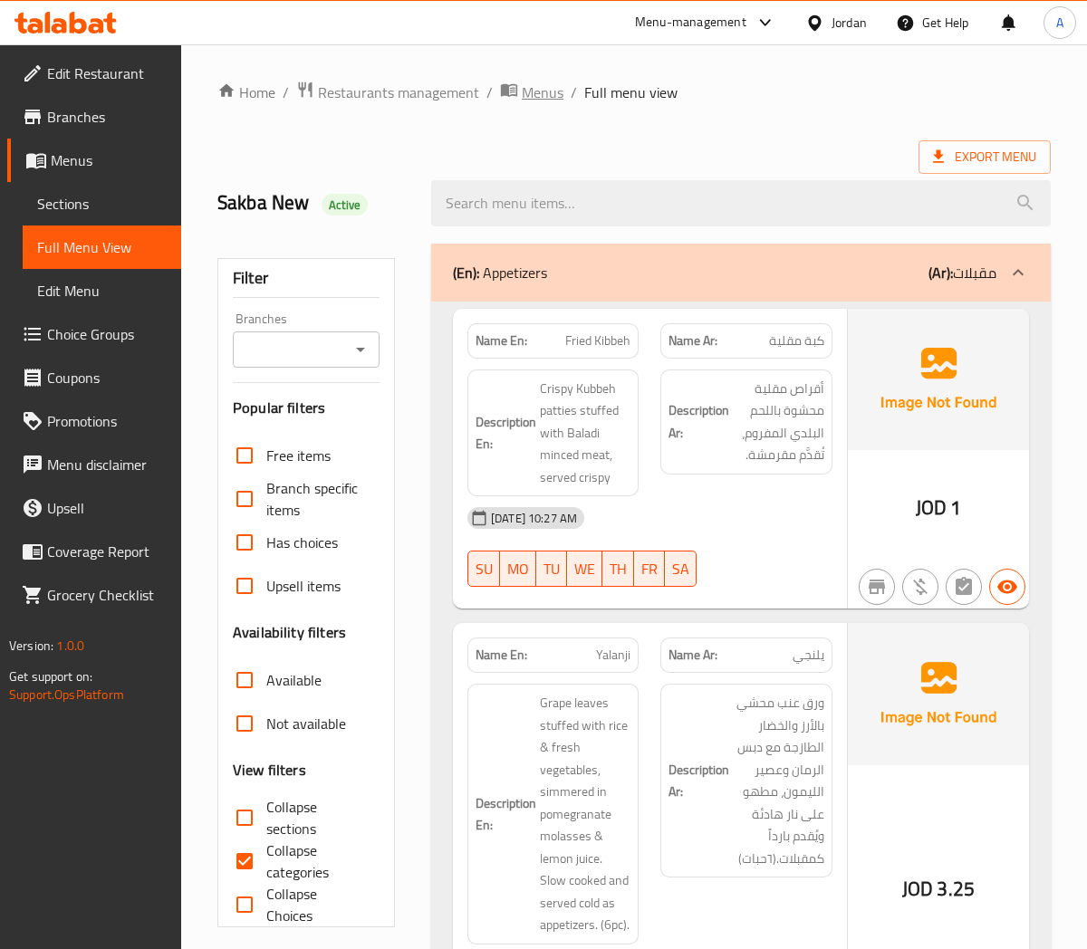
click at [545, 91] on span "Menus" at bounding box center [543, 93] width 42 height 22
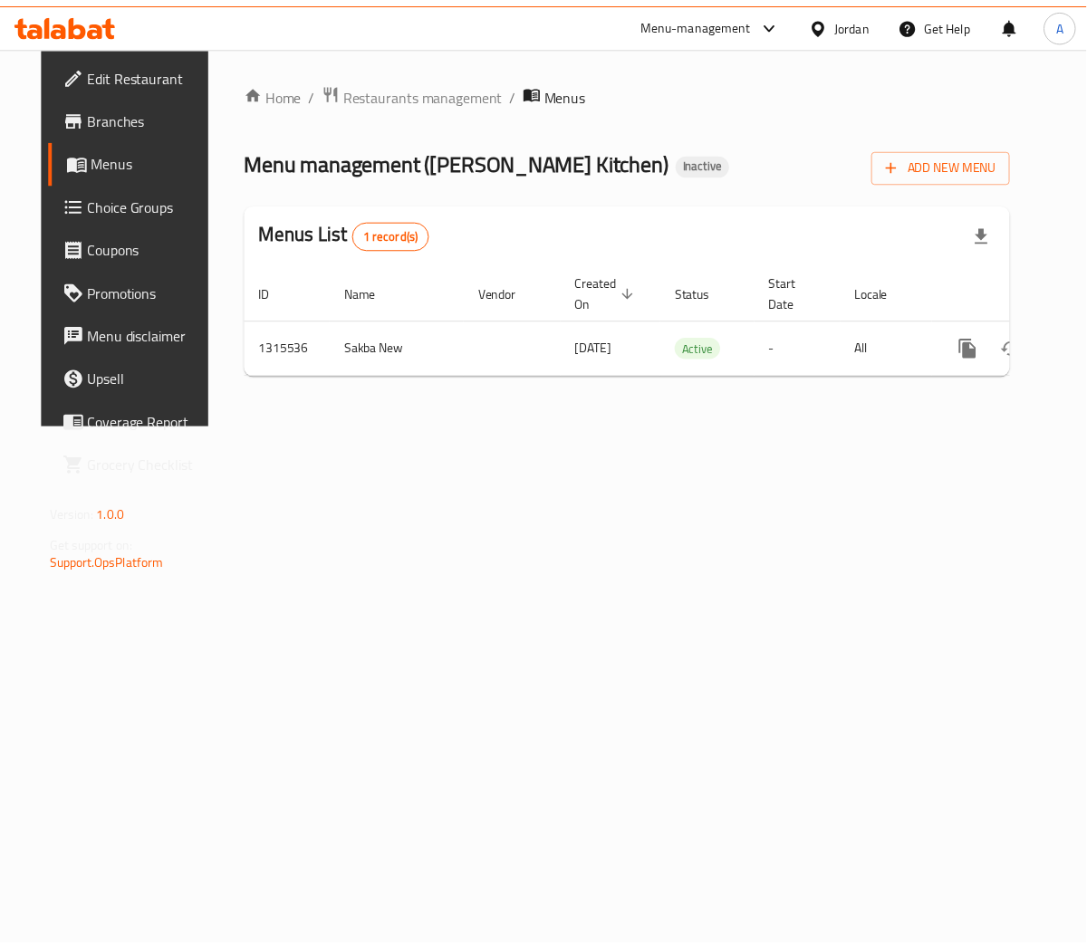
scroll to position [0, 53]
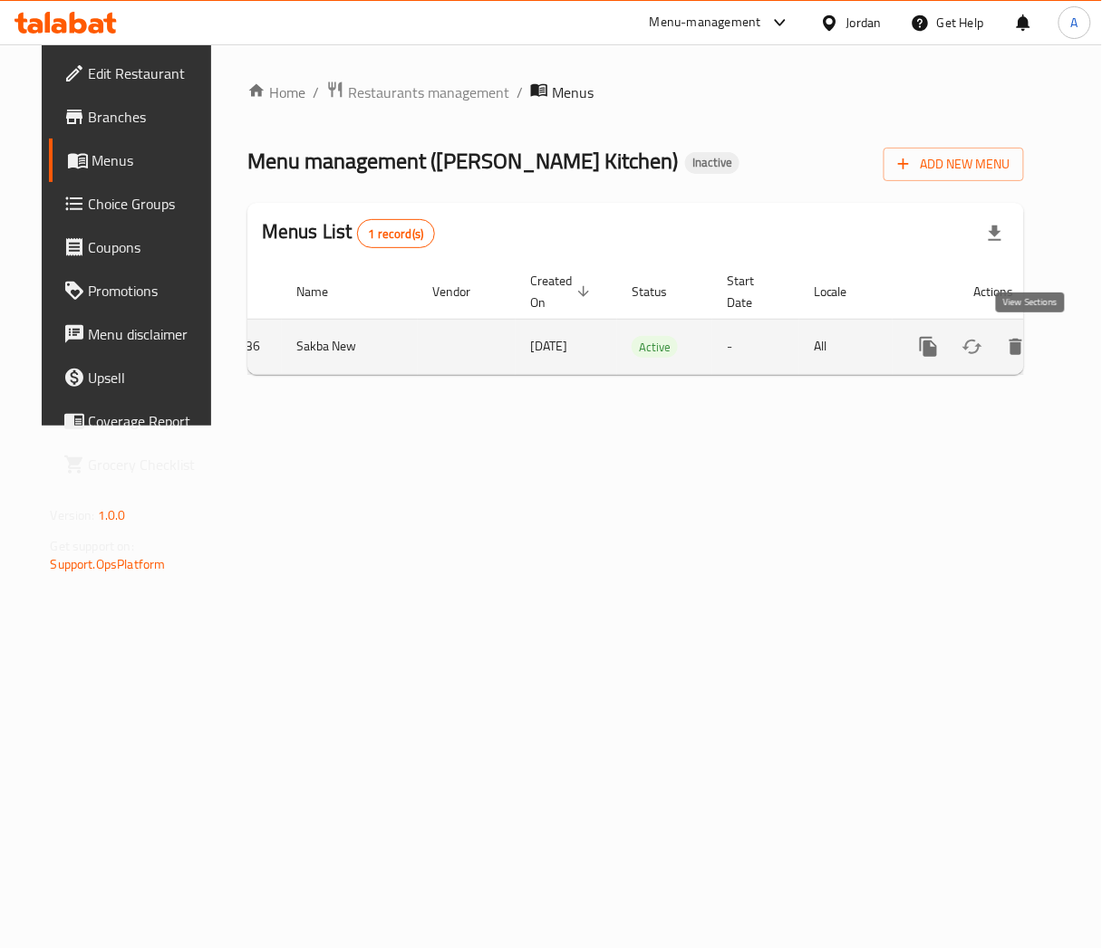
click at [1048, 349] on icon "enhanced table" at bounding box center [1059, 347] width 22 height 22
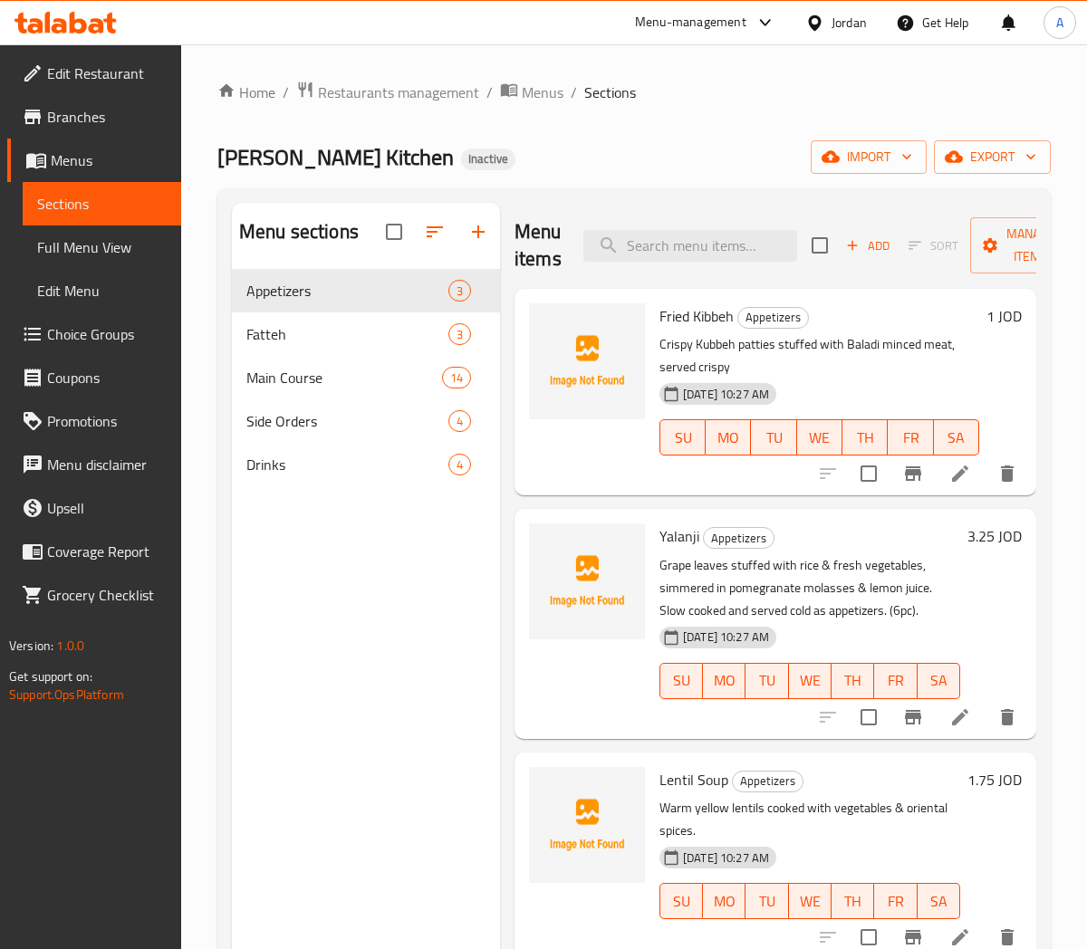
click at [957, 712] on icon at bounding box center [960, 718] width 22 height 22
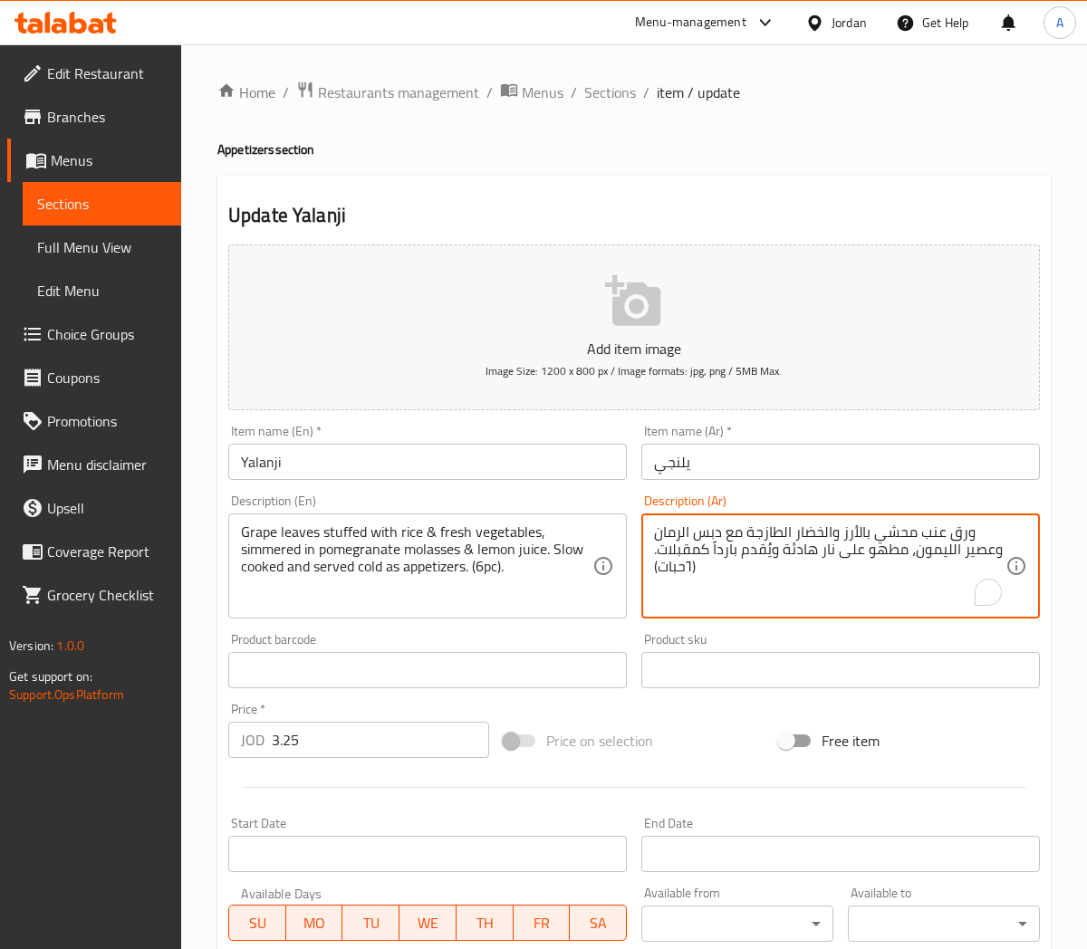
drag, startPoint x: 686, startPoint y: 562, endPoint x: 689, endPoint y: 571, distance: 9.8
click at [683, 593] on textarea "ورق عنب محشي بالأرز والخضار الطازجة مع دبس الرمان وعصير الليمون، مطهو على نار ه…" at bounding box center [829, 567] width 351 height 86
click at [994, 565] on textarea "ورق عنب محشي بالأرز والخضار الطازجة مع دبس الرمان وعصير الليمون، مطهو على نار ه…" at bounding box center [829, 567] width 351 height 86
type textarea "ورق عنب محشي بالأرز والخضار الطازجة مع دبس الرمان وعصير الليمون، مطهو على نار ه…"
click at [489, 460] on input "Yalanji" at bounding box center [427, 462] width 399 height 36
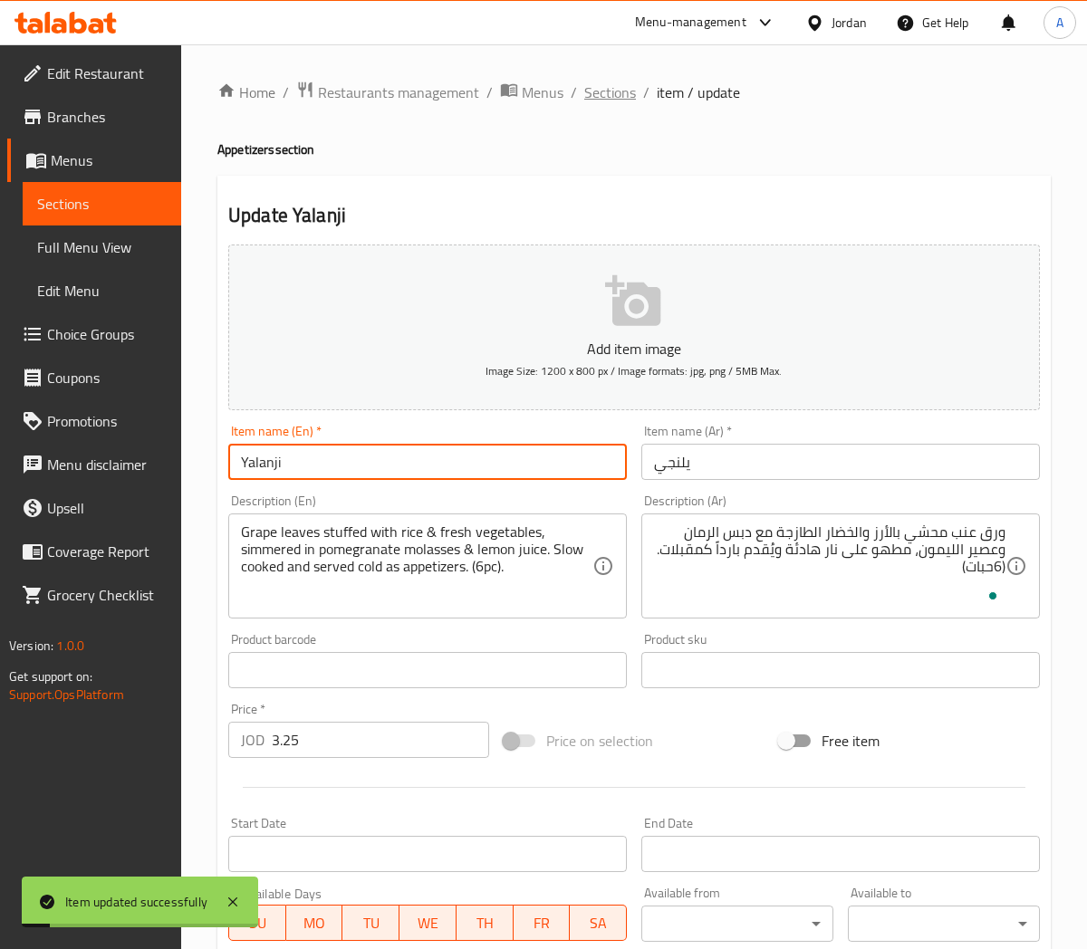
click at [600, 88] on span "Sections" at bounding box center [610, 93] width 52 height 22
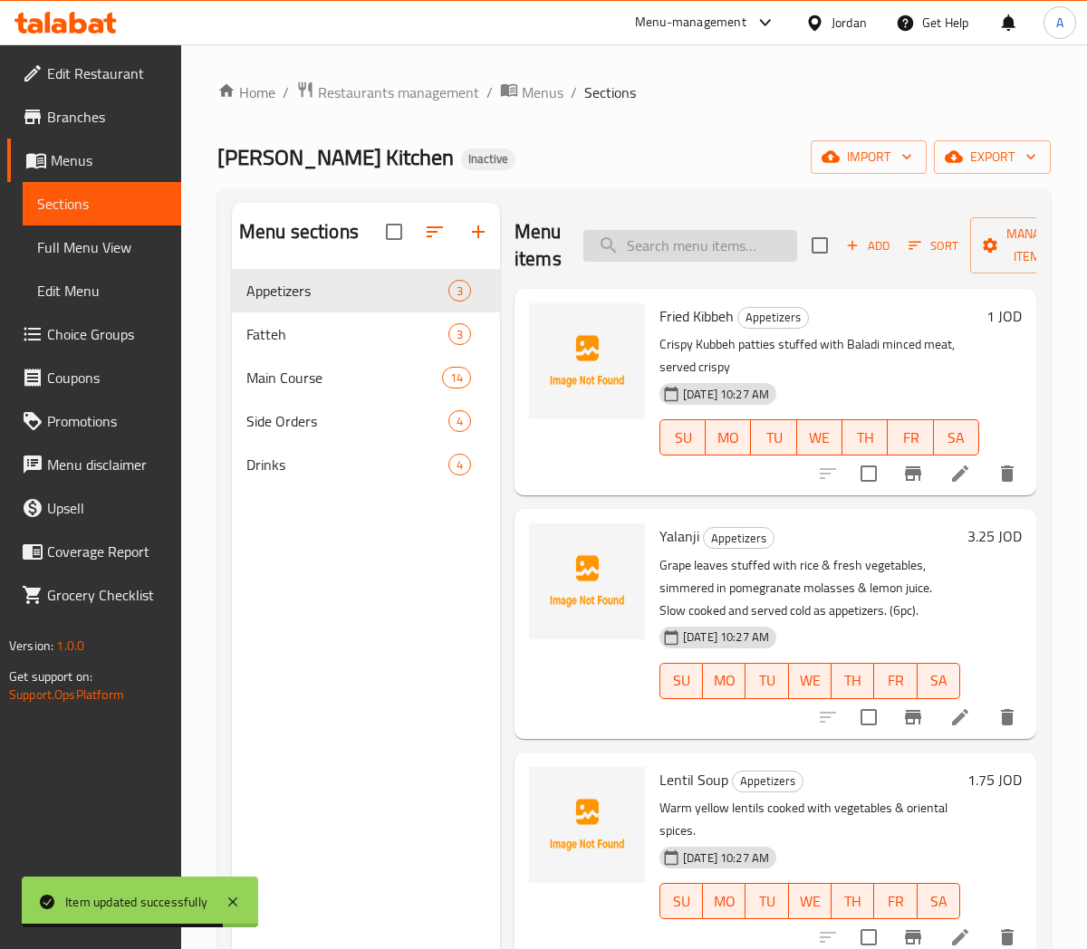
click at [654, 251] on input "search" at bounding box center [690, 246] width 214 height 32
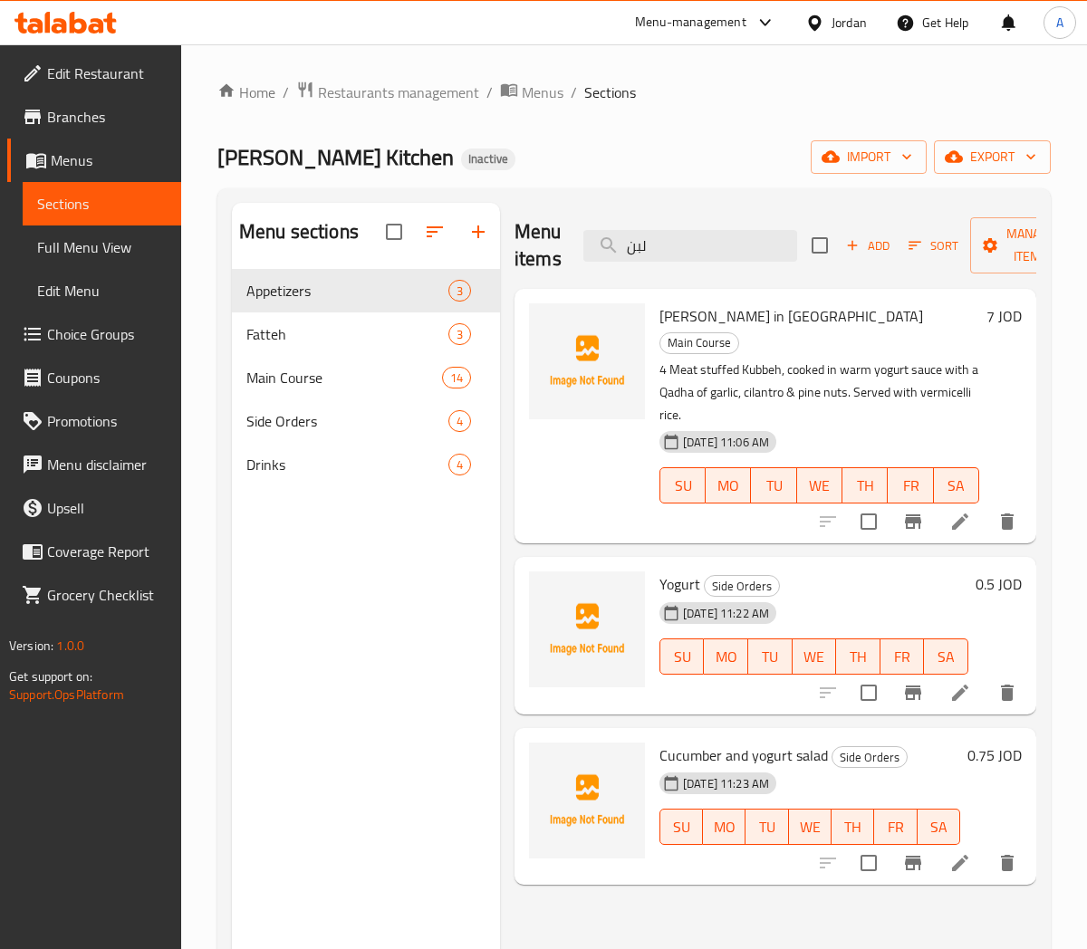
drag, startPoint x: 501, startPoint y: 240, endPoint x: 484, endPoint y: 232, distance: 19.0
click at [490, 238] on div "Menu sections Appetizers 3 Fatteh 3 Main Course 14 Side Orders 4 Drinks 4 Menu …" at bounding box center [634, 677] width 804 height 949
click at [656, 239] on input "لبن" at bounding box center [690, 246] width 214 height 32
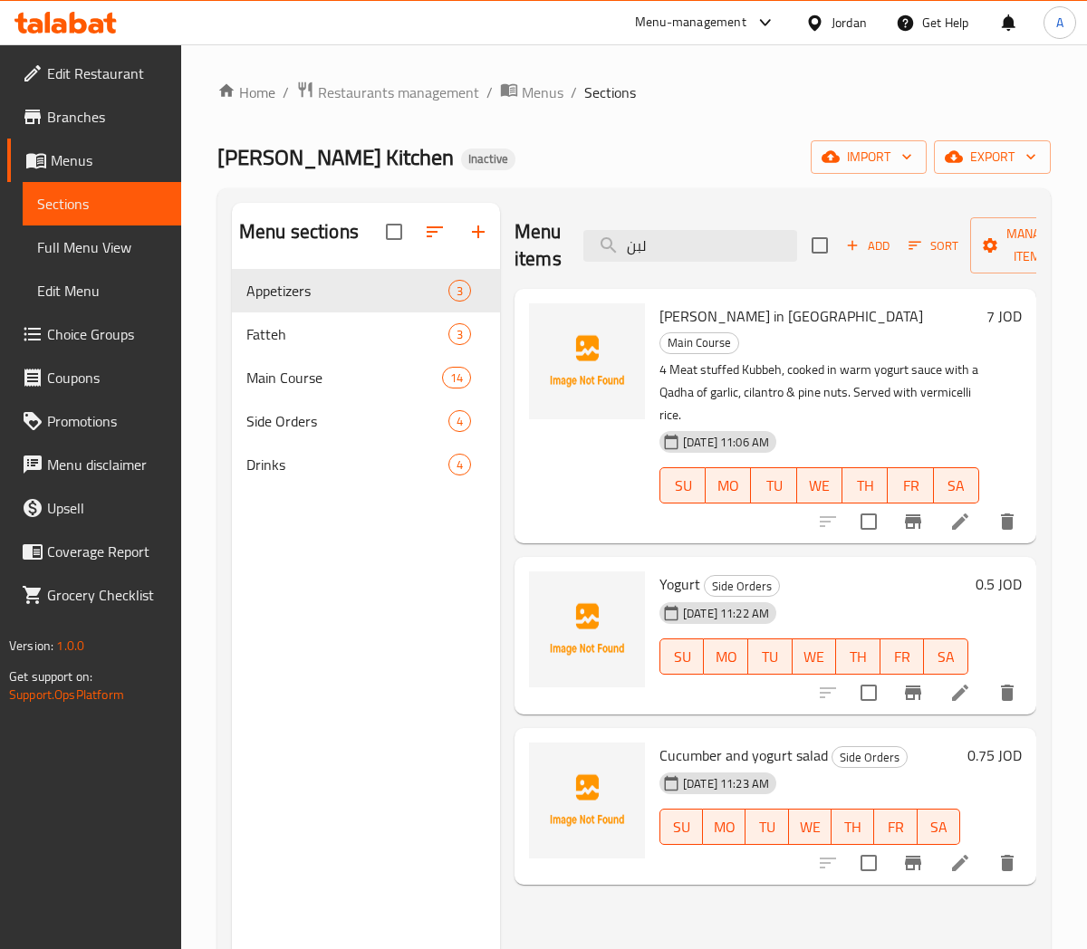
paste input "Yogurt"
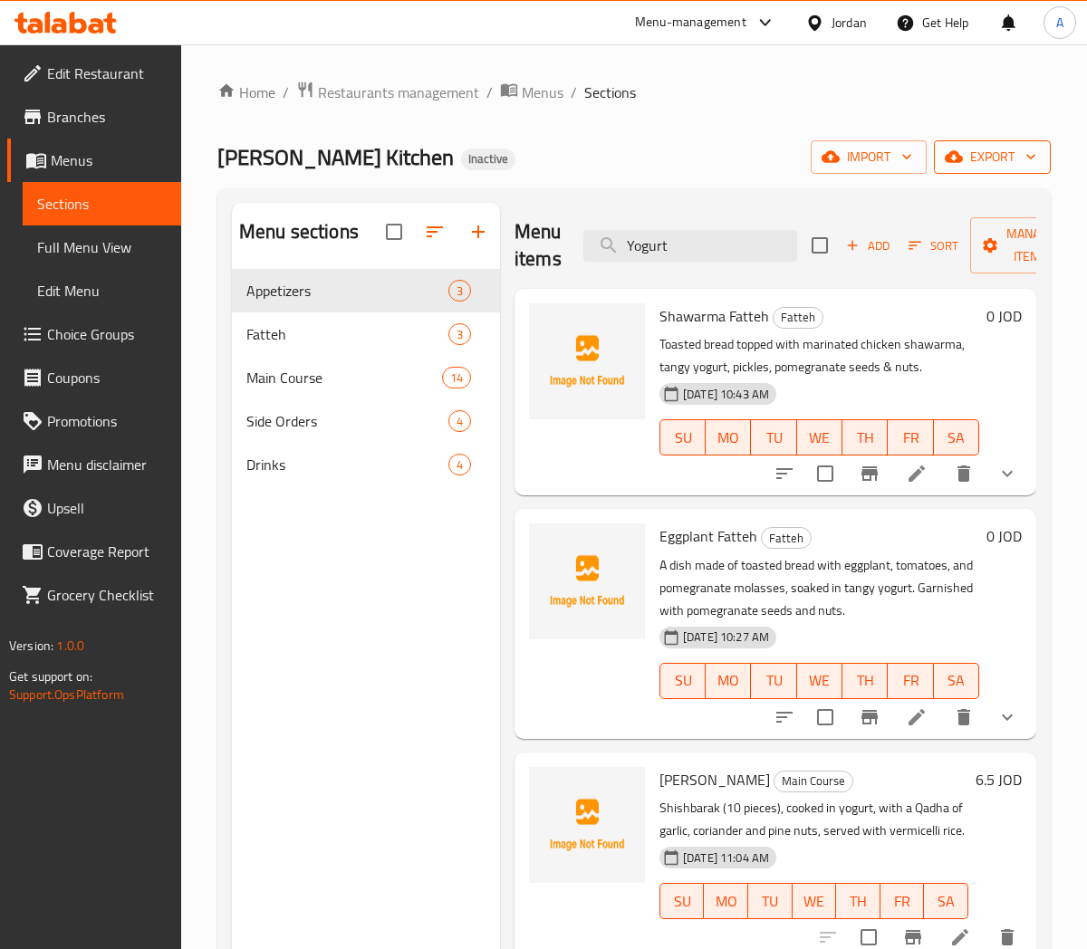
type input "Yogurt"
click at [1019, 160] on span "export" at bounding box center [992, 157] width 88 height 23
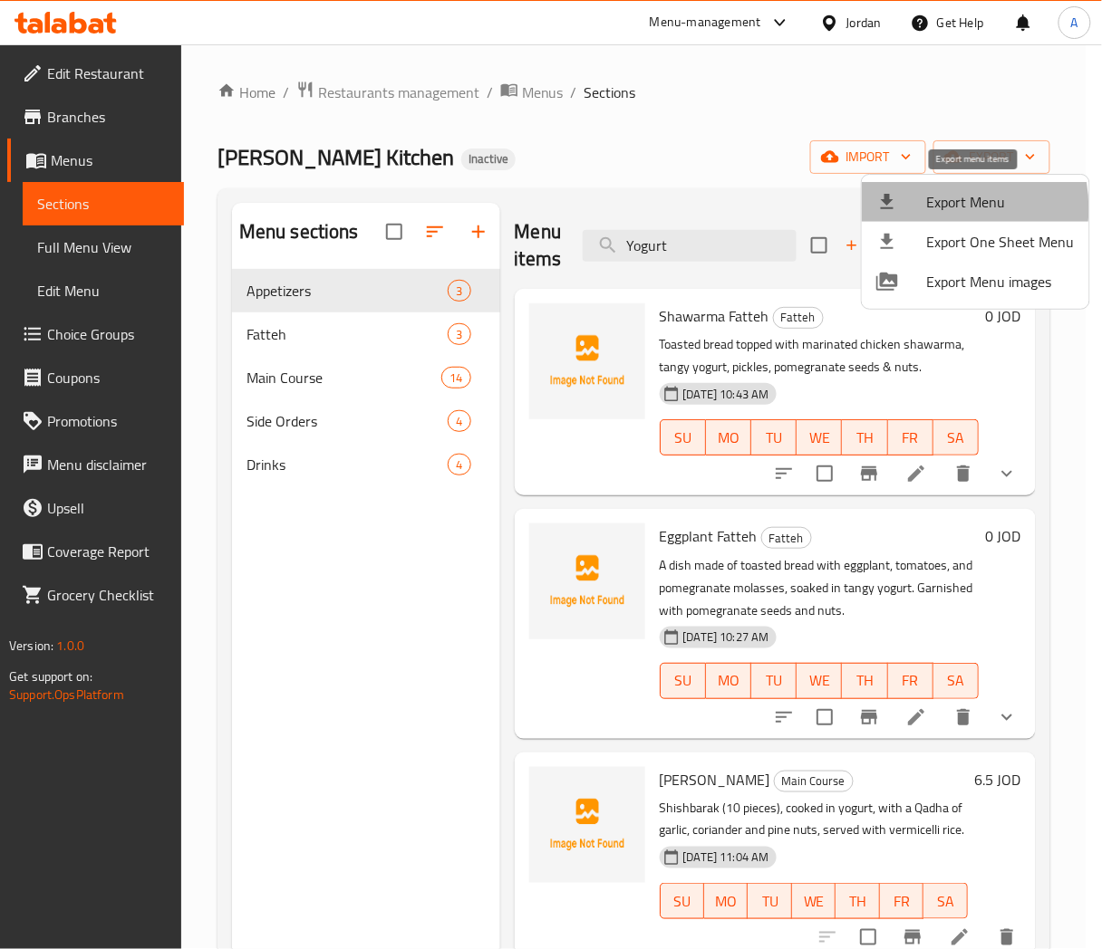
click at [936, 208] on span "Export Menu" at bounding box center [1001, 202] width 148 height 22
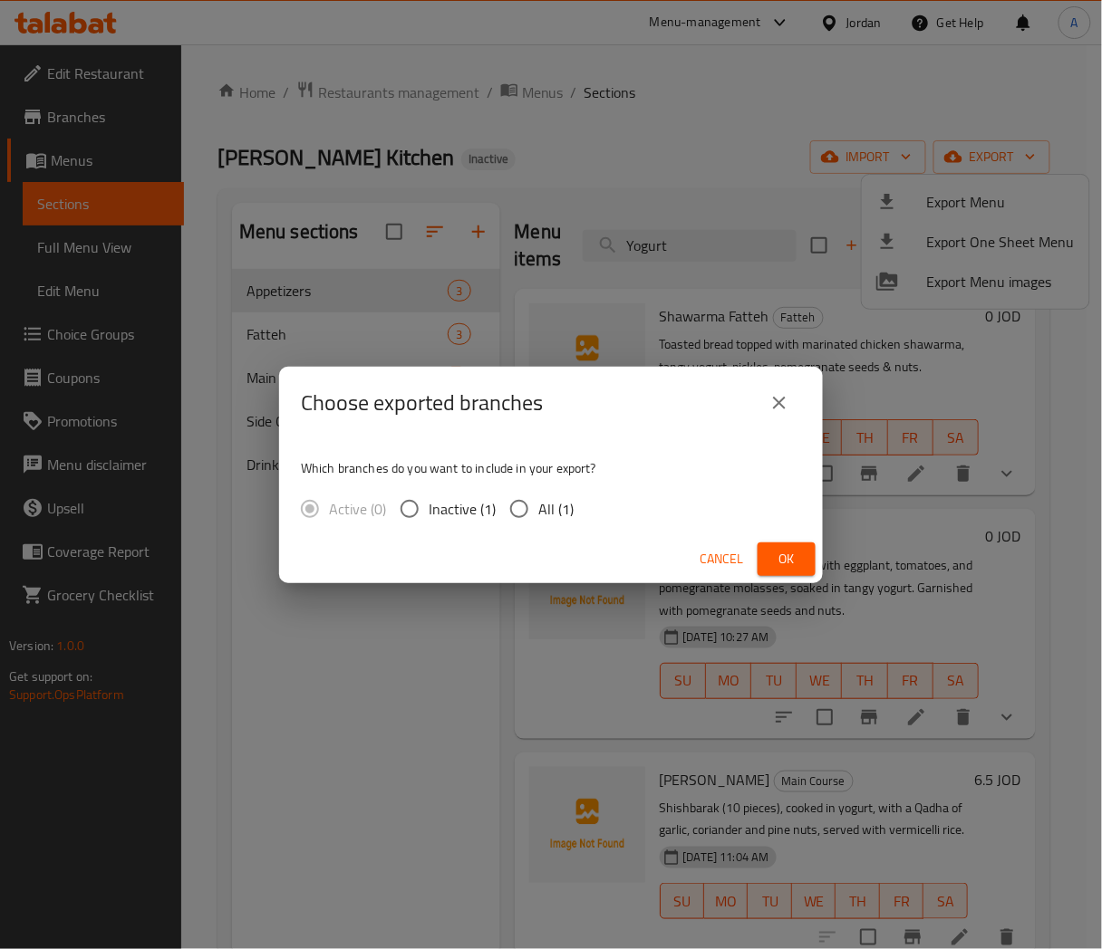
click at [550, 510] on span "All (1)" at bounding box center [555, 509] width 35 height 22
click at [538, 510] on input "All (1)" at bounding box center [519, 509] width 38 height 38
radio input "true"
click at [767, 557] on button "Ok" at bounding box center [786, 560] width 58 height 34
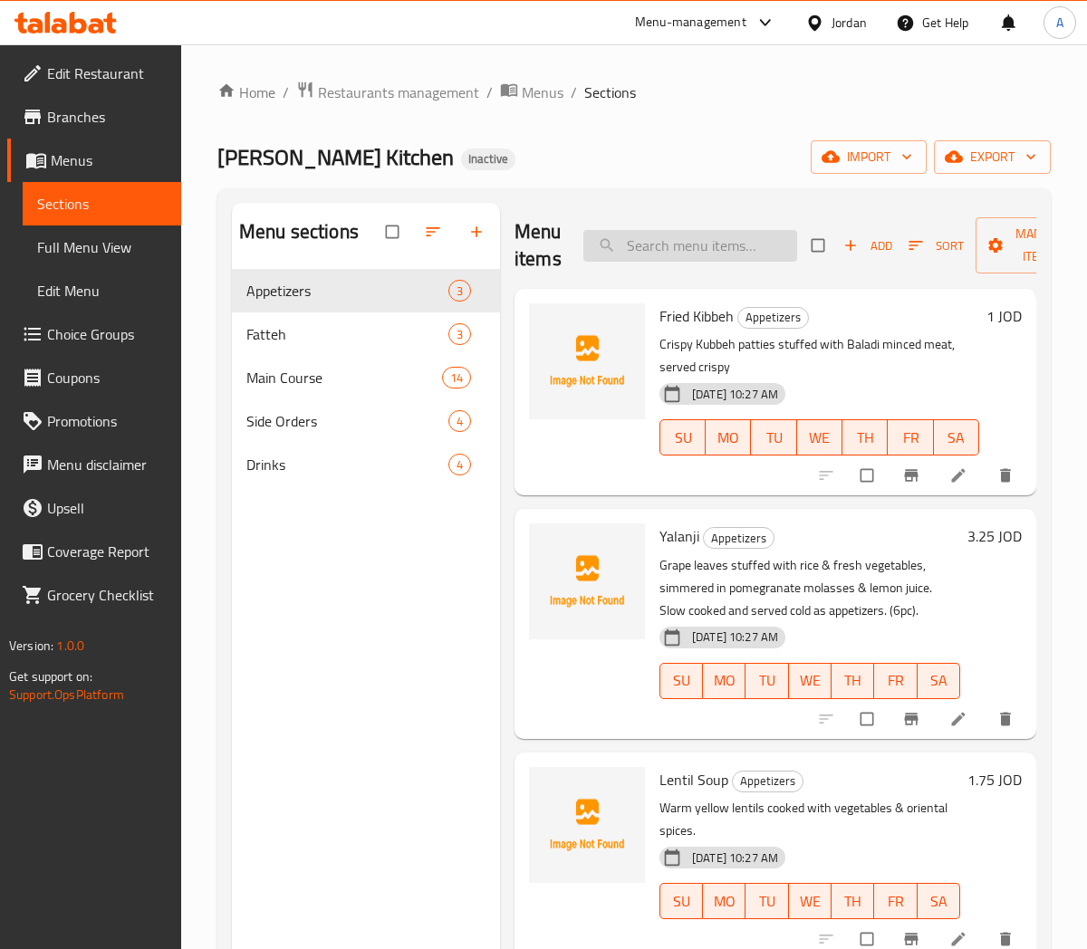
click at [657, 239] on input "search" at bounding box center [690, 246] width 214 height 32
paste input "Musakhan"
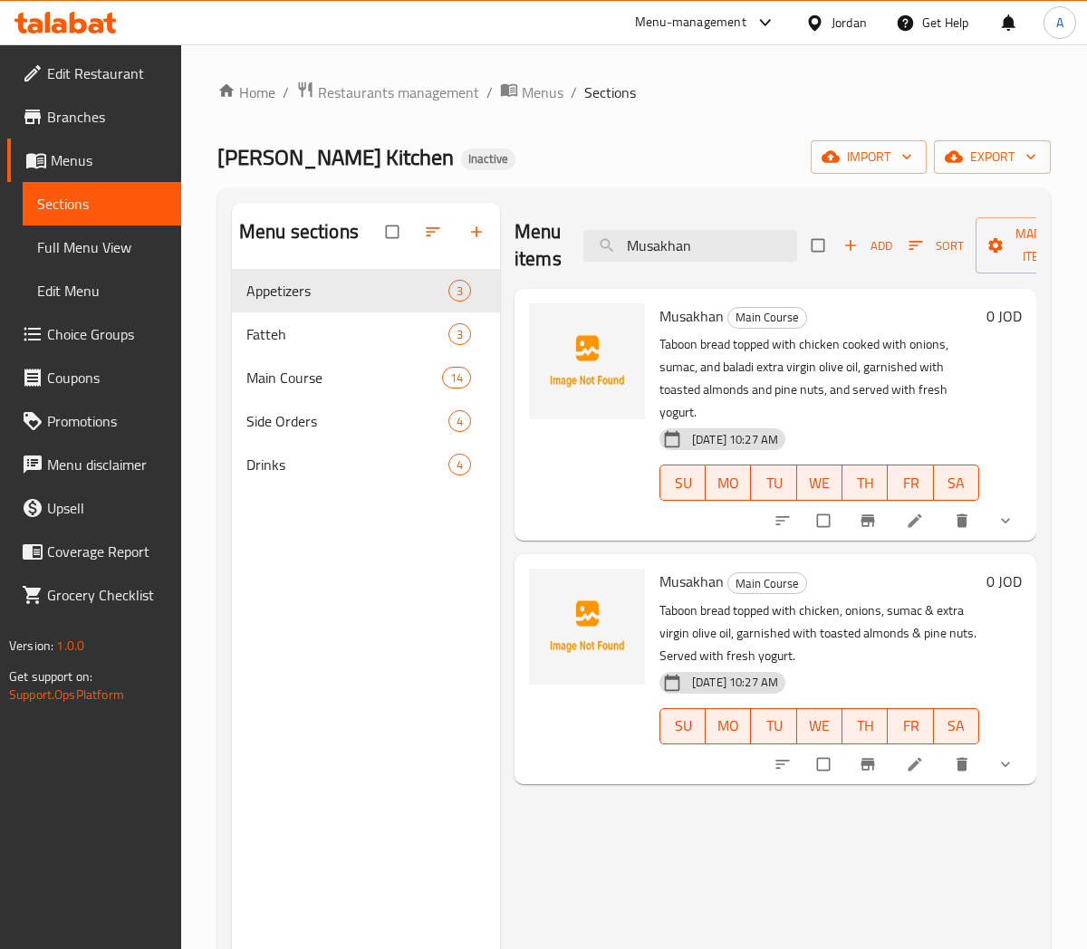
type input "Musakhan"
click at [1019, 531] on button "show more" at bounding box center [1007, 521] width 43 height 40
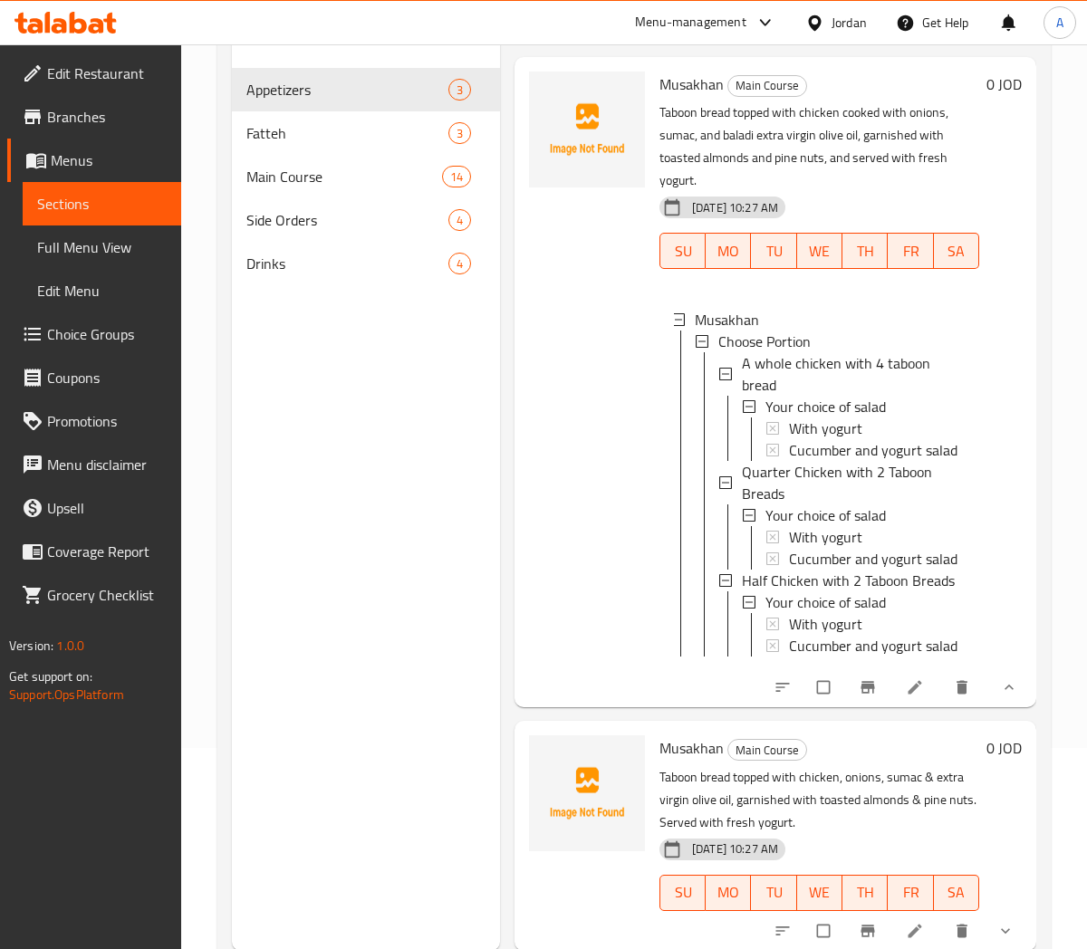
scroll to position [254, 0]
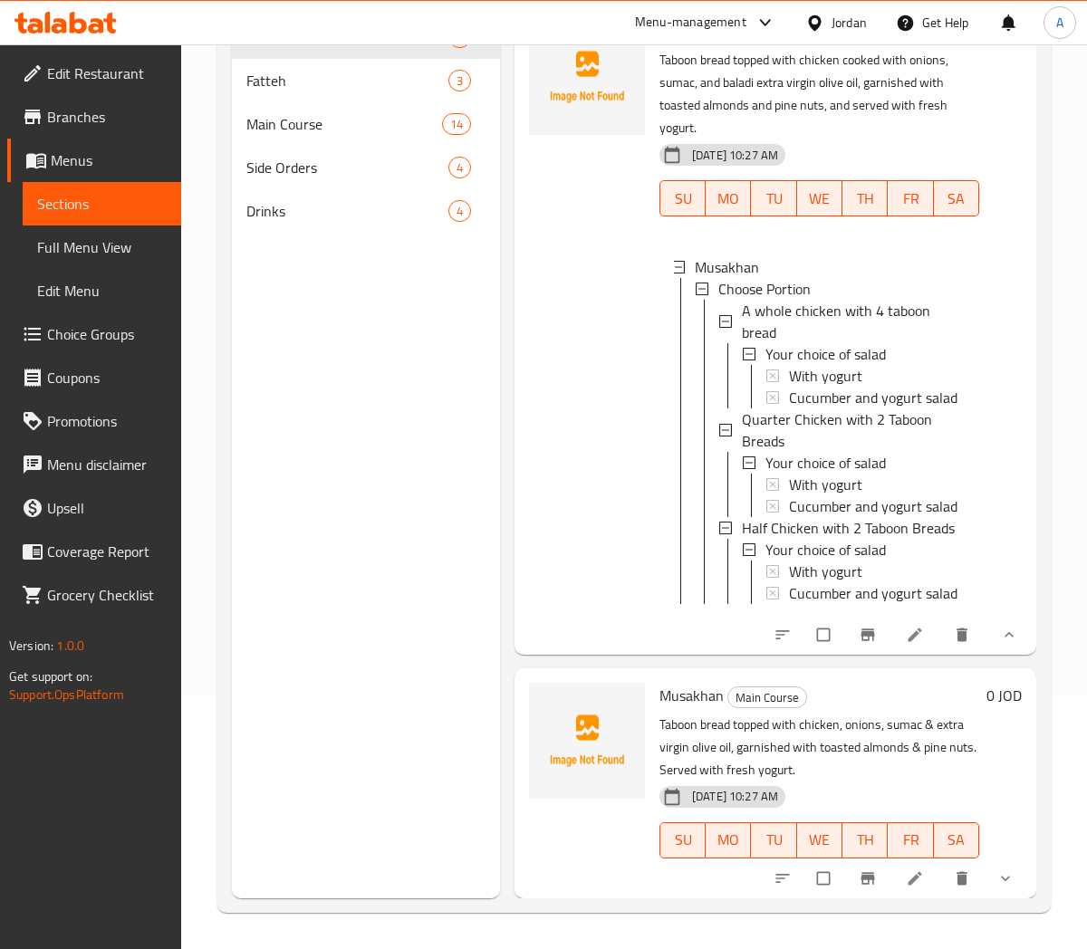
click at [1001, 876] on icon "show more" at bounding box center [1005, 878] width 9 height 5
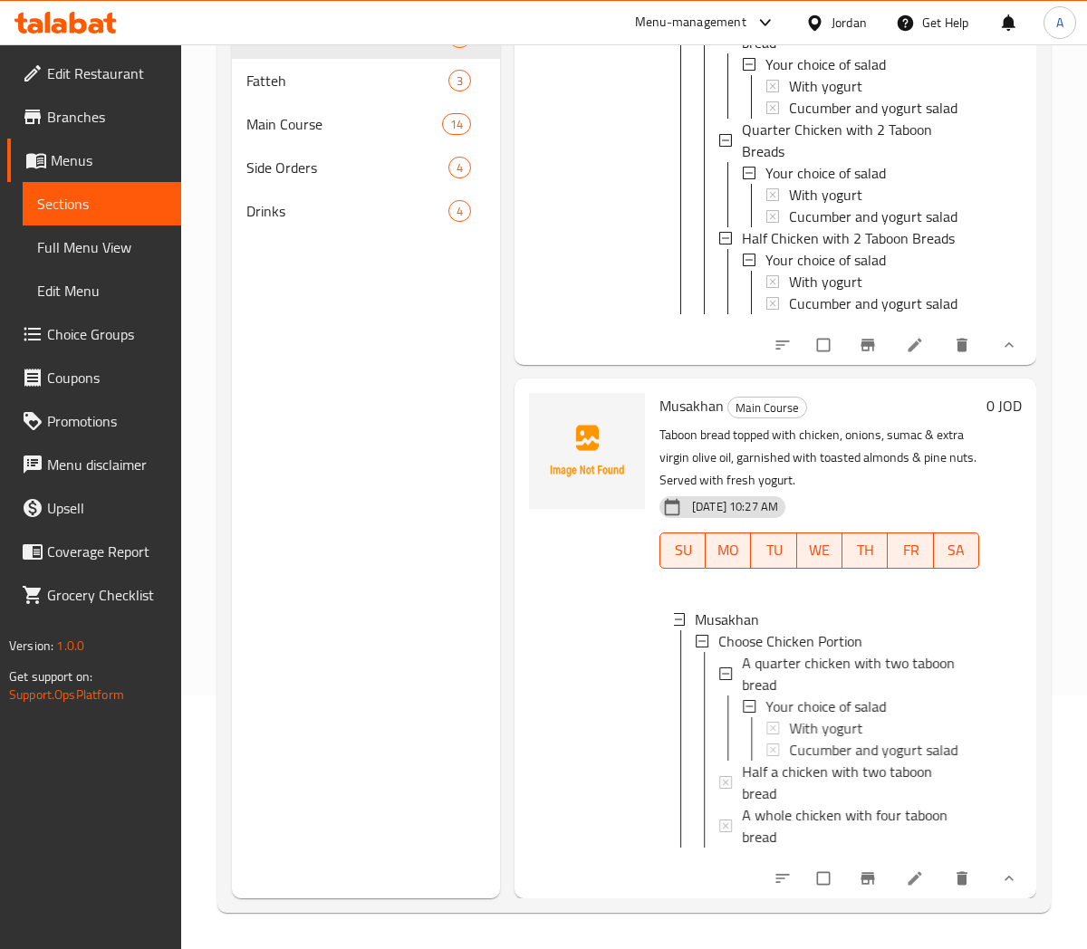
scroll to position [474, 0]
click at [953, 870] on icon "delete" at bounding box center [962, 879] width 18 height 18
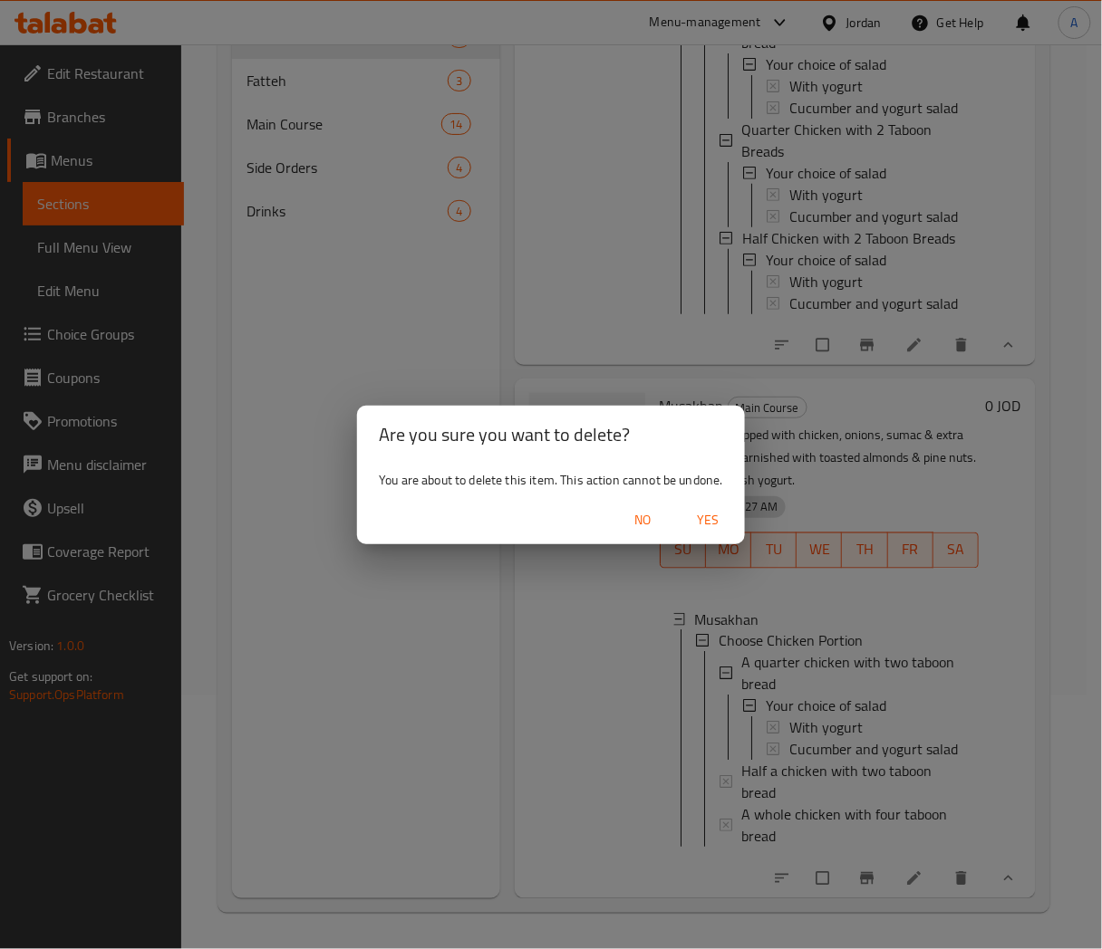
click at [704, 514] on span "Yes" at bounding box center [708, 520] width 43 height 23
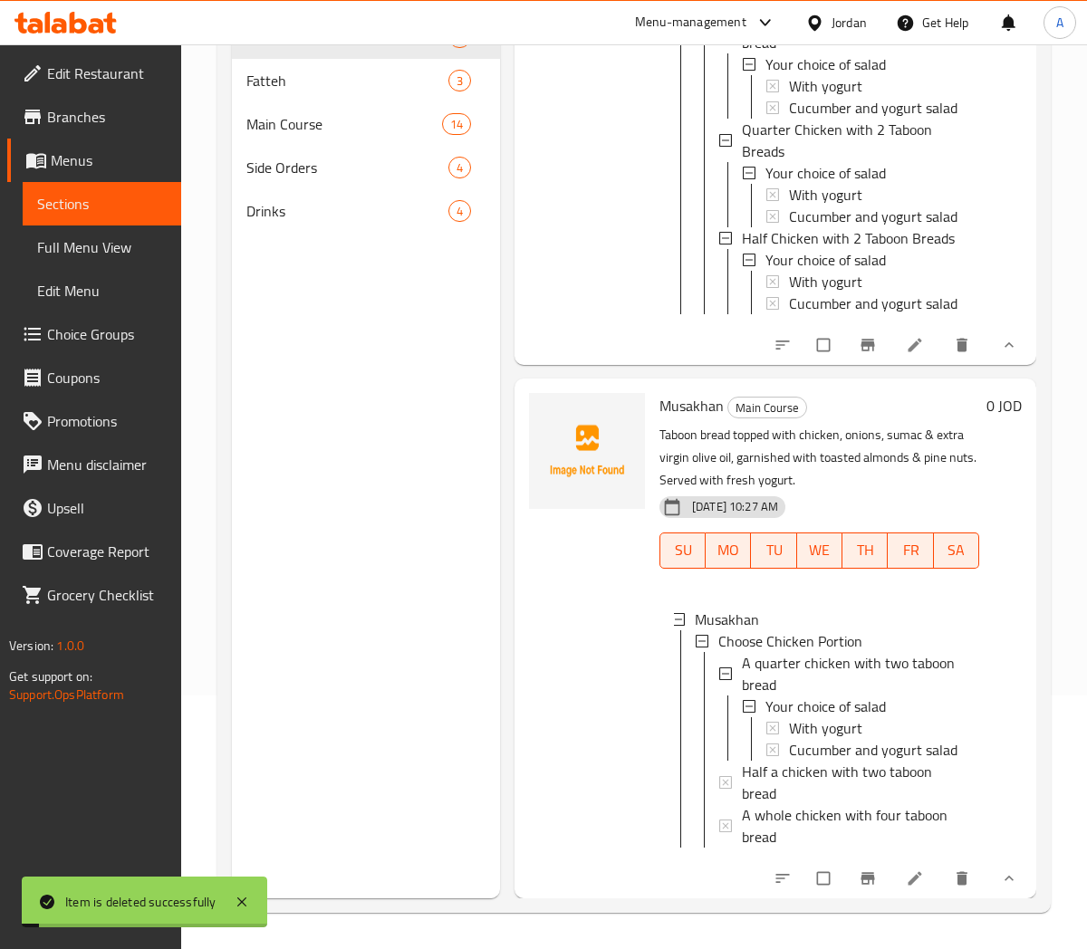
scroll to position [0, 0]
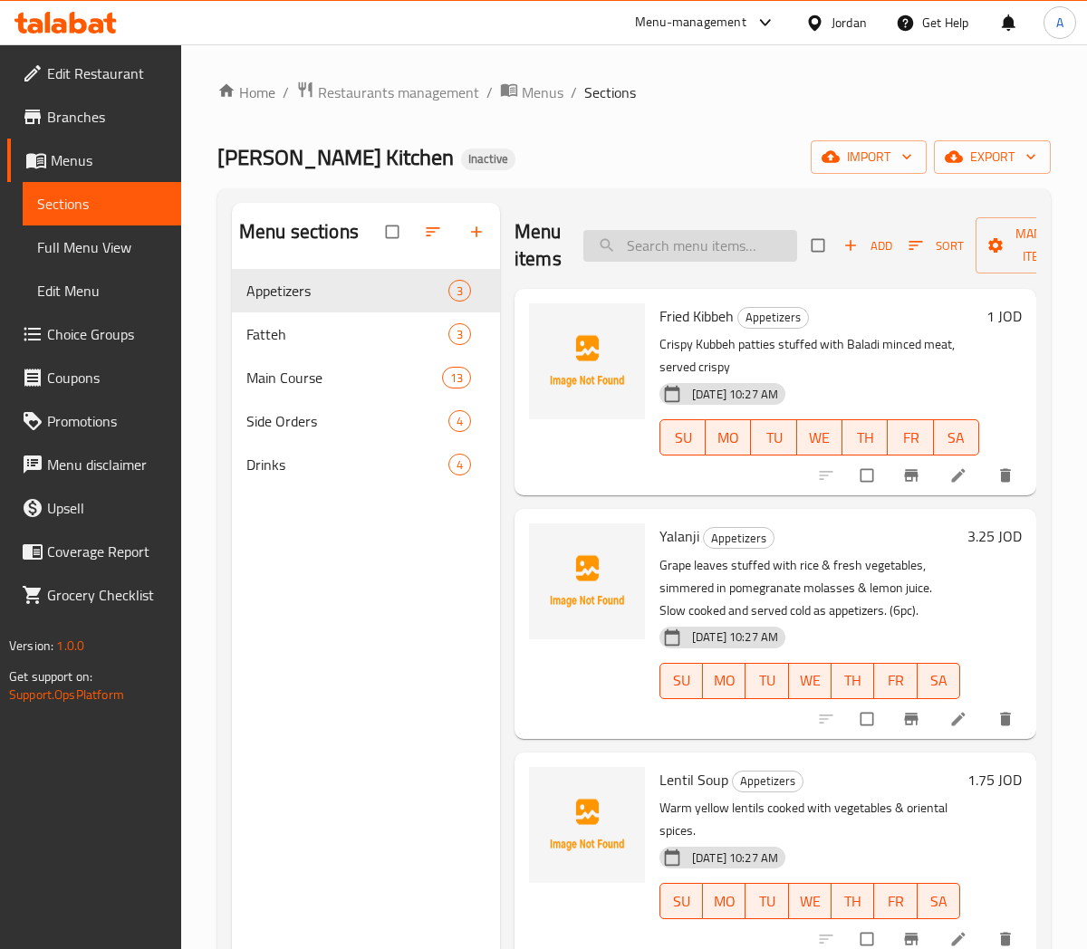
click at [658, 250] on input "search" at bounding box center [690, 246] width 214 height 32
paste input "Musakhan"
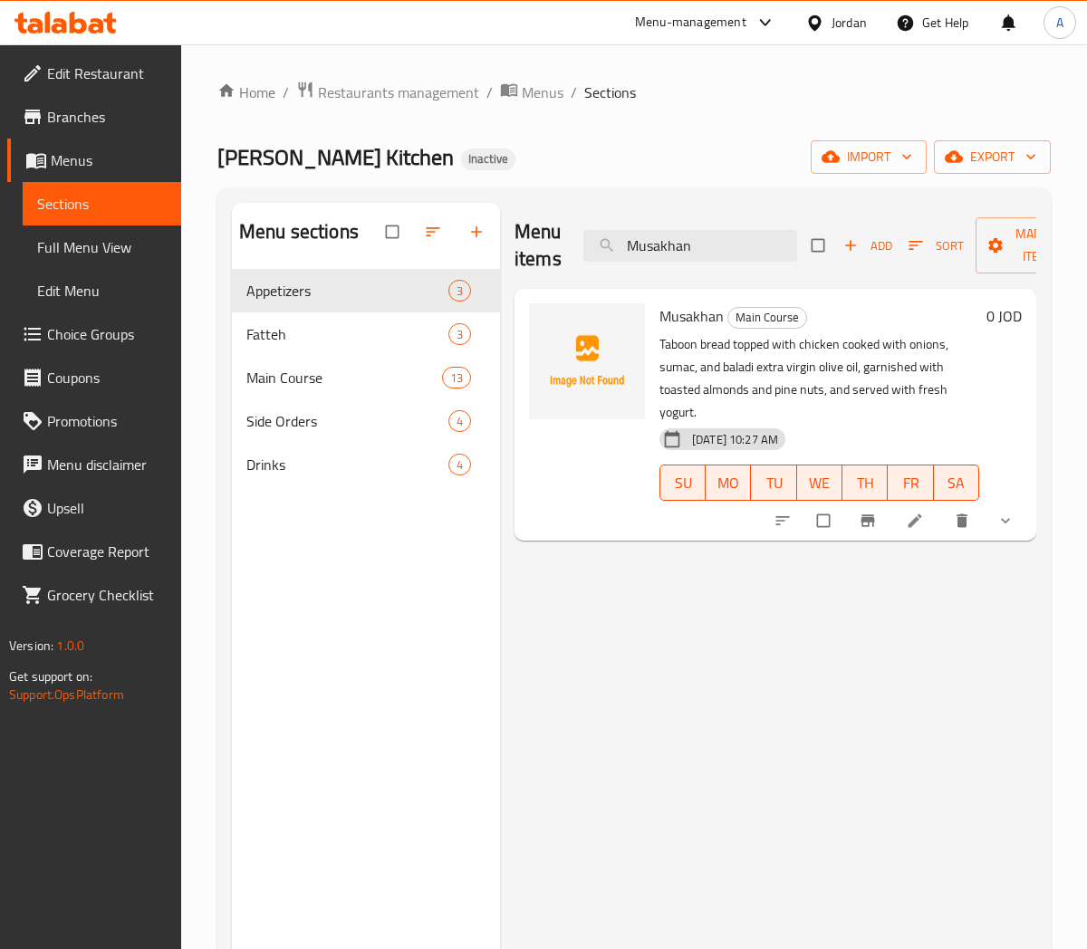
type input "Musakhan"
click at [911, 530] on li at bounding box center [916, 520] width 51 height 29
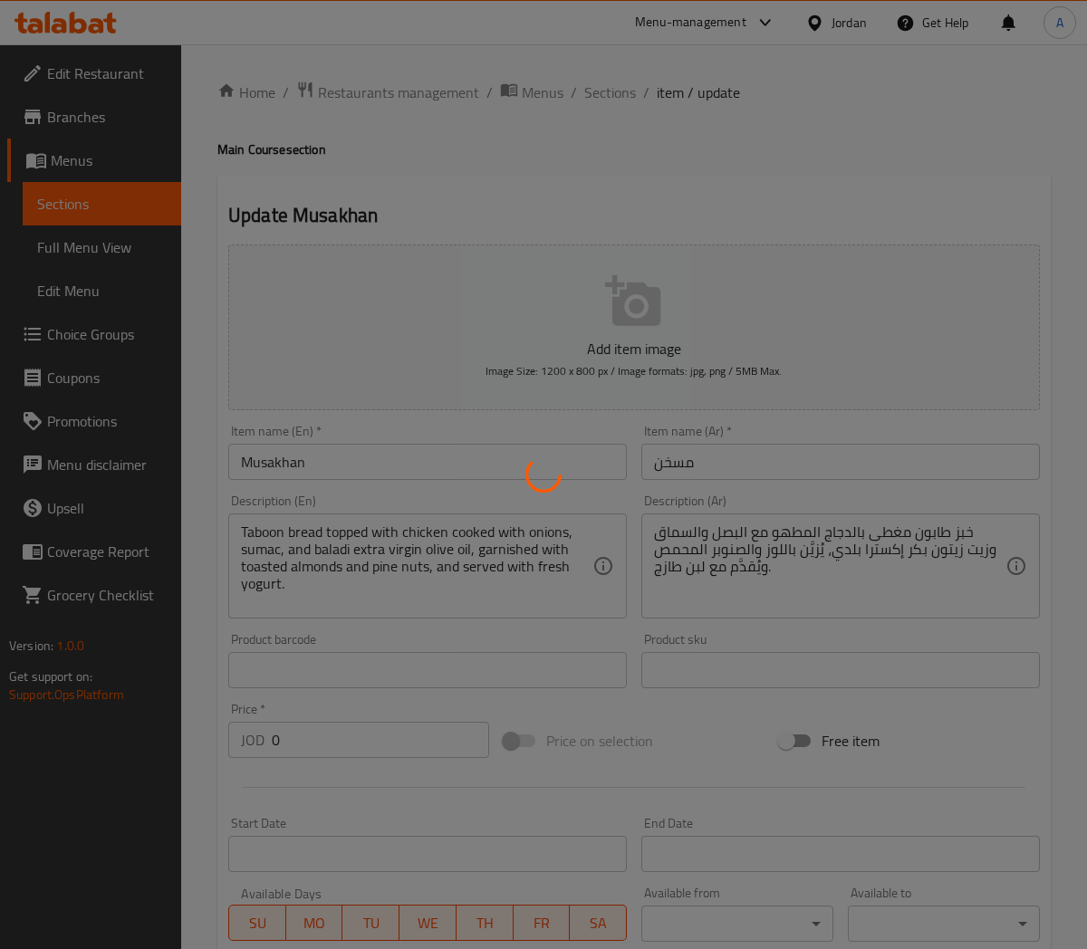
type input "خيارك من السلطة"
type input "1"
type input "خيارك من السلطة"
type input "1"
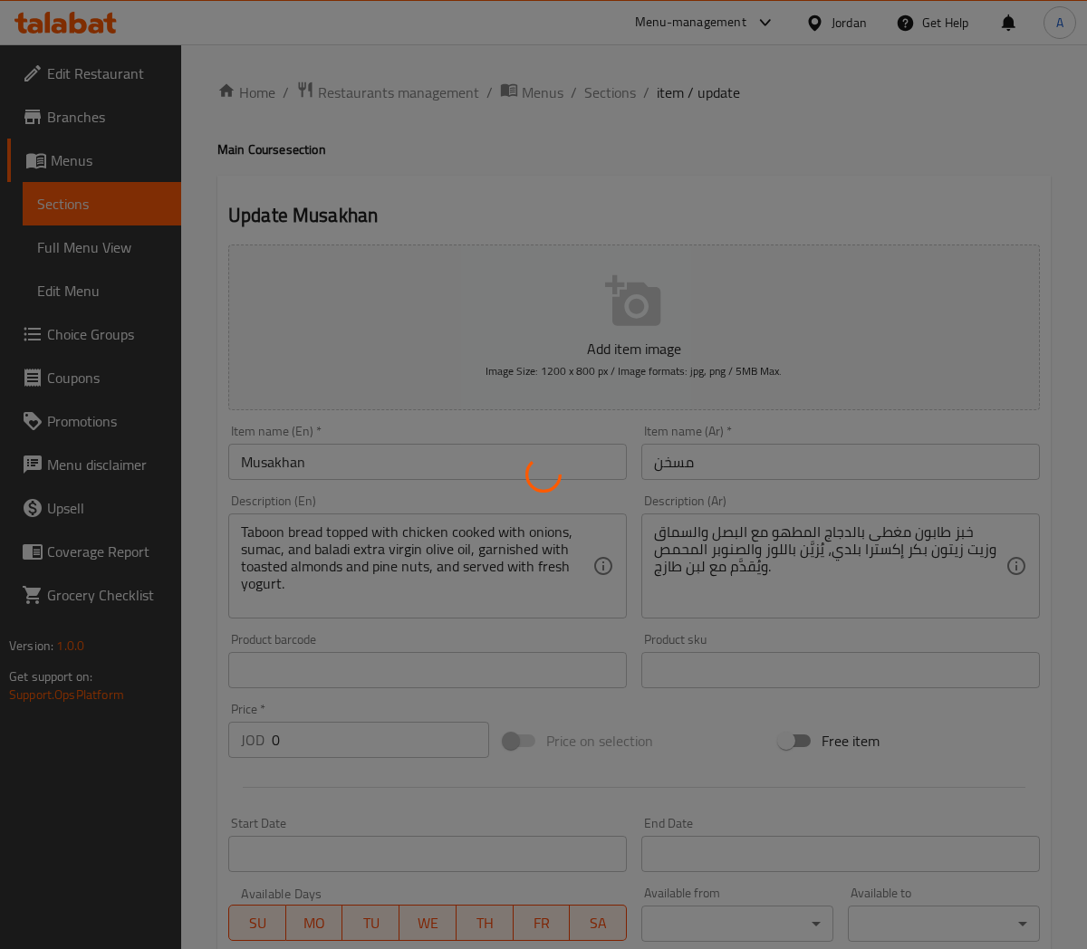
type input "1"
type input "خيارك من السلطة"
type input "1"
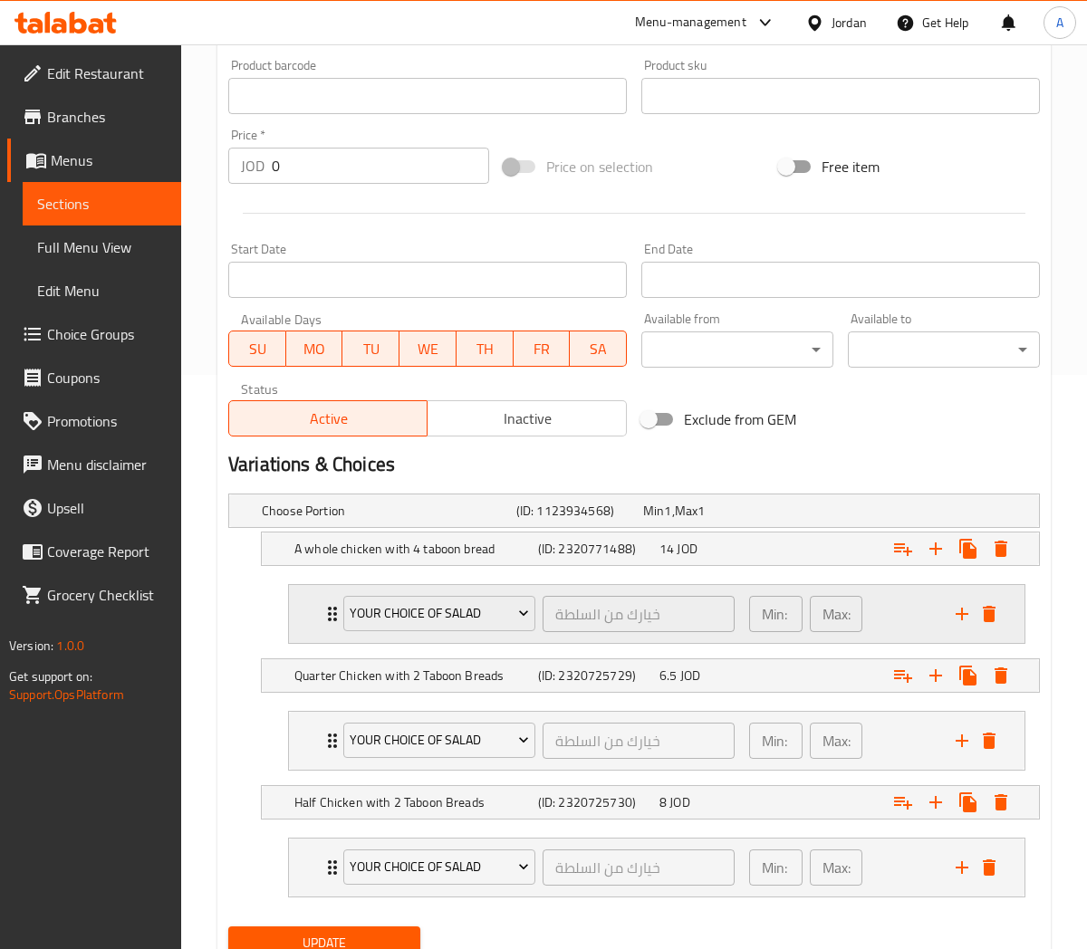
scroll to position [646, 0]
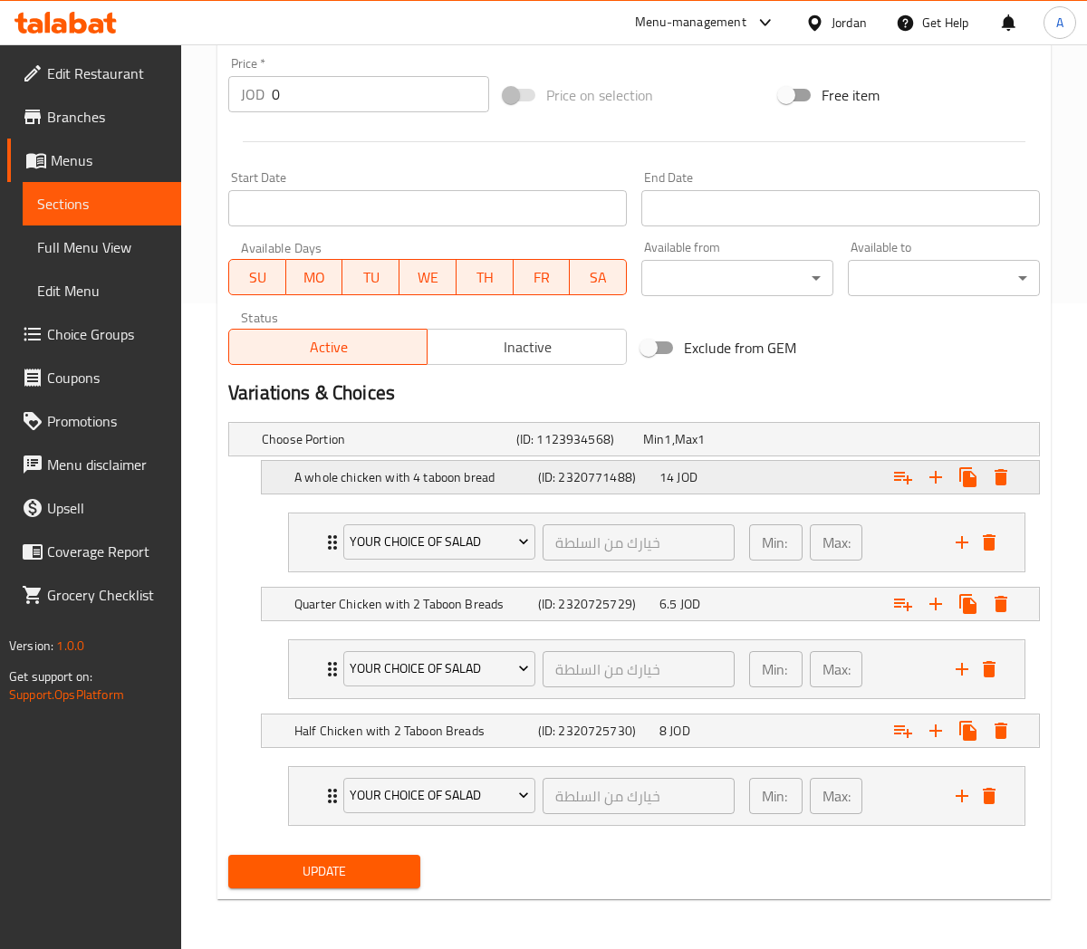
click at [754, 476] on div "14 JOD" at bounding box center [716, 477] width 114 height 18
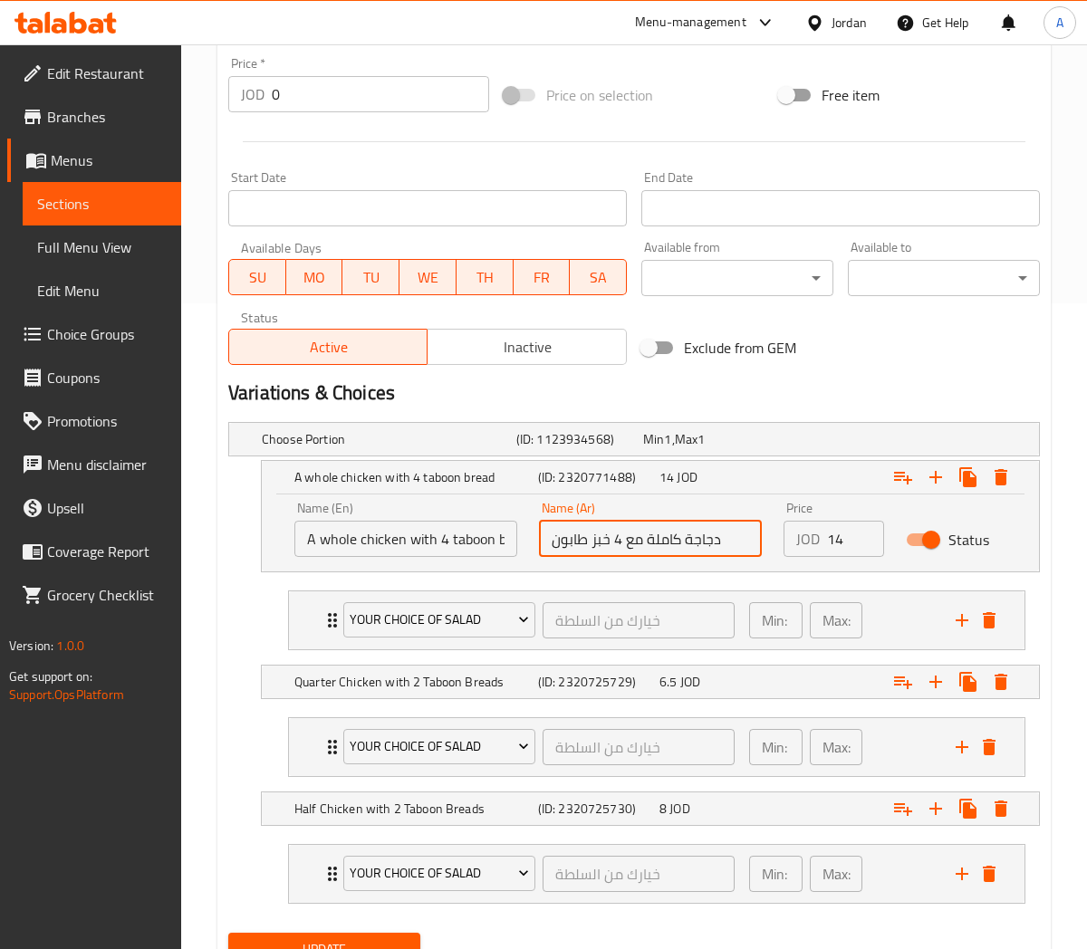
click at [601, 539] on input "دجاجة كاملة مع 4 خبز طابون" at bounding box center [650, 539] width 223 height 36
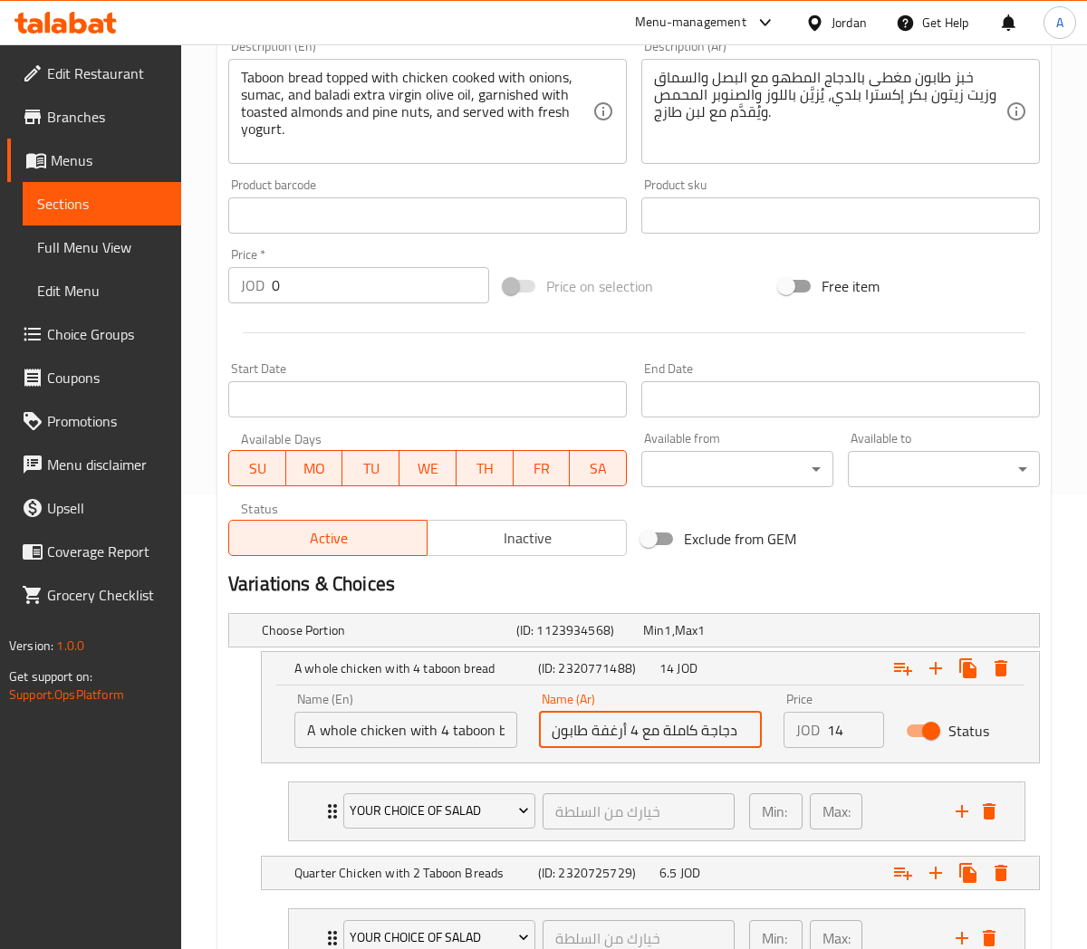
scroll to position [243, 0]
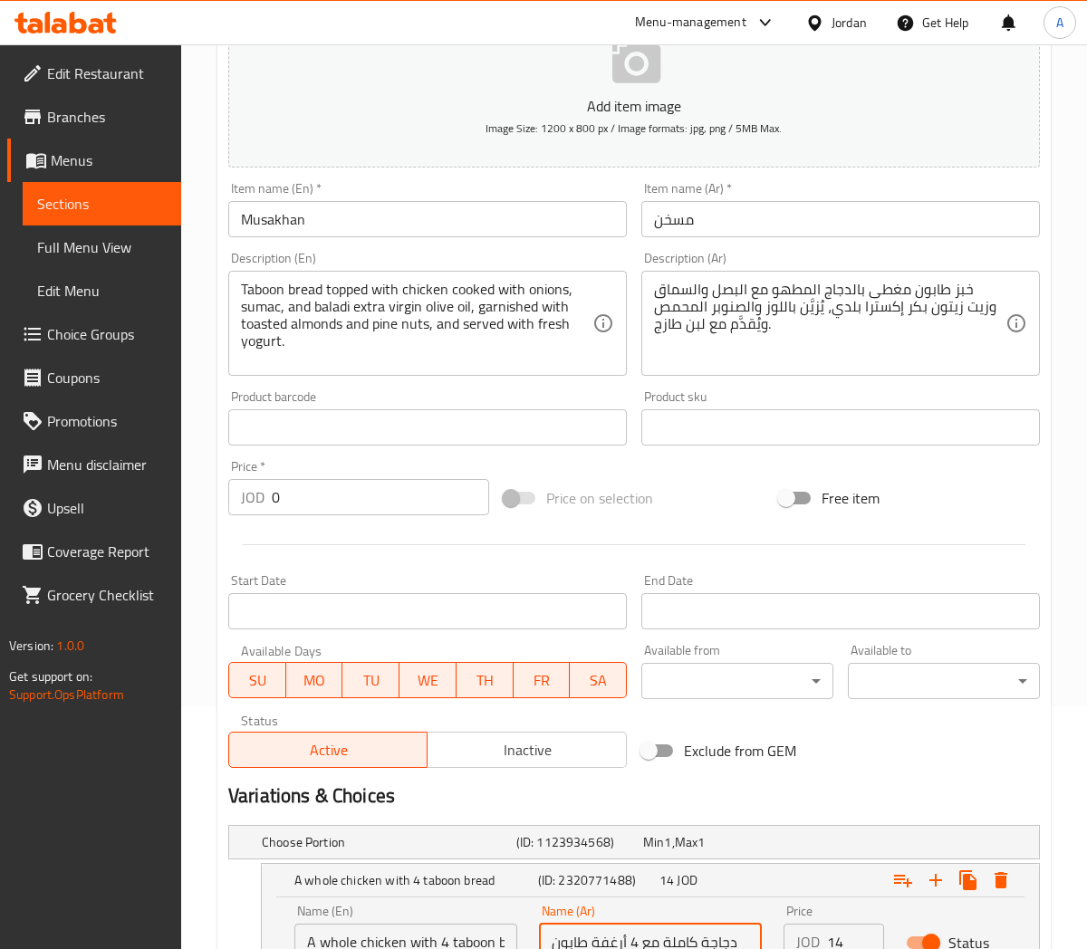
type input "دجاجة كاملة مع 4 أرغفة طابون"
click at [439, 223] on input "Musakhan" at bounding box center [427, 219] width 399 height 36
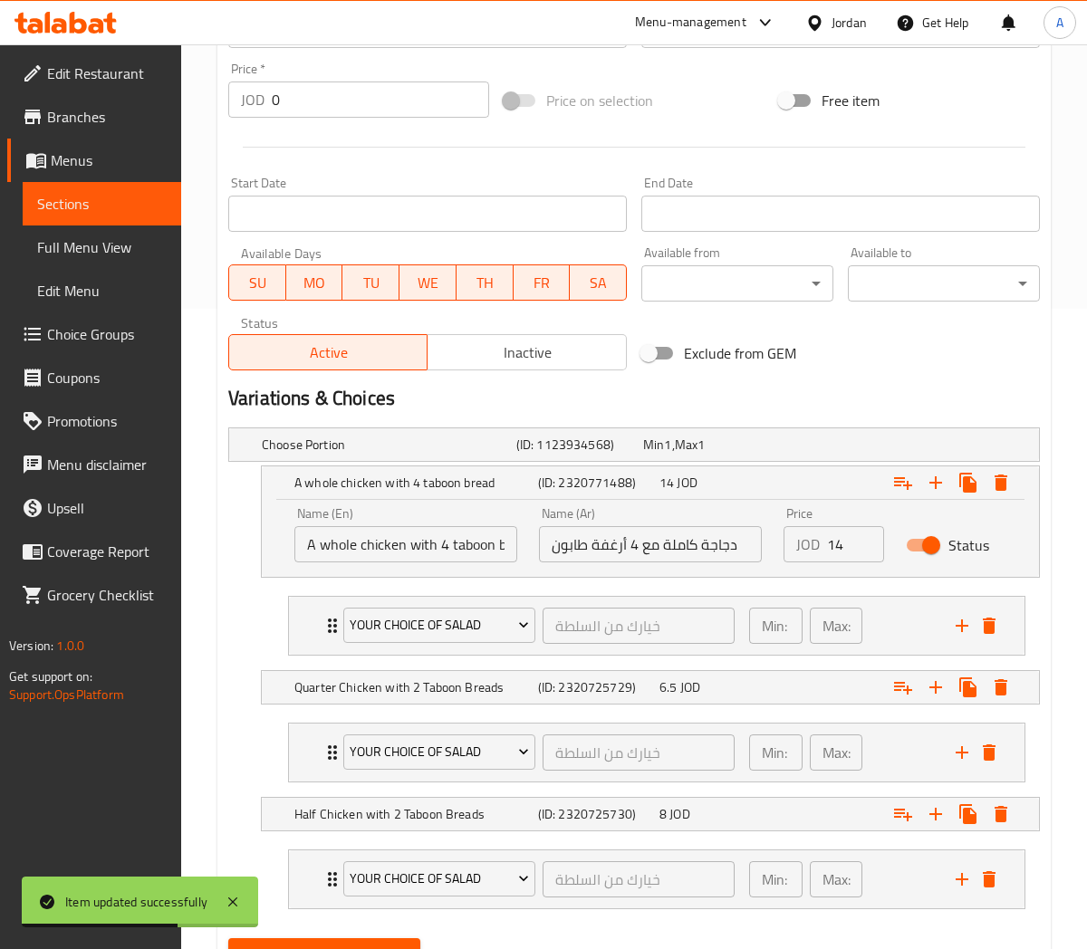
scroll to position [725, 0]
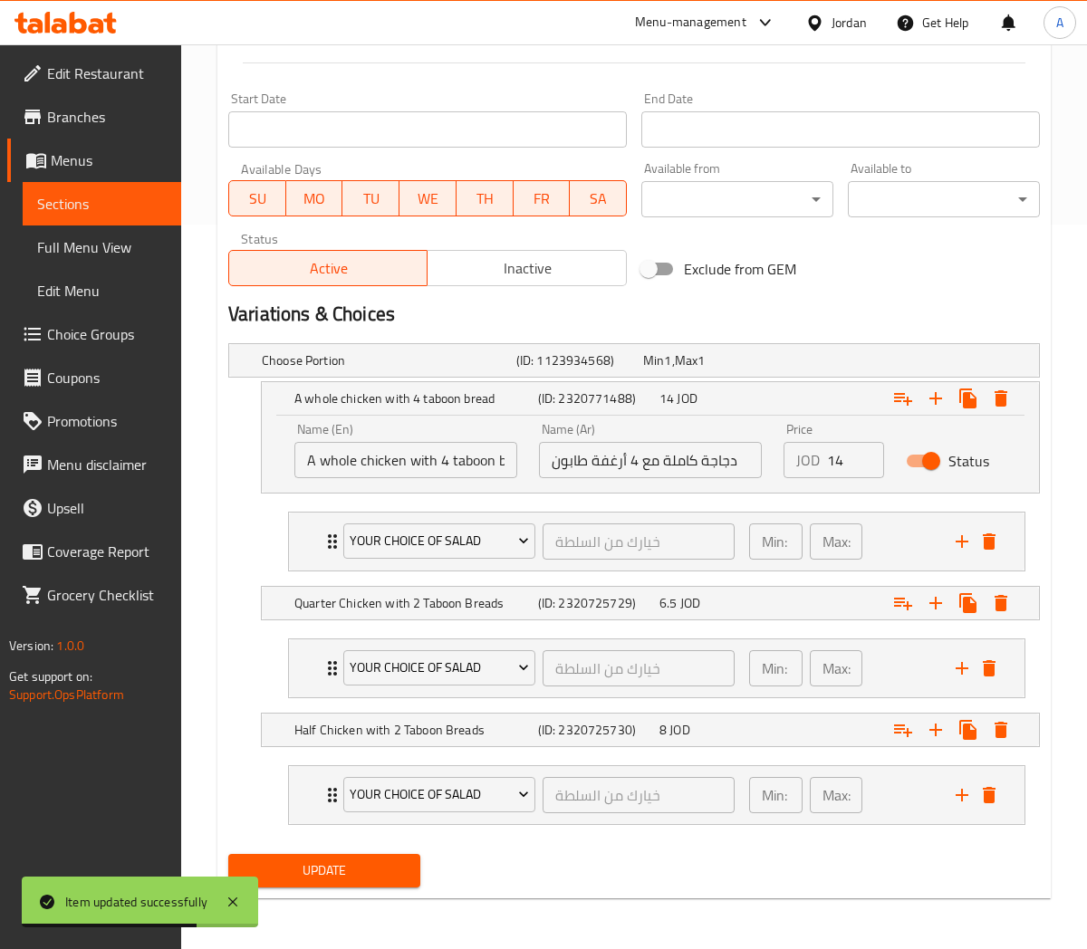
click at [418, 448] on input "A whole chicken with 4 taboon bread" at bounding box center [405, 460] width 223 height 36
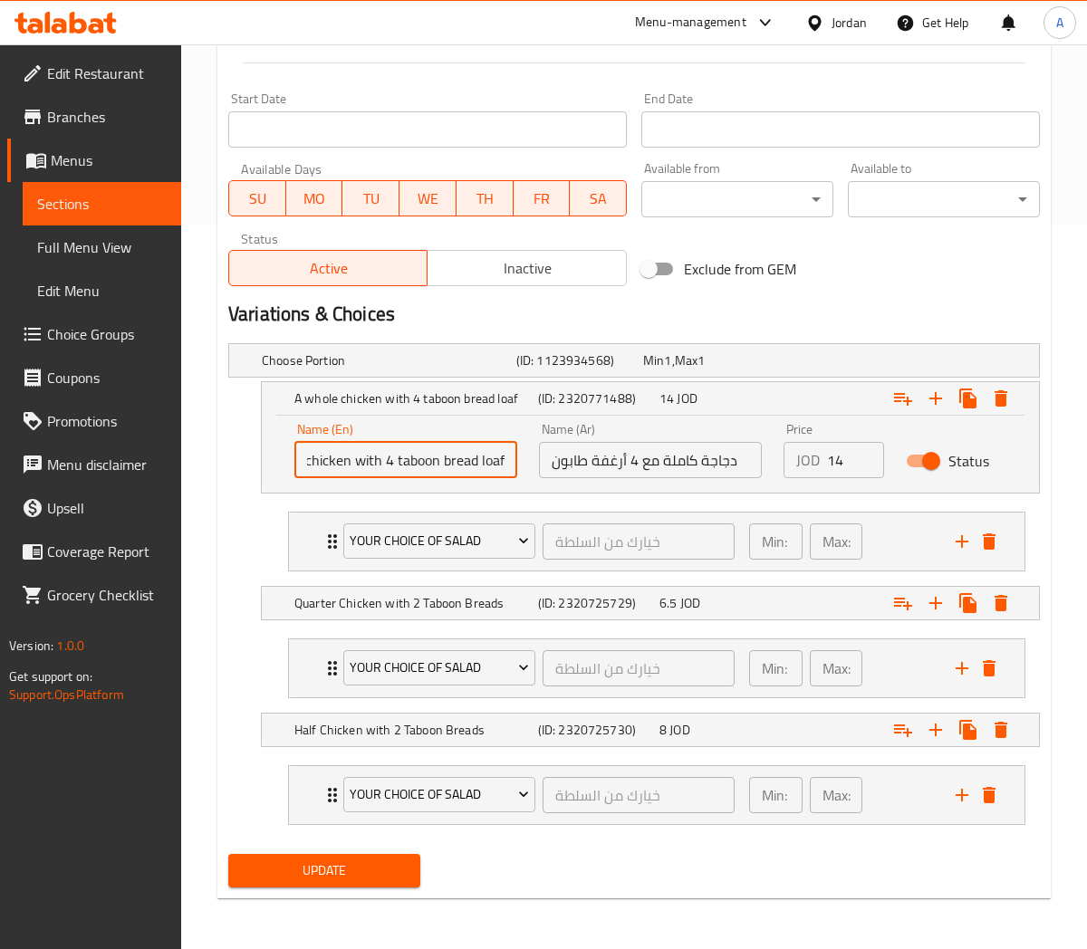
scroll to position [0, 61]
type input "A whole chicken with 4 taboon bread loafs"
click at [589, 459] on input "دجاجة كاملة مع 4 أرغفة طابون" at bounding box center [650, 460] width 223 height 36
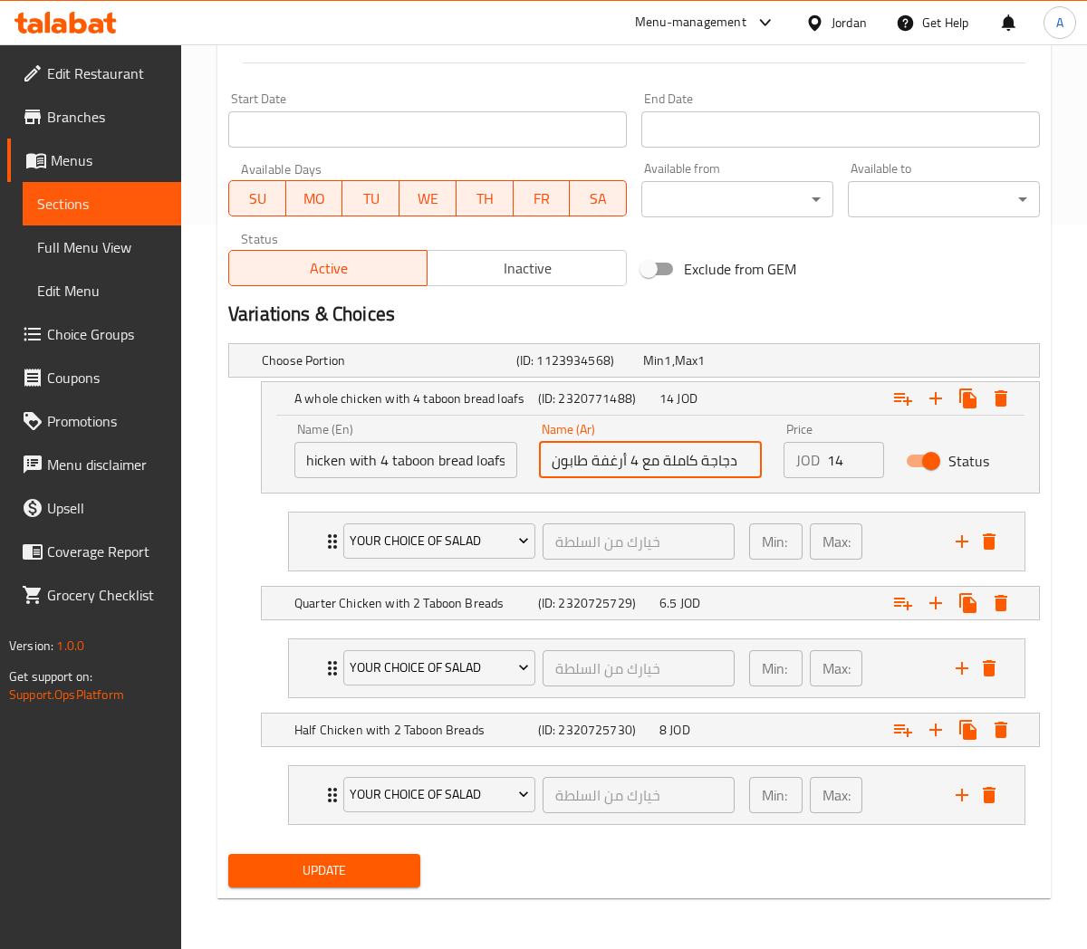
scroll to position [0, 0]
click at [602, 462] on input "دجاجة كاملة مع 4 أرغفة خبز طابون" at bounding box center [650, 460] width 223 height 36
type input "دجاجة كاملة مع 4 أرغفة خبز طابون"
click at [659, 601] on span "6.5" at bounding box center [667, 604] width 17 height 24
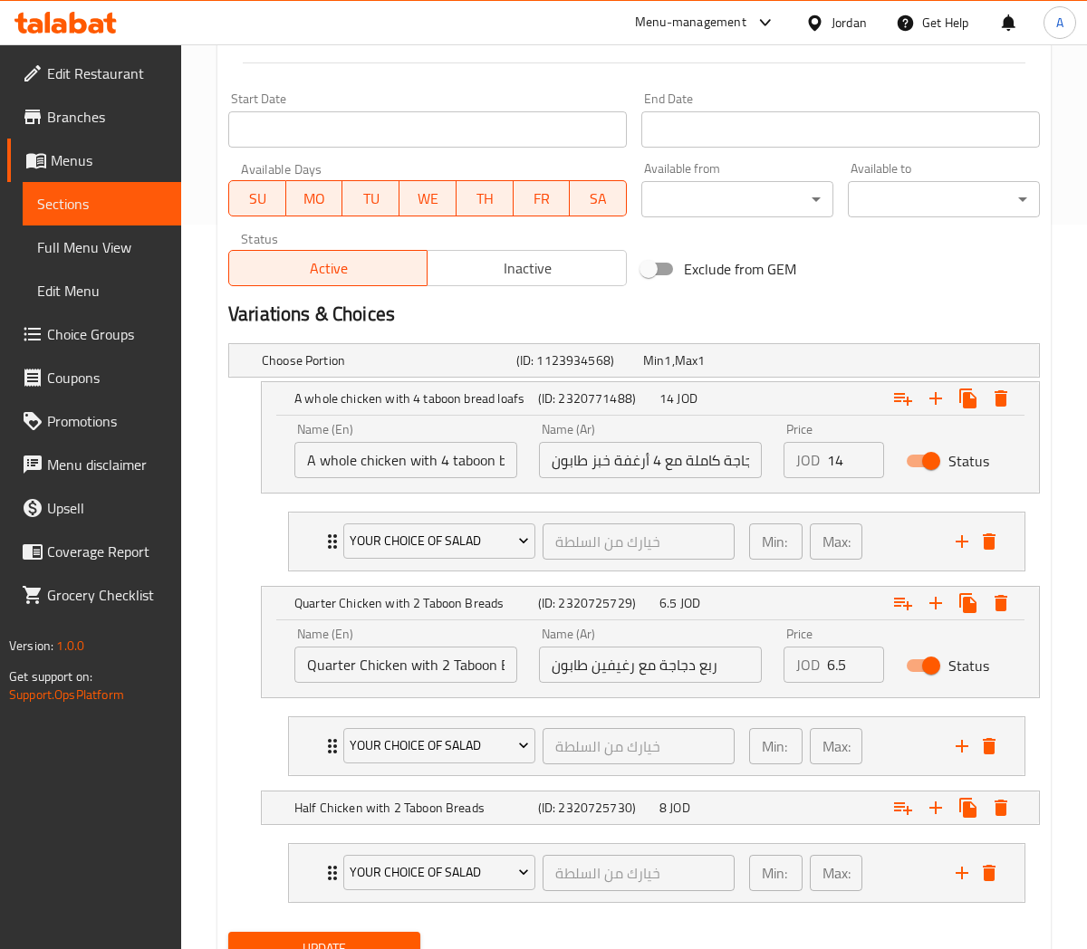
click at [586, 668] on input "ربع دجاجة مع رغيفين طابون" at bounding box center [650, 665] width 223 height 36
paste input "بز"
type input "ربع دجاجة مع رغيفين خبز طابون"
click at [494, 664] on input "Quarter Chicken with 2 Taboon Breads" at bounding box center [405, 665] width 223 height 36
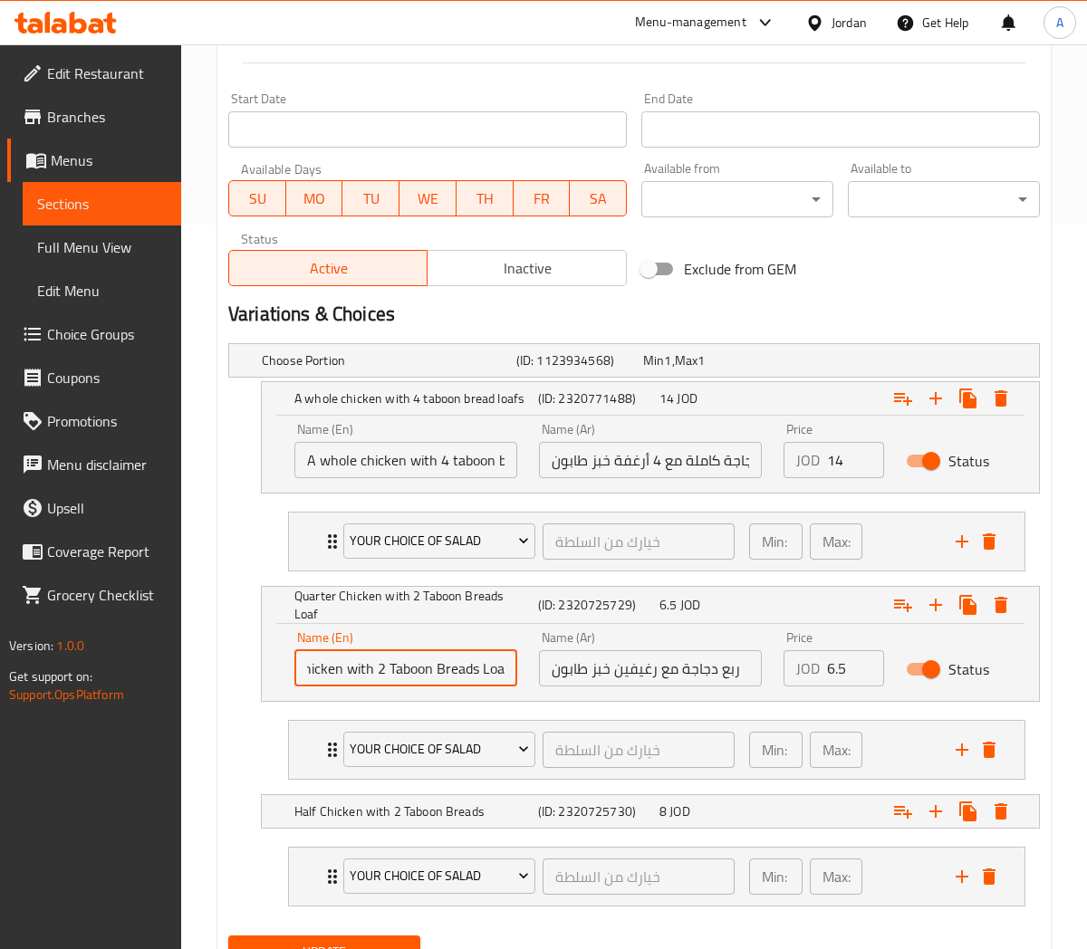
scroll to position [0, 71]
click at [494, 669] on input "Quarter Chicken with 2 Taboon Breads Loafs" at bounding box center [405, 668] width 223 height 36
type input "Quarter Chicken with 2 Taboon Breads Loafs"
click at [499, 807] on h5 "Half Chicken with 2 Taboon Breads" at bounding box center [412, 812] width 236 height 18
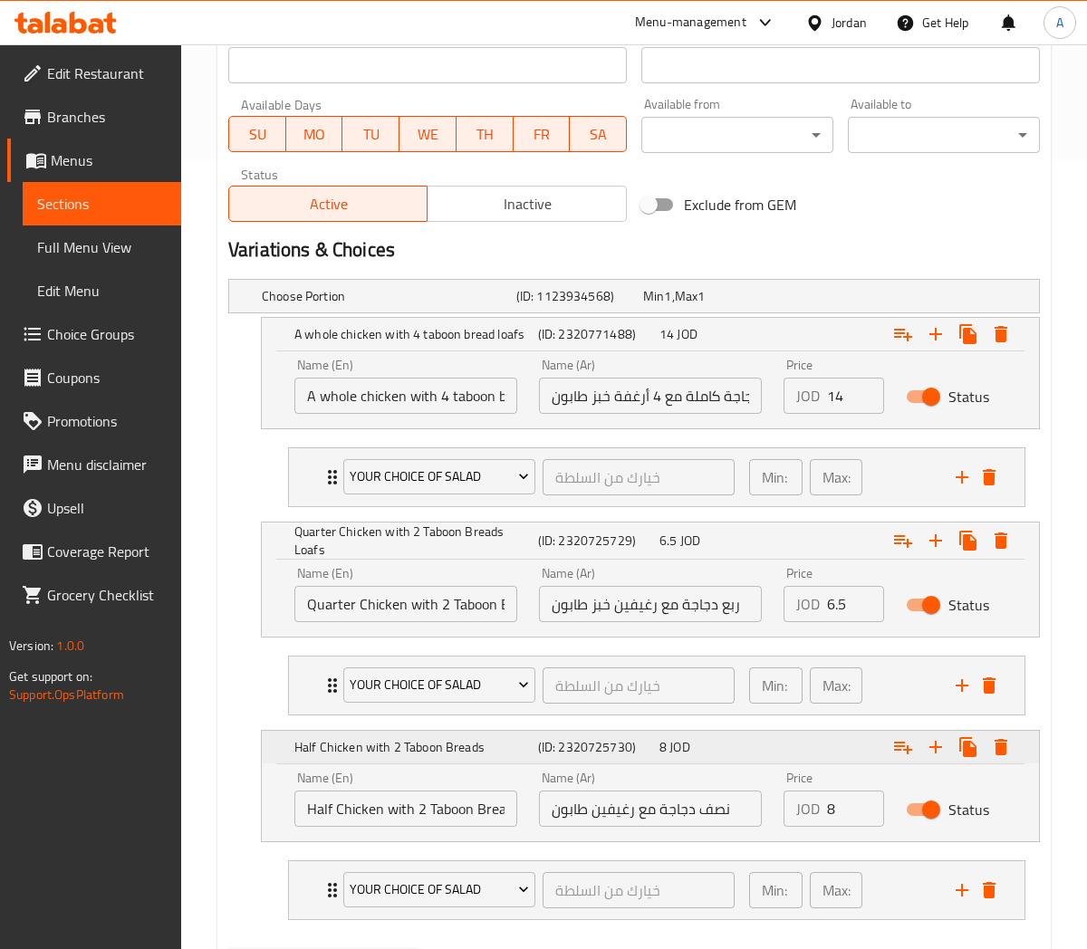
scroll to position [825, 0]
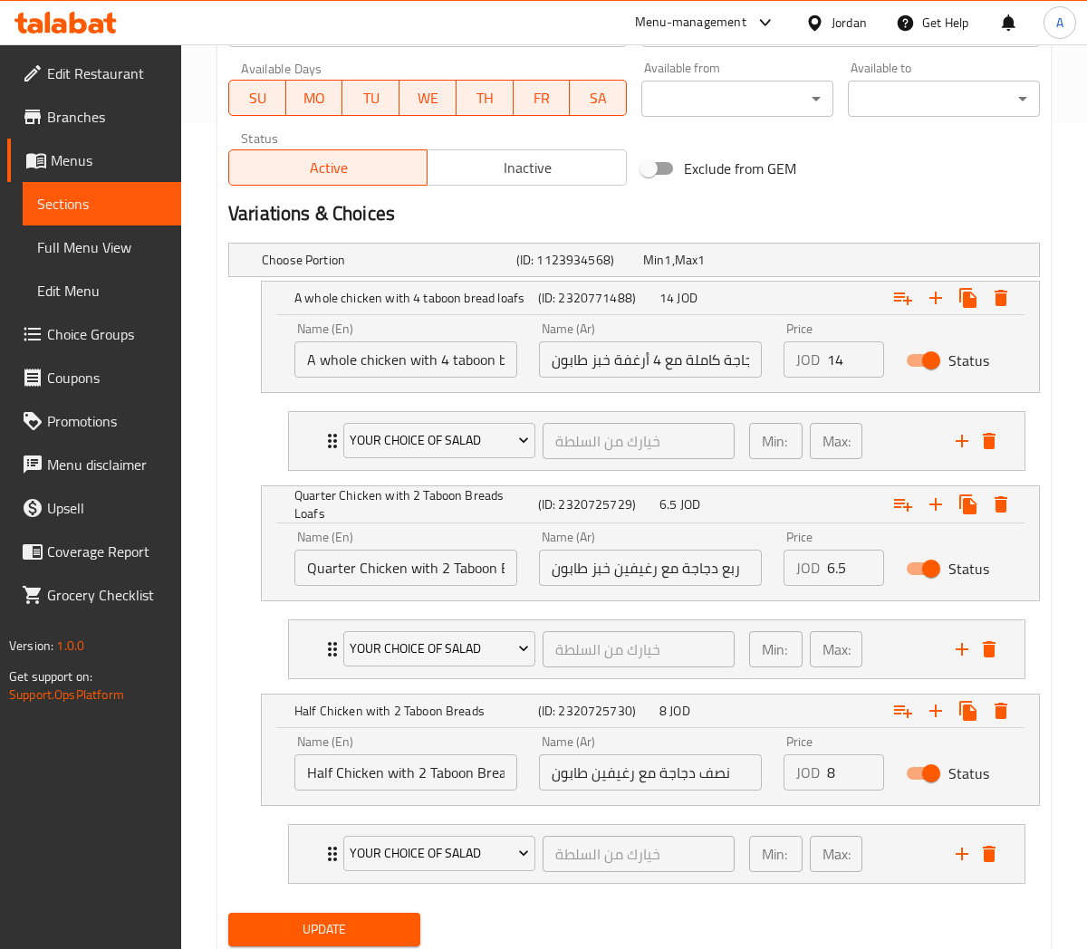
click at [476, 779] on input "Half Chicken with 2 Taboon Breads" at bounding box center [405, 773] width 223 height 36
paste input "Loafs"
type input "Half Chicken with 2 Taboon Breads Loafs"
click at [600, 572] on input "ربع دجاجة مع رغيفين خبز طابون" at bounding box center [650, 568] width 223 height 36
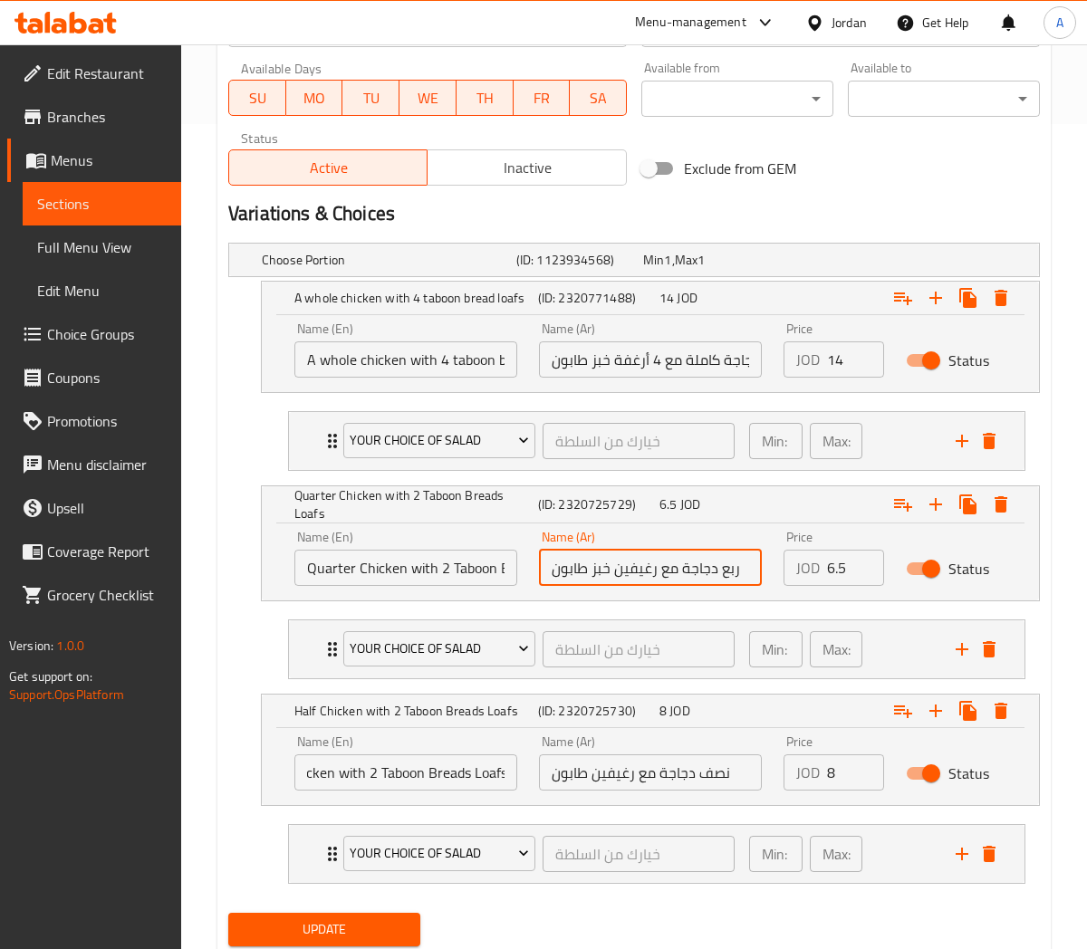
scroll to position [0, 0]
click at [600, 572] on input "ربع دجاجة مع رغيفين خبز طابون" at bounding box center [650, 568] width 223 height 36
click at [584, 776] on input "نصف دجاجة مع رغيفين طابون" at bounding box center [650, 773] width 223 height 36
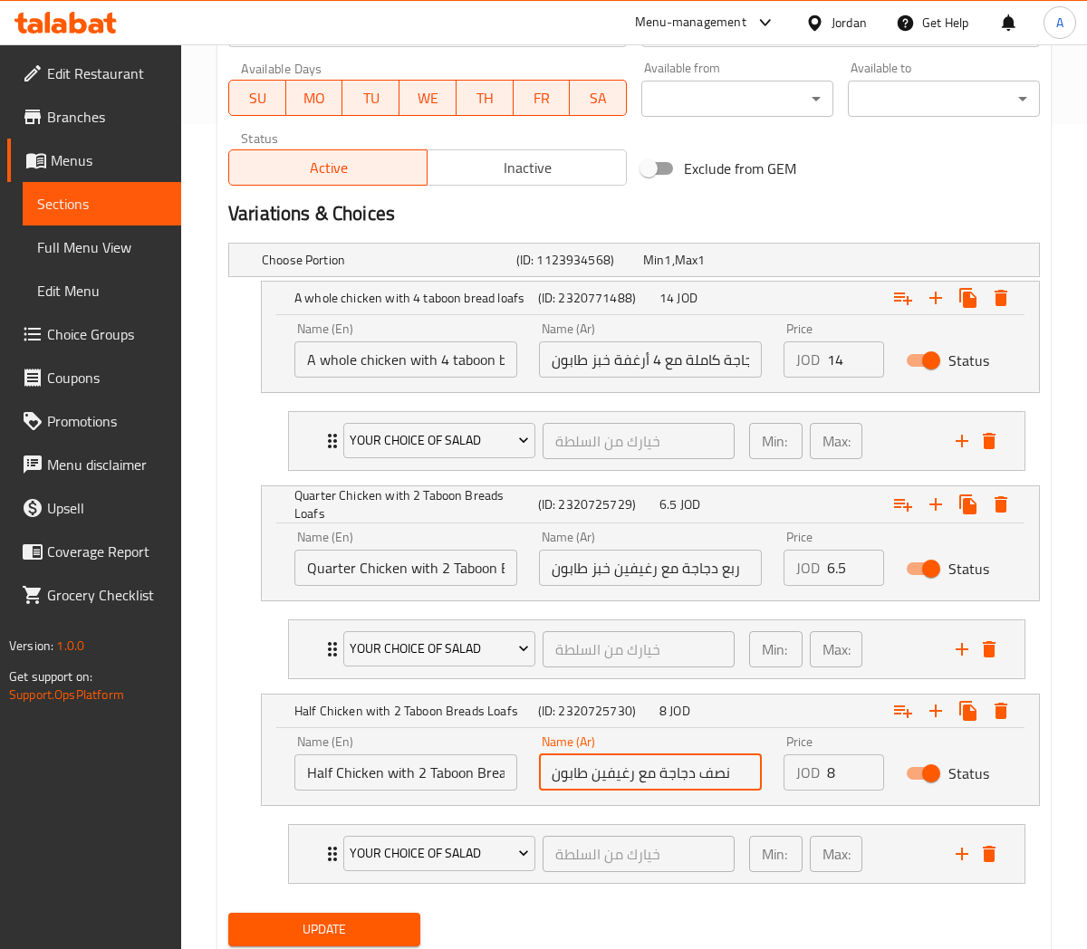
paste input "بز"
type input "نصف دجاجة مع رغيفين خبز طابون"
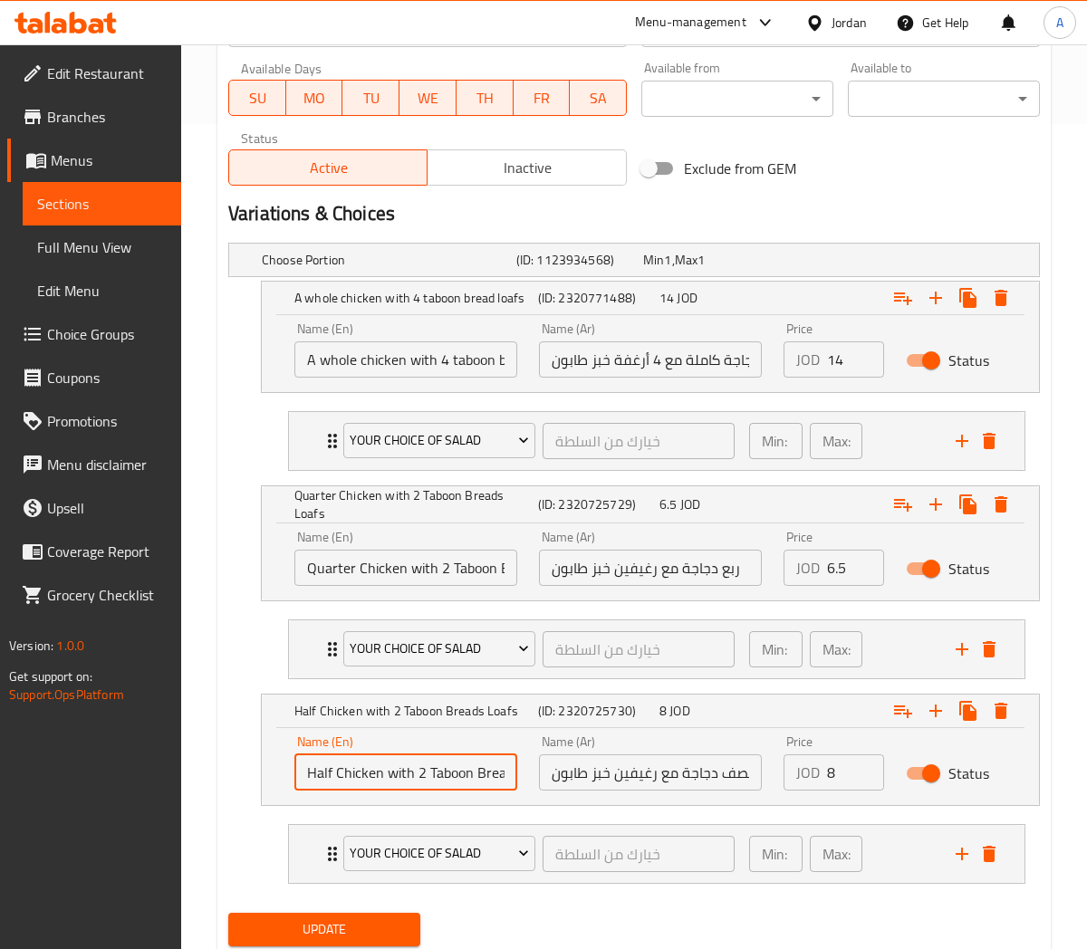
scroll to position [0, 49]
drag, startPoint x: 467, startPoint y: 780, endPoint x: 522, endPoint y: 782, distance: 54.4
click at [522, 782] on div "Name (En) Half Chicken with 2 Taboon Breads Loafs Name (En)" at bounding box center [406, 763] width 245 height 77
click at [486, 777] on input "Half Chicken with 2 Taboon Breads Loafs" at bounding box center [405, 773] width 223 height 36
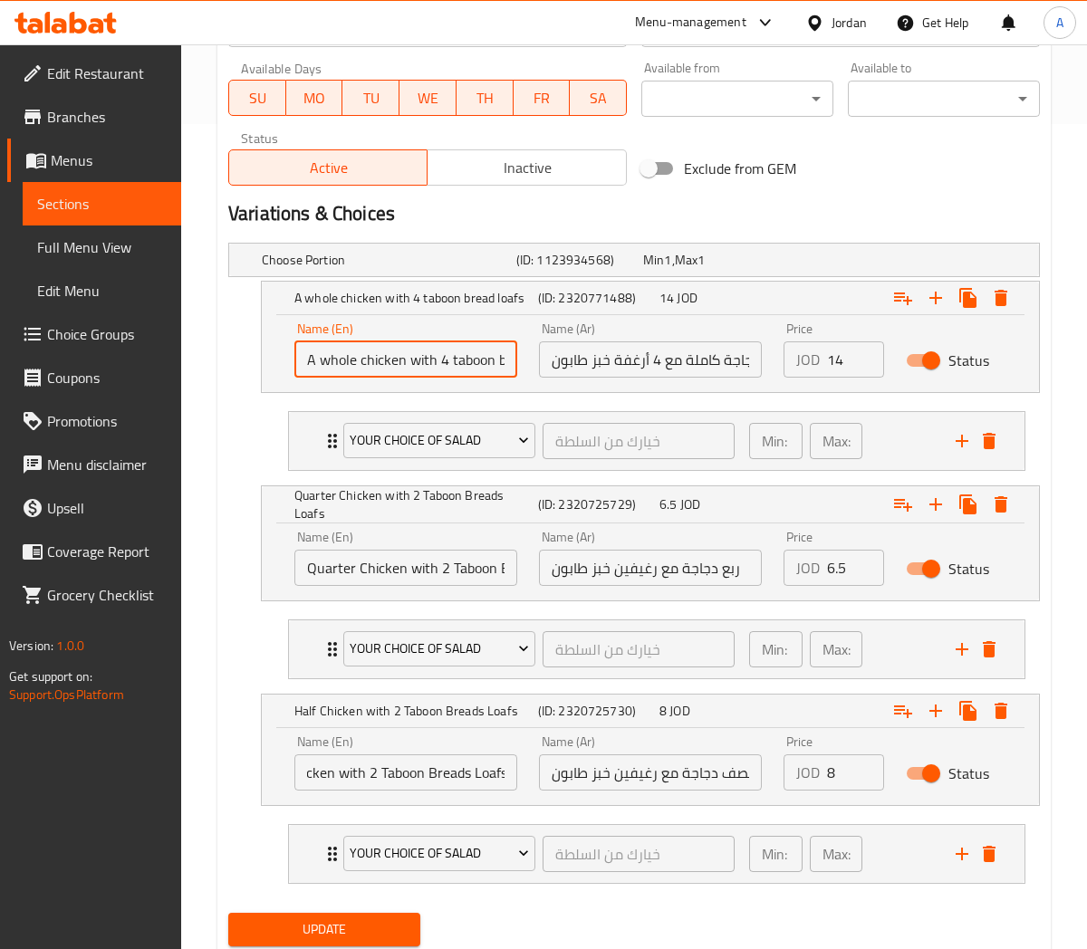
click at [484, 371] on input "A whole chicken with 4 taboon bread loafs" at bounding box center [405, 360] width 223 height 36
paste input "L"
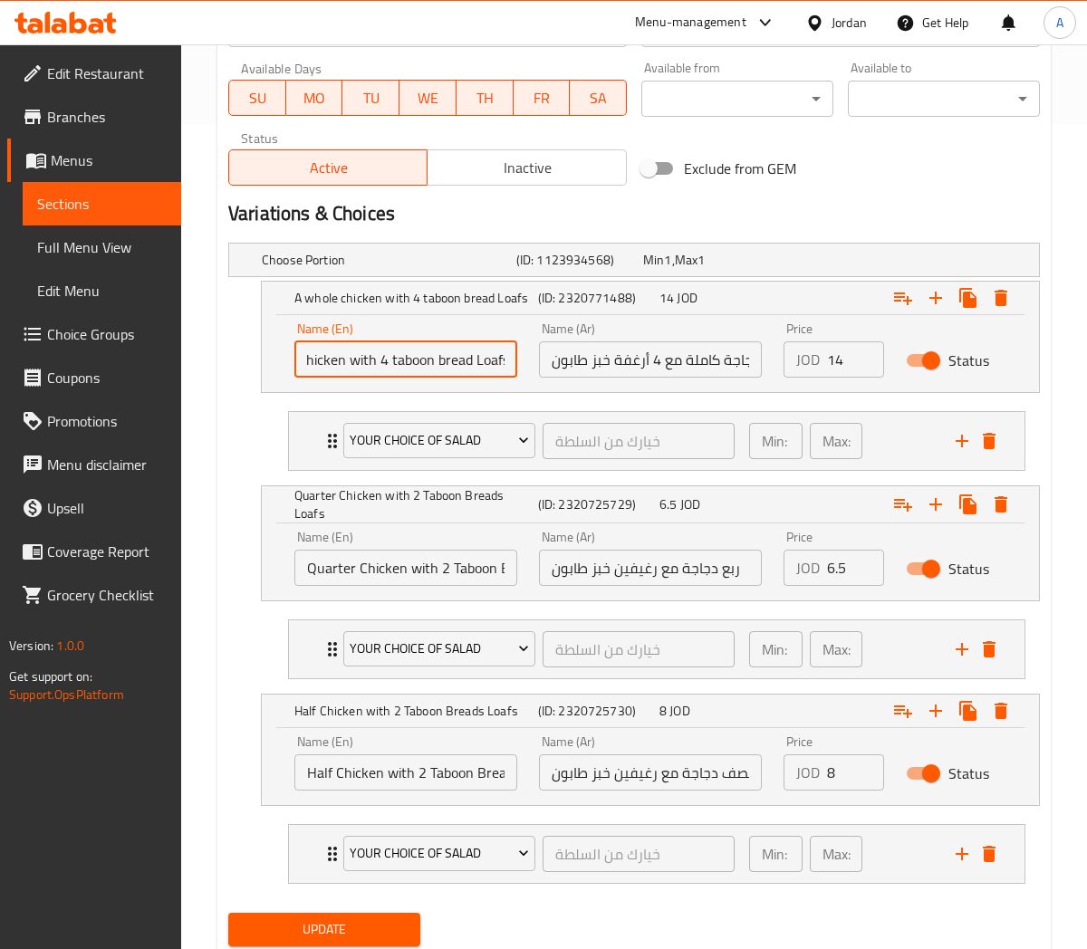
scroll to position [0, 65]
click at [435, 361] on input "A whole chicken with 4 taboon bread Loafs" at bounding box center [405, 360] width 223 height 36
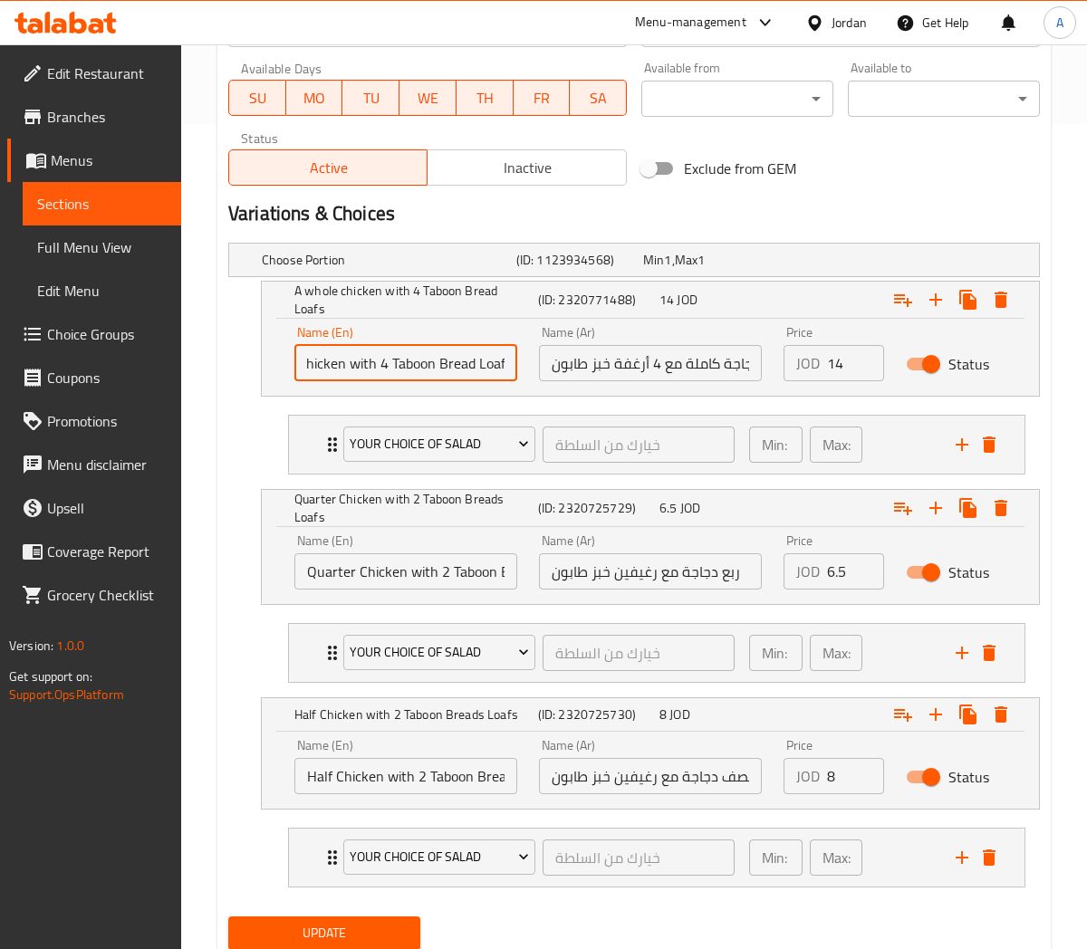
type input "A whole chicken with 4 Taboon Bread Loafs"
click at [370, 931] on span "Update" at bounding box center [324, 933] width 163 height 23
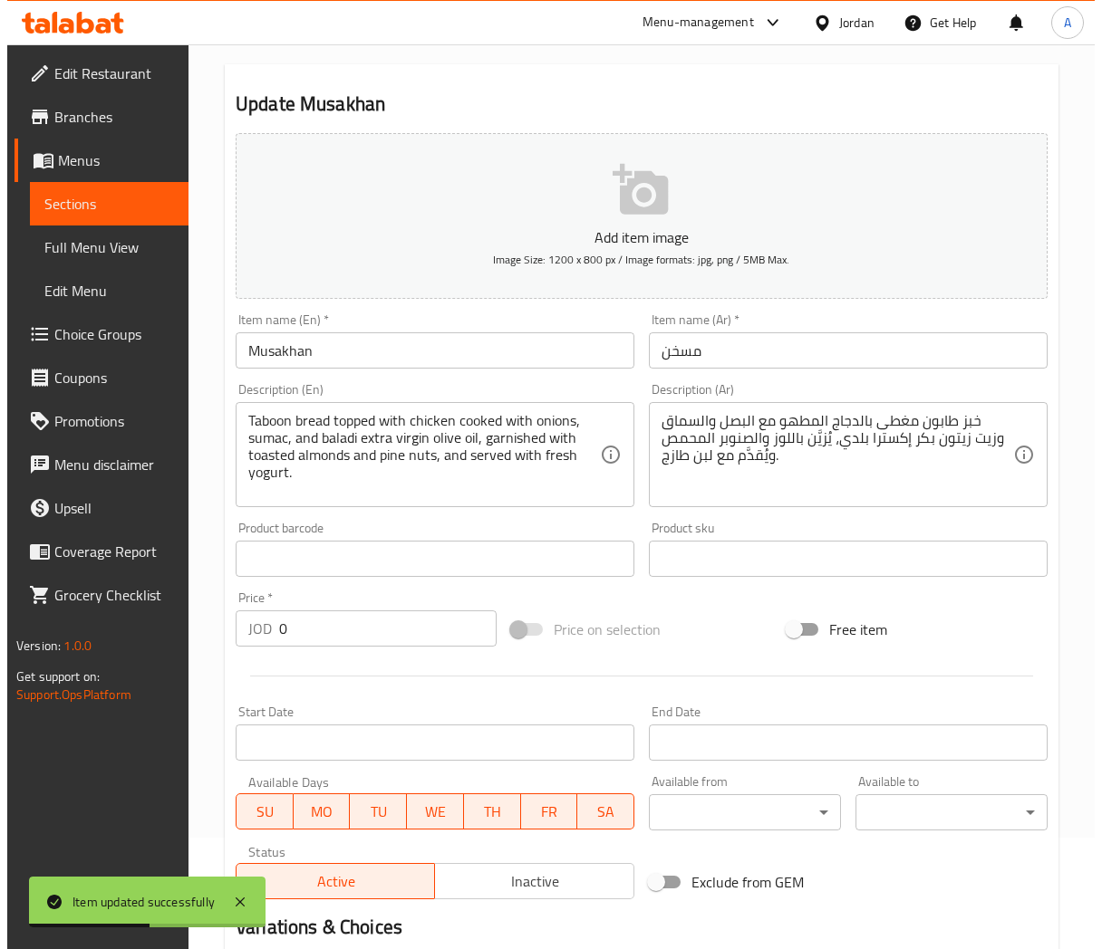
scroll to position [0, 0]
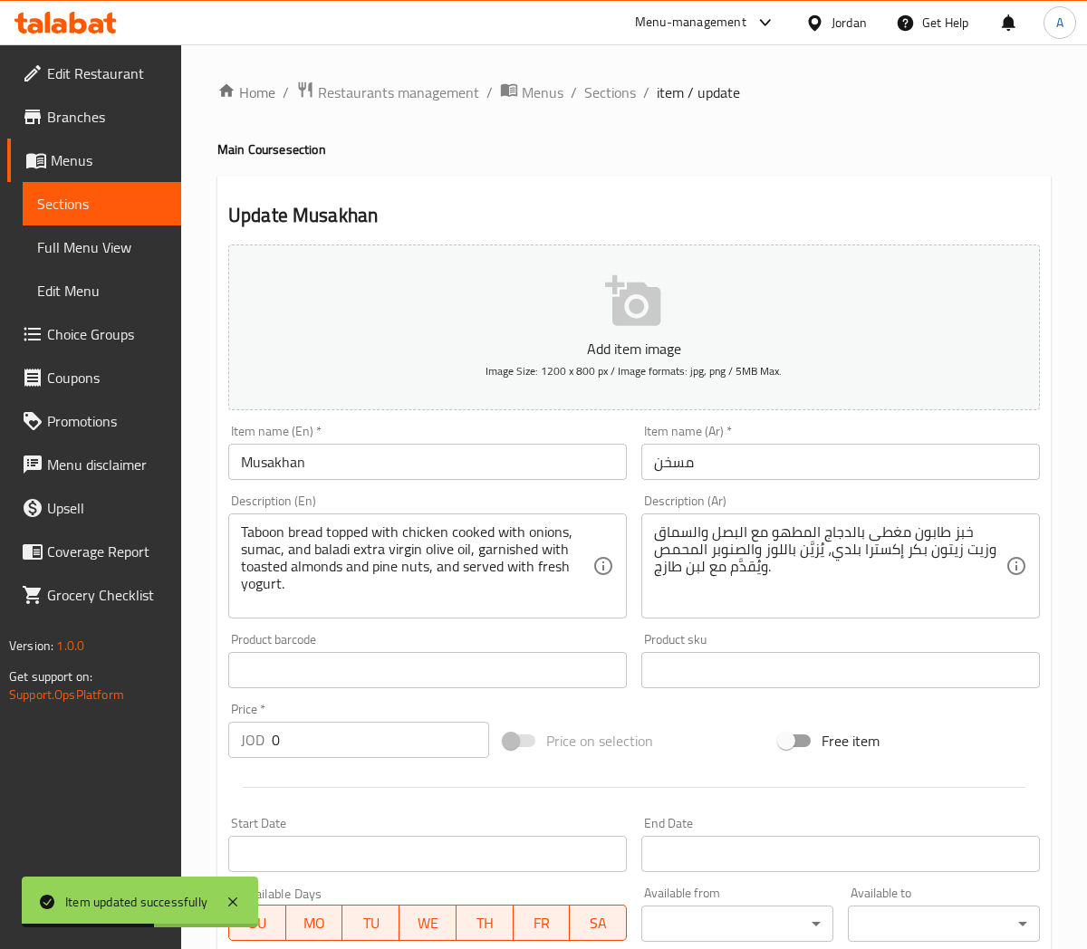
drag, startPoint x: 610, startPoint y: 97, endPoint x: 525, endPoint y: 2, distance: 127.1
click at [610, 97] on span "Sections" at bounding box center [610, 93] width 52 height 22
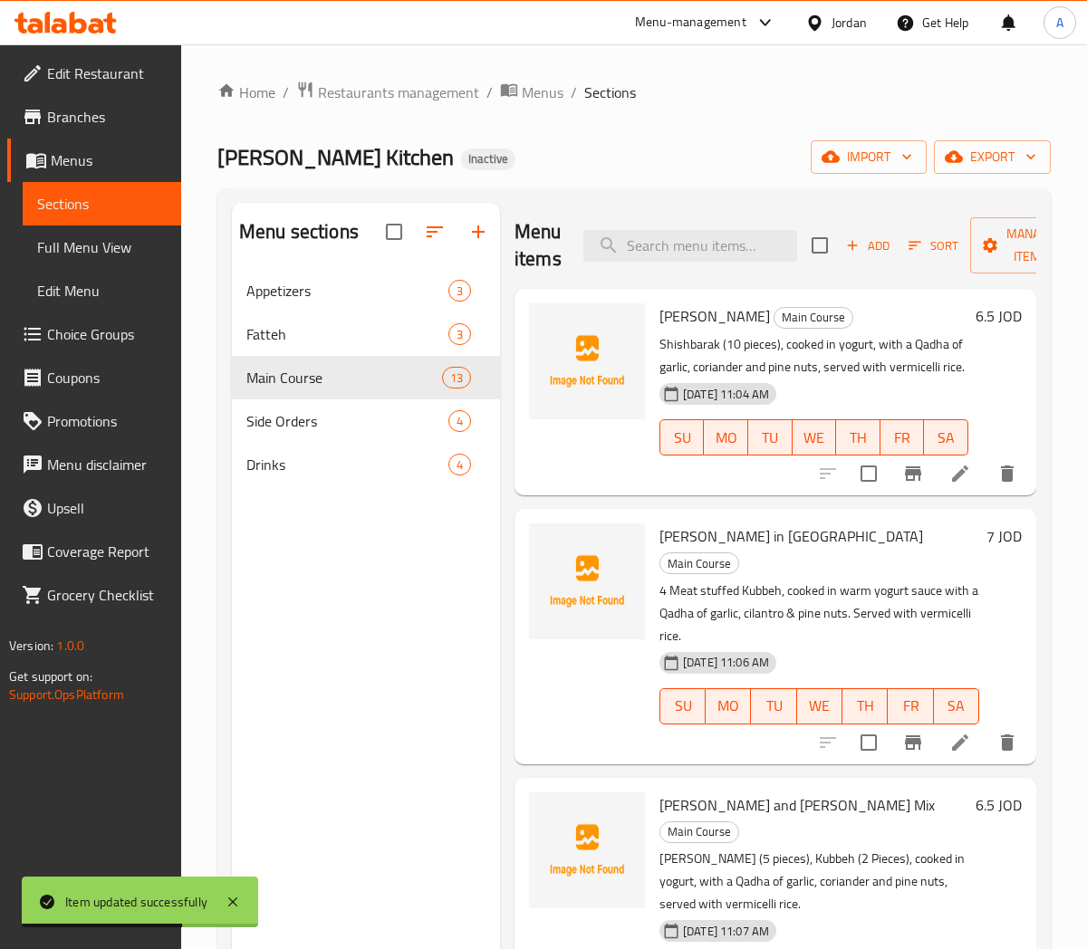
click at [625, 145] on div "Sakba Haneya Kitchen Inactive import export" at bounding box center [633, 157] width 833 height 34
click at [548, 93] on span "Menus" at bounding box center [543, 93] width 42 height 22
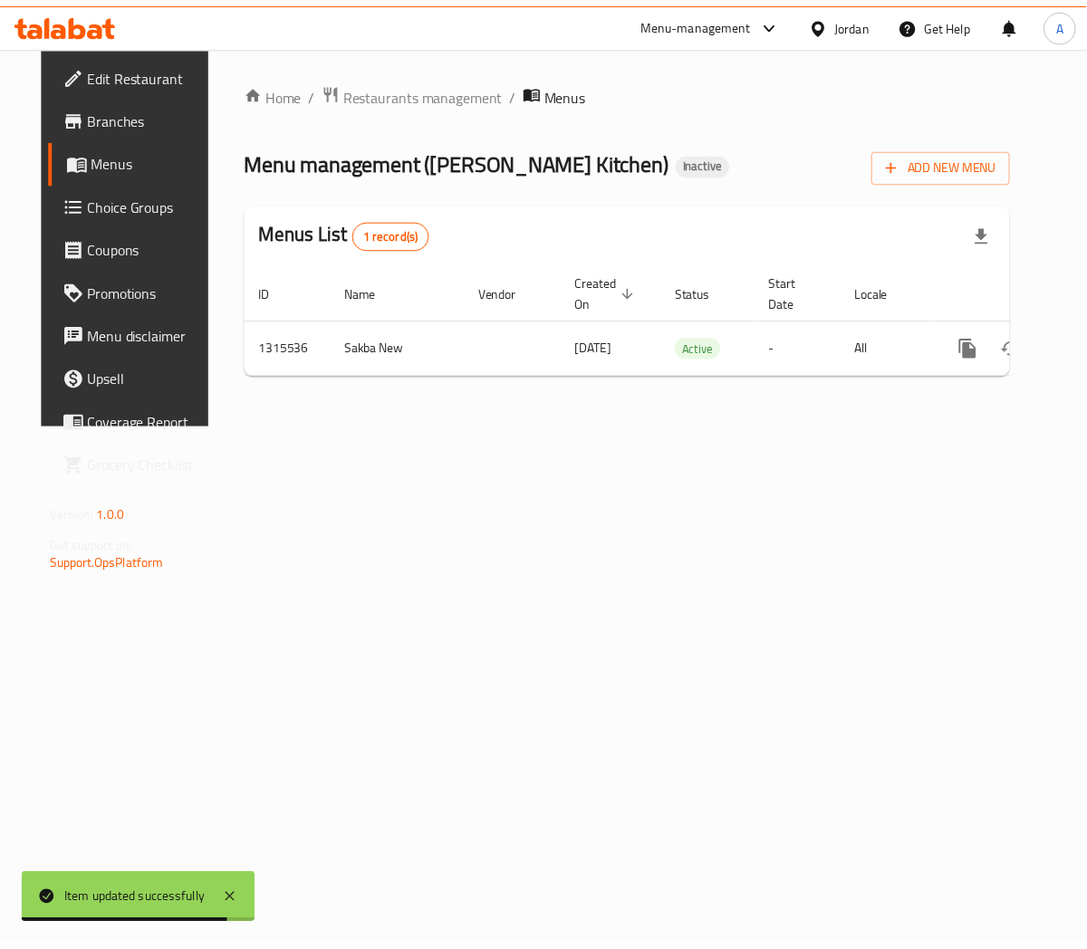
scroll to position [0, 53]
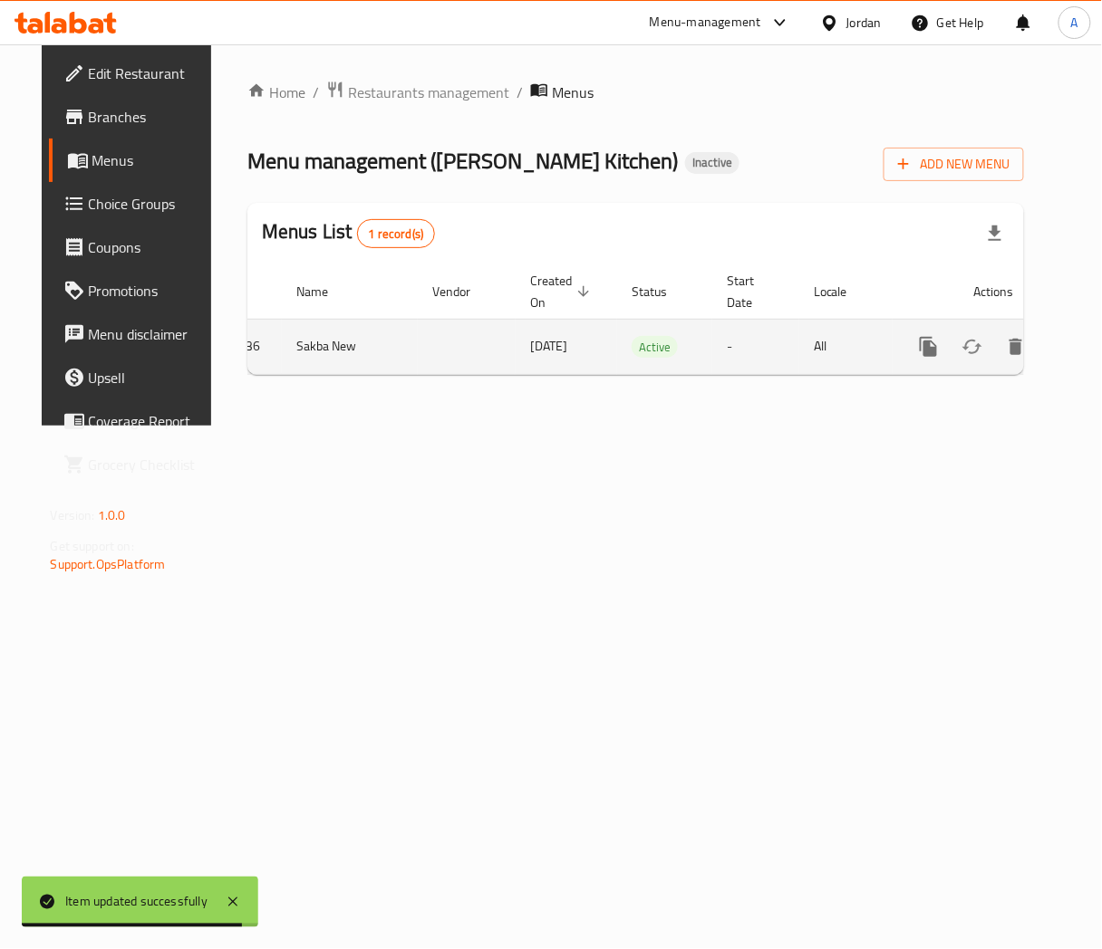
click at [1048, 351] on icon "enhanced table" at bounding box center [1059, 347] width 22 height 22
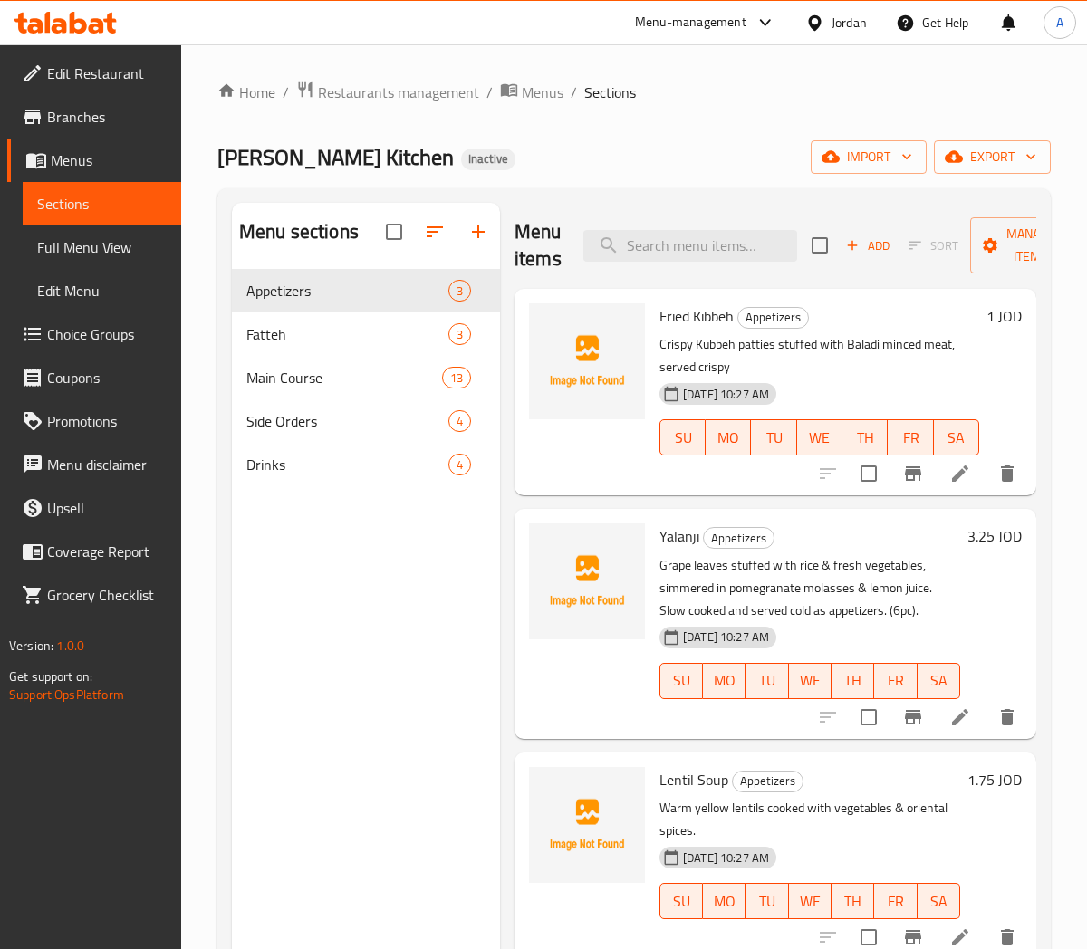
click at [659, 131] on div "Home / Restaurants management / Menus / Sections Sakba Haneya Kitchen Inactive …" at bounding box center [633, 624] width 833 height 1086
click at [73, 337] on span "Choice Groups" at bounding box center [107, 334] width 120 height 22
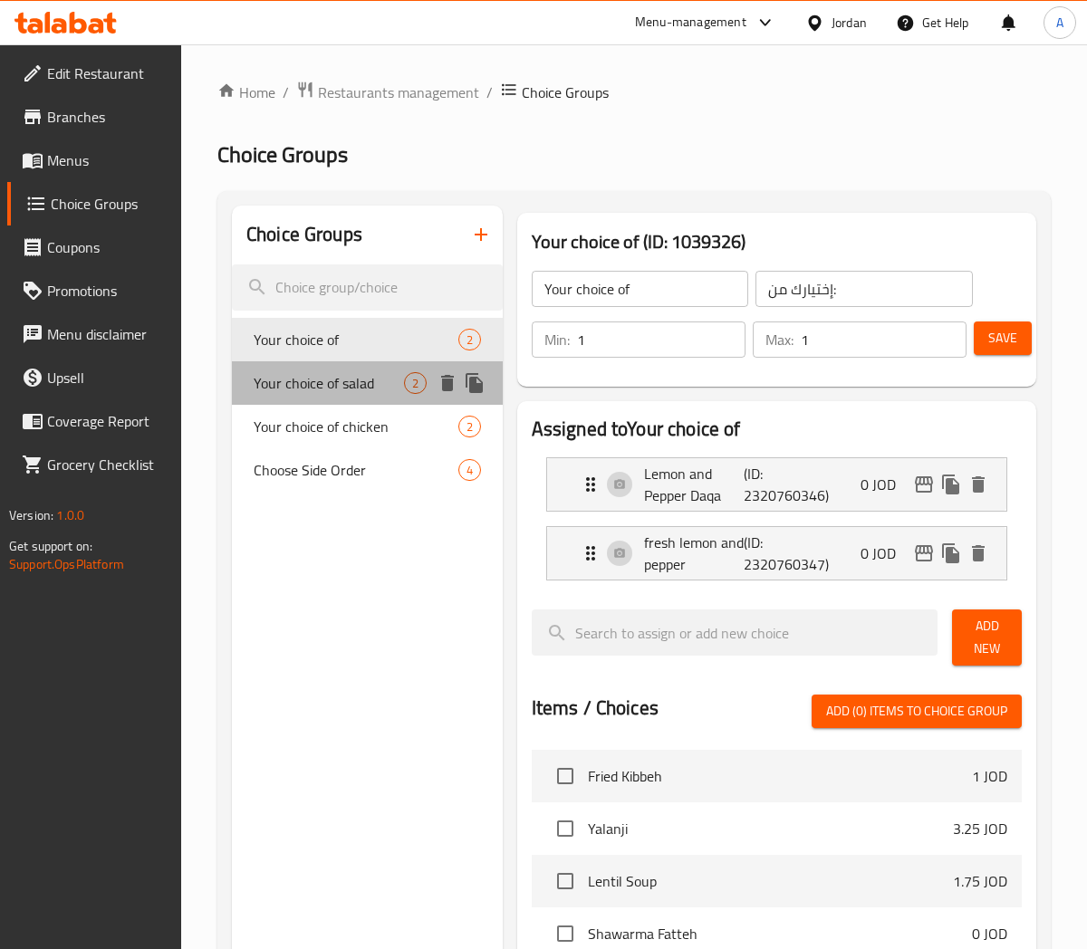
click at [346, 380] on span "Your choice of salad" at bounding box center [329, 383] width 150 height 22
type input "Your choice of salad"
type input "خيارك من السلطة"
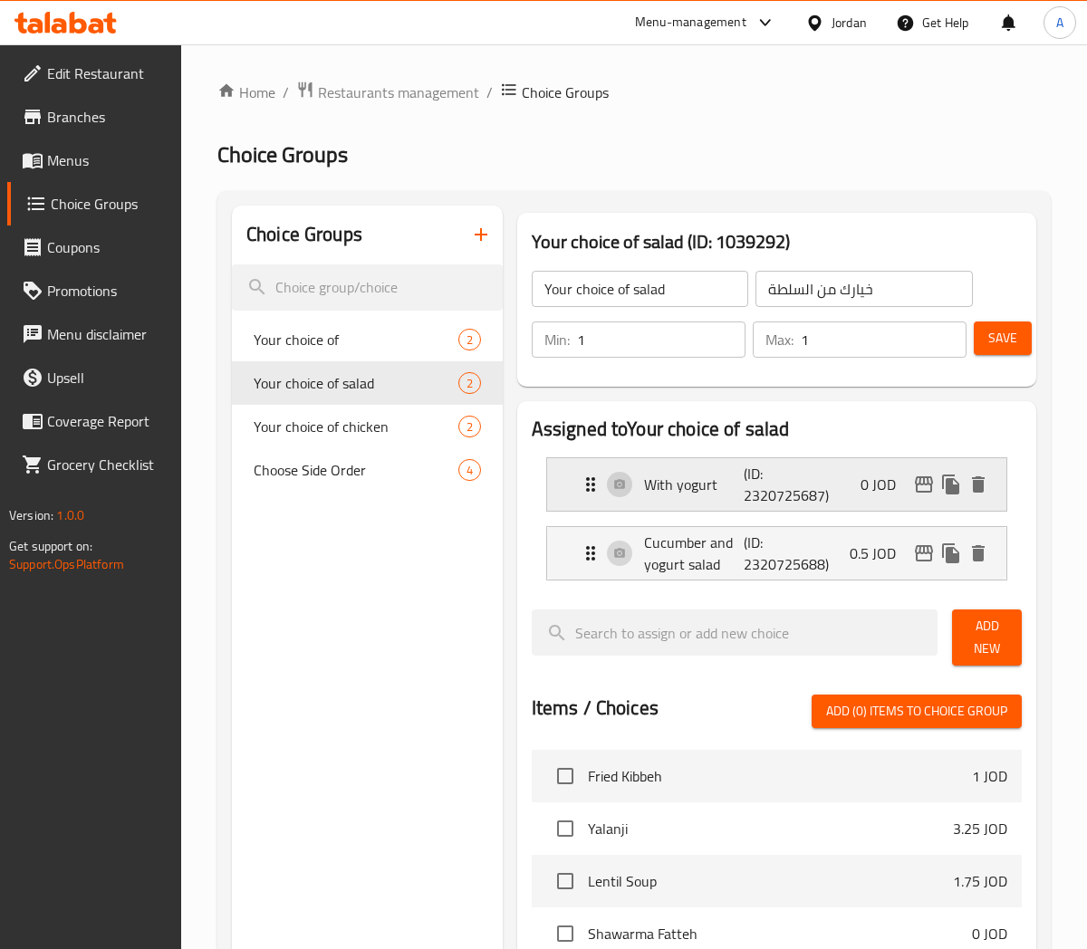
click at [683, 482] on p "With yogurt" at bounding box center [694, 485] width 101 height 22
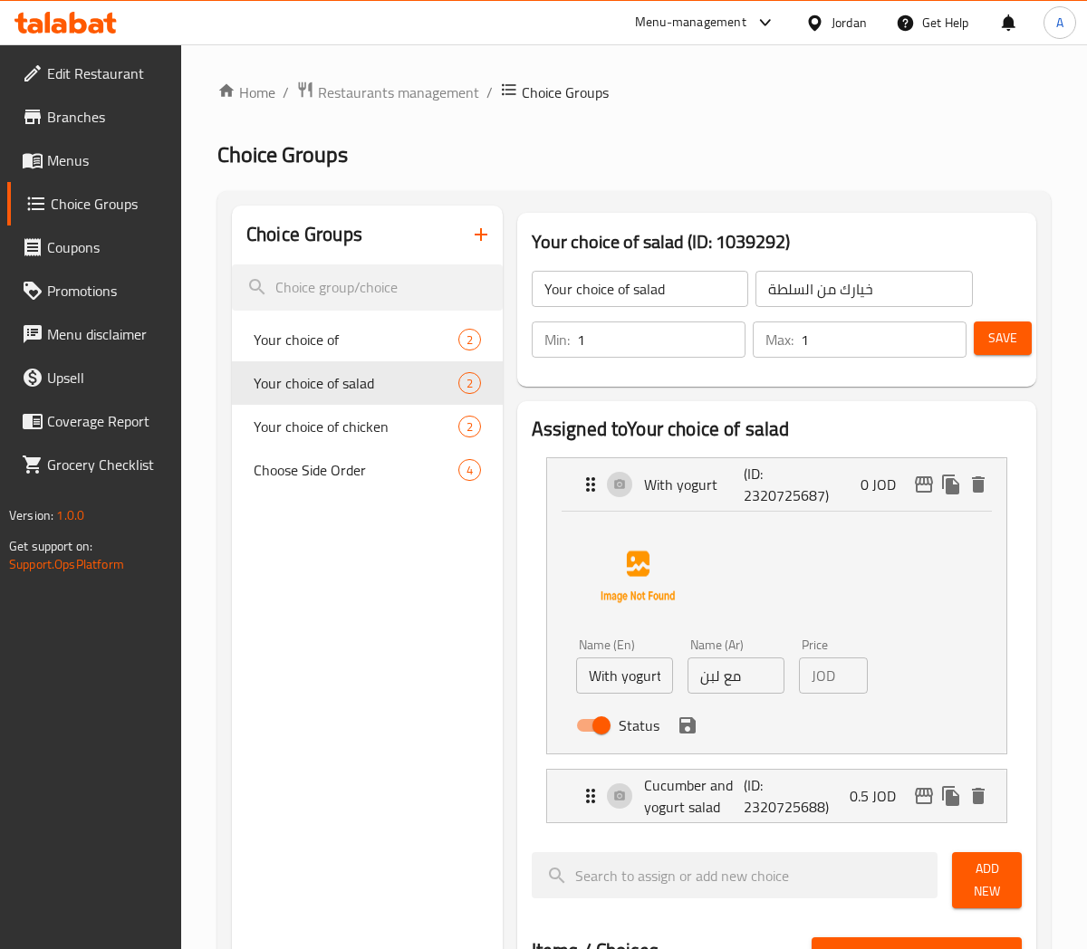
click at [714, 676] on input "مع لبن" at bounding box center [736, 676] width 97 height 36
click at [690, 731] on icon "save" at bounding box center [687, 725] width 16 height 16
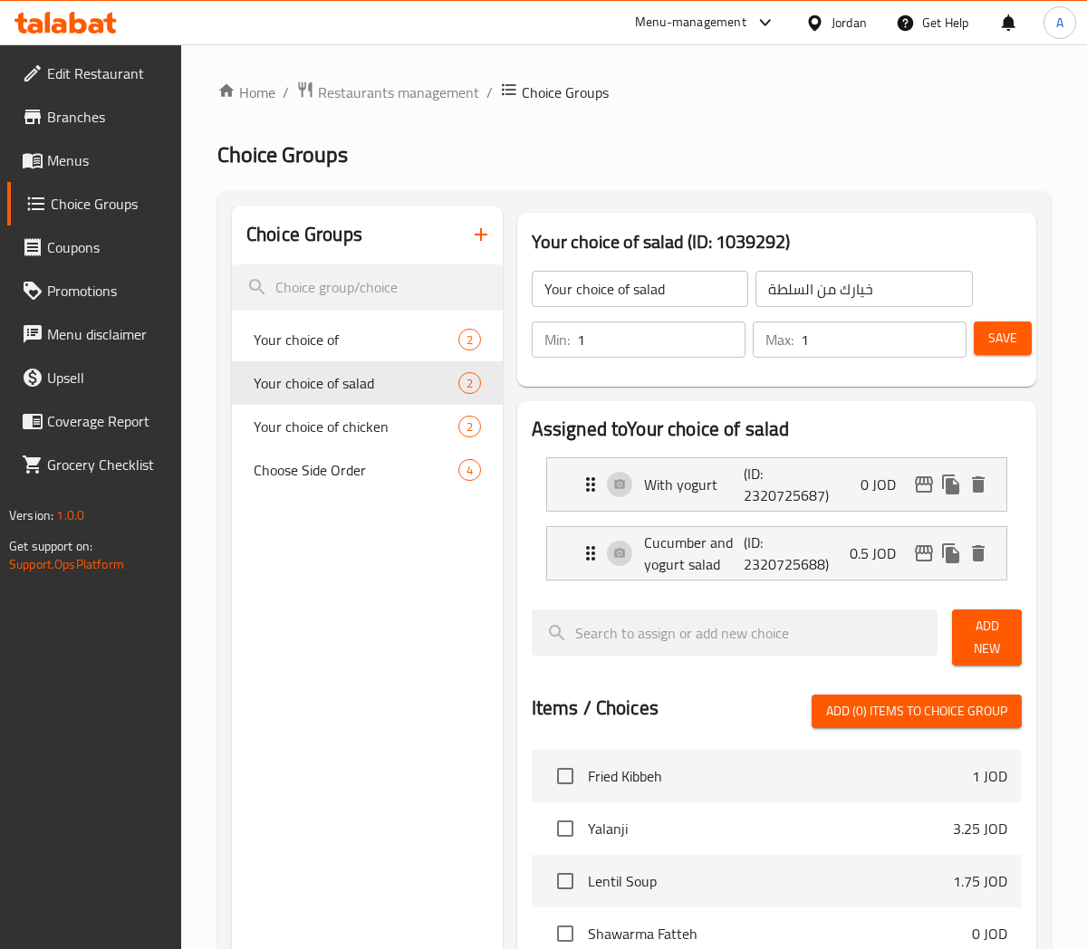
type input "مع زبادى"
click at [698, 545] on p "Cucumber and yogurt salad" at bounding box center [694, 553] width 101 height 43
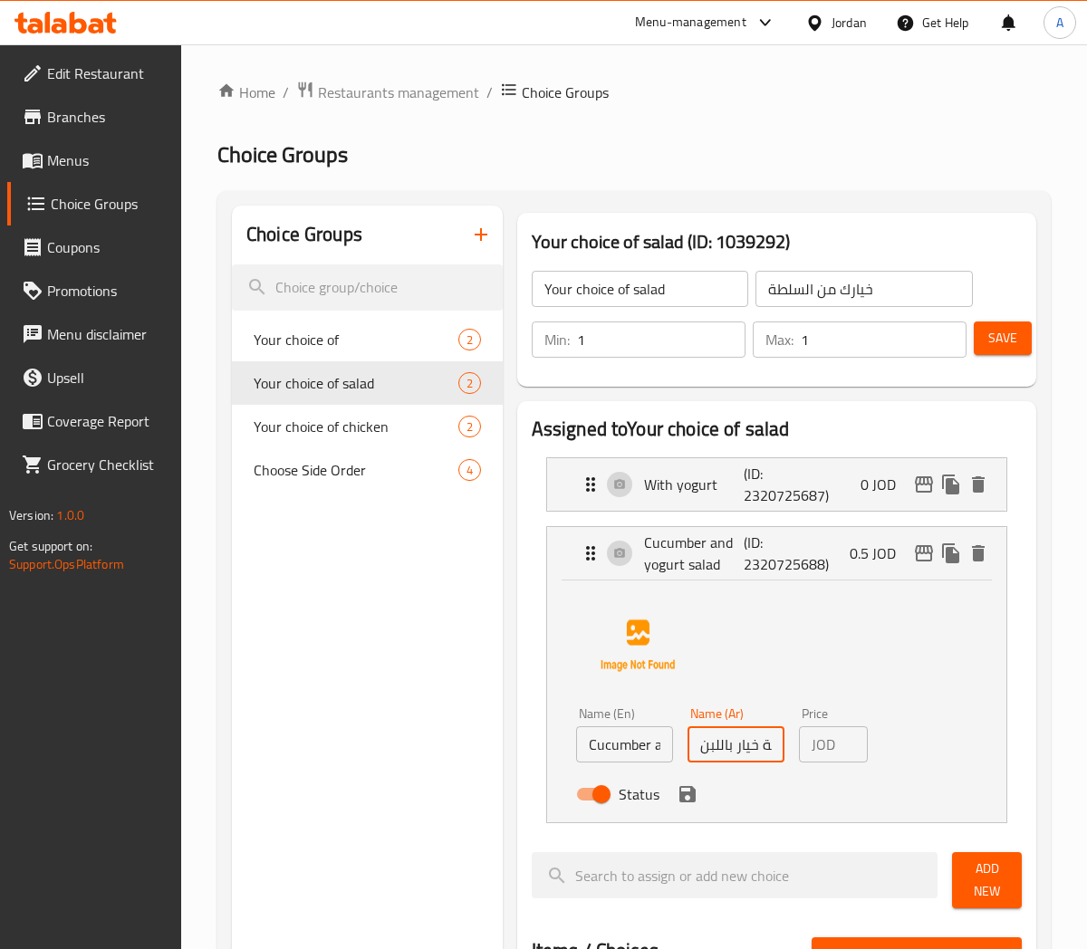
drag, startPoint x: 718, startPoint y: 749, endPoint x: 702, endPoint y: 750, distance: 16.3
click at [702, 750] on input "مع سلطة خيار باللبن" at bounding box center [736, 745] width 97 height 36
click at [755, 749] on input "مع سلطة خيار بالزبادى" at bounding box center [736, 745] width 97 height 36
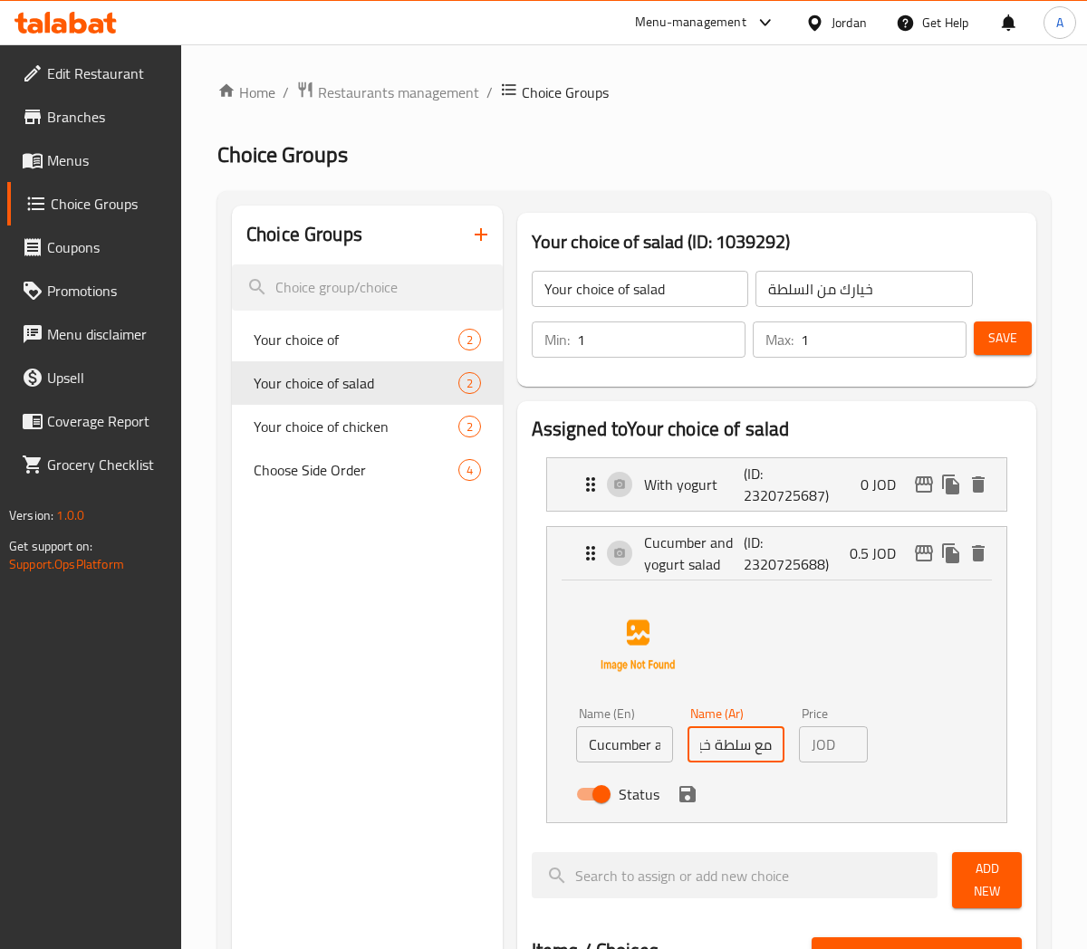
type input "مع سلطة خيار بالزبادى"
drag, startPoint x: 689, startPoint y: 799, endPoint x: 734, endPoint y: 781, distance: 47.9
click at [689, 799] on icon "save" at bounding box center [687, 794] width 16 height 16
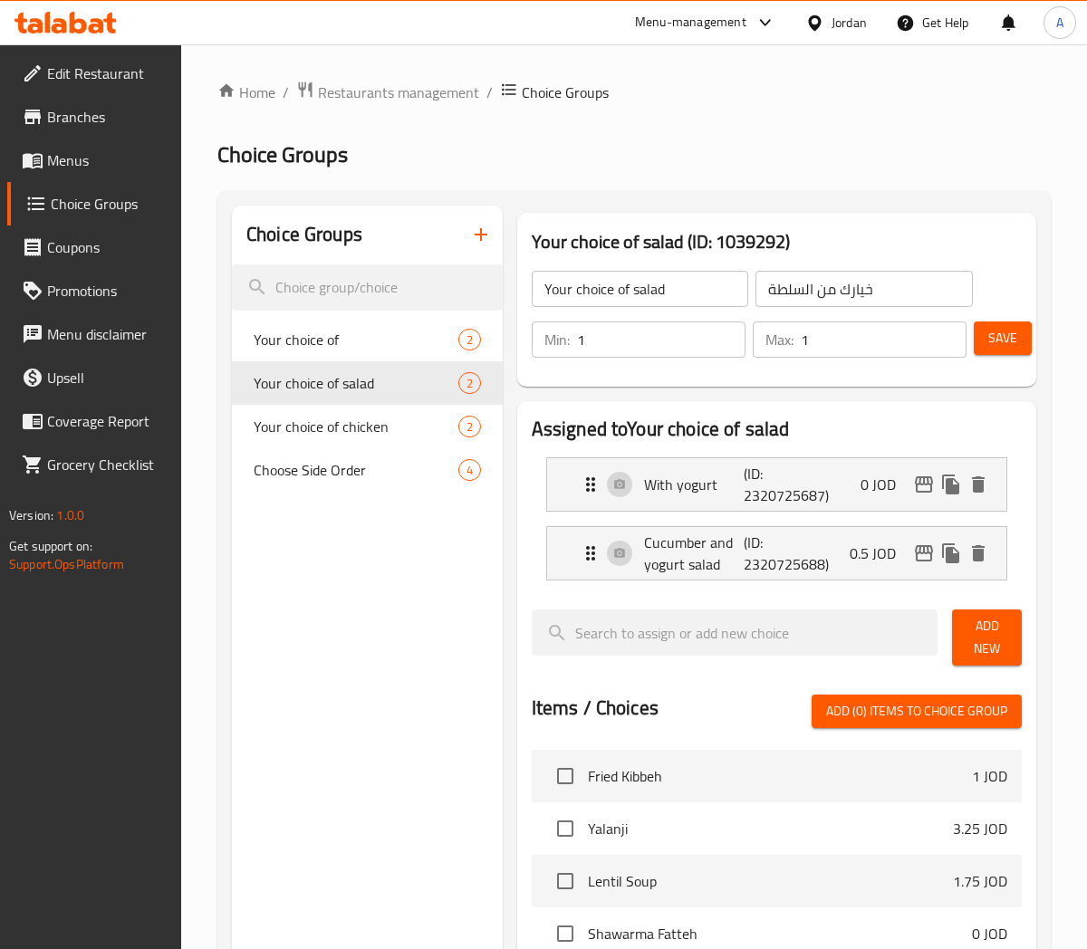
click at [1009, 337] on span "Save" at bounding box center [1002, 338] width 29 height 23
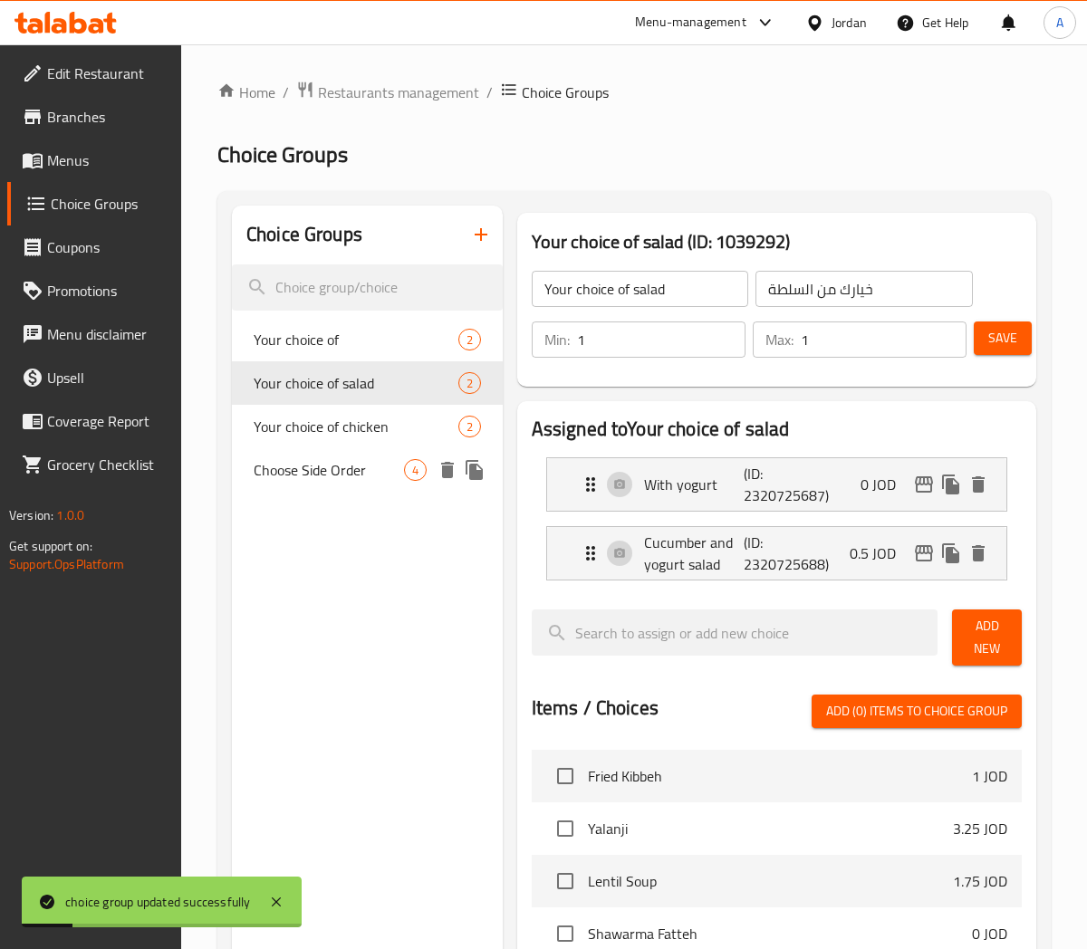
click at [345, 464] on span "Choose Side Order" at bounding box center [329, 470] width 150 height 22
type input "Choose Side Order"
type input "اختر طلب جانبي"
type input "0"
type input "4"
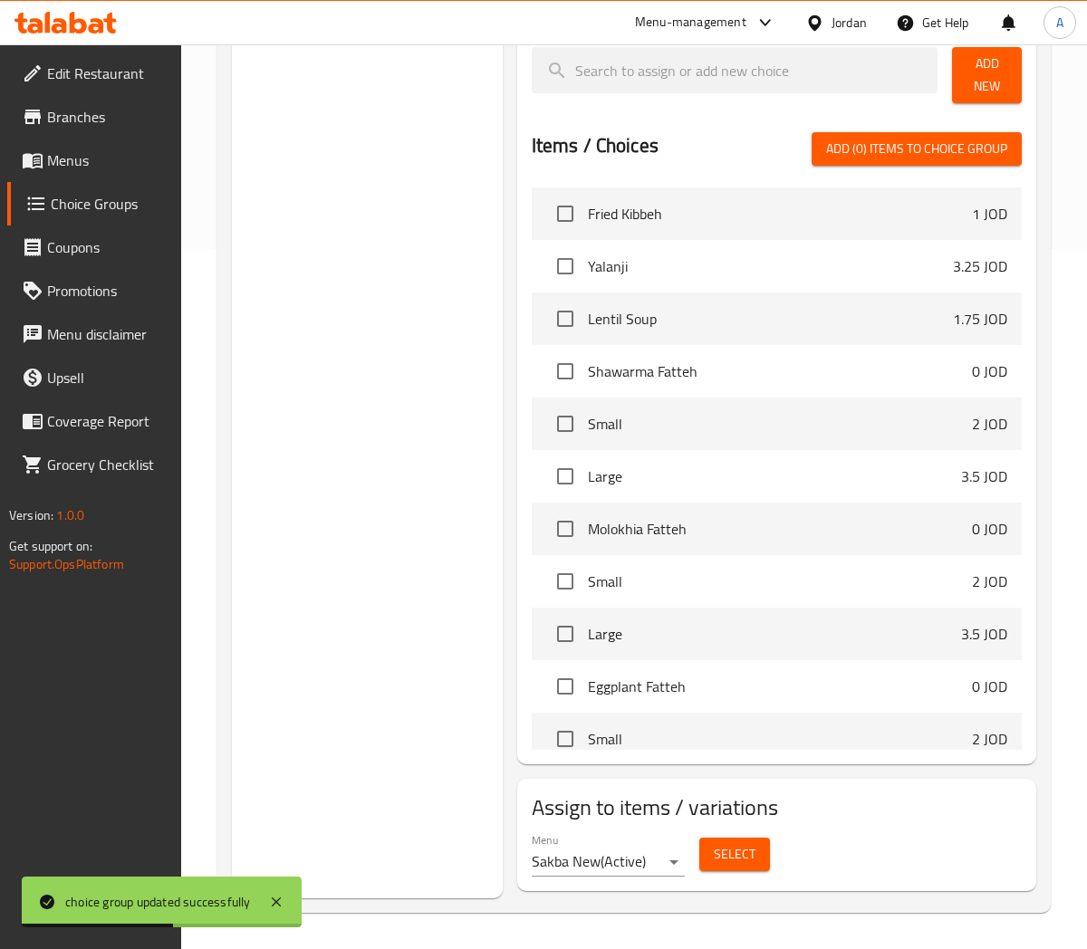
scroll to position [96, 0]
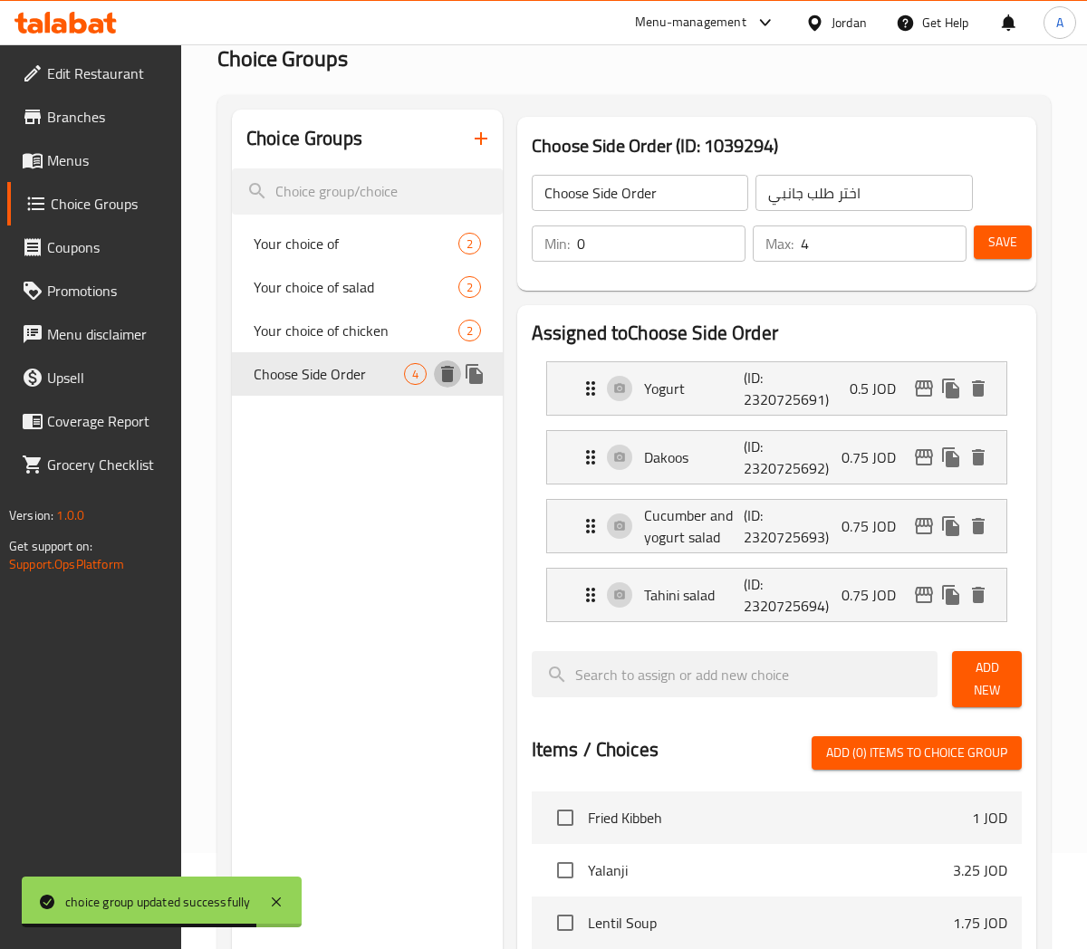
click at [450, 372] on icon "delete" at bounding box center [447, 374] width 13 height 16
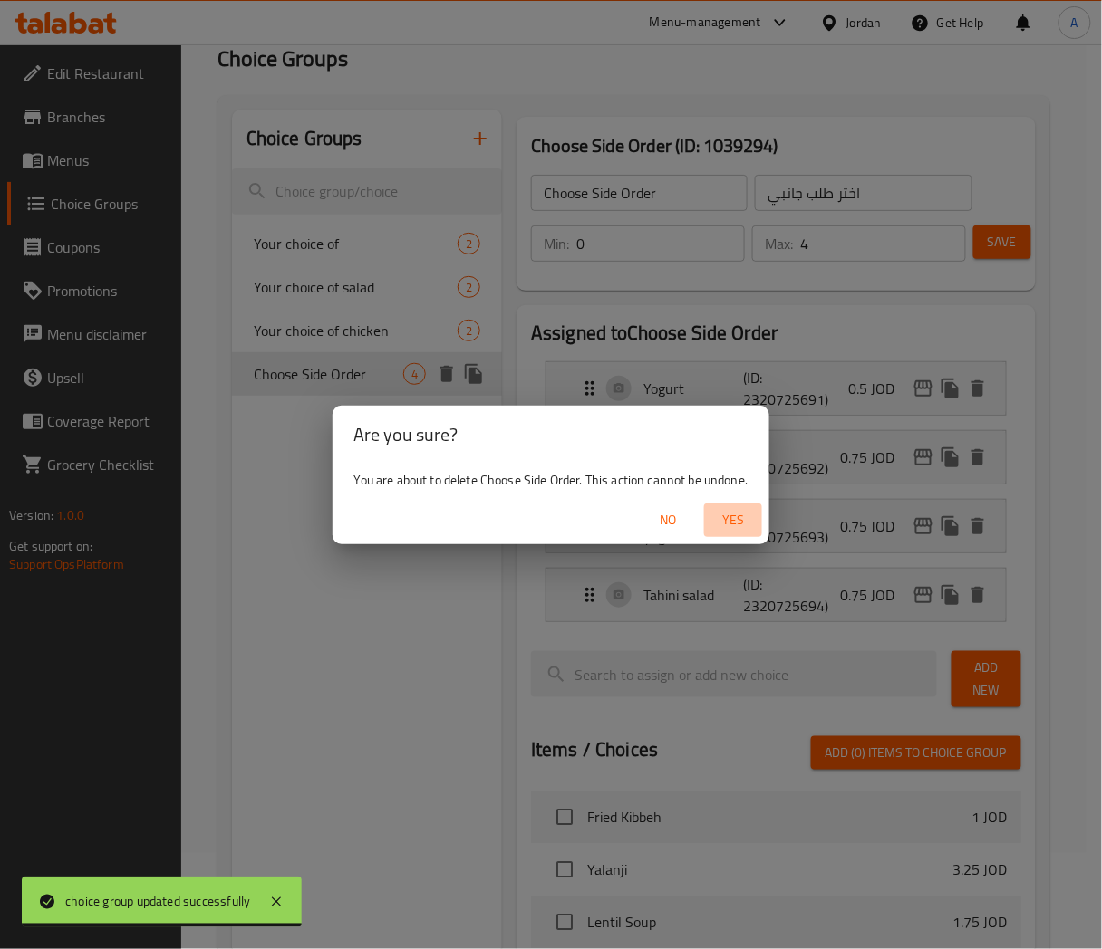
click at [735, 515] on span "Yes" at bounding box center [732, 520] width 43 height 23
type input "Your choice of"
type input "إختيارك من:"
type input "1"
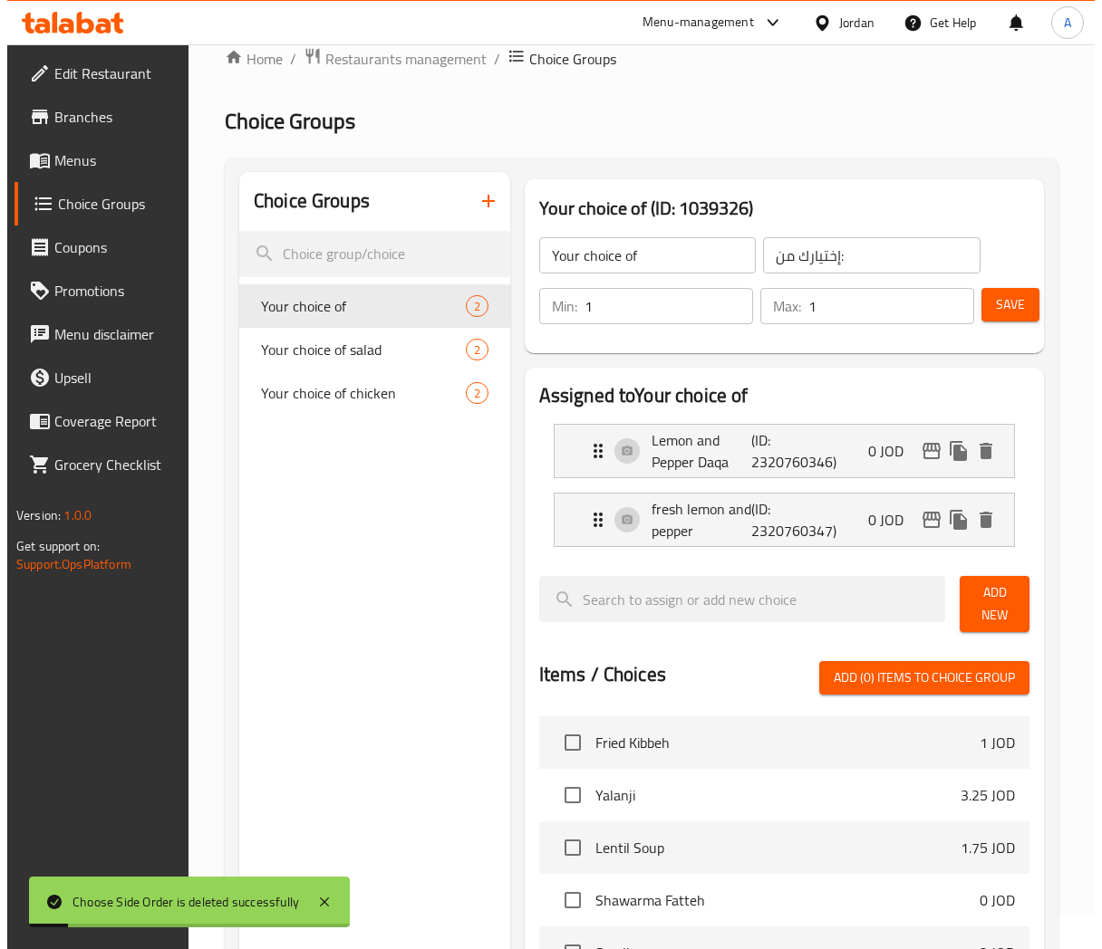
scroll to position [0, 0]
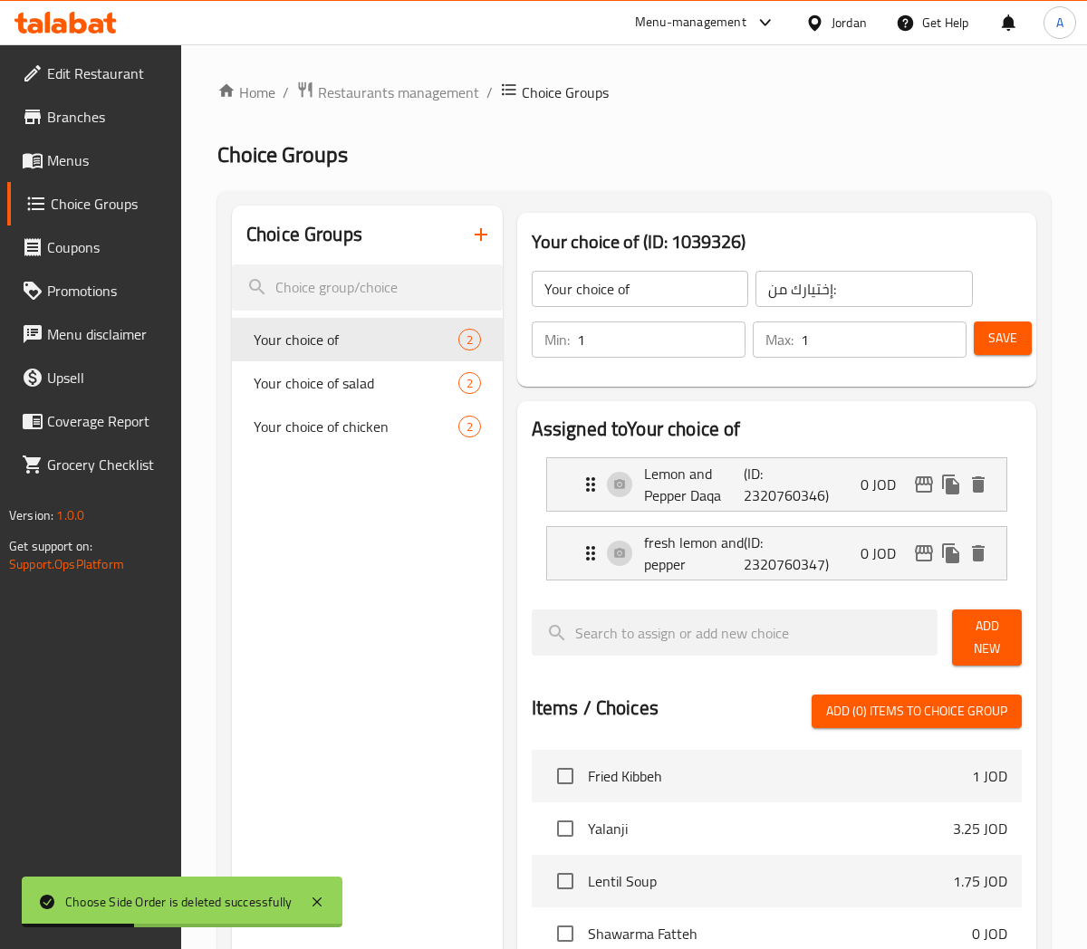
click at [71, 159] on span "Menus" at bounding box center [107, 160] width 120 height 22
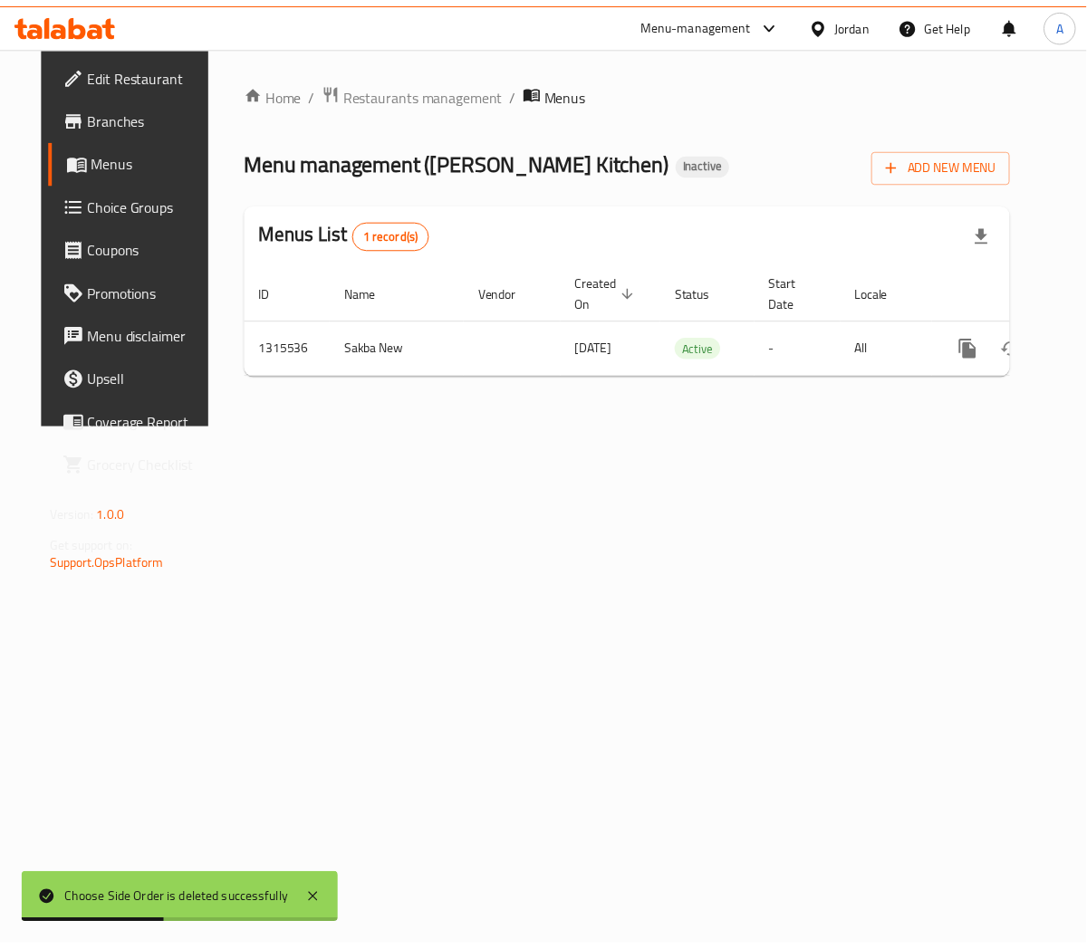
scroll to position [0, 53]
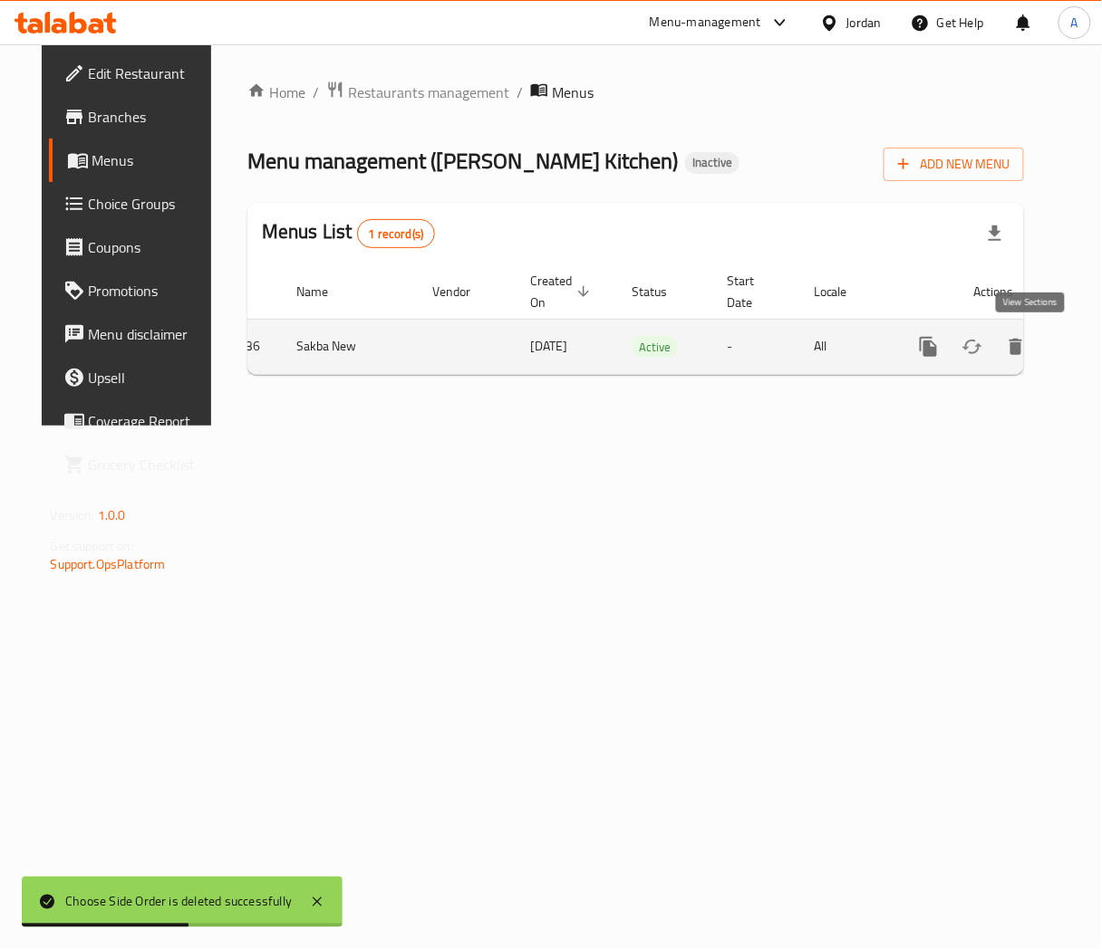
click at [1037, 345] on link "enhanced table" at bounding box center [1058, 346] width 43 height 43
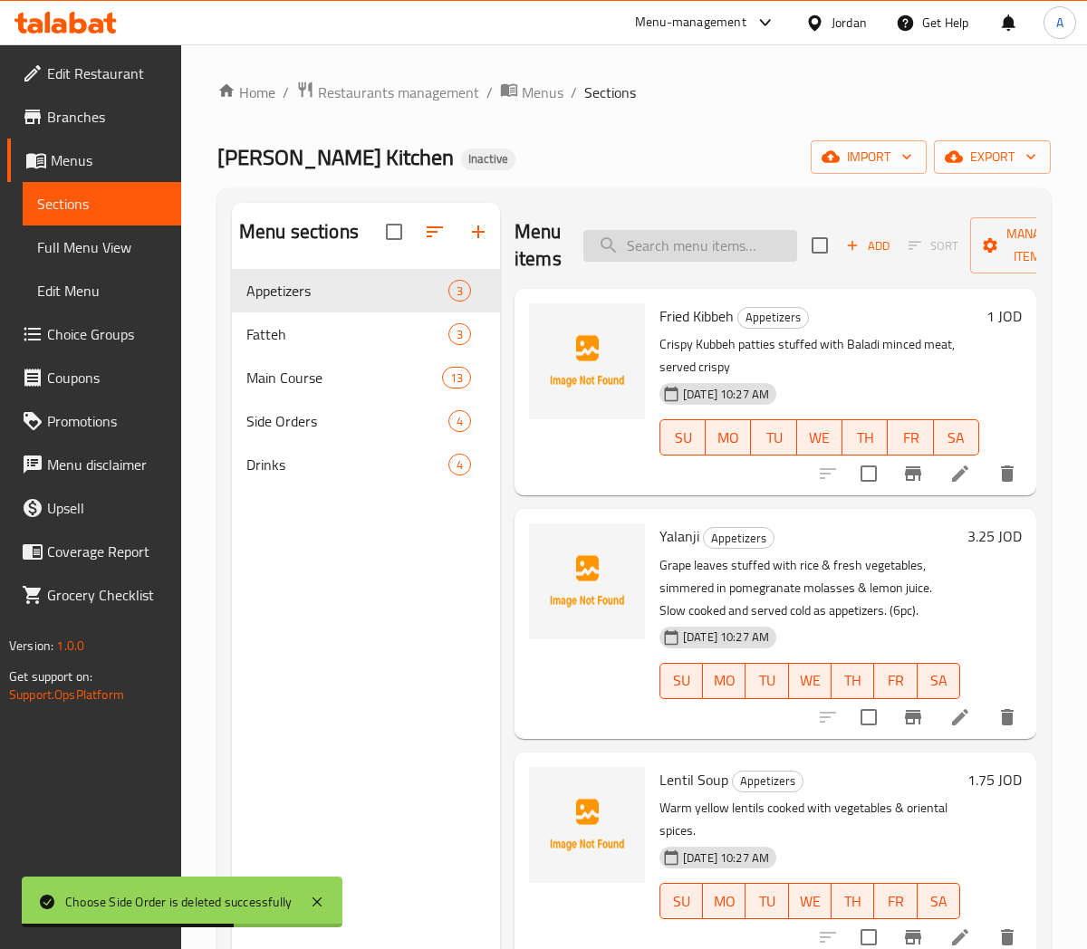
click at [667, 237] on input "search" at bounding box center [690, 246] width 214 height 32
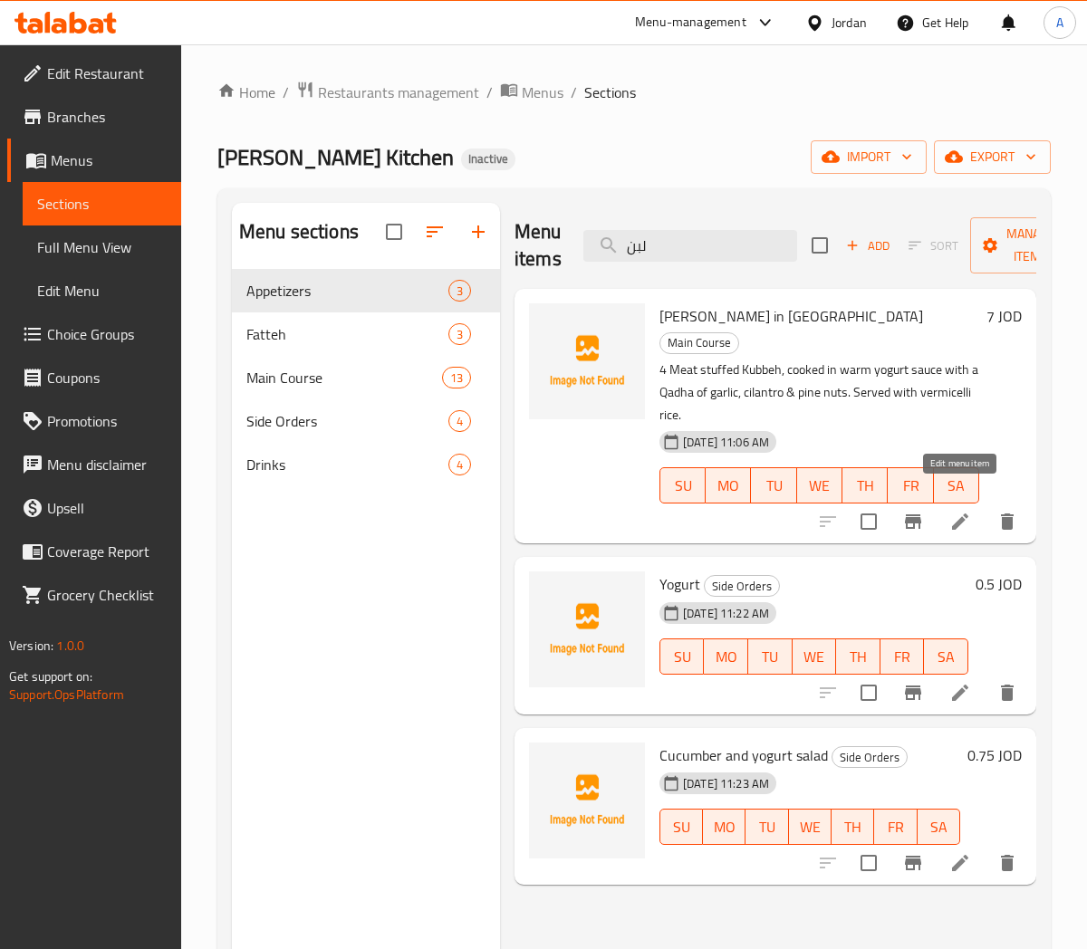
type input "لبن"
click at [967, 511] on icon at bounding box center [960, 522] width 22 height 22
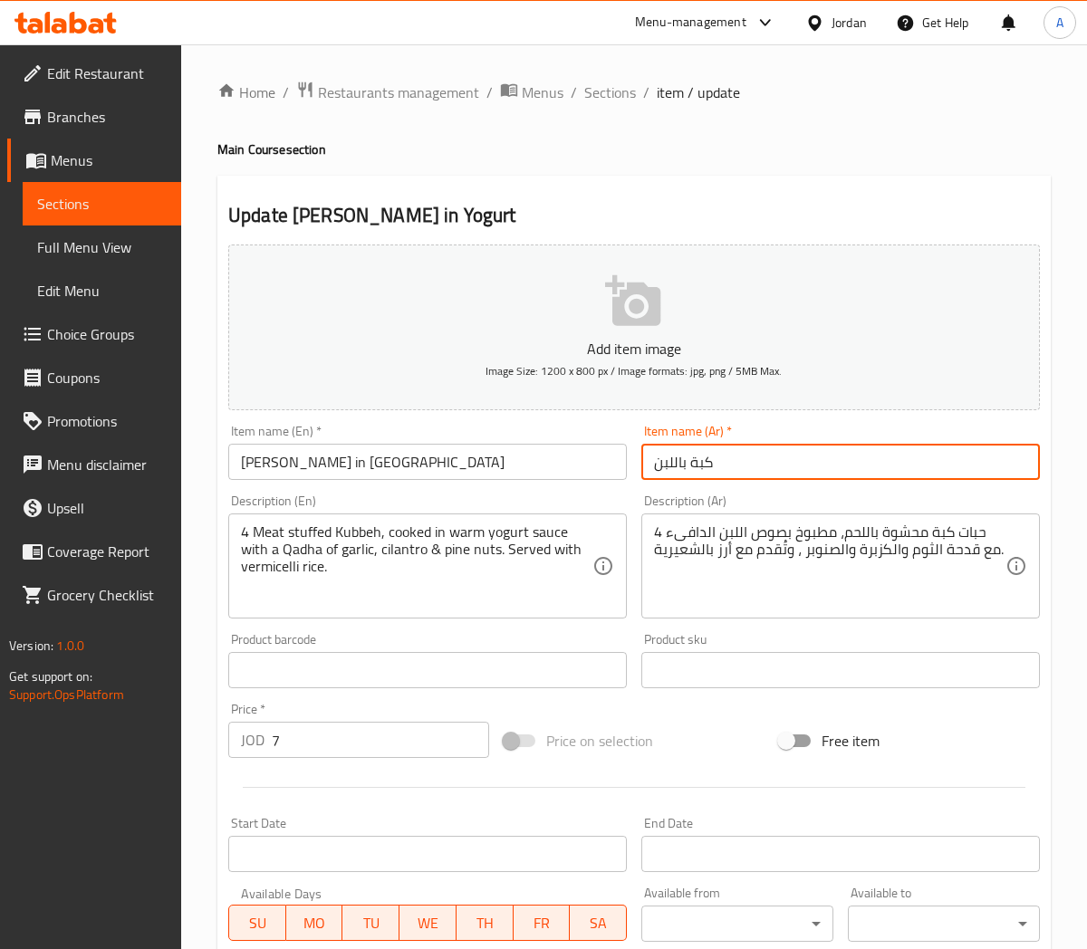
drag, startPoint x: 672, startPoint y: 465, endPoint x: 646, endPoint y: 466, distance: 26.3
click at [646, 466] on input "كبة باللبن" at bounding box center [840, 462] width 399 height 36
type input "كبة بالزبادى"
click at [583, 464] on input "[PERSON_NAME] in [GEOGRAPHIC_DATA]" at bounding box center [427, 462] width 399 height 36
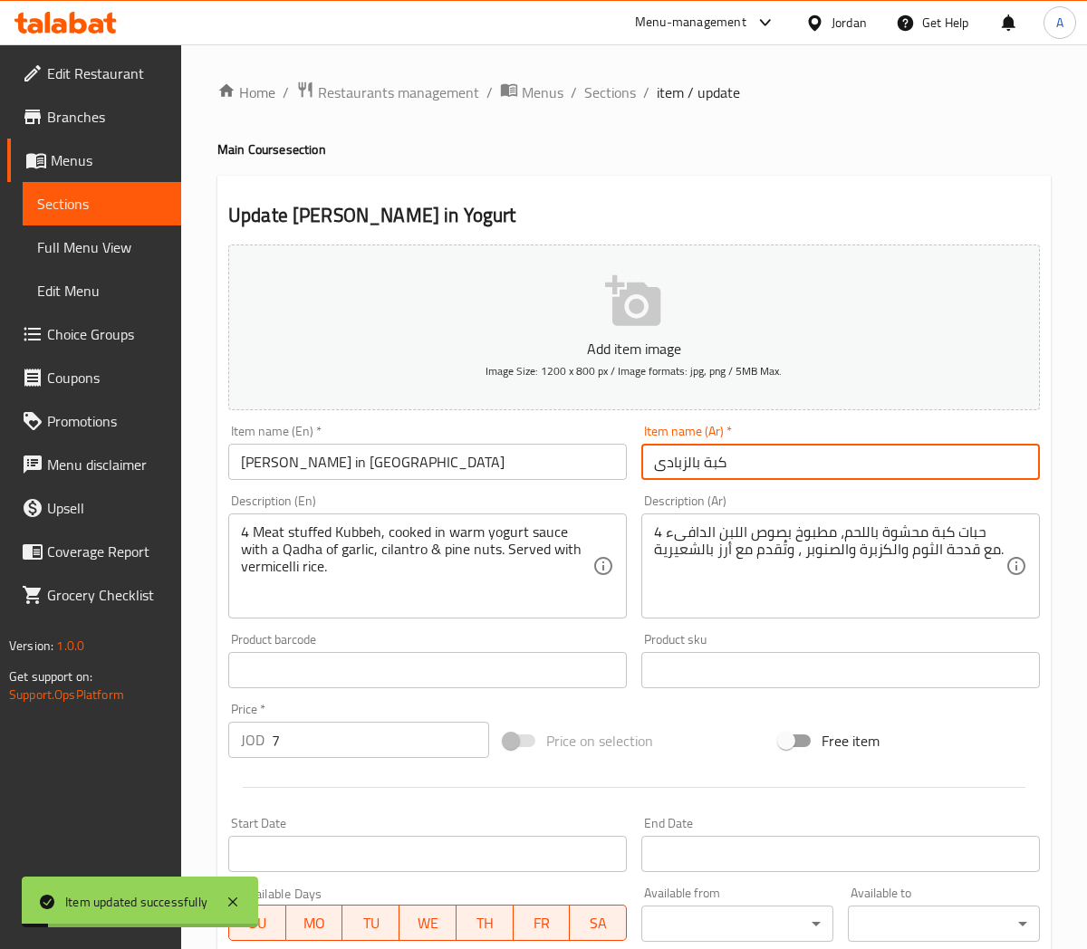
drag, startPoint x: 688, startPoint y: 463, endPoint x: 637, endPoint y: 464, distance: 51.6
click at [637, 464] on div "Item name (Ar)   * كبة بالزبادى Item name (Ar) *" at bounding box center [840, 453] width 413 height 70
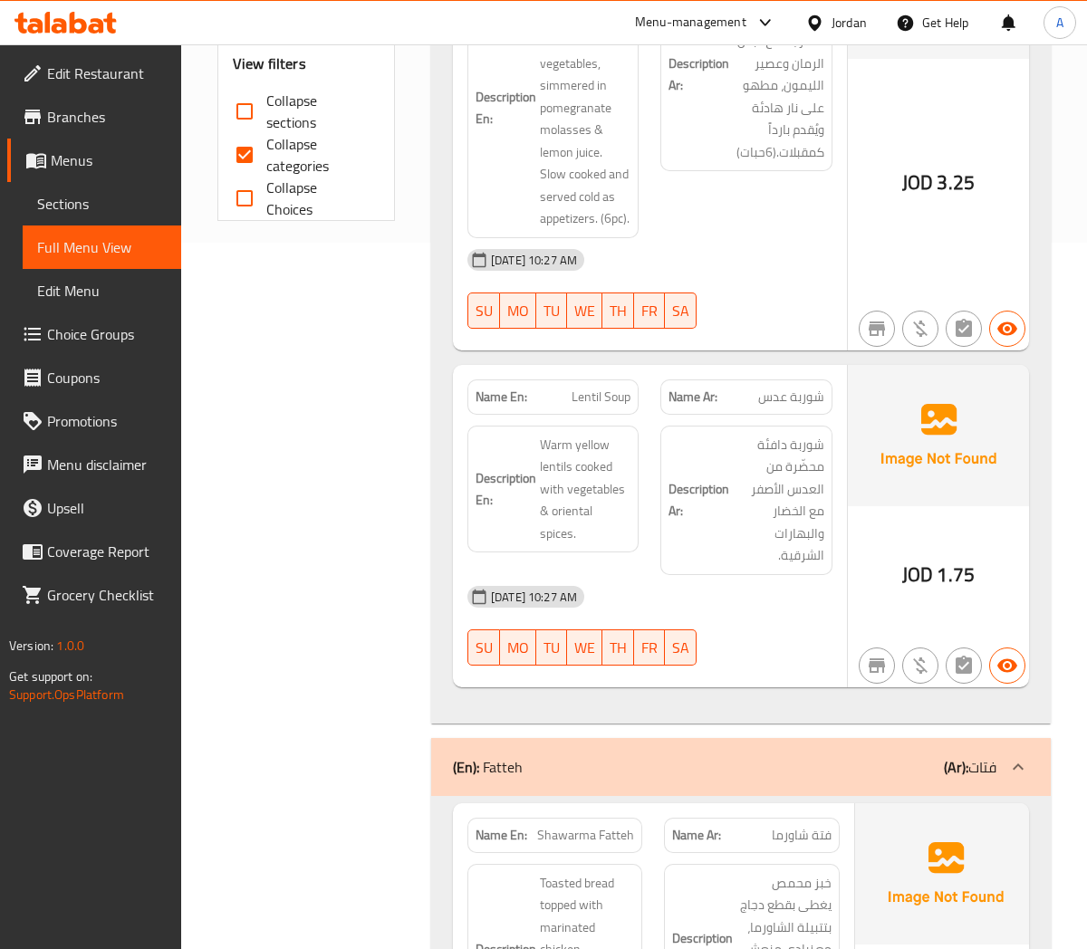
scroll to position [503, 0]
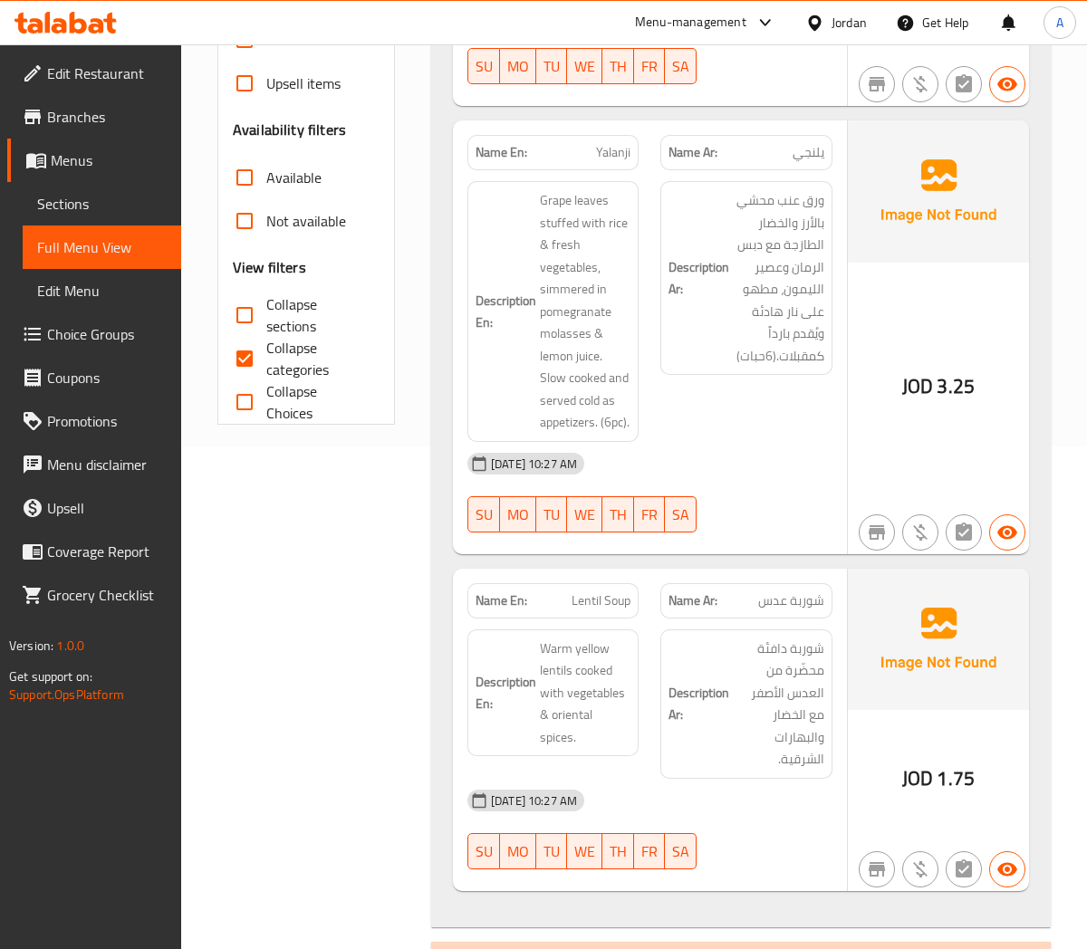
drag, startPoint x: 237, startPoint y: 364, endPoint x: 358, endPoint y: 442, distance: 143.5
click at [237, 364] on input "Collapse categories" at bounding box center [244, 358] width 43 height 43
checkbox input "false"
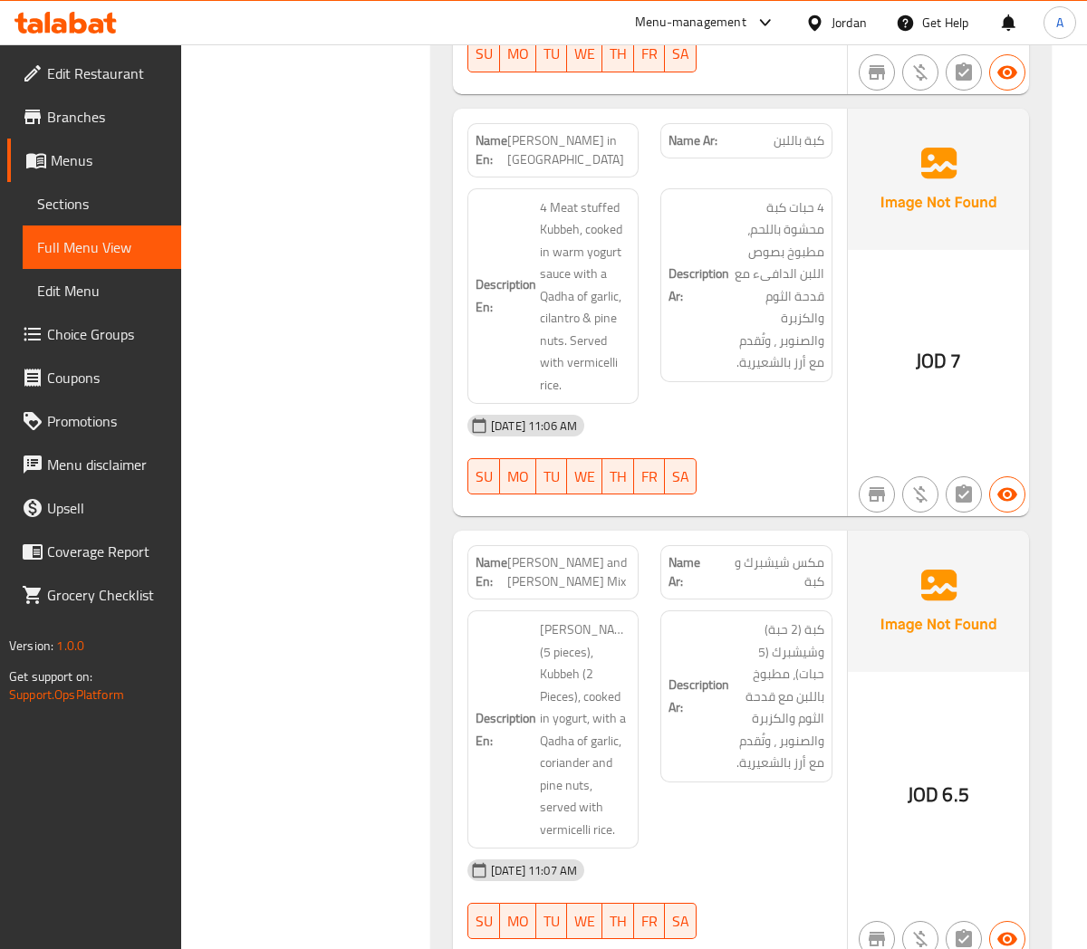
scroll to position [4026, 0]
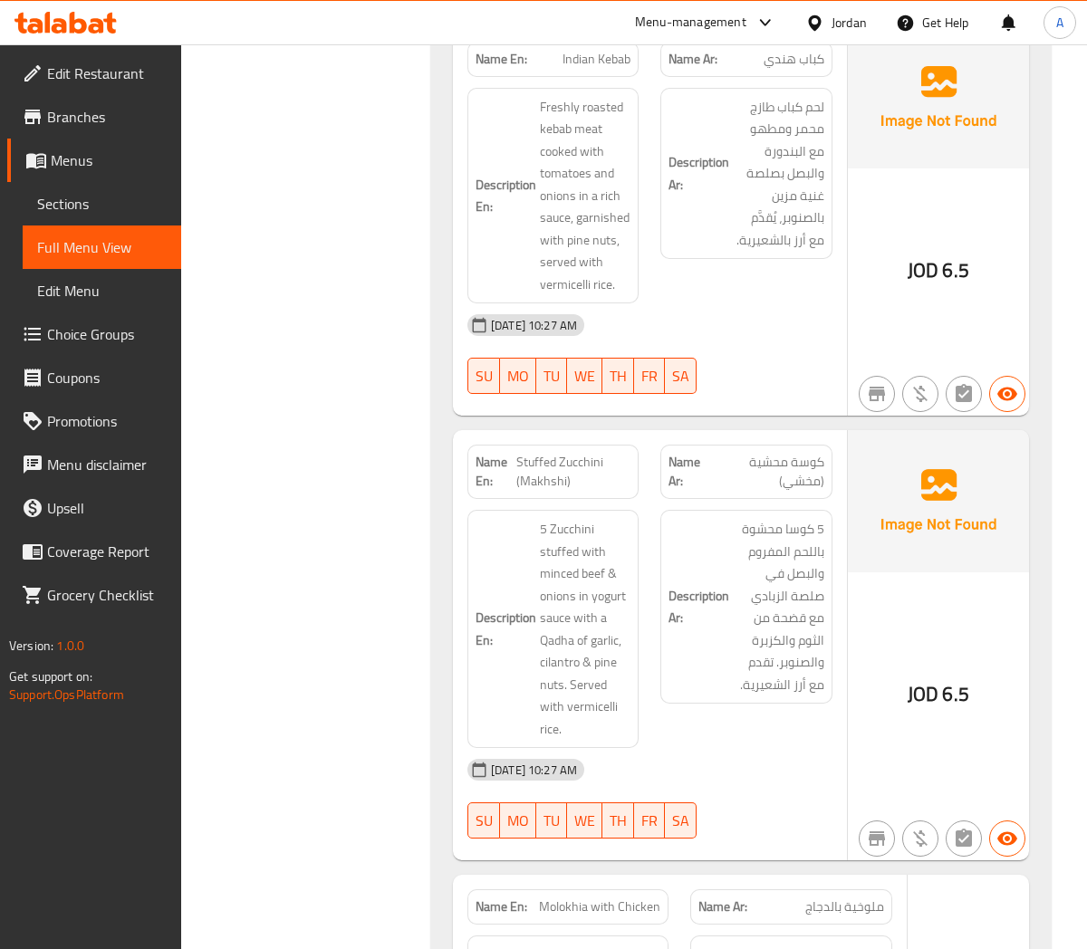
scroll to position [10166, 0]
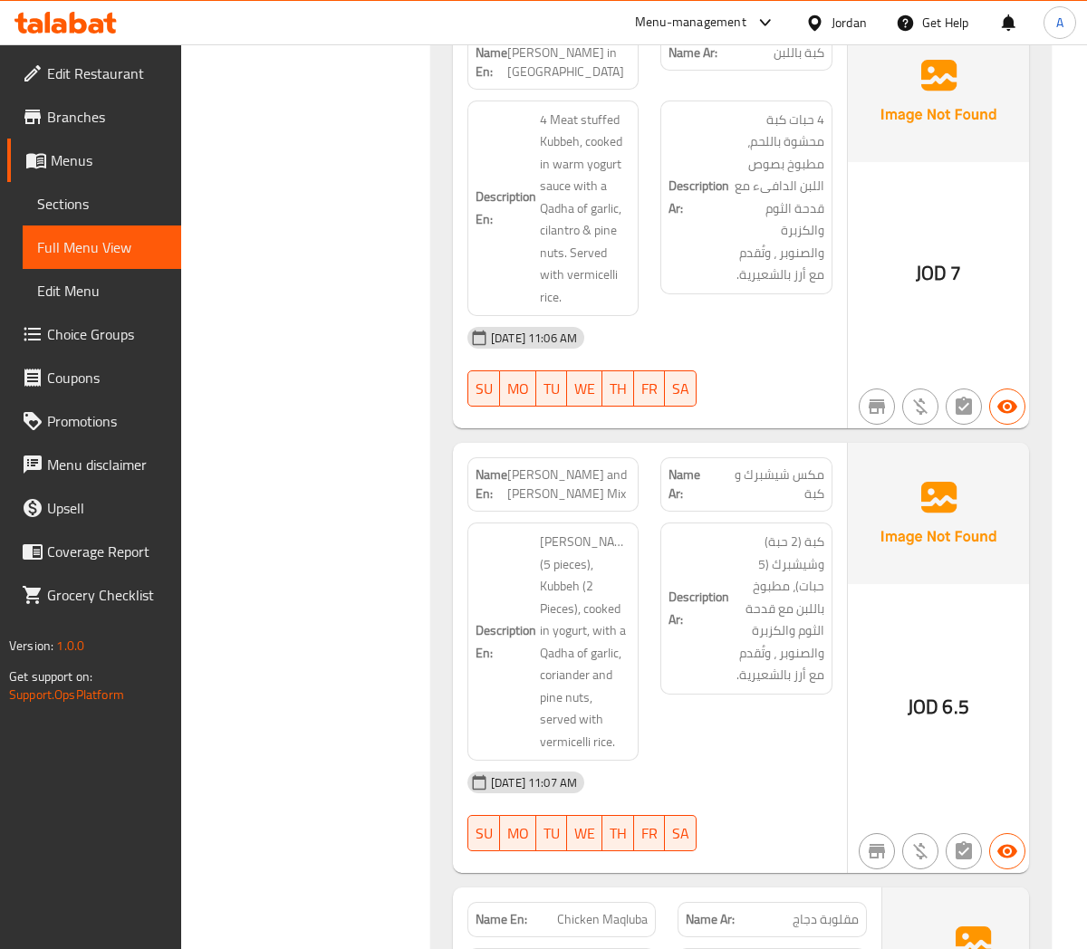
scroll to position [4358, 0]
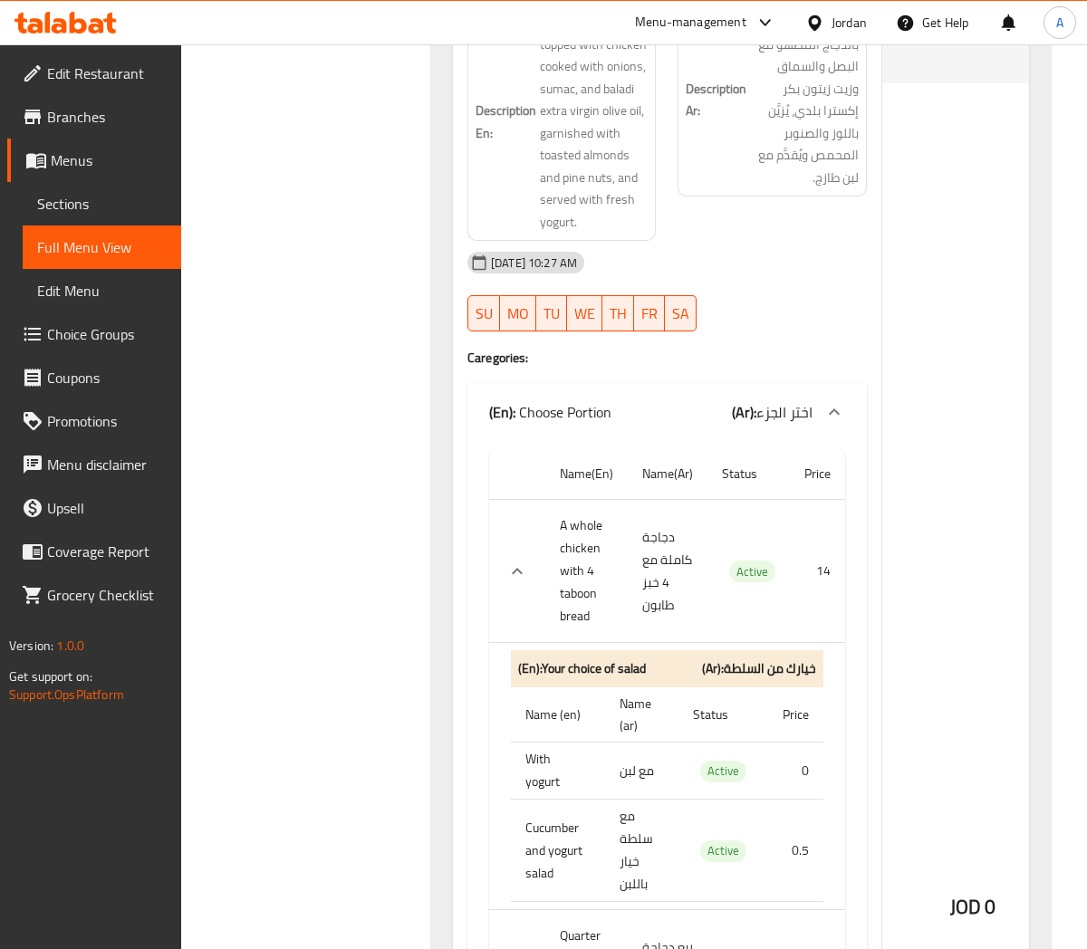
scroll to position [12528, 0]
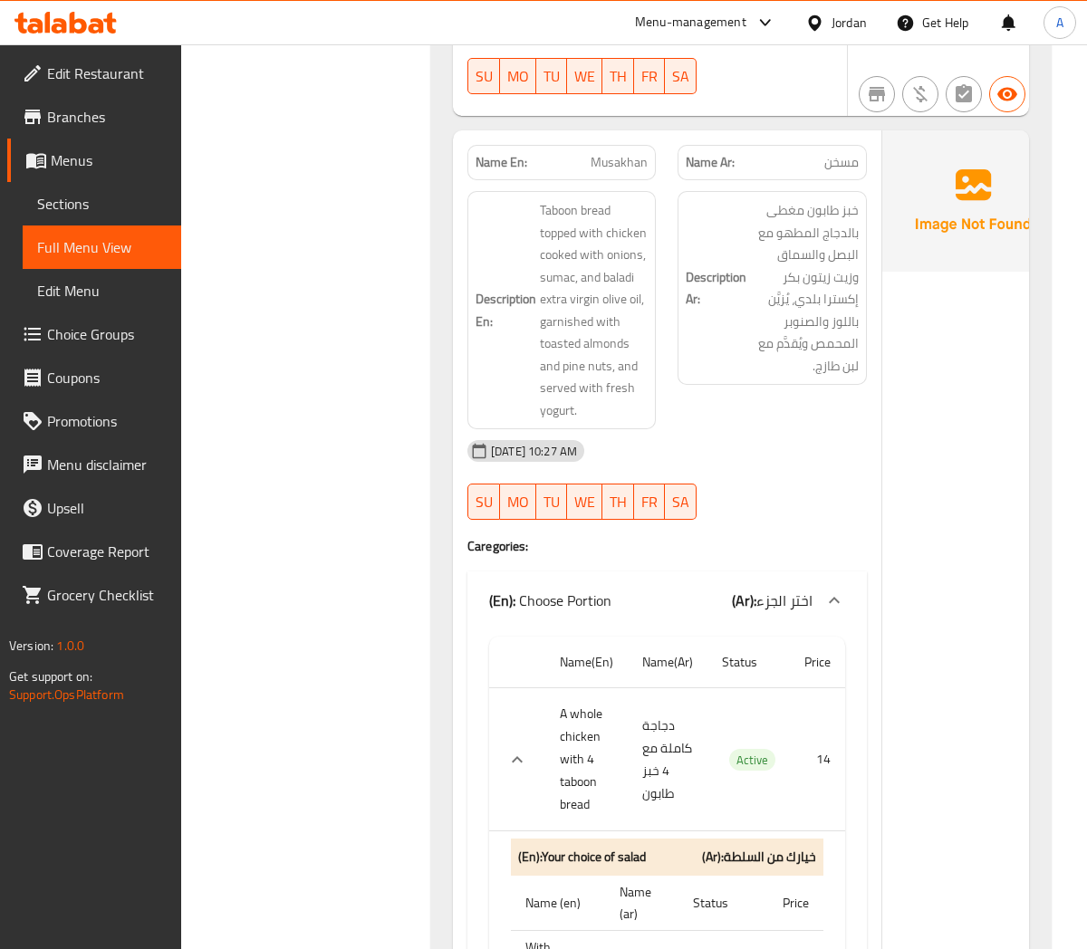
click at [616, 172] on span "Musakhan" at bounding box center [619, 162] width 57 height 19
copy span "Musakhan"
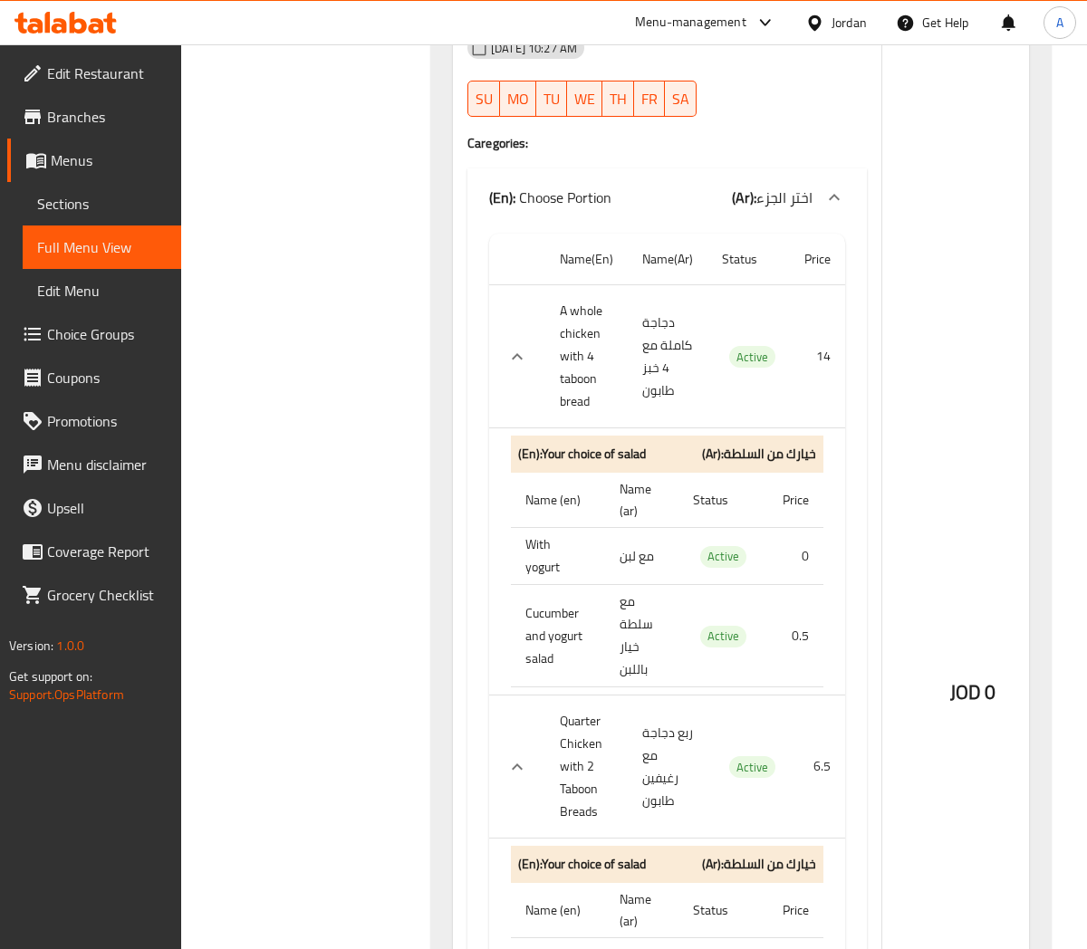
scroll to position [12930, 0]
click at [520, 369] on icon "expand row" at bounding box center [517, 358] width 22 height 22
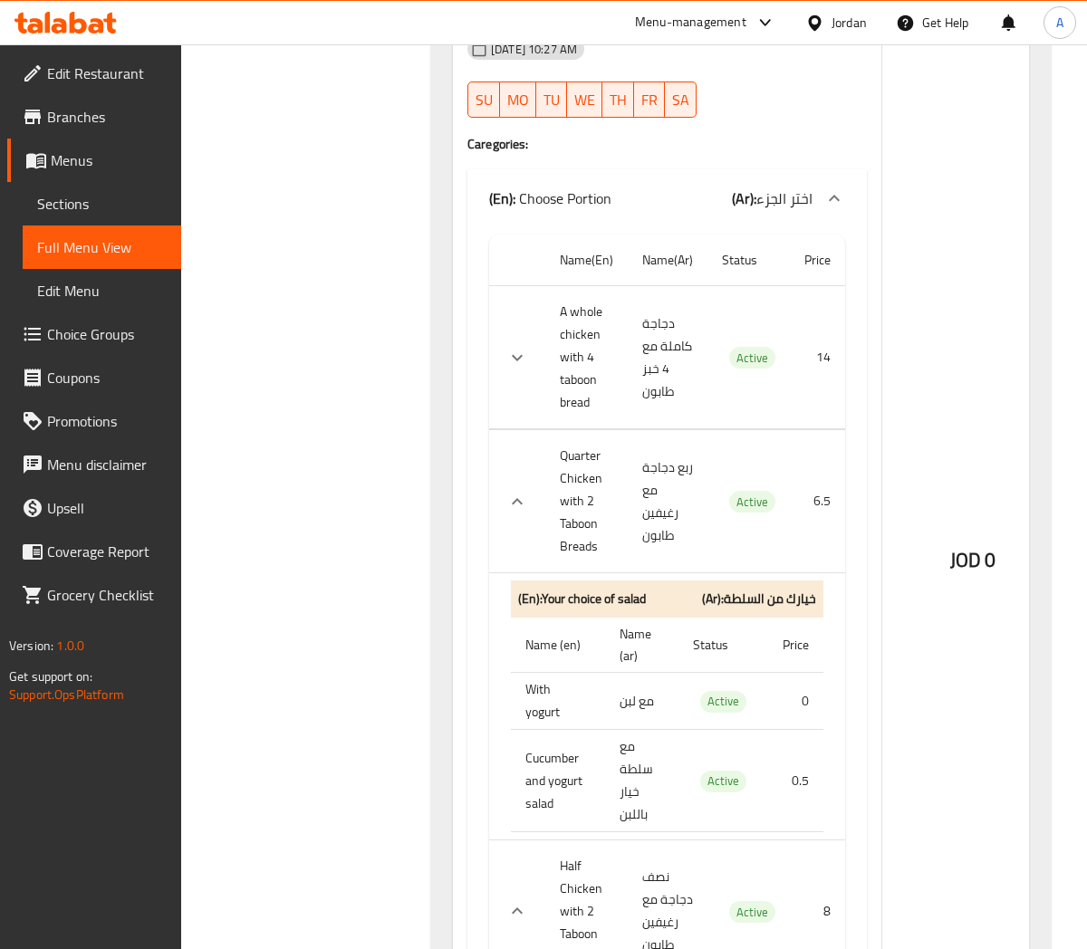
click at [520, 369] on icon "expand row" at bounding box center [517, 358] width 22 height 22
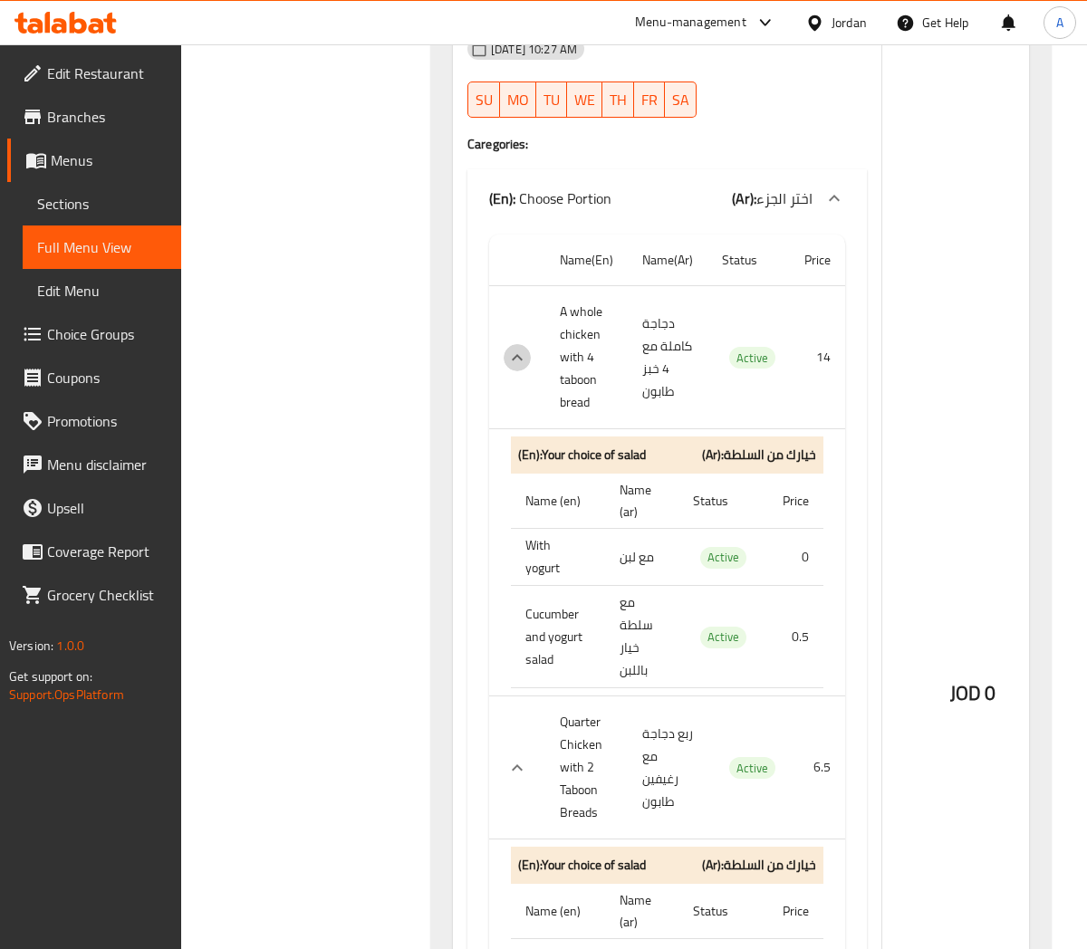
click at [520, 369] on icon "expand row" at bounding box center [517, 358] width 22 height 22
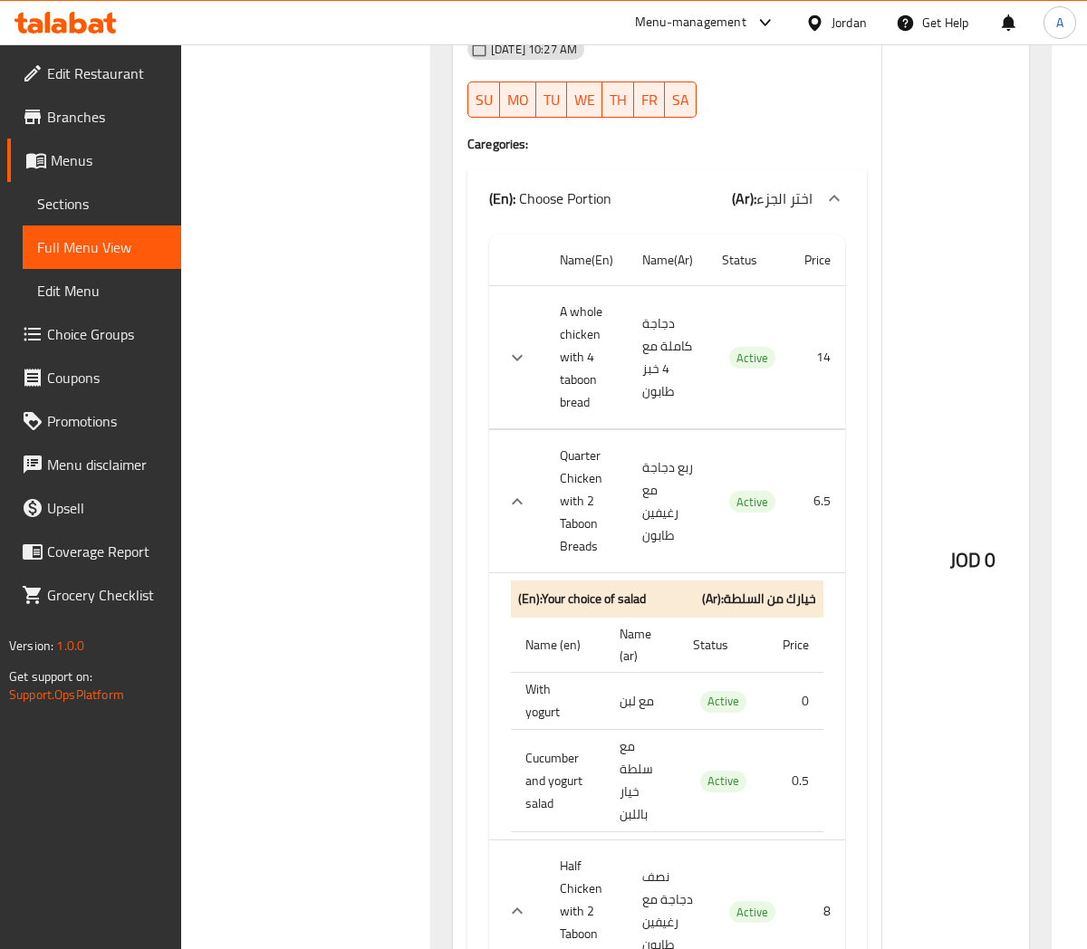
click at [520, 369] on icon "expand row" at bounding box center [517, 358] width 22 height 22
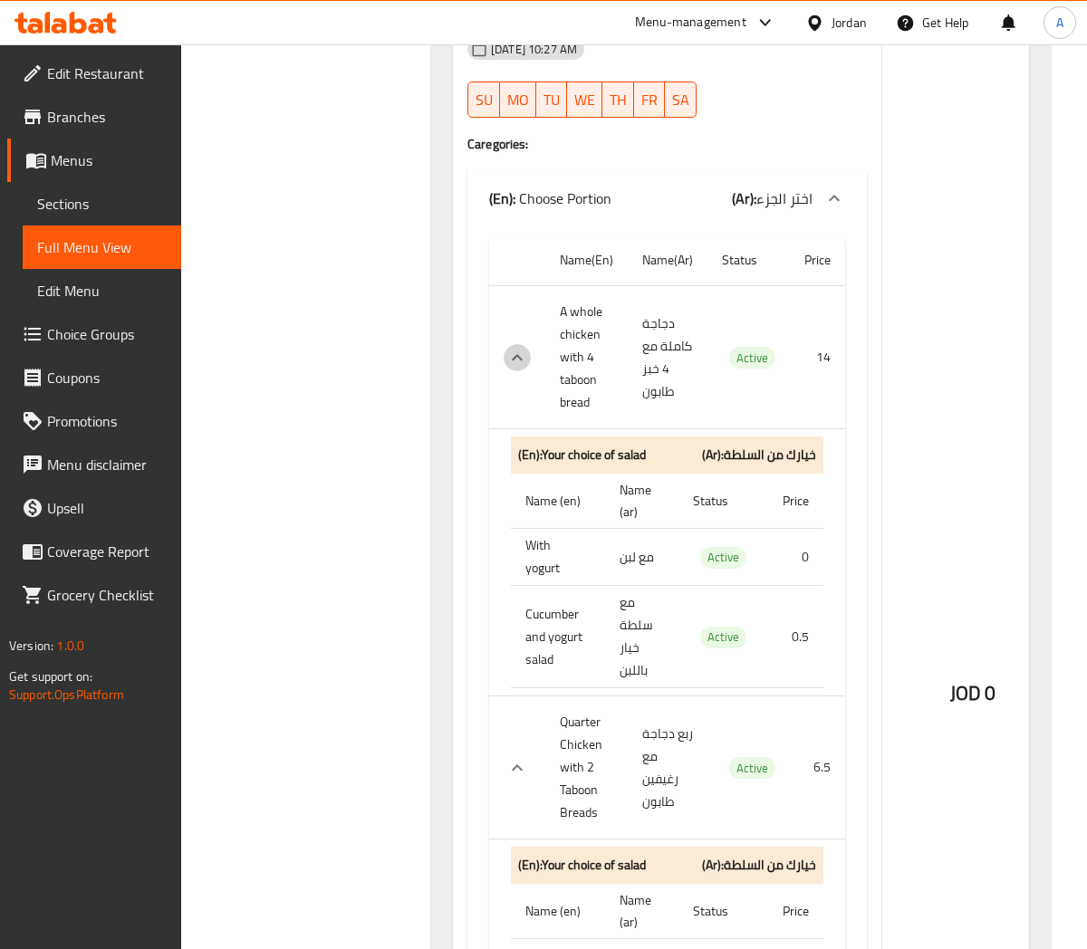
click at [520, 369] on icon "expand row" at bounding box center [517, 358] width 22 height 22
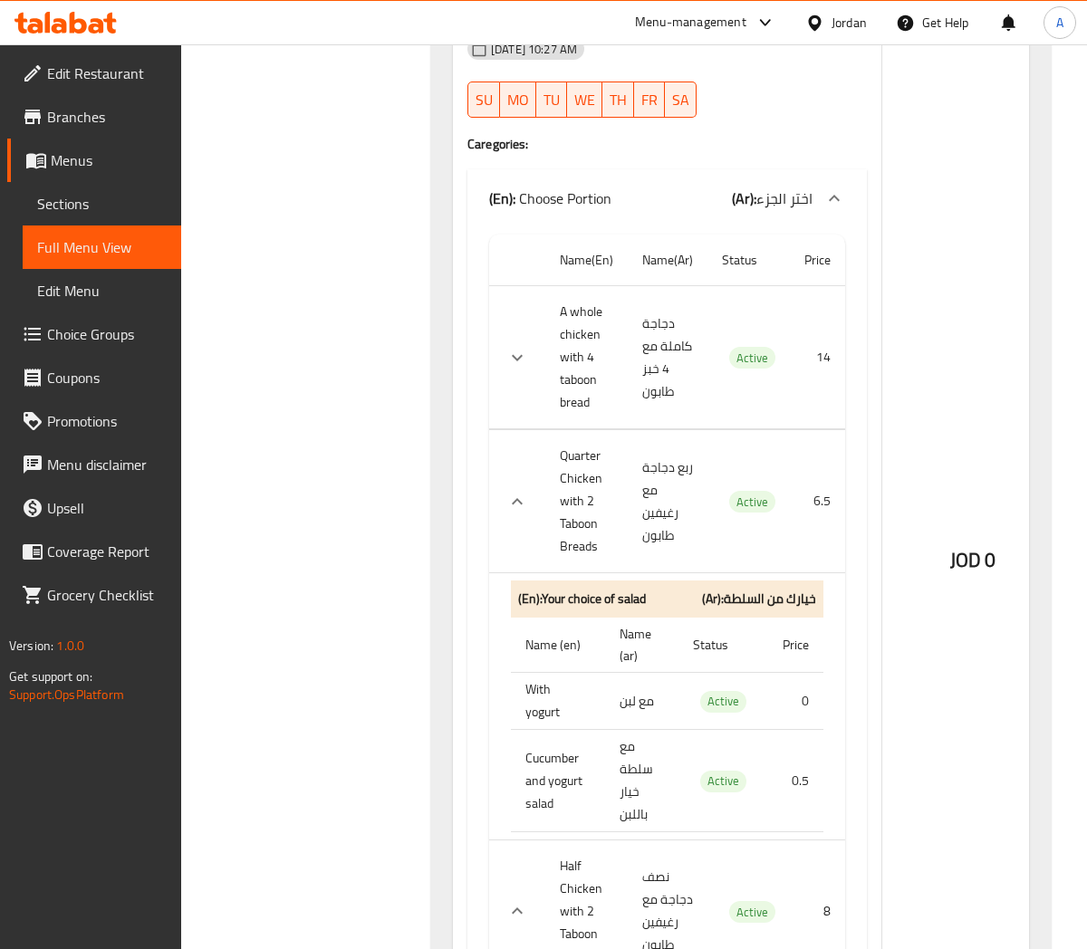
click at [520, 369] on icon "expand row" at bounding box center [517, 358] width 22 height 22
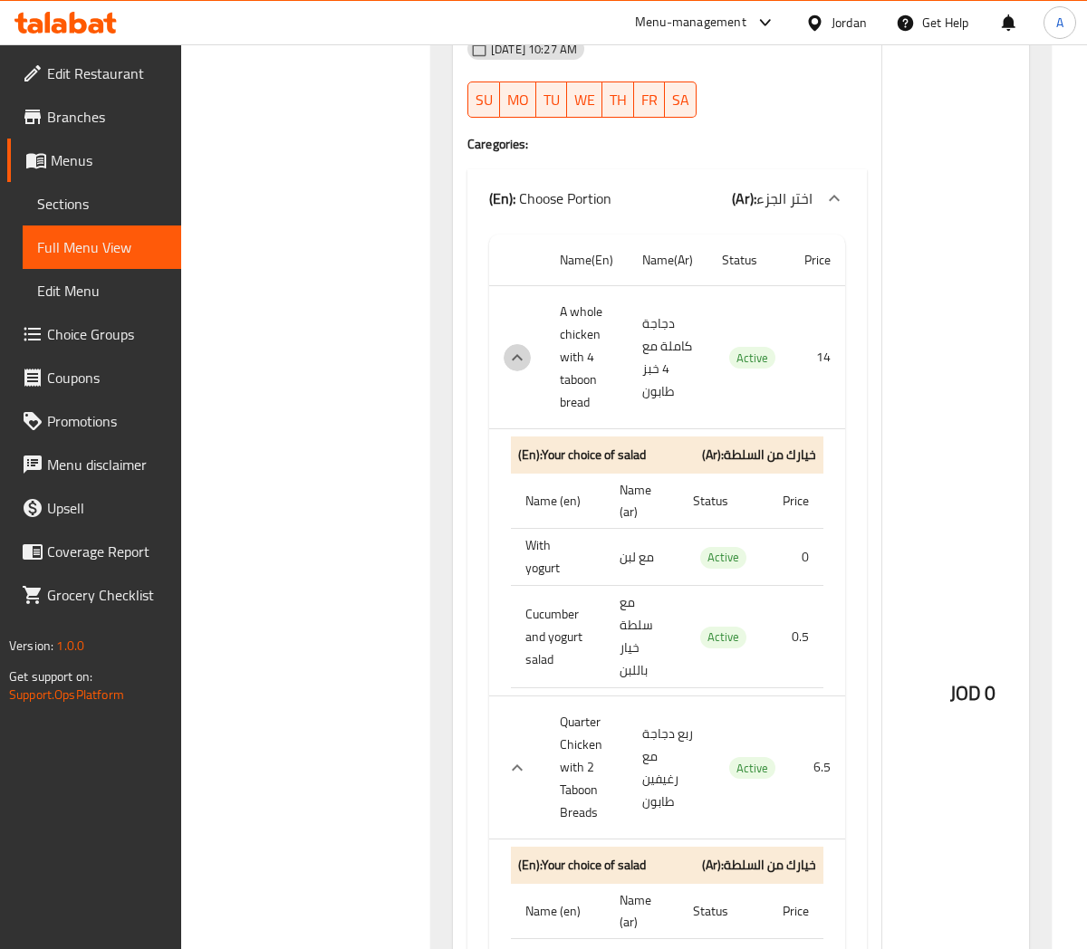
click at [509, 369] on icon "expand row" at bounding box center [517, 358] width 22 height 22
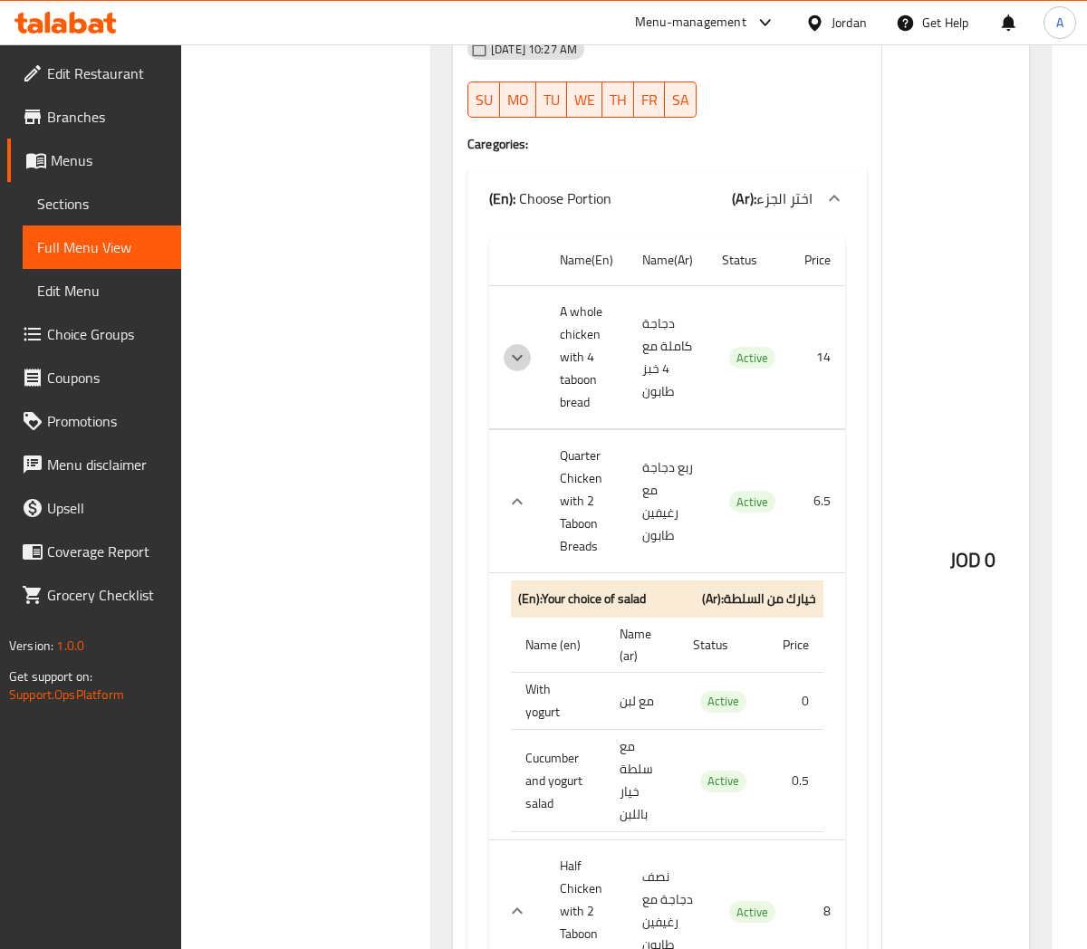
click at [509, 369] on icon "expand row" at bounding box center [517, 358] width 22 height 22
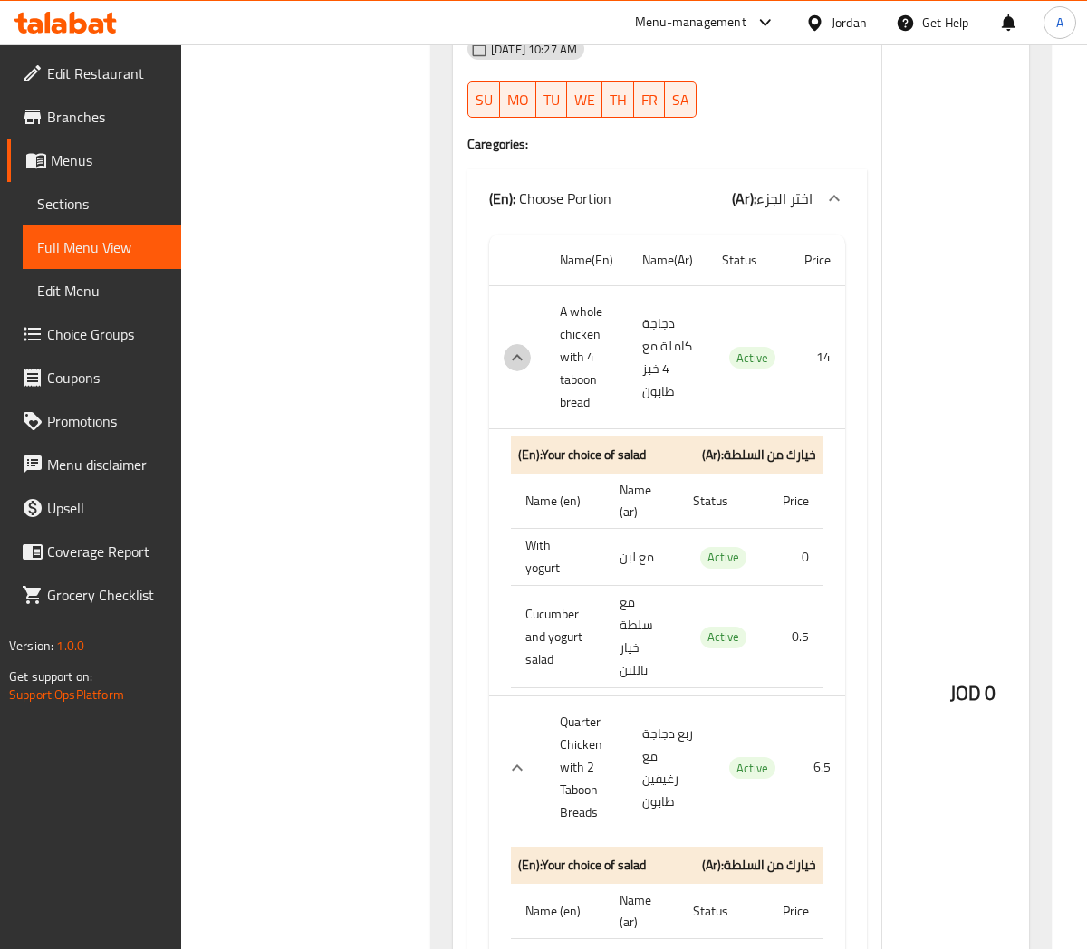
click at [509, 369] on icon "expand row" at bounding box center [517, 358] width 22 height 22
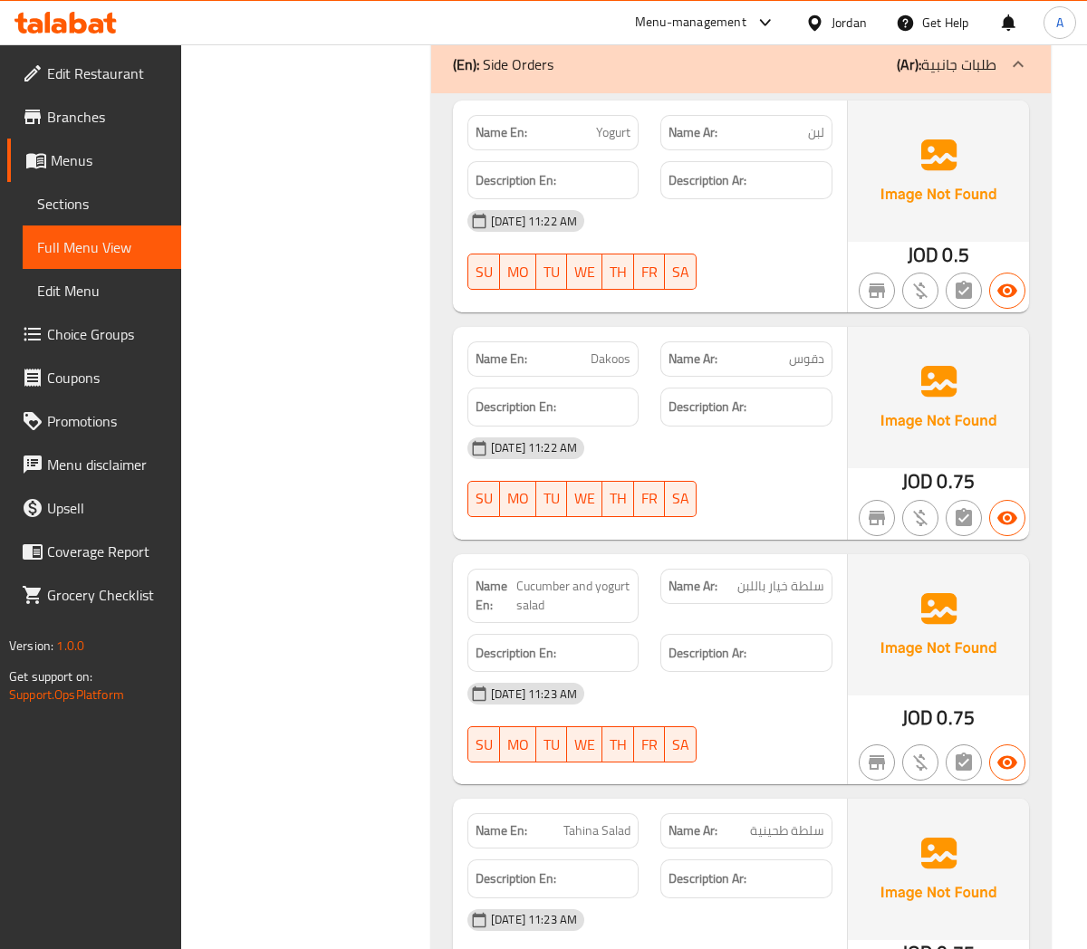
scroll to position [14238, 0]
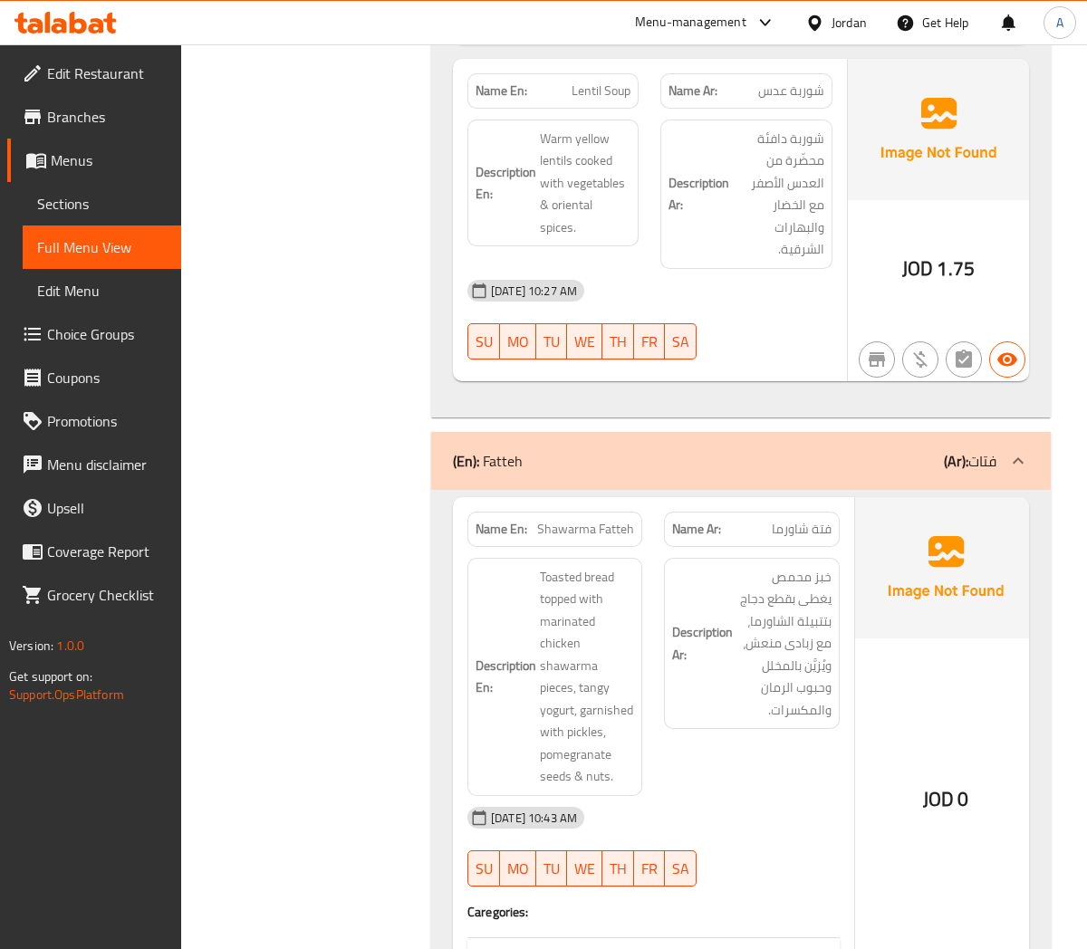
scroll to position [1208, 0]
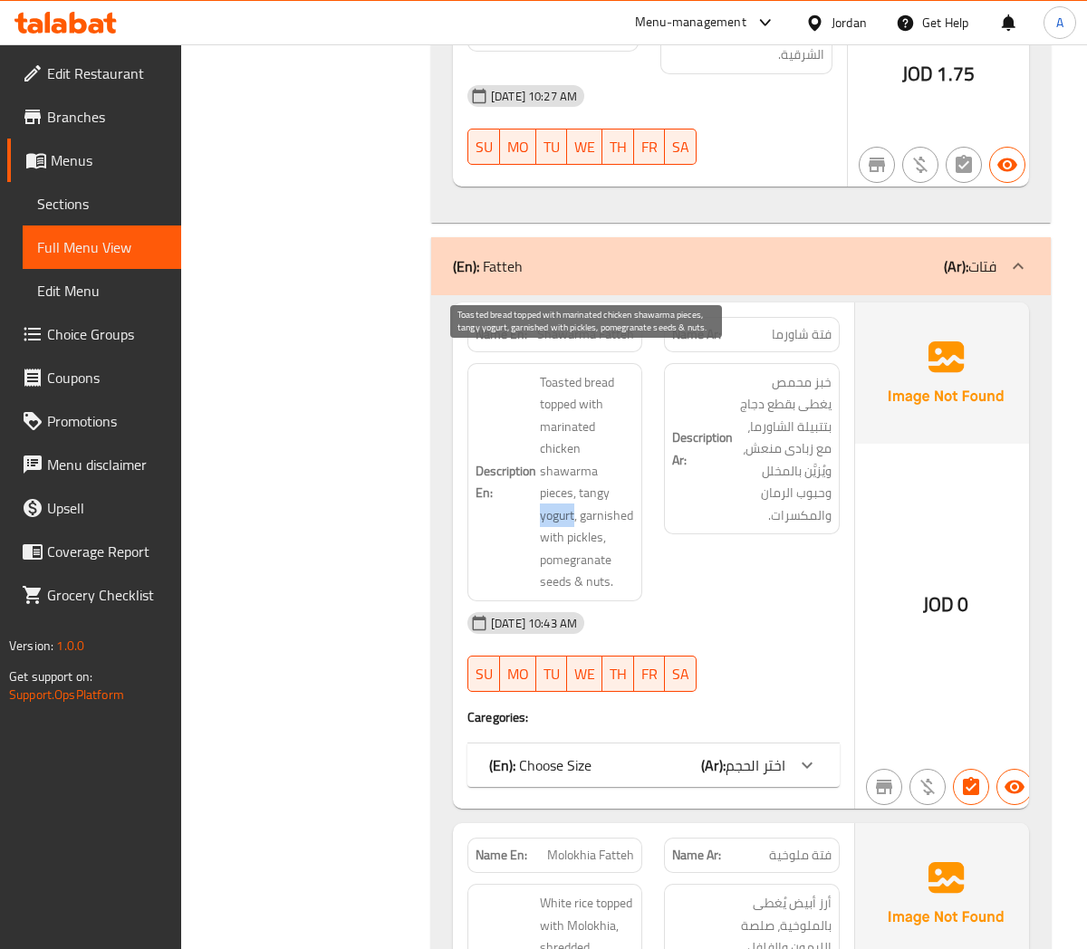
drag, startPoint x: 541, startPoint y: 498, endPoint x: 574, endPoint y: 490, distance: 34.5
click at [574, 490] on span "Toasted bread topped with marinated chicken shawarma pieces, tangy yogurt, garn…" at bounding box center [587, 482] width 95 height 222
copy span "yogurt"
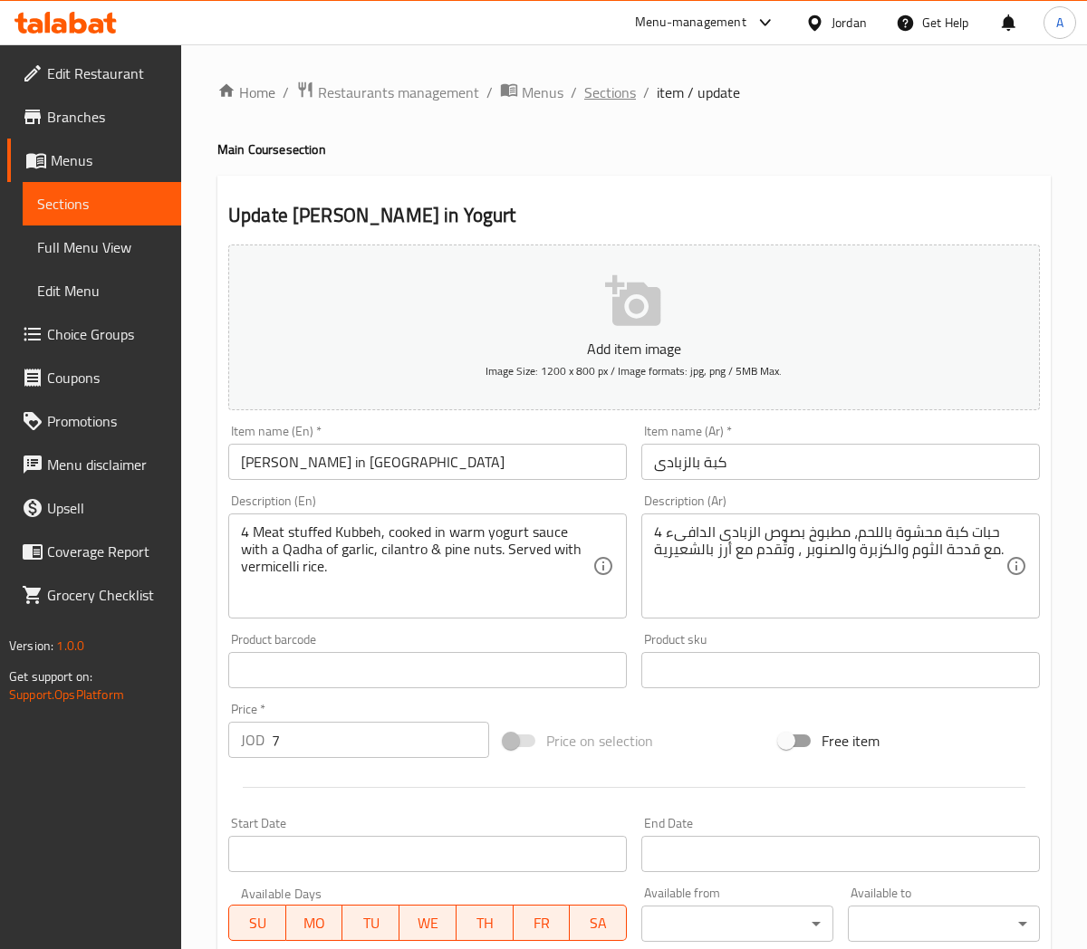
click at [599, 101] on span "Sections" at bounding box center [610, 93] width 52 height 22
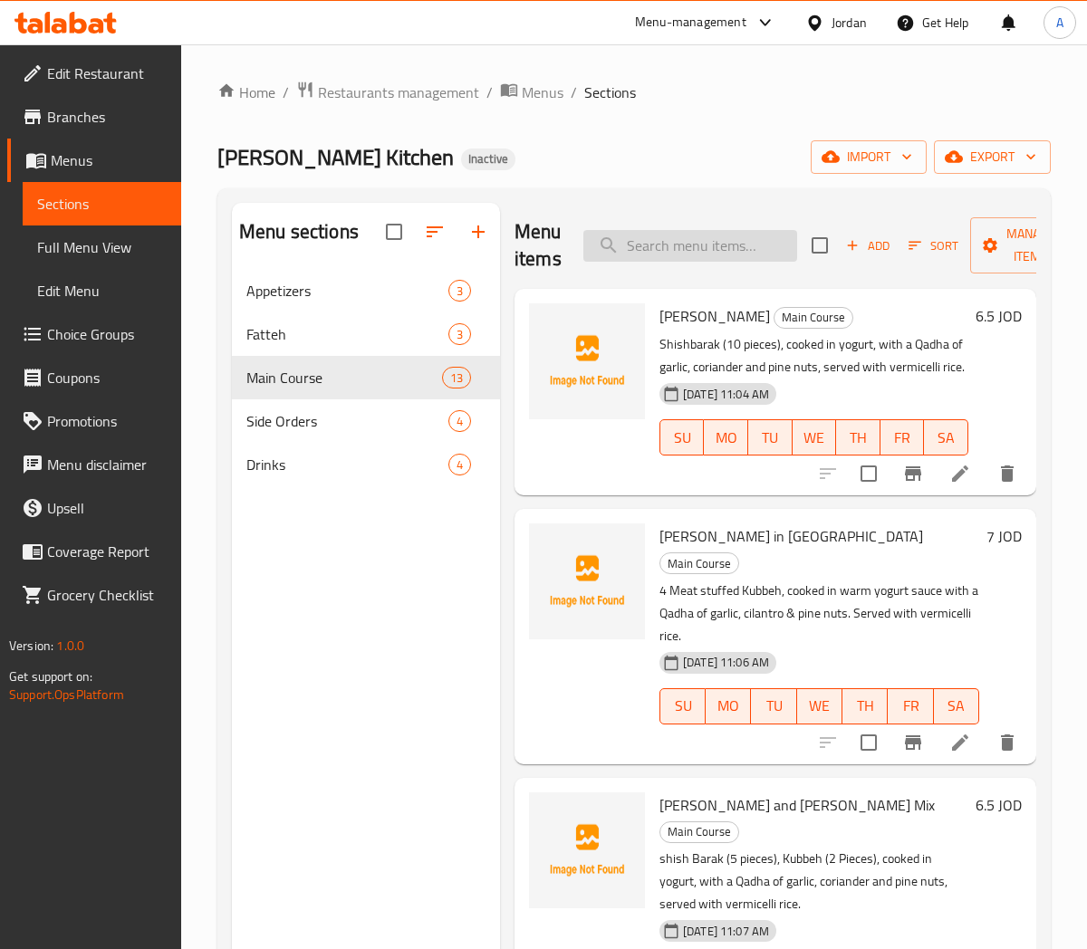
click at [662, 246] on input "search" at bounding box center [690, 246] width 214 height 32
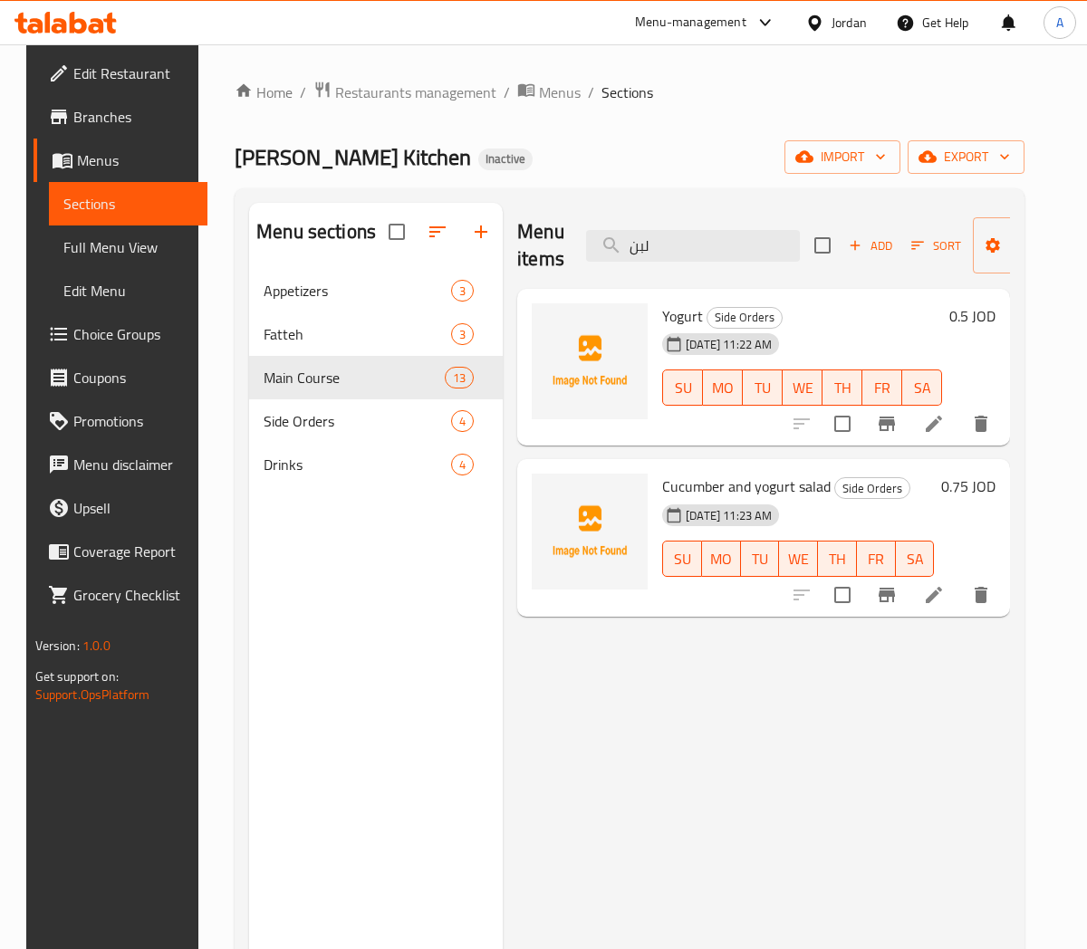
type input "لبن"
click at [945, 427] on icon at bounding box center [934, 424] width 22 height 22
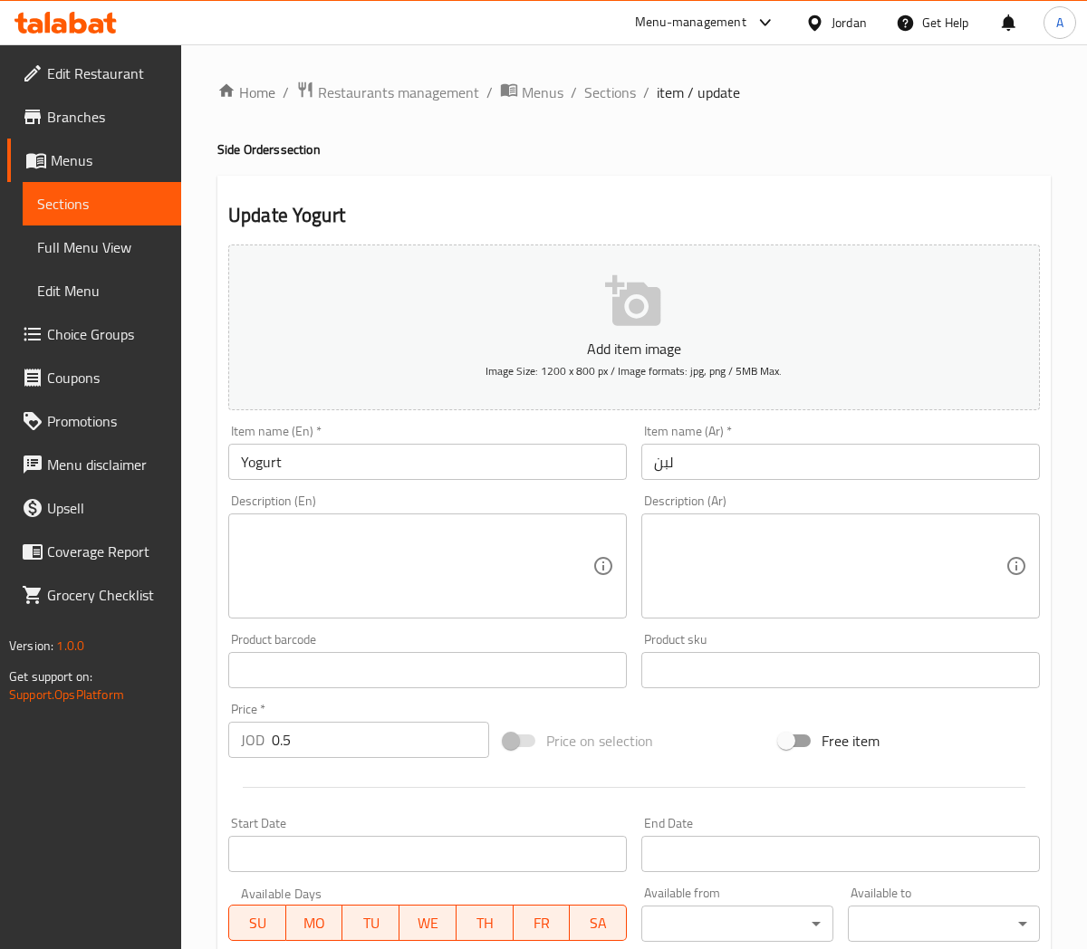
click at [666, 469] on input "لبن" at bounding box center [840, 462] width 399 height 36
drag, startPoint x: 666, startPoint y: 469, endPoint x: 720, endPoint y: 471, distance: 54.4
click at [666, 469] on input "لبن" at bounding box center [840, 462] width 399 height 36
paste input "زبادى"
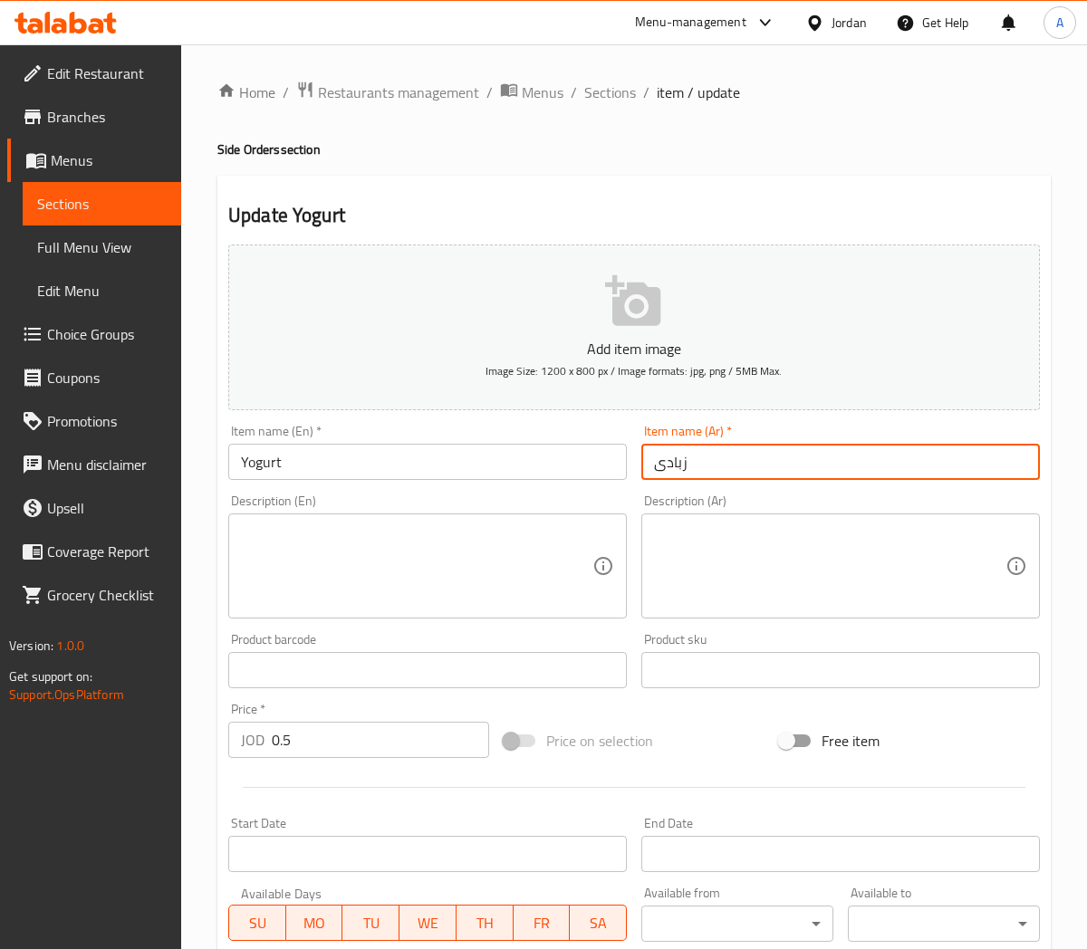
type input "زبادى"
click at [517, 474] on input "Yogurt" at bounding box center [427, 462] width 399 height 36
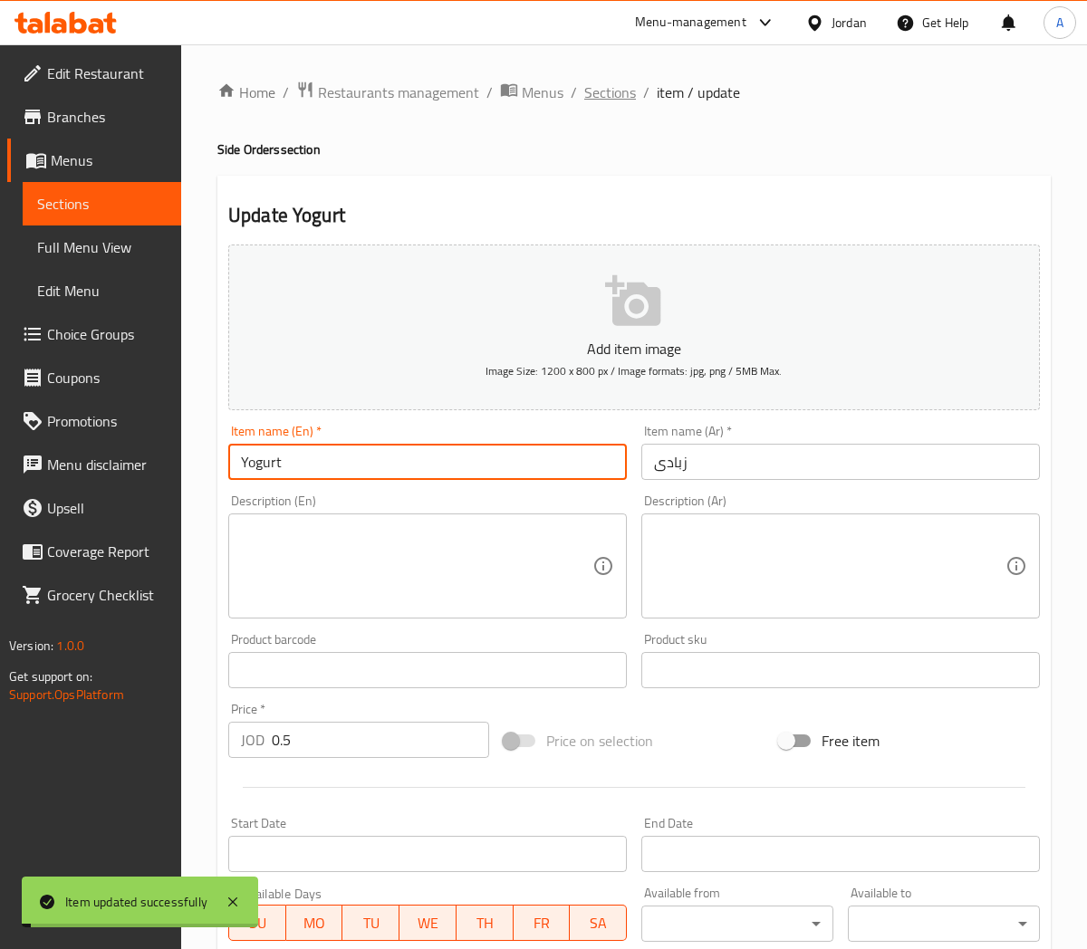
click at [611, 91] on span "Sections" at bounding box center [610, 93] width 52 height 22
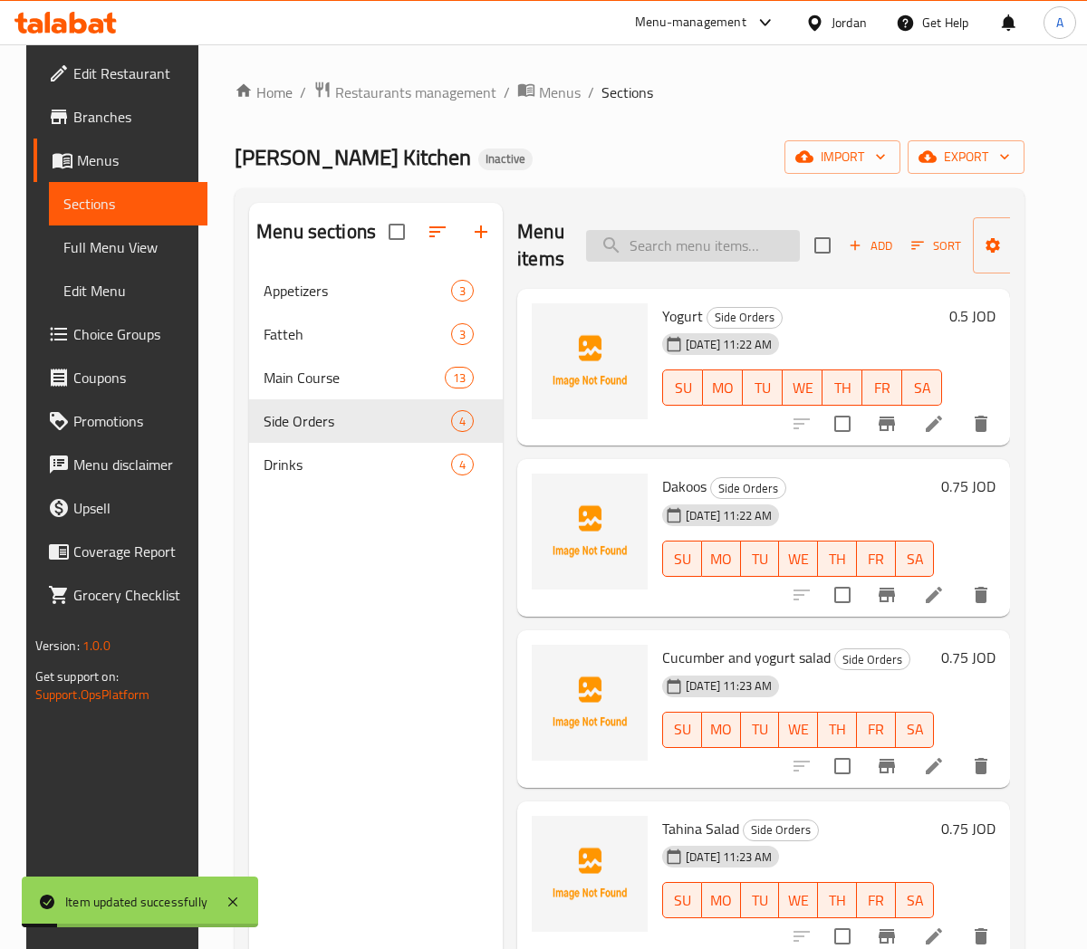
click at [687, 251] on input "search" at bounding box center [693, 246] width 214 height 32
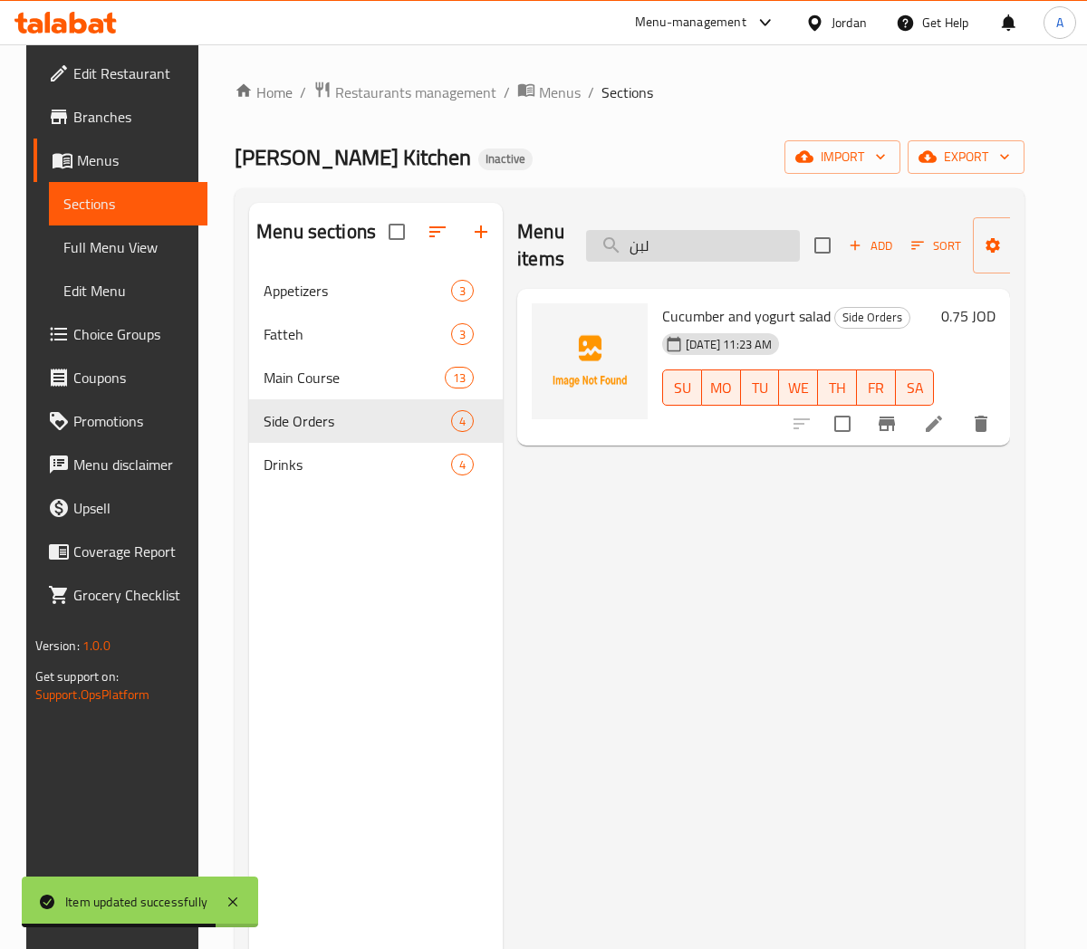
click at [656, 240] on input "لبن" at bounding box center [693, 246] width 214 height 32
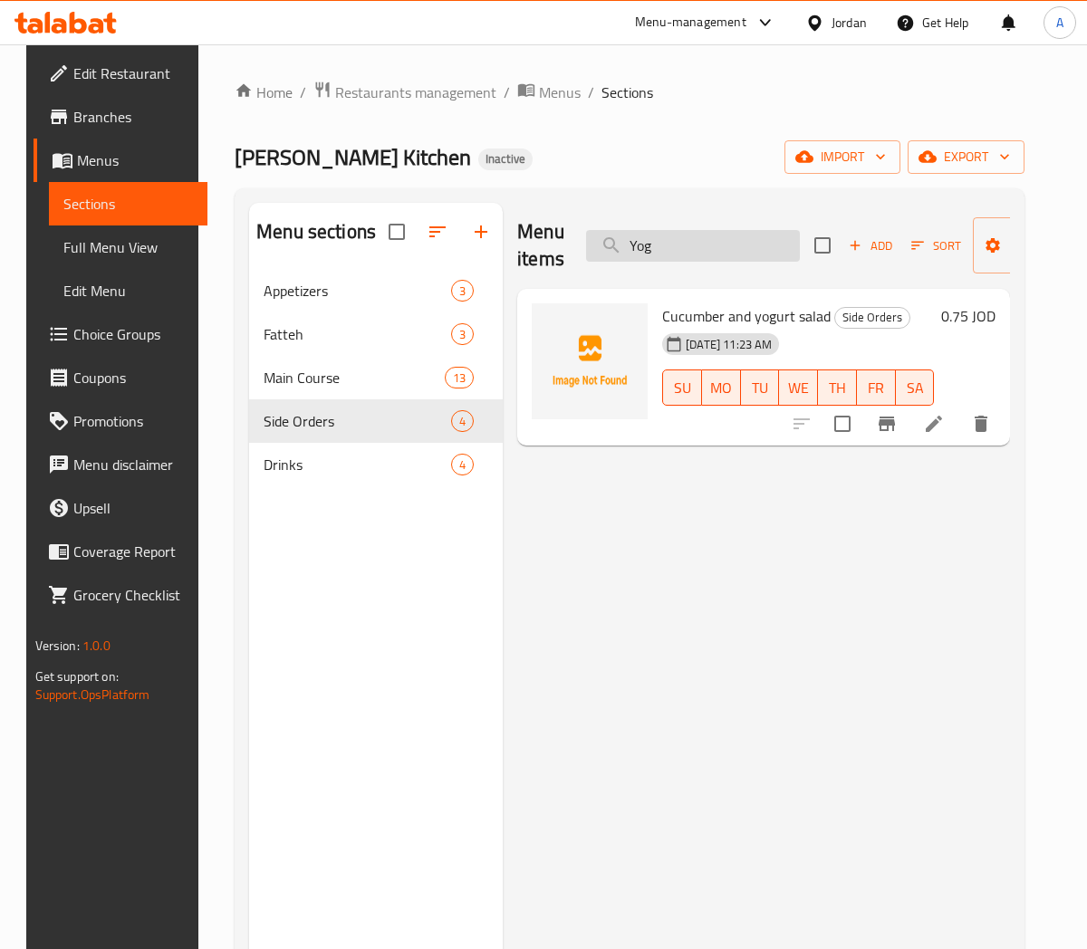
type input "Yog"
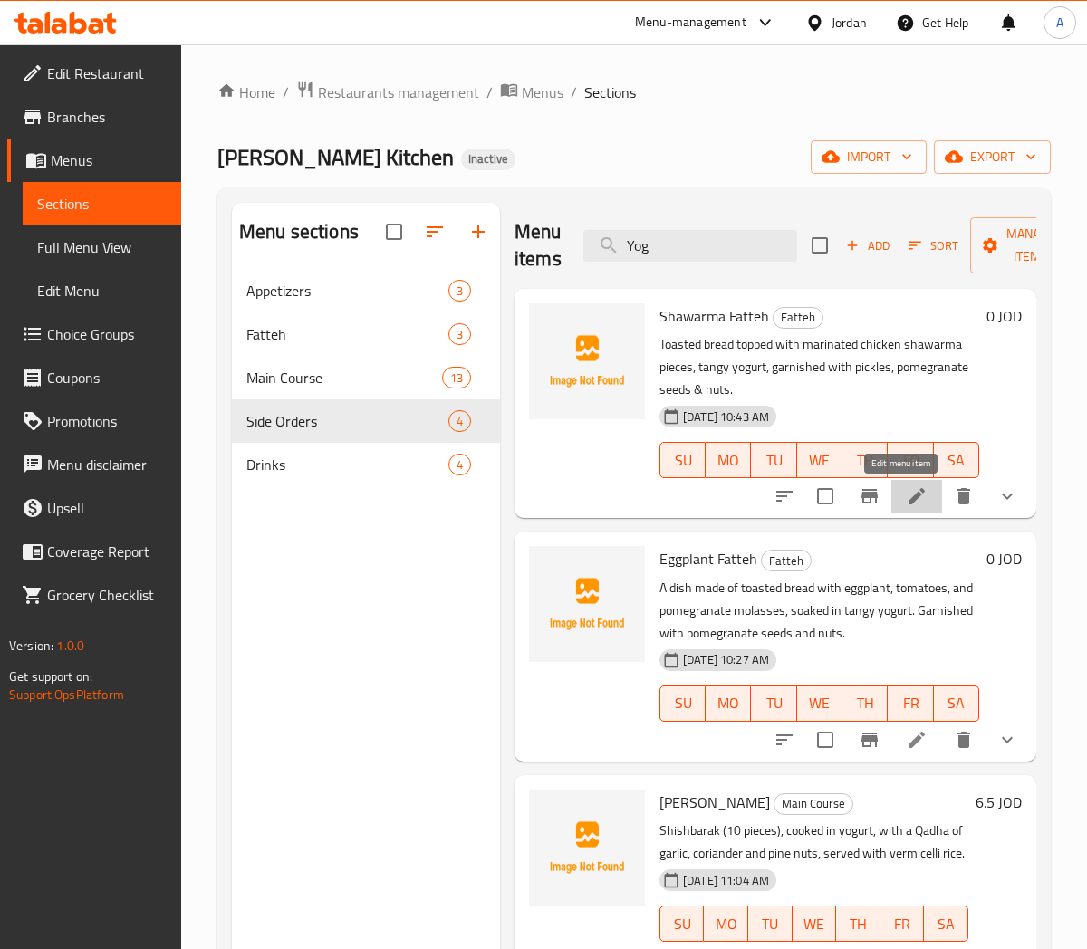
click at [909, 500] on icon at bounding box center [917, 496] width 16 height 16
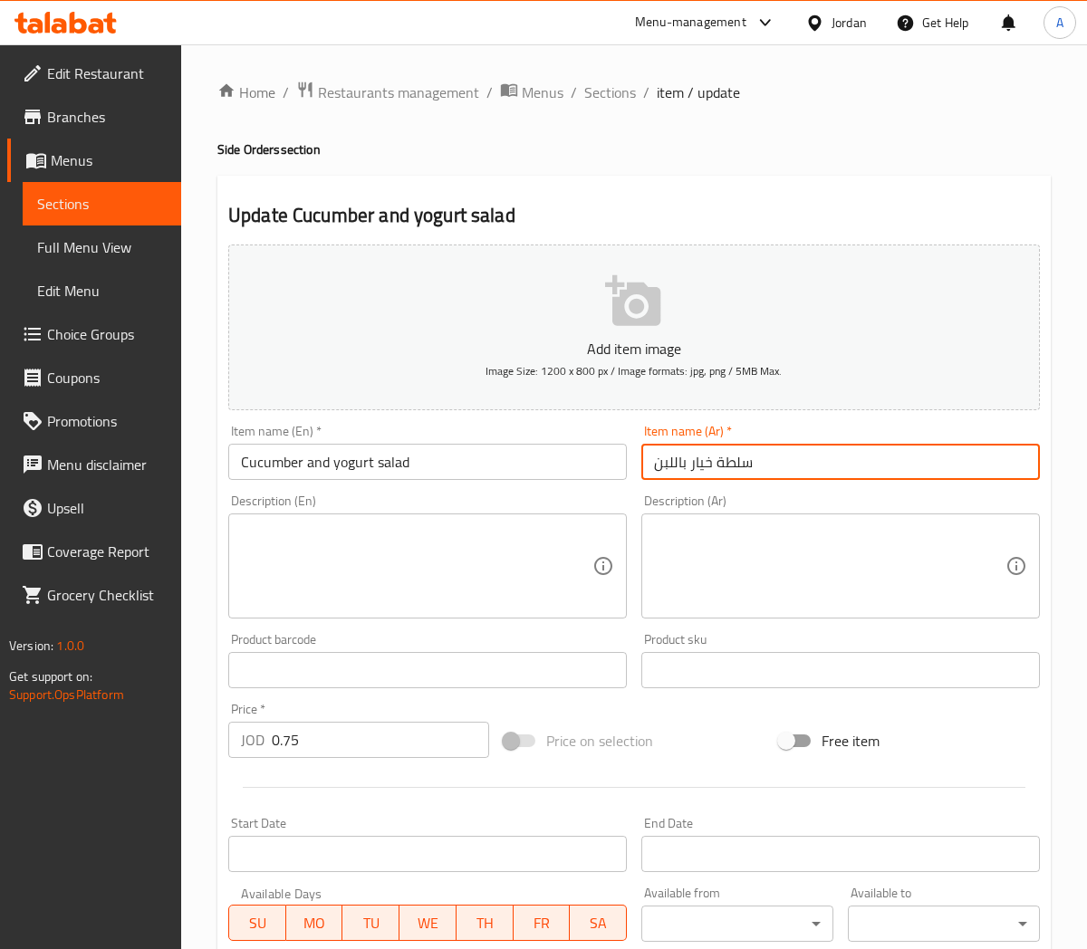
drag, startPoint x: 674, startPoint y: 463, endPoint x: 625, endPoint y: 466, distance: 49.0
click at [625, 466] on div "Add item image Image Size: 1200 x 800 px / Image formats: jpg, png / 5MB Max. I…" at bounding box center [634, 627] width 826 height 781
paste input "زبادى"
type input "سلطة خيار بالزبادى"
click at [500, 456] on input "Cucumber and yogurt salad" at bounding box center [427, 462] width 399 height 36
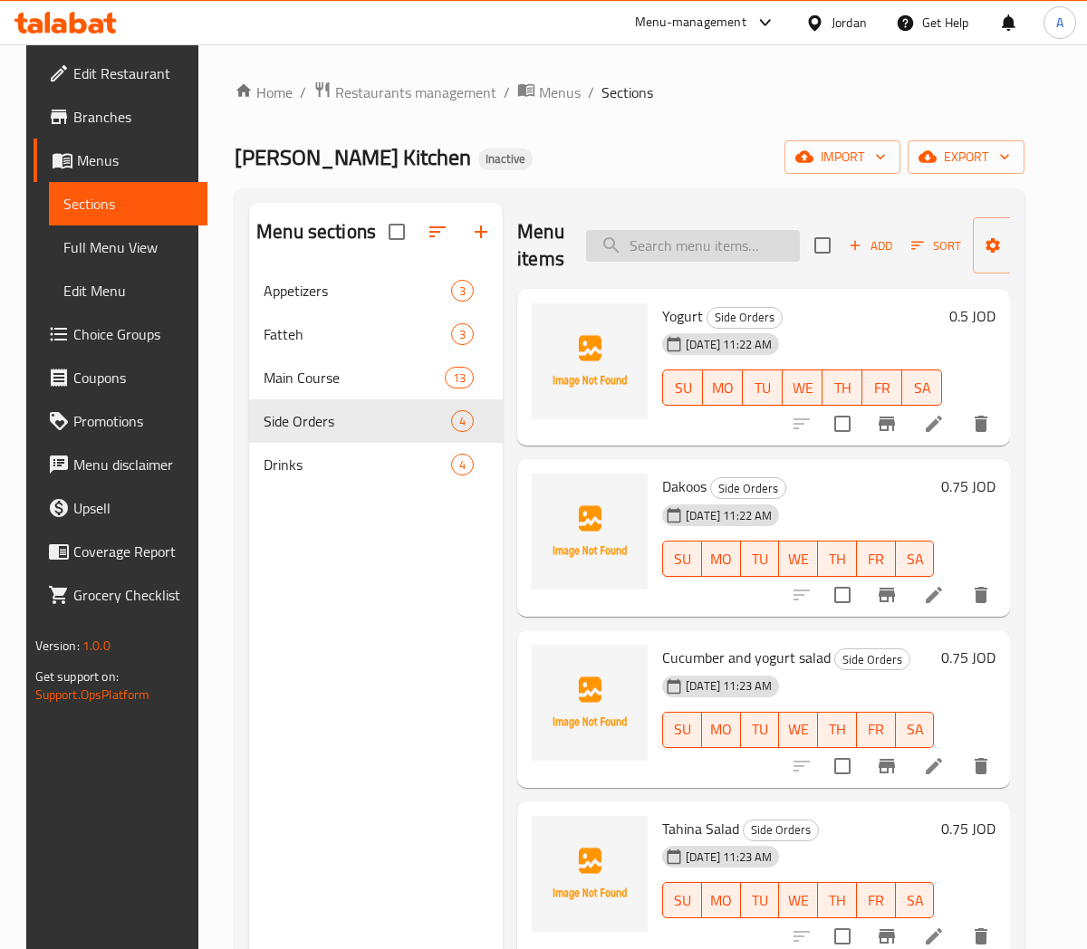
click at [638, 241] on input "search" at bounding box center [693, 246] width 214 height 32
click at [659, 250] on input "search" at bounding box center [693, 246] width 214 height 32
paste input "yogurt"
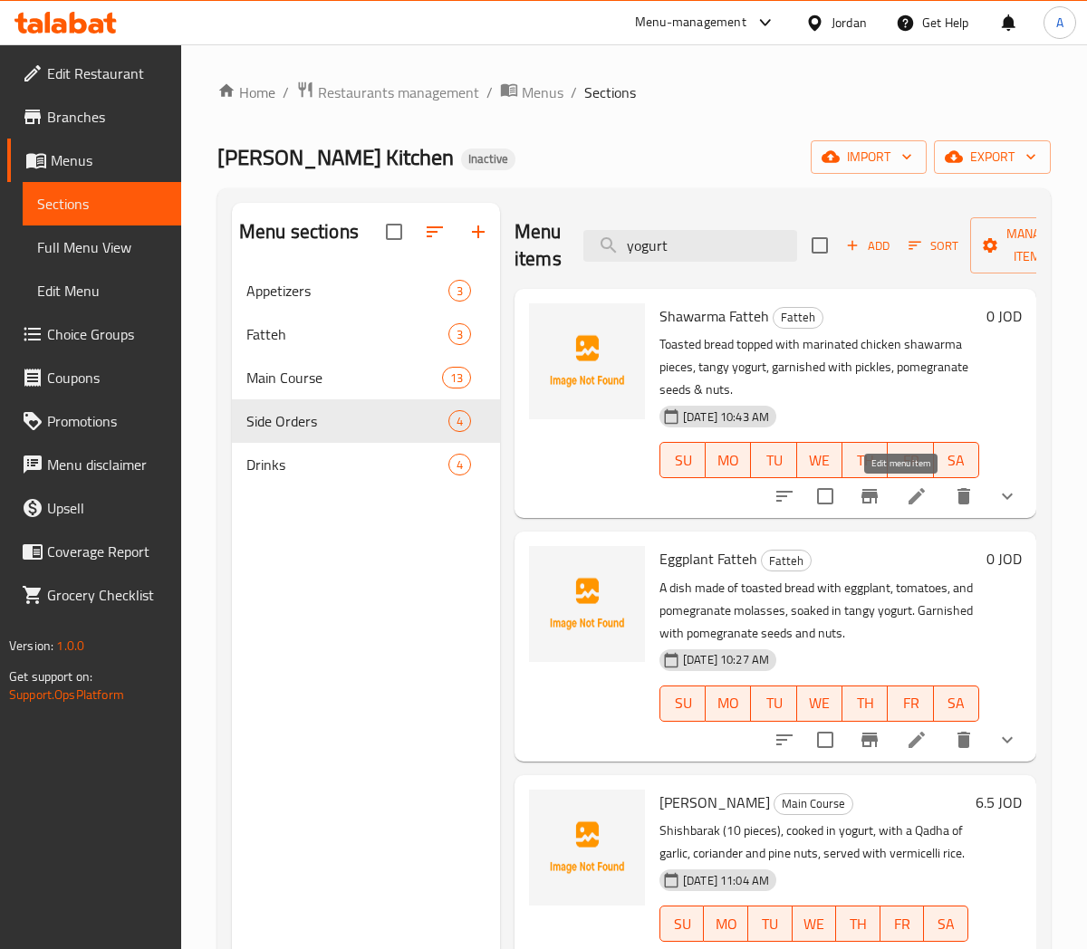
type input "yogurt"
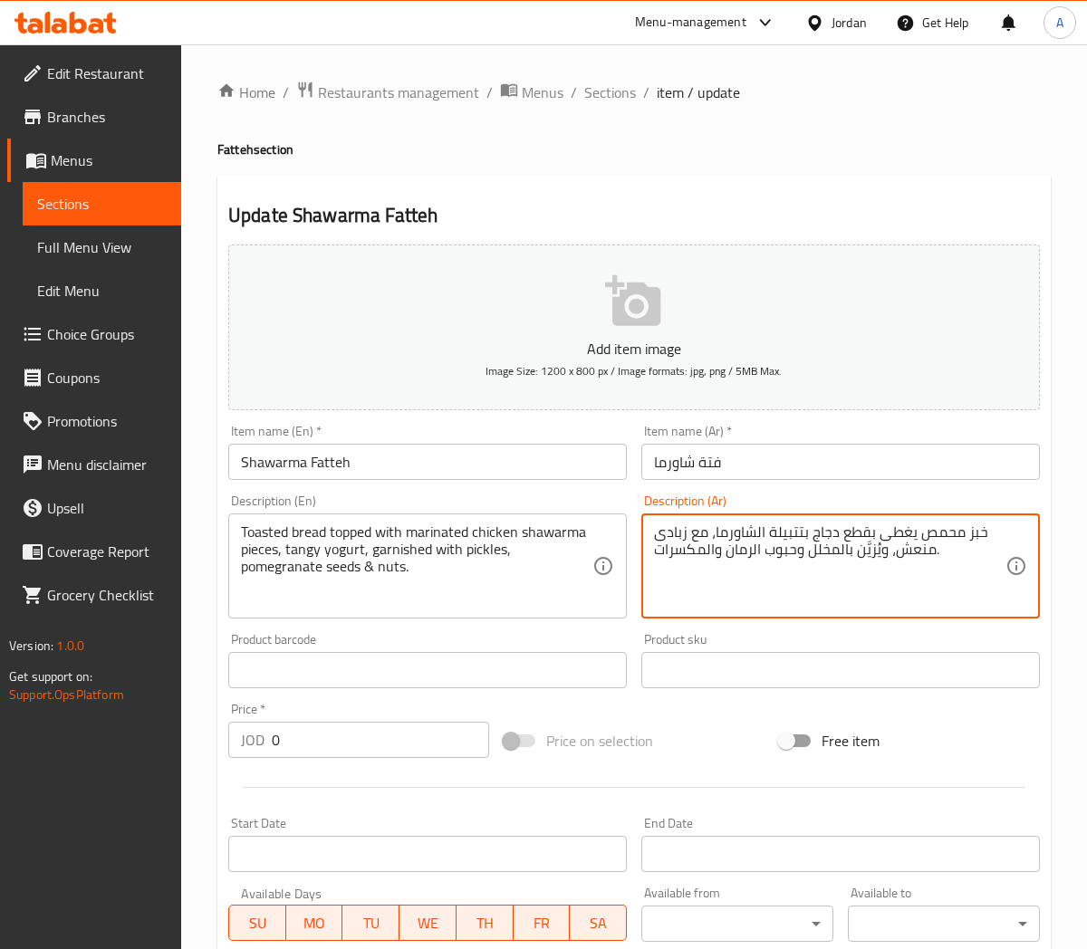
drag, startPoint x: 657, startPoint y: 537, endPoint x: 686, endPoint y: 532, distance: 29.5
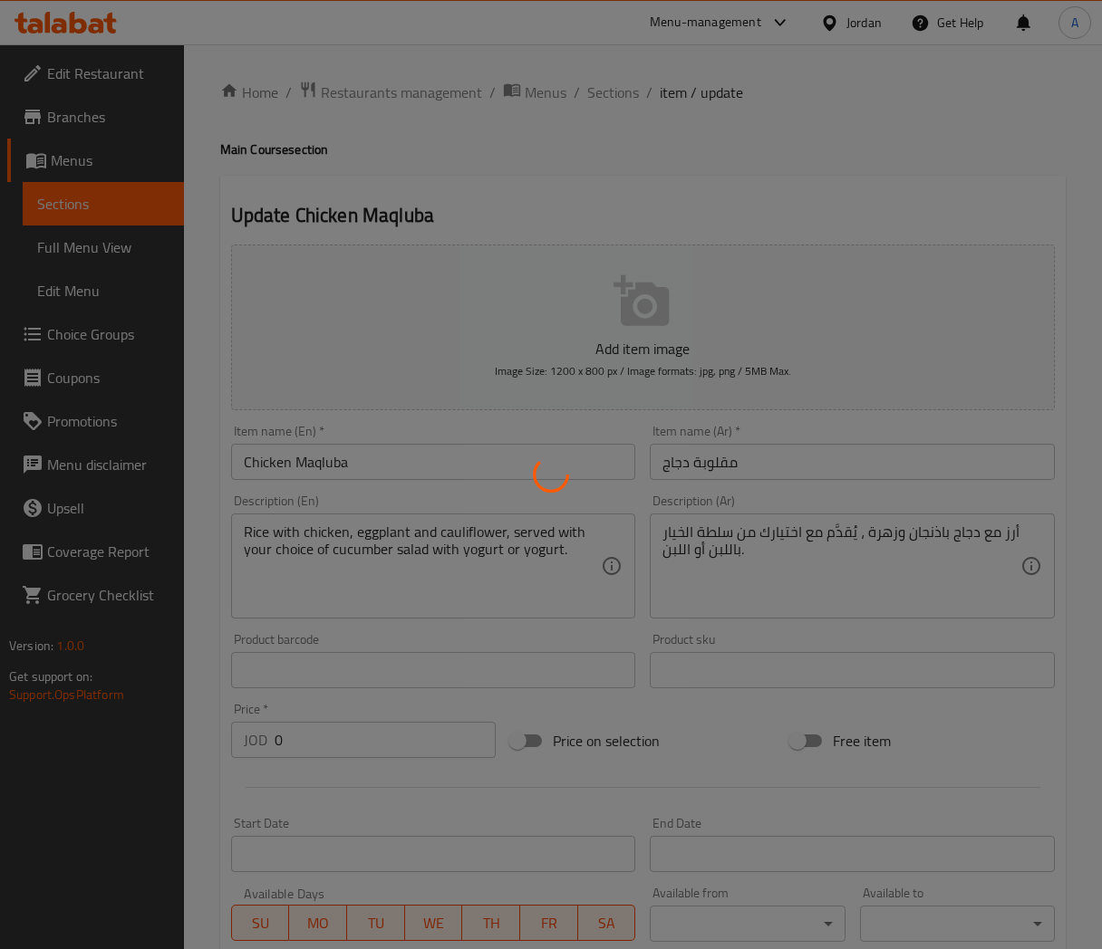
type input "خيارك من السلطة"
type input "1"
type input "خيارك من الدجاج"
type input "1"
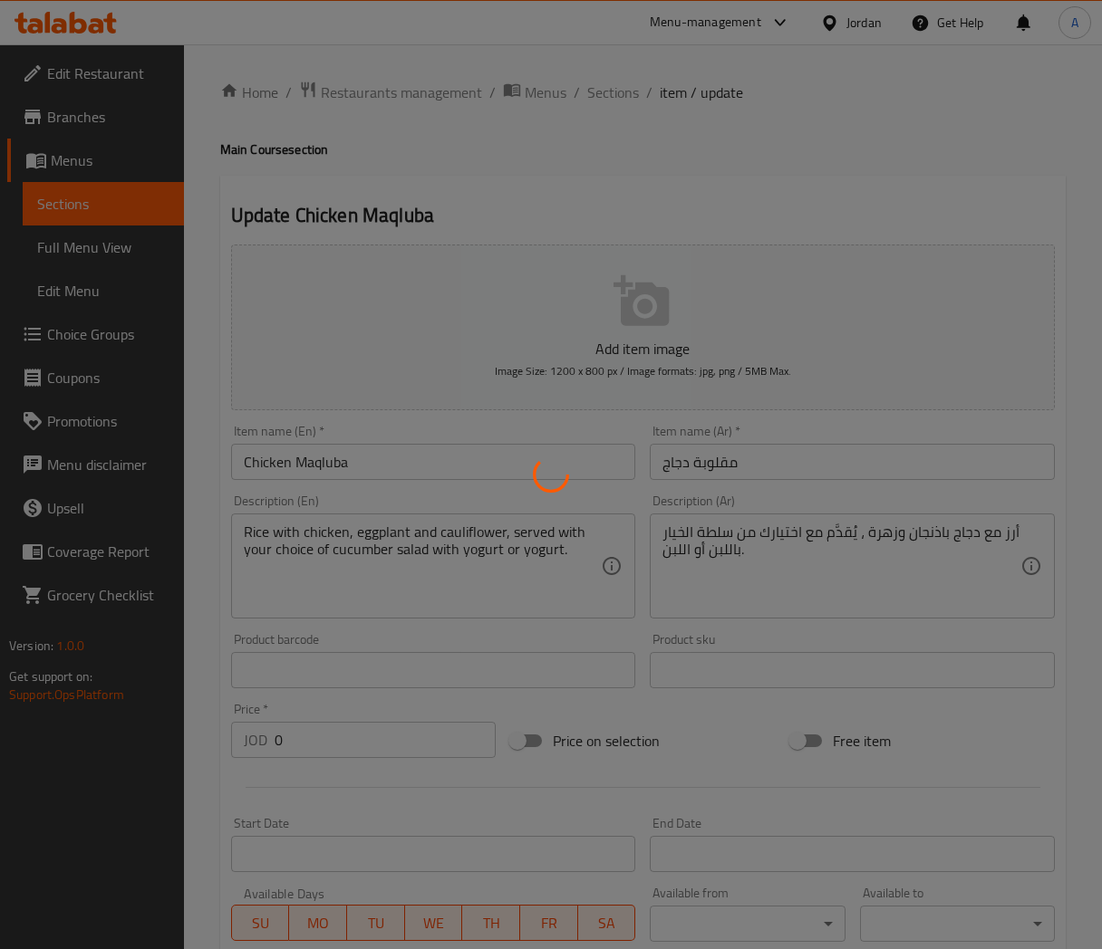
type input "1"
type input "خيارك من السلطة"
type input "1"
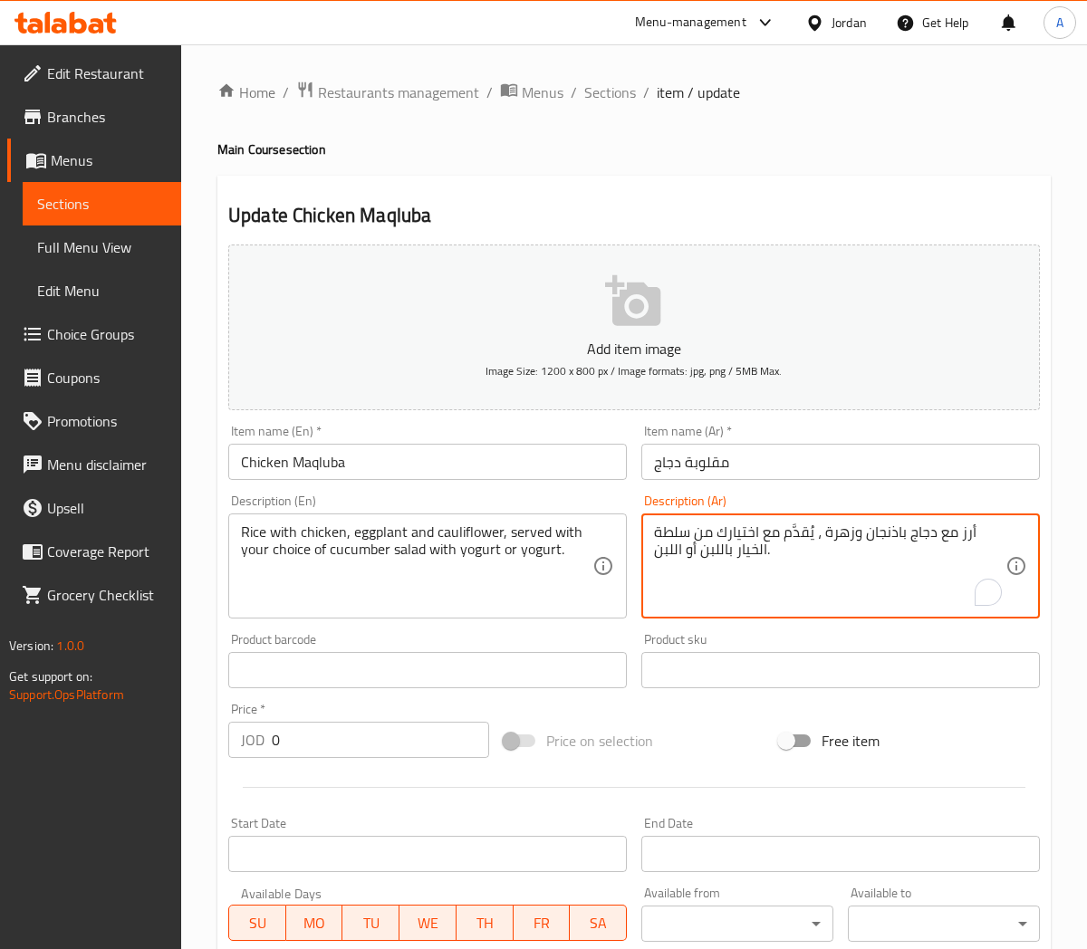
drag, startPoint x: 755, startPoint y: 551, endPoint x: 723, endPoint y: 559, distance: 32.7
drag, startPoint x: 717, startPoint y: 551, endPoint x: 702, endPoint y: 560, distance: 17.9
click at [702, 560] on textarea "أرز مع دجاج باذنجان وزهرة ، يُقدَّم مع اختيارك من سلطة الخيار باللبن أو اللبن." at bounding box center [829, 567] width 351 height 86
drag, startPoint x: 687, startPoint y: 580, endPoint x: 725, endPoint y: 566, distance: 40.4
click at [688, 578] on textarea "أرز مع دجاج باذنجان وزهرة ، يُقدَّم مع اختيارك من سلطة الخيار باللبن أو اللبن." at bounding box center [829, 567] width 351 height 86
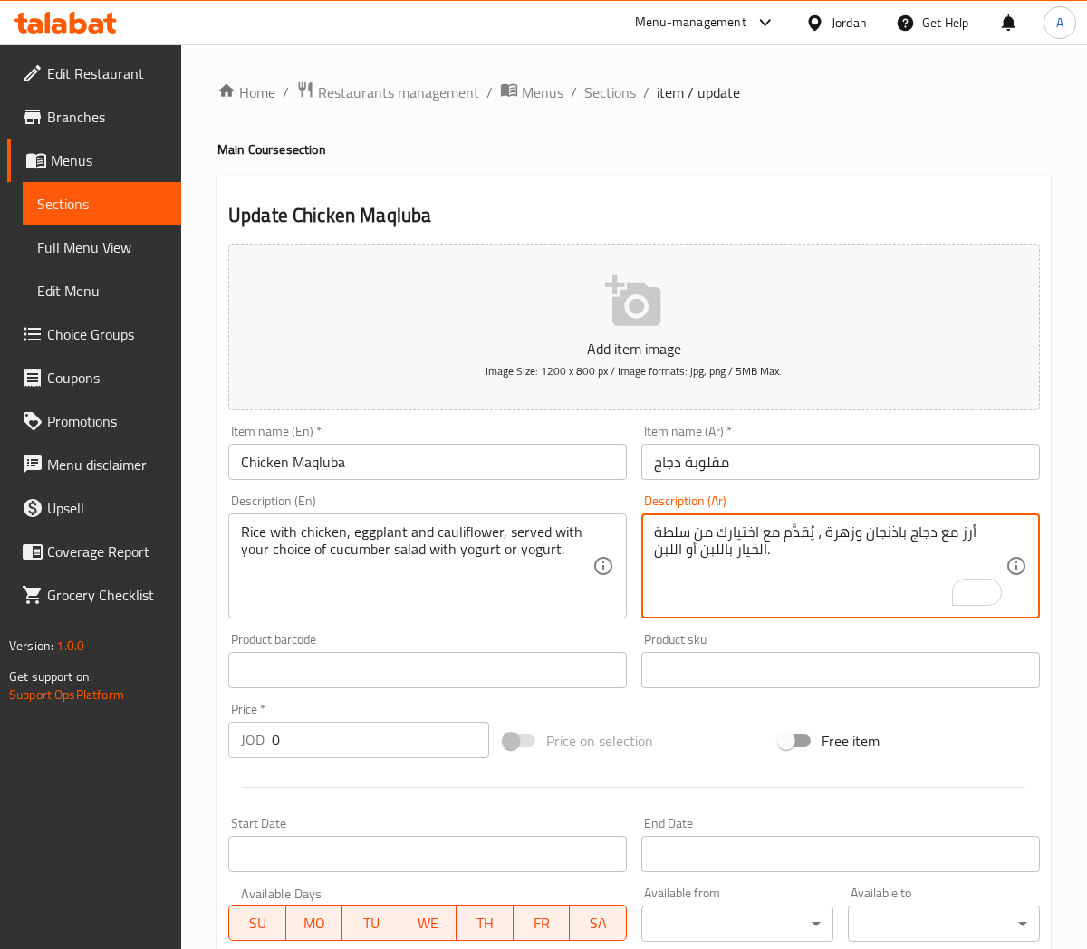
drag, startPoint x: 717, startPoint y: 551, endPoint x: 702, endPoint y: 558, distance: 17.0
click at [702, 558] on textarea "أرز مع دجاج باذنجان وزهرة ، يُقدَّم مع اختيارك من سلطة الخيار باللبن أو اللبن." at bounding box center [829, 567] width 351 height 86
paste textarea "زبادى"
drag, startPoint x: 672, startPoint y: 549, endPoint x: 657, endPoint y: 554, distance: 16.3
click at [657, 554] on textarea "أرز مع دجاج باذنجان وزهرة ، يُقدَّم مع اختيارك من سلطة الخيار بالزبادى أو اللبن." at bounding box center [829, 567] width 351 height 86
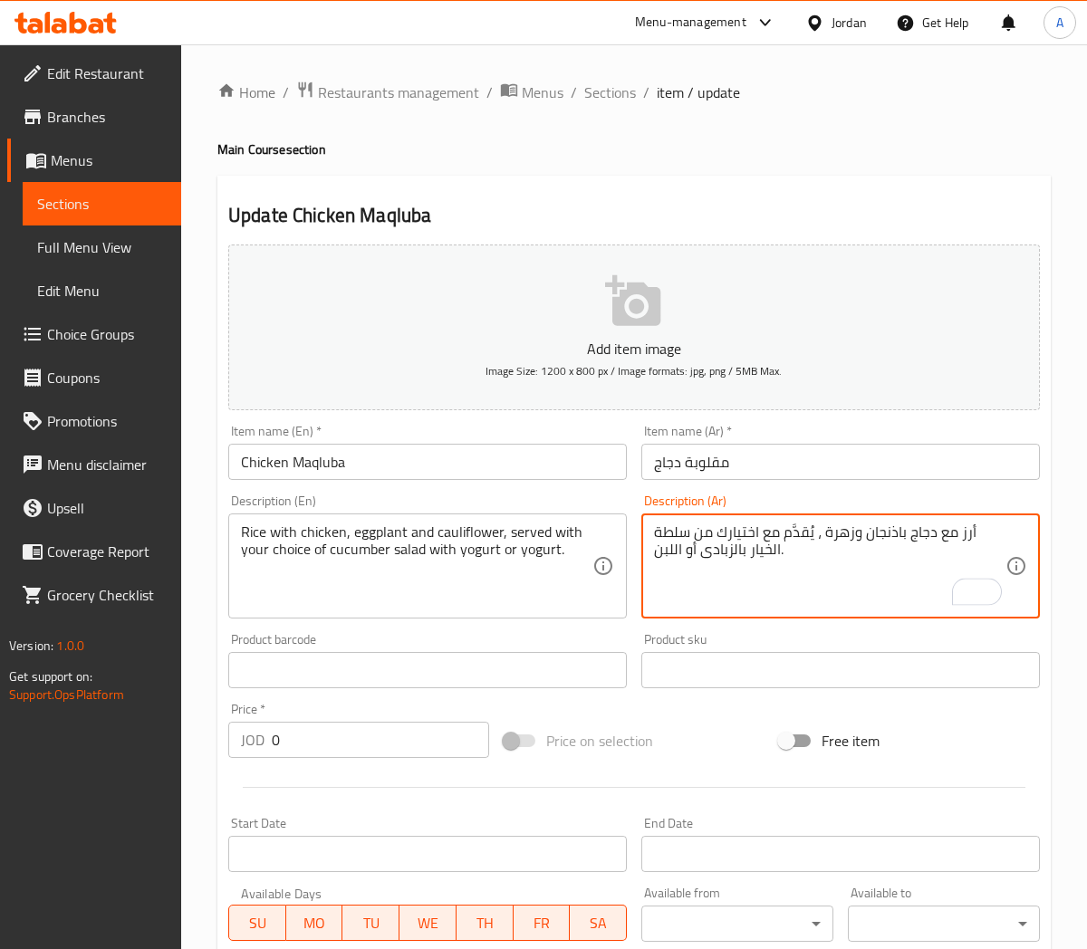
paste textarea "زبادى"
type textarea "أرز مع دجاج باذنجان وزهرة ، يُقدَّم مع اختيارك من سلطة الخيار بالزبادى أو الزبا…"
click at [516, 468] on input "Chicken Maqluba" at bounding box center [427, 462] width 399 height 36
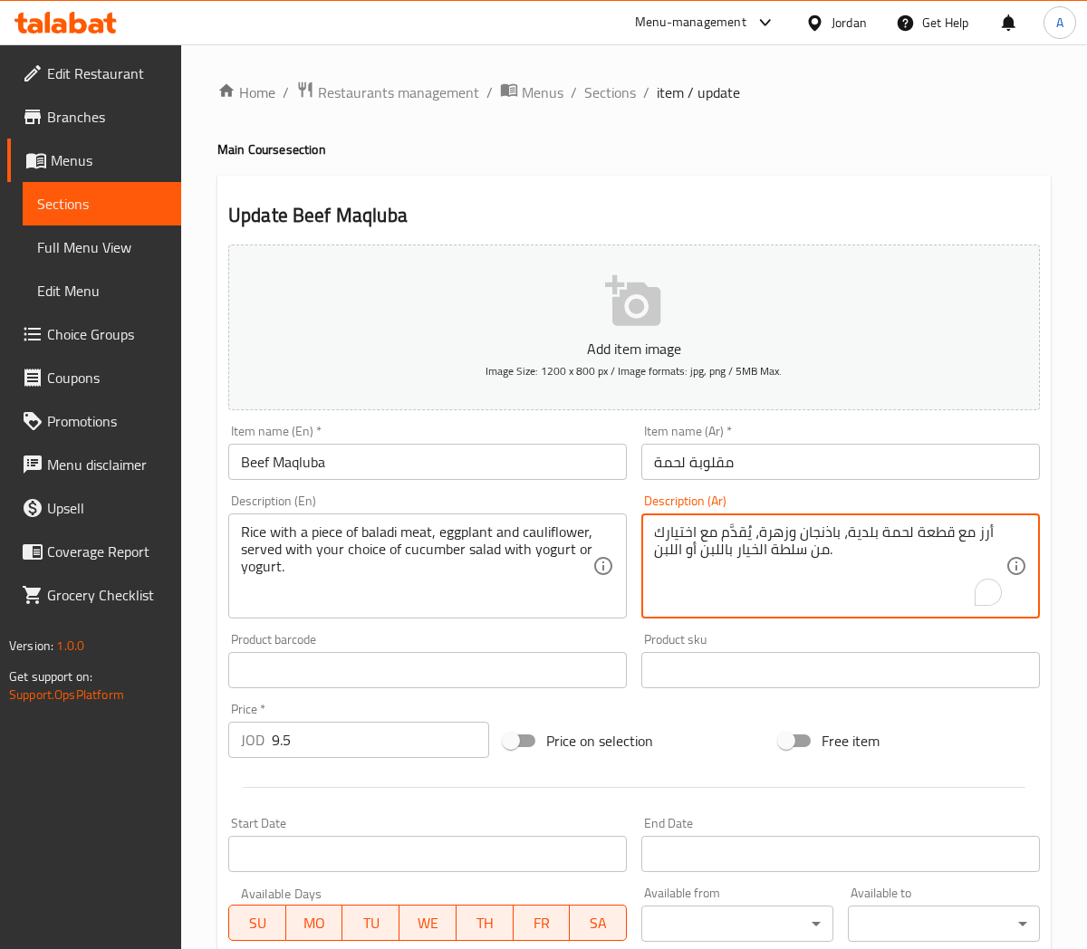
drag, startPoint x: 717, startPoint y: 550, endPoint x: 702, endPoint y: 556, distance: 16.7
paste textarea "زبادى"
drag, startPoint x: 672, startPoint y: 553, endPoint x: 650, endPoint y: 559, distance: 23.3
click at [650, 559] on div "أرز مع قطعة لحمة بلدية، باذنجان وزهرة، يُقدَّم مع اختيارك من سلطة الخيار بالزبا…" at bounding box center [840, 566] width 399 height 105
paste textarea "زبادى"
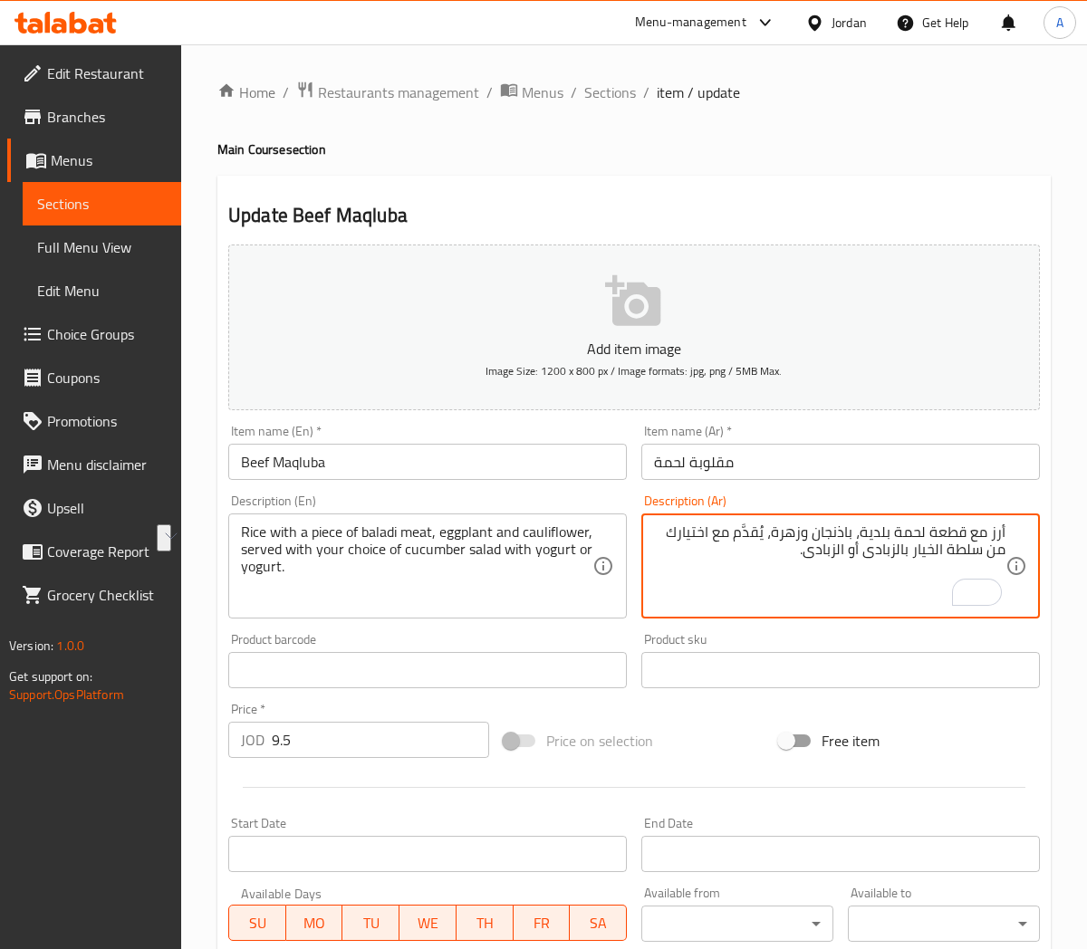
drag, startPoint x: 981, startPoint y: 550, endPoint x: 786, endPoint y: 572, distance: 196.0
click at [786, 572] on textarea "أرز مع قطعة لحمة بلدية، باذنجان وزهرة، يُقدَّم مع اختيارك من سلطة الخيار بالزبا…" at bounding box center [829, 567] width 351 height 86
type textarea "أرز مع قطعة لحمة بلدية، باذنجان وزهرة، يُقدَّم مع اختيارك من سلطة الخيار بالزبا…"
click at [512, 462] on input "Beef Maqluba" at bounding box center [427, 462] width 399 height 36
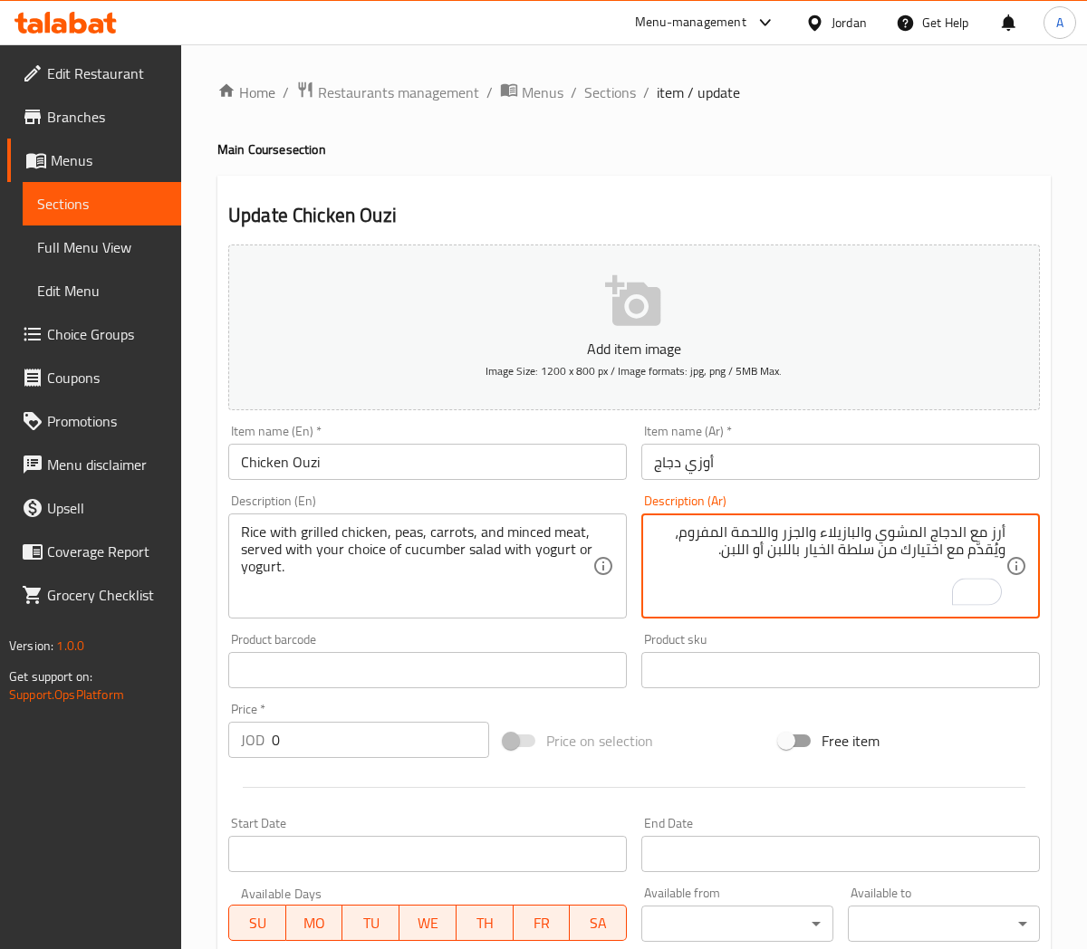
drag, startPoint x: 872, startPoint y: 550, endPoint x: 567, endPoint y: 560, distance: 305.4
click at [567, 560] on div "Add item image Image Size: 1200 x 800 px / Image formats: jpg, png / 5MB Max. I…" at bounding box center [634, 627] width 826 height 781
paste textarea "زبادى أو الزبادى"
type textarea "أرز مع الدجاج المشوي والبازيلاء والجزر واللحمة المفروم، ويُقدَّم مع اختيارك من …"
click at [524, 457] on input "Chicken Ouzi" at bounding box center [427, 462] width 399 height 36
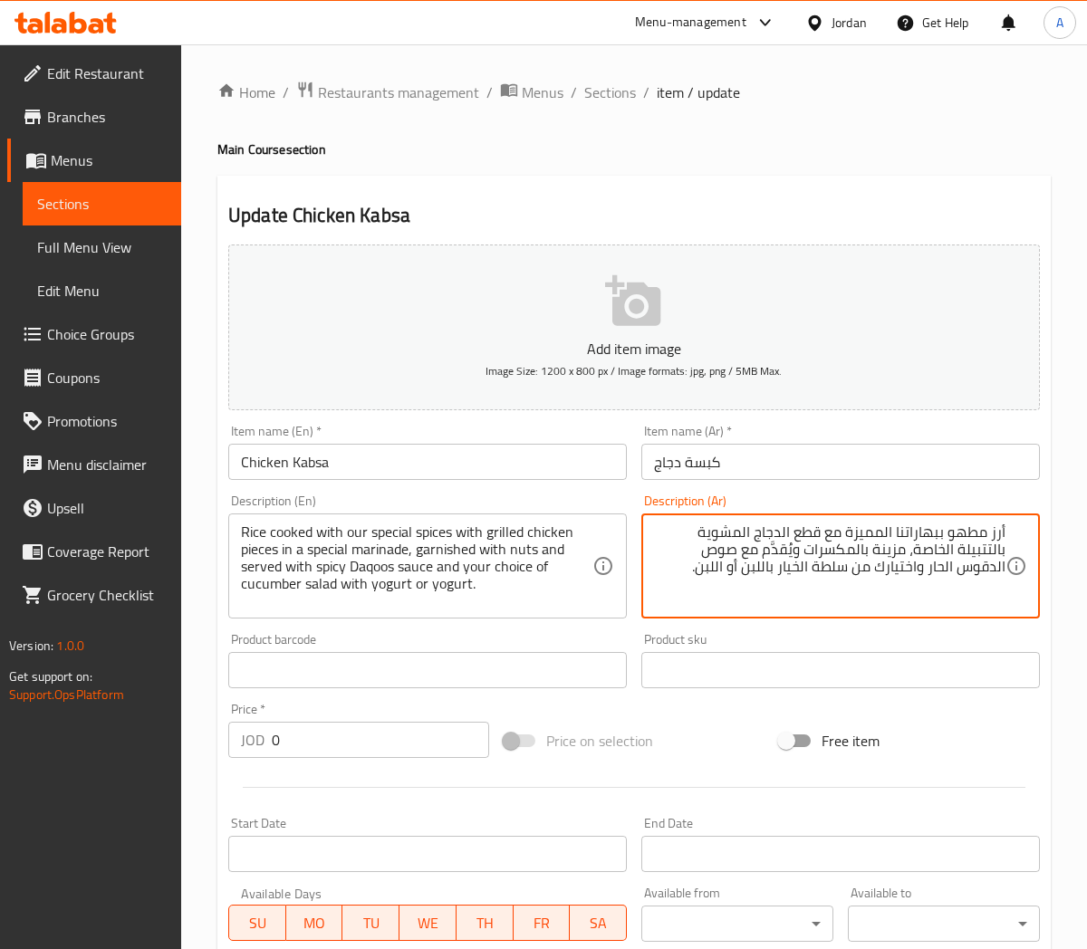
drag, startPoint x: 848, startPoint y: 571, endPoint x: 608, endPoint y: 582, distance: 240.3
click at [608, 582] on div "Add item image Image Size: 1200 x 800 px / Image formats: jpg, png / 5MB Max. I…" at bounding box center [634, 627] width 826 height 781
paste textarea "زبادى أو الزبادى"
type textarea "أرز مطهو ببهاراتنا المميزة مع قطع الدجاج المشوية بالتتبيلة الخاصة، مزينة بالمكس…"
click at [539, 462] on input "Chicken Kabsa" at bounding box center [427, 462] width 399 height 36
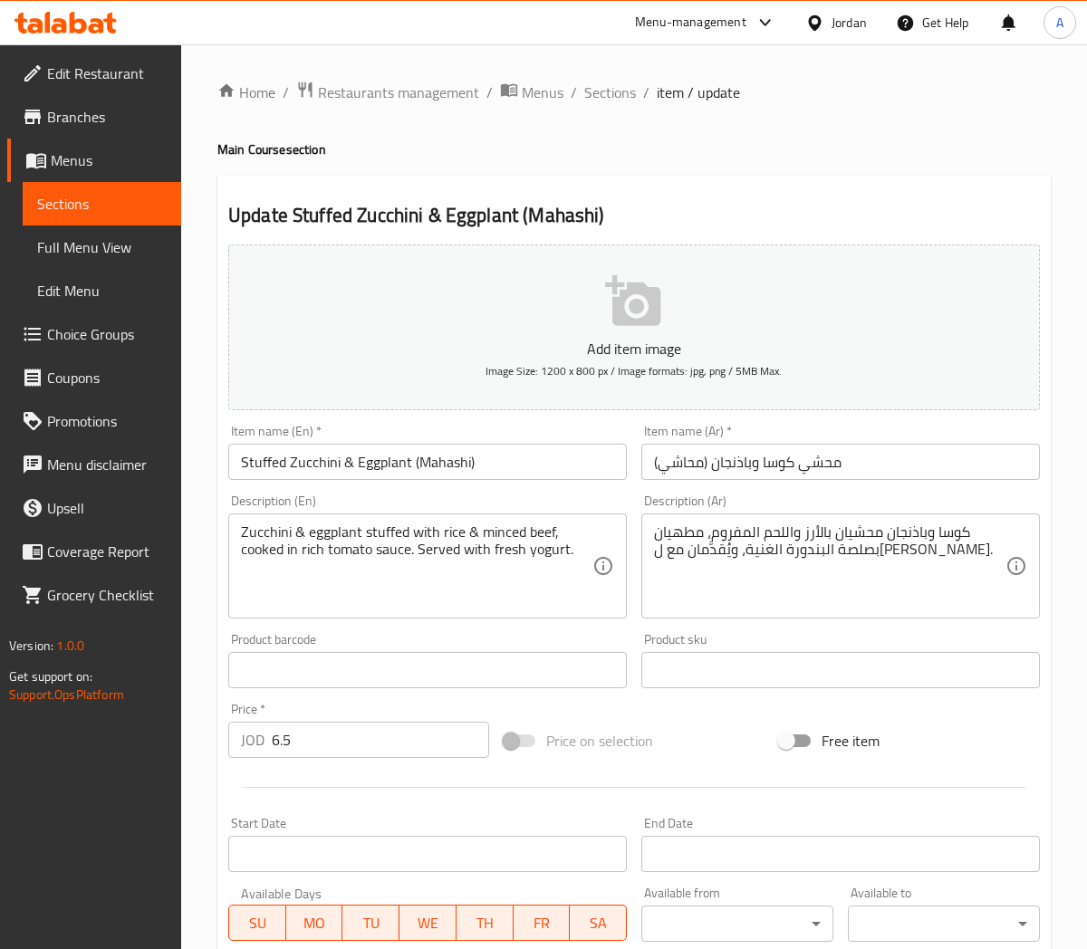
click at [696, 555] on textarea "كوسا وباذنجان محشيان بالأرز واللحم المفروم، مطهيان بصلصة البندورة الغنية، ويُقد…" at bounding box center [829, 567] width 351 height 86
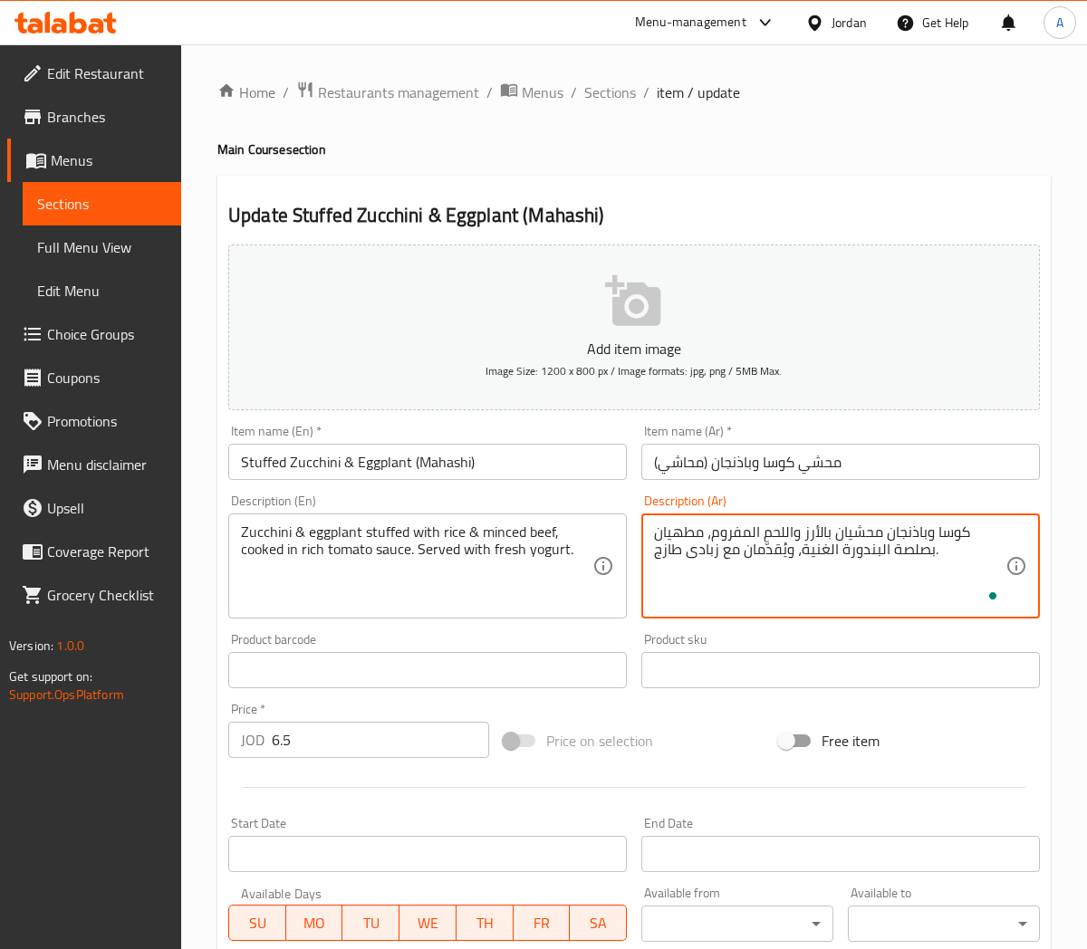
type textarea "كوسا وباذنجان محشيان بالأرز واللحم المفروم، مطهيان بصلصة البندورة الغنية، ويُقد…"
click at [523, 459] on input "Stuffed Zucchini & Eggplant (Mahashi)" at bounding box center [427, 462] width 399 height 36
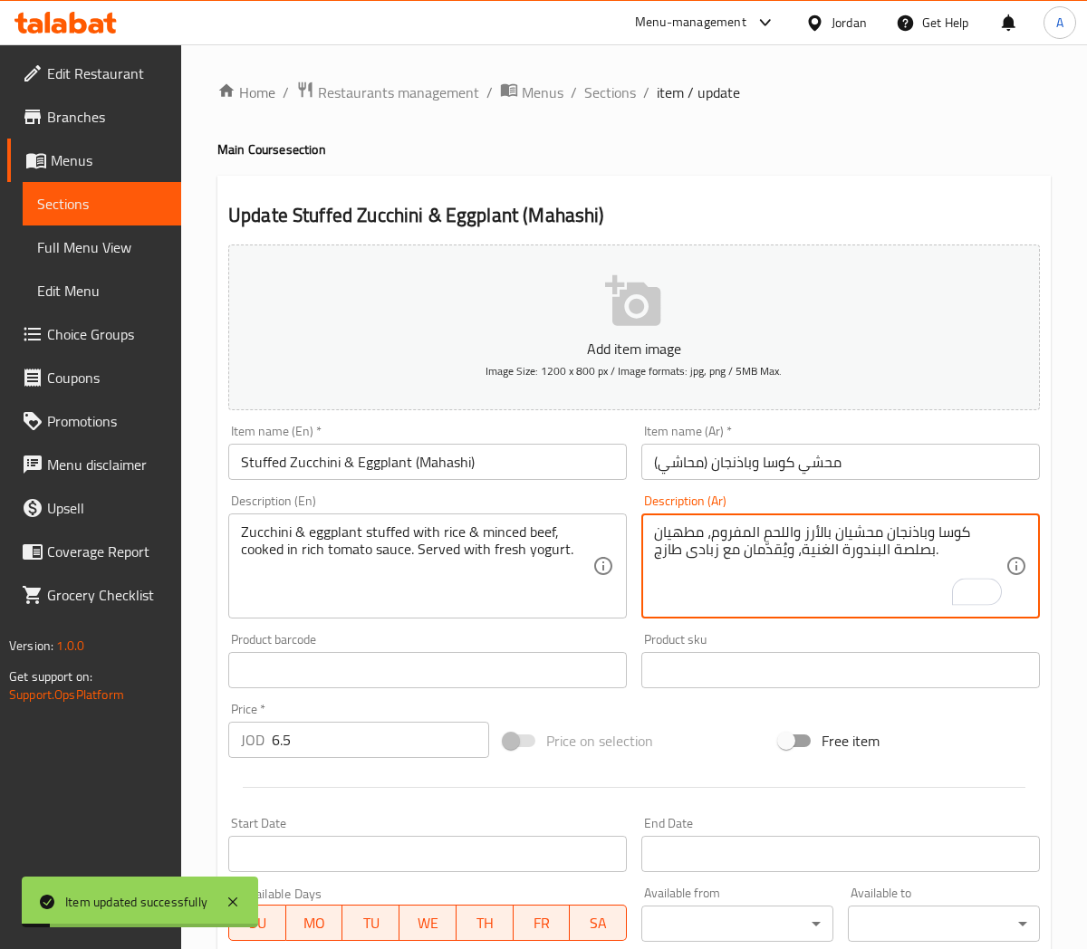
click at [705, 554] on textarea "كوسا وباذنجان محشيان بالأرز واللحم المفروم، مطهيان بصلصة البندورة الغنية، ويُقد…" at bounding box center [829, 567] width 351 height 86
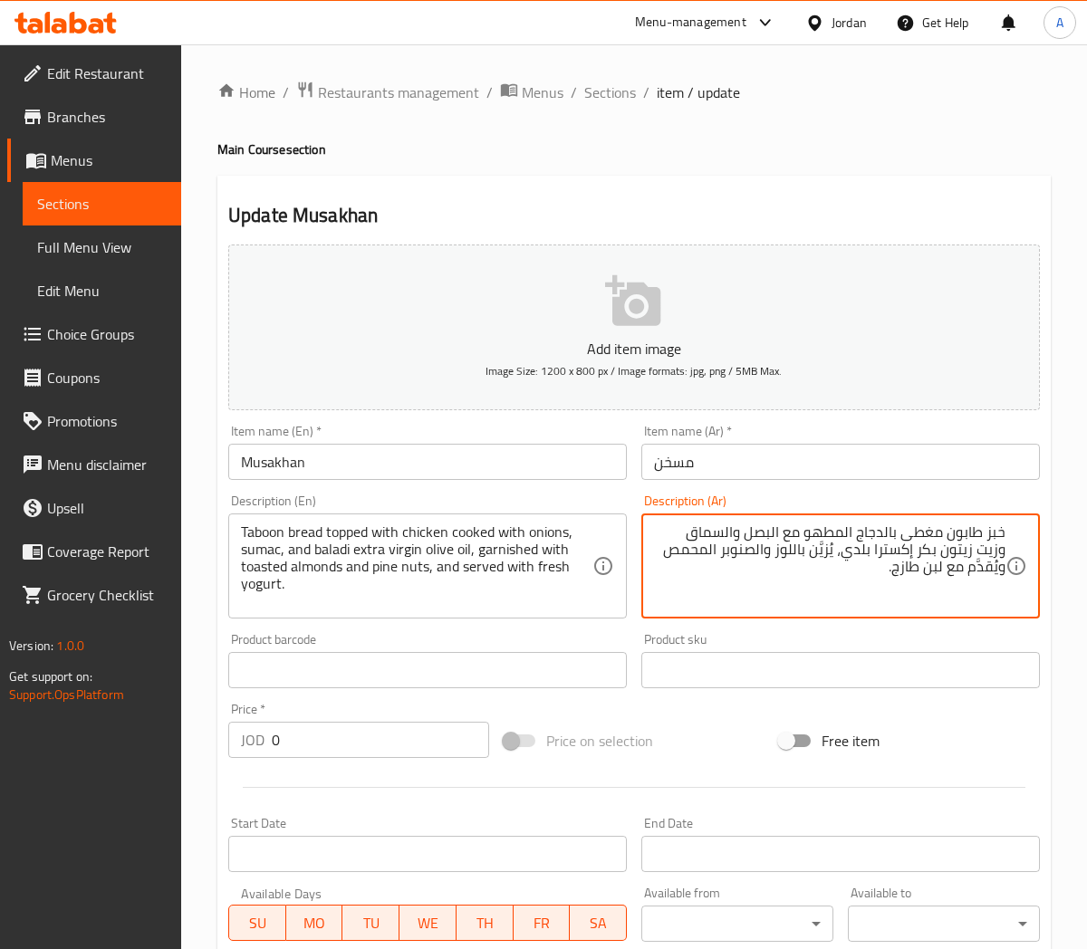
click at [974, 572] on textarea "خبز طابون مغطى بالدجاج المطهو مع البصل والسماق وزيت زيتون بكر إكسترا بلدي، يُزي…" at bounding box center [829, 567] width 351 height 86
paste textarea "زبادى"
type textarea "خبز طابون مغطى بالدجاج المطهو مع البصل والسماق وزيت زيتون بكر إكسترا بلدي، يُزي…"
click at [553, 460] on input "Musakhan" at bounding box center [427, 462] width 399 height 36
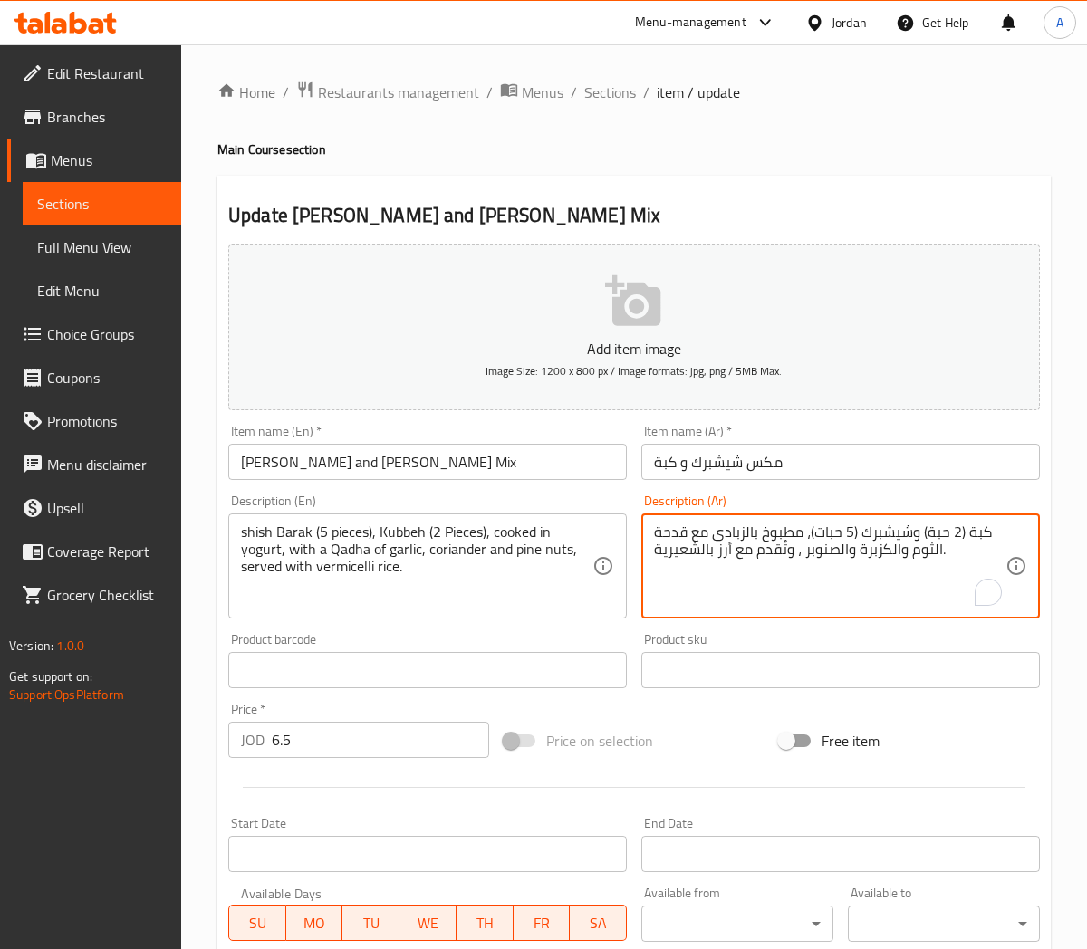
drag, startPoint x: 744, startPoint y: 533, endPoint x: 714, endPoint y: 540, distance: 30.8
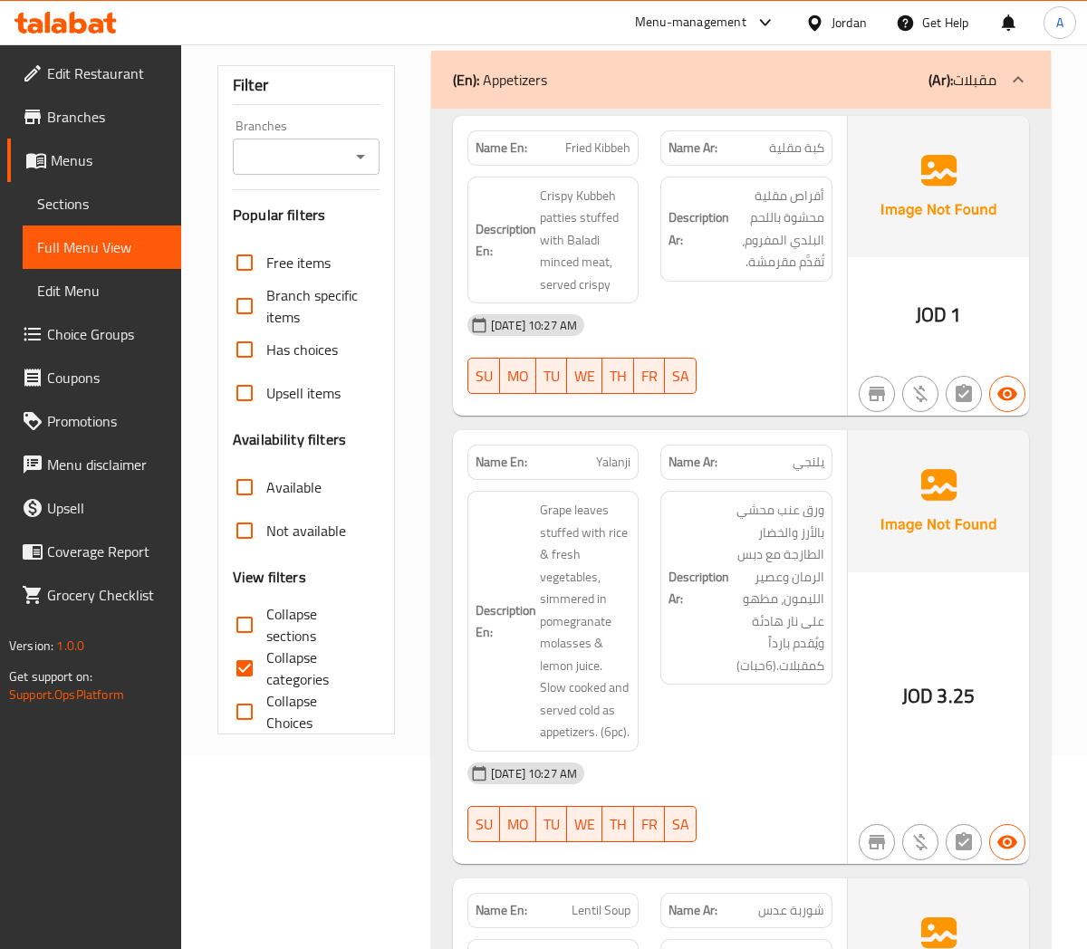
scroll to position [201, 0]
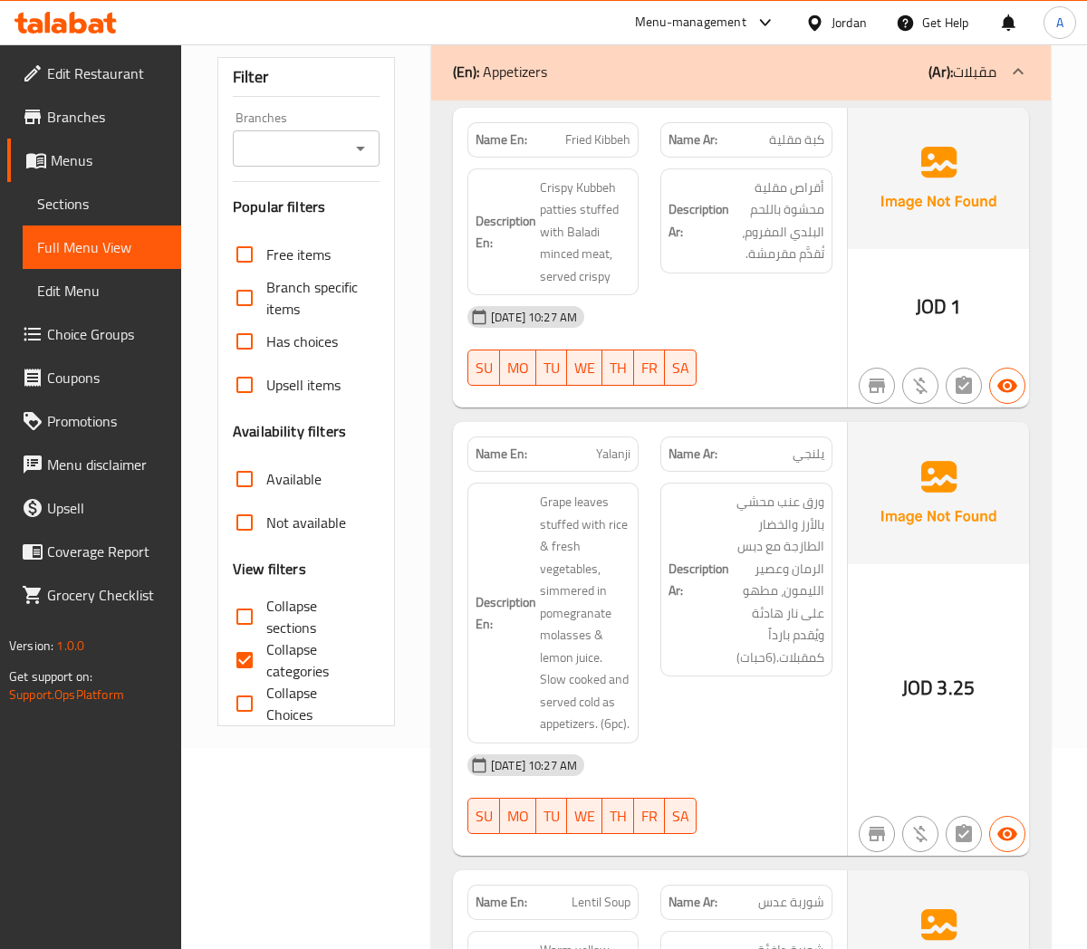
click at [245, 663] on input "Collapse categories" at bounding box center [244, 660] width 43 height 43
checkbox input "false"
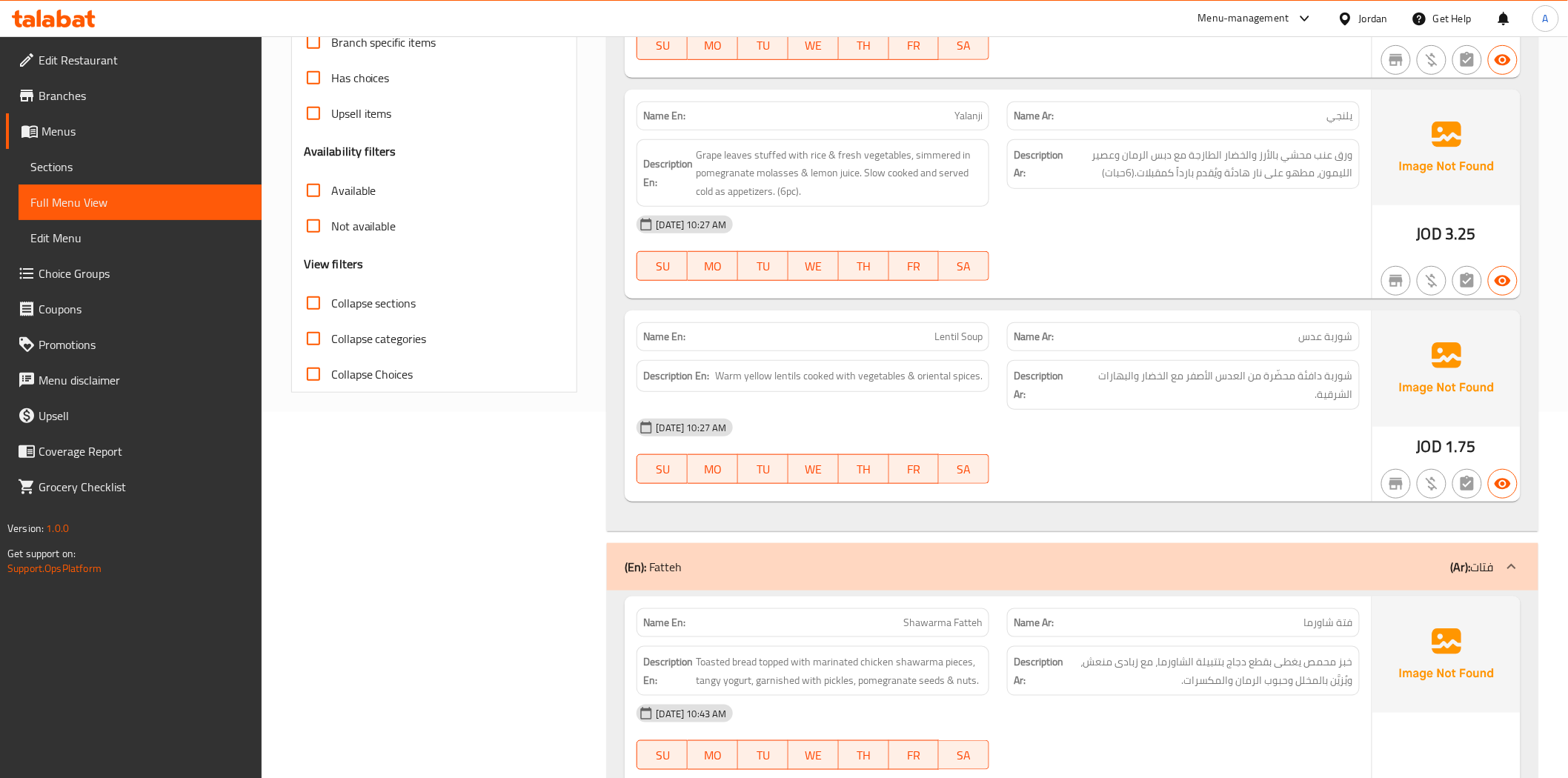
scroll to position [0, 0]
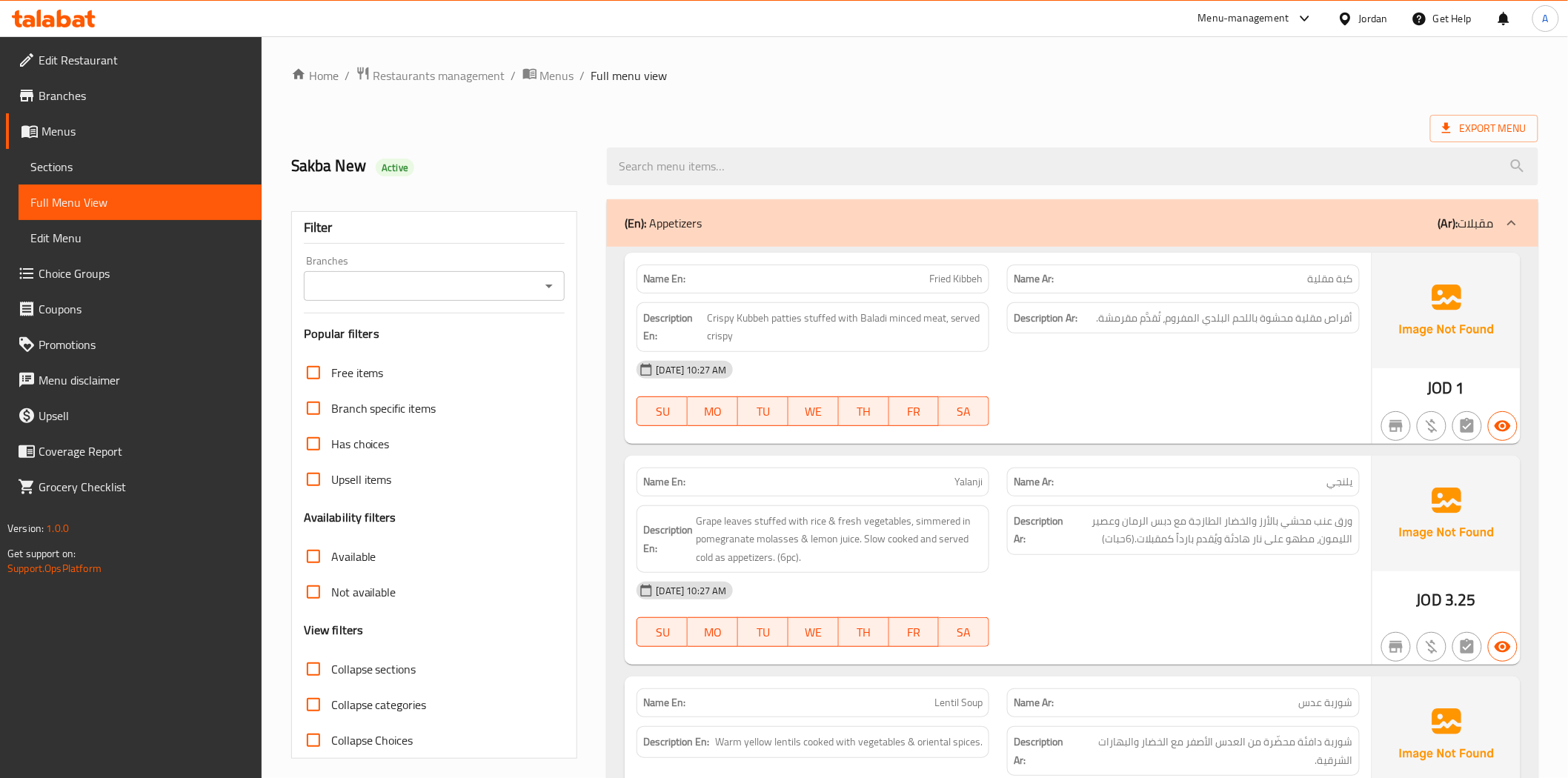
drag, startPoint x: 115, startPoint y: 62, endPoint x: 158, endPoint y: 78, distance: 45.9
click at [115, 62] on span "Edit Restaurant" at bounding box center [144, 61] width 211 height 18
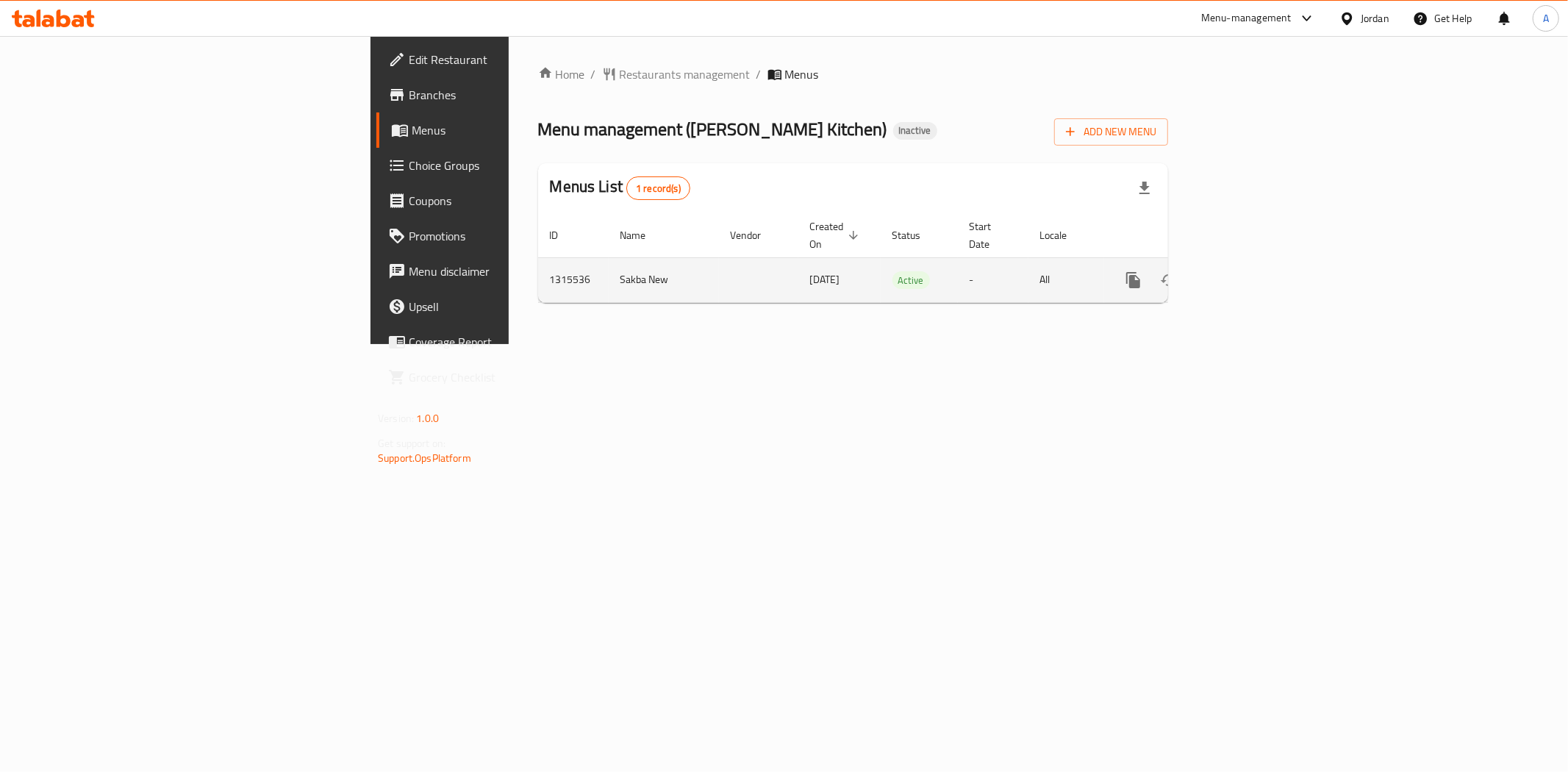
click at [1248, 272] on icon "enhanced table" at bounding box center [1239, 280] width 18 height 18
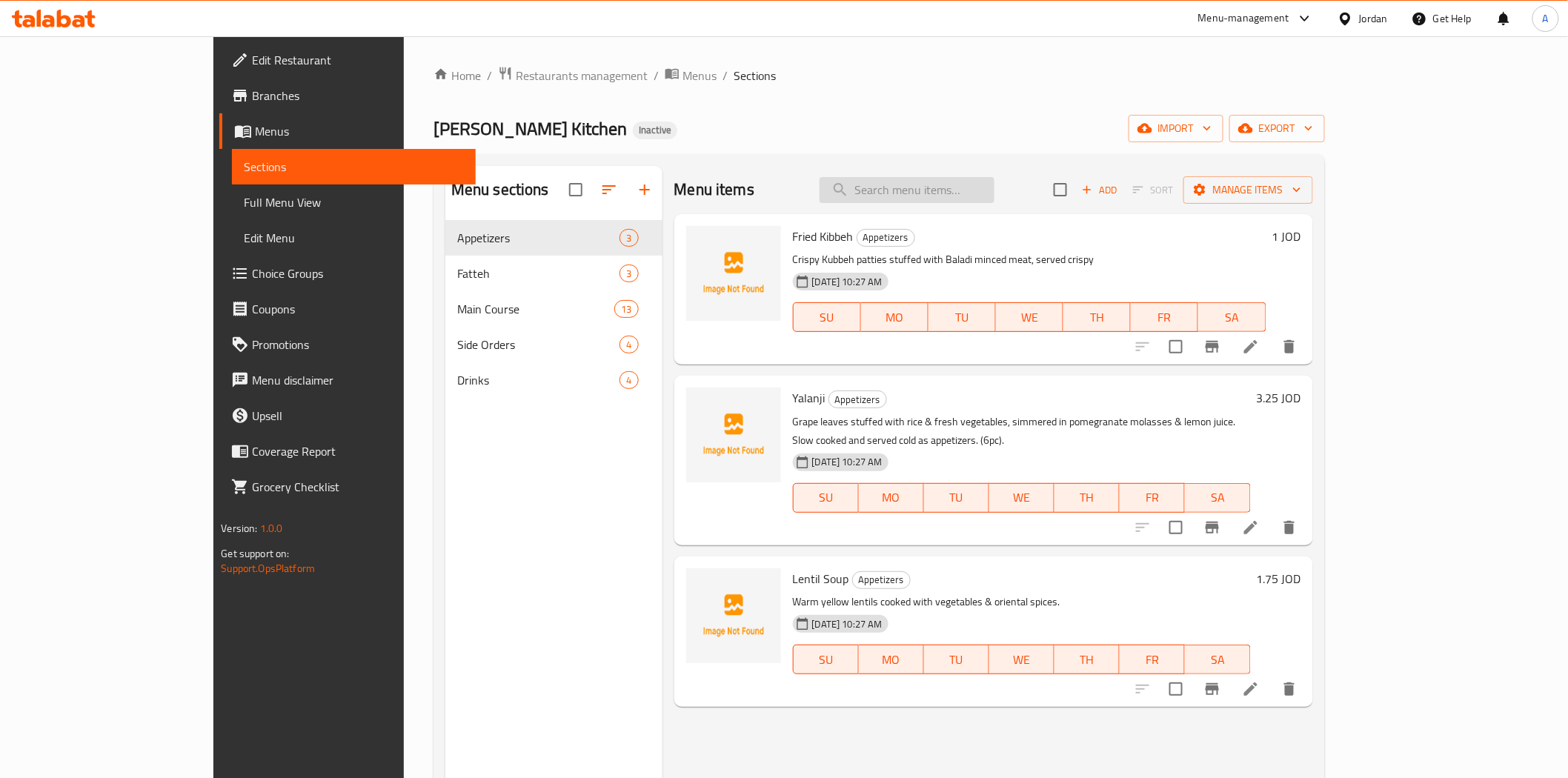
click at [987, 185] on input "search" at bounding box center [907, 191] width 175 height 26
paste input "Beef Maqluba"
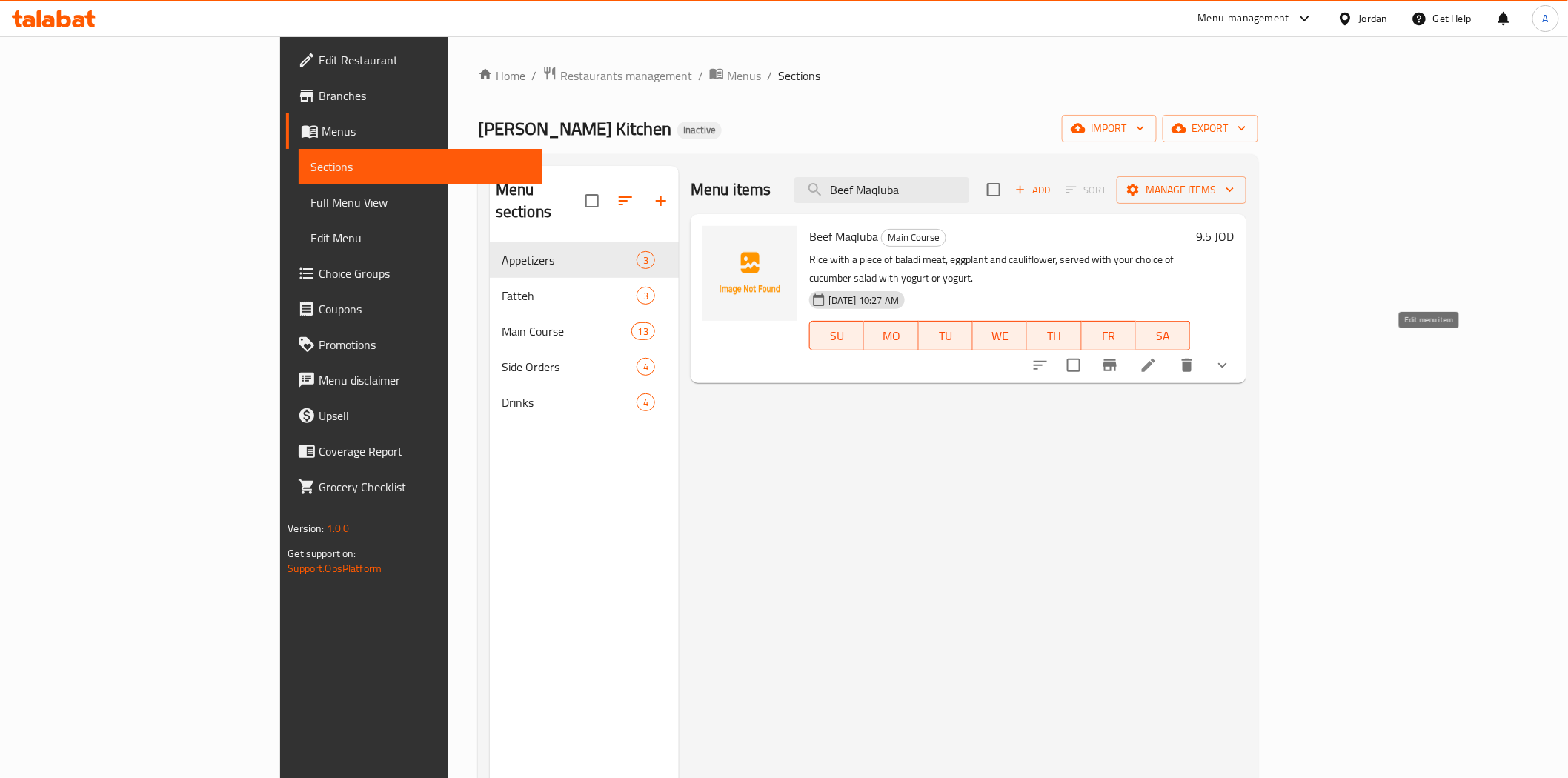
type input "Beef Maqluba"
click at [1155, 358] on icon at bounding box center [1148, 365] width 13 height 13
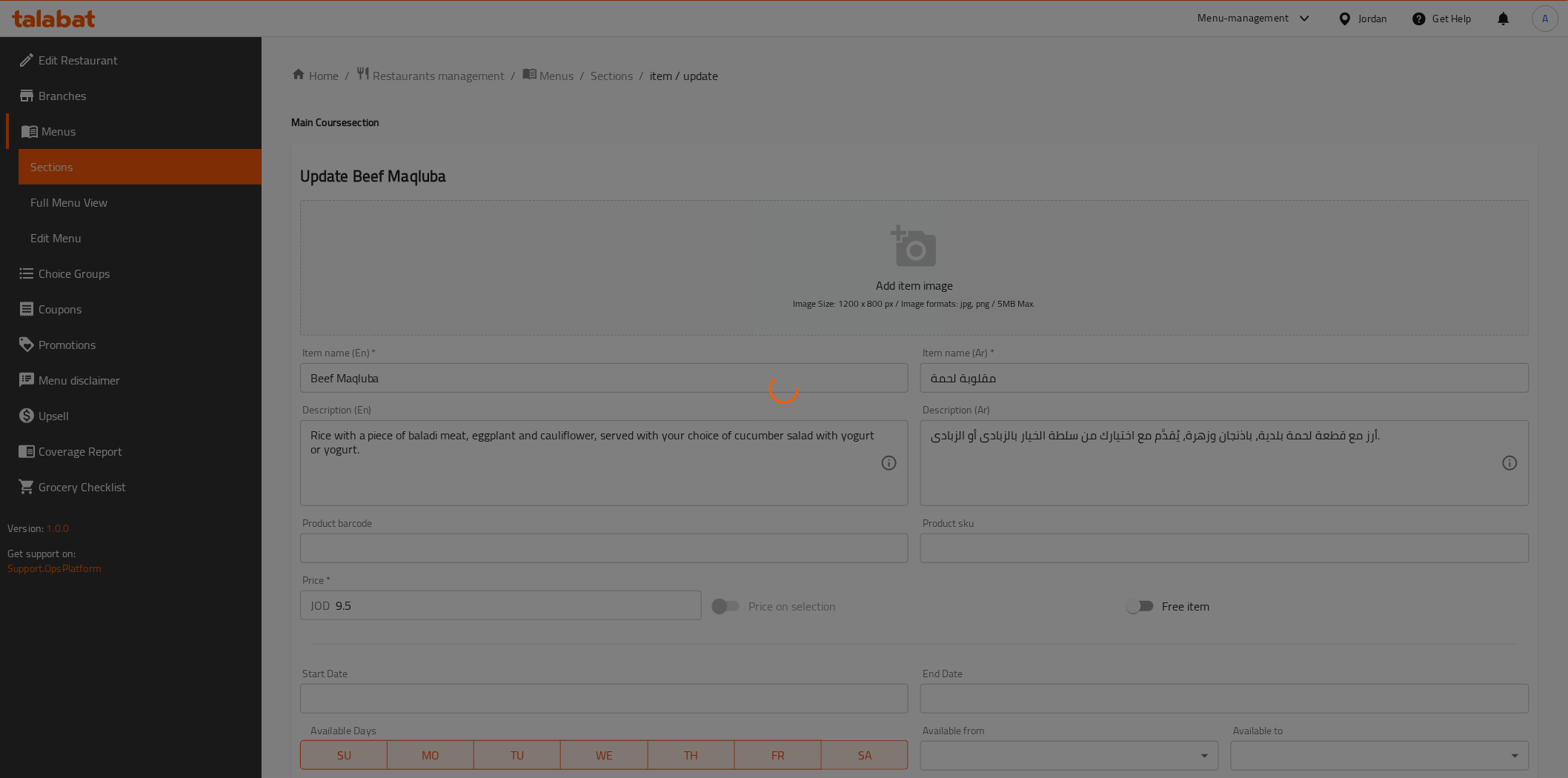
type input "خيارك من السلطة"
type input "1"
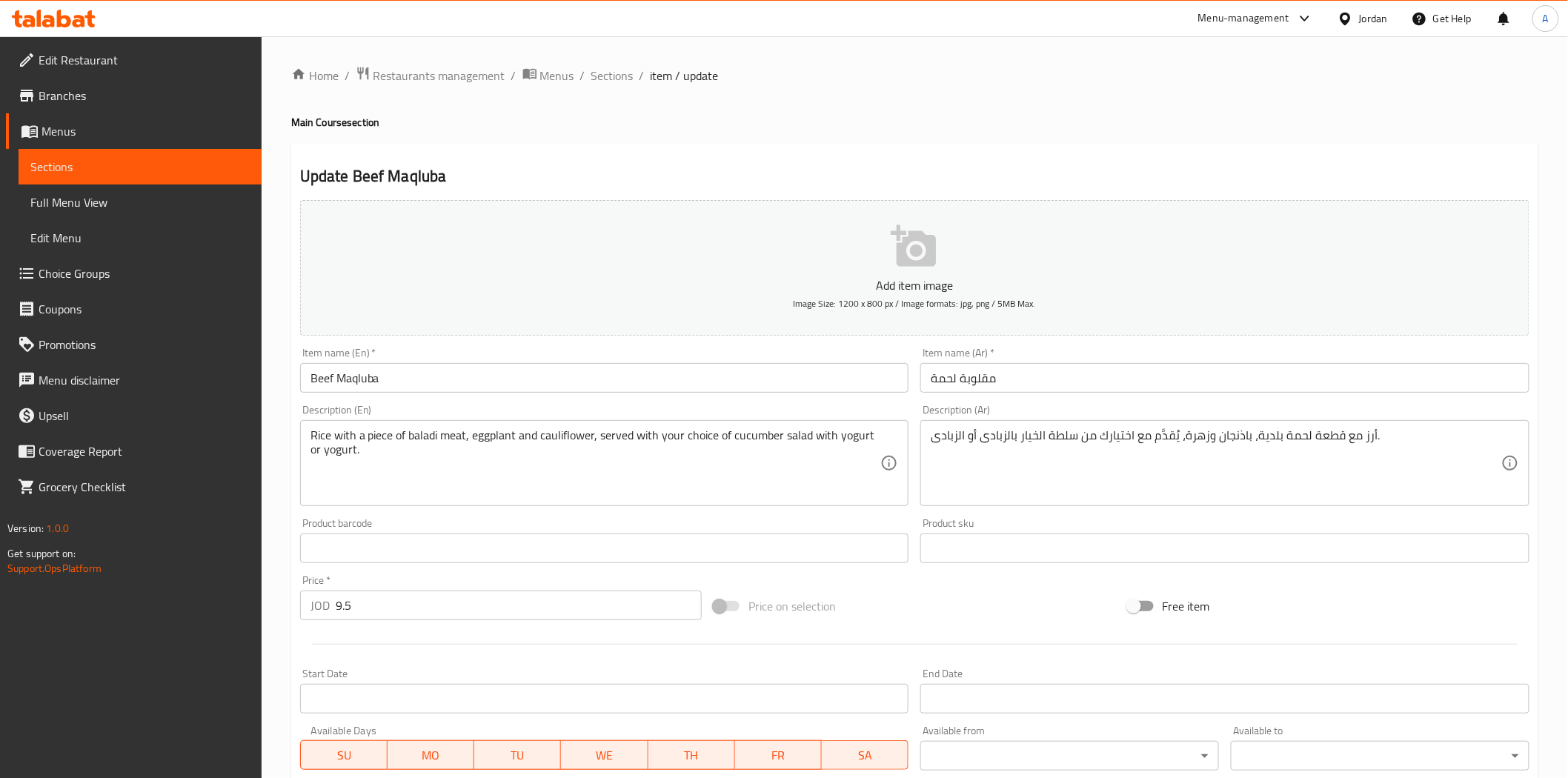
click at [1065, 368] on input "مقلوبة لحمة" at bounding box center [1224, 378] width 609 height 29
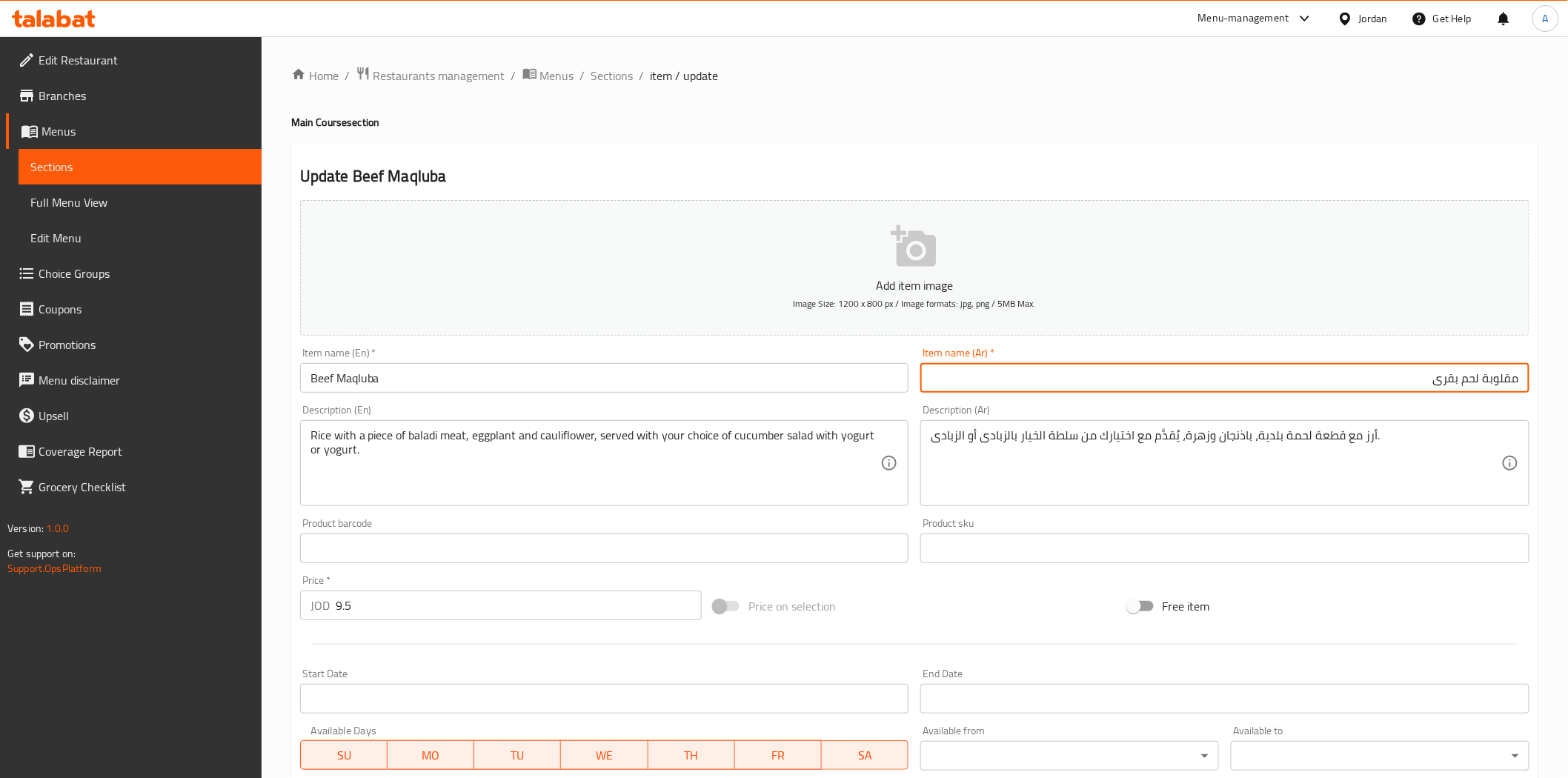
type input "مقلوبة لحم بقرى"
drag, startPoint x: 71, startPoint y: 98, endPoint x: 130, endPoint y: 133, distance: 68.6
click at [71, 98] on span "Branches" at bounding box center [144, 96] width 211 height 18
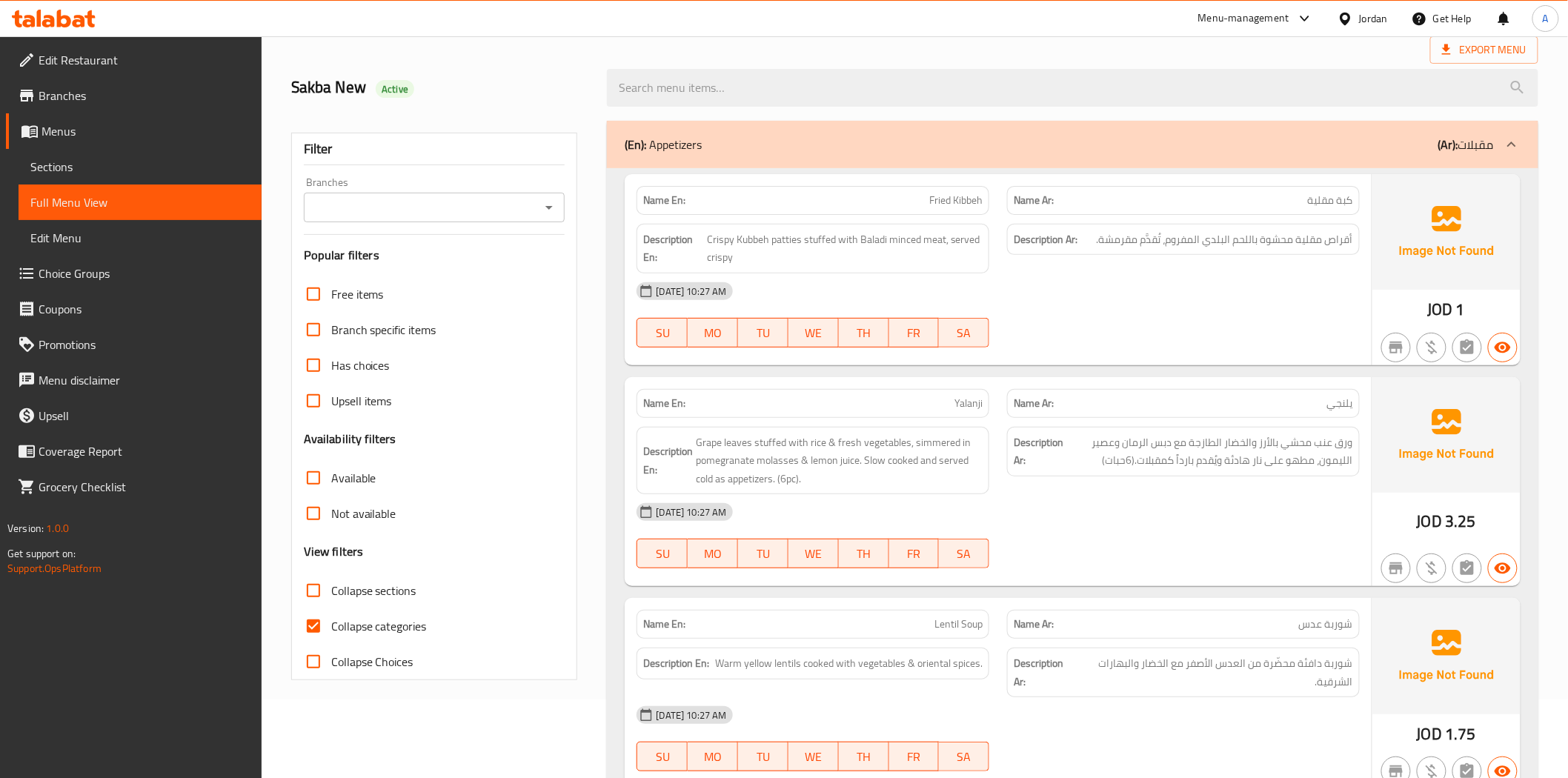
scroll to position [164, 0]
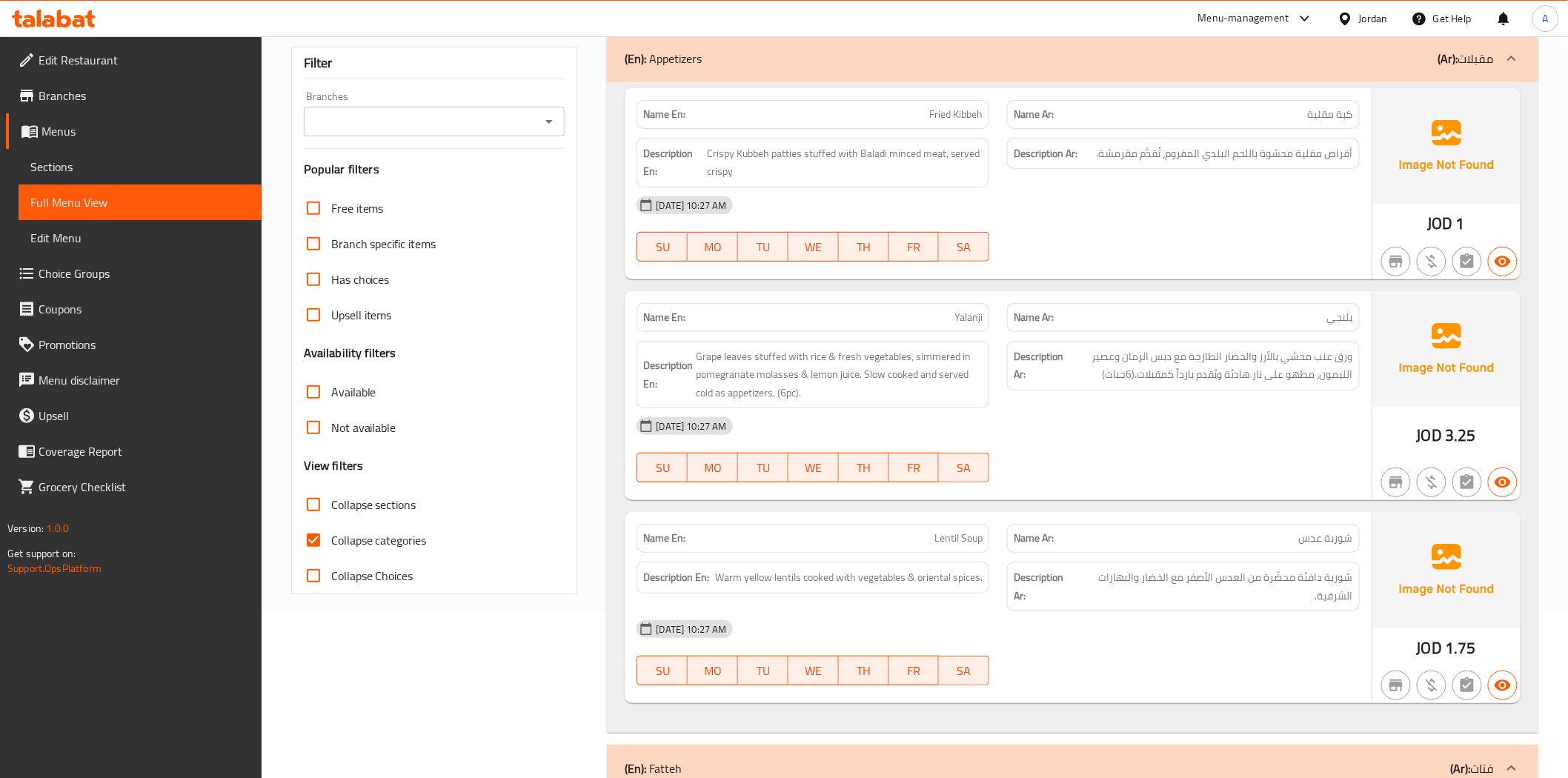
click at [308, 542] on input "Collapse categories" at bounding box center [312, 540] width 35 height 35
checkbox input "false"
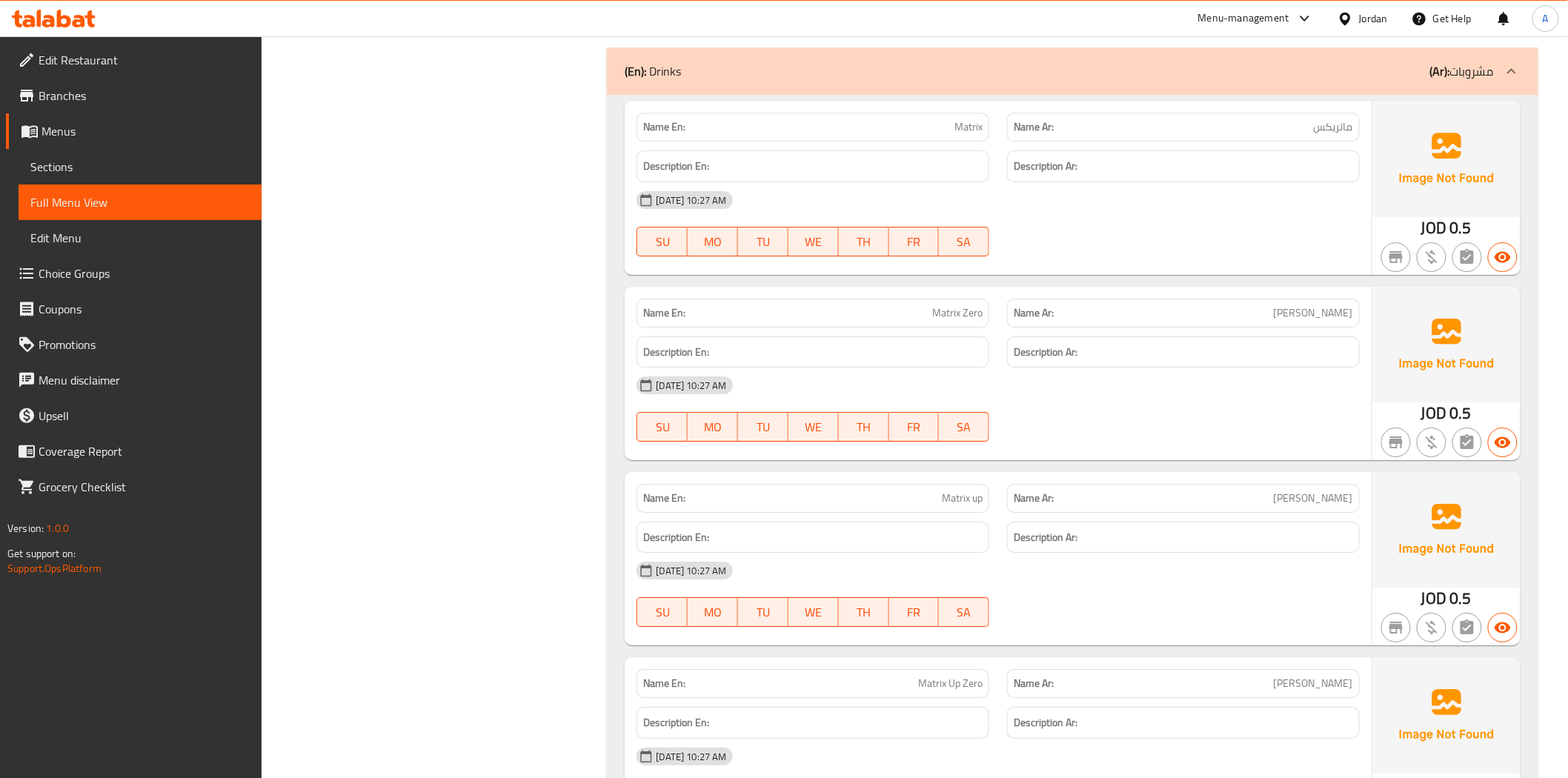
scroll to position [9095, 0]
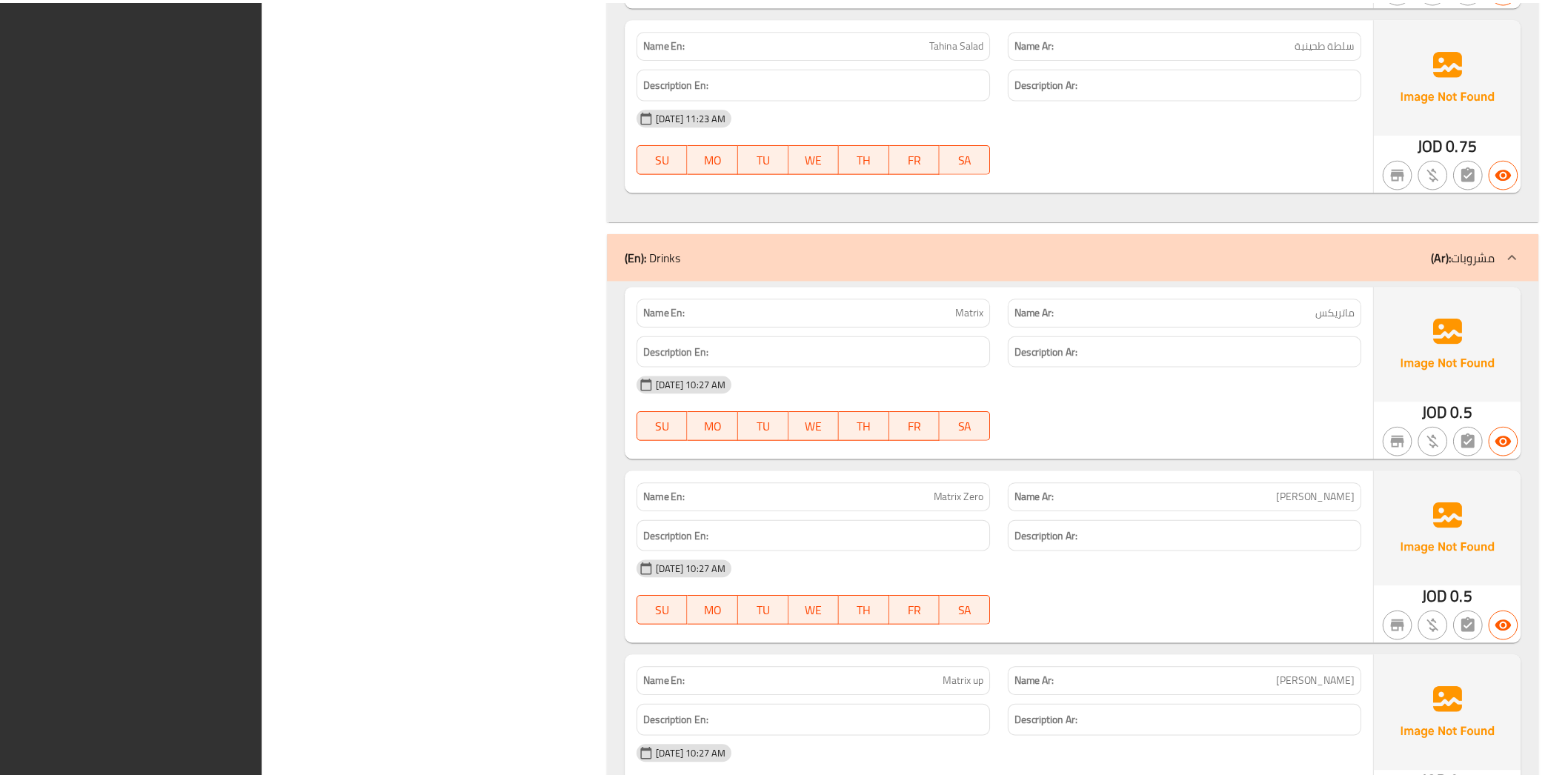
scroll to position [9078, 0]
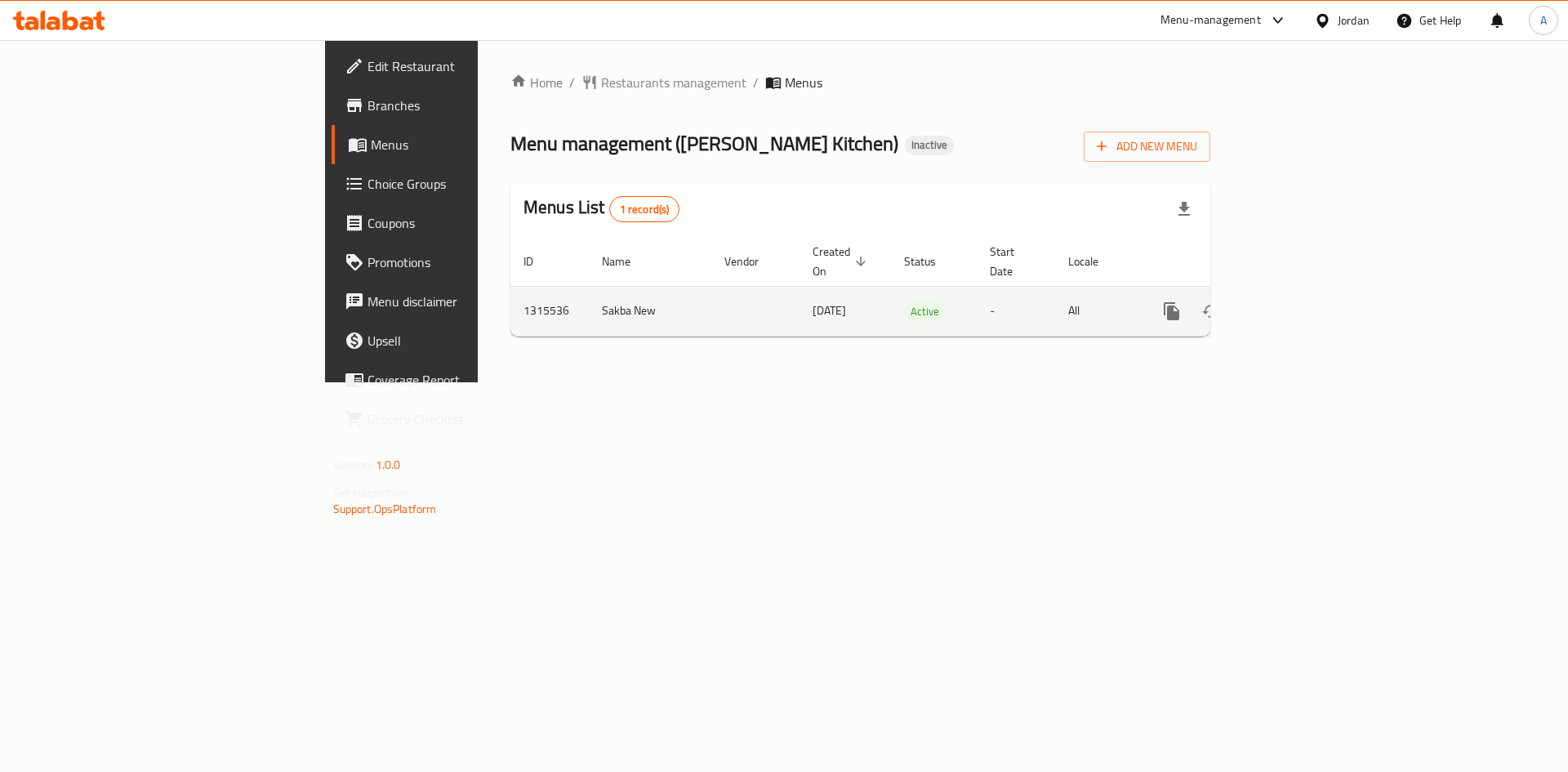
click at [1297, 304] on icon "enhanced table" at bounding box center [1289, 311] width 14 height 14
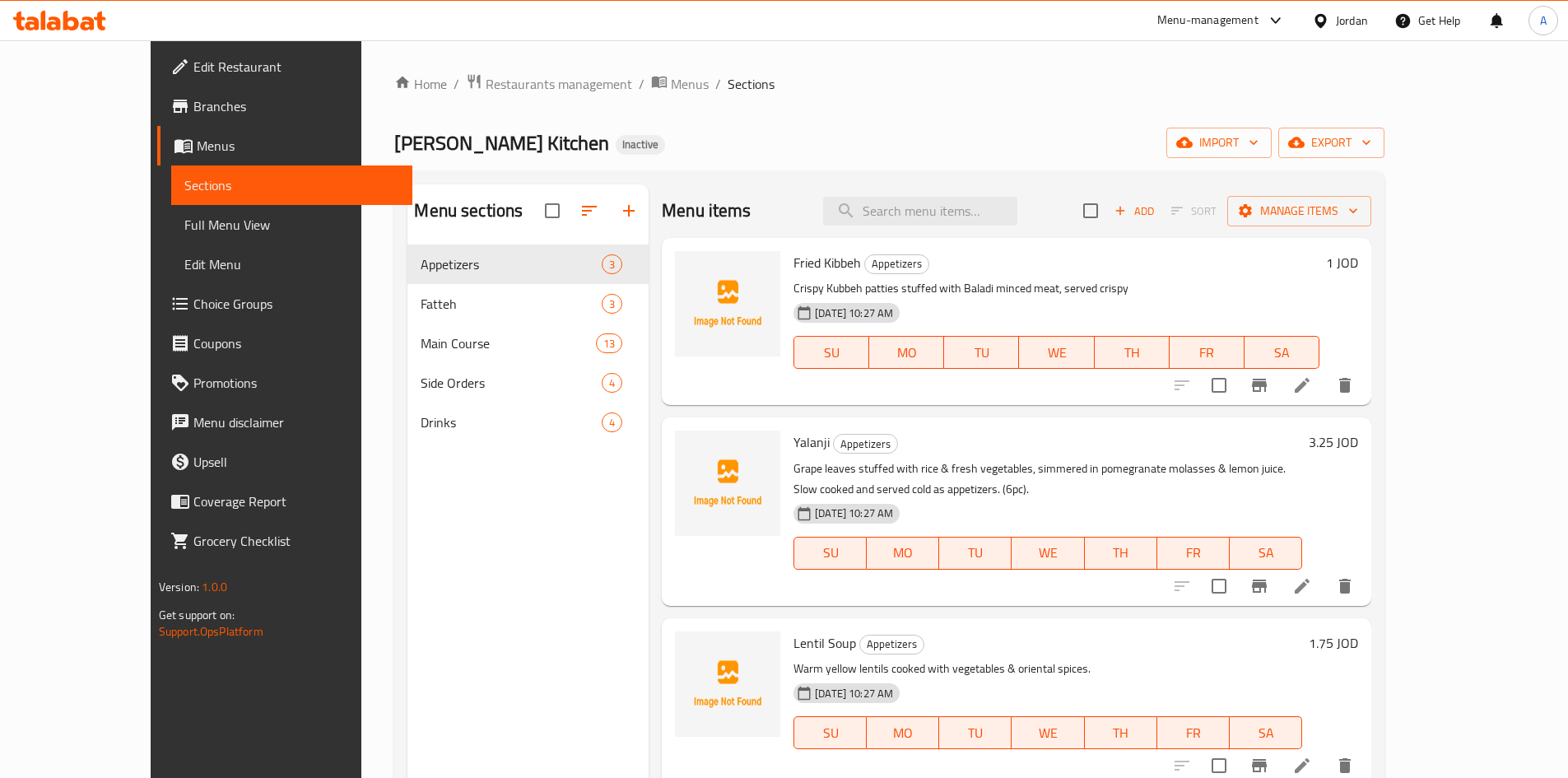
click at [184, 228] on span "Full Menu View" at bounding box center [292, 224] width 214 height 20
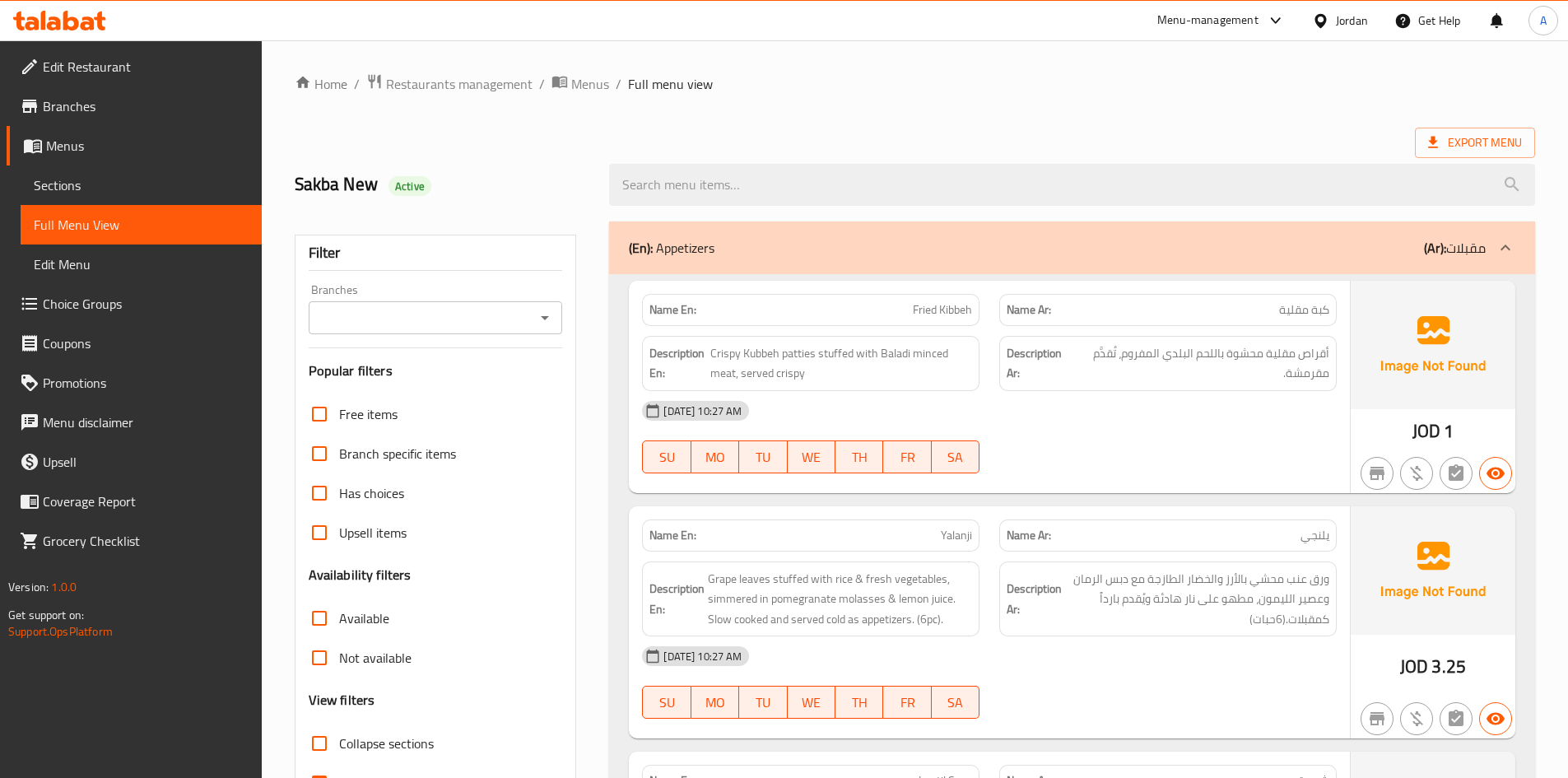
click at [908, 128] on div "Export Menu" at bounding box center [914, 143] width 1240 height 31
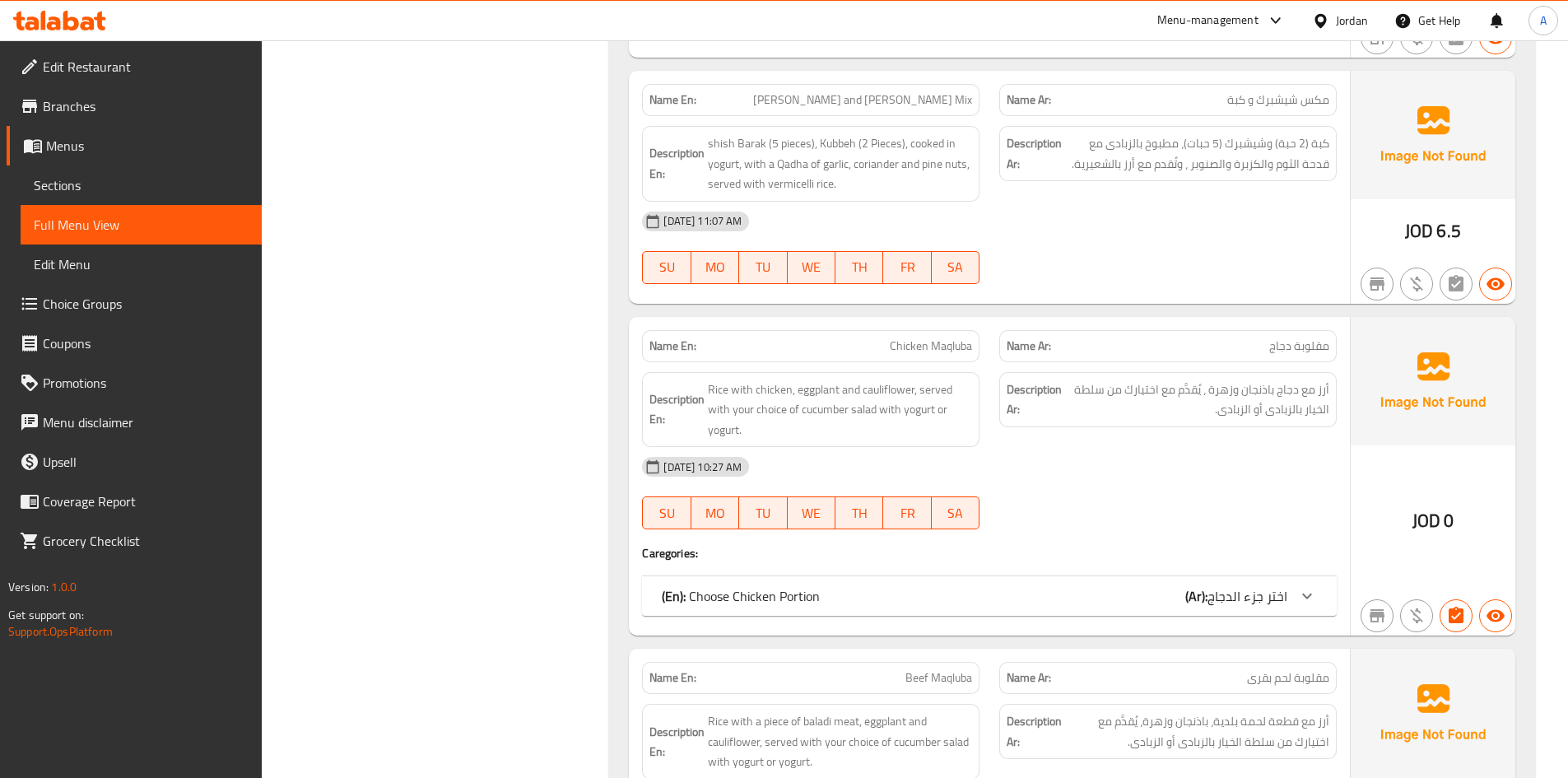
click at [1126, 586] on div "(En): Choose Chicken Portion (Ar): اختر جزء الدجاج" at bounding box center [974, 596] width 625 height 20
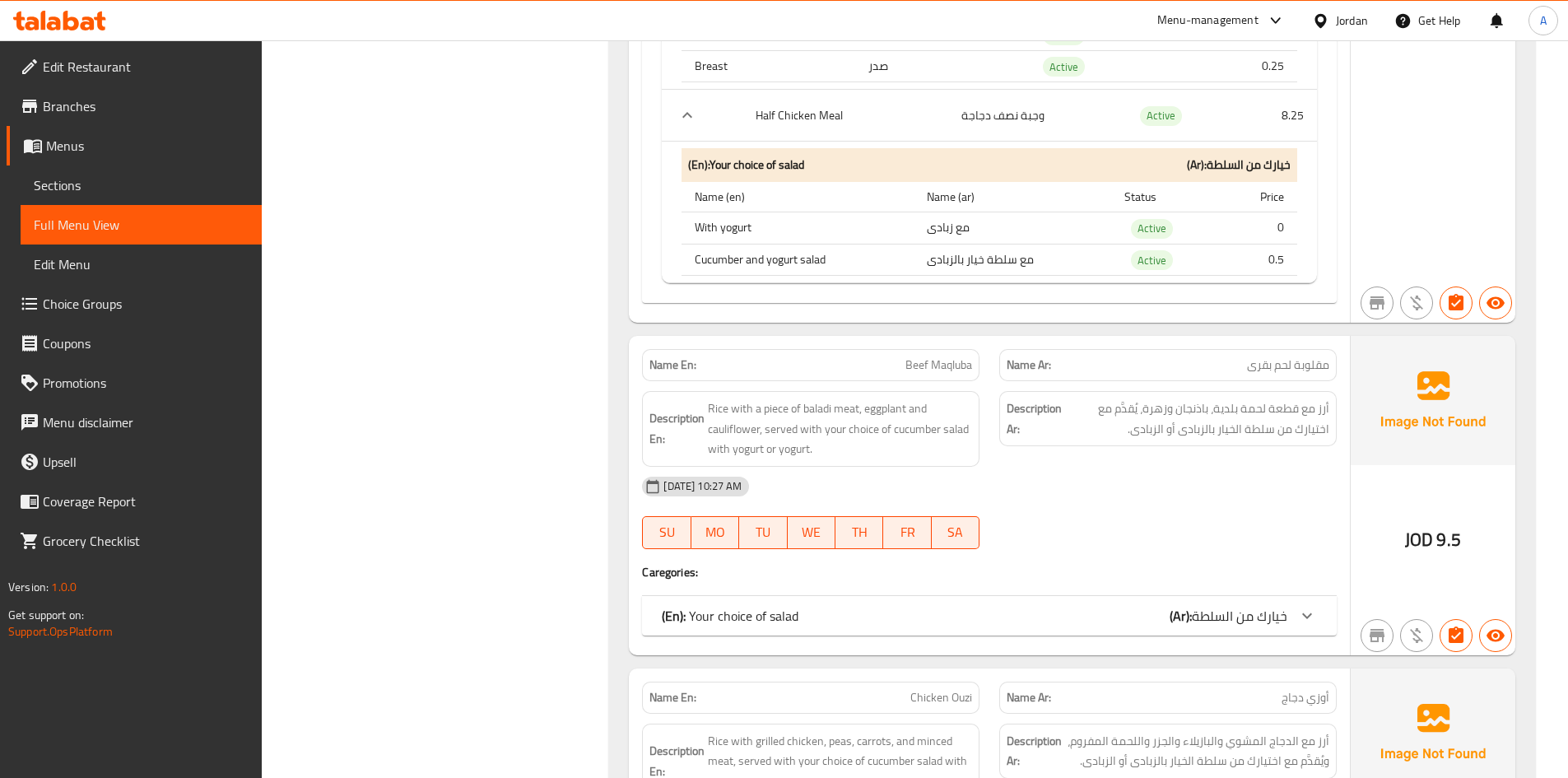
scroll to position [3670, 0]
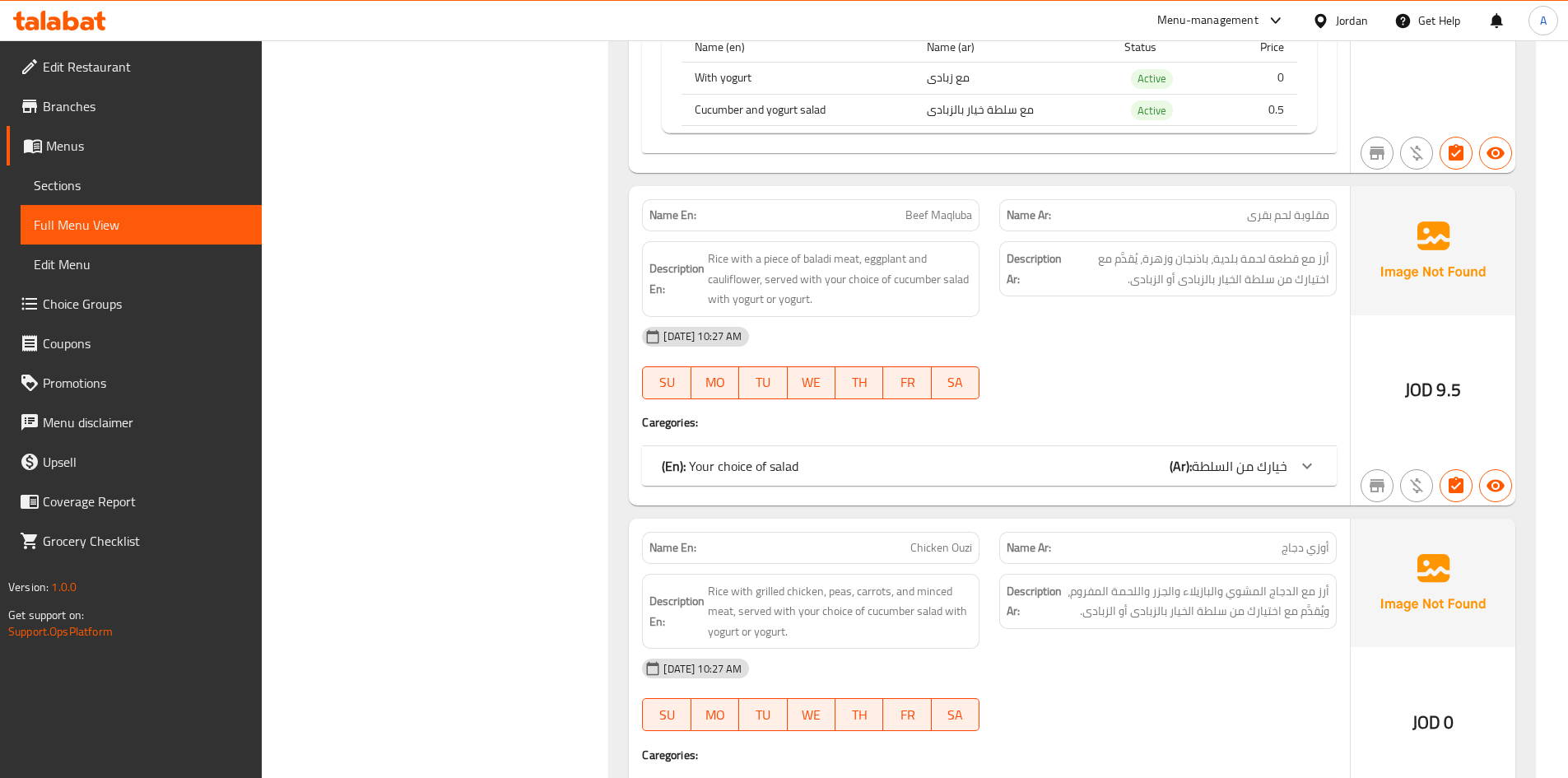
click at [858, 456] on div "(En): Your choice of salad (Ar): خيارك من السلطة" at bounding box center [974, 466] width 625 height 20
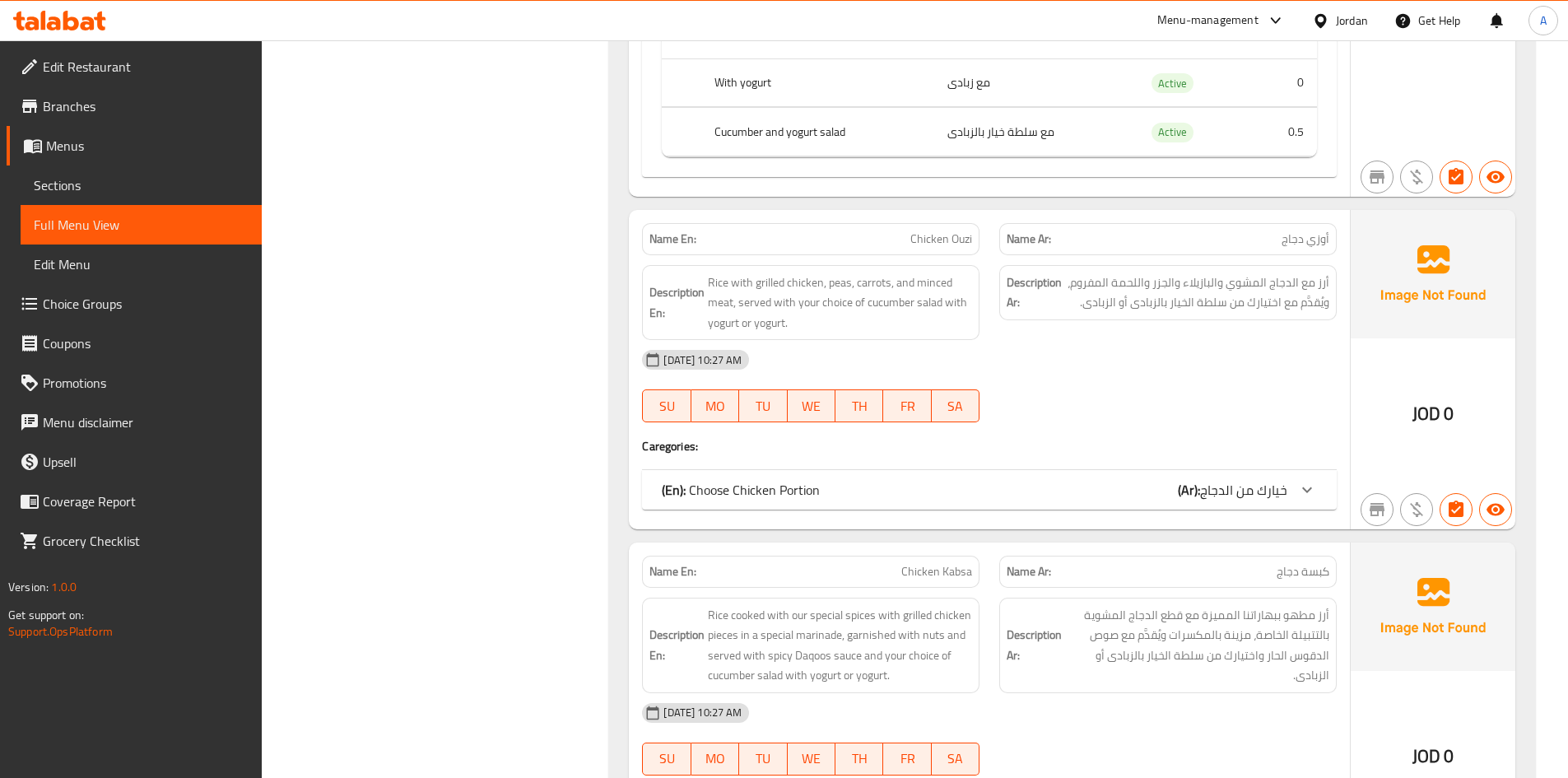
scroll to position [4164, 0]
click at [967, 469] on div "(En): Choose Chicken Portion (Ar): خيارك من الدجاج" at bounding box center [989, 488] width 695 height 39
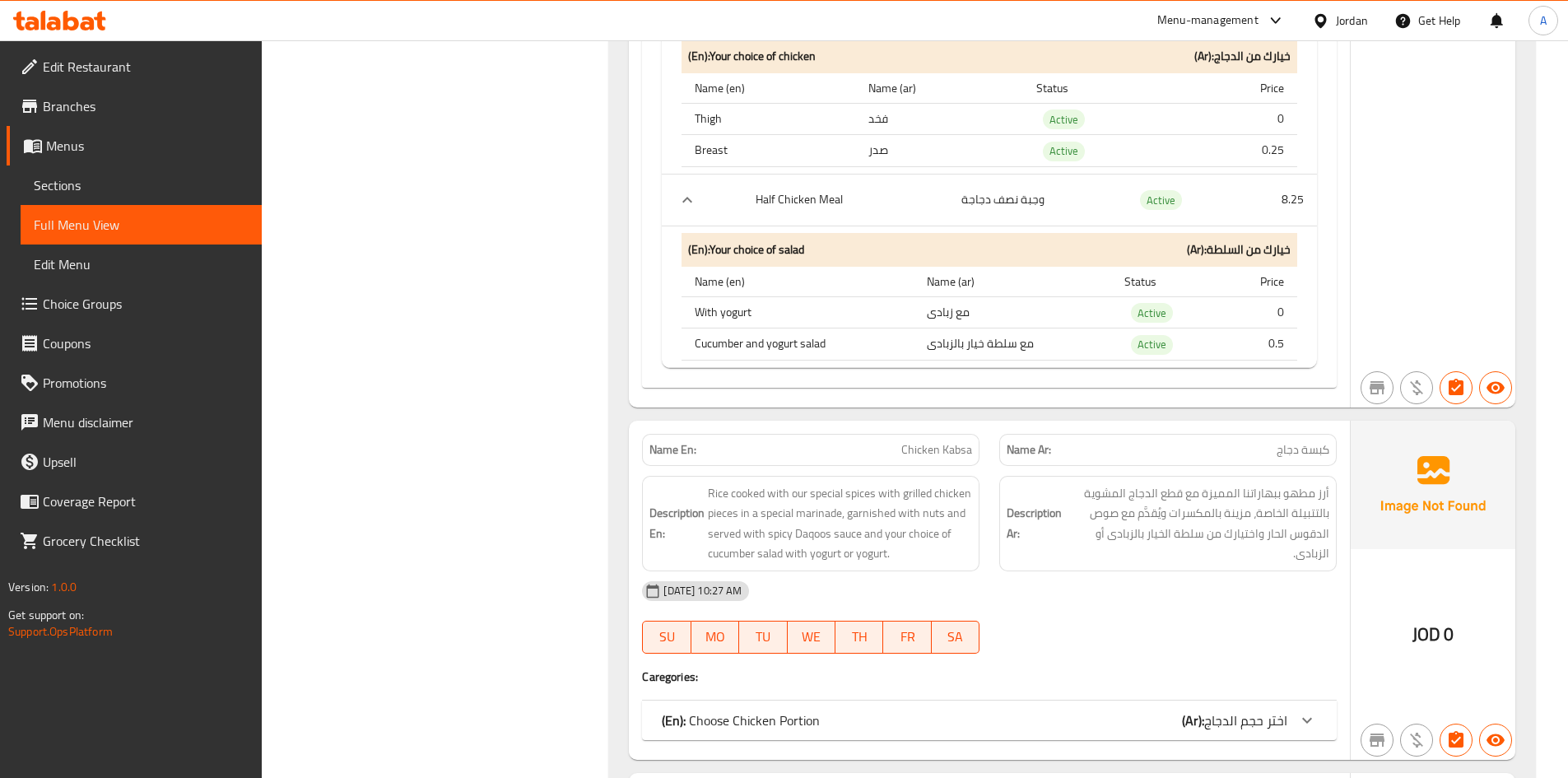
scroll to position [4988, 0]
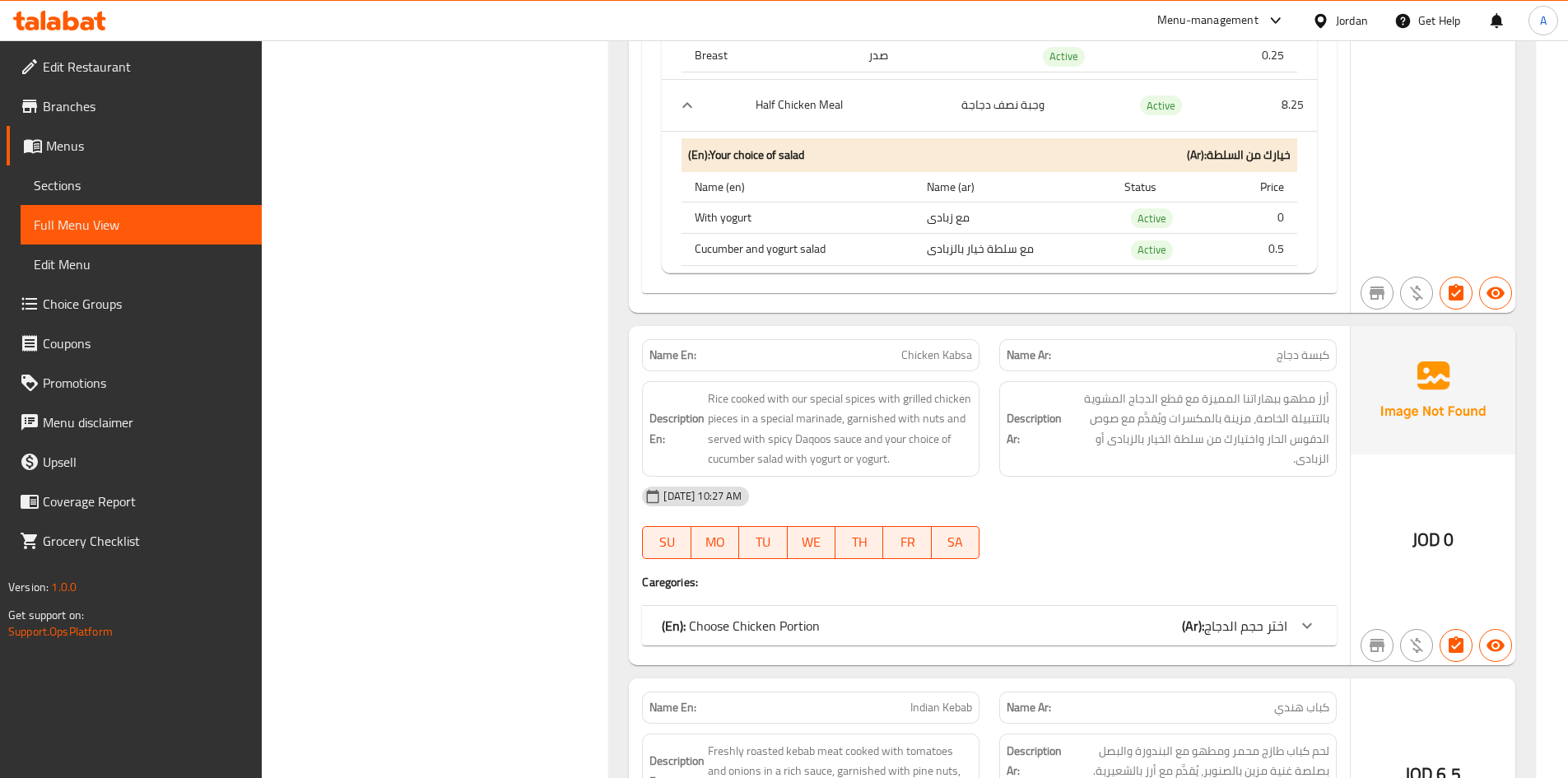
click at [900, 616] on div "(En): Choose Chicken Portion (Ar): اختر حجم الدجاج" at bounding box center [974, 626] width 625 height 20
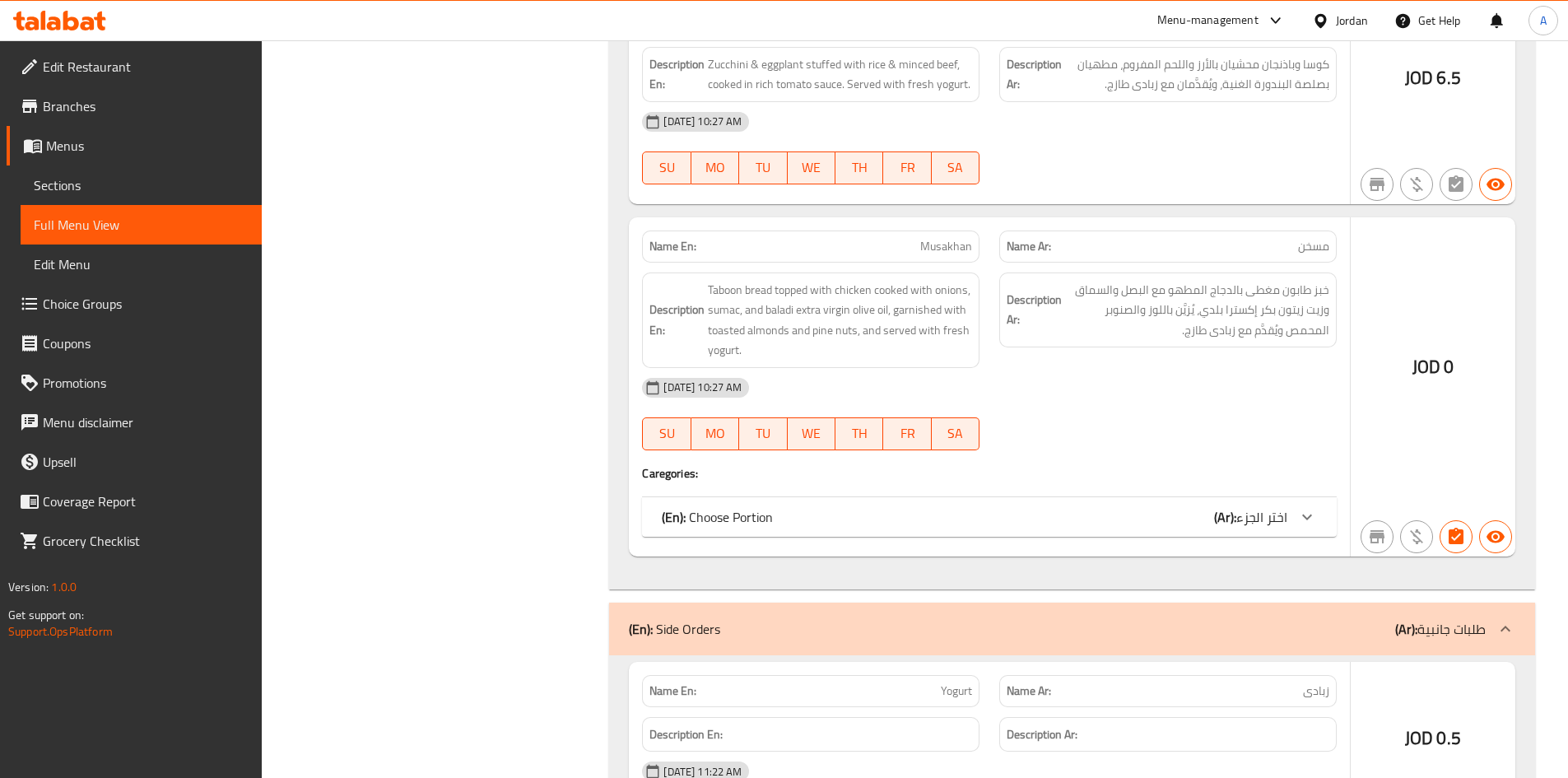
scroll to position [7376, 0]
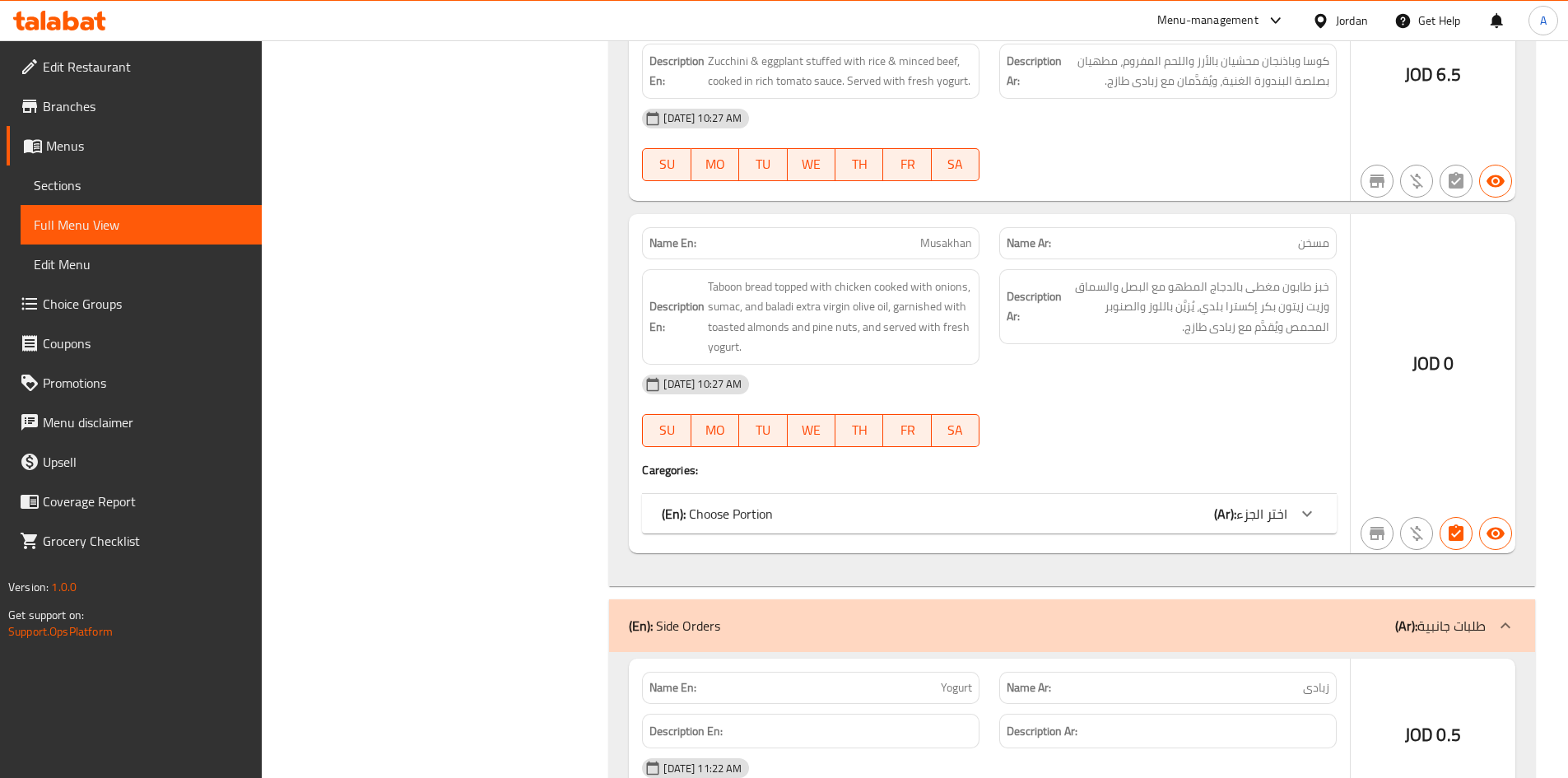
click at [999, 504] on div "(En): Choose Portion (Ar): اختر الجزء" at bounding box center [974, 514] width 625 height 20
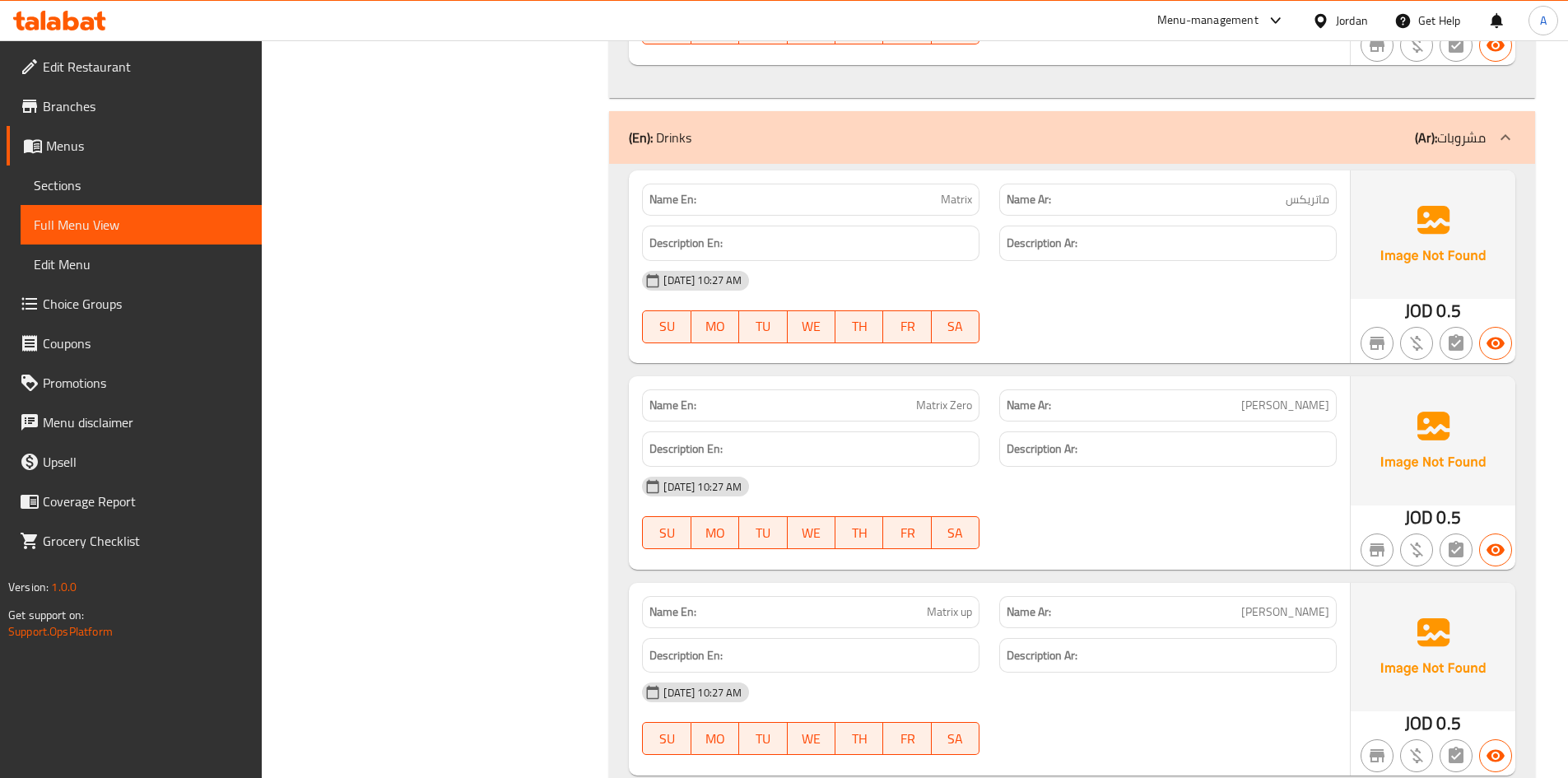
scroll to position [9516, 0]
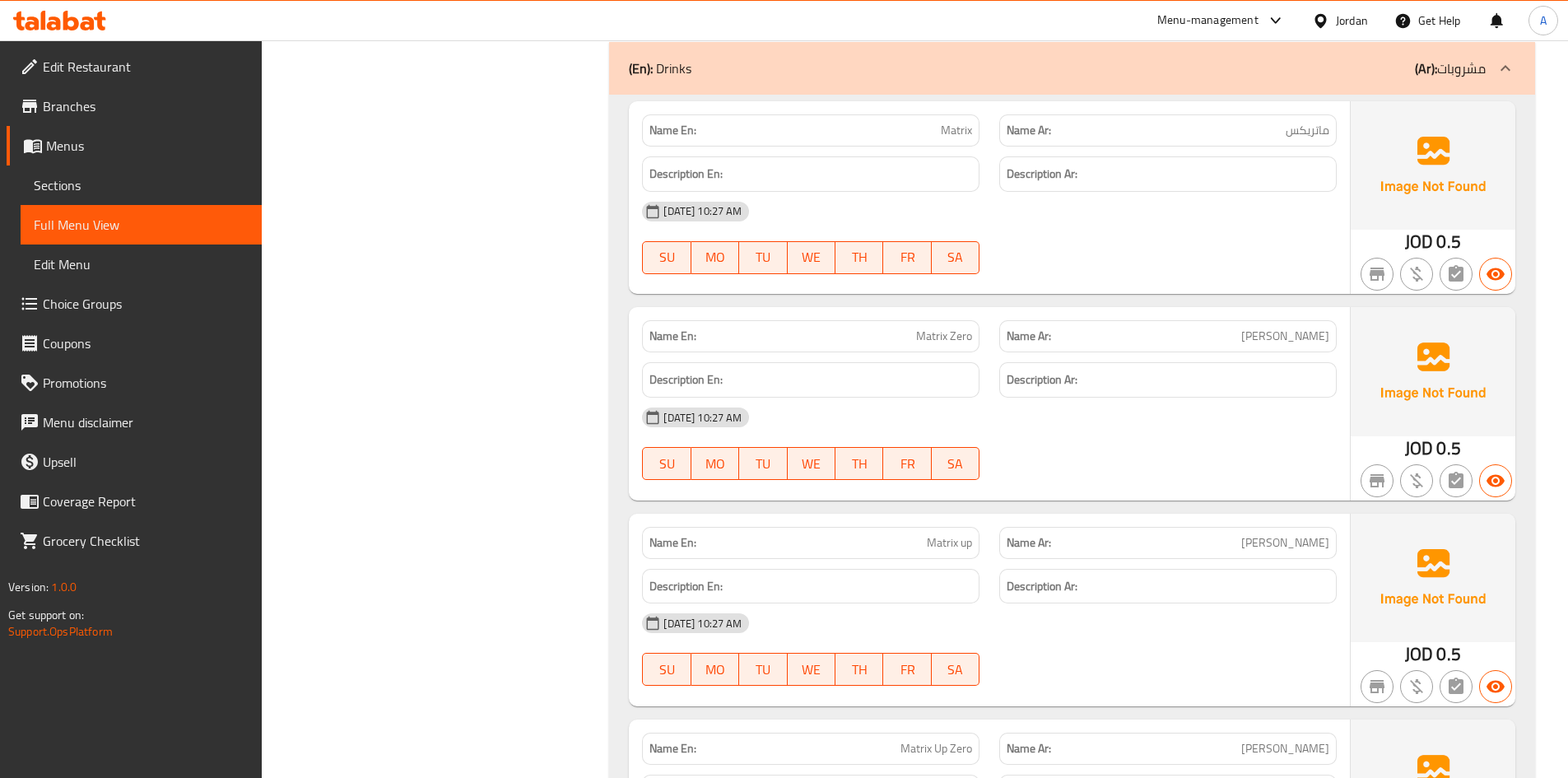
click at [1332, 25] on div at bounding box center [1324, 21] width 24 height 18
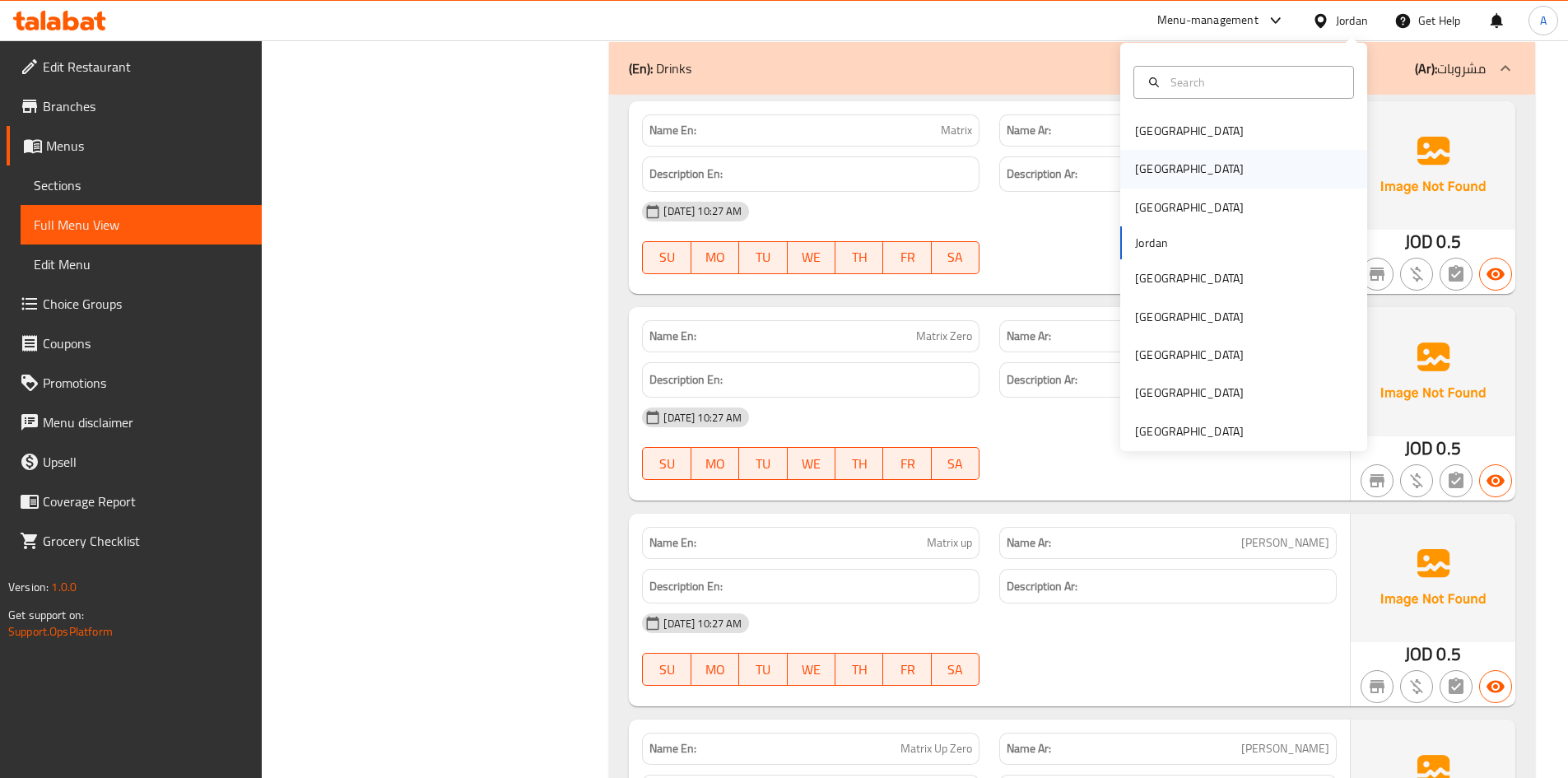
click at [1166, 173] on div "Egypt" at bounding box center [1244, 169] width 247 height 38
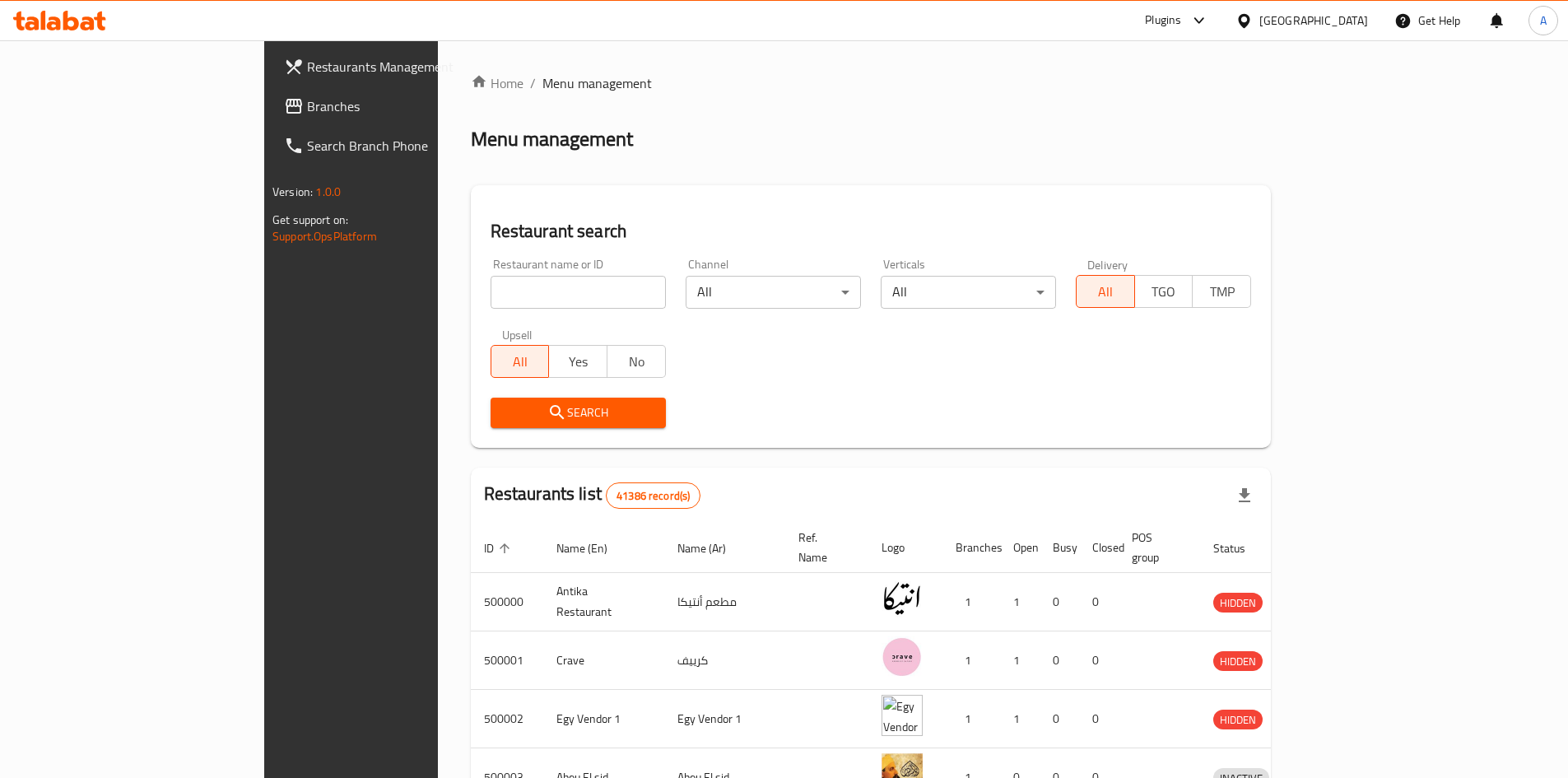
click at [1359, 25] on div "Egypt" at bounding box center [1314, 21] width 109 height 18
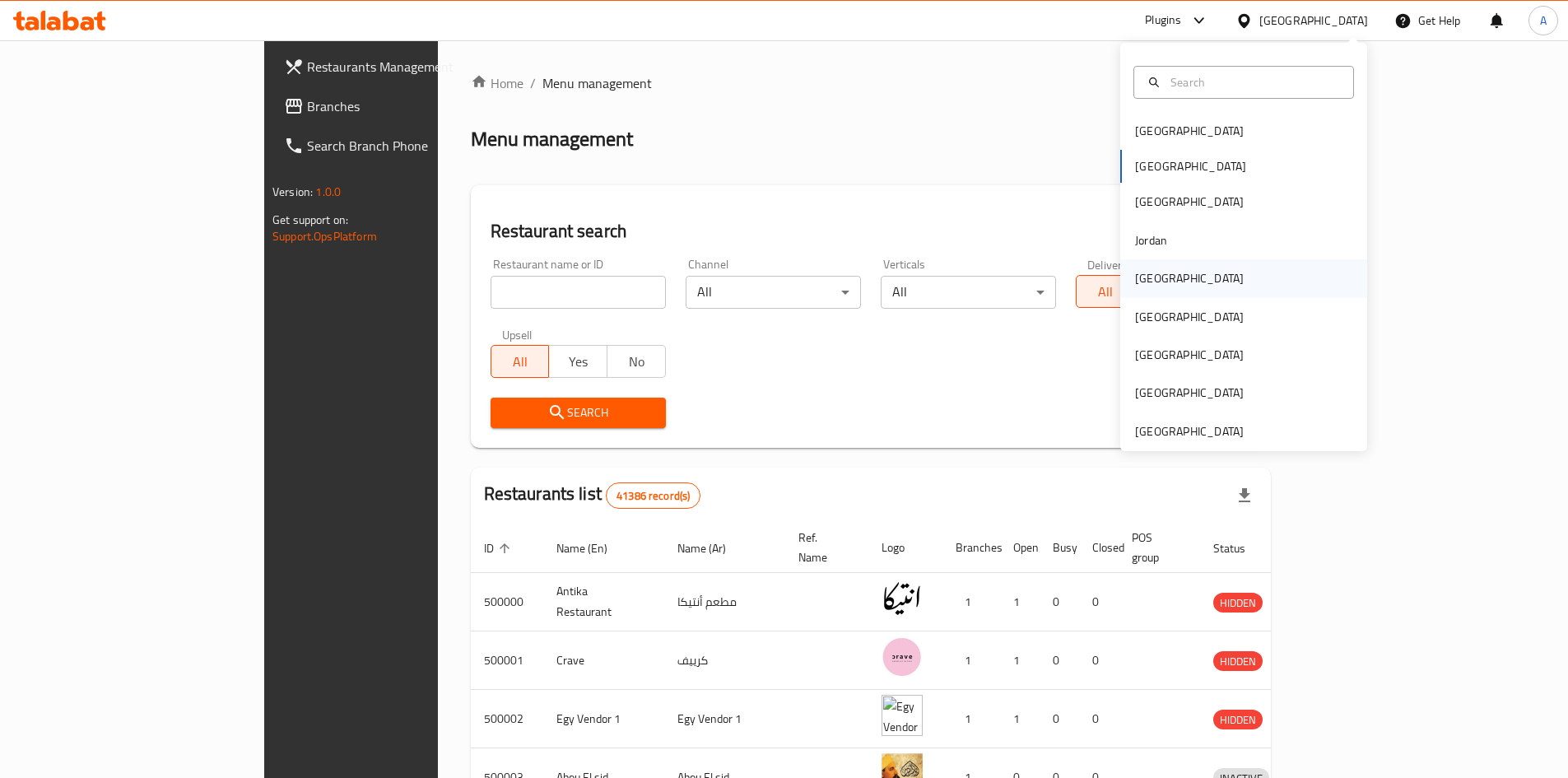
click at [1142, 281] on div "[GEOGRAPHIC_DATA]" at bounding box center [1189, 278] width 109 height 18
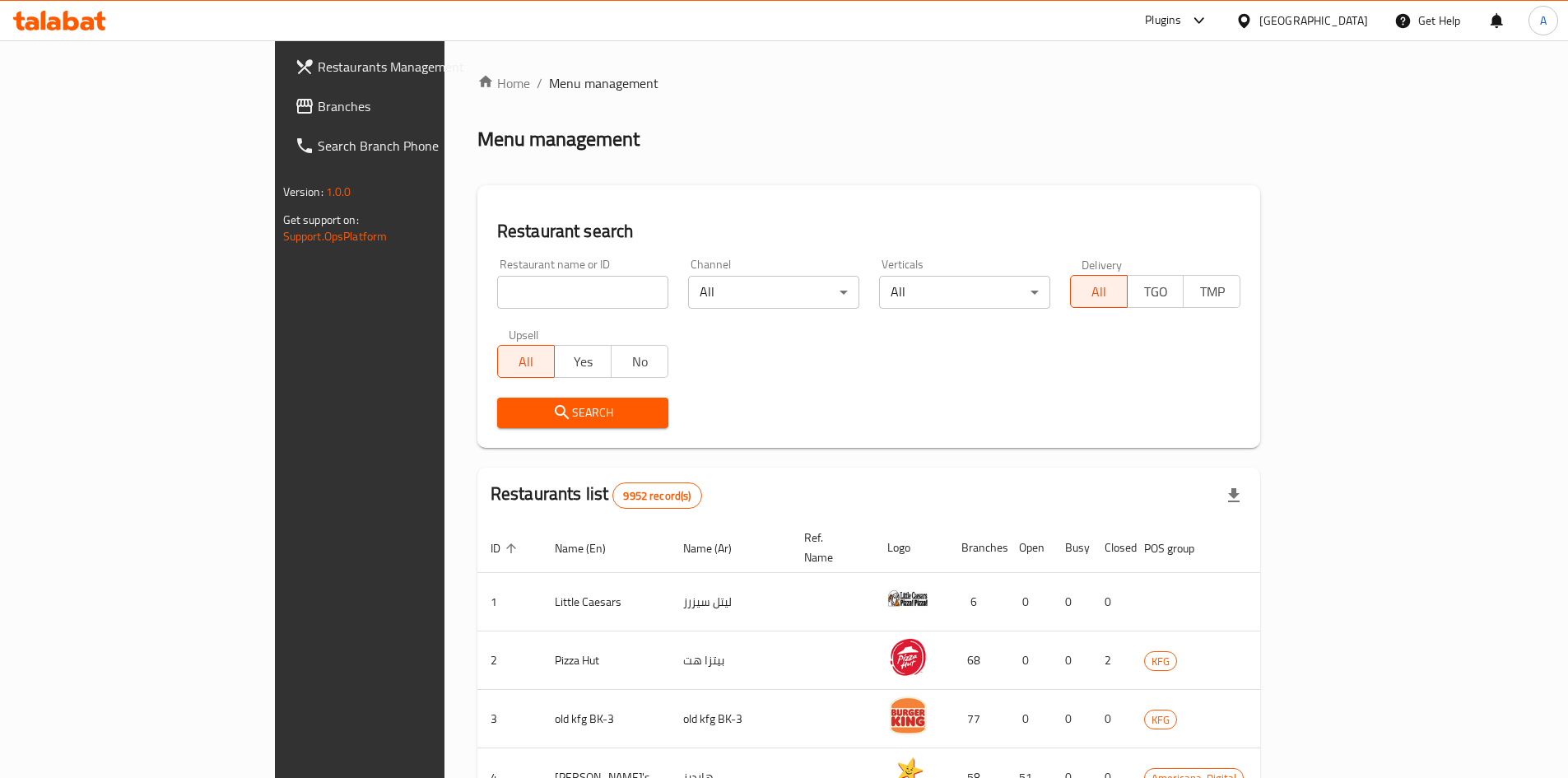
click at [318, 110] on span "Branches" at bounding box center [421, 106] width 205 height 20
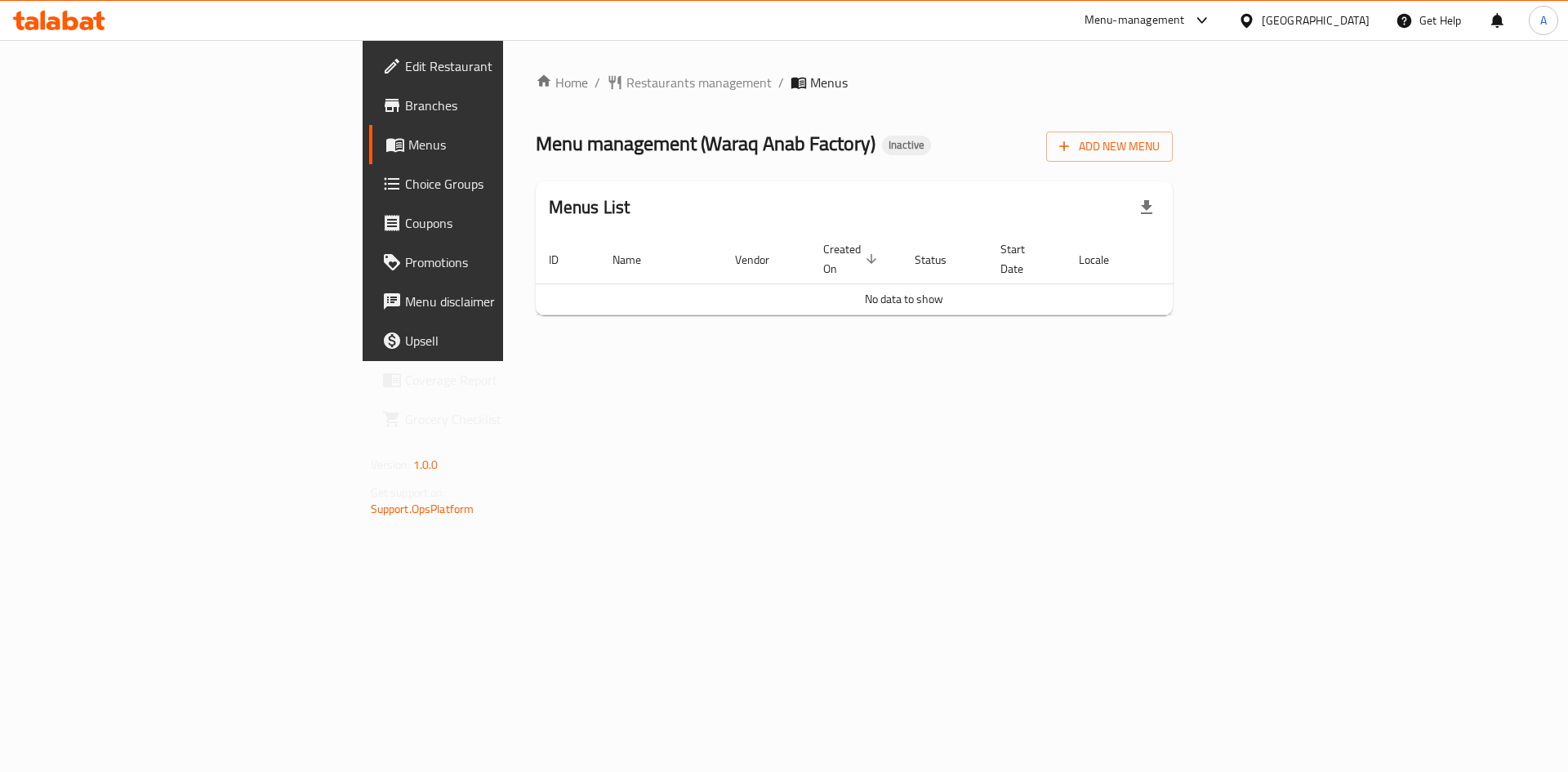
click at [405, 112] on span "Branches" at bounding box center [508, 106] width 206 height 20
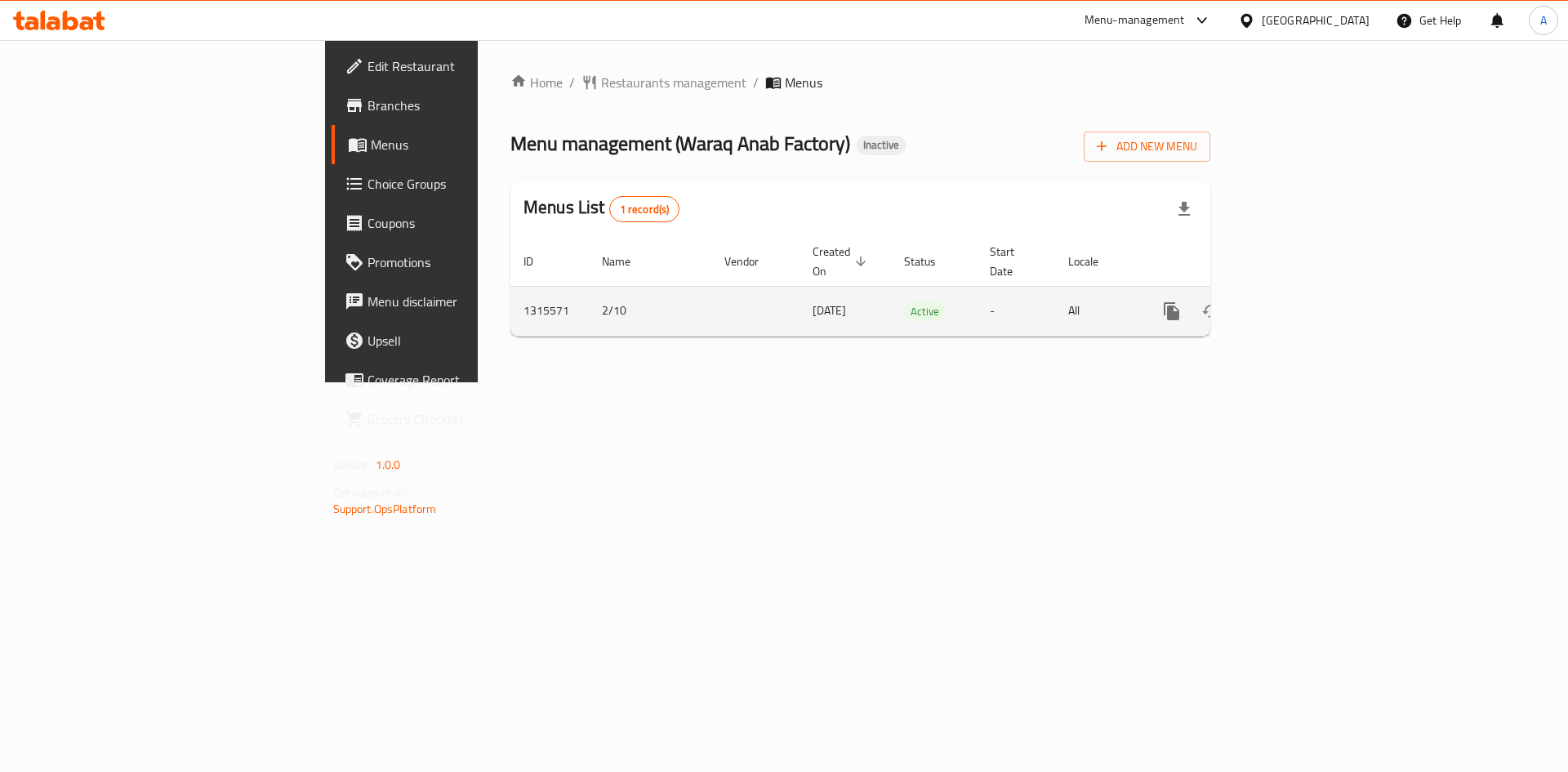
click at [1309, 291] on link "enhanced table" at bounding box center [1289, 310] width 39 height 39
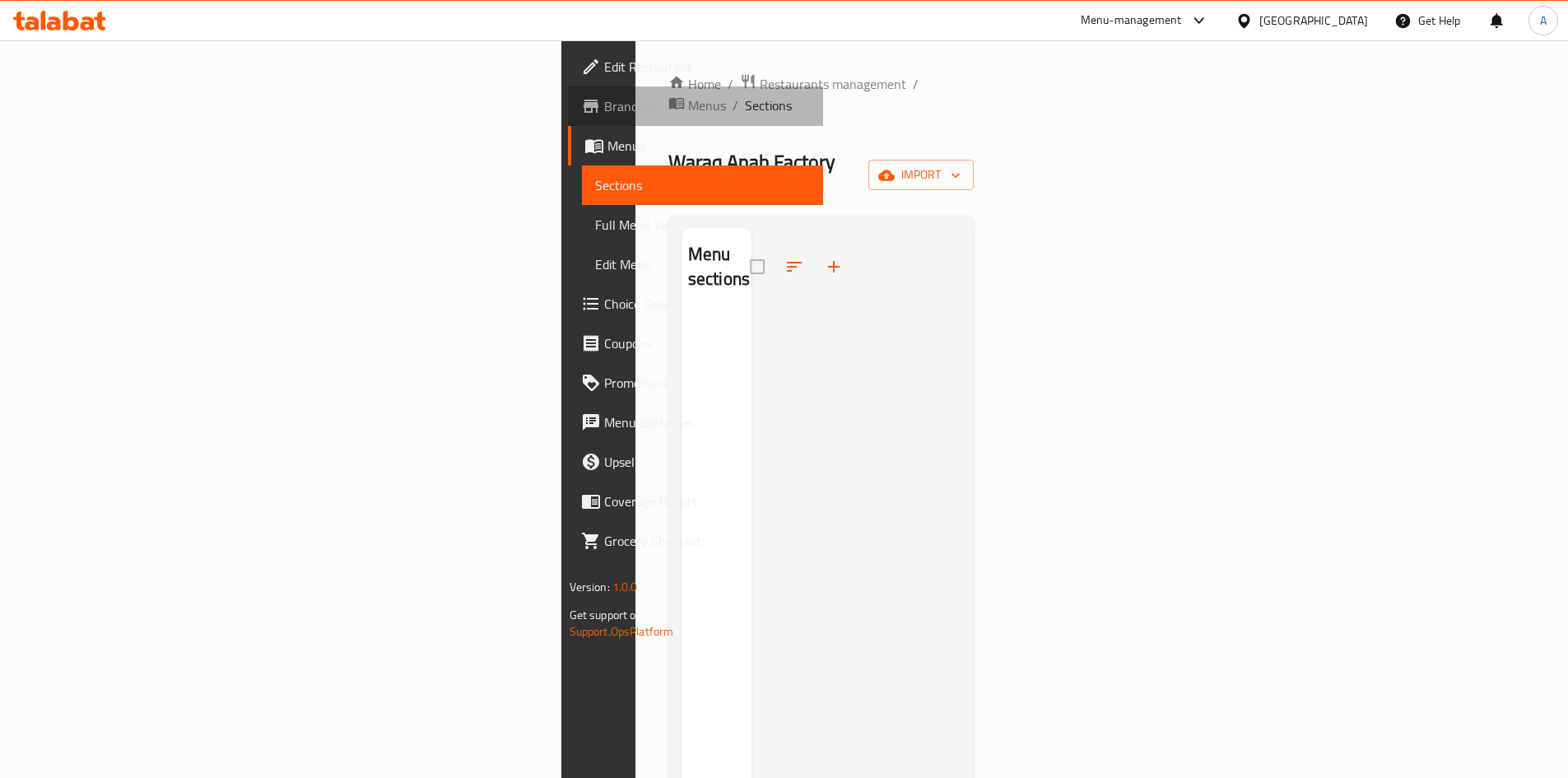
click at [604, 108] on span "Branches" at bounding box center [707, 106] width 205 height 20
